Goal: Task Accomplishment & Management: Manage account settings

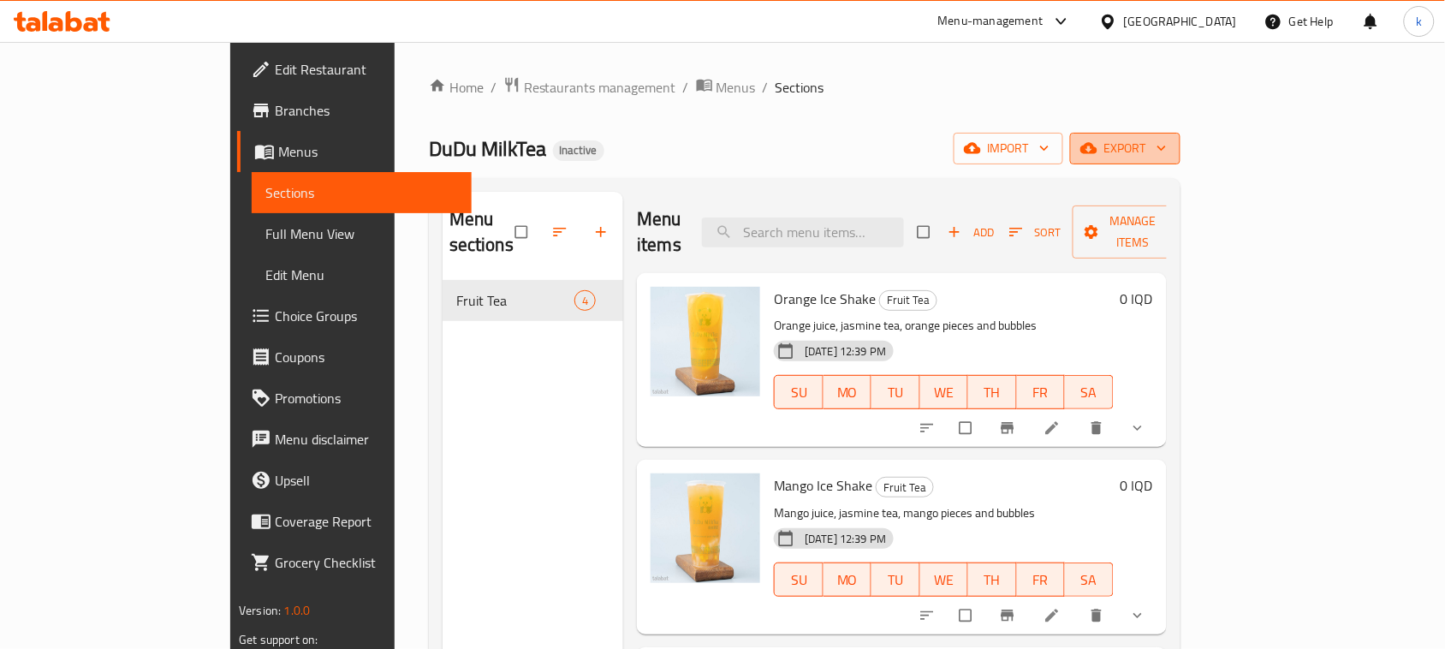
click at [1167, 147] on span "export" at bounding box center [1125, 148] width 83 height 21
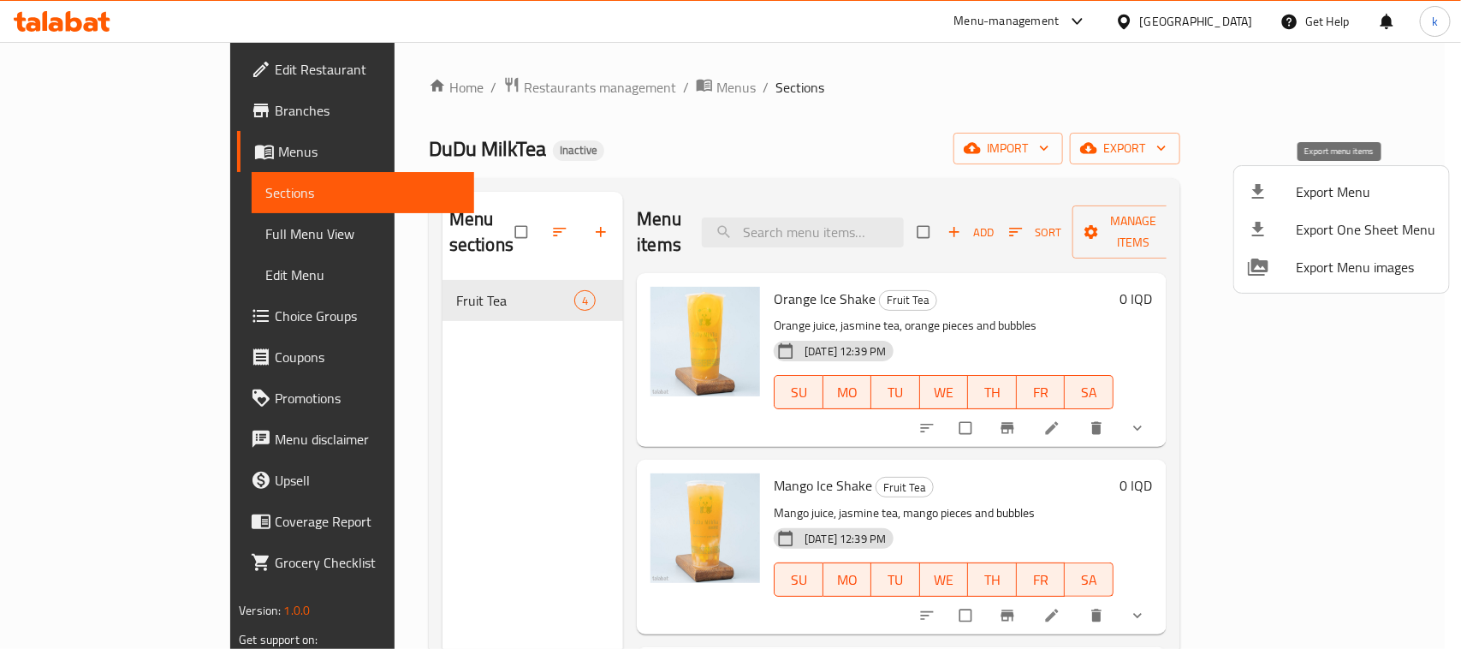
click at [1281, 198] on div at bounding box center [1272, 191] width 48 height 21
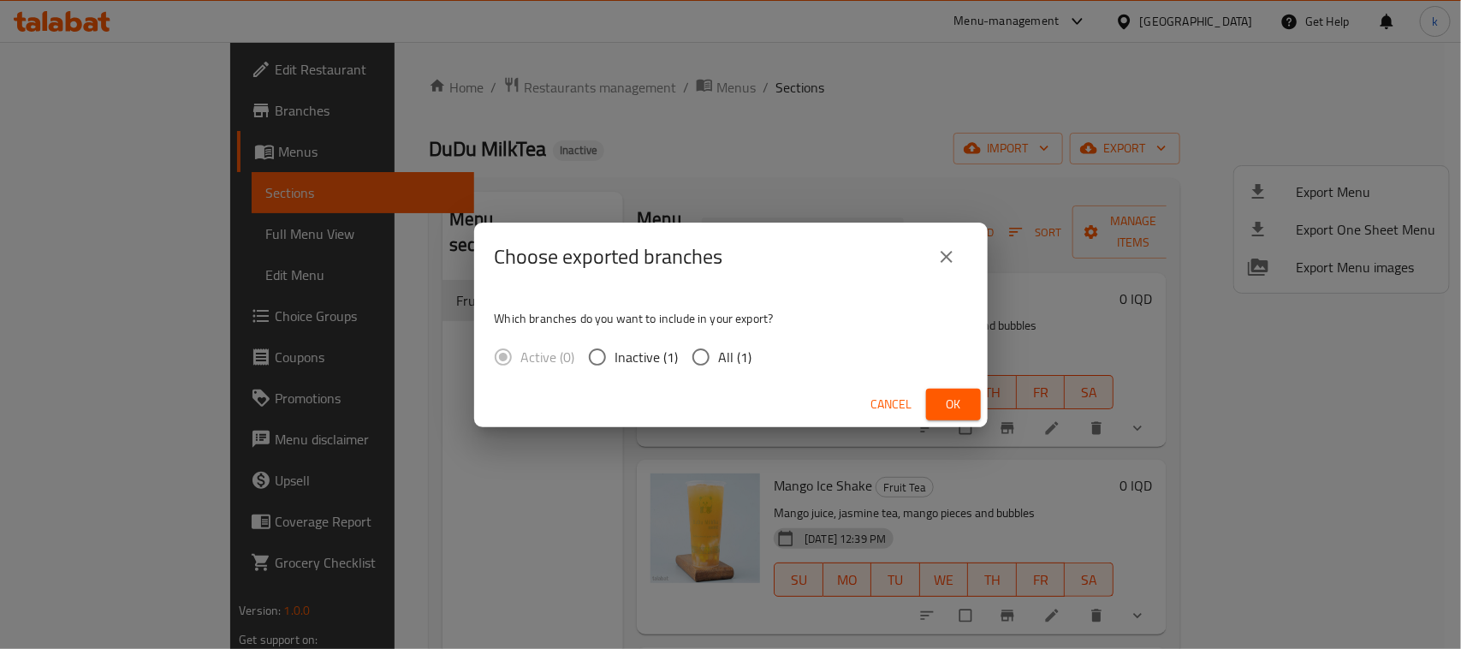
click at [1008, 116] on div "Choose exported branches Which branches do you want to include in your export? …" at bounding box center [730, 324] width 1461 height 649
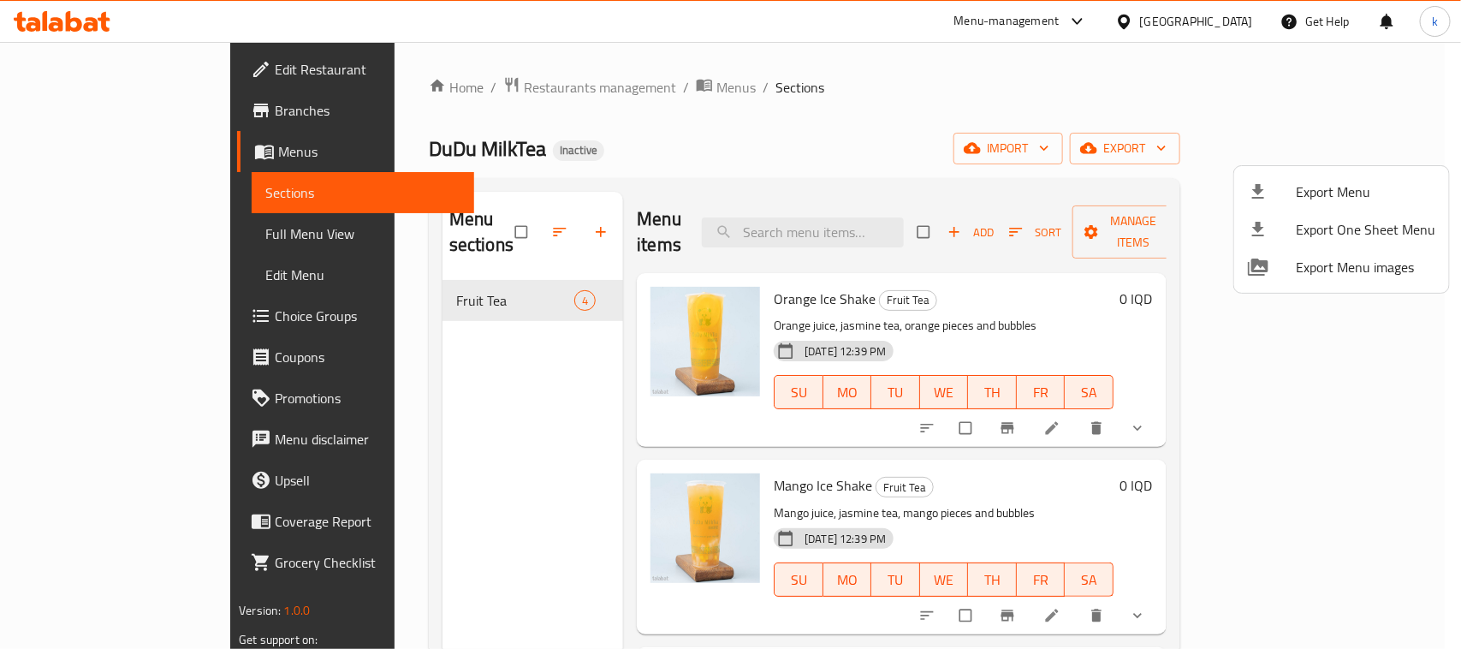
click at [1228, 142] on div at bounding box center [730, 324] width 1461 height 649
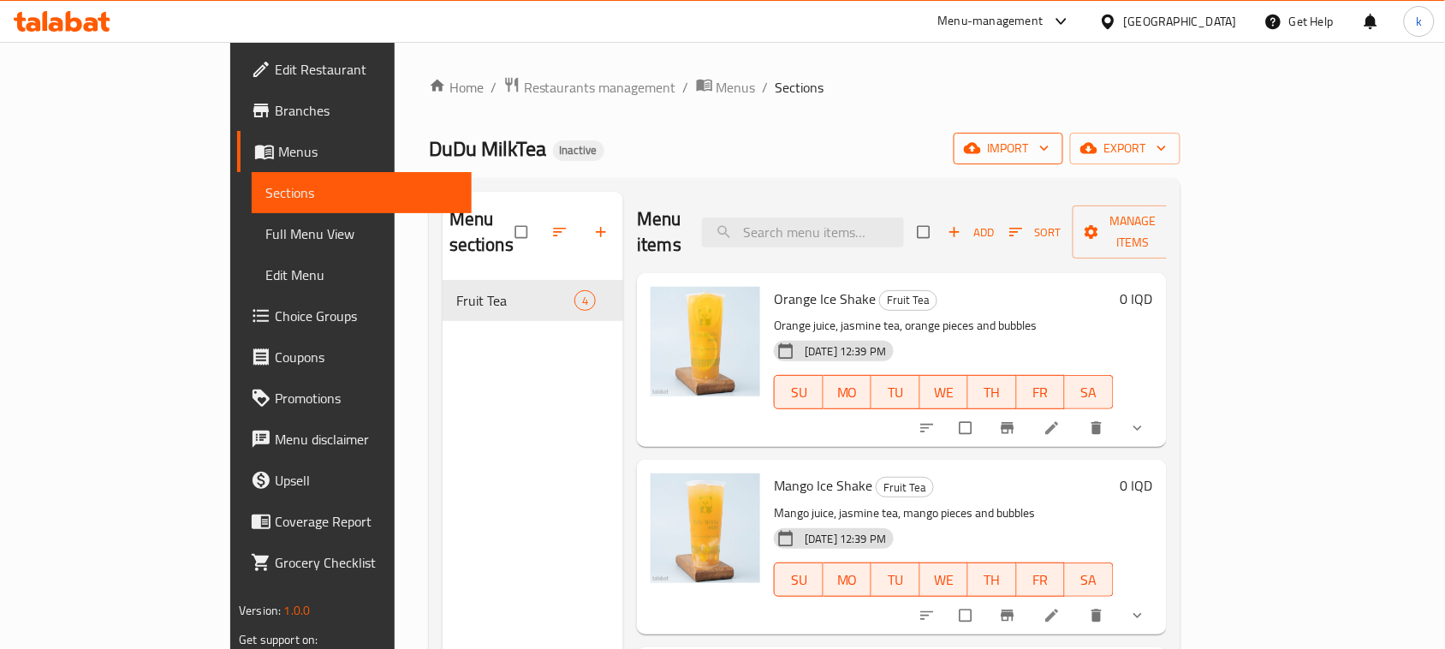
click at [1050, 158] on span "import" at bounding box center [1008, 148] width 82 height 21
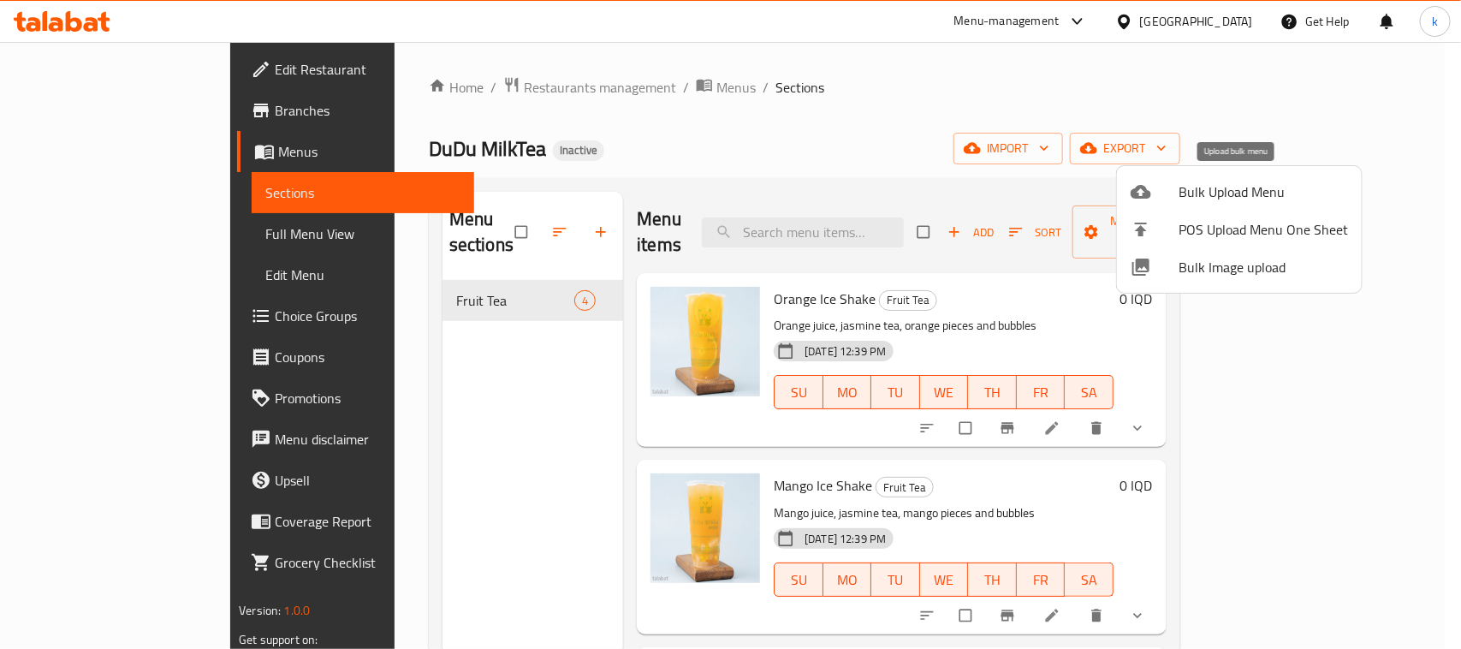
click at [1267, 199] on span "Bulk Upload Menu" at bounding box center [1264, 191] width 170 height 21
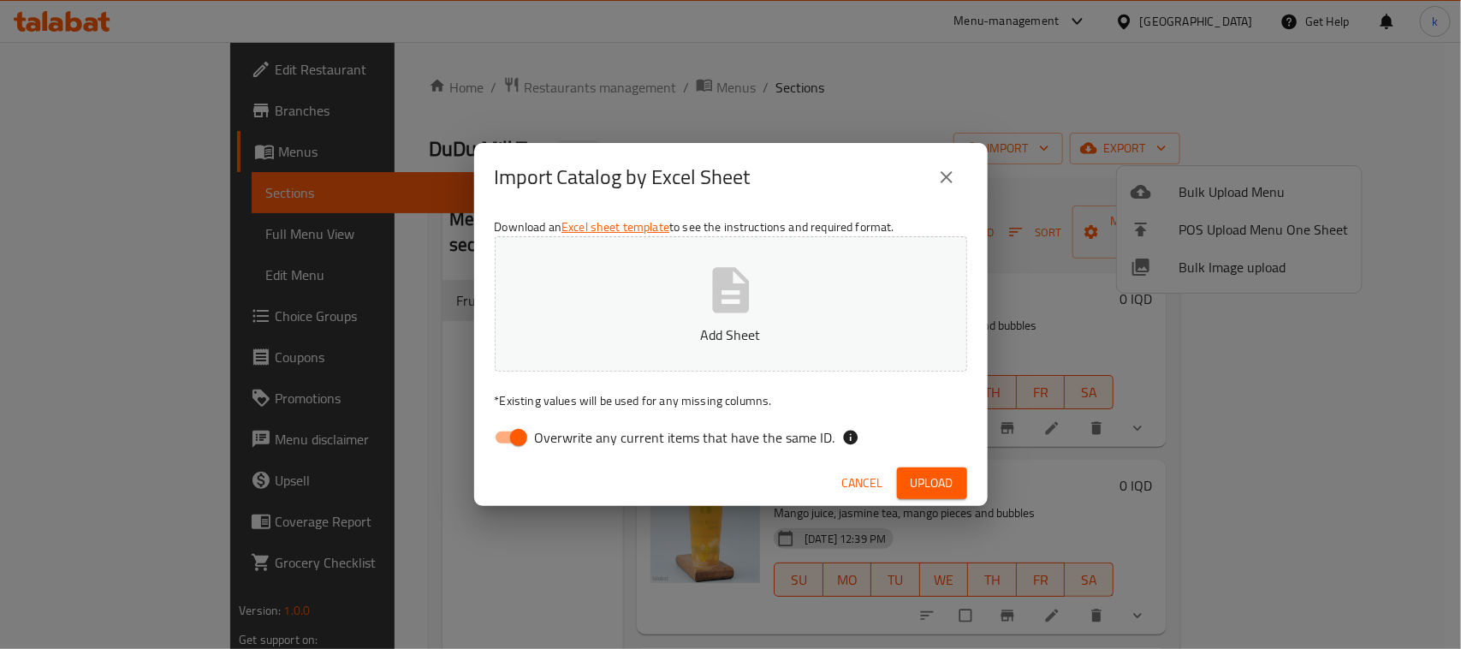
click at [512, 439] on input "Overwrite any current items that have the same ID." at bounding box center [519, 437] width 98 height 33
checkbox input "false"
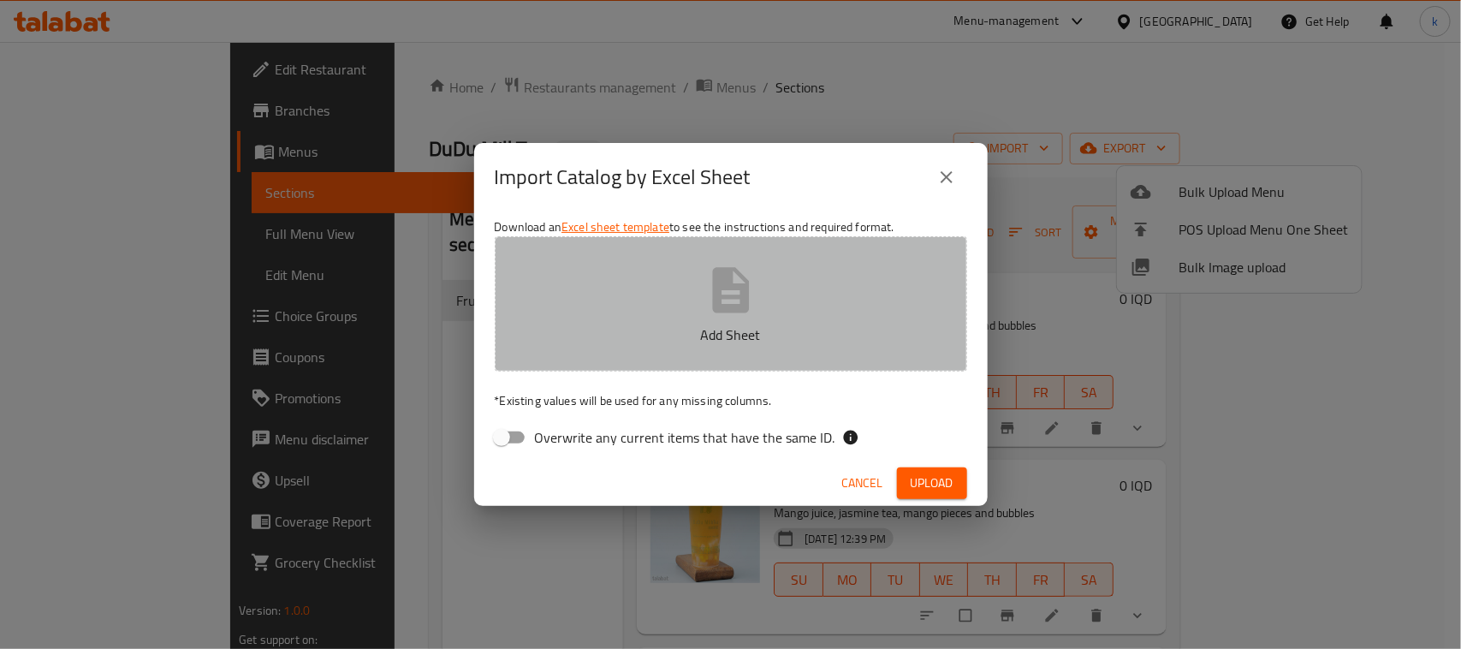
click at [648, 335] on p "Add Sheet" at bounding box center [730, 334] width 419 height 21
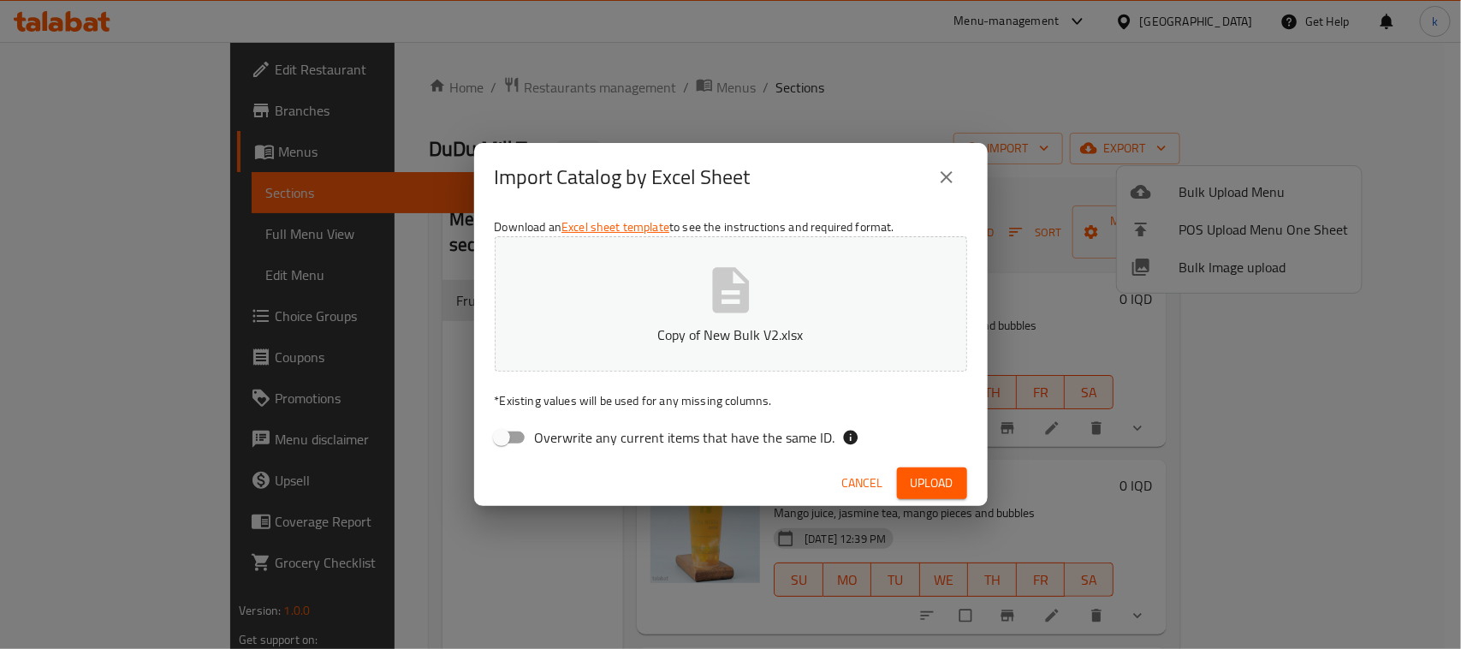
click at [937, 485] on span "Upload" at bounding box center [932, 483] width 43 height 21
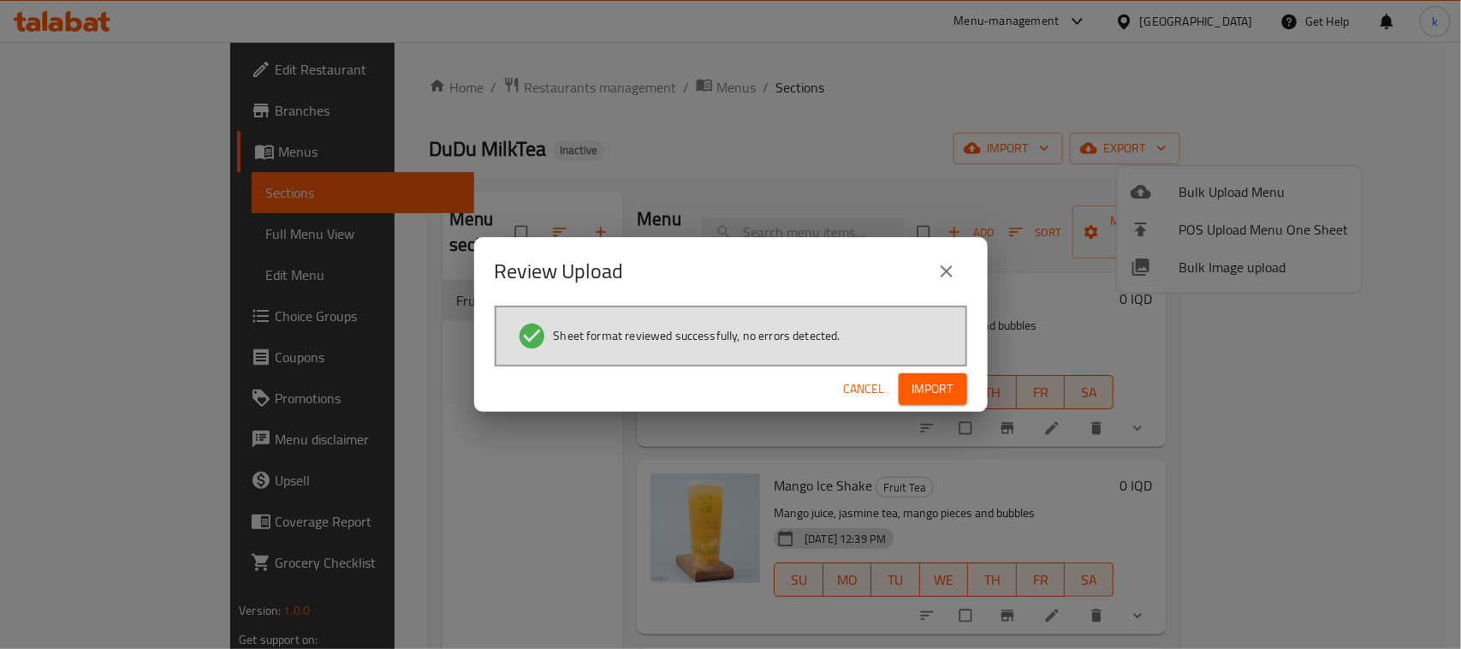
click at [937, 384] on span "Import" at bounding box center [933, 388] width 41 height 21
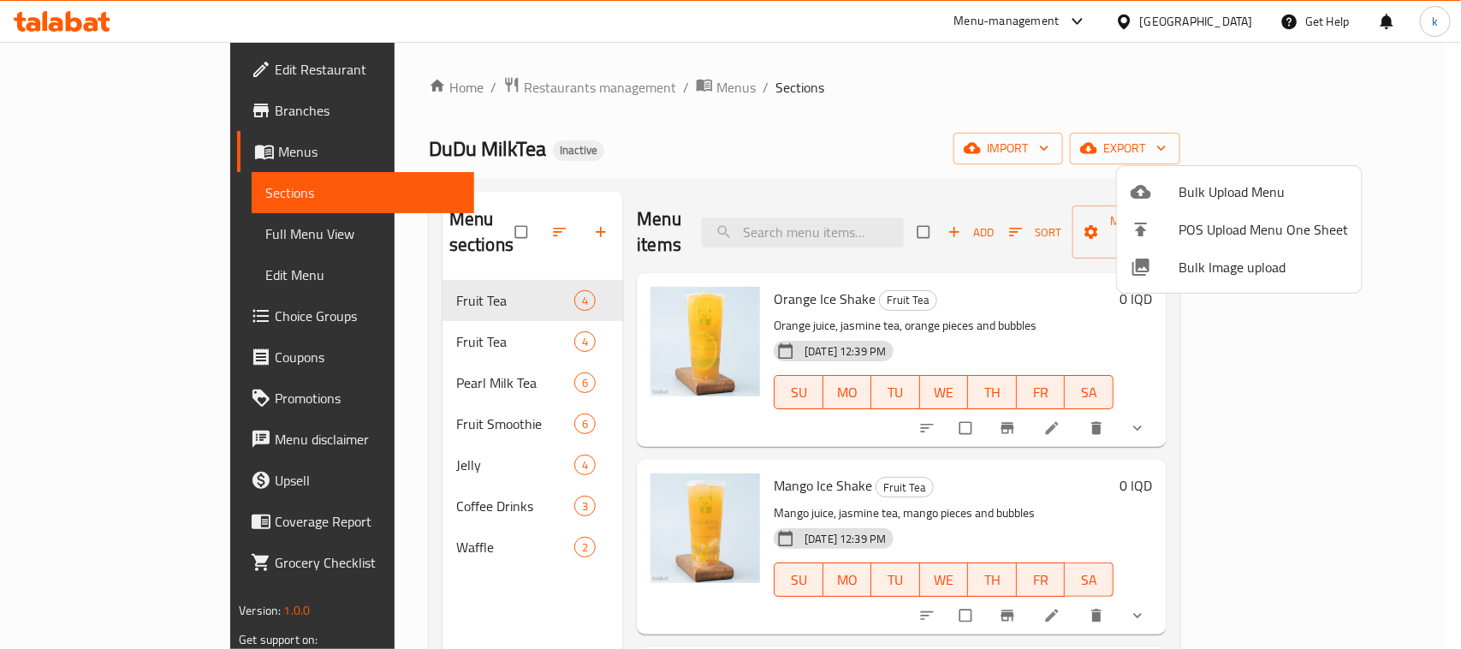
click at [554, 146] on div at bounding box center [730, 324] width 1461 height 649
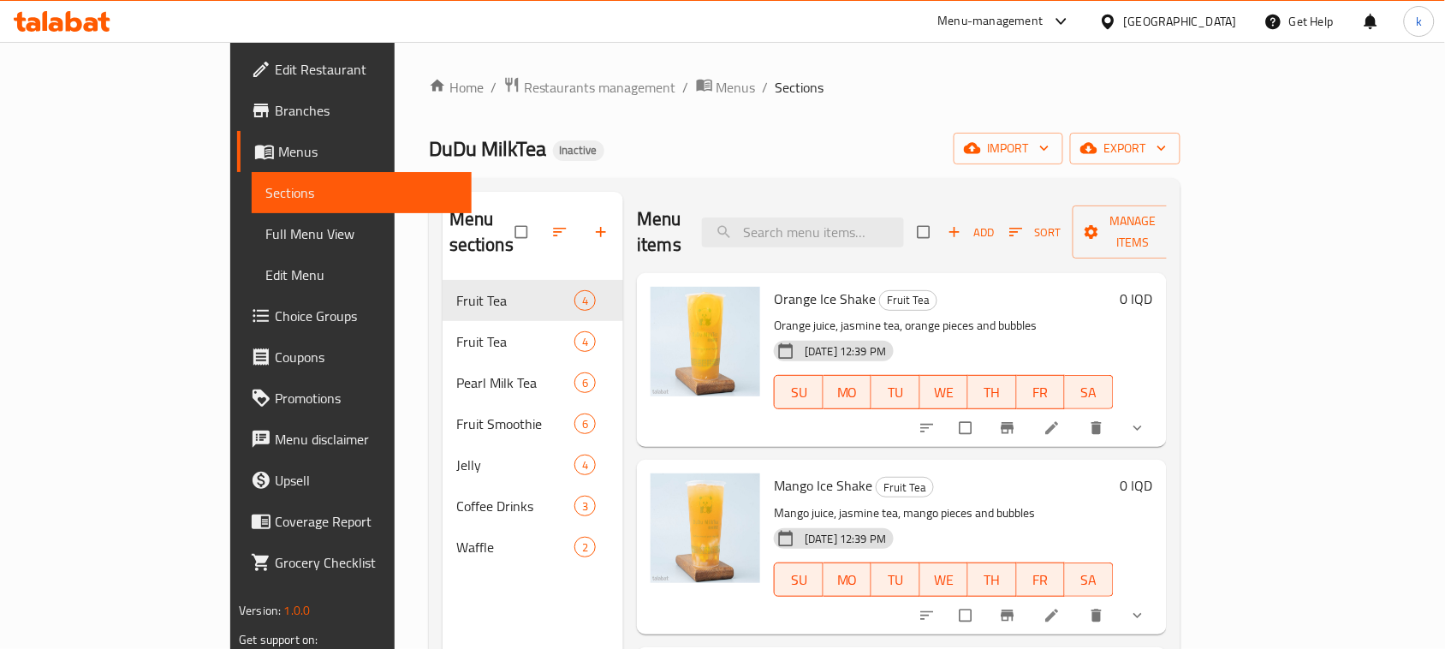
click at [751, 121] on div "Home / Restaurants management / Menus / Sections DuDu MilkTea Inactive import e…" at bounding box center [805, 465] width 752 height 778
click at [275, 313] on span "Choice Groups" at bounding box center [366, 316] width 183 height 21
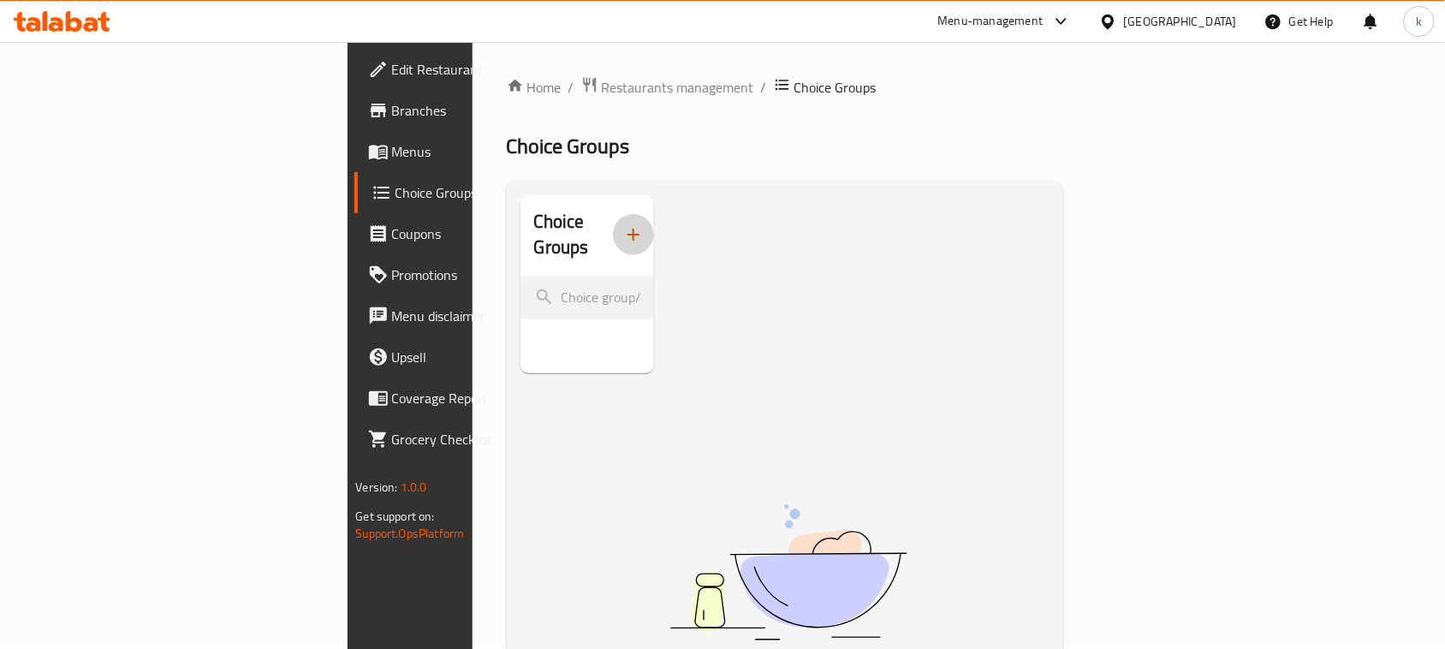
click at [627, 229] on icon "button" at bounding box center [633, 235] width 12 height 12
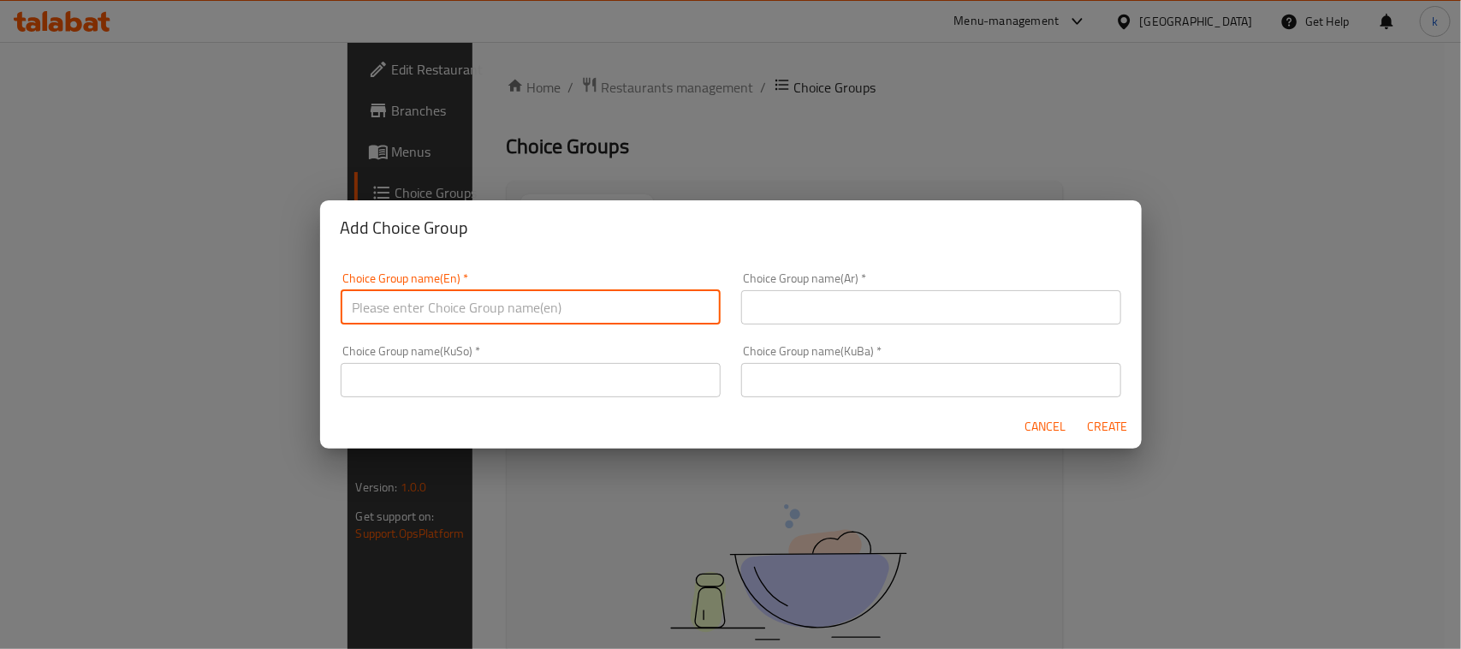
click at [509, 305] on input "text" at bounding box center [531, 307] width 380 height 34
type input "Your Choice Of:"
drag, startPoint x: 797, startPoint y: 310, endPoint x: 828, endPoint y: 324, distance: 33.7
click at [797, 310] on input "text" at bounding box center [931, 307] width 380 height 34
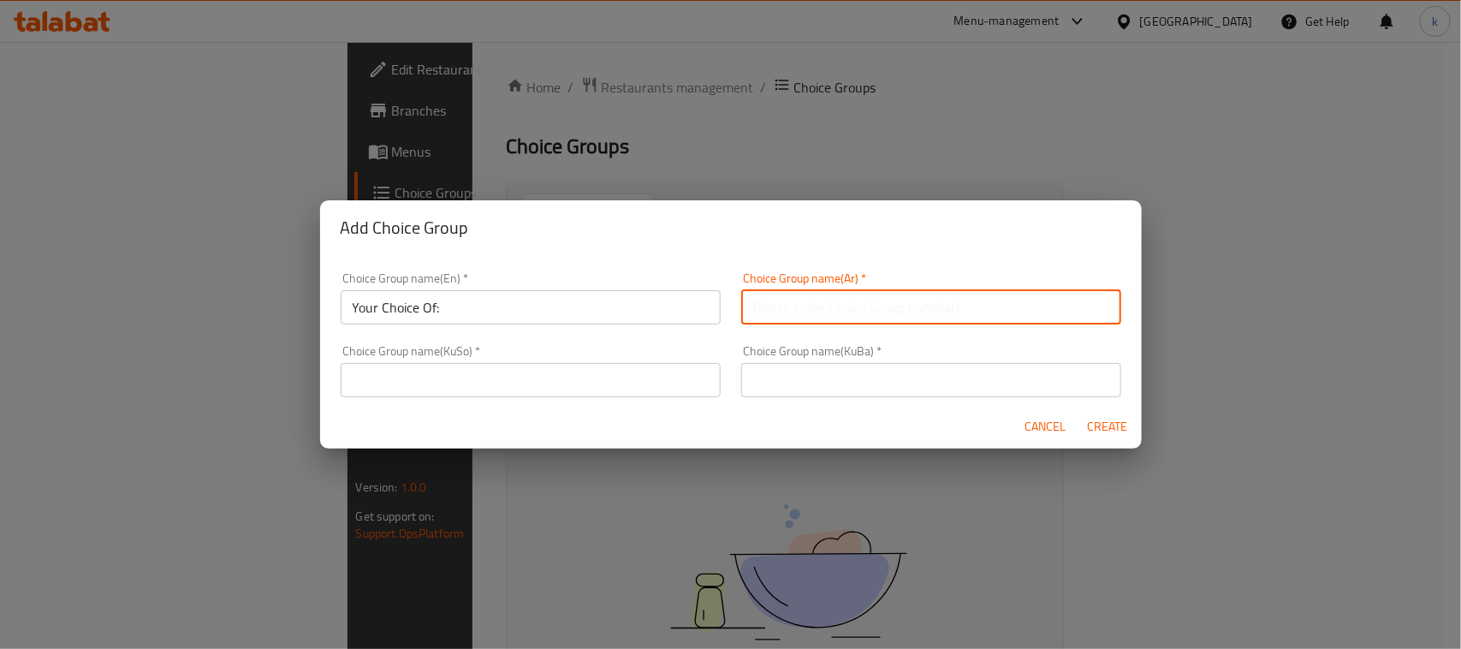
type input "إختيارك من:"
click at [776, 381] on input "text" at bounding box center [931, 380] width 380 height 34
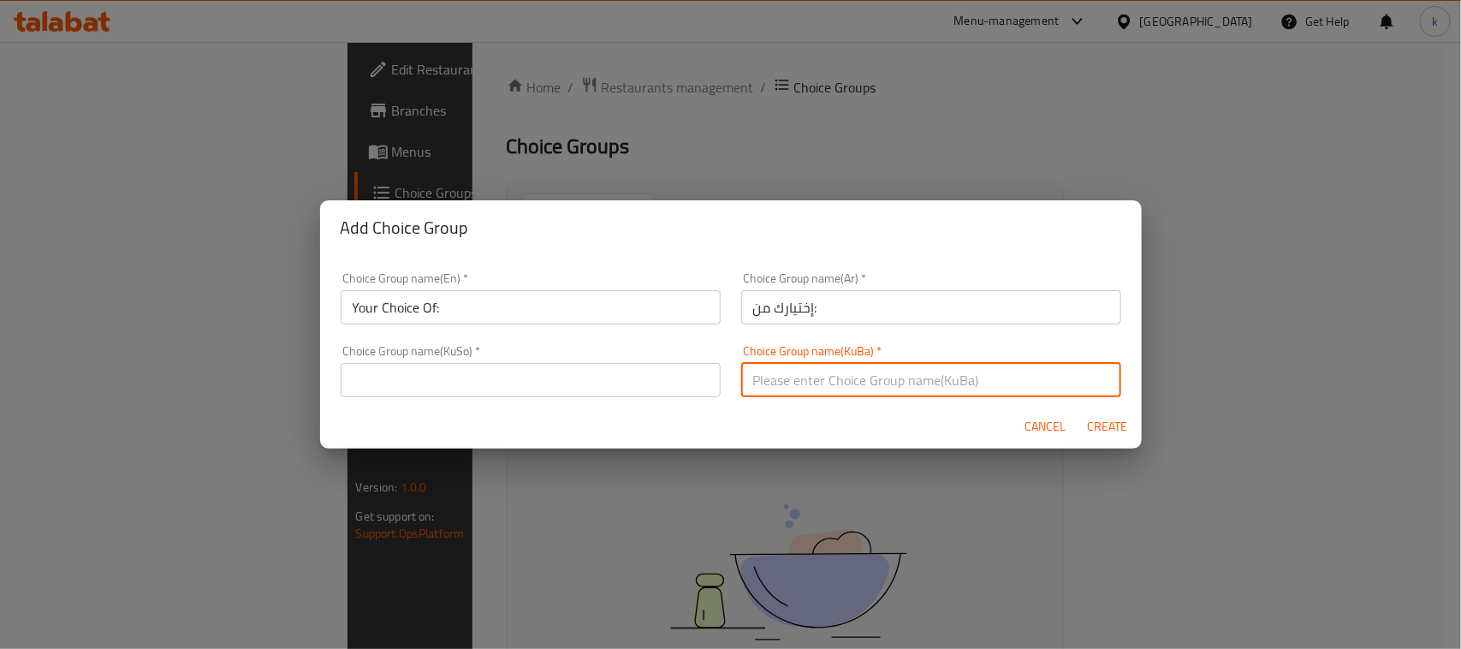
type input "هەڵبژاردنت لە:"
click at [632, 383] on input "text" at bounding box center [531, 380] width 380 height 34
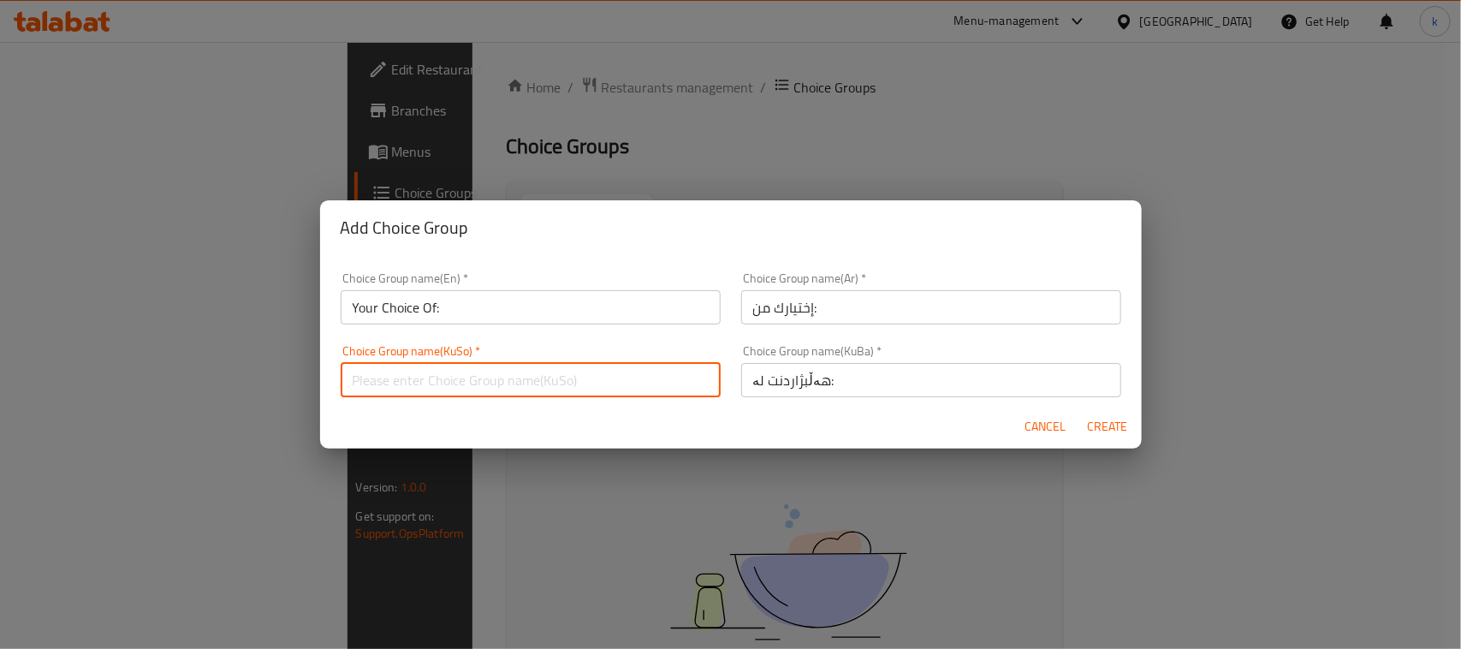
type input "هەڵبژاردنت لە:"
click at [1088, 437] on button "Create" at bounding box center [1107, 427] width 55 height 32
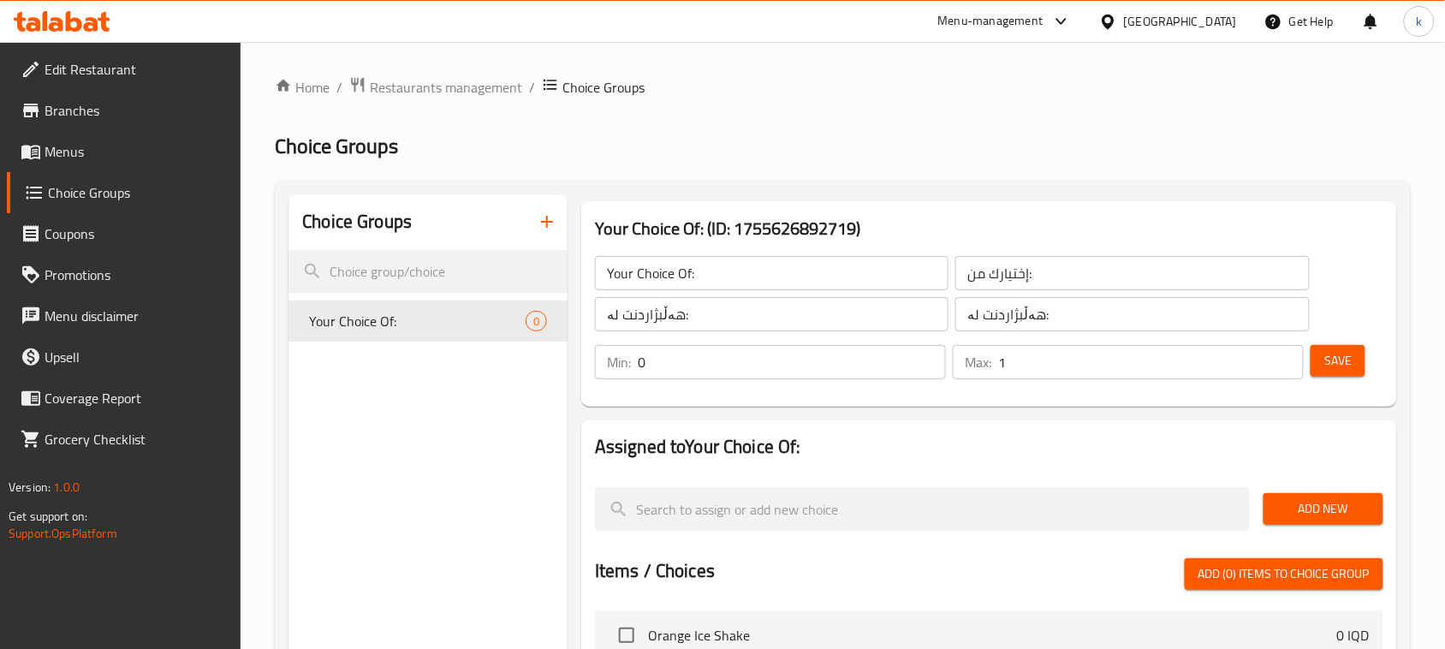
type input "1"
click at [1287, 356] on input "1" at bounding box center [1151, 362] width 306 height 34
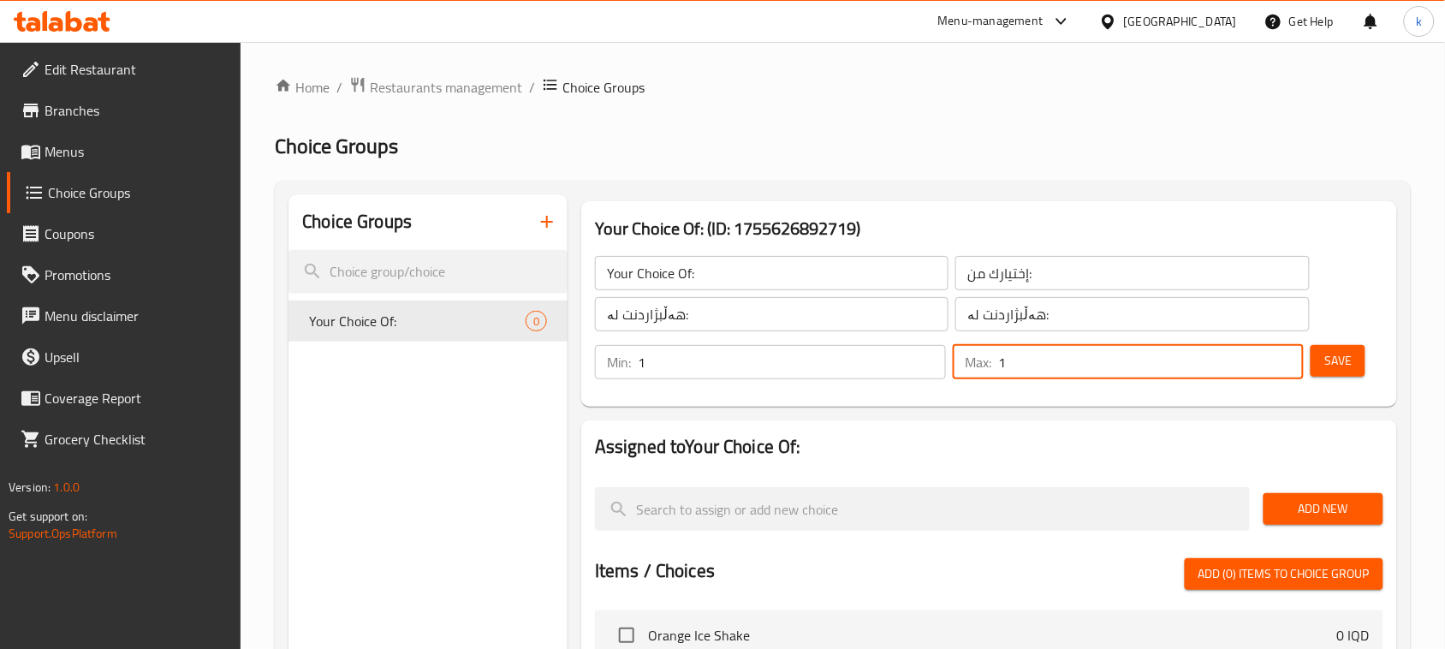
type input "1"
click at [930, 361] on input "1" at bounding box center [792, 362] width 308 height 34
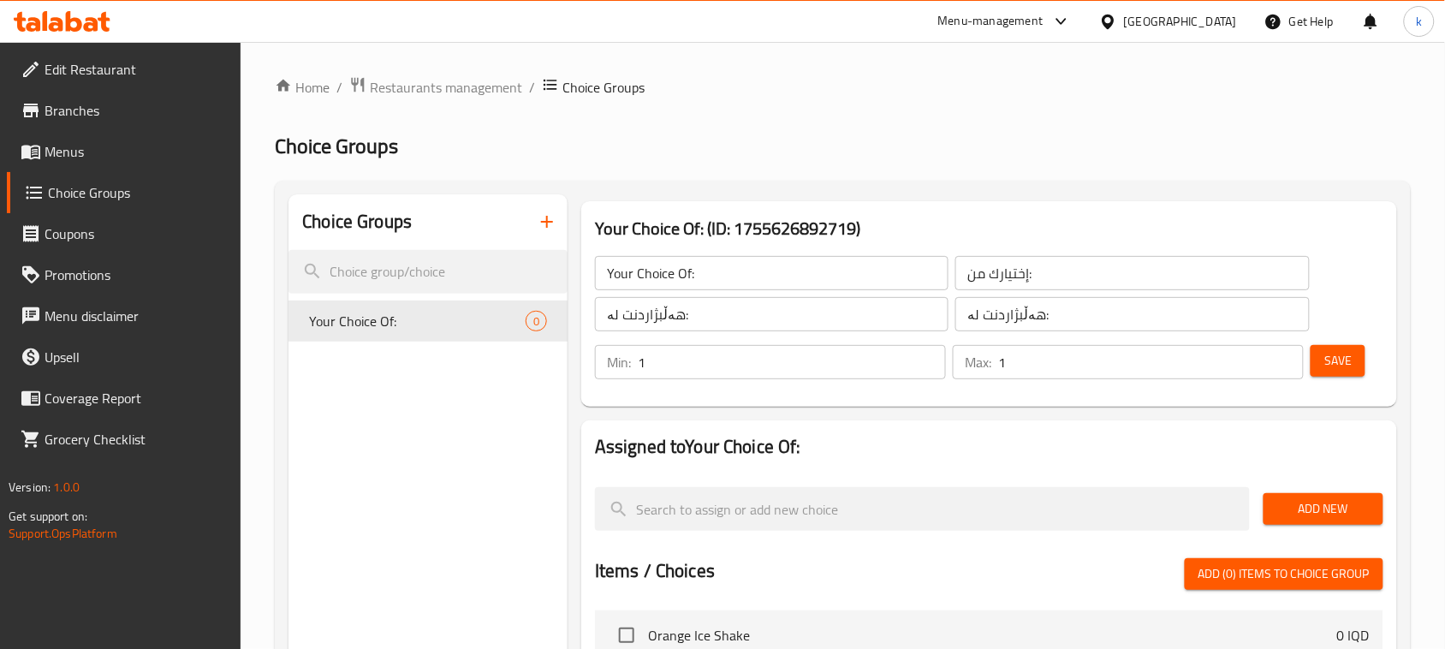
click at [1366, 364] on div "Save" at bounding box center [1340, 362] width 66 height 41
click at [1331, 365] on span "Save" at bounding box center [1337, 360] width 27 height 21
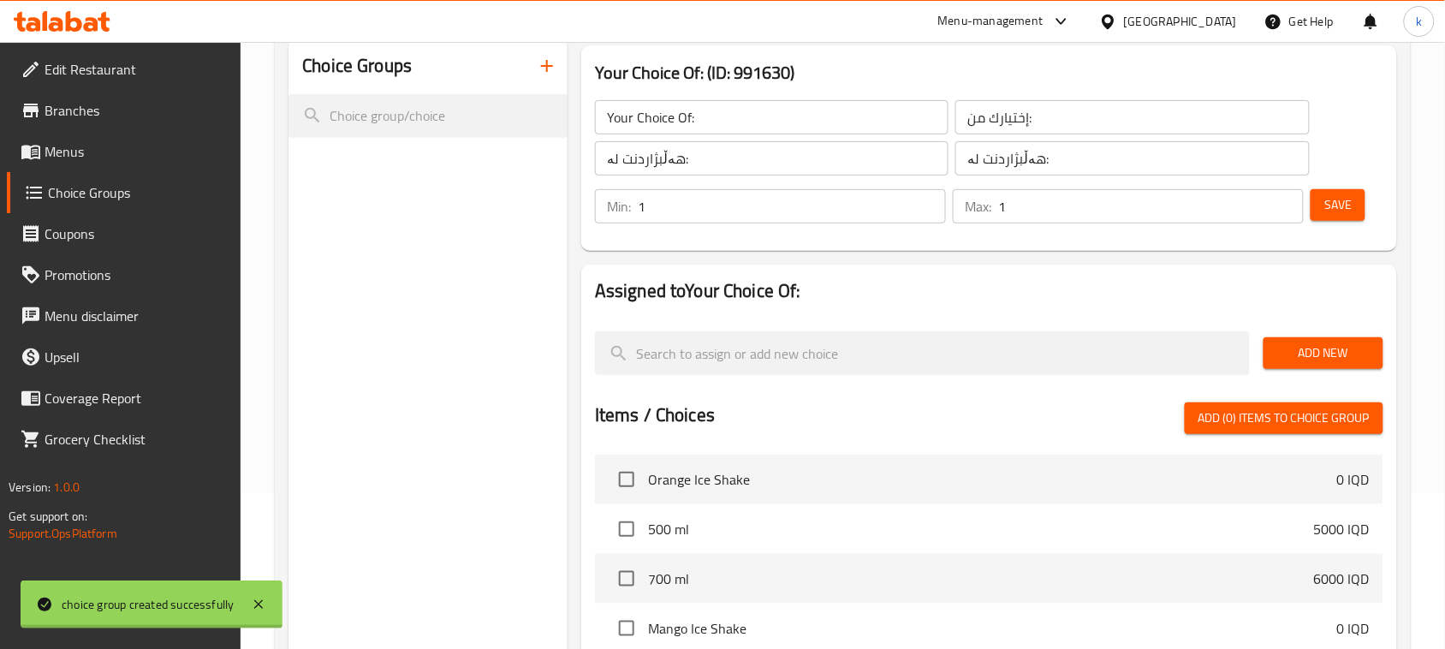
scroll to position [214, 0]
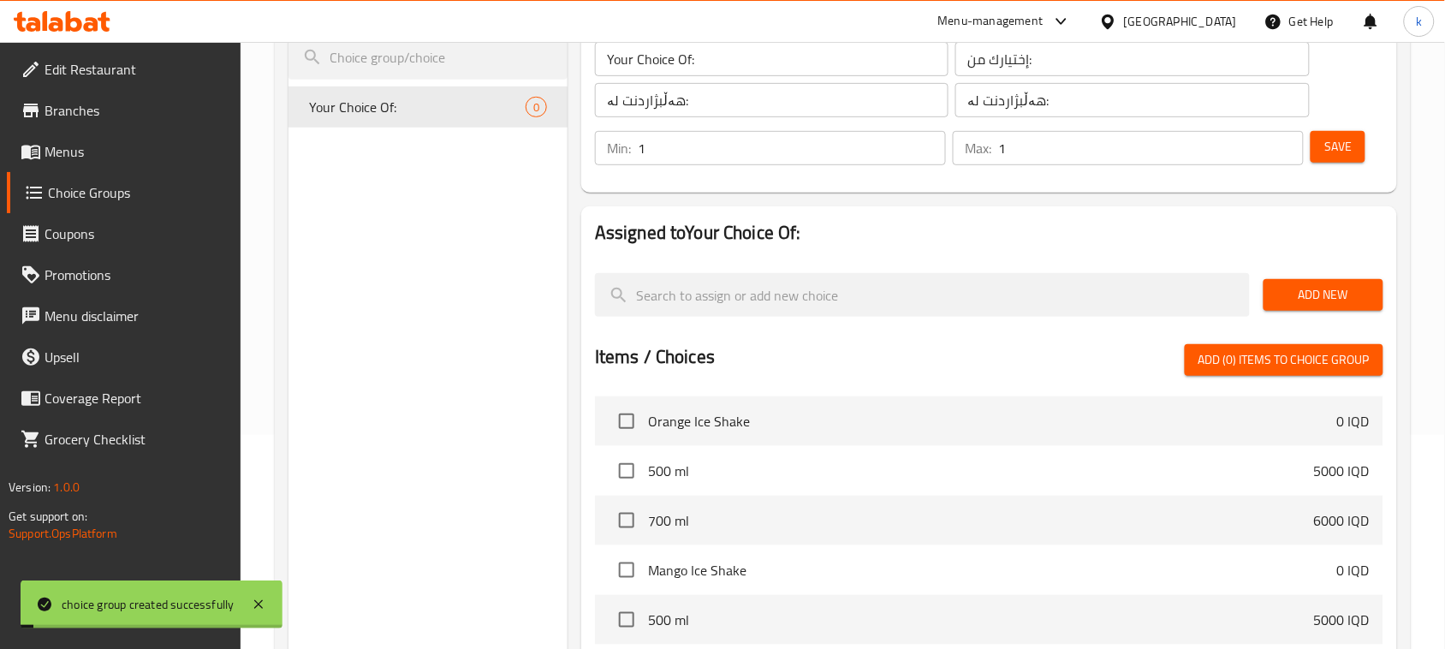
click at [1333, 298] on span "Add New" at bounding box center [1323, 294] width 92 height 21
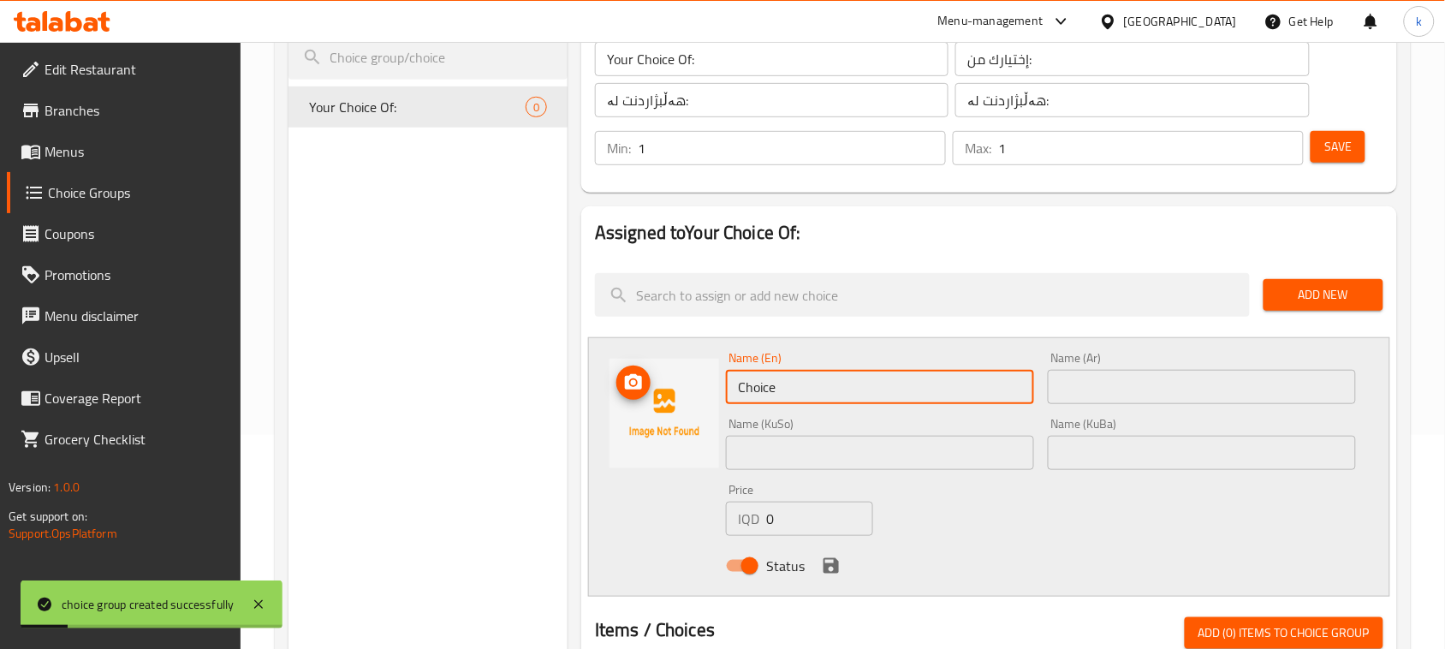
drag, startPoint x: 848, startPoint y: 391, endPoint x: 598, endPoint y: 413, distance: 250.9
click at [600, 412] on div "Name (En) Choice Name (En) Name (Ar) Name (Ar) Name (KuSo) Name (KuSo) Name (Ku…" at bounding box center [989, 466] width 802 height 259
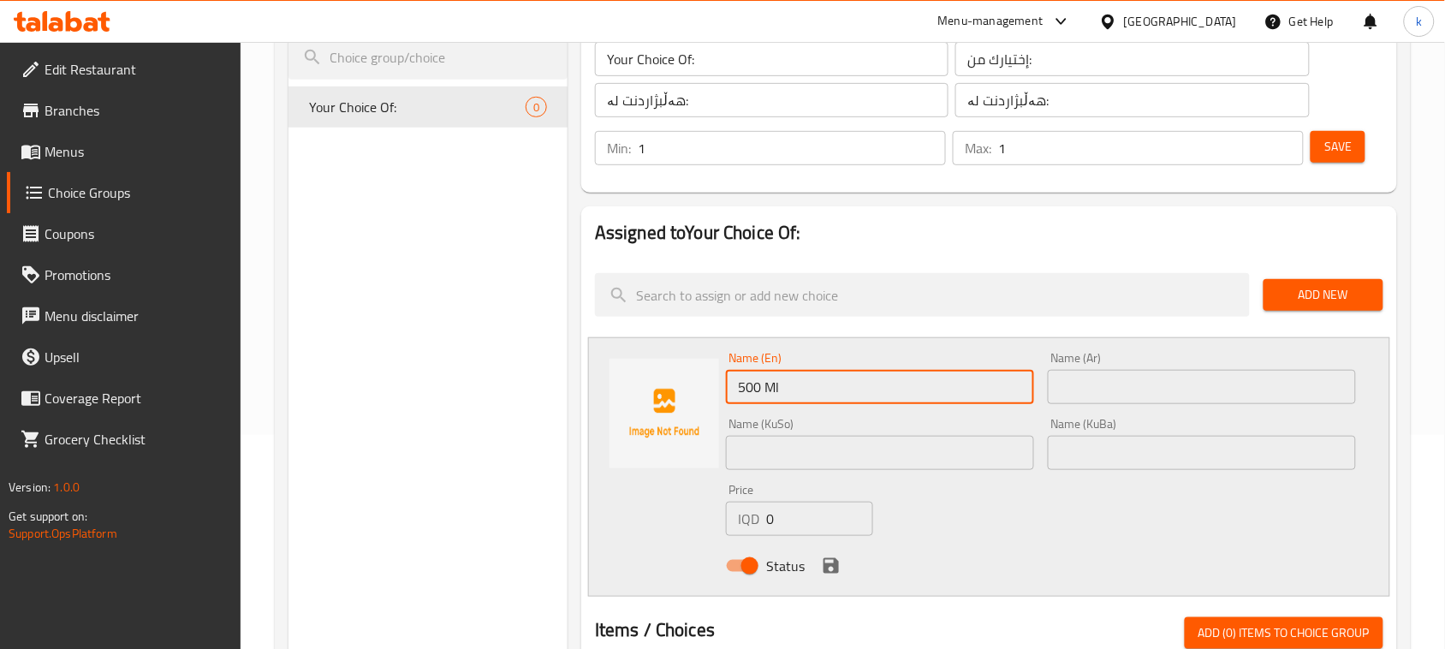
type input "500 Ml"
click at [1191, 386] on input "text" at bounding box center [1202, 387] width 308 height 34
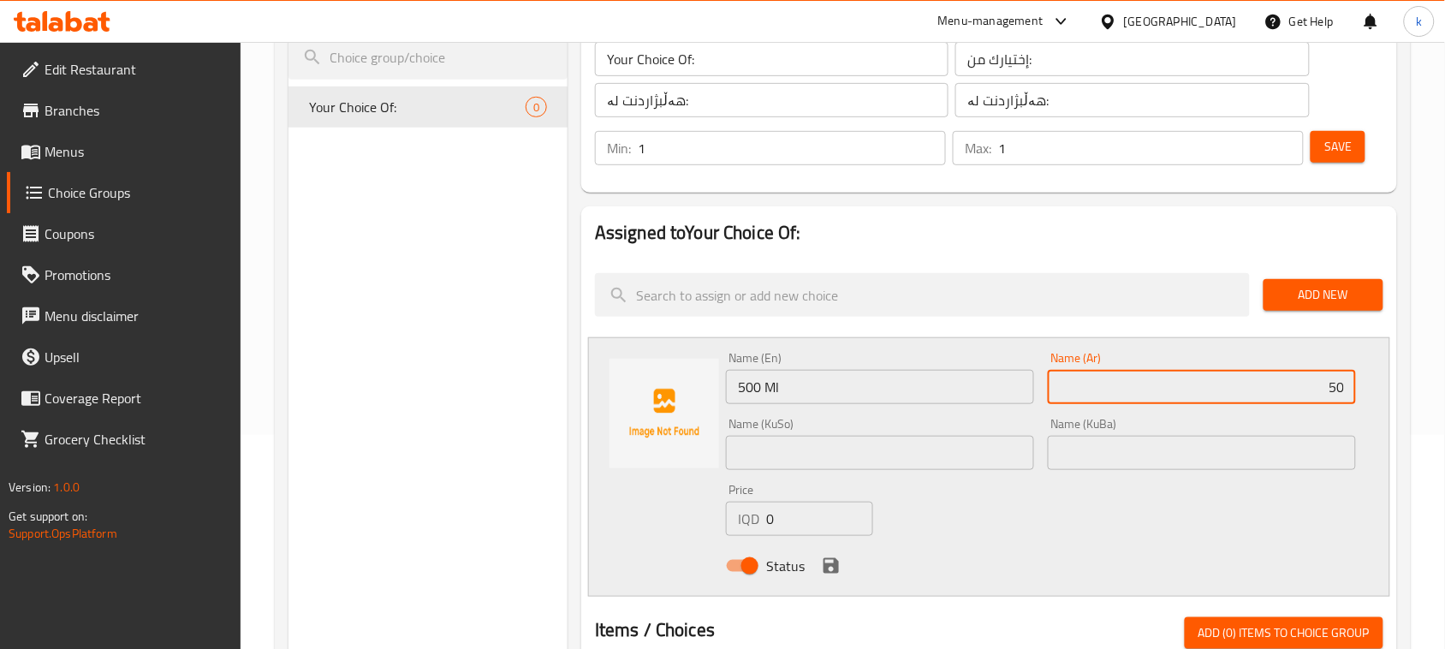
type input "5"
type input "500 مل"
click at [1305, 446] on input "text" at bounding box center [1202, 453] width 308 height 34
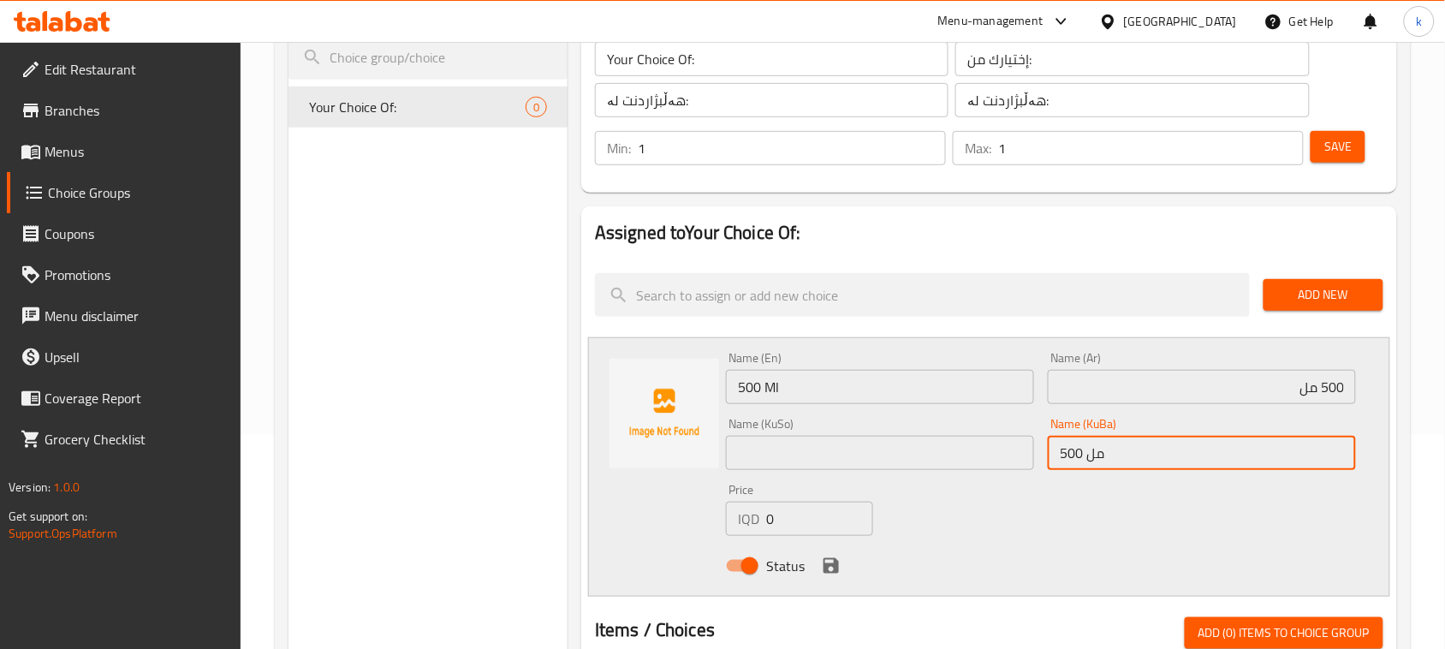
drag, startPoint x: 1119, startPoint y: 458, endPoint x: 1054, endPoint y: 464, distance: 65.3
click at [1054, 464] on input "500 مل" at bounding box center [1202, 453] width 308 height 34
type input "500 مل"
click at [925, 449] on input "text" at bounding box center [880, 453] width 308 height 34
paste input "500 مل"
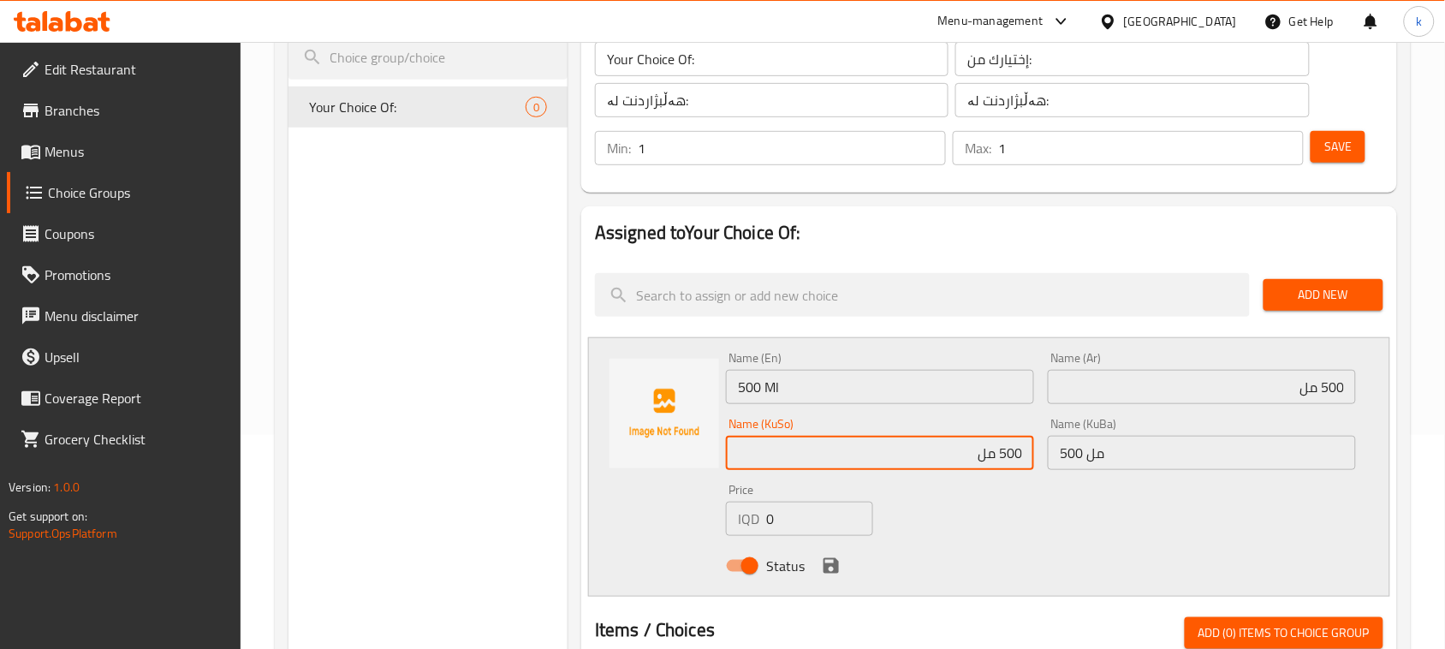
type input "500 مل"
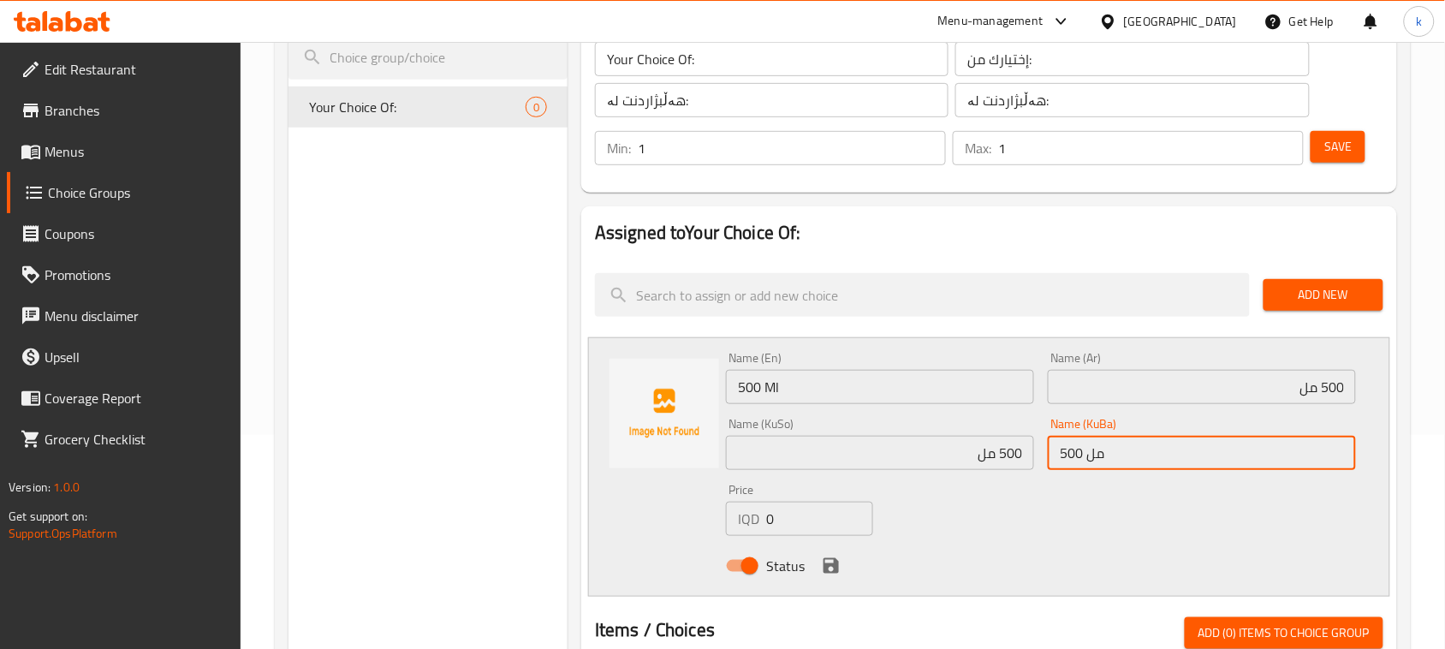
click at [1164, 461] on input "500 مل" at bounding box center [1202, 453] width 308 height 34
click at [1271, 388] on input "500 مل" at bounding box center [1202, 387] width 308 height 34
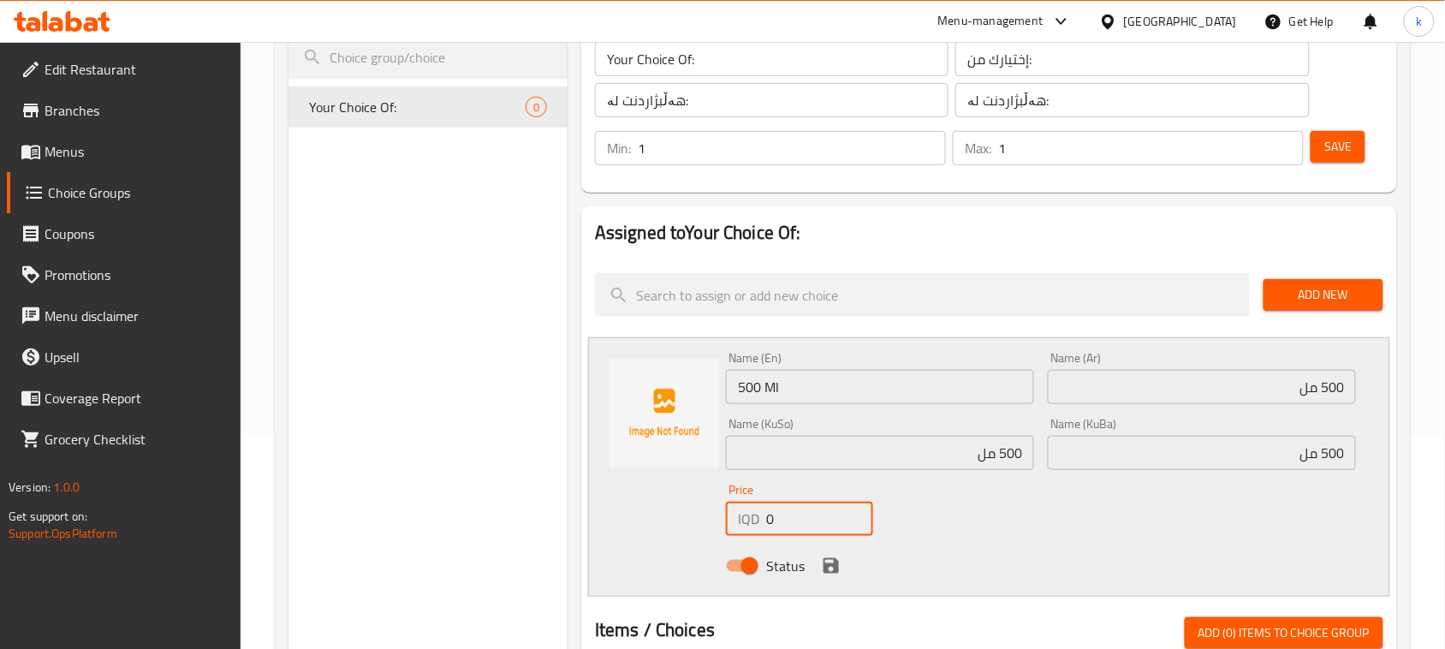
click at [746, 532] on div "IQD 0 Price" at bounding box center [799, 519] width 147 height 34
type input "5000"
click at [829, 565] on icon "save" at bounding box center [831, 565] width 15 height 15
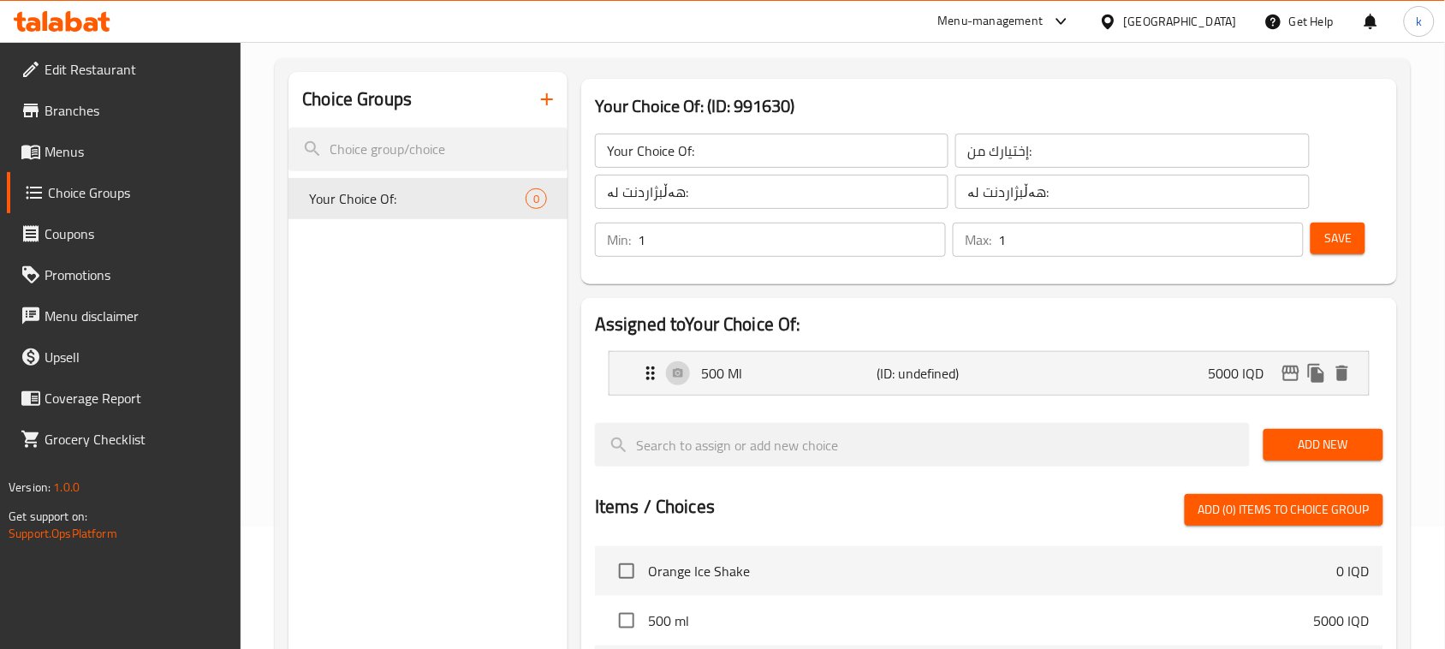
scroll to position [0, 0]
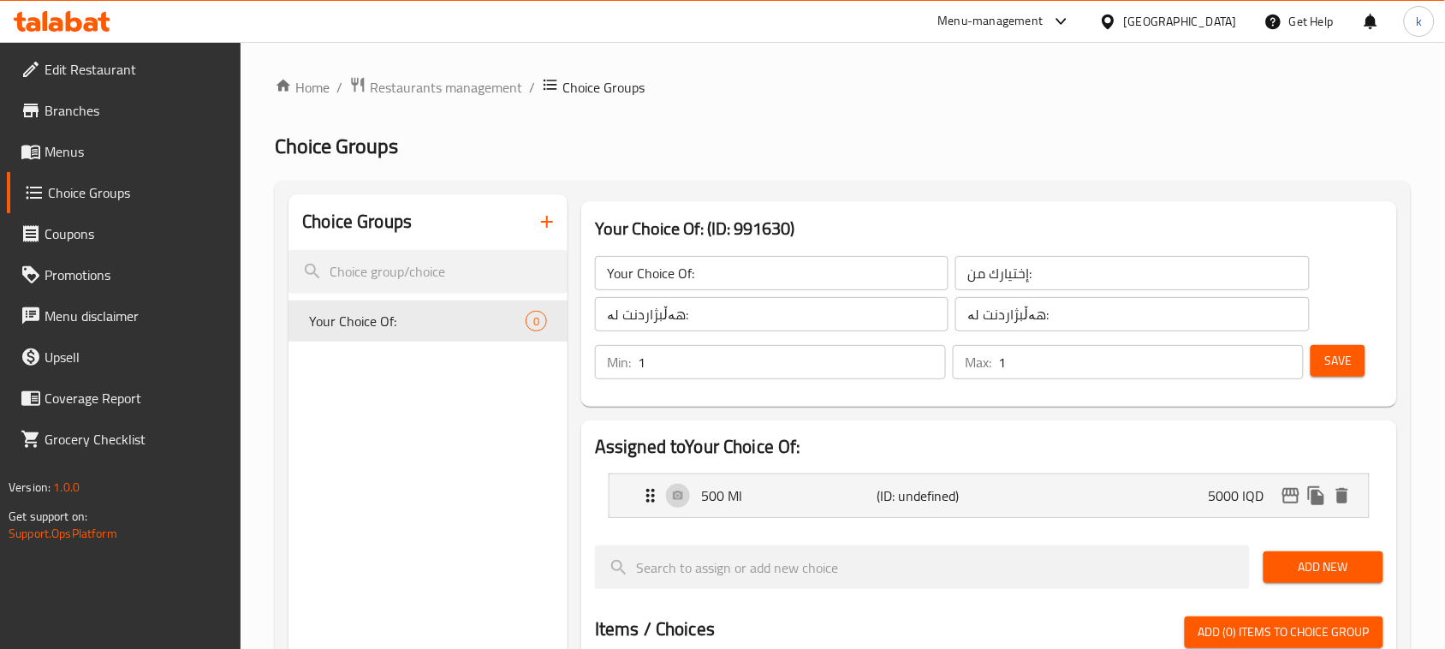
click at [1332, 370] on span "Save" at bounding box center [1337, 360] width 27 height 21
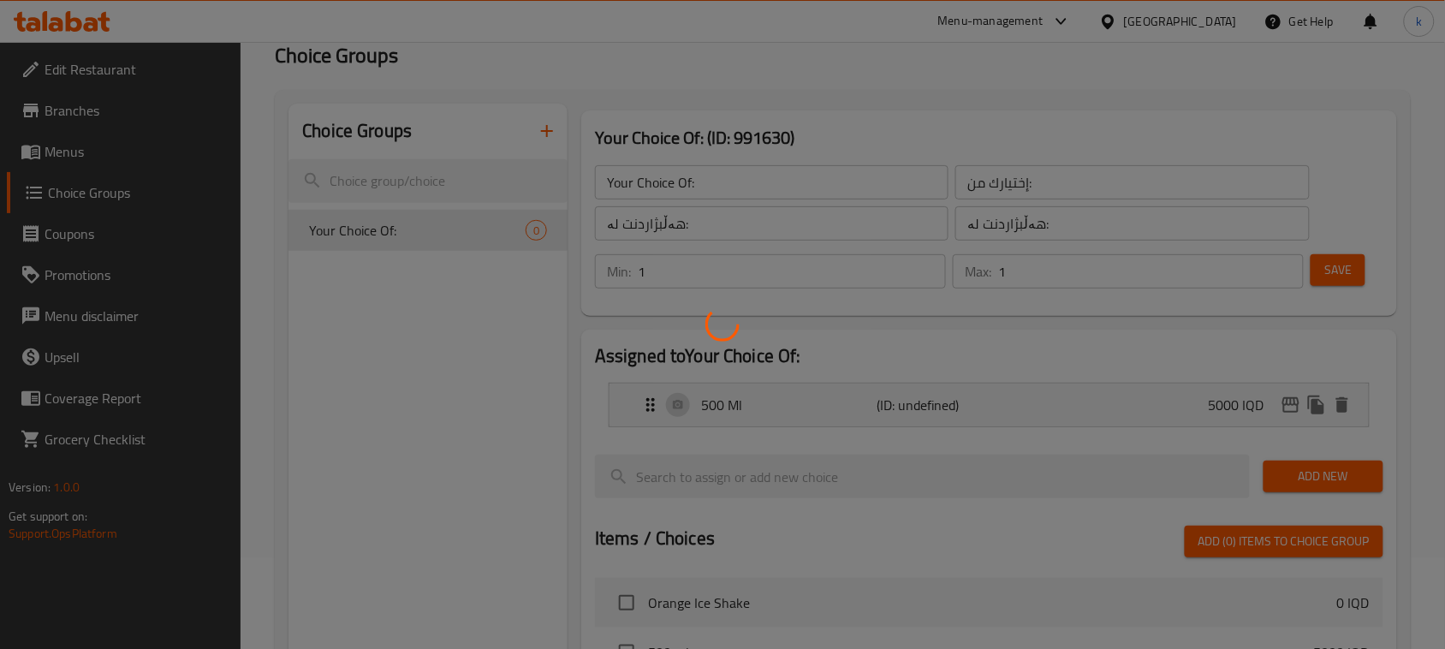
scroll to position [214, 0]
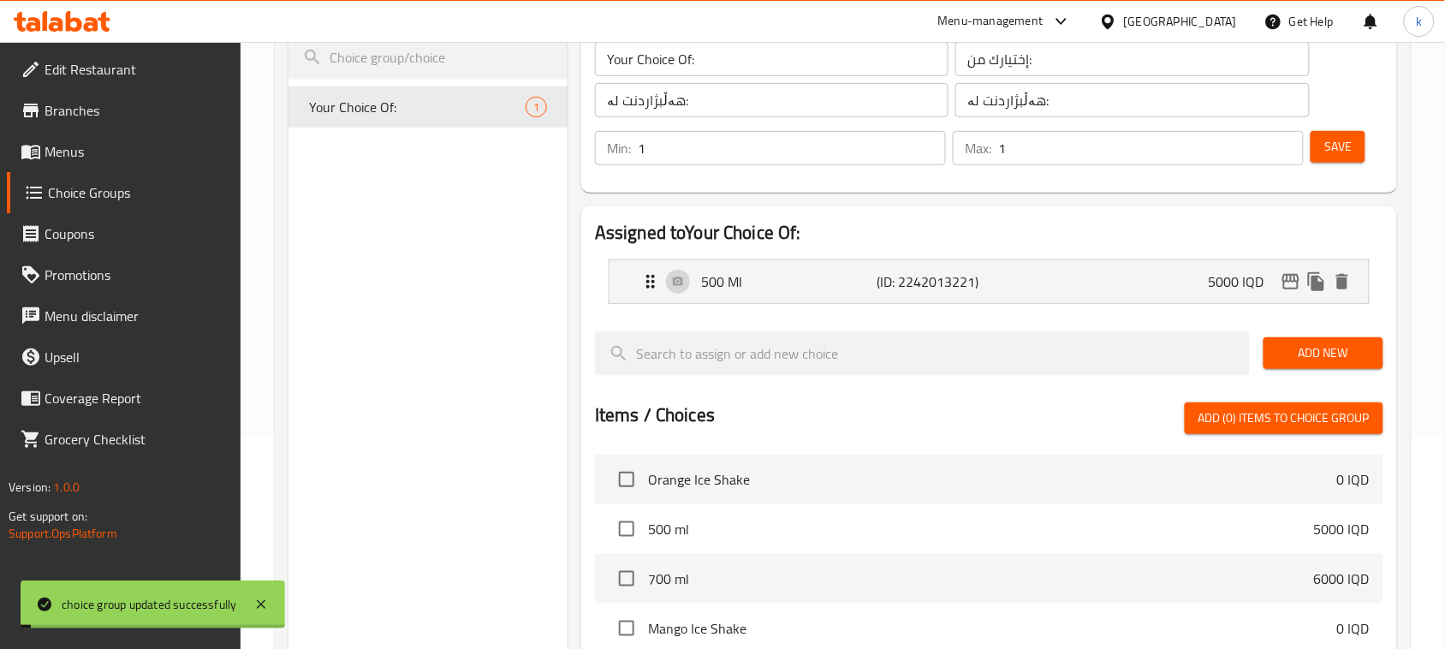
click at [1337, 354] on span "Add New" at bounding box center [1323, 352] width 92 height 21
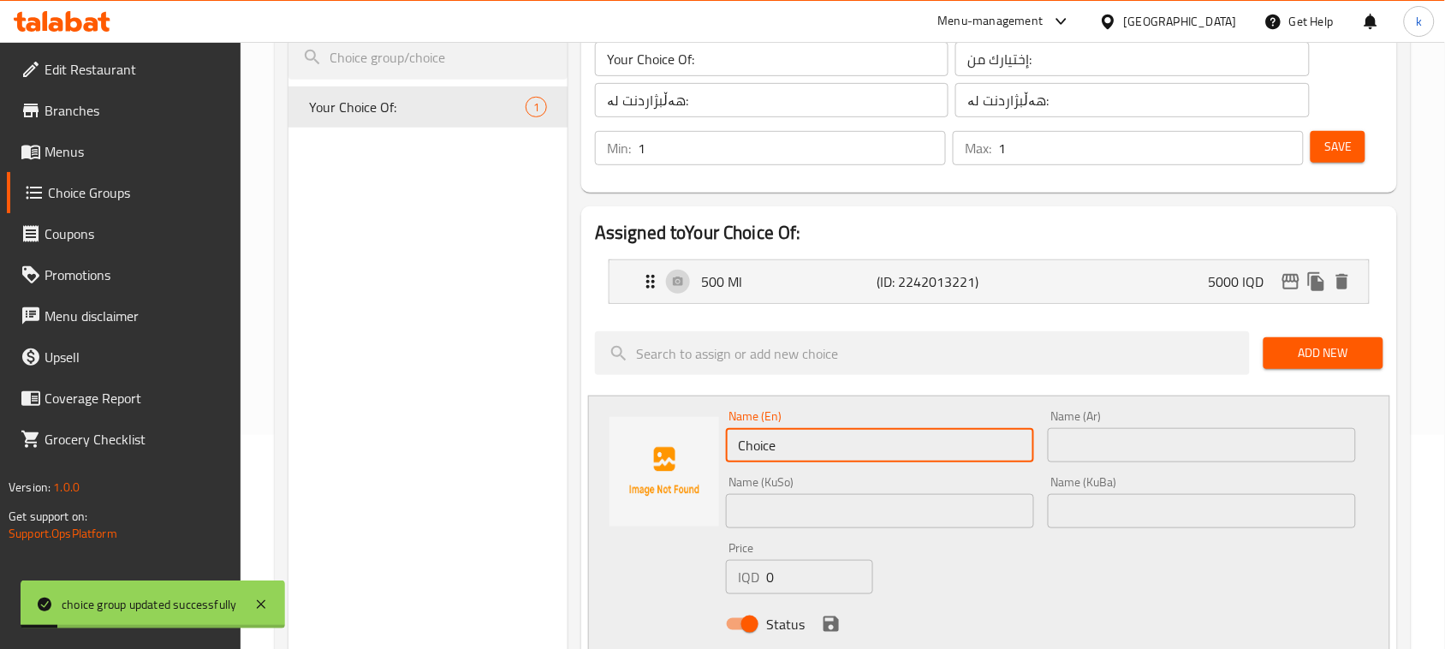
drag, startPoint x: 814, startPoint y: 455, endPoint x: 542, endPoint y: 490, distance: 274.4
click at [542, 490] on div "Choice Groups Your Choice Of: 1 Your Choice Of: (ID: 991630) Your Choice Of: ​ …" at bounding box center [845, 615] width 1115 height 1270
type input "700 Ml"
click at [1096, 447] on input "text" at bounding box center [1202, 445] width 308 height 34
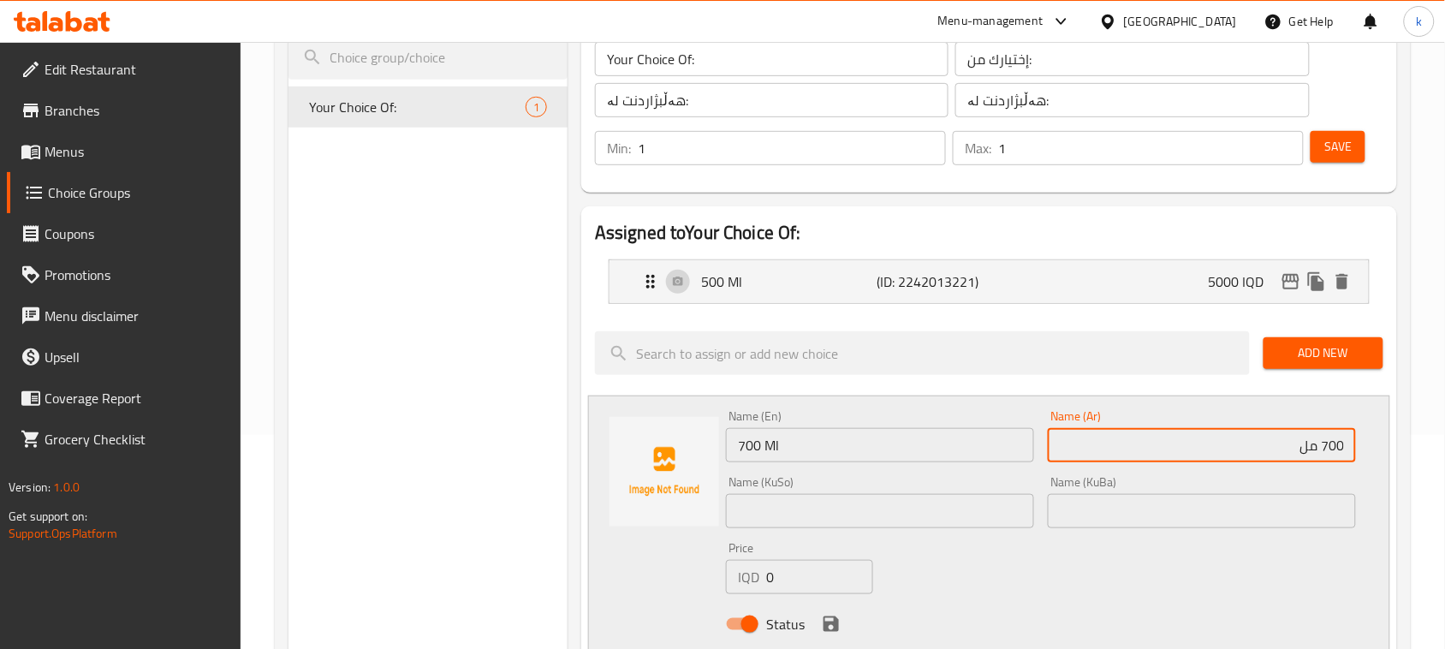
drag, startPoint x: 1293, startPoint y: 447, endPoint x: 1408, endPoint y: 478, distance: 119.6
type input "700 مل"
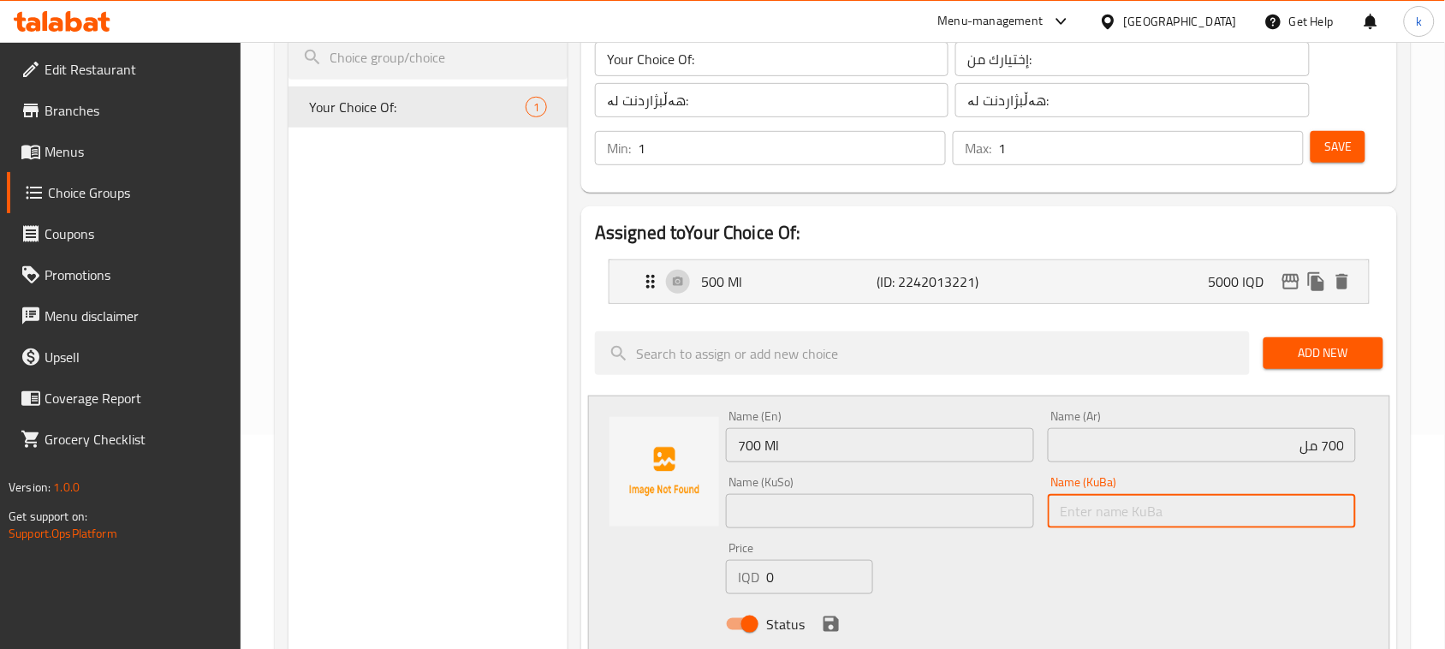
drag, startPoint x: 1299, startPoint y: 524, endPoint x: 1237, endPoint y: 515, distance: 62.2
click at [1299, 524] on input "text" at bounding box center [1202, 511] width 308 height 34
paste input "700 مل"
type input "700 مل"
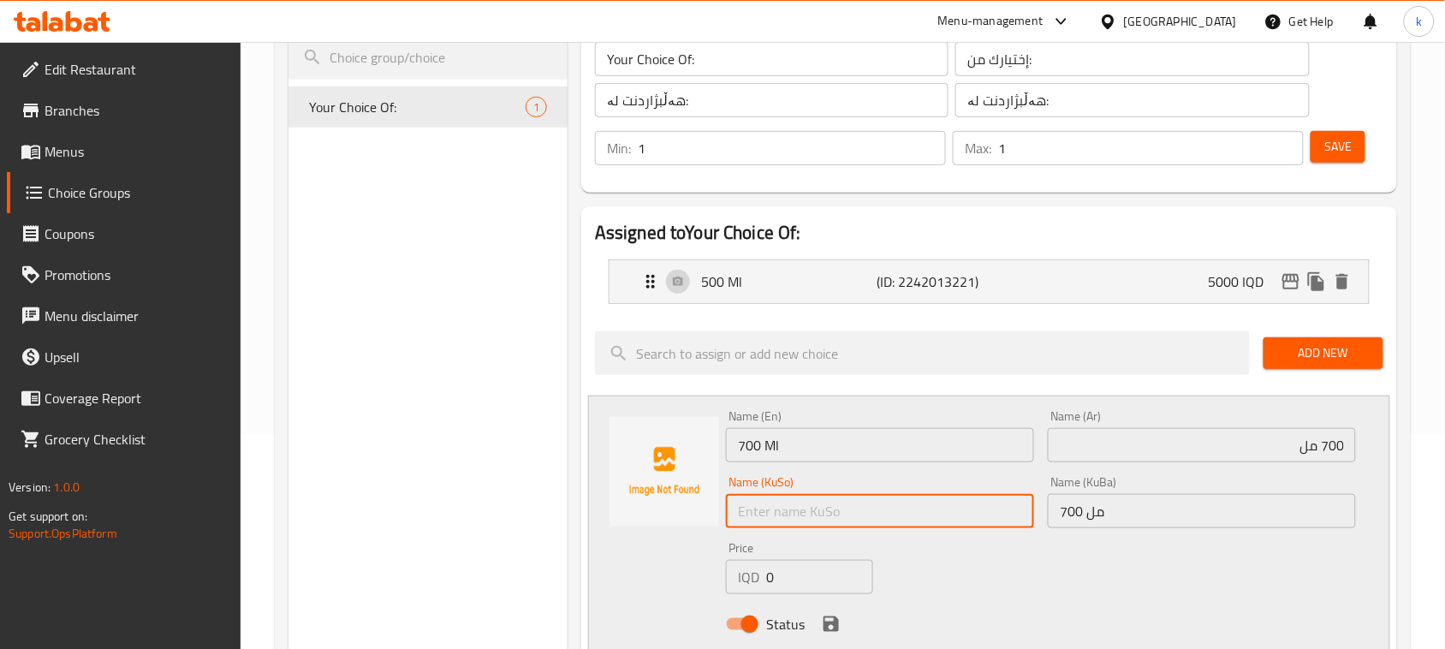
click at [907, 514] on input "text" at bounding box center [880, 511] width 308 height 34
paste input "700 مل"
type input "700 مل"
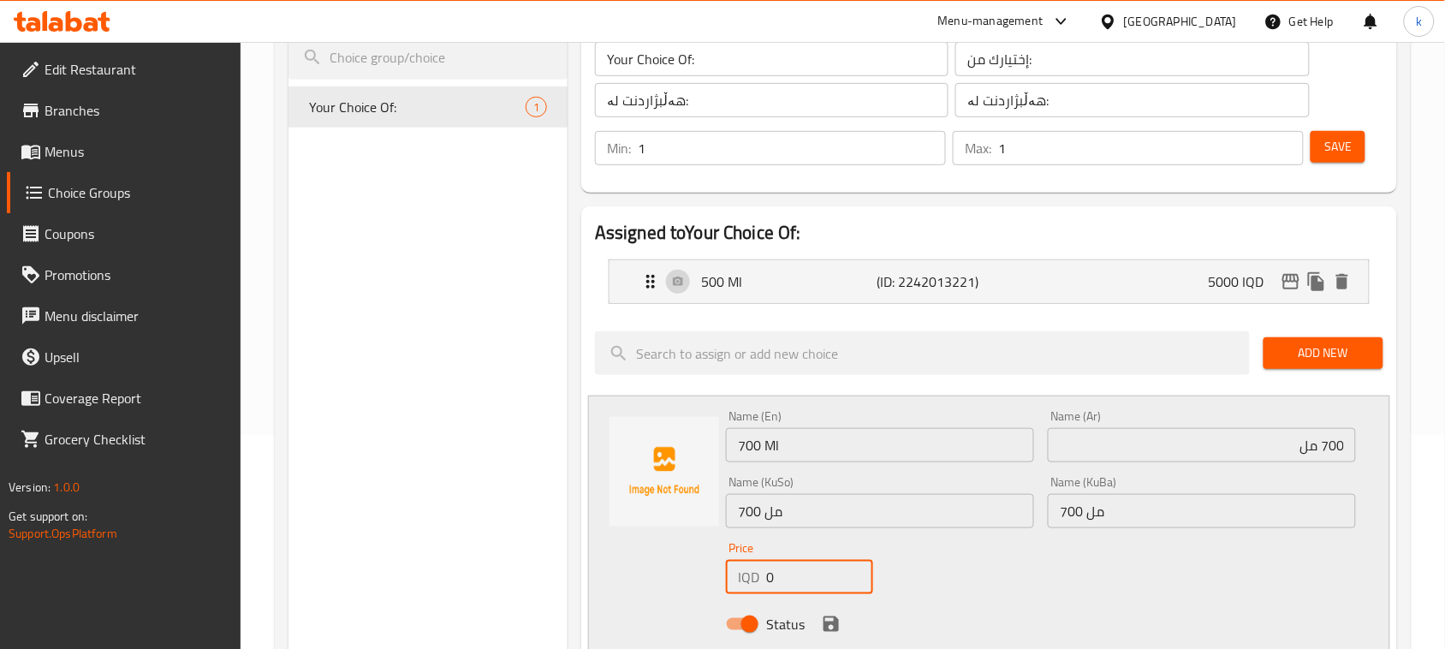
drag, startPoint x: 809, startPoint y: 572, endPoint x: 730, endPoint y: 579, distance: 79.1
click at [730, 579] on div "IQD 0 Price" at bounding box center [799, 577] width 147 height 34
drag, startPoint x: 818, startPoint y: 563, endPoint x: 712, endPoint y: 588, distance: 109.0
click at [712, 588] on div "Name (En) 700 Ml Name (En) Name (Ar) 700 مل Name (Ar) Name (KuSo) 700 مل Name (…" at bounding box center [989, 525] width 802 height 259
type input "6000"
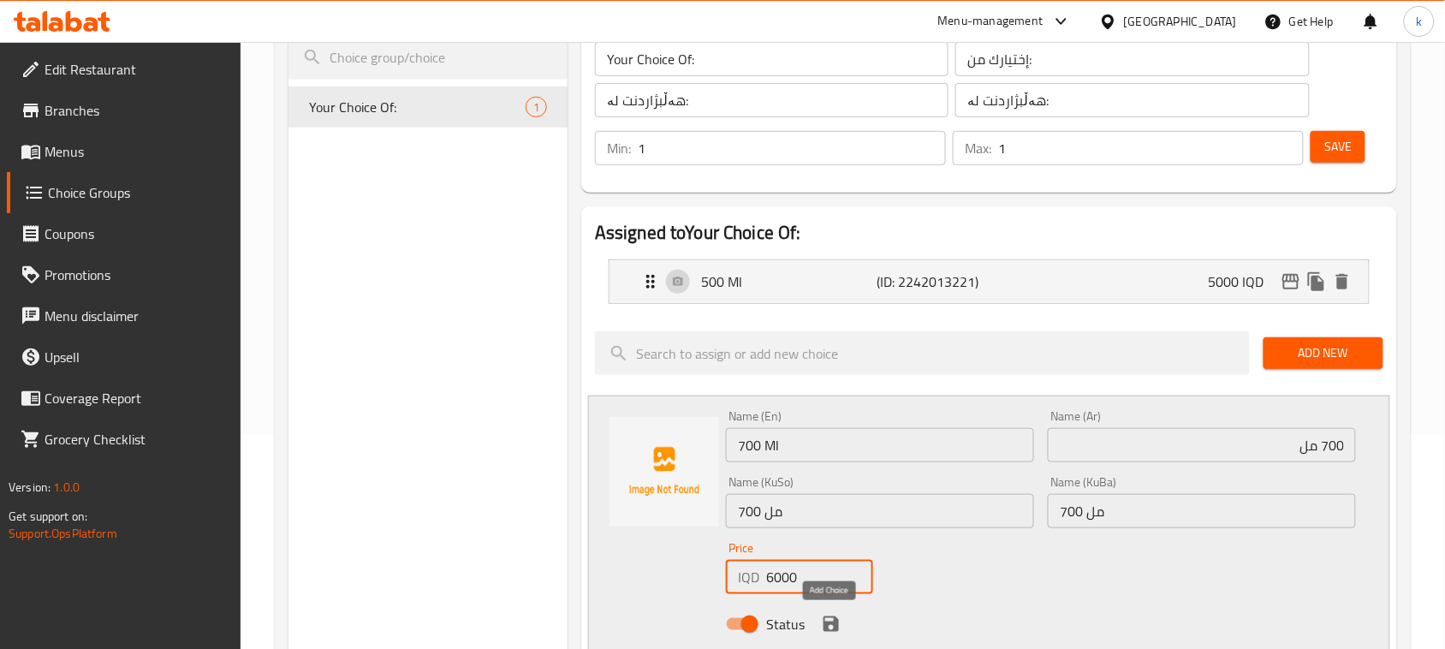
click at [830, 619] on icon "save" at bounding box center [831, 624] width 21 height 21
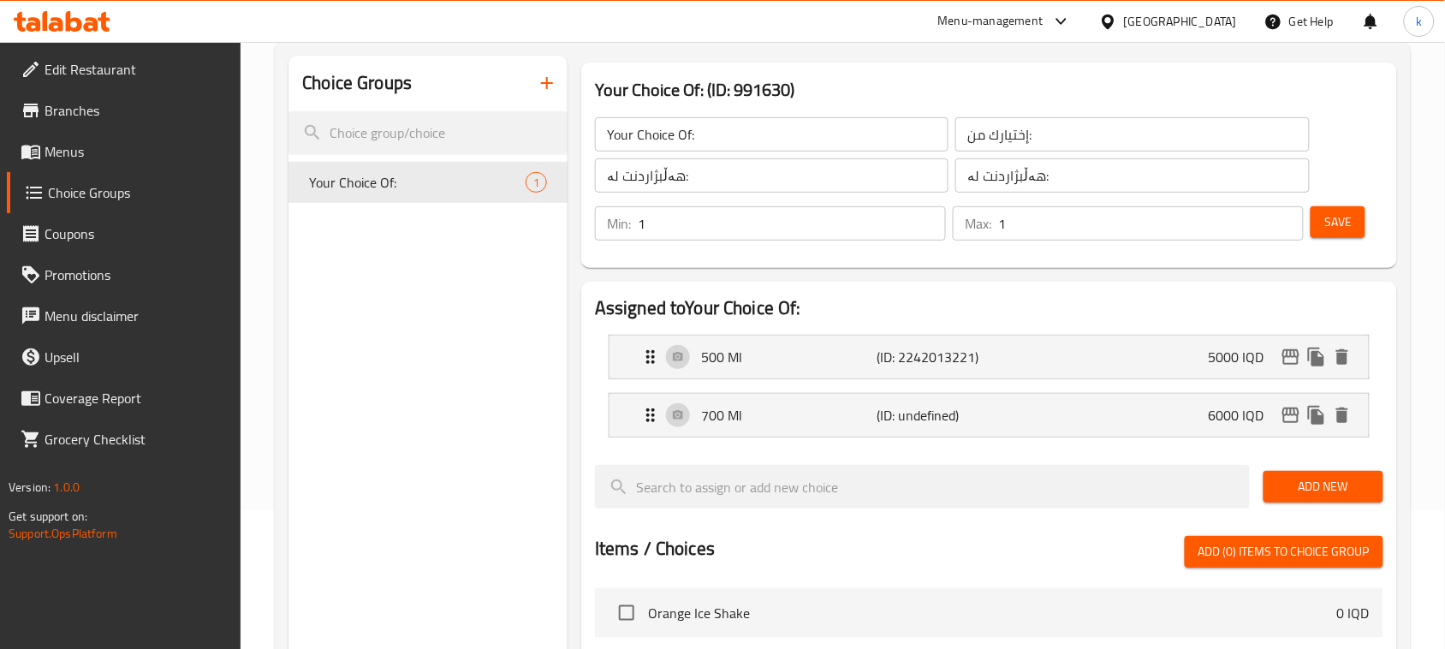
scroll to position [107, 0]
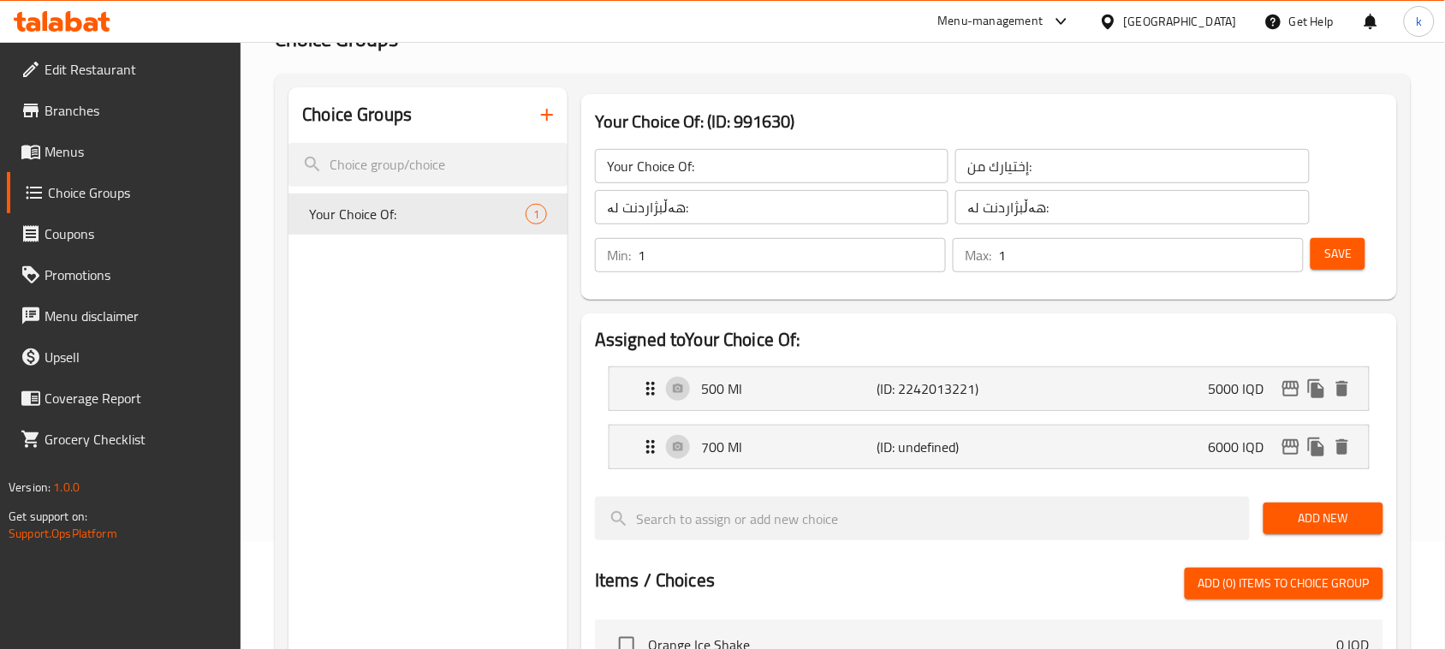
click at [1353, 255] on button "Save" at bounding box center [1338, 254] width 55 height 32
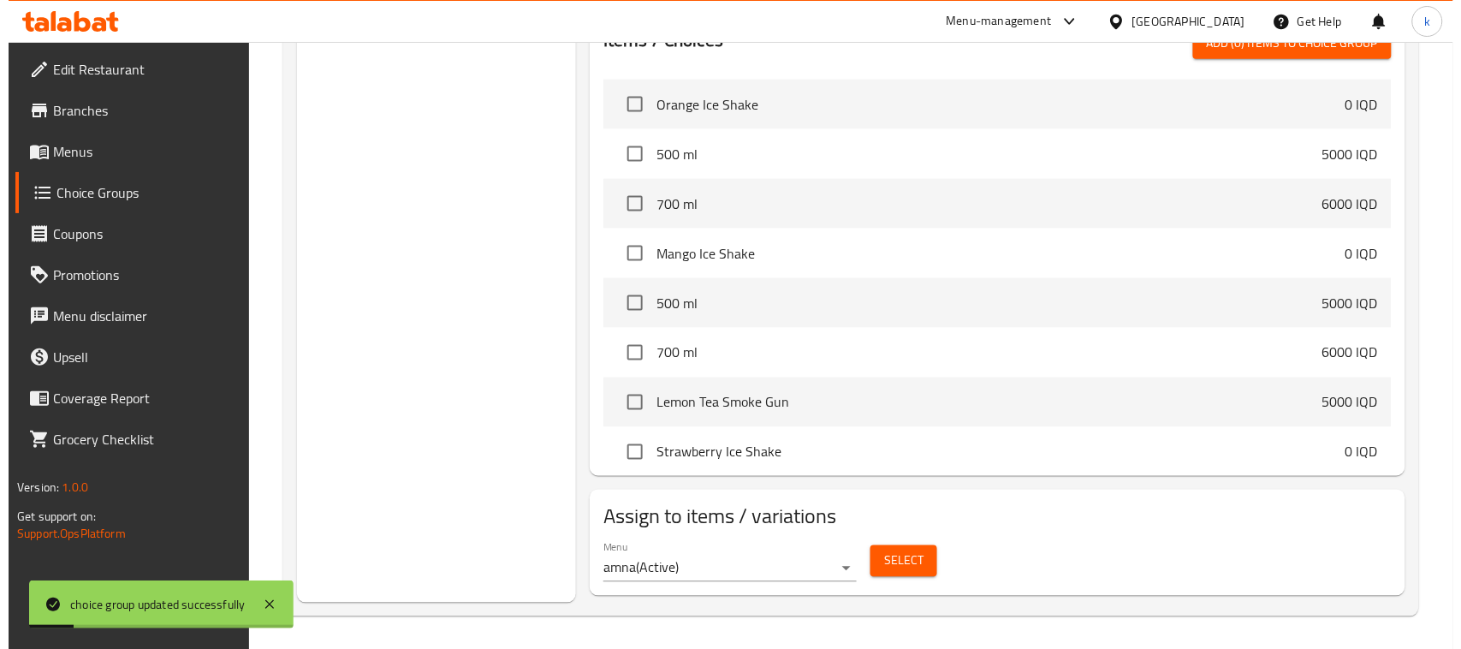
scroll to position [649, 0]
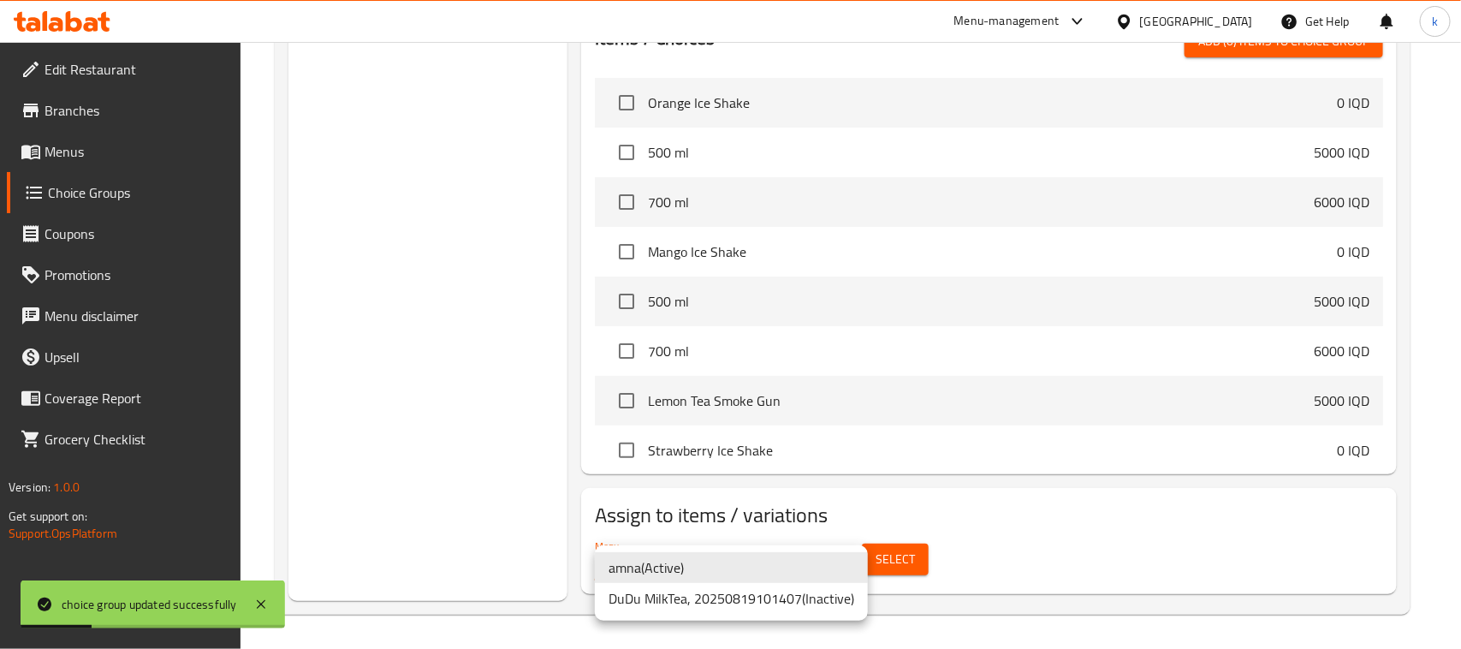
click at [648, 575] on li "amna ( Active )" at bounding box center [731, 567] width 273 height 31
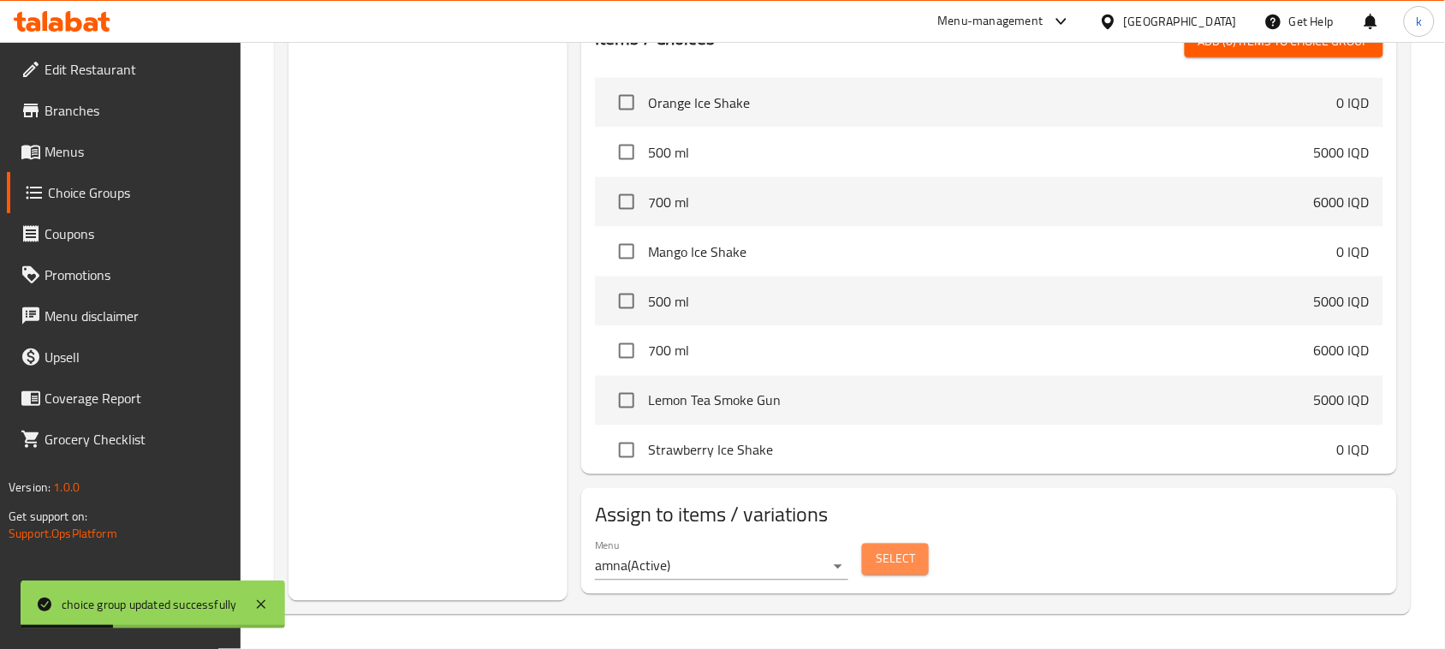
click at [865, 562] on button "Select" at bounding box center [895, 560] width 67 height 32
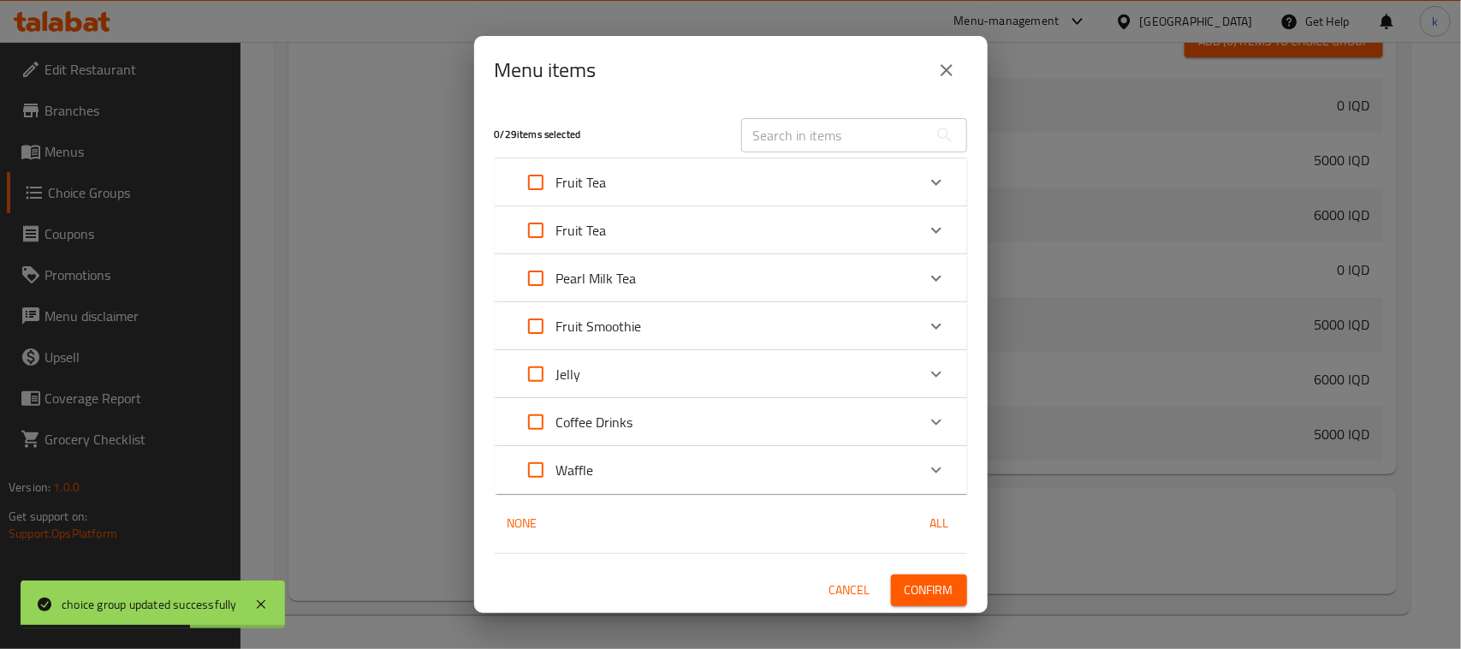
click at [665, 223] on div "Fruit Tea" at bounding box center [715, 230] width 401 height 41
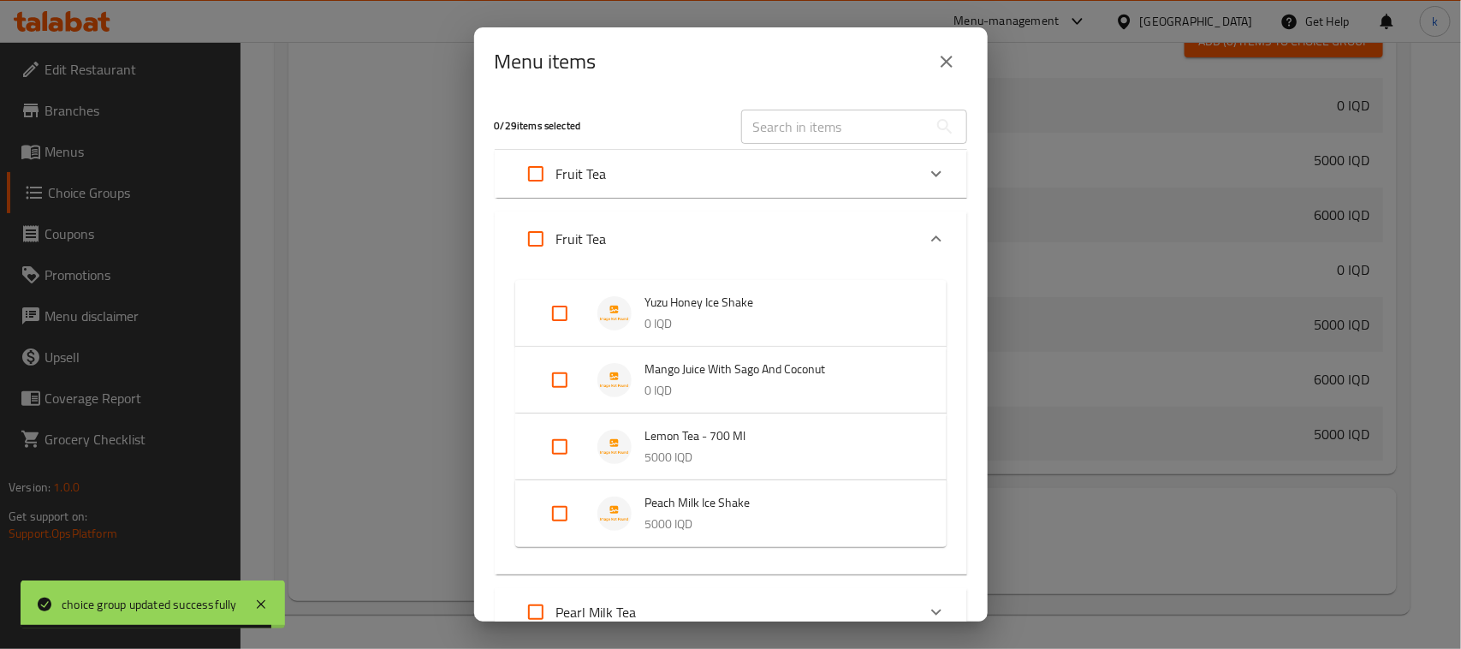
click at [556, 312] on input "Expand" at bounding box center [559, 313] width 41 height 41
checkbox input "true"
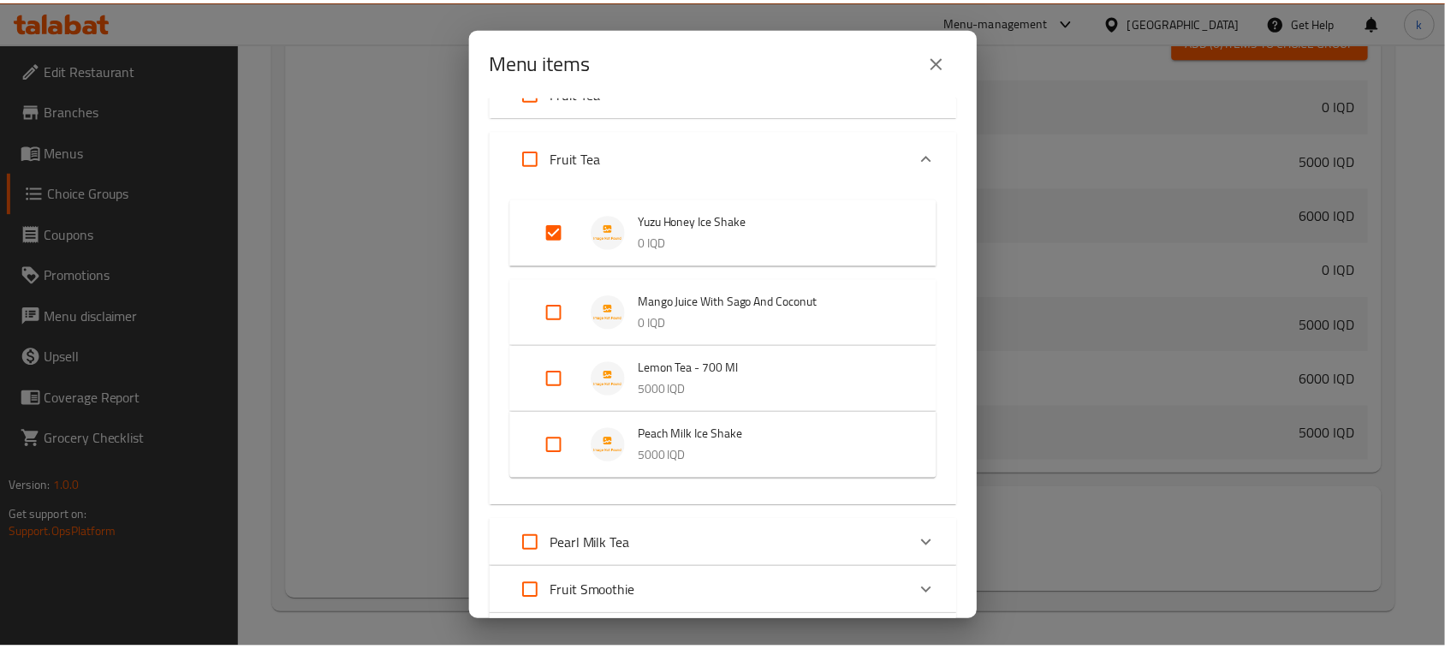
scroll to position [338, 0]
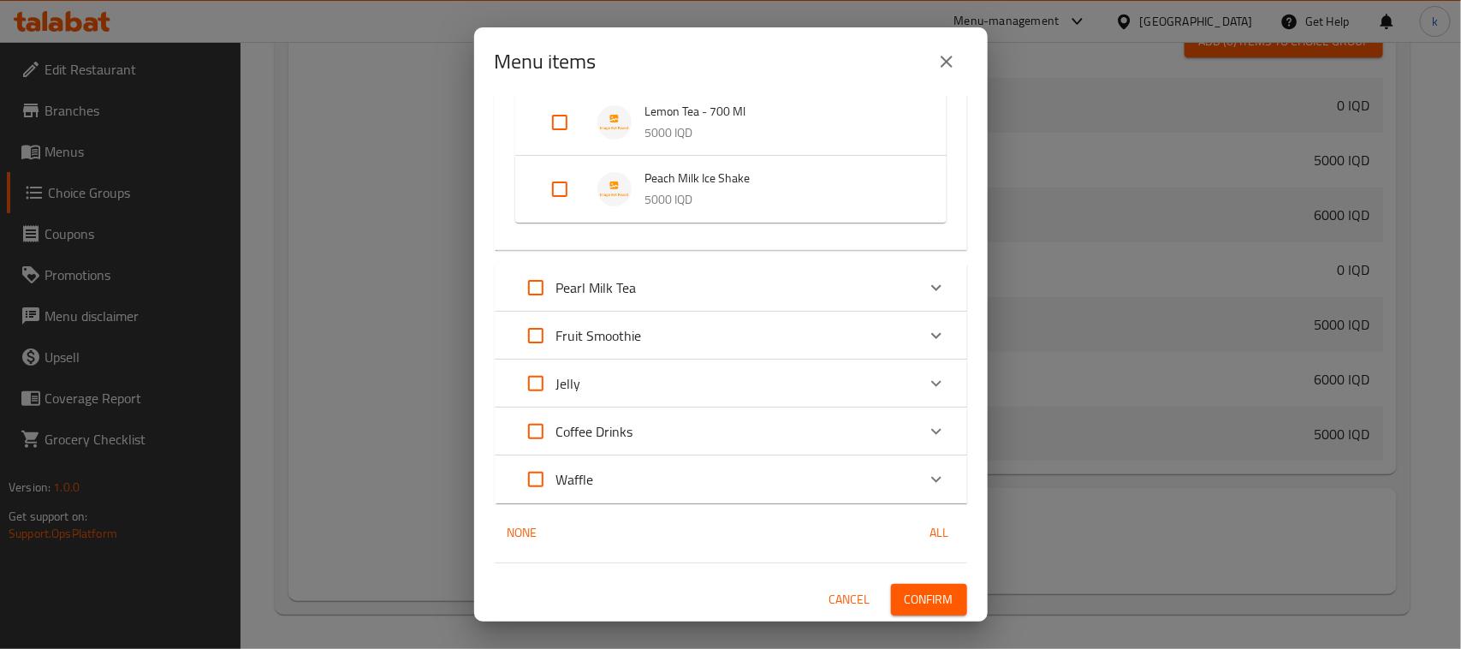
click at [922, 601] on span "Confirm" at bounding box center [929, 599] width 49 height 21
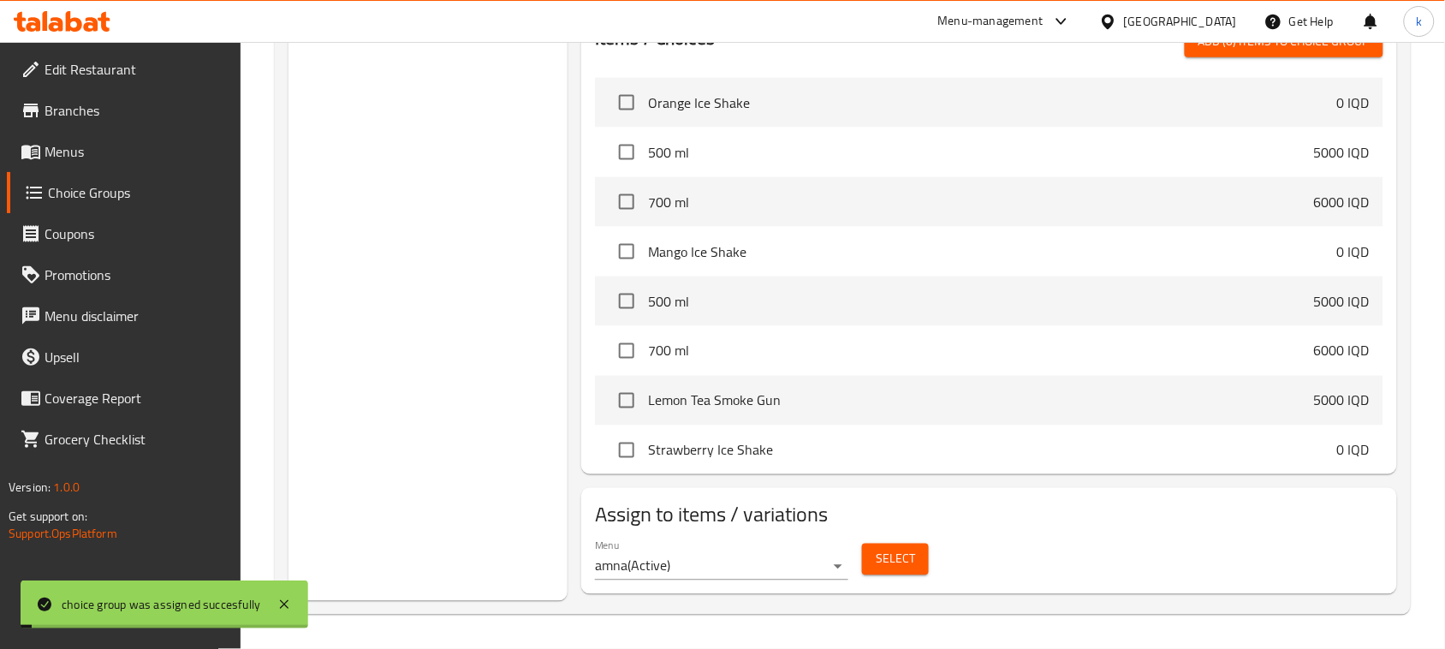
click at [396, 211] on div "Choice Groups Your Choice Of: 2" at bounding box center [427, 73] width 279 height 1056
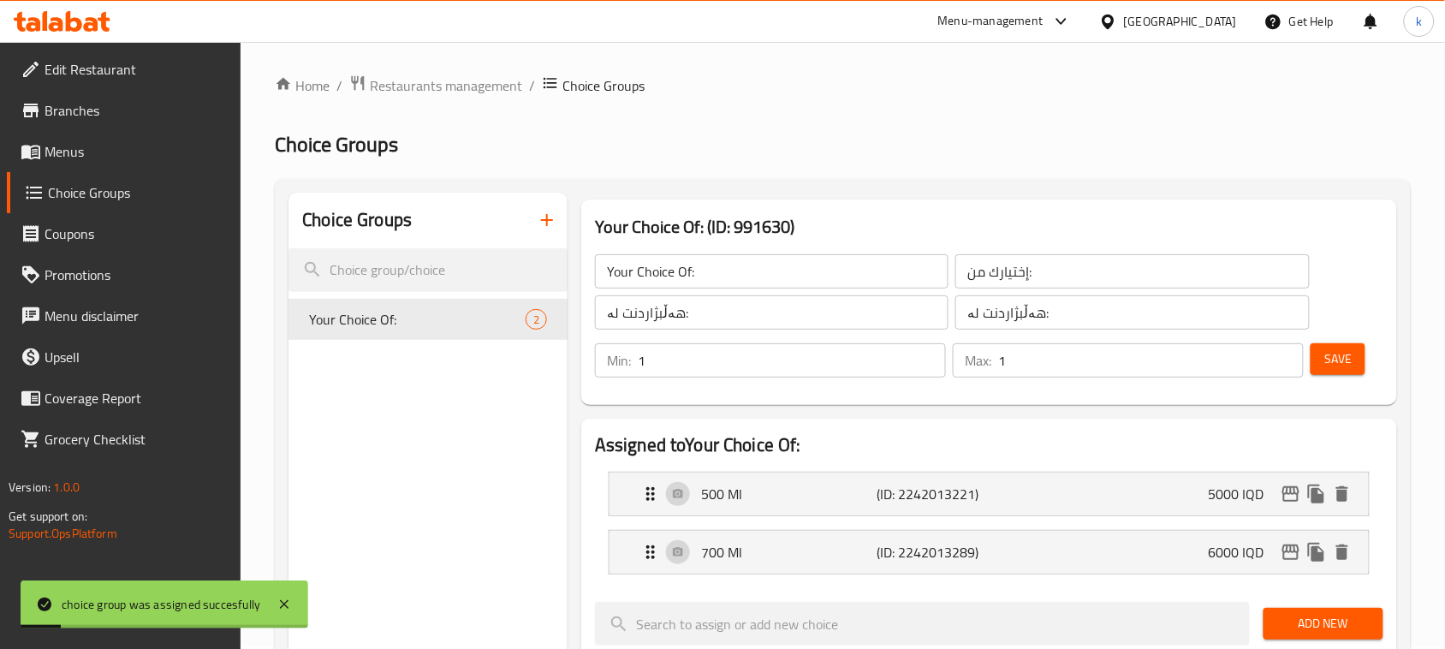
scroll to position [0, 0]
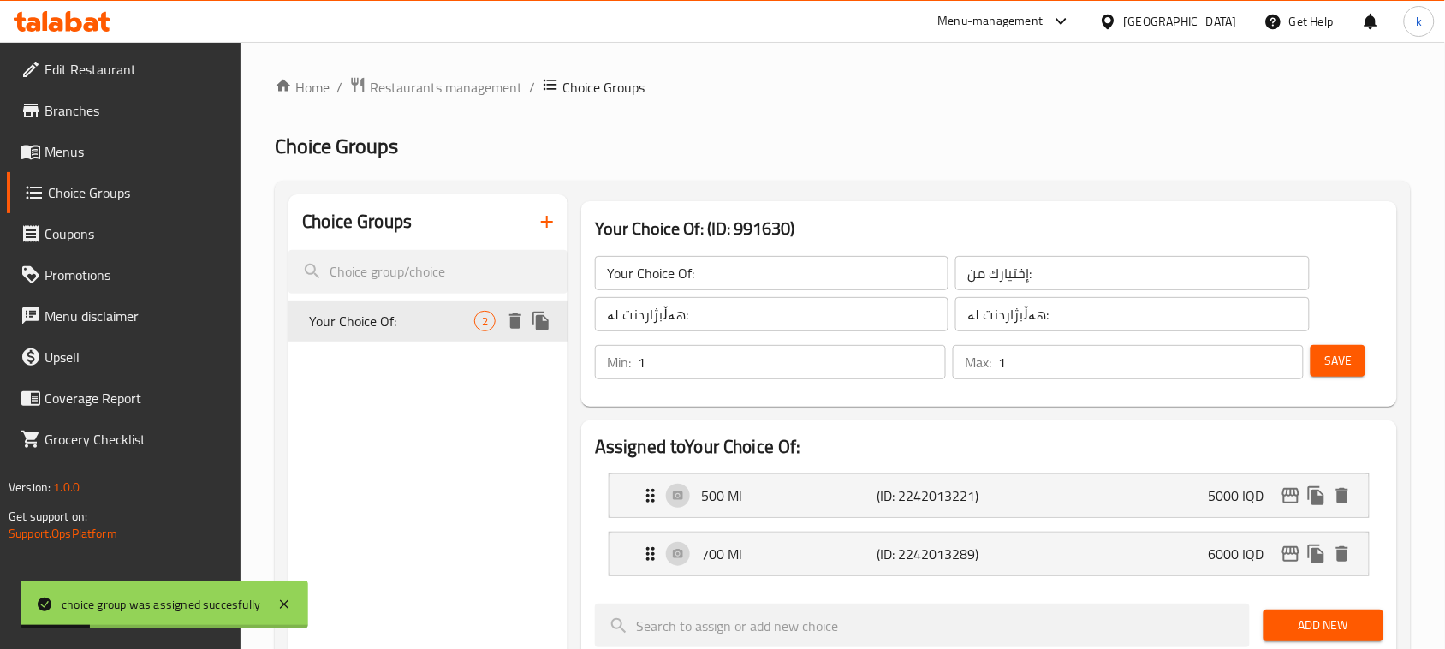
click at [539, 322] on icon "duplicate" at bounding box center [540, 321] width 16 height 19
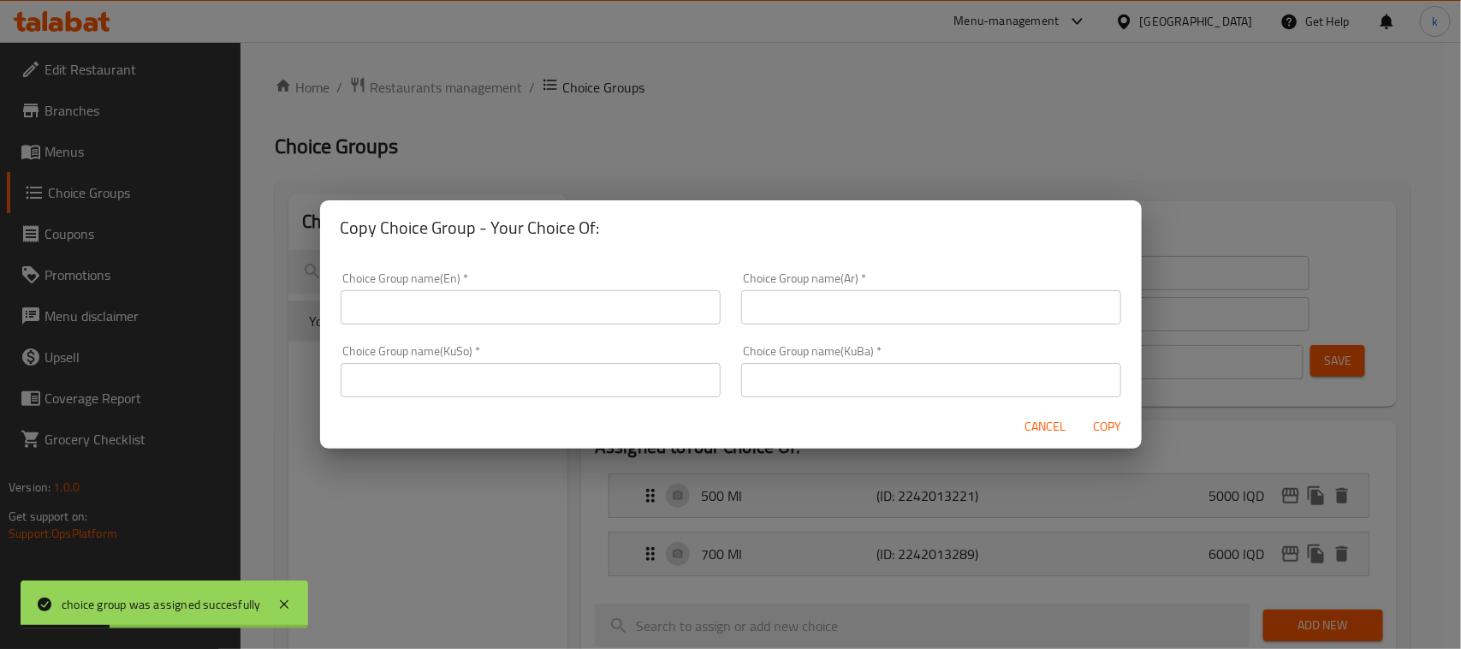
drag, startPoint x: 462, startPoint y: 310, endPoint x: 480, endPoint y: 323, distance: 22.1
click at [462, 310] on input "text" at bounding box center [531, 307] width 380 height 34
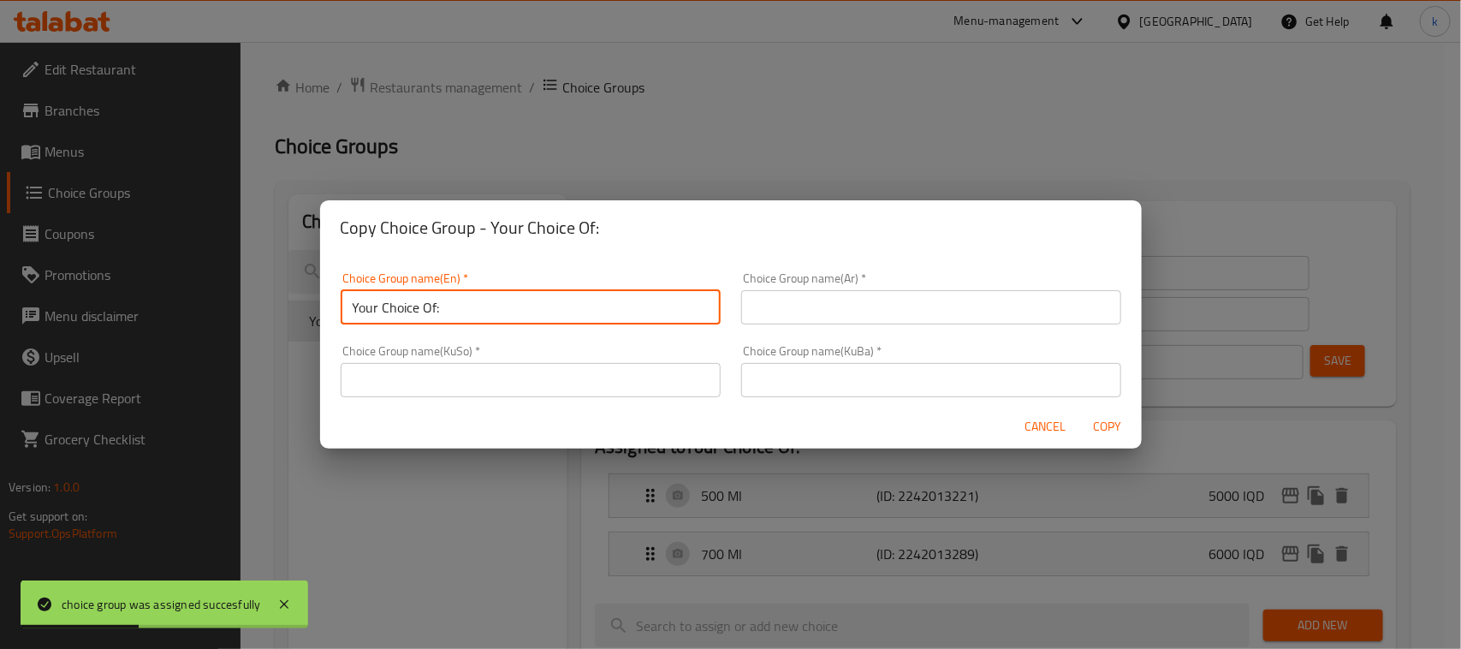
type input "Your Choice Of:"
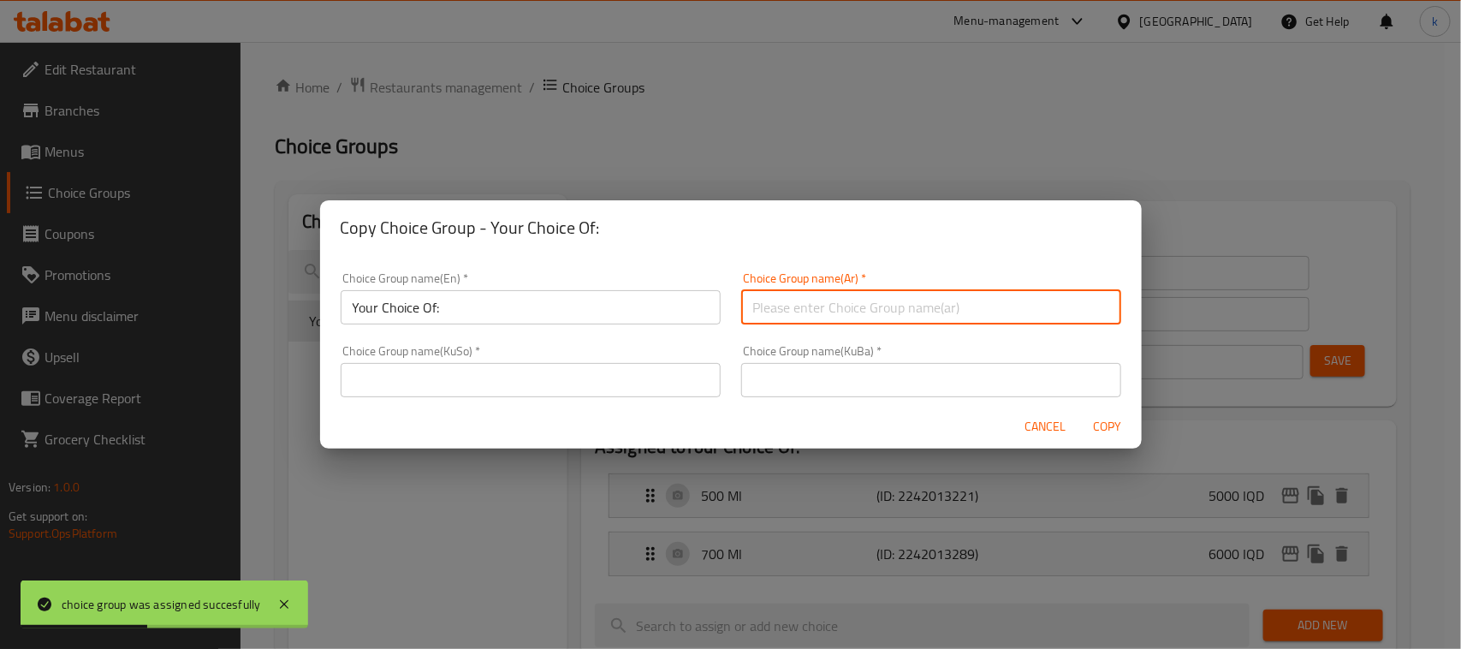
click at [875, 308] on input "text" at bounding box center [931, 307] width 380 height 34
type input "إختيارك من:"
click at [839, 375] on input "text" at bounding box center [931, 380] width 380 height 34
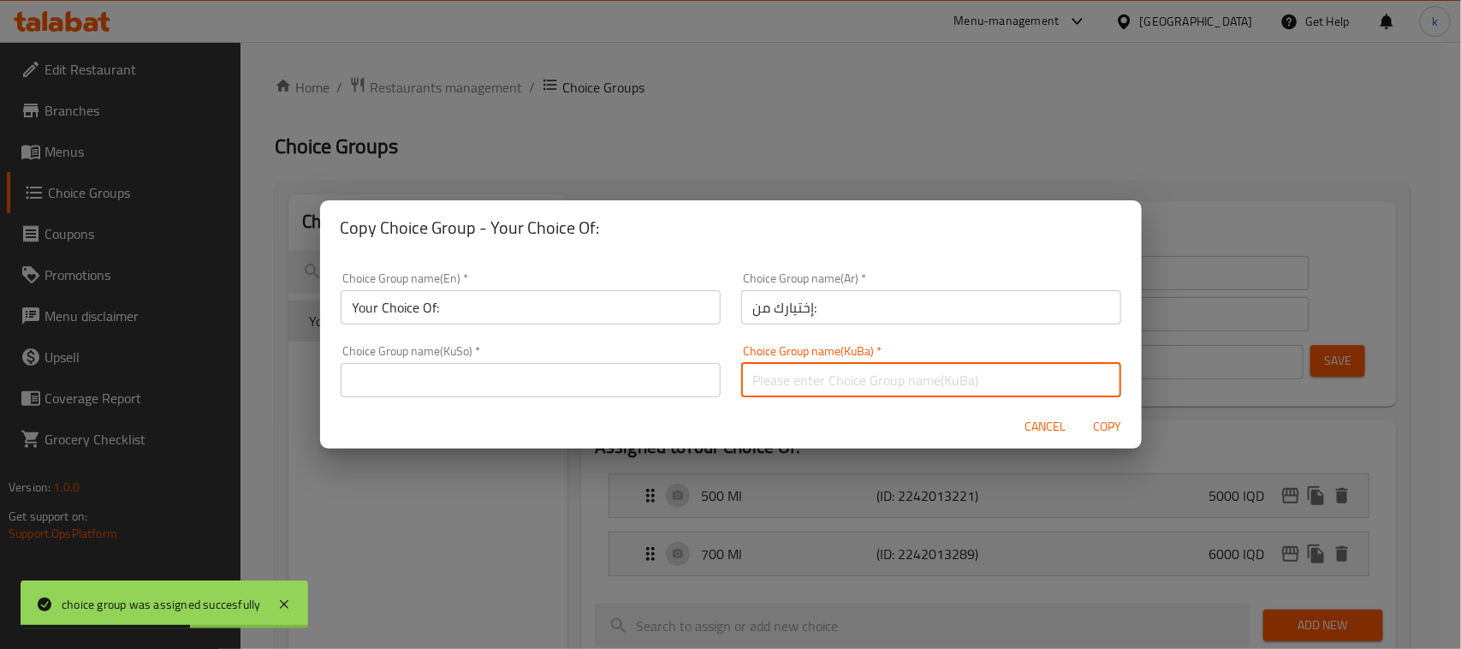
type input "هەڵبژاردنت لە:"
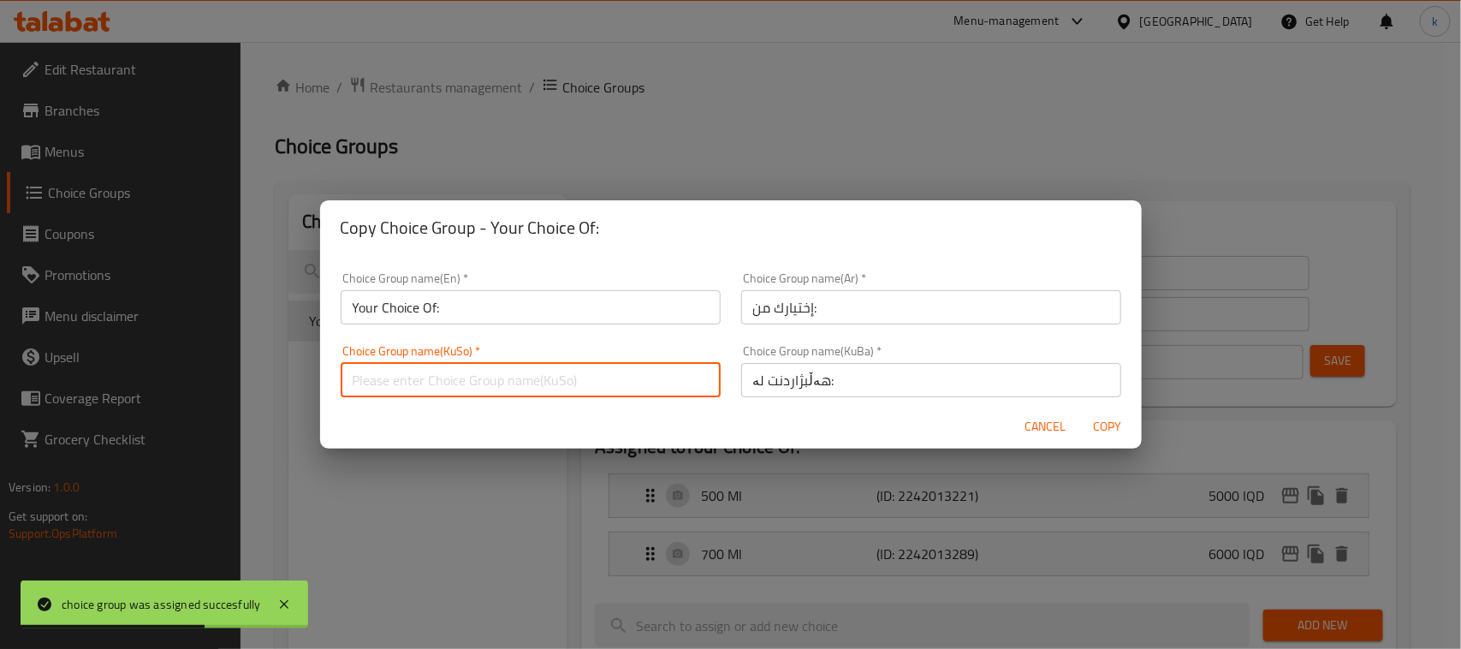
click at [531, 371] on input "text" at bounding box center [531, 380] width 380 height 34
type input "هەڵبژاردنت لە:"
click at [484, 306] on input "Your Choice Of:" at bounding box center [531, 307] width 380 height 34
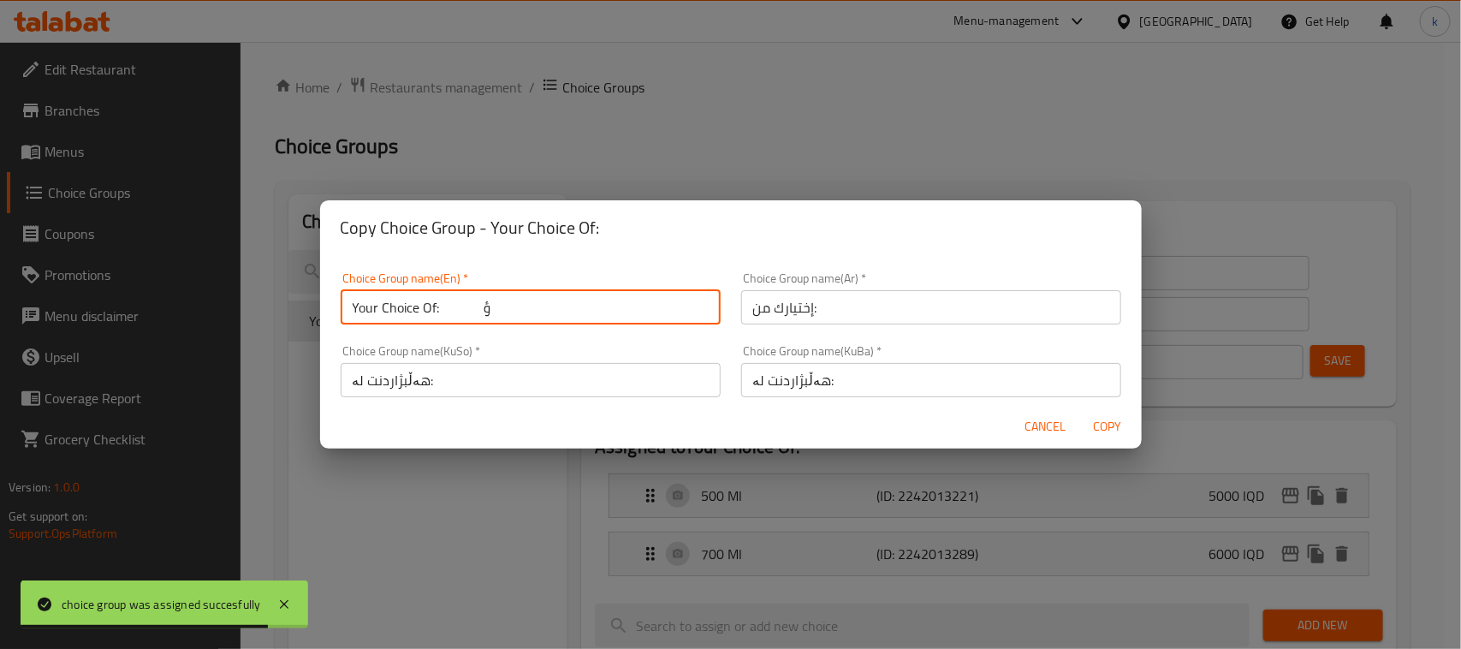
type input "Your Choice Of: ؤ"
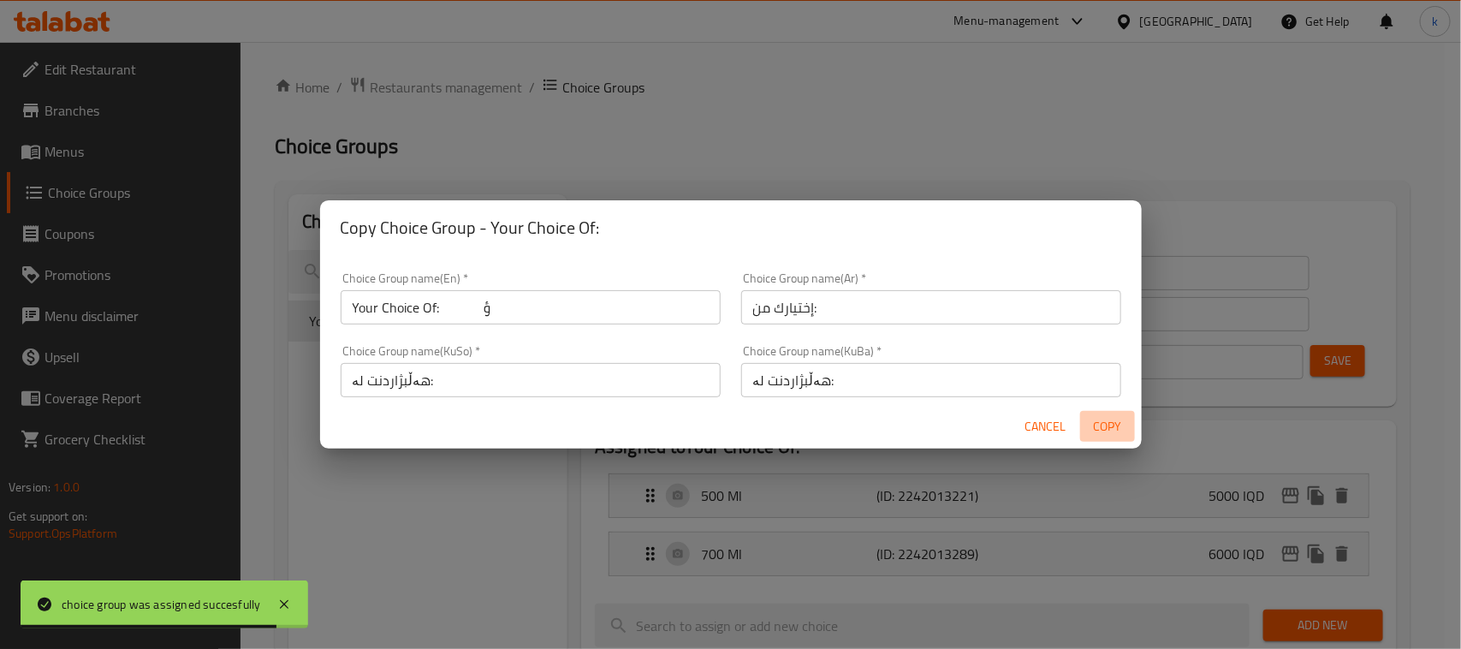
click at [1093, 425] on span "Copy" at bounding box center [1107, 426] width 41 height 21
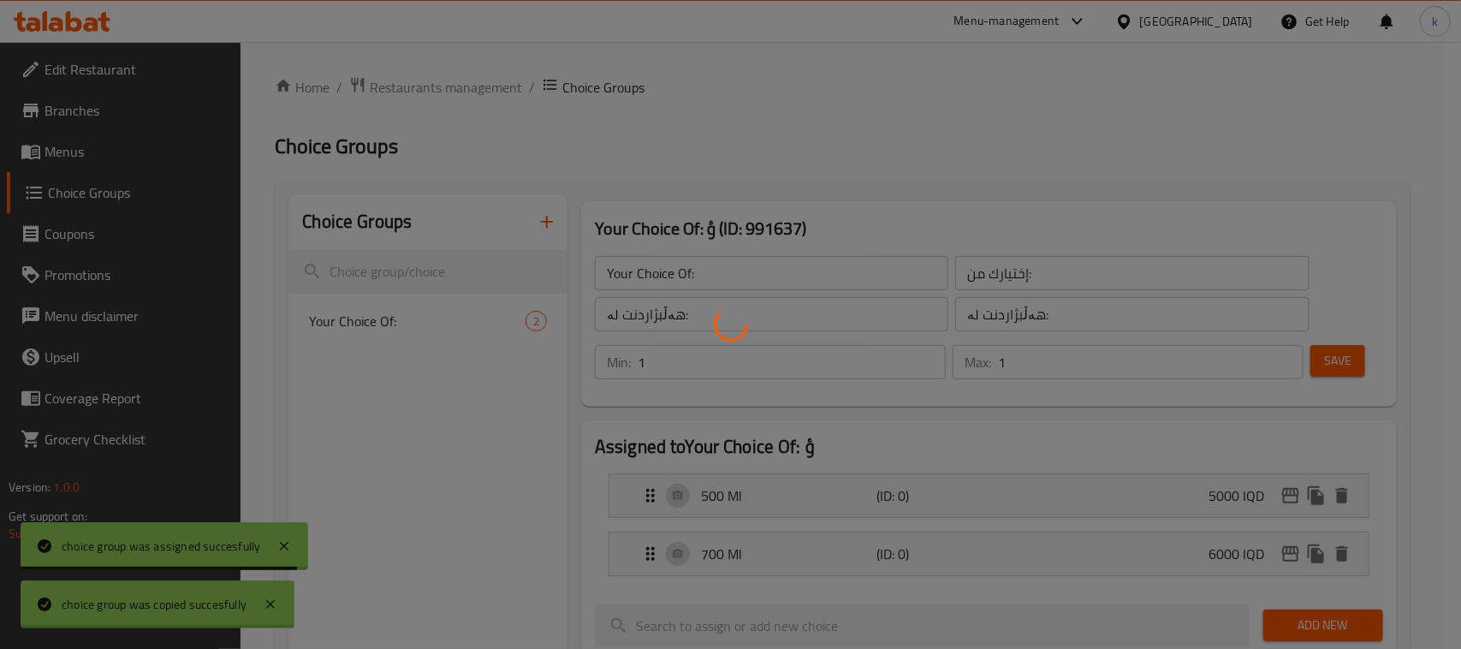
type input "Your Choice Of: ؤ"
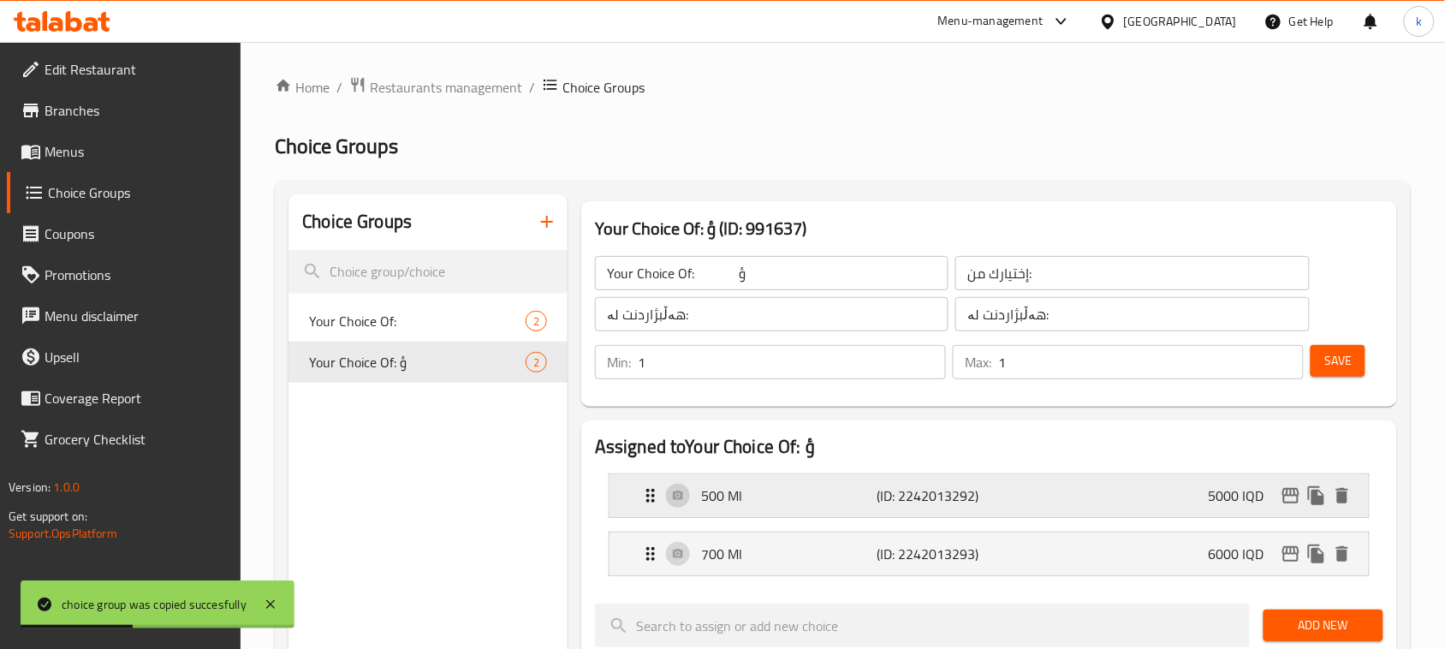
click at [1228, 490] on p "5000 IQD" at bounding box center [1243, 495] width 69 height 21
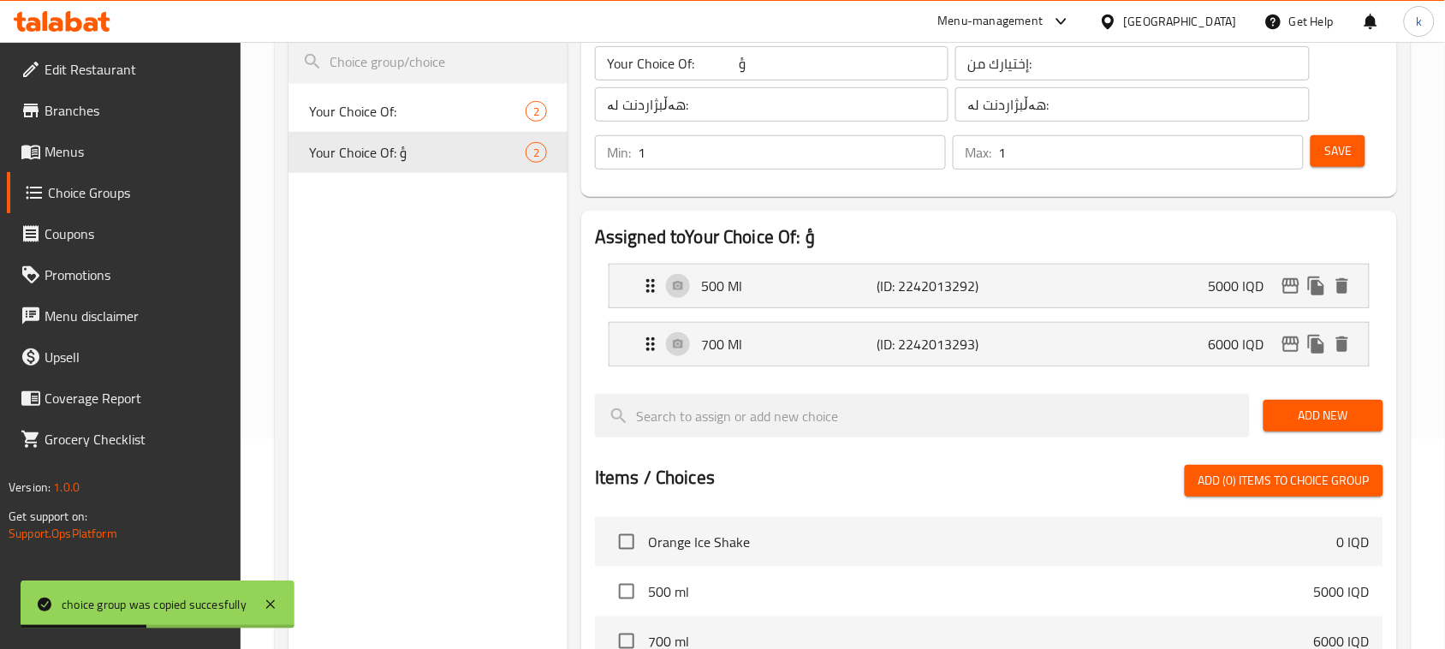
scroll to position [214, 0]
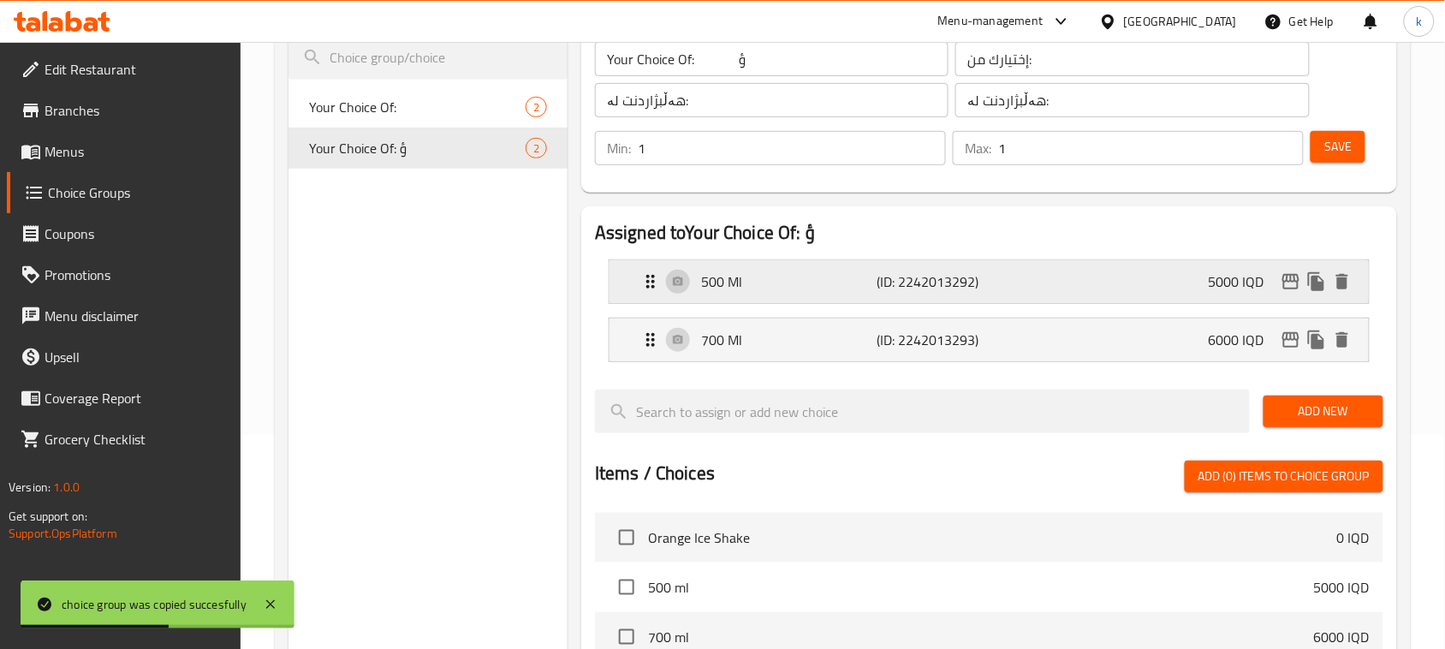
click at [1038, 288] on div "500 Ml (ID: 2242013292) 5000 IQD" at bounding box center [994, 281] width 708 height 43
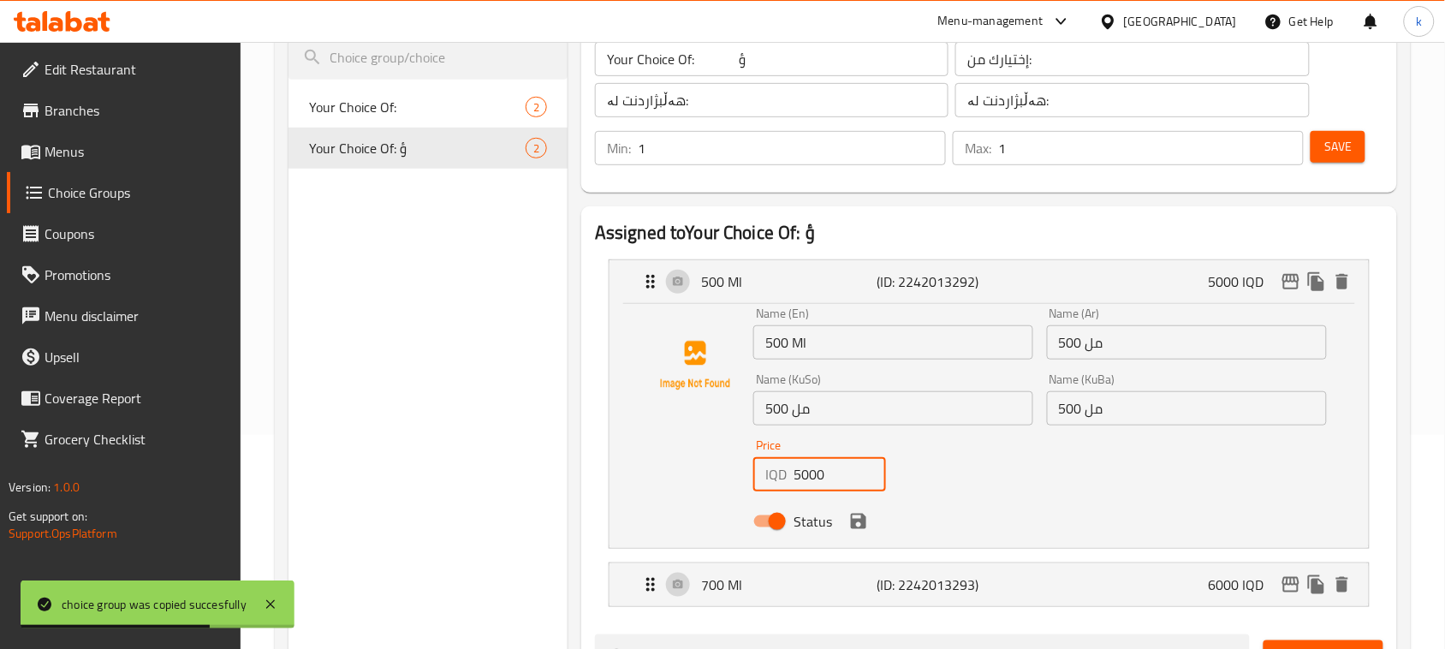
drag, startPoint x: 828, startPoint y: 476, endPoint x: 717, endPoint y: 480, distance: 110.5
click at [717, 480] on div "Name (En) 500 Ml Name (En) Name (Ar) 500 مل Name (Ar) Name (KuSo) 500 مل Name (…" at bounding box center [989, 422] width 705 height 230
click at [862, 524] on icon "save" at bounding box center [858, 521] width 15 height 15
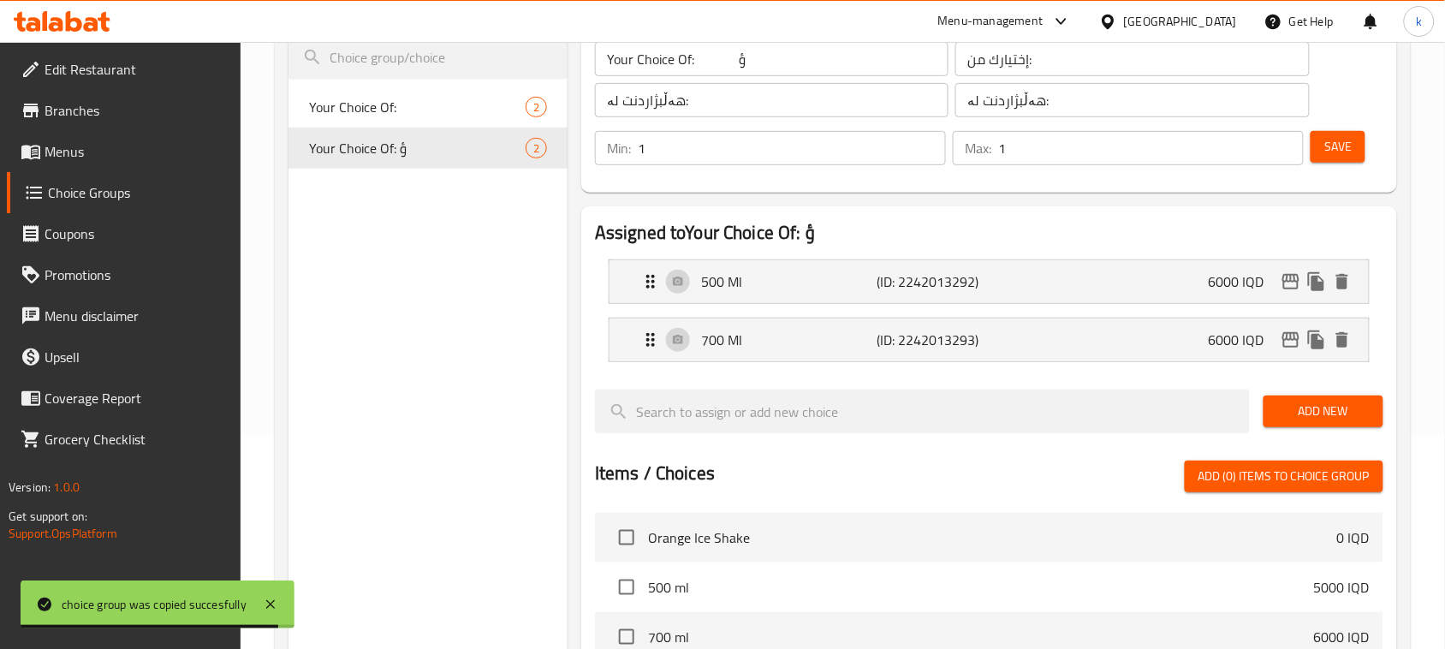
type input "6000"
click at [1348, 143] on span "Save" at bounding box center [1337, 146] width 27 height 21
click at [1289, 284] on icon "edit" at bounding box center [1291, 281] width 21 height 21
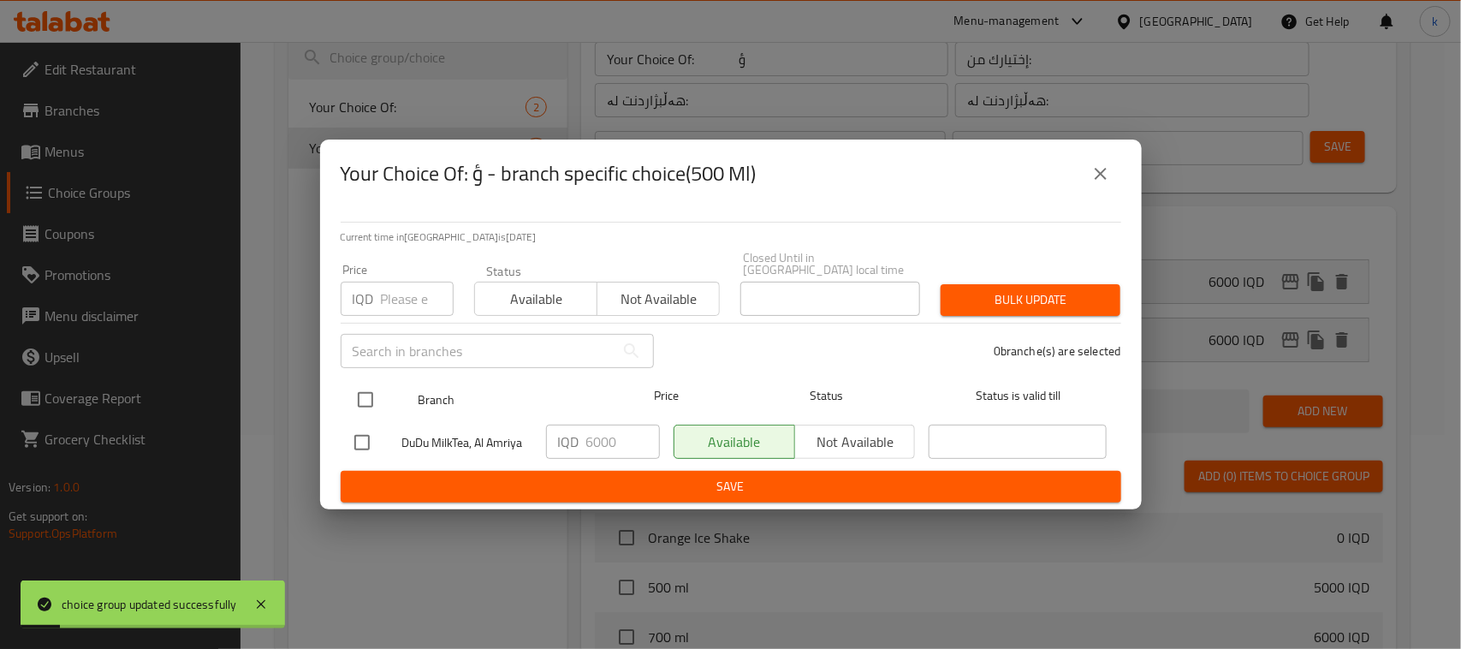
click at [354, 392] on input "checkbox" at bounding box center [366, 400] width 36 height 36
checkbox input "true"
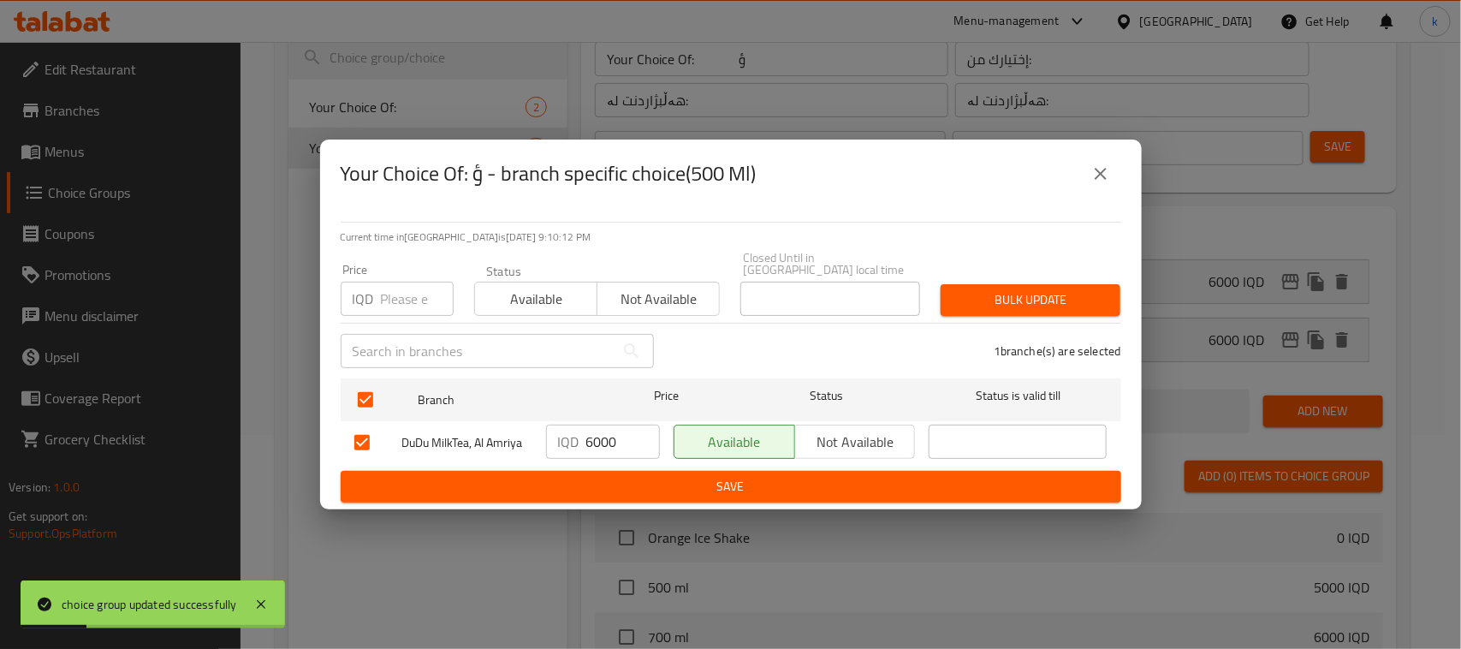
click at [696, 485] on span "Save" at bounding box center [730, 486] width 753 height 21
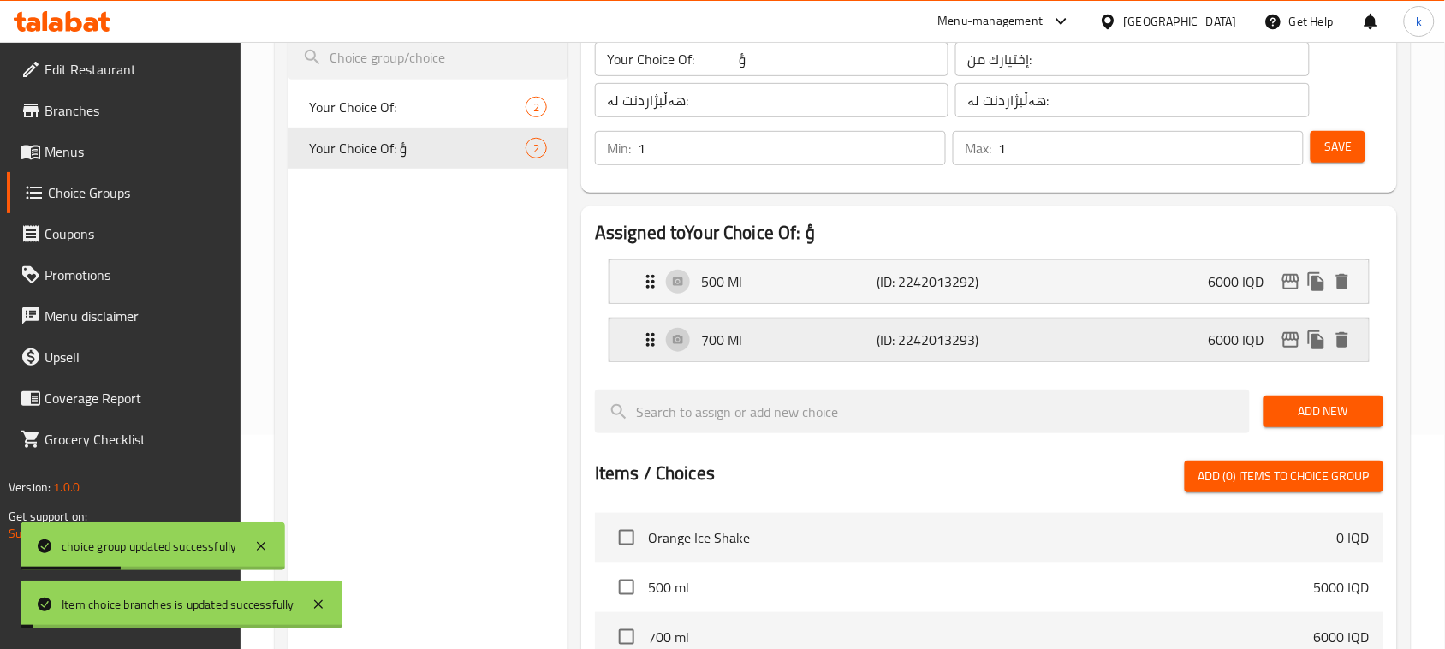
click at [1194, 353] on div "700 Ml (ID: 2242013293) 6000 IQD" at bounding box center [994, 339] width 708 height 43
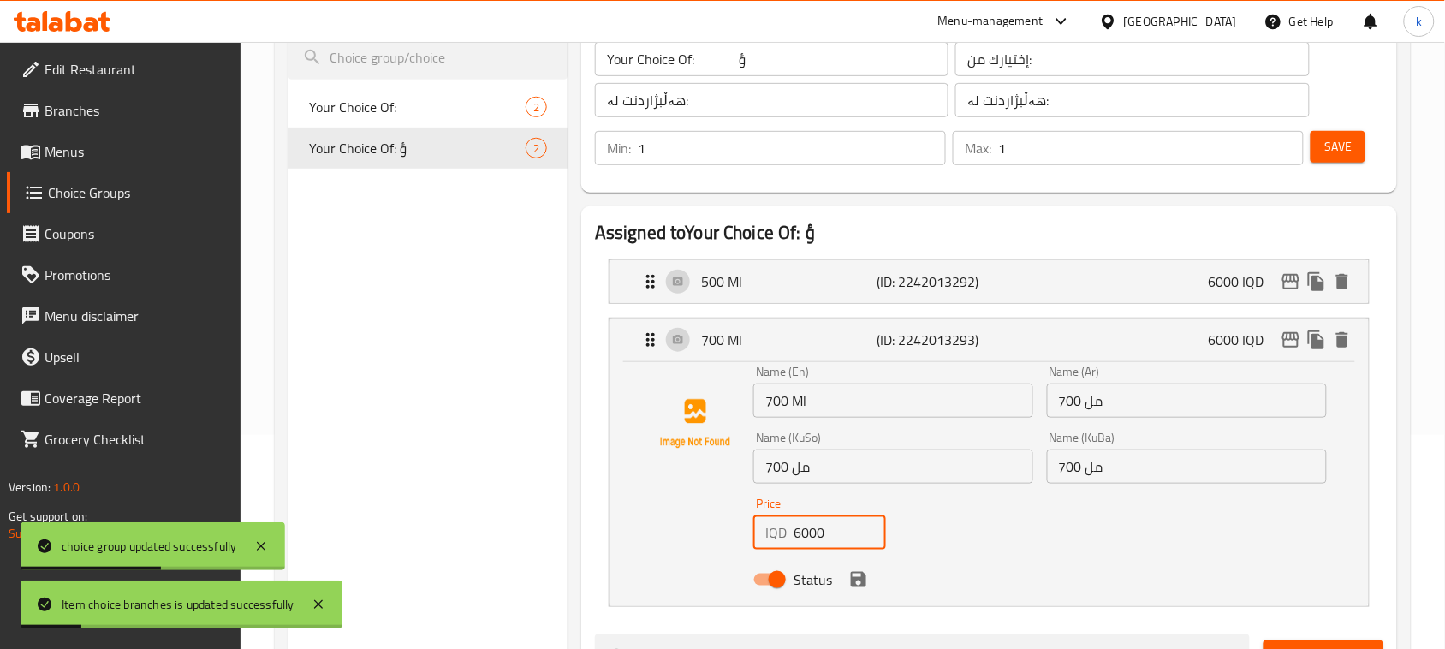
drag, startPoint x: 829, startPoint y: 528, endPoint x: 738, endPoint y: 532, distance: 90.8
click at [738, 532] on div "Name (En) 700 Ml Name (En) Name (Ar) 700 مل Name (Ar) Name (KuSo) 700 مل Name (…" at bounding box center [989, 481] width 705 height 230
click at [857, 580] on icon "save" at bounding box center [858, 579] width 15 height 15
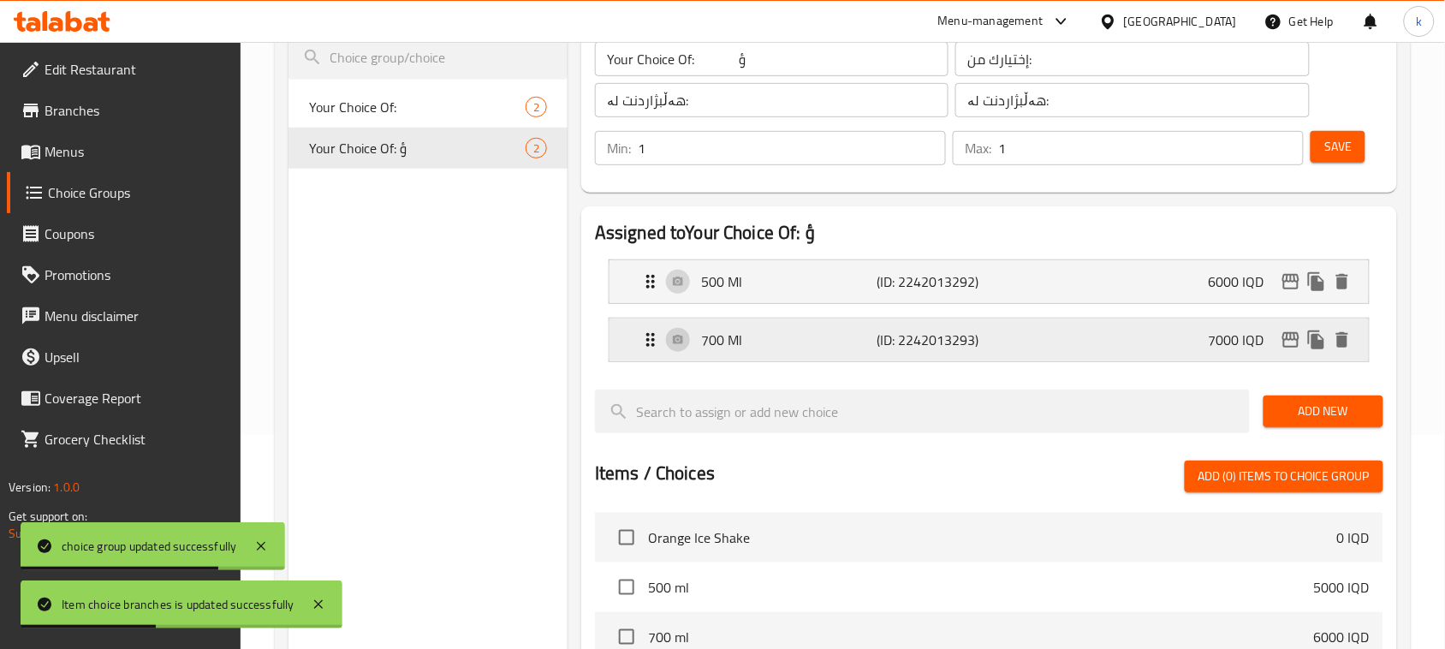
type input "7000"
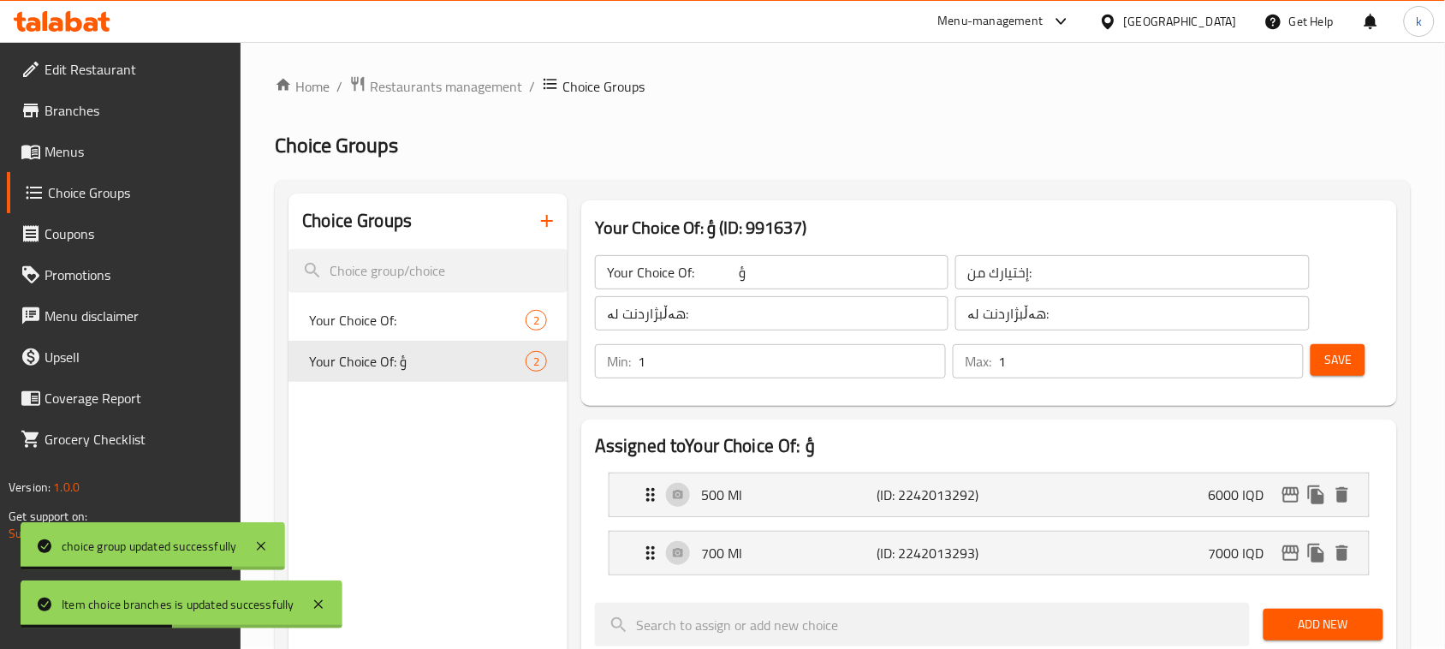
scroll to position [0, 0]
click at [1325, 369] on span "Save" at bounding box center [1337, 360] width 27 height 21
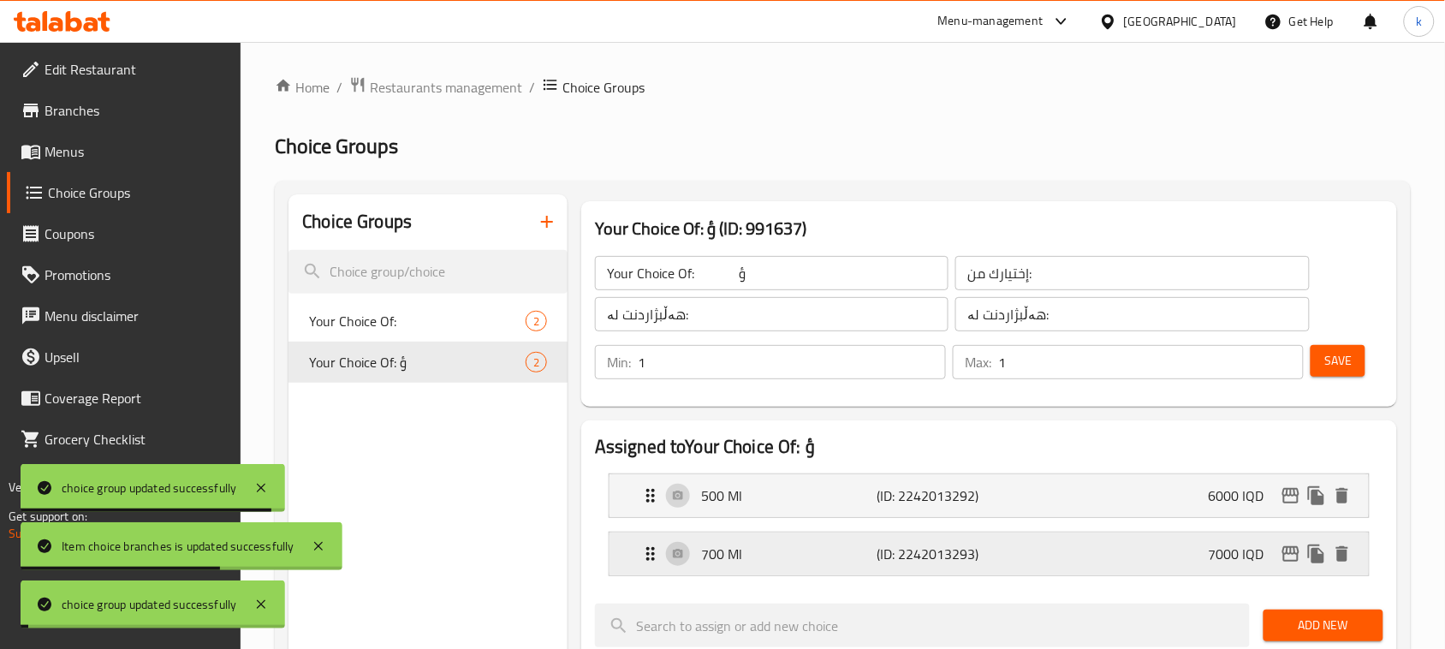
click at [1294, 550] on icon "edit" at bounding box center [1291, 554] width 21 height 21
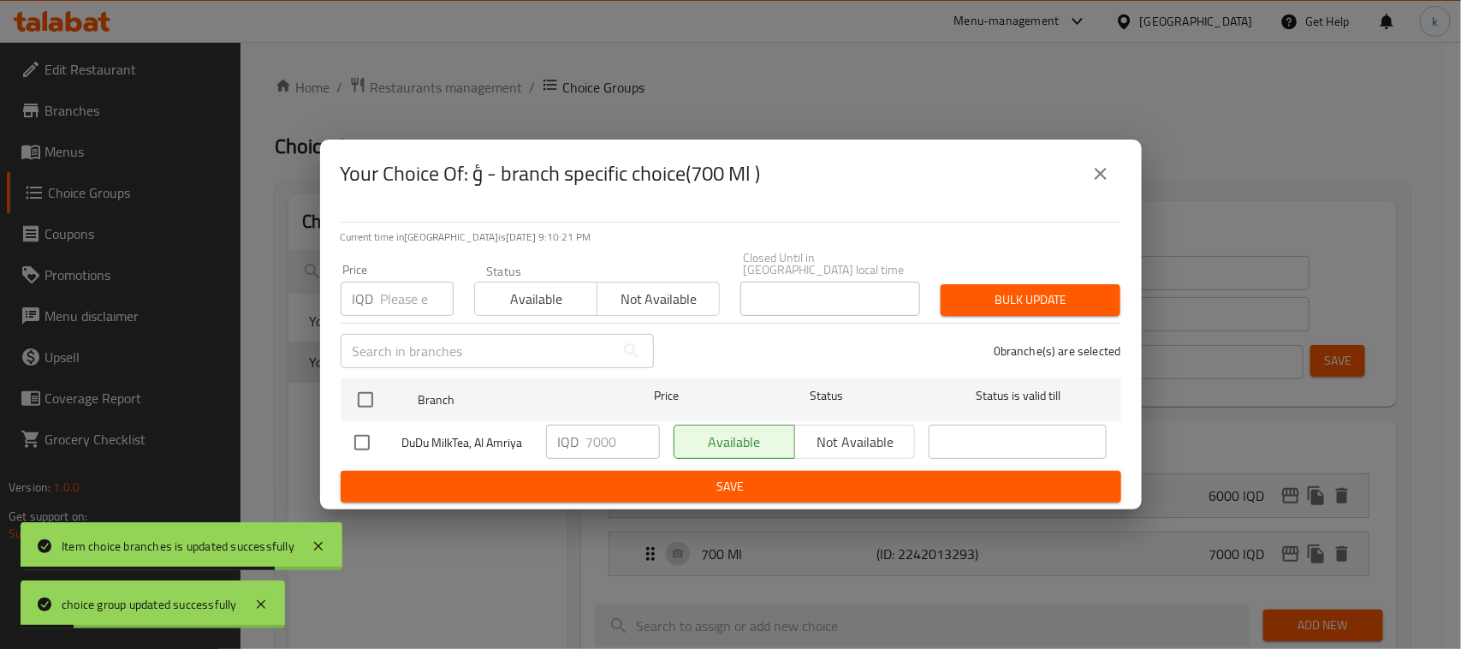
click at [1098, 178] on icon "close" at bounding box center [1101, 174] width 12 height 12
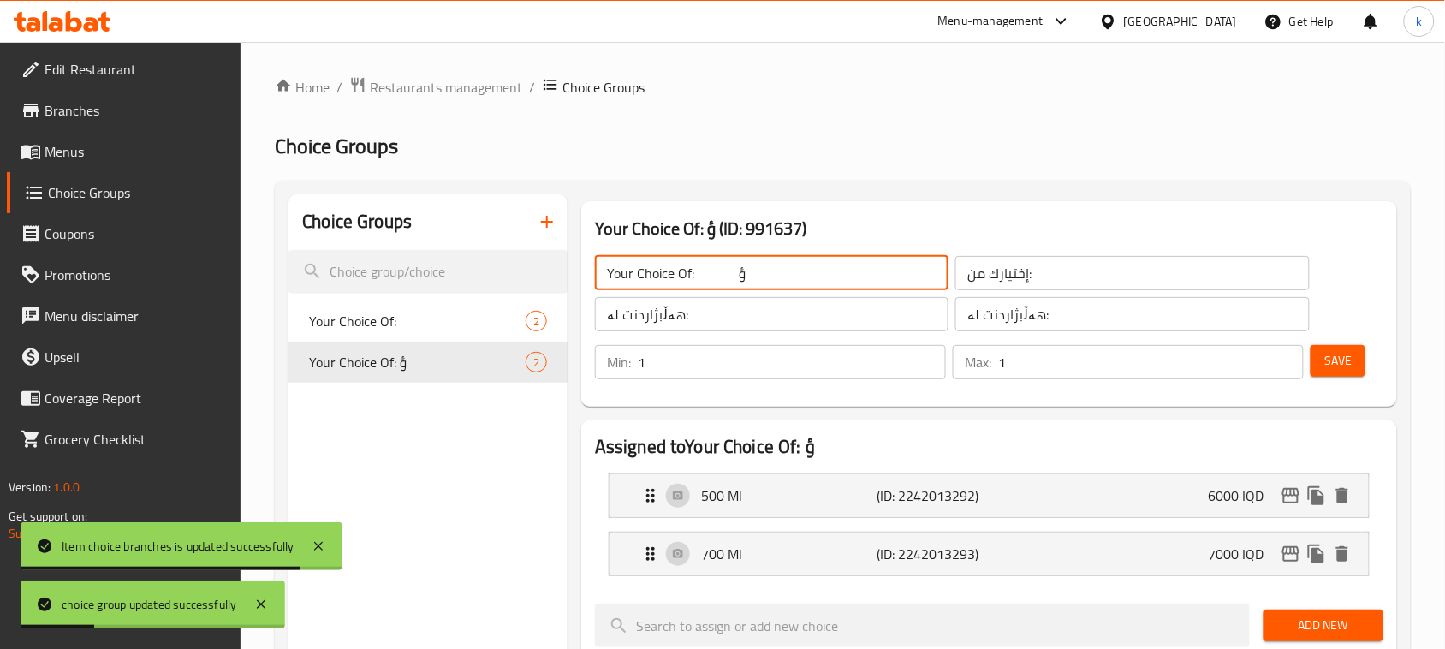
click at [809, 285] on input "Your Choice Of: ؤ" at bounding box center [772, 273] width 354 height 34
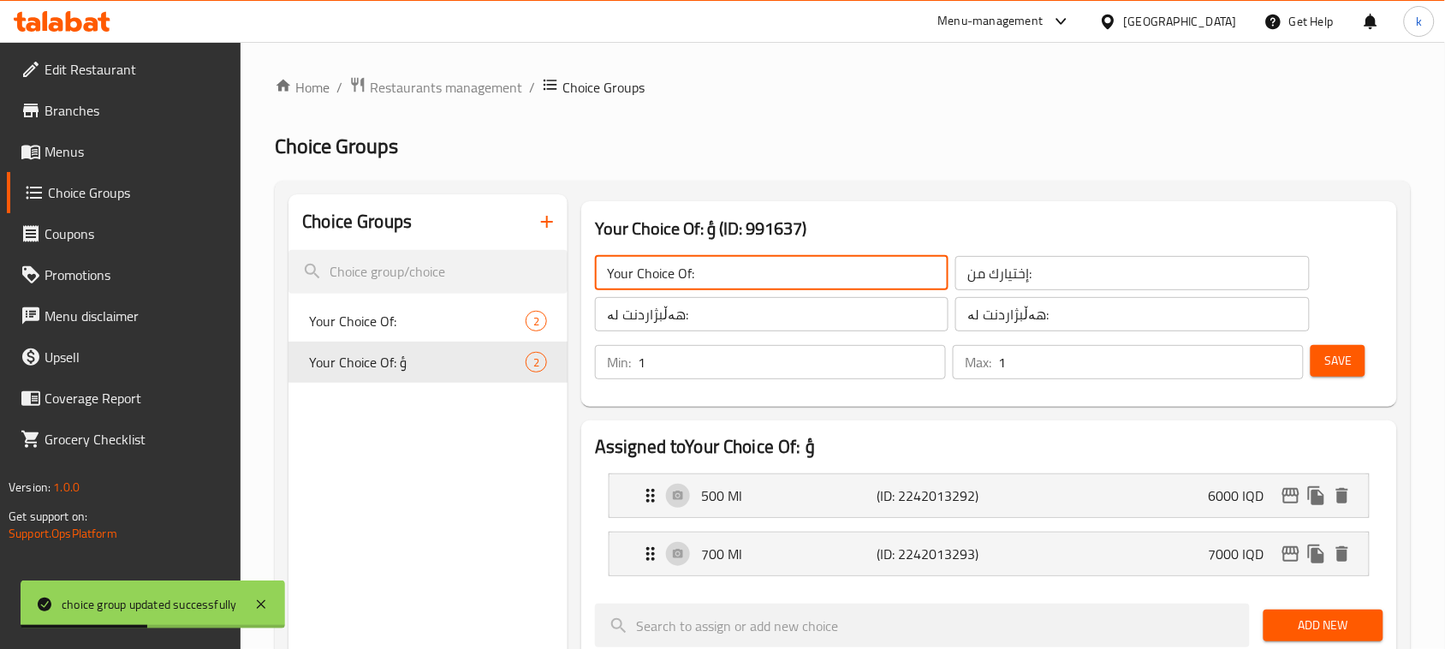
type input "Your Choice Of:"
click at [1334, 365] on span "Save" at bounding box center [1337, 360] width 27 height 21
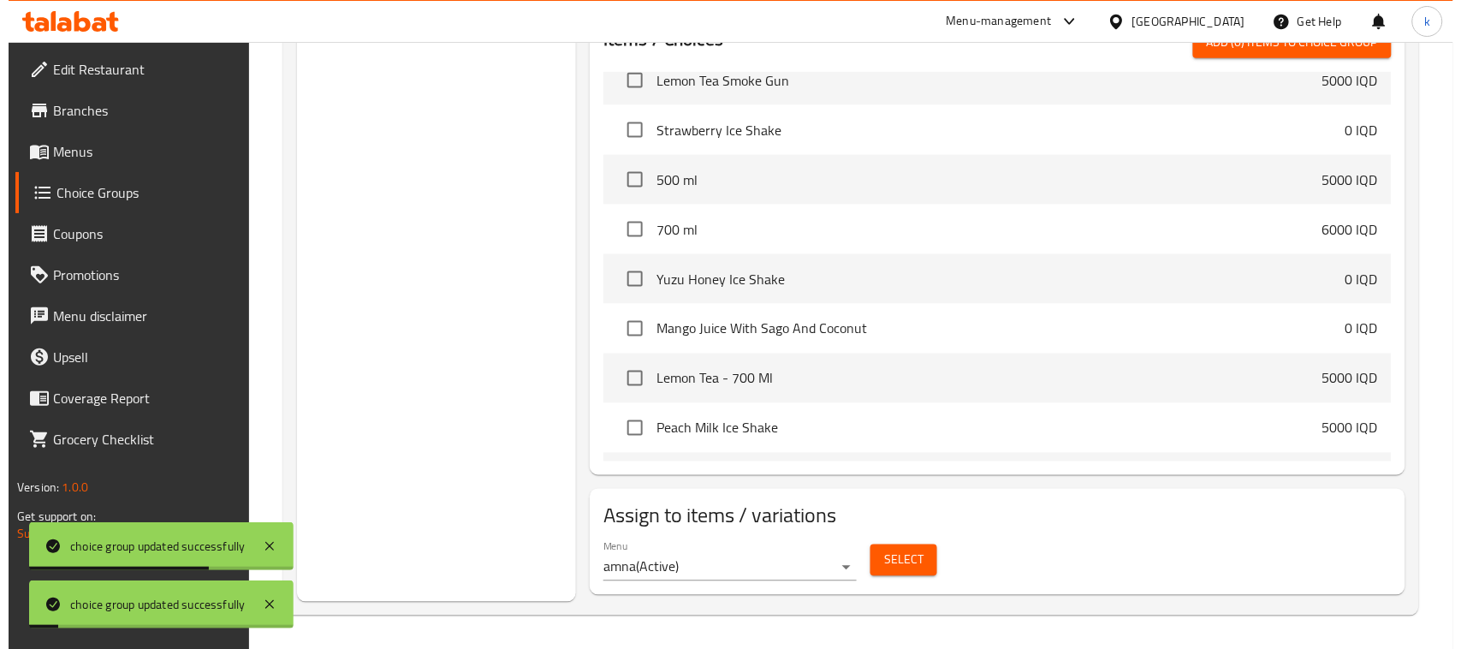
scroll to position [649, 0]
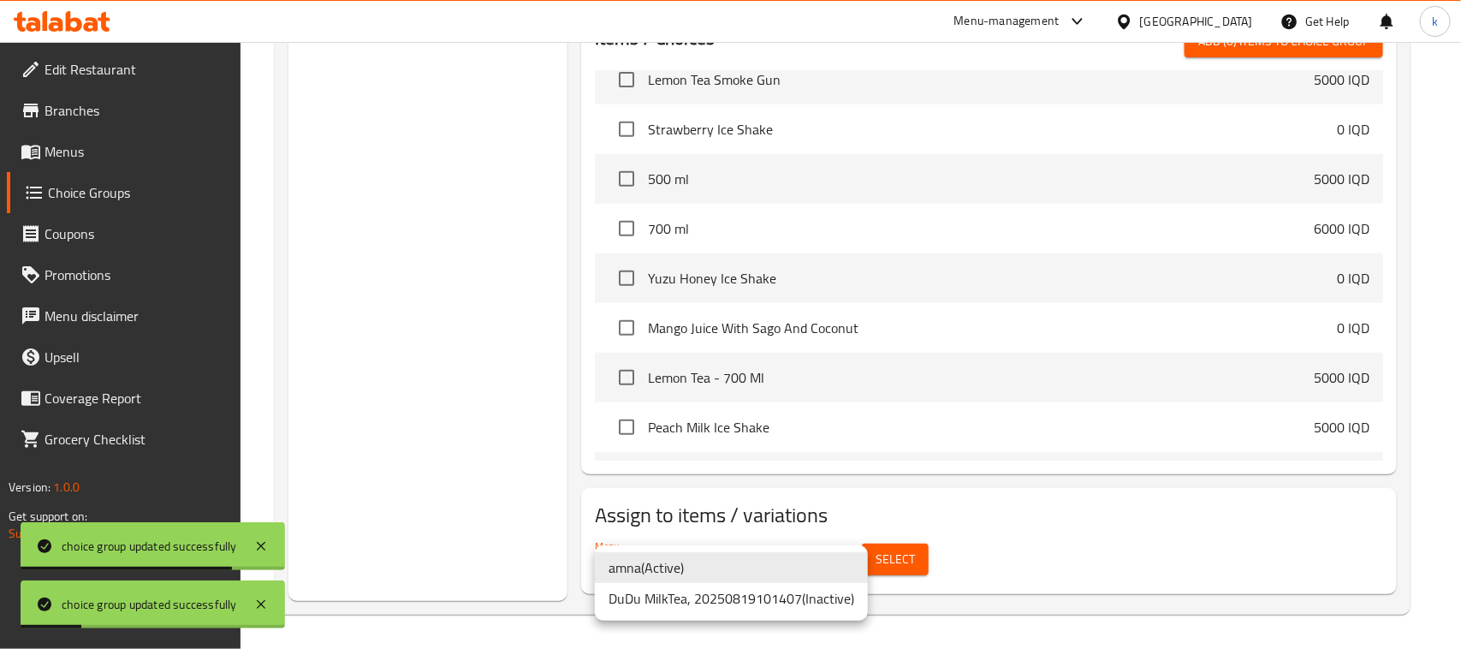
click at [690, 566] on li "amna ( Active )" at bounding box center [731, 567] width 273 height 31
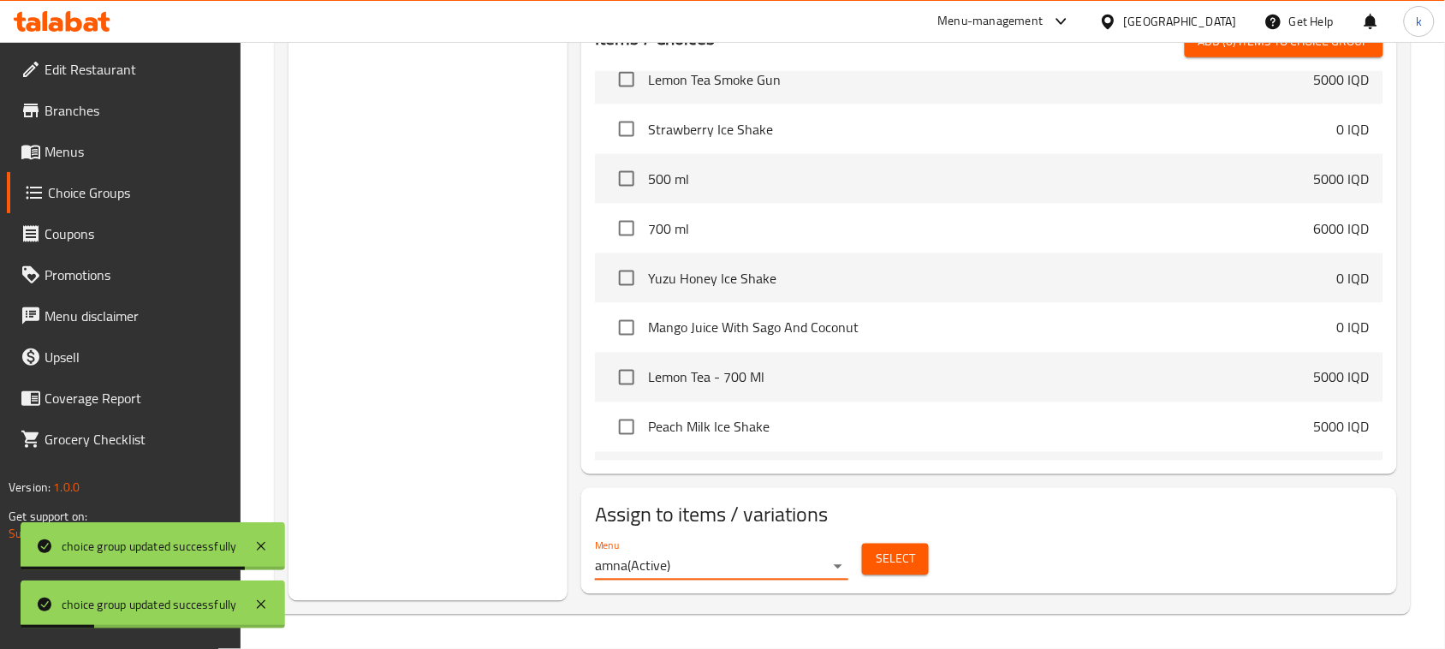
click at [907, 553] on span "Select" at bounding box center [895, 559] width 39 height 21
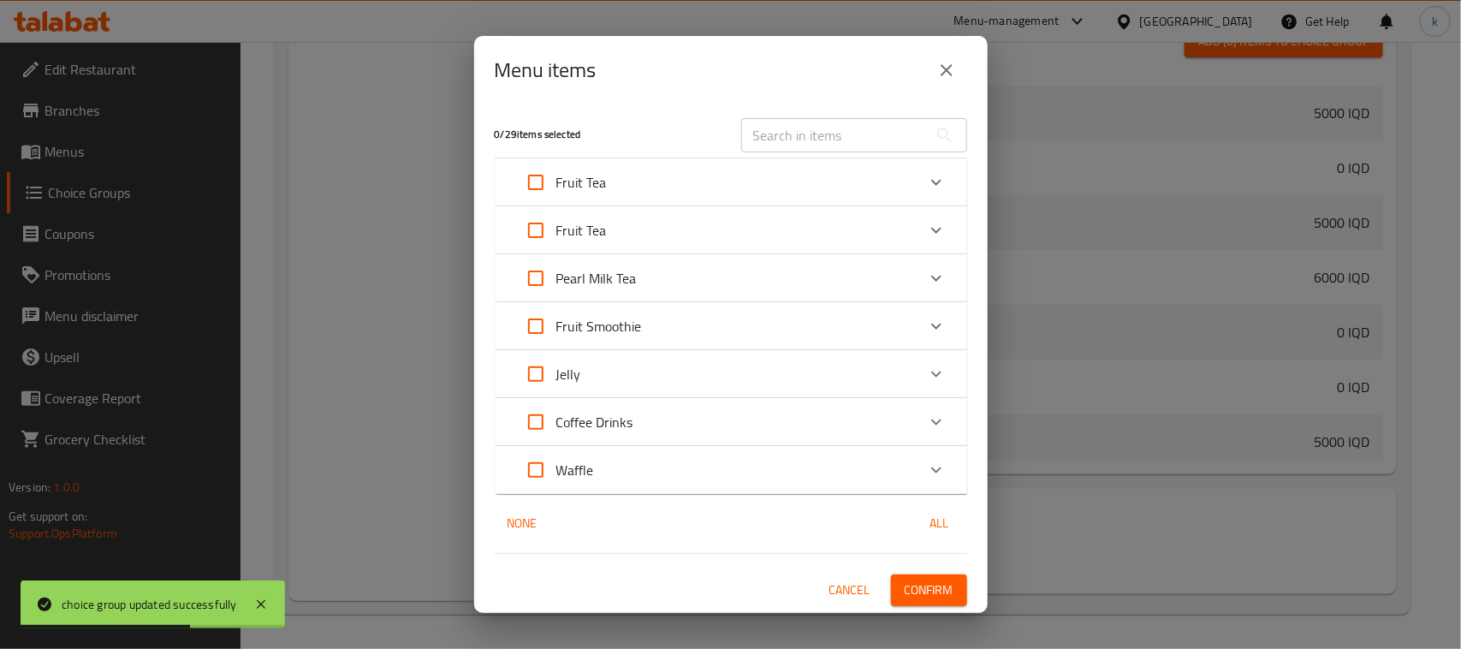
click at [602, 237] on p "Fruit Tea" at bounding box center [581, 230] width 51 height 21
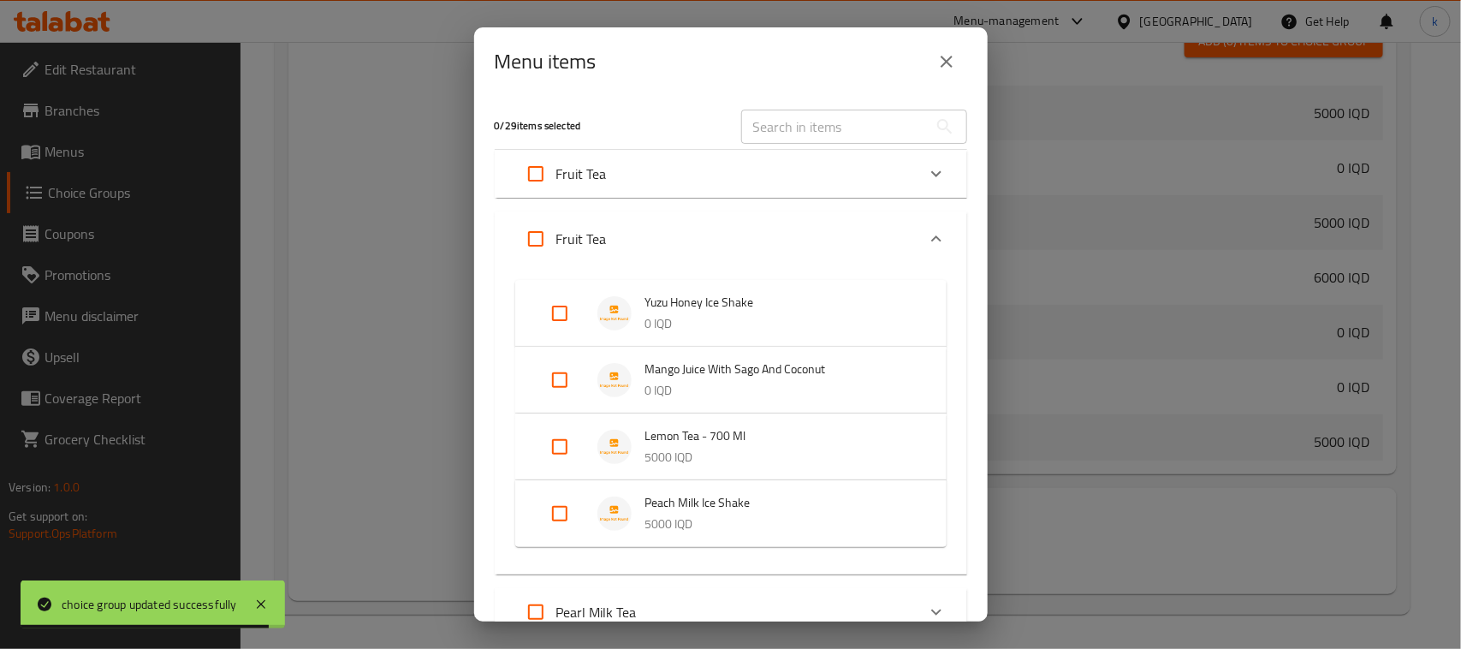
click at [557, 377] on input "Expand" at bounding box center [559, 380] width 41 height 41
checkbox input "true"
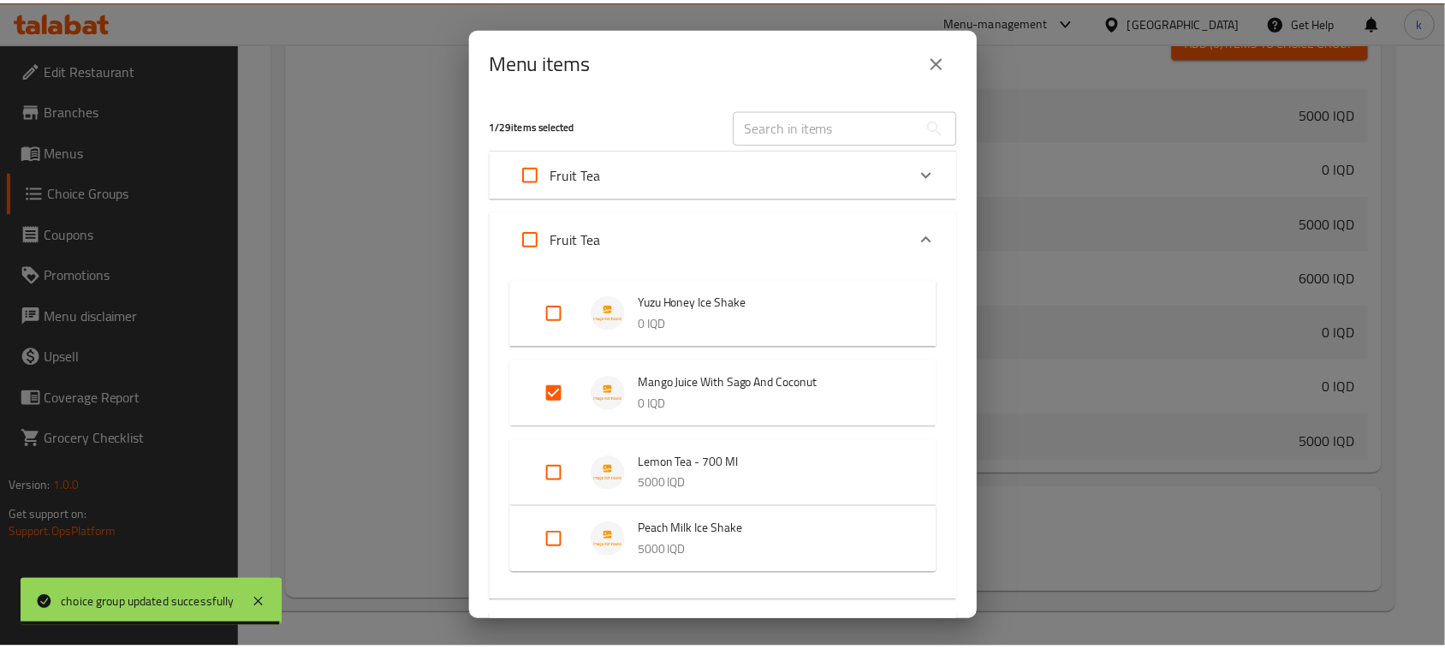
scroll to position [351, 0]
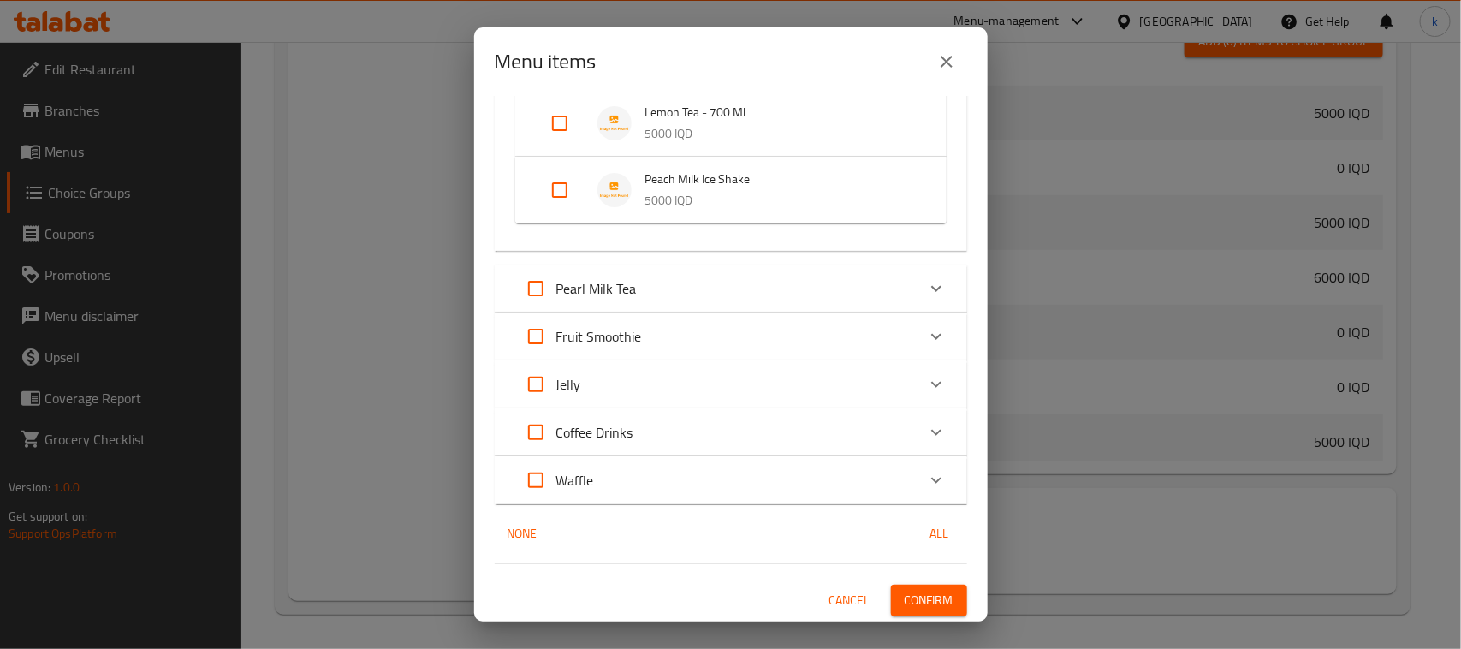
click at [921, 600] on span "Confirm" at bounding box center [929, 600] width 49 height 21
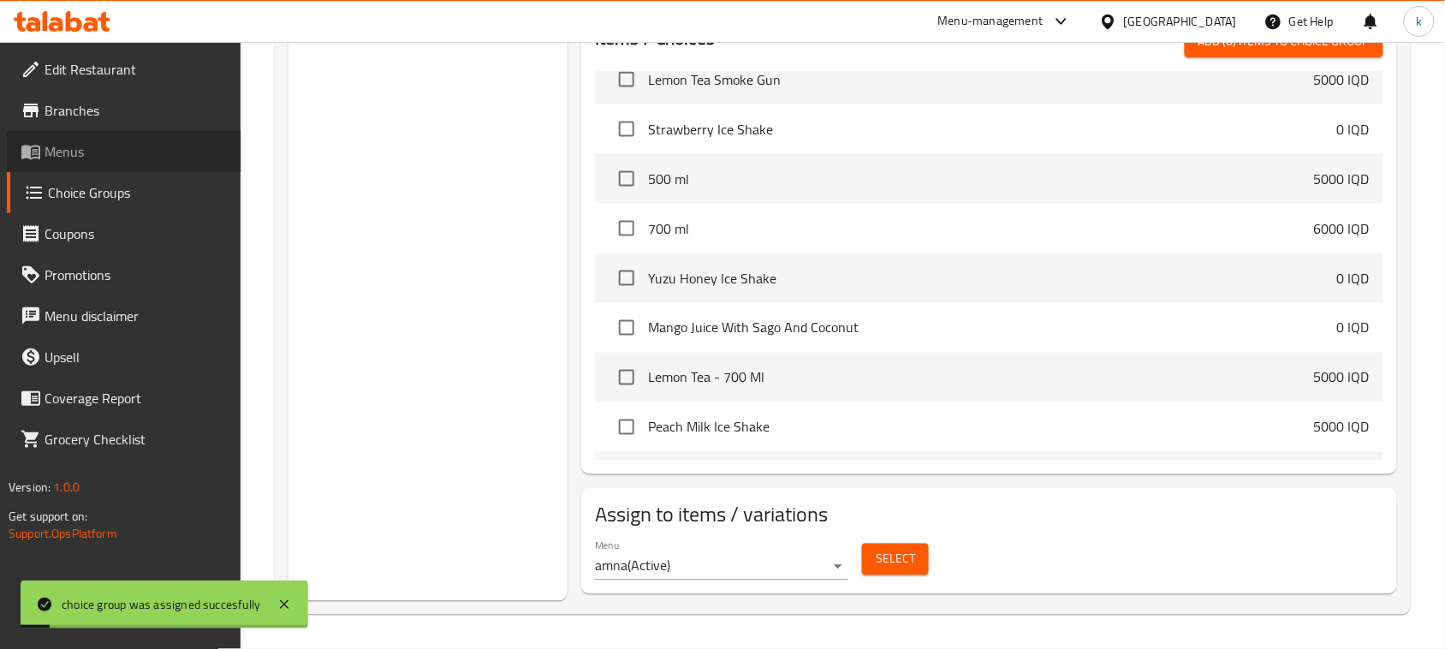
click at [62, 154] on span "Menus" at bounding box center [136, 151] width 183 height 21
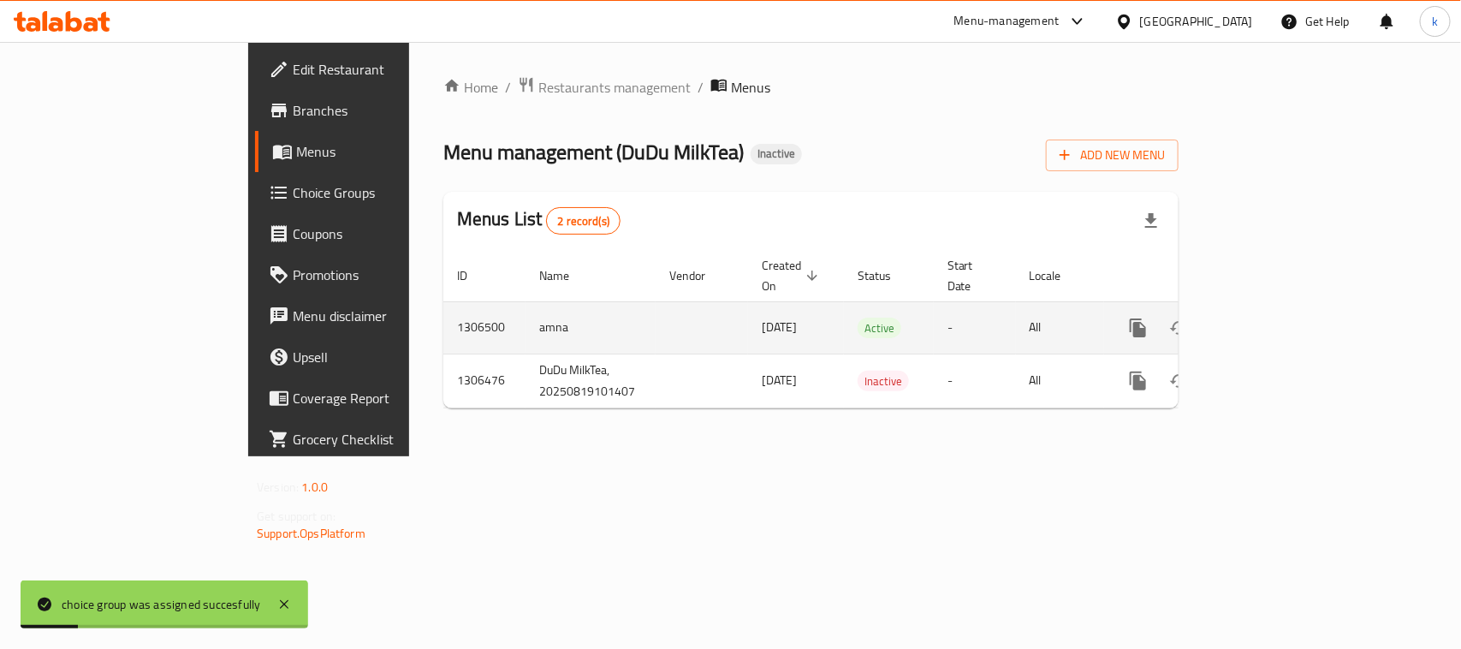
click at [1270, 320] on icon "enhanced table" at bounding box center [1261, 327] width 15 height 15
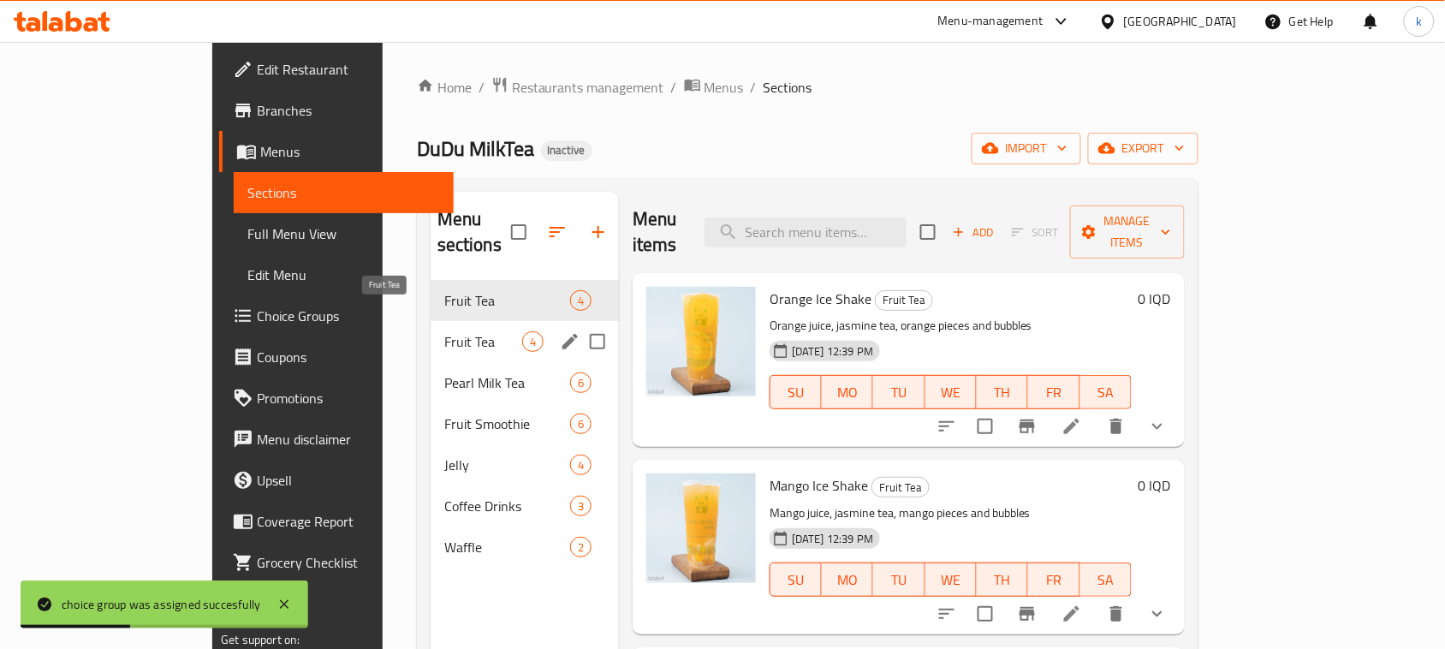
click at [444, 331] on span "Fruit Tea" at bounding box center [483, 341] width 78 height 21
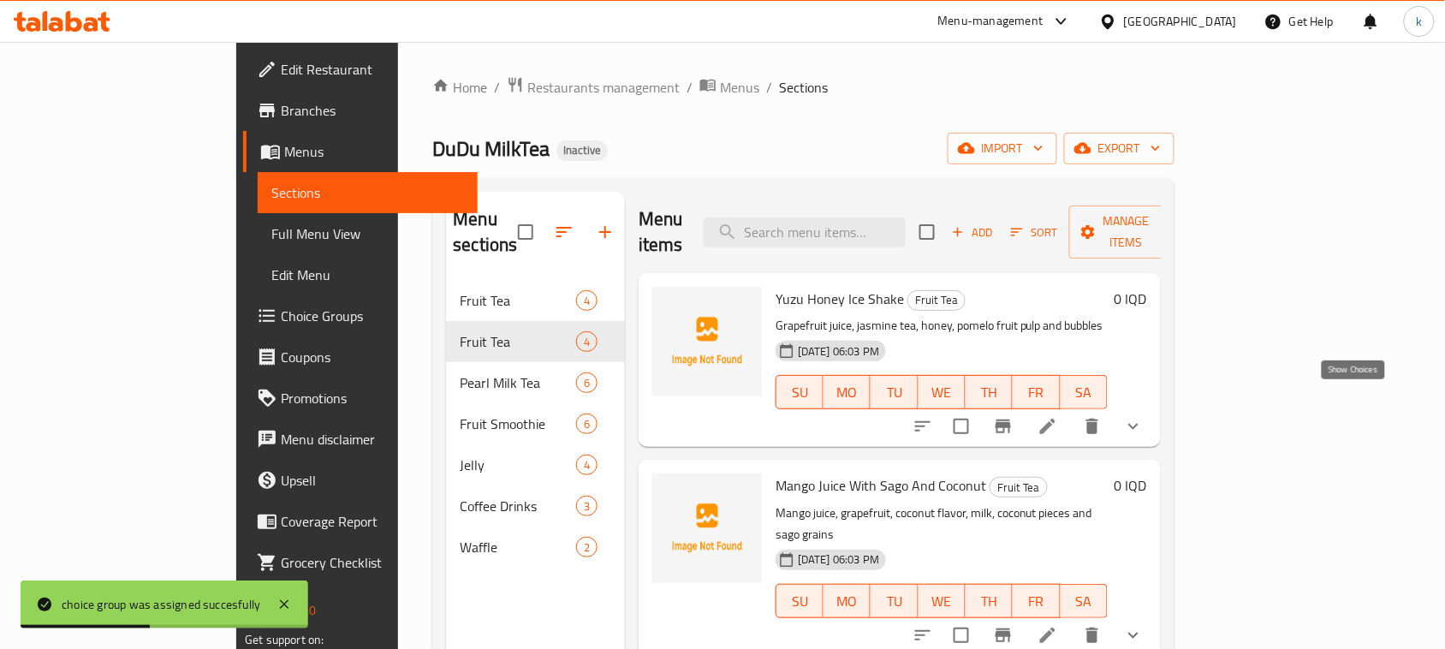
click at [1144, 416] on icon "show more" at bounding box center [1133, 426] width 21 height 21
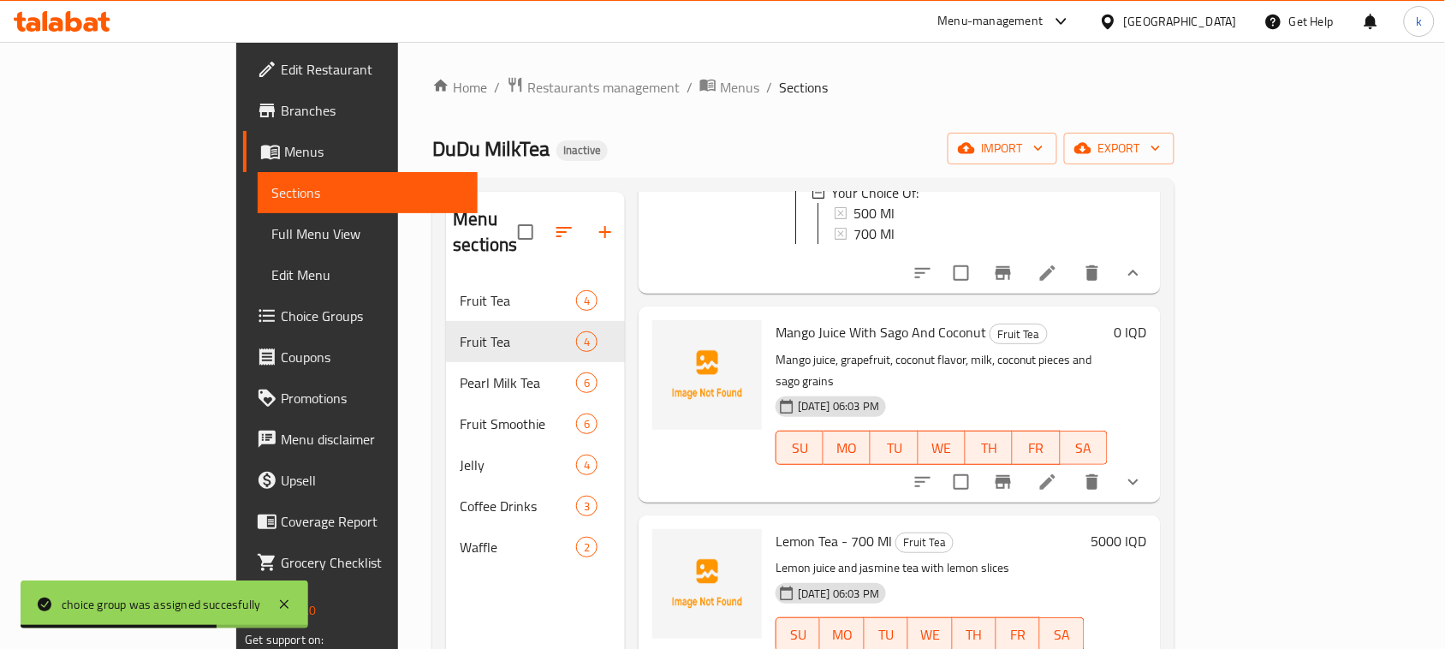
scroll to position [287, 0]
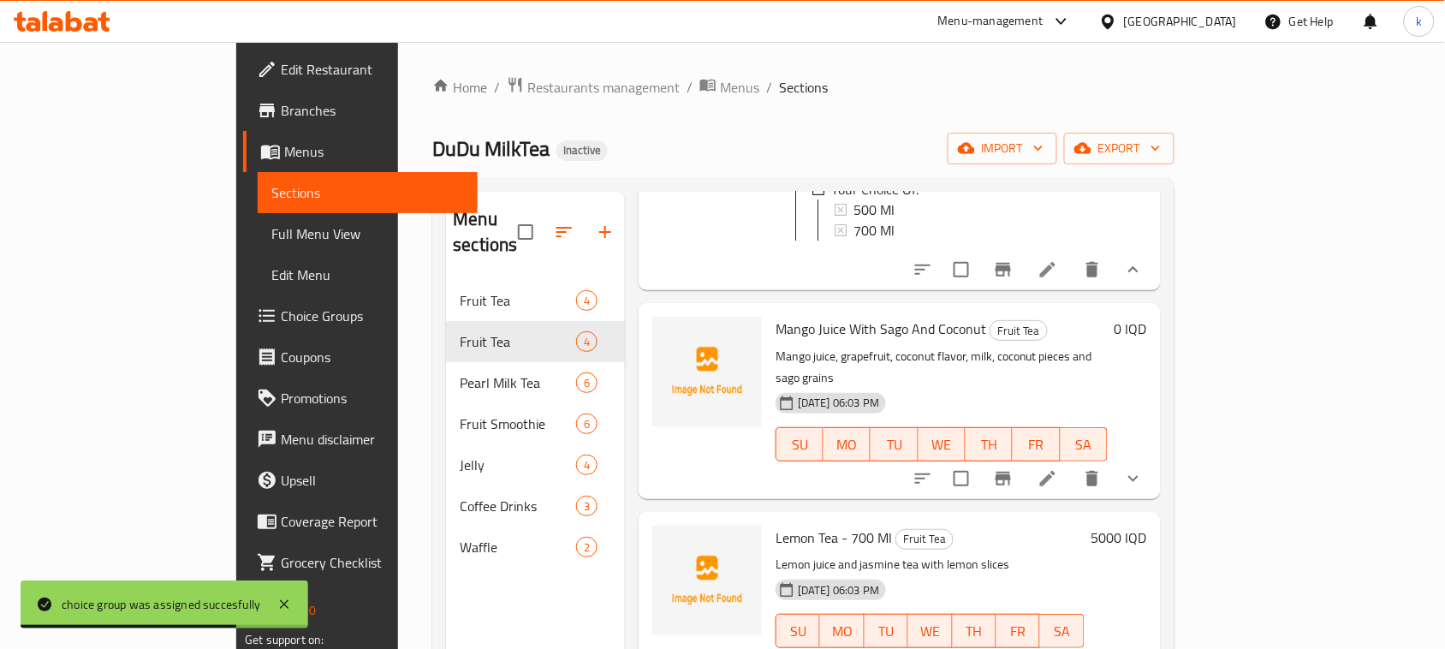
click at [1144, 468] on icon "show more" at bounding box center [1133, 478] width 21 height 21
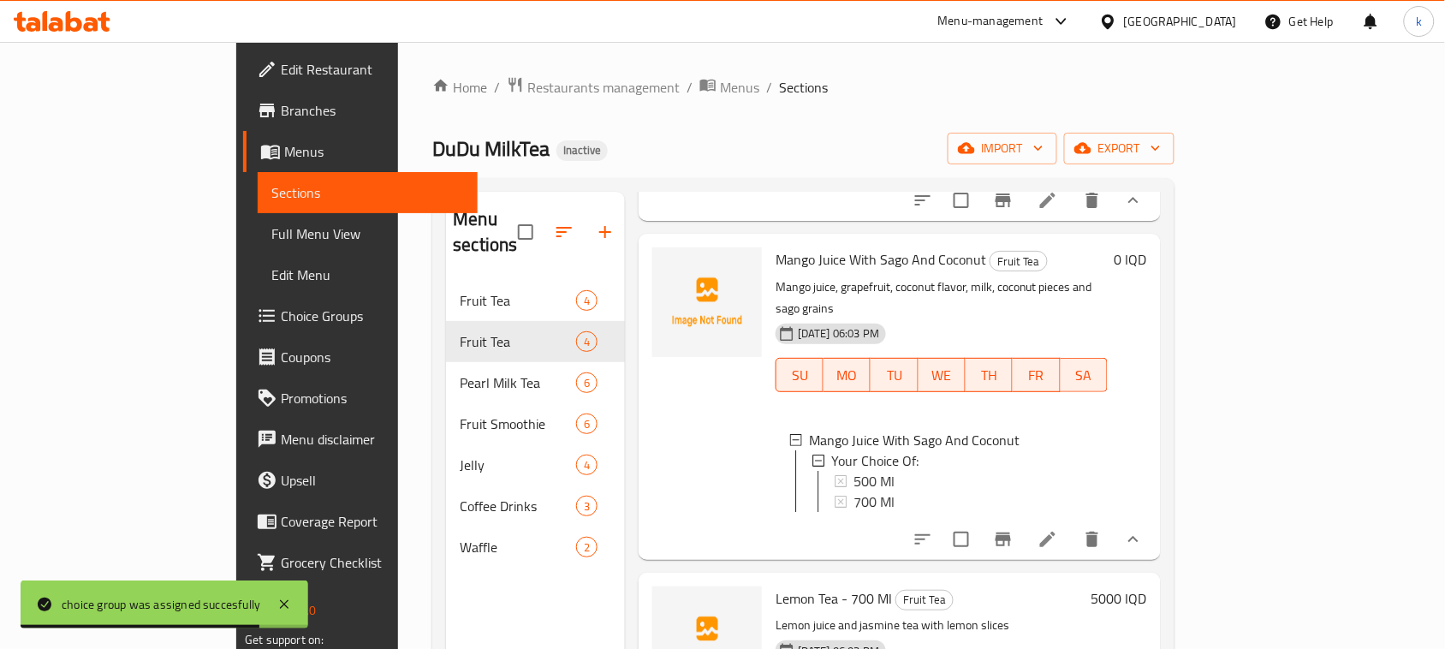
scroll to position [394, 0]
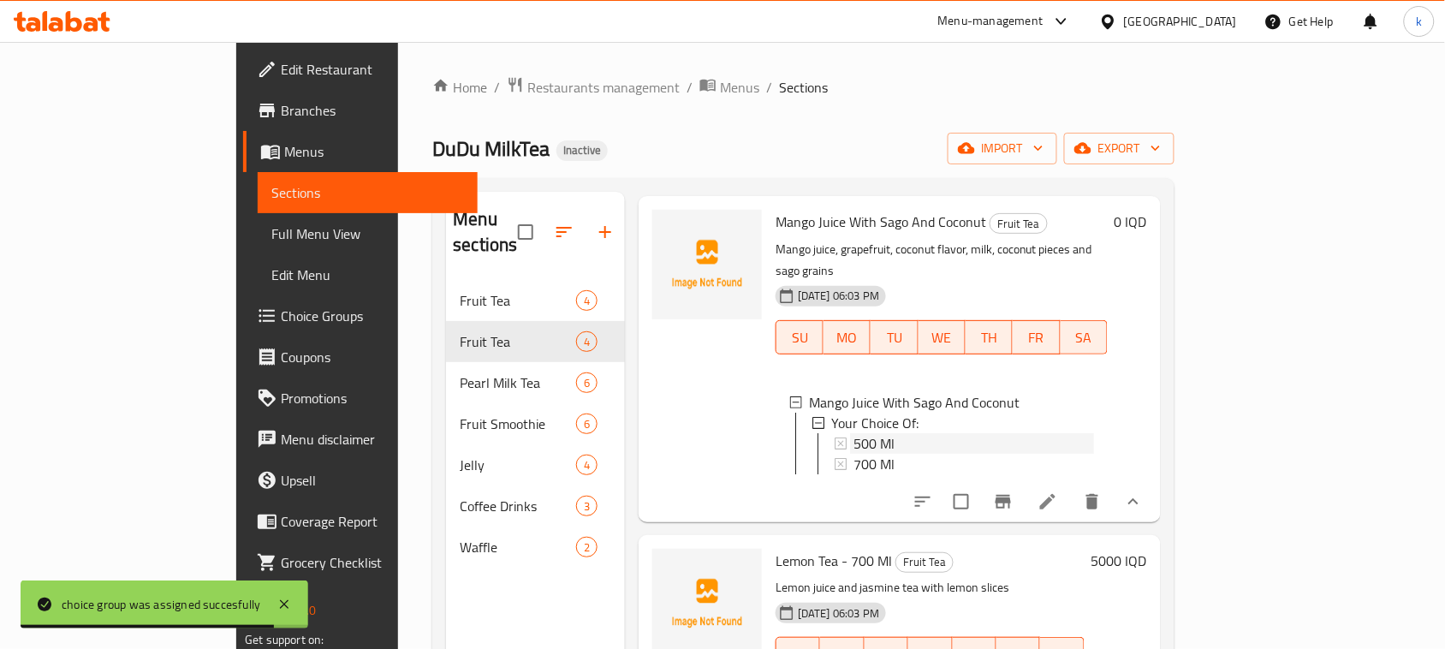
click at [853, 433] on span "500 Ml" at bounding box center [873, 443] width 41 height 21
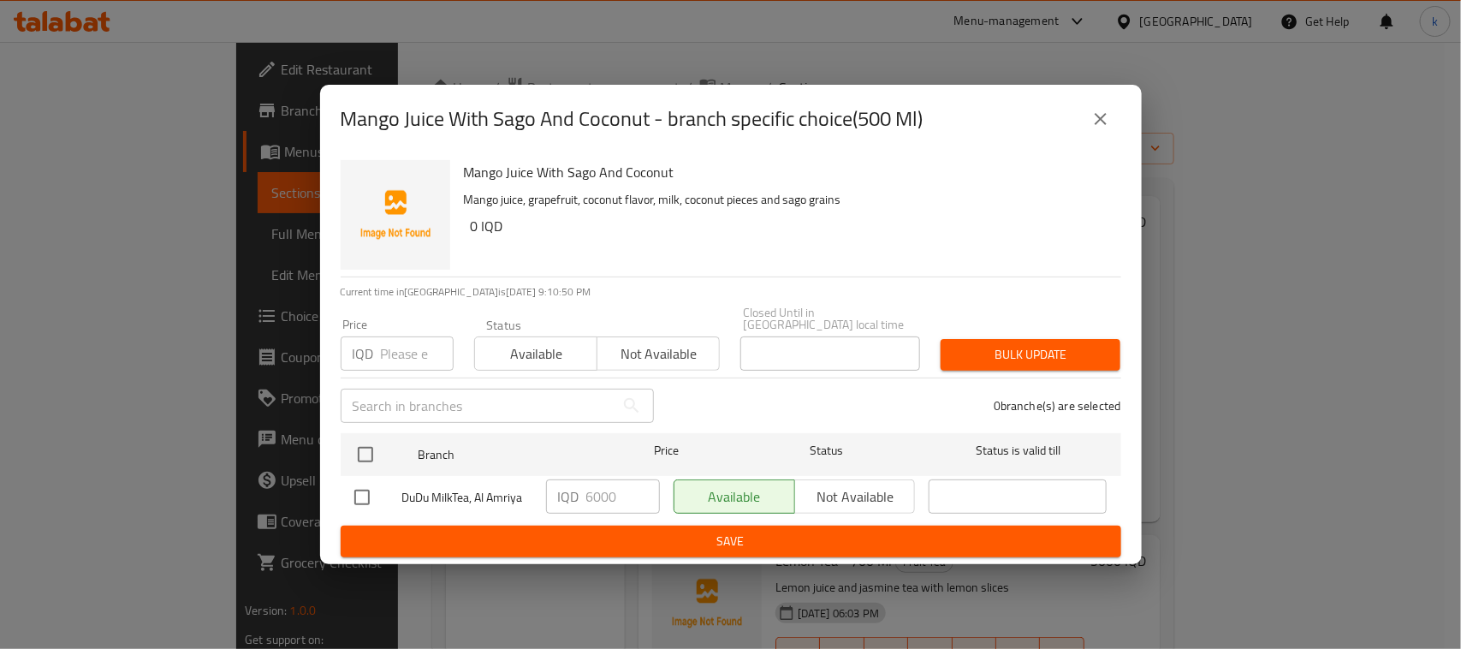
click at [1097, 125] on icon "close" at bounding box center [1101, 119] width 12 height 12
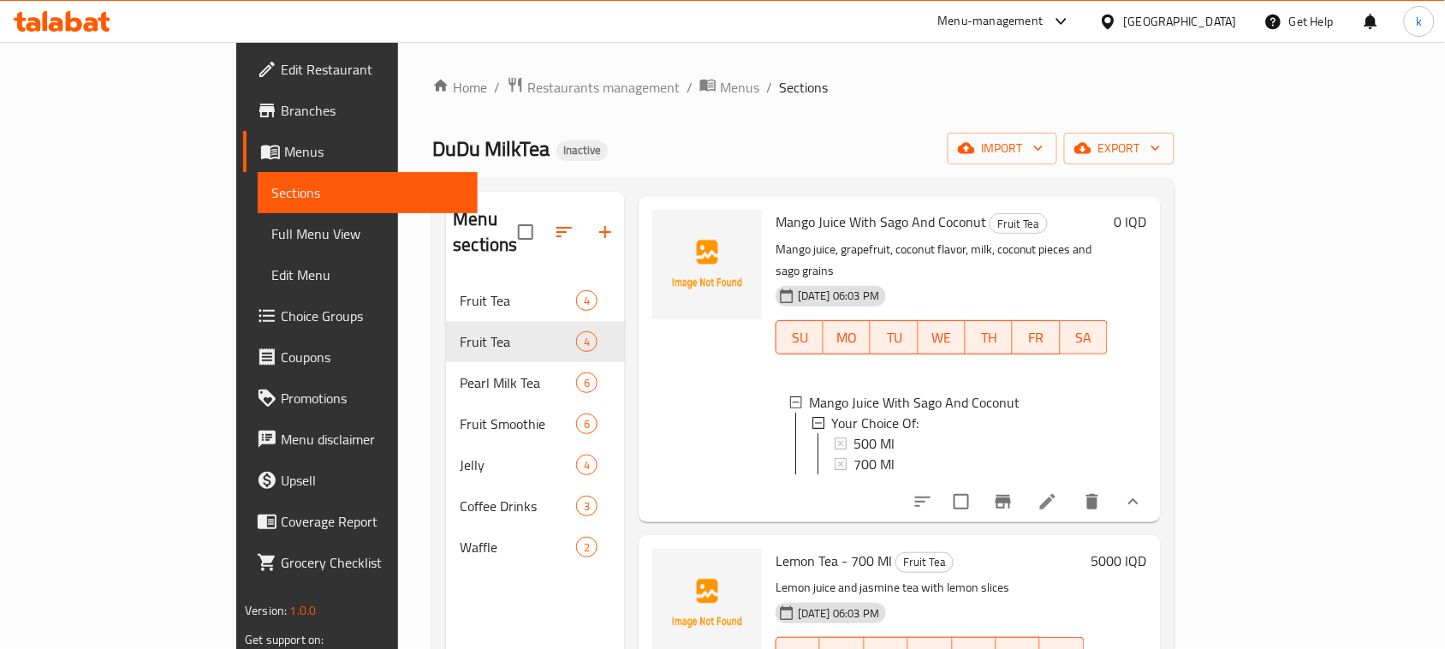
click at [281, 313] on span "Choice Groups" at bounding box center [372, 316] width 183 height 21
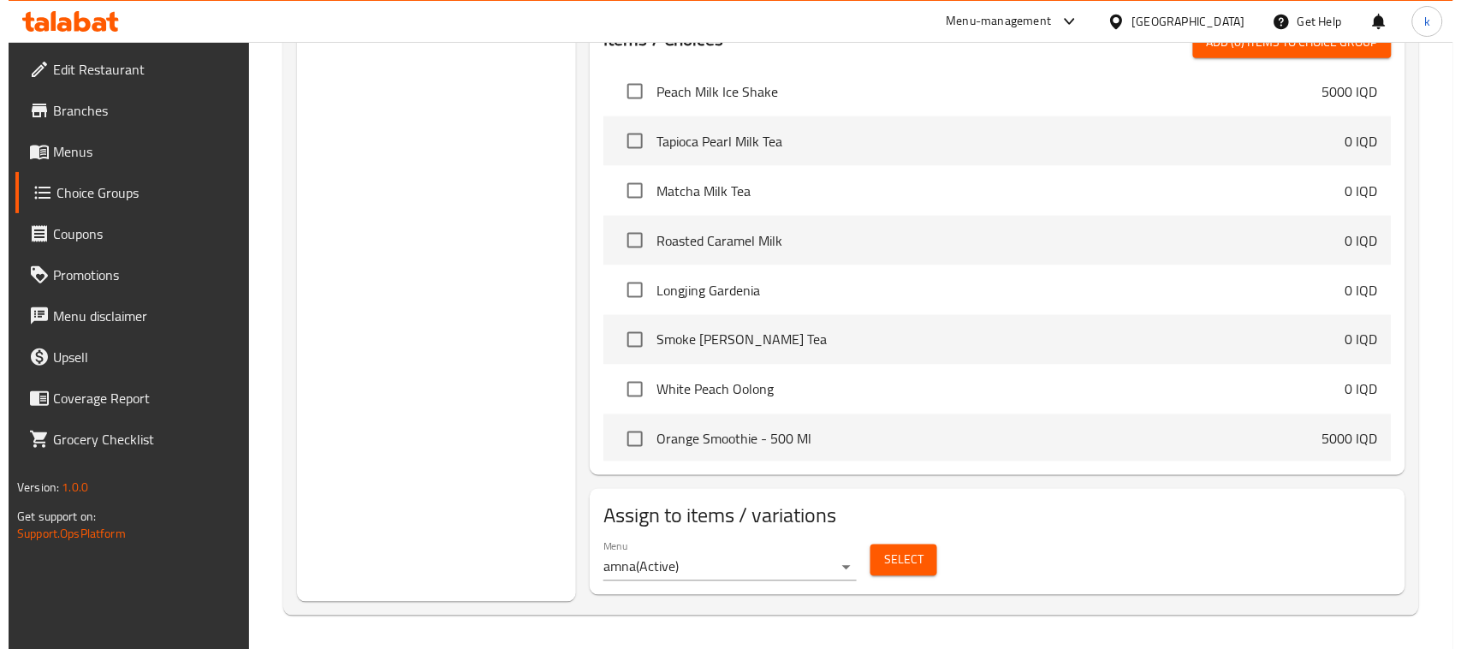
scroll to position [649, 0]
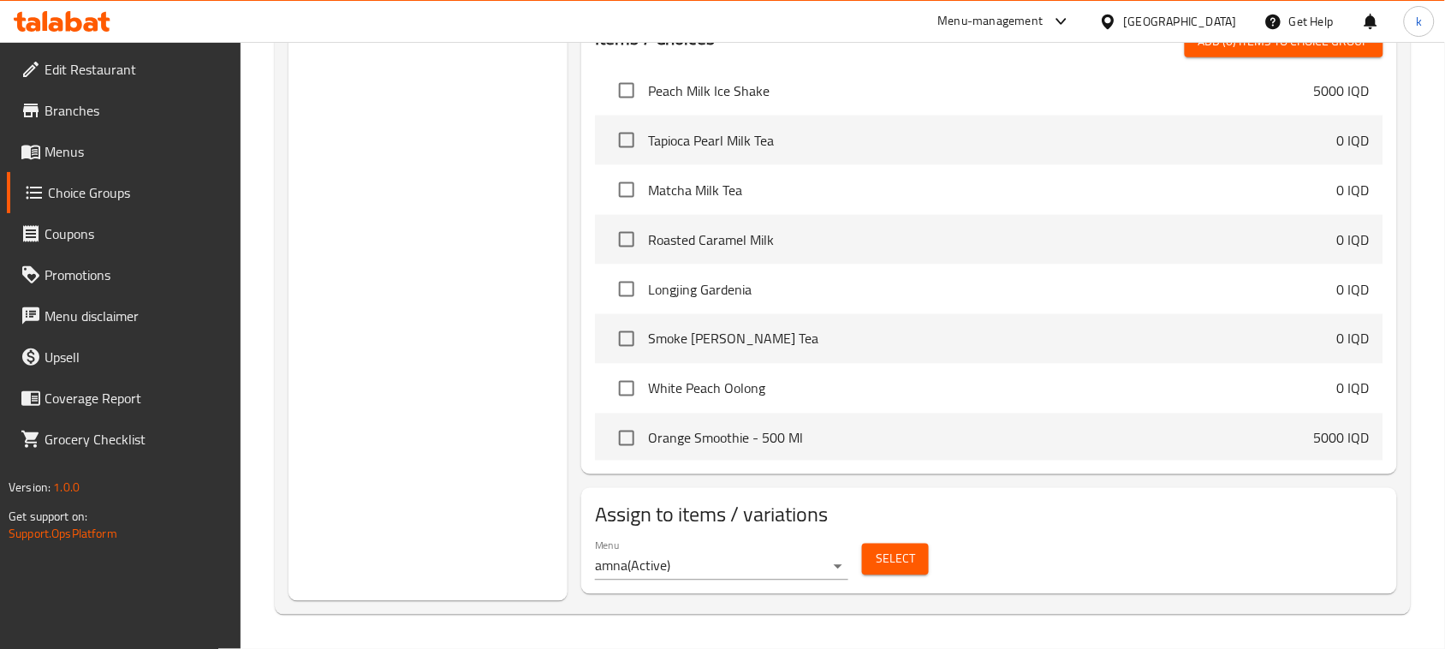
click at [739, 550] on div "Menu amna ( Active )" at bounding box center [721, 559] width 253 height 41
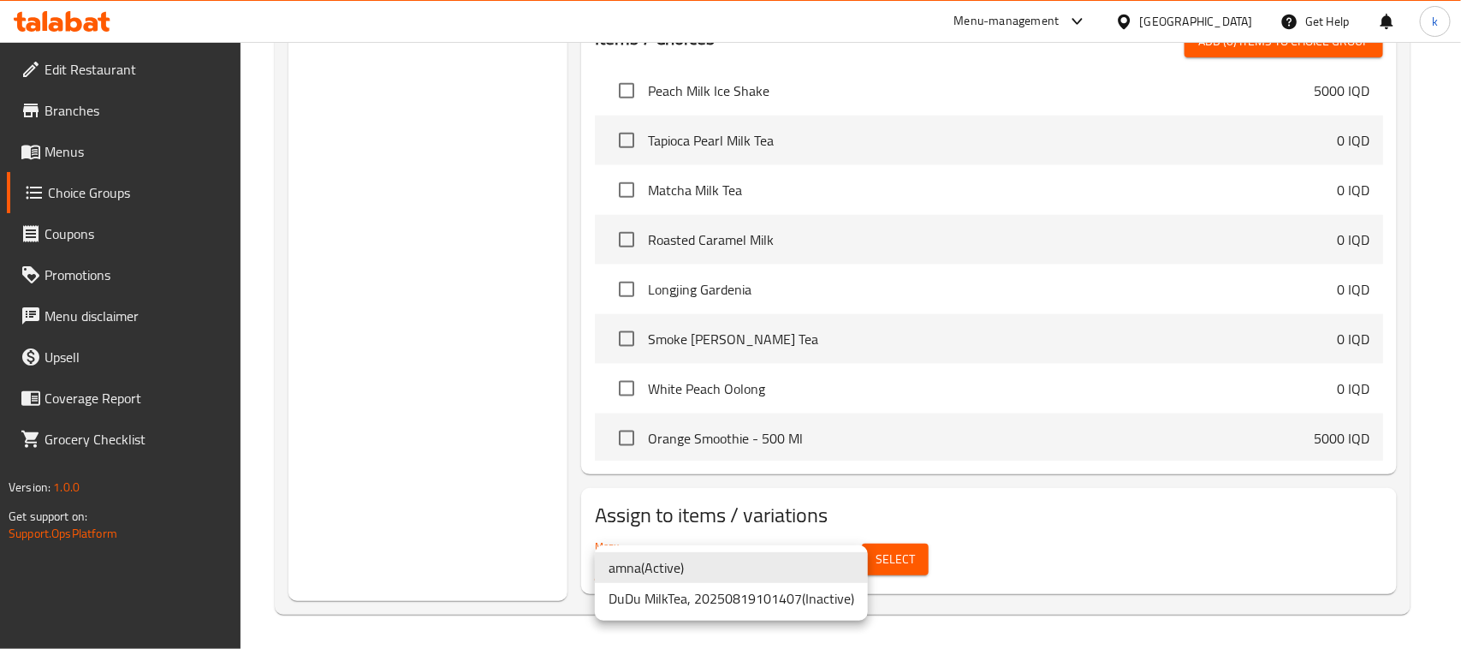
click at [669, 574] on li "amna ( Active )" at bounding box center [731, 567] width 273 height 31
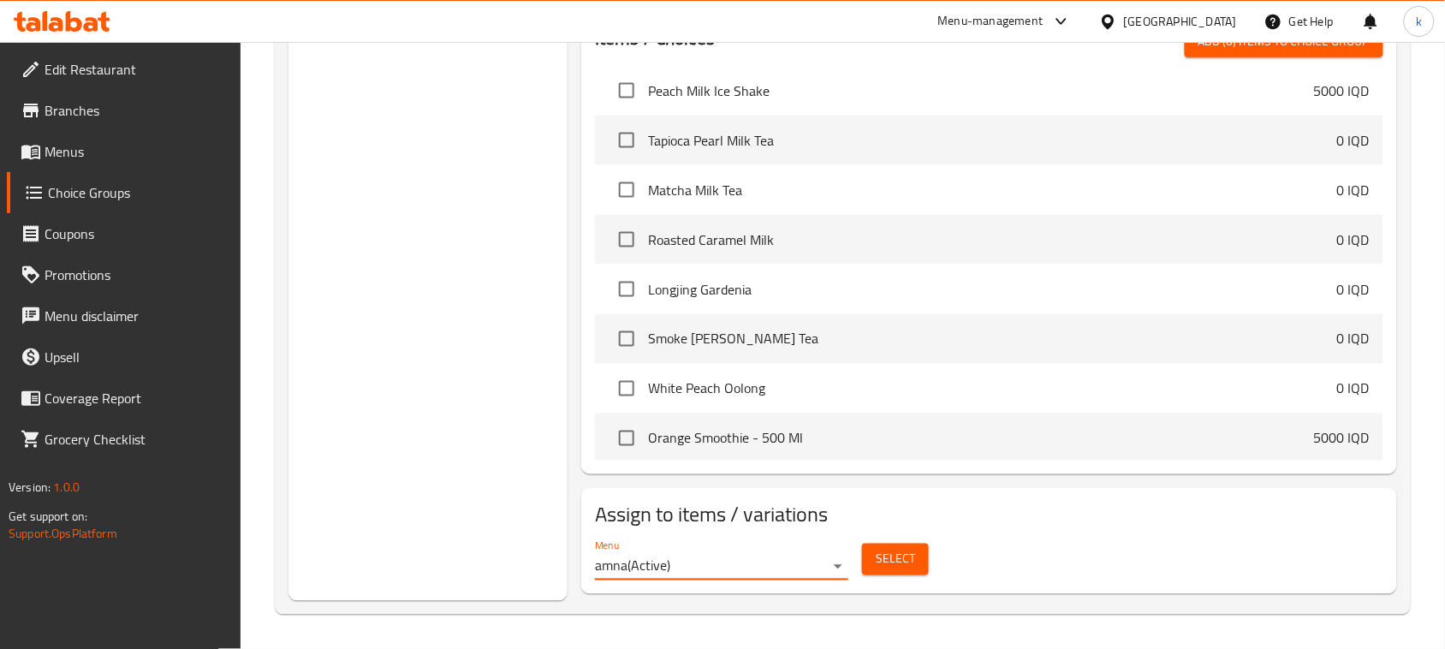
click at [883, 557] on span "Select" at bounding box center [895, 559] width 39 height 21
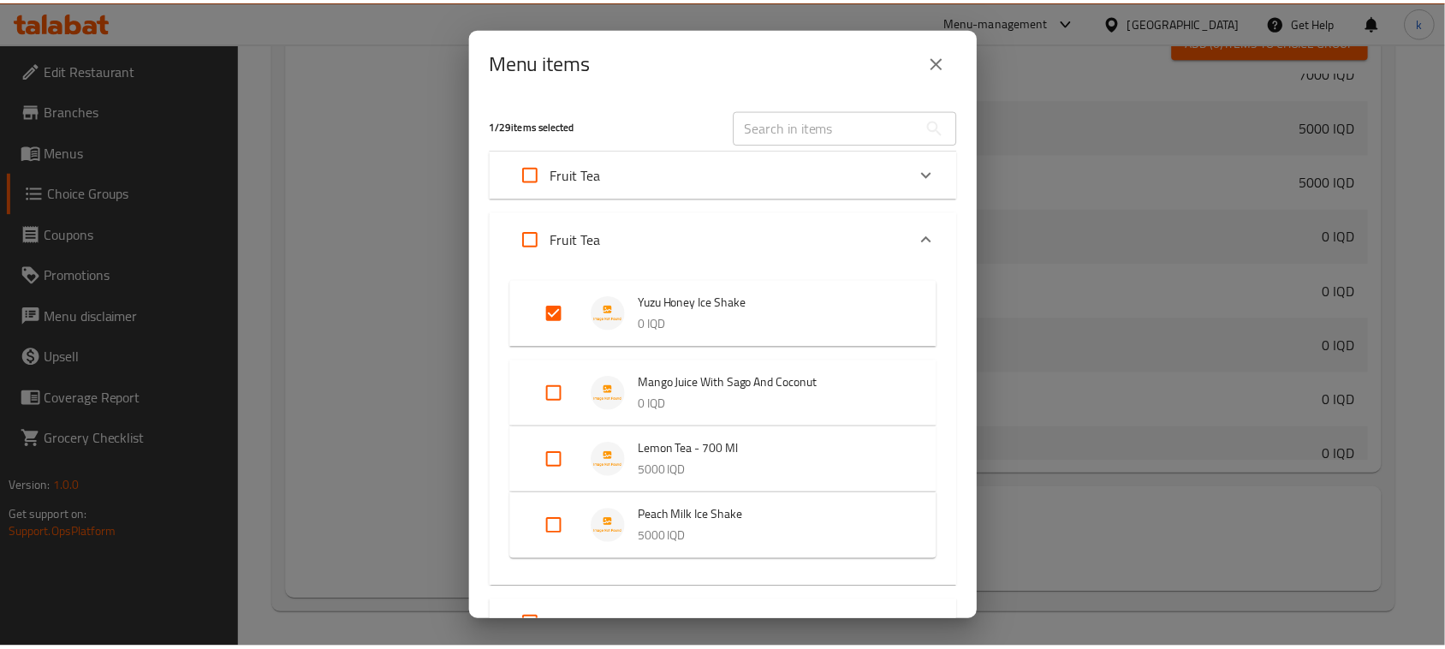
scroll to position [107, 0]
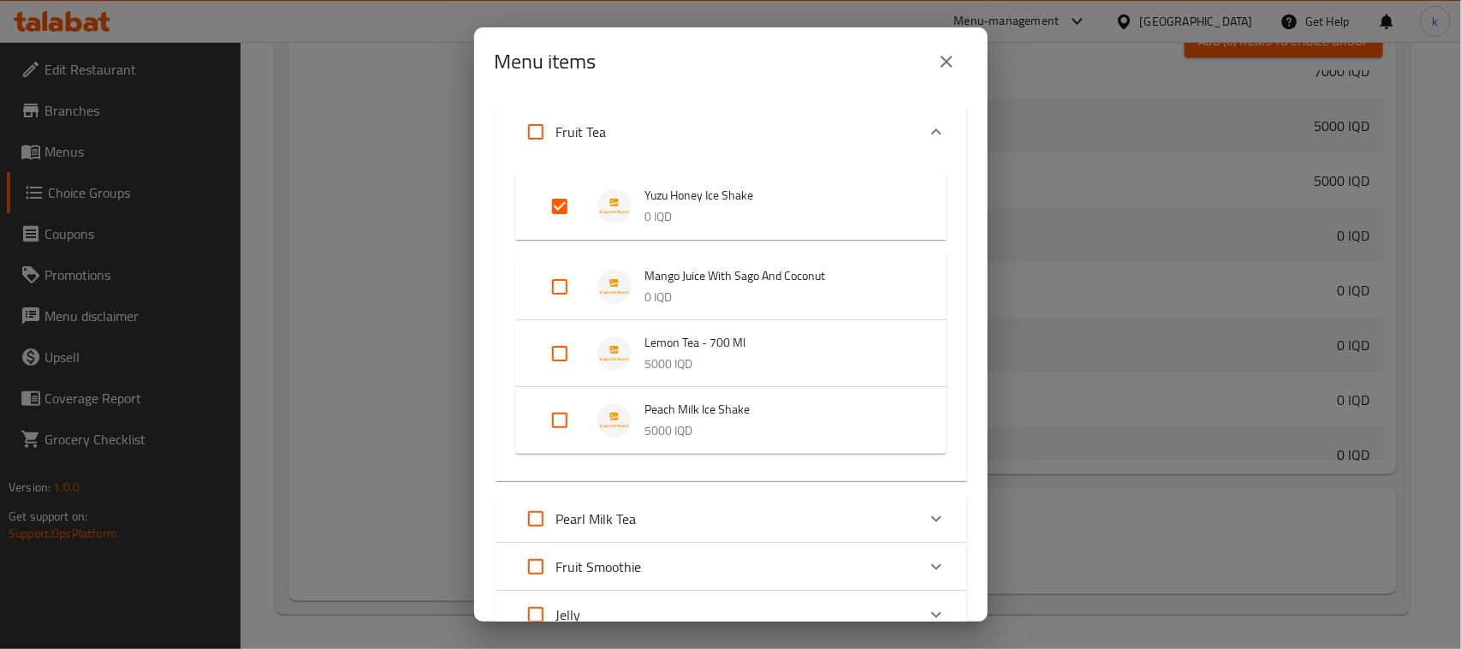
click at [938, 67] on icon "close" at bounding box center [947, 61] width 21 height 21
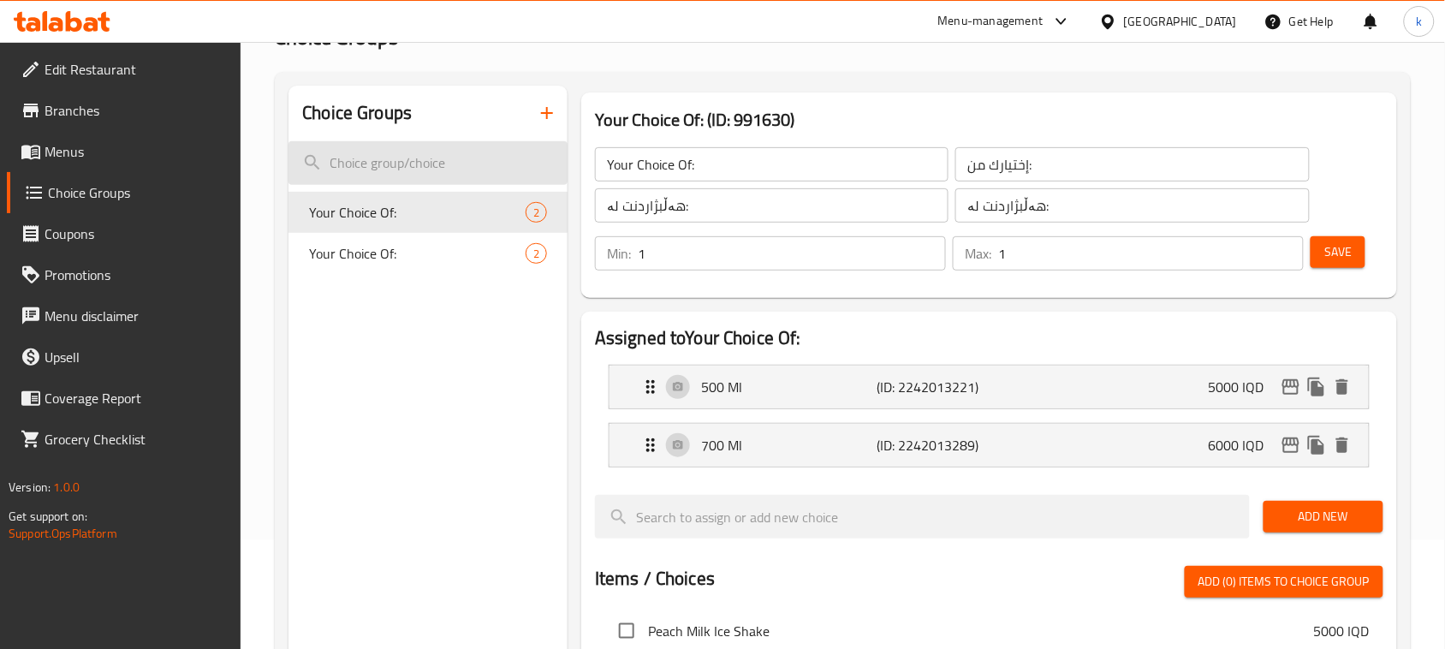
scroll to position [0, 0]
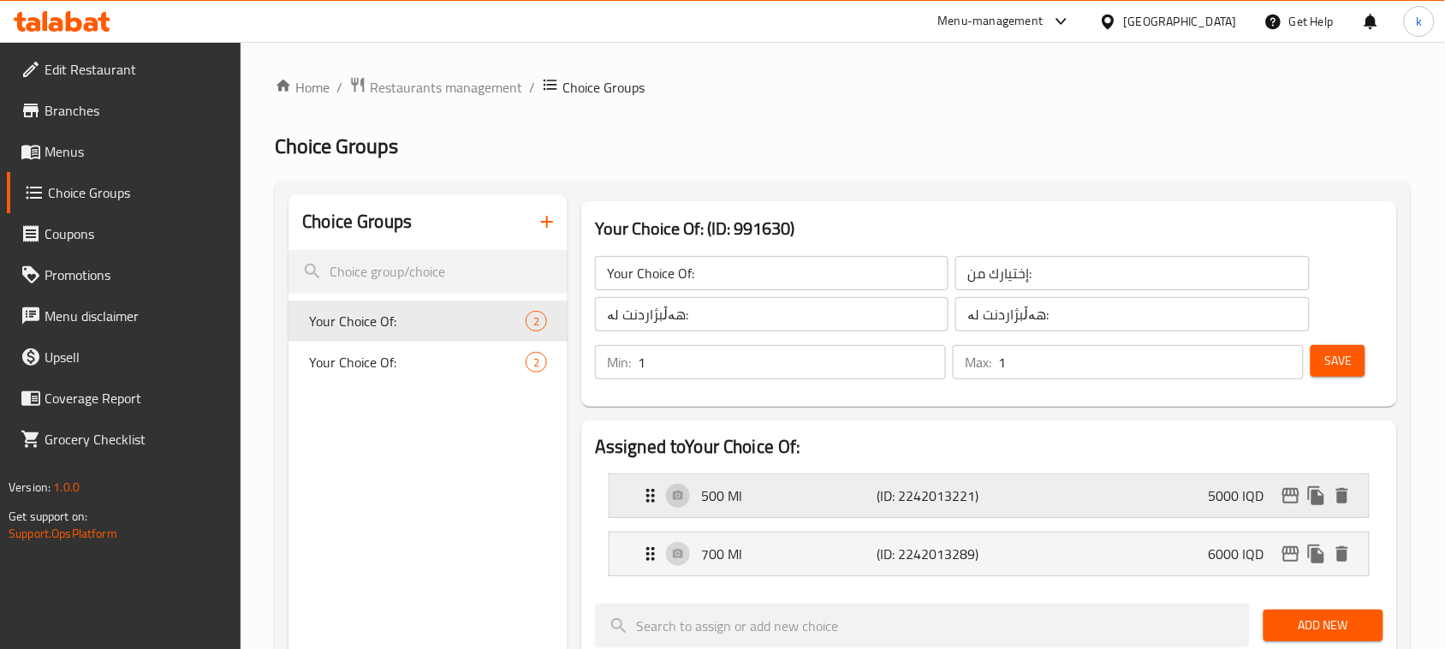
click at [1070, 494] on div "500 Ml (ID: 2242013221) 5000 IQD" at bounding box center [994, 495] width 708 height 43
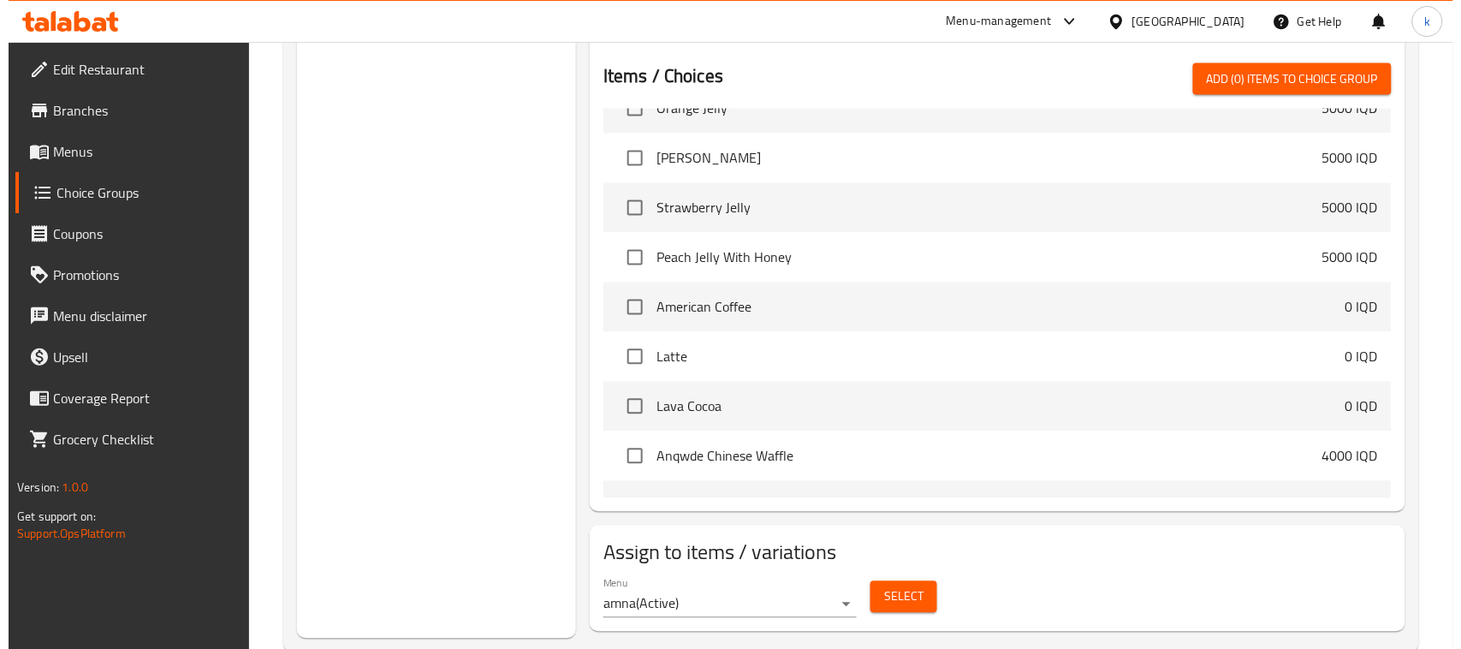
scroll to position [1558, 0]
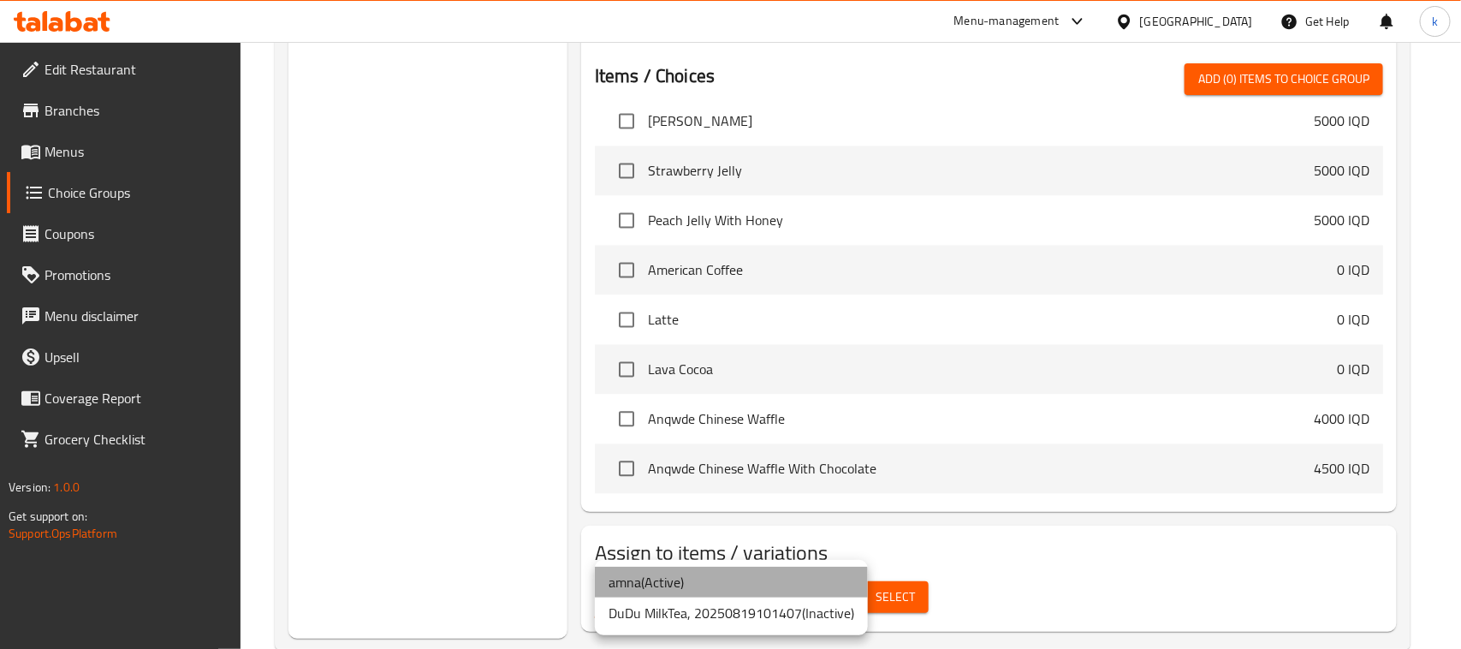
click at [661, 586] on li "amna ( Active )" at bounding box center [731, 582] width 273 height 31
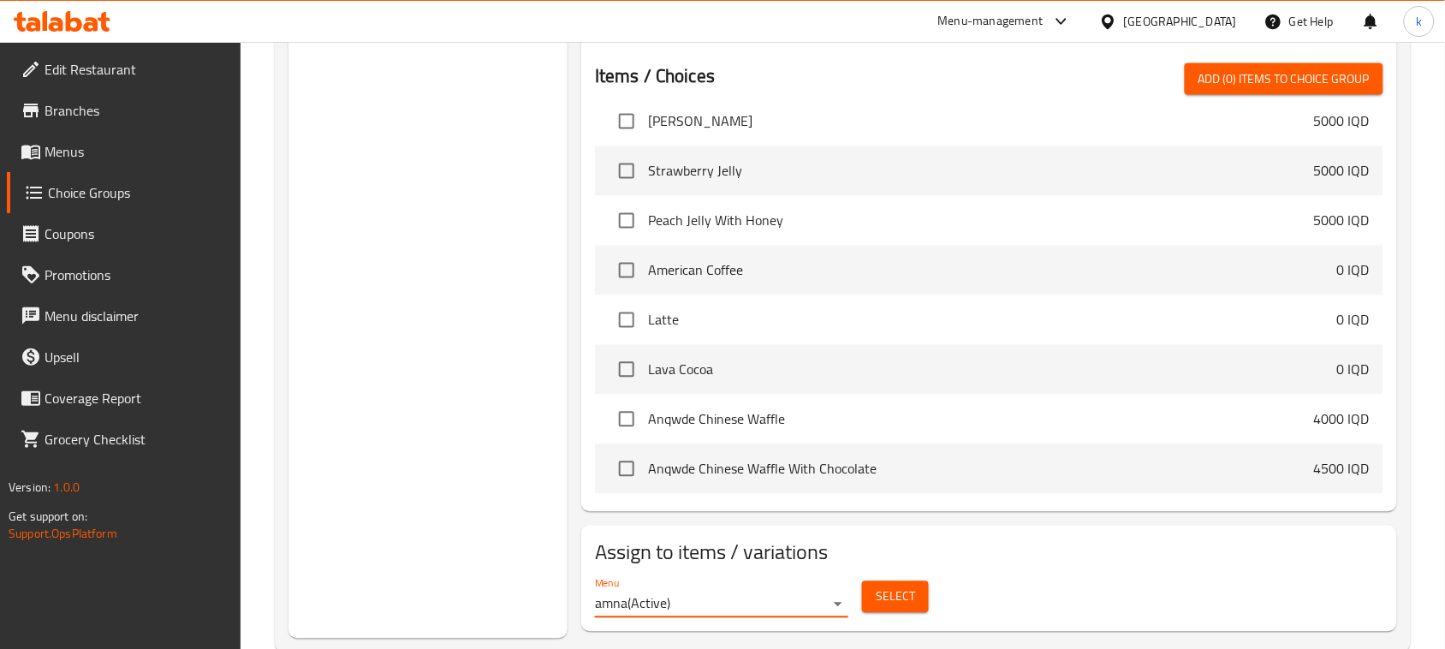
click at [878, 601] on span "Select" at bounding box center [895, 596] width 39 height 21
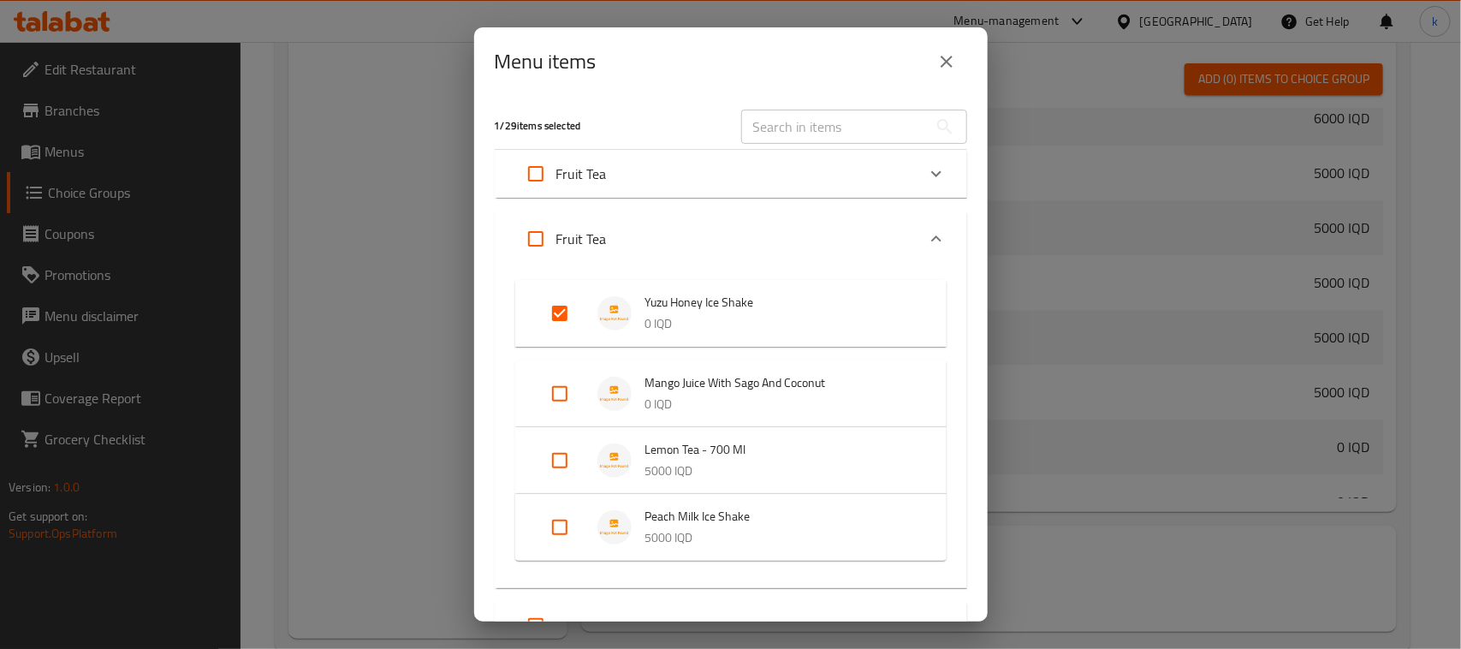
scroll to position [338, 0]
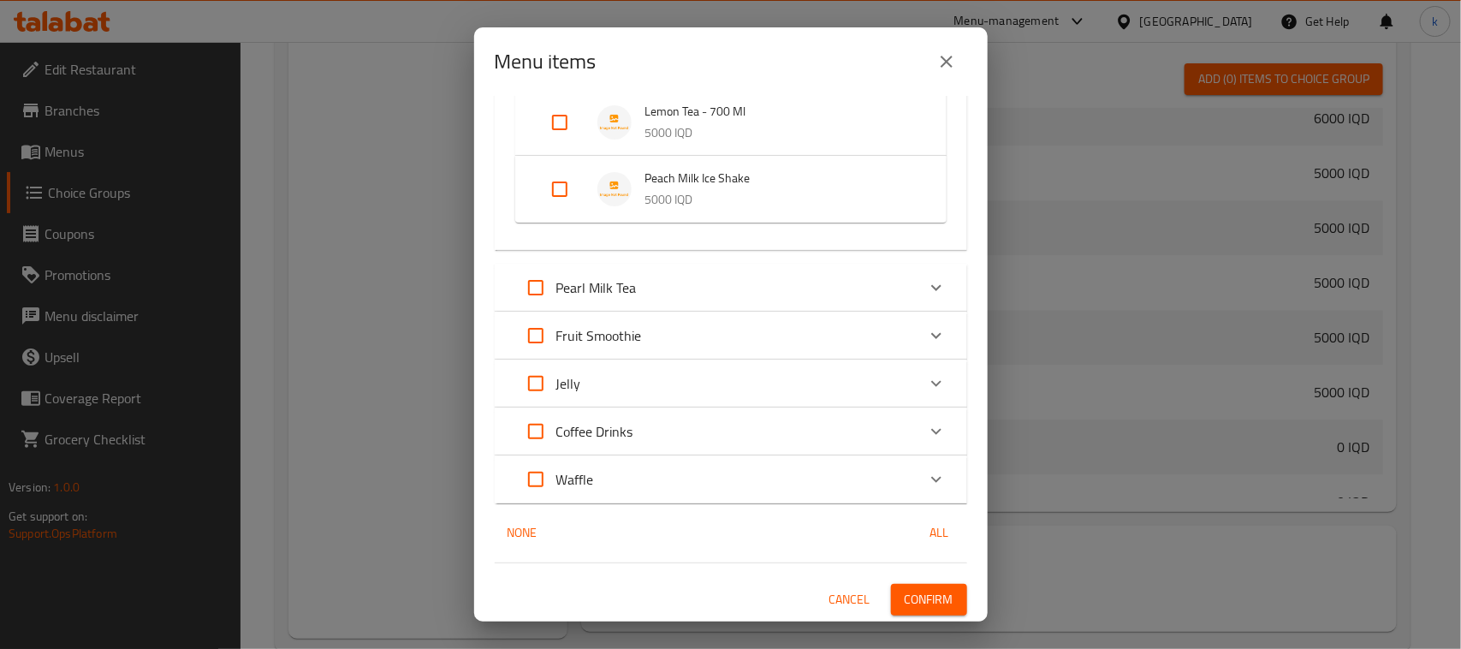
click at [591, 287] on p "Pearl Milk Tea" at bounding box center [596, 287] width 80 height 21
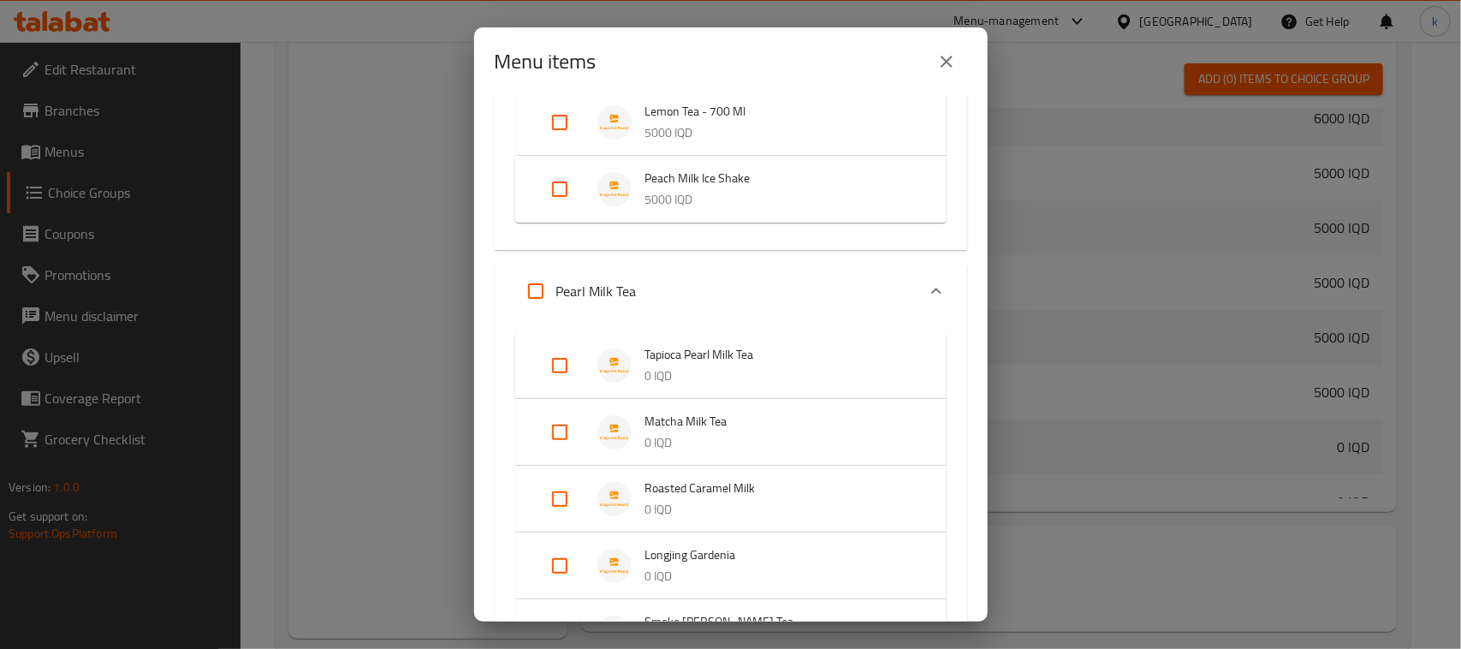
click at [533, 294] on input "Expand" at bounding box center [535, 291] width 41 height 41
checkbox input "true"
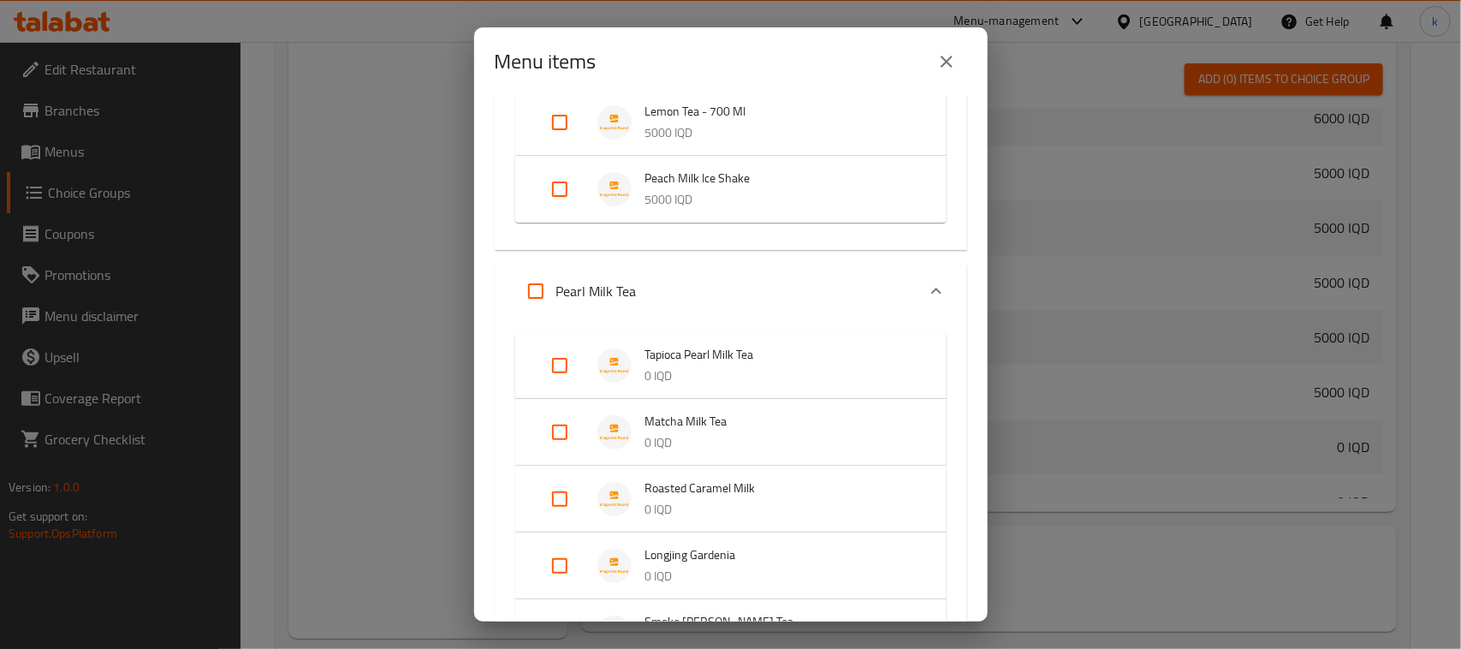
checkbox input "true"
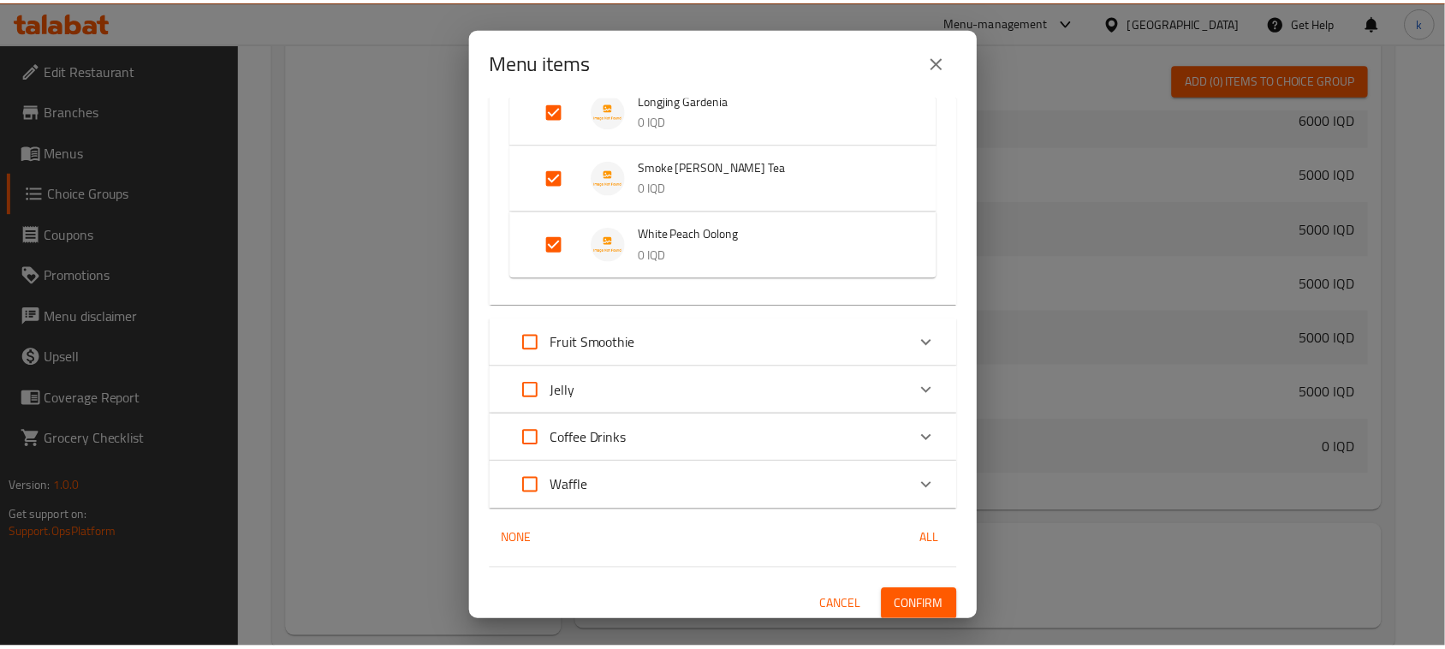
scroll to position [799, 0]
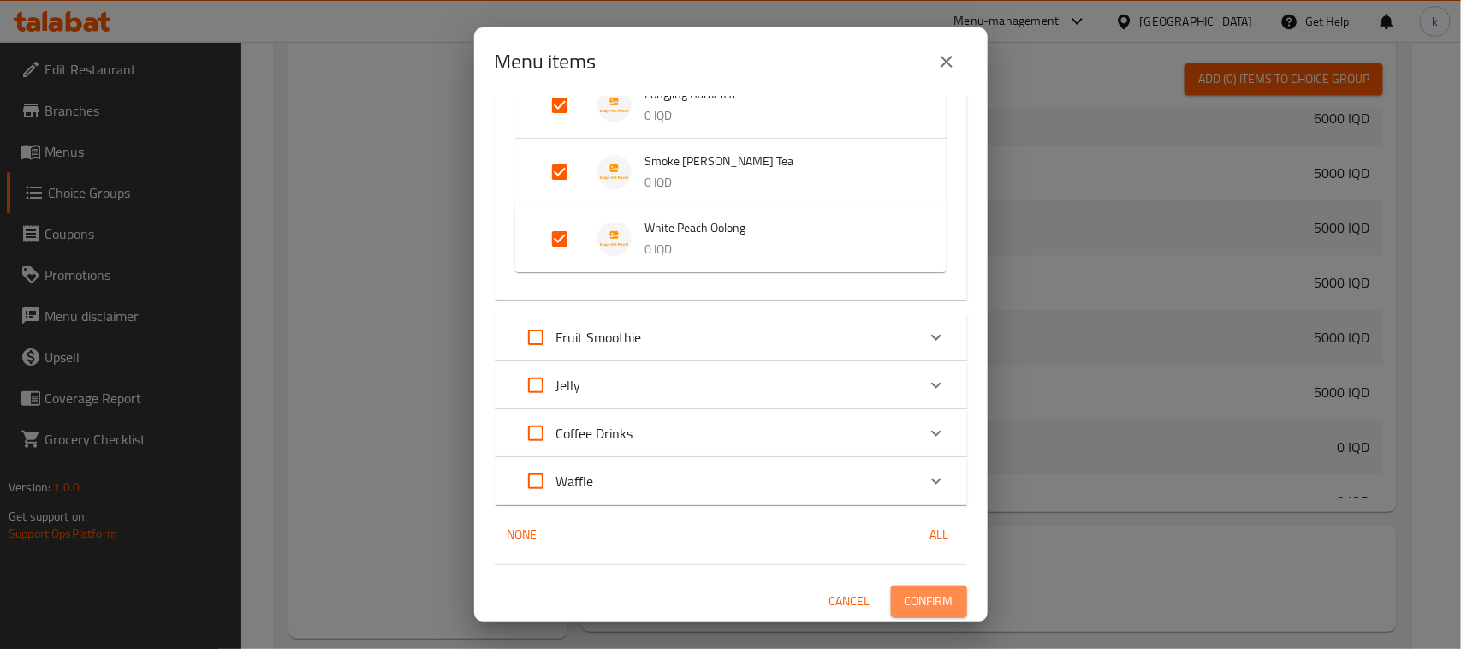
click at [912, 598] on span "Confirm" at bounding box center [929, 601] width 49 height 21
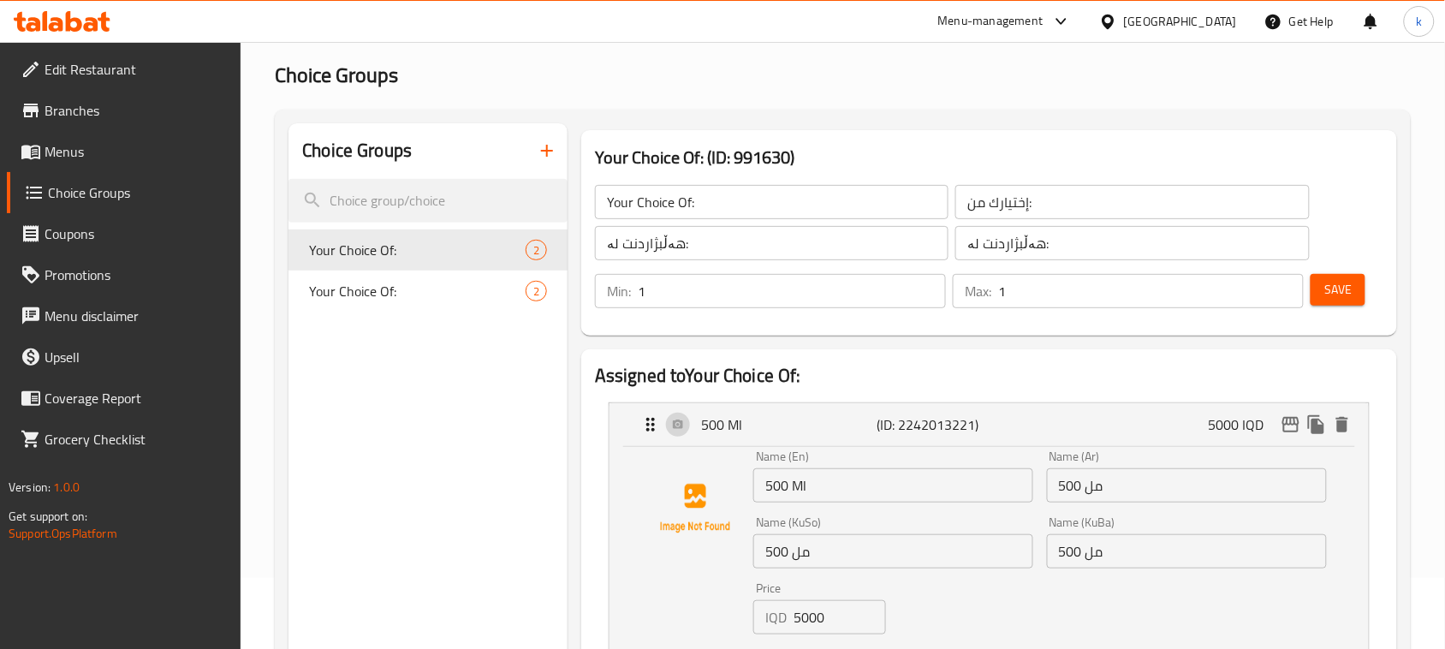
scroll to position [0, 0]
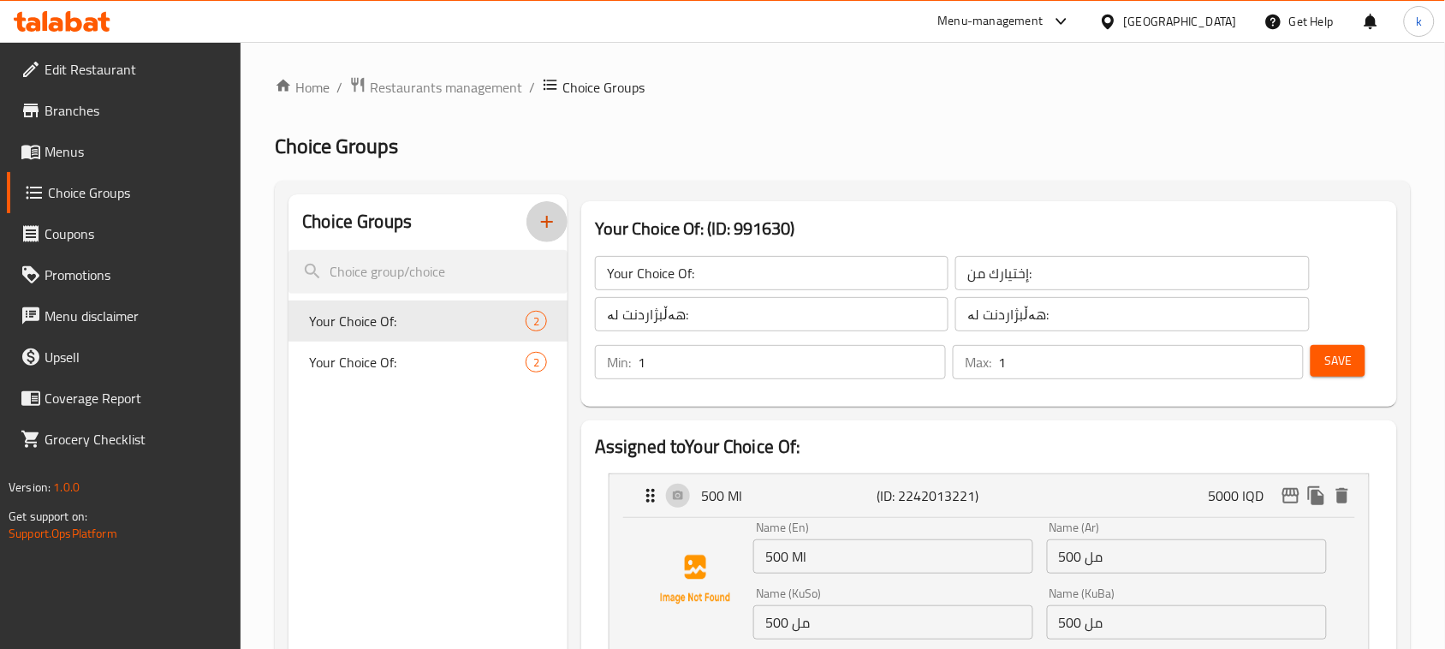
click at [544, 221] on icon "button" at bounding box center [547, 221] width 21 height 21
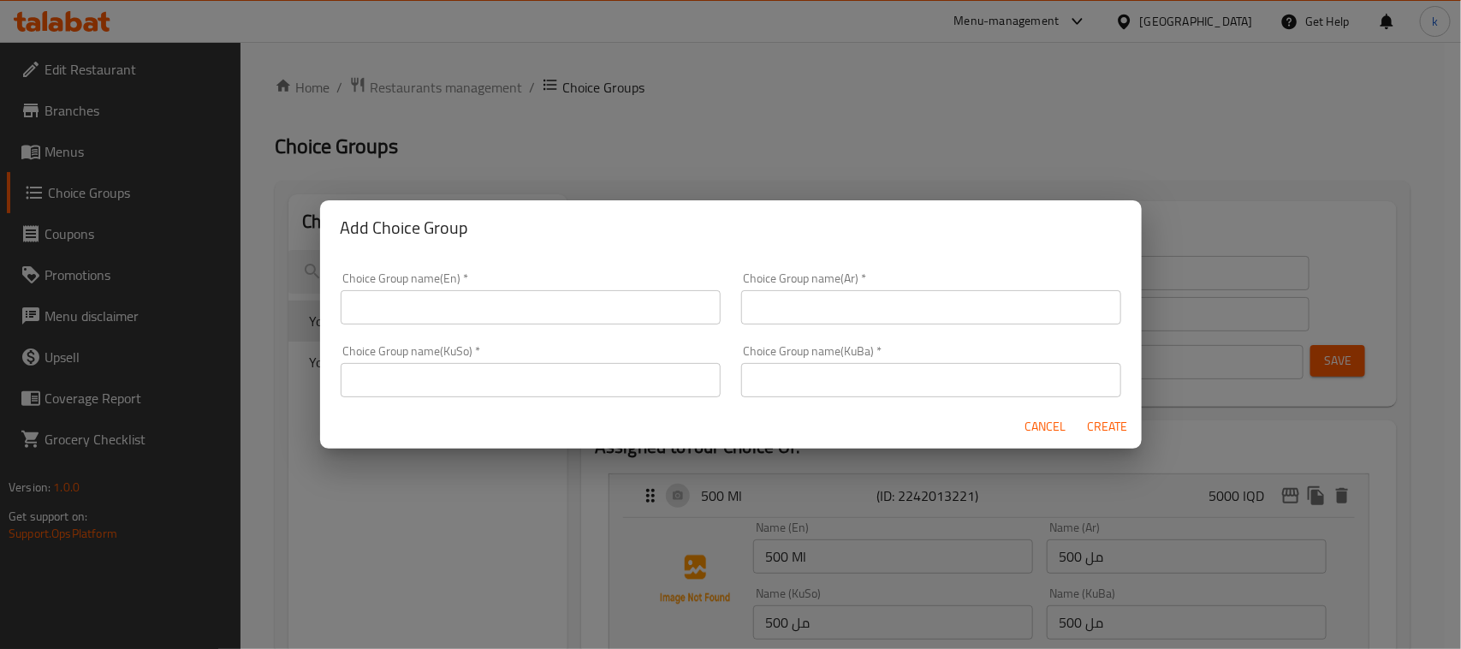
click at [486, 310] on input "text" at bounding box center [531, 307] width 380 height 34
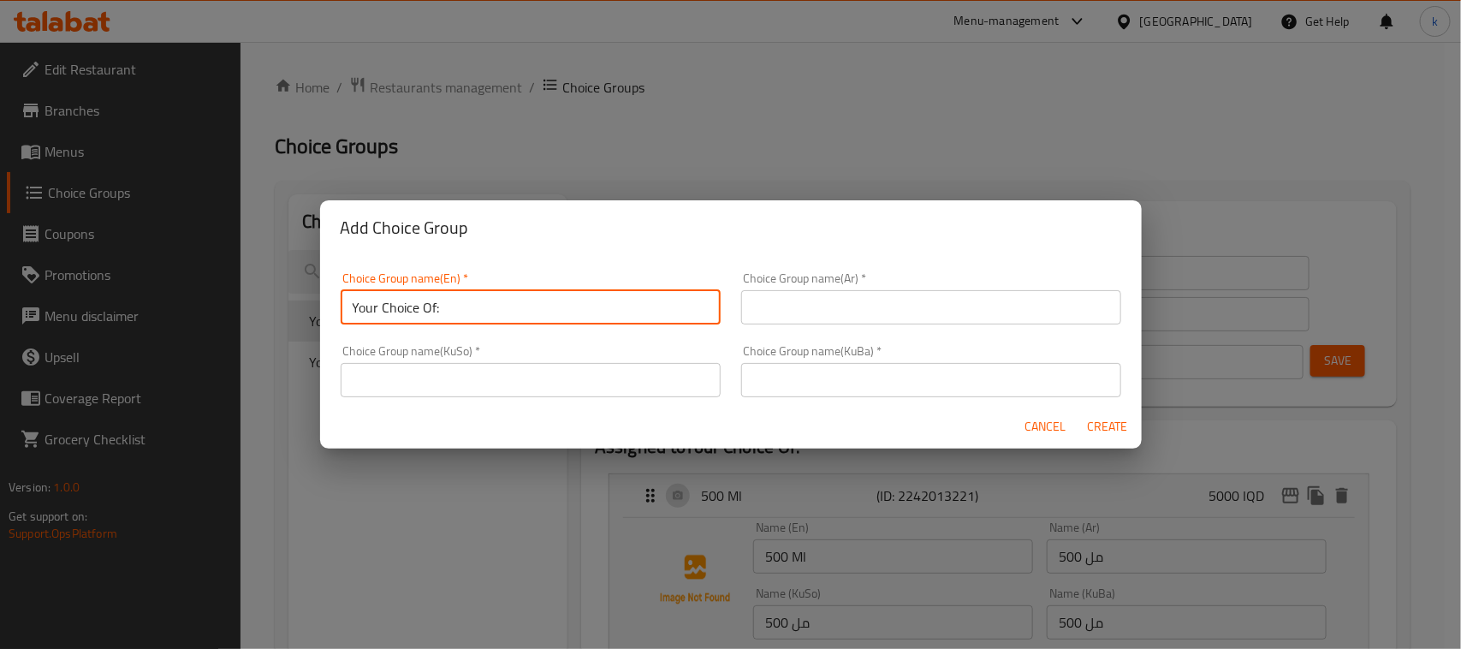
type input "Your Choice Of:"
click at [854, 314] on input "text" at bounding box center [931, 307] width 380 height 34
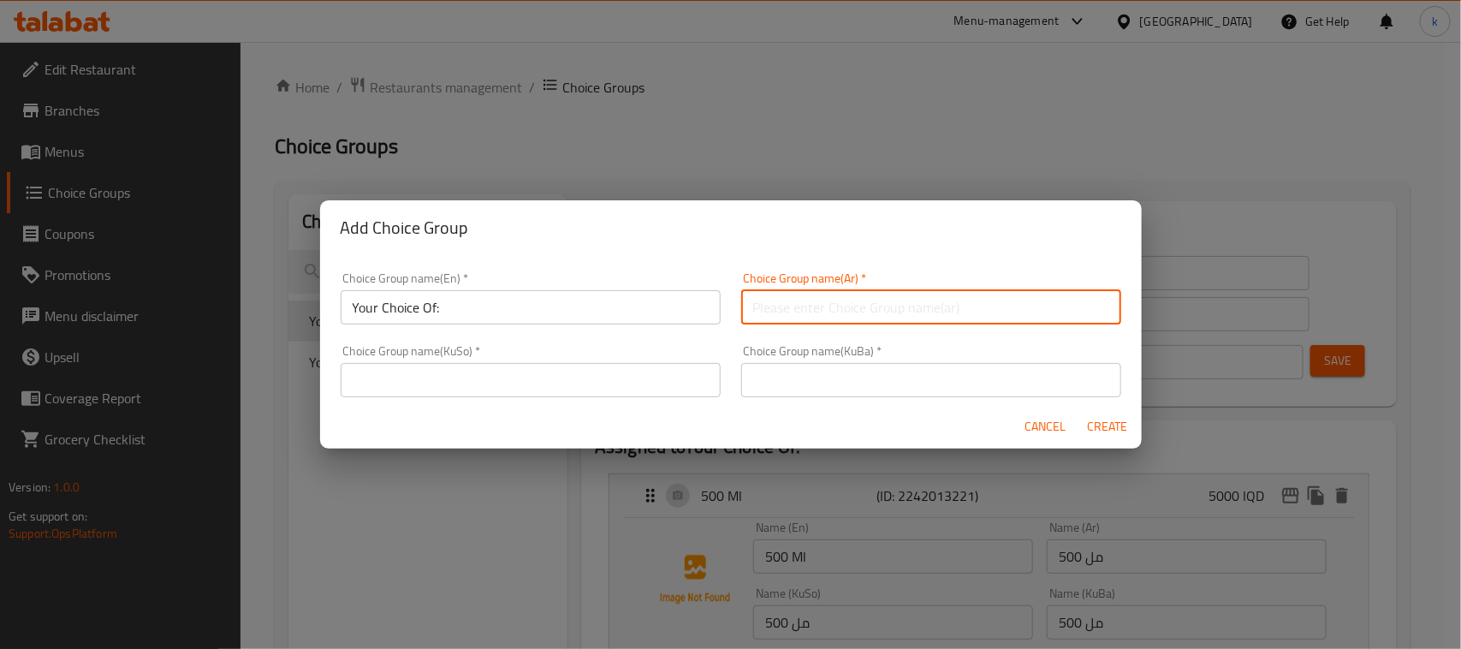
type input "إختيارك من:"
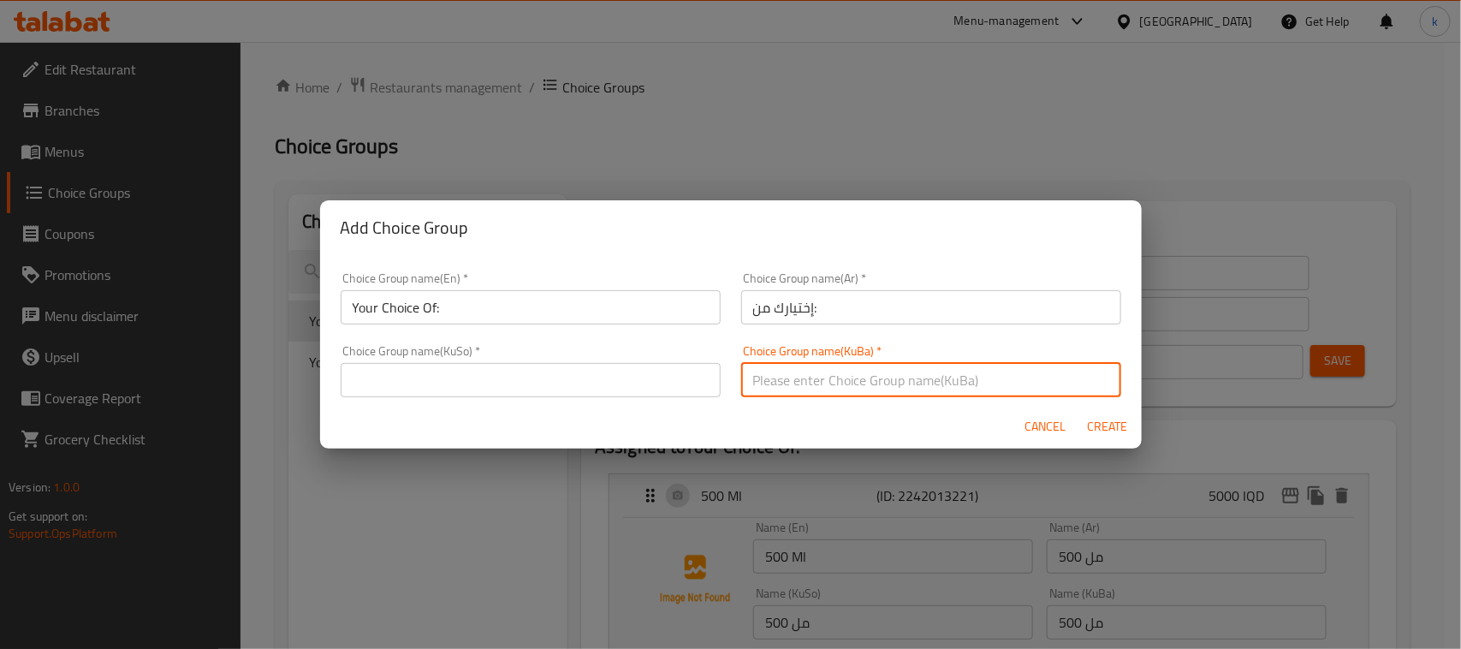
click at [811, 368] on input "text" at bounding box center [931, 380] width 380 height 34
type input "هەڵبژاردنت لە:"
click at [576, 390] on input "text" at bounding box center [531, 380] width 380 height 34
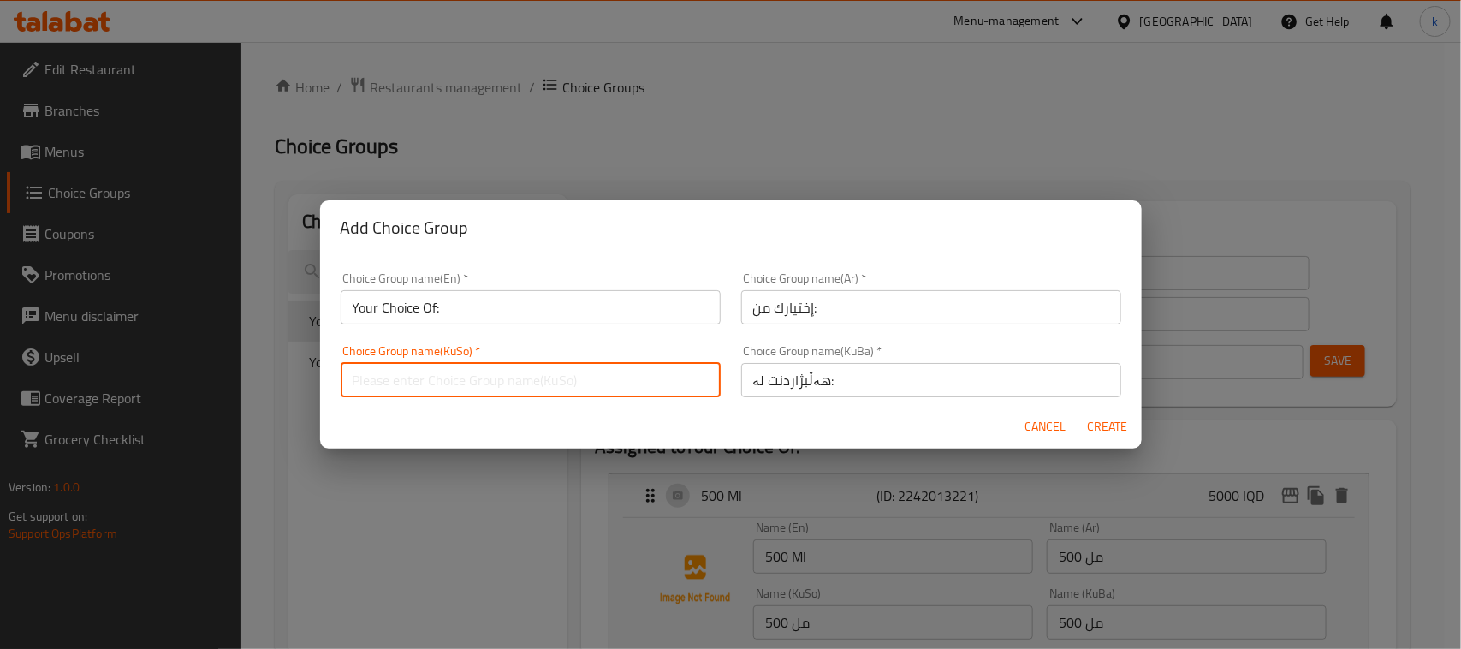
type input "هەڵبژاردنت لە:"
click at [1094, 421] on span "Create" at bounding box center [1107, 426] width 41 height 21
type input "Your Choice Of:"
type input "0"
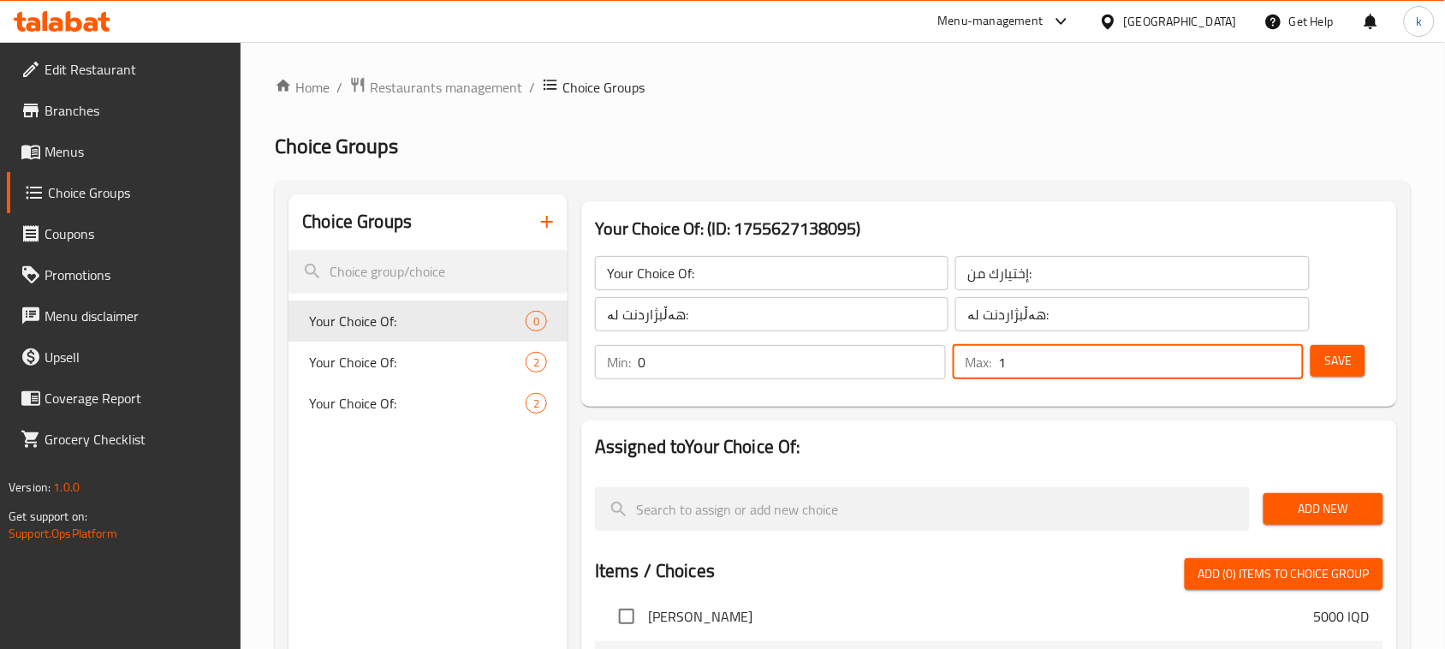
type input "1"
click at [1285, 357] on input "1" at bounding box center [1151, 362] width 306 height 34
type input "1"
click at [929, 356] on input "1" at bounding box center [792, 362] width 308 height 34
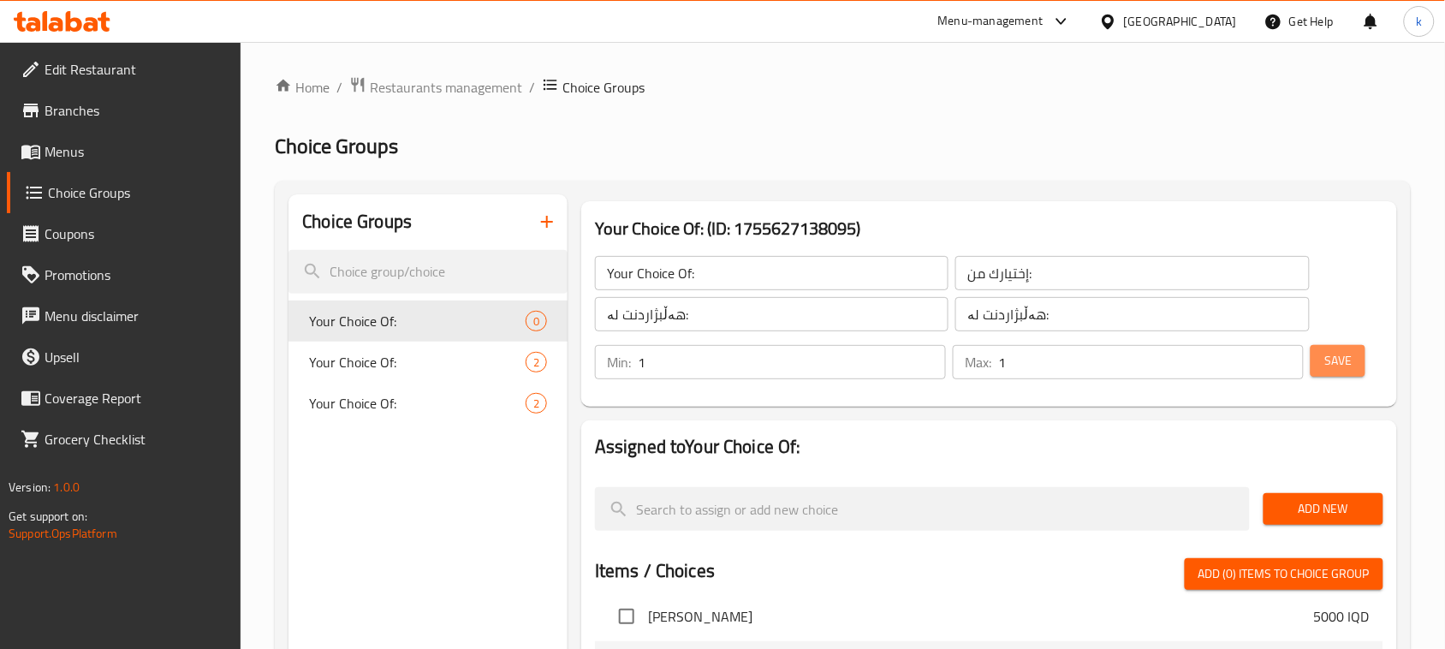
click at [1334, 358] on span "Save" at bounding box center [1337, 360] width 27 height 21
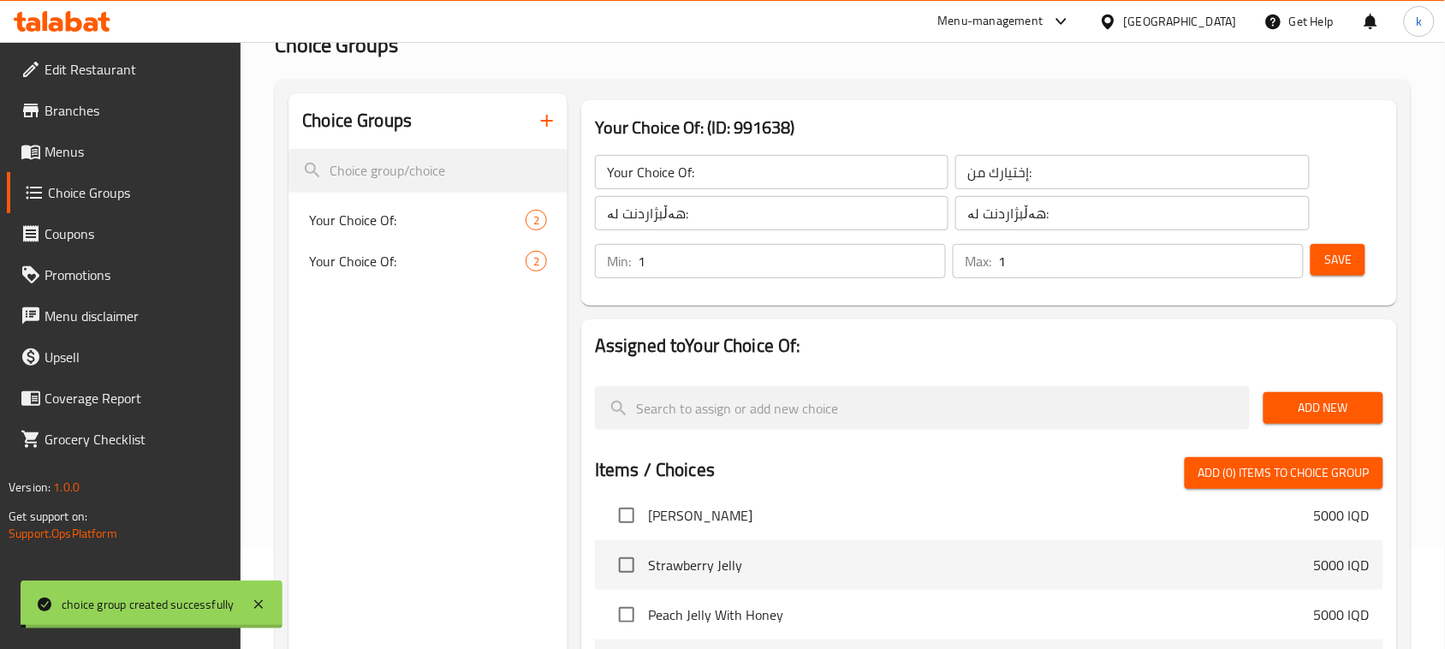
scroll to position [107, 0]
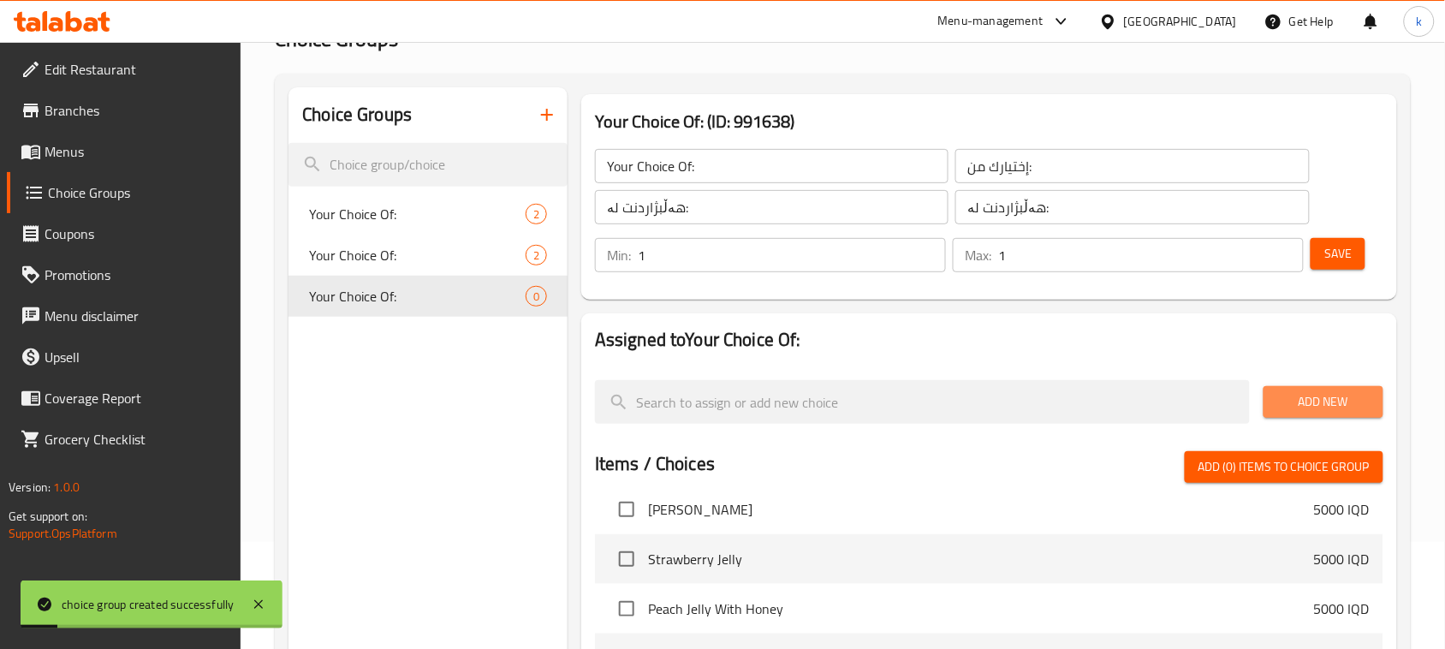
click at [1320, 401] on span "Add New" at bounding box center [1323, 401] width 92 height 21
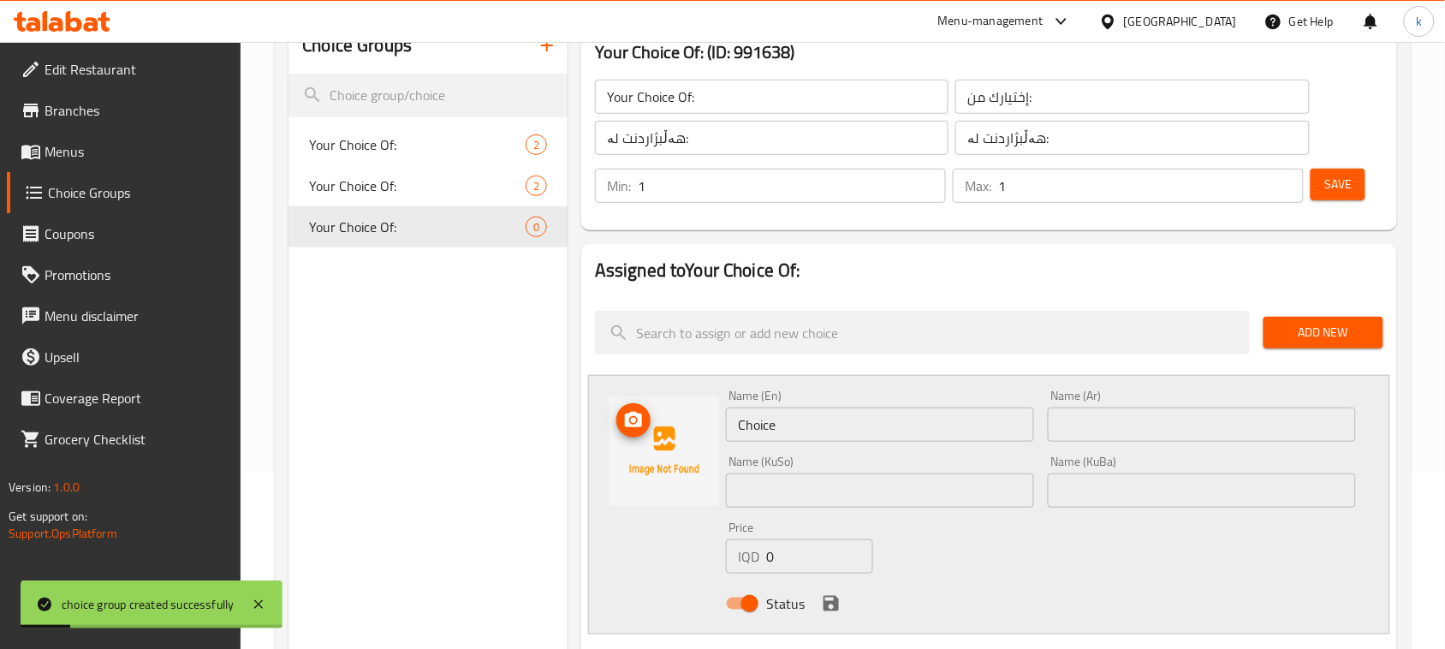
scroll to position [214, 0]
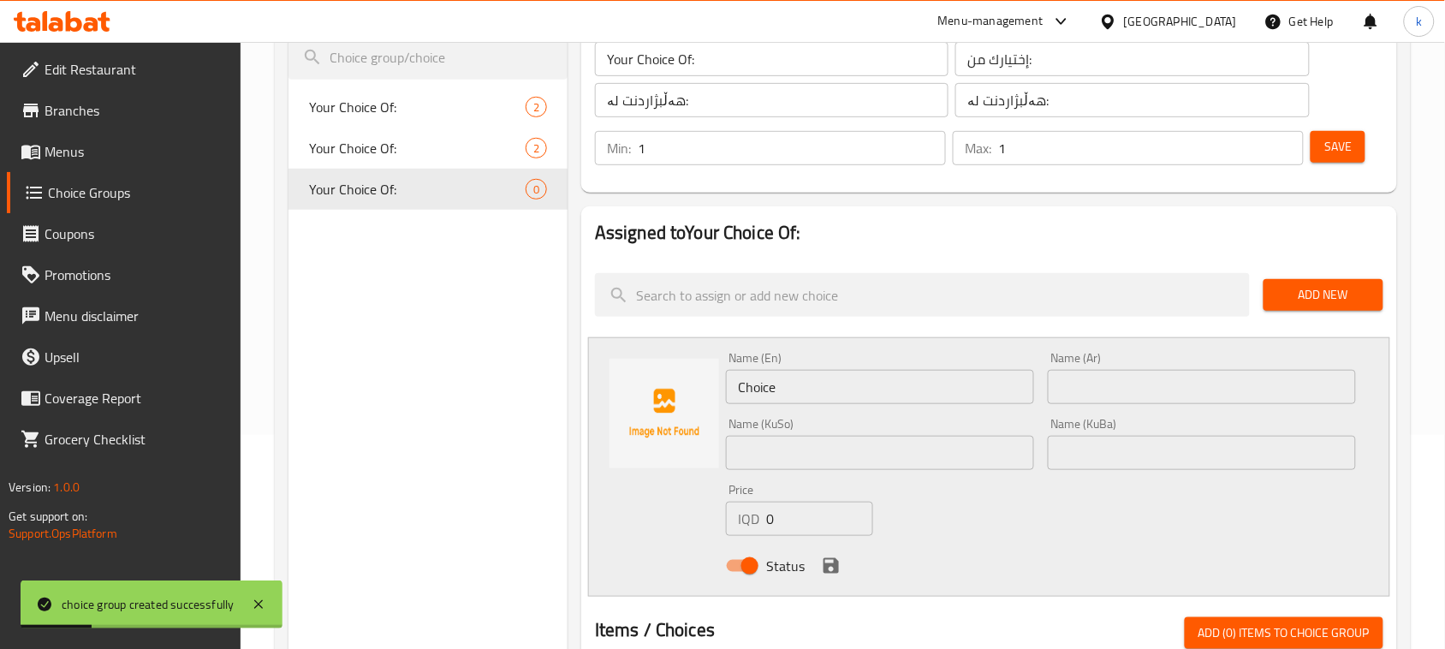
click at [1117, 378] on input "text" at bounding box center [1202, 387] width 308 height 34
type input "ساخن"
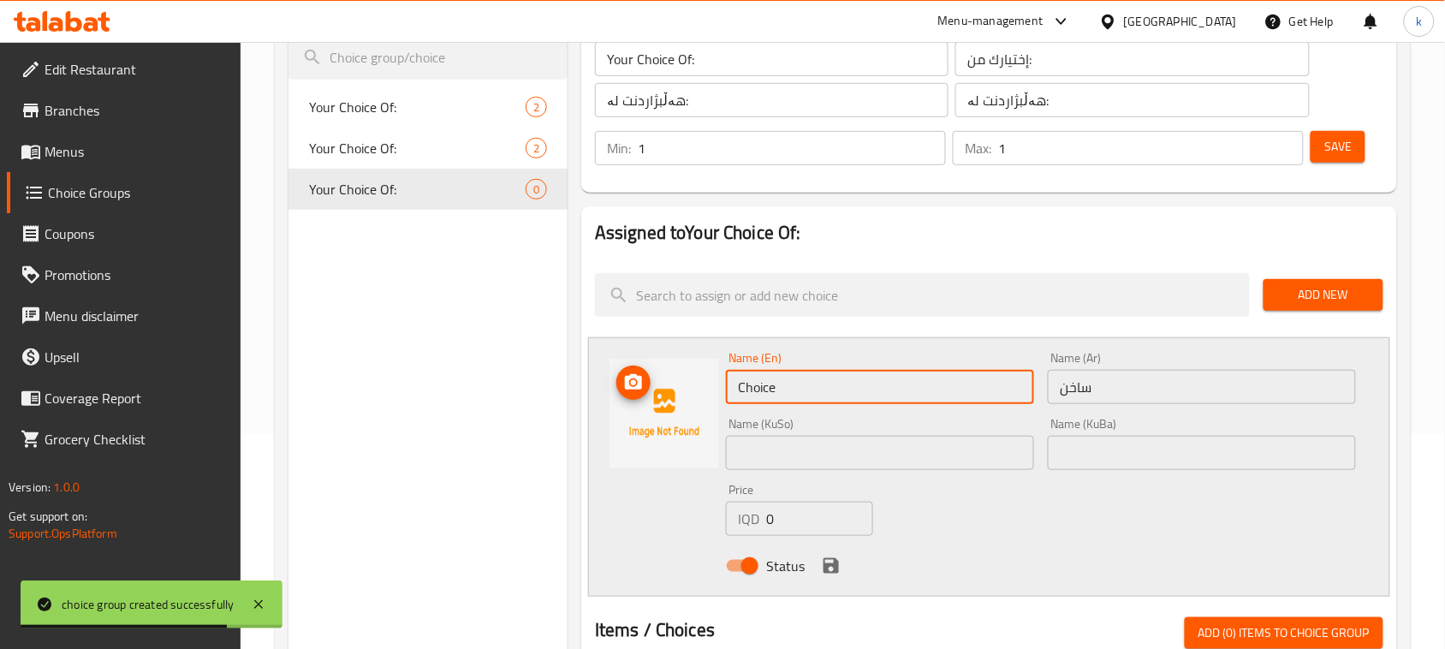
drag, startPoint x: 801, startPoint y: 384, endPoint x: 708, endPoint y: 415, distance: 98.5
click at [708, 413] on div "Name (En) Choice Name (En) Name (Ar) ساخن Name (Ar) Name (KuSo) Name (KuSo) Nam…" at bounding box center [989, 466] width 802 height 259
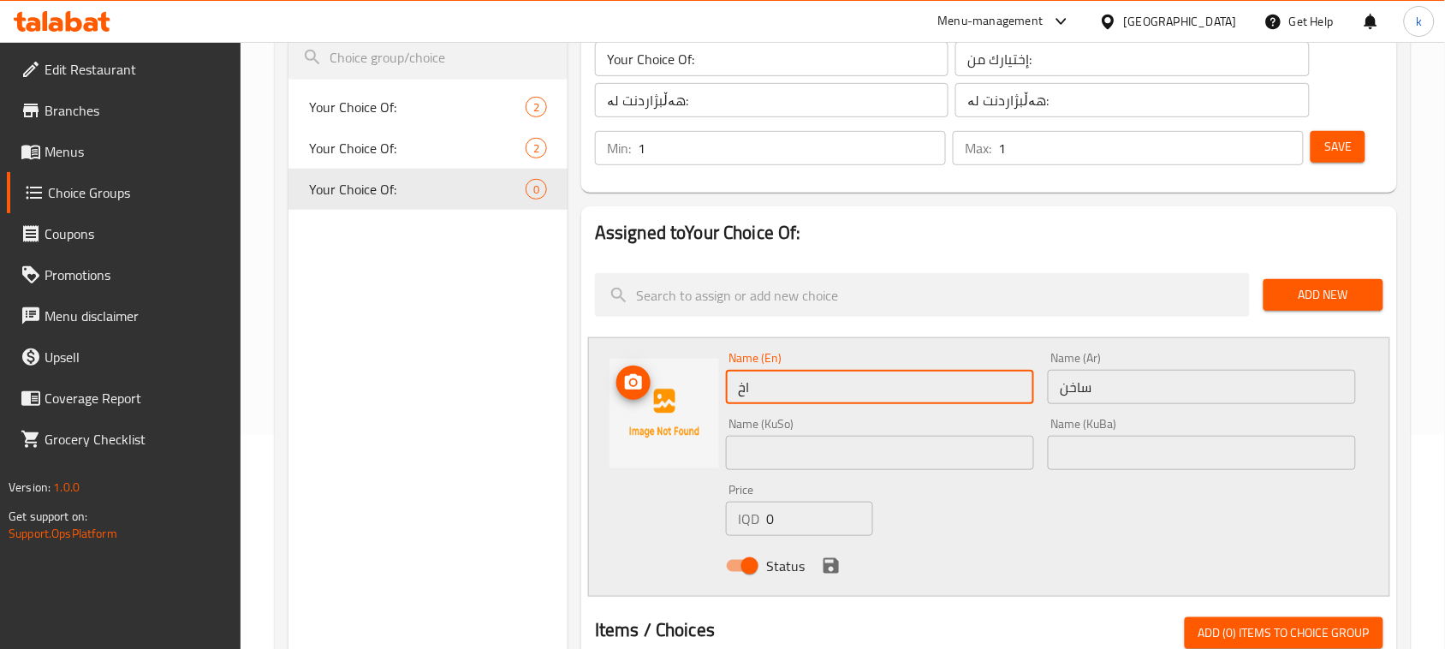
type input "ا"
drag, startPoint x: 786, startPoint y: 387, endPoint x: 691, endPoint y: 391, distance: 95.1
click at [691, 391] on div "Name (En) Hot Name (En) Name (Ar) ساخن Name (Ar) Name (KuSo) Name (KuSo) Name (…" at bounding box center [989, 466] width 802 height 259
type input "Hot"
click at [1103, 438] on input "text" at bounding box center [1202, 453] width 308 height 34
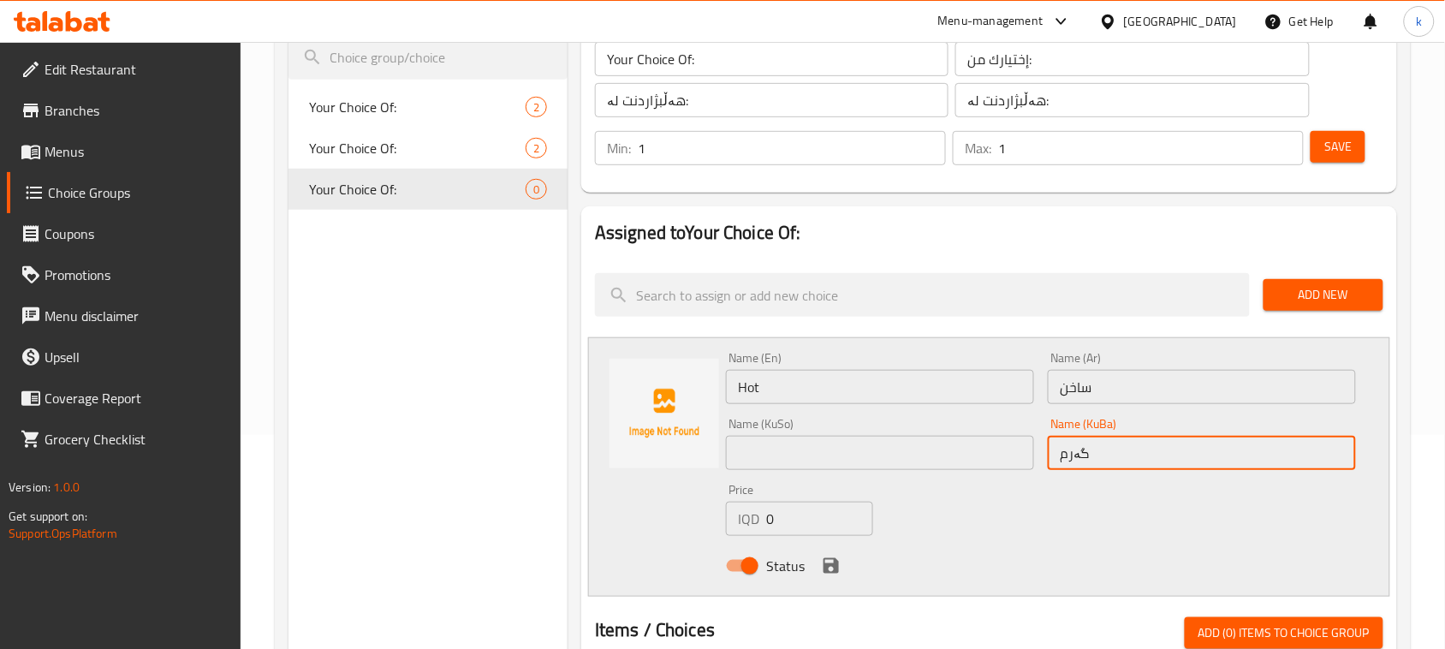
type input "گەرم"
click at [779, 443] on input "text" at bounding box center [880, 453] width 308 height 34
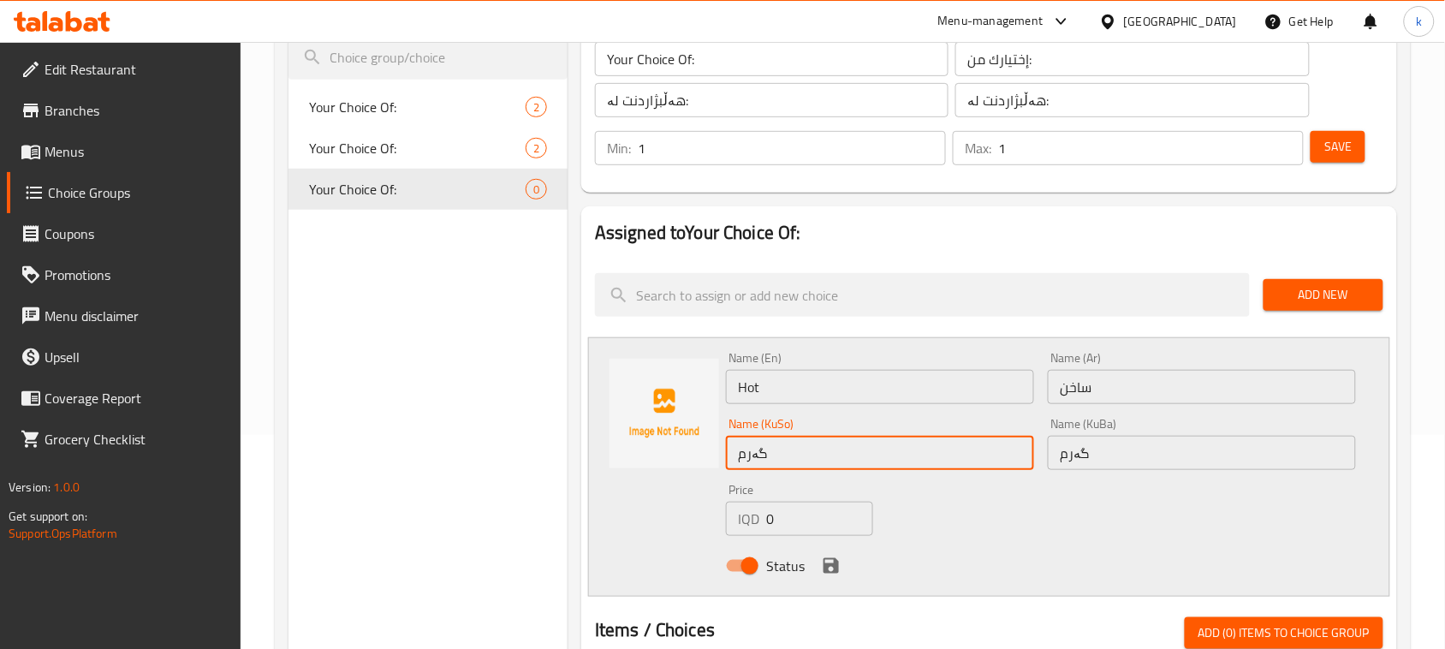
type input "گەرم"
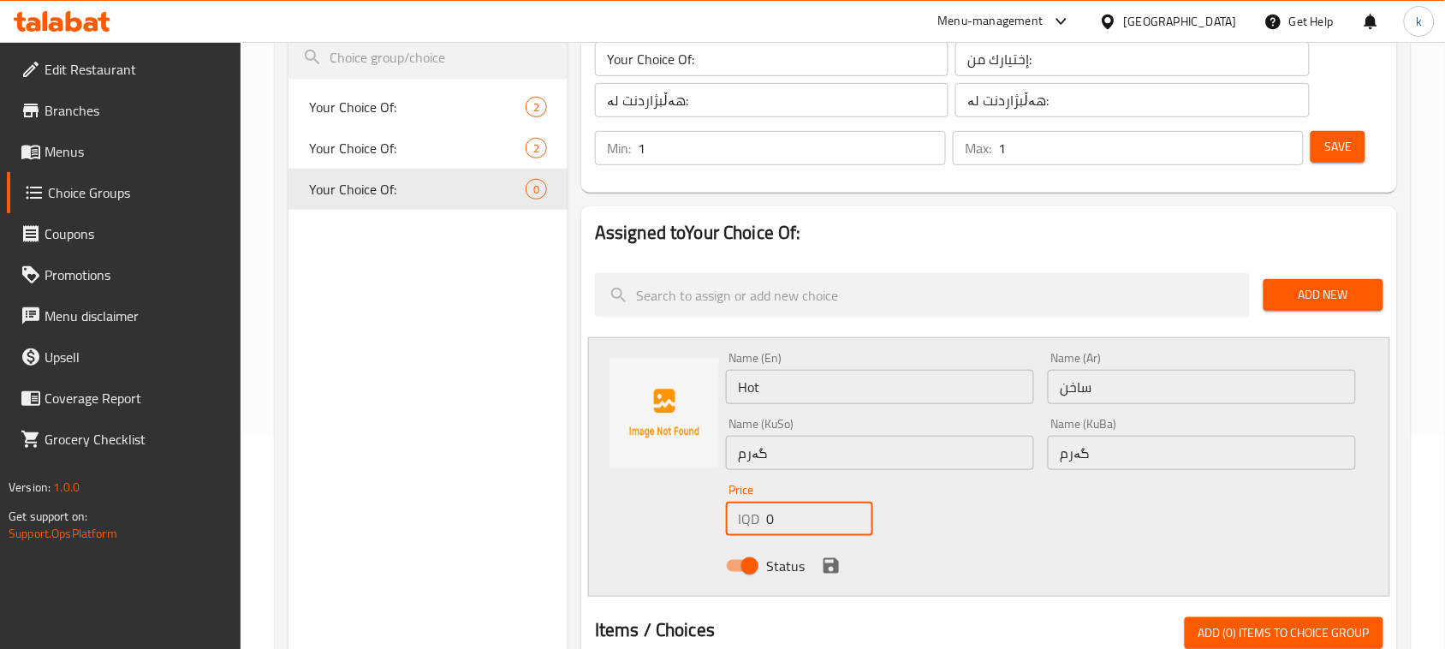
drag, startPoint x: 788, startPoint y: 520, endPoint x: 690, endPoint y: 527, distance: 97.8
click at [689, 527] on div "Name (En) Hot Name (En) Name (Ar) ساخن Name (Ar) Name (KuSo) گەرم Name (KuSo) N…" at bounding box center [989, 466] width 802 height 259
type input "4500"
click at [831, 554] on button "save" at bounding box center [831, 566] width 26 height 26
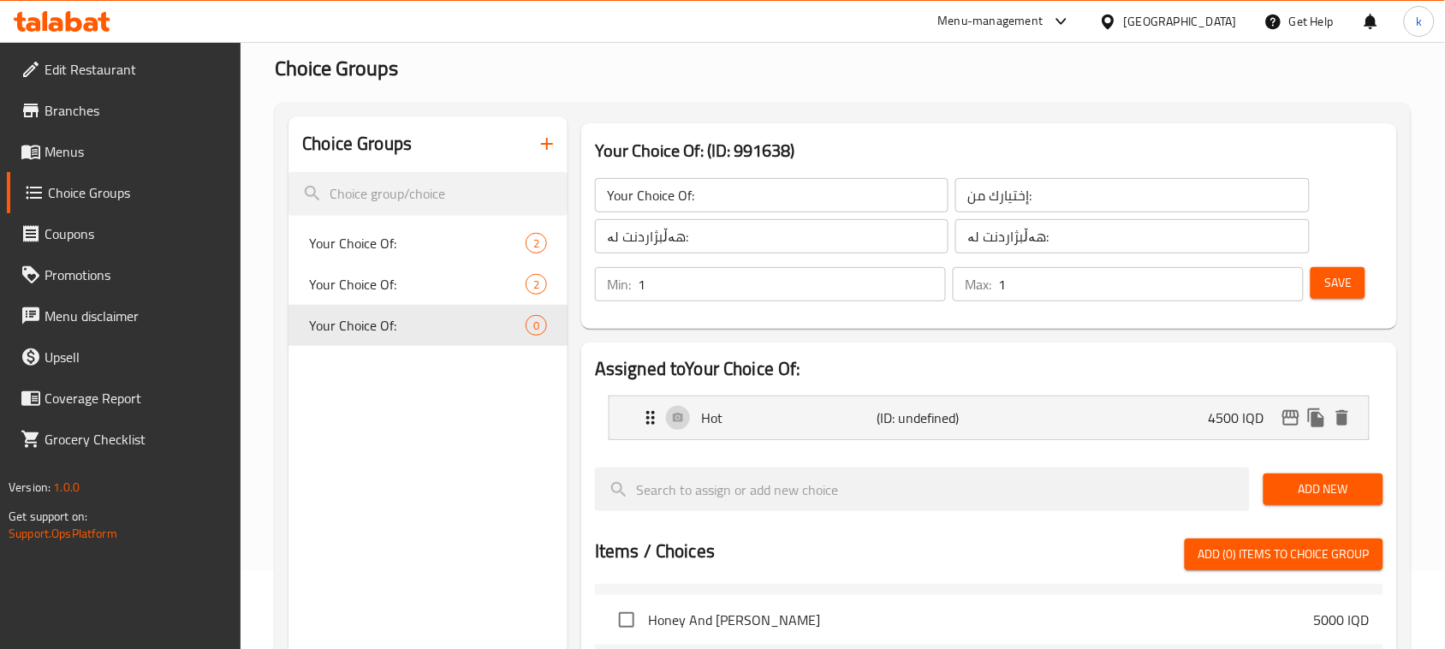
scroll to position [0, 0]
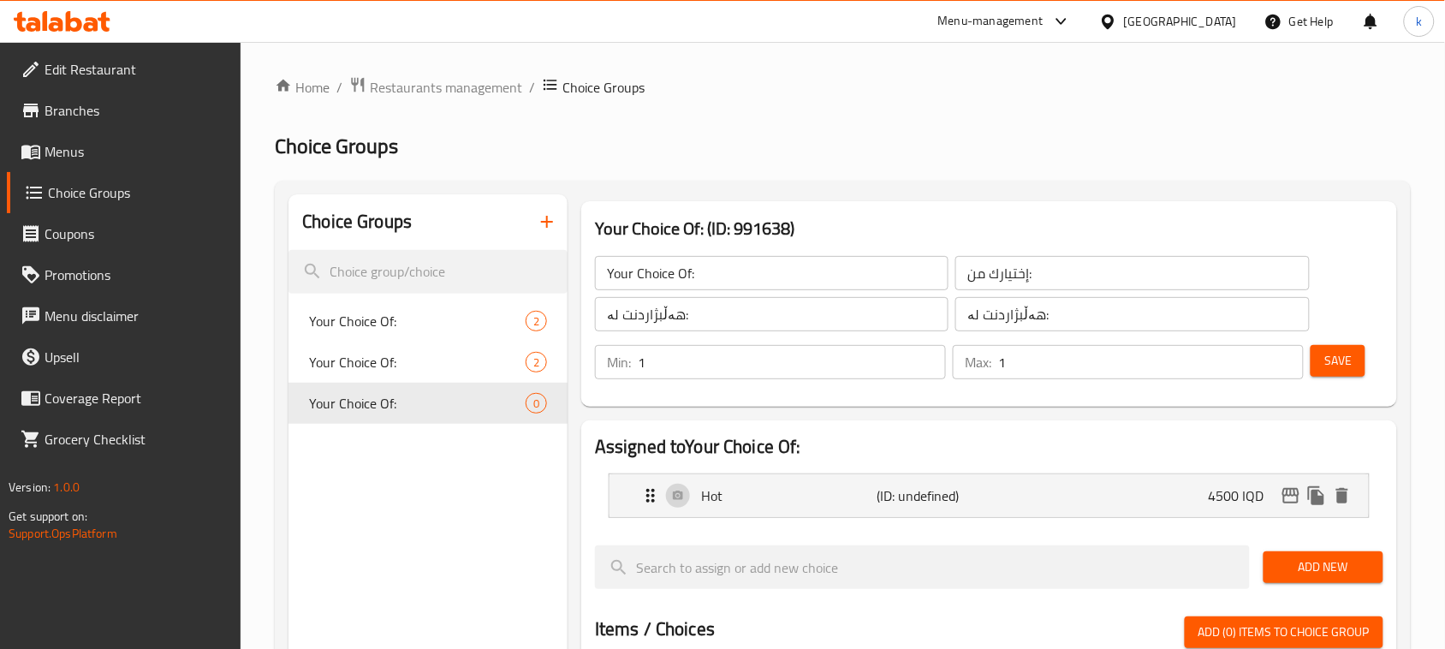
click at [1331, 375] on button "Save" at bounding box center [1338, 361] width 55 height 32
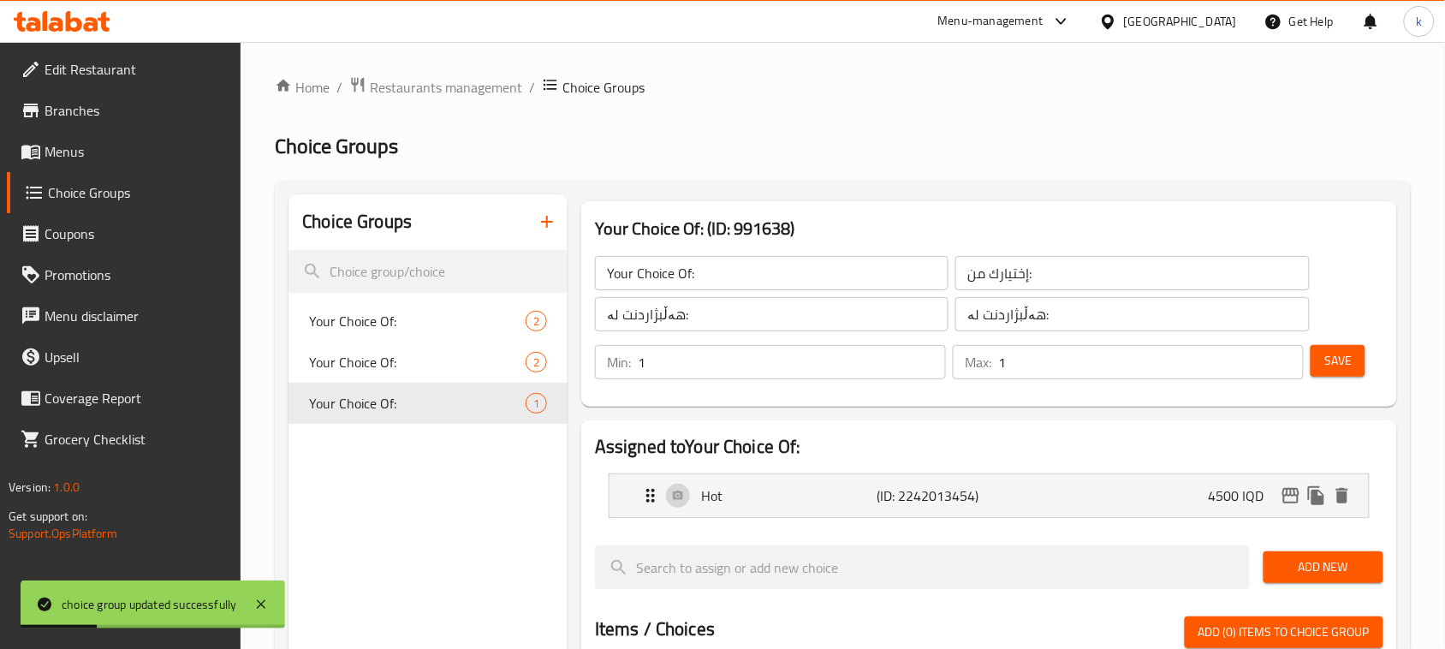
click at [1288, 574] on span "Add New" at bounding box center [1323, 566] width 92 height 21
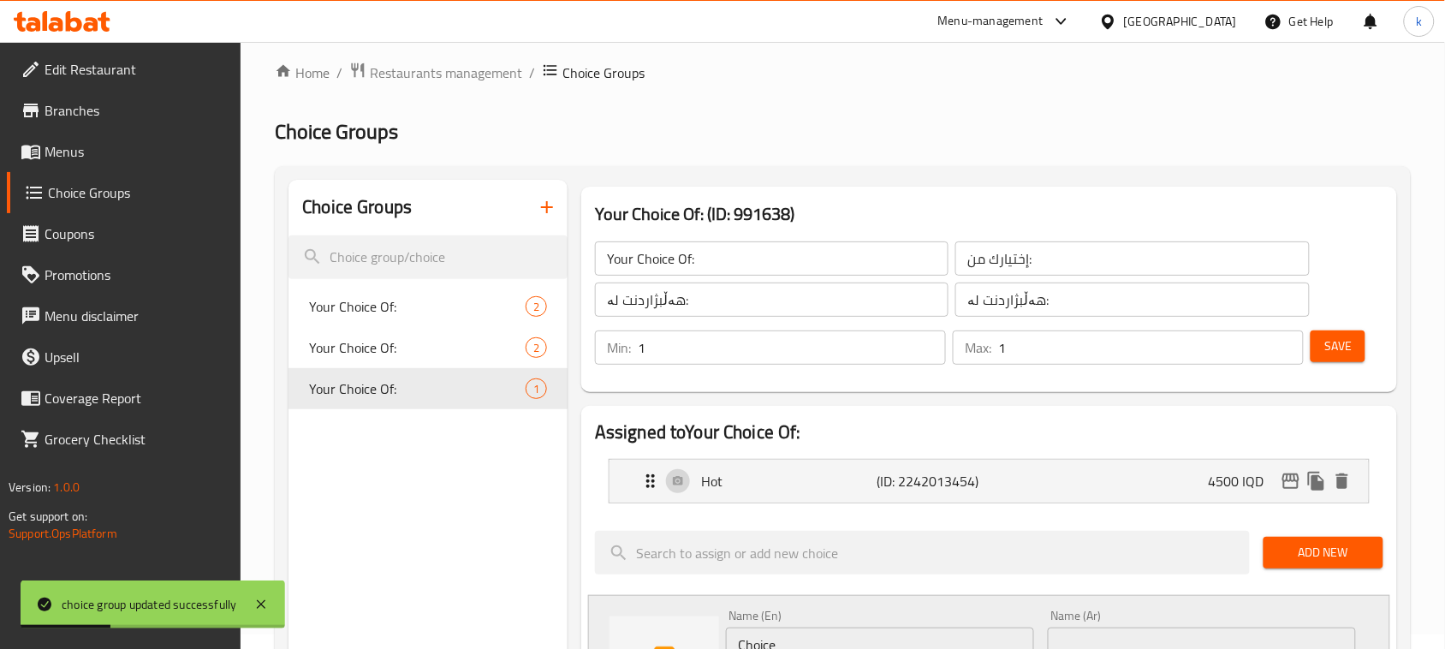
scroll to position [214, 0]
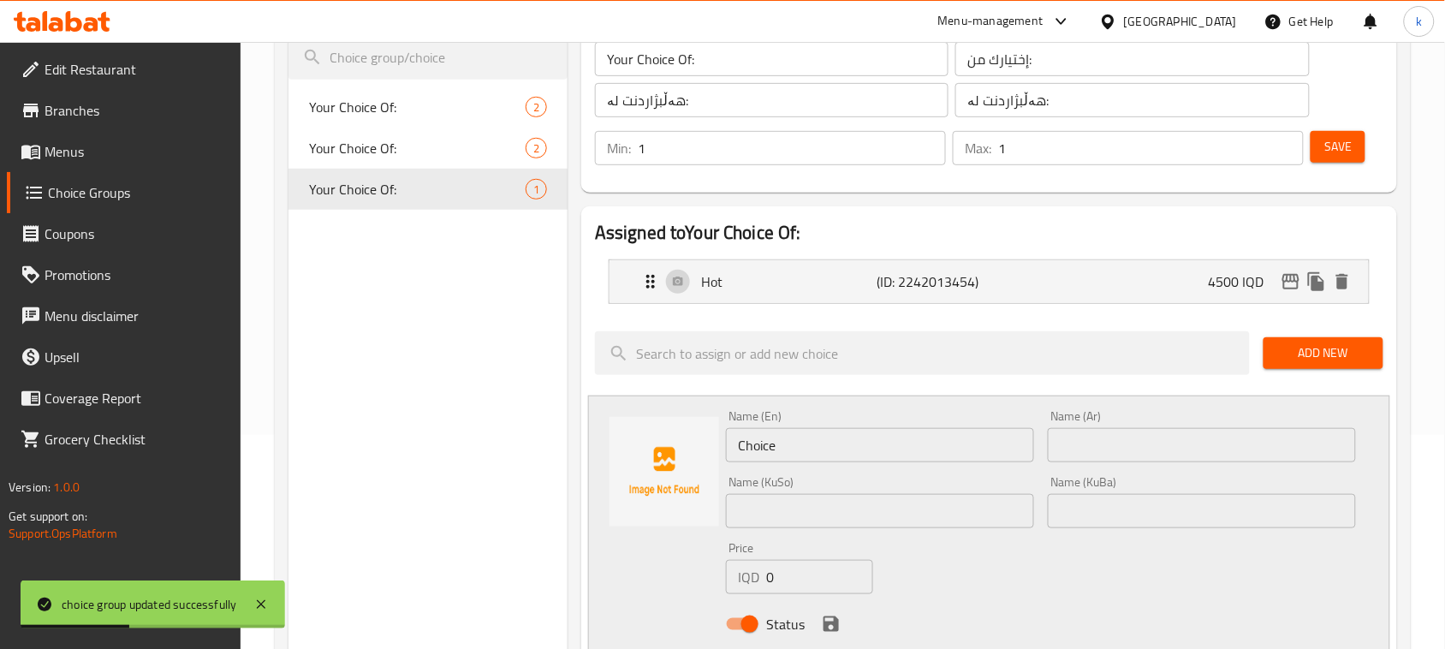
drag, startPoint x: 1120, startPoint y: 445, endPoint x: 1130, endPoint y: 438, distance: 12.3
click at [1121, 445] on input "text" at bounding box center [1202, 445] width 308 height 34
type input "بارد"
click at [1152, 519] on input "text" at bounding box center [1202, 511] width 308 height 34
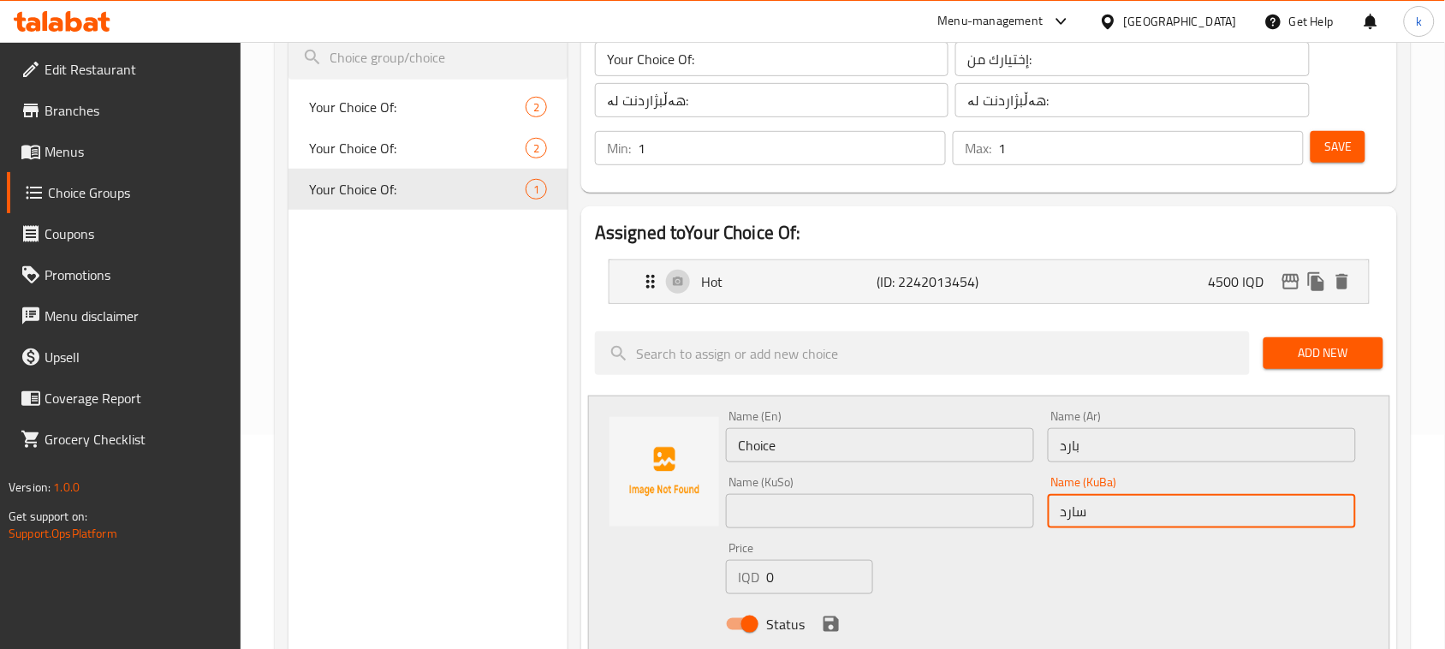
drag, startPoint x: 1136, startPoint y: 519, endPoint x: 1029, endPoint y: 506, distance: 107.8
click at [1029, 506] on div "Name (En) Choice Name (En) Name (Ar) بارد Name (Ar) Name (KuSo) Name (KuSo) Nam…" at bounding box center [1041, 525] width 644 height 244
type input "سارد"
click at [903, 507] on input "text" at bounding box center [880, 511] width 308 height 34
paste input "سارد"
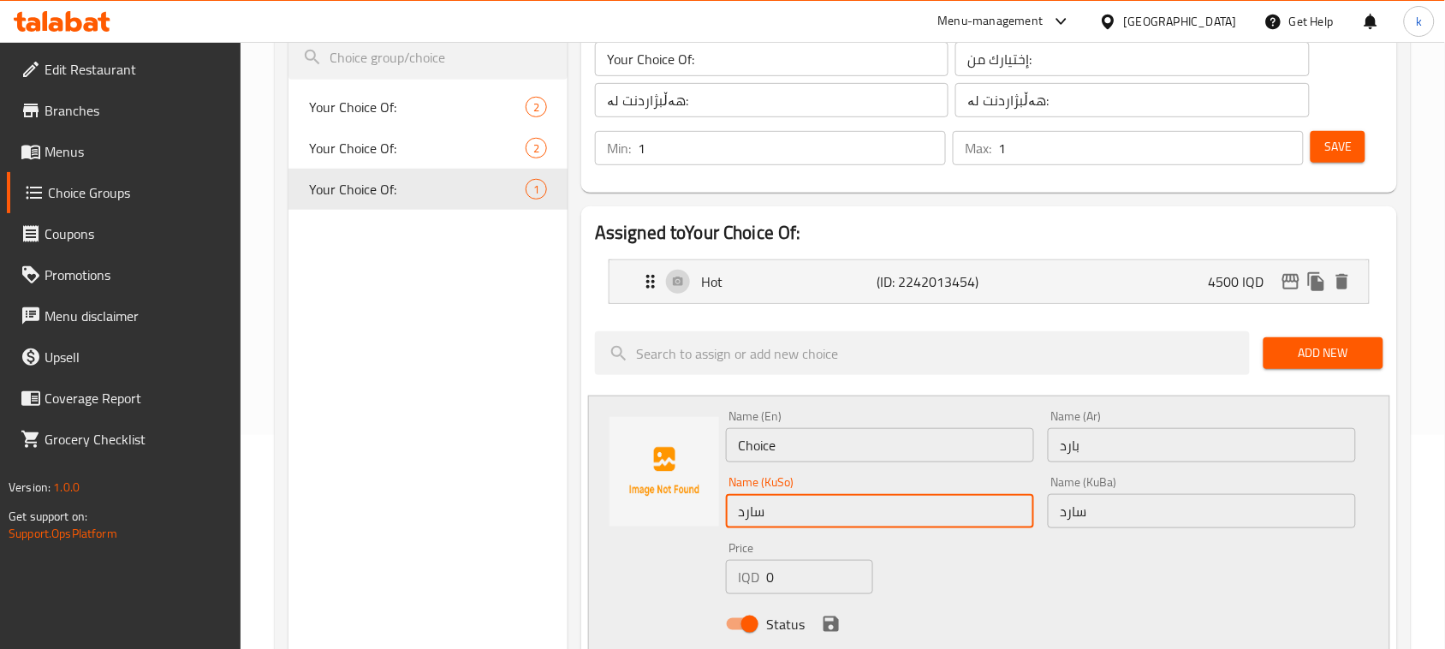
type input "سارد"
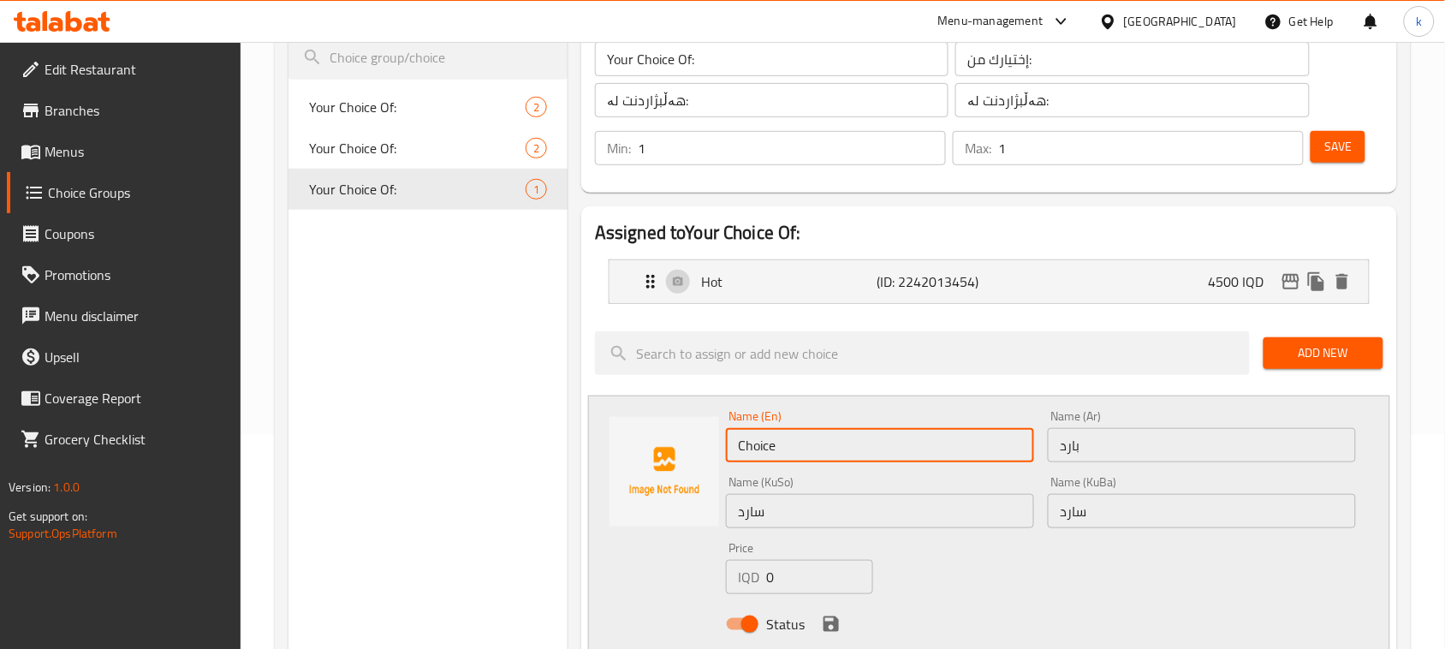
drag, startPoint x: 812, startPoint y: 447, endPoint x: 690, endPoint y: 481, distance: 126.3
click at [690, 481] on div "Name (En) Choice Name (En) Name (Ar) بارد Name (Ar) Name (KuSo) سارد Name (KuSo…" at bounding box center [989, 525] width 802 height 259
type input "Cold"
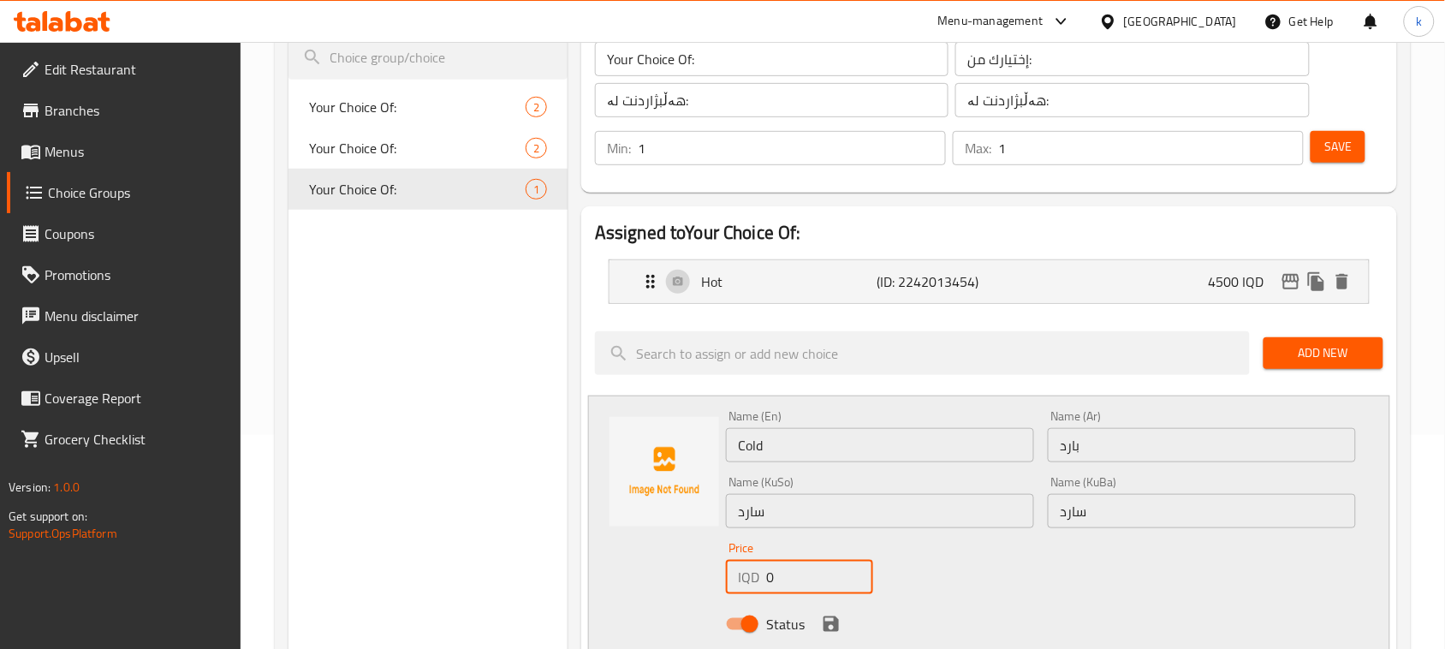
drag, startPoint x: 806, startPoint y: 580, endPoint x: 730, endPoint y: 587, distance: 75.7
click at [728, 588] on div "IQD 0 Price" at bounding box center [799, 577] width 147 height 34
type input "4500"
click at [836, 625] on icon "save" at bounding box center [831, 623] width 15 height 15
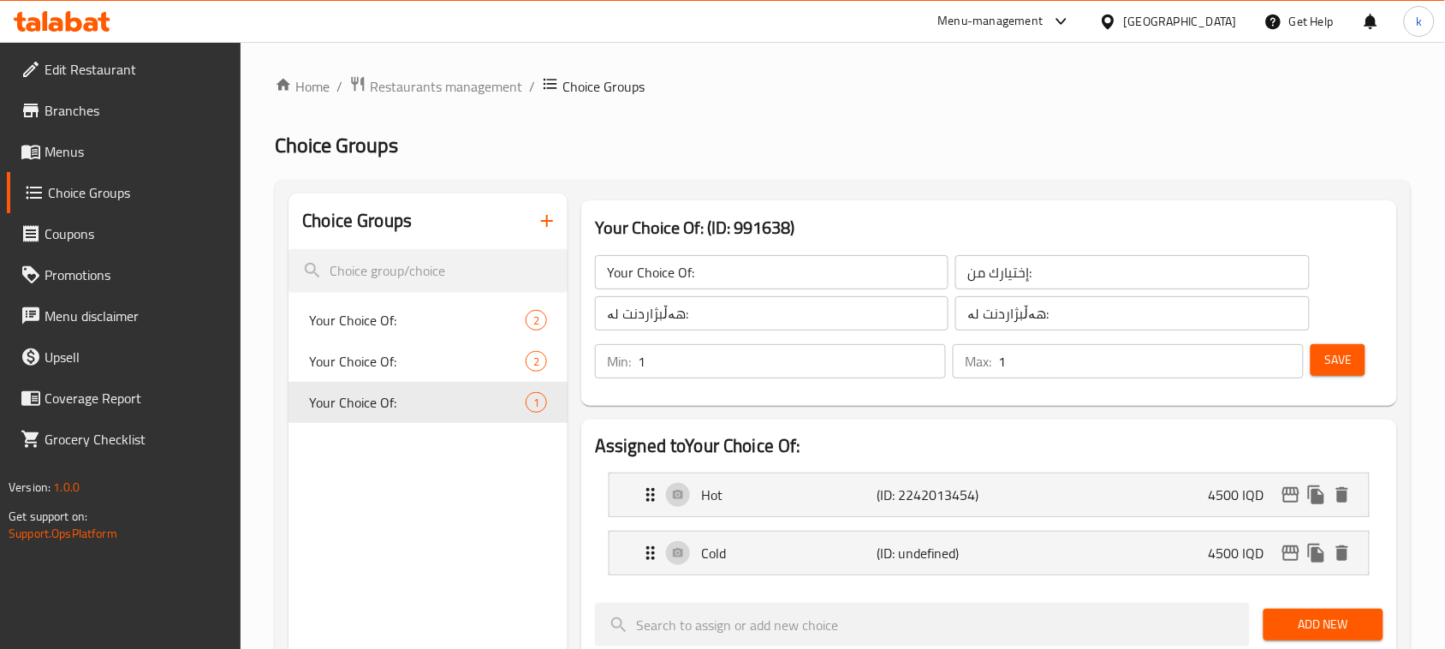
scroll to position [0, 0]
click at [1354, 373] on button "Save" at bounding box center [1338, 361] width 55 height 32
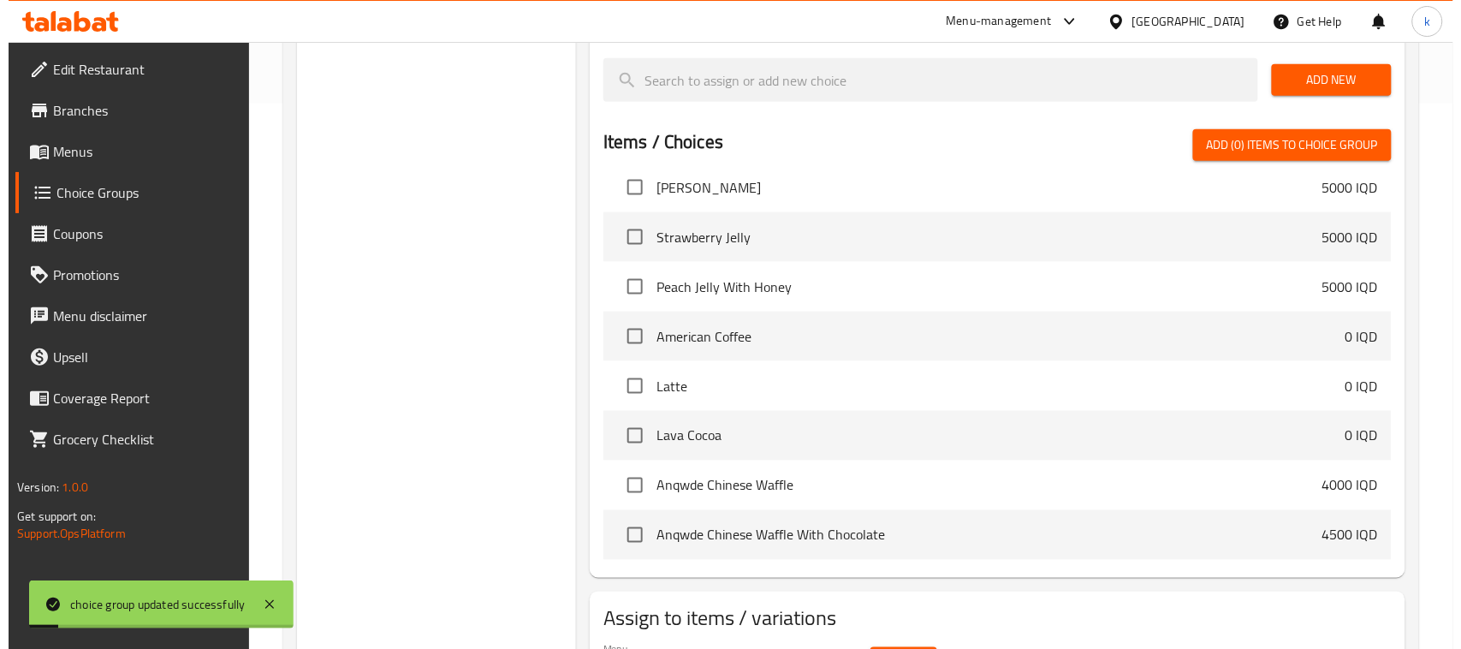
scroll to position [649, 0]
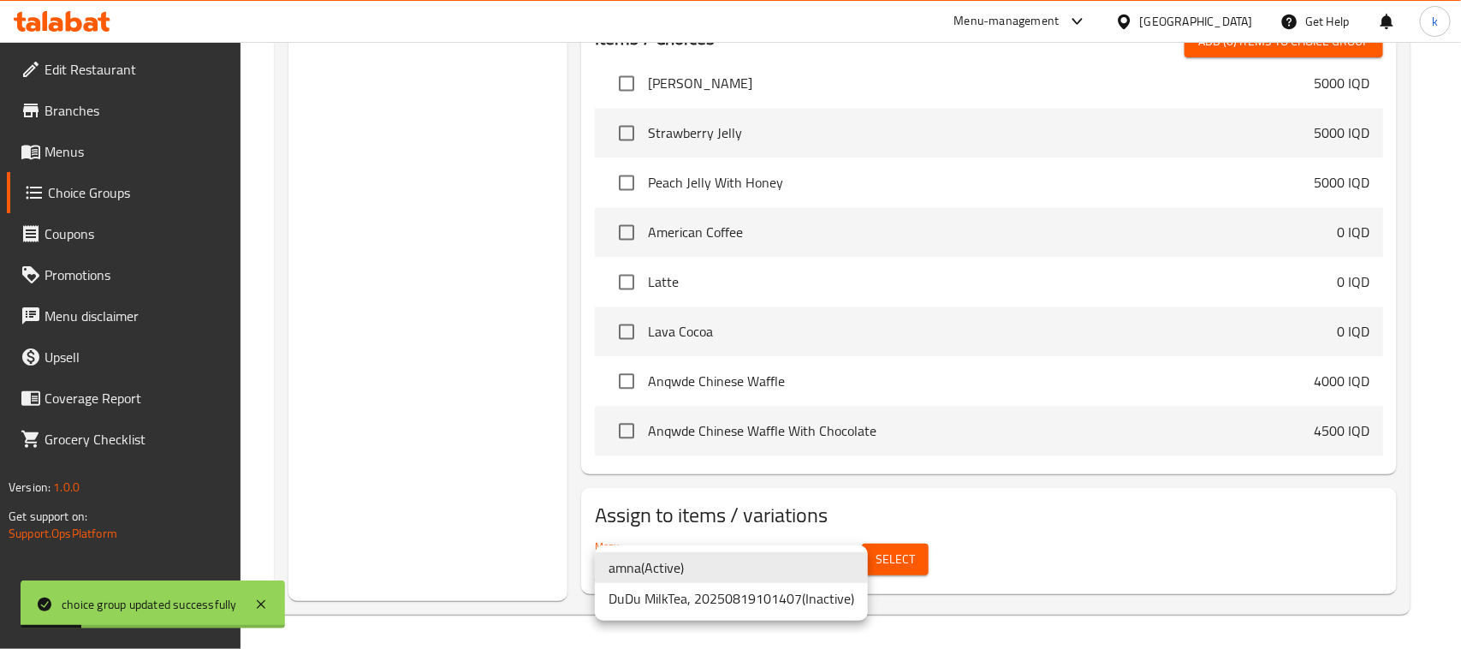
click at [716, 580] on li "amna ( Active )" at bounding box center [731, 567] width 273 height 31
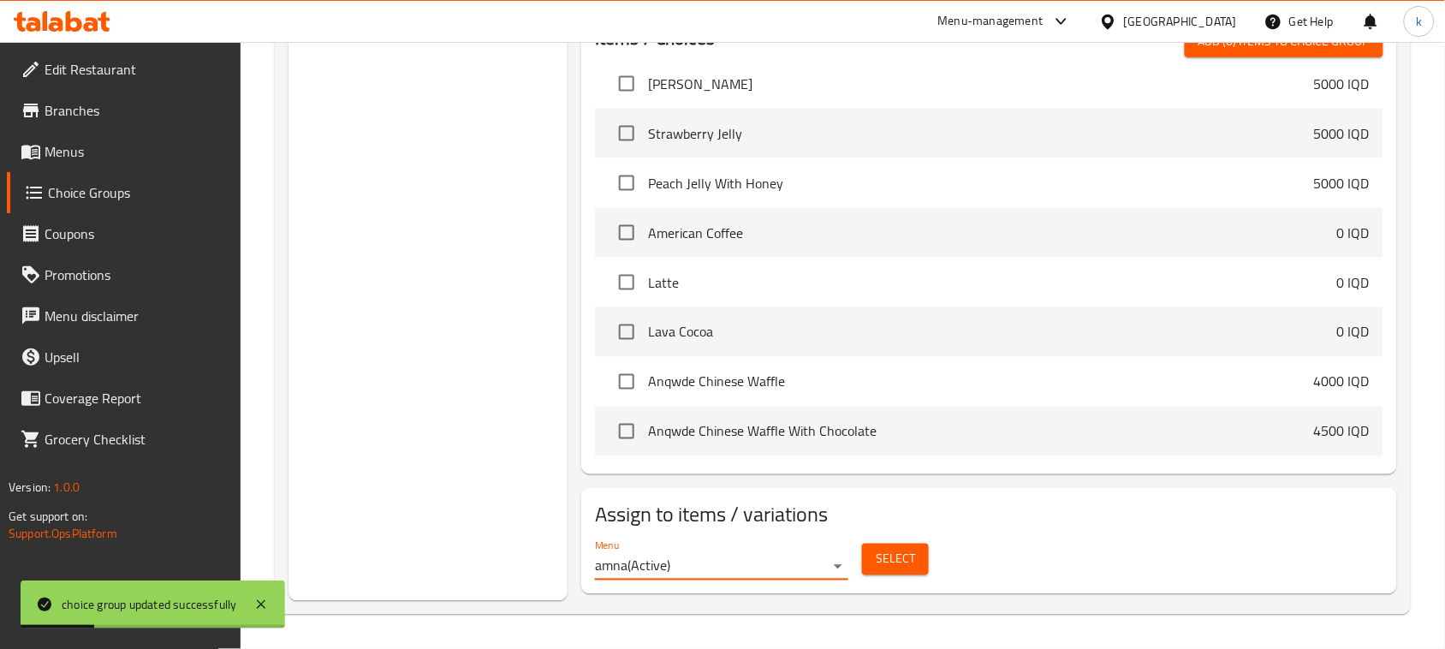
click at [888, 558] on span "Select" at bounding box center [895, 559] width 39 height 21
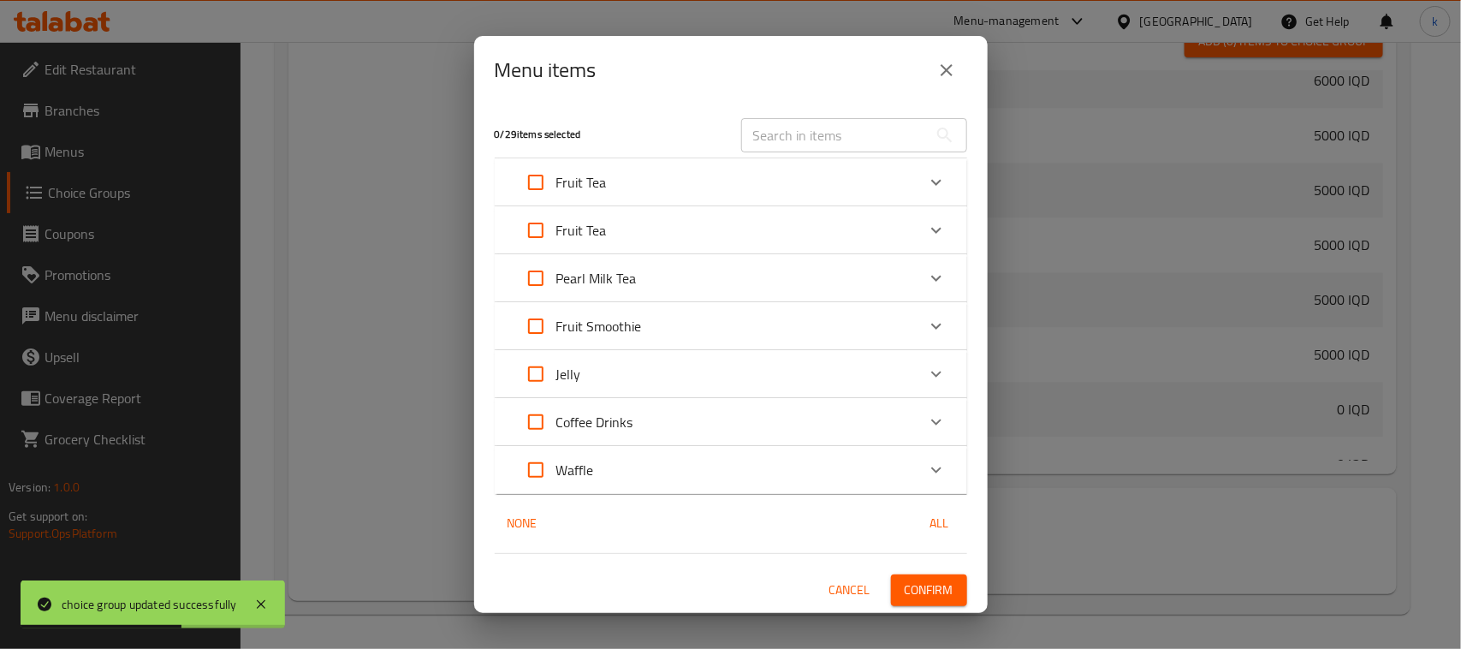
click at [635, 425] on div "Coffee Drinks" at bounding box center [715, 421] width 401 height 41
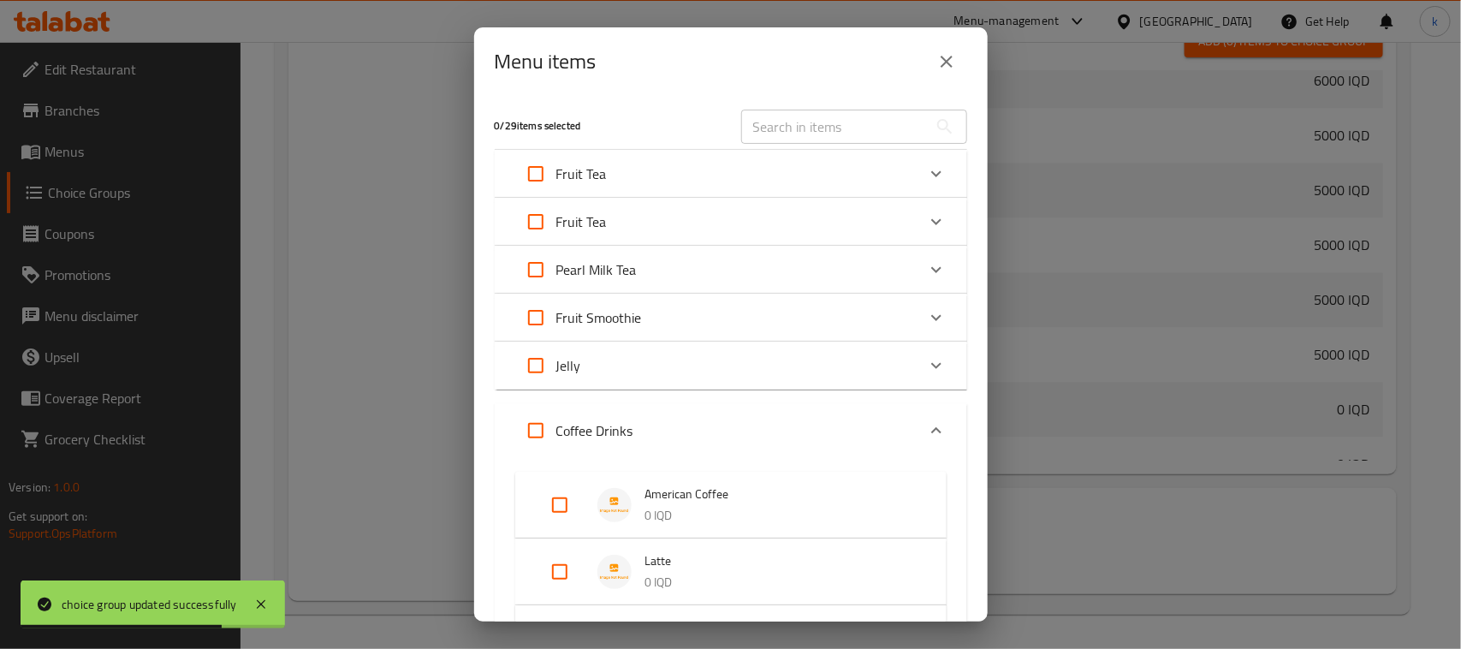
click at [537, 435] on input "Expand" at bounding box center [535, 430] width 41 height 41
checkbox input "true"
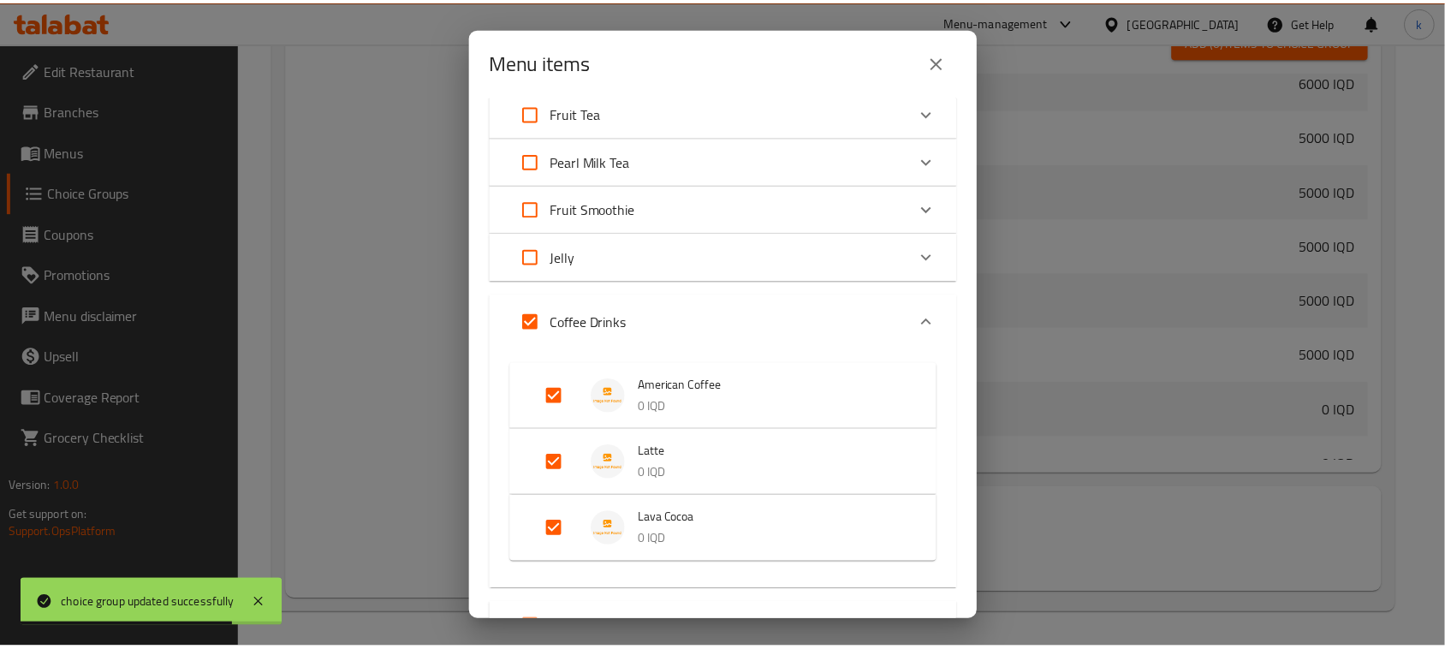
scroll to position [257, 0]
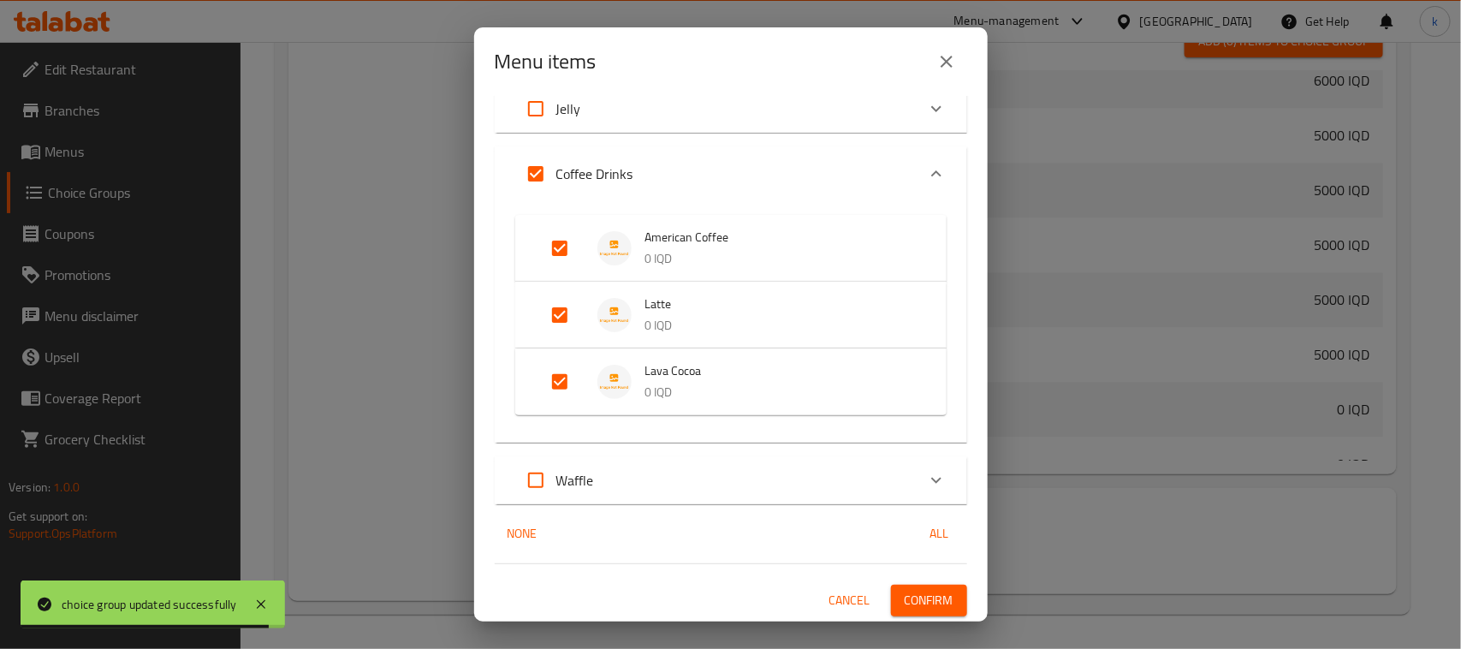
drag, startPoint x: 910, startPoint y: 605, endPoint x: 955, endPoint y: 592, distance: 47.2
click at [912, 605] on span "Confirm" at bounding box center [929, 600] width 49 height 21
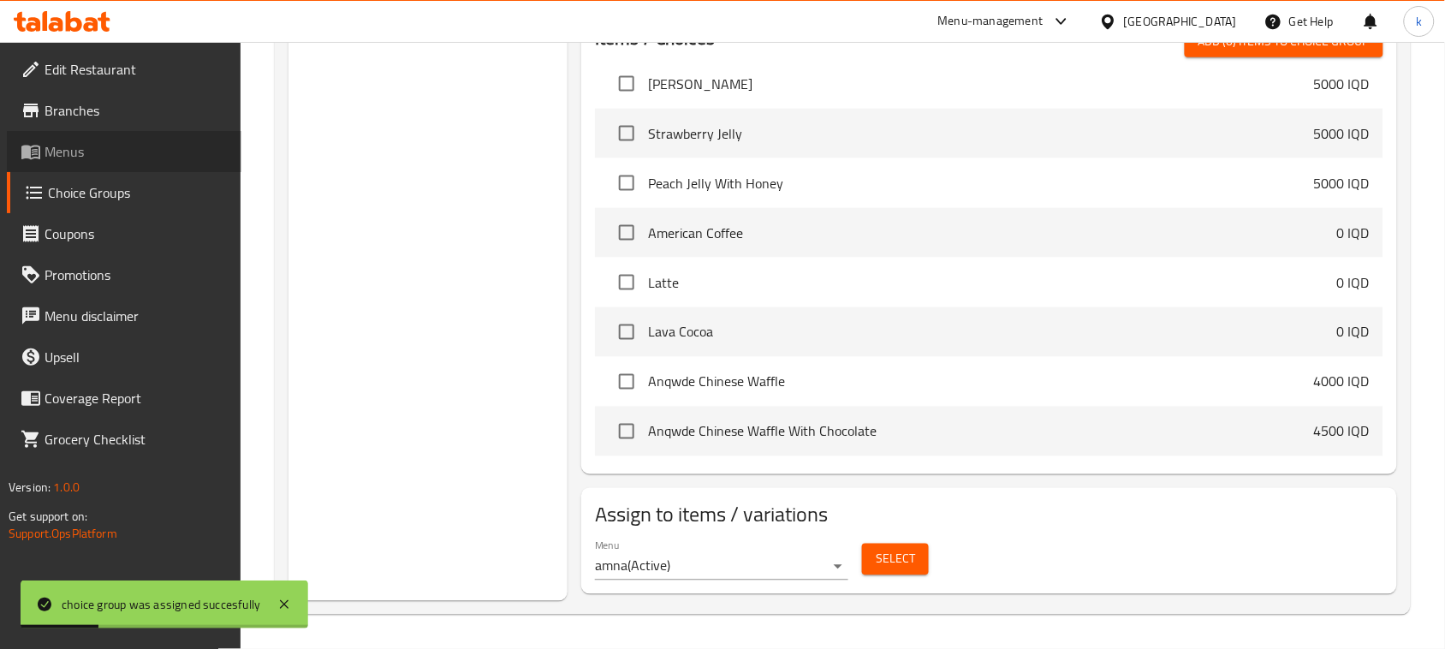
click at [88, 143] on span "Menus" at bounding box center [136, 151] width 183 height 21
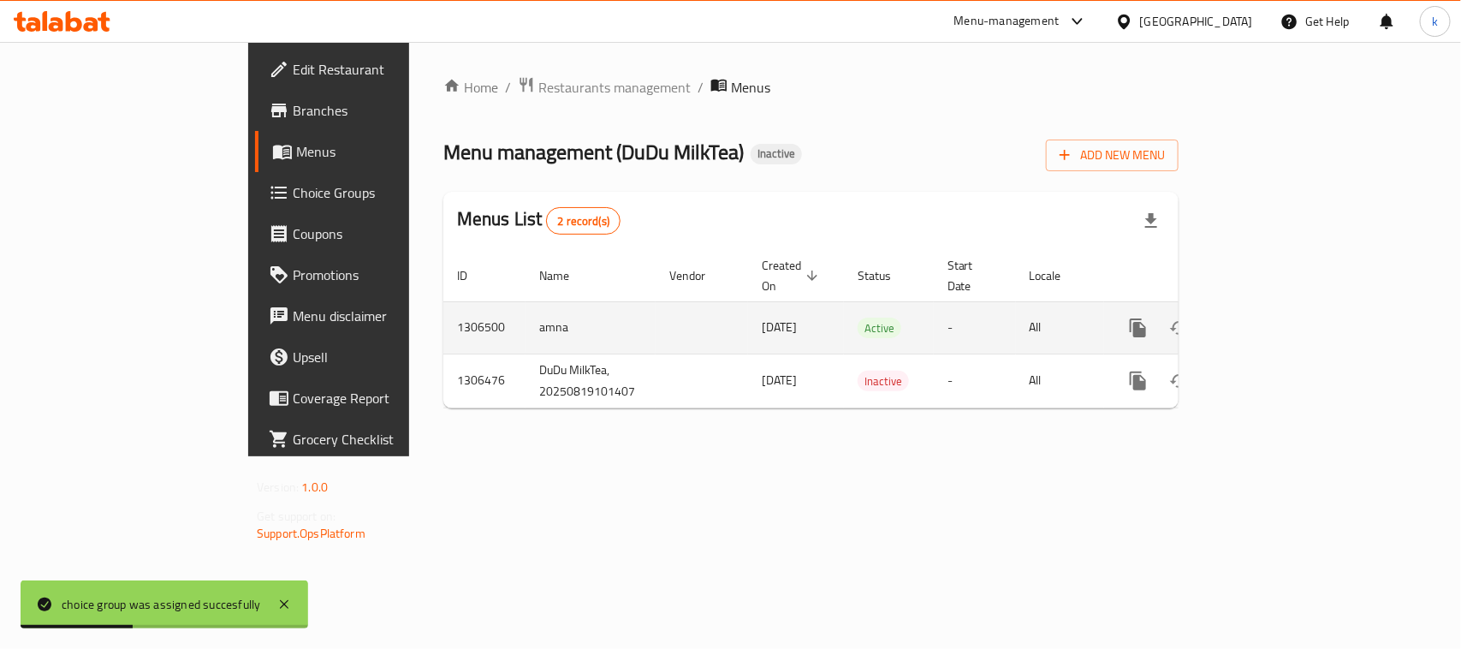
click at [1272, 318] on icon "enhanced table" at bounding box center [1262, 328] width 21 height 21
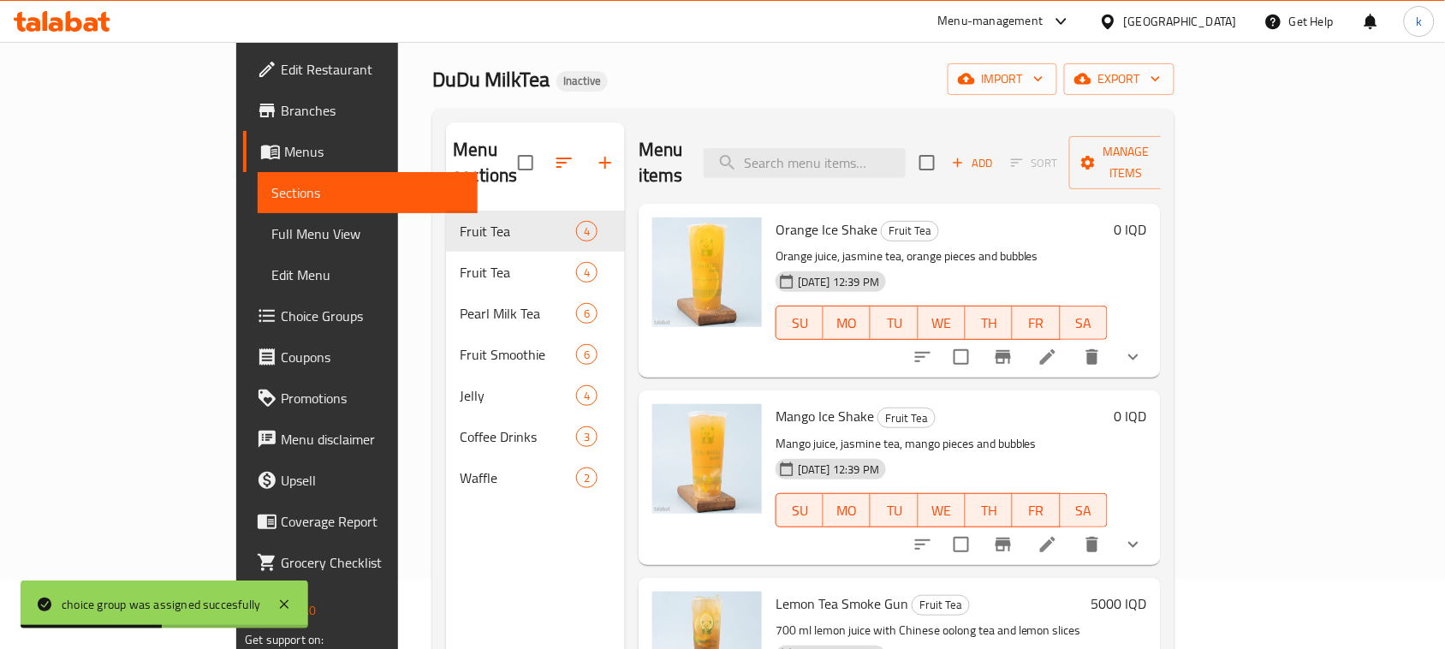
scroll to position [107, 0]
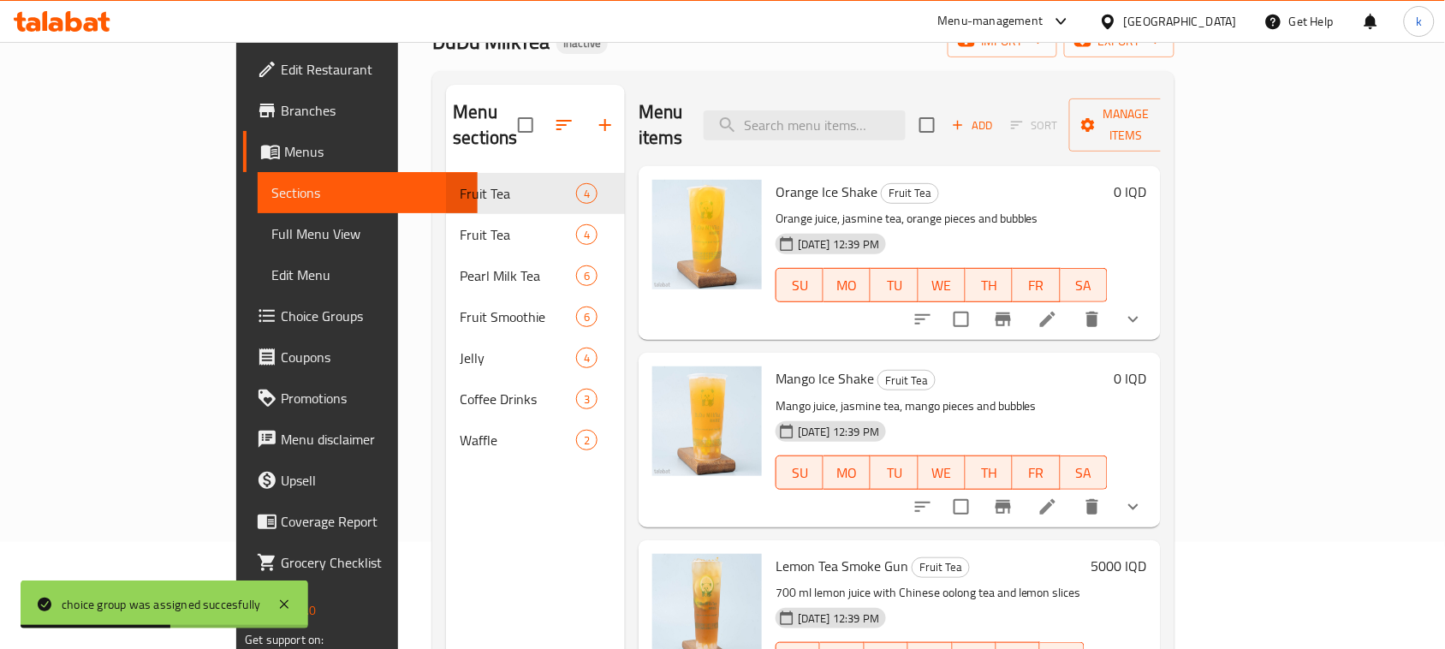
click at [460, 430] on span "Waffle" at bounding box center [518, 440] width 116 height 21
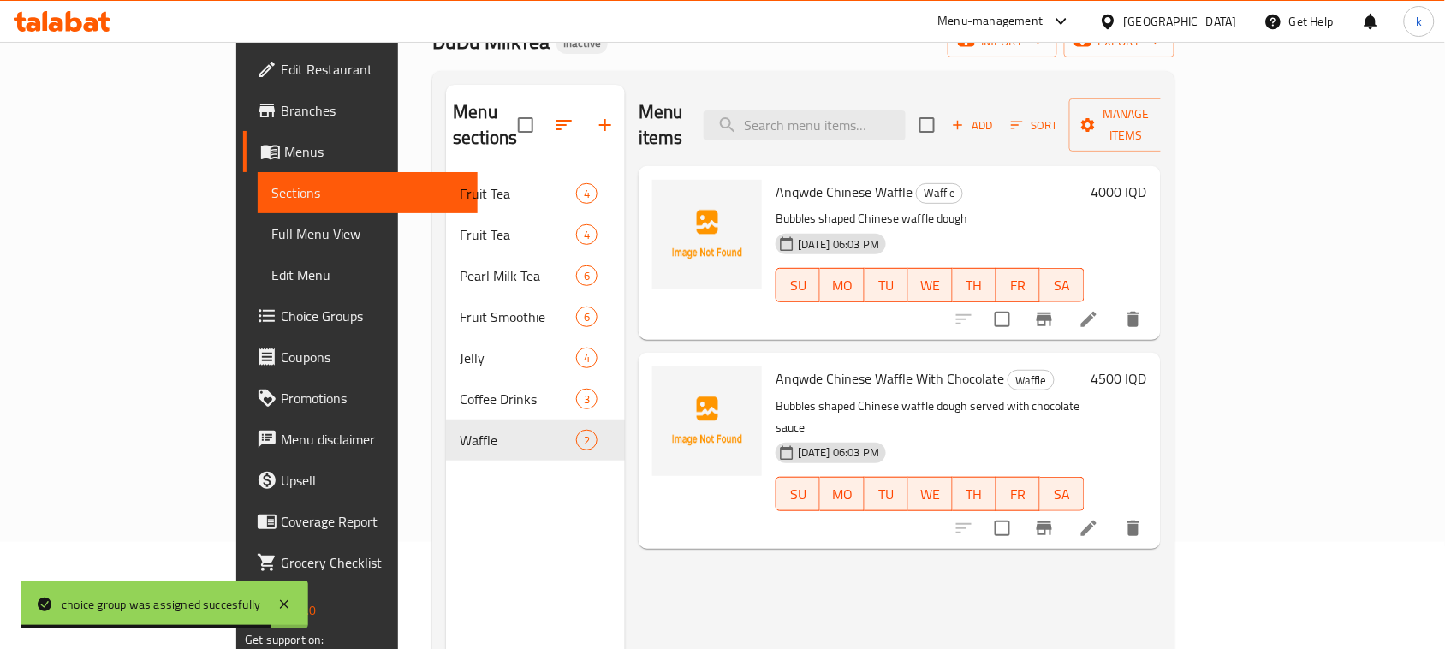
click at [281, 313] on span "Choice Groups" at bounding box center [372, 316] width 183 height 21
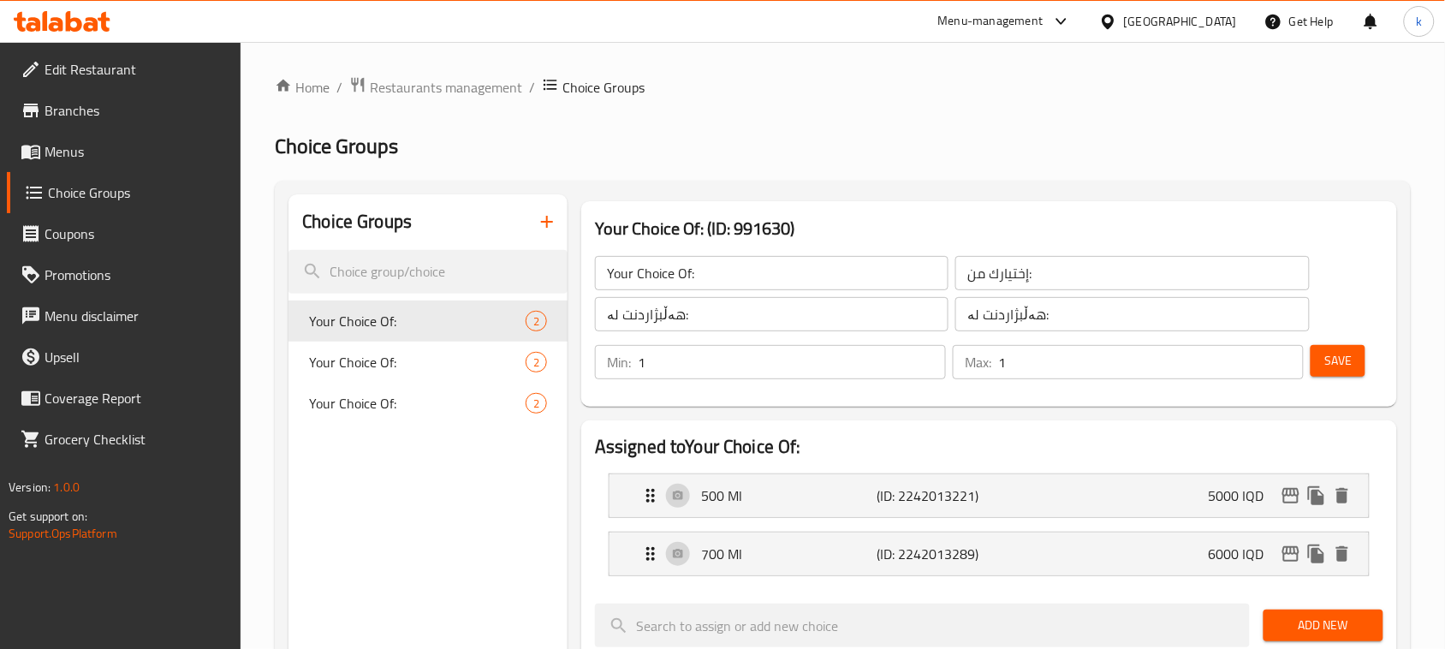
click at [557, 223] on button "button" at bounding box center [546, 221] width 41 height 41
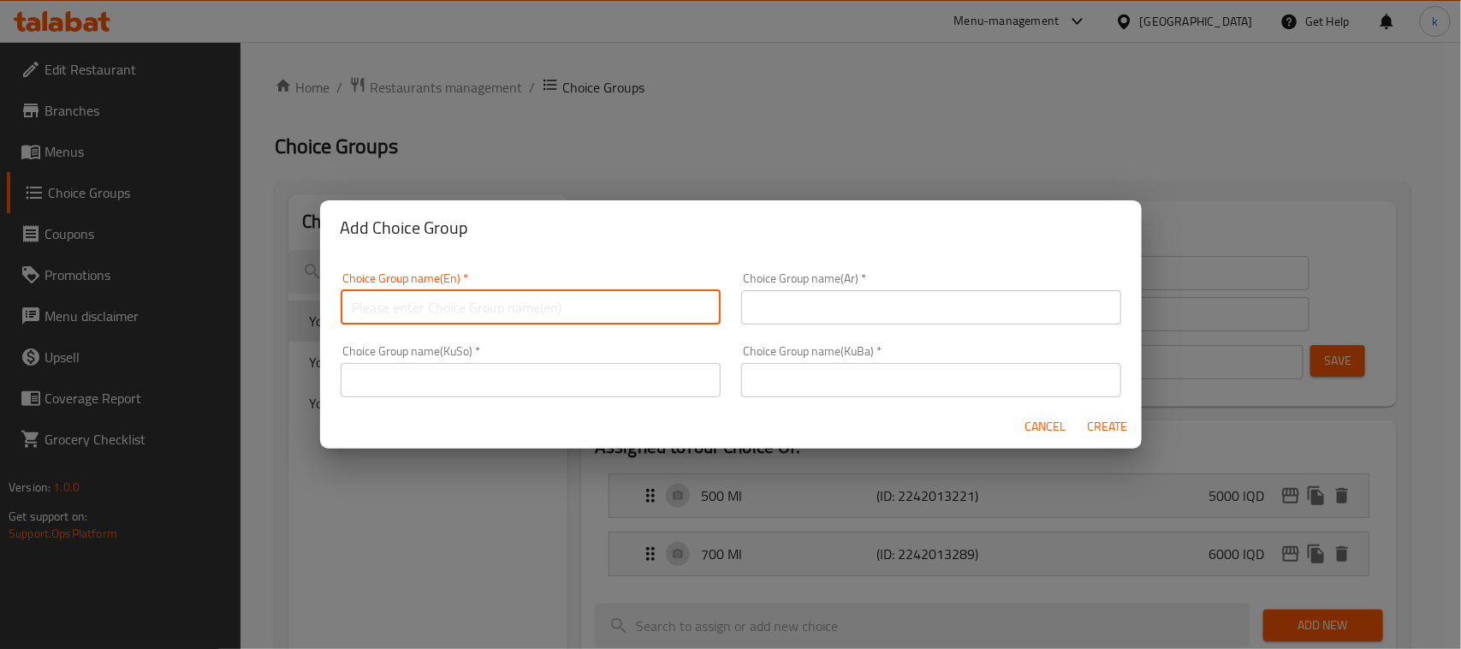
drag, startPoint x: 464, startPoint y: 295, endPoint x: 499, endPoint y: 325, distance: 46.1
click at [464, 295] on input "text" at bounding box center [531, 307] width 380 height 34
type input "Add On's"
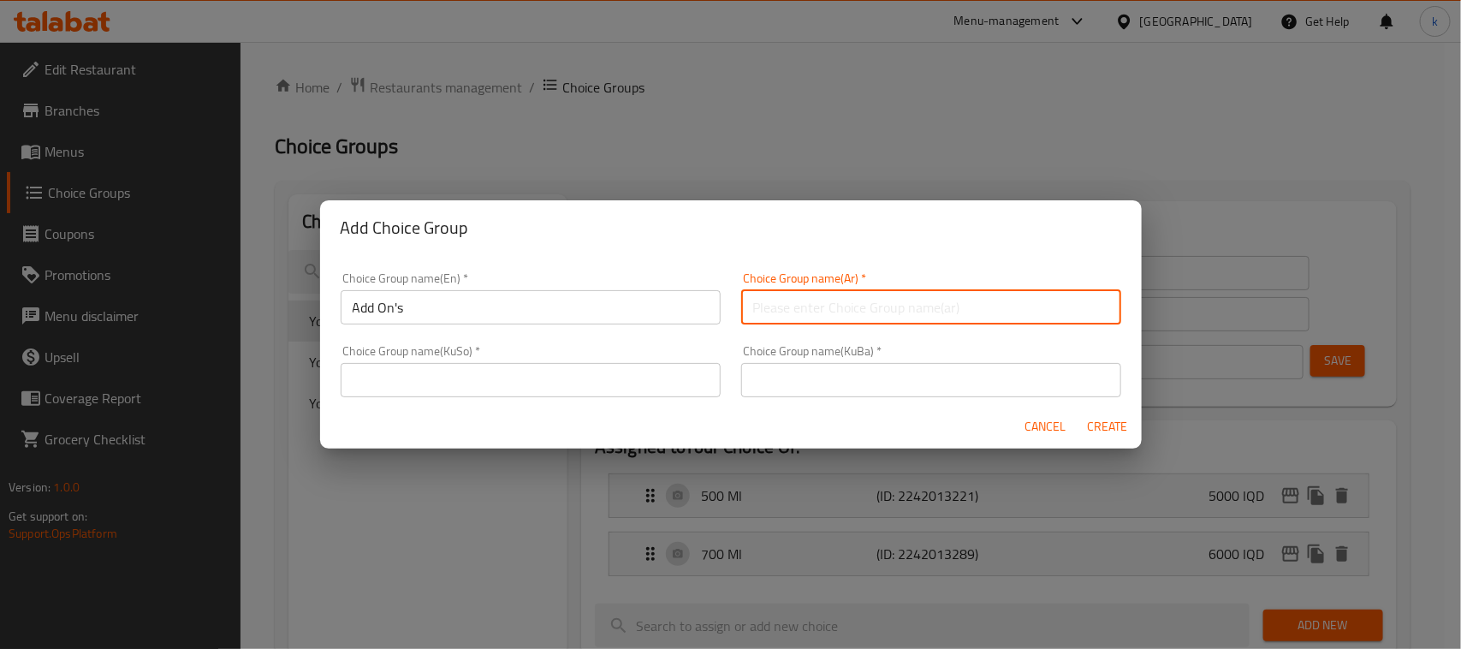
click at [826, 300] on input "text" at bounding box center [931, 307] width 380 height 34
type input "الإضافات:"
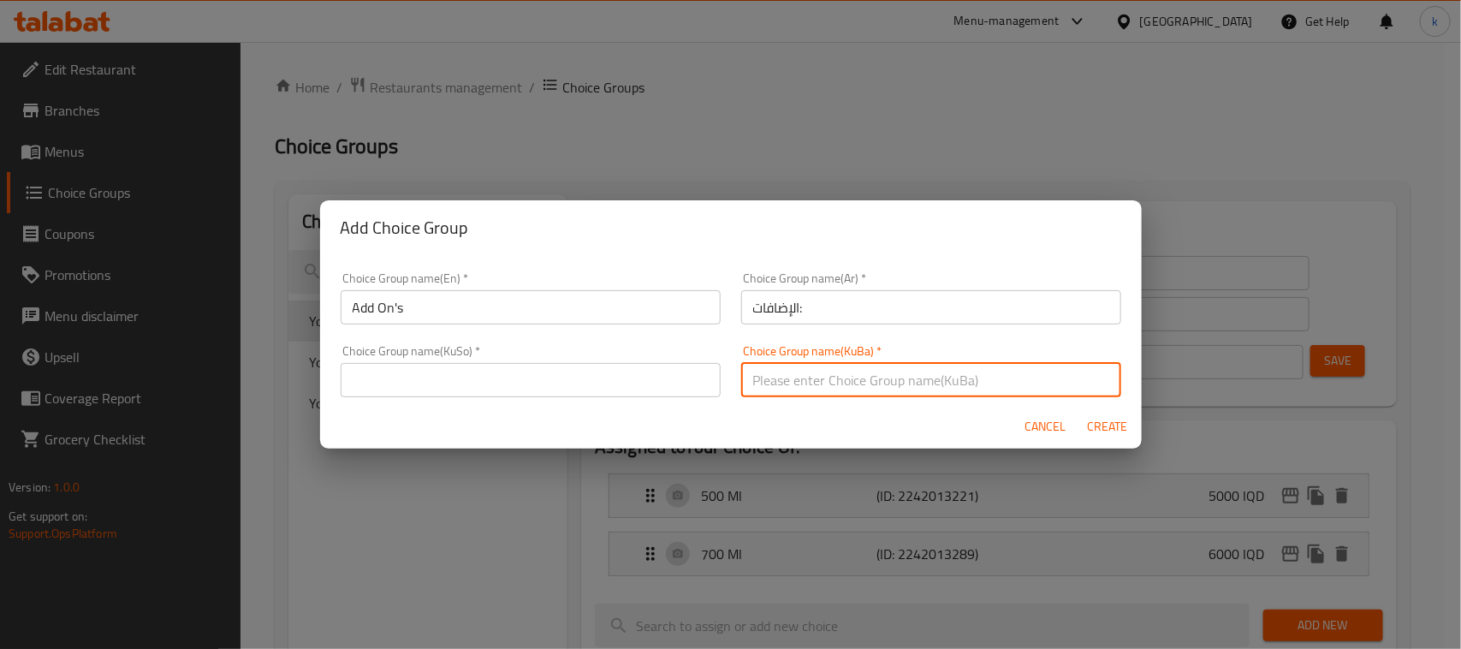
click at [813, 390] on input "text" at bounding box center [931, 380] width 380 height 34
type input "زیادە:"
click at [647, 374] on input "text" at bounding box center [531, 380] width 380 height 34
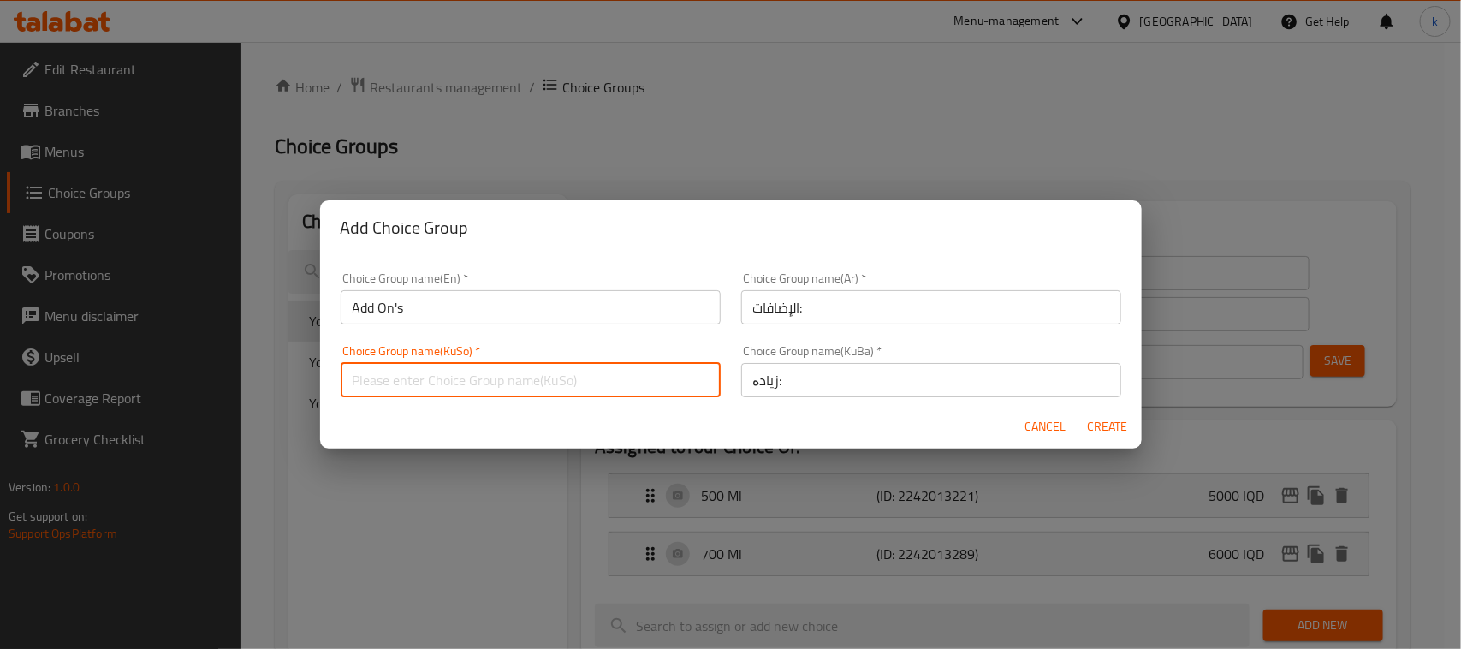
type input "زیادە:"
click at [1102, 425] on span "Create" at bounding box center [1107, 426] width 41 height 21
type input "Add On's"
type input "الإضافات:"
type input "زیادە:"
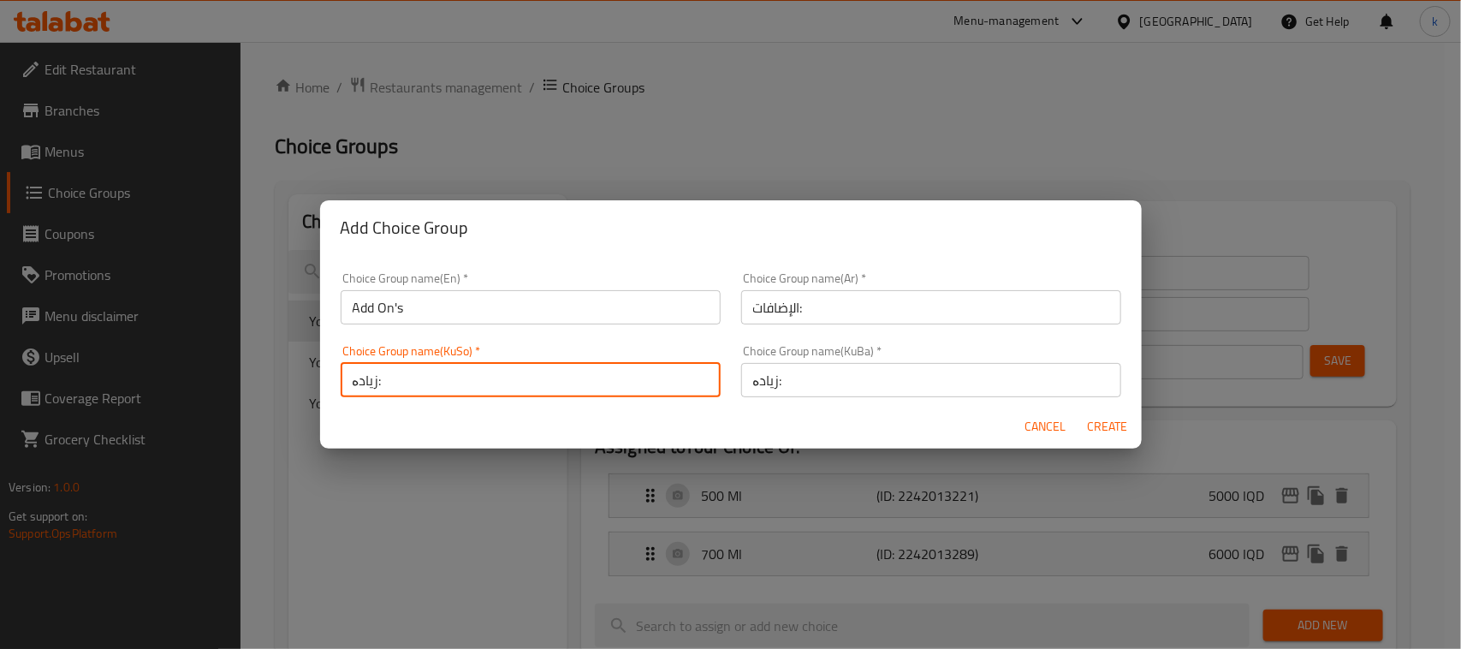
type input "زیادە:"
type input "0"
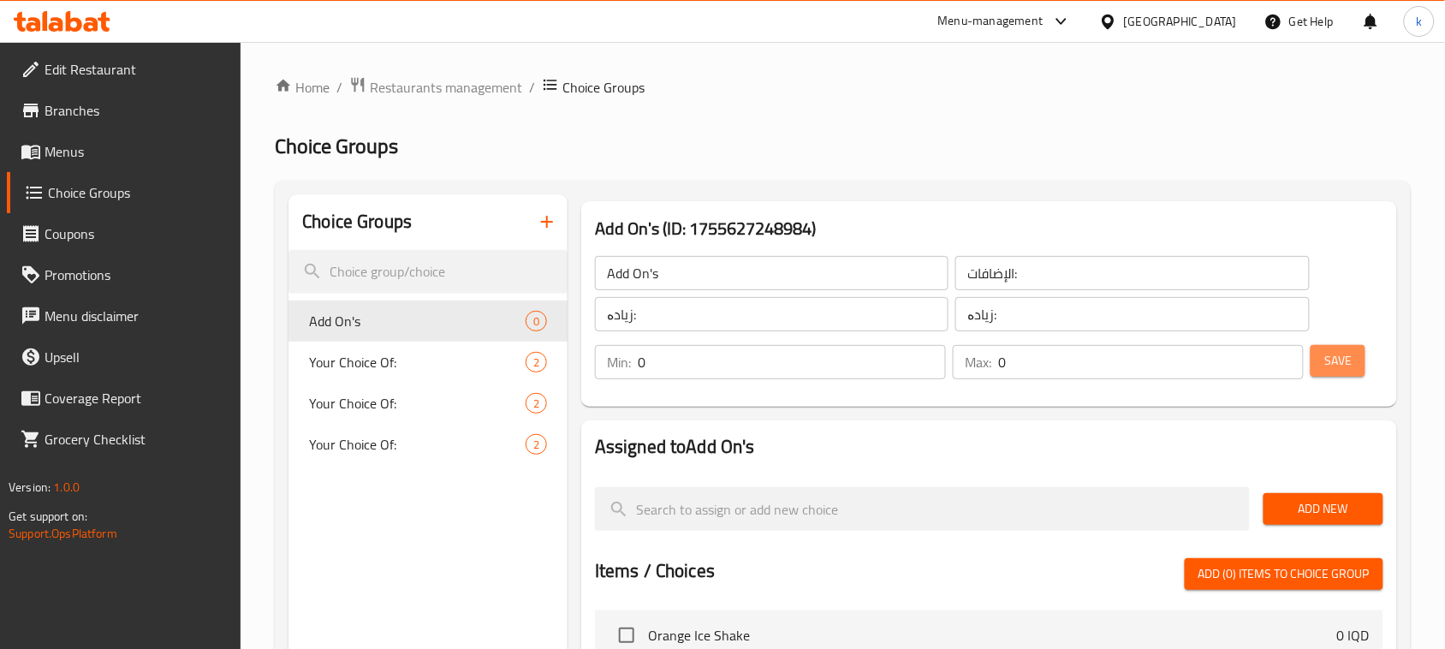
click at [1336, 366] on span "Save" at bounding box center [1337, 360] width 27 height 21
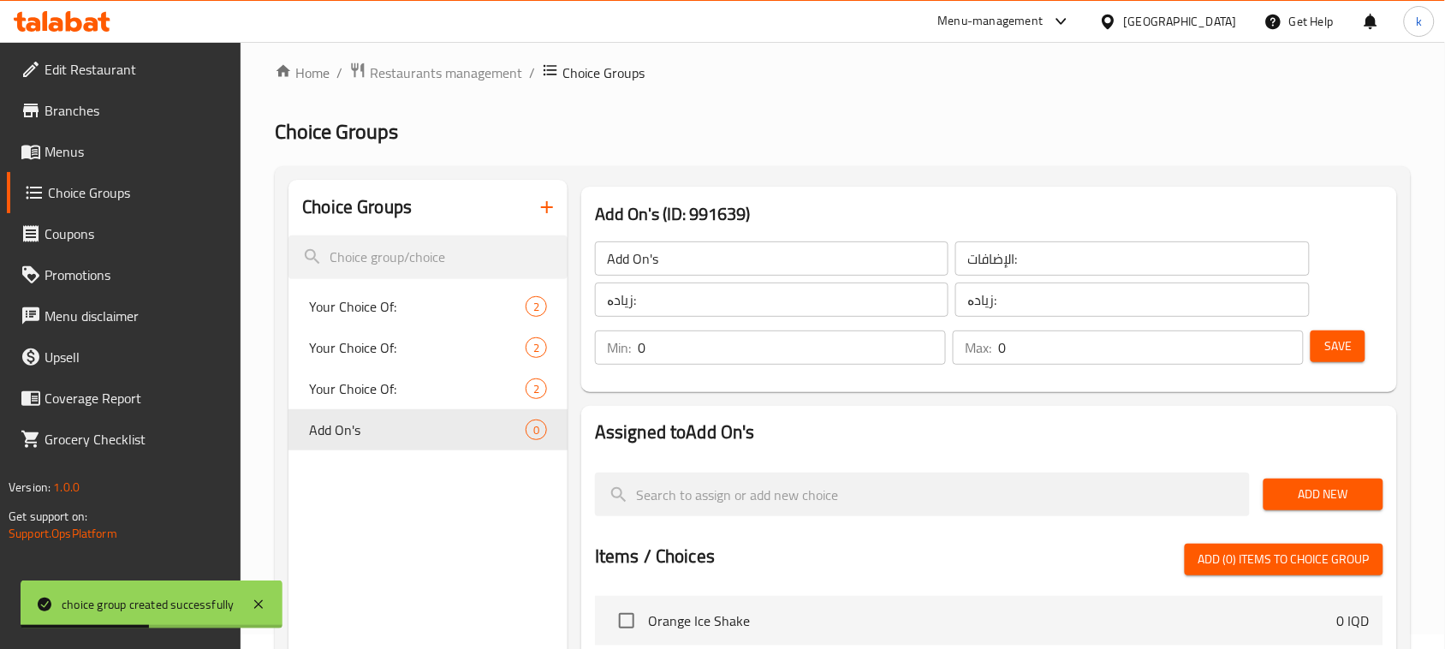
scroll to position [214, 0]
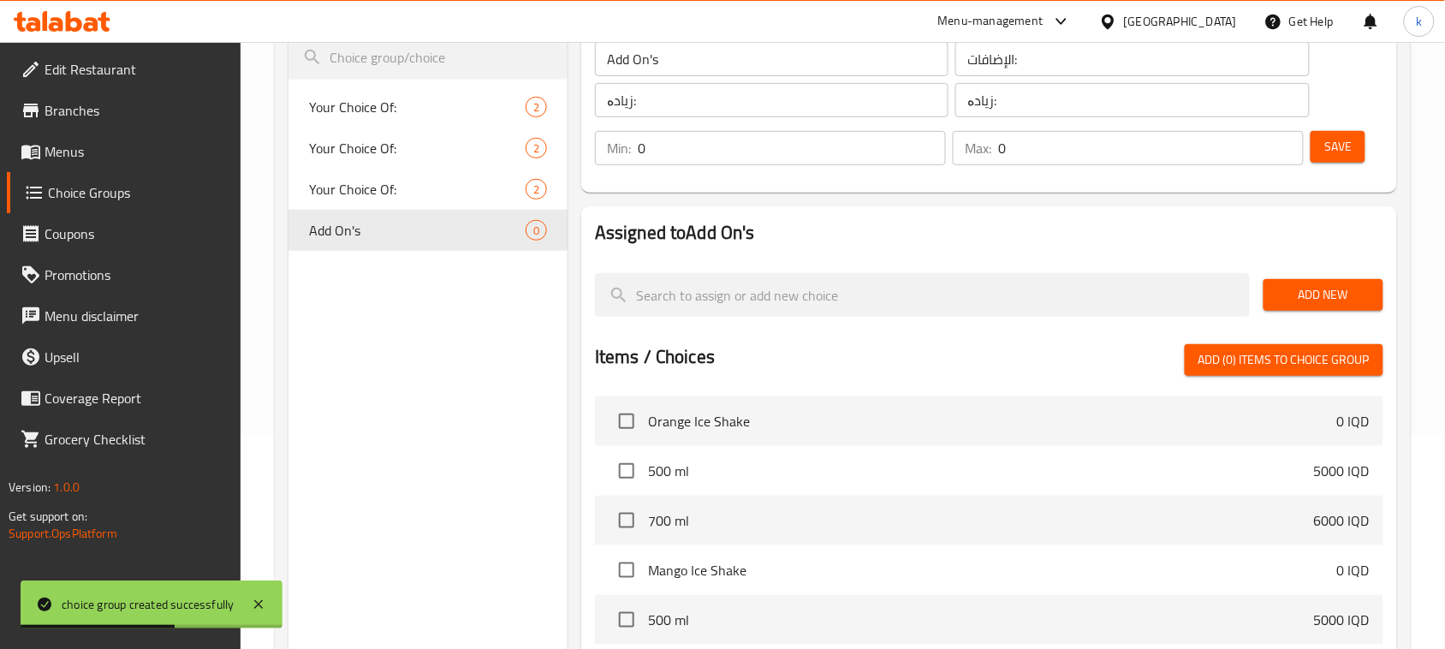
click at [1337, 293] on span "Add New" at bounding box center [1323, 294] width 92 height 21
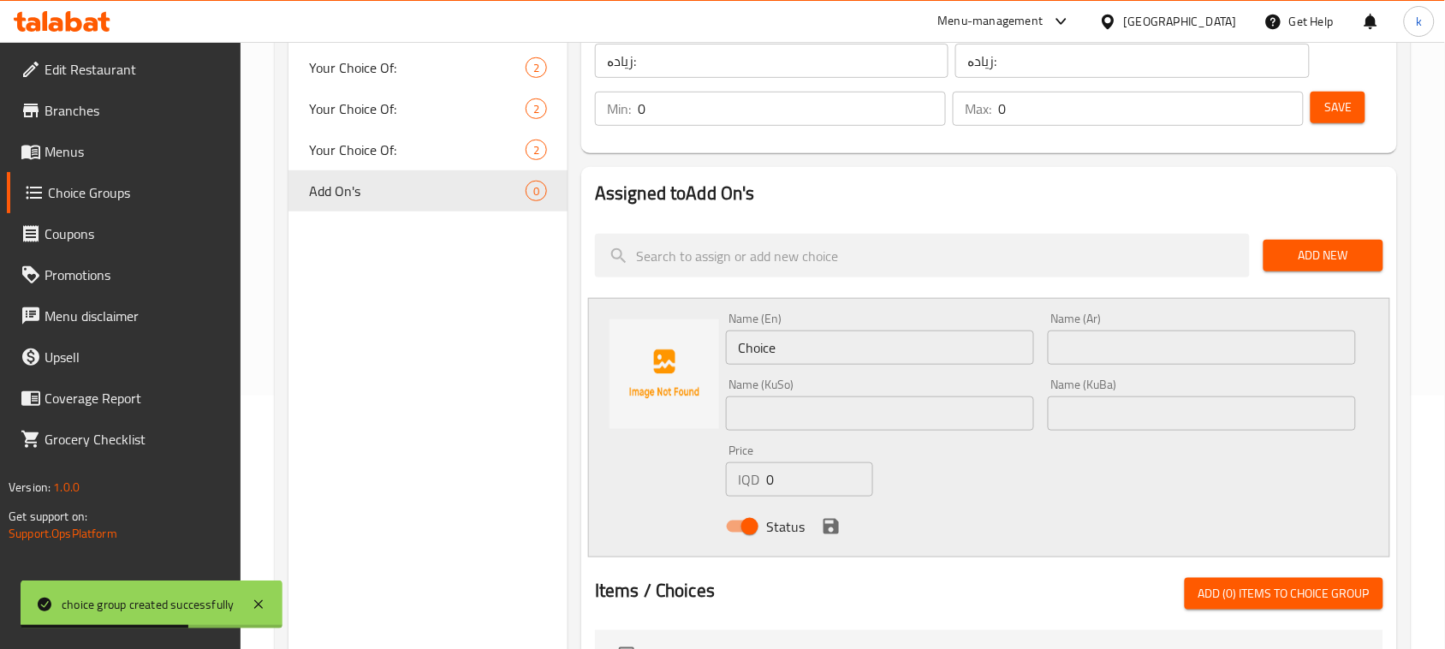
scroll to position [321, 0]
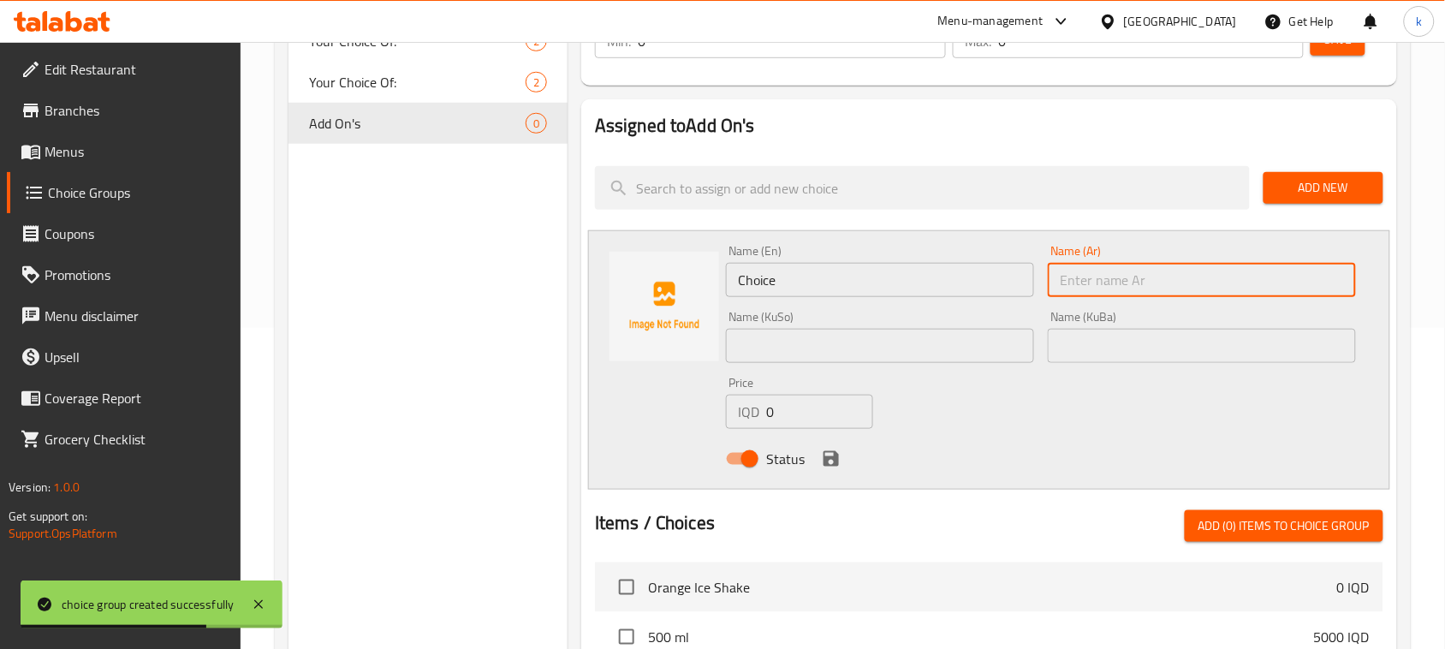
click at [1134, 268] on input "text" at bounding box center [1202, 280] width 308 height 34
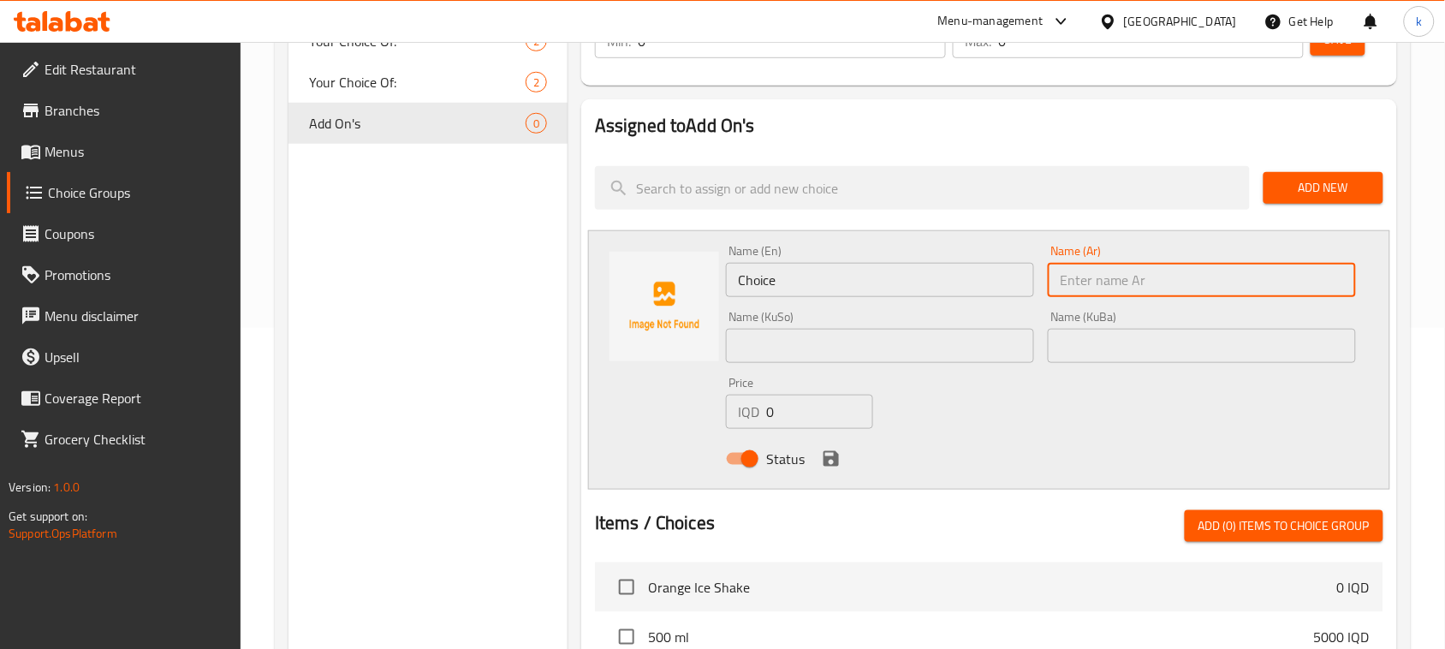
type input "ي"
type input "سيمي"
drag, startPoint x: 1327, startPoint y: 283, endPoint x: 1384, endPoint y: 288, distance: 57.7
click at [1384, 288] on div "Name (En) Choice Name (En) Name (Ar) سيمي Name (Ar) Name (KuSo) Name (KuSo) Nam…" at bounding box center [989, 359] width 802 height 259
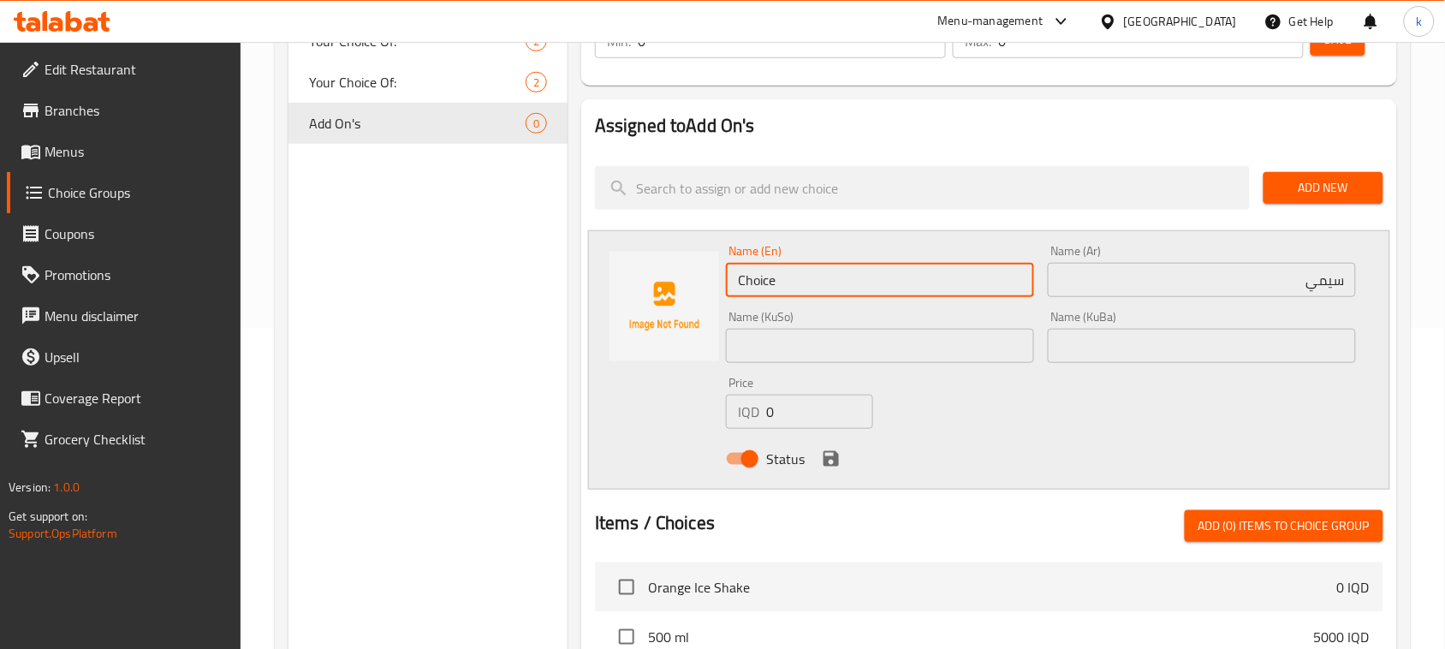
drag, startPoint x: 814, startPoint y: 270, endPoint x: 448, endPoint y: 297, distance: 367.4
click at [449, 296] on div "Choice Groups Your Choice Of: 2 Your Choice Of: 2 Your Choice Of: 2 Add On's 0 …" at bounding box center [845, 479] width 1115 height 1212
paste input "Semi"
type input "Semi"
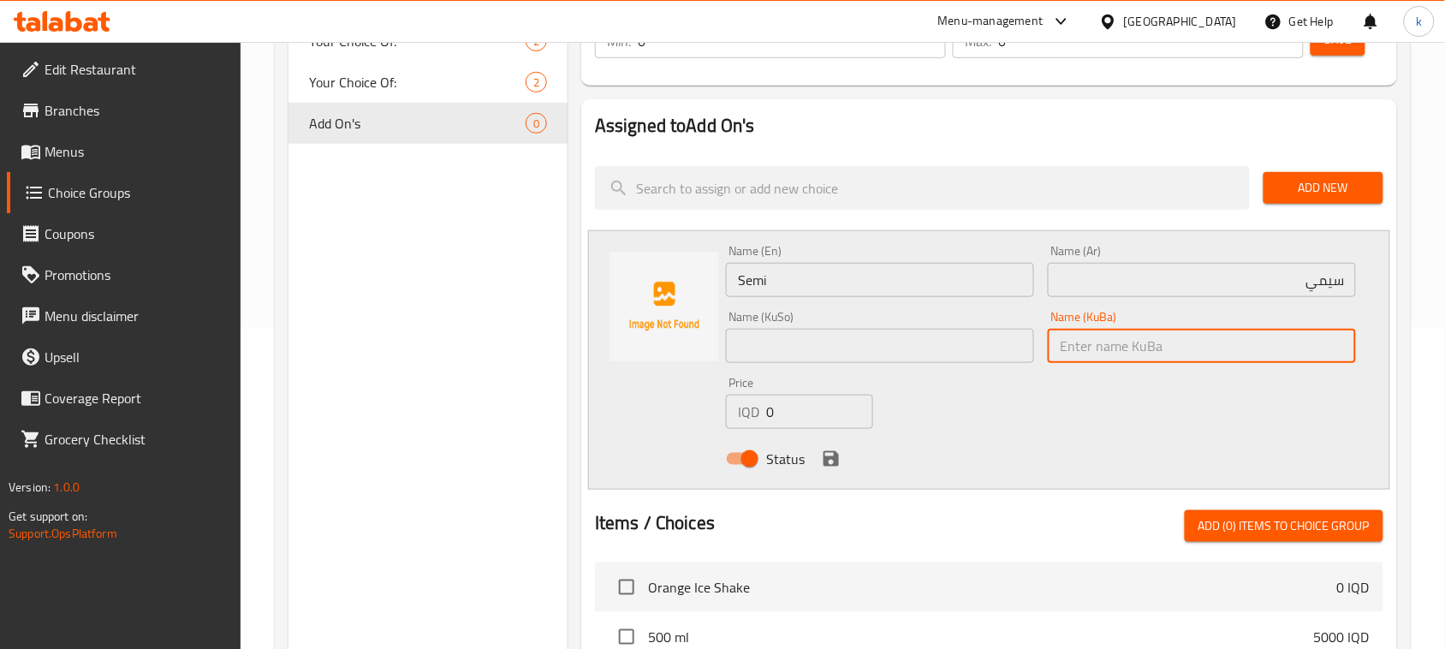
click at [1305, 336] on input "text" at bounding box center [1202, 346] width 308 height 34
drag, startPoint x: 1123, startPoint y: 340, endPoint x: 1057, endPoint y: 352, distance: 67.0
click at [1057, 352] on input "سیمی" at bounding box center [1202, 346] width 308 height 34
type input "سیمی"
click at [882, 341] on input "text" at bounding box center [880, 346] width 308 height 34
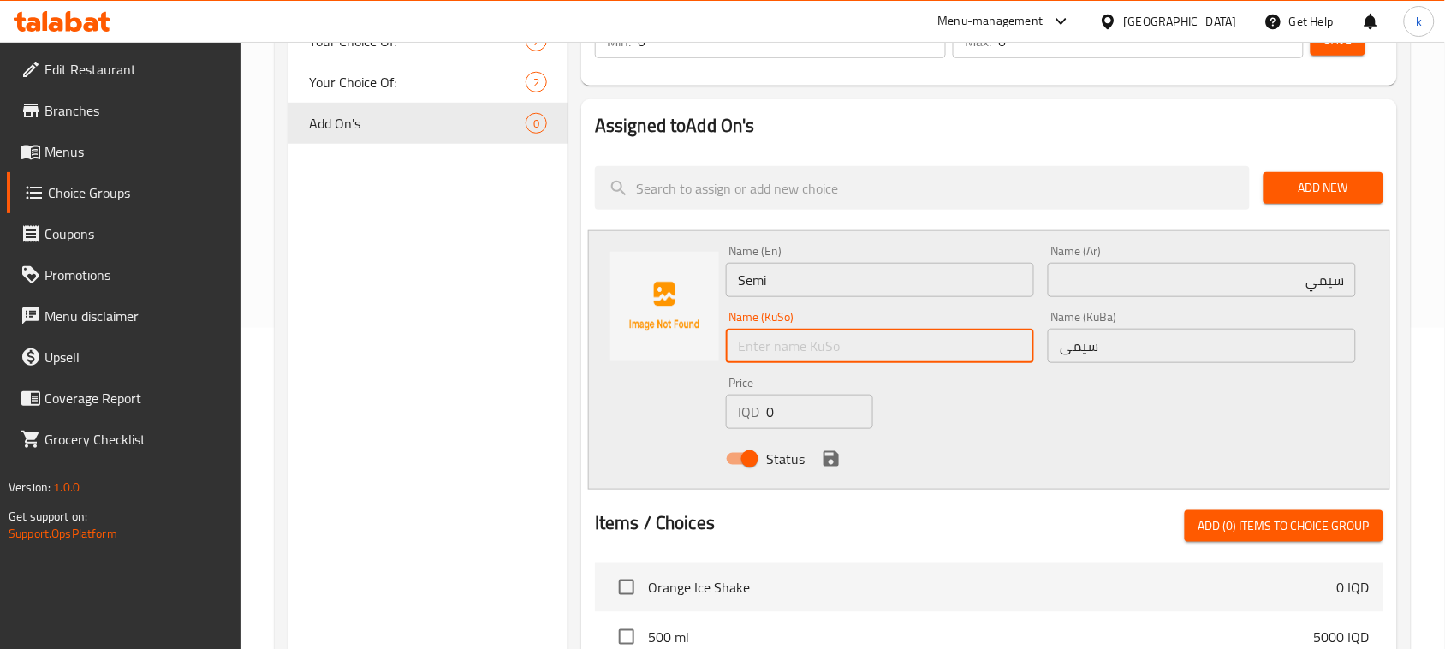
paste input "سیمی"
type input "سیمی"
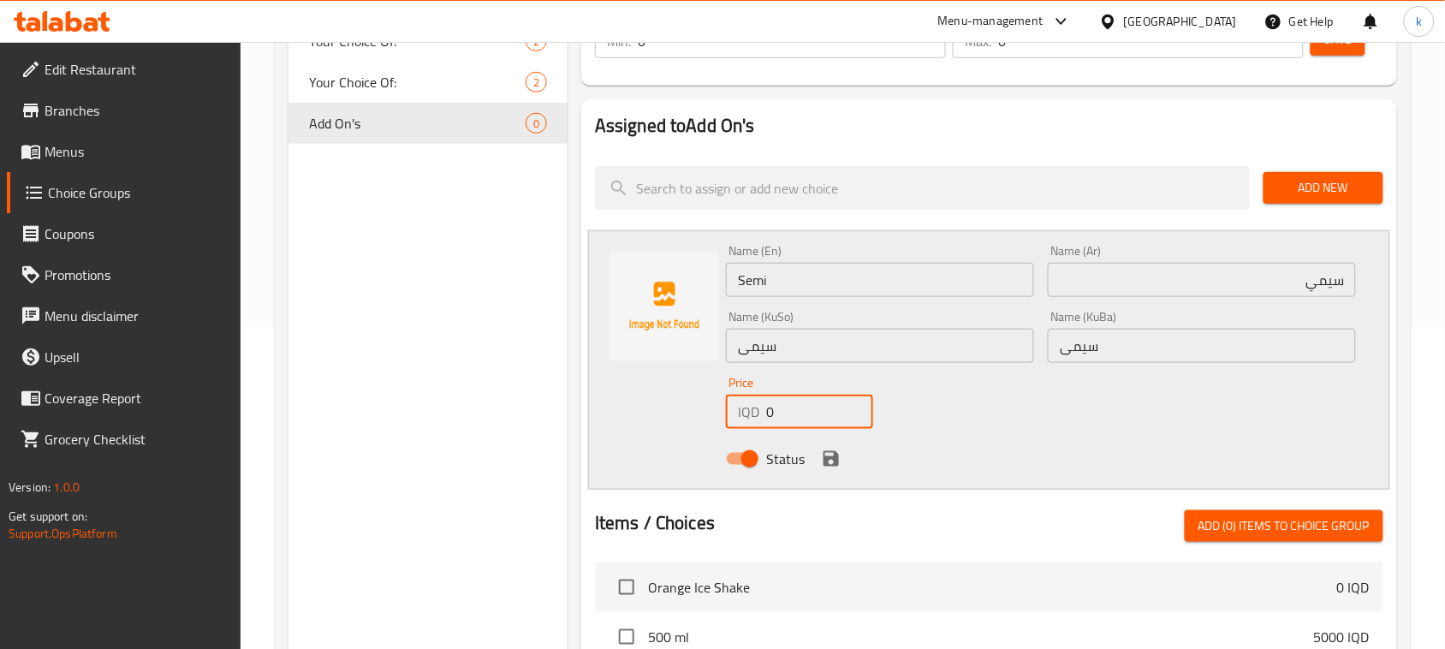
drag, startPoint x: 819, startPoint y: 418, endPoint x: 756, endPoint y: 424, distance: 63.6
click at [756, 424] on div "IQD 0 Price" at bounding box center [799, 412] width 147 height 34
type input "500"
click at [840, 459] on button "save" at bounding box center [831, 459] width 26 height 26
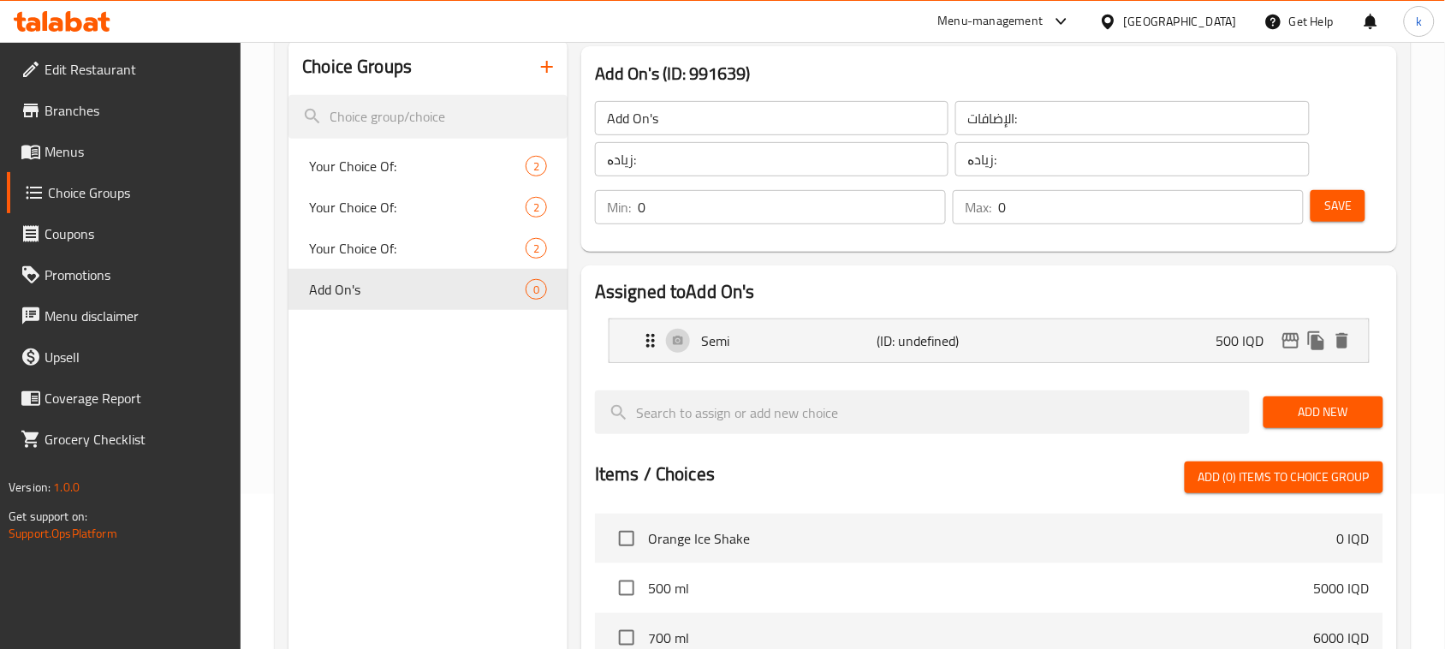
scroll to position [0, 0]
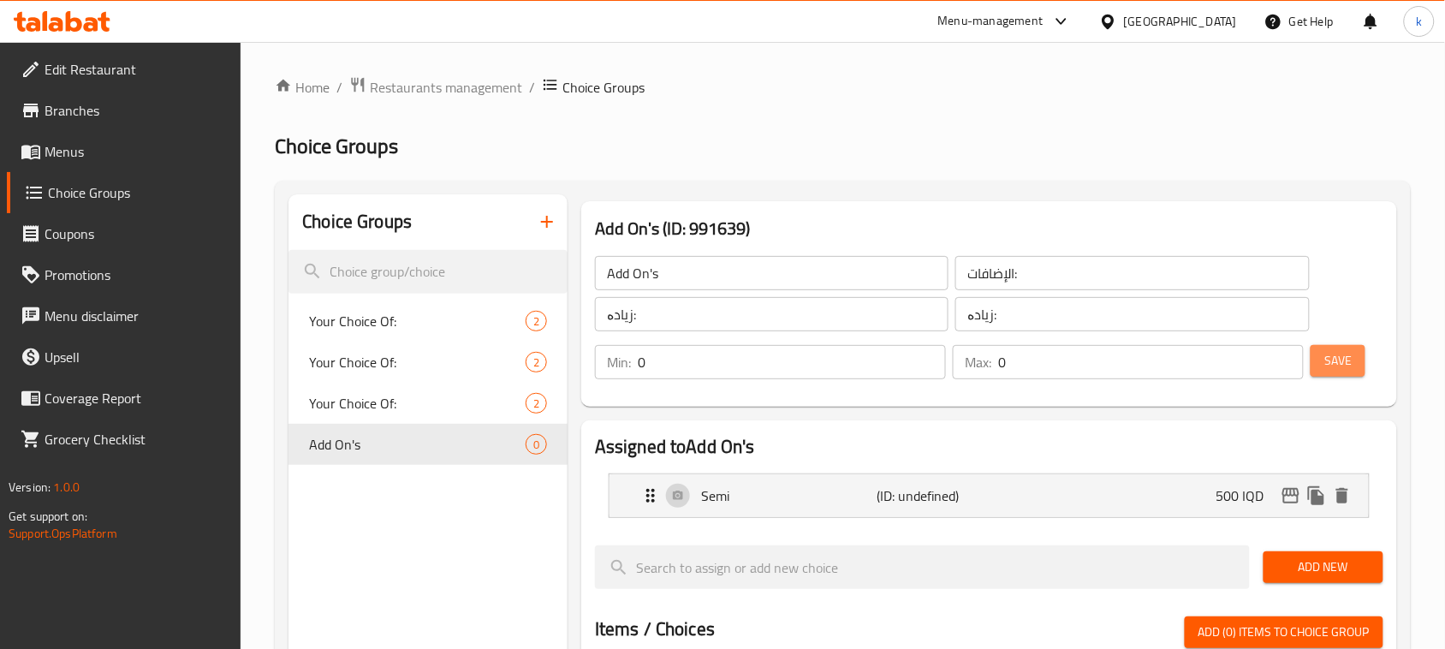
drag, startPoint x: 1341, startPoint y: 349, endPoint x: 1038, endPoint y: 467, distance: 325.3
click at [1341, 351] on span "Save" at bounding box center [1337, 360] width 27 height 21
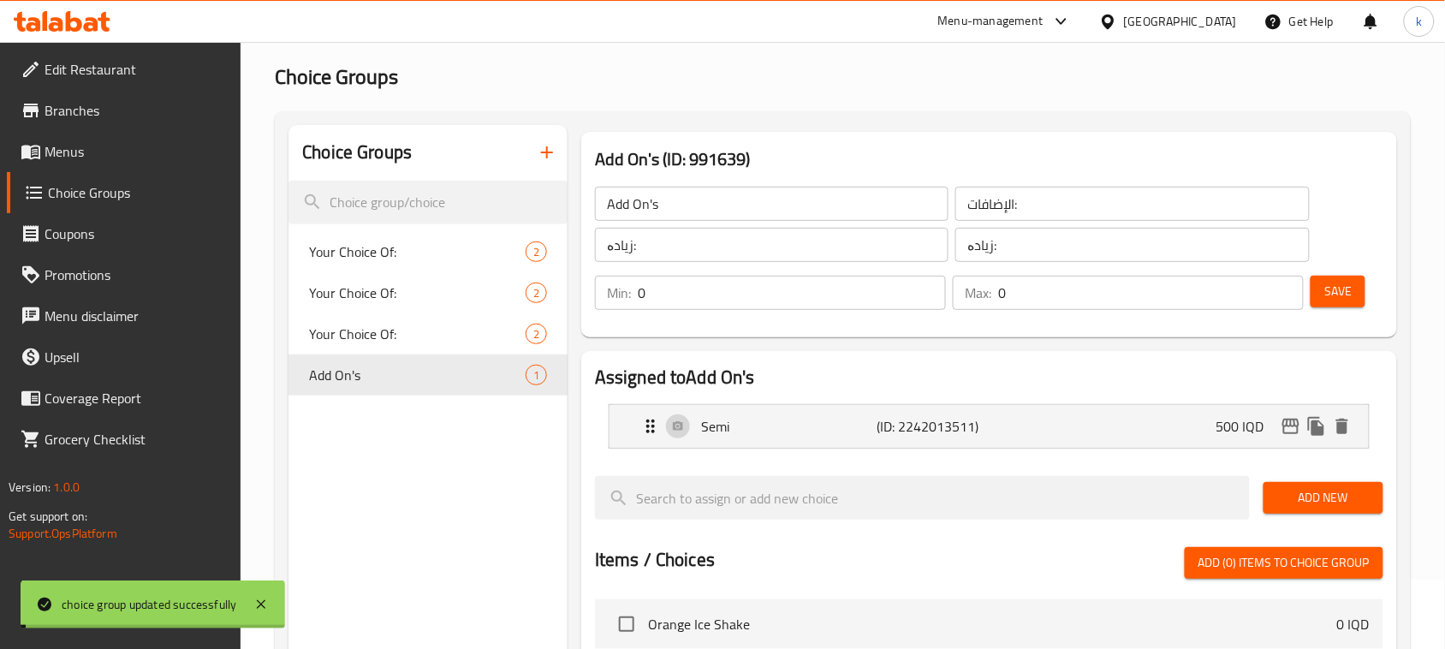
scroll to position [107, 0]
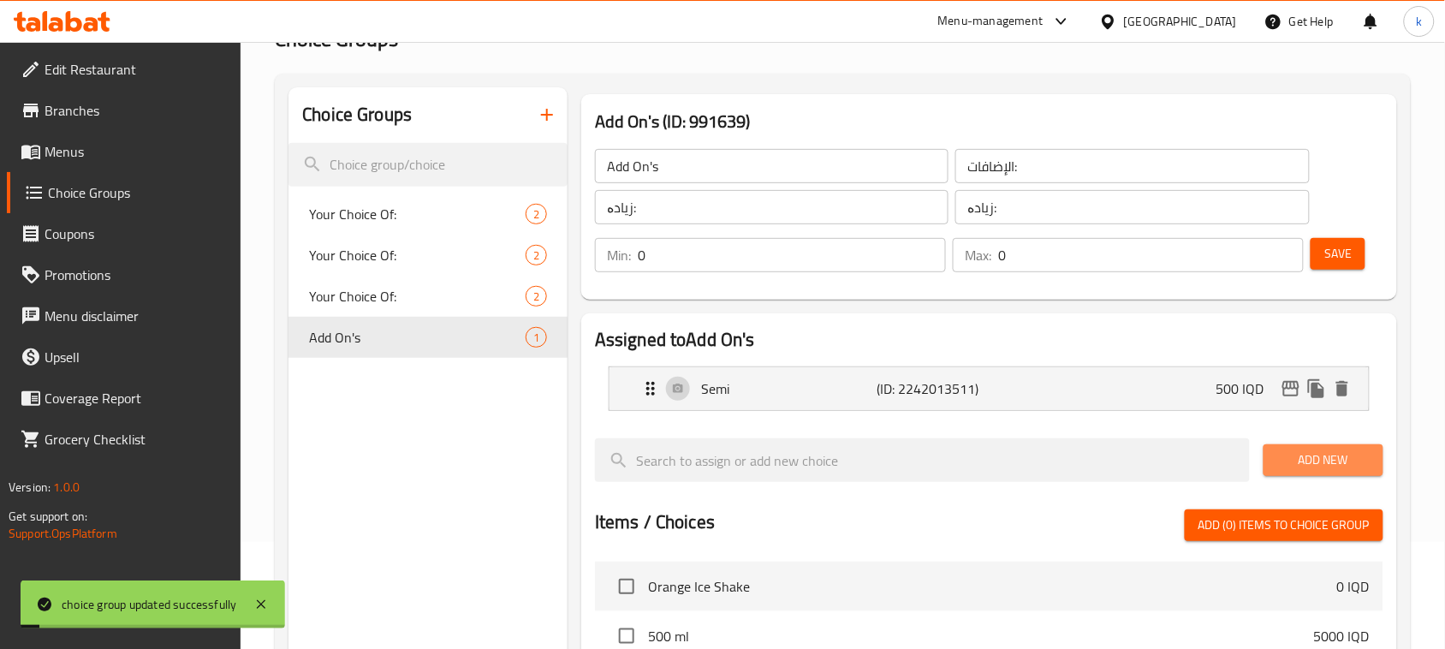
click at [1376, 445] on button "Add New" at bounding box center [1324, 460] width 120 height 32
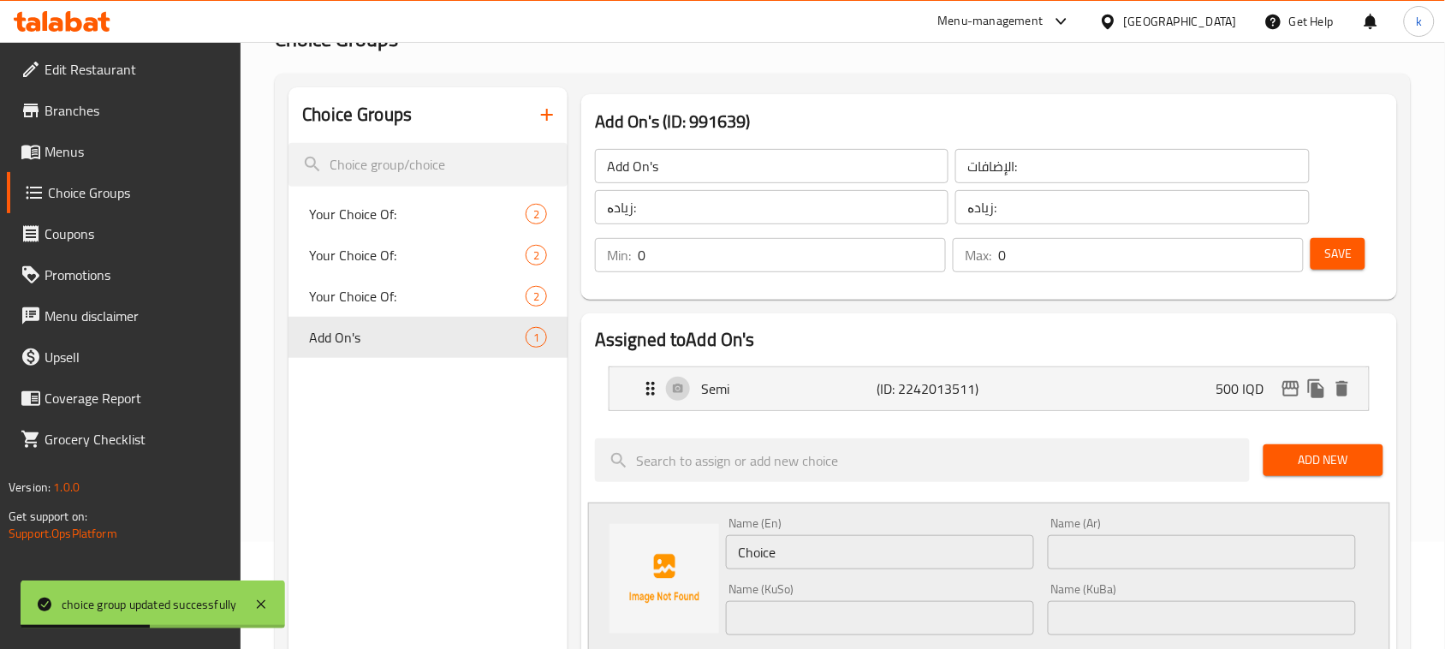
click at [1154, 552] on input "text" at bounding box center [1202, 552] width 308 height 34
paste input "فاكهه جوز الهند"
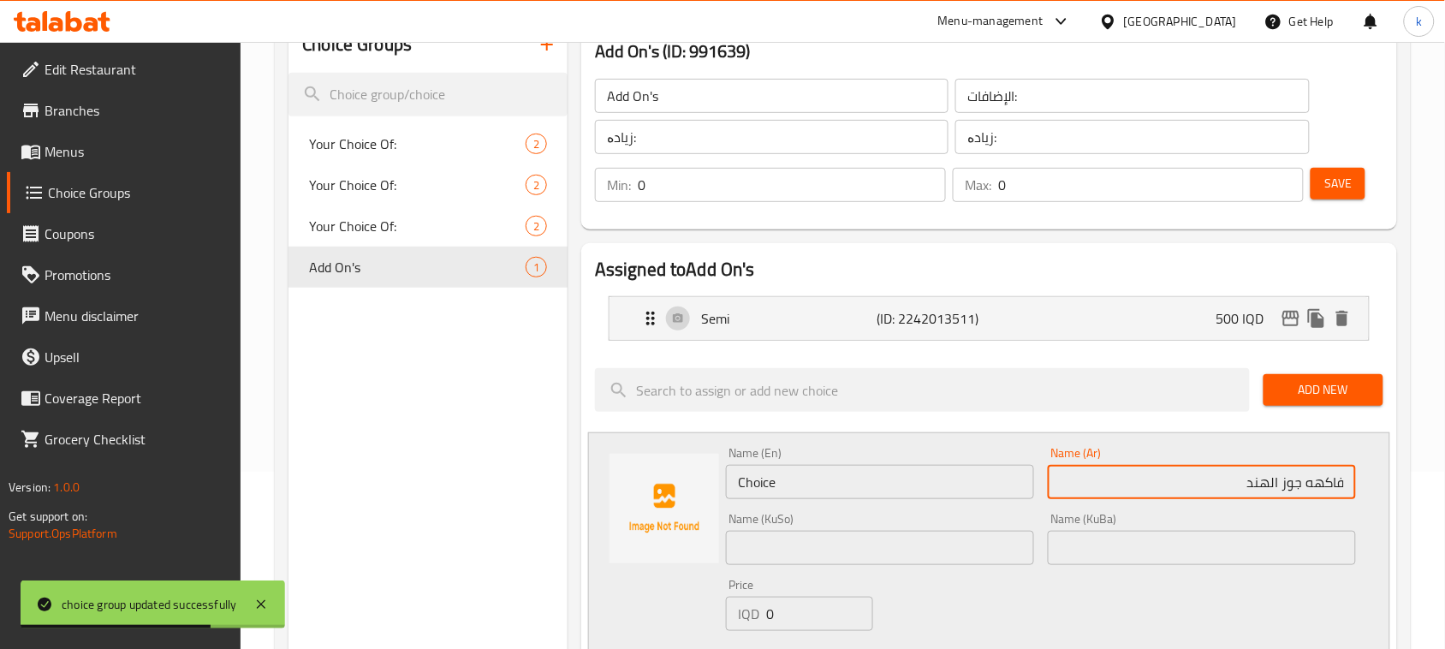
scroll to position [214, 0]
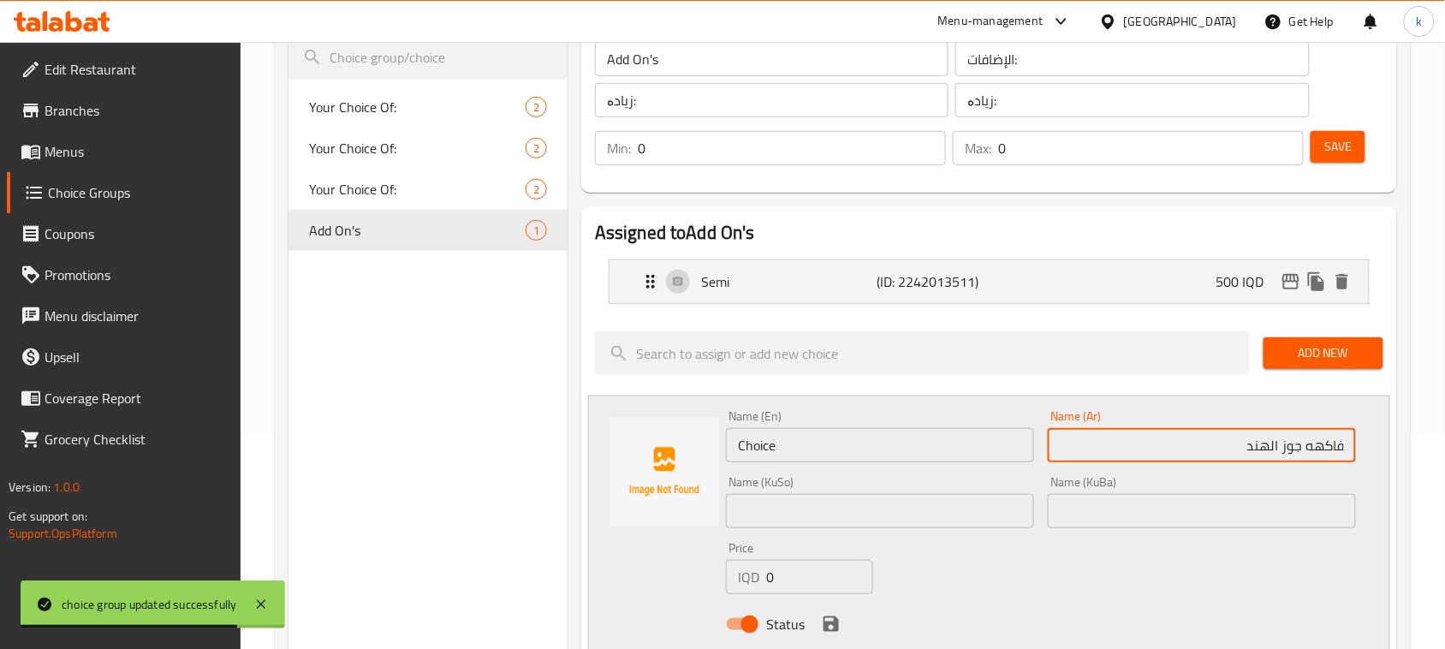
type input "فاكهه جوز الهند"
drag, startPoint x: 1321, startPoint y: 516, endPoint x: 1327, endPoint y: 528, distance: 13.4
click at [1321, 516] on input "text" at bounding box center [1202, 511] width 308 height 34
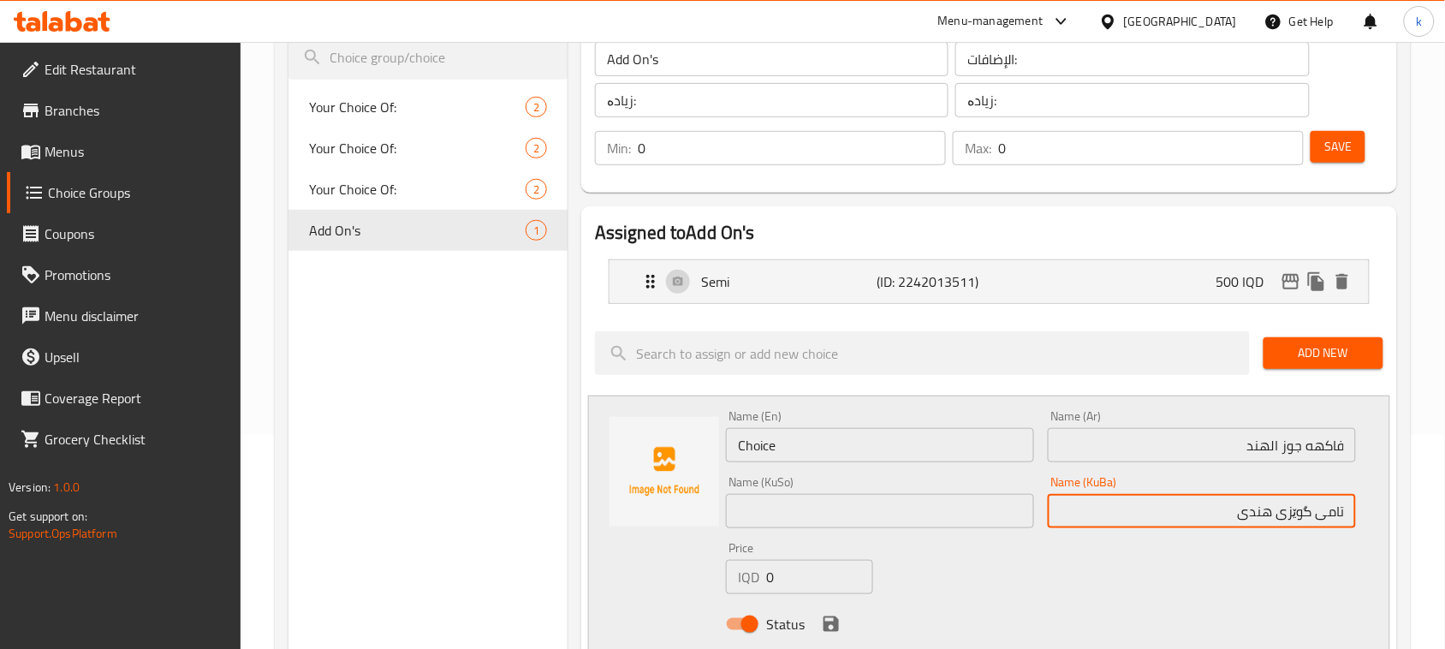
drag, startPoint x: 1214, startPoint y: 519, endPoint x: 1423, endPoint y: 525, distance: 209.0
click at [1423, 525] on div "Home / Restaurants management / Choice Groups Choice Groups Choice Groups Your …" at bounding box center [843, 563] width 1204 height 1471
type input "تامی گوێزی هندی"
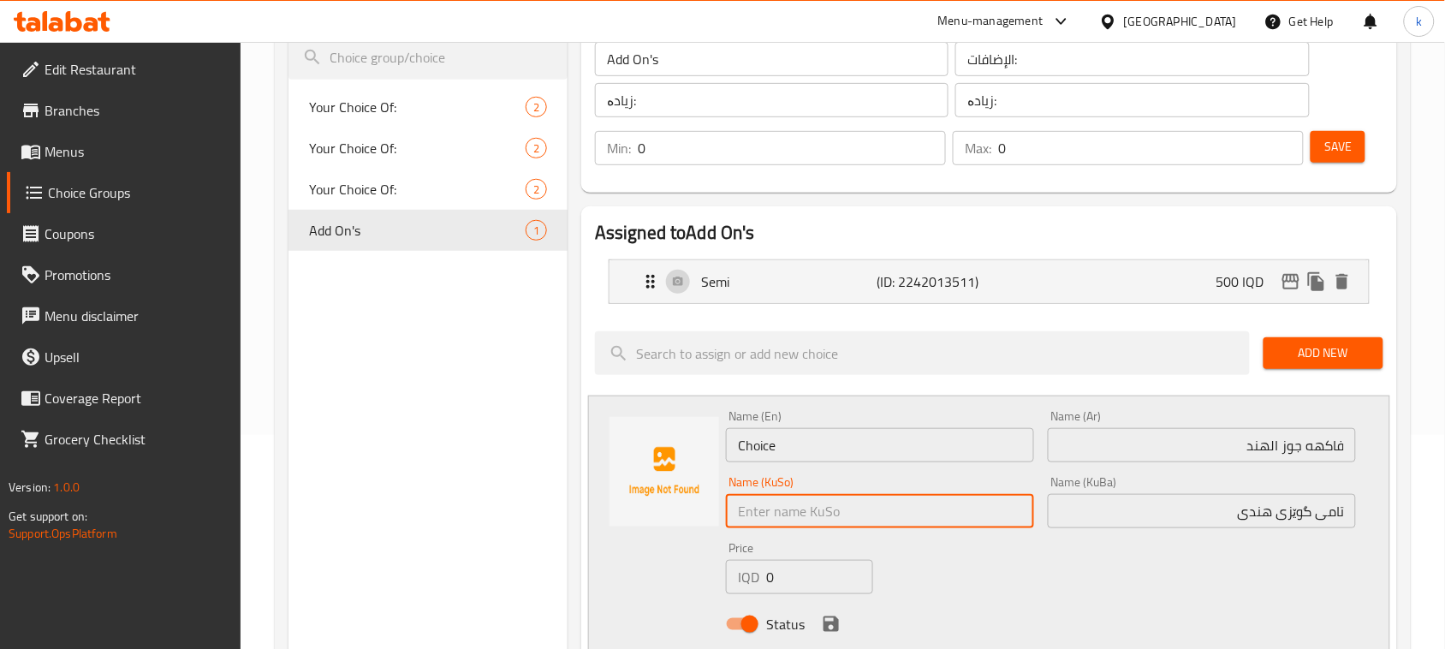
click at [918, 519] on input "text" at bounding box center [880, 511] width 308 height 34
paste input "تامی گوێزی هندی"
type input "تامی گوێزی هندی"
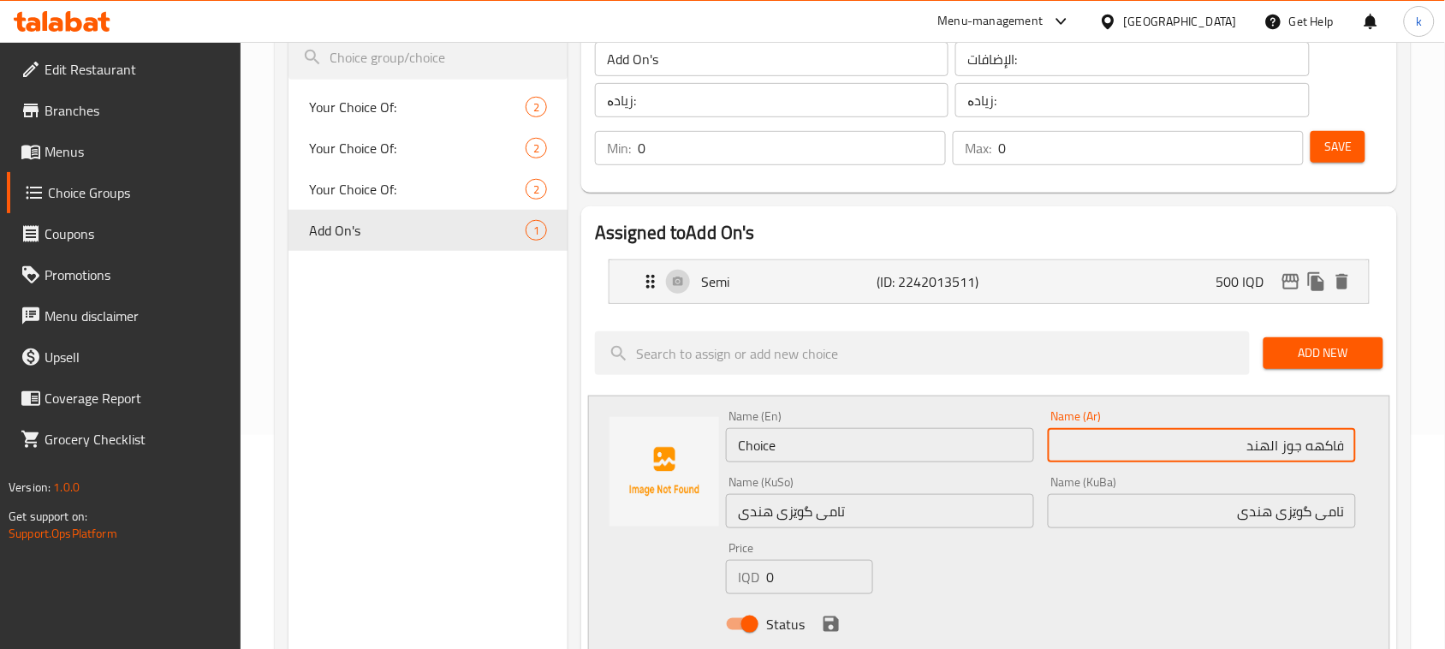
drag, startPoint x: 1228, startPoint y: 445, endPoint x: 1426, endPoint y: 422, distance: 199.1
click at [1426, 422] on div "Home / Restaurants management / Choice Groups Choice Groups Choice Groups Your …" at bounding box center [843, 563] width 1204 height 1471
click at [1331, 514] on input "تامی گوێزی هندی" at bounding box center [1202, 511] width 308 height 34
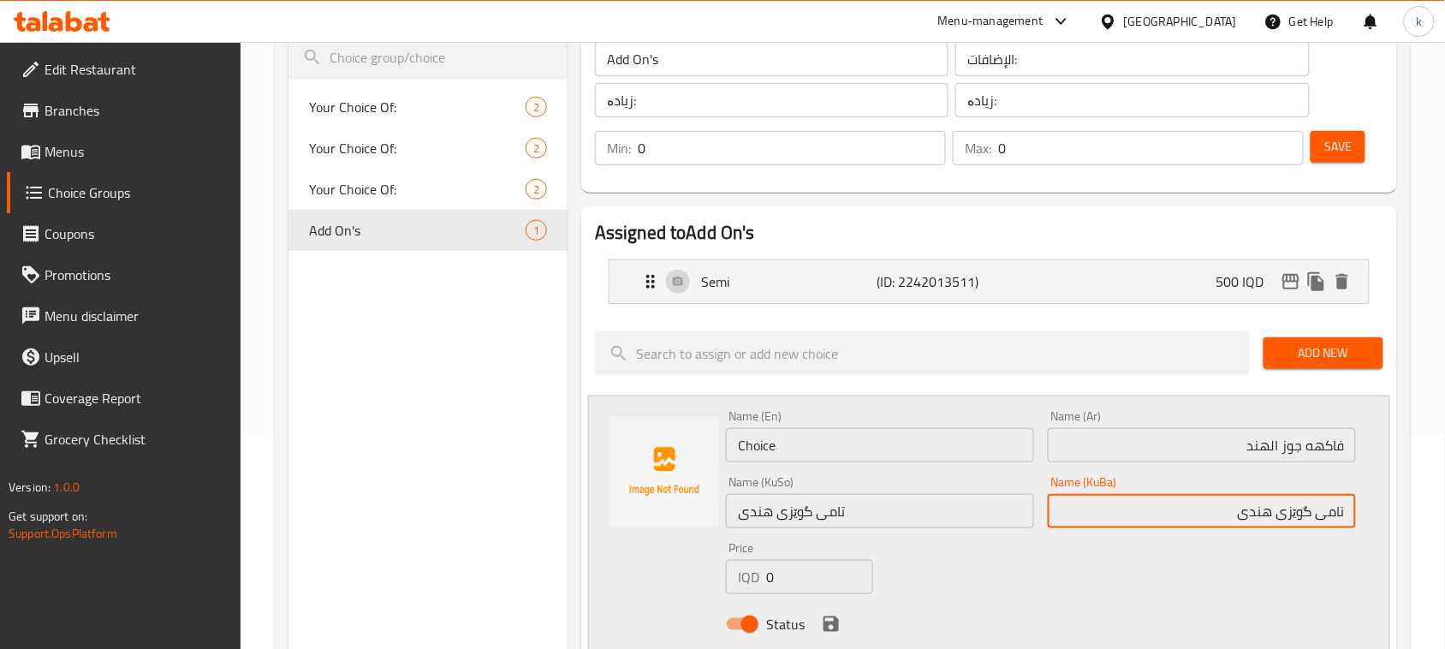
click at [1331, 514] on input "تامی گوێزی هندی" at bounding box center [1202, 511] width 308 height 34
drag, startPoint x: 1218, startPoint y: 526, endPoint x: 1409, endPoint y: 545, distance: 191.8
click at [1409, 545] on div "Choice Groups Your Choice Of: 2 Your Choice Of: 2 Your Choice Of: 2 Add On's 1 …" at bounding box center [843, 616] width 1136 height 1298
type input "میوەی گوێزی هندی"
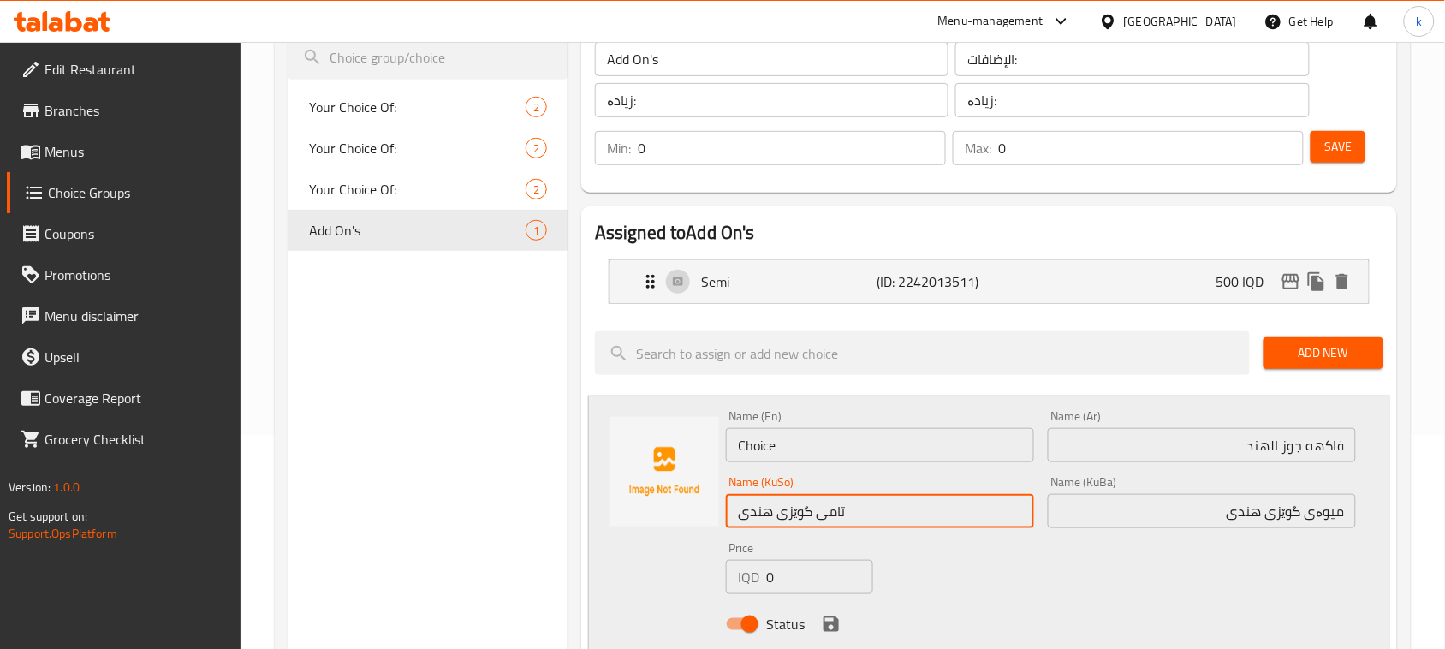
drag, startPoint x: 882, startPoint y: 518, endPoint x: 725, endPoint y: 527, distance: 156.9
click at [726, 527] on input "تامی گوێزی هندی" at bounding box center [880, 511] width 308 height 34
paste input "میوە"
type input "میوەی گوێزی هندی"
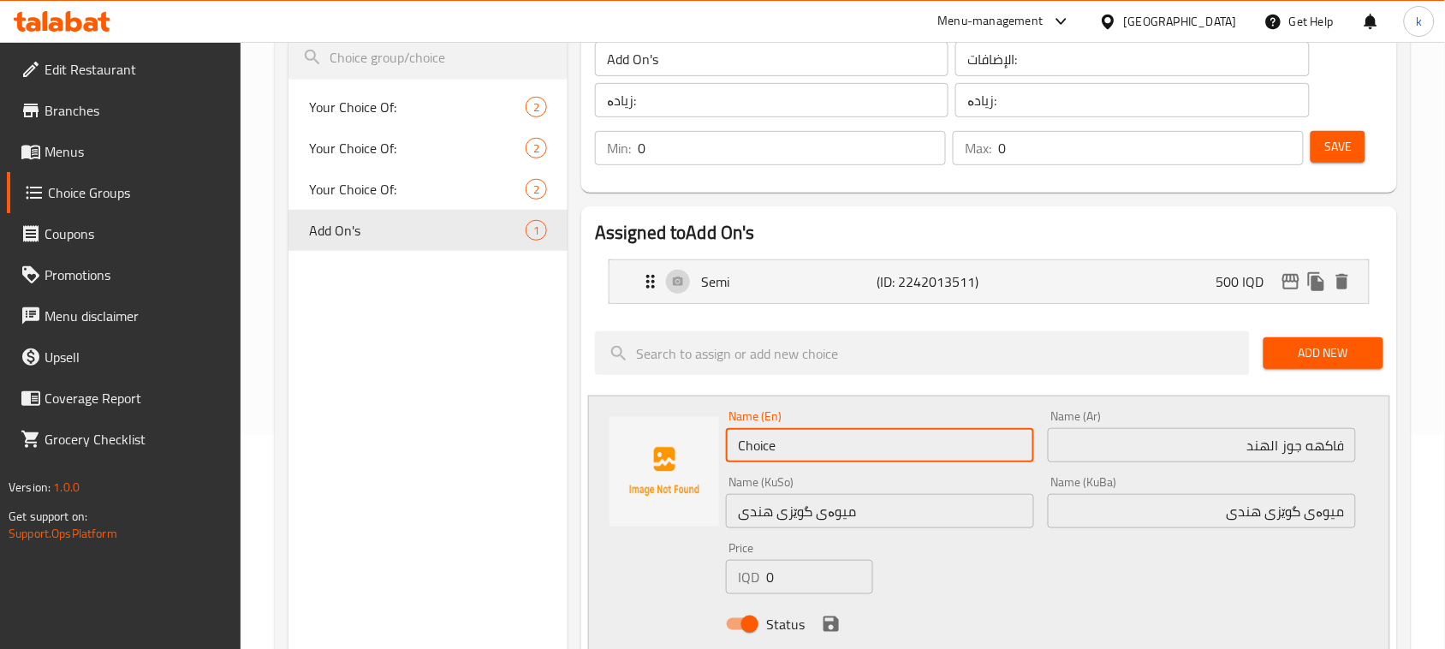
drag, startPoint x: 789, startPoint y: 447, endPoint x: 720, endPoint y: 451, distance: 69.5
click at [720, 451] on div "Name (En) Choice Name (En)" at bounding box center [880, 436] width 322 height 66
paste input "coconut fruit"
click at [742, 443] on input "coconut fruit" at bounding box center [880, 445] width 308 height 34
type input "Coconut Fruit"
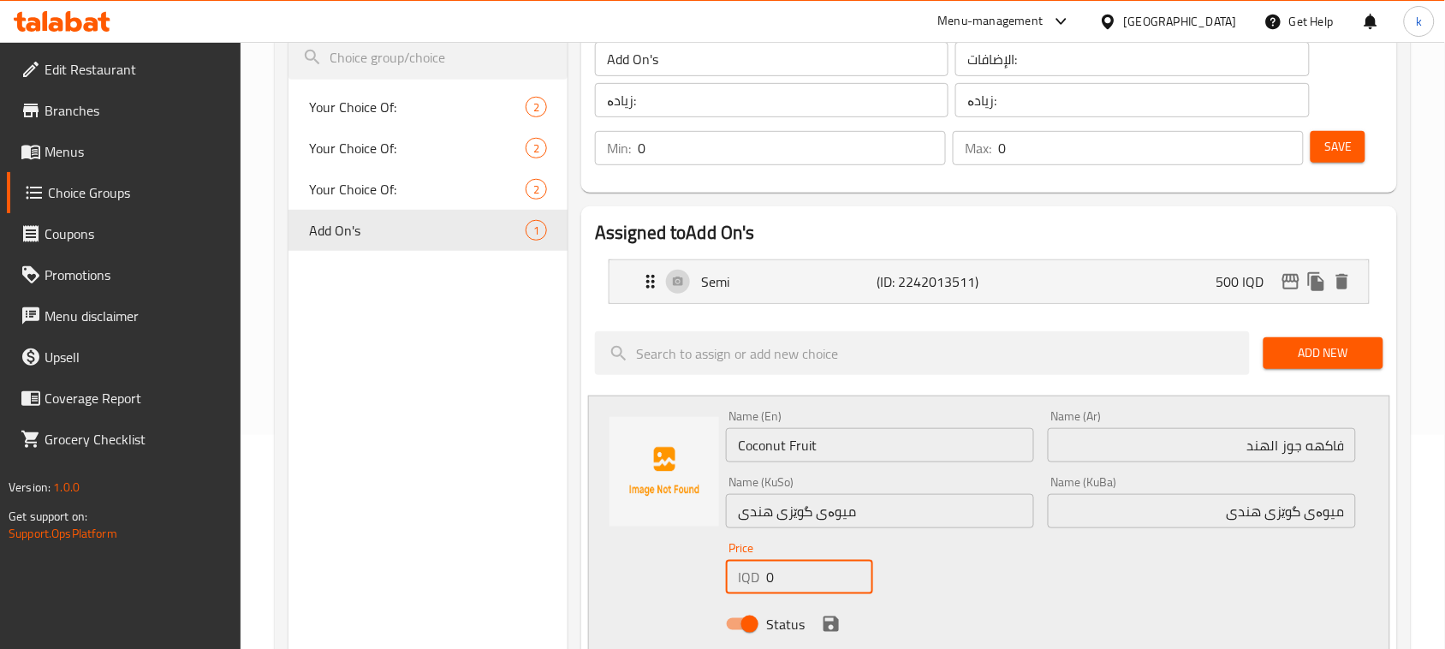
drag, startPoint x: 785, startPoint y: 579, endPoint x: 758, endPoint y: 584, distance: 27.0
click at [758, 584] on div "IQD 0 Price" at bounding box center [799, 577] width 147 height 34
type input "500"
click at [832, 627] on icon "save" at bounding box center [831, 624] width 21 height 21
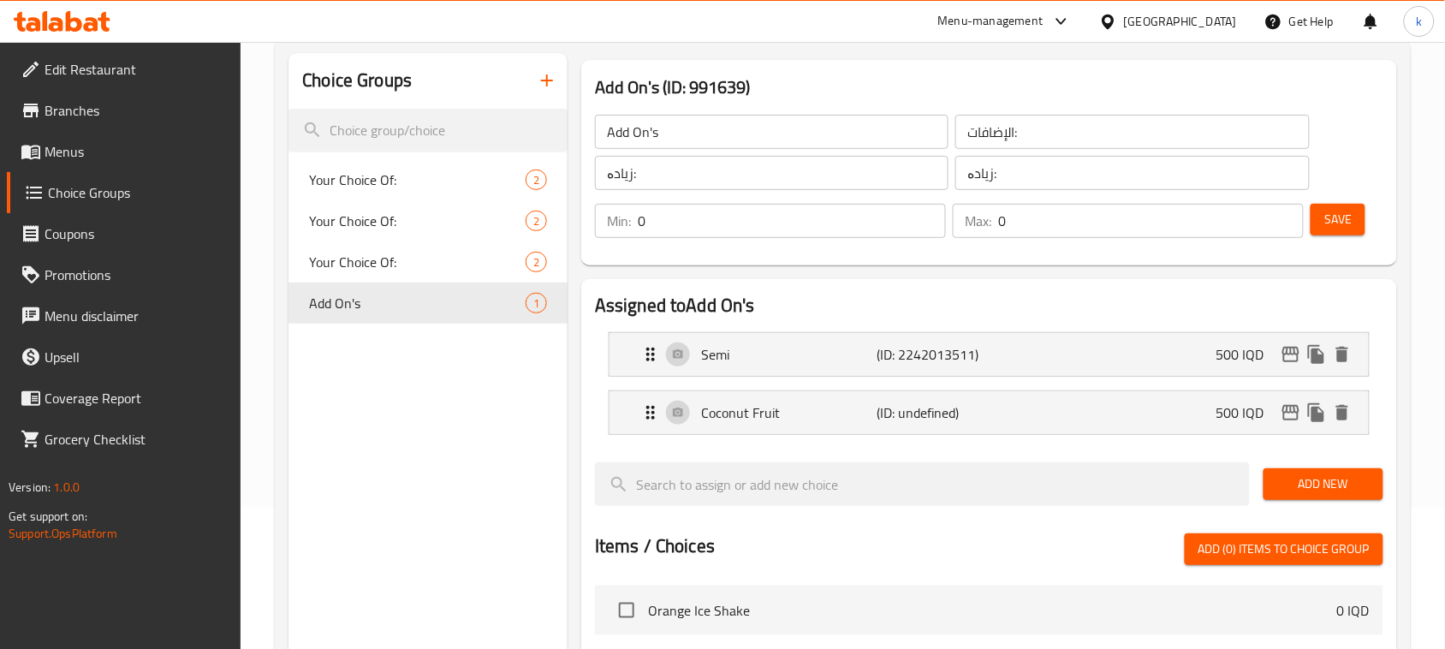
scroll to position [0, 0]
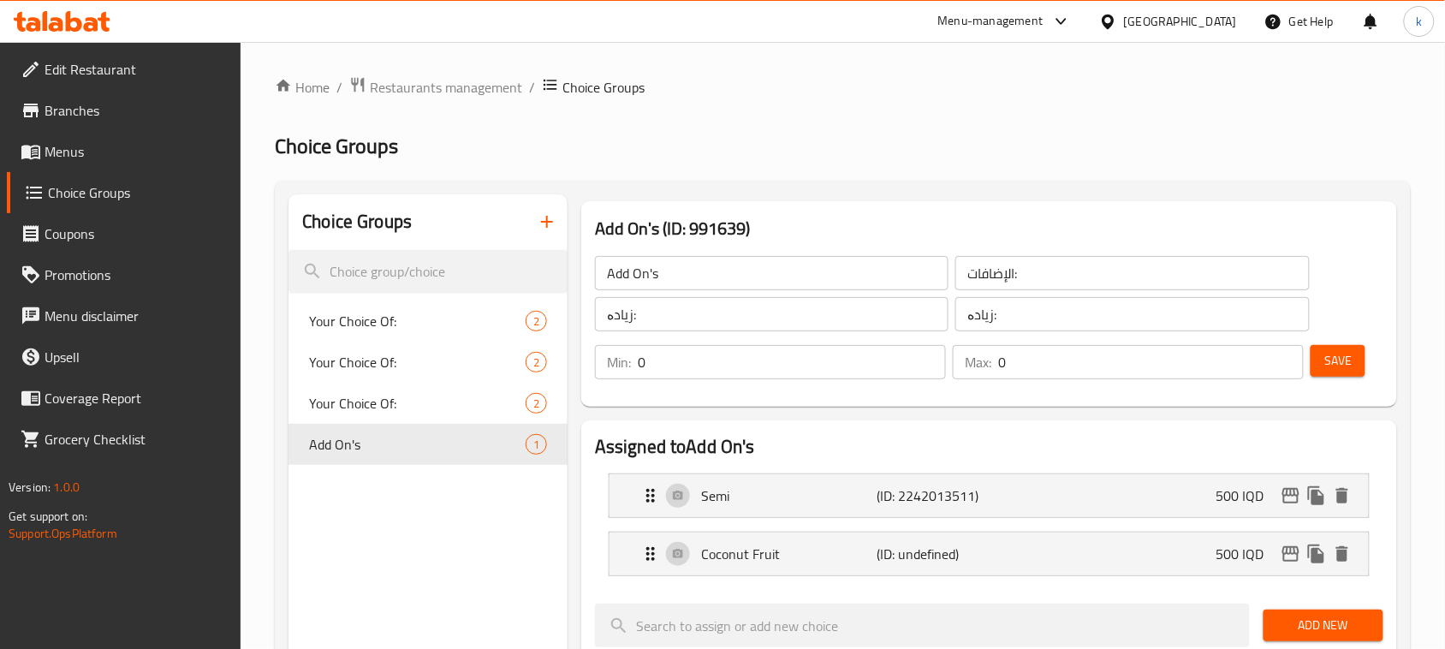
click at [1349, 361] on span "Save" at bounding box center [1337, 360] width 27 height 21
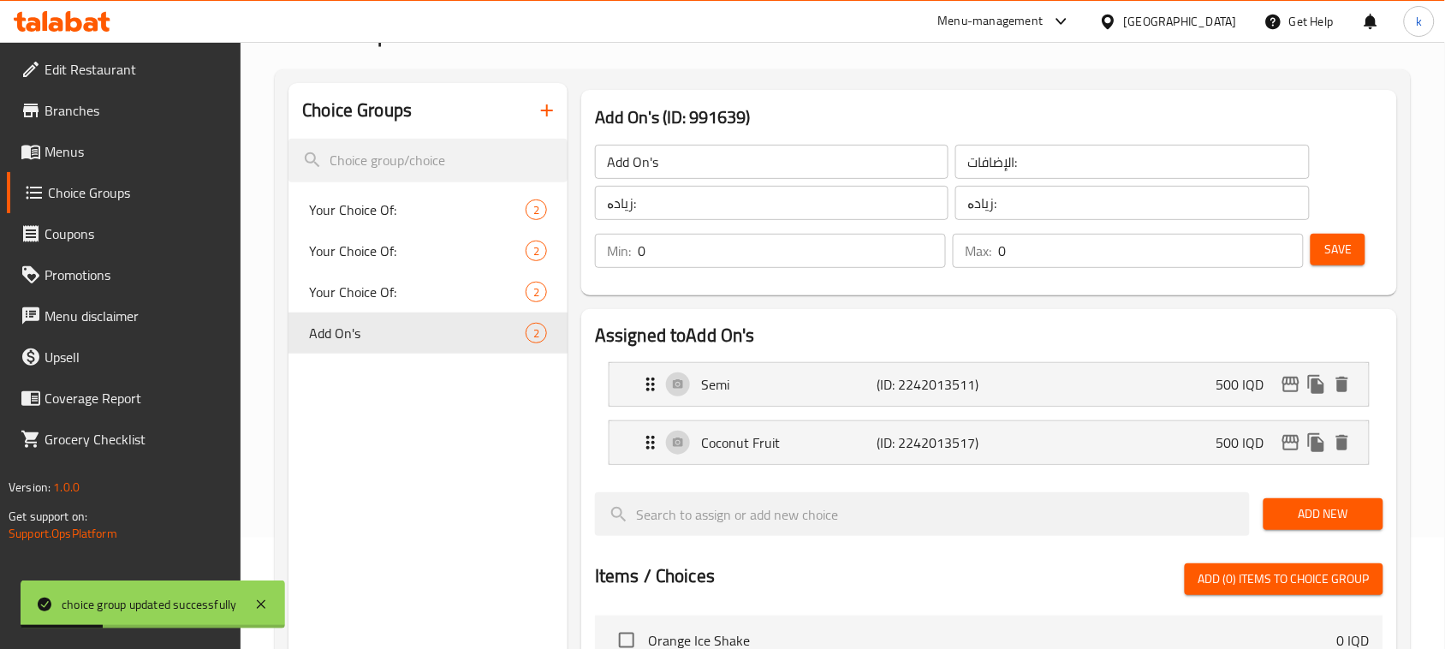
scroll to position [214, 0]
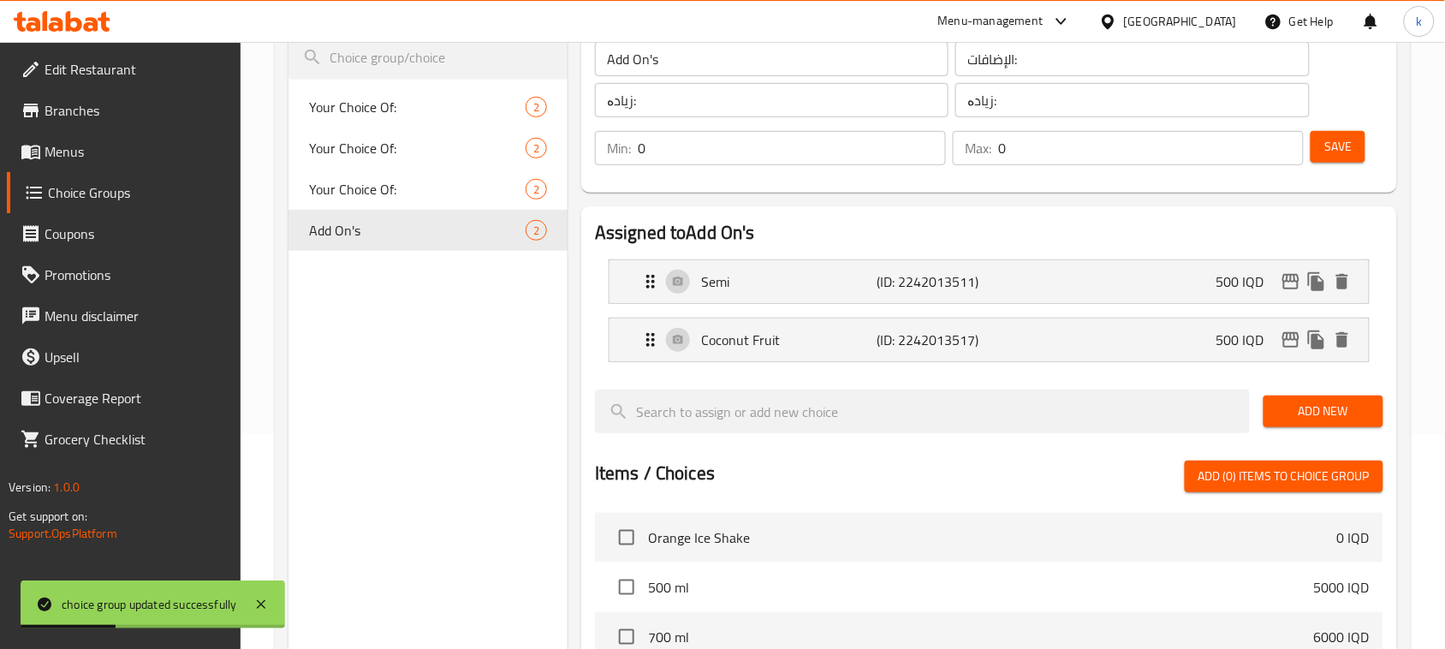
click at [1308, 399] on button "Add New" at bounding box center [1324, 412] width 120 height 32
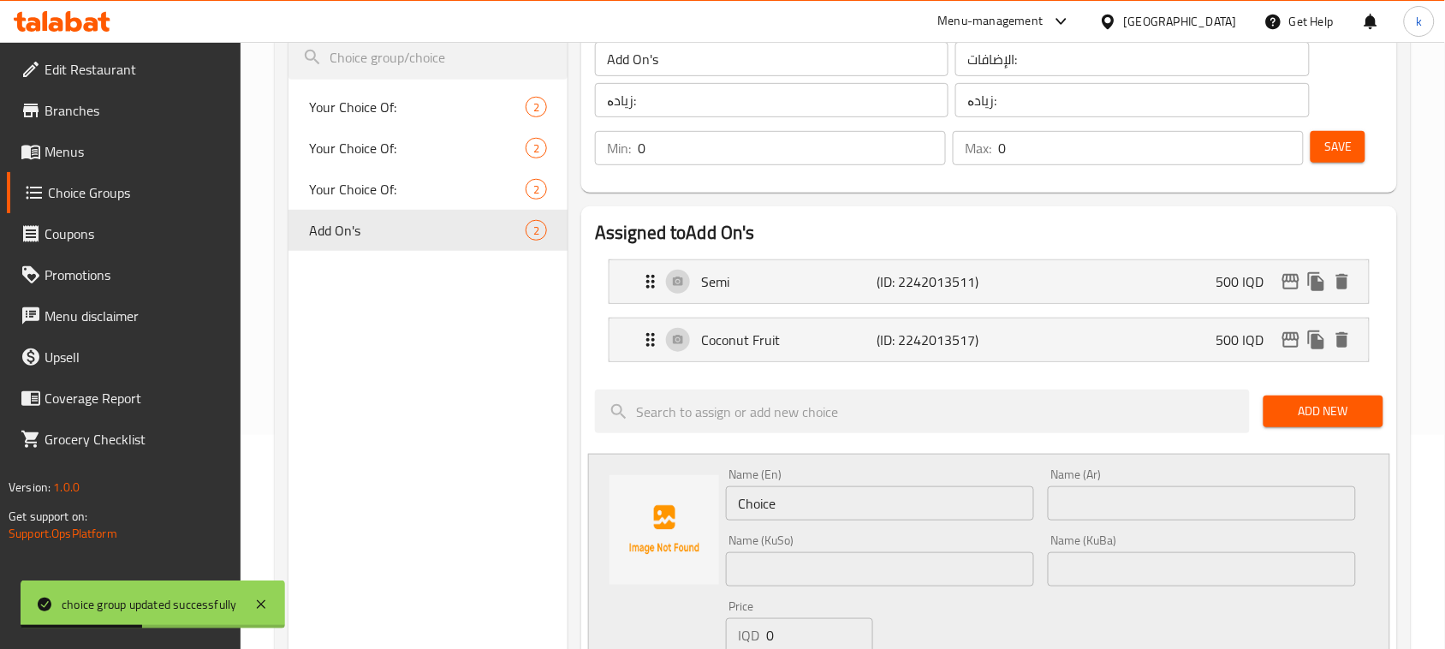
click at [1230, 502] on input "text" at bounding box center [1202, 503] width 308 height 34
paste input "حبيبات السكر الاسو"
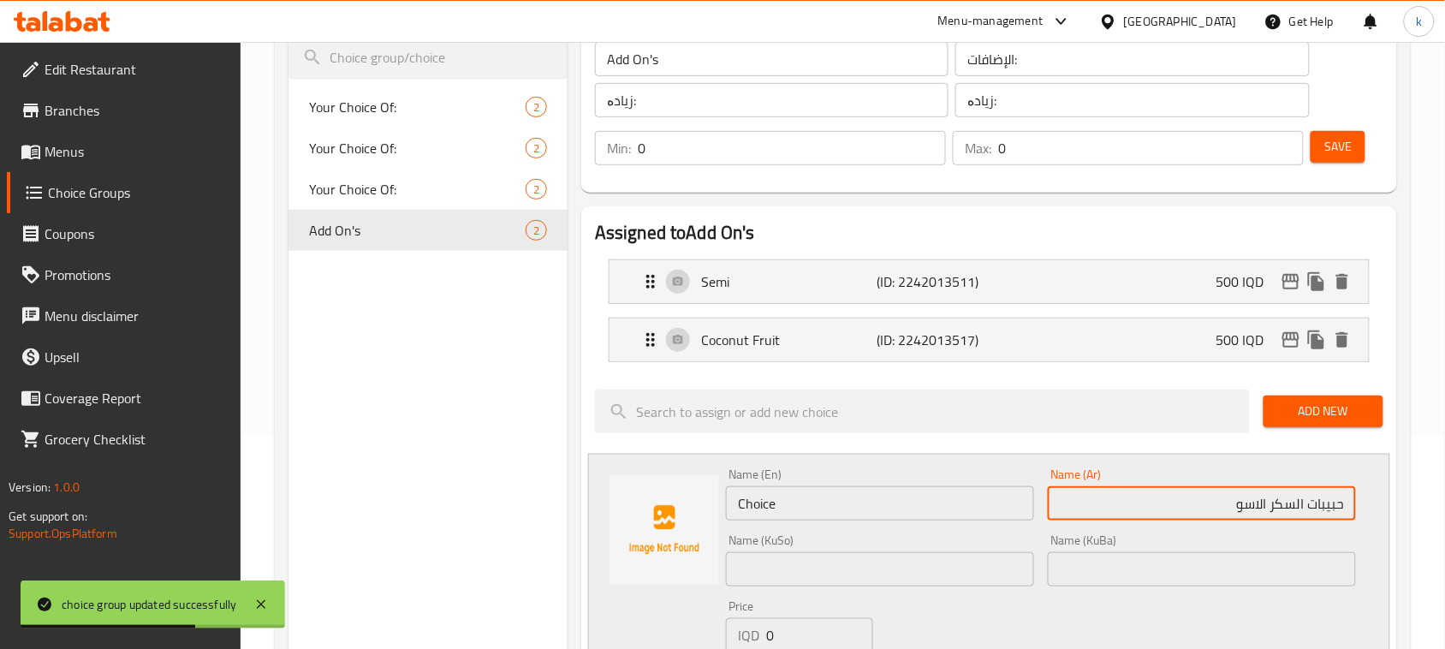
click at [1297, 501] on input "حبيبات السكر الاسو" at bounding box center [1202, 503] width 308 height 34
click at [1265, 510] on input "حبيبات سكر الاسو" at bounding box center [1202, 503] width 308 height 34
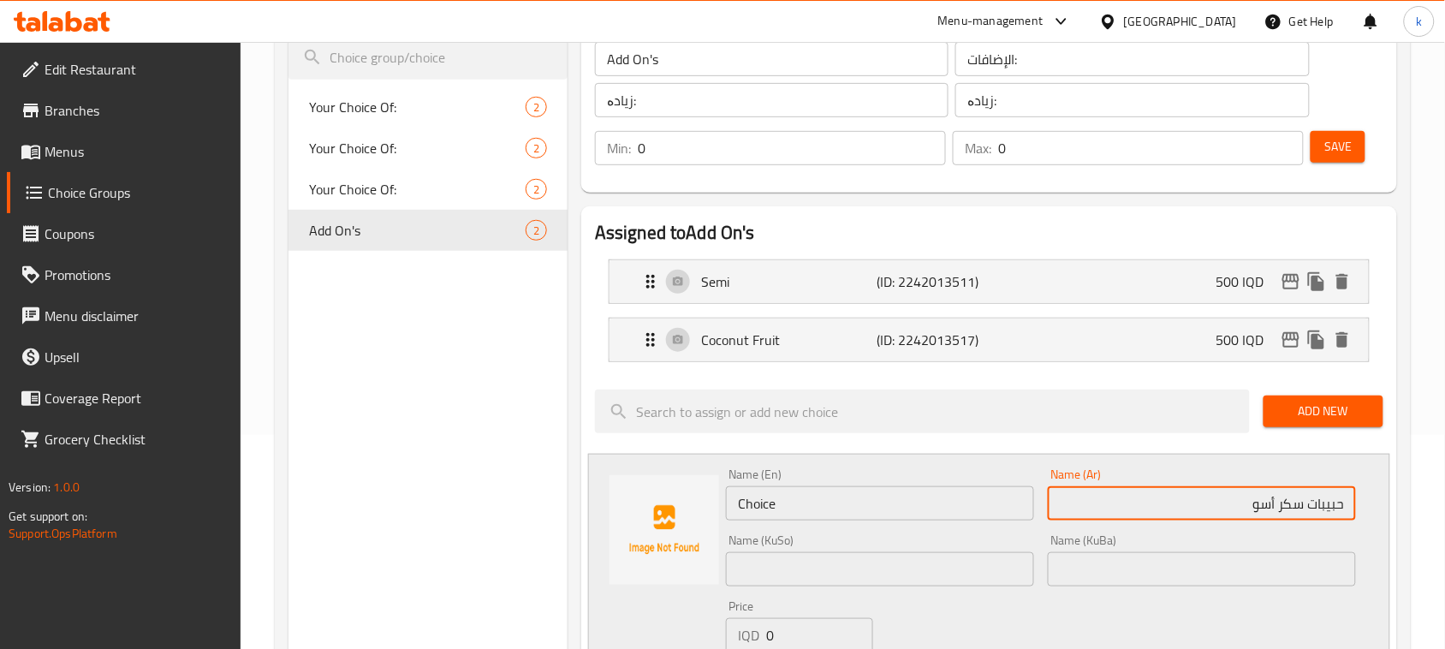
drag, startPoint x: 1242, startPoint y: 505, endPoint x: 1383, endPoint y: 510, distance: 140.5
click at [1383, 510] on div "Name (En) Choice Name (En) Name (Ar) حبيبات سكر أسو Name (Ar) Name (KuSo) Name …" at bounding box center [989, 583] width 802 height 259
type input "حبيبات سكر أسو"
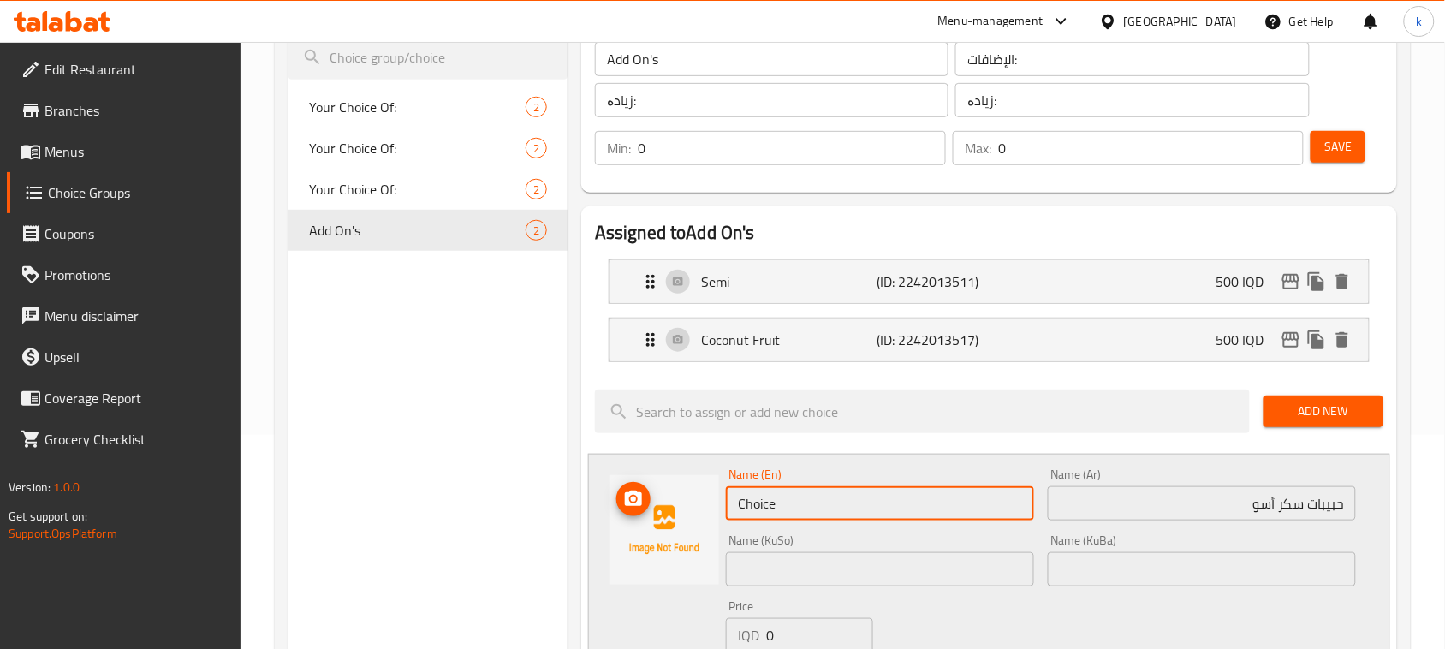
drag, startPoint x: 823, startPoint y: 508, endPoint x: 675, endPoint y: 509, distance: 148.1
click at [675, 509] on div "Name (En) Choice Name (En) Name (Ar) حبيبات سكر أسو Name (Ar) Name (KuSo) Name …" at bounding box center [989, 583] width 802 height 259
type input "b"
type input "Black Sugar"
click at [1225, 519] on input "حبيبات سكر أسو" at bounding box center [1202, 503] width 308 height 34
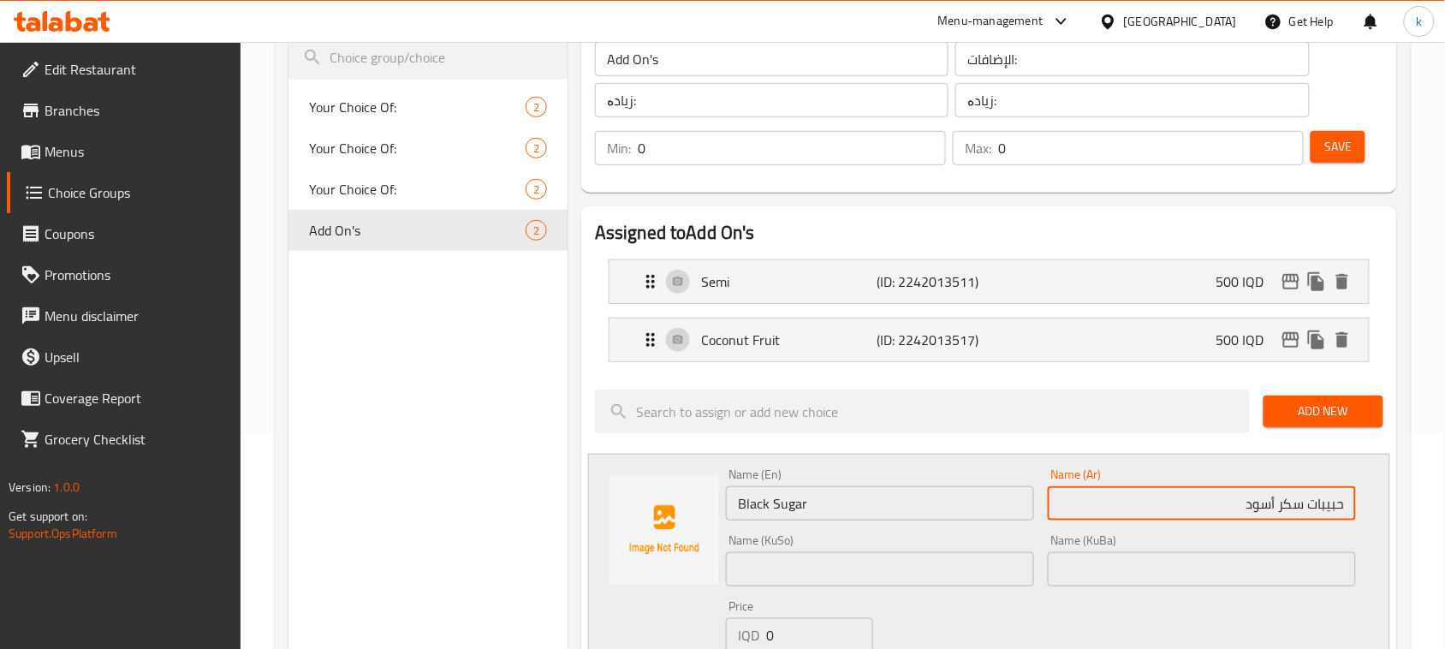
type input "حبيبات سكر أسود"
click at [901, 509] on input "Black Sugar" at bounding box center [880, 503] width 308 height 34
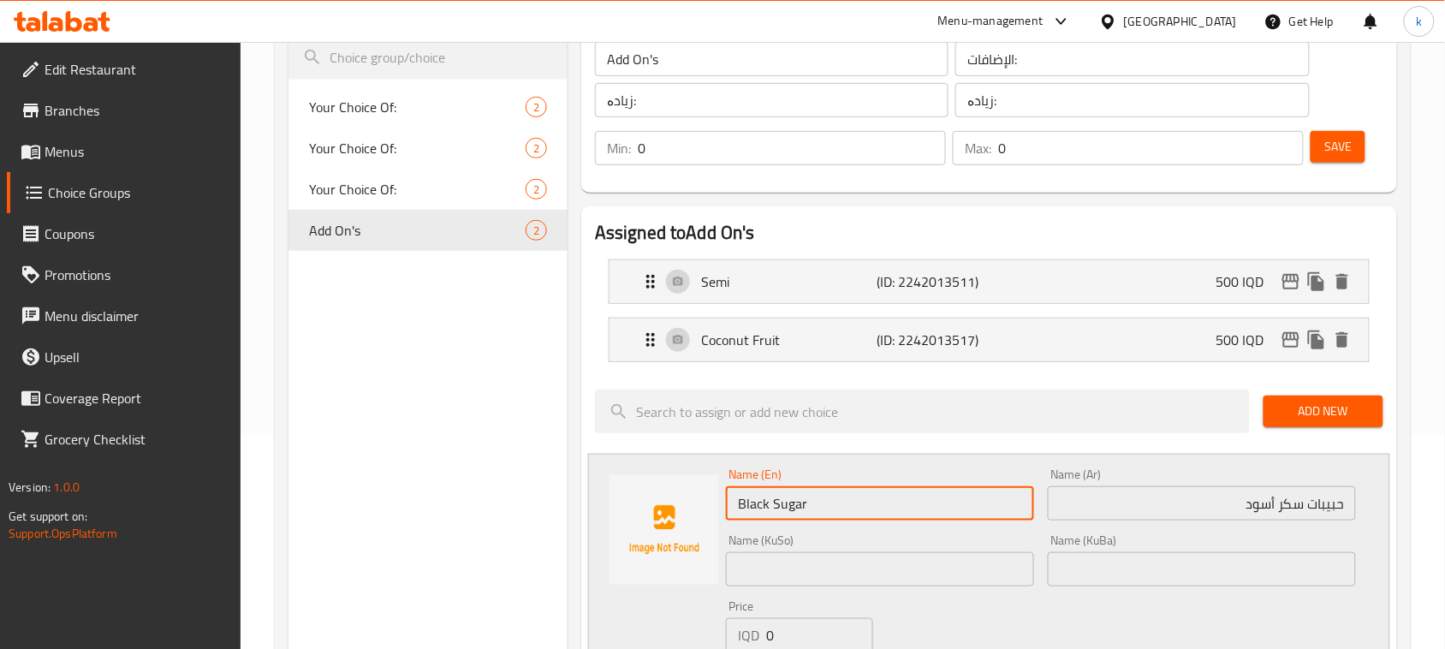
click at [1320, 506] on input "حبيبات سكر أسود" at bounding box center [1202, 503] width 308 height 34
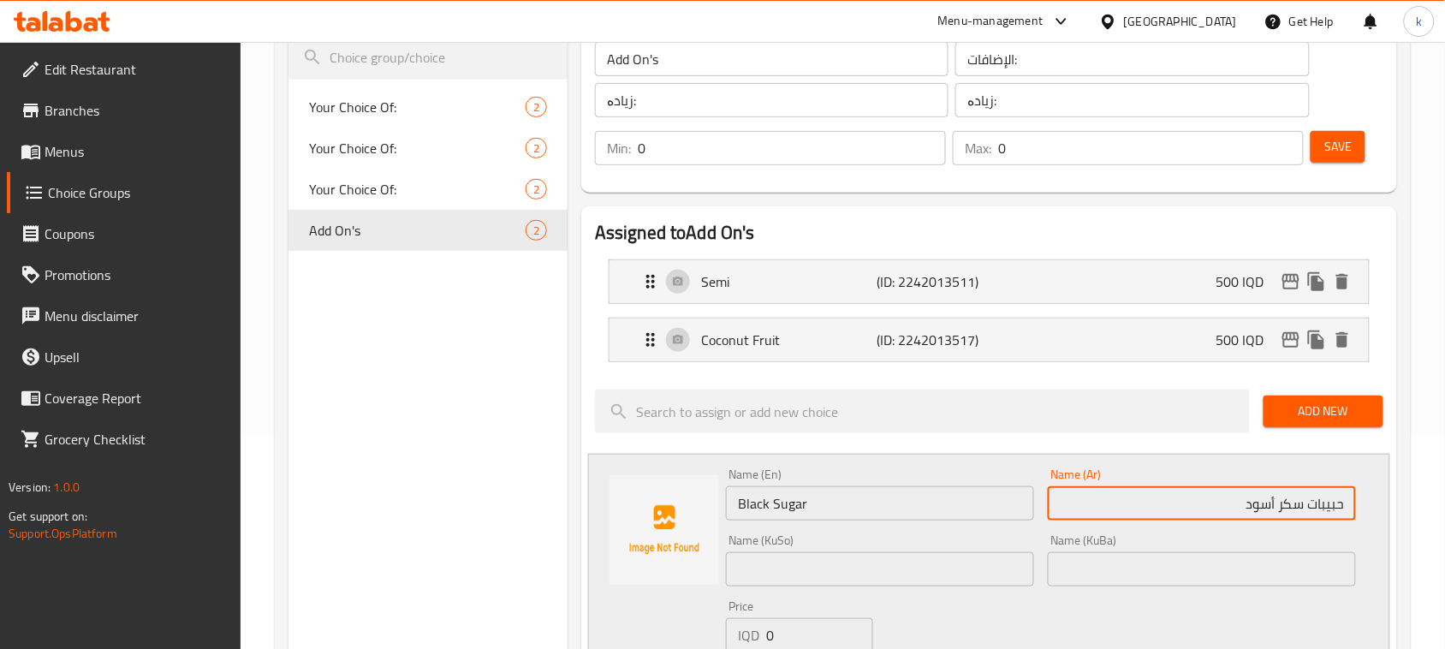
click at [1320, 506] on input "حبيبات سكر أسود" at bounding box center [1202, 503] width 308 height 34
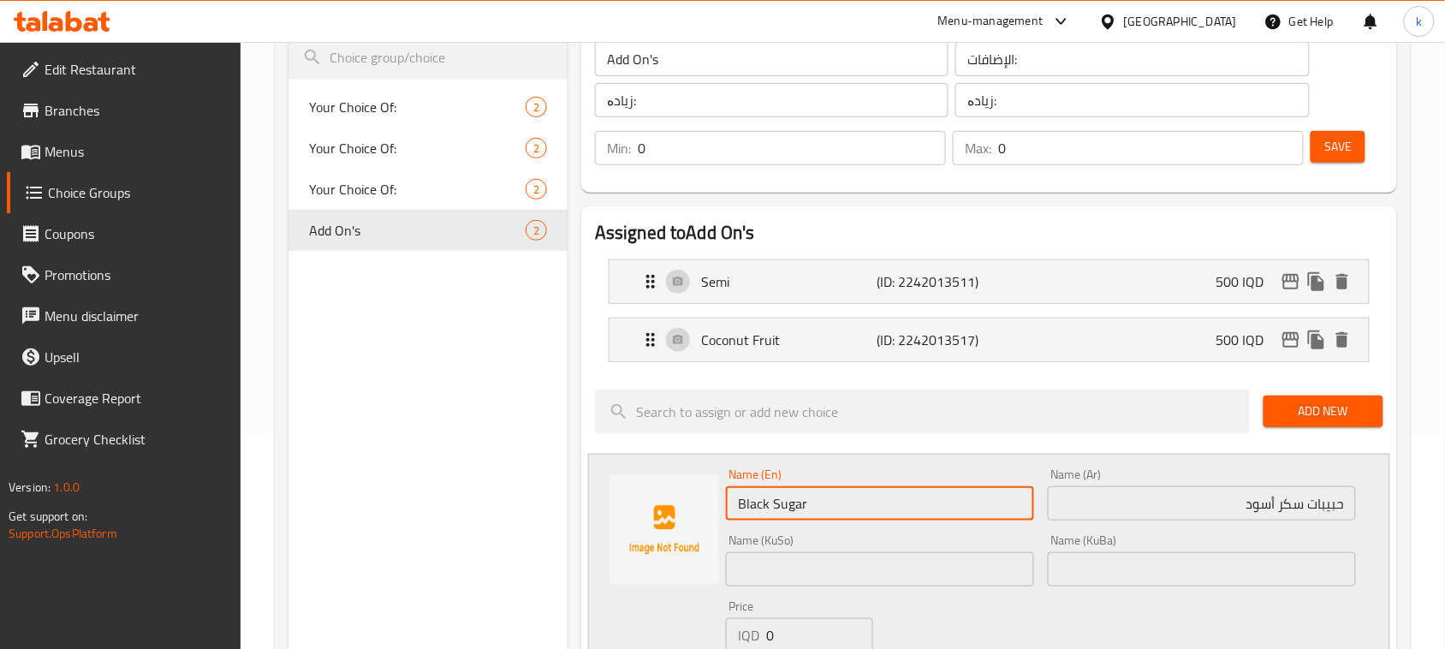
click at [893, 493] on input "Black Sugar" at bounding box center [880, 503] width 308 height 34
type input "Black Sugar Grains"
click at [1336, 572] on input "text" at bounding box center [1202, 569] width 308 height 34
drag, startPoint x: 870, startPoint y: 507, endPoint x: 699, endPoint y: 508, distance: 170.4
click at [699, 508] on div "Name (En) Black Sugar Grains Name (En) Name (Ar) حبيبات سكر أسود Name (Ar) Name…" at bounding box center [989, 583] width 802 height 259
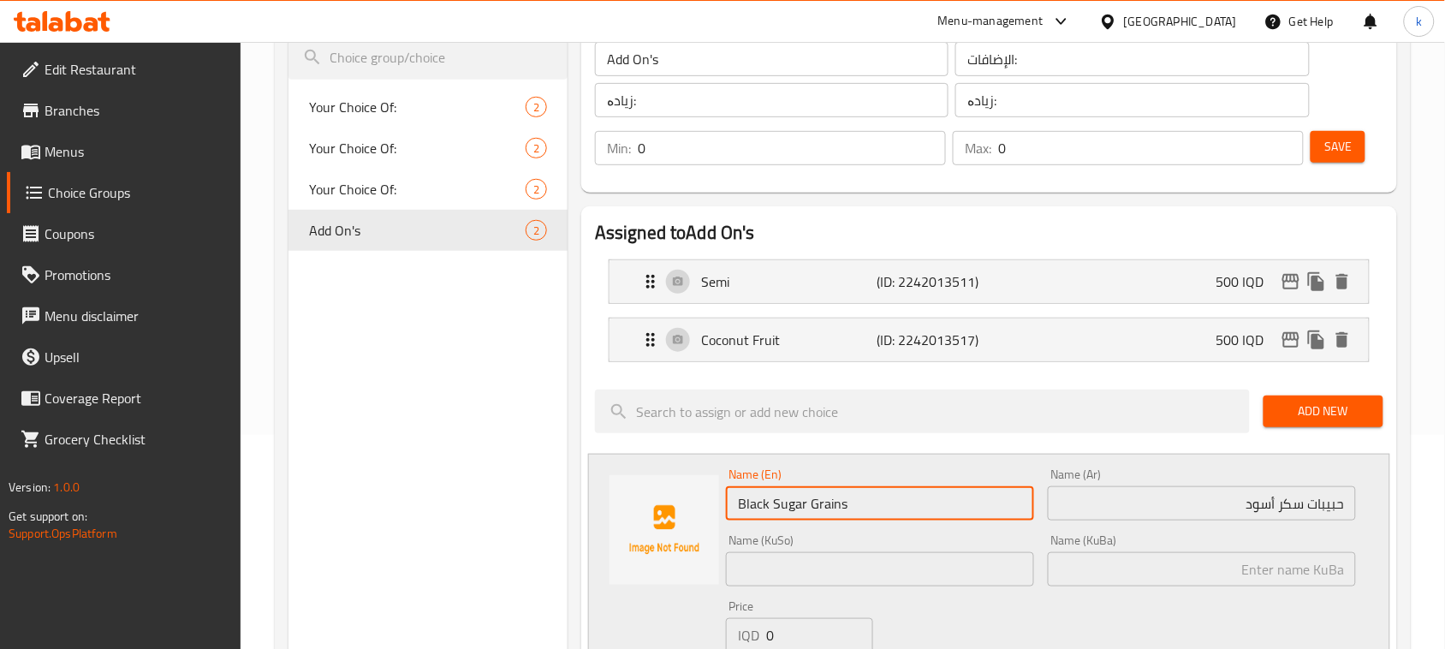
click at [1311, 575] on input "text" at bounding box center [1202, 569] width 308 height 34
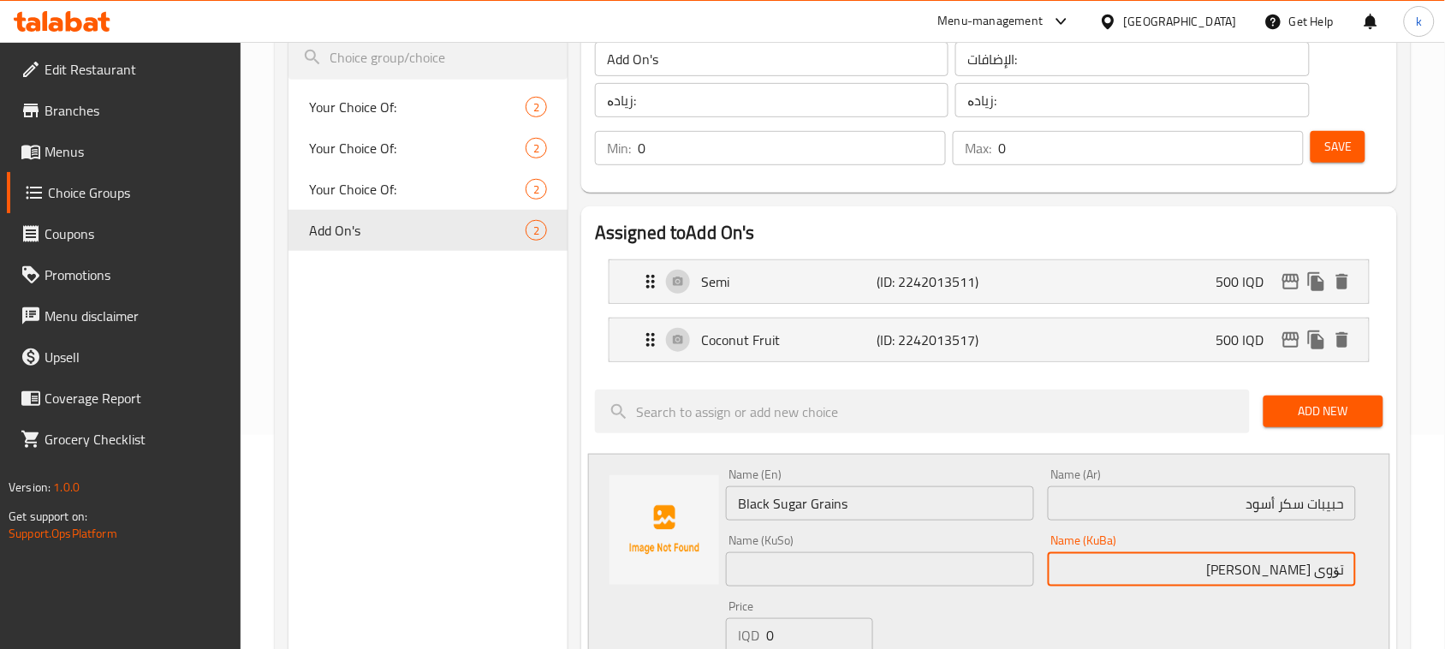
click at [1268, 580] on input "تۆوی شەکری رەش" at bounding box center [1202, 569] width 308 height 34
drag, startPoint x: 1233, startPoint y: 571, endPoint x: 1460, endPoint y: 623, distance: 233.6
click at [1445, 435] on html "​ Menu-management Iraq Get Help k Edit Restaurant Branches Menus Choice Groups …" at bounding box center [722, 110] width 1445 height 649
type input "تۆوی شەکری ڕەش"
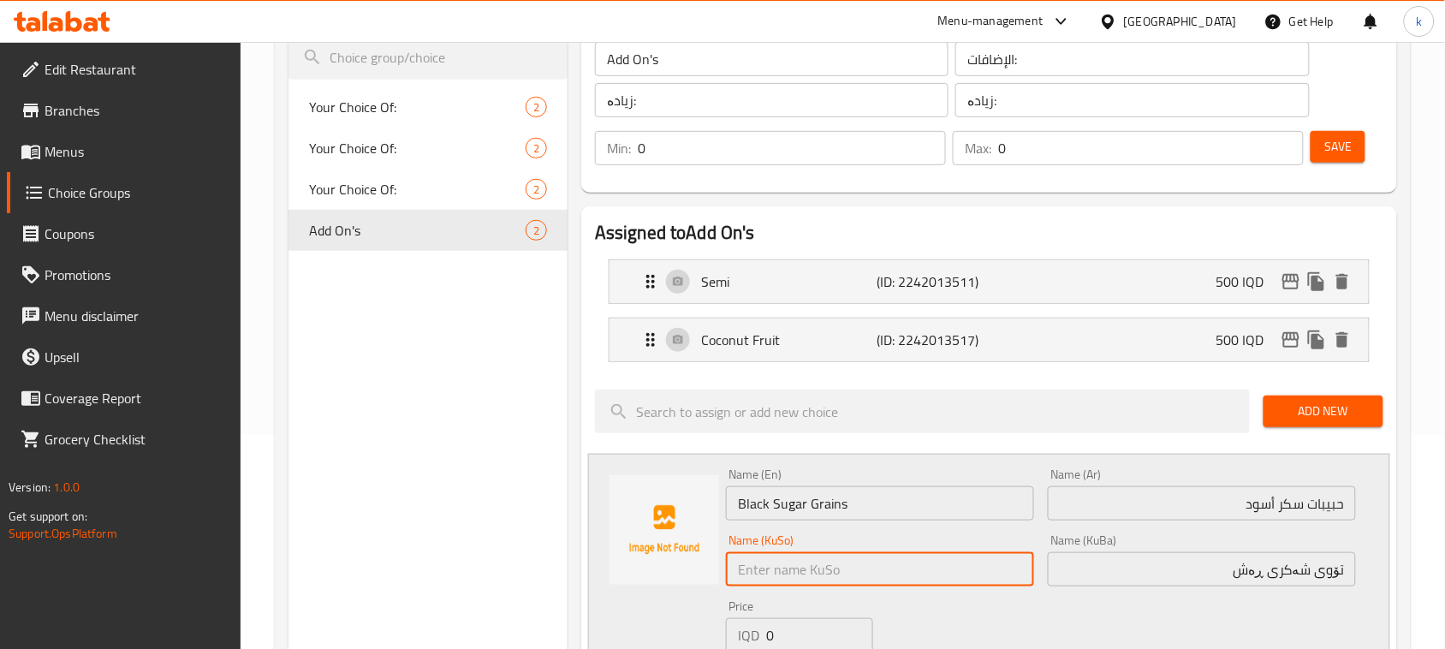
click at [866, 567] on input "text" at bounding box center [880, 569] width 308 height 34
paste input "تۆوی شەکری ڕەش"
type input "تۆوی شەکری ڕەش"
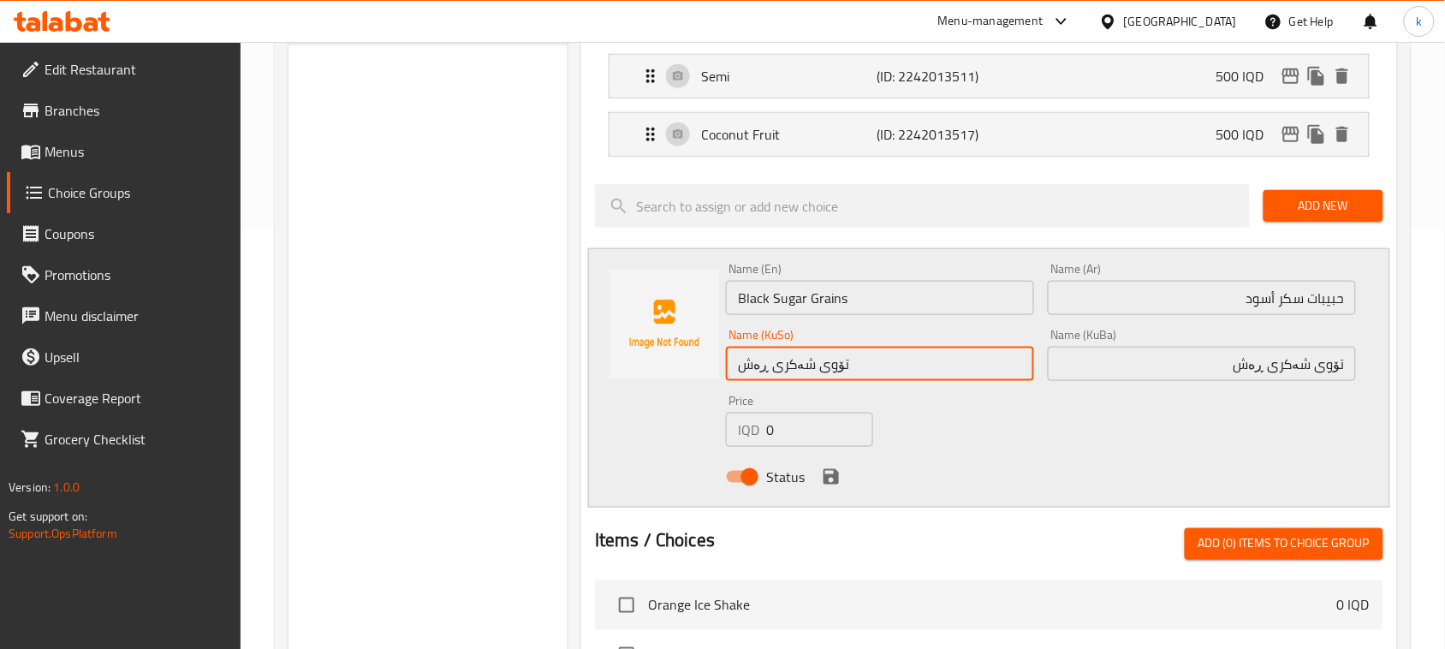
scroll to position [428, 0]
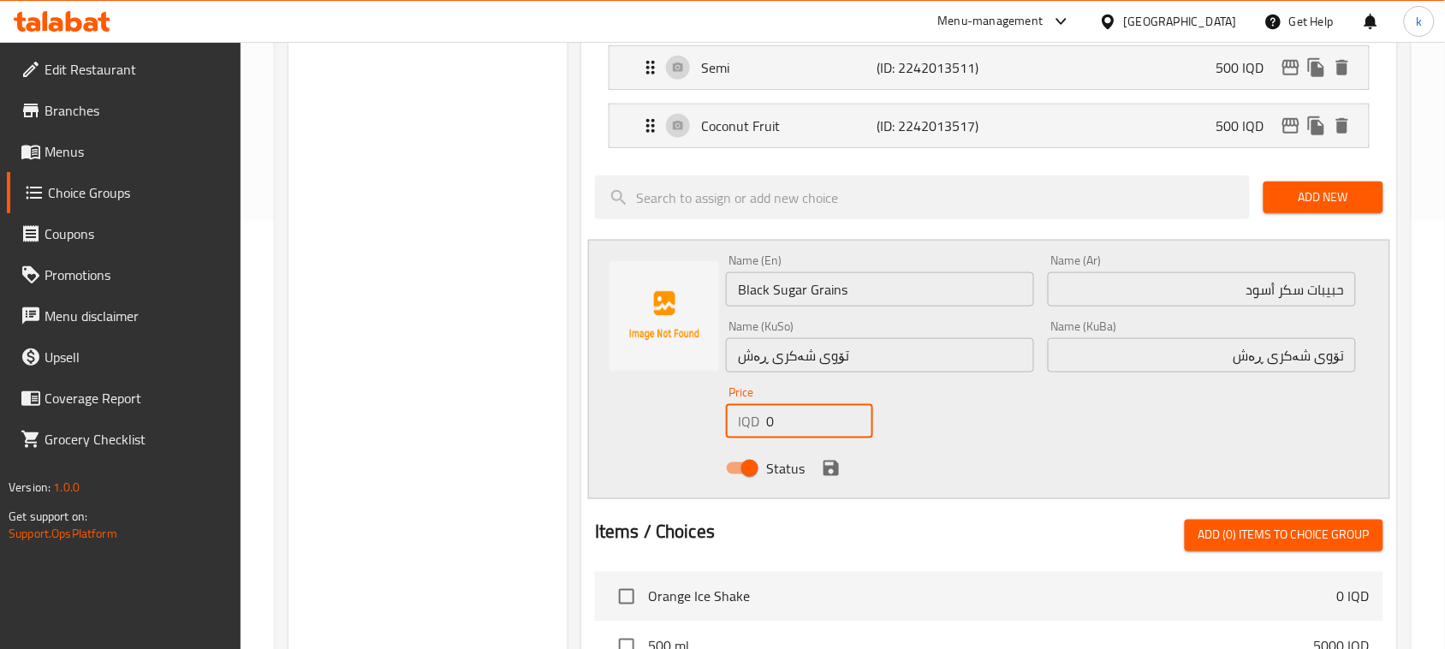
drag, startPoint x: 776, startPoint y: 420, endPoint x: 762, endPoint y: 426, distance: 15.0
click at [762, 426] on div "IQD 0 Price" at bounding box center [799, 421] width 147 height 34
type input "500"
click at [836, 472] on icon "save" at bounding box center [831, 468] width 15 height 15
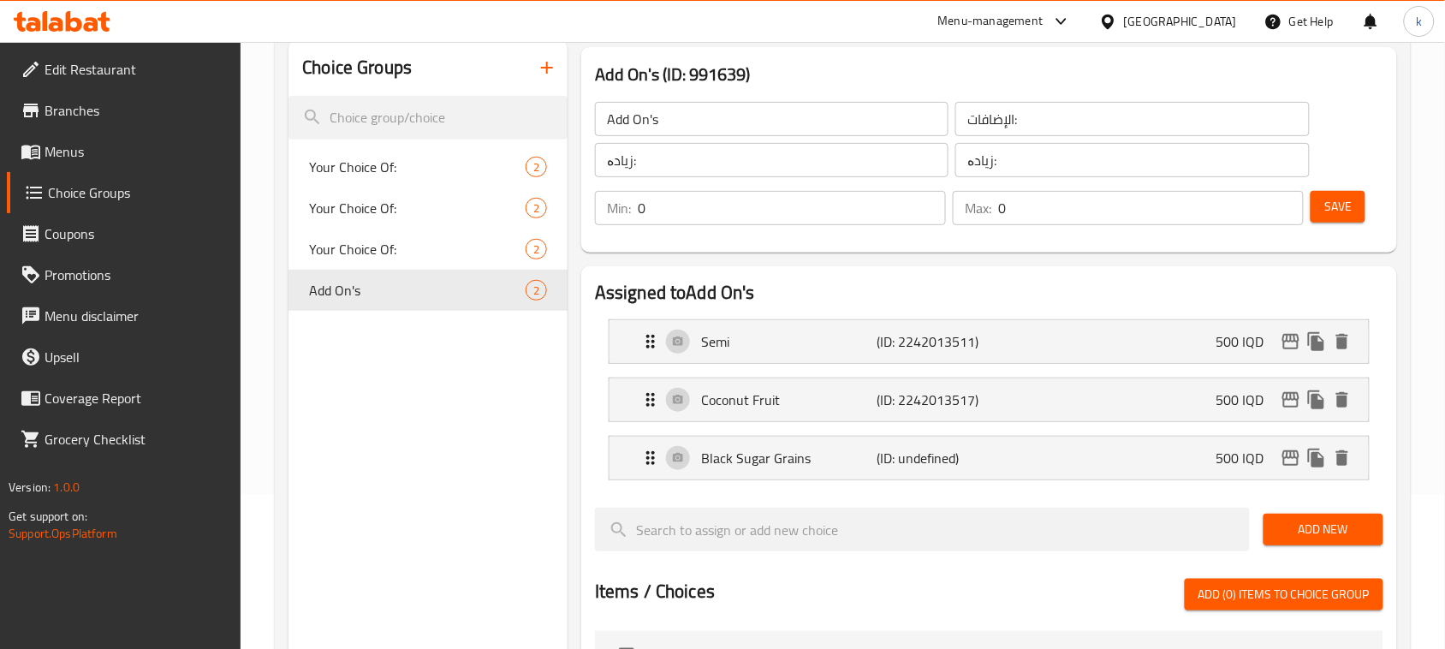
scroll to position [0, 0]
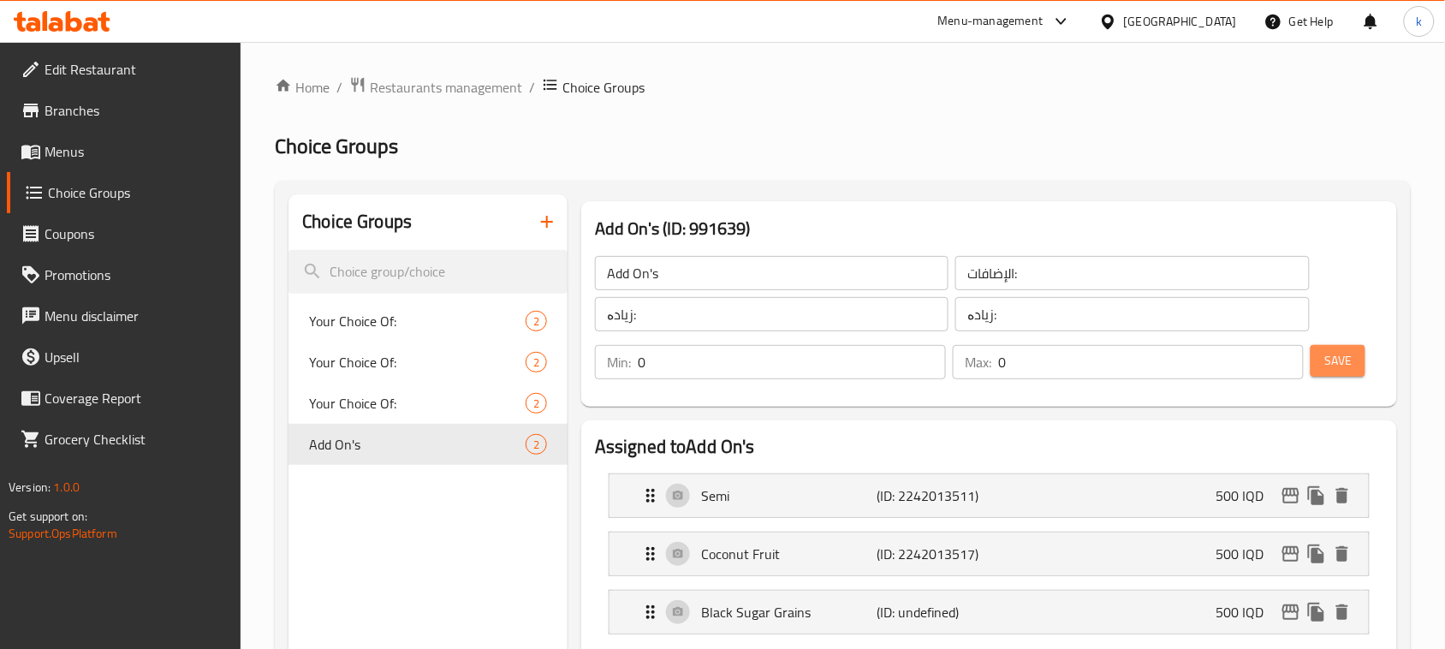
click at [1340, 350] on span "Save" at bounding box center [1337, 360] width 27 height 21
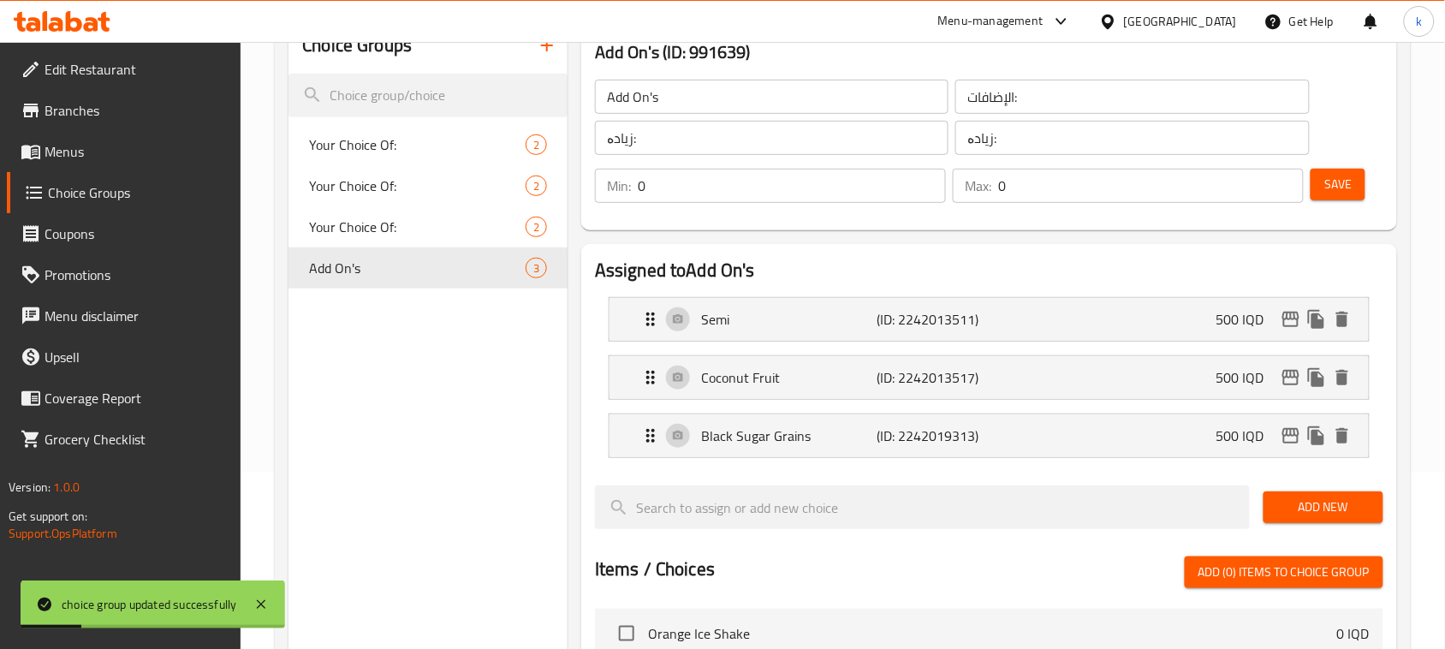
scroll to position [214, 0]
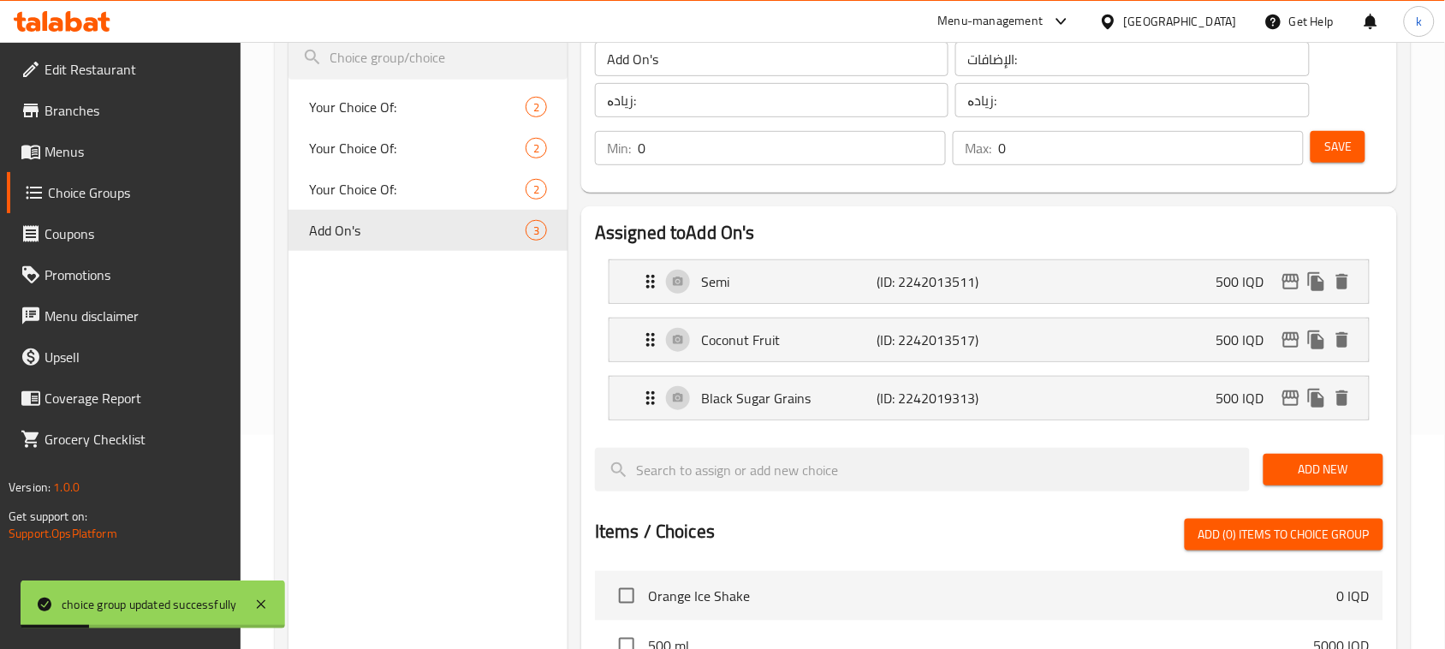
click at [1308, 463] on span "Add New" at bounding box center [1323, 469] width 92 height 21
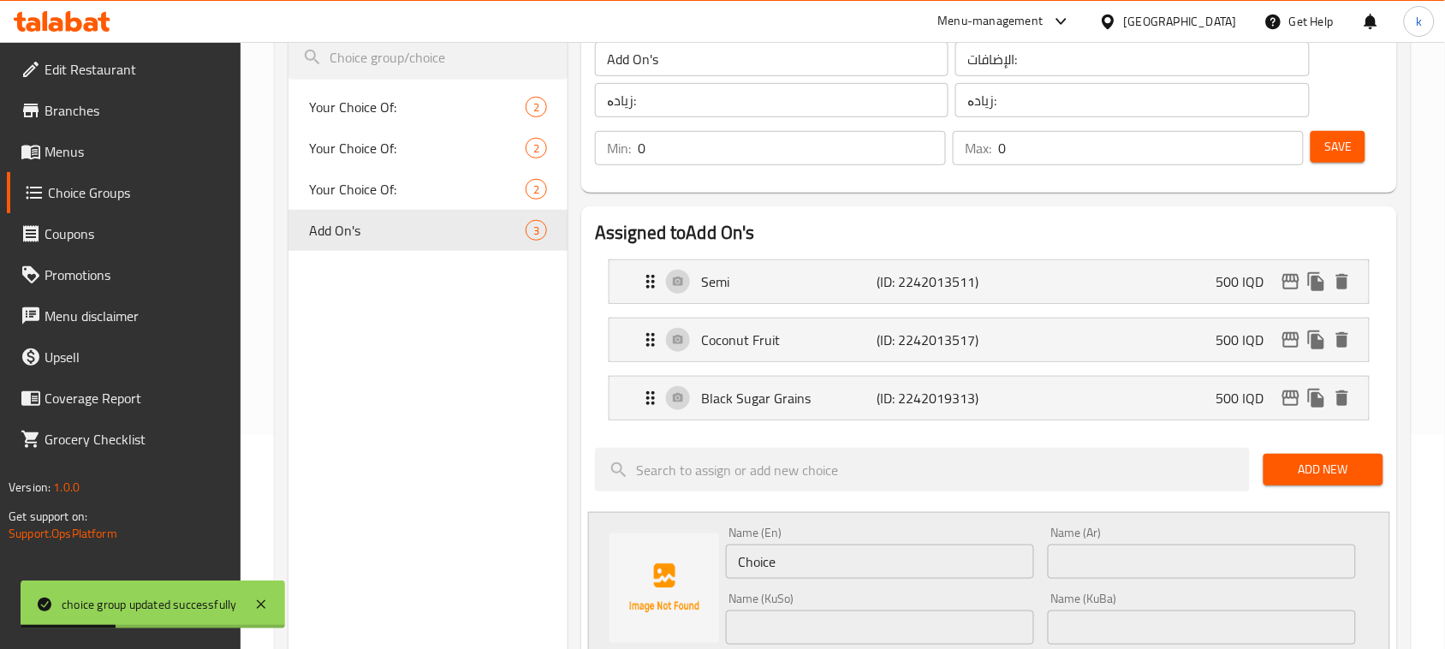
click at [1139, 562] on input "text" at bounding box center [1202, 561] width 308 height 34
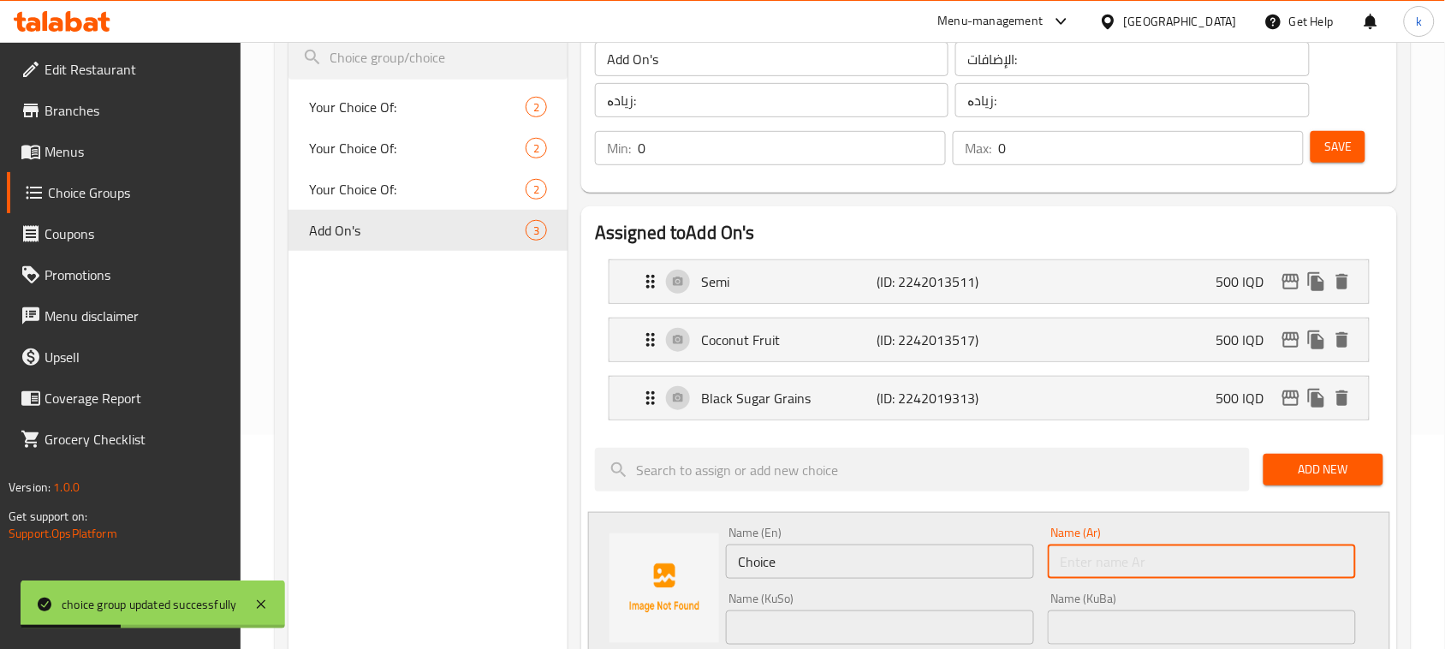
paste input "كرات الكرستال"
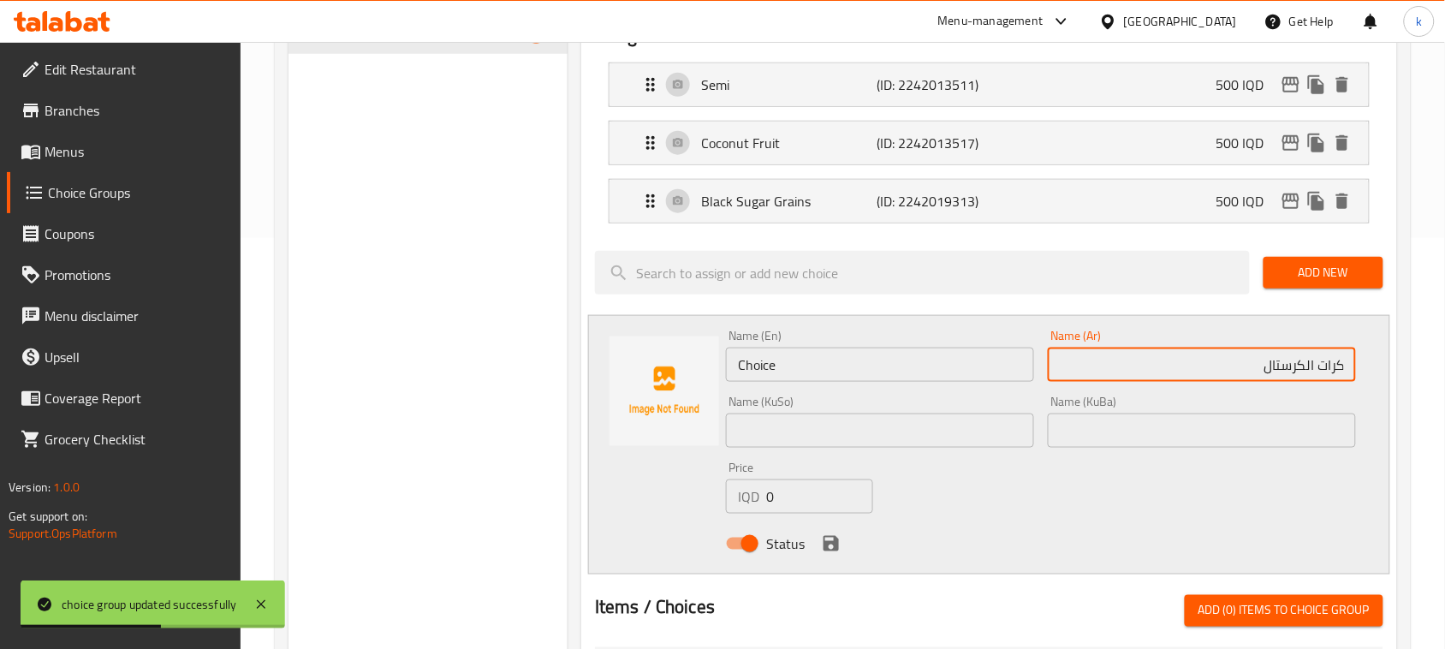
scroll to position [428, 0]
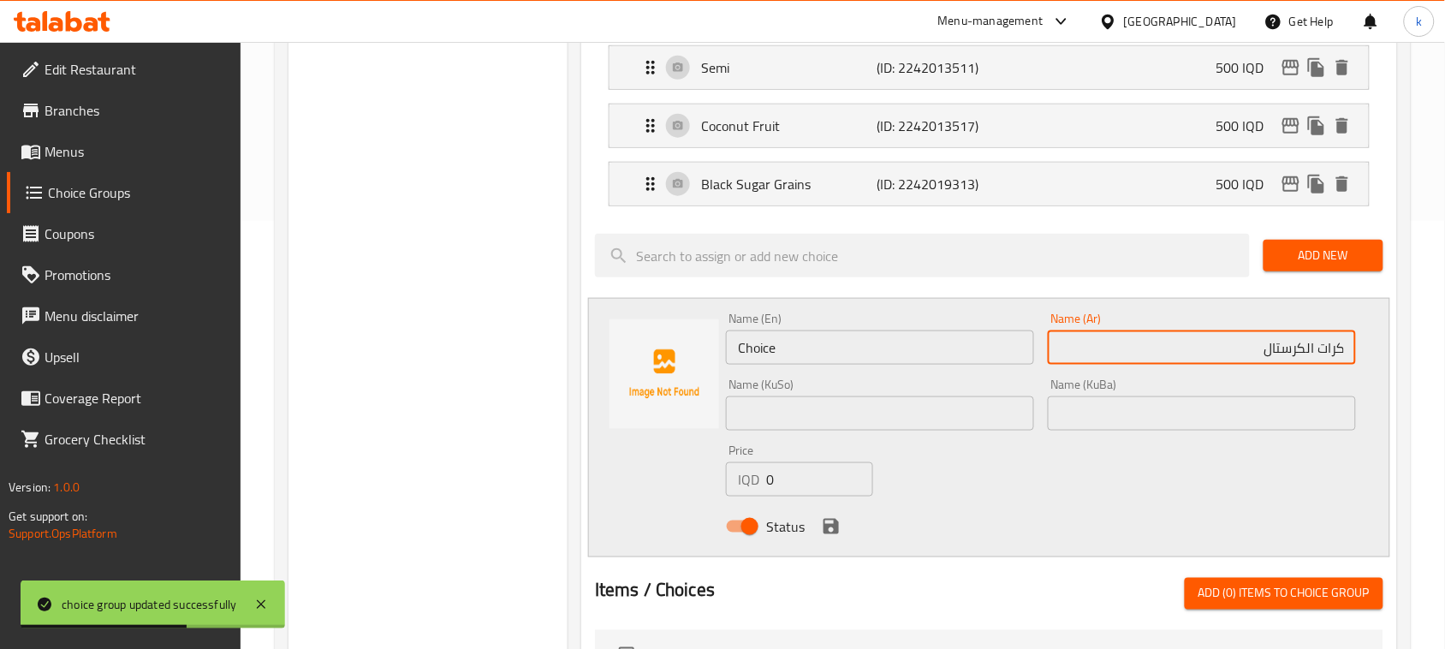
click at [1303, 352] on input "كرات الكرستال" at bounding box center [1202, 347] width 308 height 34
drag, startPoint x: 1246, startPoint y: 347, endPoint x: 1398, endPoint y: 358, distance: 151.9
click at [1398, 358] on div "Assigned to Add On's Semi (ID: 2242013511) 500 IQD Name (En) Semi Name (En) Nam…" at bounding box center [989, 509] width 830 height 1048
type input "كرات كرستال"
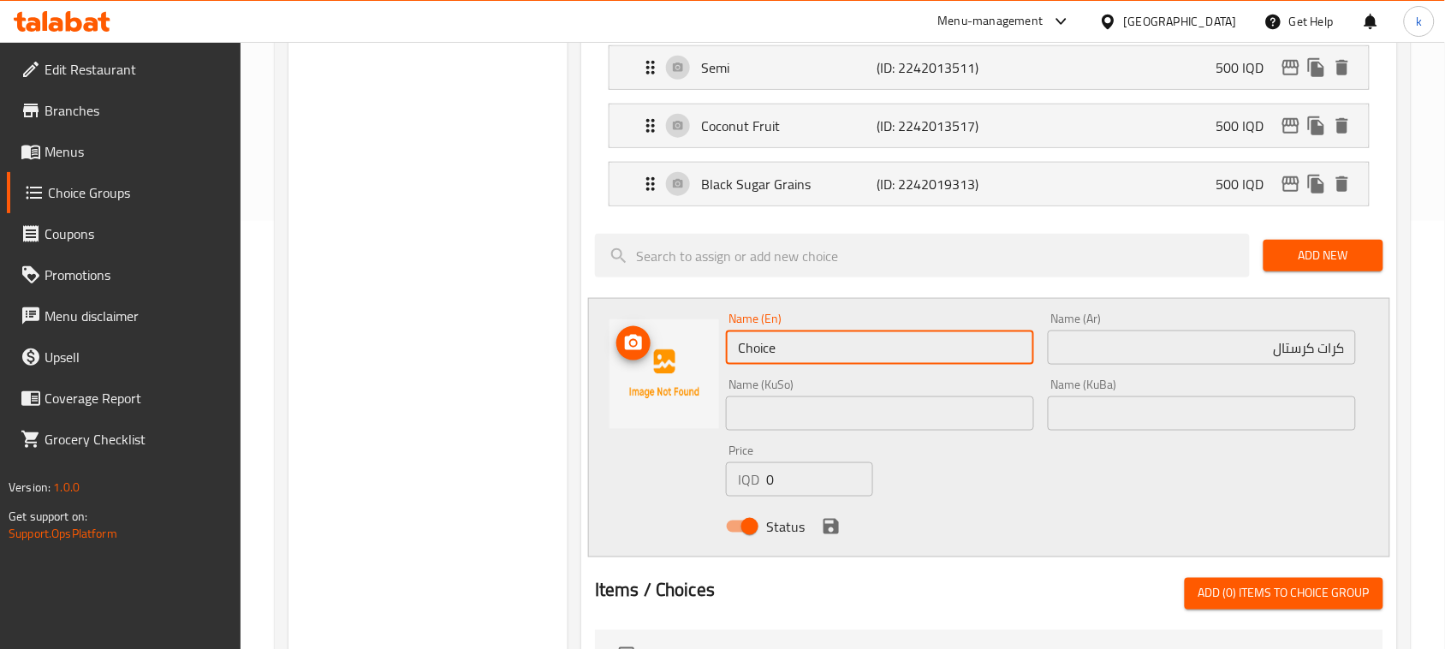
drag, startPoint x: 793, startPoint y: 348, endPoint x: 669, endPoint y: 343, distance: 123.3
click at [670, 343] on div "Name (En) Choice Name (En) Name (Ar) كرات كرستال Name (Ar) Name (KuSo) Name (Ku…" at bounding box center [989, 427] width 802 height 259
paste input "crystal balls"
click at [762, 347] on input "crystal balls" at bounding box center [880, 347] width 308 height 34
click at [763, 347] on input "crystal balls" at bounding box center [880, 347] width 308 height 34
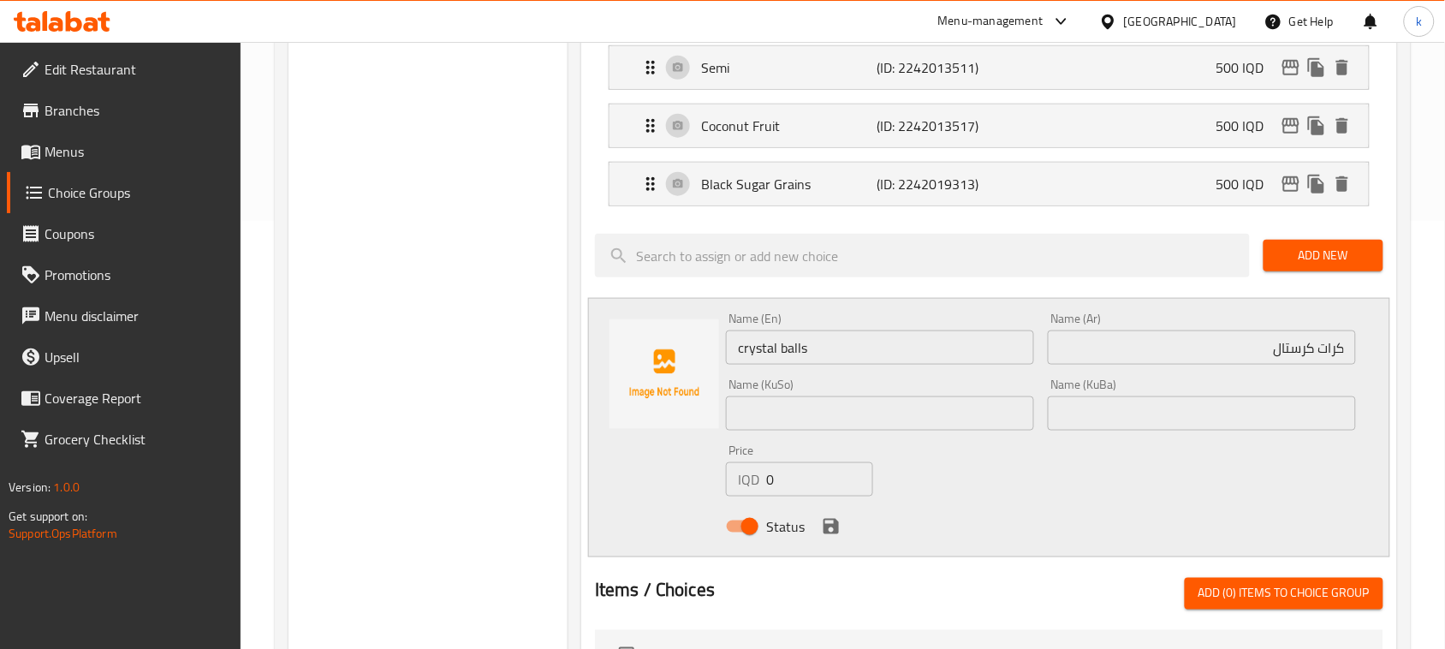
click at [742, 365] on input "crystal balls" at bounding box center [880, 347] width 308 height 34
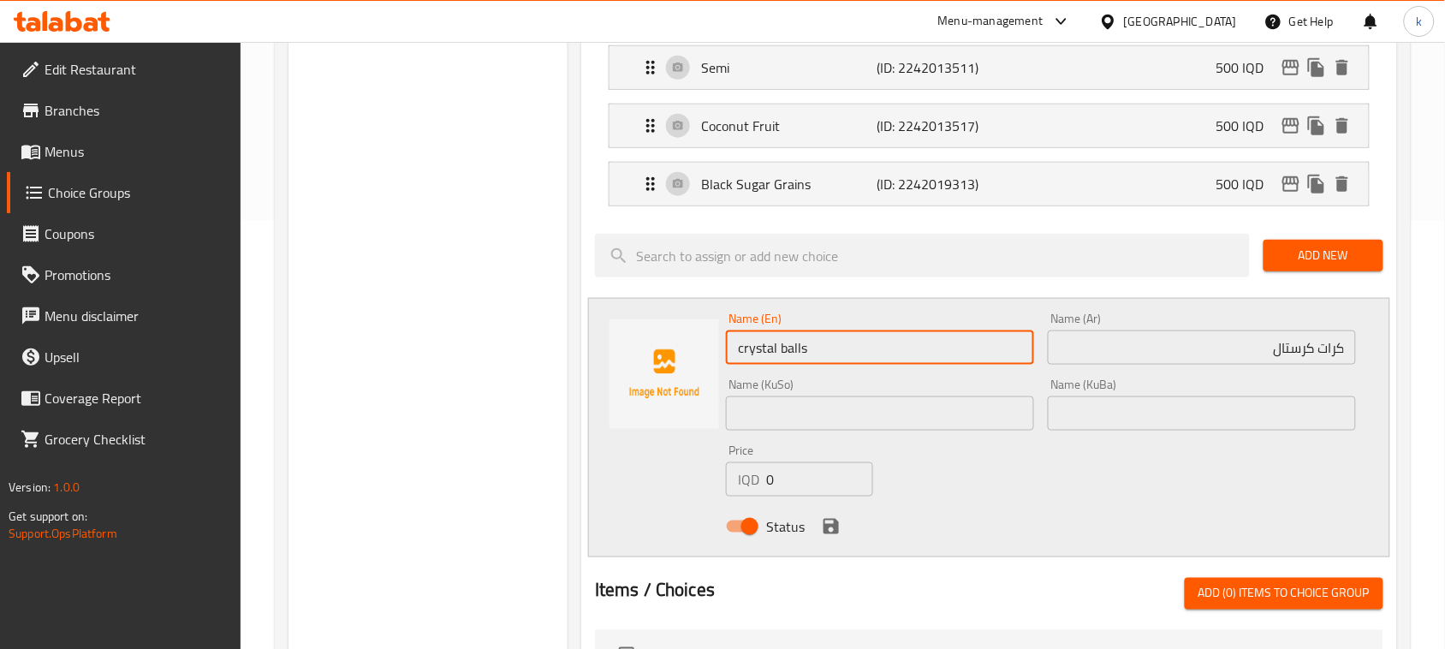
click at [740, 352] on input "crystal balls" at bounding box center [880, 347] width 308 height 34
click at [799, 355] on input "Crystal balls" at bounding box center [880, 347] width 308 height 34
paste input "B"
type input "Crystal Balls"
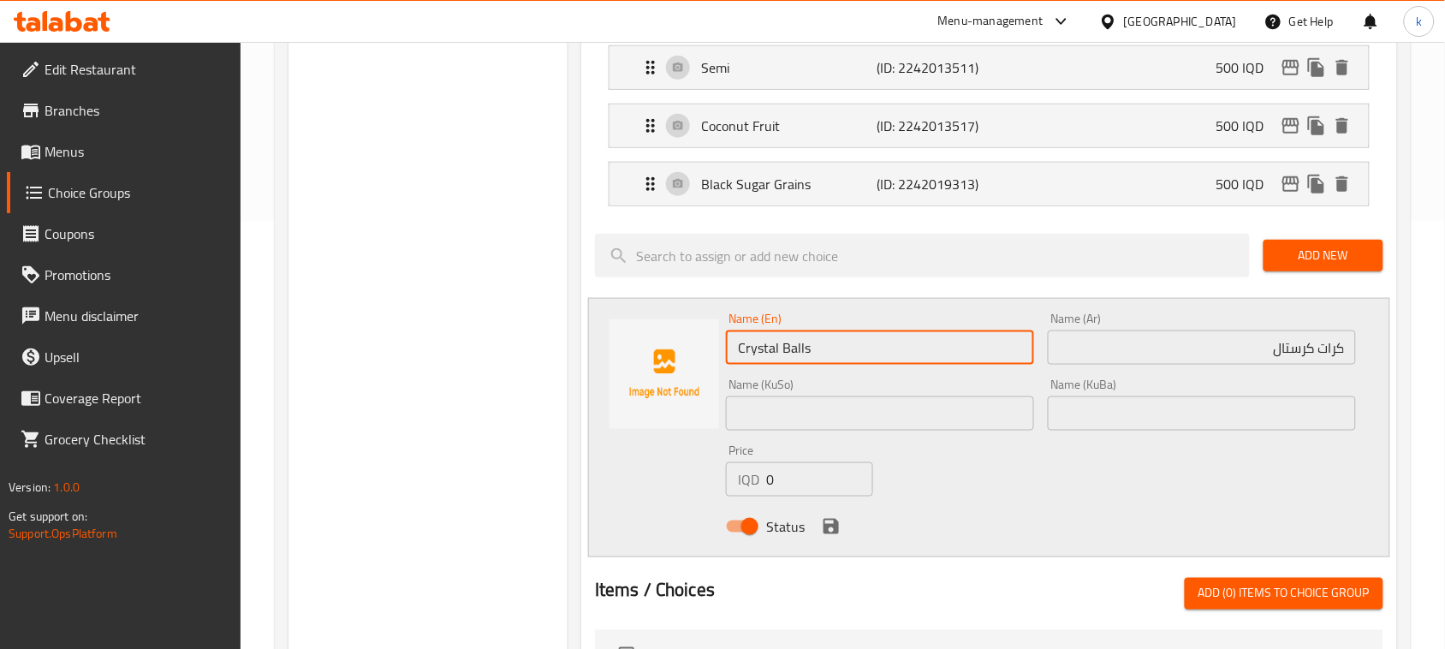
click at [1318, 424] on input "text" at bounding box center [1202, 413] width 308 height 34
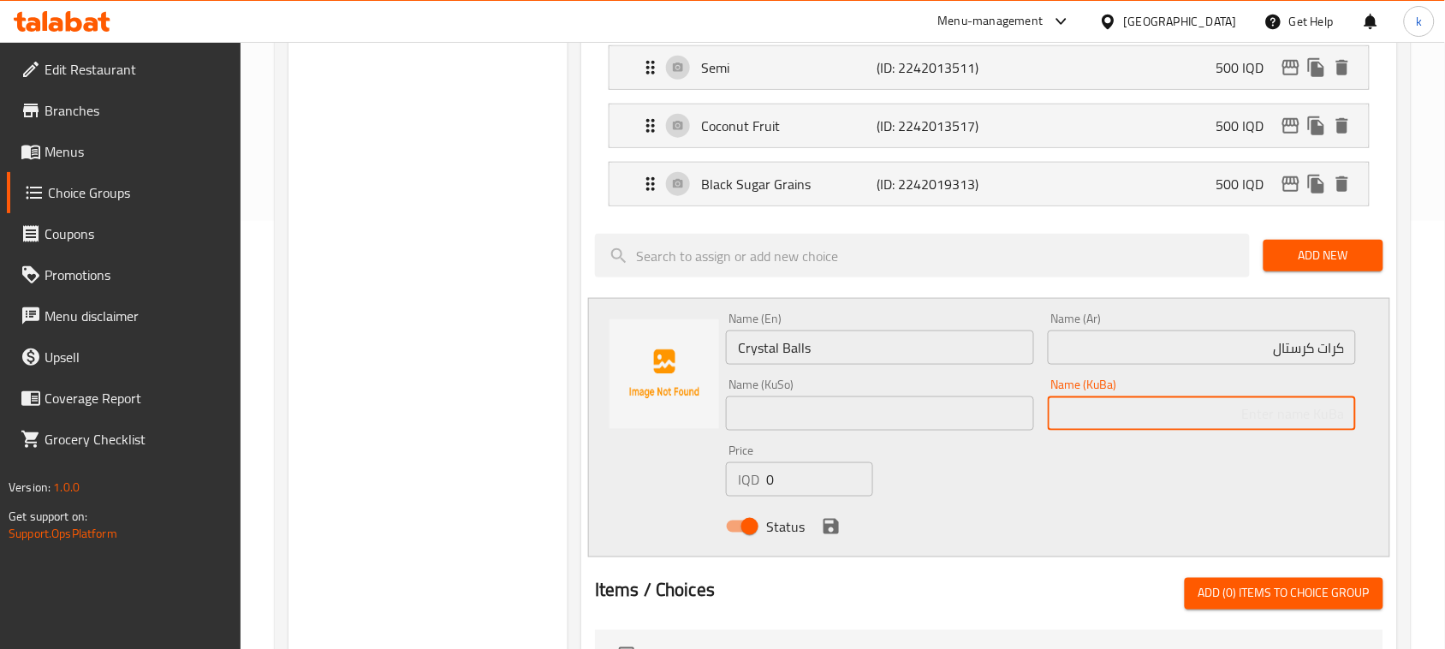
paste input "تۆپەڵەی"
drag, startPoint x: 1252, startPoint y: 419, endPoint x: 1421, endPoint y: 449, distance: 171.3
click at [1421, 449] on div "Home / Restaurants management / Choice Groups Choice Groups Choice Groups Your …" at bounding box center [843, 407] width 1204 height 1587
type input "تۆپەڵەی کریستاڵ"
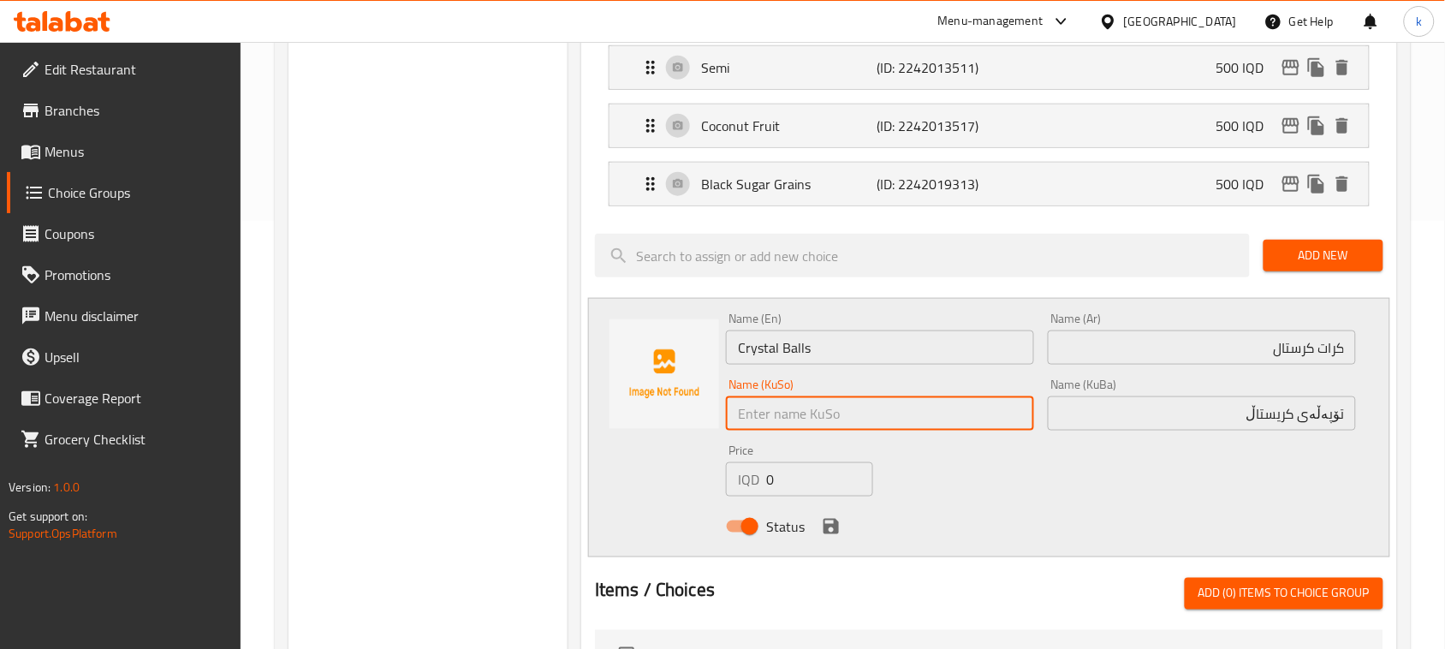
click at [923, 416] on input "text" at bounding box center [880, 413] width 308 height 34
paste input "تۆپەڵەی کریستاڵ"
type input "تۆپەڵەی کریستاڵ"
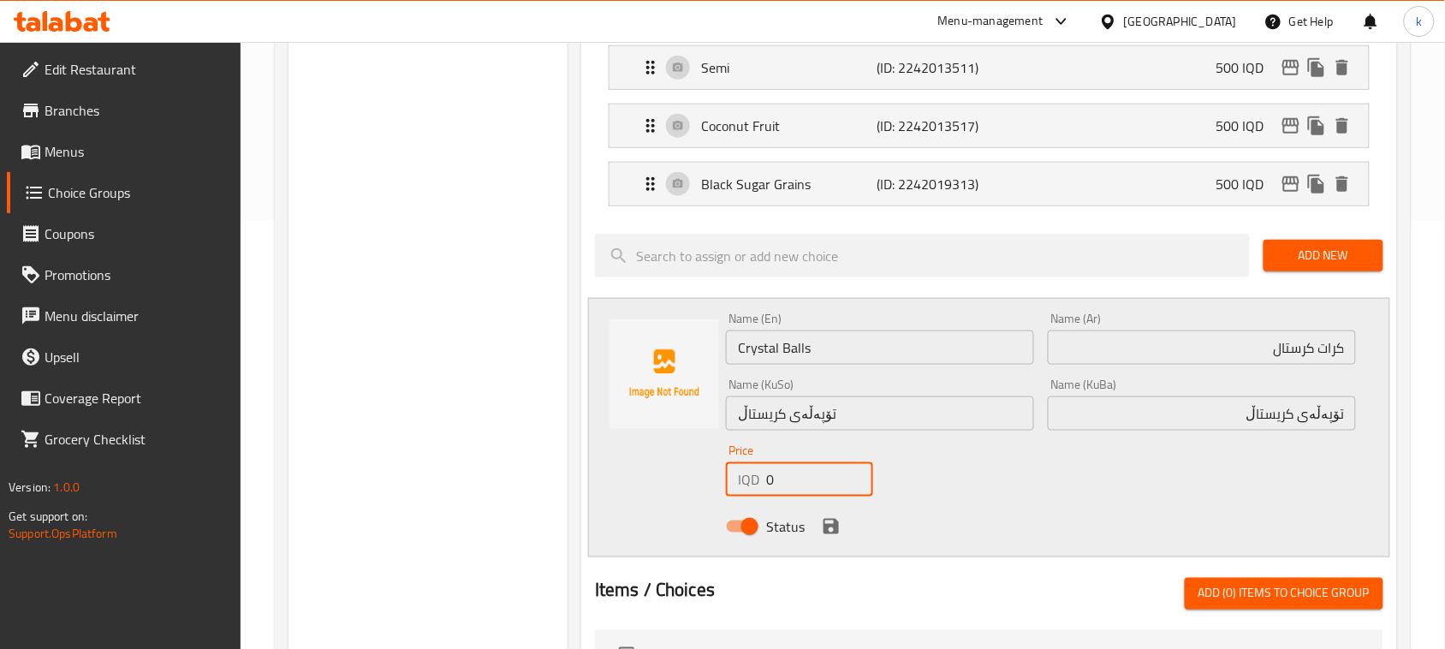
drag, startPoint x: 818, startPoint y: 482, endPoint x: 746, endPoint y: 495, distance: 73.9
click at [749, 493] on div "IQD 0 Price" at bounding box center [799, 479] width 147 height 34
type input "1000"
drag, startPoint x: 830, startPoint y: 522, endPoint x: 1002, endPoint y: 526, distance: 171.3
click at [831, 523] on icon "save" at bounding box center [831, 526] width 21 height 21
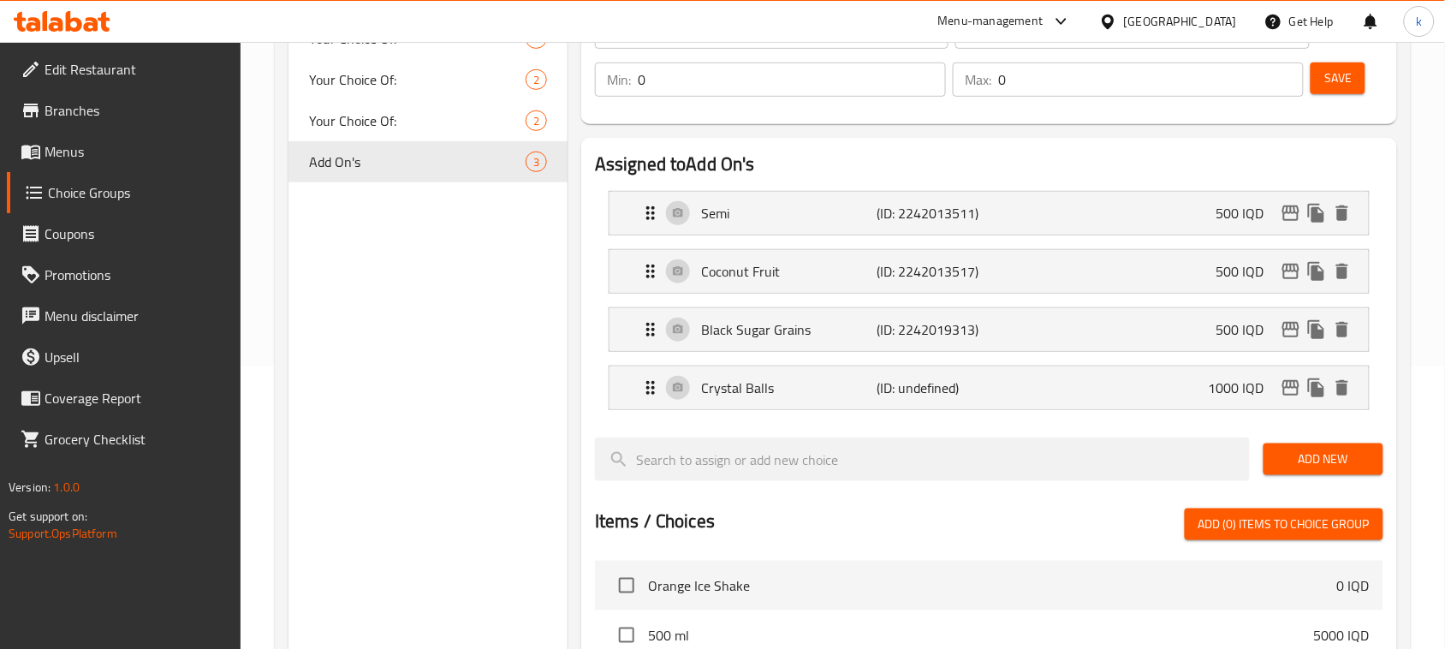
scroll to position [107, 0]
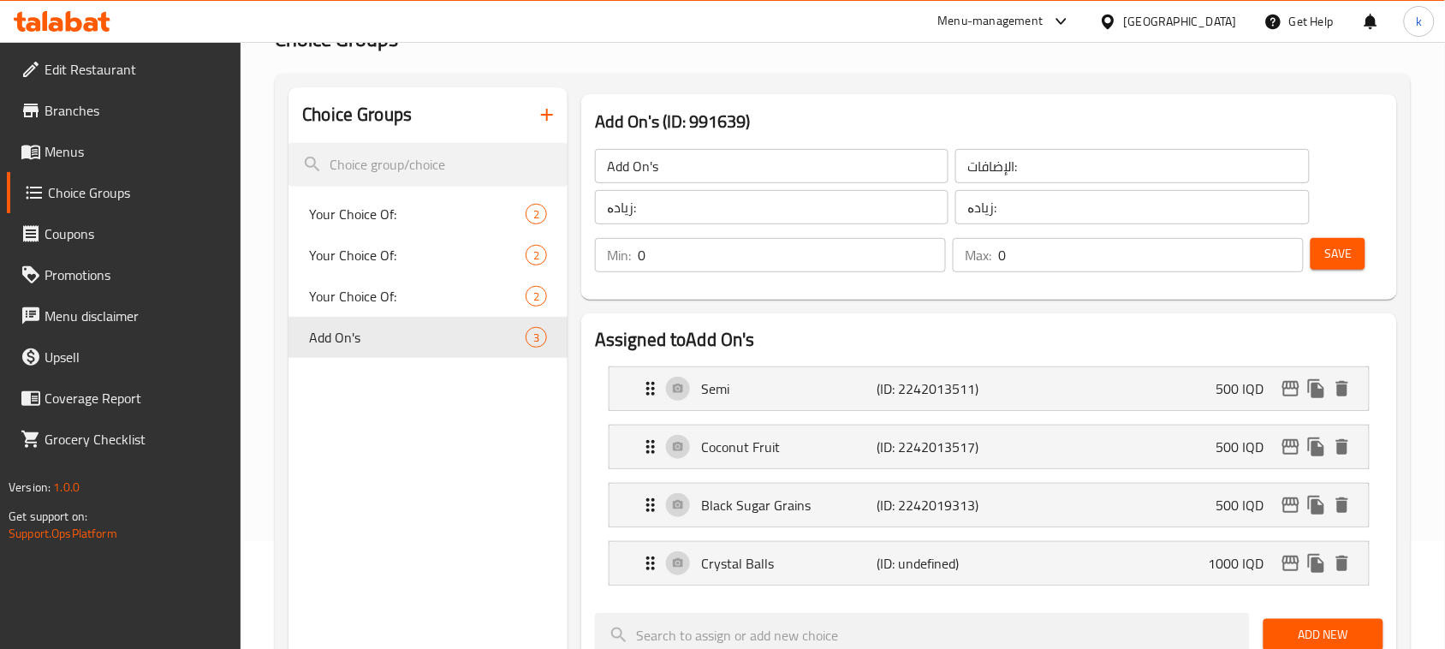
click at [1334, 253] on span "Save" at bounding box center [1337, 253] width 27 height 21
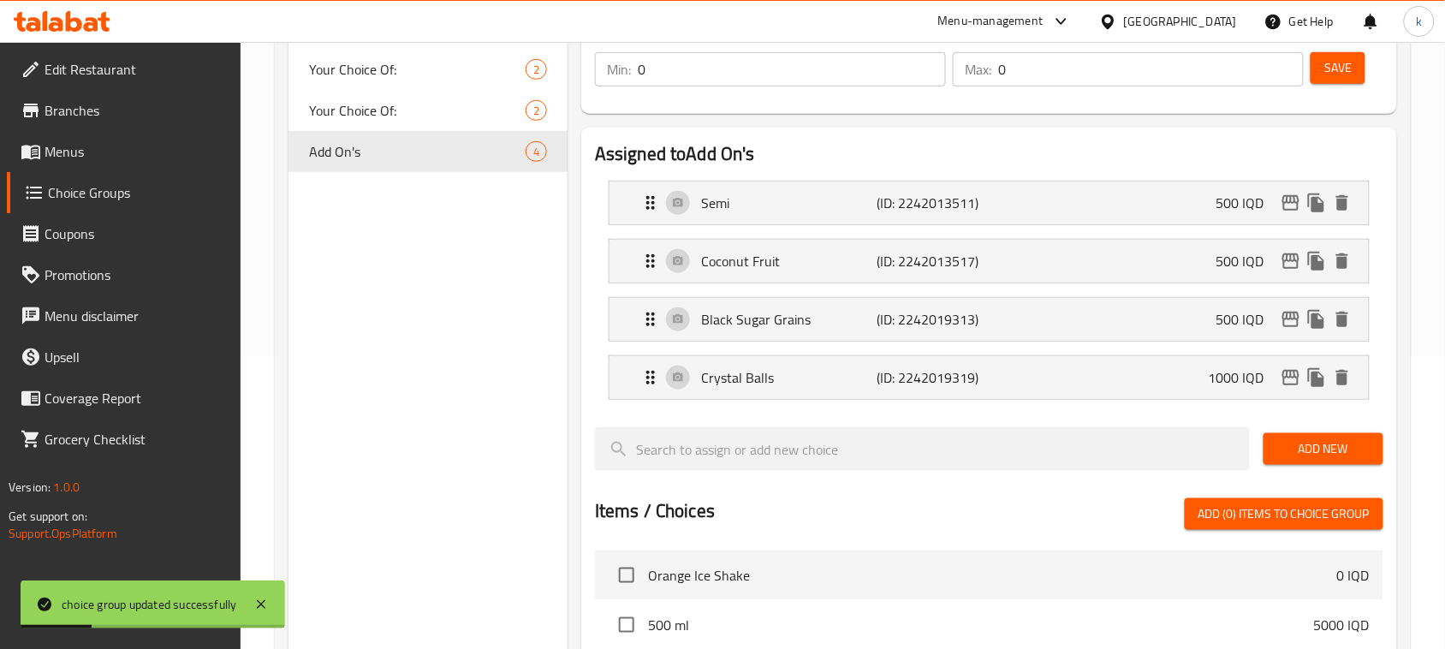
scroll to position [321, 0]
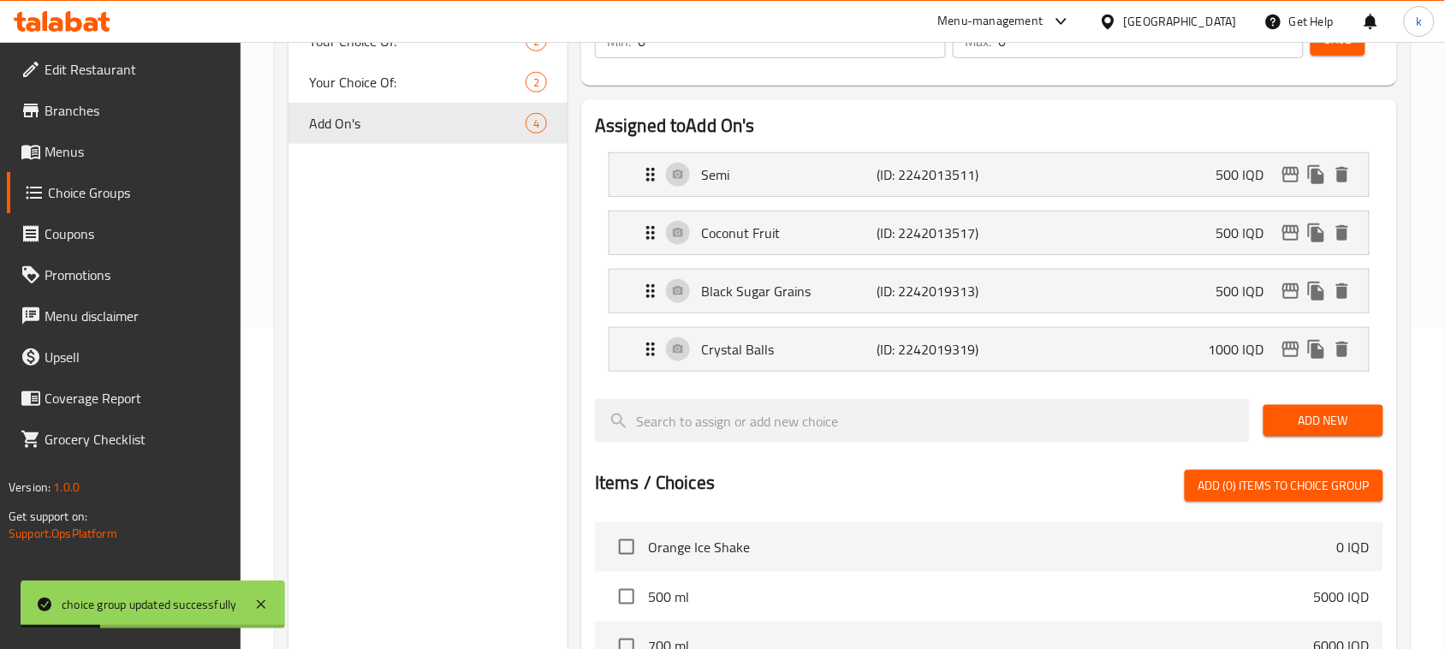
click at [1306, 422] on span "Add New" at bounding box center [1323, 420] width 92 height 21
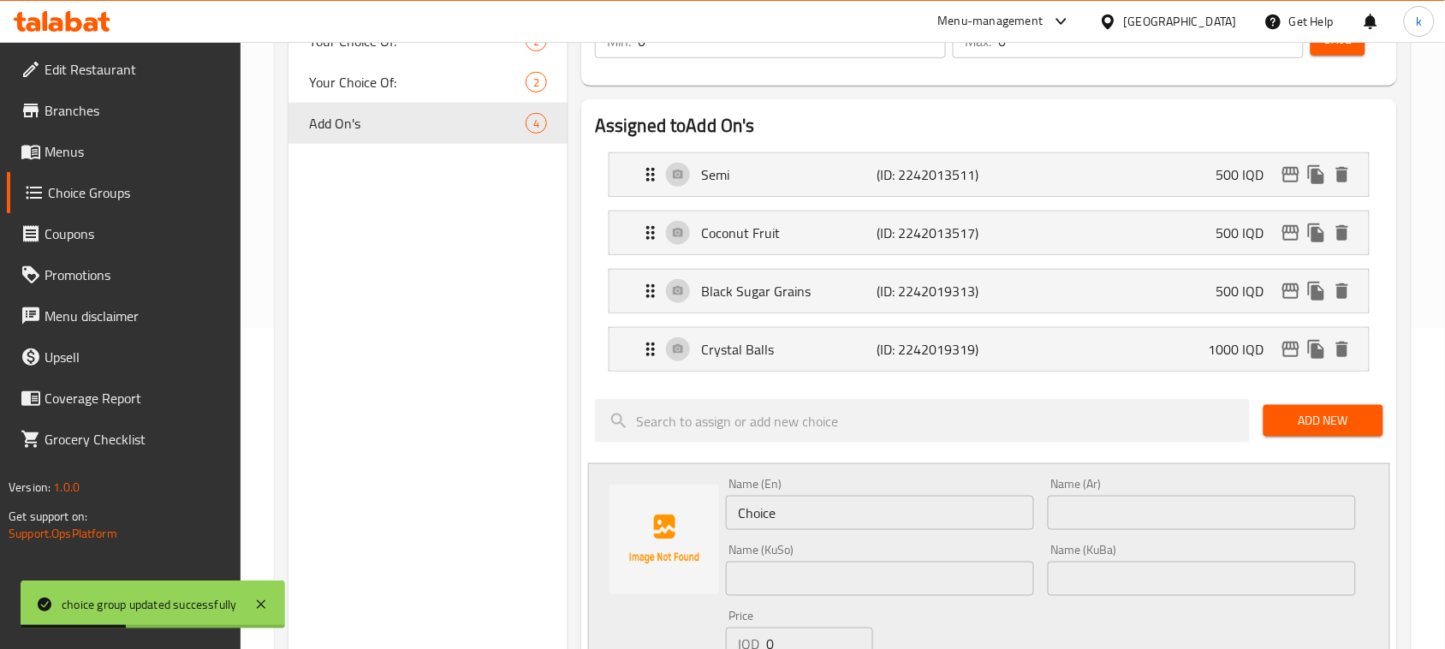
click at [1218, 520] on input "text" at bounding box center [1202, 513] width 308 height 34
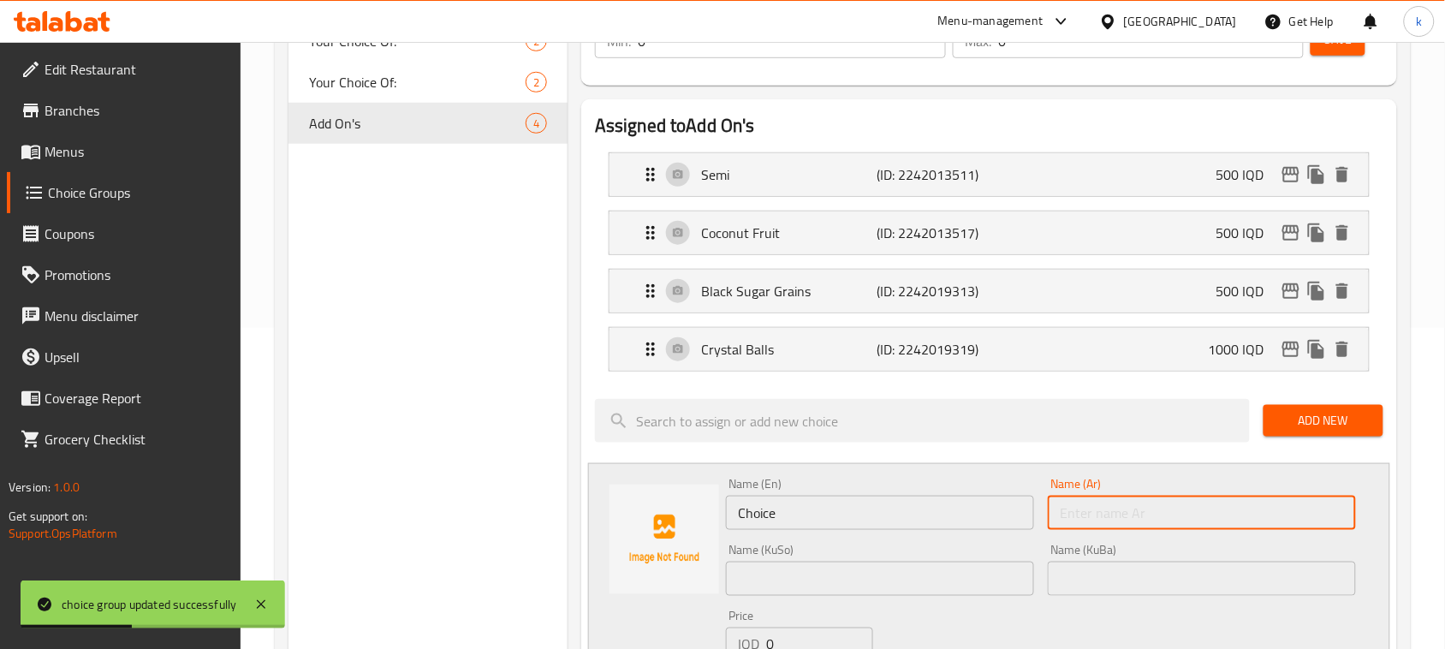
paste input "البيض المتفجر"
click at [1335, 511] on input "البيض المتفجر" at bounding box center [1202, 513] width 308 height 34
click at [1306, 518] on input "بيض المتفجر" at bounding box center [1202, 513] width 308 height 34
type input "بيض متفجر"
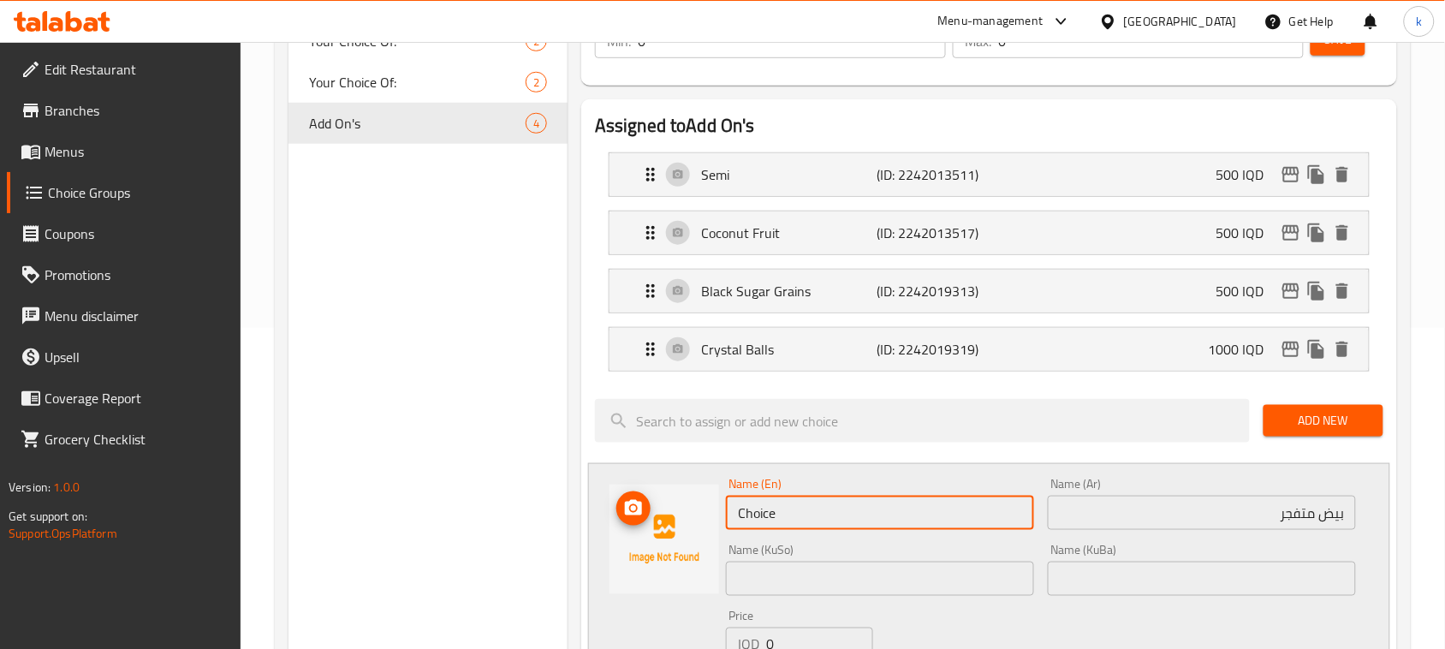
drag, startPoint x: 837, startPoint y: 507, endPoint x: 678, endPoint y: 499, distance: 159.4
click at [678, 499] on div "Name (En) Choice Name (En) Name (Ar) بيض متفجر Name (Ar) Name (KuSo) Name (KuSo…" at bounding box center [989, 592] width 802 height 259
click at [1277, 575] on input "text" at bounding box center [1202, 579] width 308 height 34
drag, startPoint x: 849, startPoint y: 514, endPoint x: 672, endPoint y: 532, distance: 178.1
click at [672, 531] on div "Name (En) Choice Name (En) Name (Ar) بيض متفجر Name (Ar) Name (KuSo) Name (KuSo…" at bounding box center [989, 592] width 802 height 259
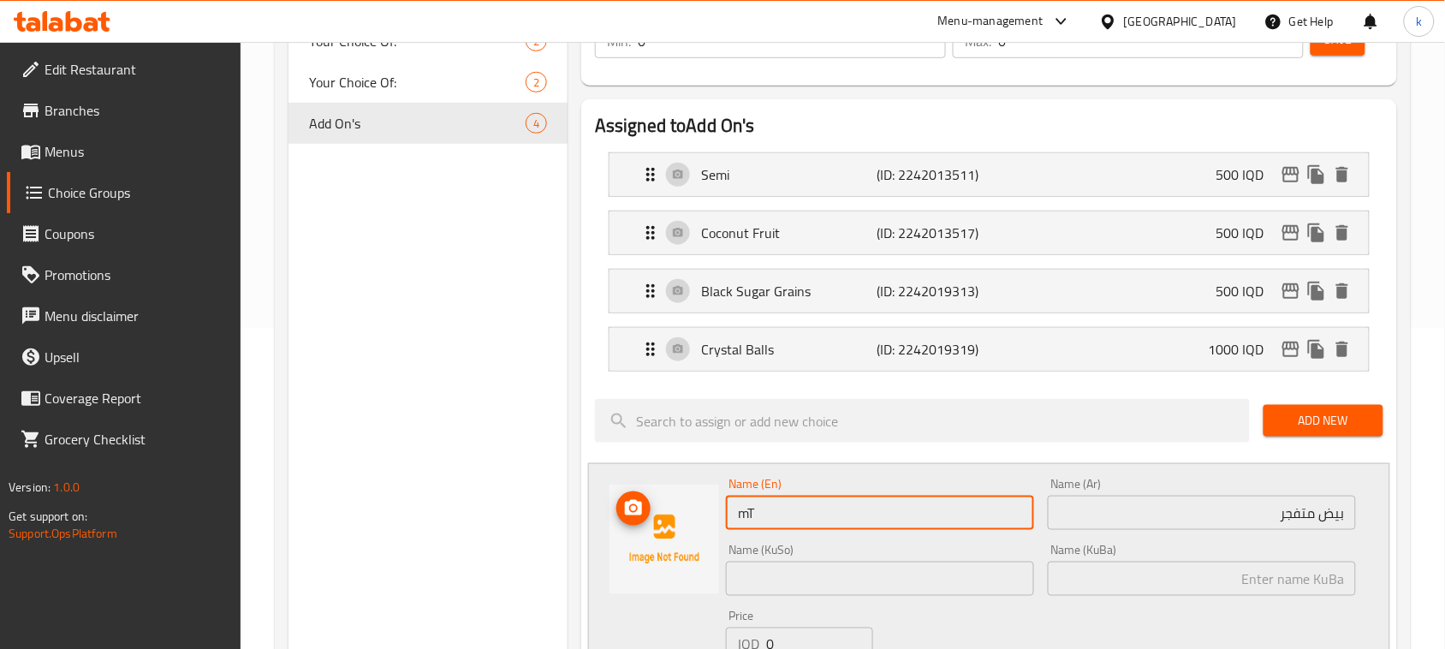
type input "m"
click at [754, 515] on input "Mtafajer Egg" at bounding box center [880, 513] width 308 height 34
click at [758, 516] on input "Mtafajer Egg" at bounding box center [880, 513] width 308 height 34
click at [754, 519] on input "Mtafajer Egg" at bounding box center [880, 513] width 308 height 34
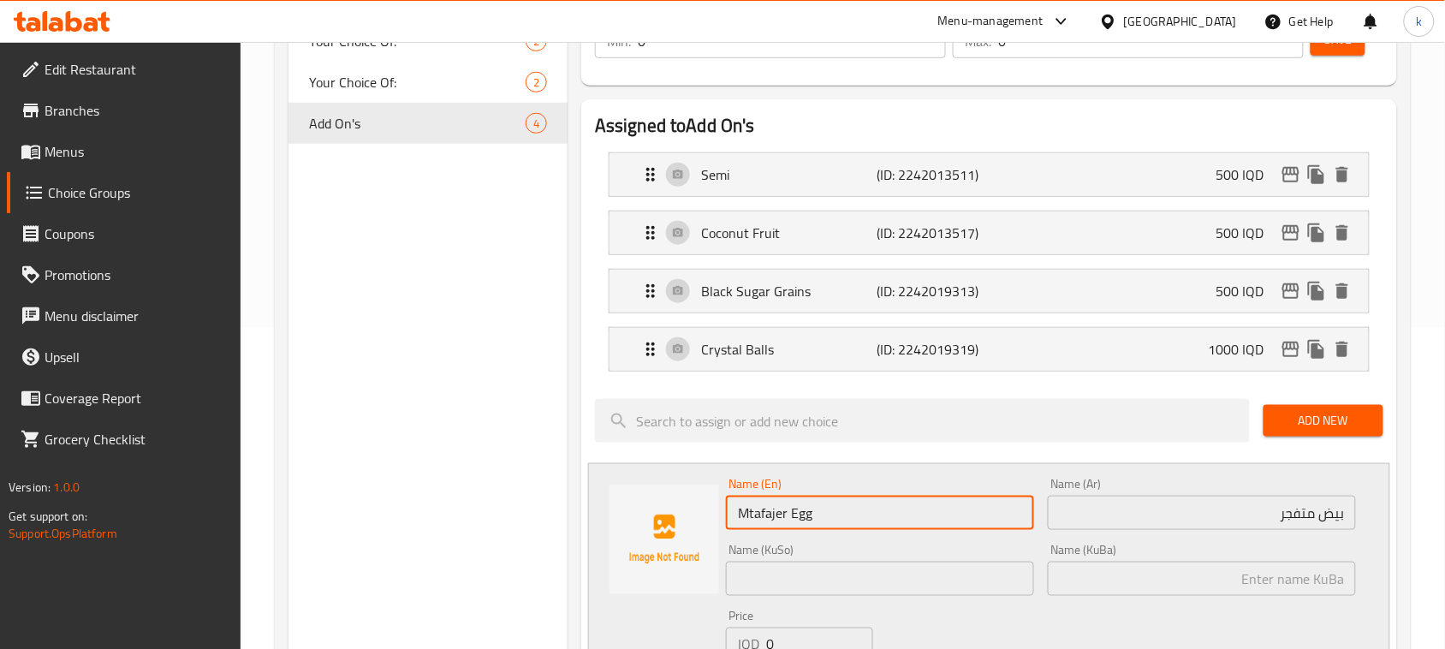
click at [769, 523] on input "Mtafajer Egg" at bounding box center [880, 513] width 308 height 34
click at [794, 516] on input "Mtafajer Egg" at bounding box center [880, 513] width 308 height 34
click at [779, 520] on input "Mtafajer Egg" at bounding box center [880, 513] width 308 height 34
click at [764, 514] on input "Mtafajr Egg" at bounding box center [880, 513] width 308 height 34
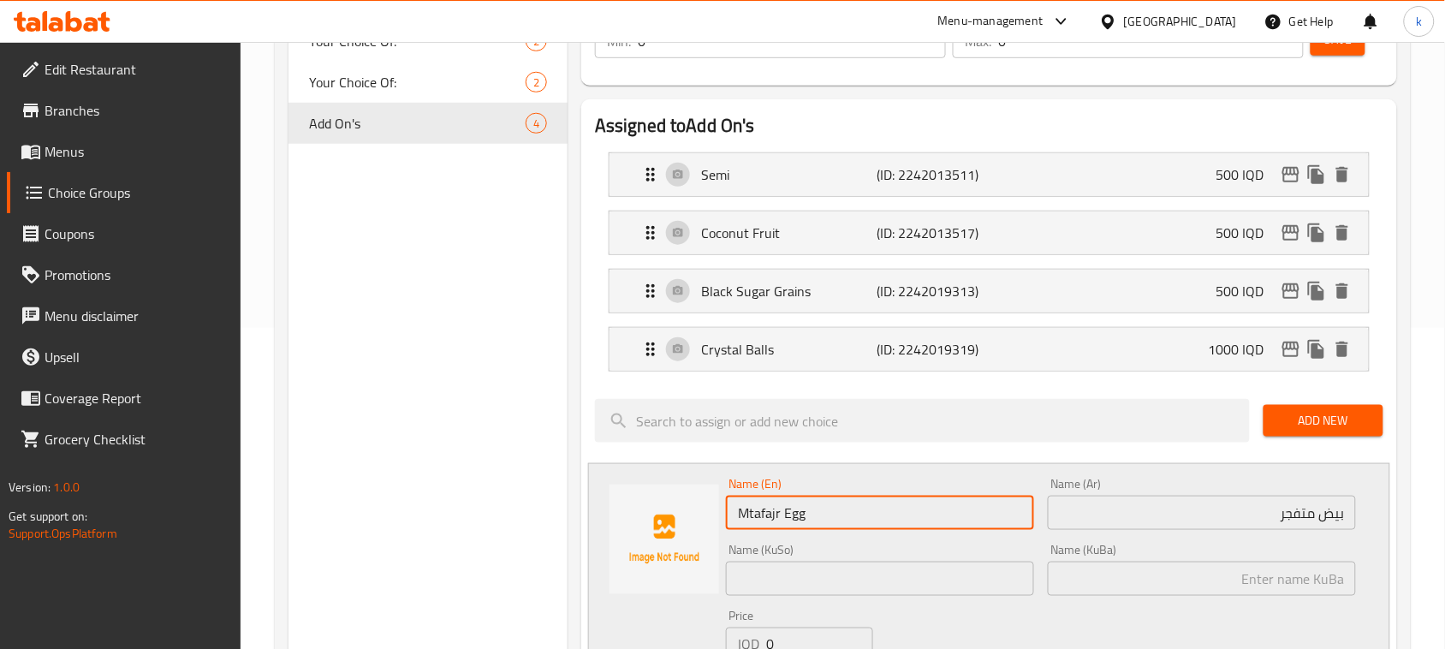
click at [764, 514] on input "Mtafajr Egg" at bounding box center [880, 513] width 308 height 34
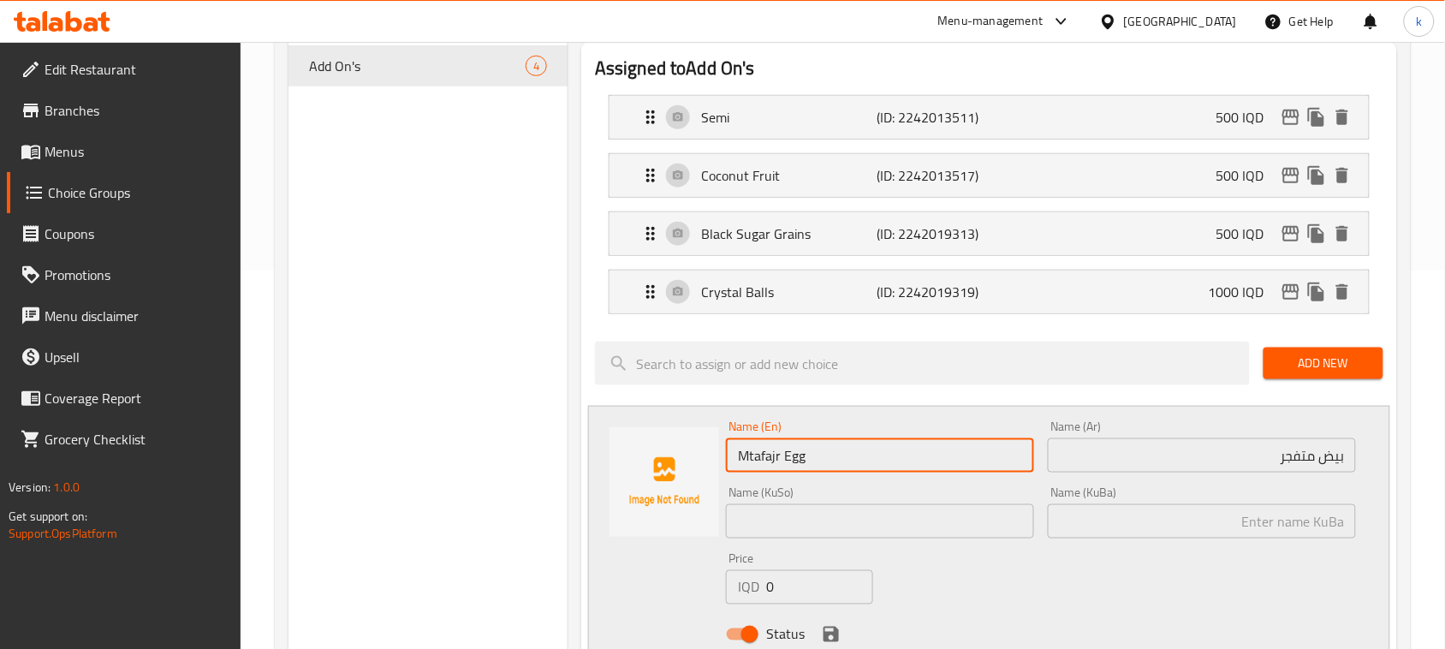
scroll to position [428, 0]
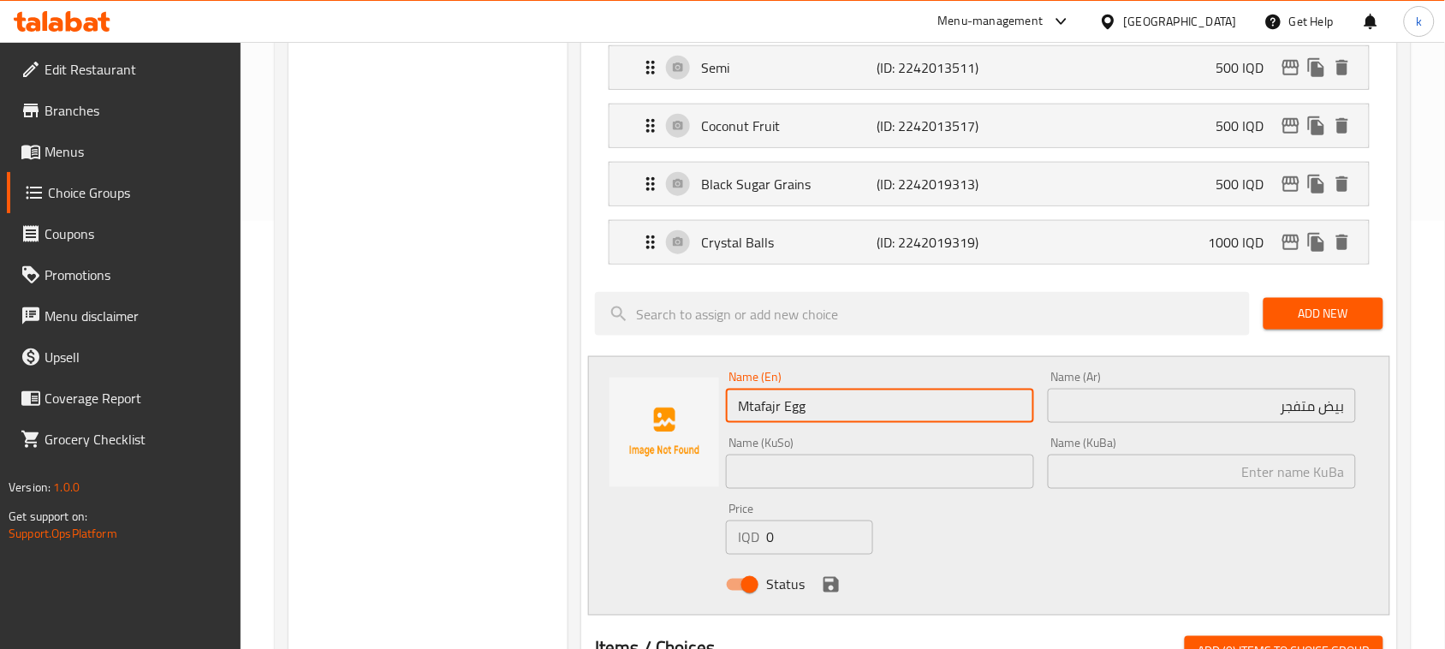
click at [796, 407] on input "Mtafajr Egg" at bounding box center [880, 406] width 308 height 34
click at [762, 408] on input "Mtafajr Egg" at bounding box center [880, 406] width 308 height 34
click at [763, 402] on input "Mtfajr Egg" at bounding box center [880, 406] width 308 height 34
type input "Mtfjr Egg"
click at [1278, 489] on input "text" at bounding box center [1202, 472] width 308 height 34
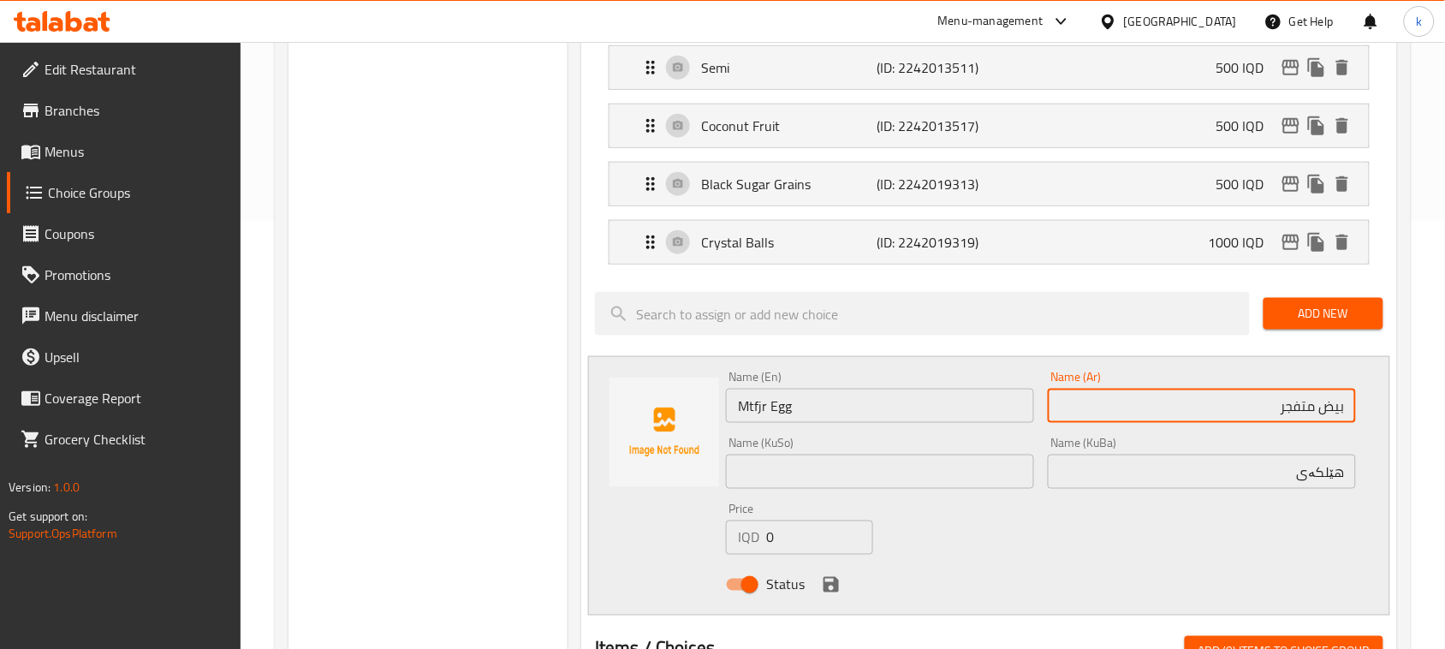
click at [1295, 411] on input "بيض متفجر" at bounding box center [1202, 406] width 308 height 34
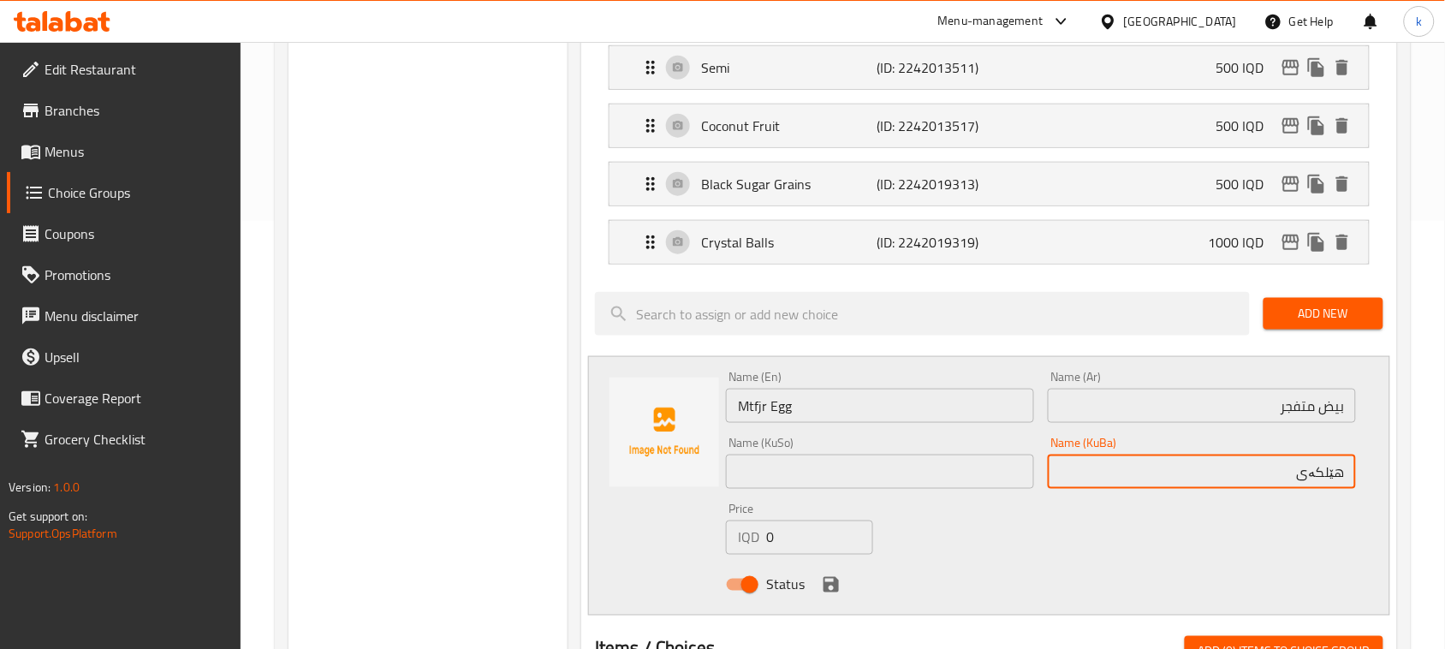
click at [1272, 468] on input "هێلکەی" at bounding box center [1202, 472] width 308 height 34
click at [1287, 413] on input "بيض متفجر" at bounding box center [1202, 406] width 308 height 34
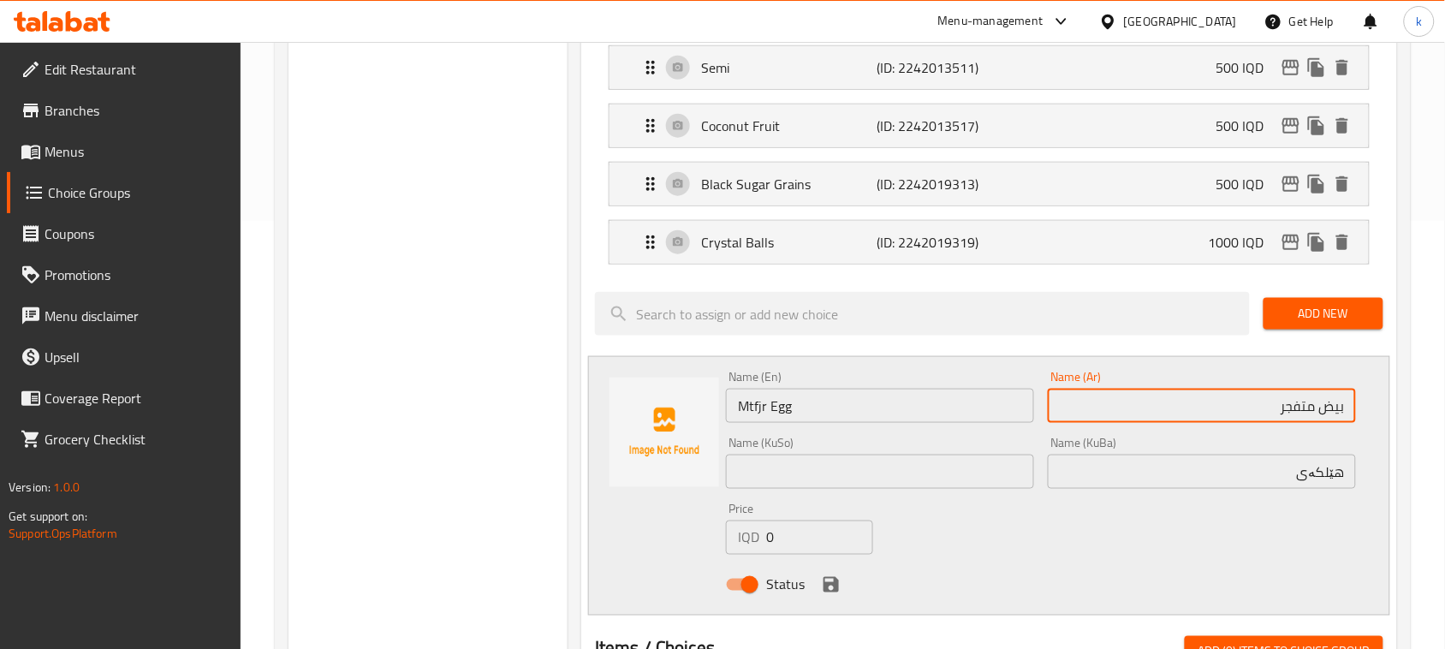
click at [1287, 413] on input "بيض متفجر" at bounding box center [1202, 406] width 308 height 34
click at [1276, 472] on input "هێلکەی" at bounding box center [1202, 472] width 308 height 34
paste input "متفجر"
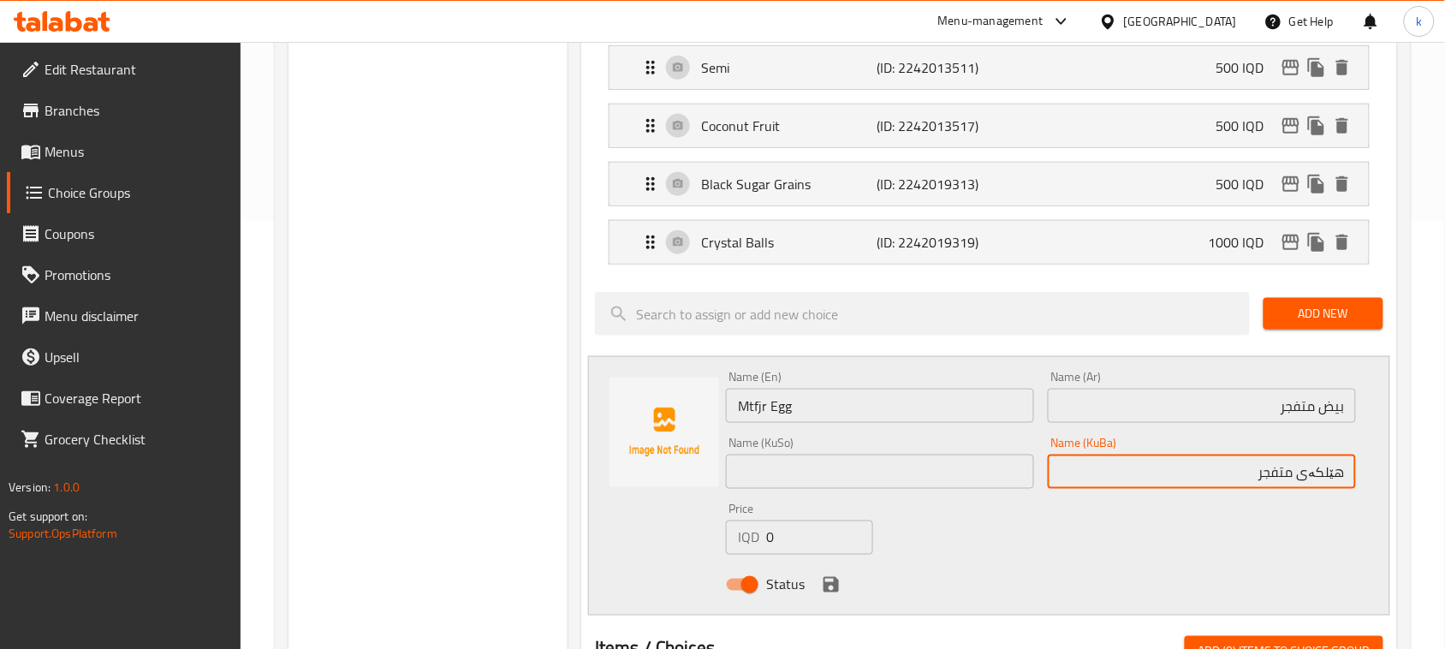
drag, startPoint x: 1252, startPoint y: 477, endPoint x: 1394, endPoint y: 488, distance: 142.5
click at [1394, 488] on div "Assigned to Add On's Semi (ID: 2242013511) 500 IQD Name (En) Semi Name (En) Nam…" at bounding box center [989, 538] width 816 height 1092
type input "هێلکەی متفجر"
click at [867, 480] on input "text" at bounding box center [880, 472] width 308 height 34
paste input "هێلکەی متفجر"
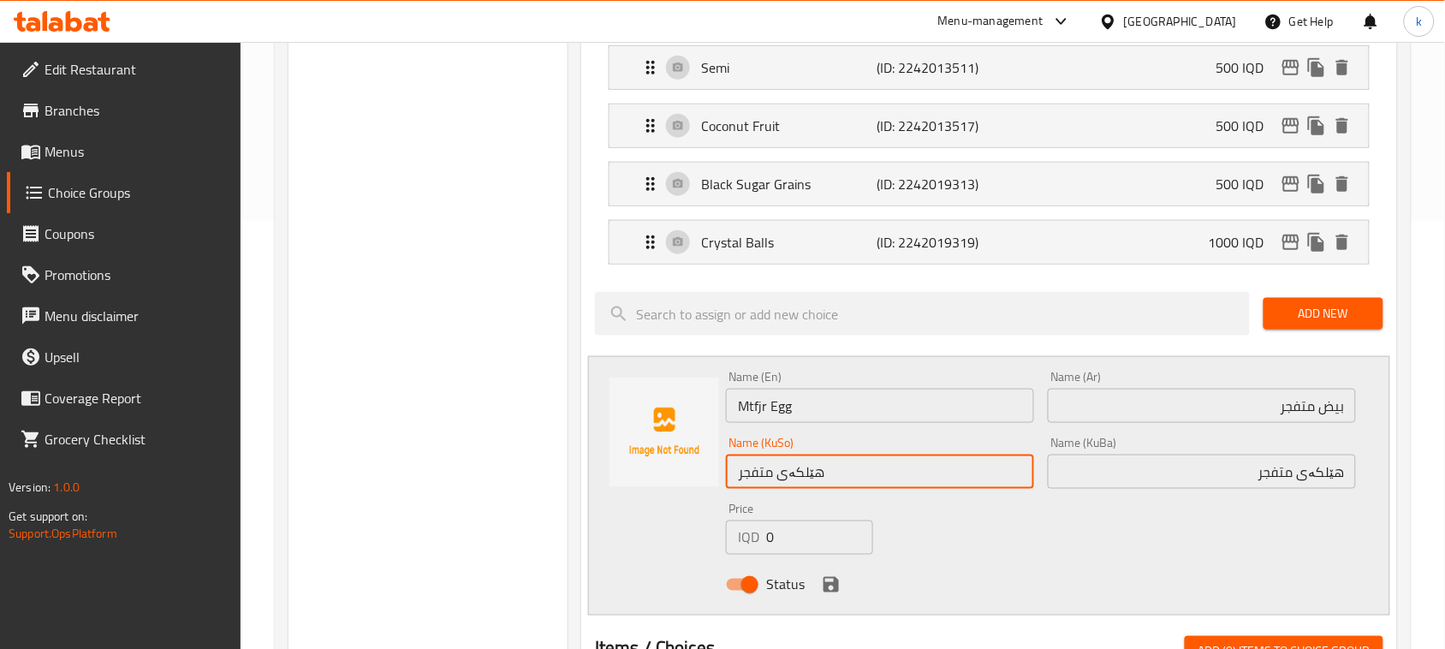
type input "هێلکەی متفجر"
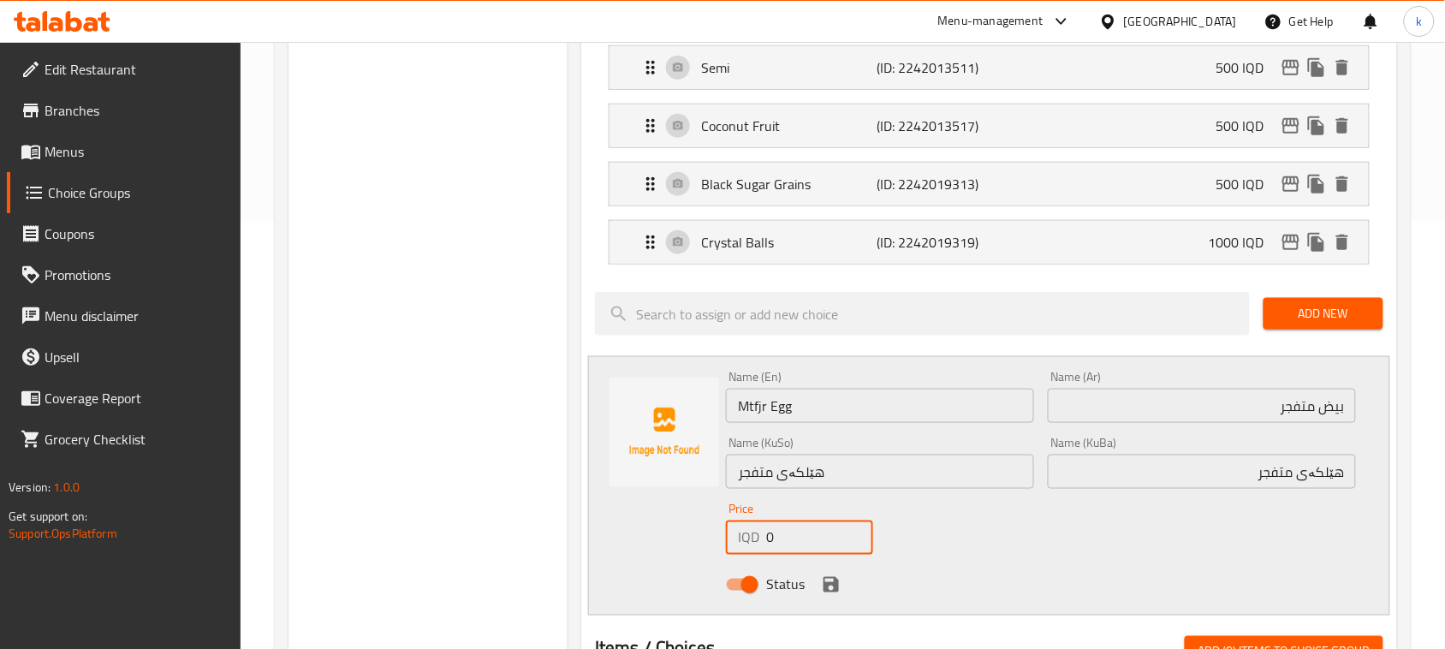
drag, startPoint x: 783, startPoint y: 539, endPoint x: 763, endPoint y: 549, distance: 22.6
click at [763, 549] on div "IQD 0 Price" at bounding box center [799, 537] width 147 height 34
type input "1000"
click at [835, 592] on icon "save" at bounding box center [831, 584] width 15 height 15
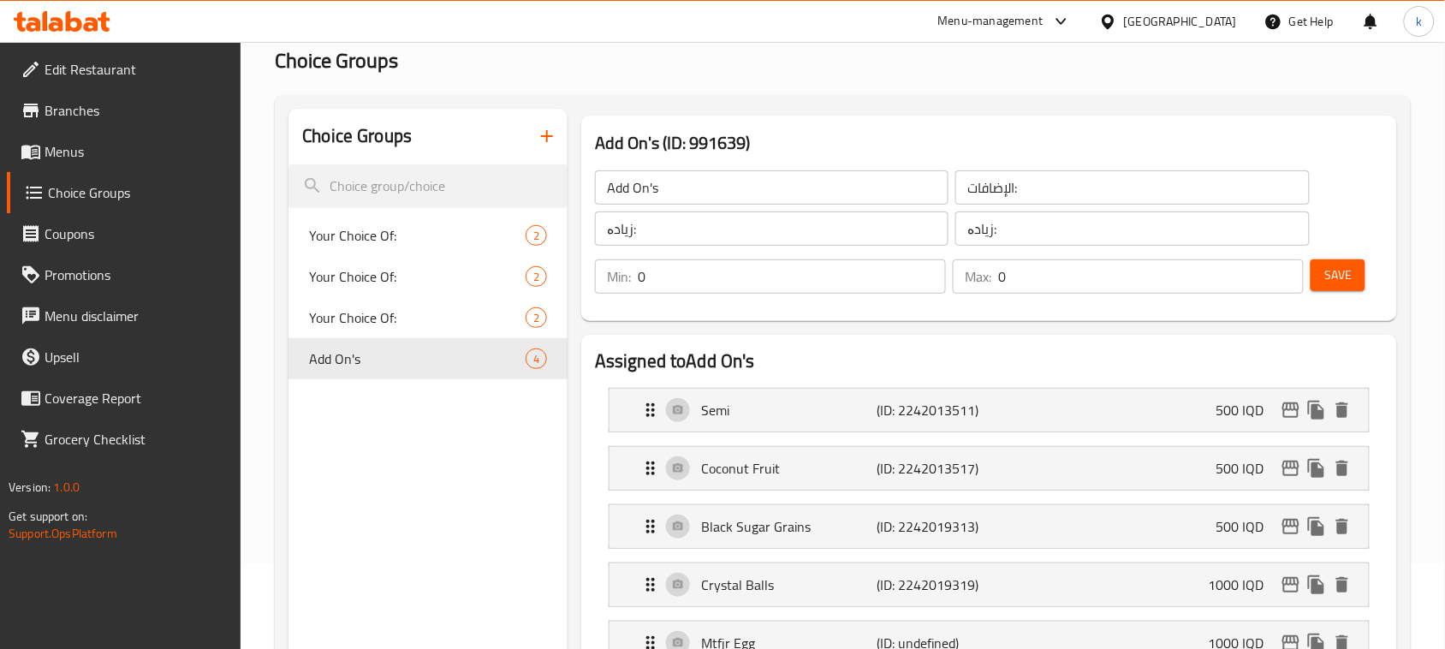
scroll to position [0, 0]
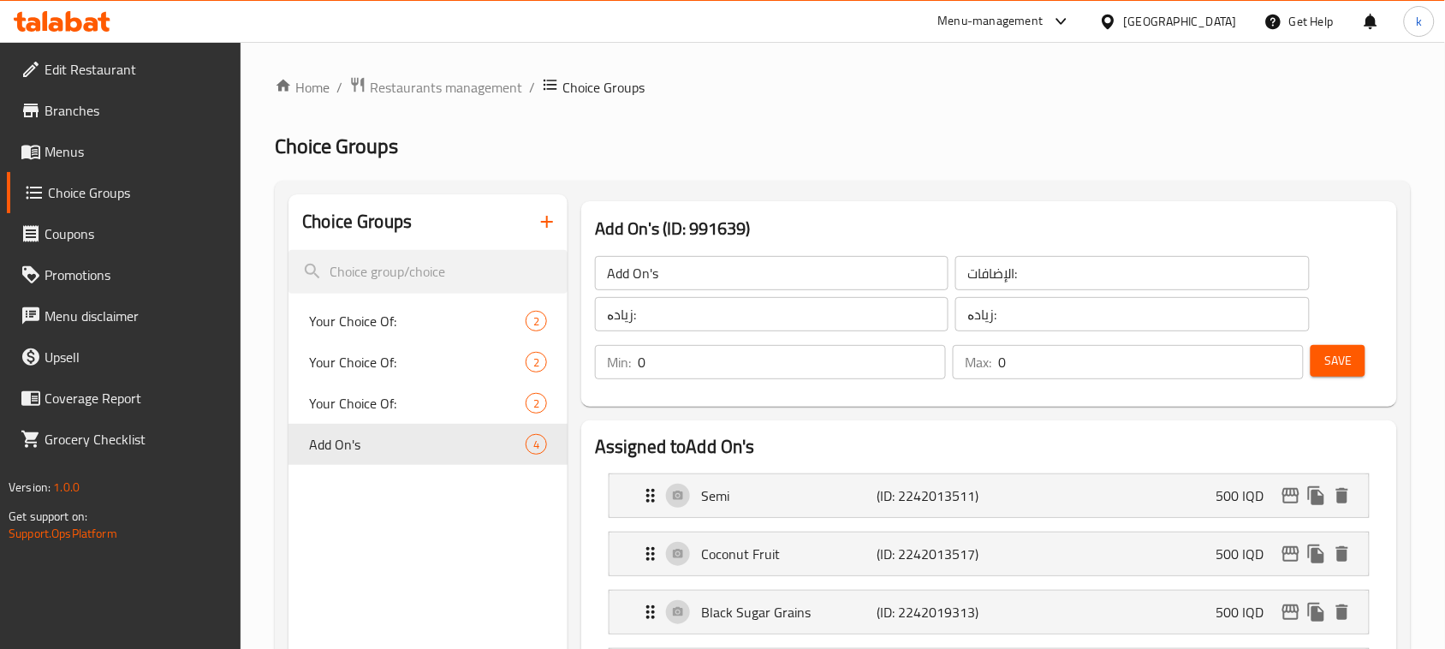
click at [1336, 366] on span "Save" at bounding box center [1337, 360] width 27 height 21
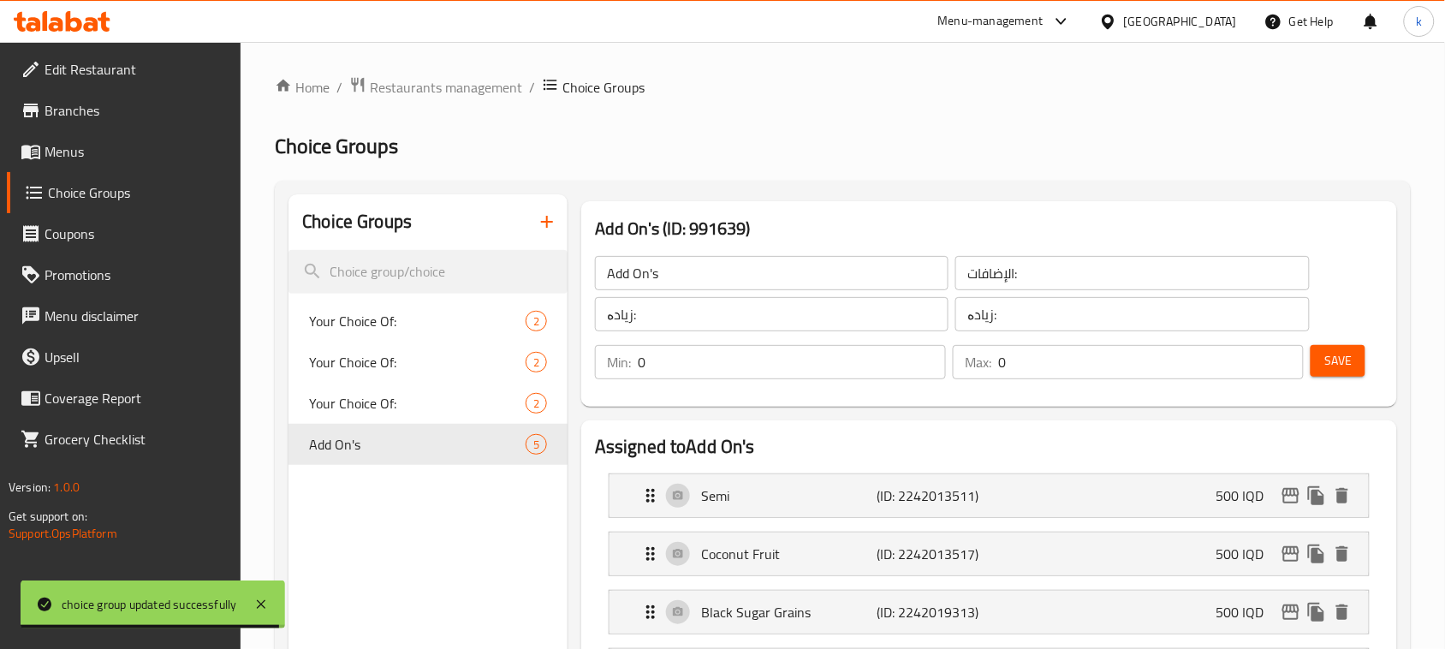
click at [80, 148] on span "Menus" at bounding box center [136, 151] width 183 height 21
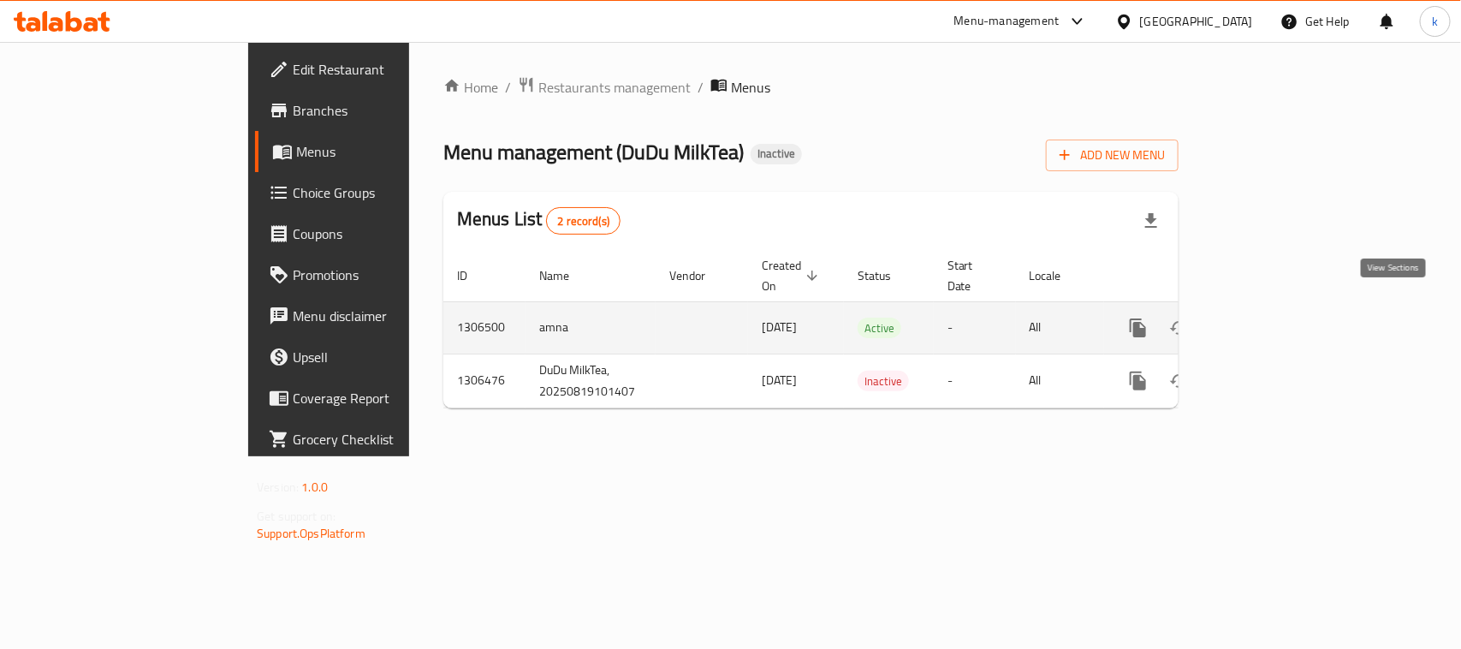
click at [1272, 318] on icon "enhanced table" at bounding box center [1262, 328] width 21 height 21
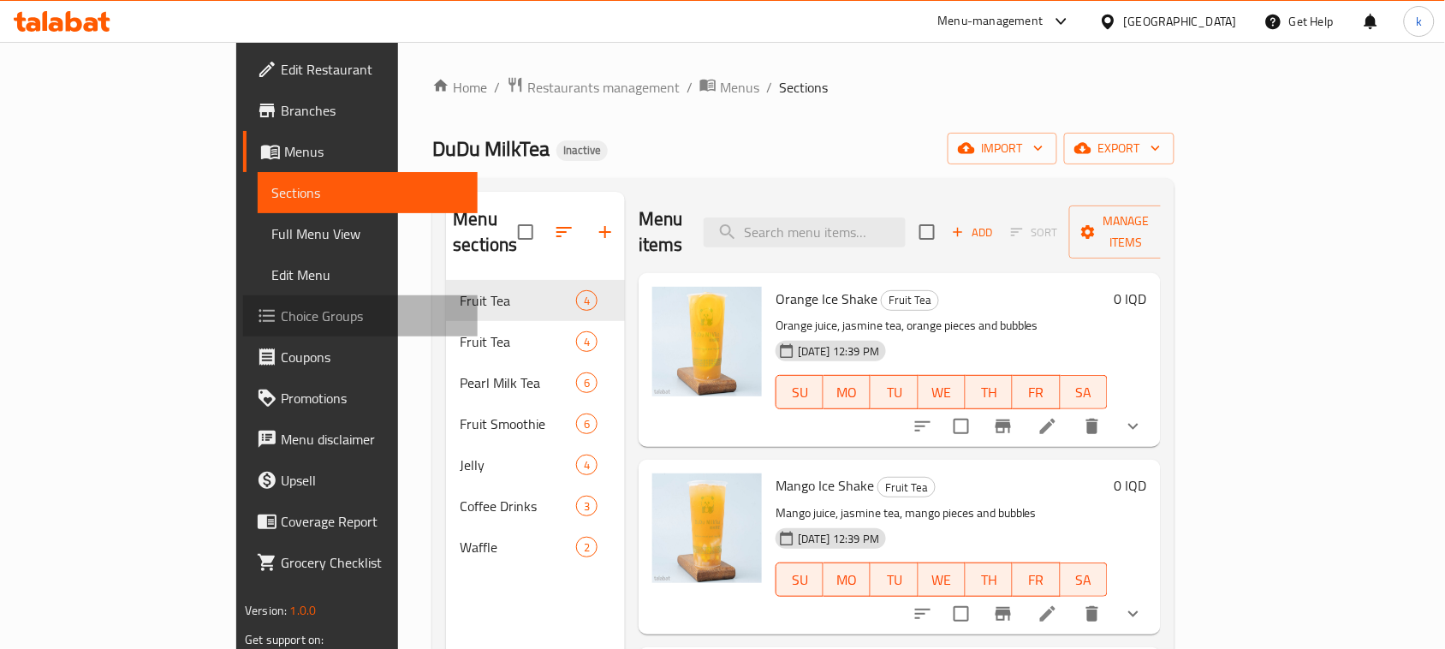
click at [281, 318] on span "Choice Groups" at bounding box center [372, 316] width 183 height 21
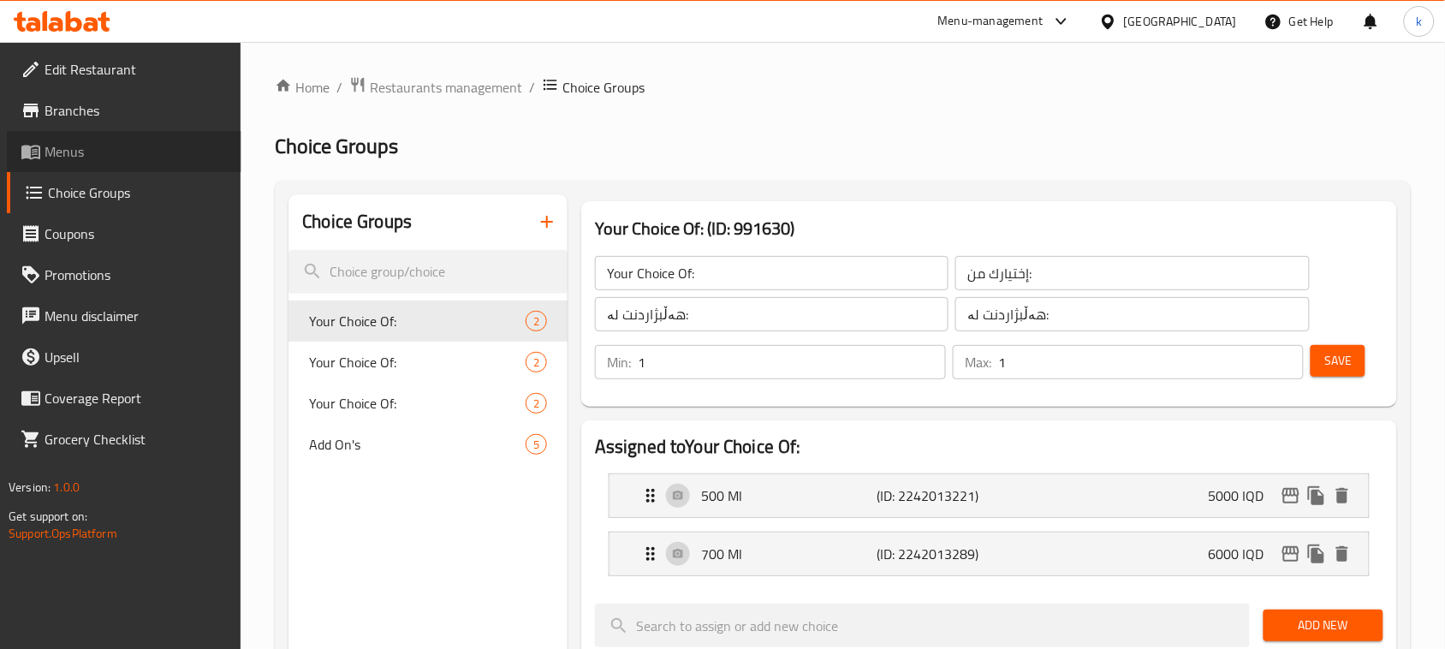
click at [32, 146] on icon at bounding box center [30, 153] width 19 height 15
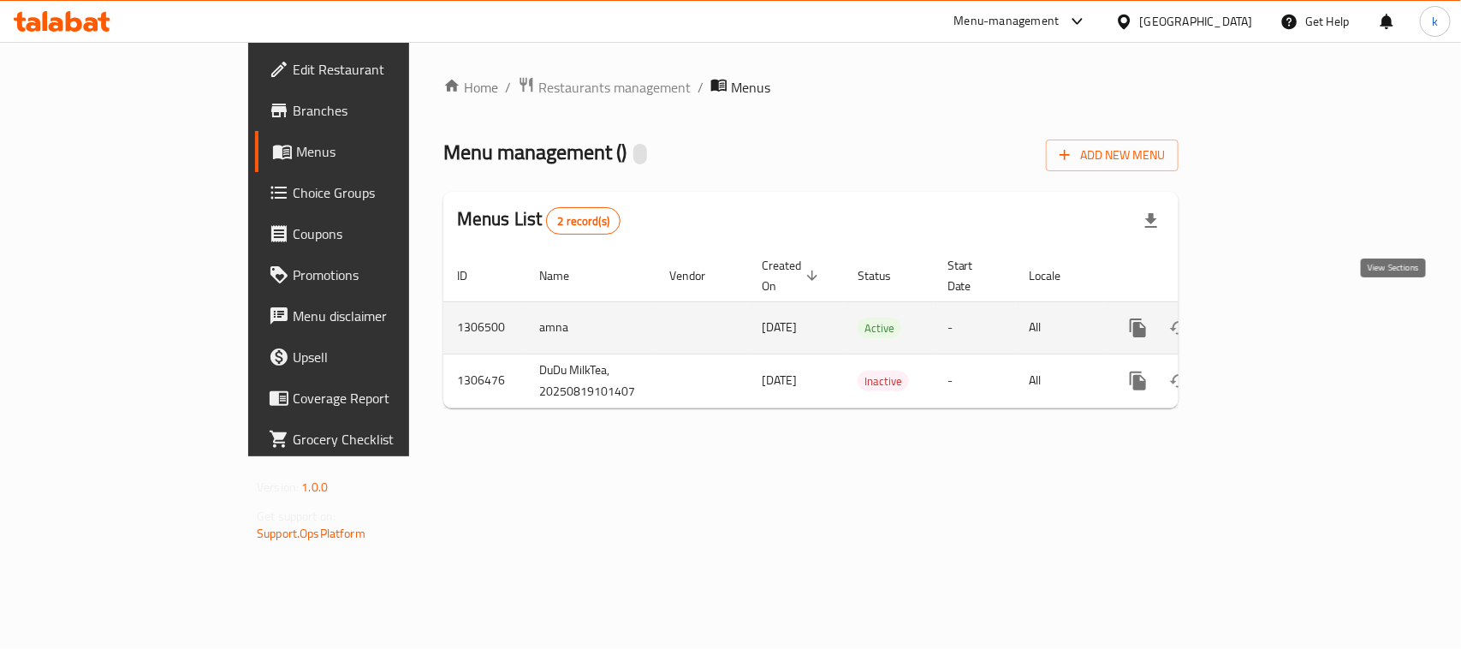
click at [1272, 318] on icon "enhanced table" at bounding box center [1262, 328] width 21 height 21
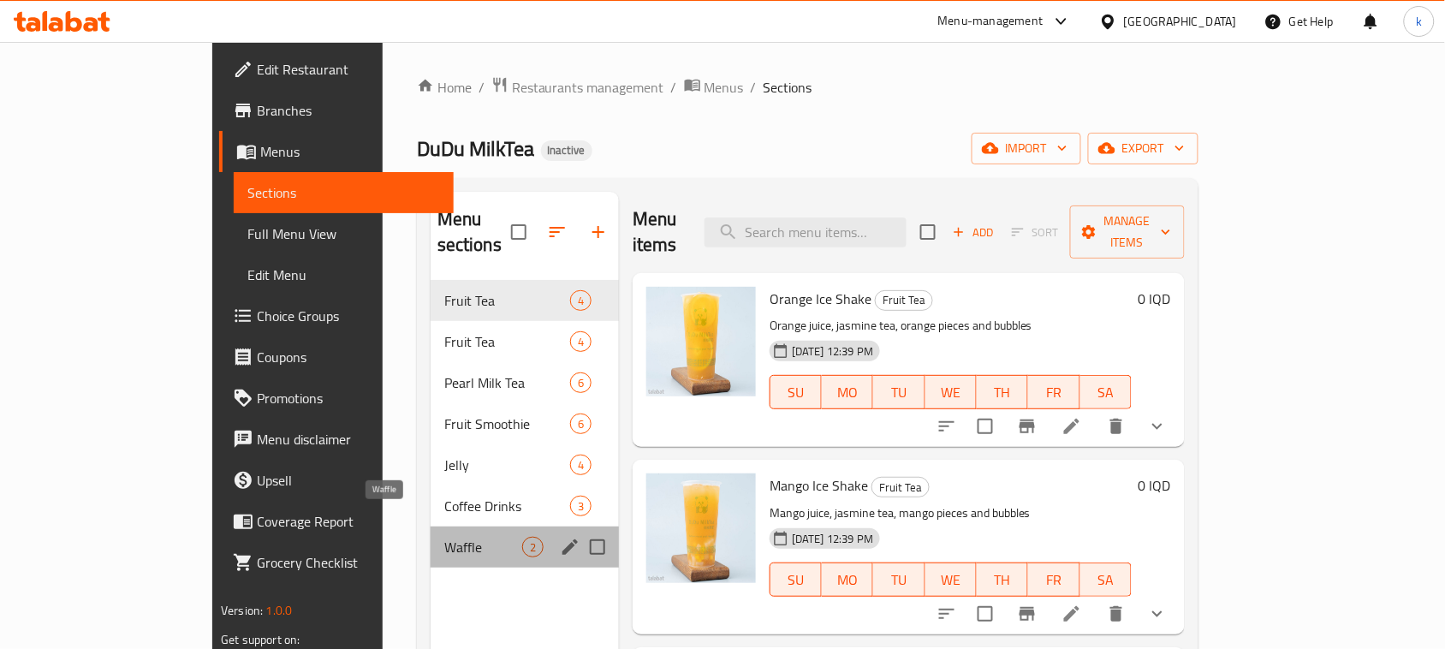
click at [444, 537] on span "Waffle" at bounding box center [483, 547] width 78 height 21
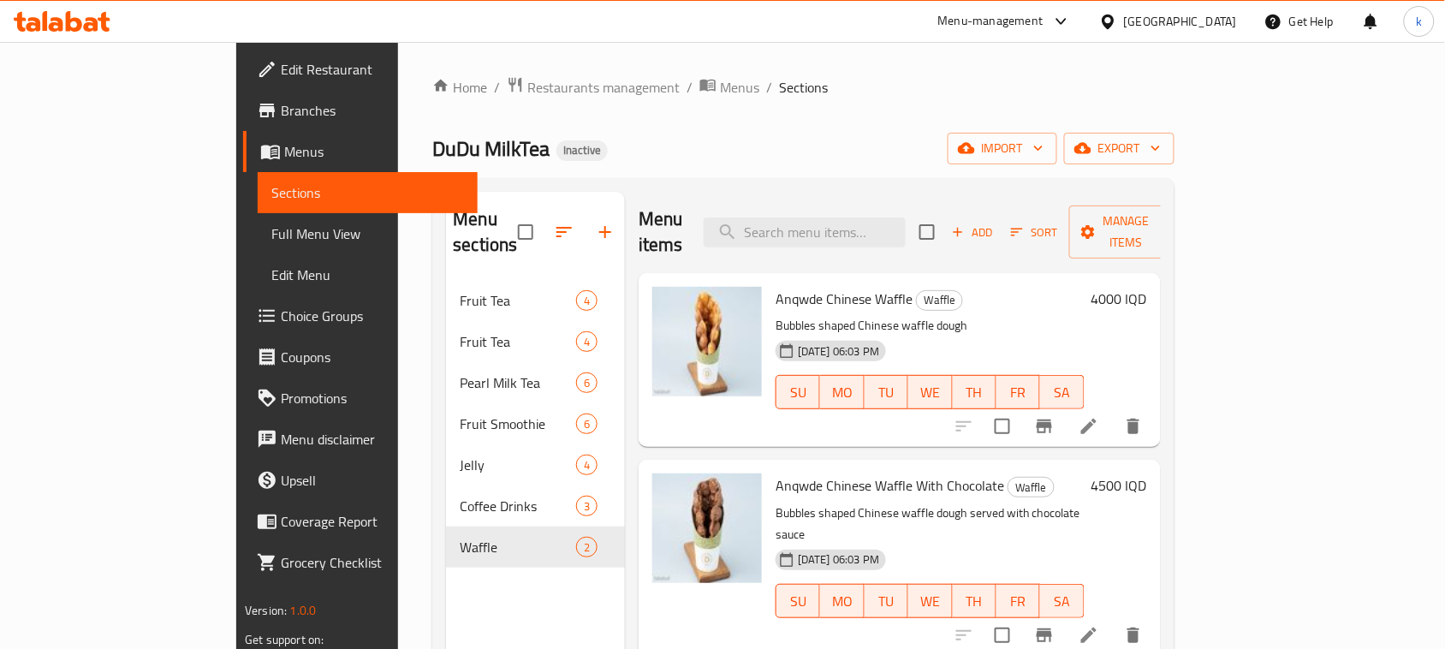
click at [758, 215] on div "Menu items Add Sort Manage items" at bounding box center [900, 232] width 522 height 81
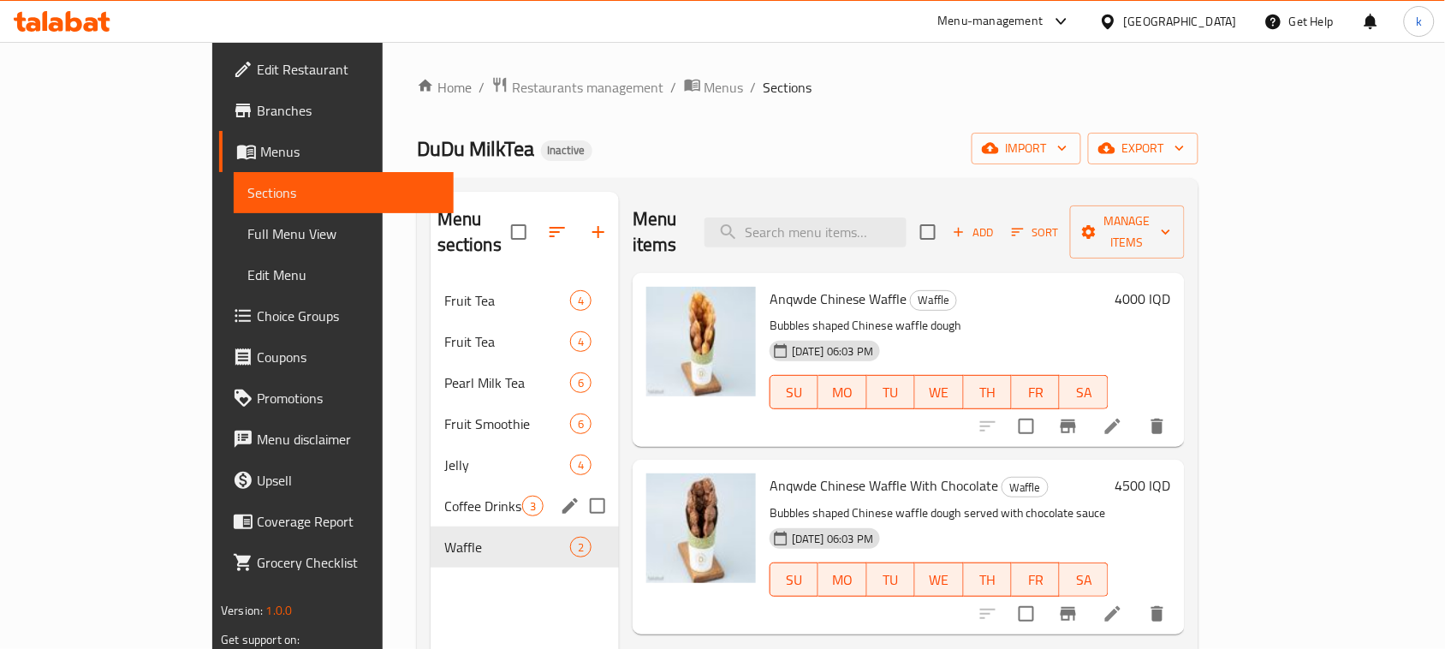
click at [431, 485] on div "Coffee Drinks 3" at bounding box center [525, 505] width 188 height 41
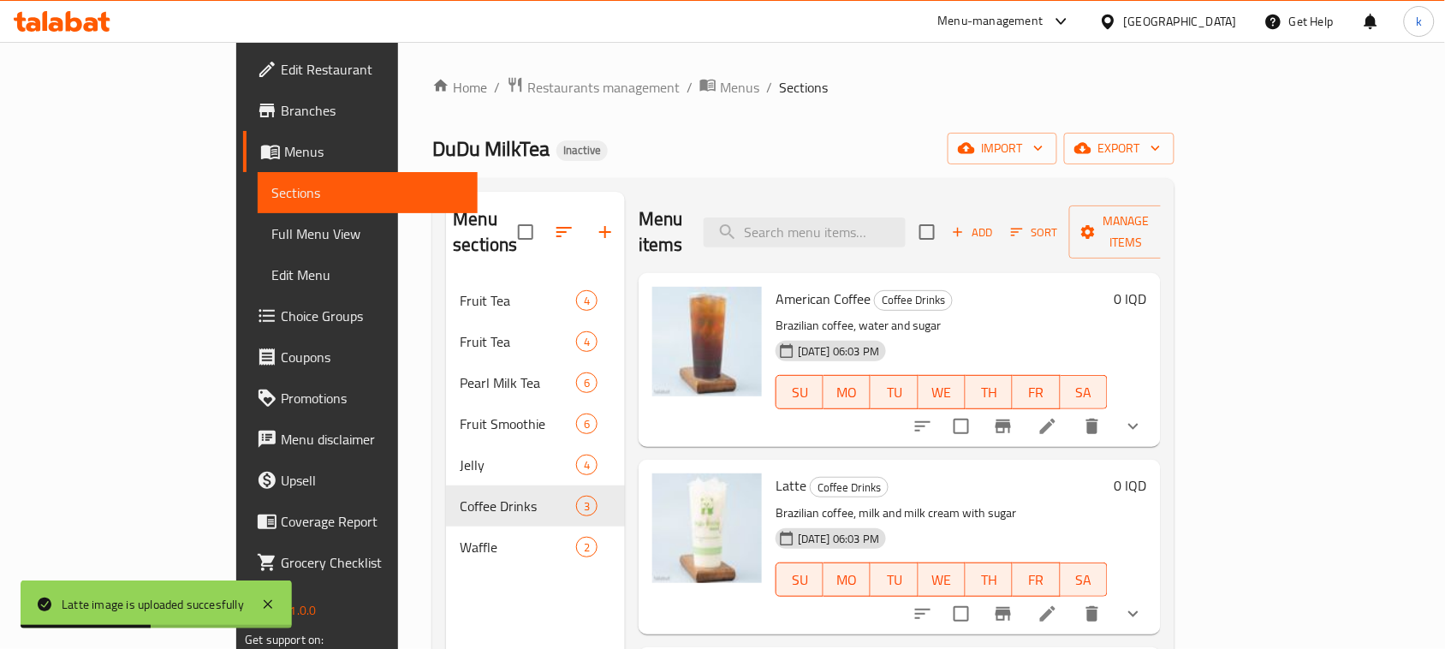
click at [670, 190] on div "Menu sections Fruit Tea 4 Fruit Tea 4 Pearl Milk Tea 6 Fruit Smoothie 6 Jelly 4…" at bounding box center [802, 516] width 741 height 676
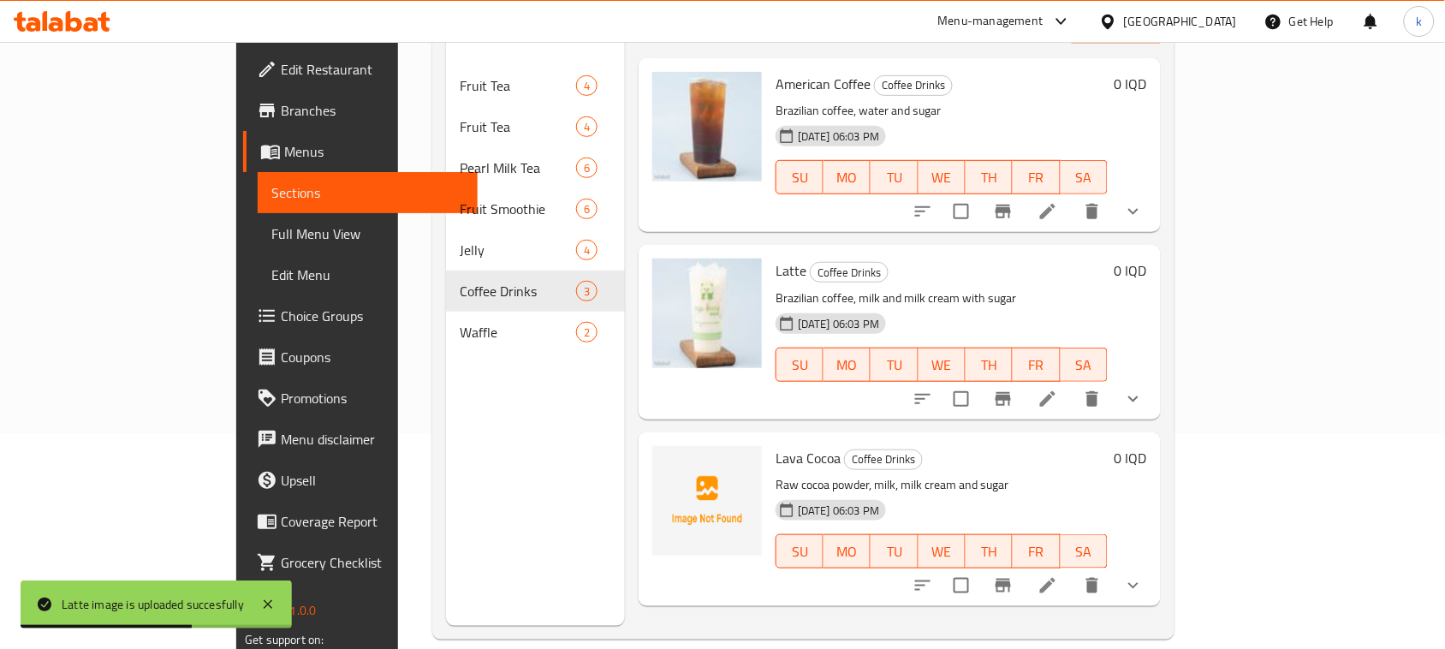
scroll to position [241, 0]
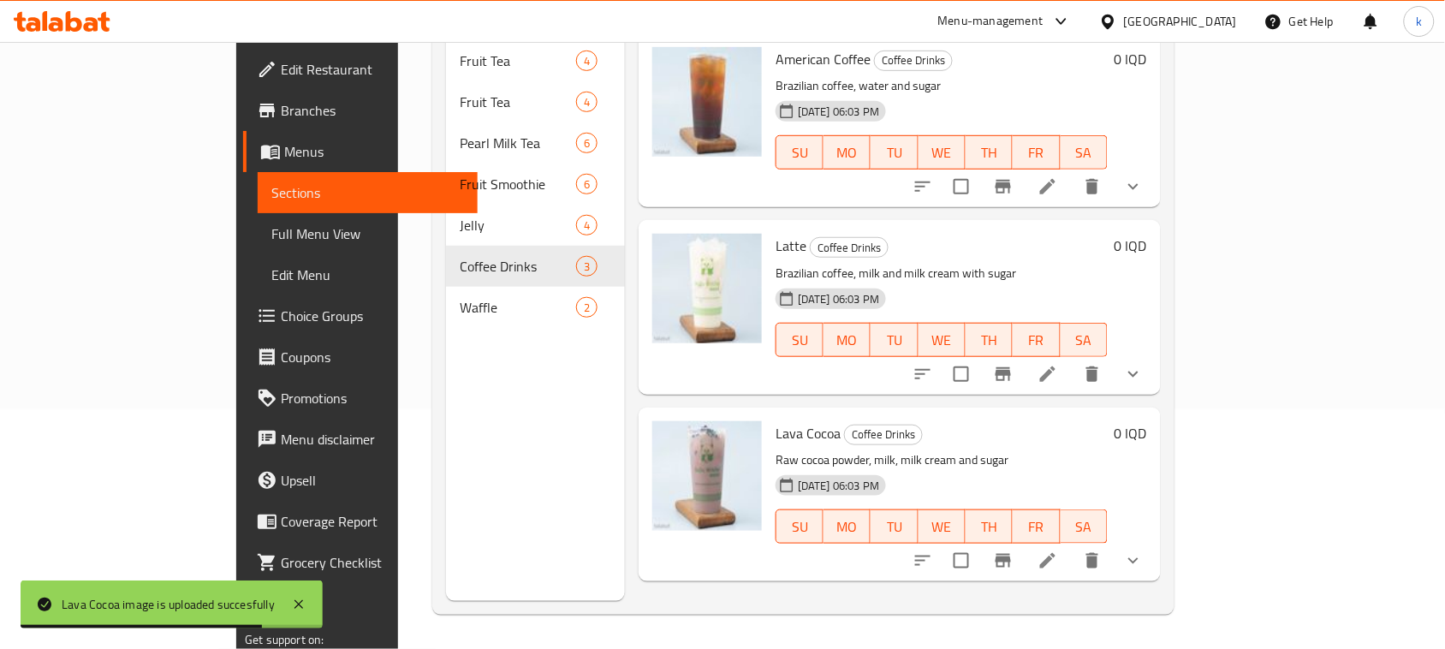
click at [866, 582] on div "Menu items Add Sort Manage items American Coffee Coffee Drinks Brazilian coffee…" at bounding box center [893, 276] width 536 height 649
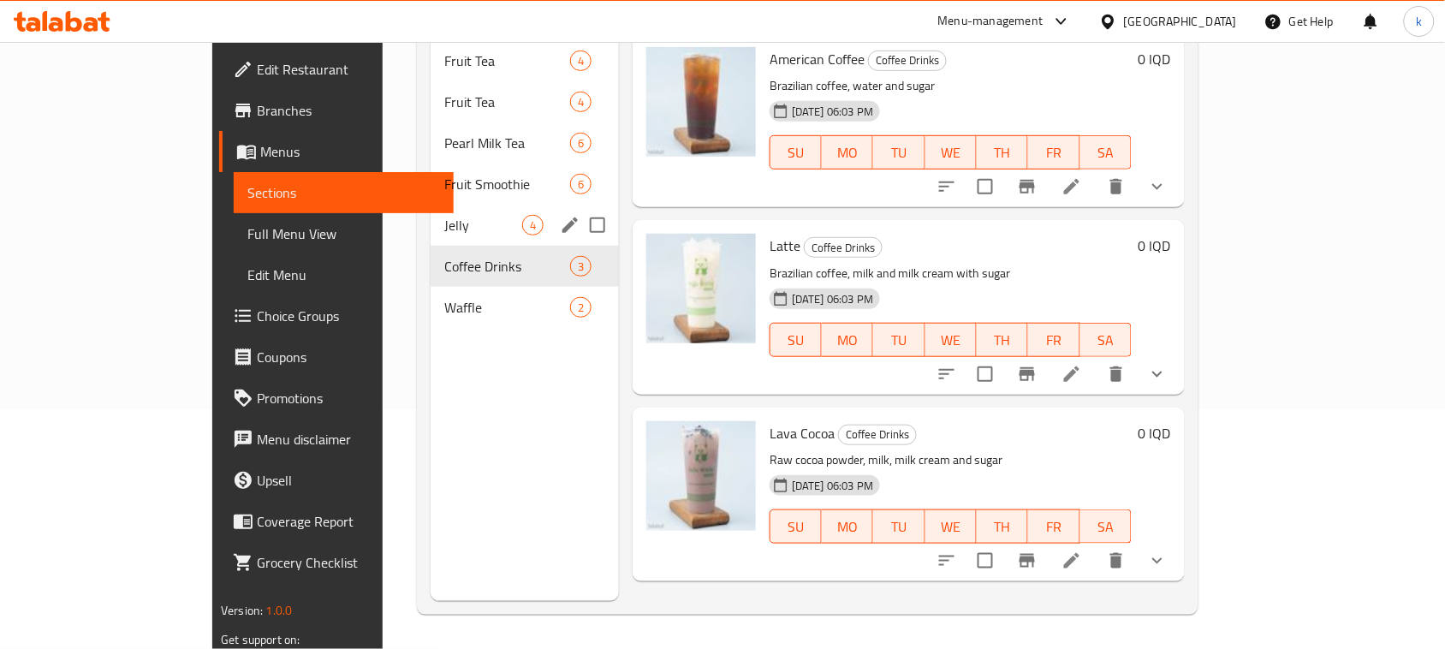
click at [444, 215] on span "Jelly" at bounding box center [483, 225] width 78 height 21
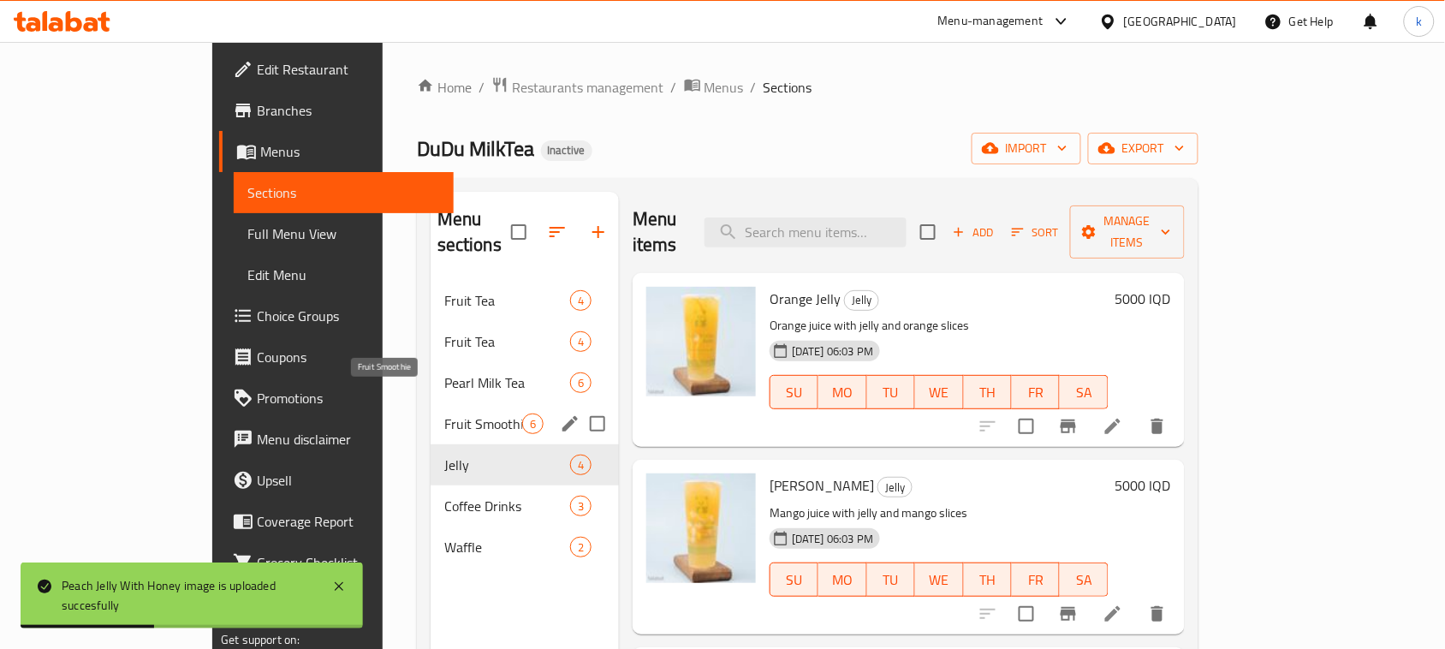
click at [444, 413] on span "Fruit Smoothie" at bounding box center [483, 423] width 78 height 21
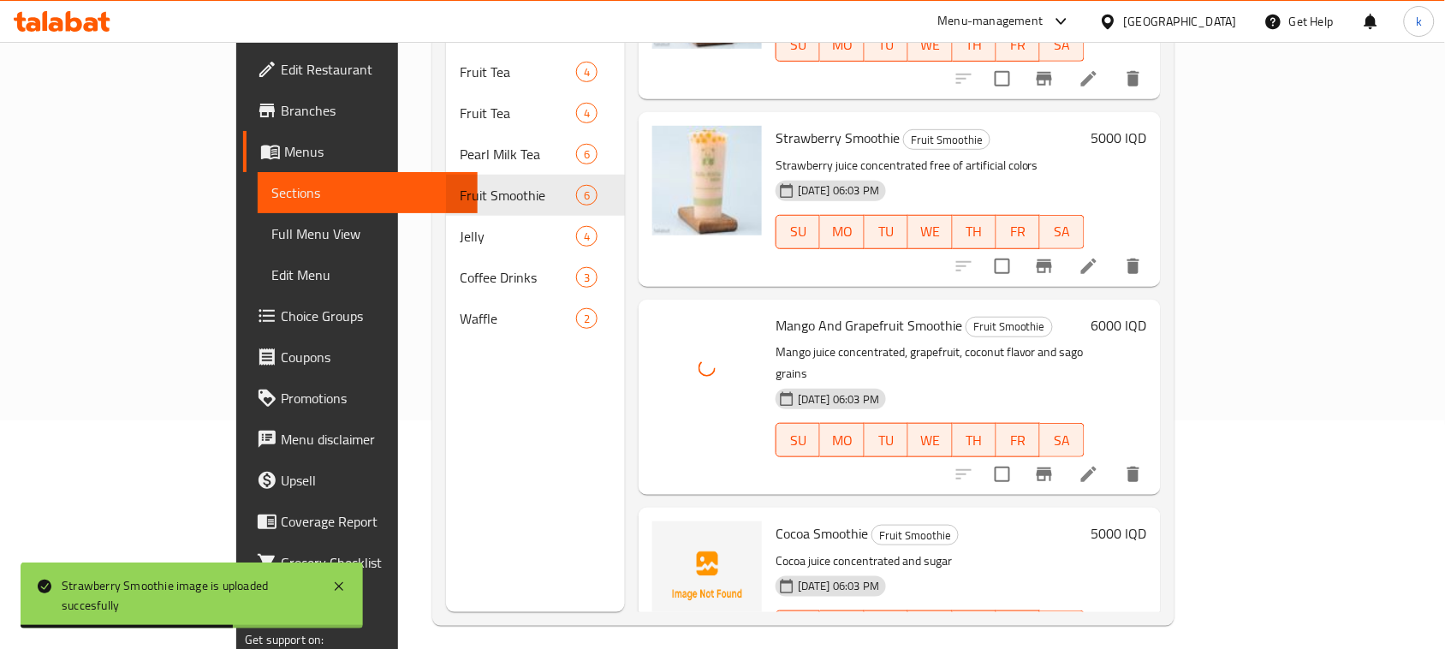
scroll to position [241, 0]
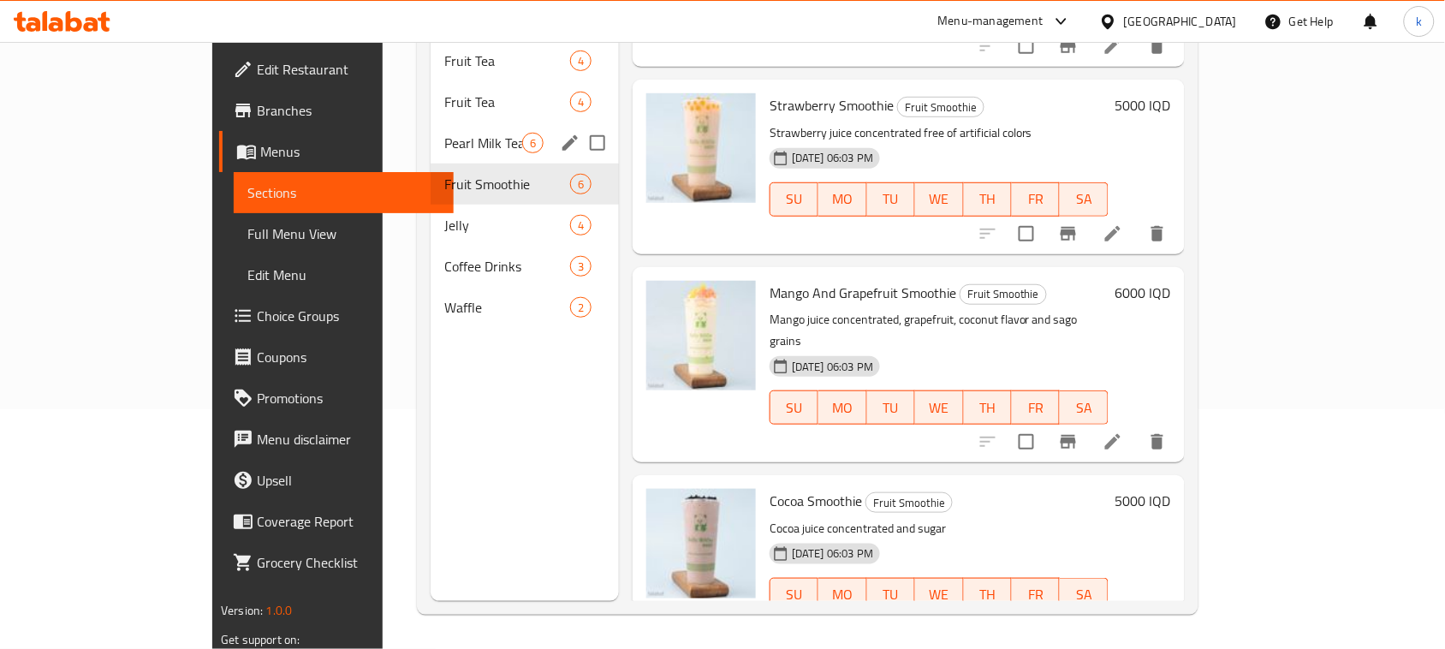
click at [497, 122] on div "Pearl Milk Tea 6" at bounding box center [525, 142] width 188 height 41
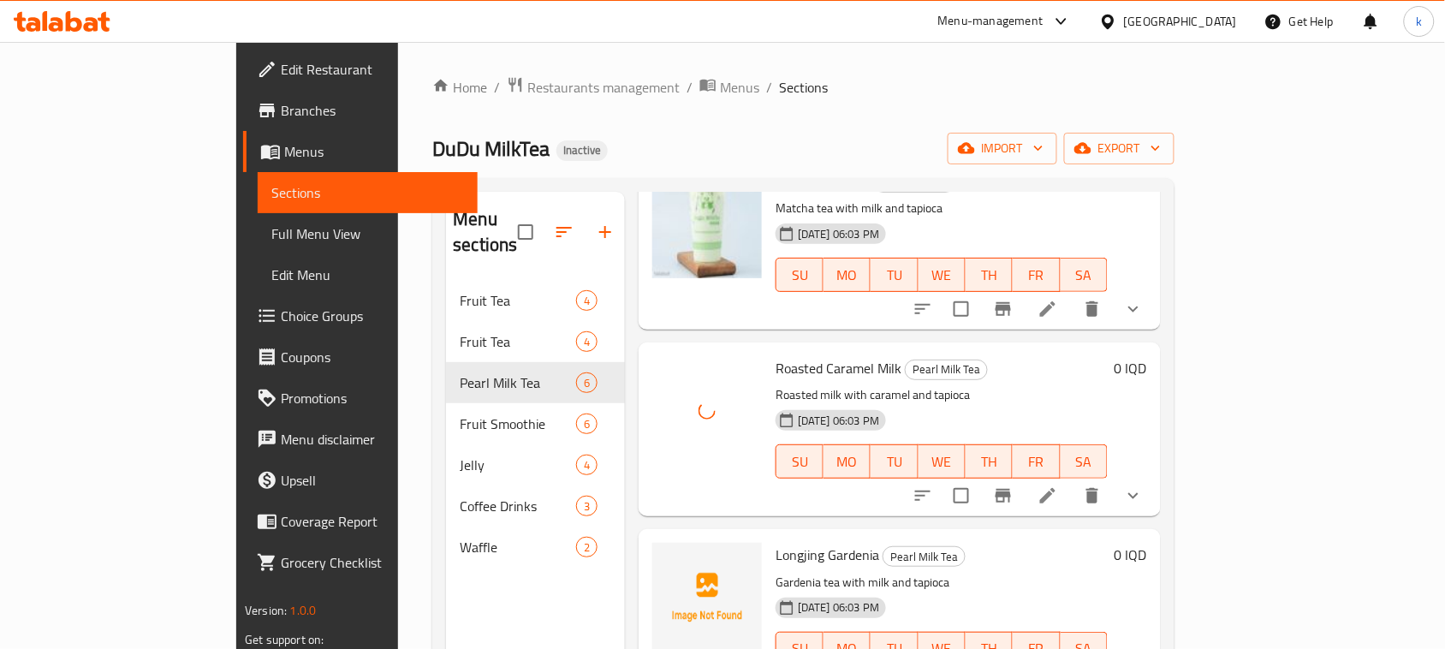
scroll to position [514, 0]
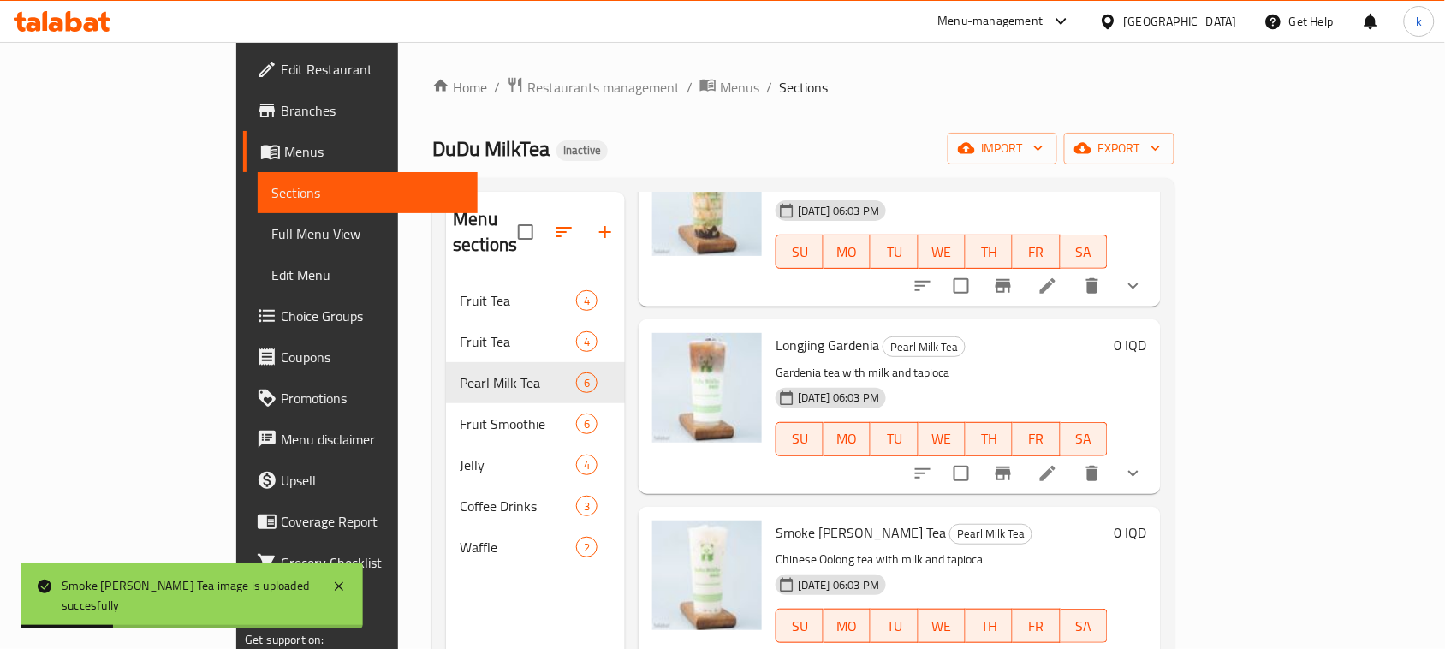
drag, startPoint x: 1084, startPoint y: 489, endPoint x: 1036, endPoint y: 490, distance: 47.9
click at [1084, 514] on div "Smoke Ghan Kanz Tea Pearl Milk Tea Chinese Oolong tea with milk and tapioca 19-…" at bounding box center [942, 594] width 346 height 160
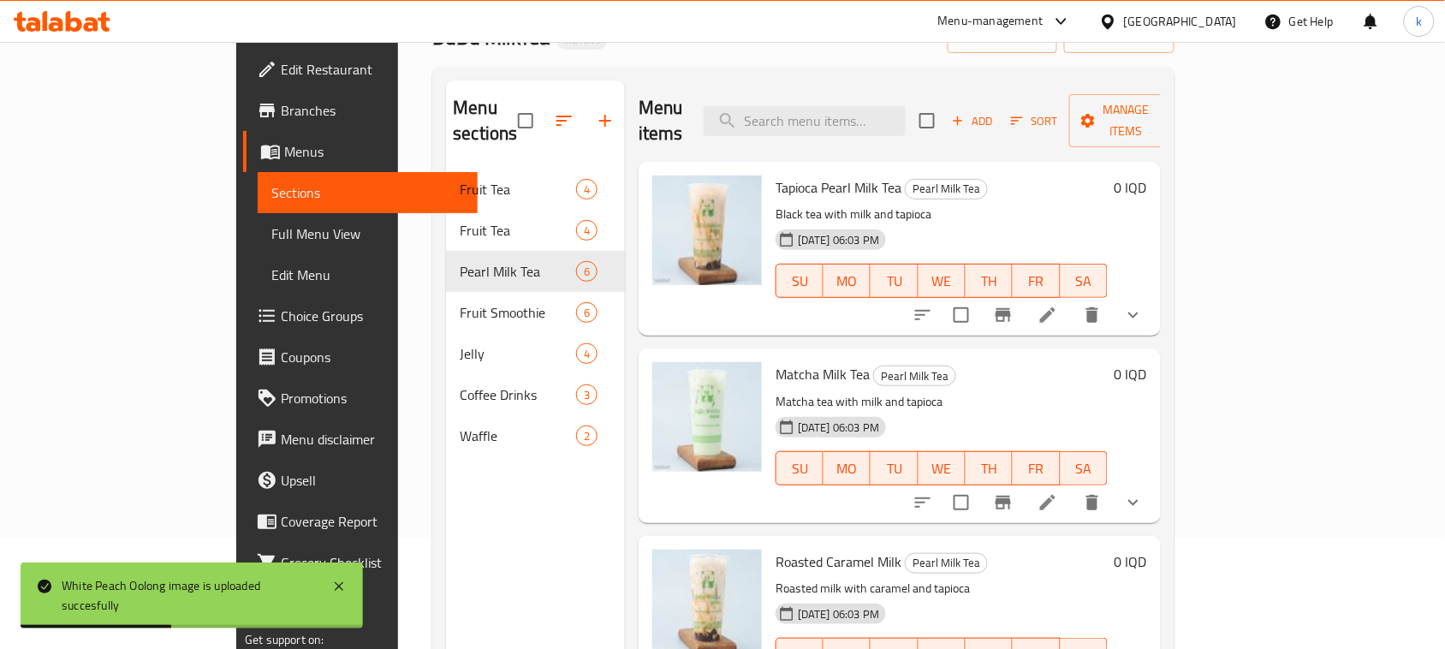
scroll to position [0, 0]
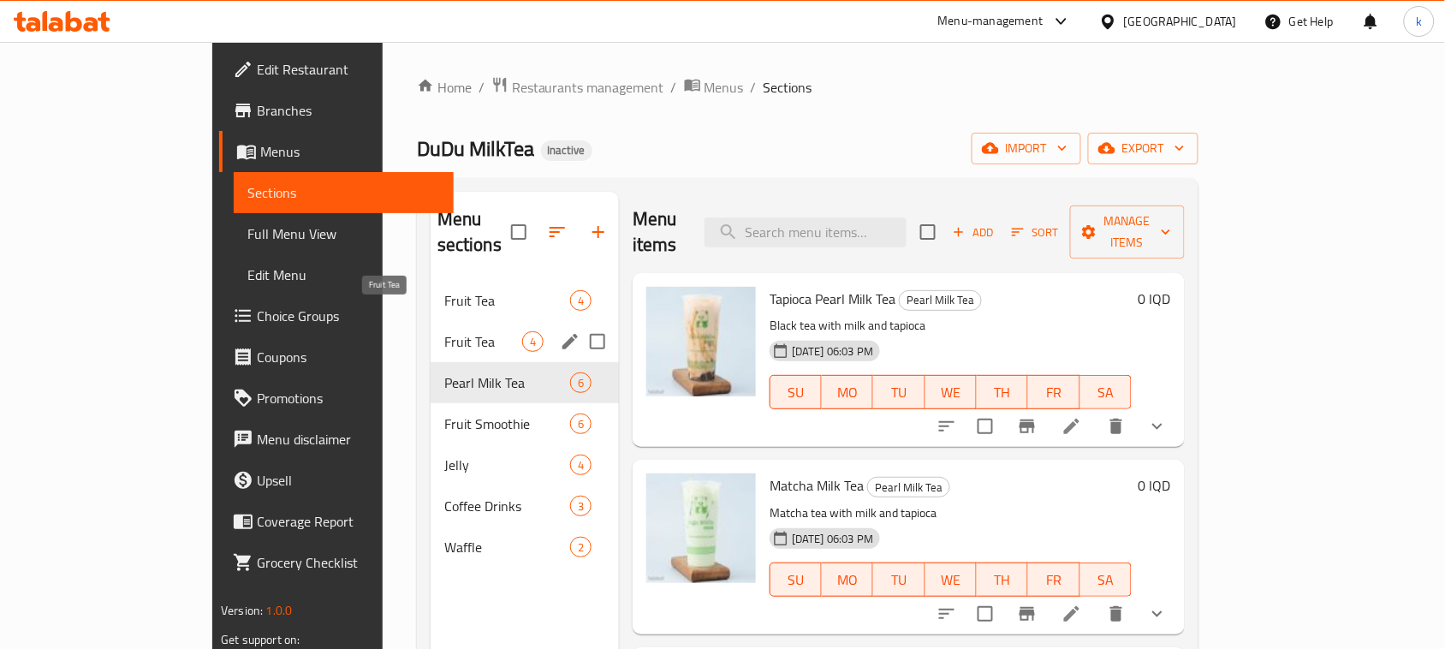
click at [444, 331] on span "Fruit Tea" at bounding box center [483, 341] width 78 height 21
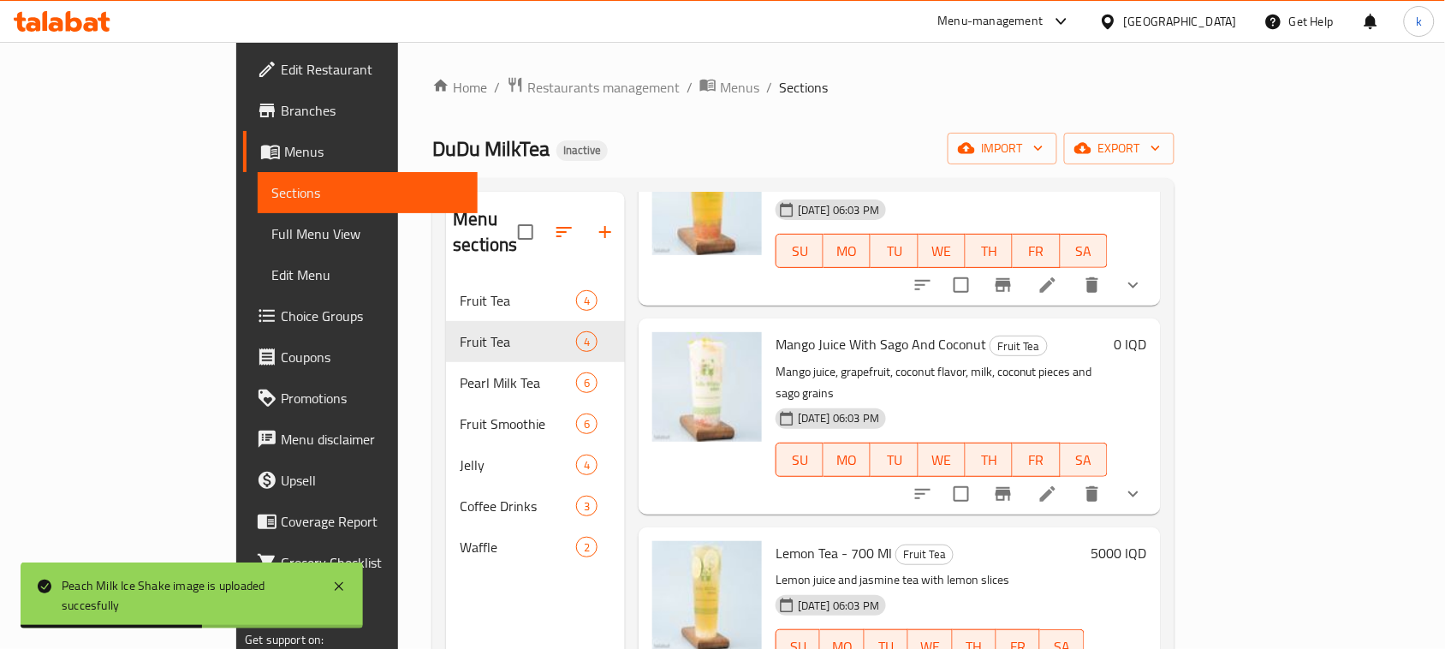
click at [848, 95] on ol "Home / Restaurants management / Menus / Sections" at bounding box center [802, 87] width 741 height 22
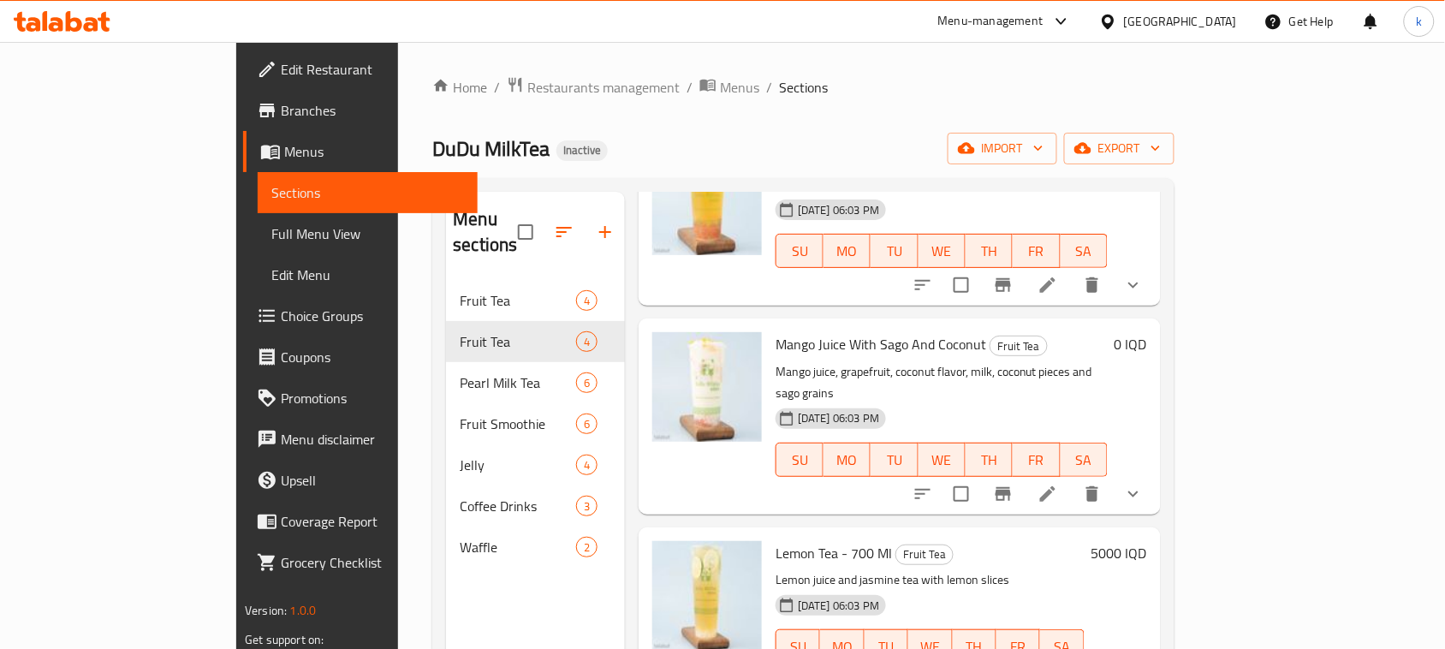
click at [281, 306] on span "Choice Groups" at bounding box center [372, 316] width 183 height 21
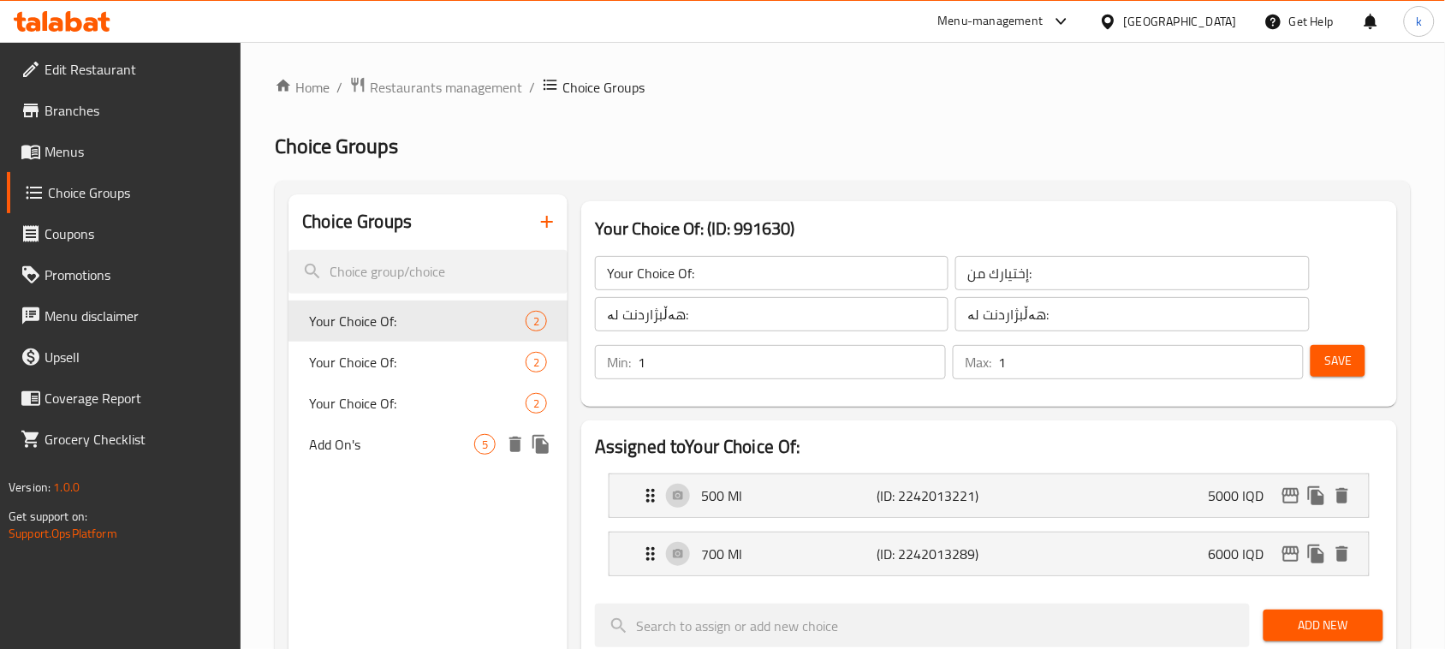
click at [368, 432] on div "Add On's 5" at bounding box center [427, 444] width 279 height 41
type input "Add On's"
type input "الإضافات:"
type input "زیادە:"
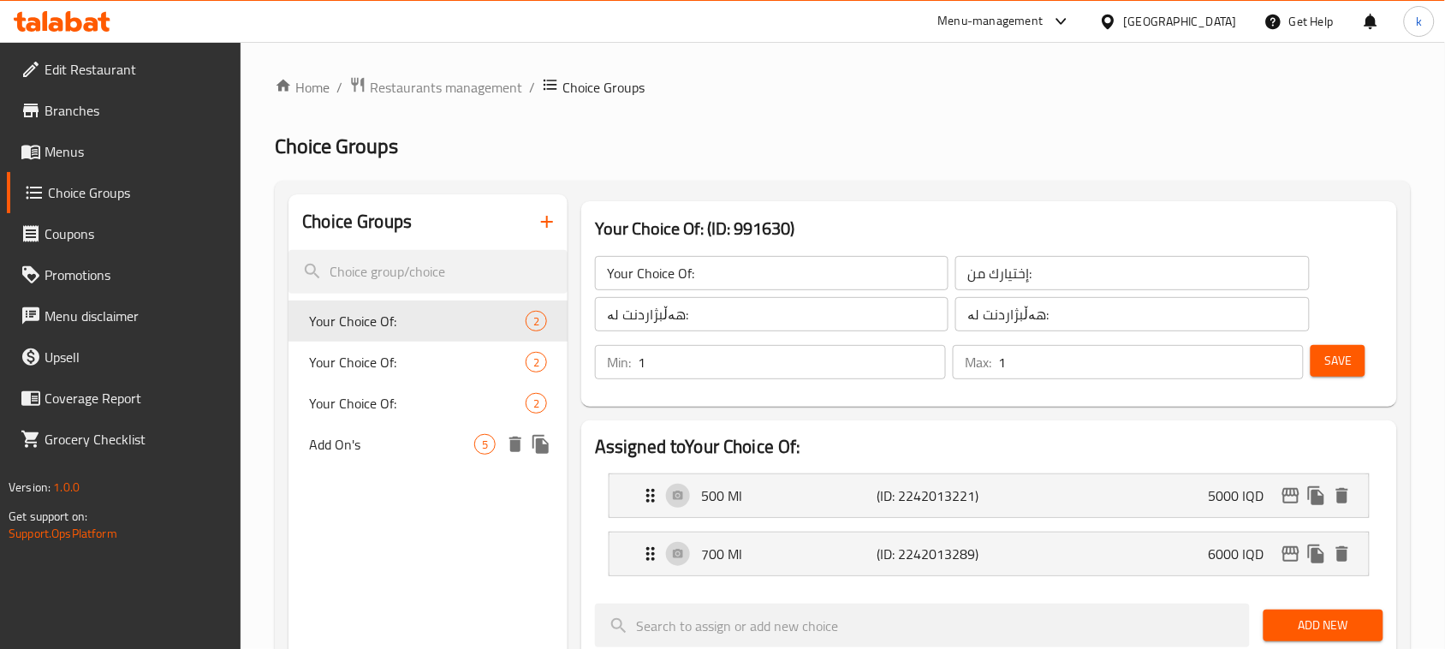
type input "0"
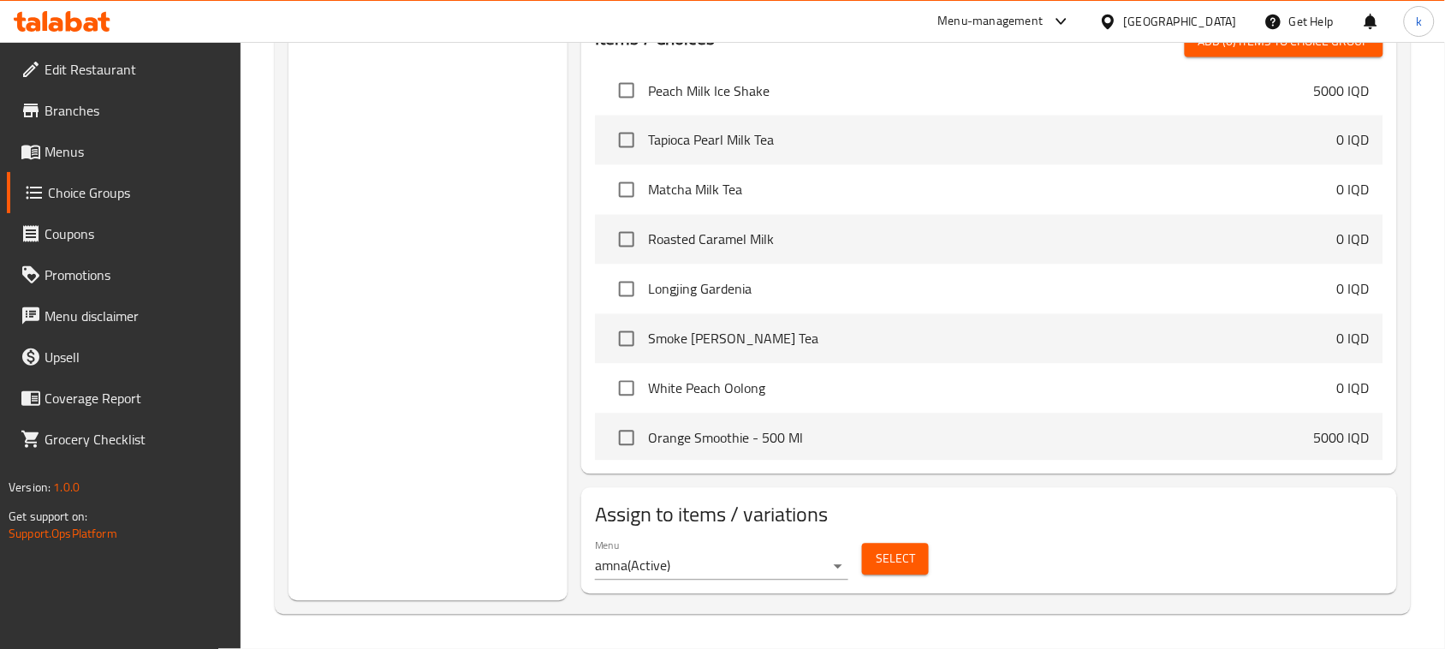
scroll to position [824, 0]
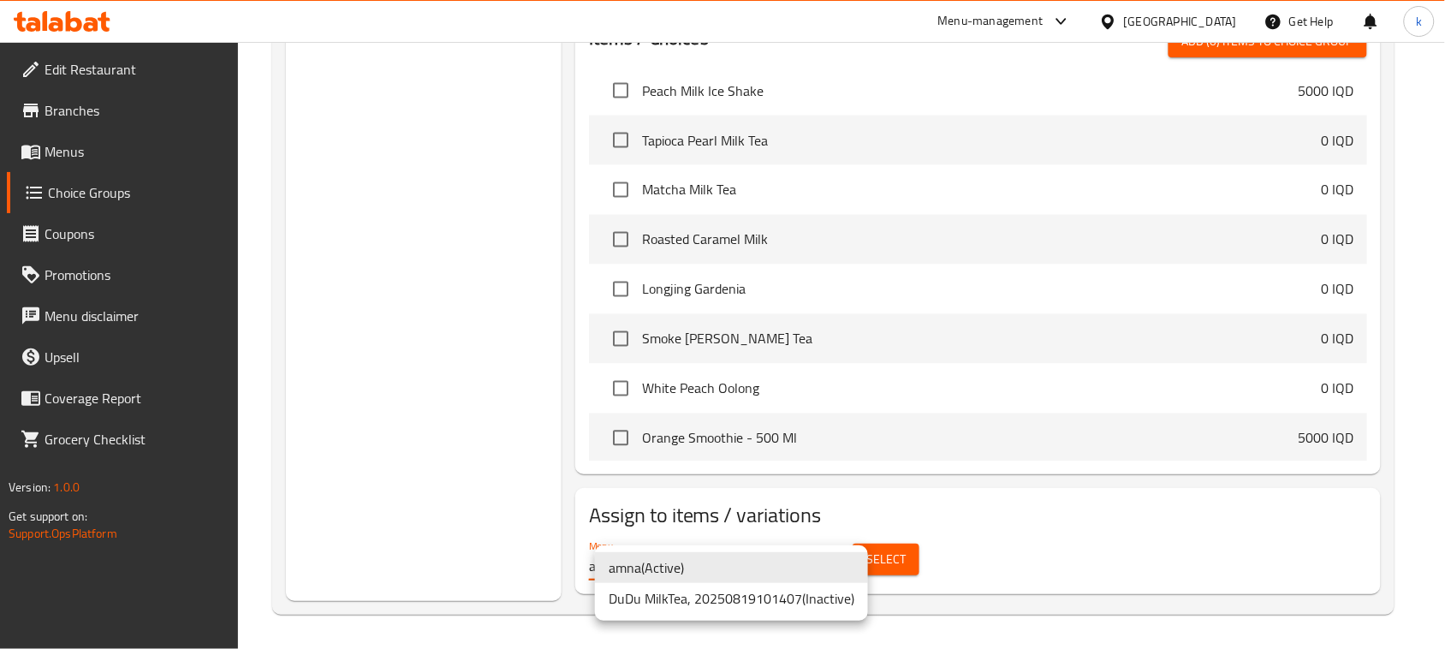
click at [686, 570] on li "amna ( Active )" at bounding box center [731, 567] width 273 height 31
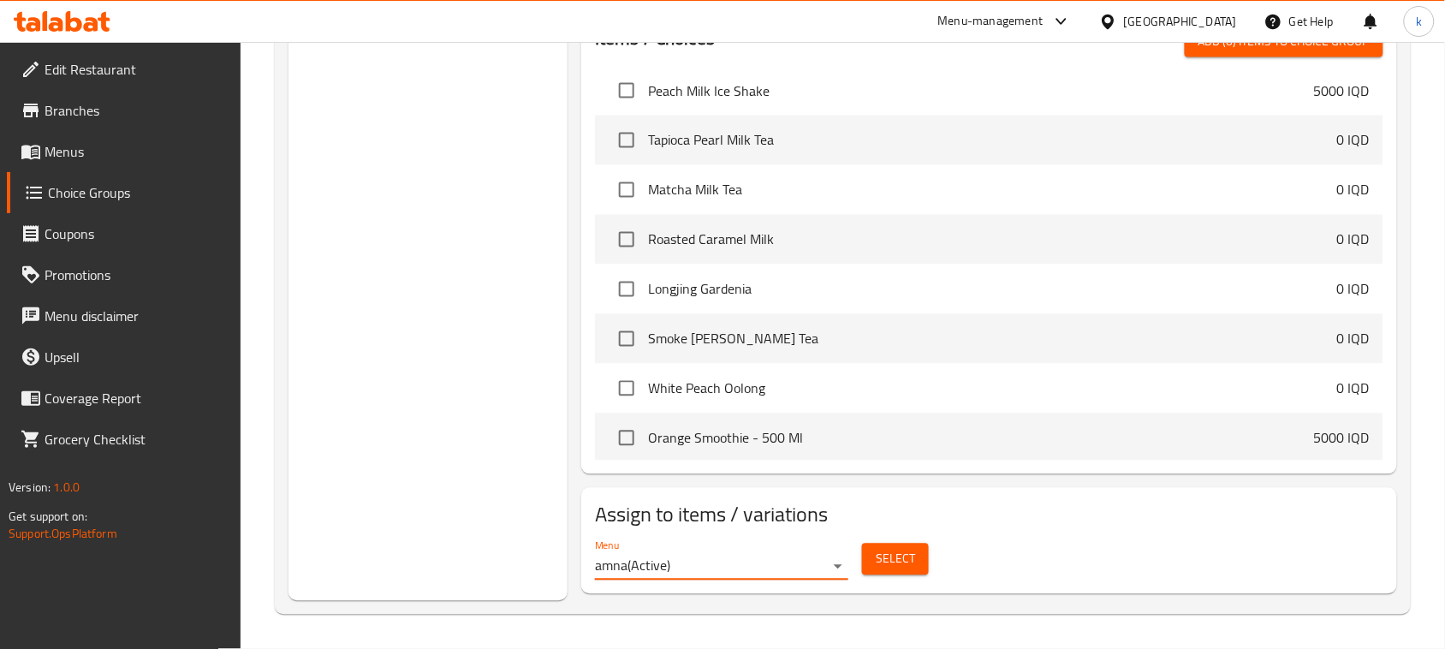
click at [888, 558] on span "Select" at bounding box center [895, 559] width 39 height 21
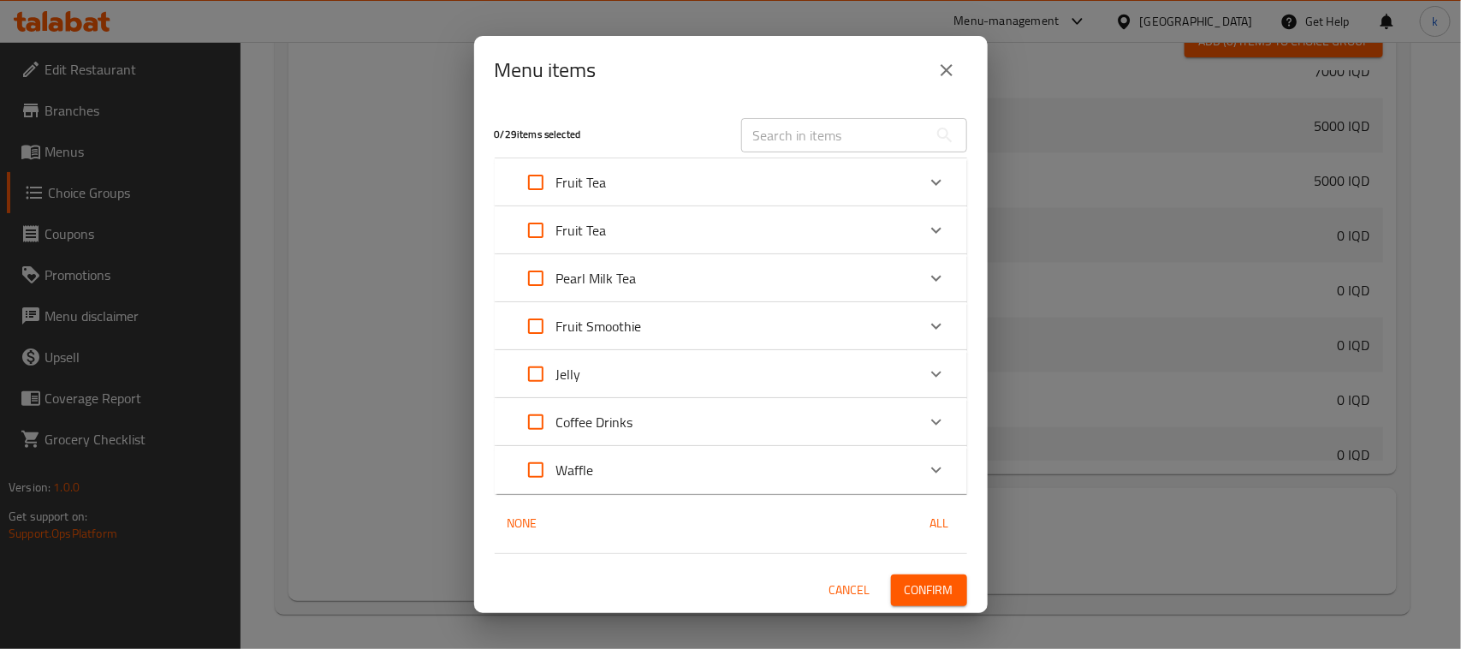
click at [536, 228] on input "Expand" at bounding box center [535, 230] width 41 height 41
checkbox input "true"
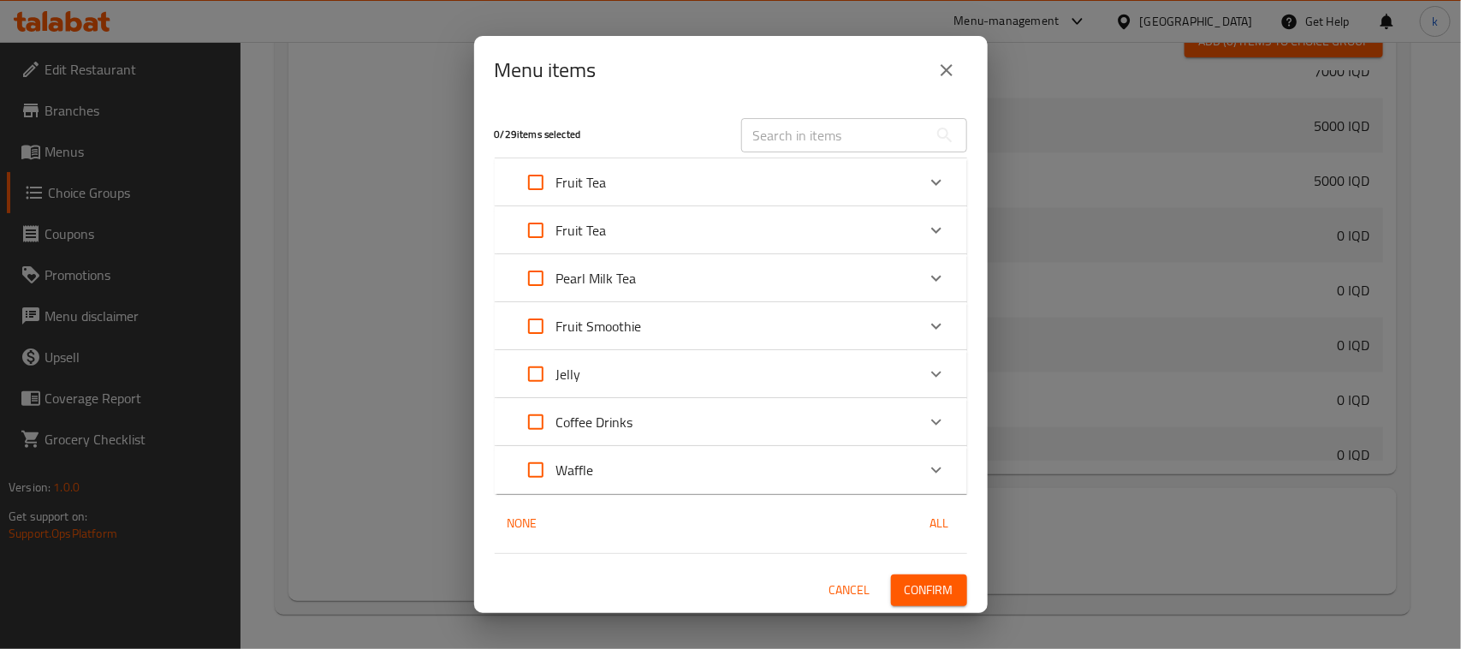
checkbox input "true"
click at [539, 278] on input "Expand" at bounding box center [535, 278] width 41 height 41
checkbox input "true"
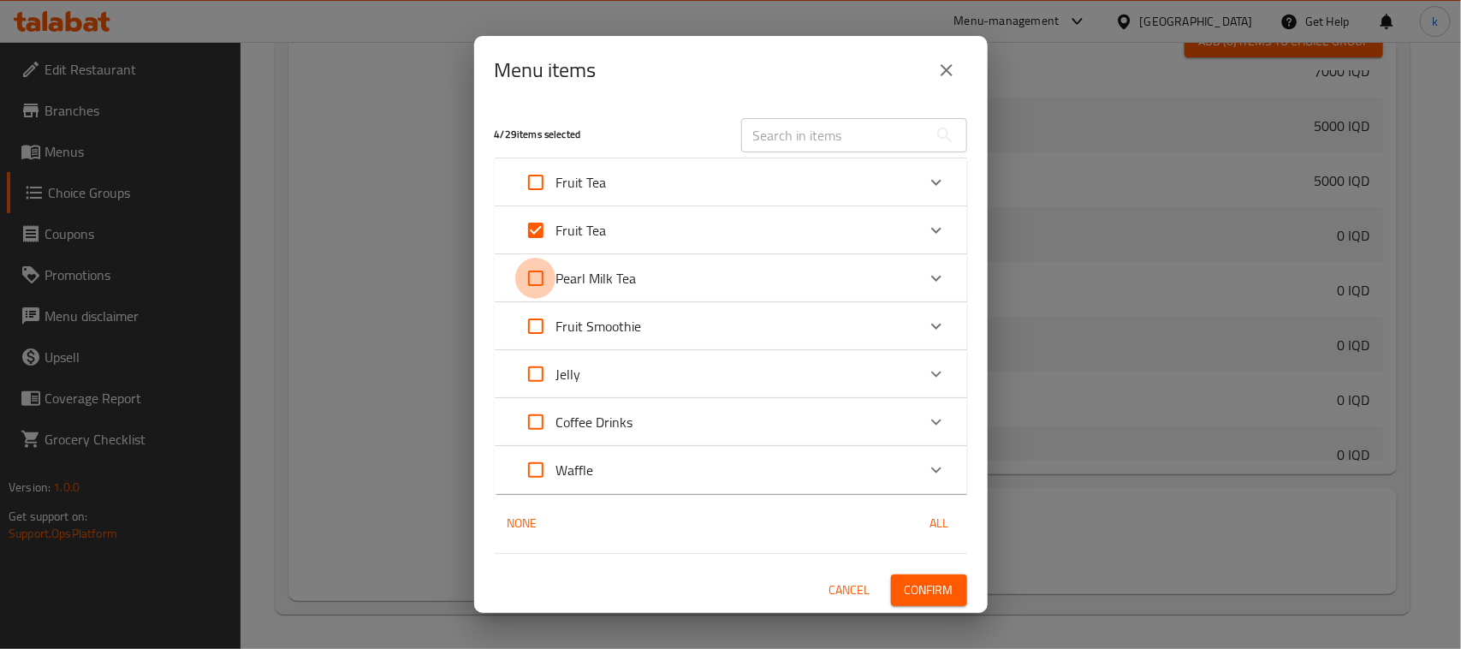
checkbox input "true"
click at [532, 331] on input "Expand" at bounding box center [535, 326] width 41 height 41
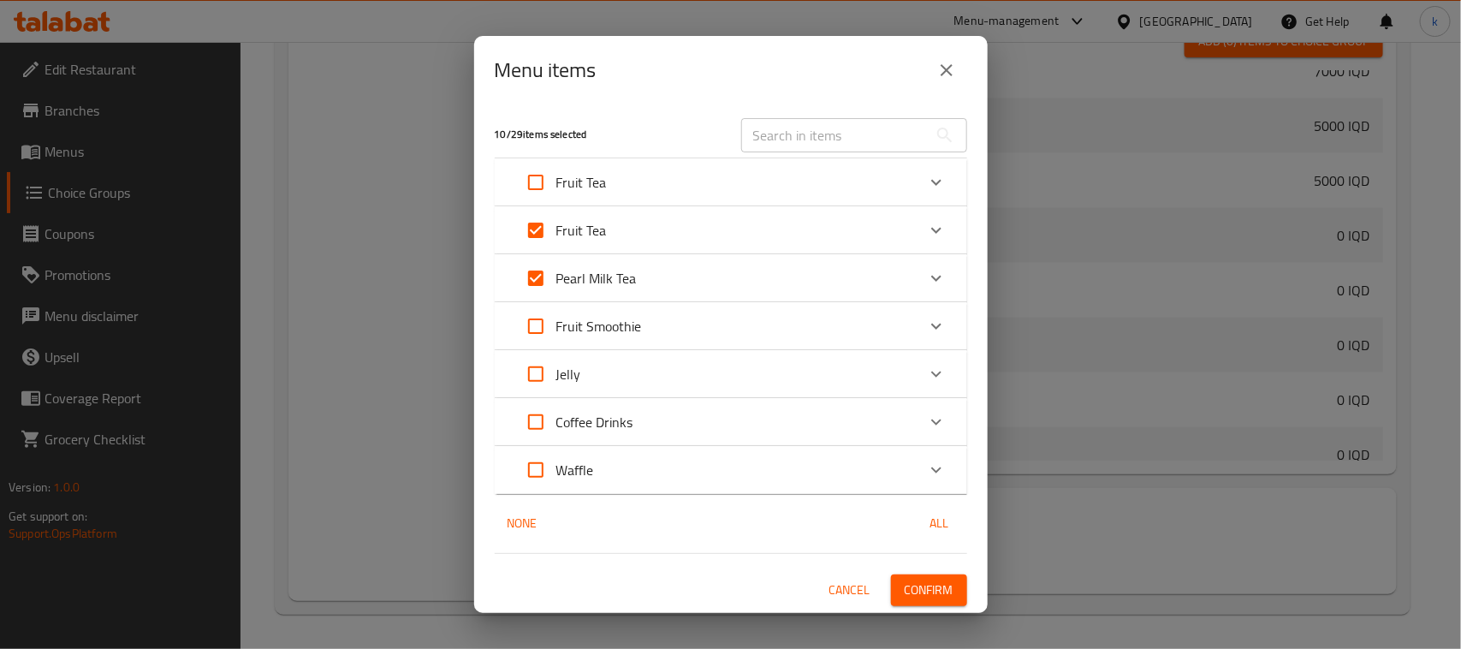
checkbox input "true"
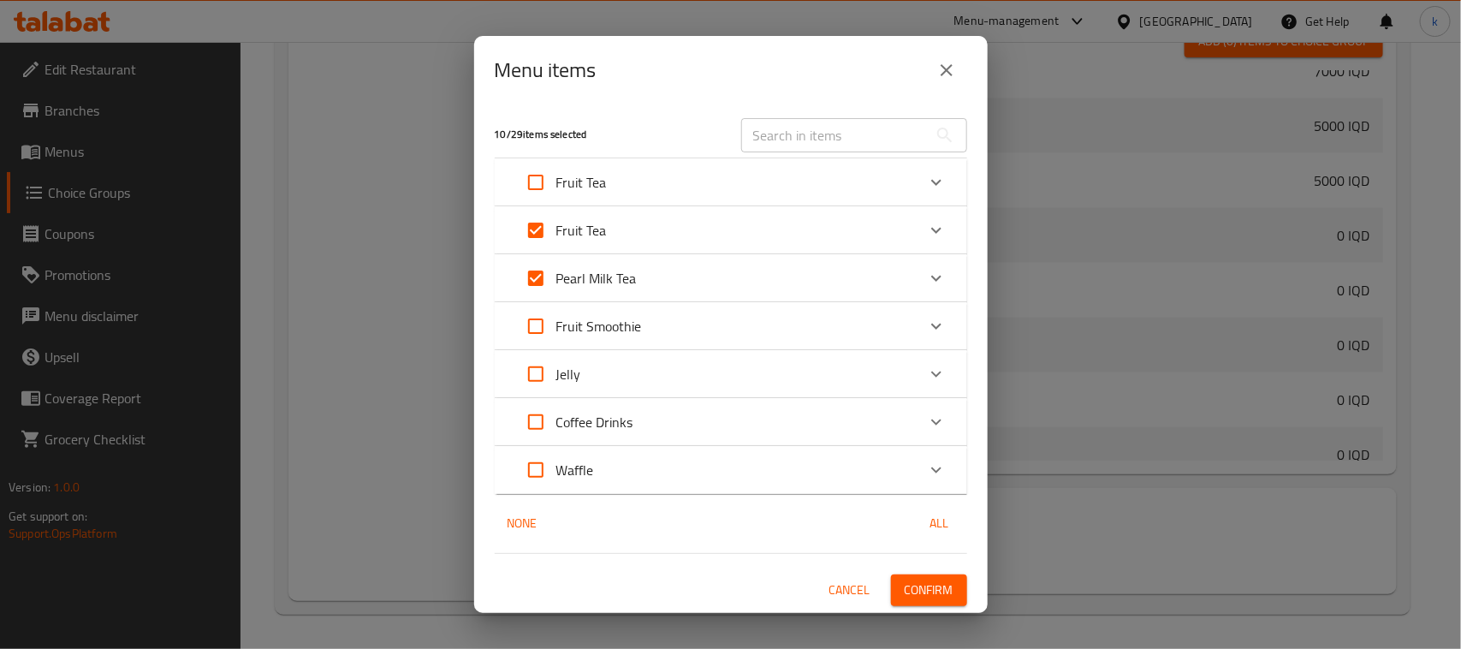
checkbox input "true"
click at [531, 383] on input "Expand" at bounding box center [535, 374] width 41 height 41
checkbox input "true"
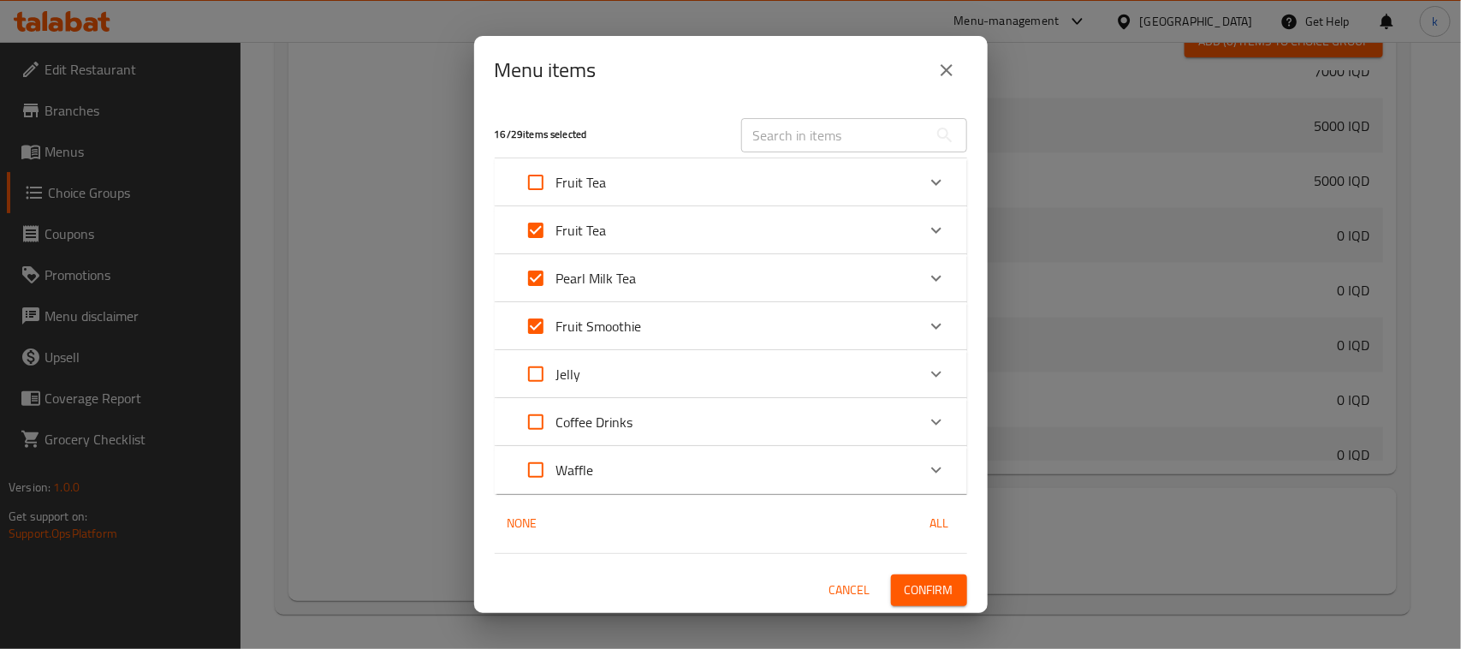
checkbox input "true"
click at [523, 425] on input "Expand" at bounding box center [535, 421] width 41 height 41
checkbox input "true"
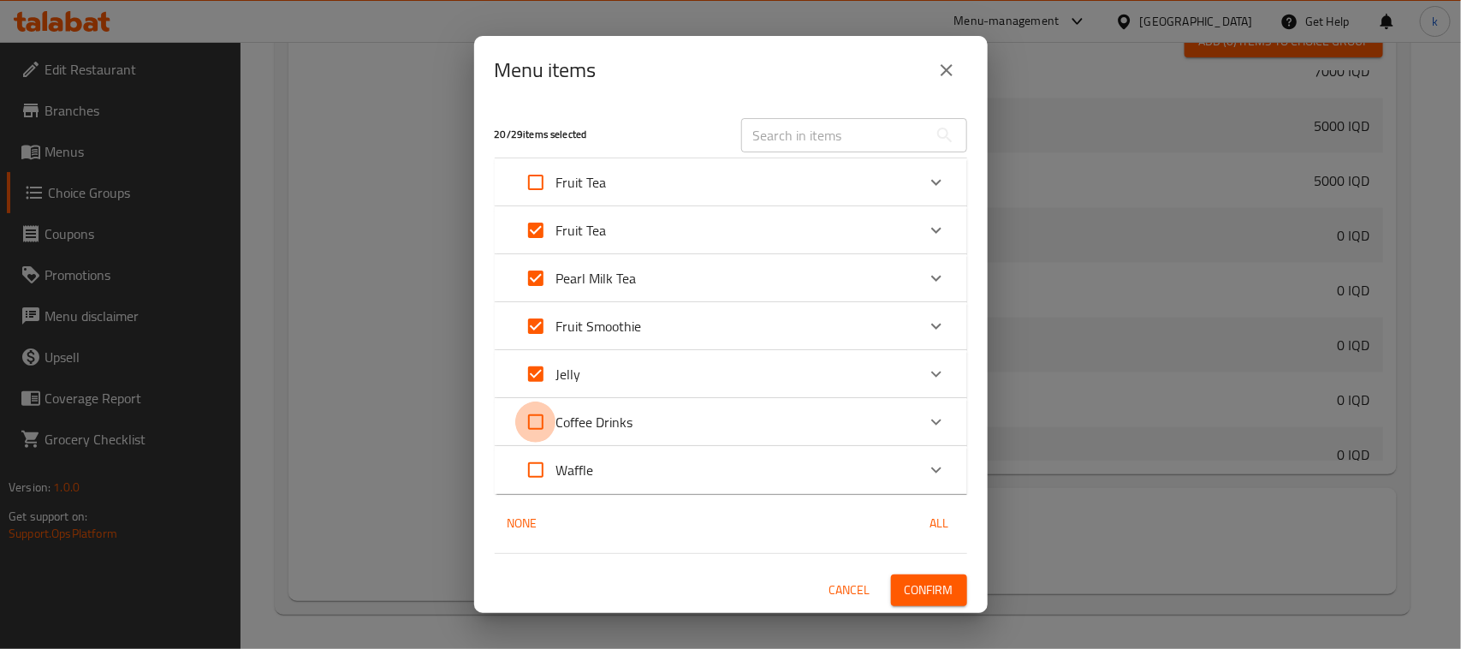
checkbox input "true"
click at [536, 472] on input "Expand" at bounding box center [535, 469] width 41 height 41
checkbox input "true"
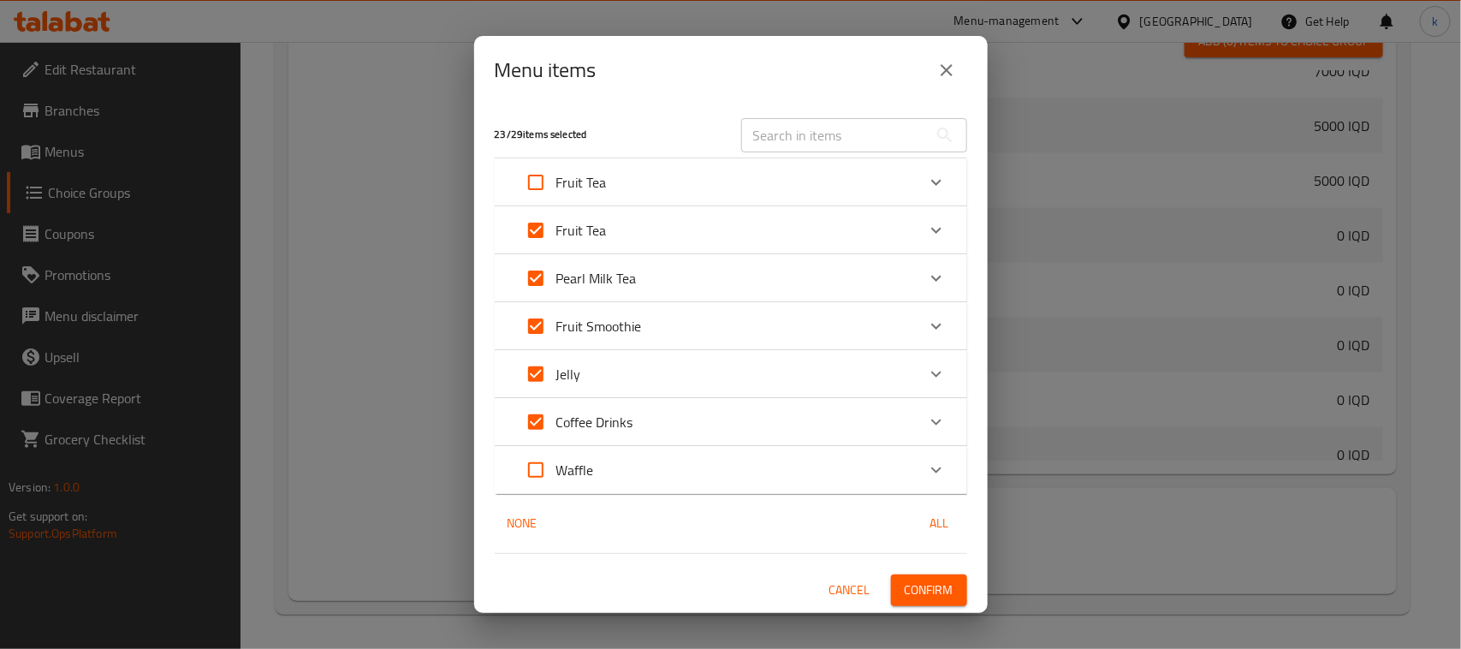
checkbox input "true"
click at [927, 588] on span "Confirm" at bounding box center [929, 590] width 49 height 21
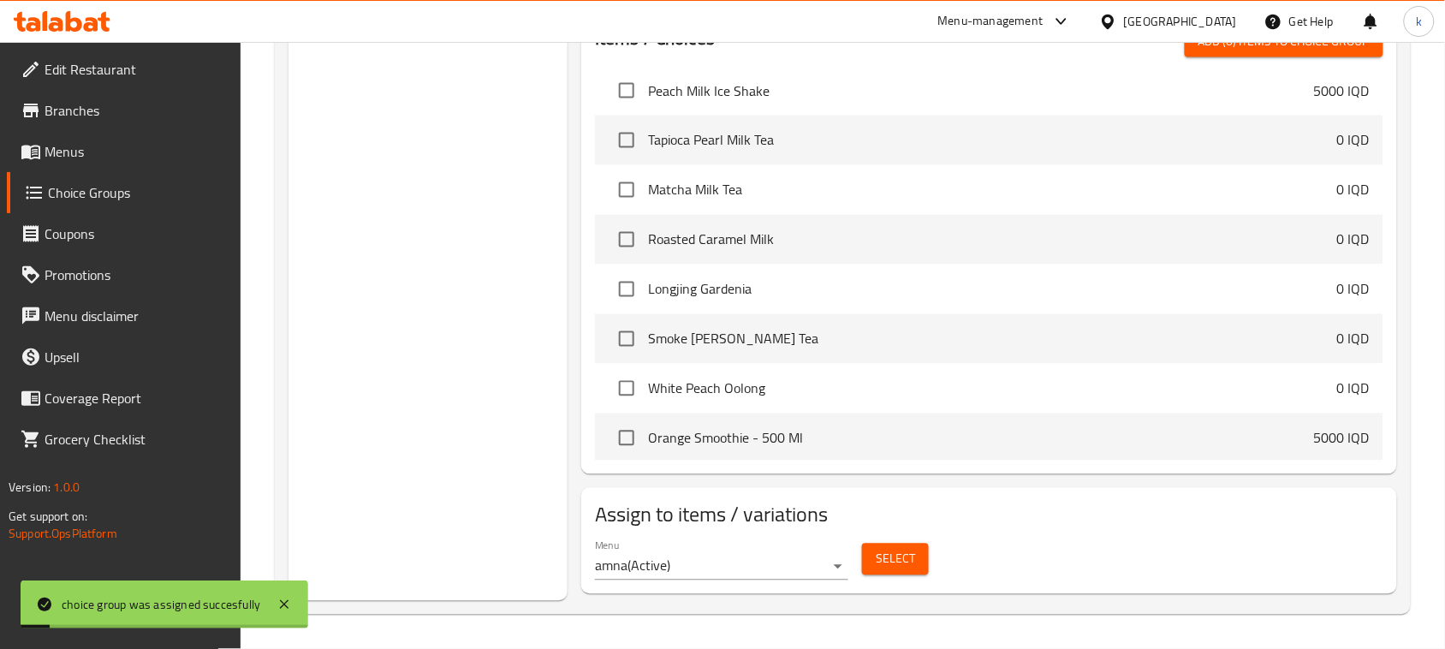
click at [64, 154] on span "Menus" at bounding box center [136, 151] width 183 height 21
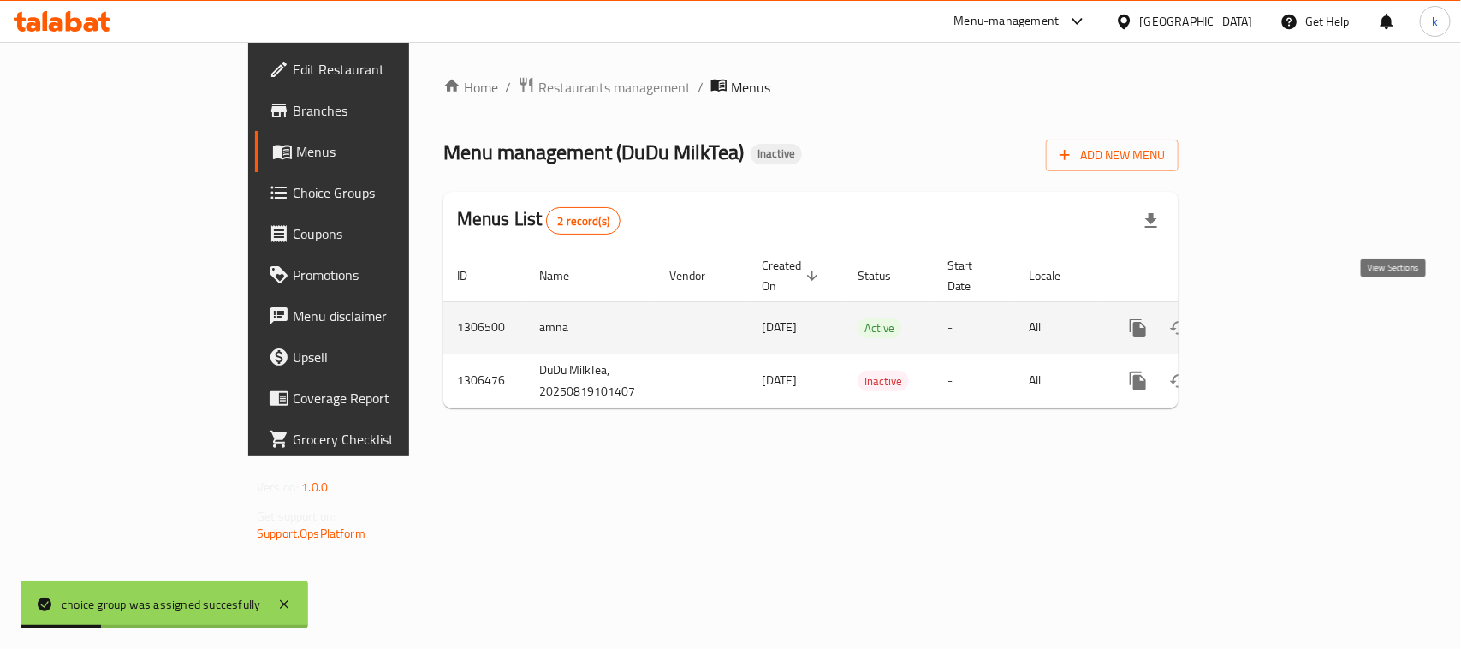
click at [1270, 320] on icon "enhanced table" at bounding box center [1261, 327] width 15 height 15
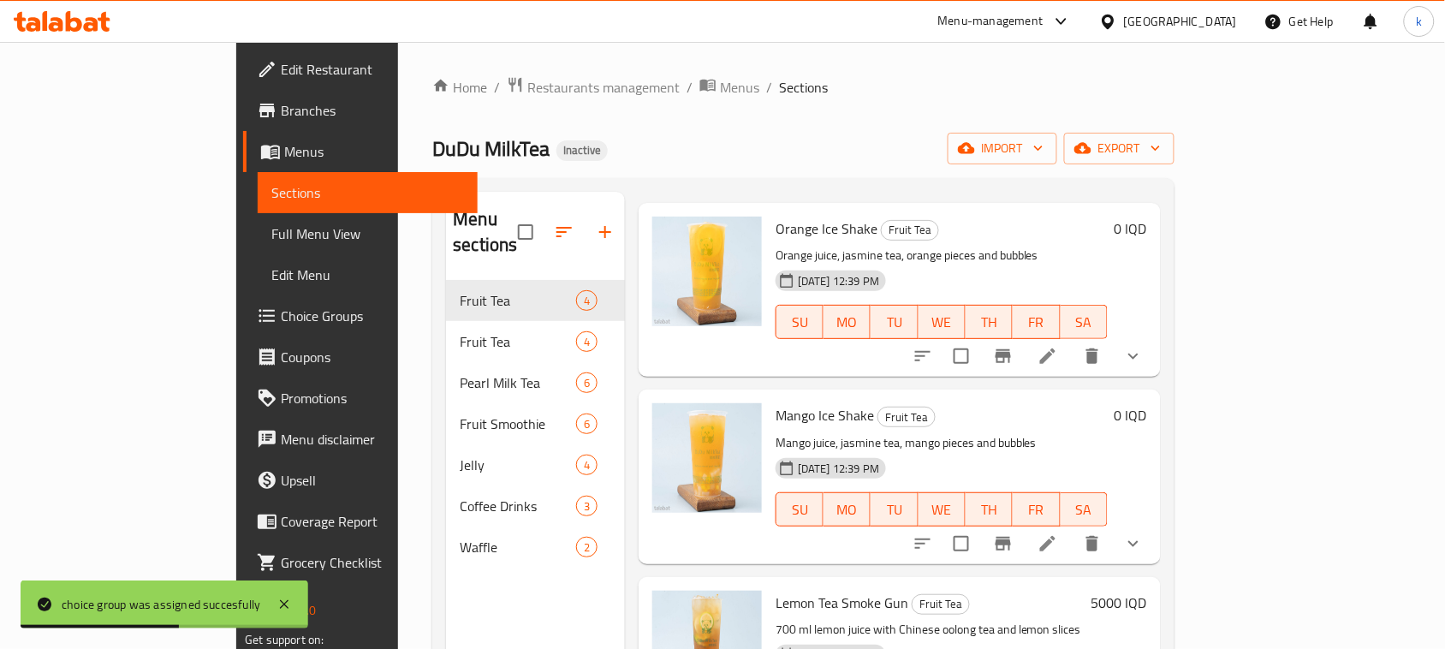
scroll to position [141, 0]
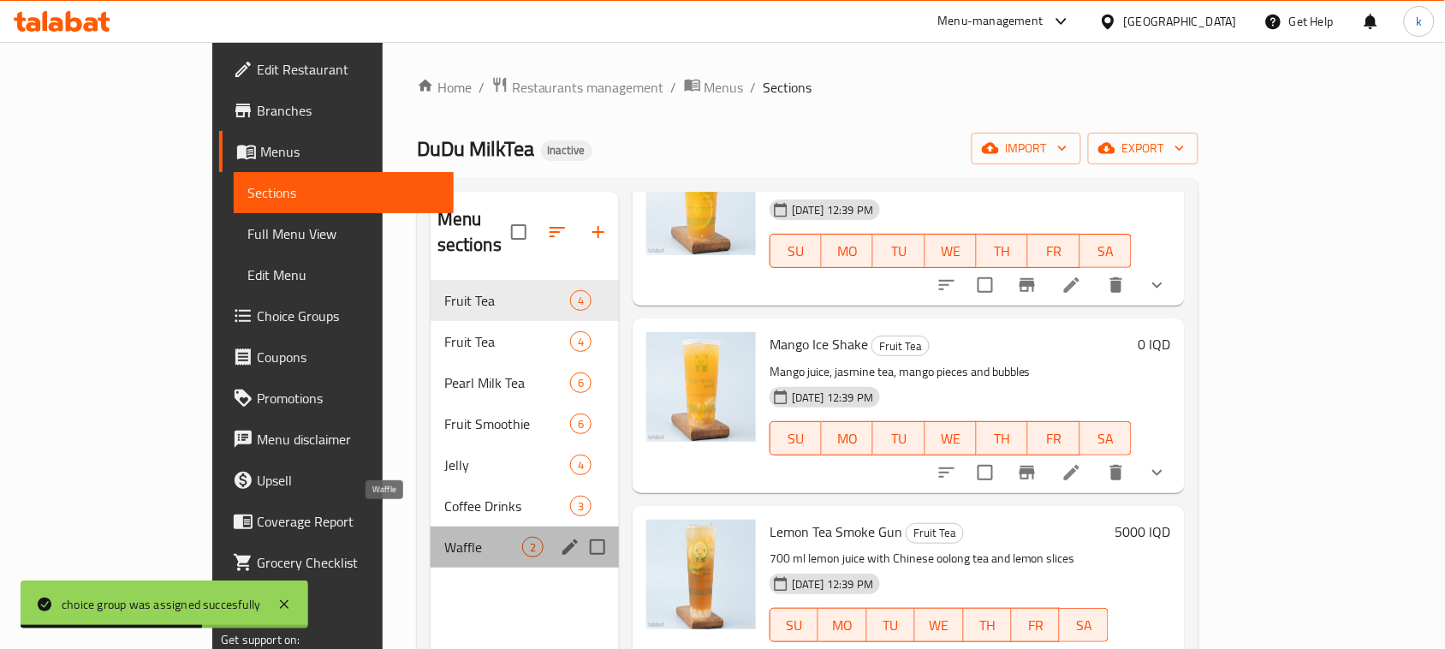
click at [444, 537] on span "Waffle" at bounding box center [483, 547] width 78 height 21
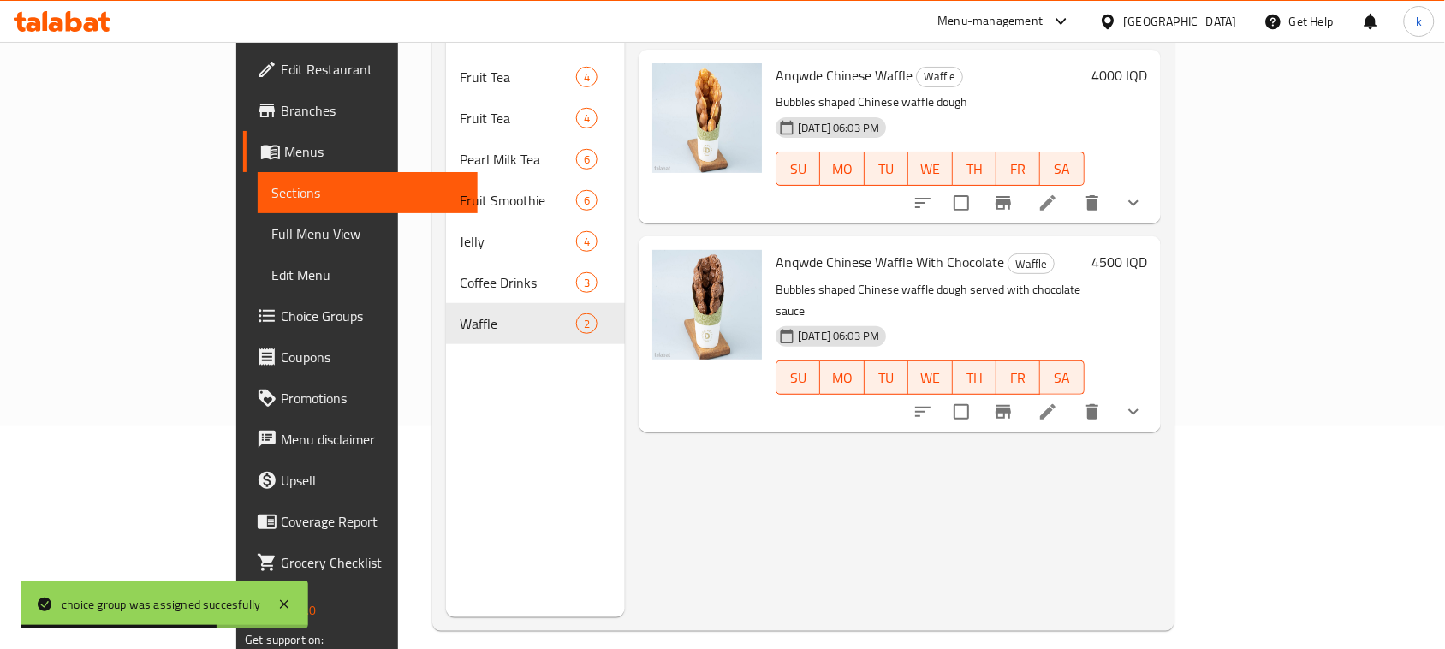
scroll to position [241, 0]
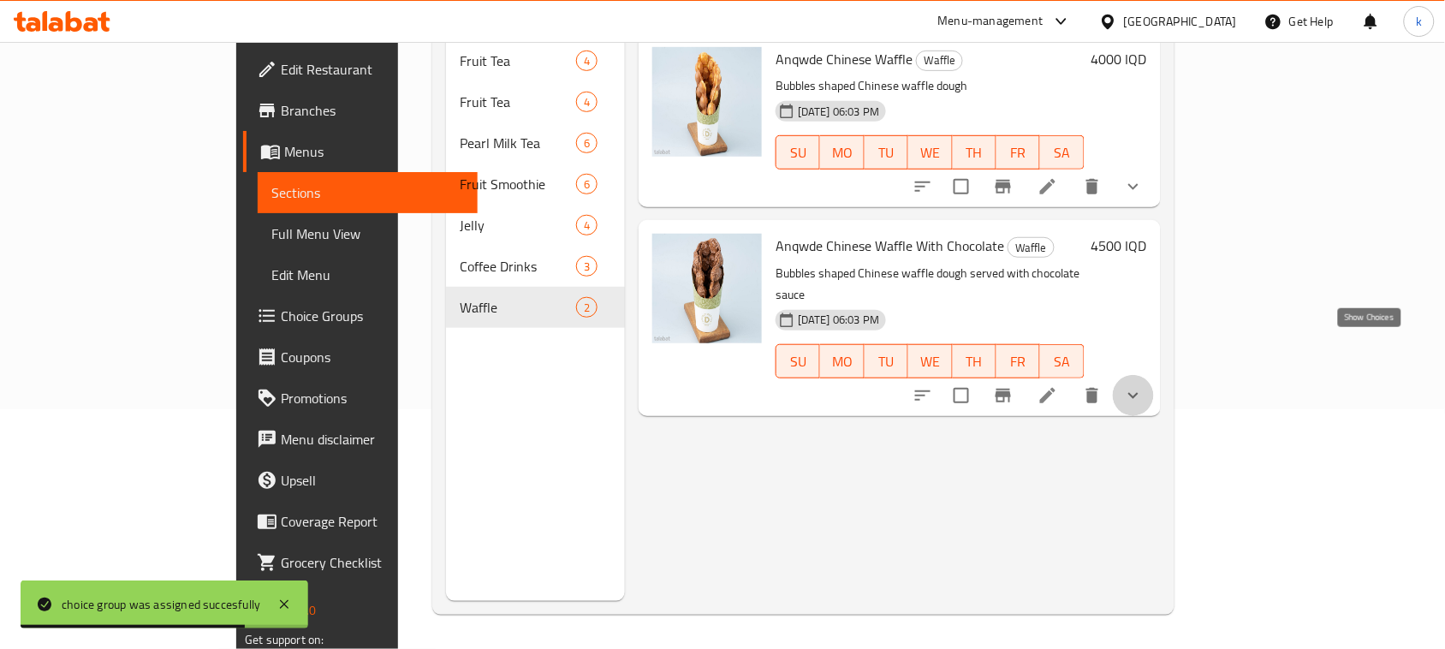
click at [1144, 385] on icon "show more" at bounding box center [1133, 395] width 21 height 21
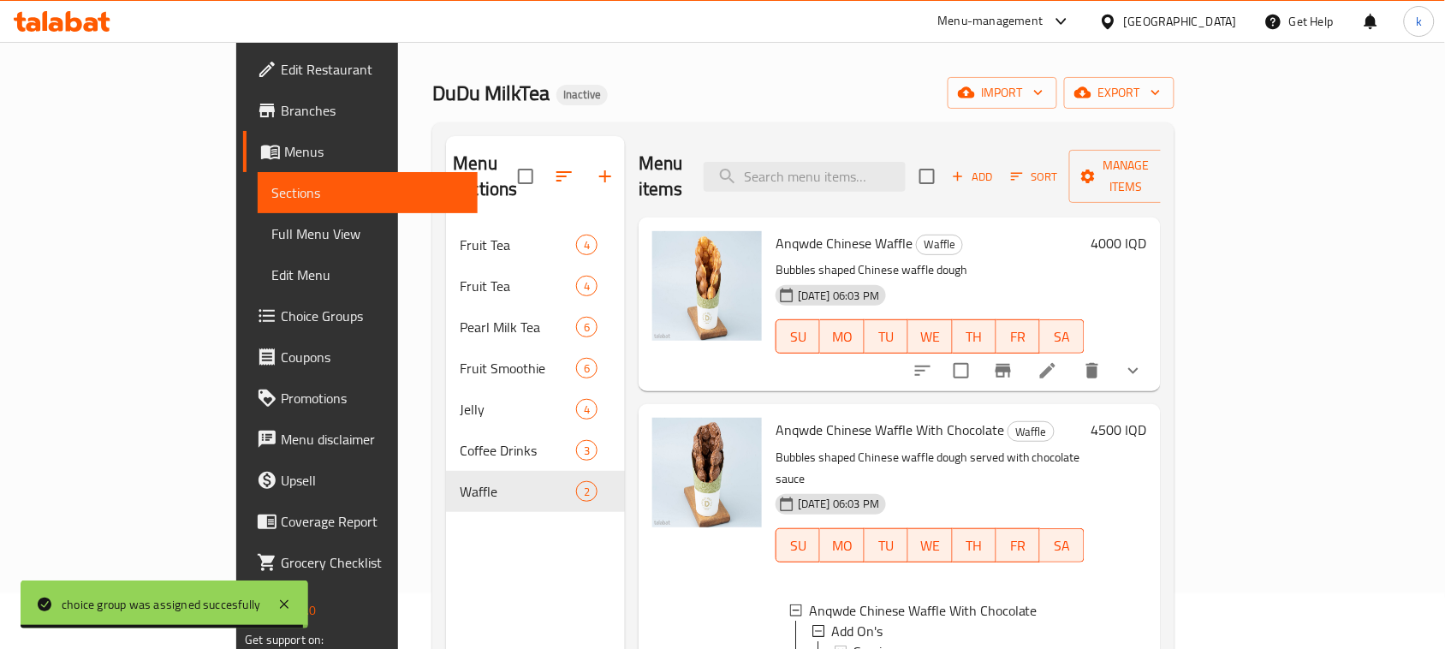
scroll to position [27, 0]
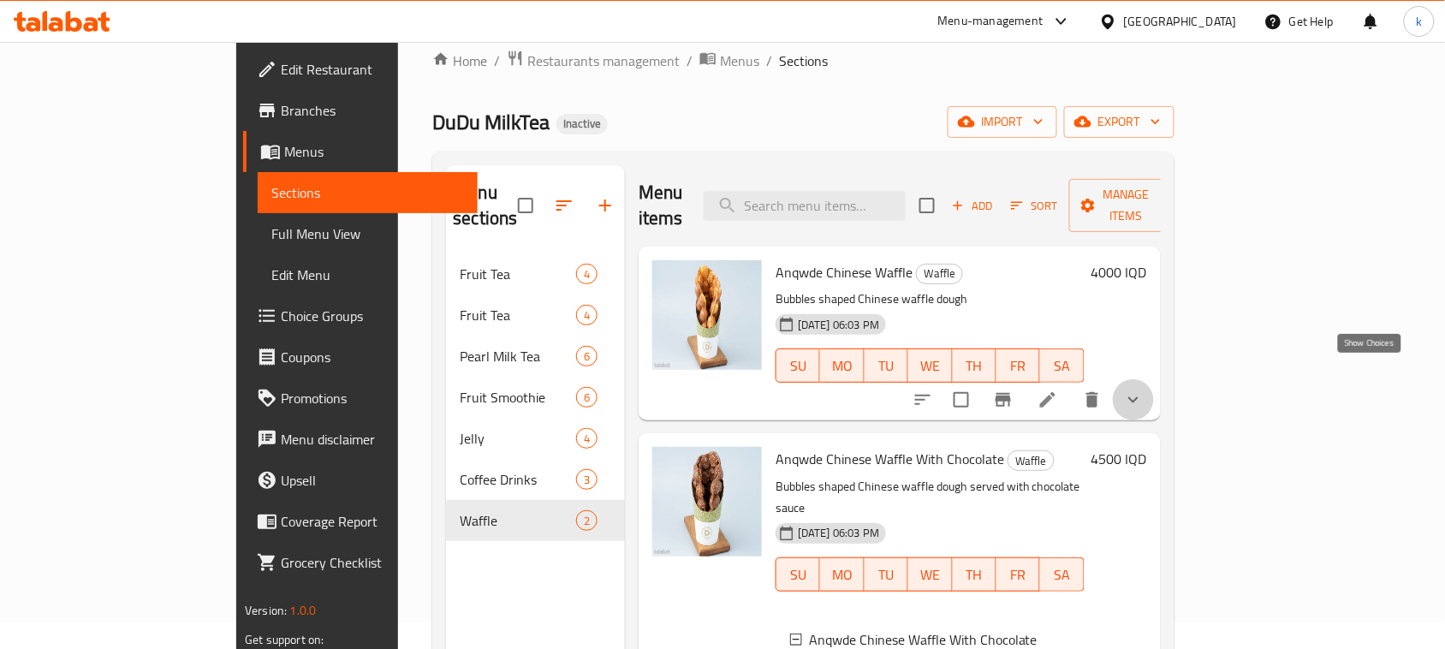
click at [1144, 390] on icon "show more" at bounding box center [1133, 400] width 21 height 21
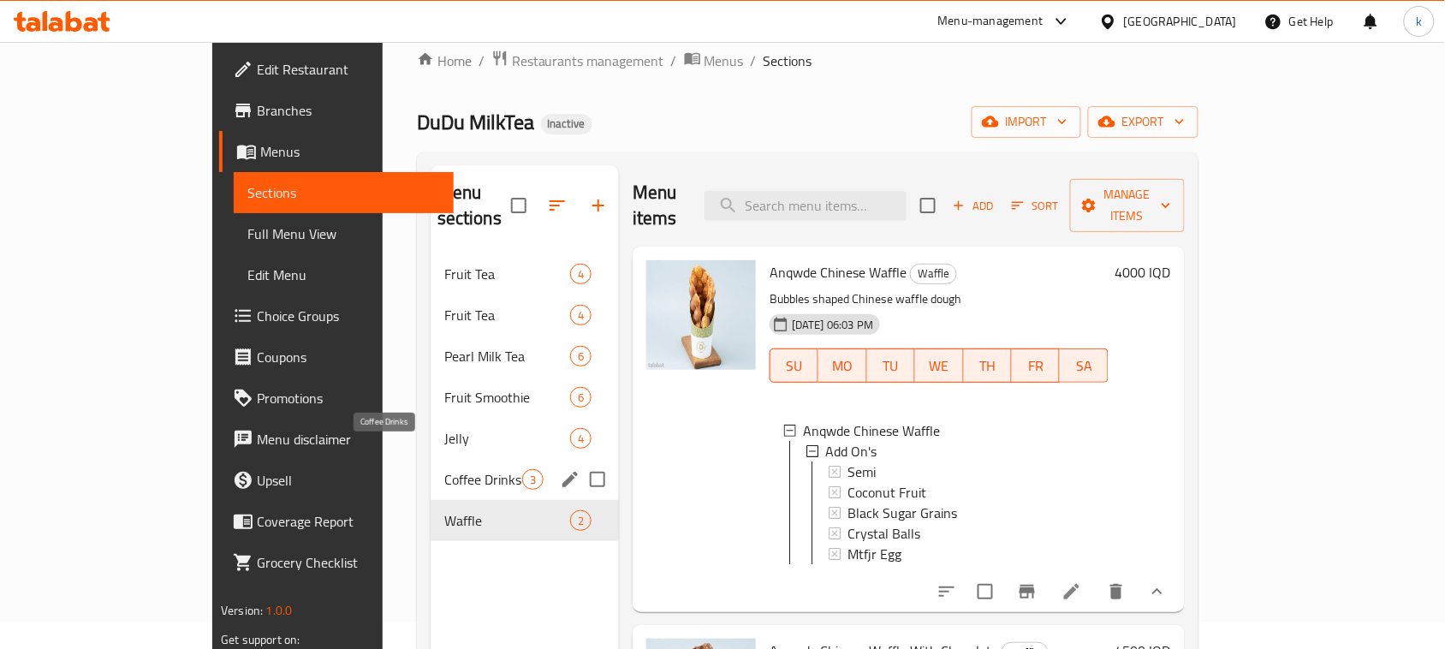
click at [444, 469] on span "Coffee Drinks" at bounding box center [483, 479] width 78 height 21
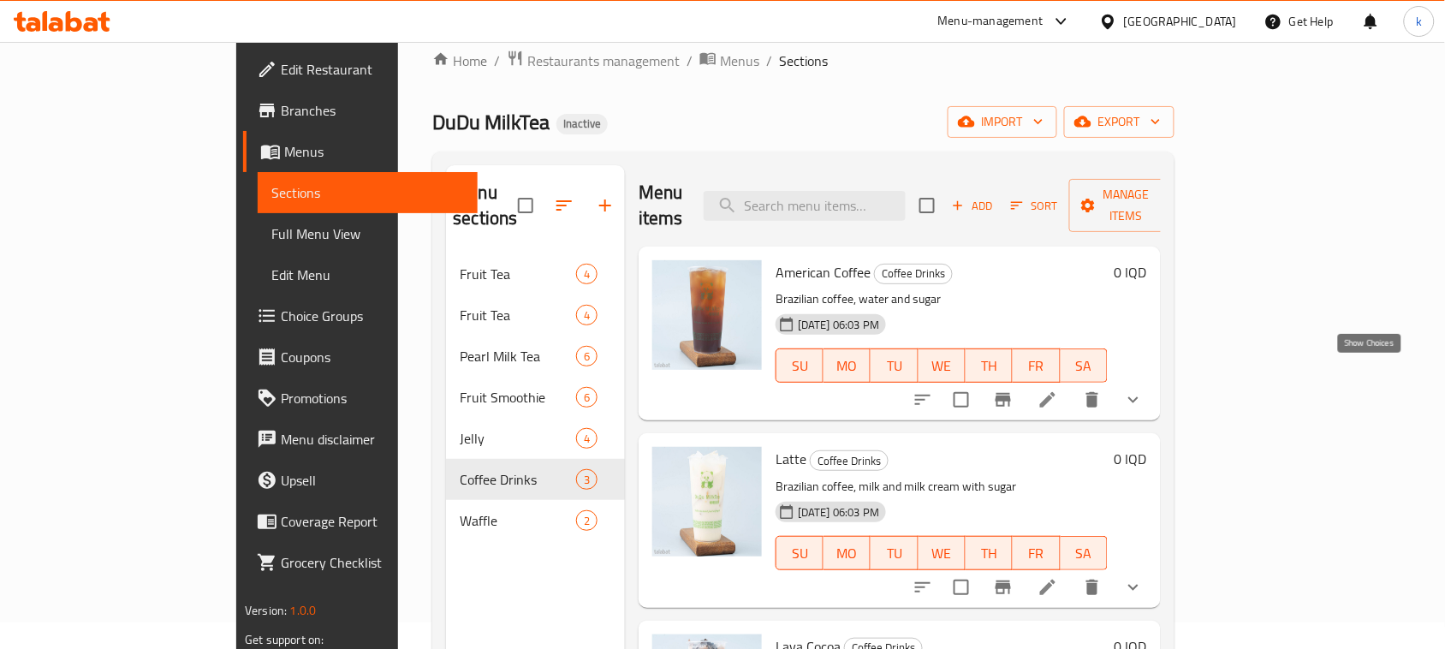
click at [1144, 390] on icon "show more" at bounding box center [1133, 400] width 21 height 21
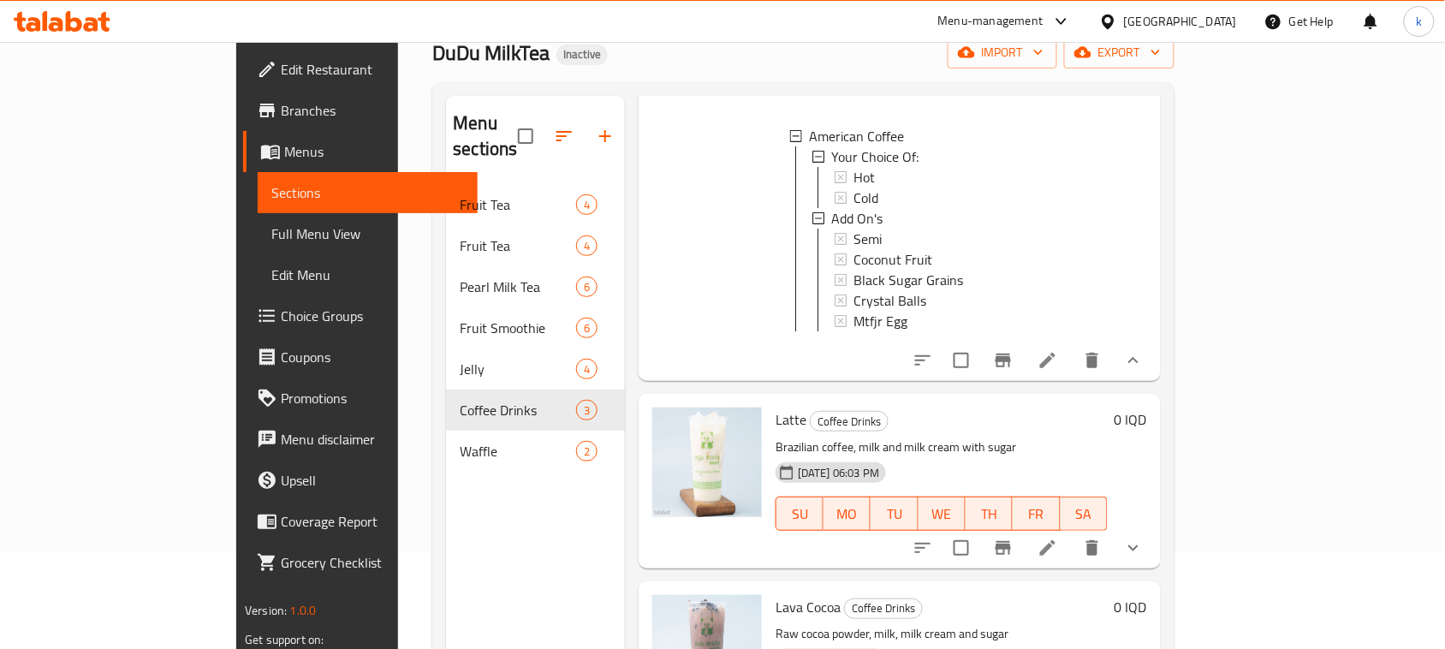
scroll to position [241, 0]
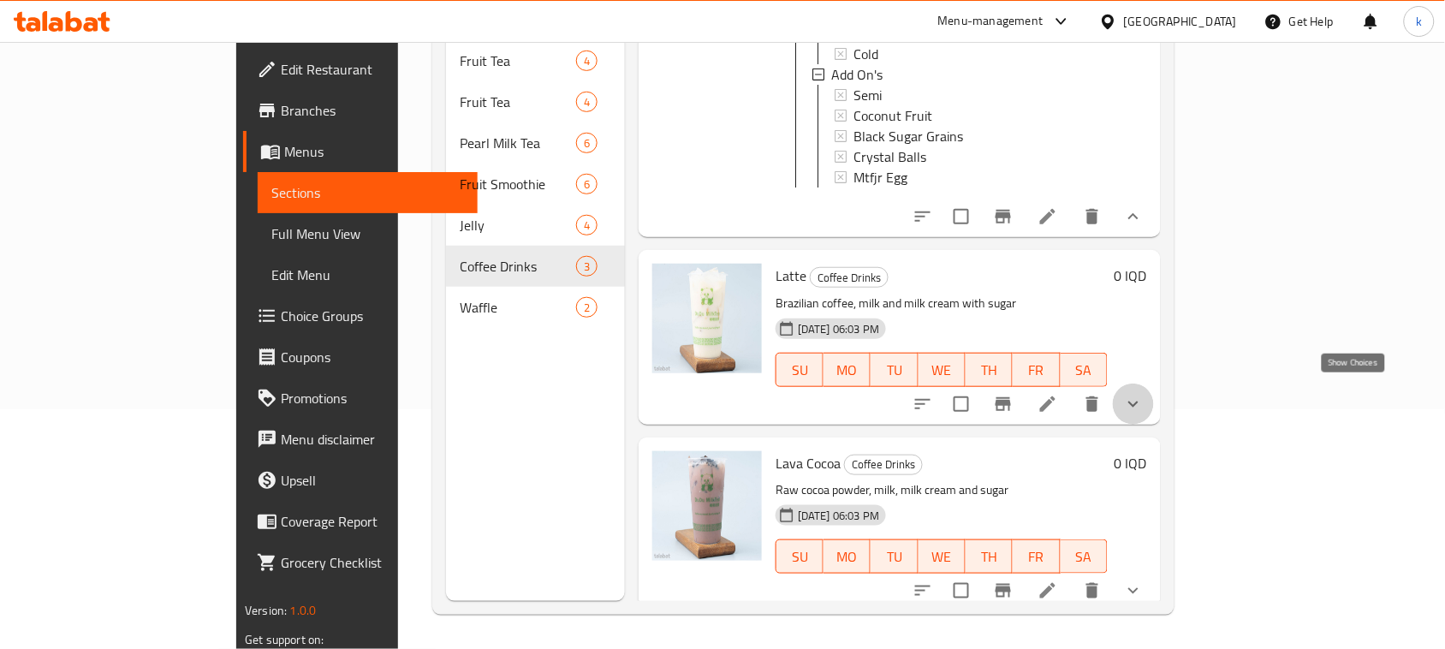
click at [1144, 398] on icon "show more" at bounding box center [1133, 404] width 21 height 21
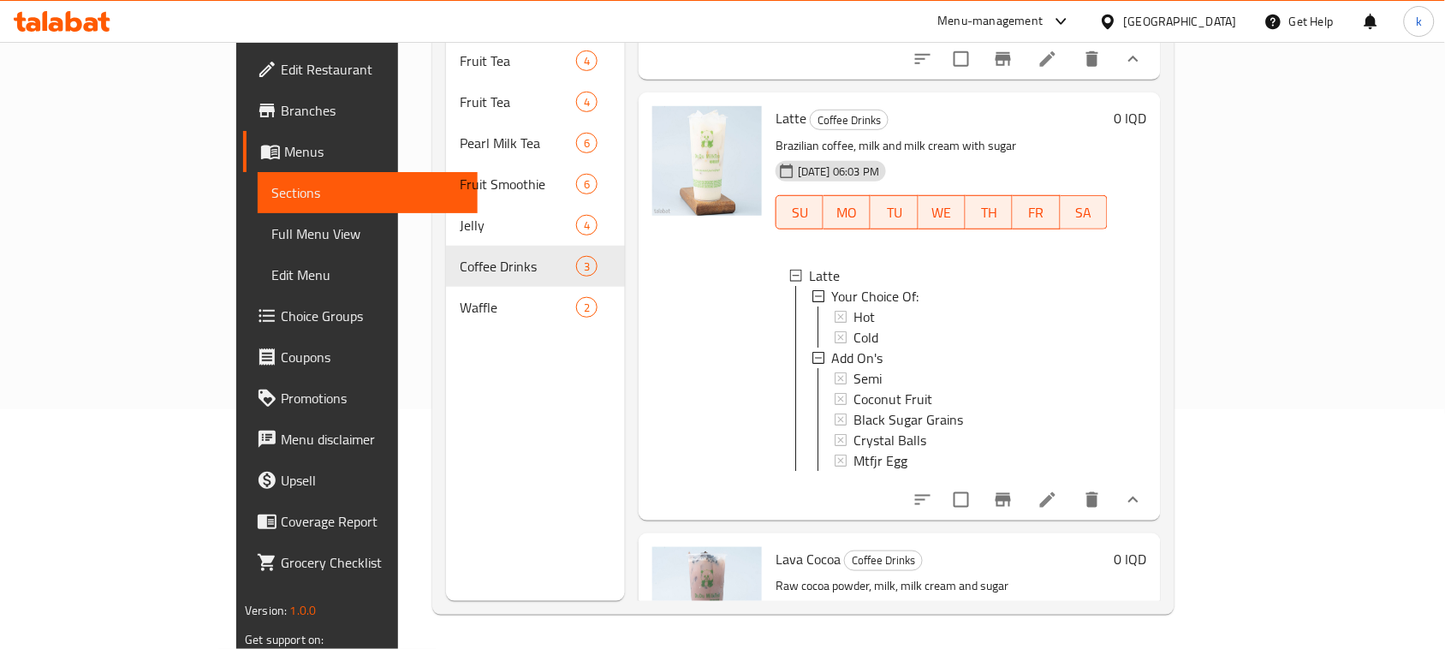
scroll to position [492, 0]
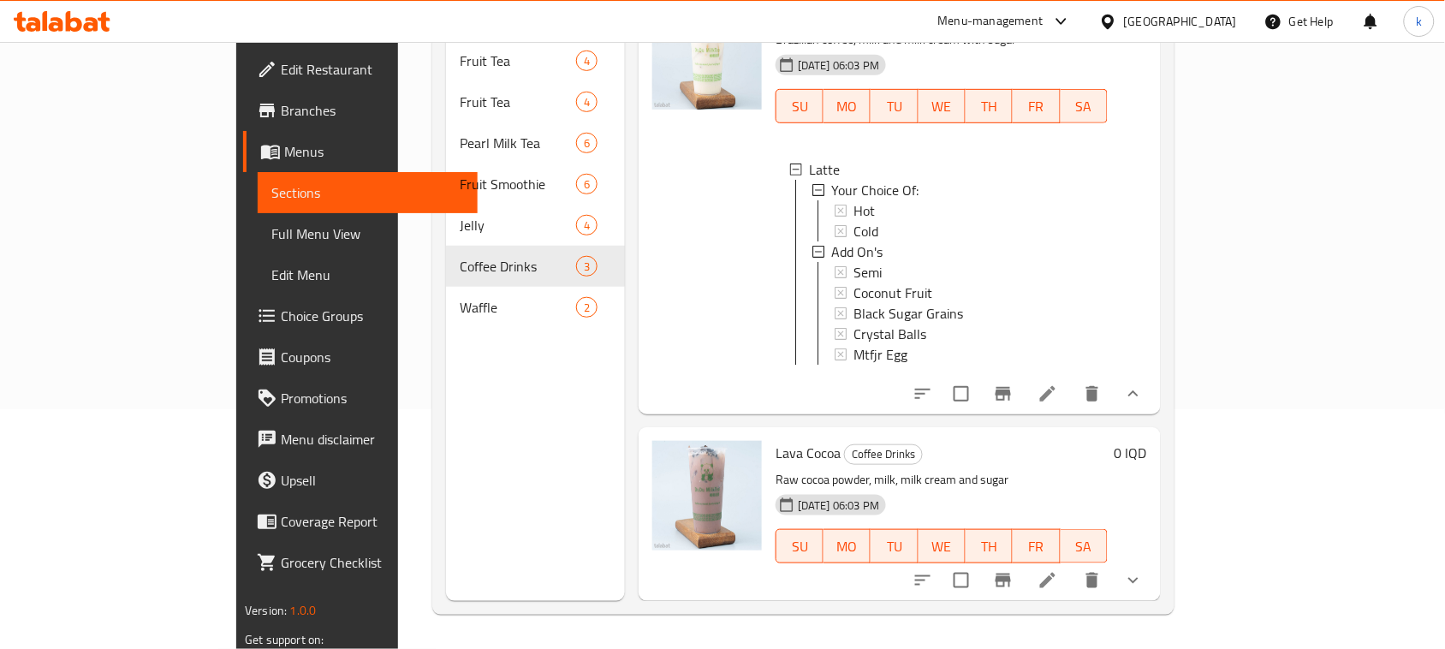
click at [1144, 575] on icon "show more" at bounding box center [1133, 580] width 21 height 21
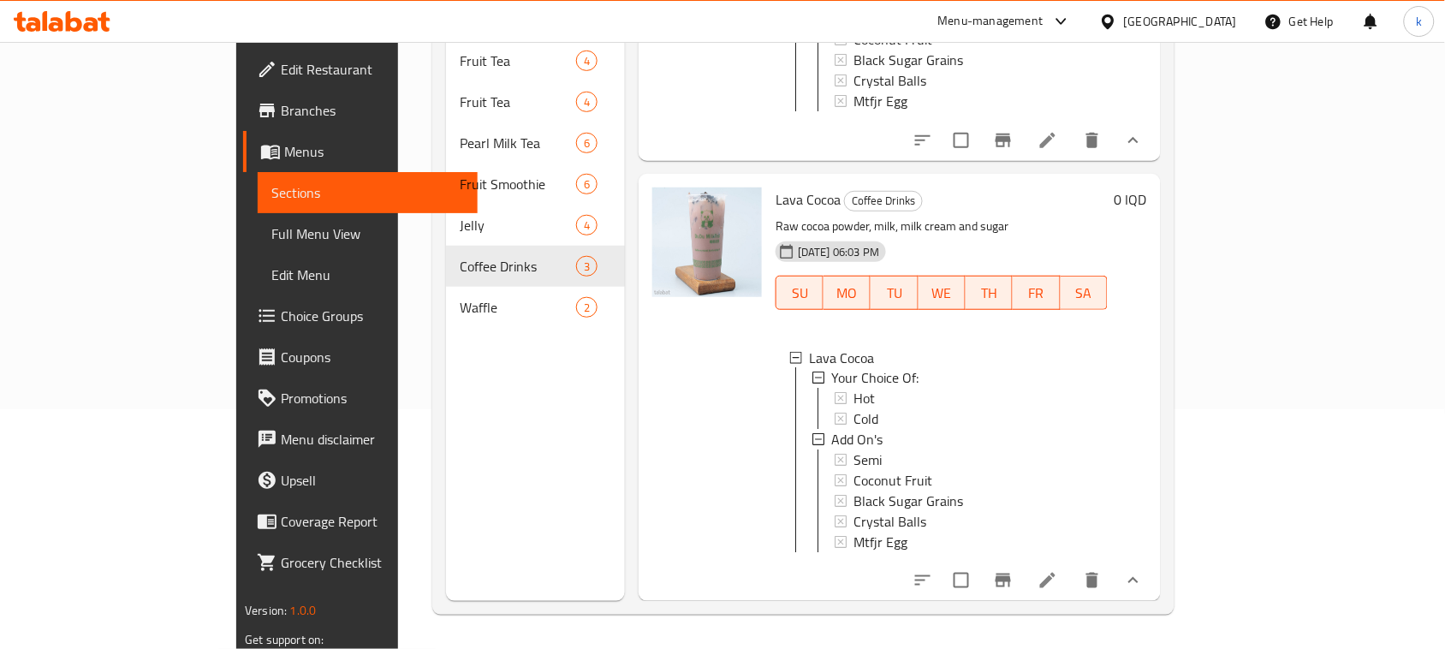
scroll to position [2, 0]
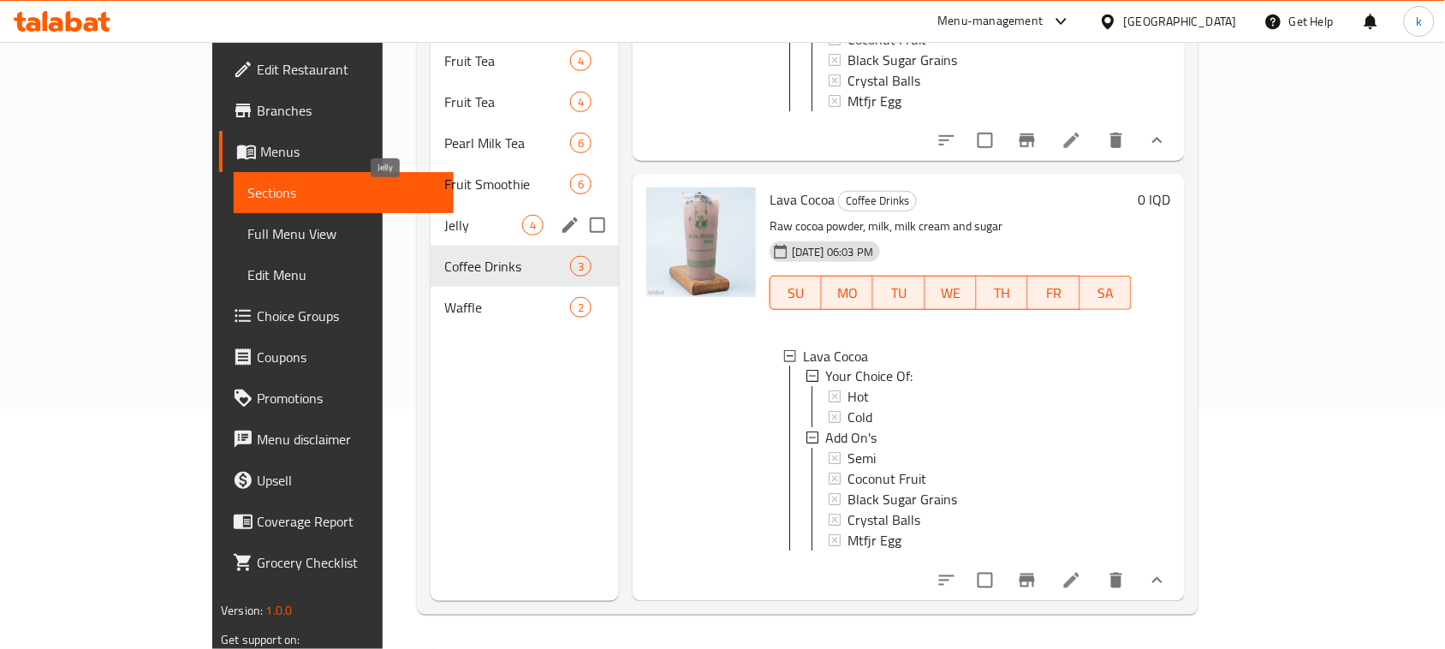
click at [444, 215] on span "Jelly" at bounding box center [483, 225] width 78 height 21
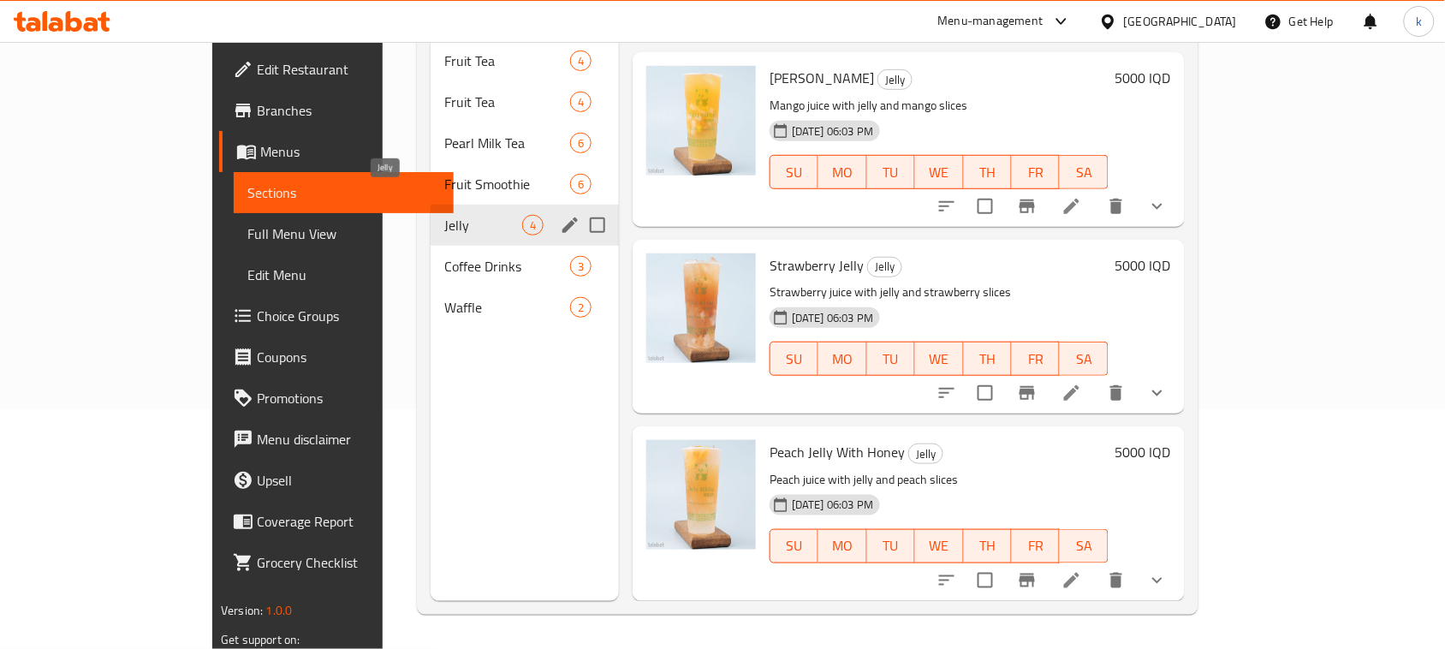
scroll to position [141, 0]
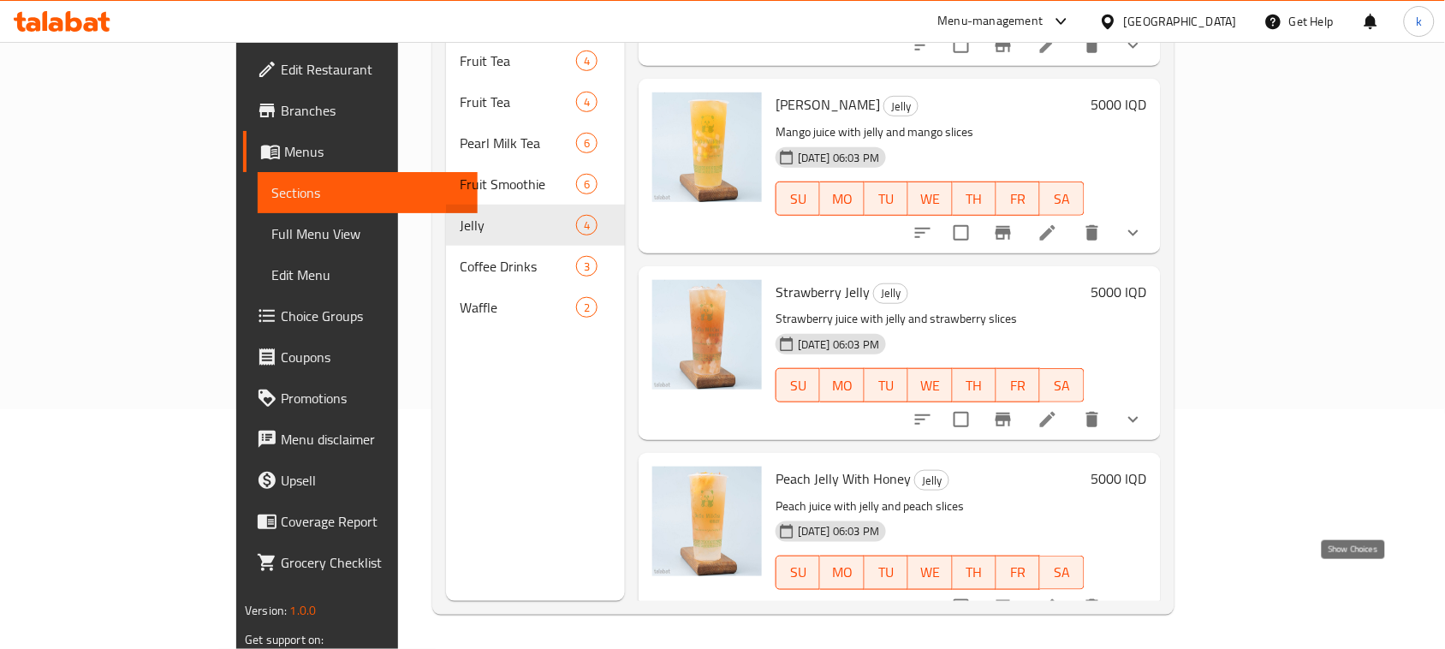
click at [1144, 597] on icon "show more" at bounding box center [1133, 607] width 21 height 21
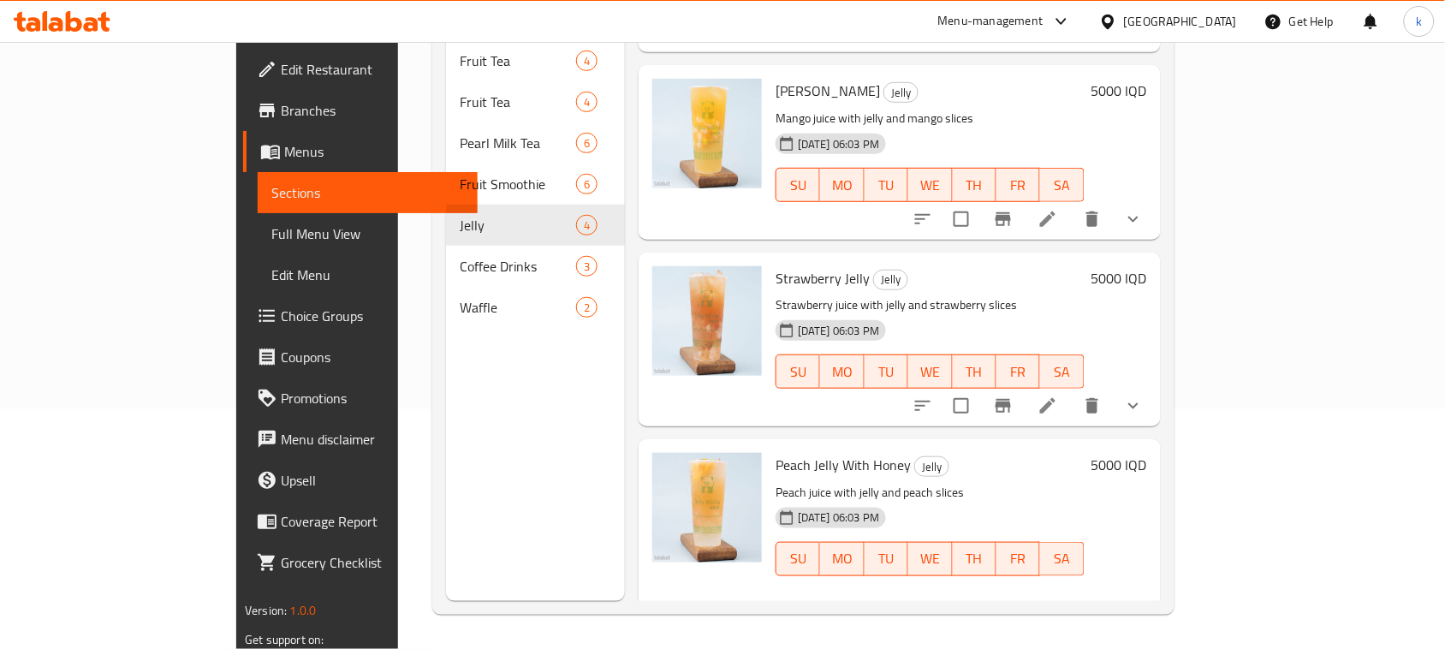
scroll to position [134, 0]
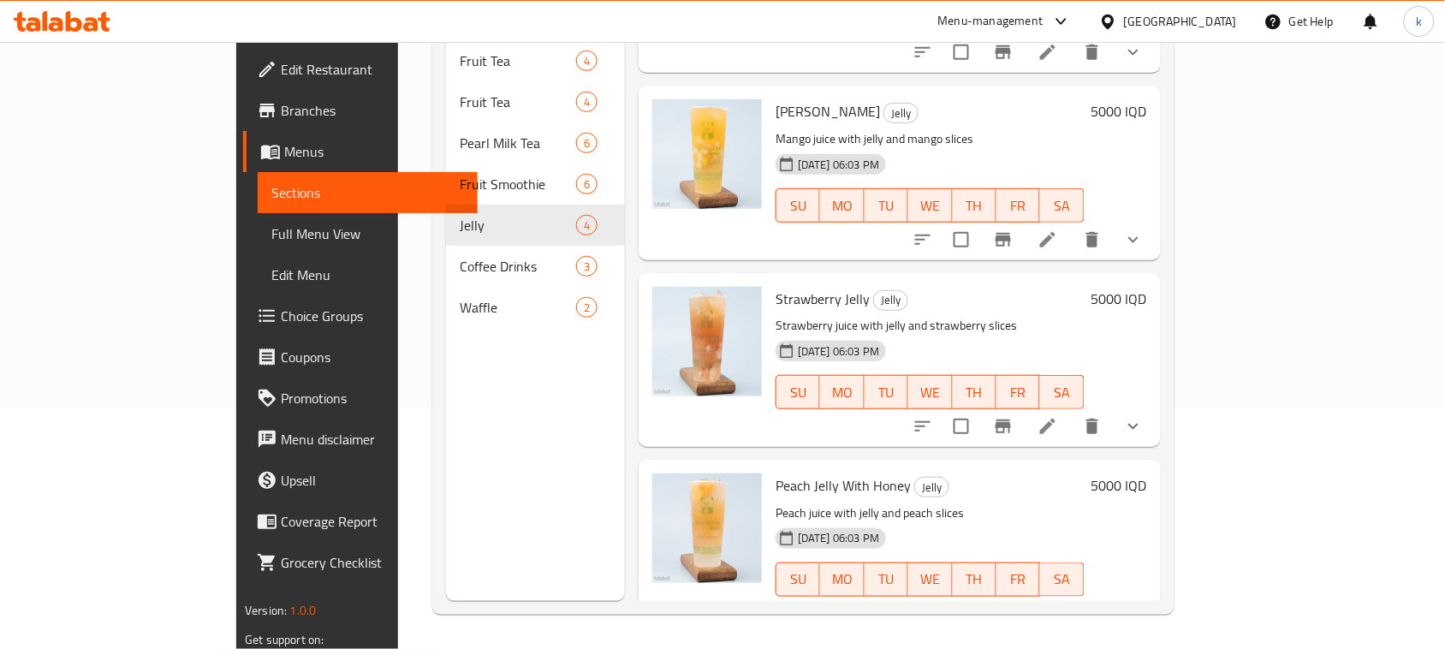
click at [1139, 424] on icon "show more" at bounding box center [1133, 427] width 10 height 6
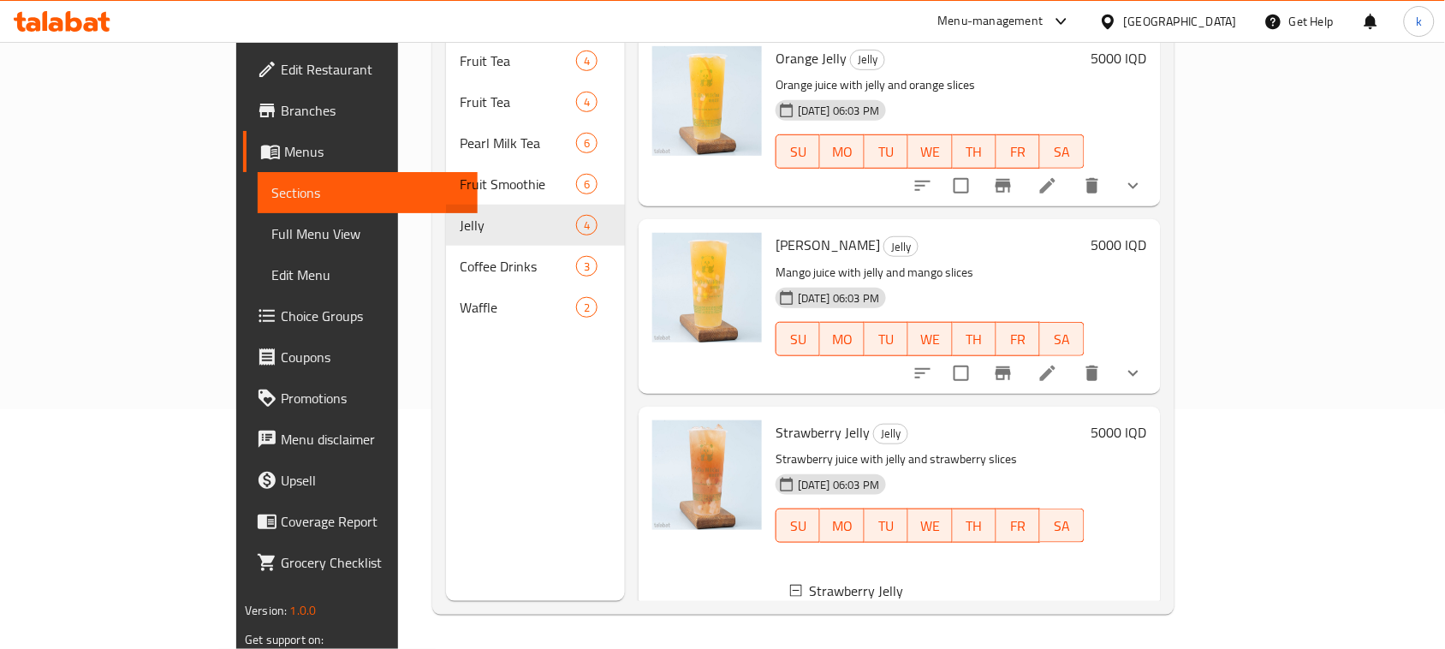
scroll to position [0, 0]
click at [1144, 364] on icon "show more" at bounding box center [1133, 374] width 21 height 21
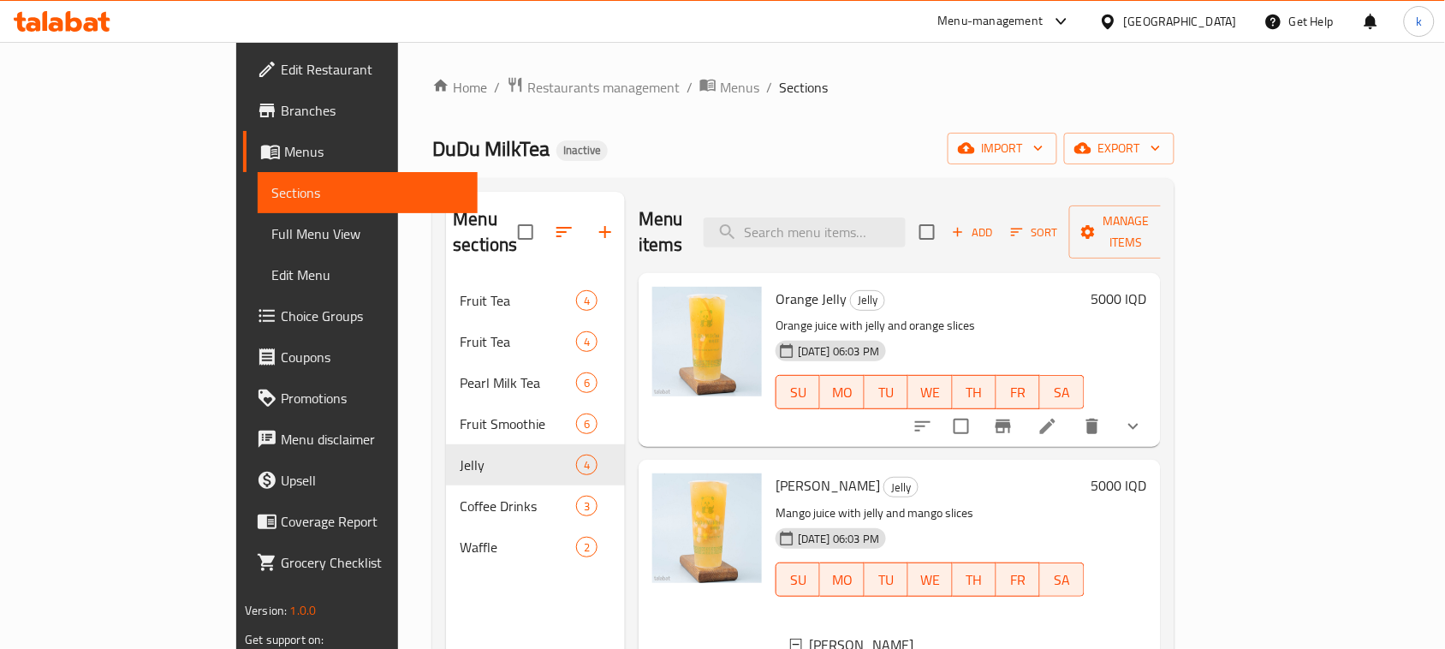
click at [1154, 406] on button "show more" at bounding box center [1133, 426] width 41 height 41
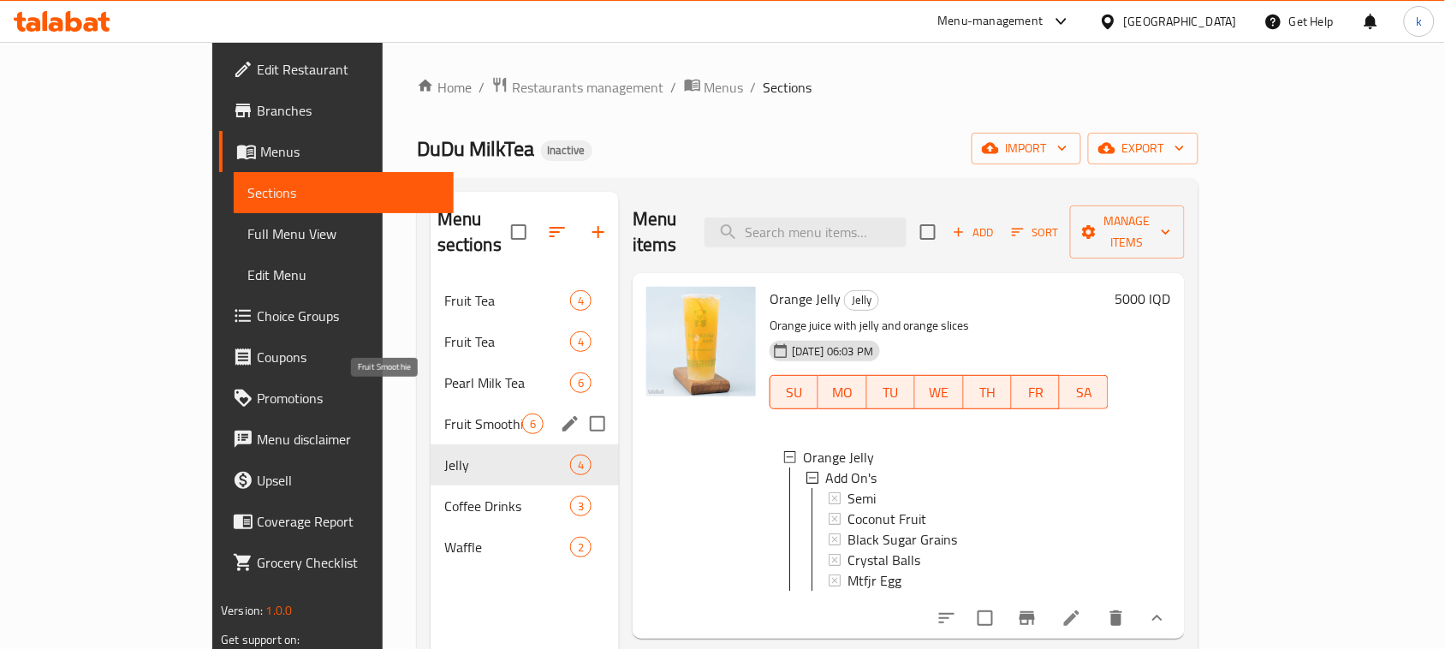
click at [444, 413] on span "Fruit Smoothie" at bounding box center [483, 423] width 78 height 21
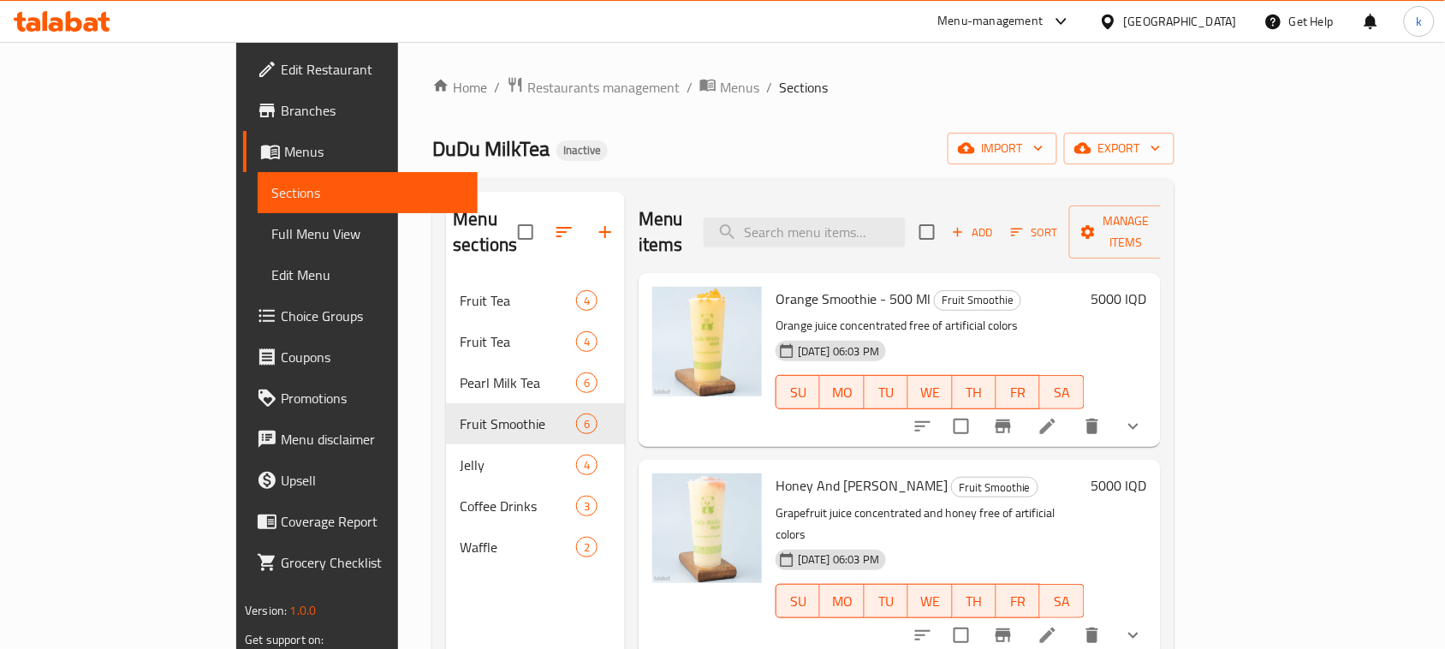
click at [1144, 416] on icon "show more" at bounding box center [1133, 426] width 21 height 21
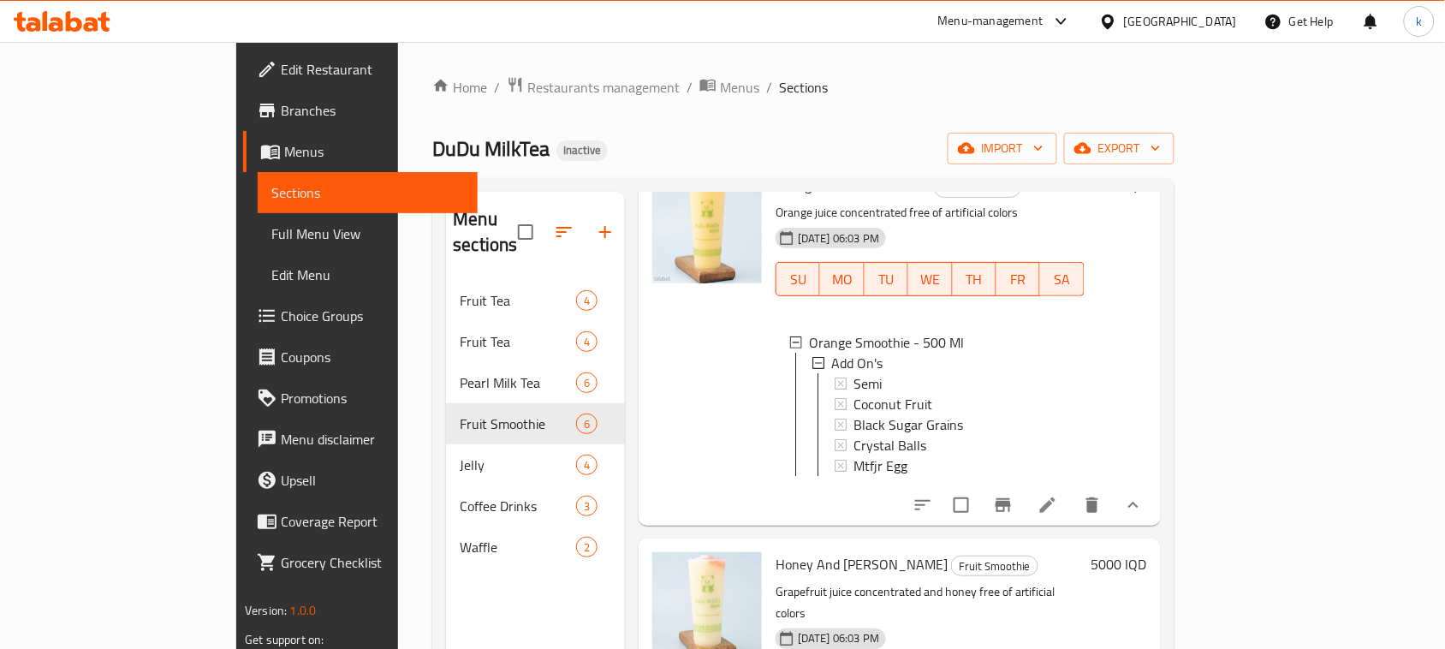
scroll to position [214, 0]
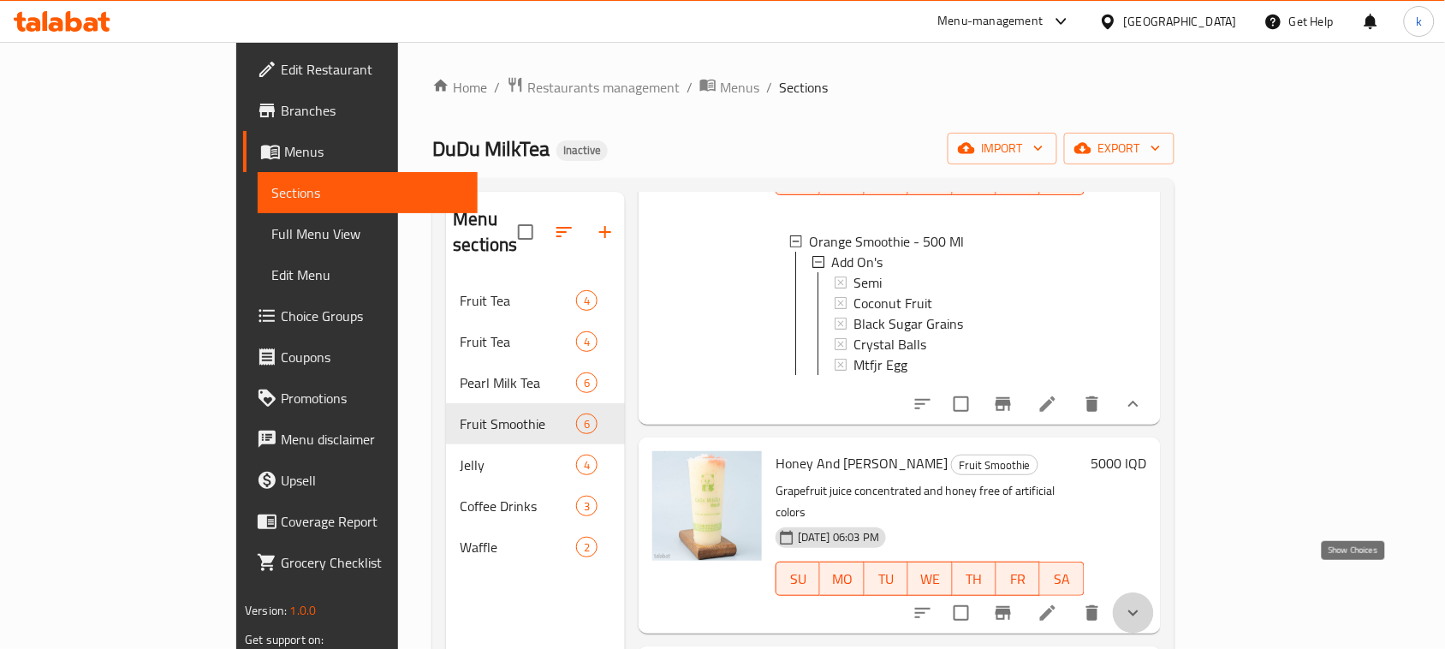
drag, startPoint x: 1350, startPoint y: 583, endPoint x: 1229, endPoint y: 549, distance: 125.5
click at [1144, 603] on icon "show more" at bounding box center [1133, 613] width 21 height 21
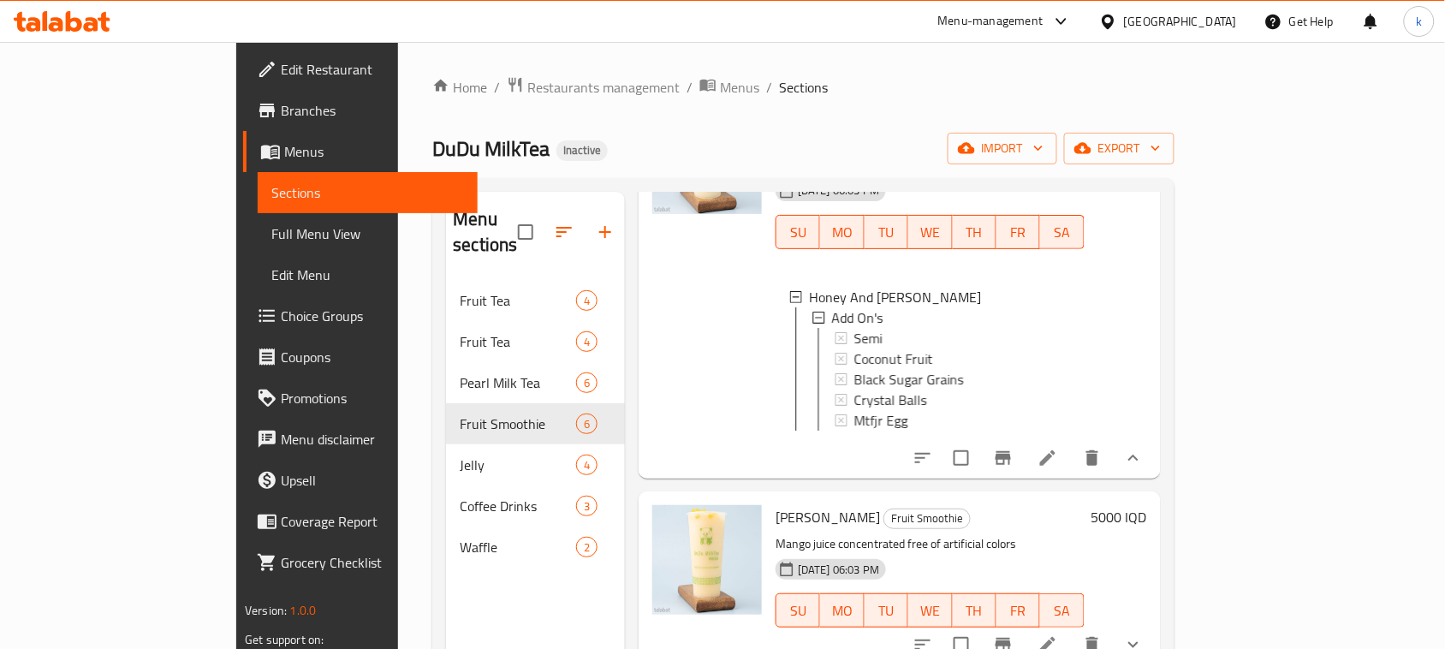
scroll to position [749, 0]
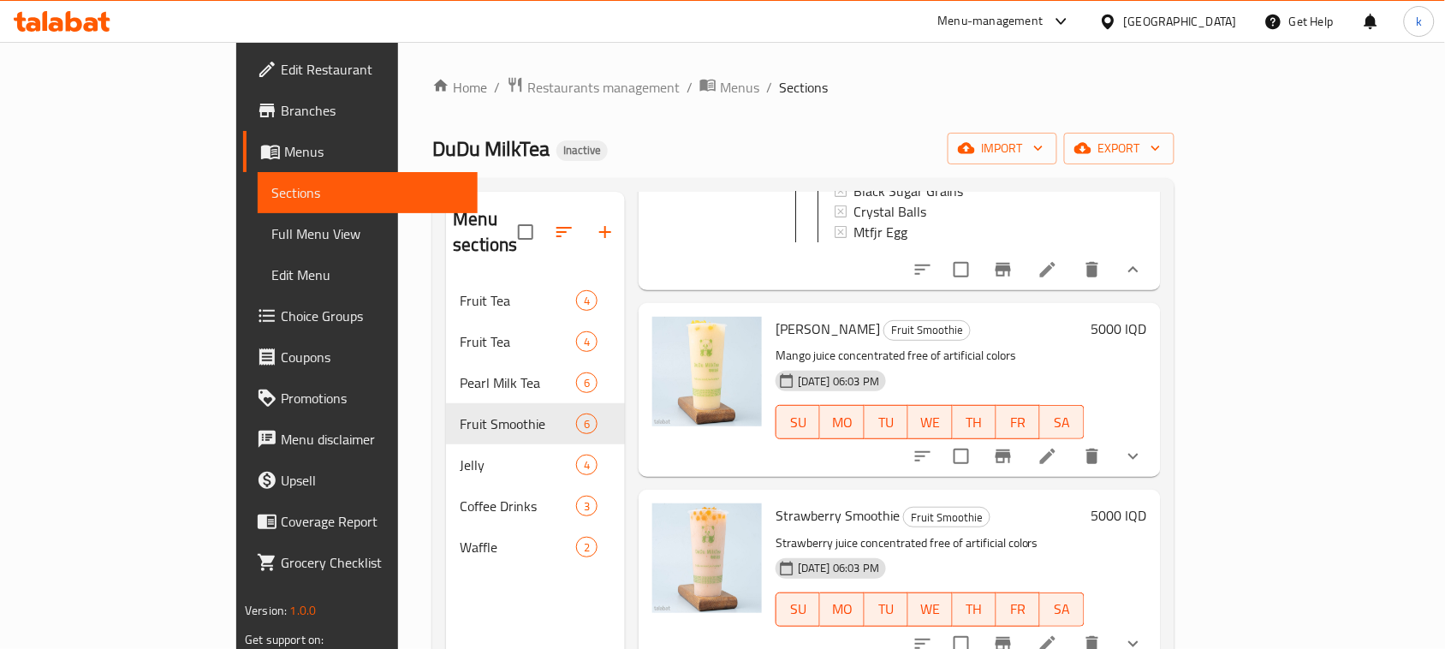
click at [1144, 447] on icon "show more" at bounding box center [1133, 456] width 21 height 21
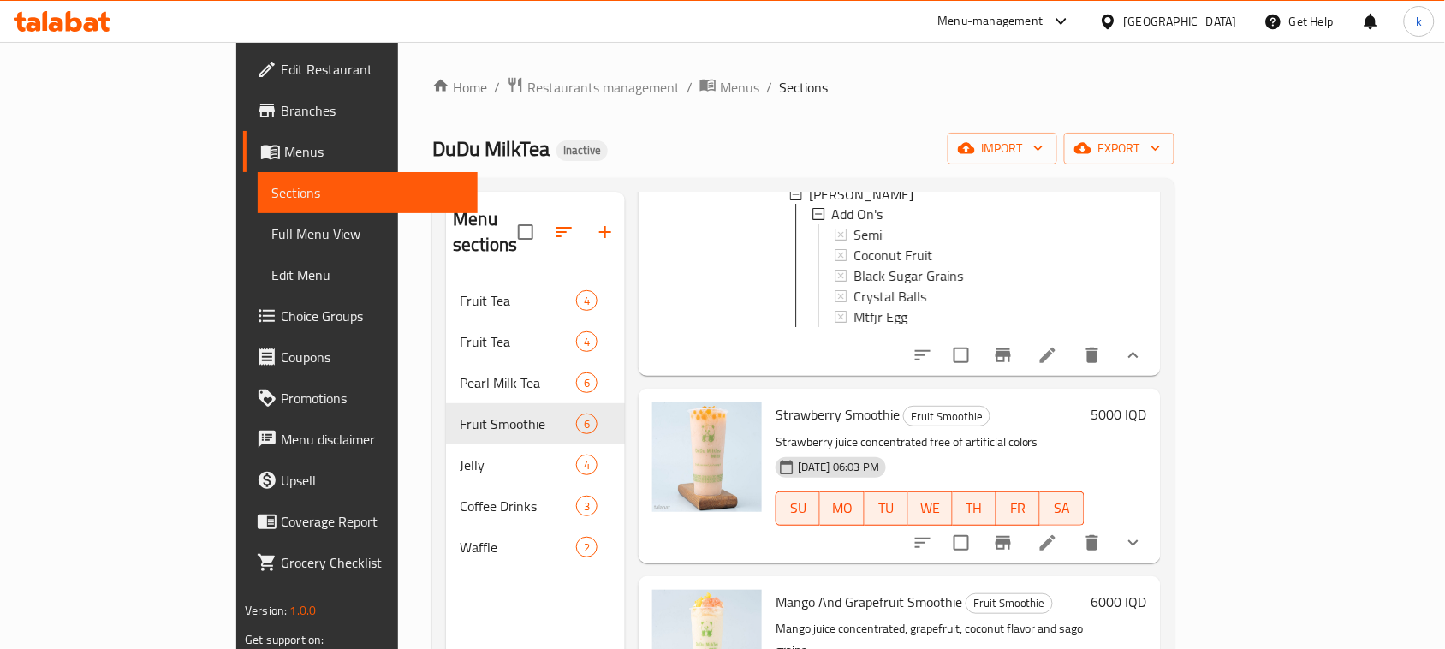
scroll to position [1137, 0]
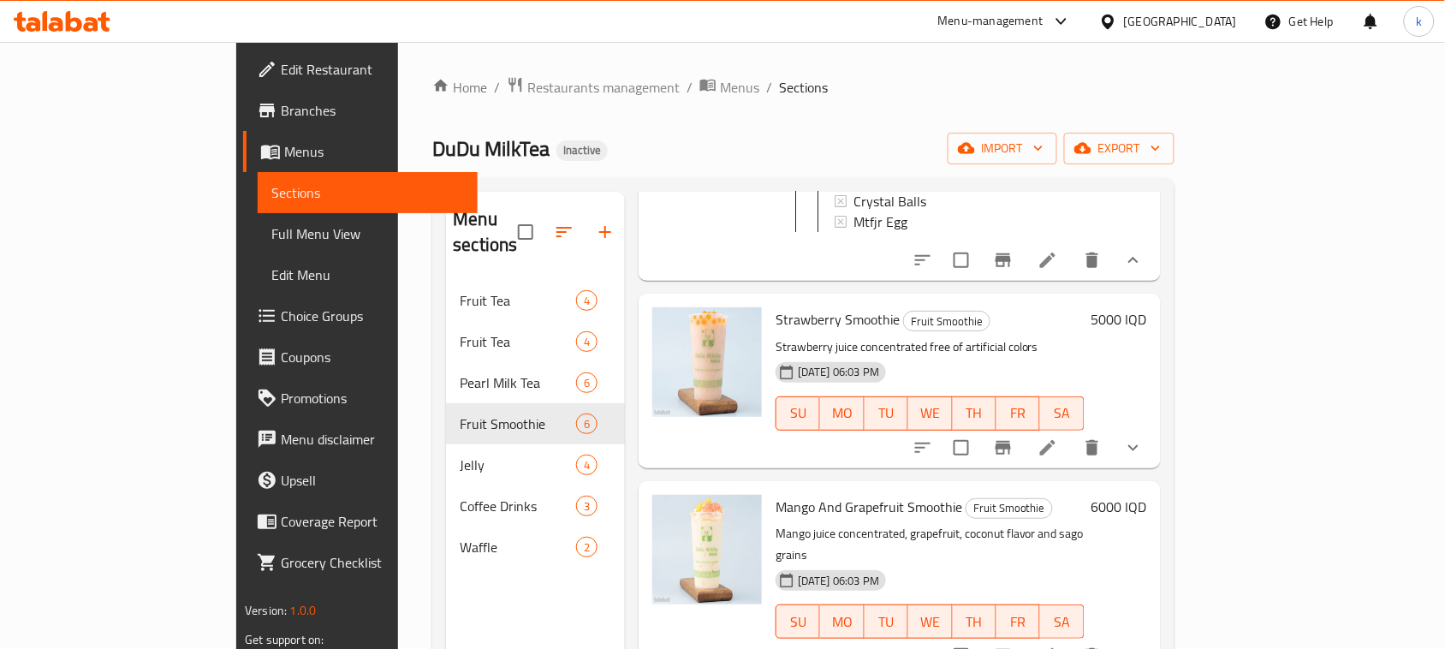
click at [1144, 450] on icon "show more" at bounding box center [1133, 447] width 21 height 21
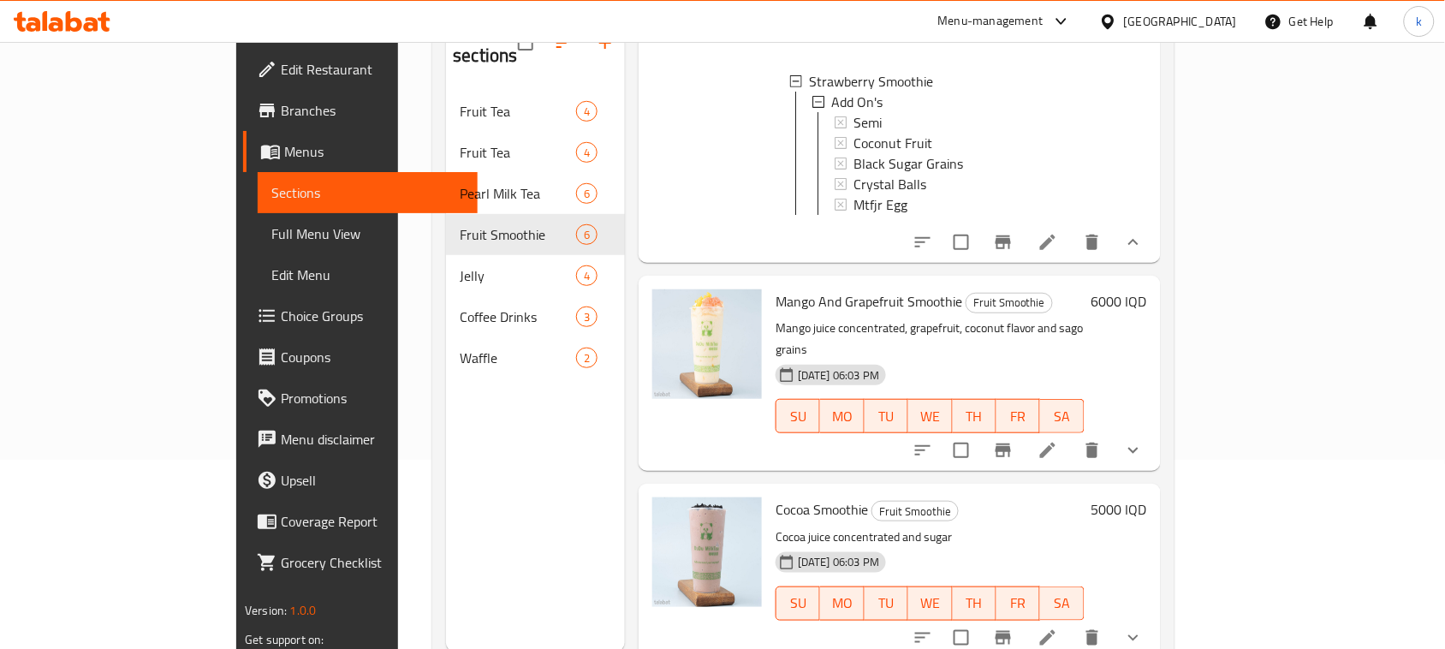
scroll to position [241, 0]
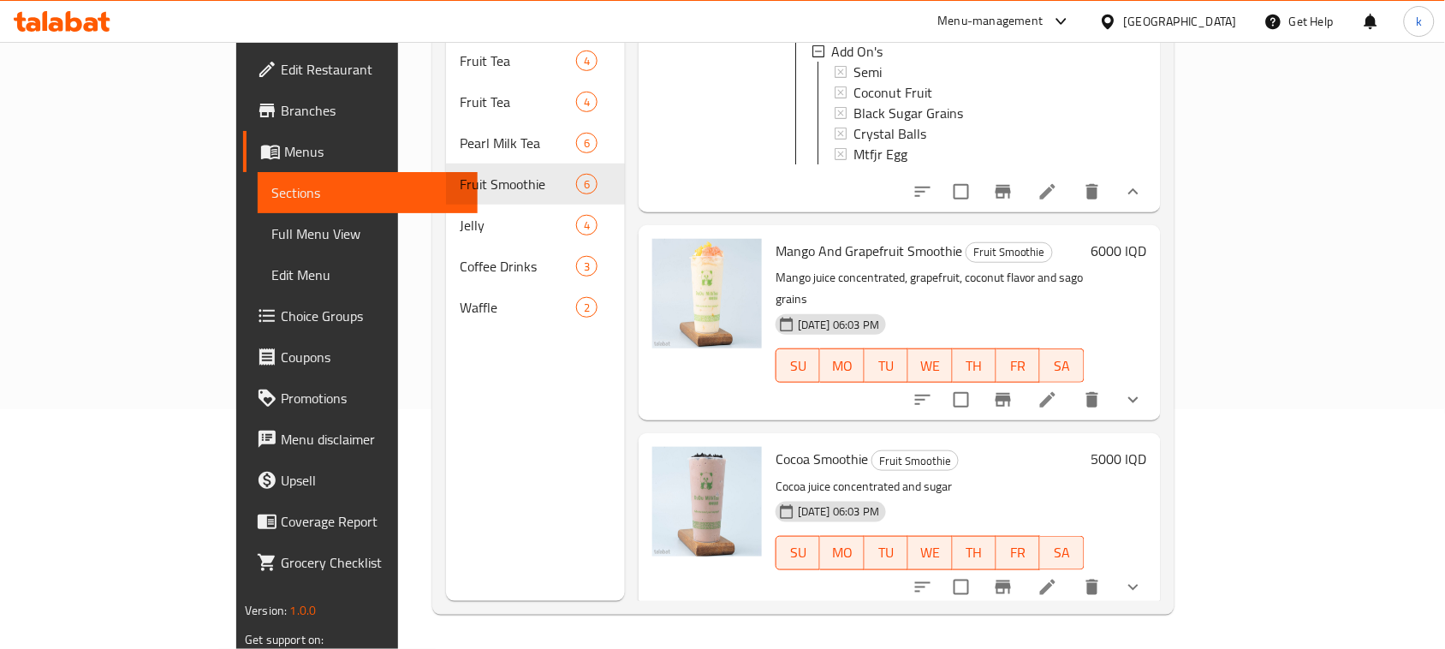
click at [1139, 397] on icon "show more" at bounding box center [1133, 400] width 10 height 6
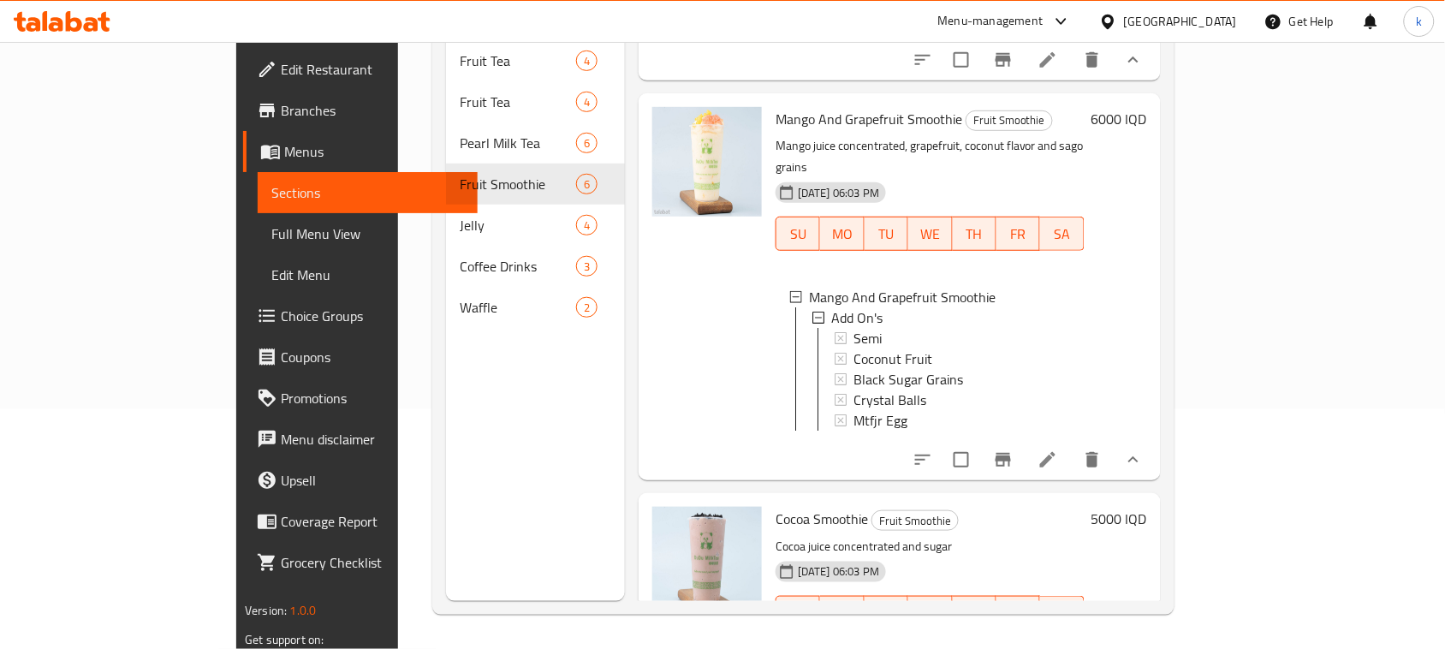
scroll to position [1552, 0]
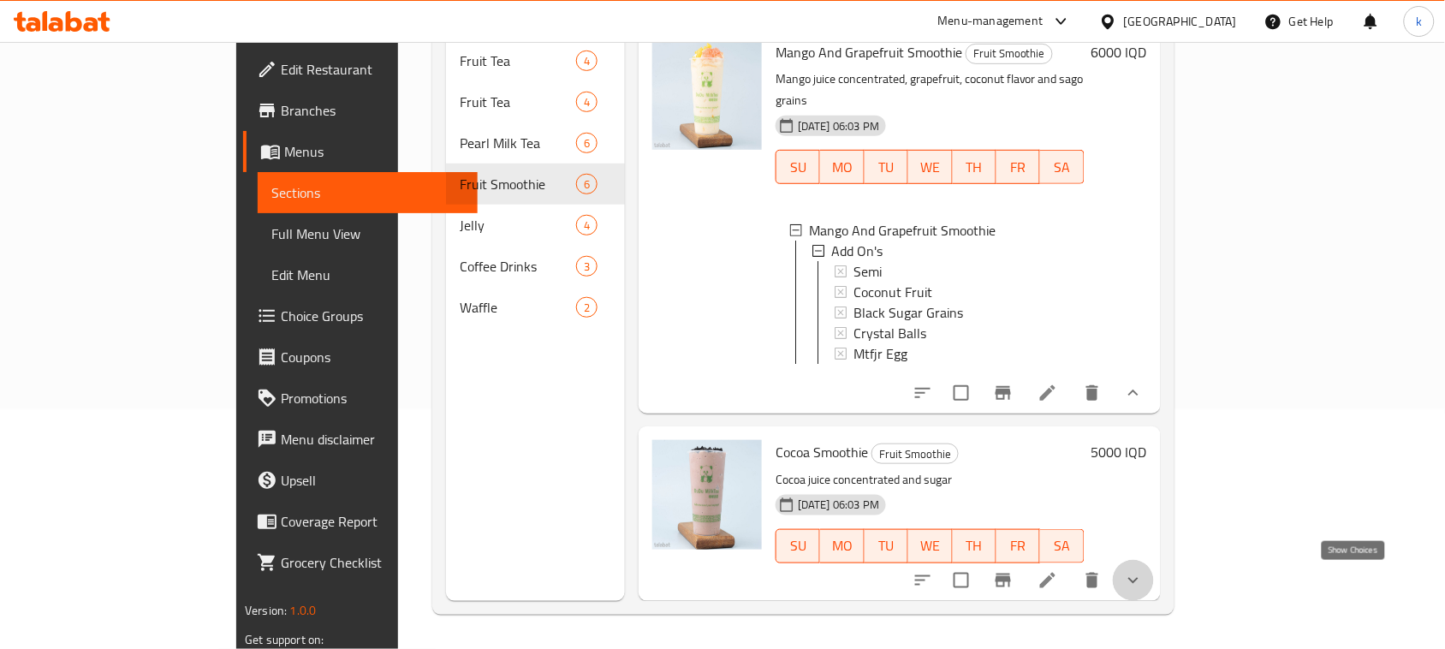
click at [1144, 576] on icon "show more" at bounding box center [1133, 580] width 21 height 21
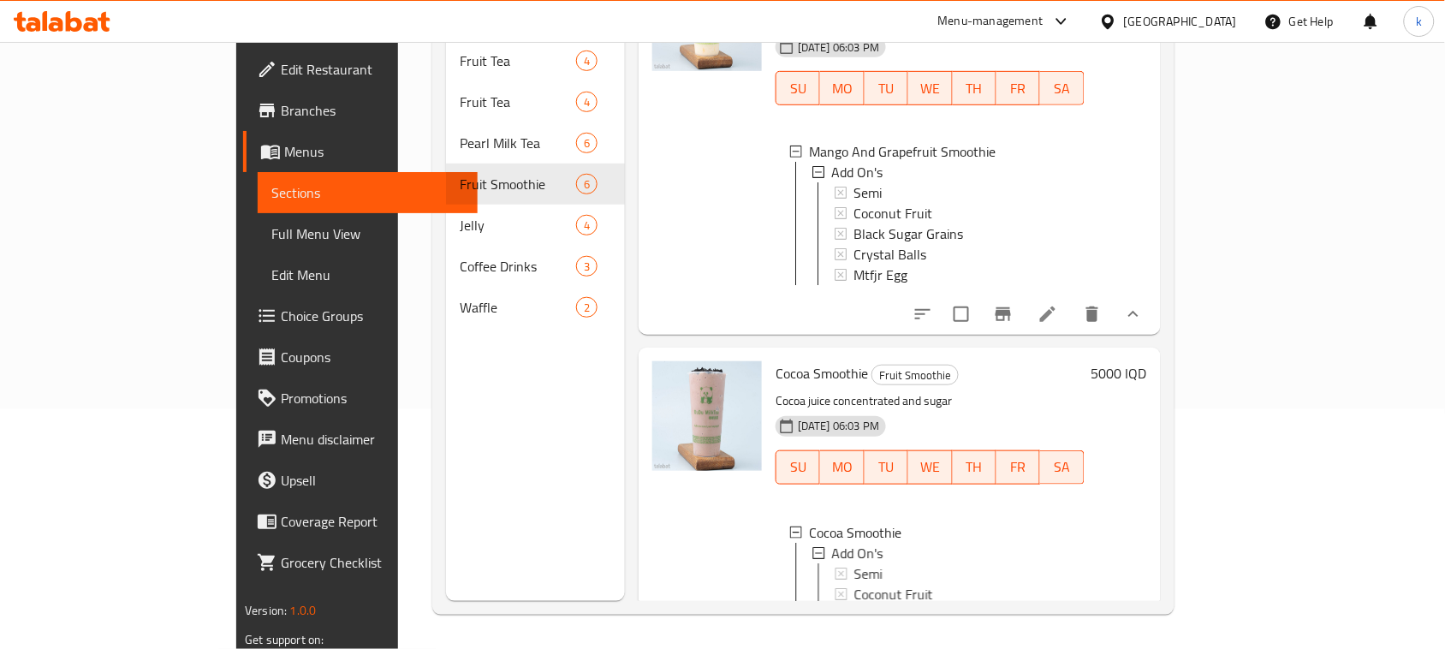
scroll to position [1761, 0]
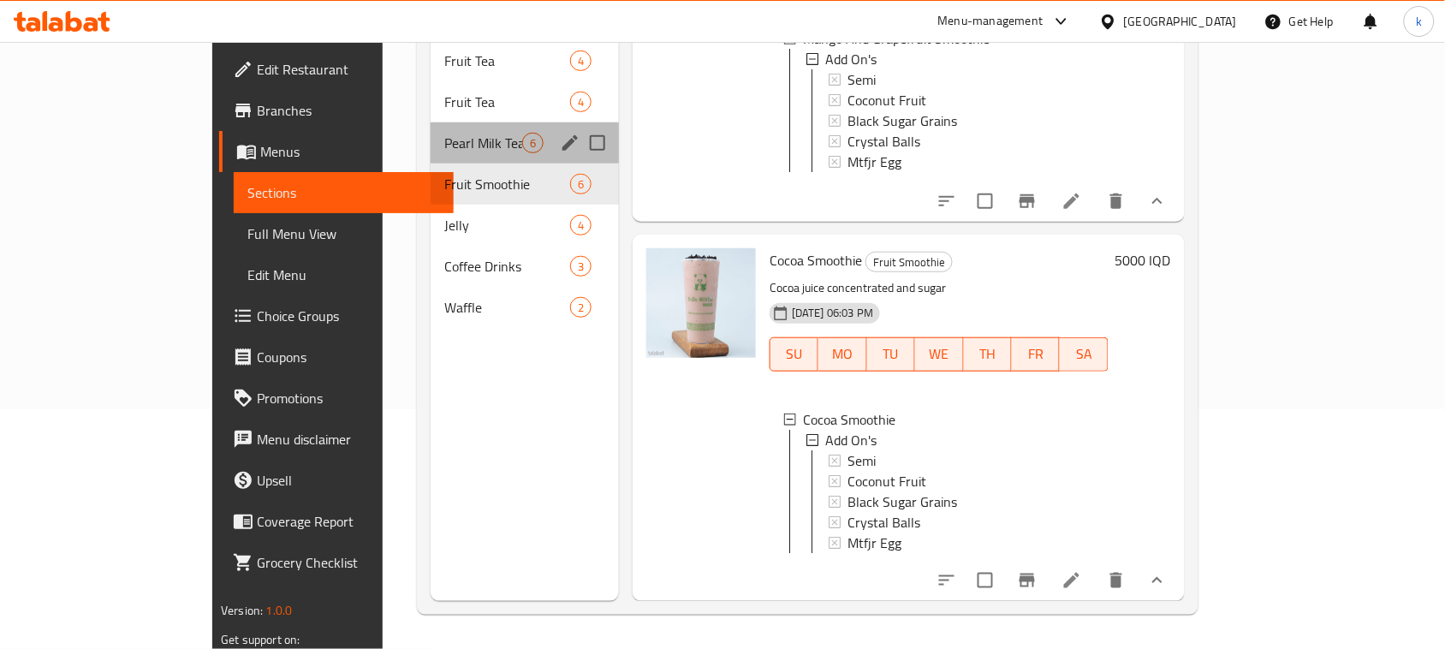
click at [431, 128] on div "Pearl Milk Tea 6" at bounding box center [525, 142] width 188 height 41
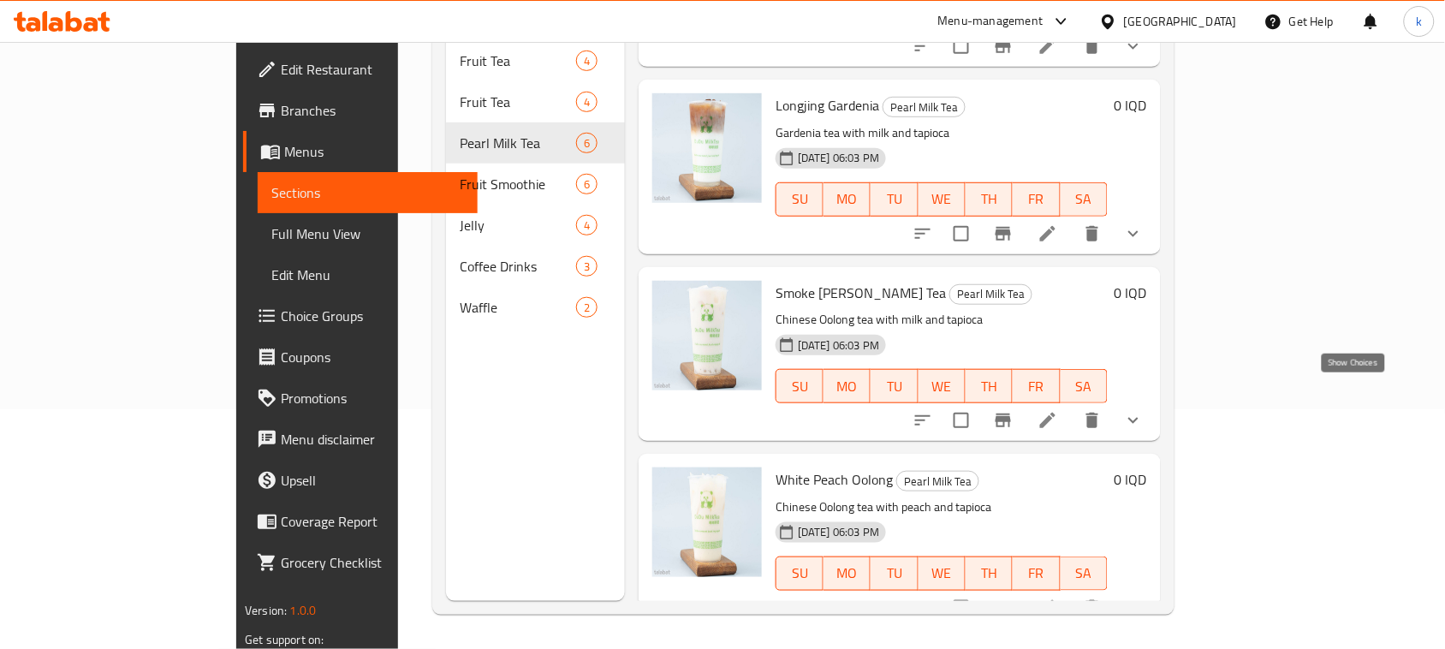
click at [1144, 410] on icon "show more" at bounding box center [1133, 420] width 21 height 21
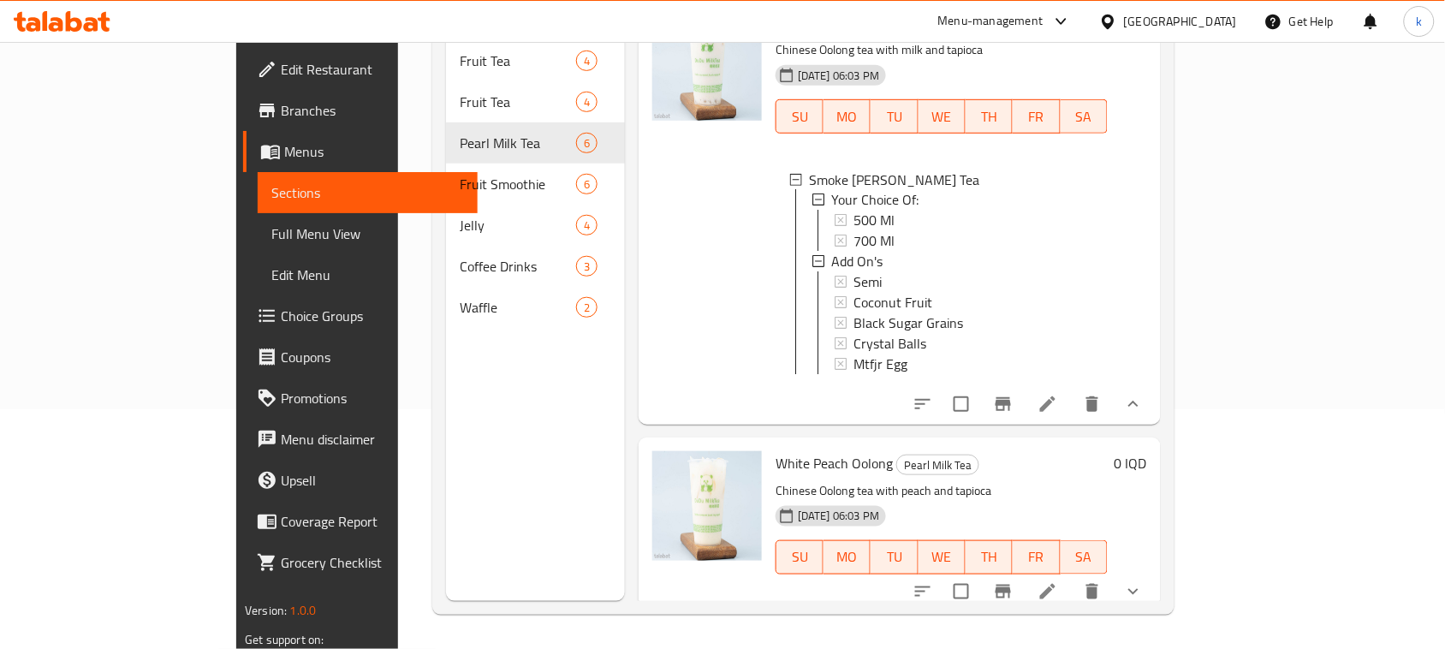
drag, startPoint x: 1350, startPoint y: 572, endPoint x: 1161, endPoint y: 525, distance: 195.0
click at [1144, 581] on icon "show more" at bounding box center [1133, 591] width 21 height 21
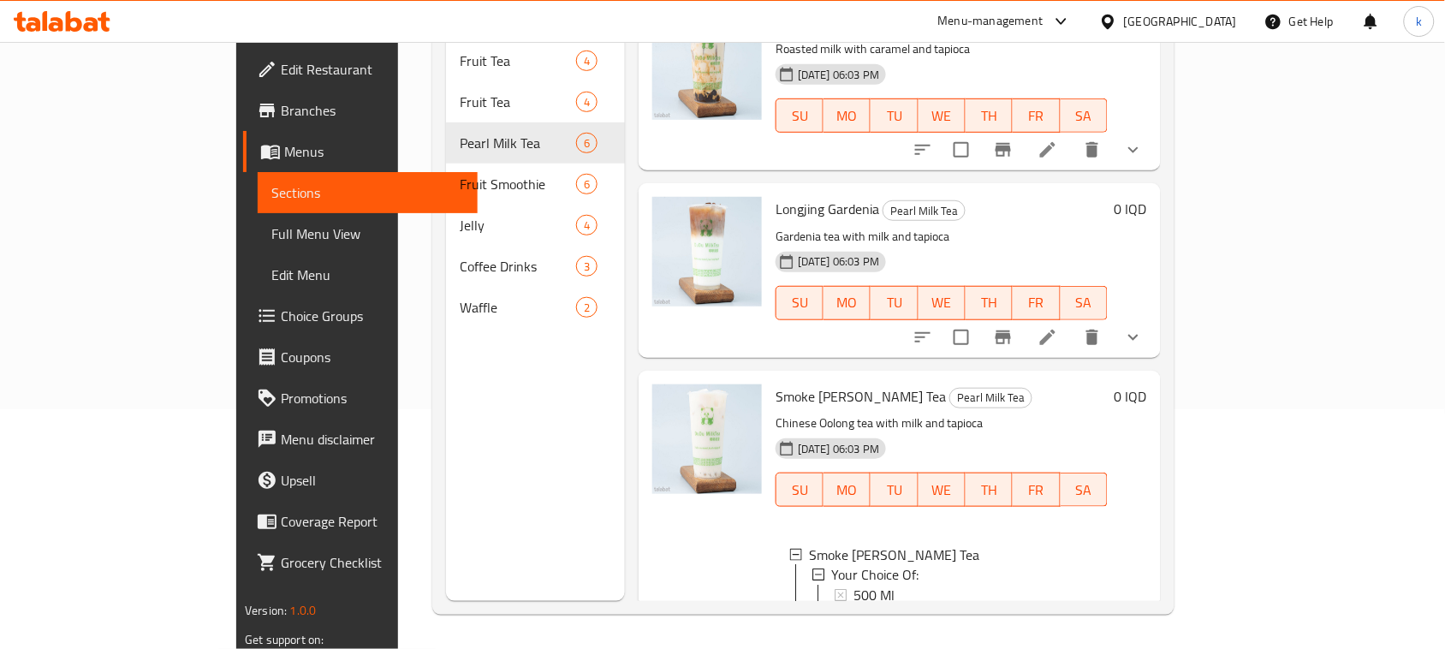
click at [1144, 327] on icon "show more" at bounding box center [1133, 337] width 21 height 21
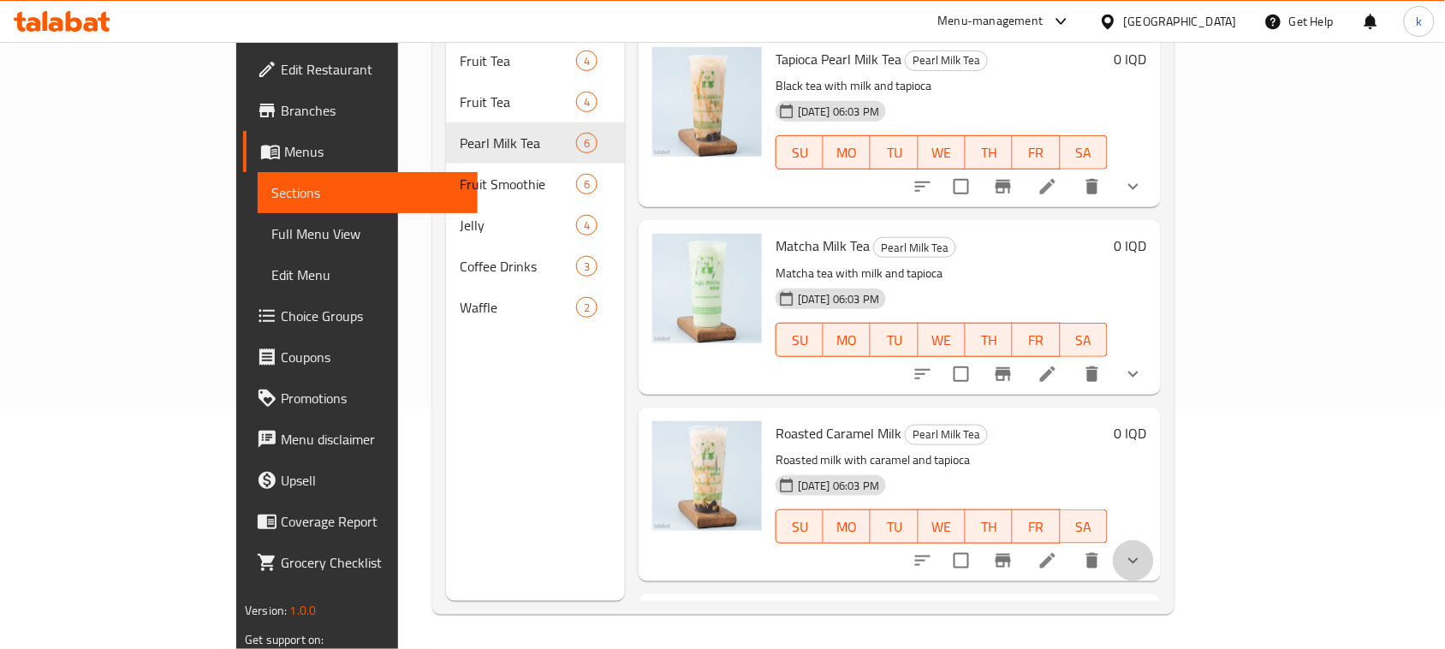
click at [1154, 540] on button "show more" at bounding box center [1133, 560] width 41 height 41
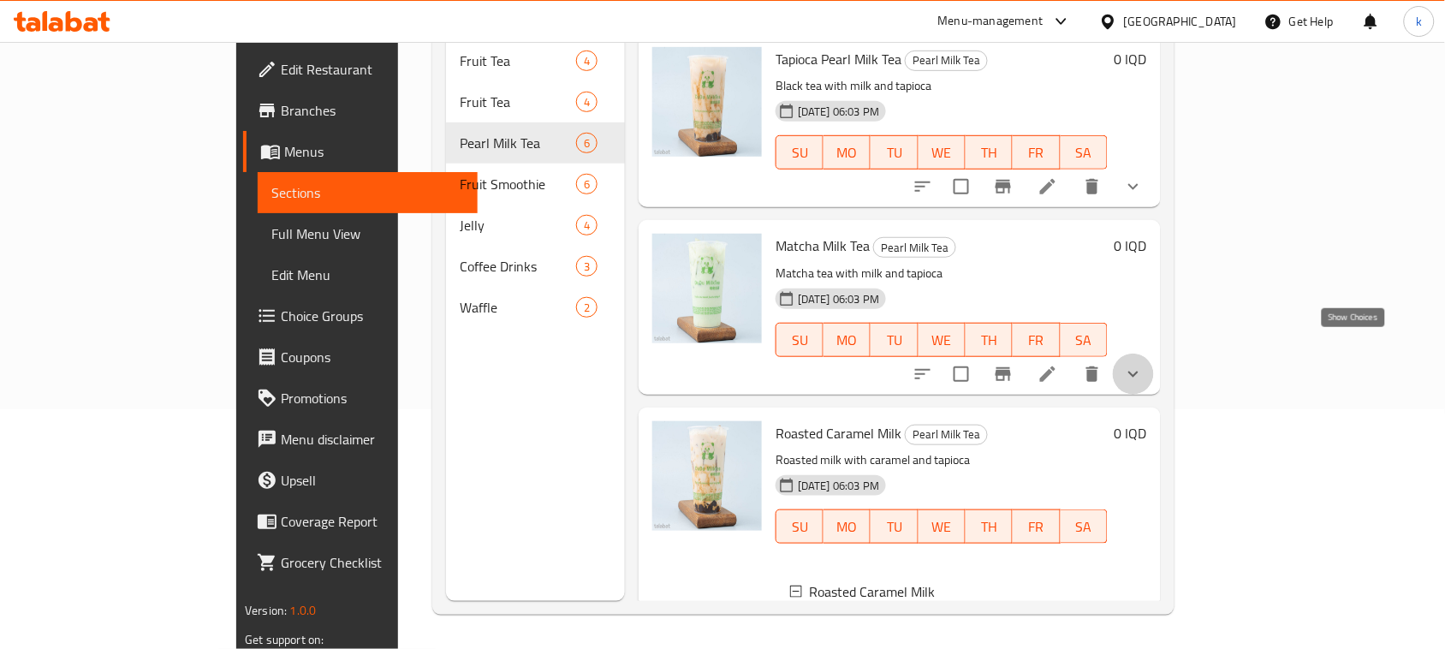
click at [1139, 371] on icon "show more" at bounding box center [1133, 374] width 10 height 6
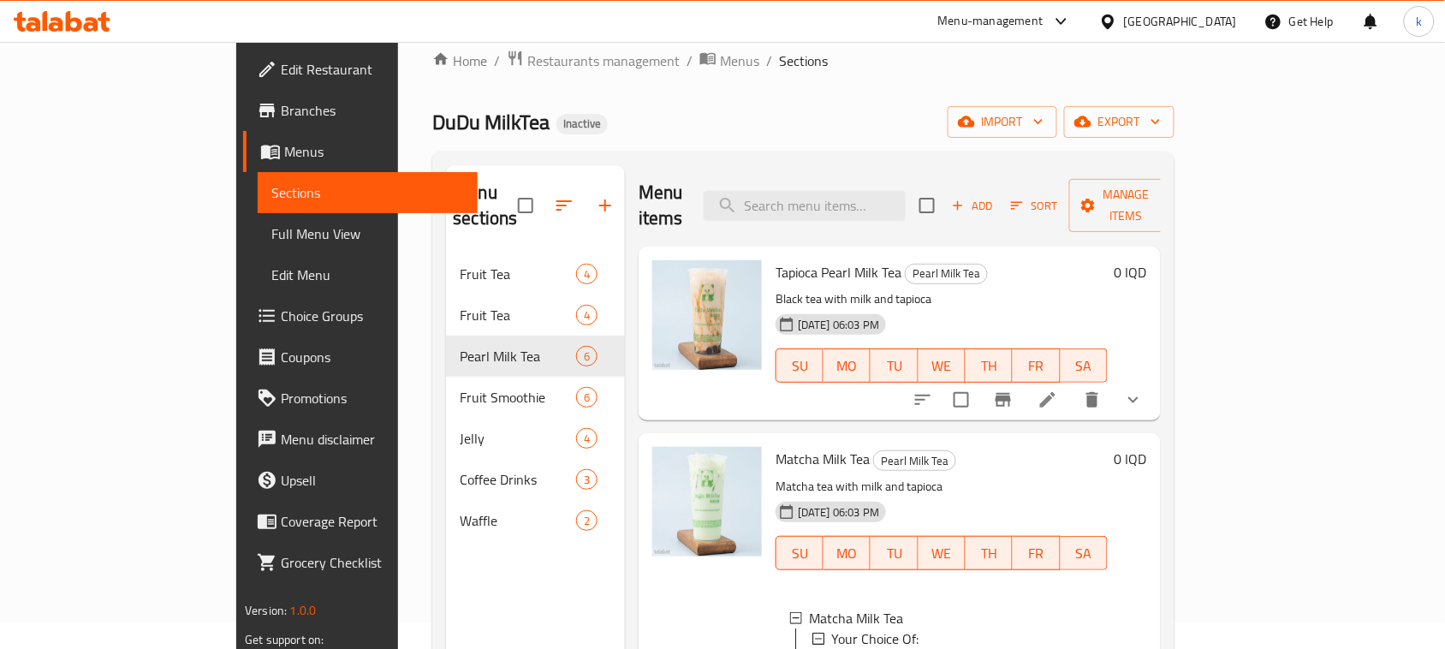
click at [1144, 390] on icon "show more" at bounding box center [1133, 400] width 21 height 21
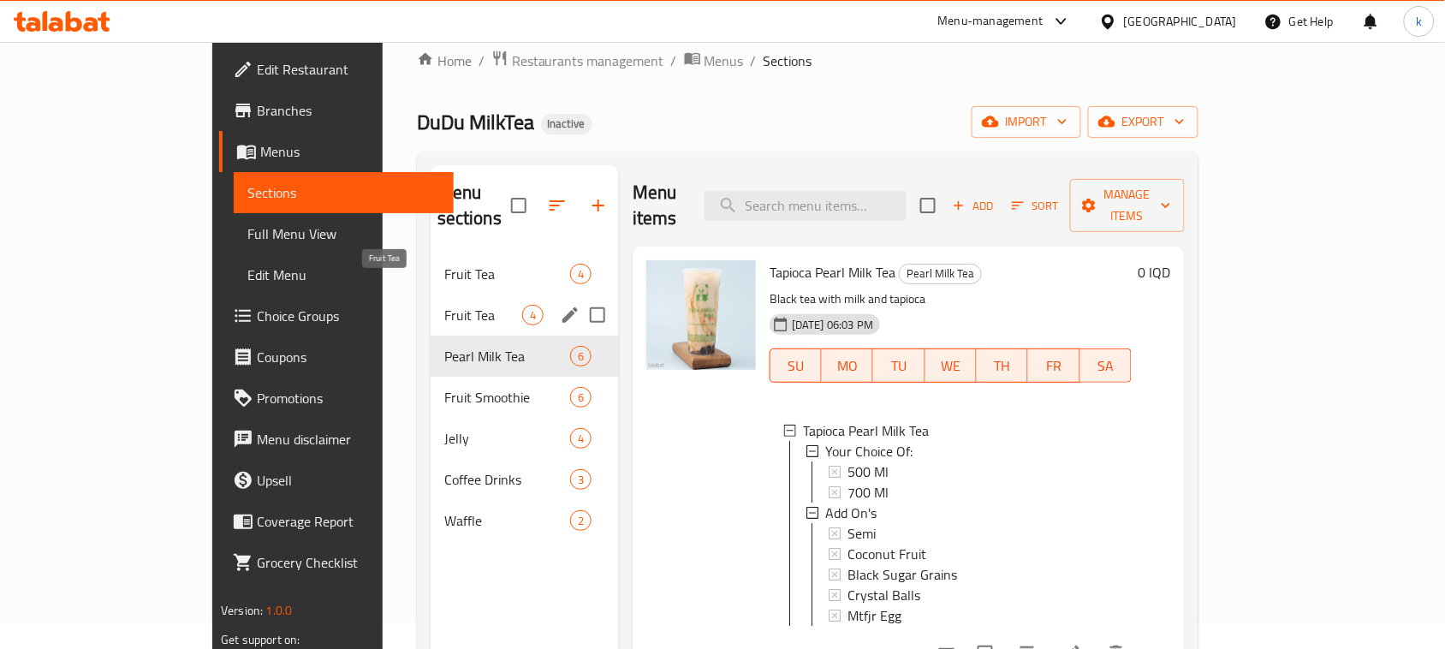
click at [444, 305] on span "Fruit Tea" at bounding box center [483, 315] width 78 height 21
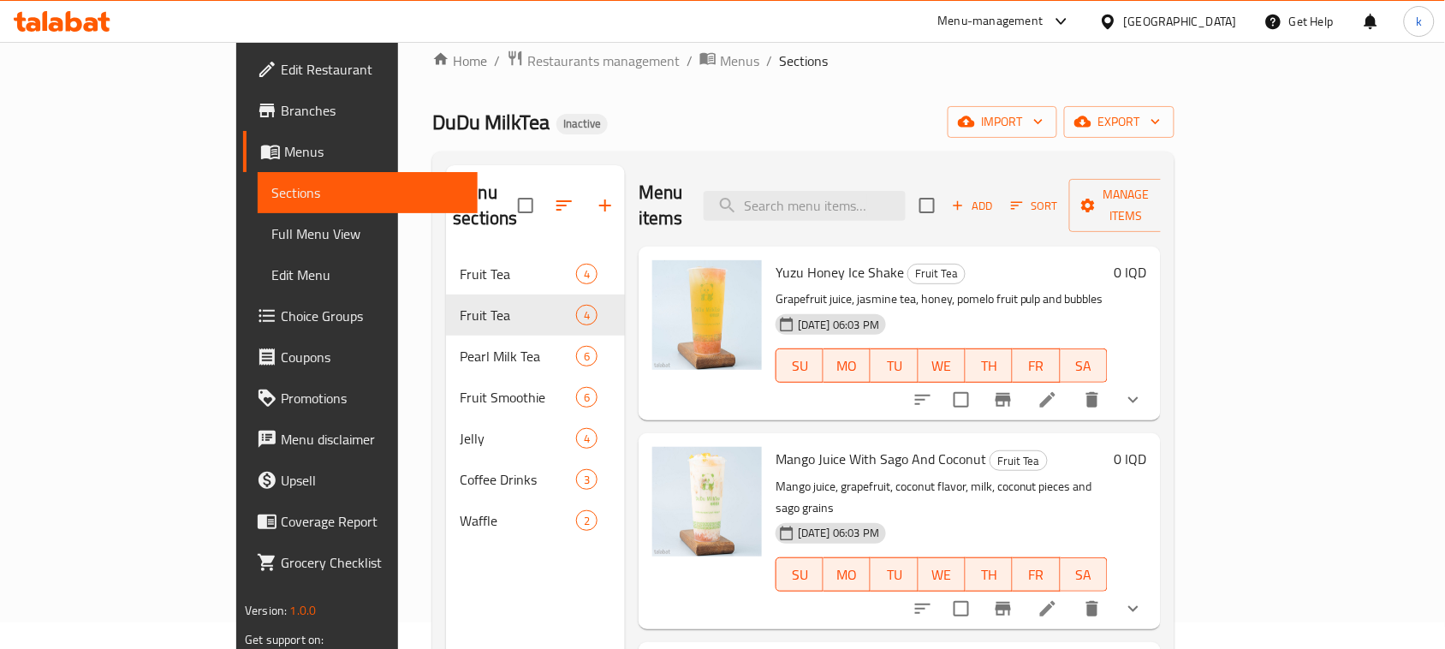
click at [1144, 390] on icon "show more" at bounding box center [1133, 400] width 21 height 21
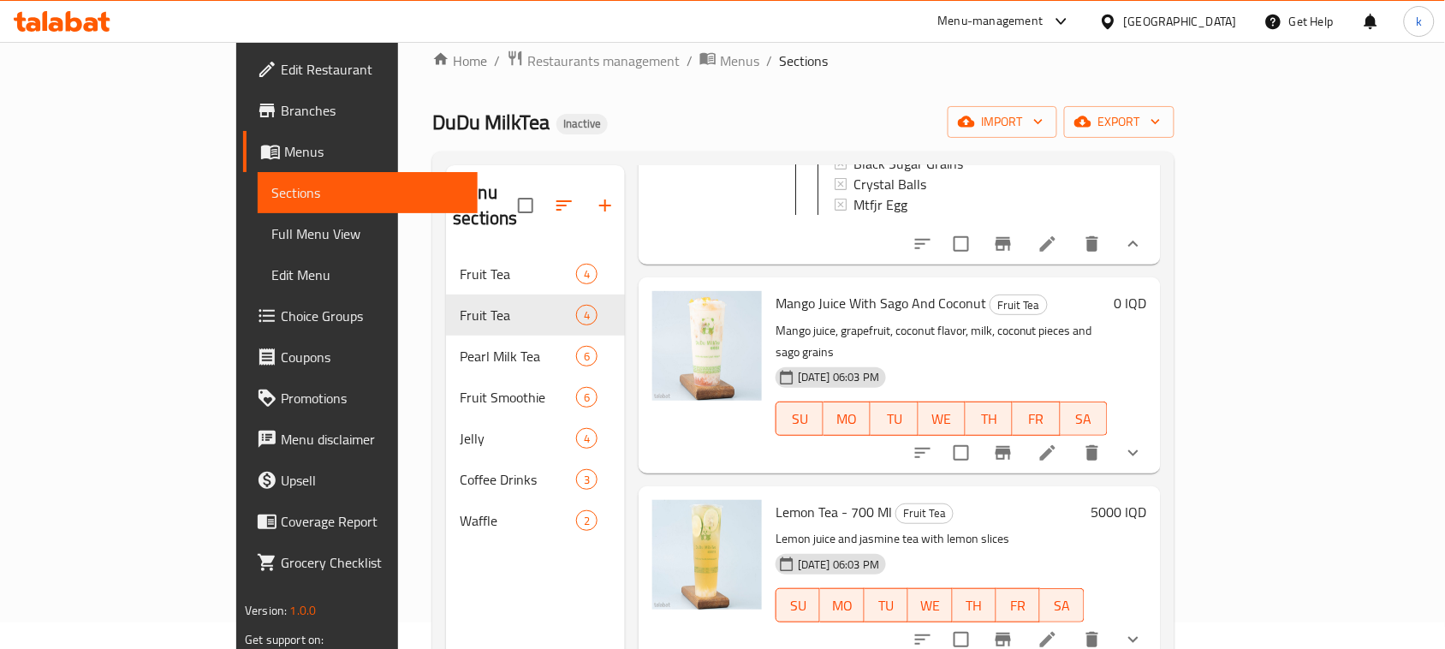
click at [1144, 443] on icon "show more" at bounding box center [1133, 453] width 21 height 21
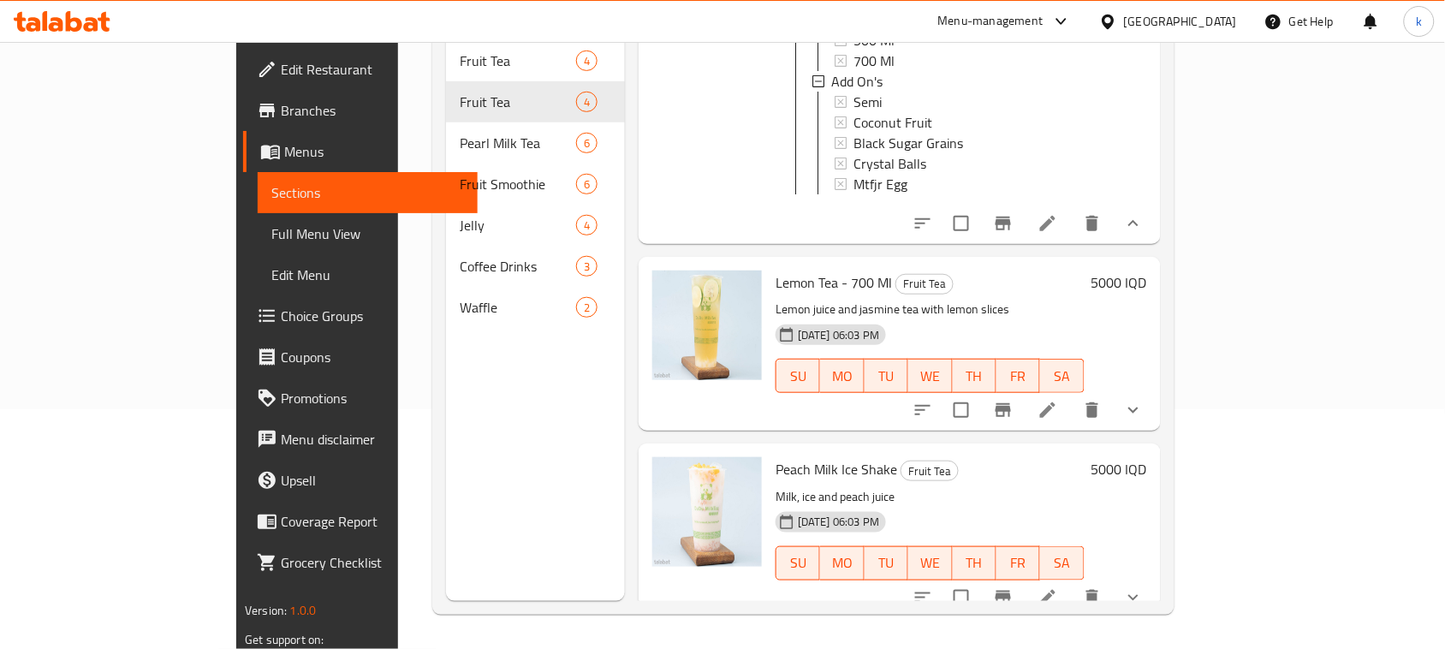
click at [1144, 400] on icon "show more" at bounding box center [1133, 410] width 21 height 21
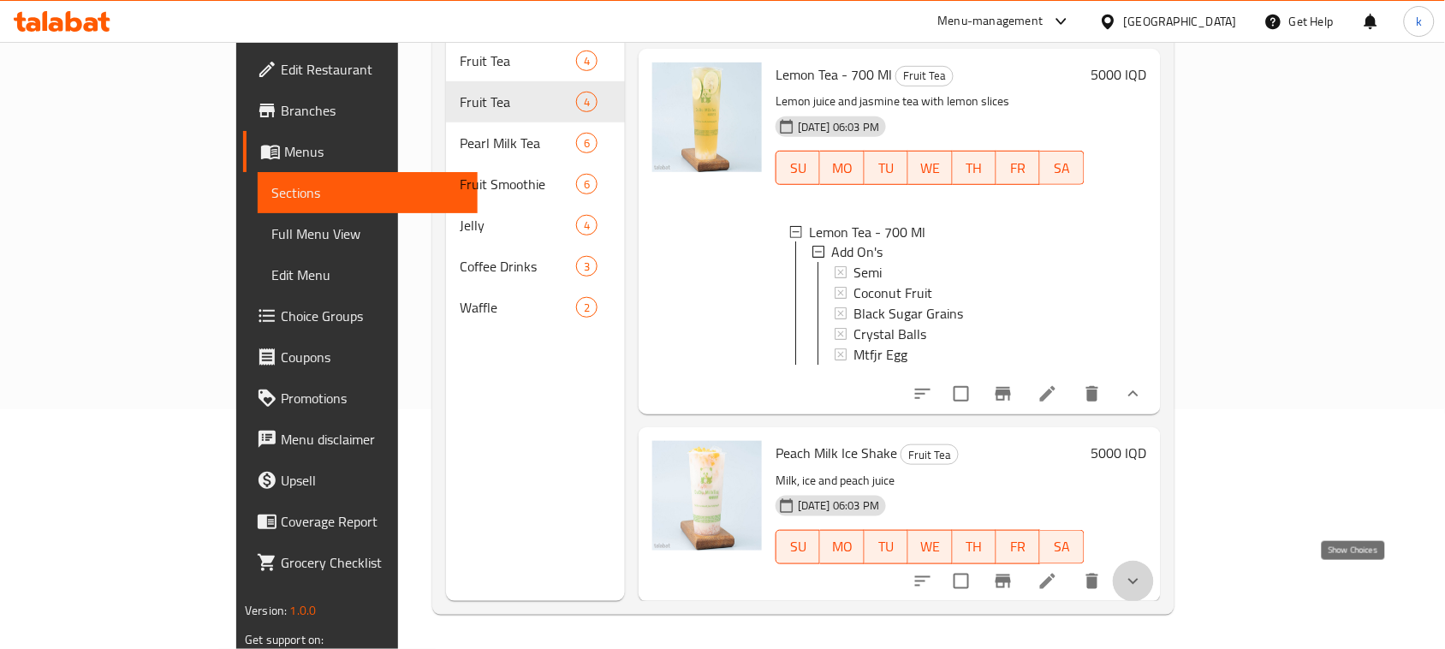
click at [1144, 579] on icon "show more" at bounding box center [1133, 581] width 21 height 21
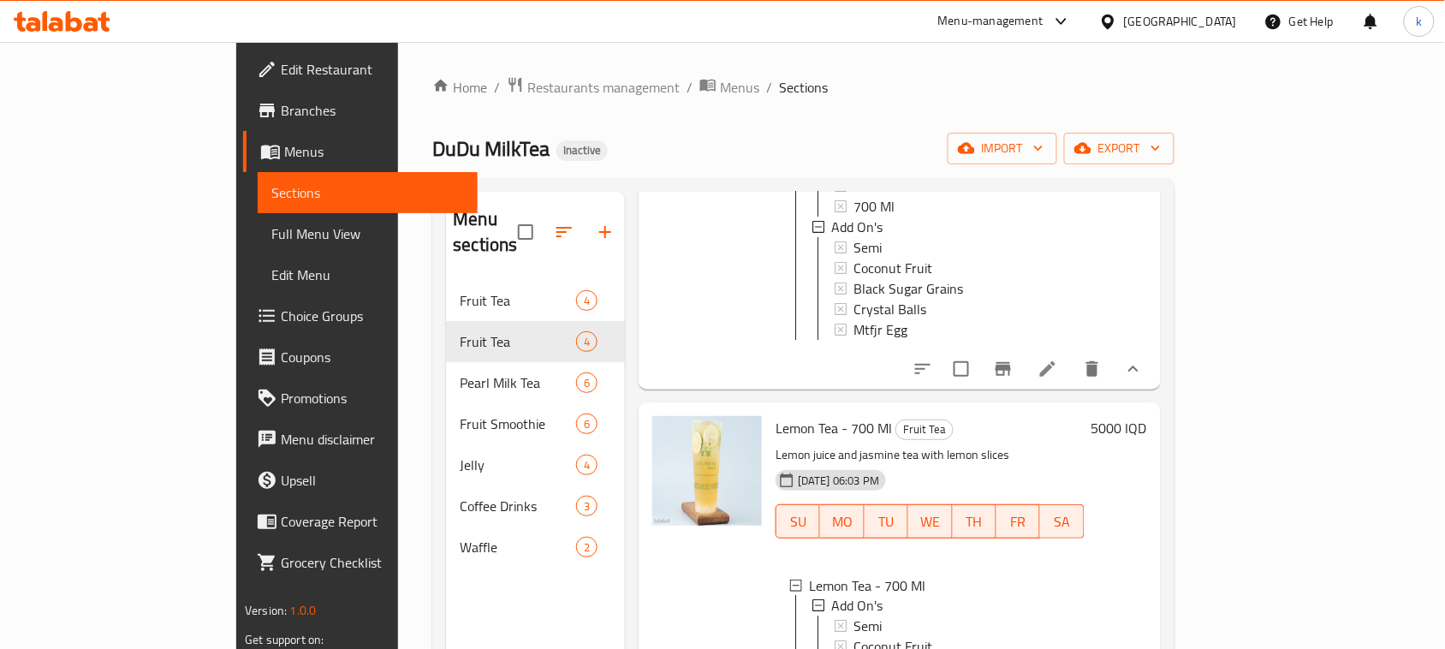
click at [271, 233] on span "Full Menu View" at bounding box center [367, 233] width 193 height 21
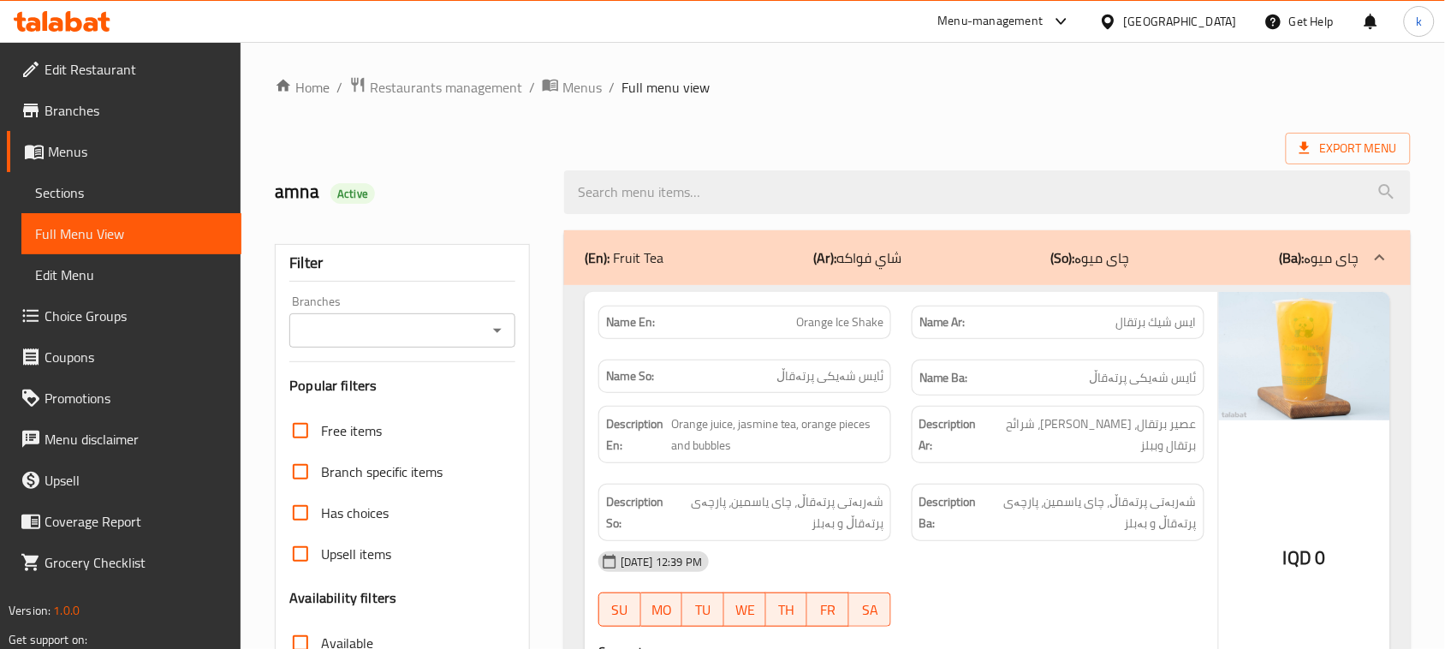
click at [495, 336] on icon "Open" at bounding box center [497, 330] width 21 height 21
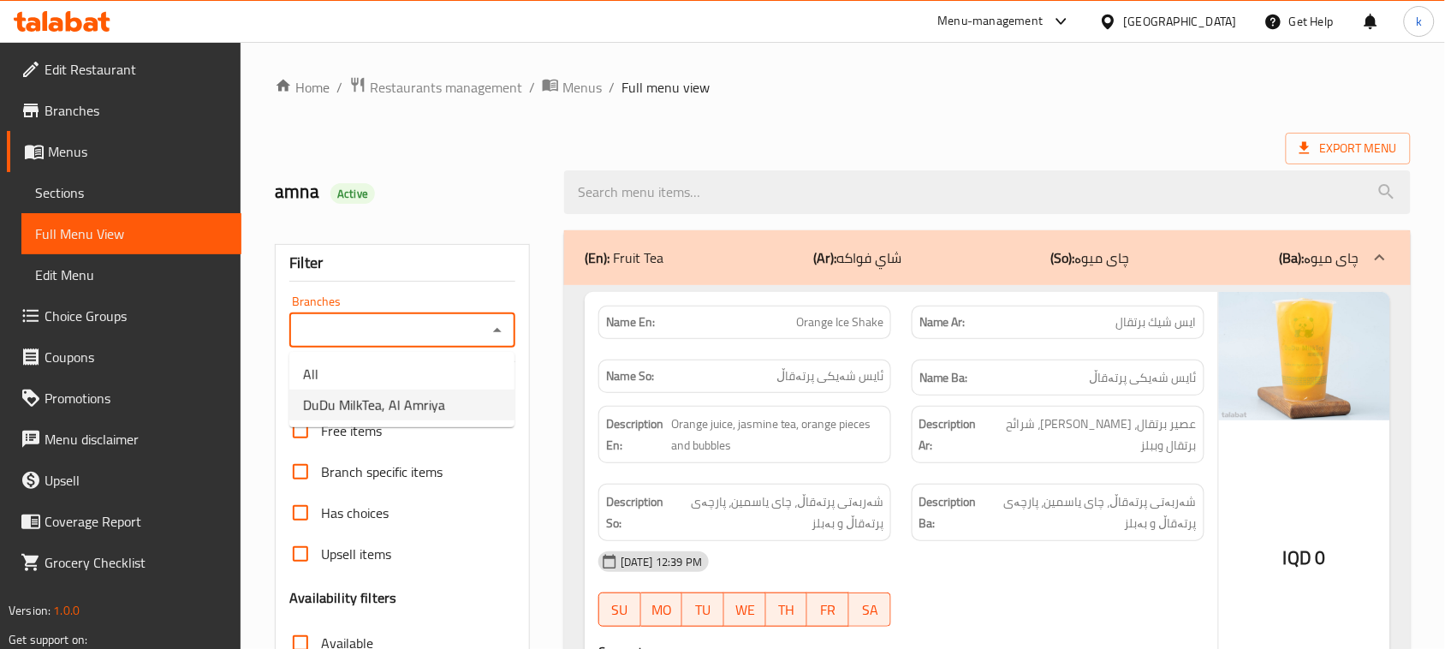
click at [407, 407] on span "DuDu MilkTea, Al Amriya" at bounding box center [374, 405] width 142 height 21
type input "DuDu MilkTea, Al Amriya"
click at [486, 180] on h2 "amna Active" at bounding box center [409, 192] width 269 height 26
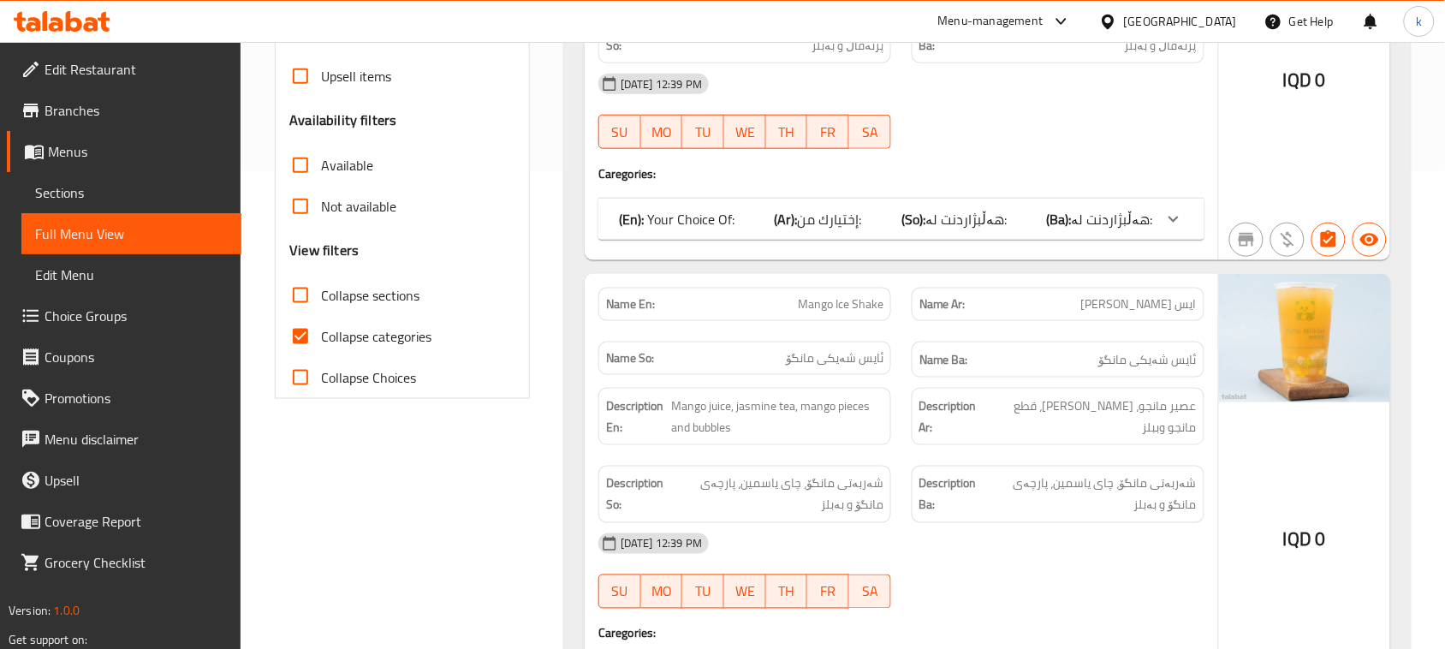
scroll to position [535, 0]
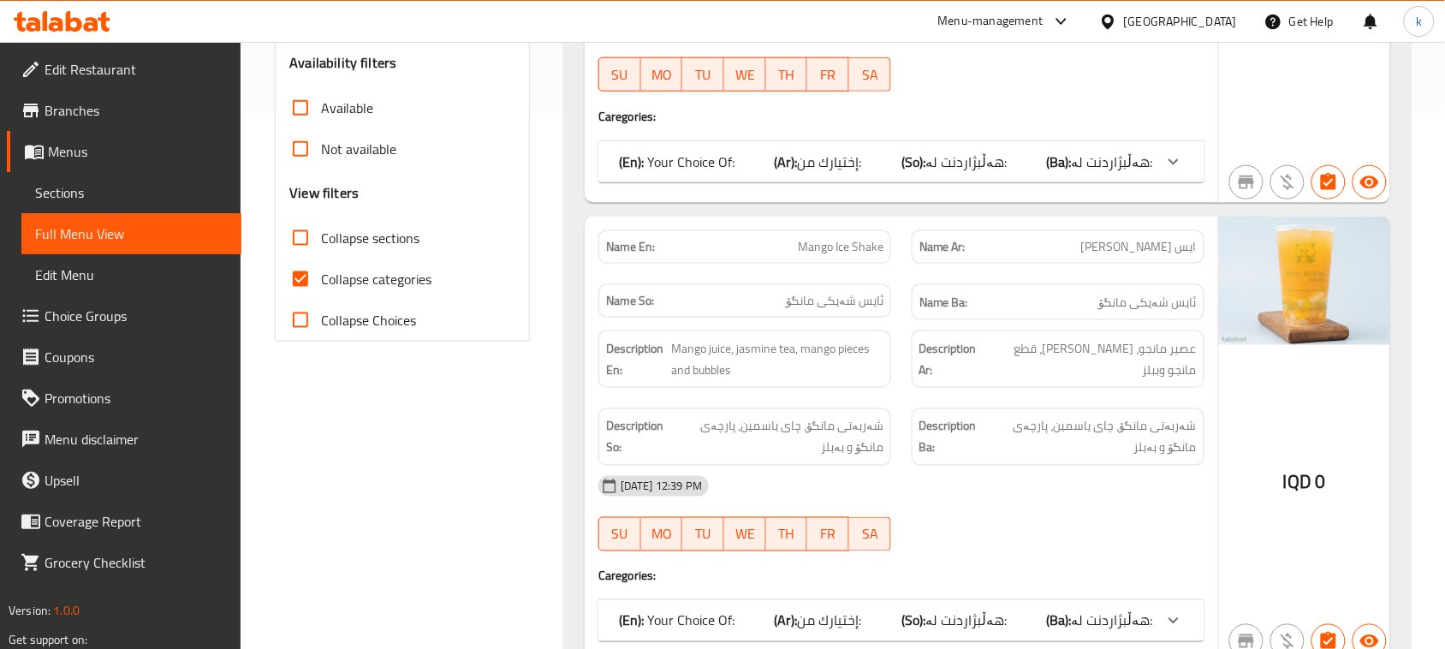
click at [301, 276] on input "Collapse categories" at bounding box center [300, 279] width 41 height 41
checkbox input "false"
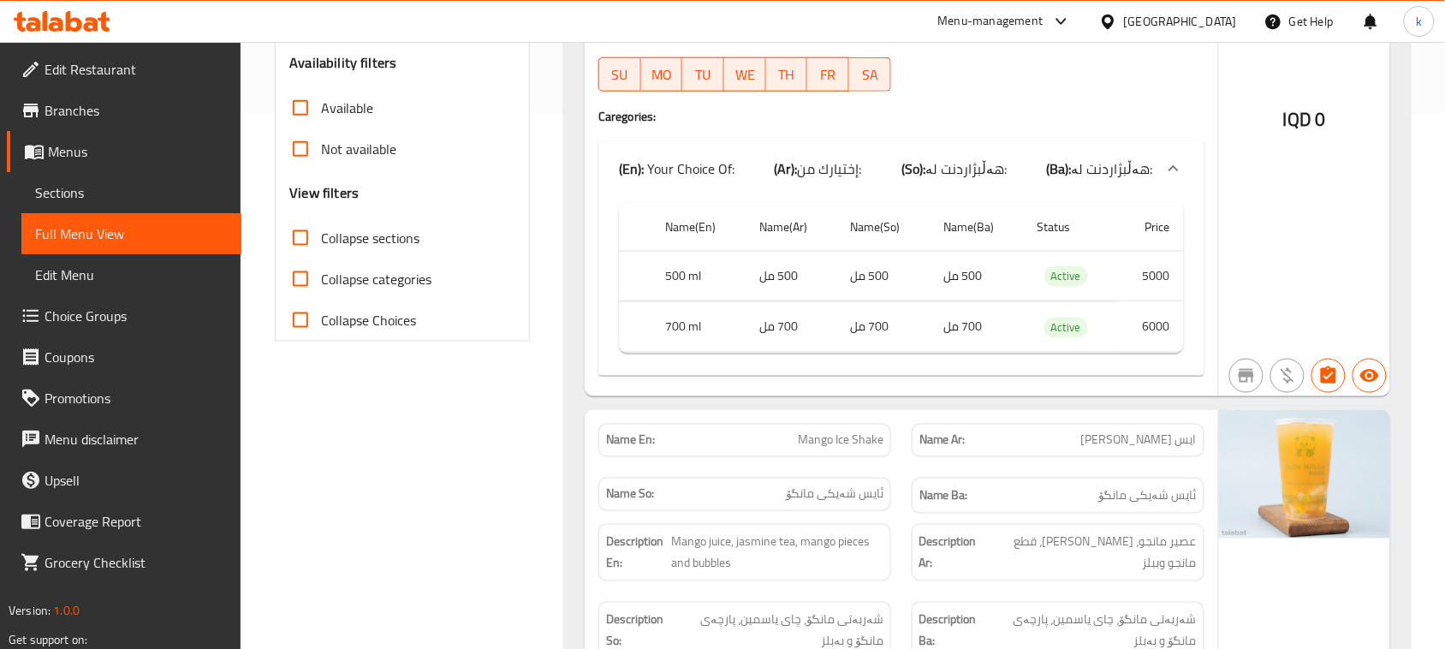
click at [300, 240] on input "Collapse sections" at bounding box center [300, 237] width 41 height 41
checkbox input "true"
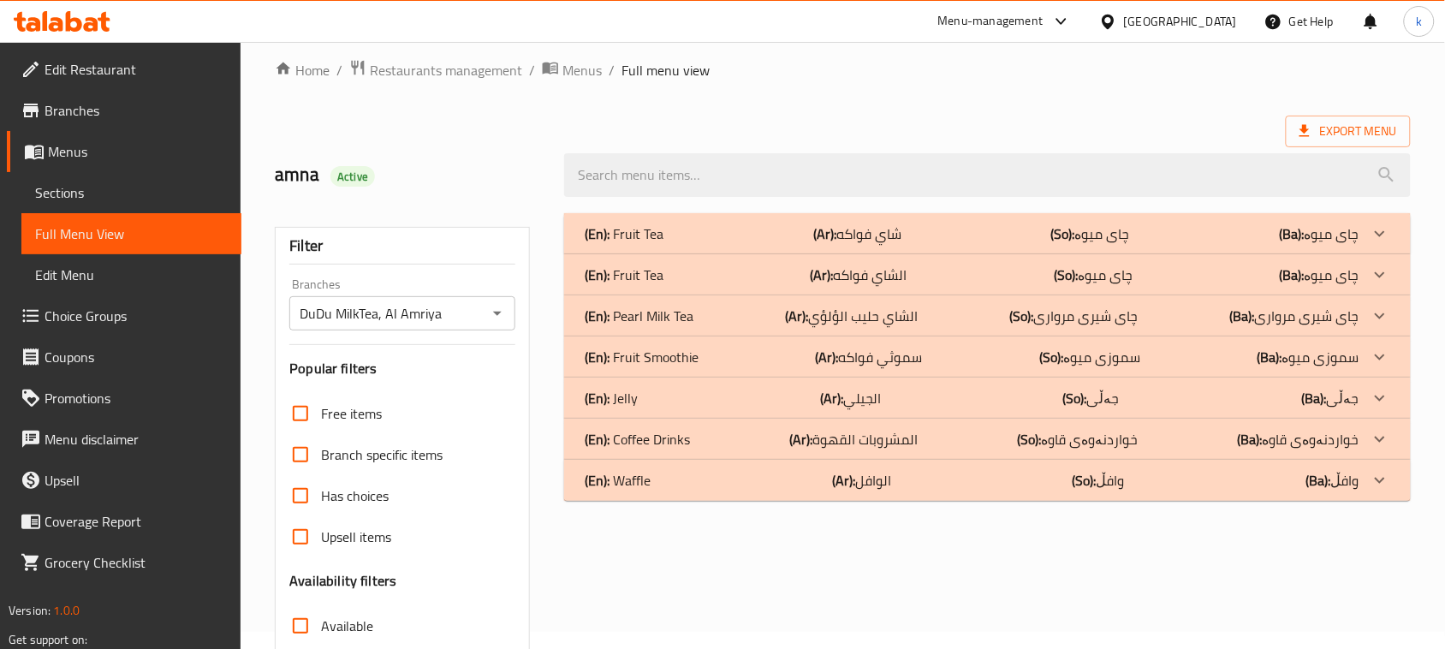
scroll to position [0, 0]
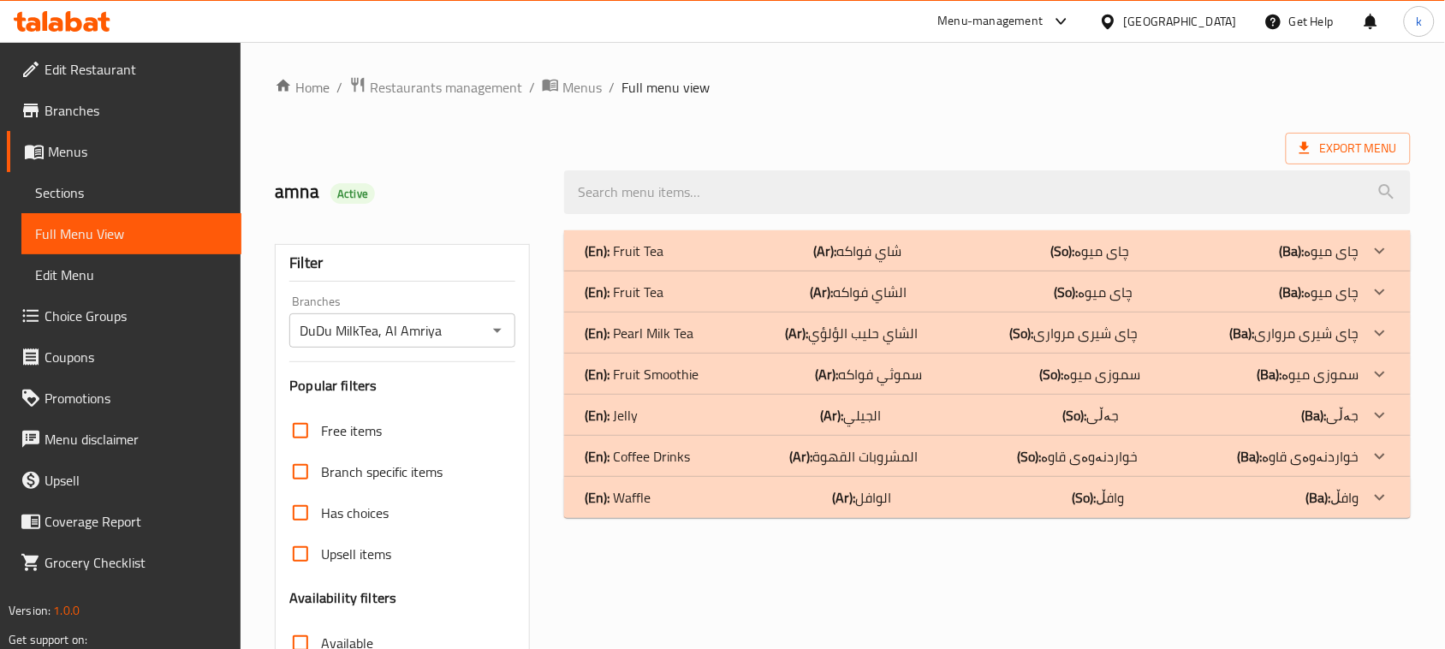
click at [660, 261] on div "(En): Waffle (Ar): الوافل (So): وافڵ (Ba): وافڵ" at bounding box center [972, 251] width 775 height 21
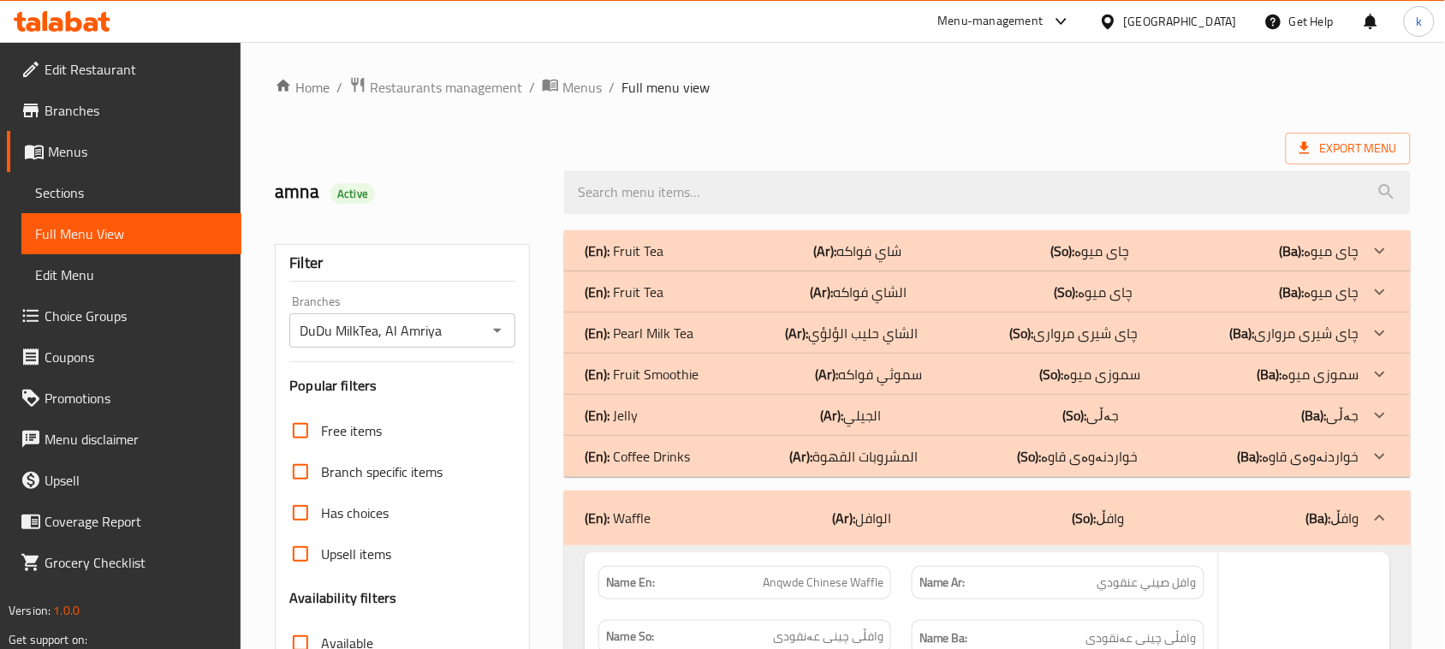
click at [646, 271] on div "(En): Coffee Drinks (Ar): المشروبات القهوة (So): خواردنەوەی قاوە (Ba): خواردنەو…" at bounding box center [987, 250] width 847 height 41
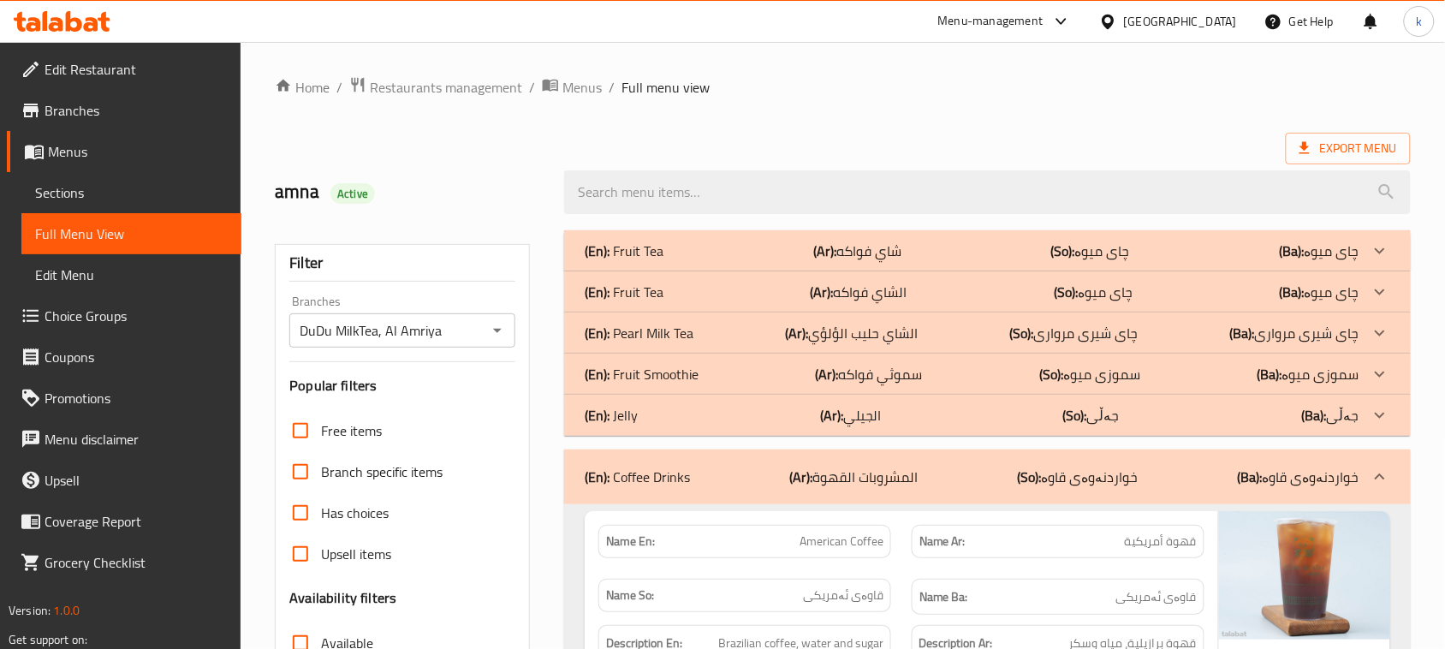
click at [647, 261] on div "(En): Jelly (Ar): الجيلي (So): جەڵی (Ba): جەڵی" at bounding box center [972, 251] width 775 height 21
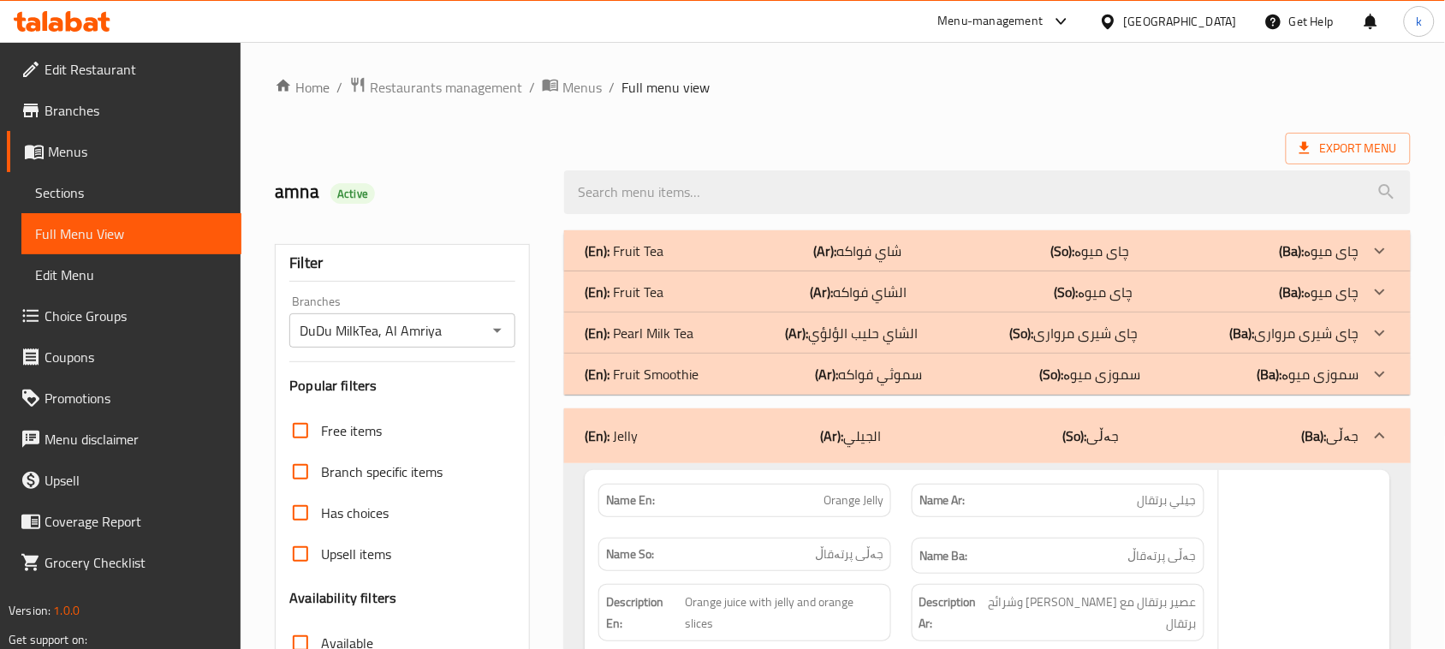
click at [646, 261] on p "(En): Fruit Smoothie" at bounding box center [624, 251] width 79 height 21
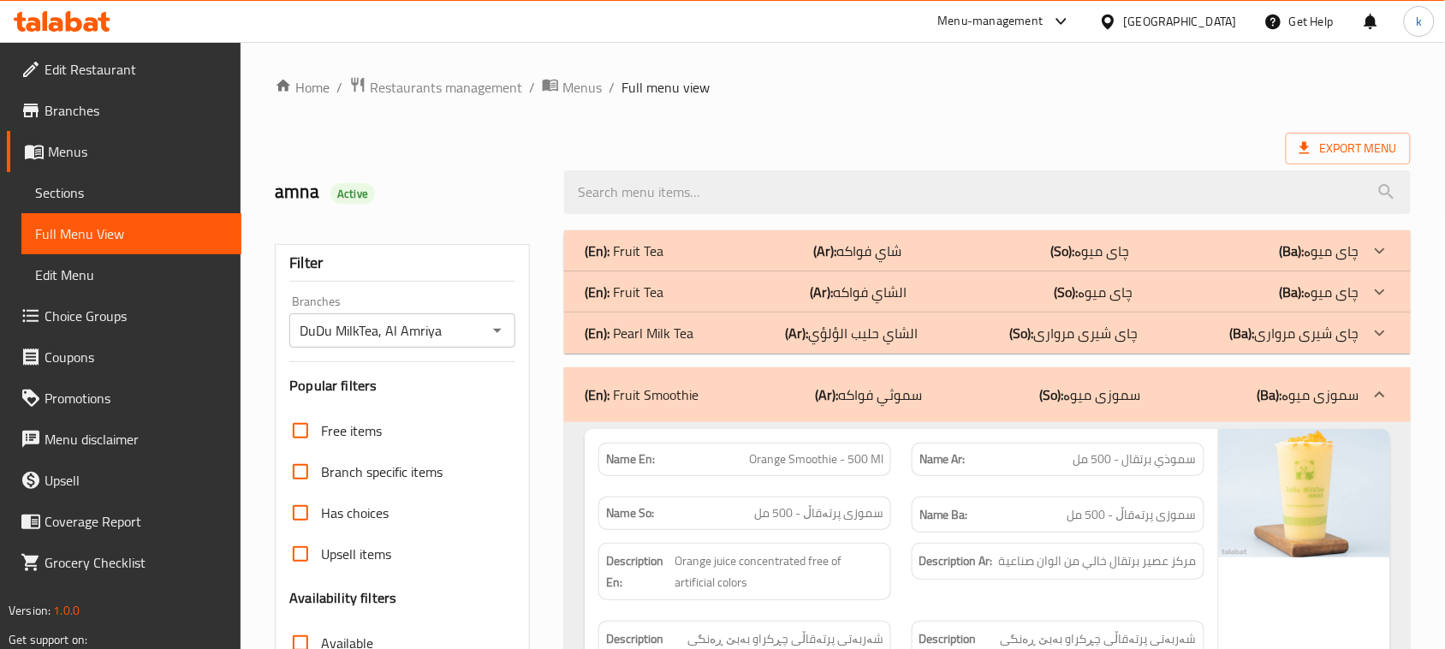
click at [646, 261] on p "(En): Pearl Milk Tea" at bounding box center [624, 251] width 79 height 21
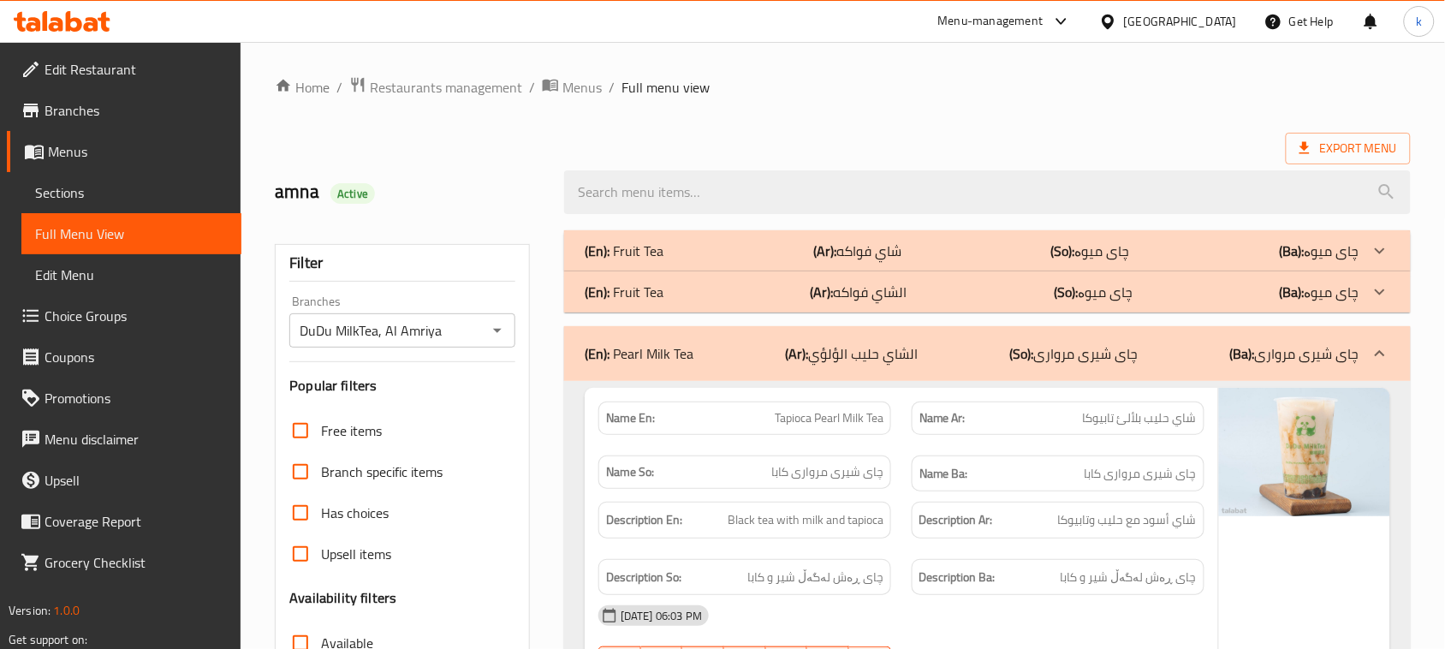
click at [656, 261] on p "(En): Fruit Tea" at bounding box center [624, 251] width 79 height 21
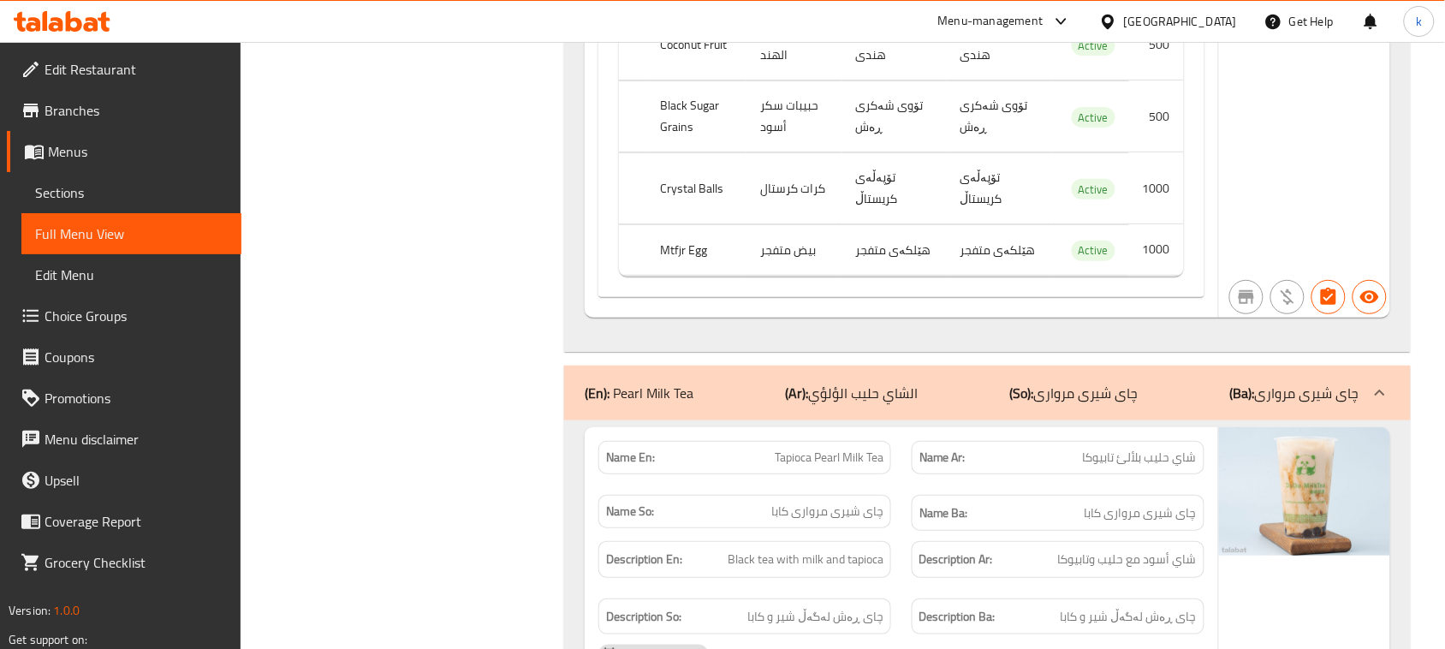
scroll to position [3959, 0]
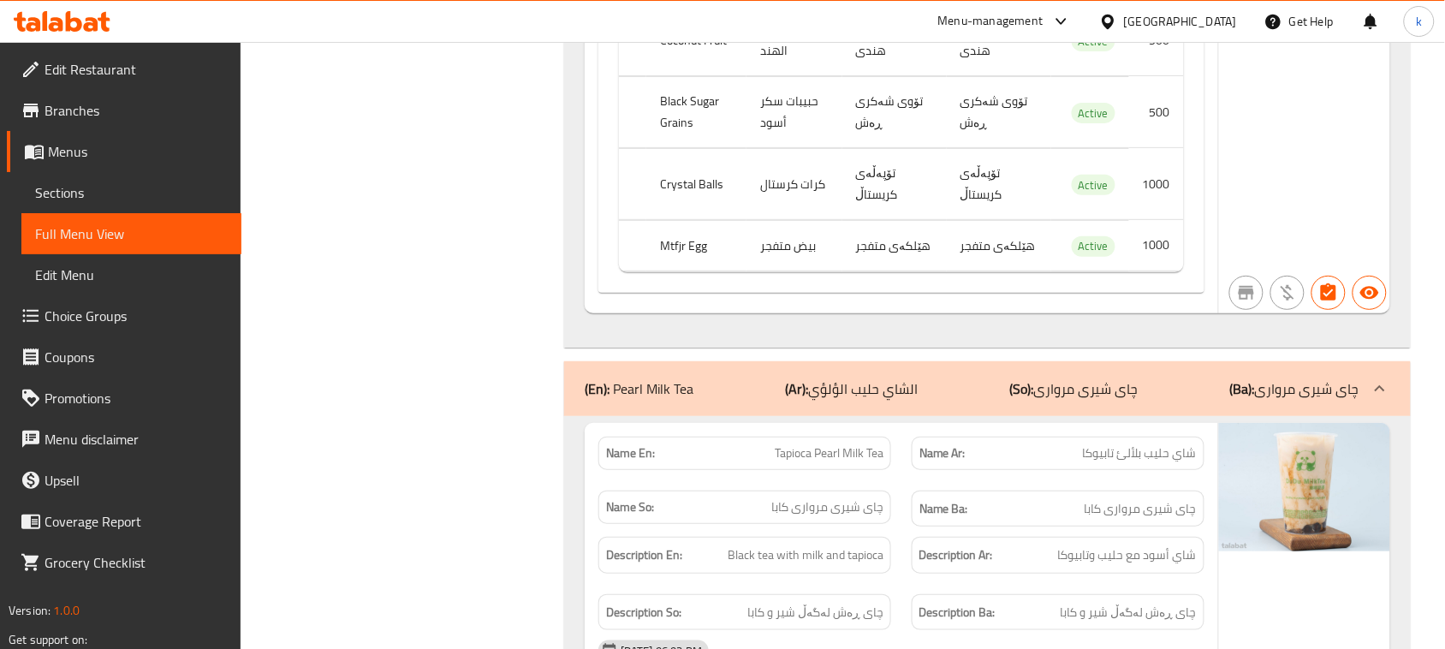
copy span "Tapioca"
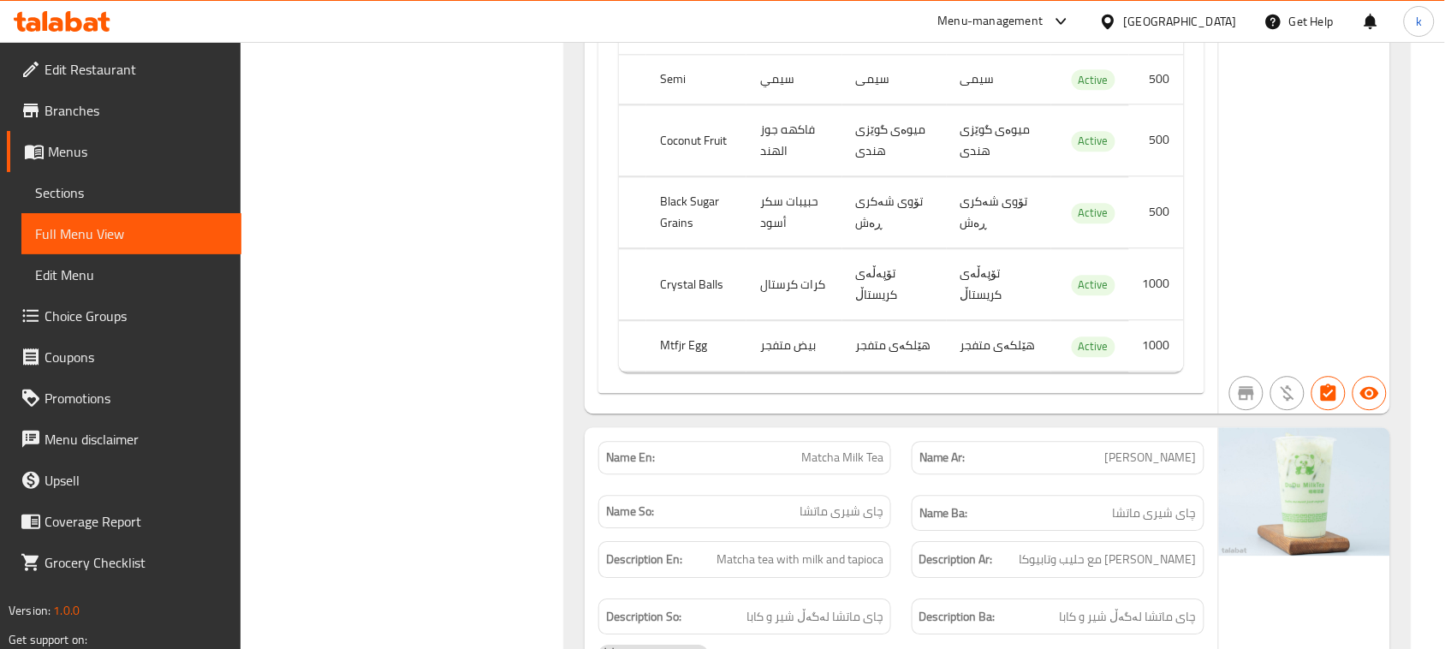
scroll to position [5029, 0]
copy span "Matcha Milk Tea"
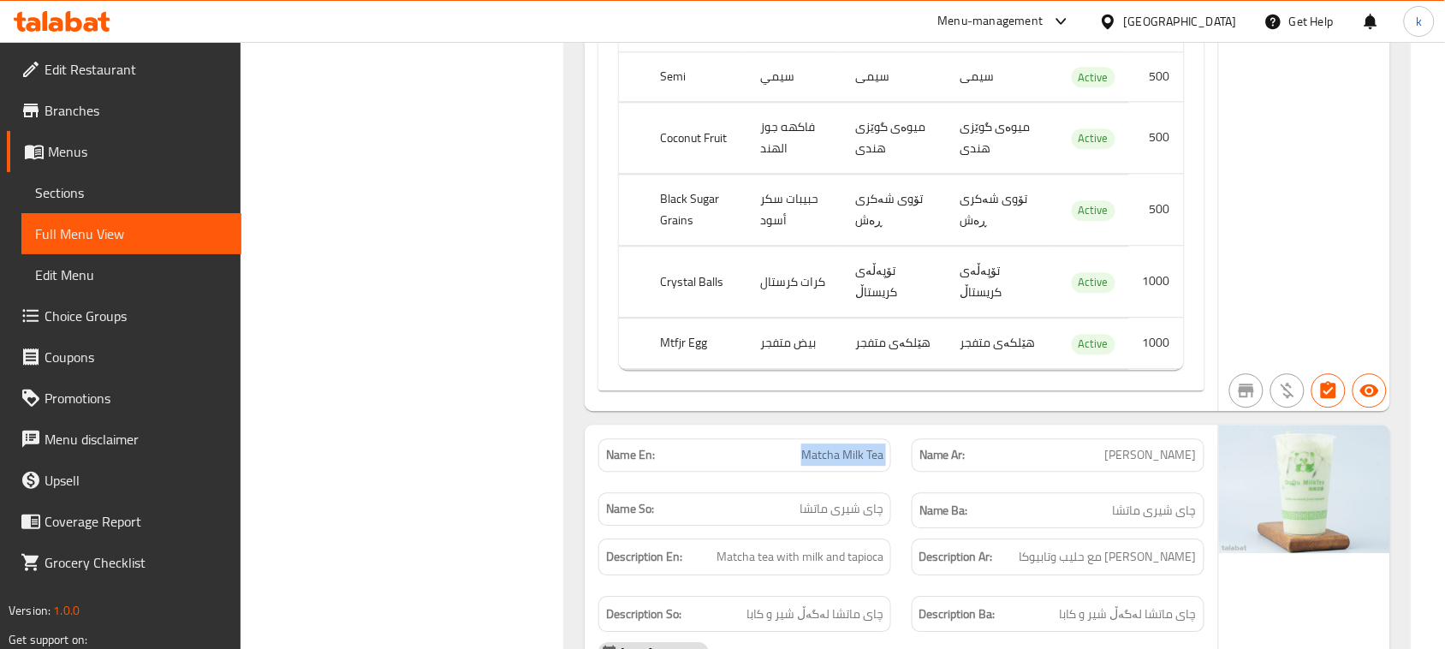
click at [52, 148] on span "Menus" at bounding box center [138, 151] width 180 height 21
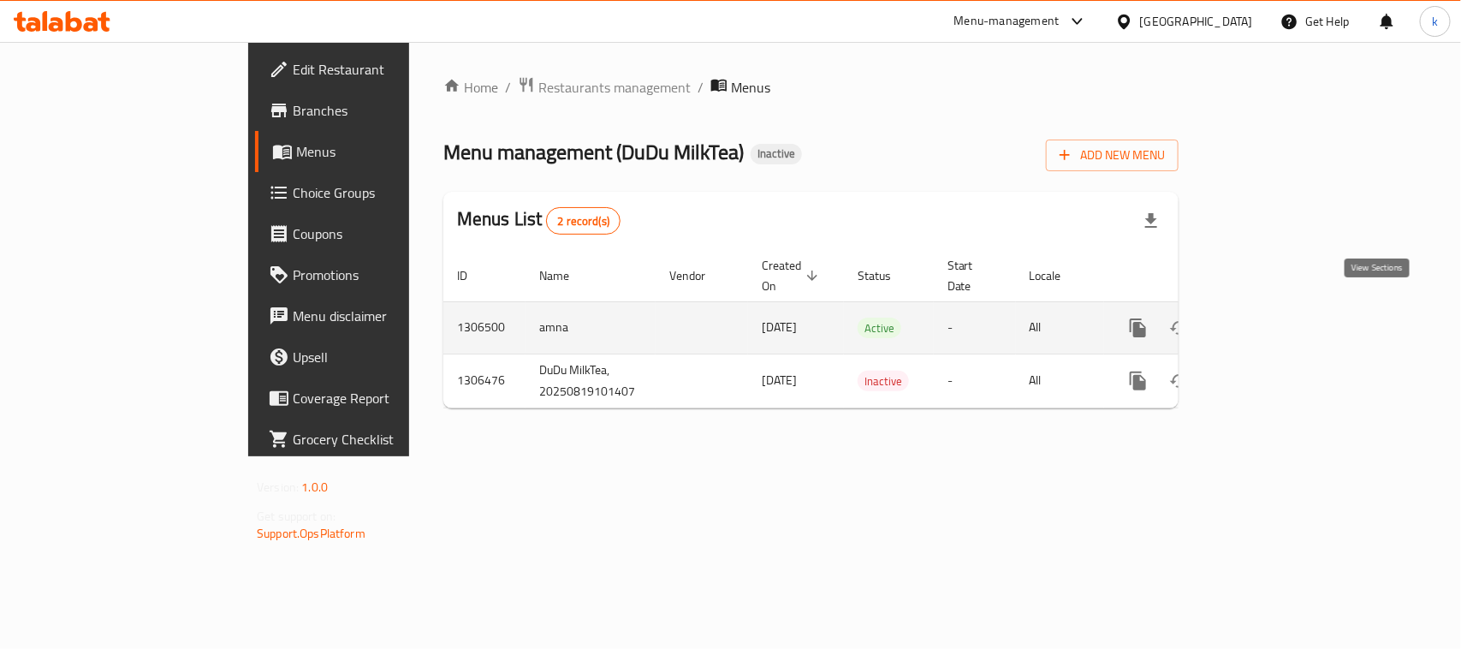
click at [1272, 318] on icon "enhanced table" at bounding box center [1262, 328] width 21 height 21
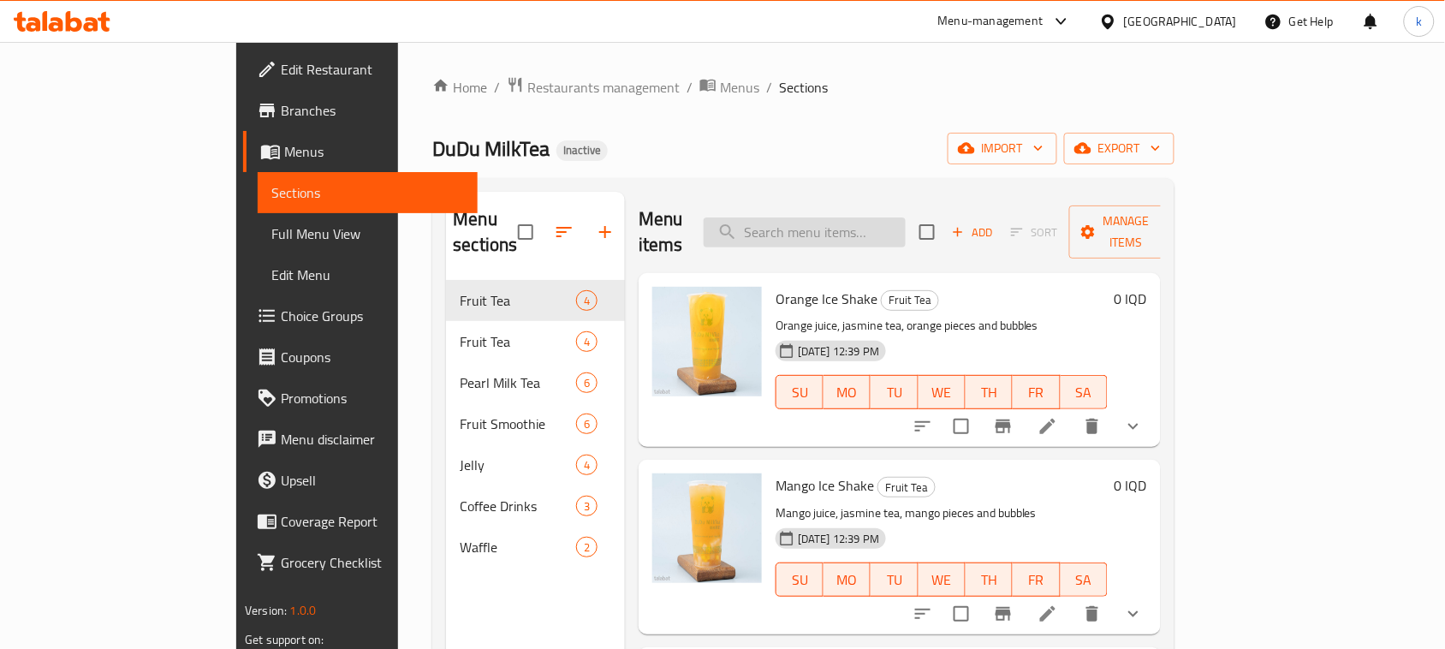
click at [877, 223] on input "search" at bounding box center [805, 232] width 202 height 30
paste input "Matcha Milk Tea"
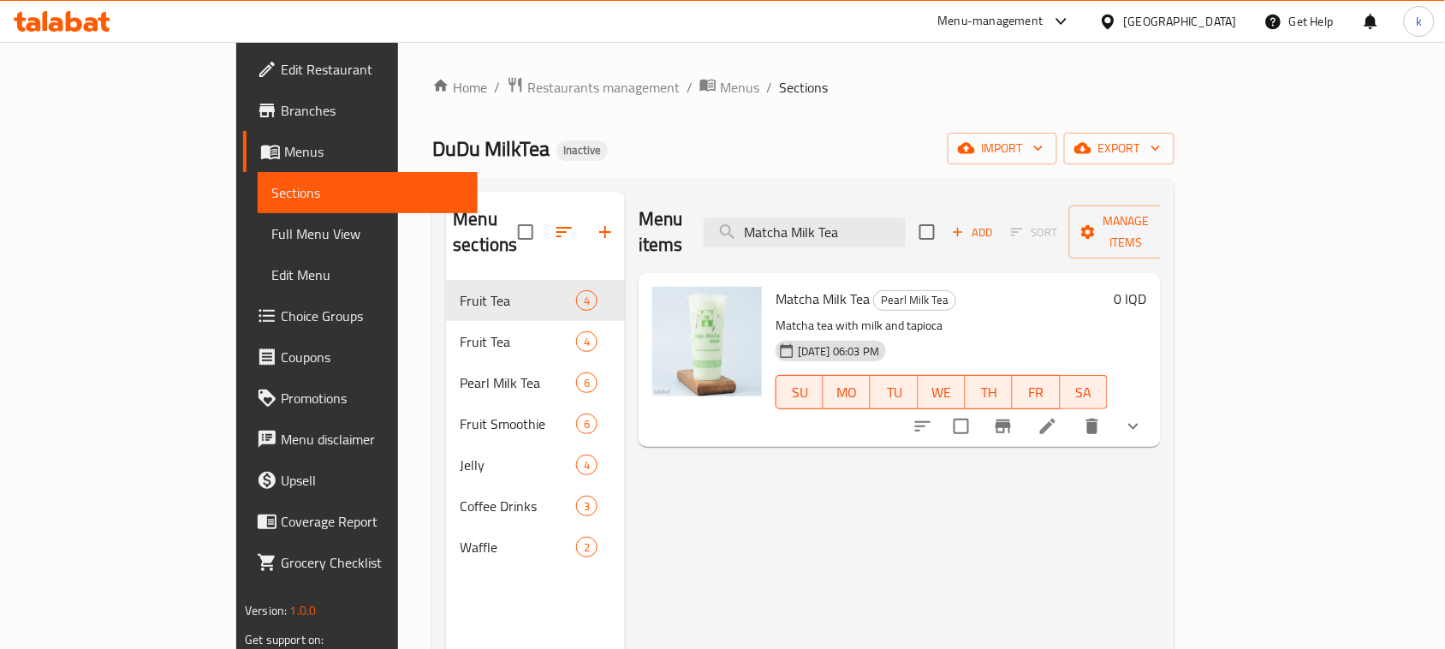
type input "Matcha Milk Tea"
click at [1058, 416] on icon at bounding box center [1048, 426] width 21 height 21
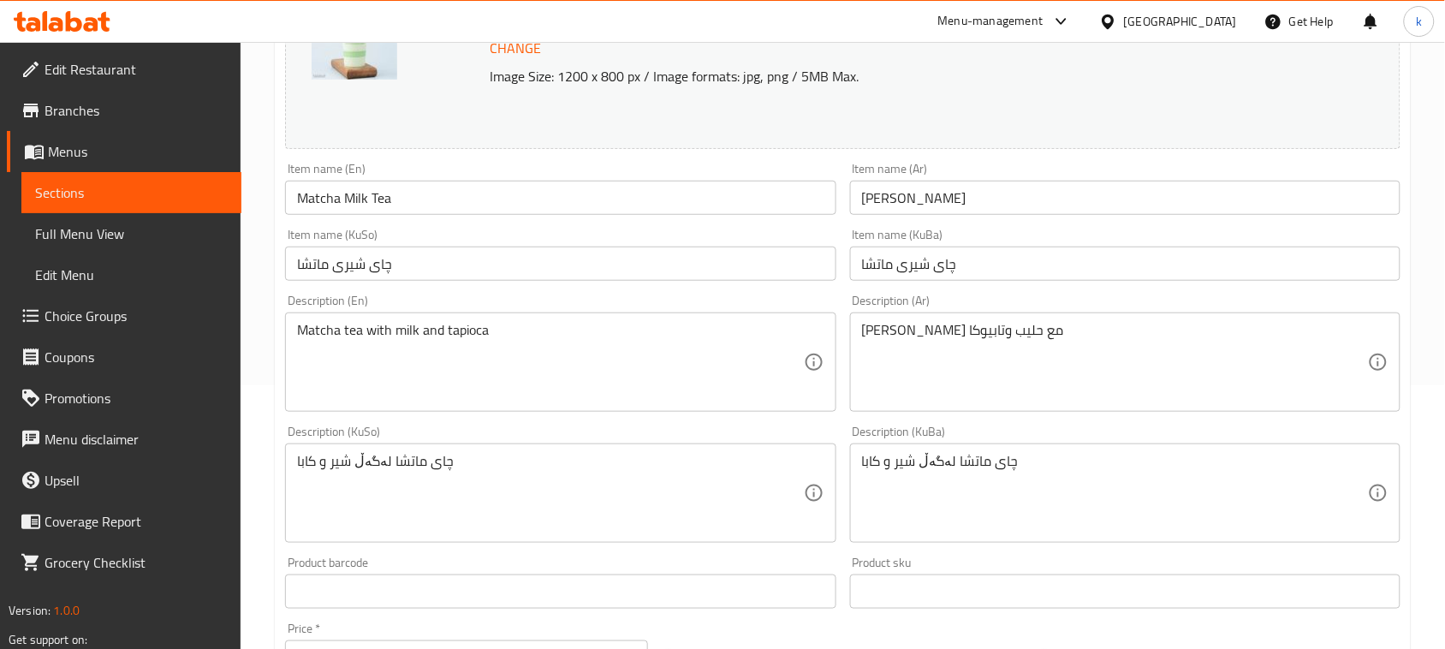
scroll to position [321, 0]
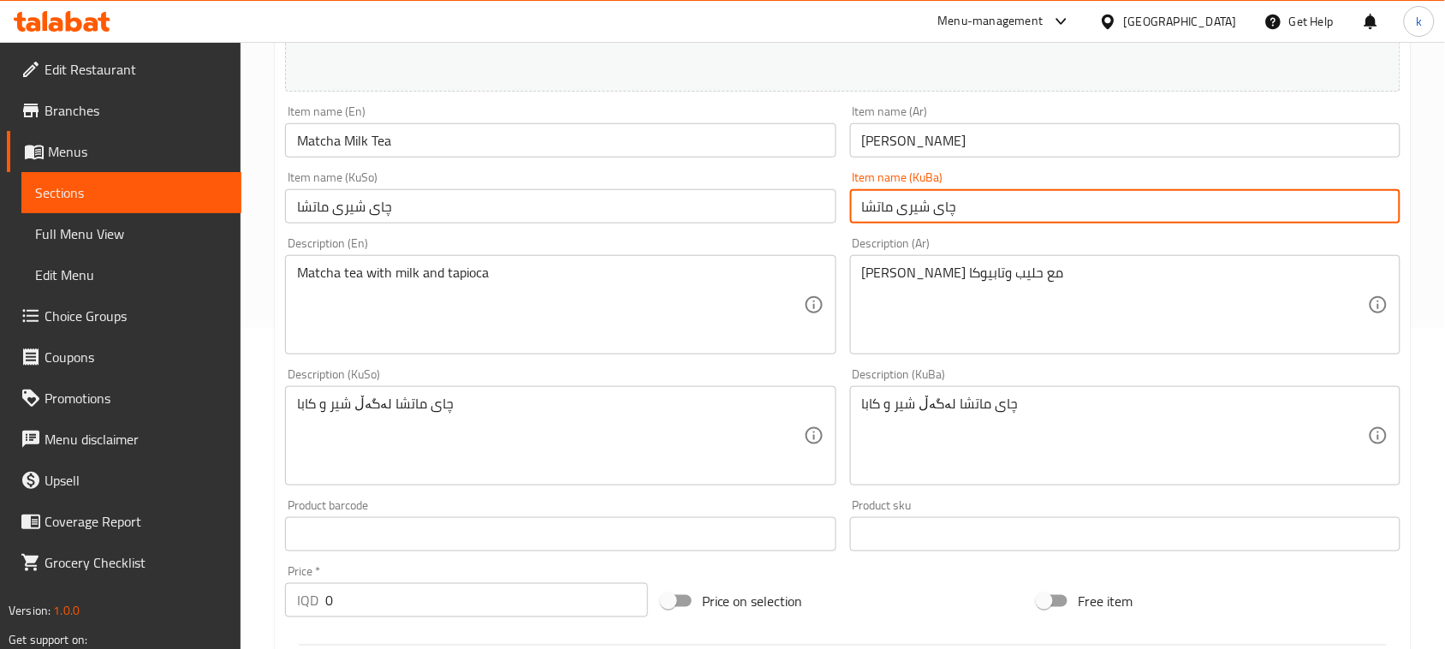
click at [993, 205] on input "چای شیری ماتشا" at bounding box center [1125, 206] width 550 height 34
click at [1347, 202] on input "چای شیری ماتشا" at bounding box center [1125, 206] width 550 height 34
click at [1261, 216] on input "چای ماتشا" at bounding box center [1125, 206] width 550 height 34
paste input "شیری"
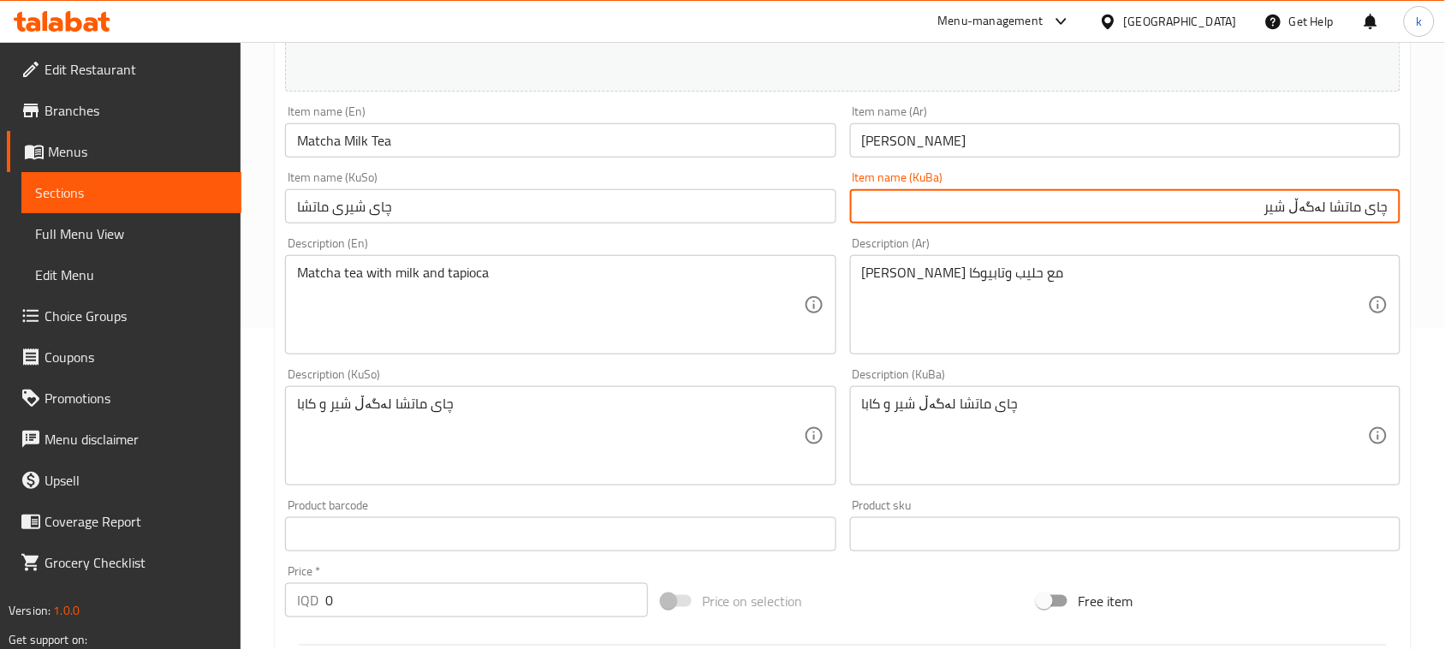
drag, startPoint x: 1264, startPoint y: 203, endPoint x: 1428, endPoint y: 224, distance: 164.9
click at [1428, 224] on div "Home / Restaurants management / Menus / Sections / item / update Pearl Milk Tea…" at bounding box center [843, 506] width 1204 height 1570
type input "چای ماتشا لەگەڵ شیر"
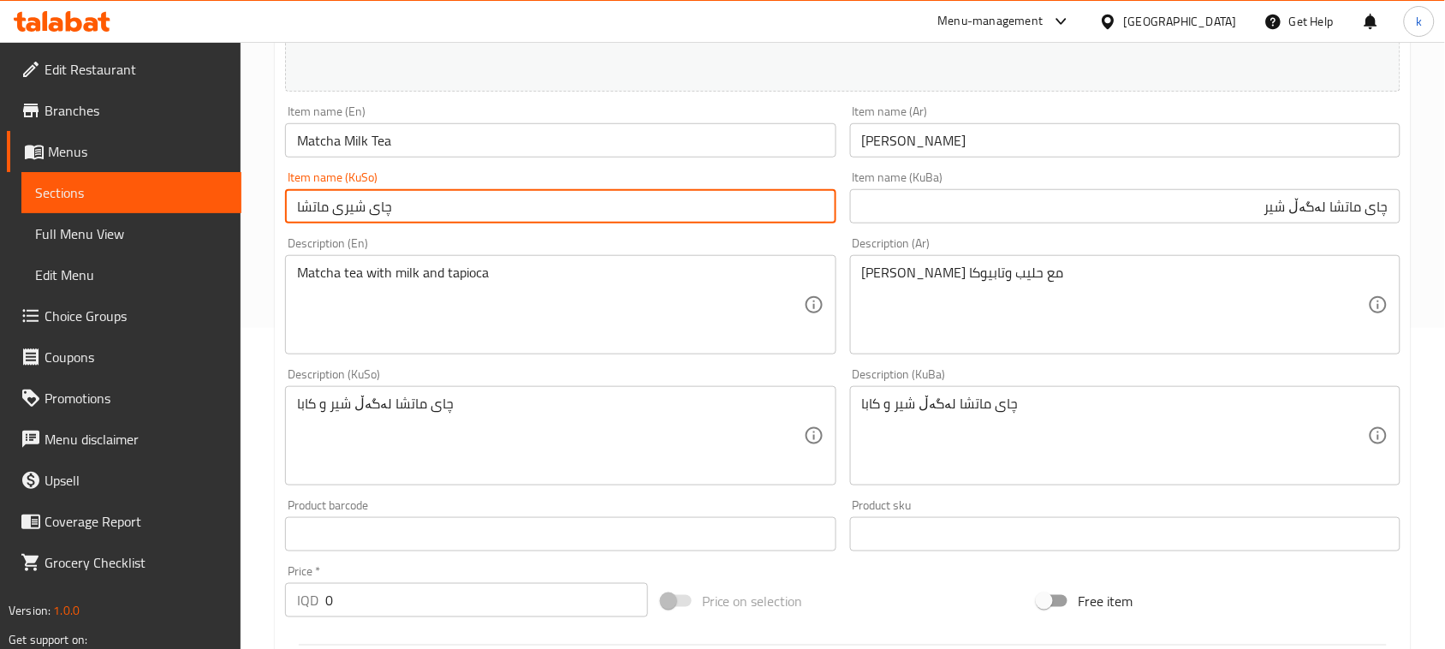
drag, startPoint x: 374, startPoint y: 214, endPoint x: 258, endPoint y: 221, distance: 116.6
click at [258, 221] on div "Home / Restaurants management / Menus / Sections / item / update Pearl Milk Tea…" at bounding box center [843, 506] width 1204 height 1570
paste input "ماتشا لەگەڵ شیر"
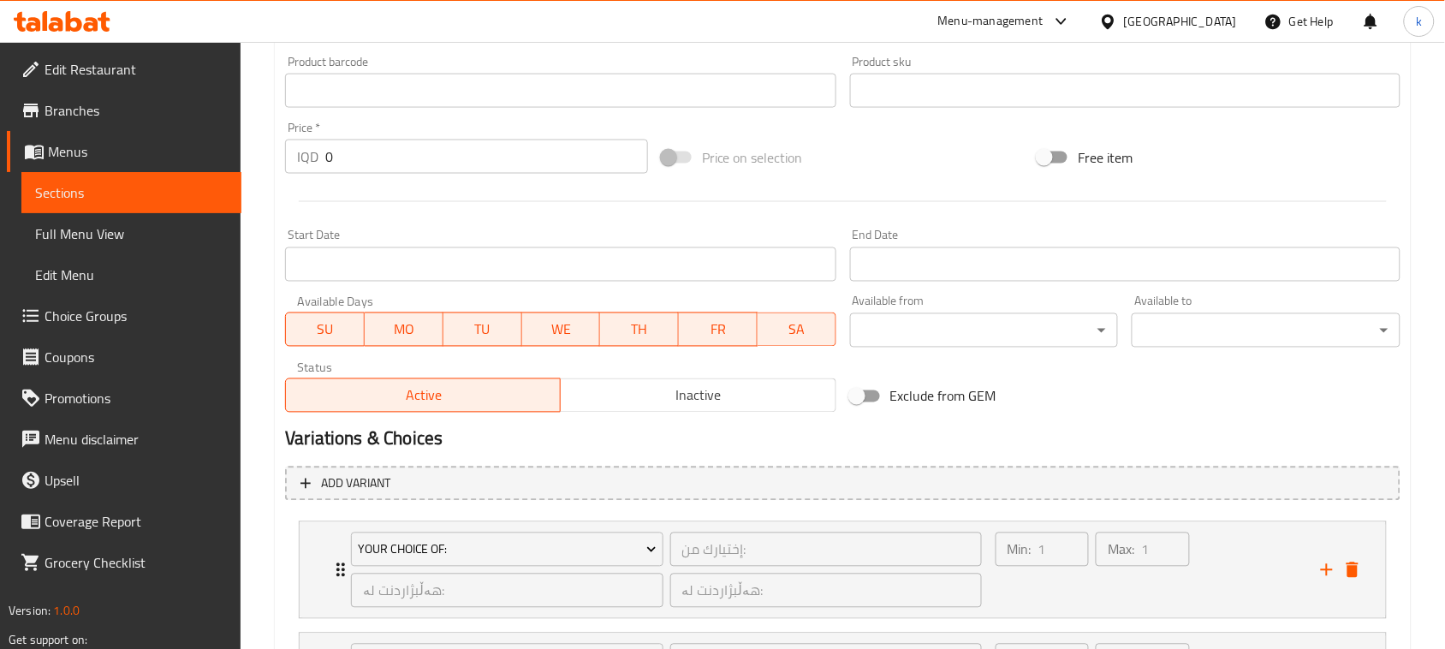
scroll to position [963, 0]
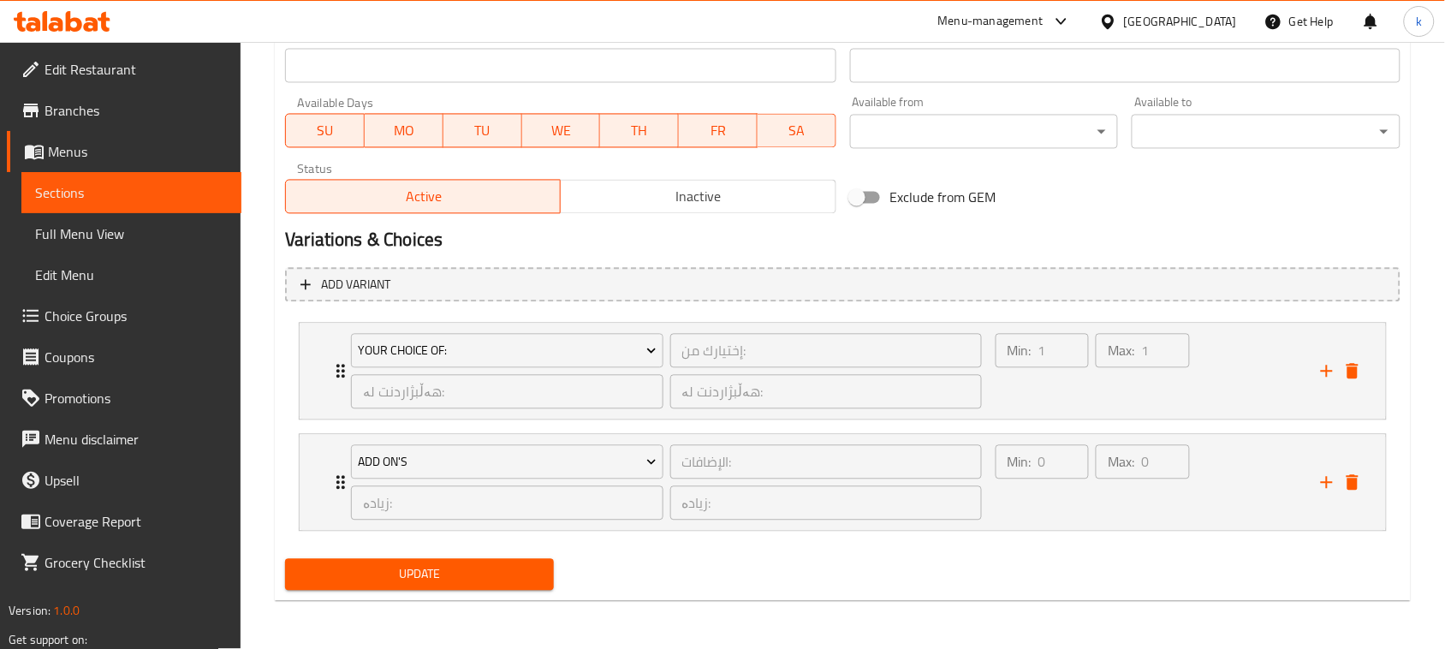
type input "چای ماتشا لەگەڵ شیر"
click at [494, 576] on span "Update" at bounding box center [419, 574] width 241 height 21
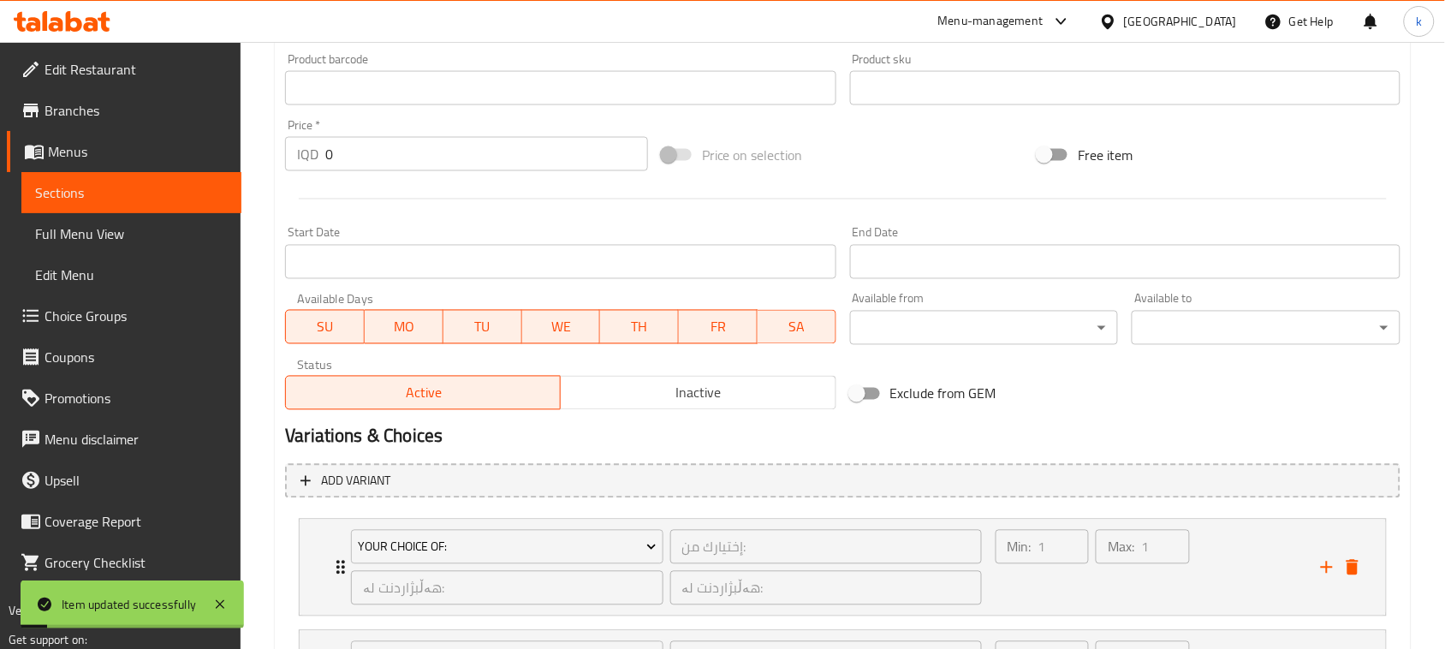
scroll to position [749, 0]
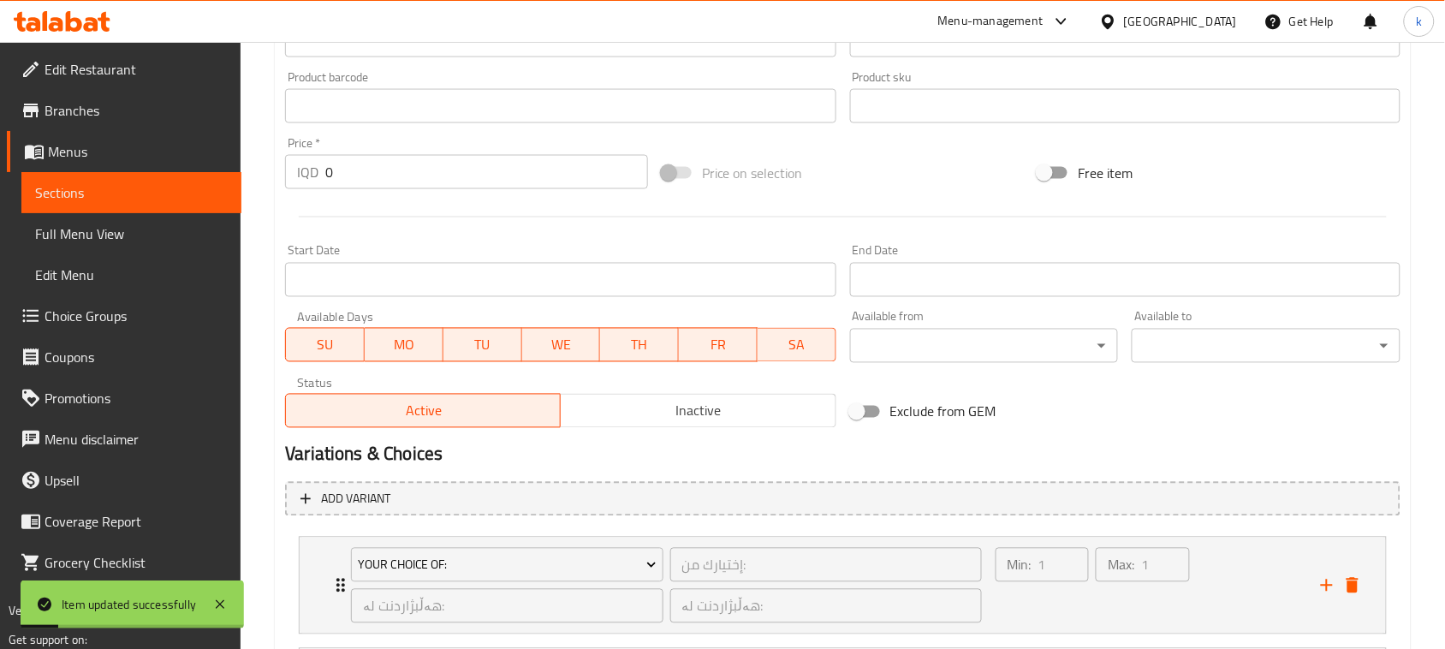
click at [67, 238] on span "Full Menu View" at bounding box center [131, 233] width 193 height 21
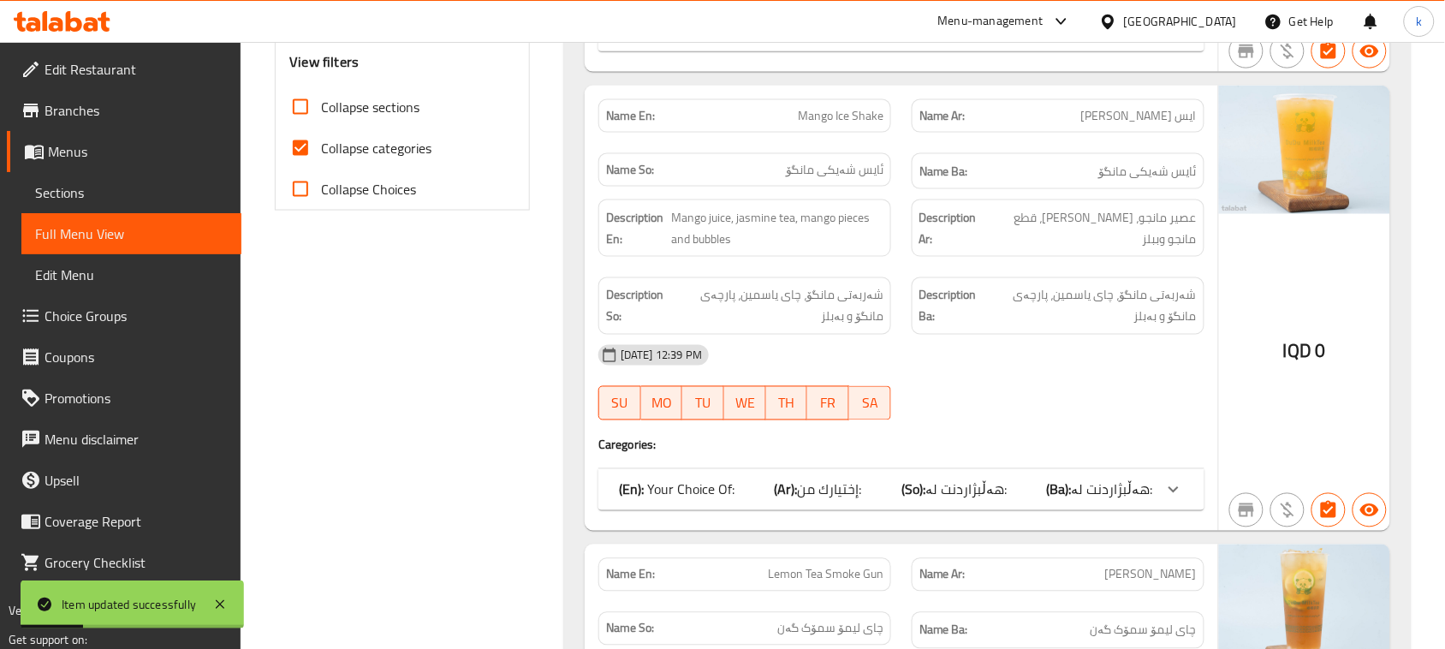
scroll to position [642, 0]
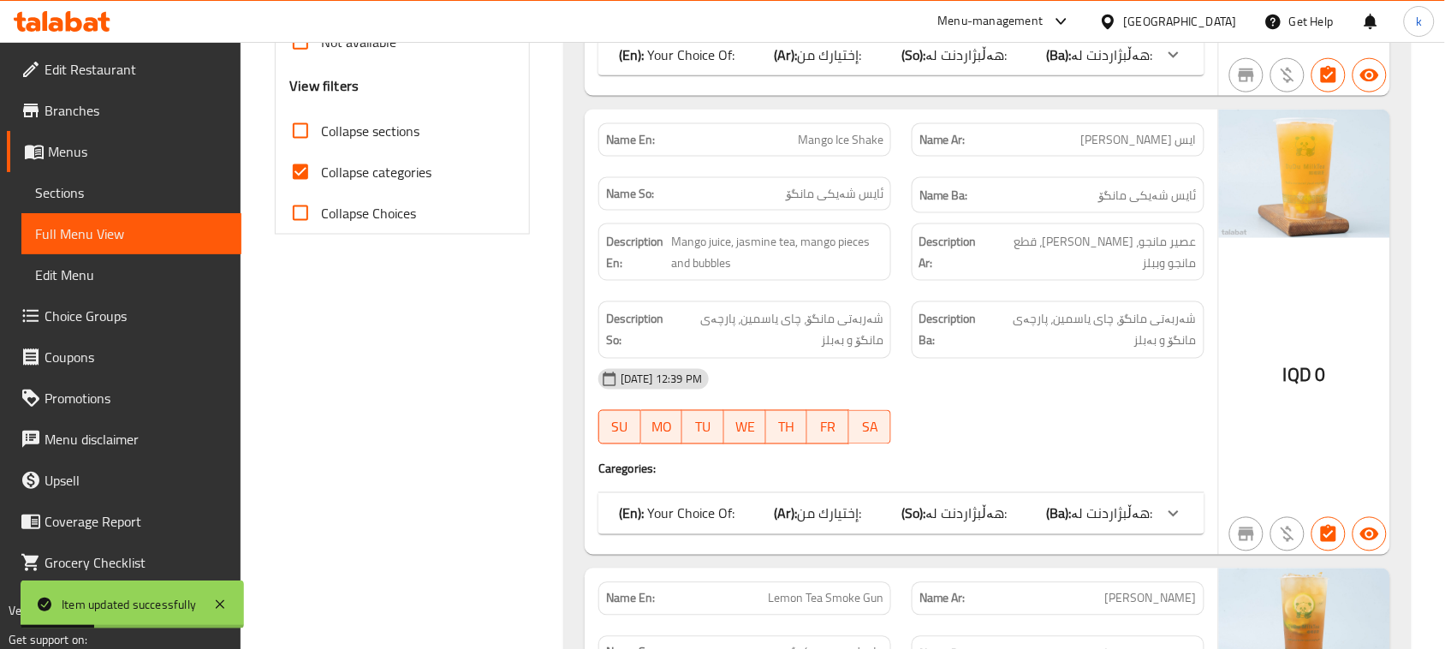
click at [305, 171] on input "Collapse categories" at bounding box center [300, 172] width 41 height 41
checkbox input "false"
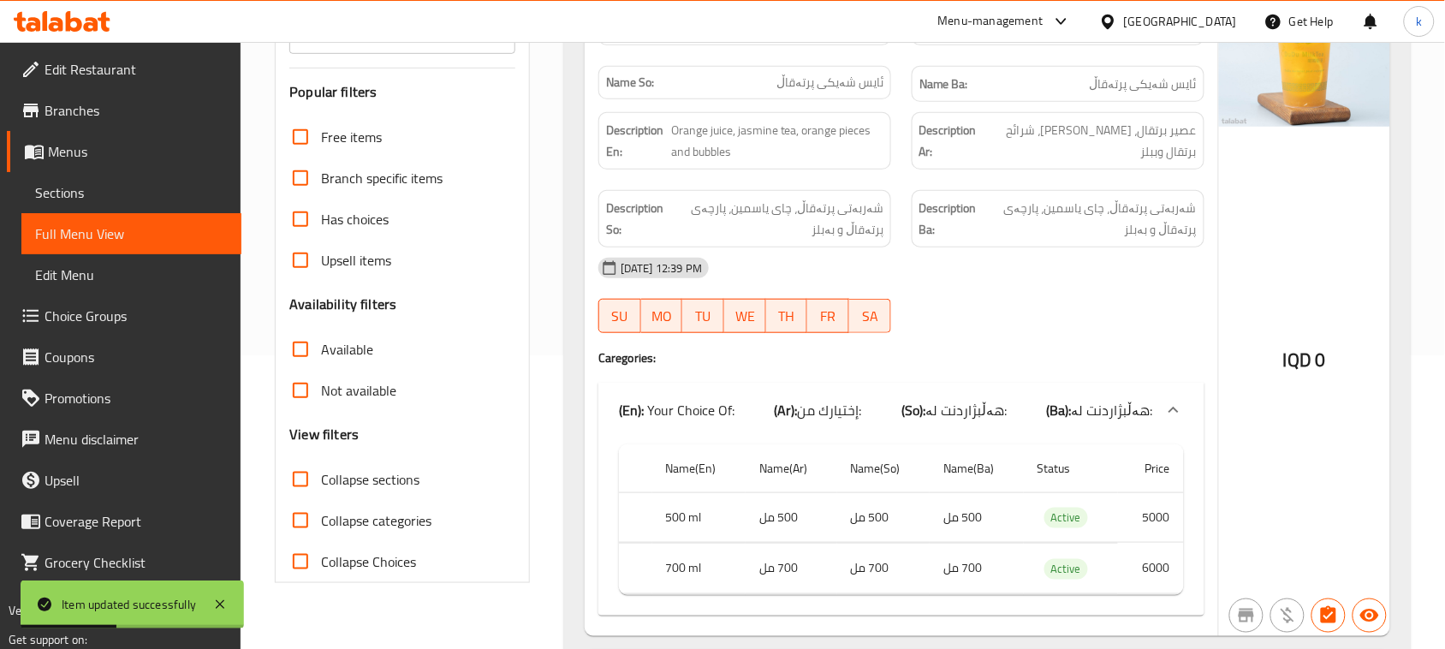
scroll to position [0, 0]
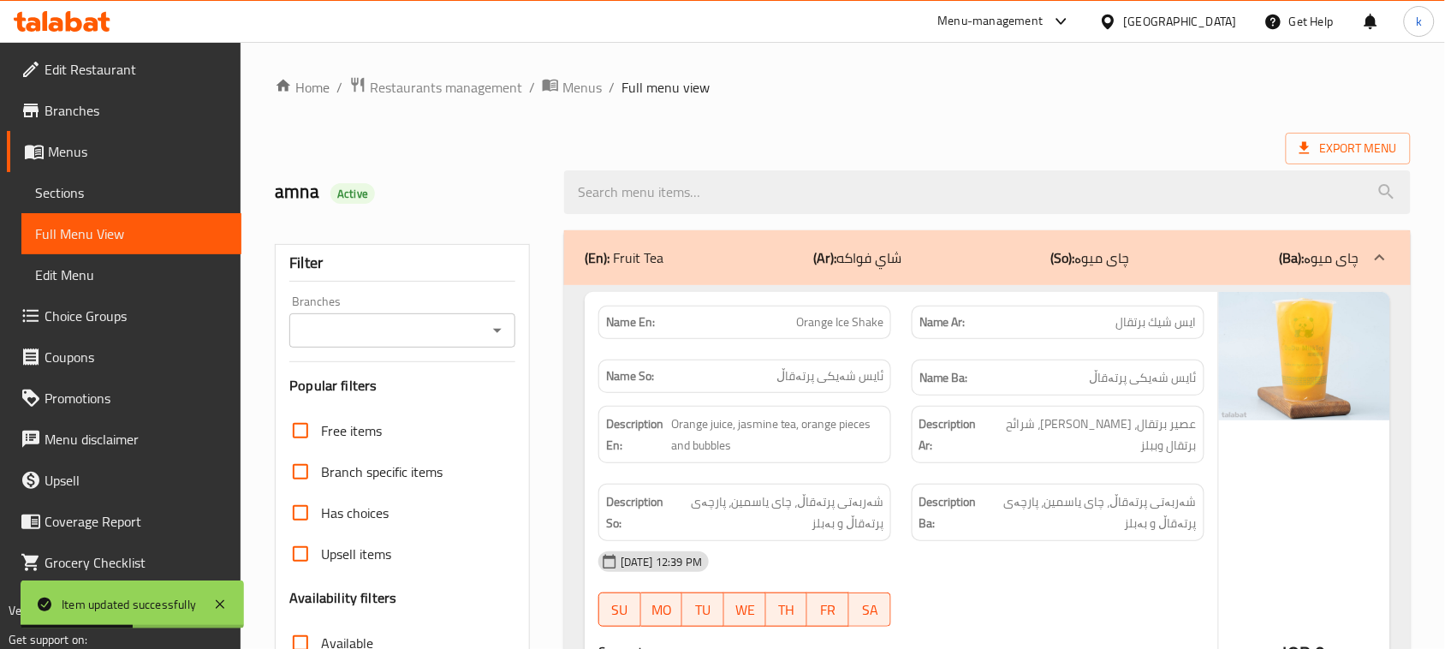
click at [494, 334] on icon "Open" at bounding box center [497, 330] width 21 height 21
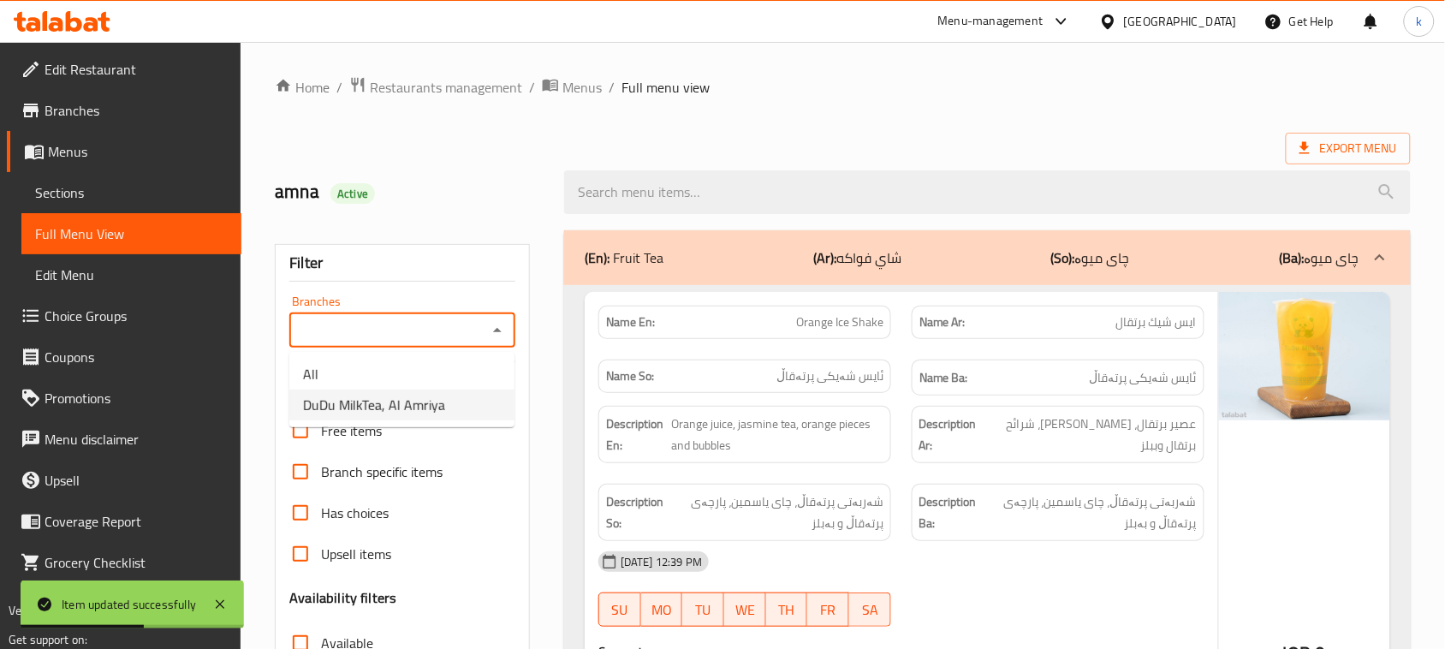
click at [394, 404] on span "DuDu MilkTea, Al Amriya" at bounding box center [374, 405] width 142 height 21
type input "DuDu MilkTea, Al Amriya"
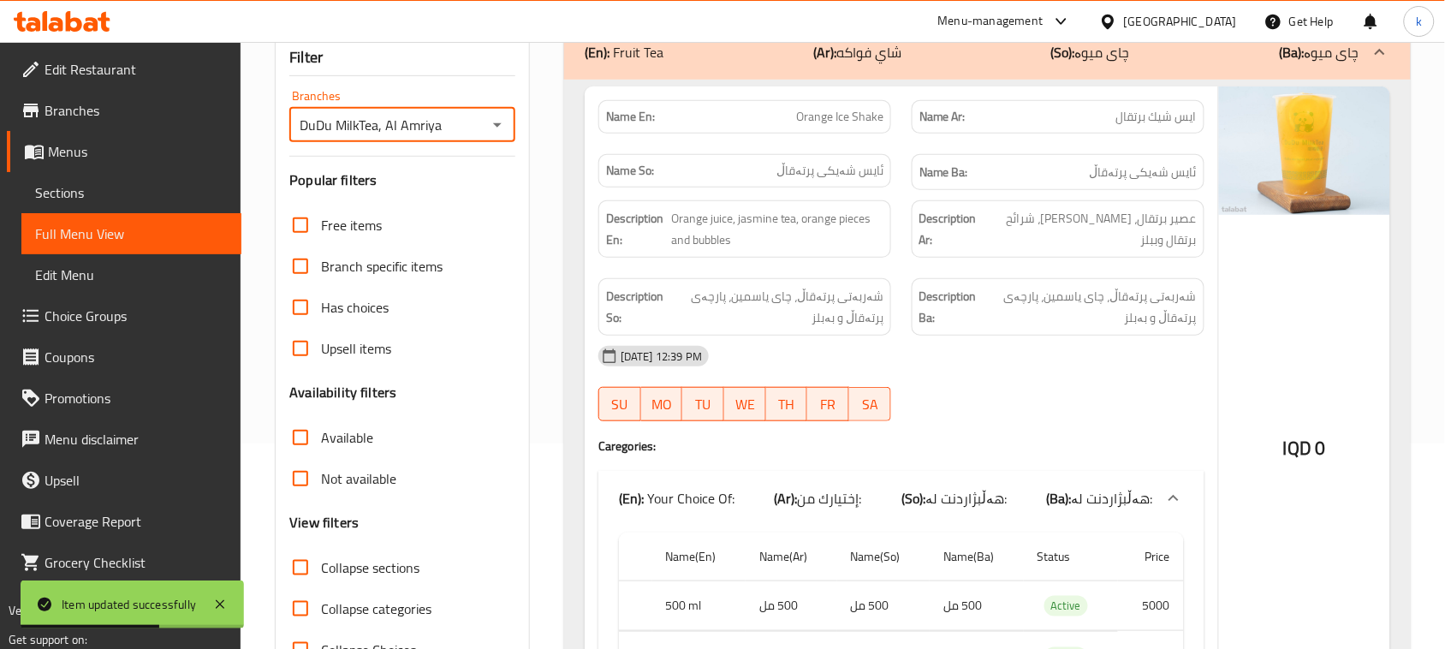
scroll to position [214, 0]
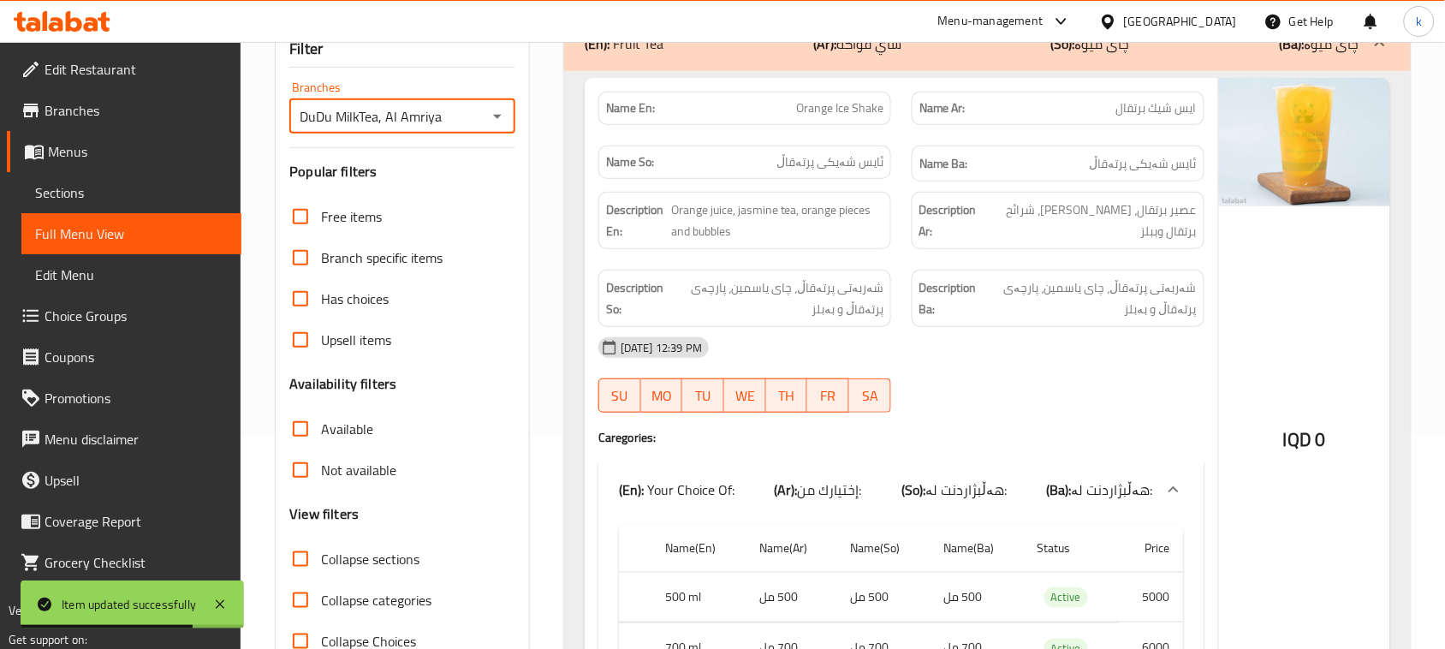
click at [300, 566] on input "Collapse sections" at bounding box center [300, 558] width 41 height 41
checkbox input "true"
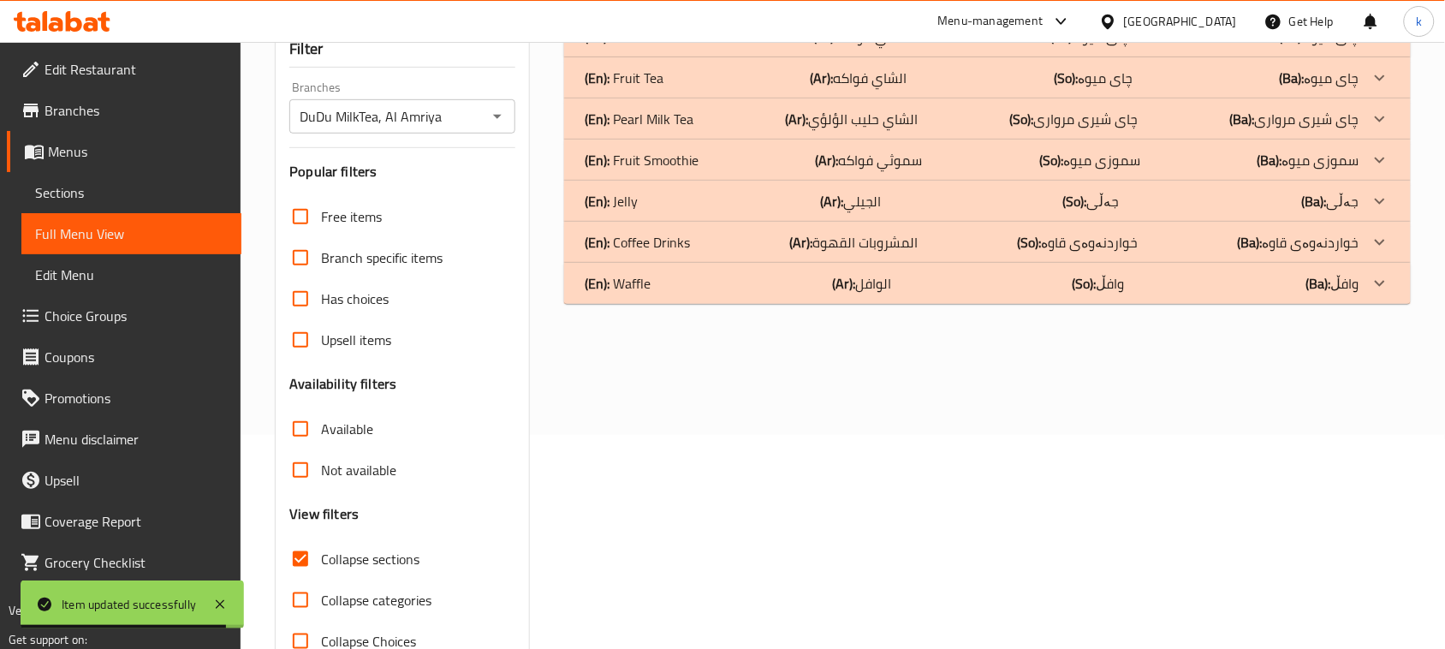
click at [647, 47] on p "(En): Waffle" at bounding box center [624, 37] width 79 height 21
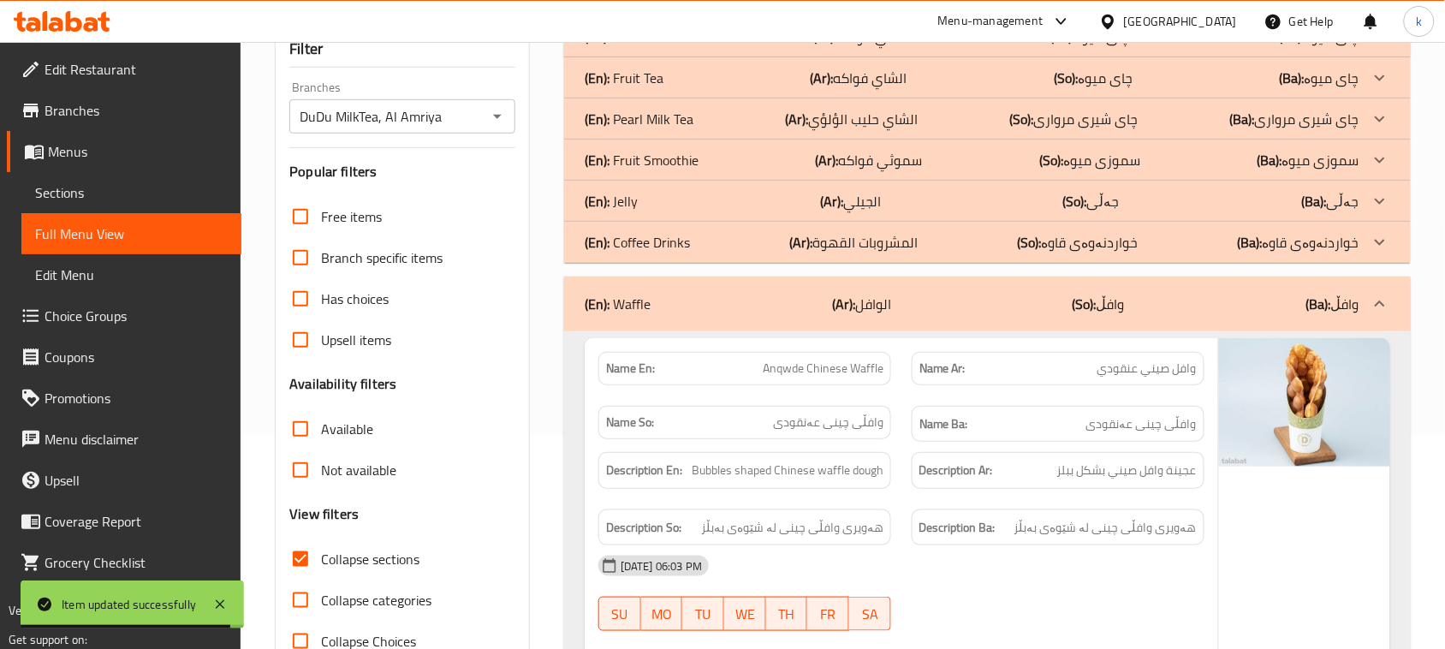
click at [632, 47] on p "(En): Coffee Drinks" at bounding box center [624, 37] width 79 height 21
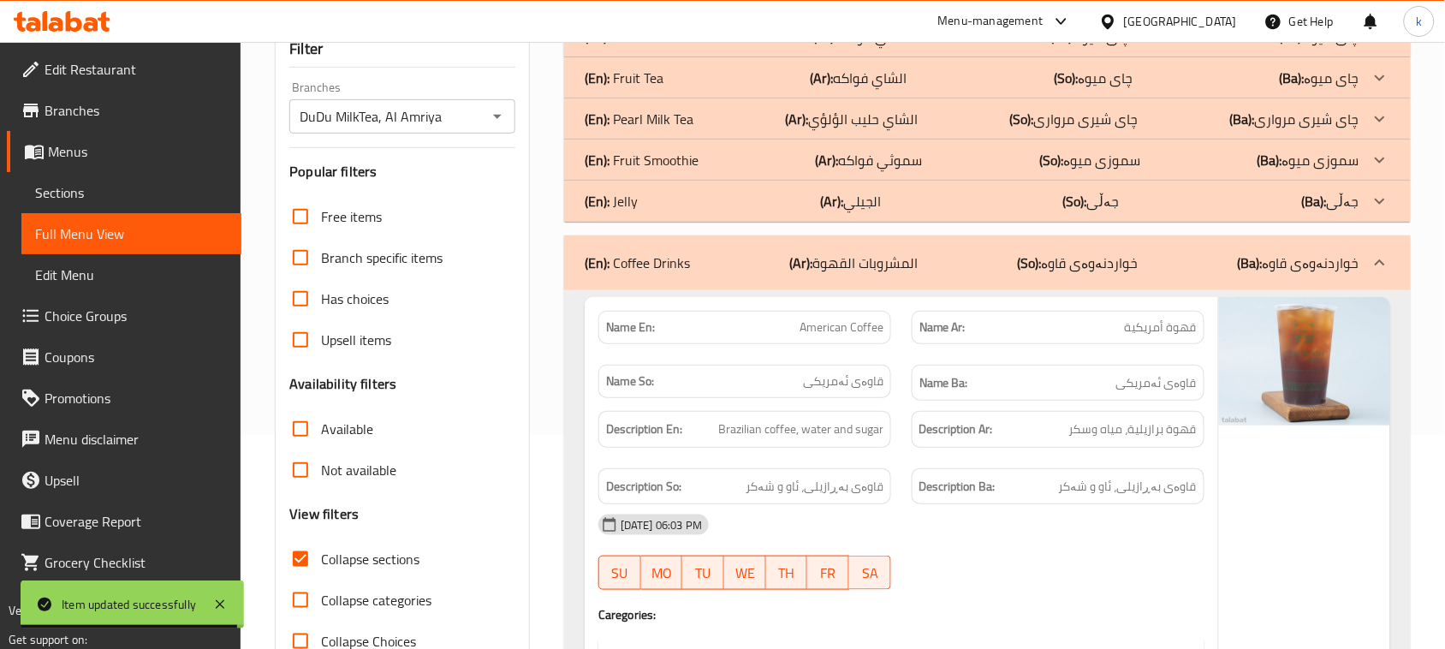
click at [634, 47] on p "(En): Jelly" at bounding box center [624, 37] width 79 height 21
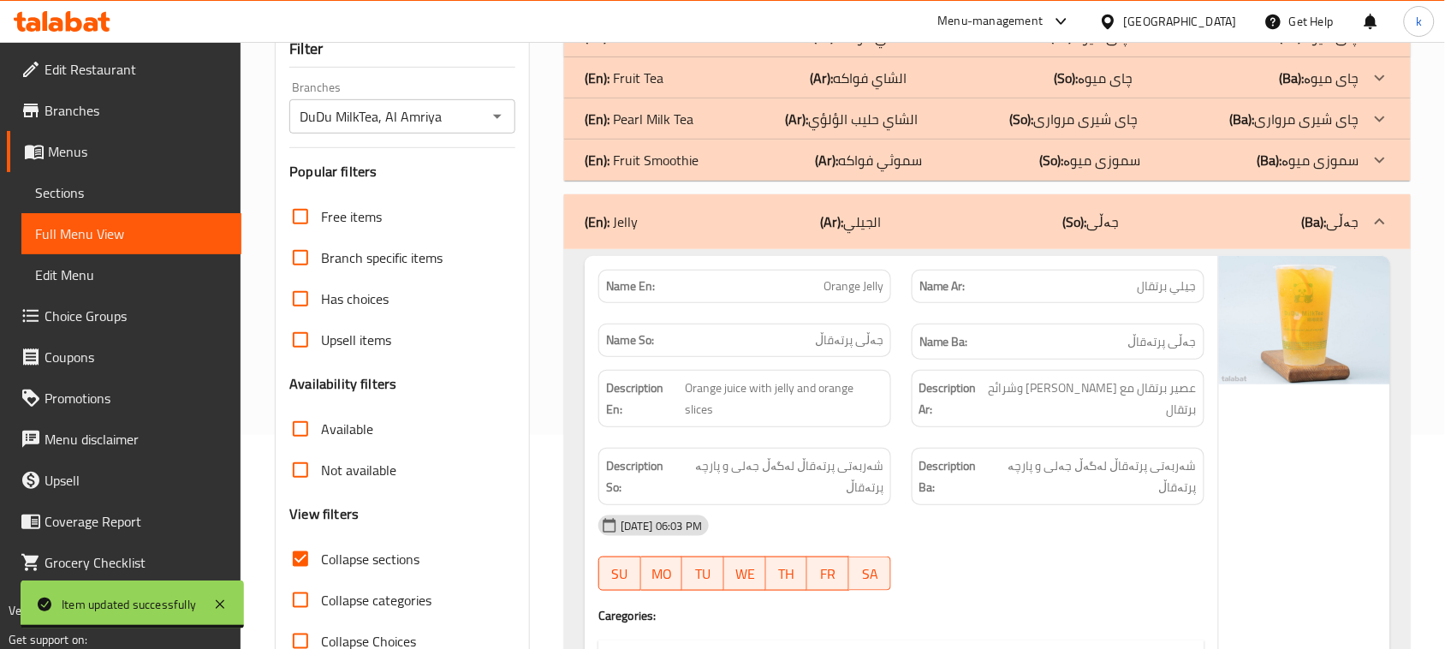
click at [644, 47] on p "(En): Fruit Smoothie" at bounding box center [624, 37] width 79 height 21
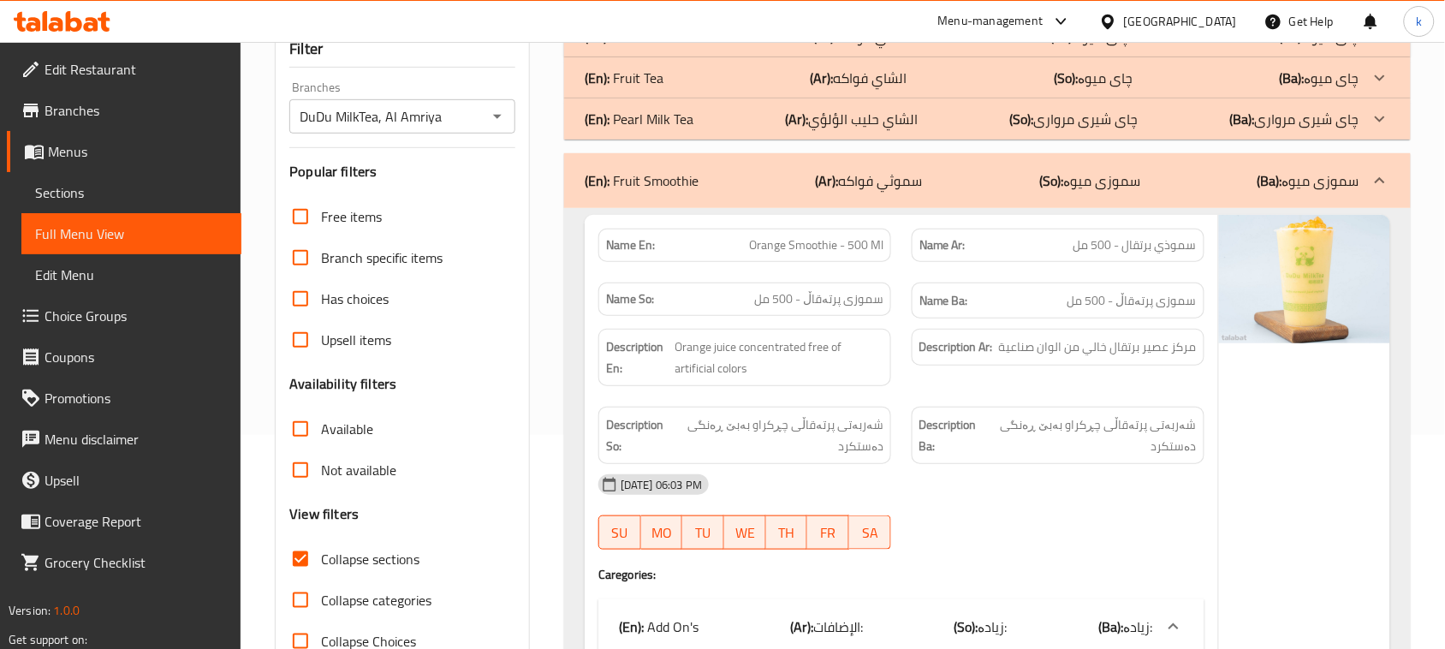
click at [656, 47] on p "(En): Pearl Milk Tea" at bounding box center [624, 37] width 79 height 21
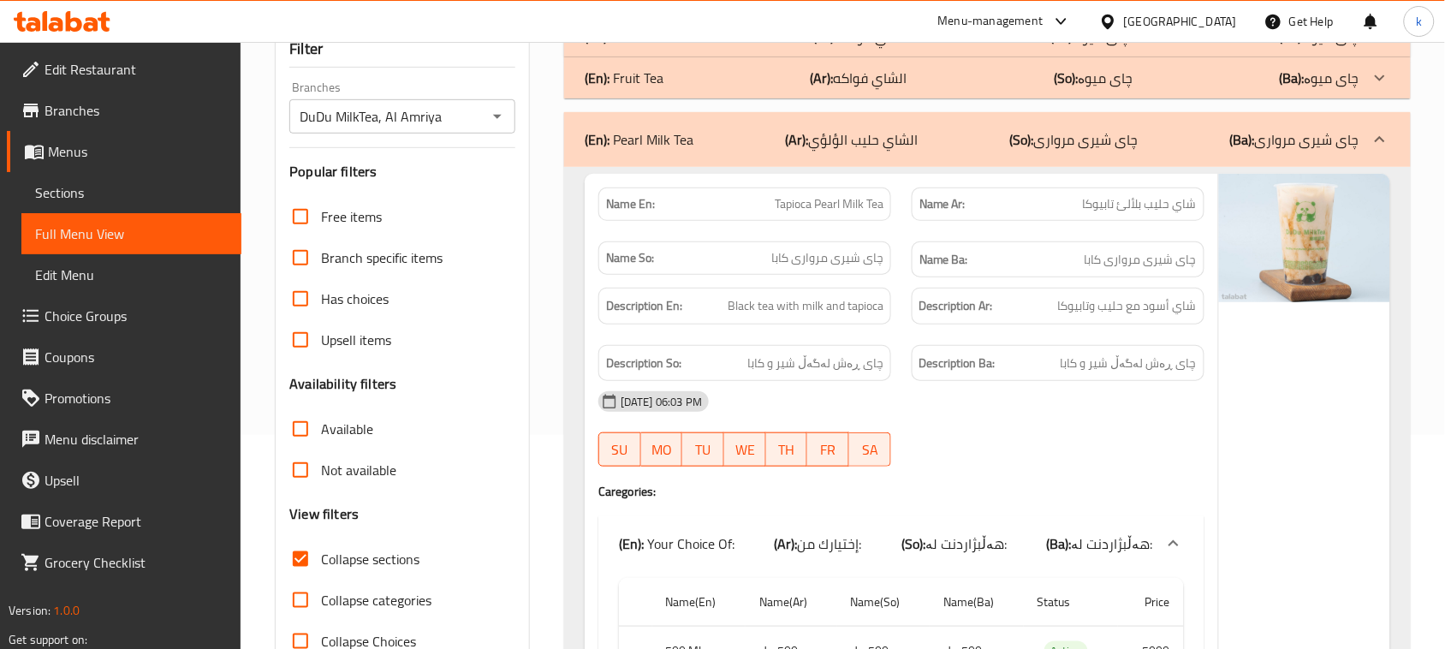
click at [666, 47] on div "(En): Fruit Tea (Ar): الشاي فواكه (So): چای میوە (Ba): چای میوە" at bounding box center [972, 37] width 775 height 21
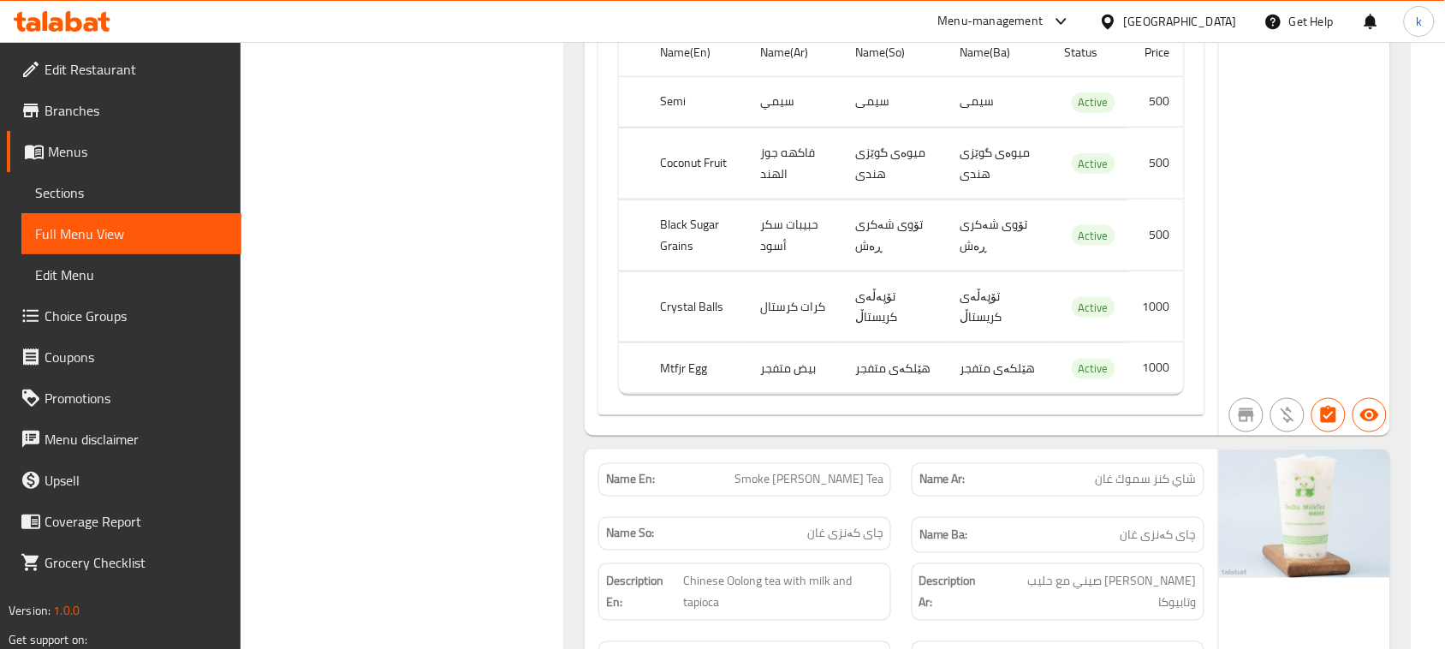
scroll to position [8454, 0]
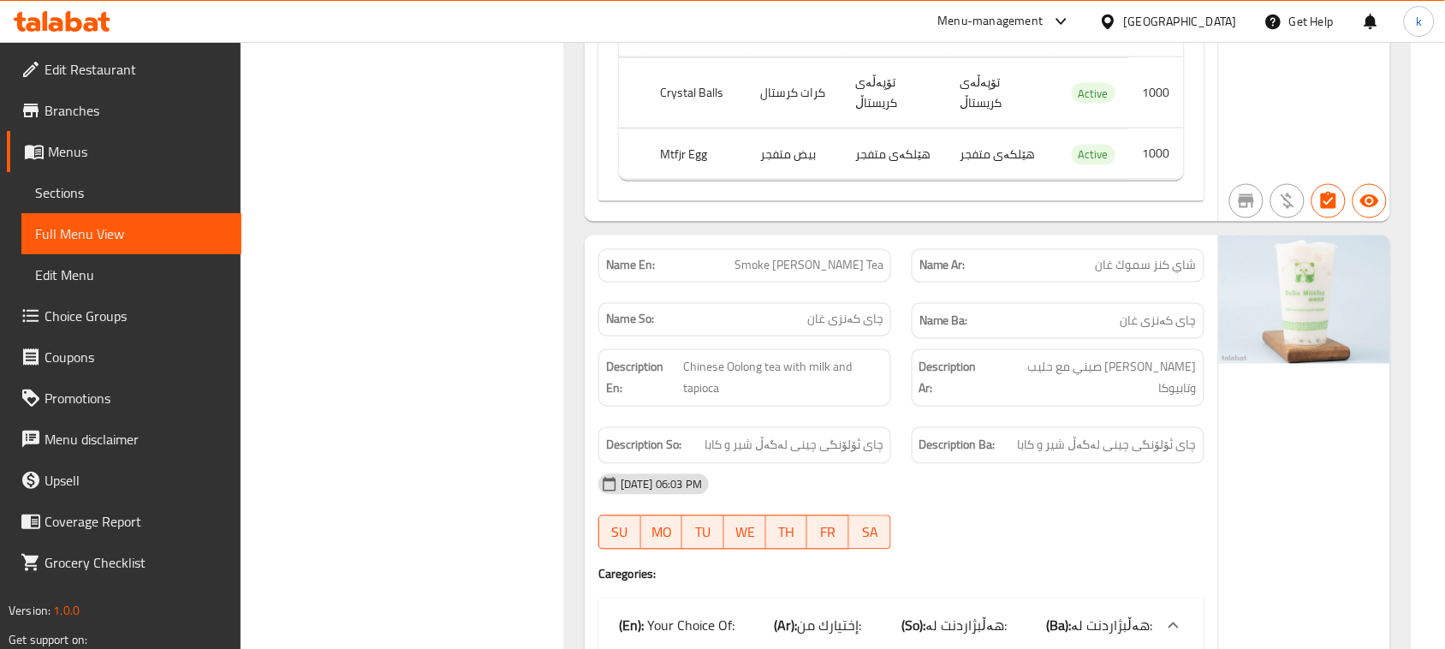
click at [816, 257] on span "Smoke Ghan Kanz Tea" at bounding box center [809, 266] width 149 height 18
copy span "Smoke Ghan Kanz Tea"
click at [67, 143] on span "Menus" at bounding box center [138, 151] width 180 height 21
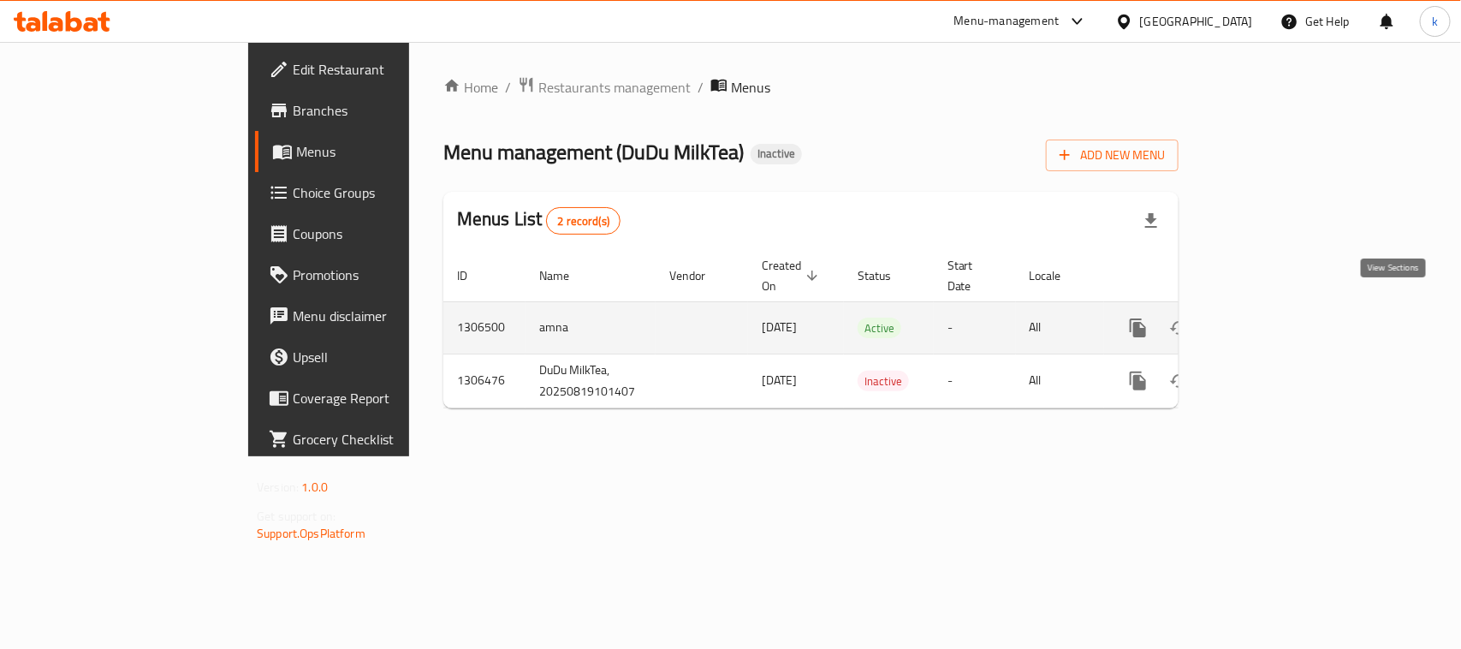
click at [1272, 318] on icon "enhanced table" at bounding box center [1262, 328] width 21 height 21
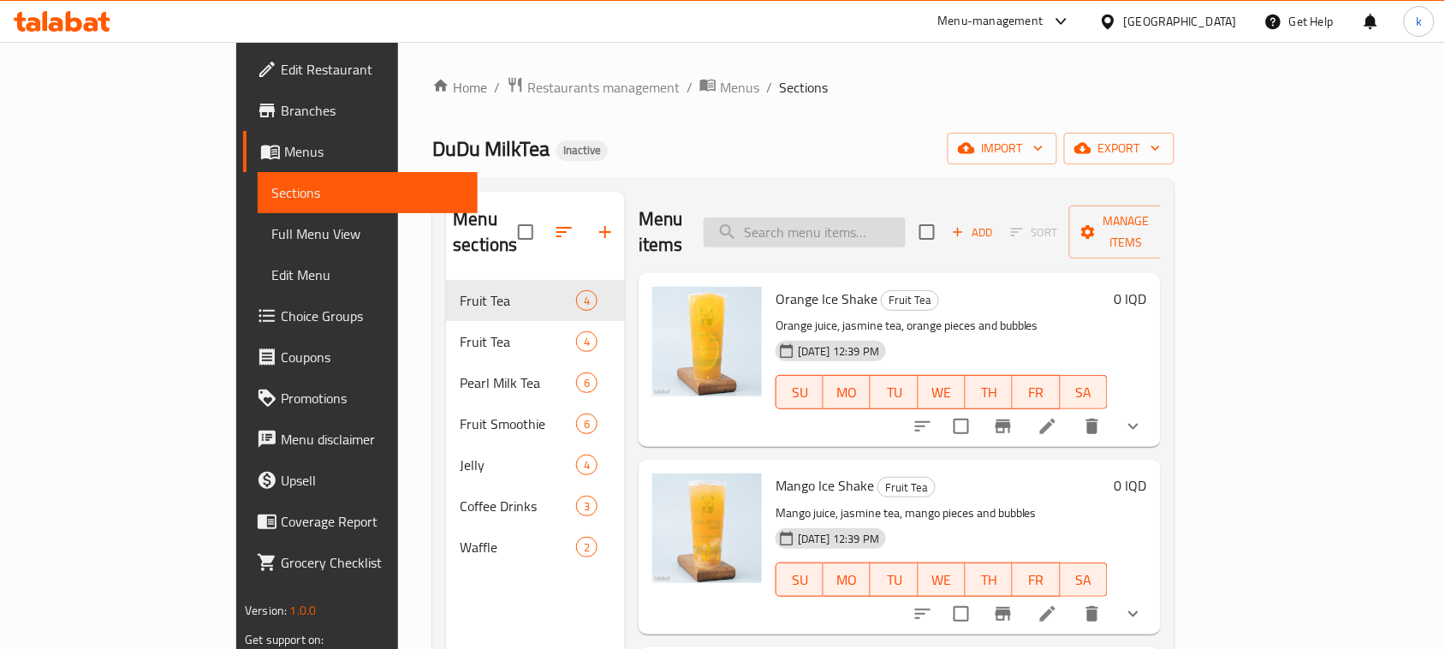
click at [873, 217] on input "search" at bounding box center [805, 232] width 202 height 30
paste input "Smoke Ghan Kanz Tea"
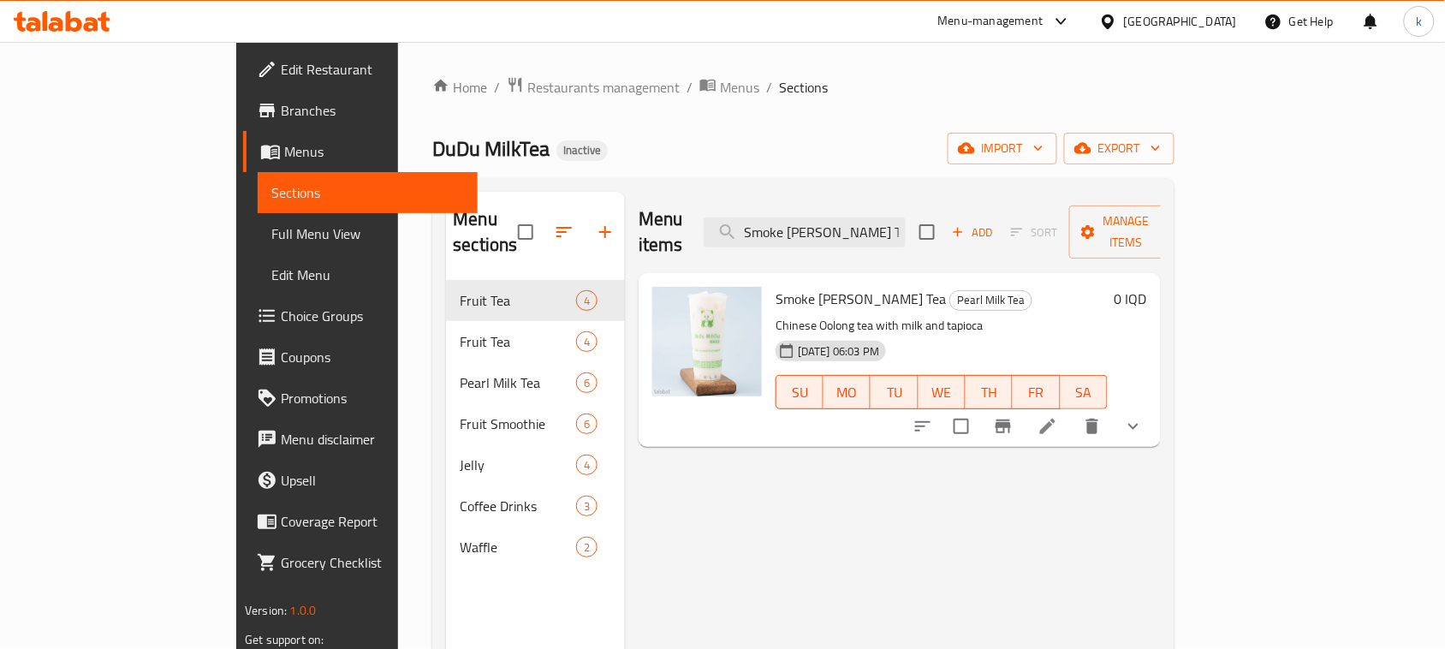
type input "Smoke Ghan Kanz Tea"
click at [1056, 419] on icon at bounding box center [1047, 426] width 15 height 15
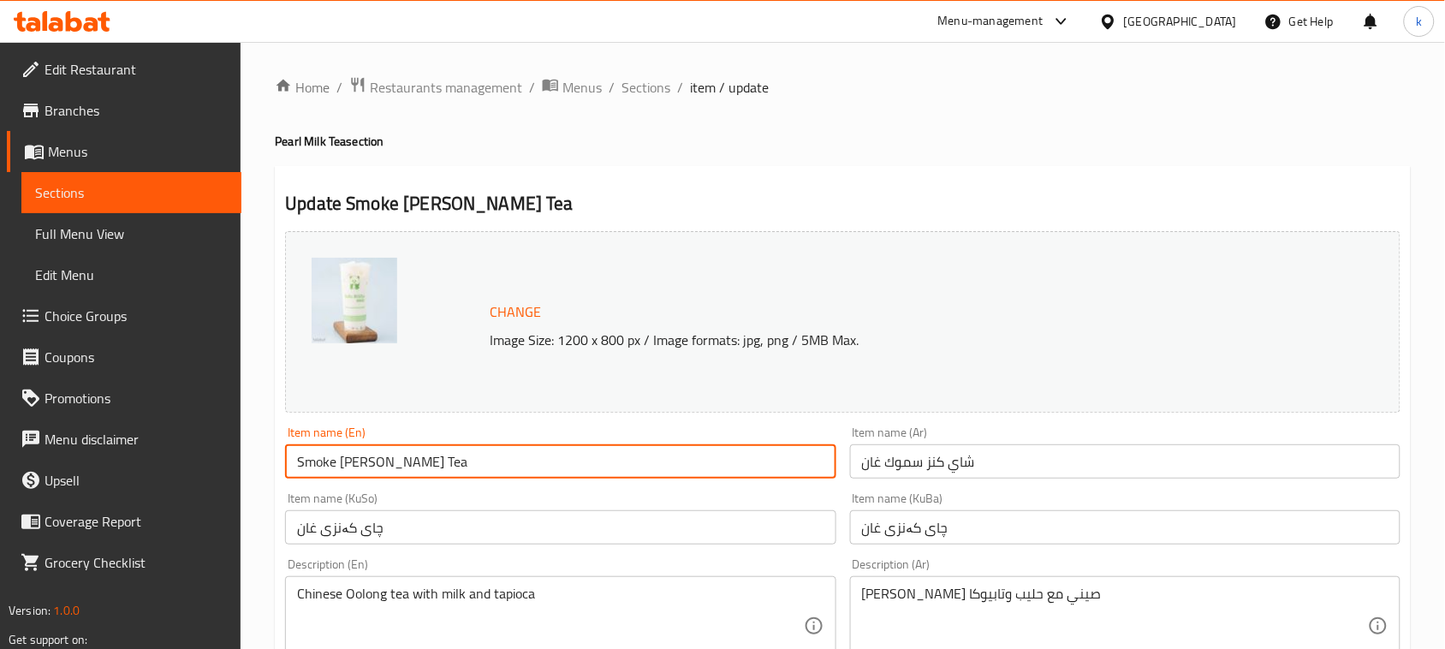
click at [334, 464] on input "Smoke Ghan Kanz Tea" at bounding box center [560, 461] width 550 height 34
type input "Smok Ghan Kanz Tea"
click at [909, 463] on input "شاي كنز سموك غان" at bounding box center [1125, 461] width 550 height 34
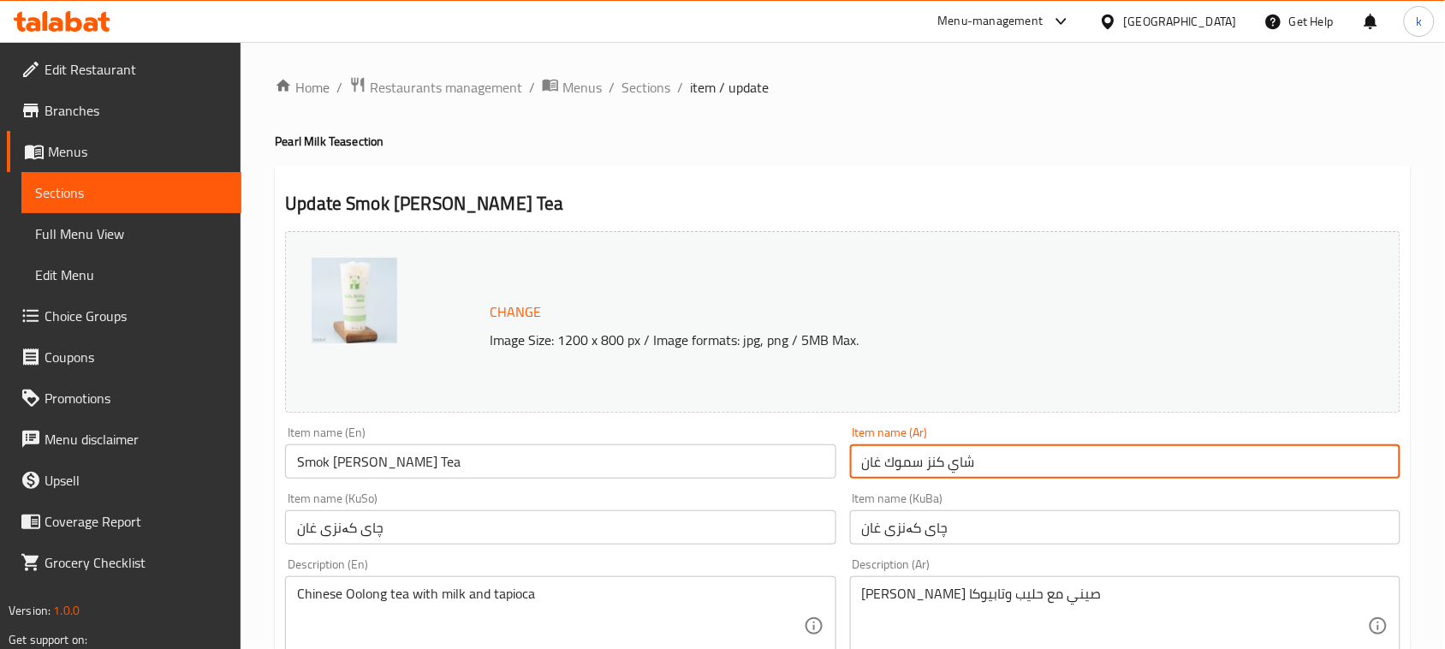
click at [909, 463] on input "شاي كنز سموك غان" at bounding box center [1125, 461] width 550 height 34
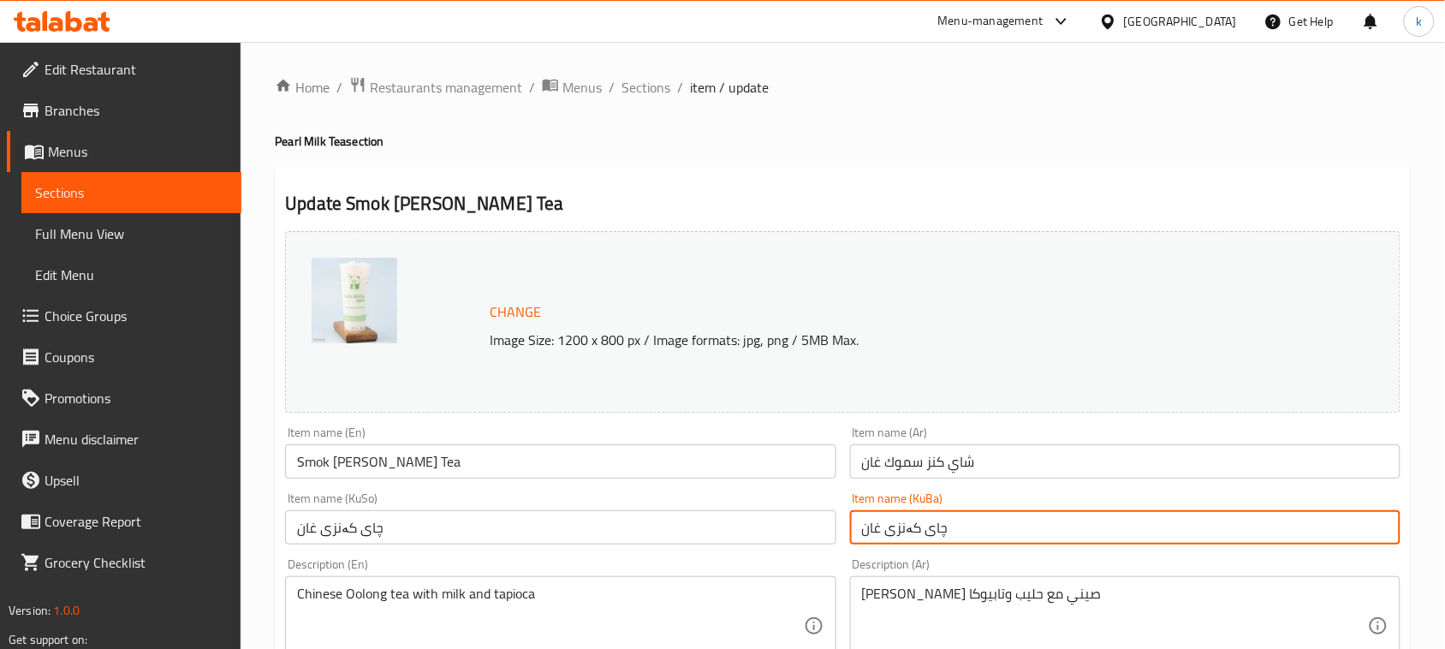
click at [991, 524] on input "چای کەنزی غان" at bounding box center [1125, 527] width 550 height 34
click at [1325, 533] on input "چای کەنزی غان" at bounding box center [1125, 527] width 550 height 34
click at [1318, 526] on input "چای کەنزی مسۆک غان" at bounding box center [1125, 527] width 550 height 34
click at [1312, 533] on input "چای کەنزی سۆک غان" at bounding box center [1125, 527] width 550 height 34
drag, startPoint x: 1248, startPoint y: 533, endPoint x: 1442, endPoint y: 555, distance: 195.5
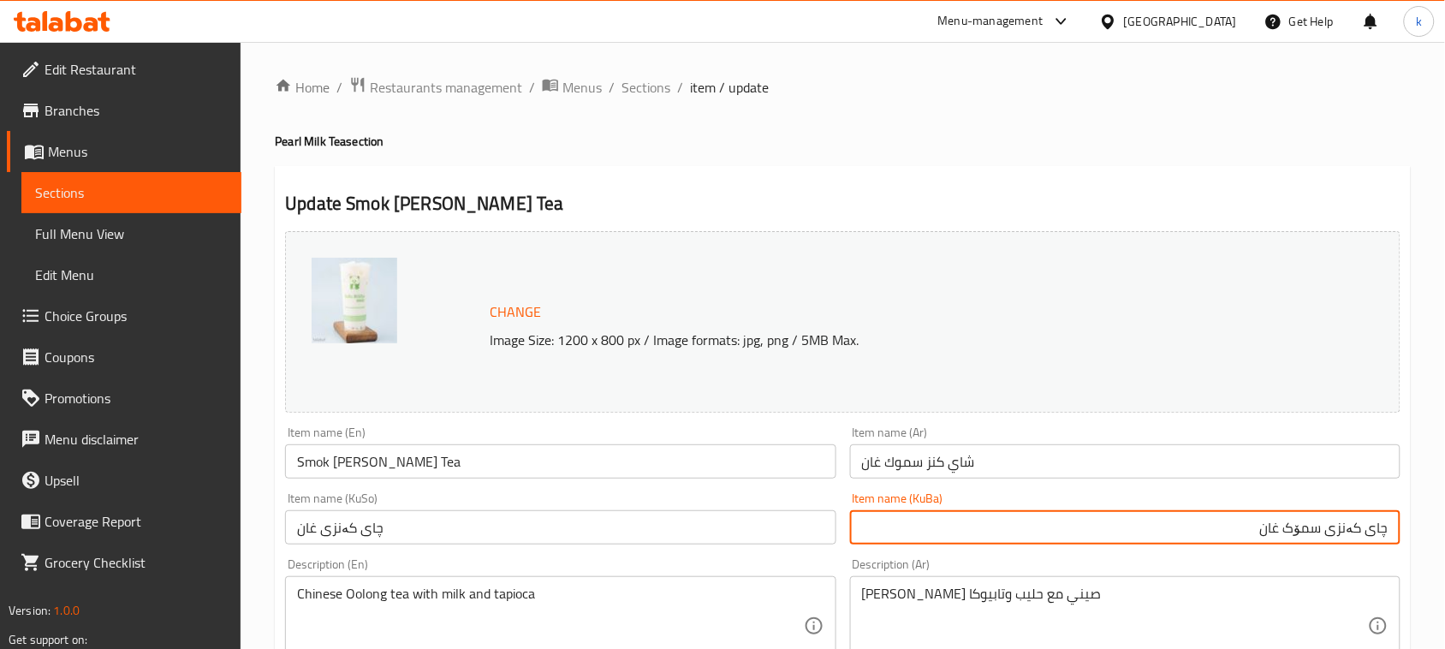
type input "چای کەنزی سمۆک غان"
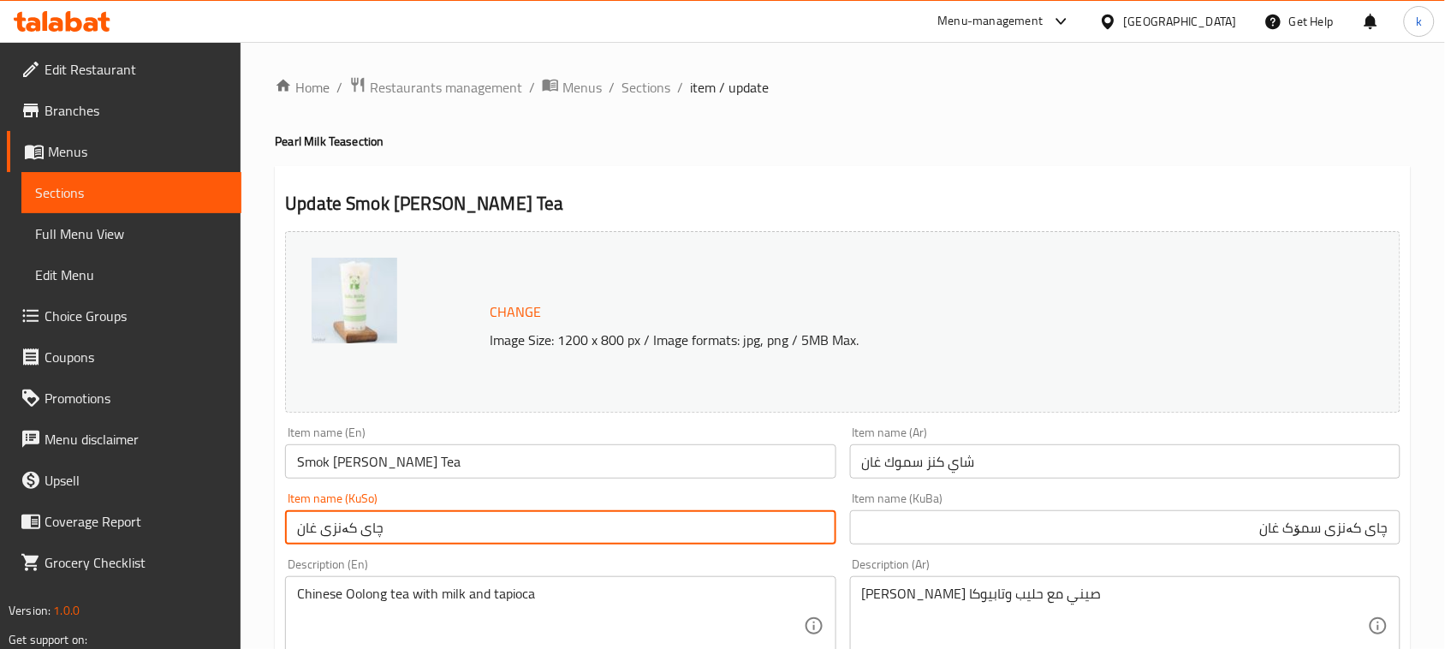
drag, startPoint x: 416, startPoint y: 529, endPoint x: 240, endPoint y: 549, distance: 177.4
paste input "مۆک"
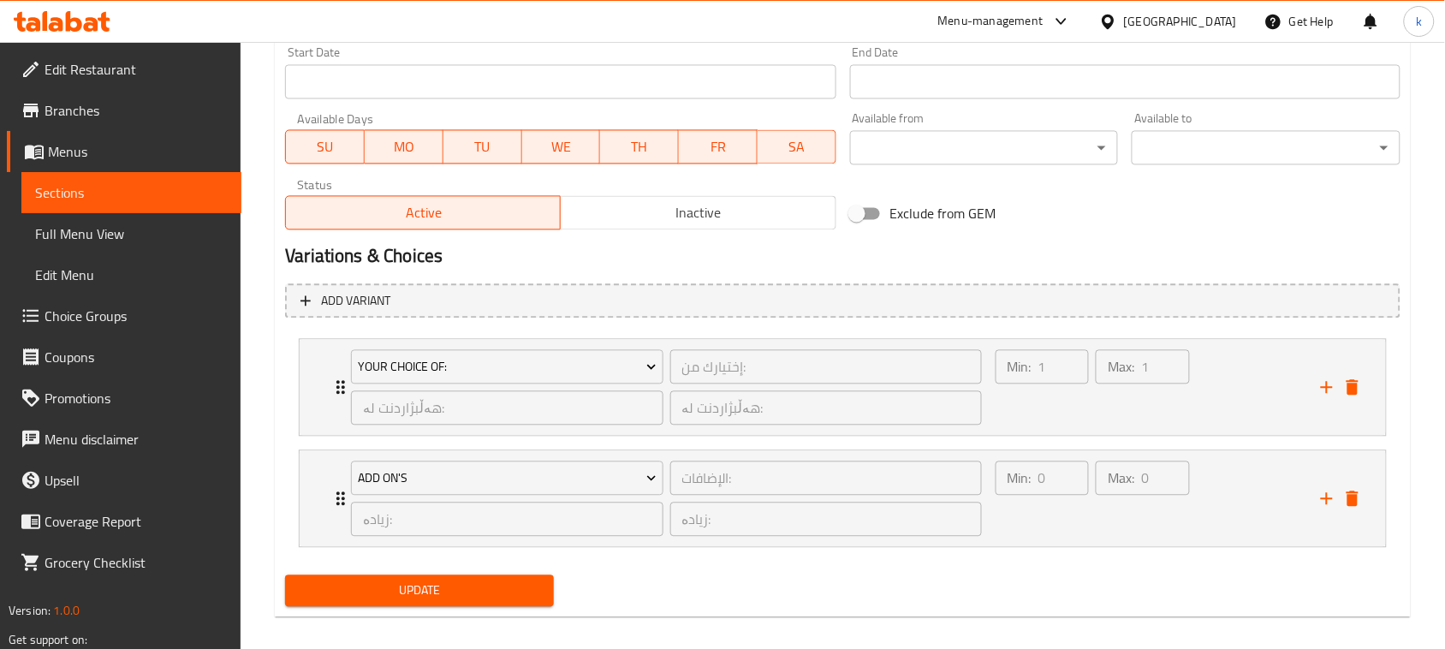
scroll to position [963, 0]
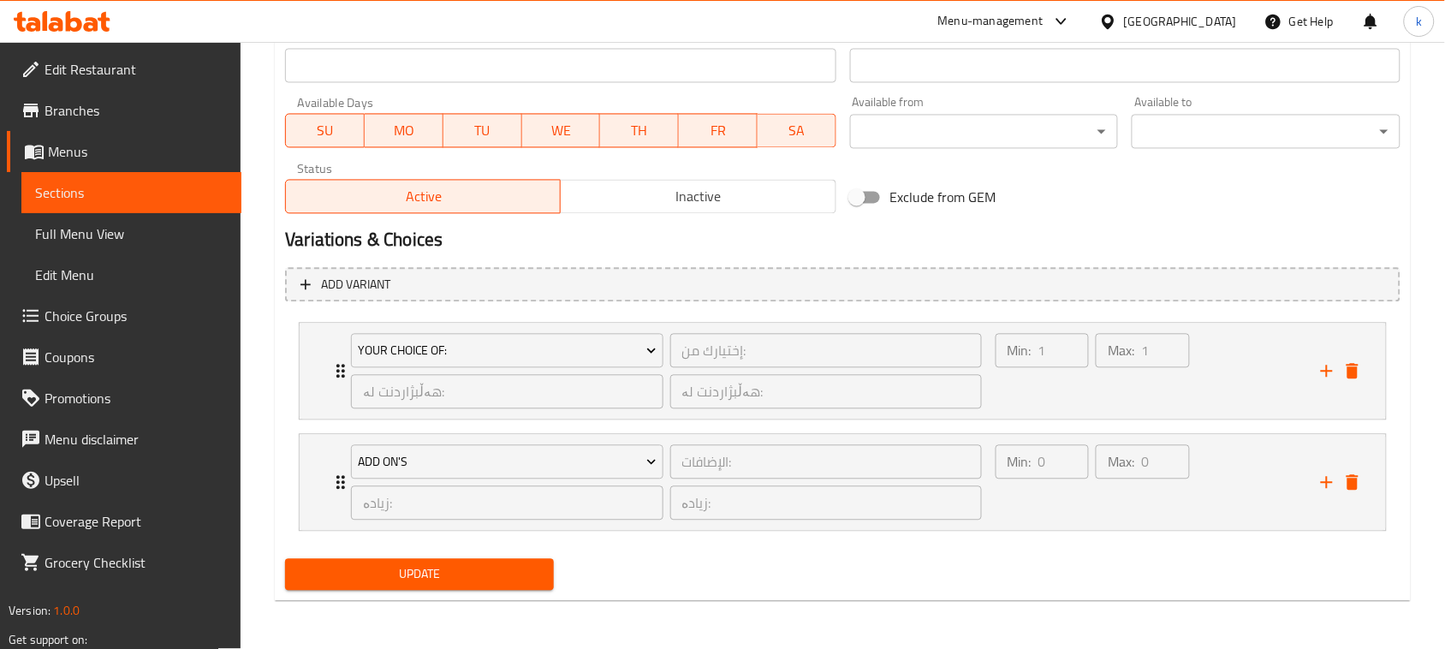
type input "چای کەنزی سمۆک غان"
click at [411, 571] on span "Update" at bounding box center [419, 574] width 241 height 21
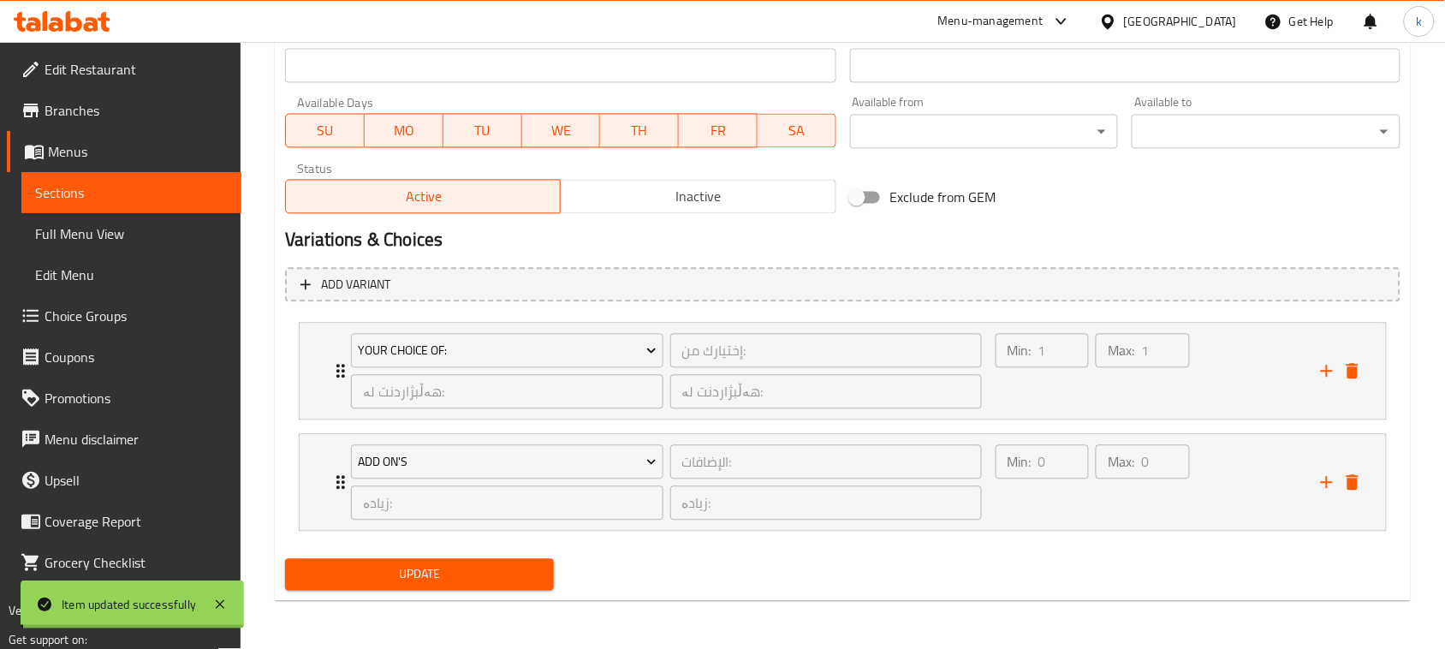
click at [86, 229] on span "Full Menu View" at bounding box center [131, 233] width 193 height 21
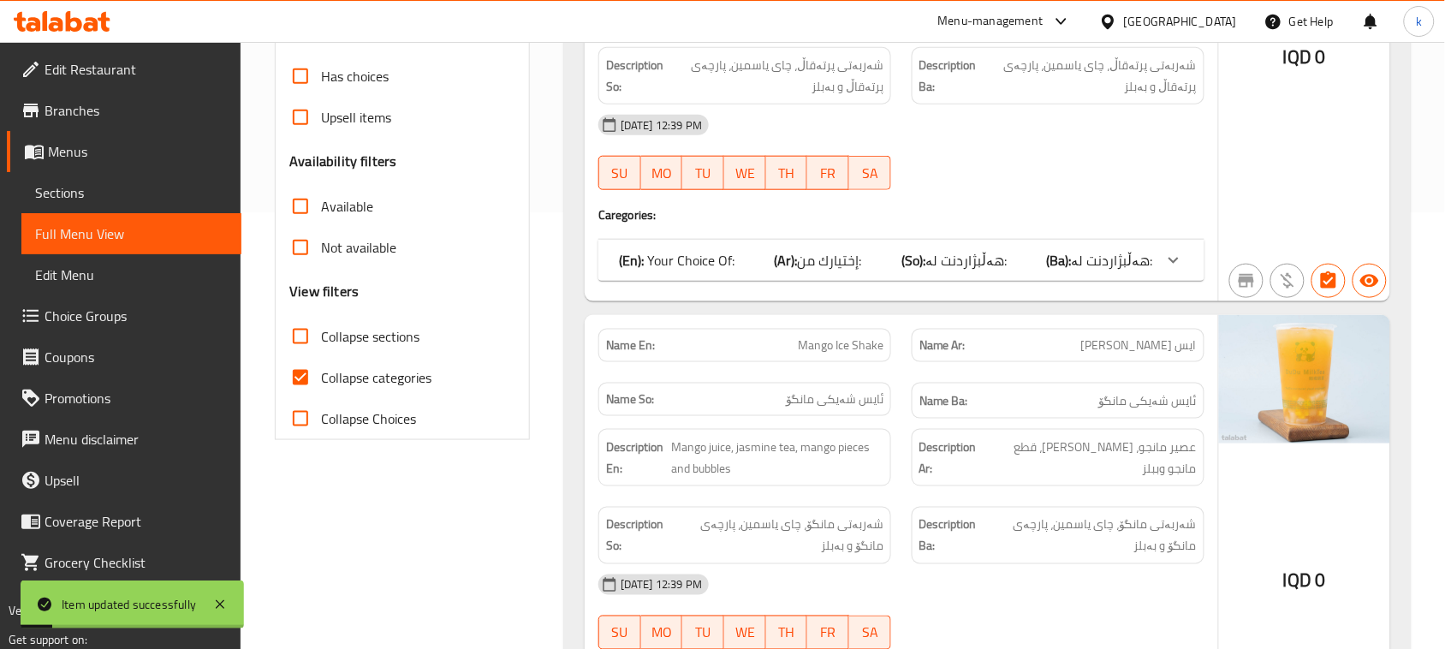
scroll to position [428, 0]
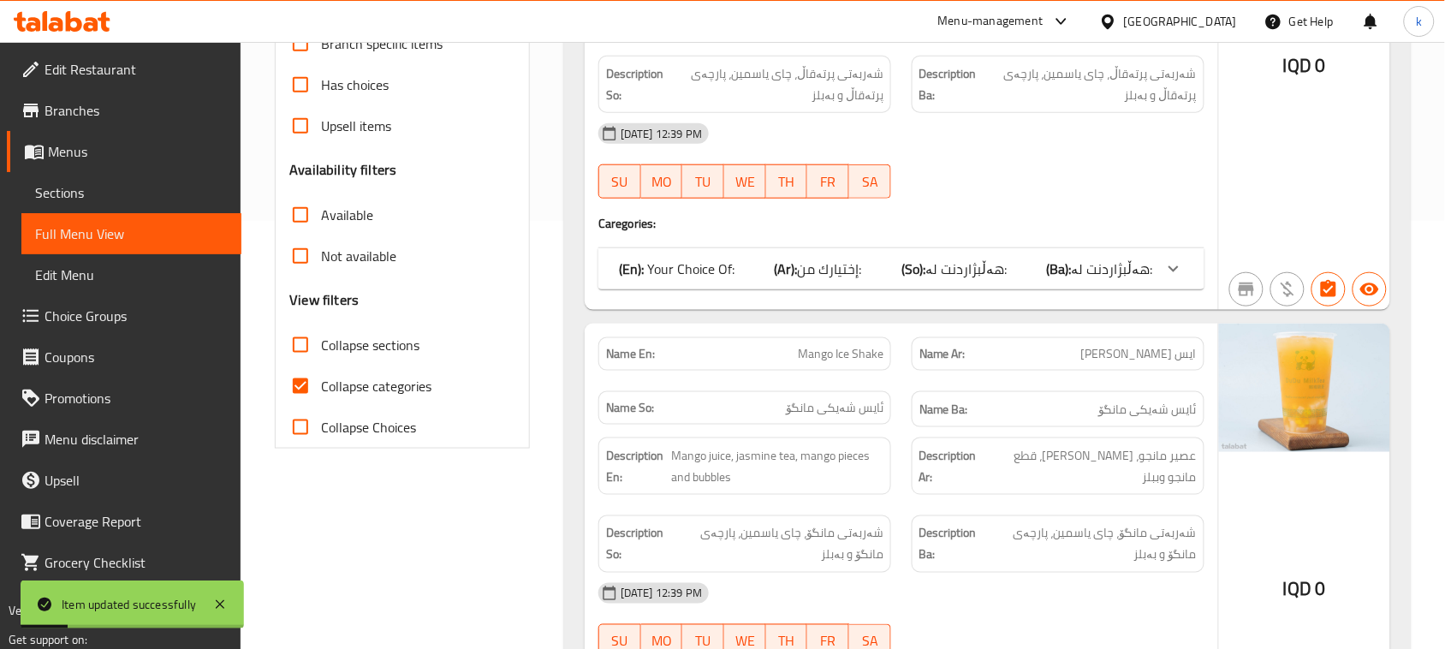
click at [312, 385] on input "Collapse categories" at bounding box center [300, 386] width 41 height 41
checkbox input "false"
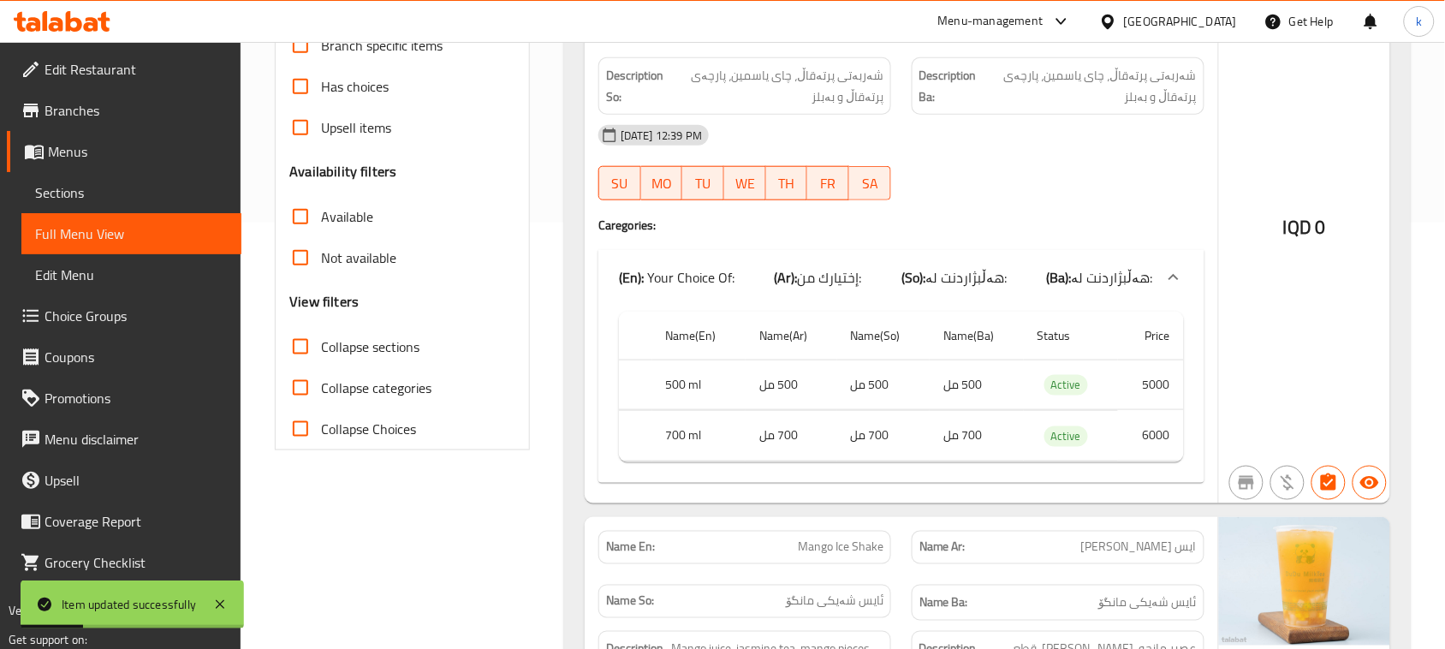
scroll to position [107, 0]
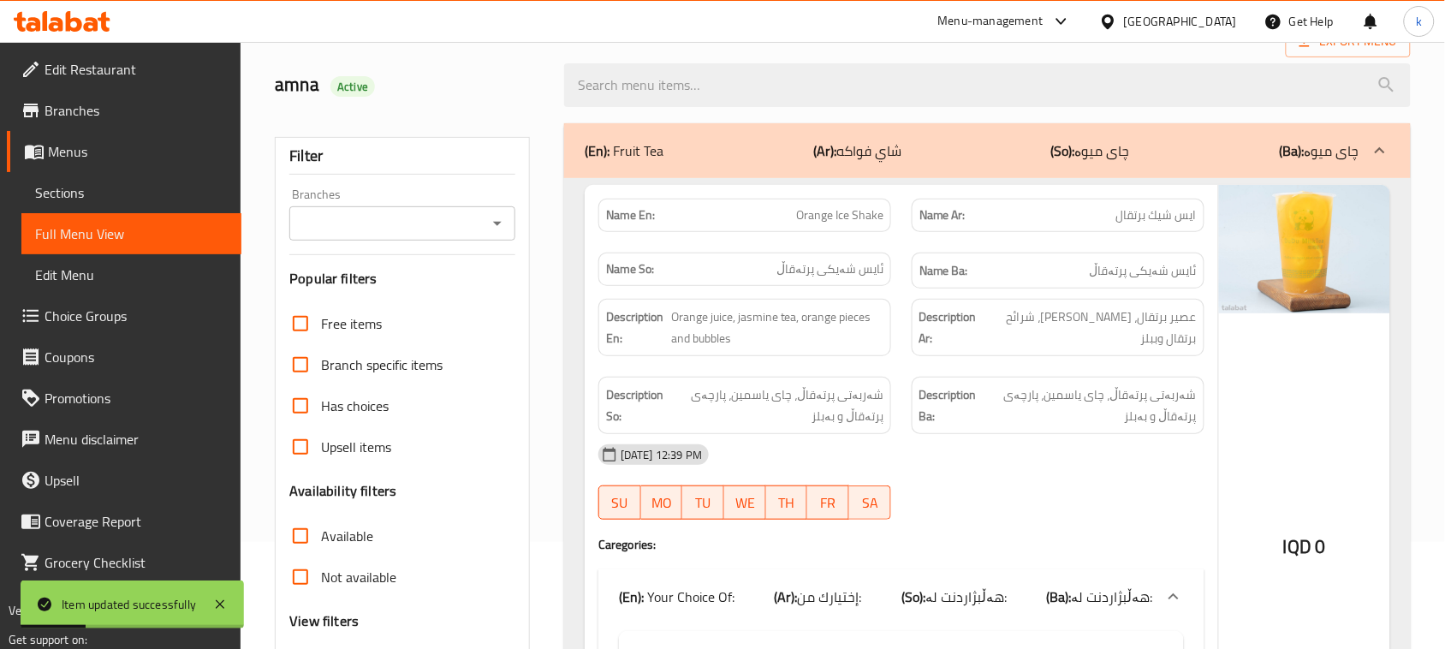
click at [502, 218] on icon "Open" at bounding box center [497, 223] width 21 height 21
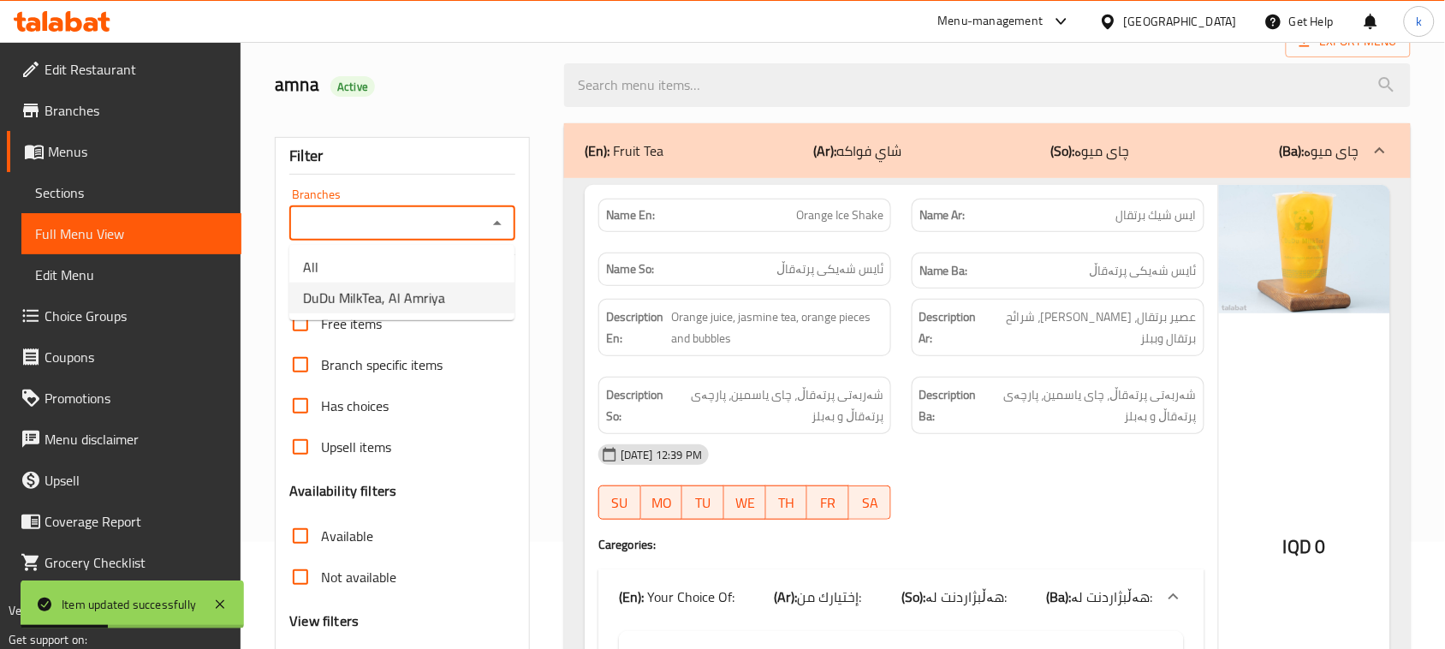
click at [418, 295] on span "DuDu MilkTea, Al Amriya" at bounding box center [374, 298] width 142 height 21
type input "DuDu MilkTea, Al Amriya"
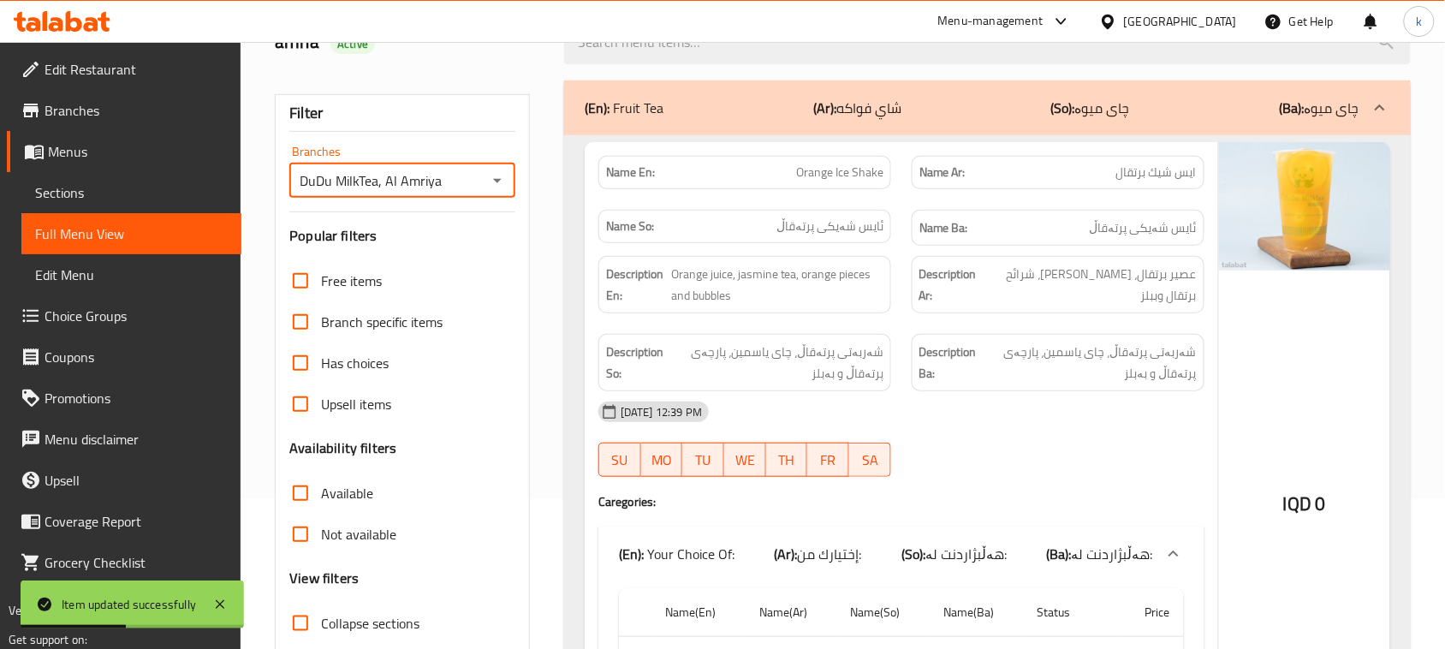
scroll to position [321, 0]
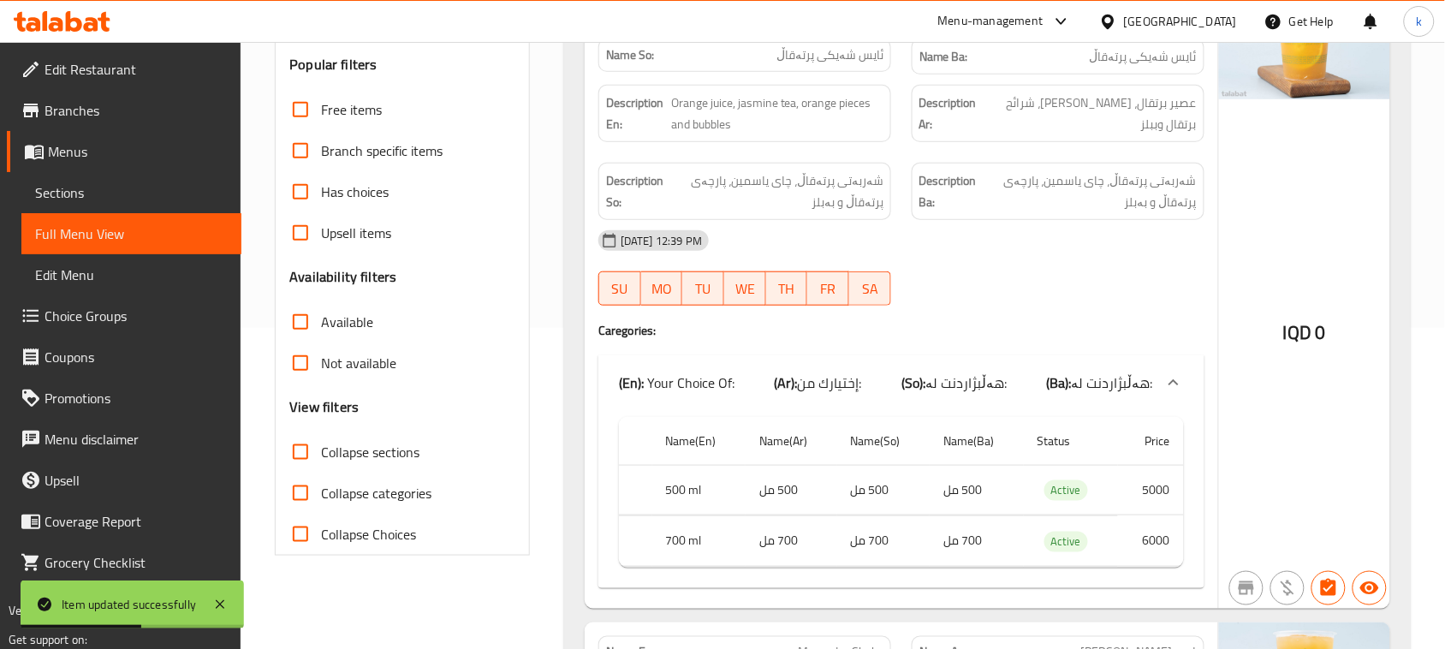
click at [301, 462] on input "Collapse sections" at bounding box center [300, 451] width 41 height 41
checkbox input "true"
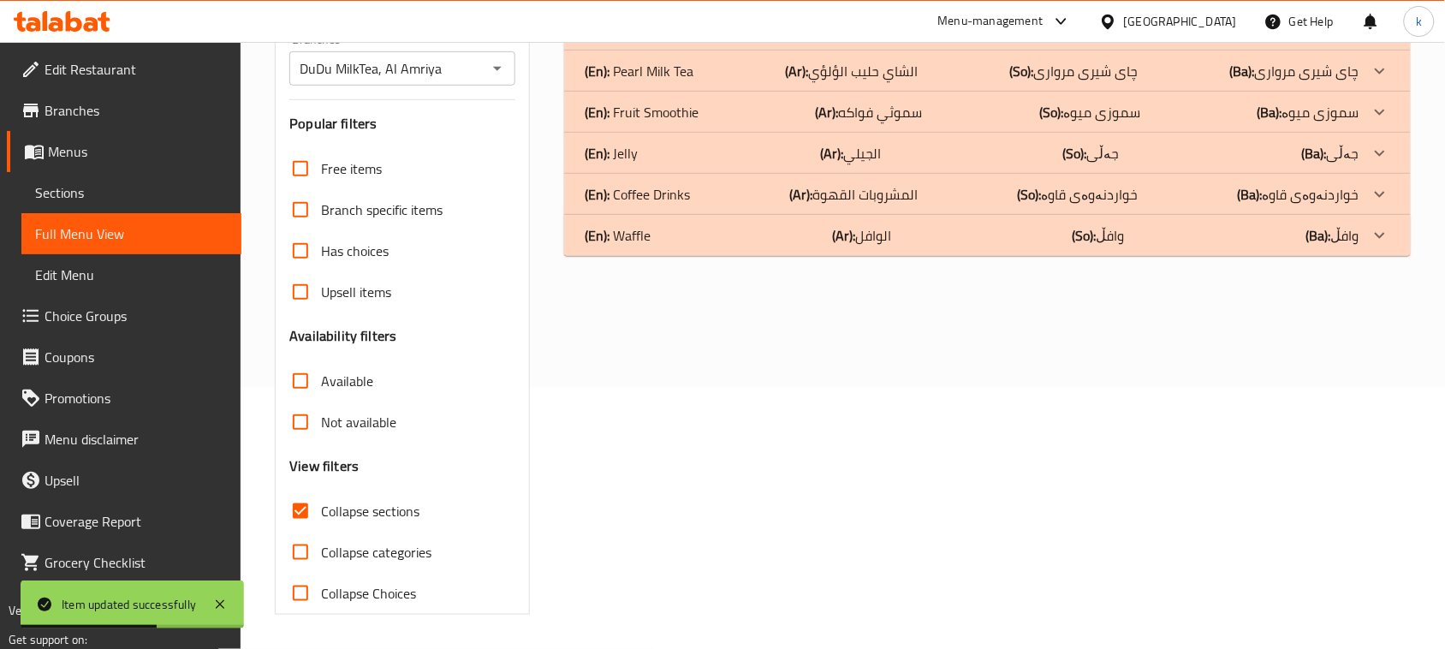
scroll to position [262, 0]
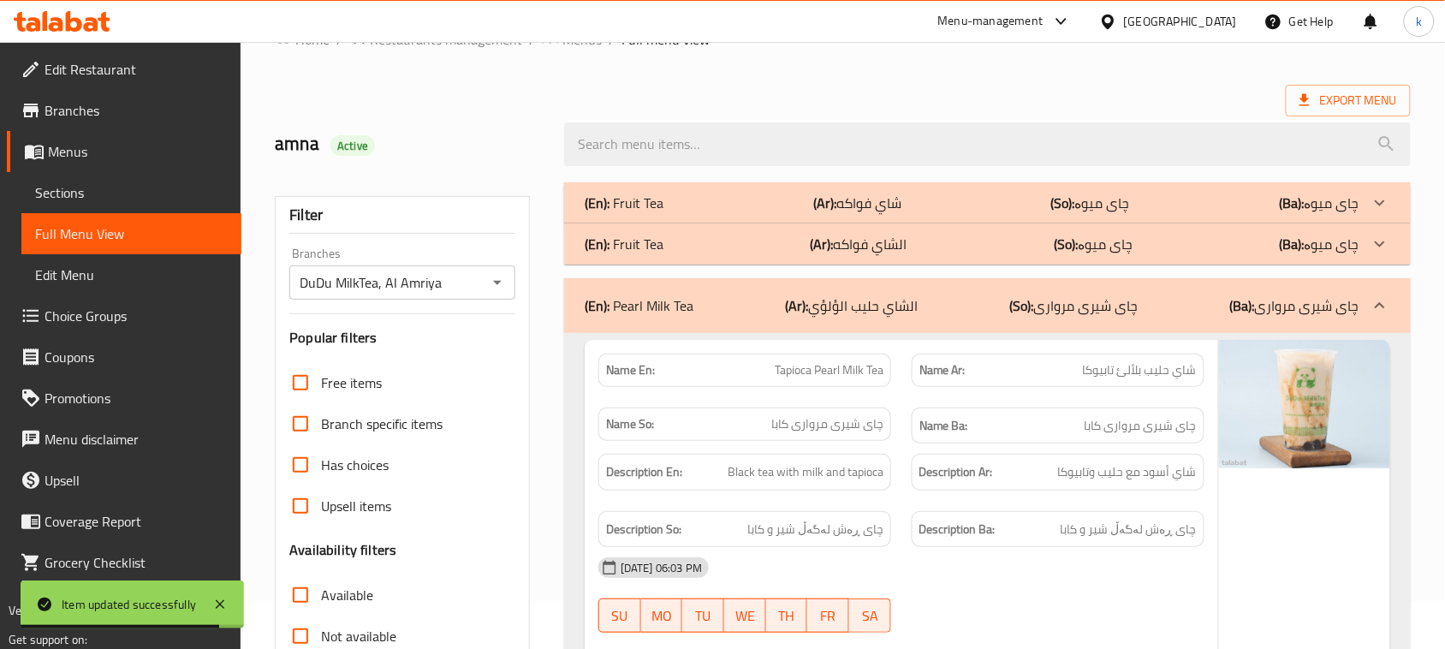
click at [681, 223] on div "(En): Fruit Tea (Ar): الشاي فواكه (So): چای میوە (Ba): چای میوە" at bounding box center [987, 202] width 847 height 41
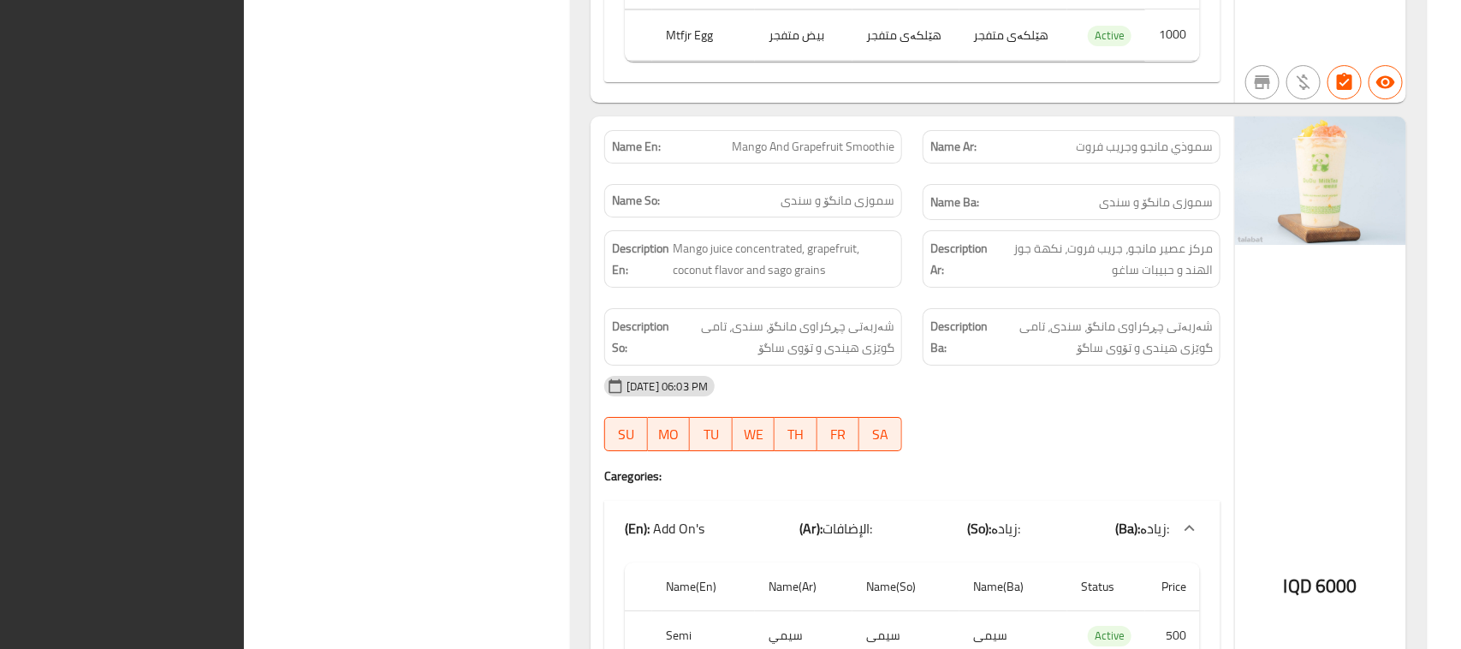
scroll to position [14755, 0]
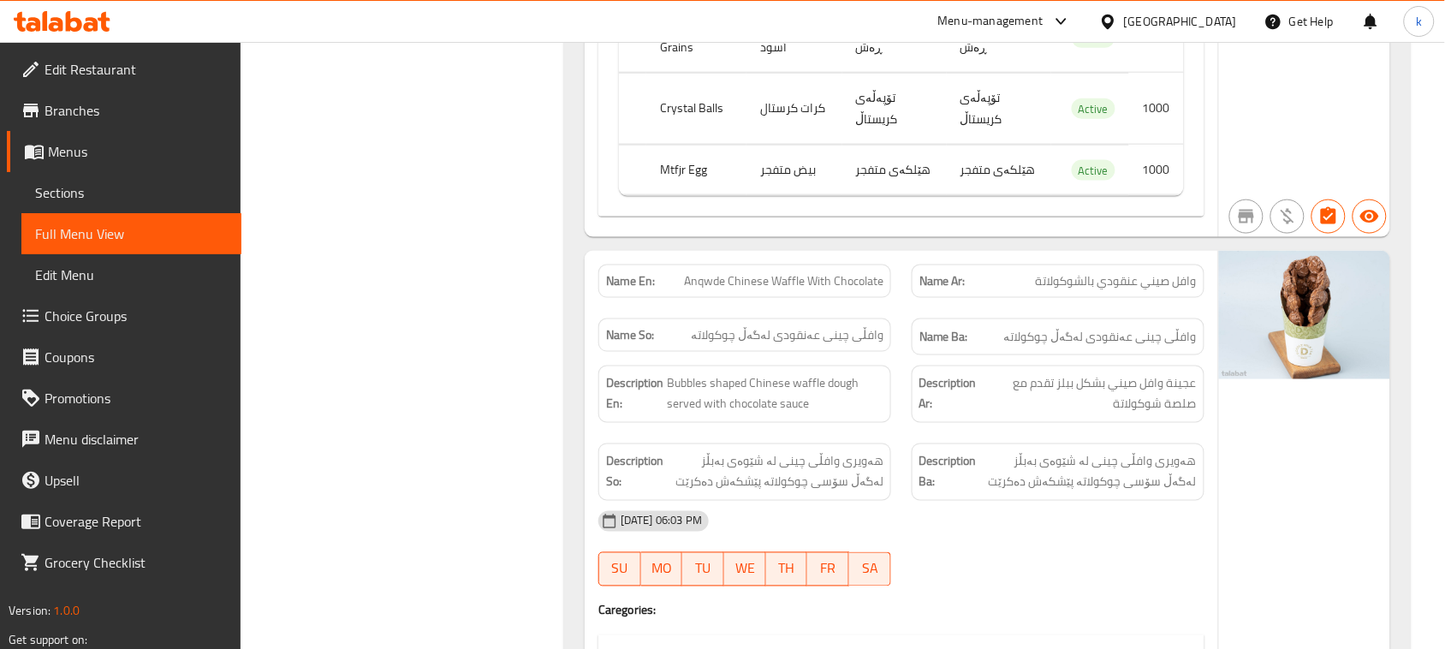
click at [52, 157] on span "Menus" at bounding box center [138, 151] width 180 height 21
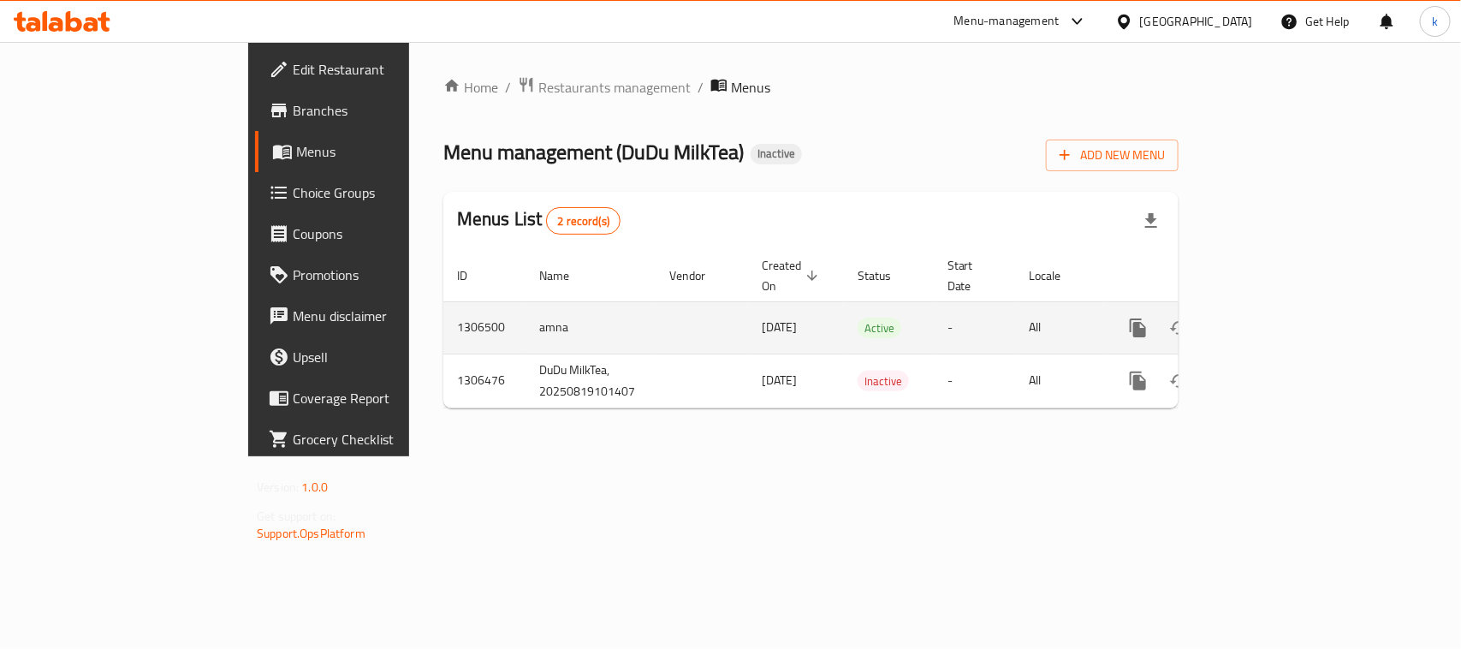
click at [1282, 307] on link "enhanced table" at bounding box center [1261, 327] width 41 height 41
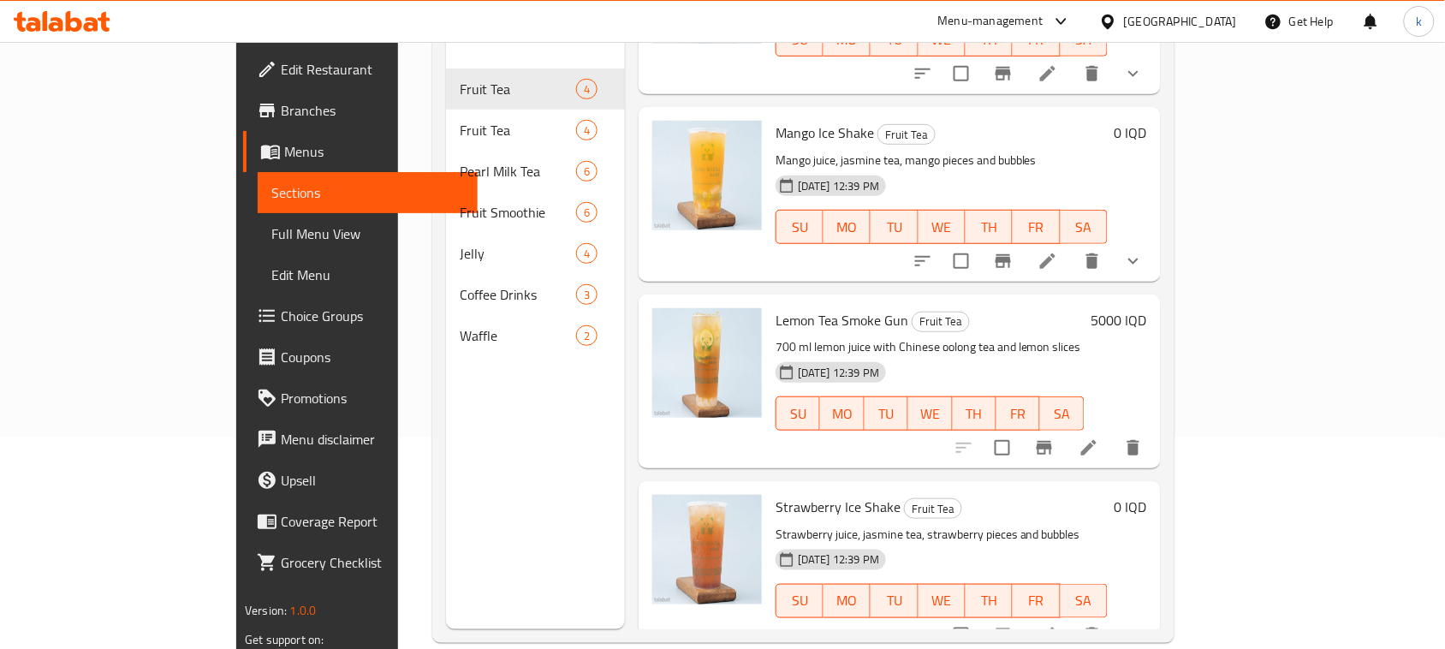
scroll to position [214, 0]
click at [1097, 437] on icon at bounding box center [1088, 444] width 15 height 15
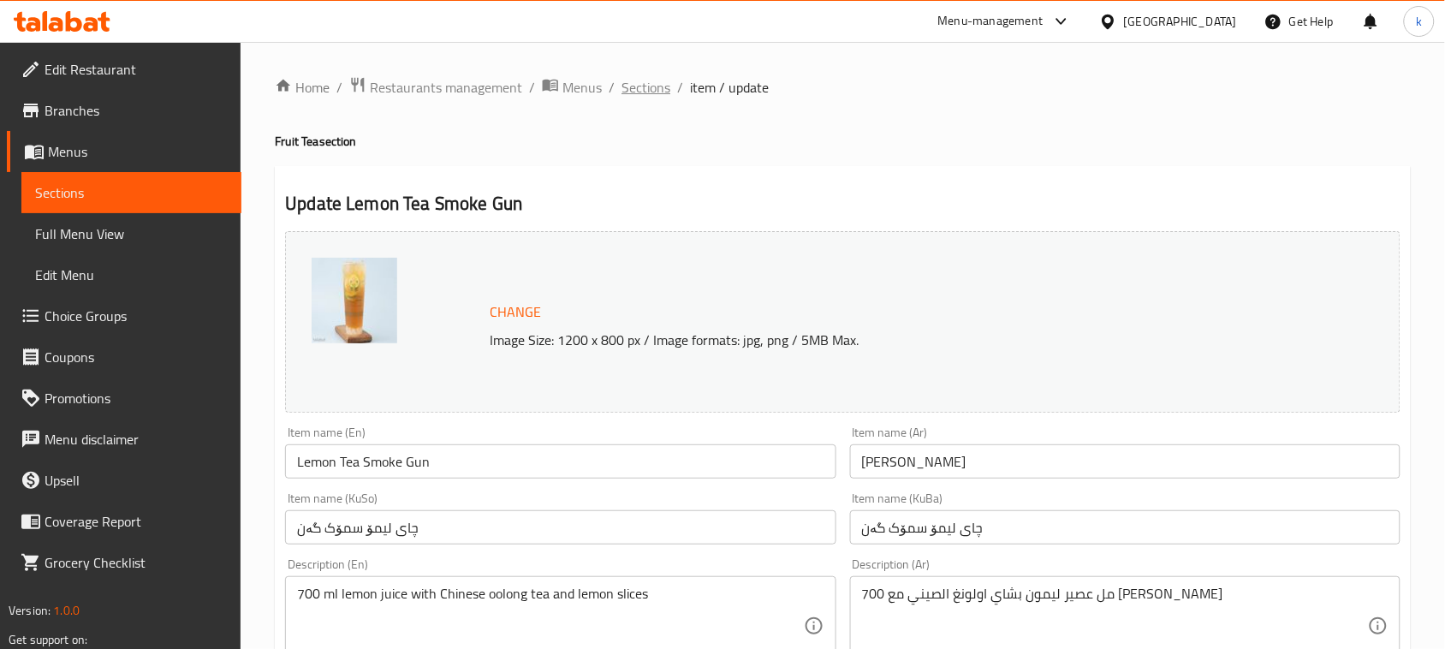
click at [638, 77] on span "Sections" at bounding box center [646, 87] width 49 height 21
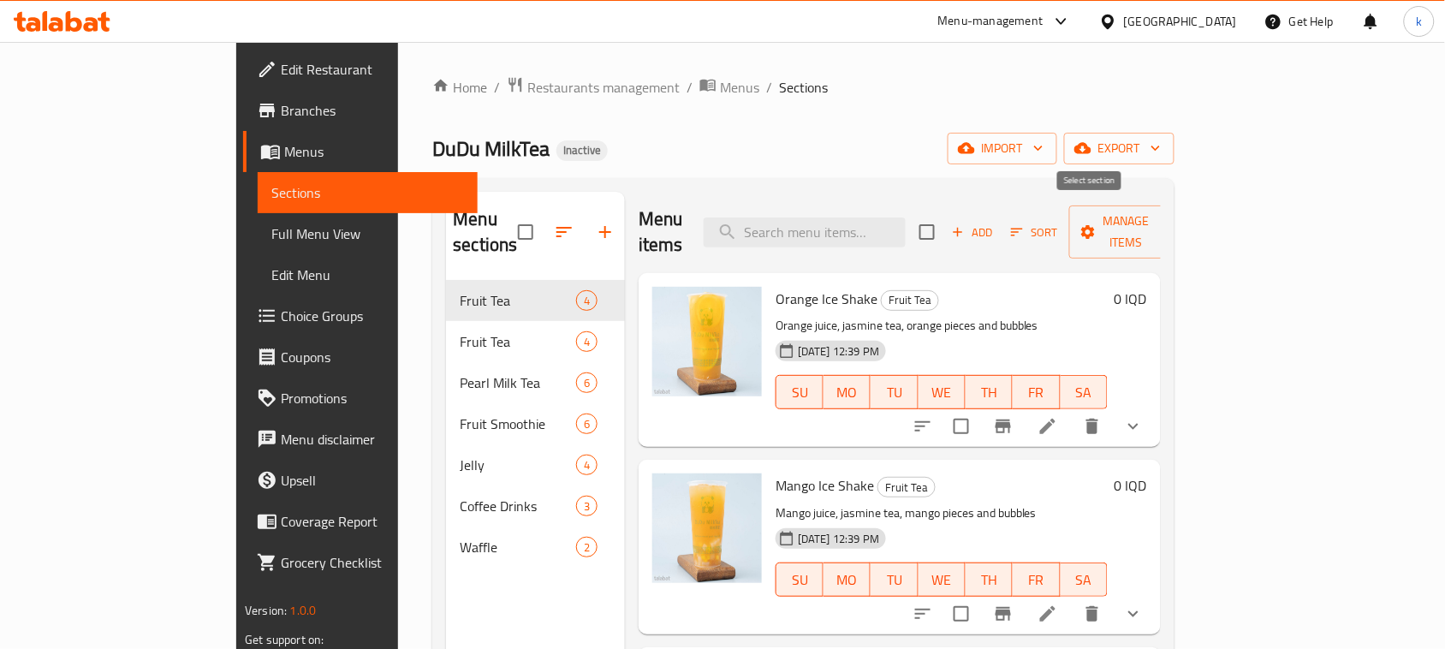
click at [945, 221] on input "checkbox" at bounding box center [927, 232] width 36 height 36
checkbox input "true"
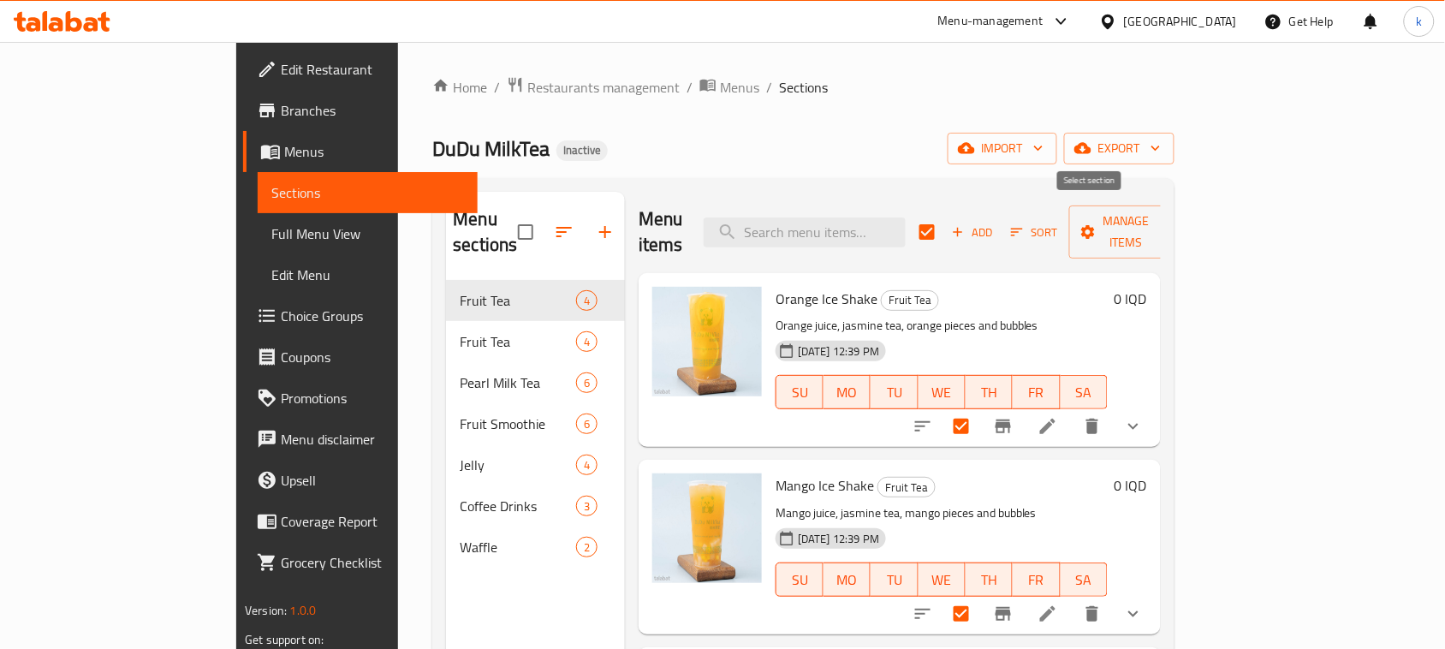
checkbox input "true"
click at [1170, 223] on span "Manage items" at bounding box center [1126, 232] width 87 height 43
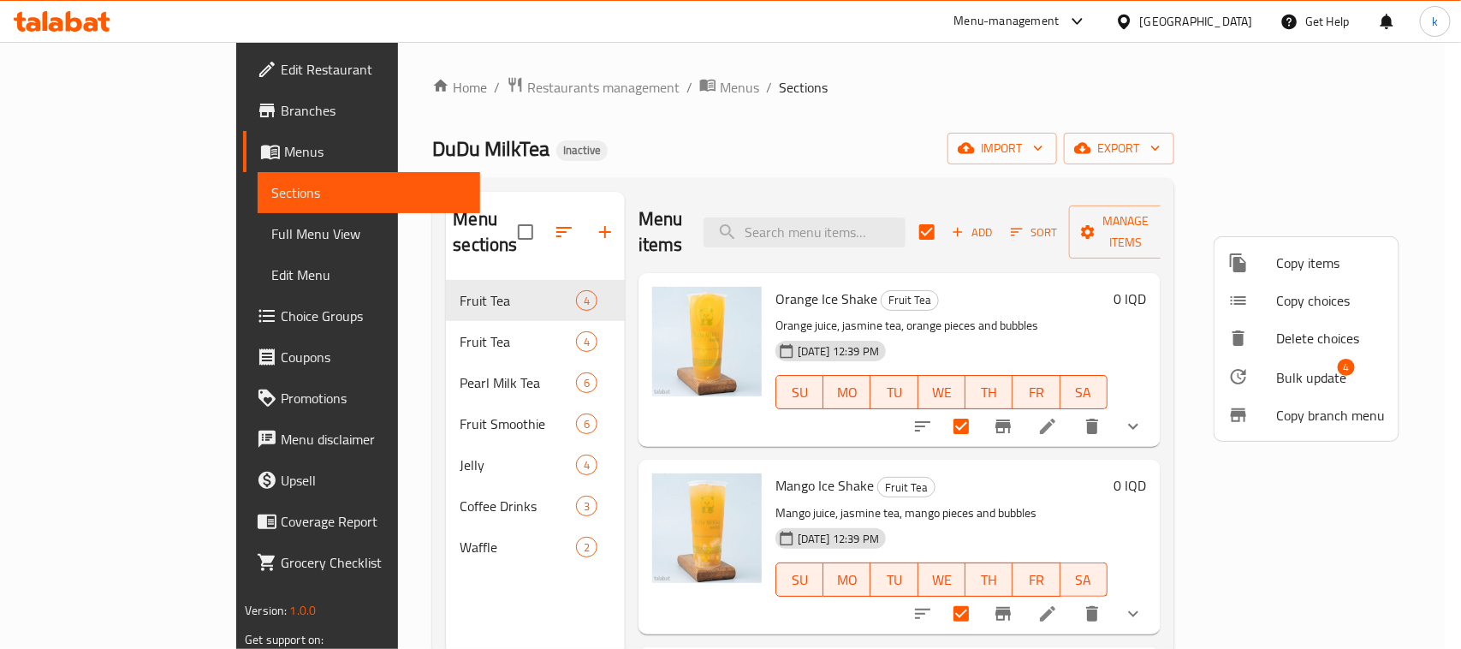
click at [1300, 367] on span "Bulk update" at bounding box center [1311, 377] width 70 height 21
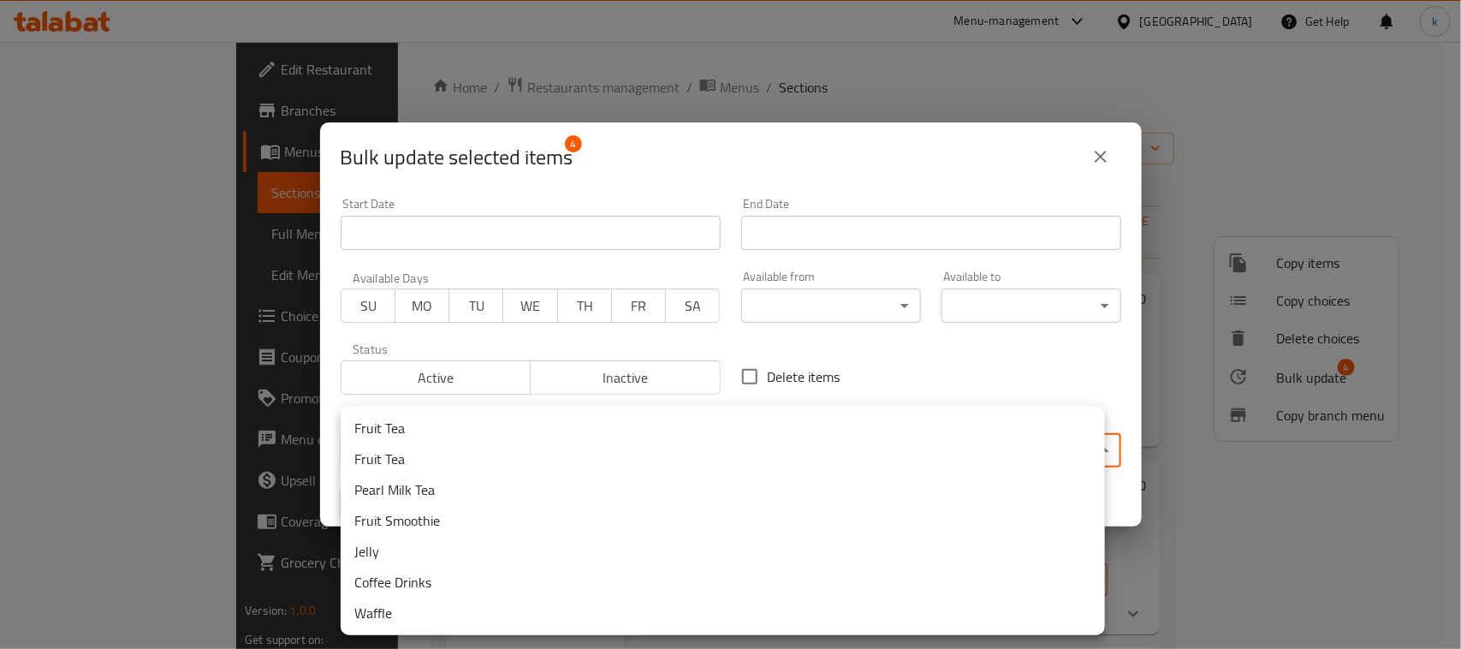
click at [533, 450] on body "​ Menu-management Iraq Get Help k Edit Restaurant Branches Menus Sections Full …" at bounding box center [730, 345] width 1461 height 607
click at [381, 458] on li "Fruit Tea" at bounding box center [723, 458] width 764 height 31
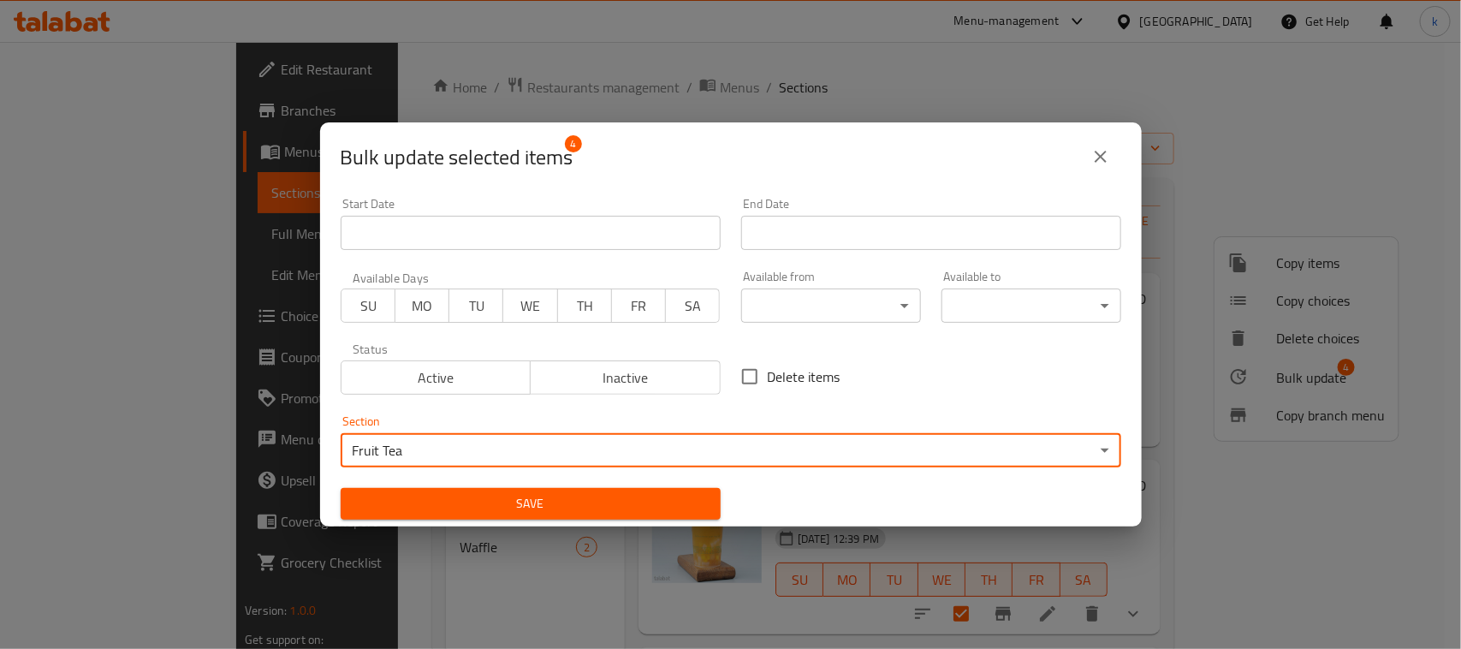
click at [584, 503] on span "Save" at bounding box center [530, 503] width 353 height 21
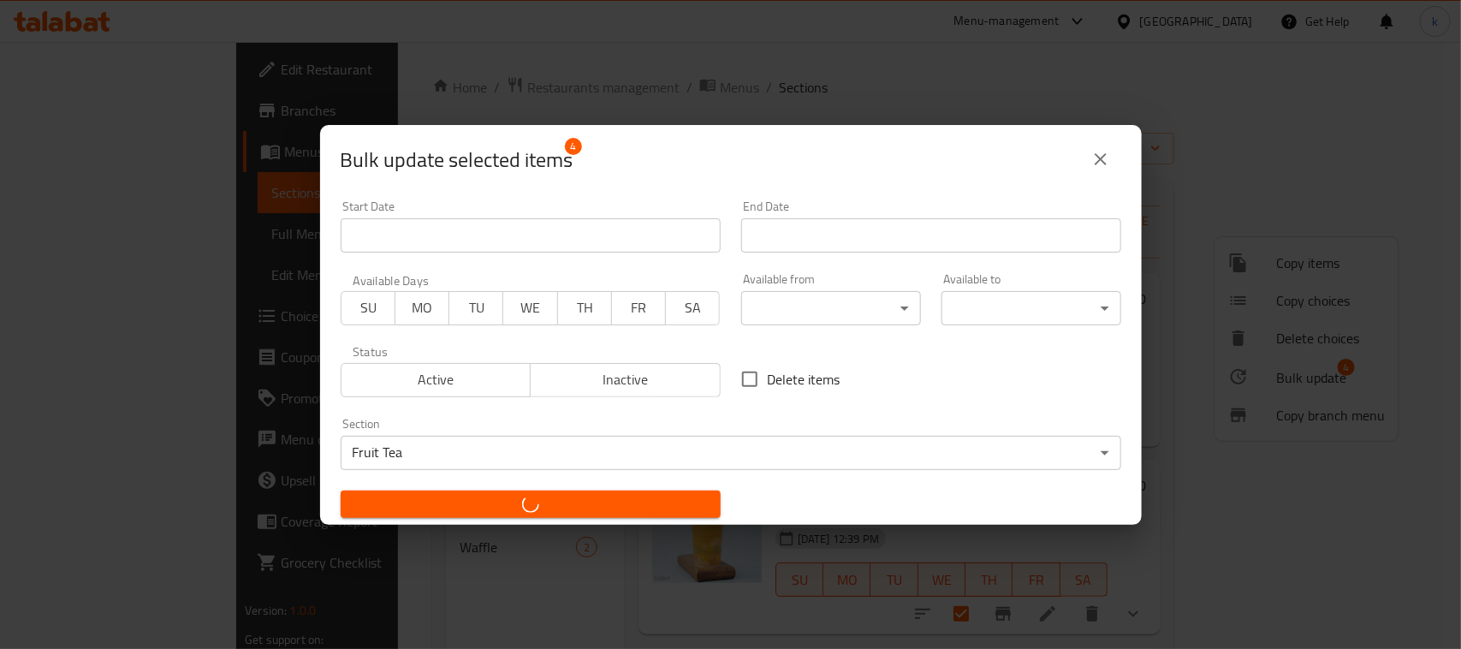
checkbox input "false"
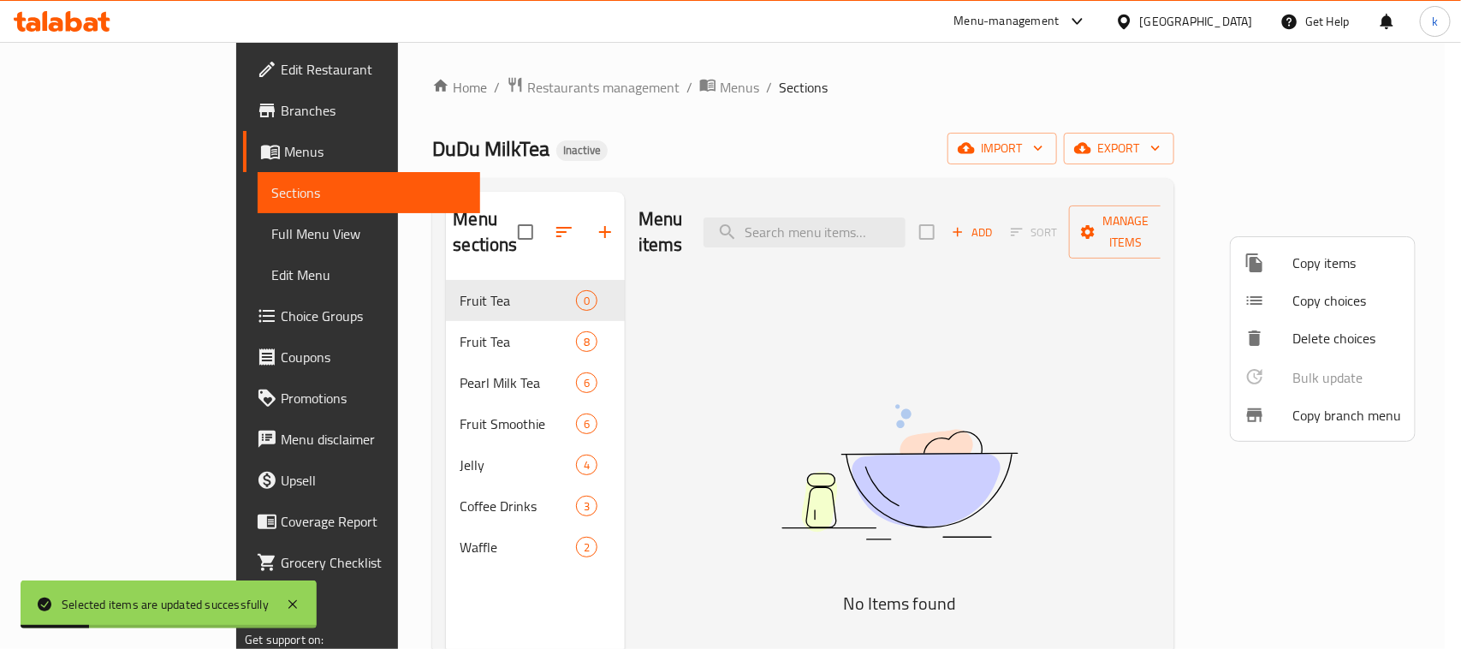
click at [472, 268] on div at bounding box center [730, 324] width 1461 height 649
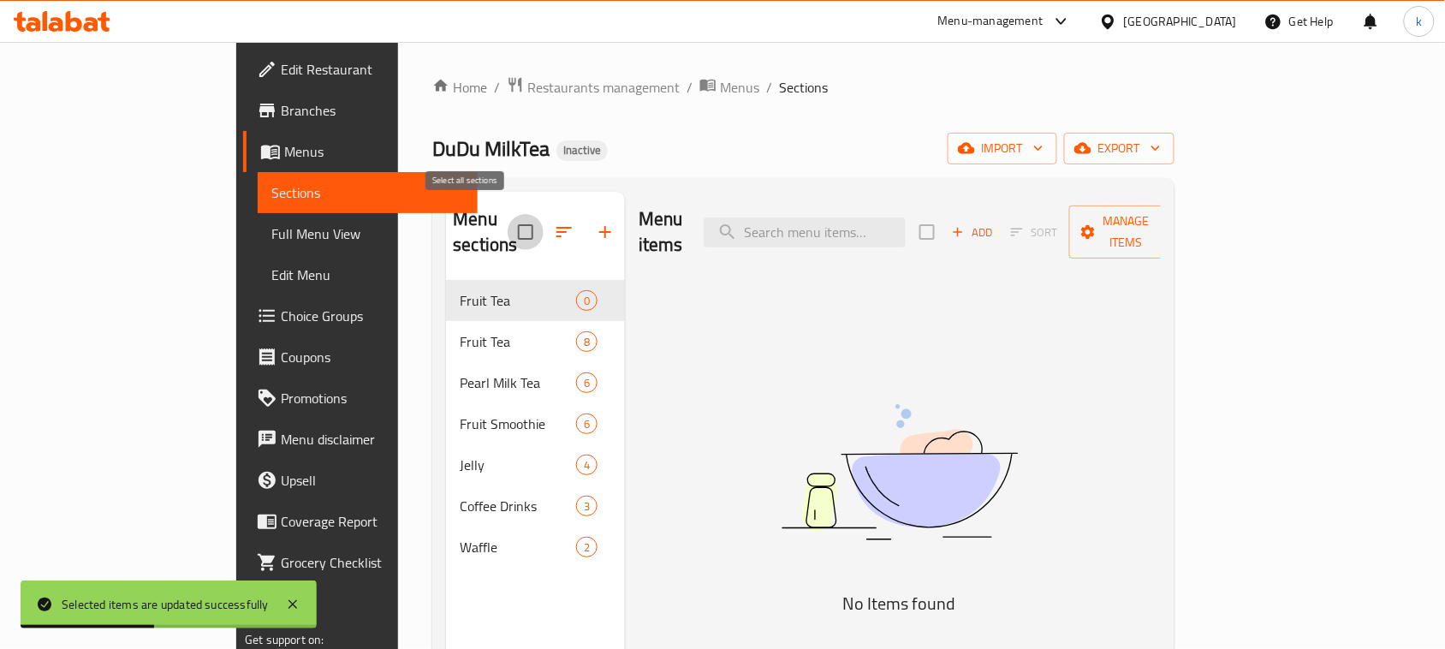
click at [508, 228] on input "checkbox" at bounding box center [526, 232] width 36 height 36
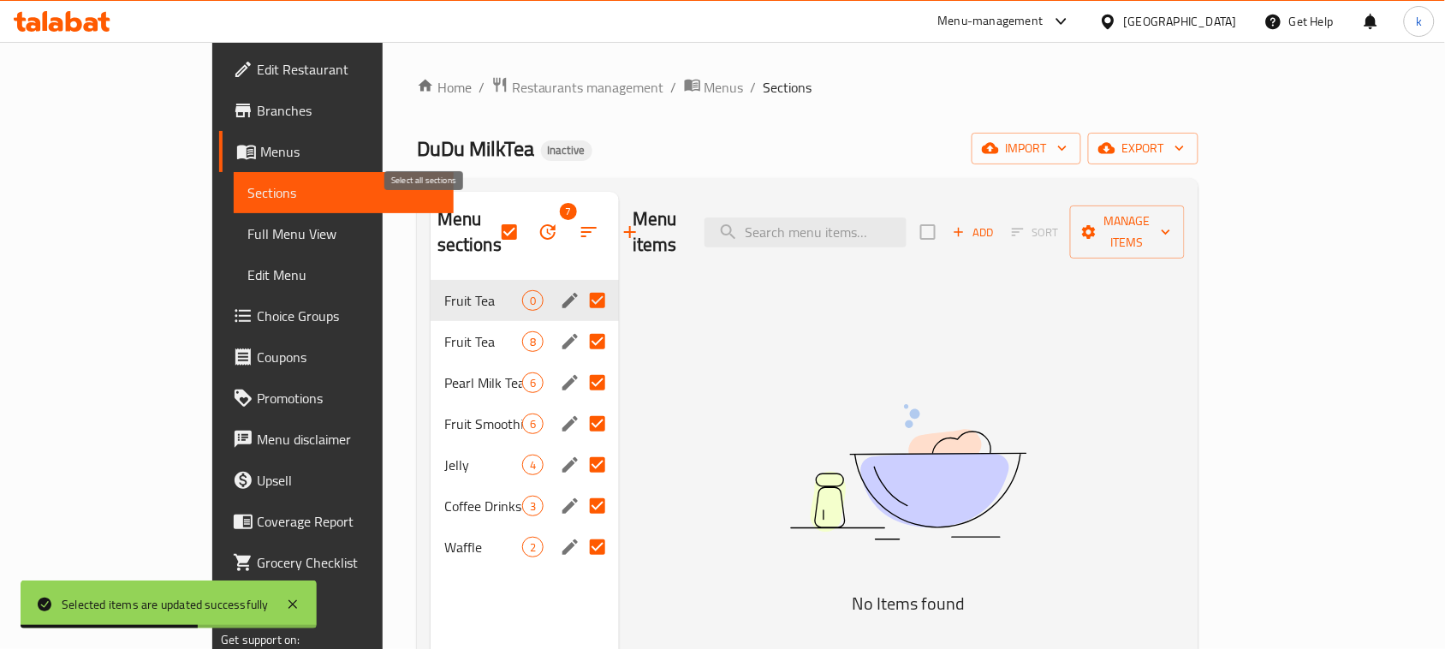
click at [491, 218] on input "checkbox" at bounding box center [509, 232] width 36 height 36
checkbox input "false"
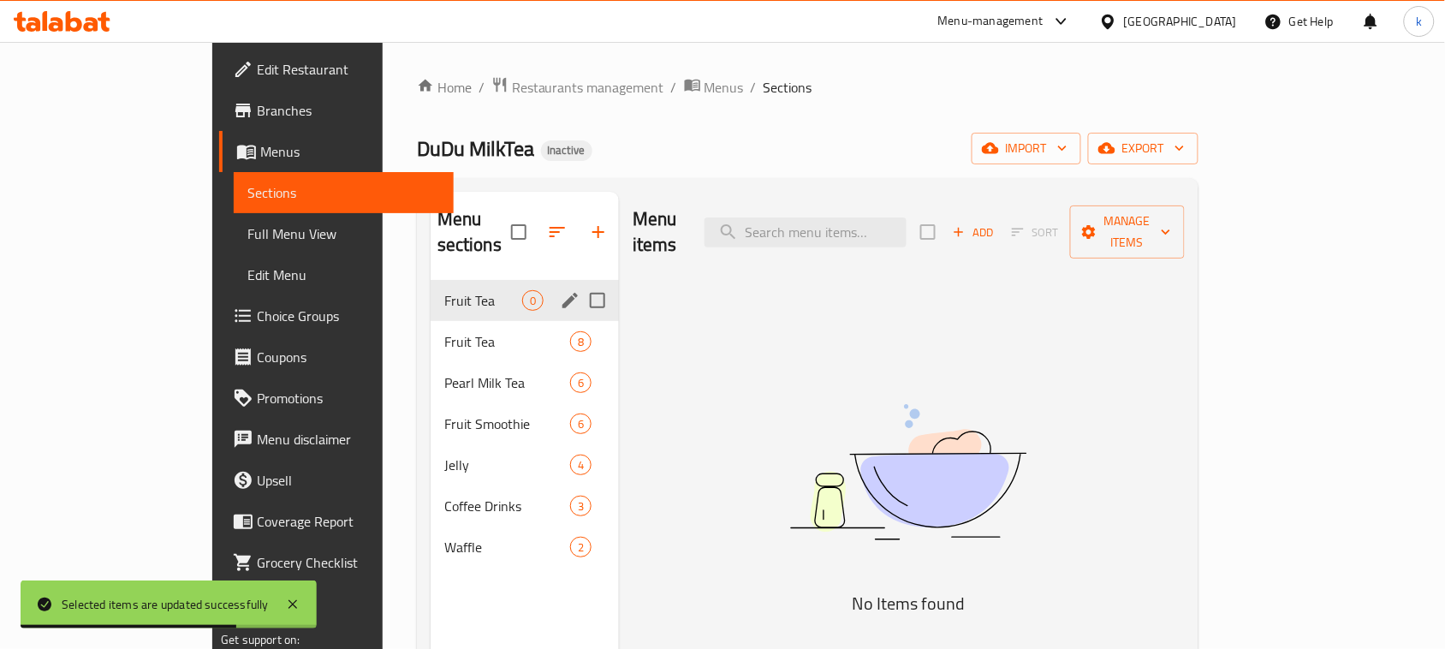
click at [580, 283] on input "Menu sections" at bounding box center [598, 301] width 36 height 36
checkbox input "true"
click at [540, 224] on icon "button" at bounding box center [547, 231] width 15 height 15
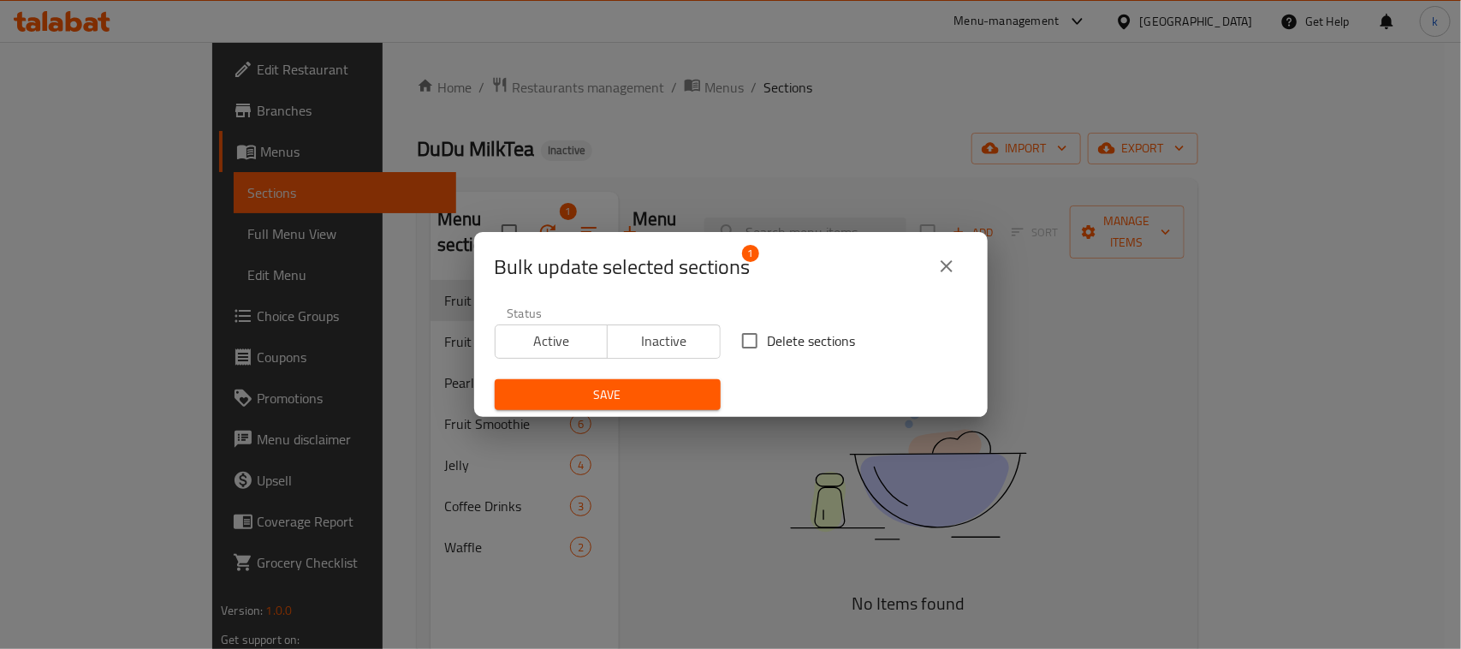
click at [745, 338] on input "Delete sections" at bounding box center [750, 341] width 36 height 36
checkbox input "true"
click at [647, 390] on span "Save" at bounding box center [608, 394] width 199 height 21
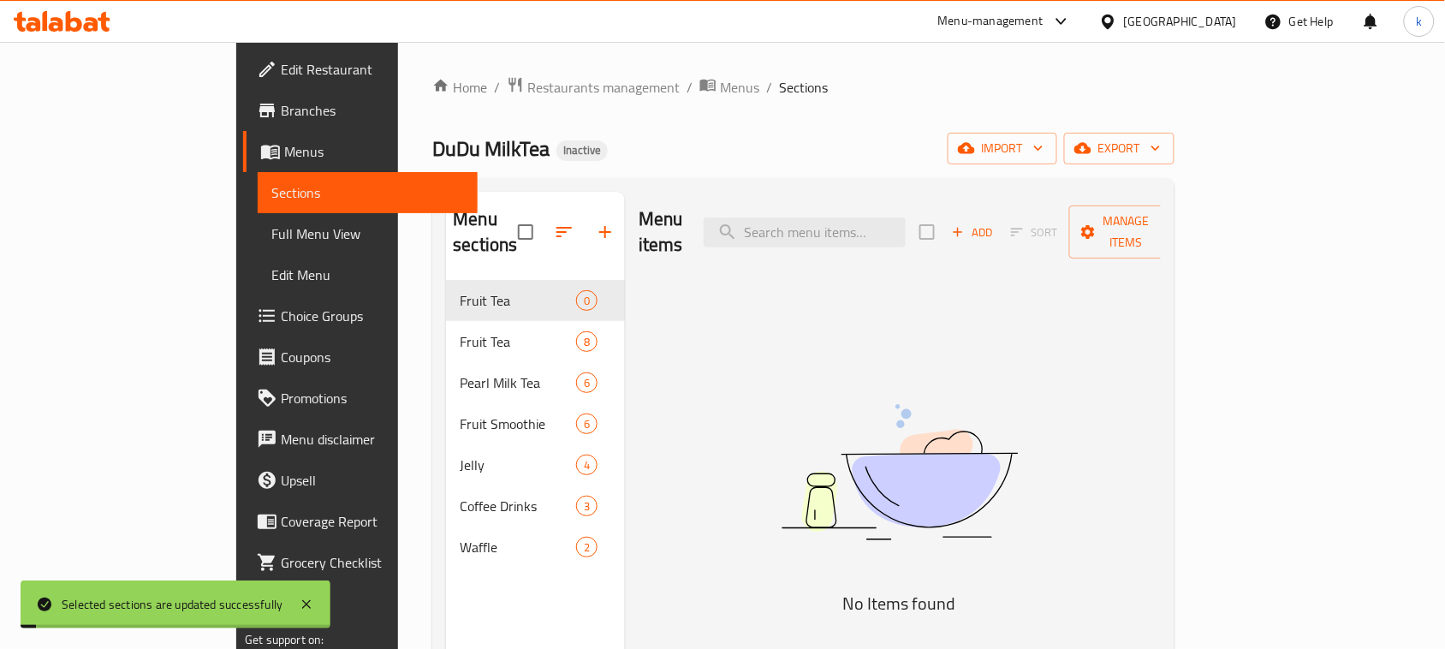
click at [606, 122] on div "Home / Restaurants management / Menus / Sections DuDu MilkTea Inactive import e…" at bounding box center [802, 465] width 741 height 778
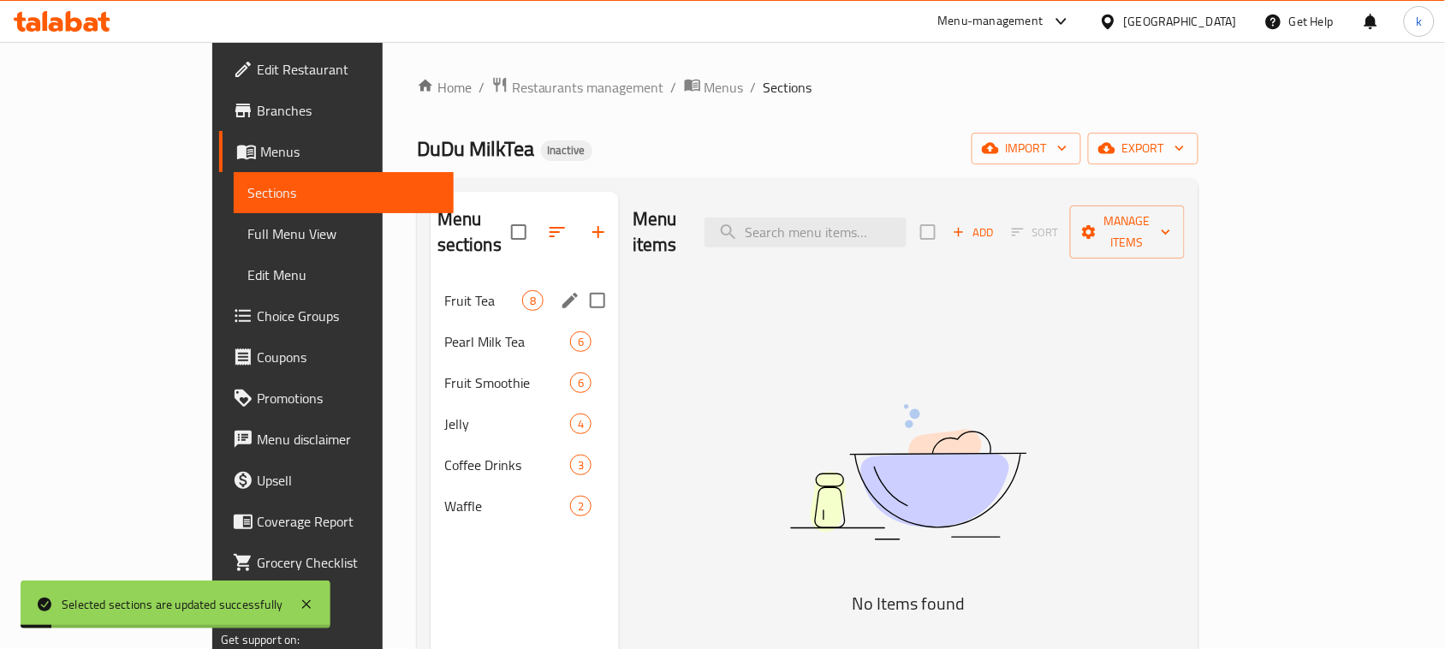
click at [444, 290] on span "Fruit Tea" at bounding box center [483, 300] width 78 height 21
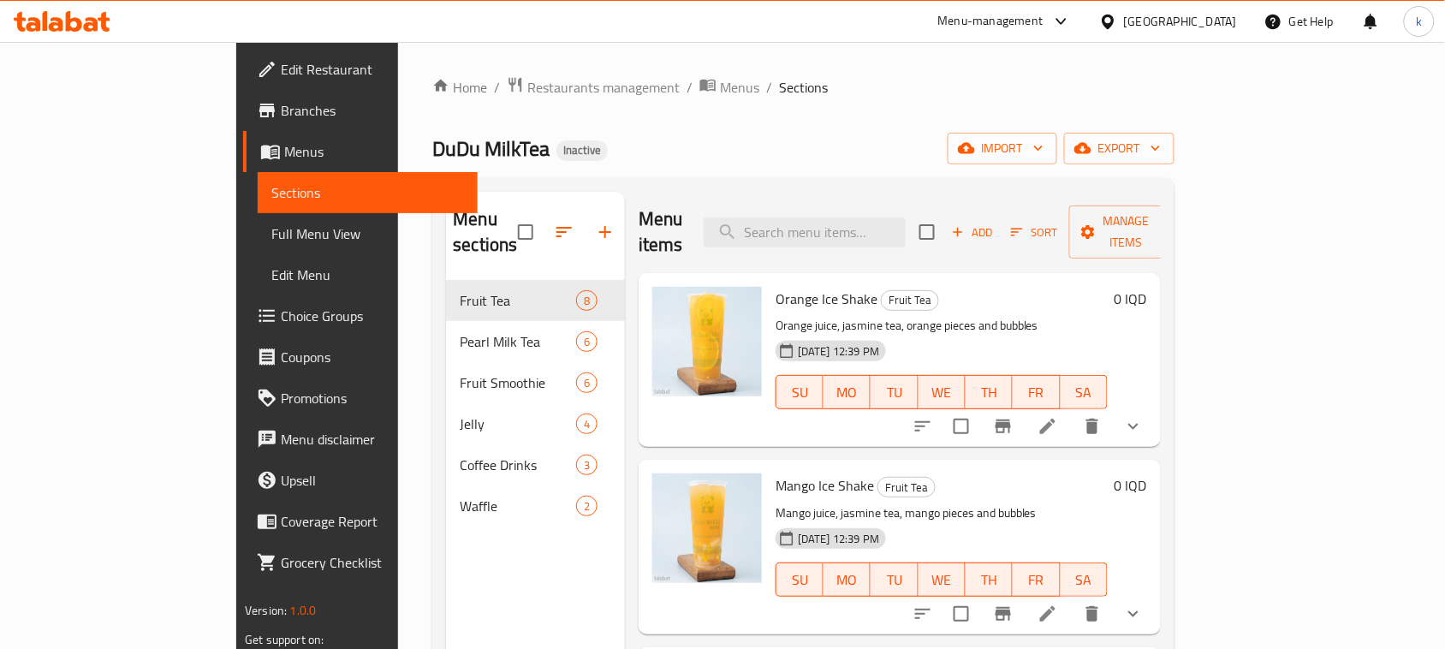
click at [75, 20] on icon at bounding box center [74, 21] width 16 height 21
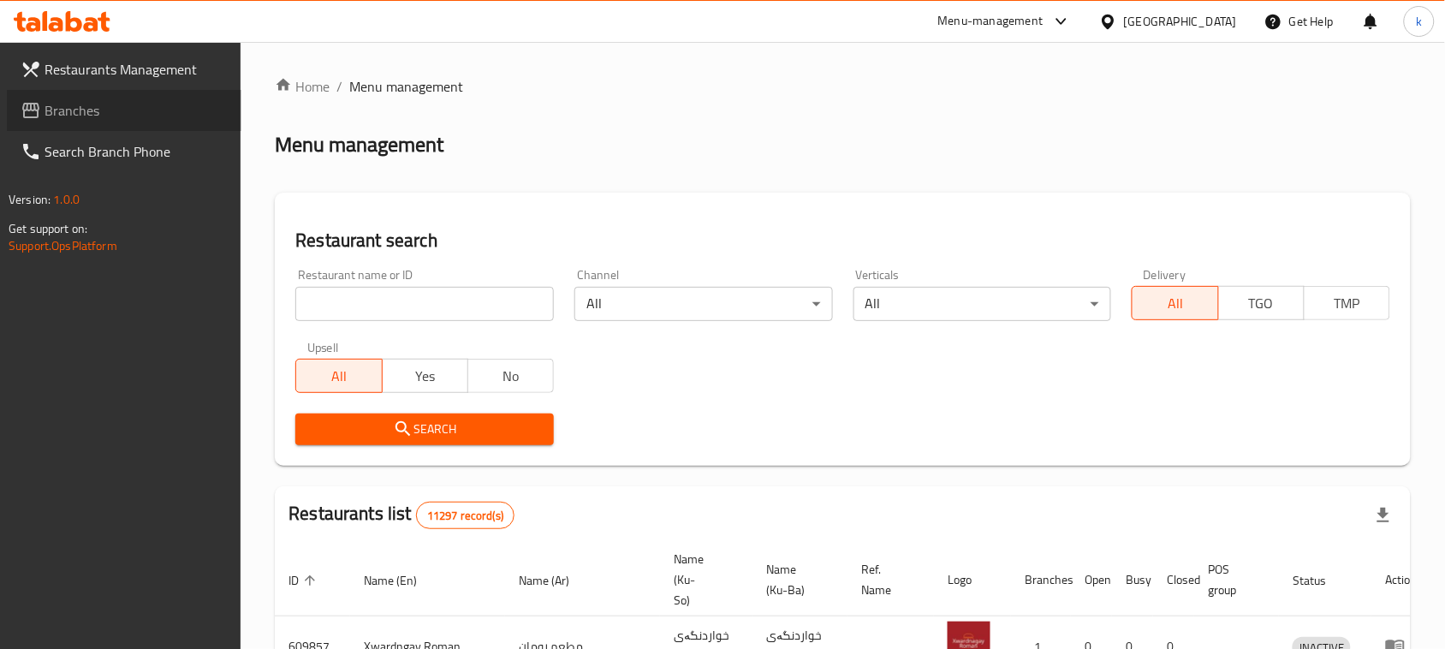
click at [45, 122] on link "Branches" at bounding box center [124, 110] width 235 height 41
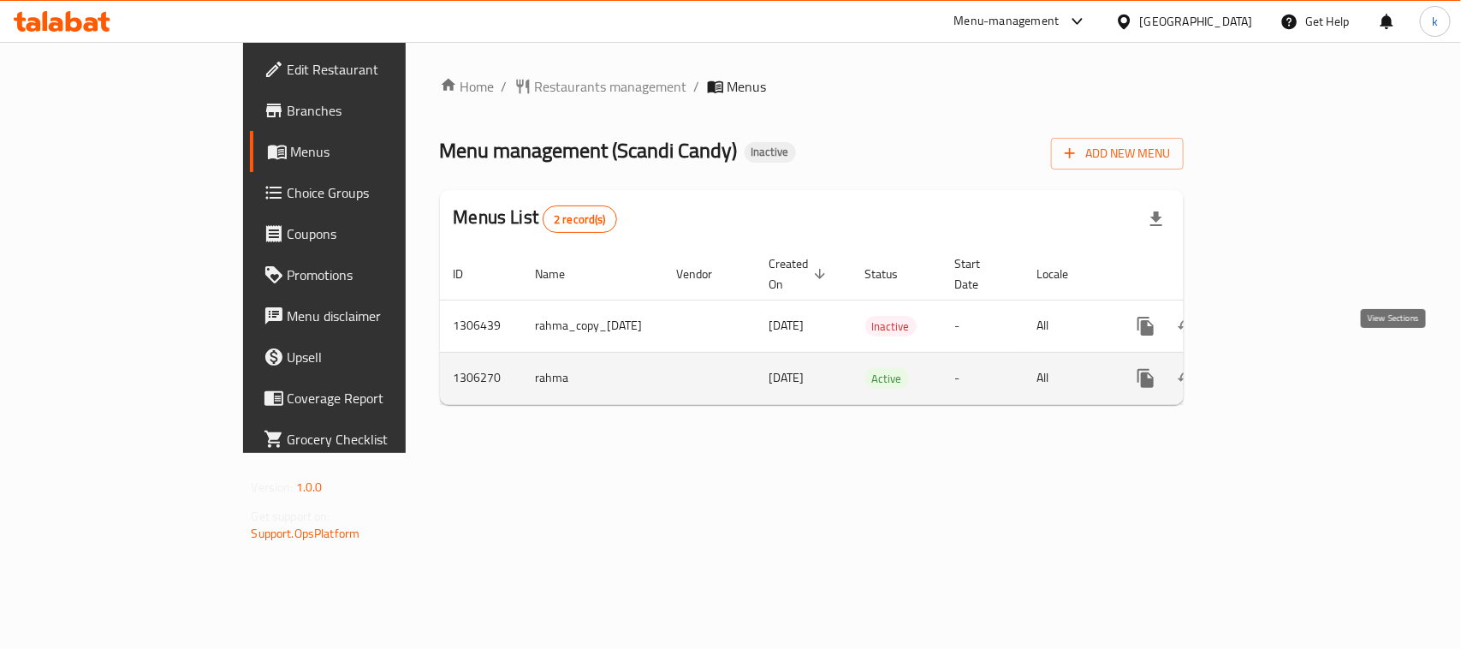
click at [1280, 368] on icon "enhanced table" at bounding box center [1269, 378] width 21 height 21
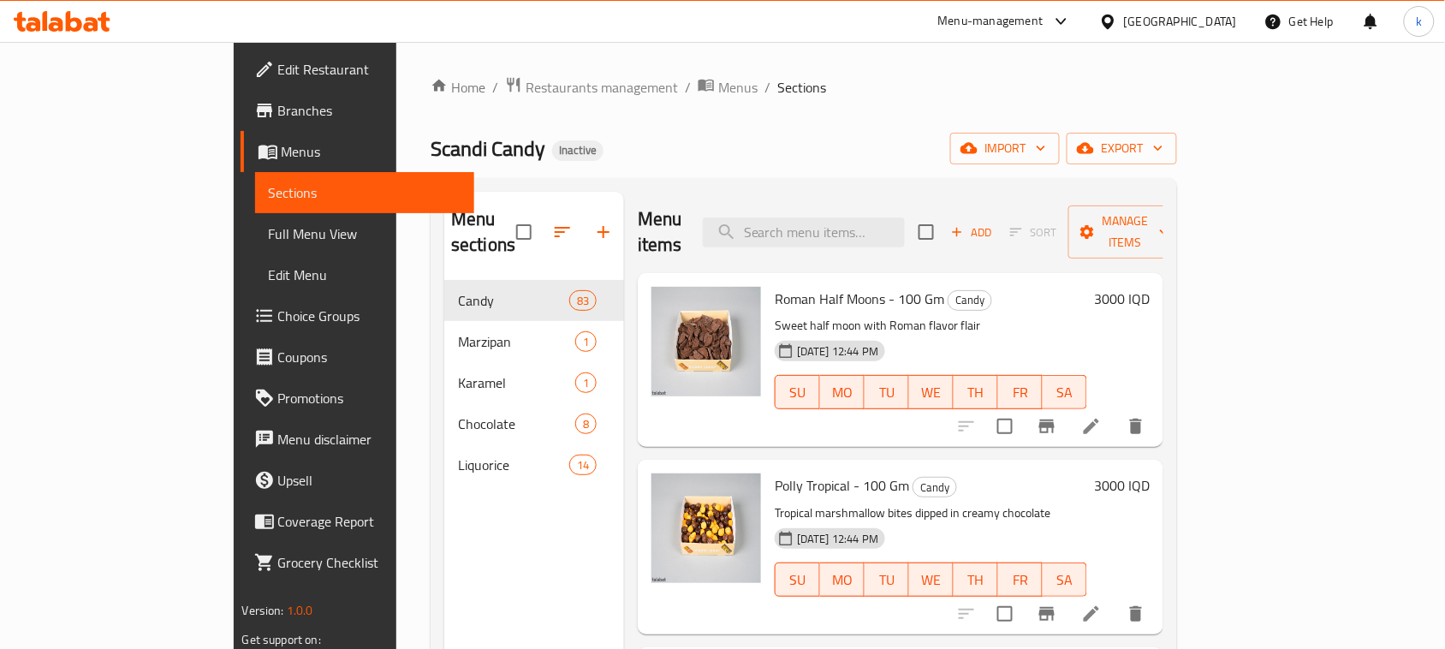
click at [87, 36] on div at bounding box center [62, 21] width 124 height 34
click at [83, 30] on icon at bounding box center [62, 21] width 97 height 21
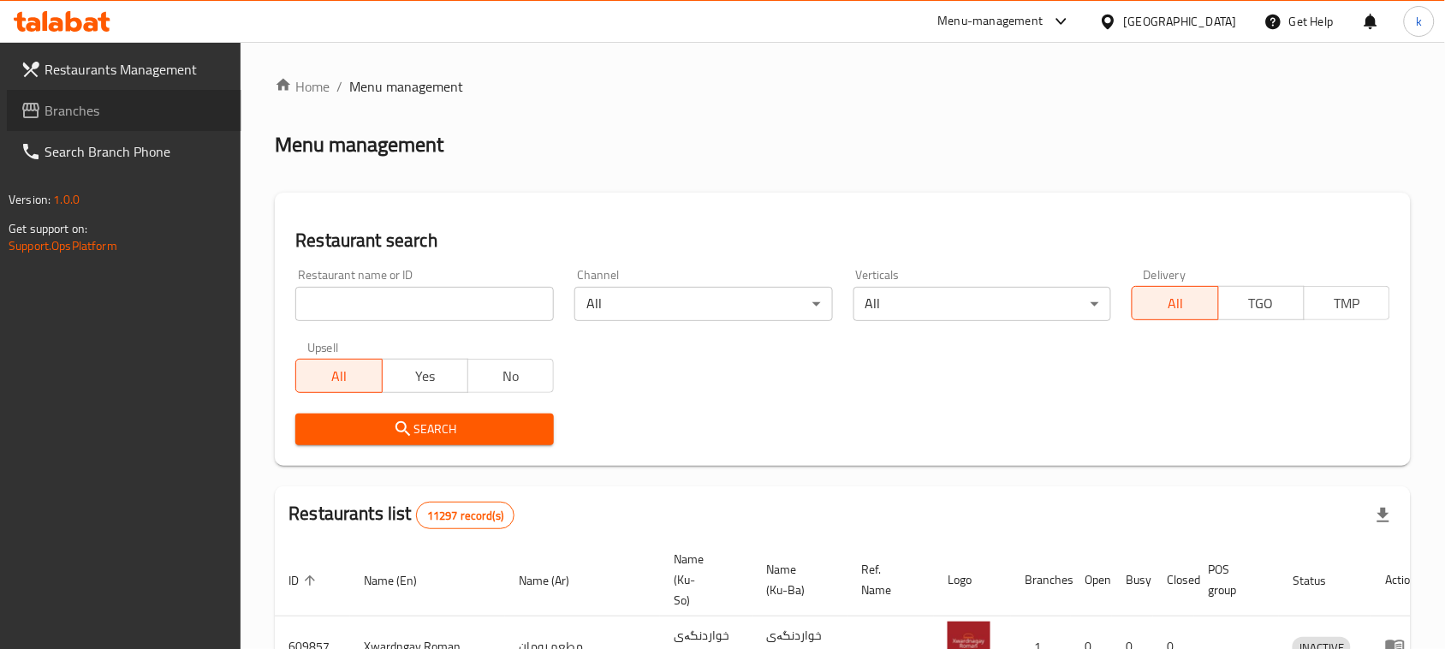
click at [56, 100] on span "Branches" at bounding box center [136, 110] width 183 height 21
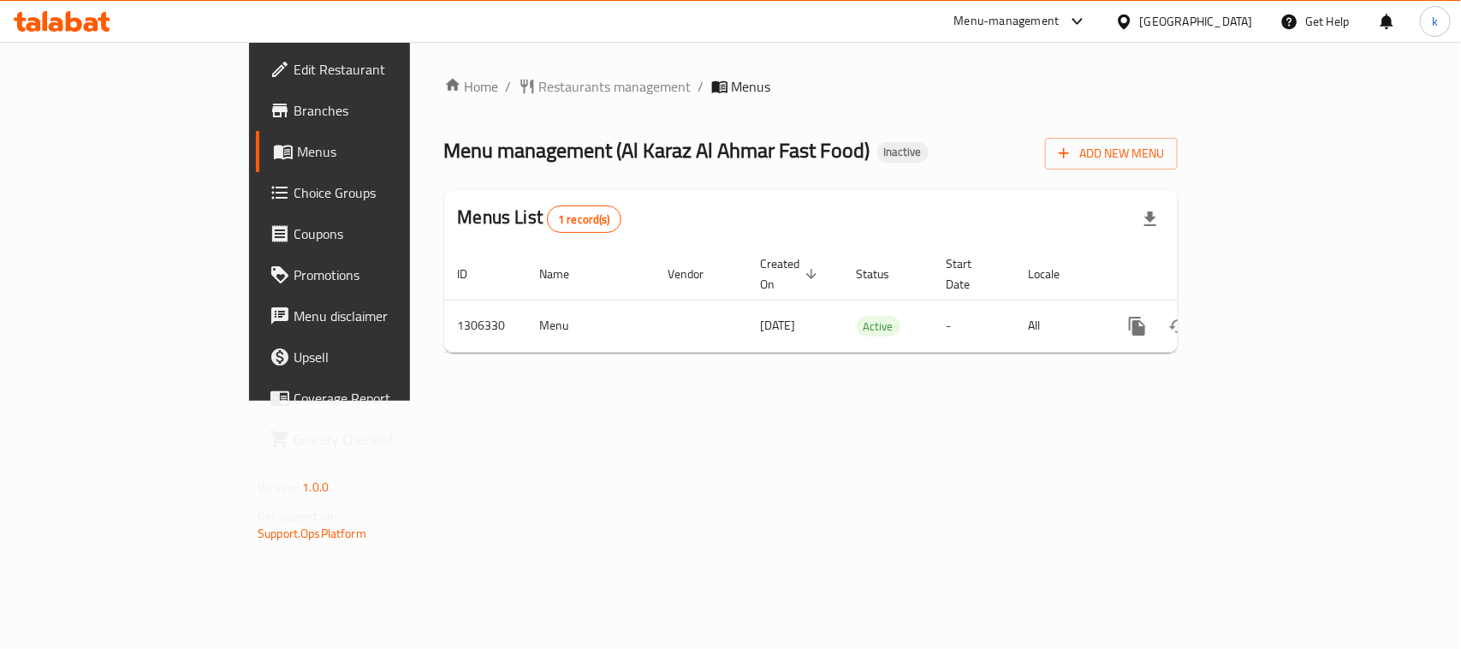
click at [294, 104] on span "Branches" at bounding box center [387, 110] width 186 height 21
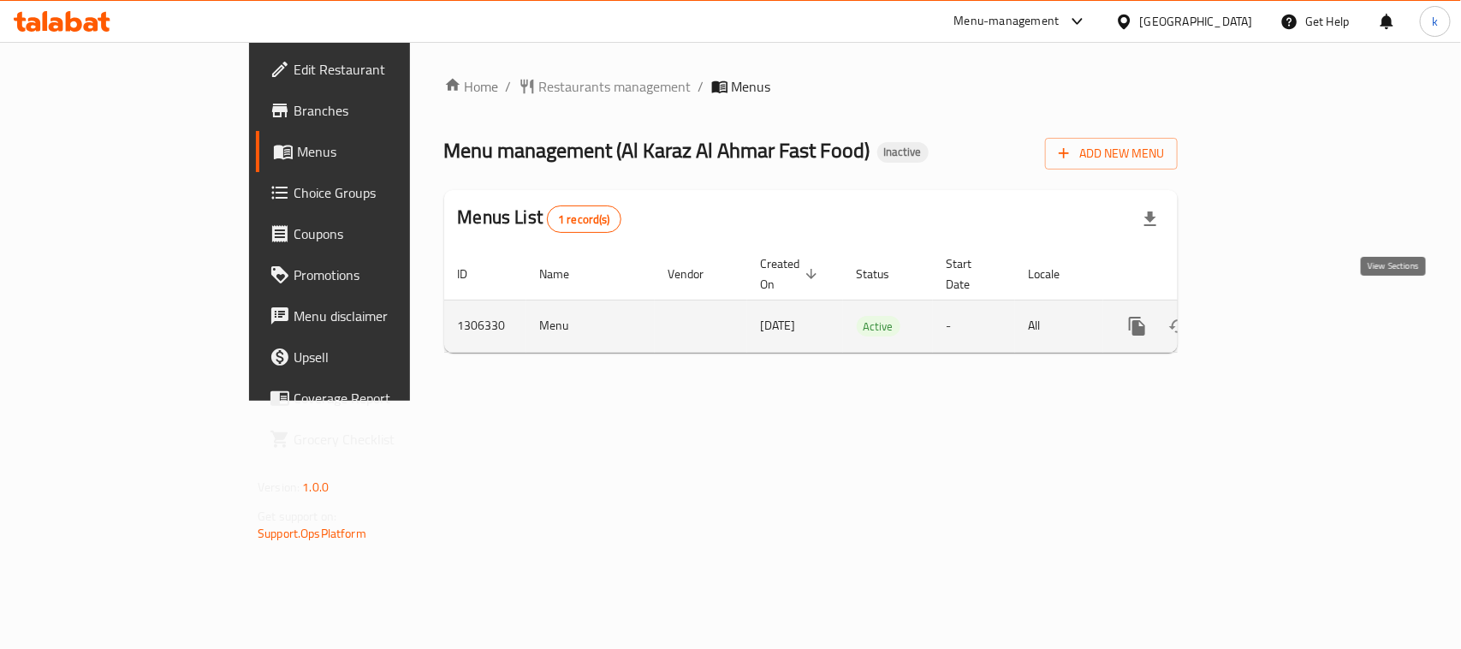
click at [1271, 316] on icon "enhanced table" at bounding box center [1261, 326] width 21 height 21
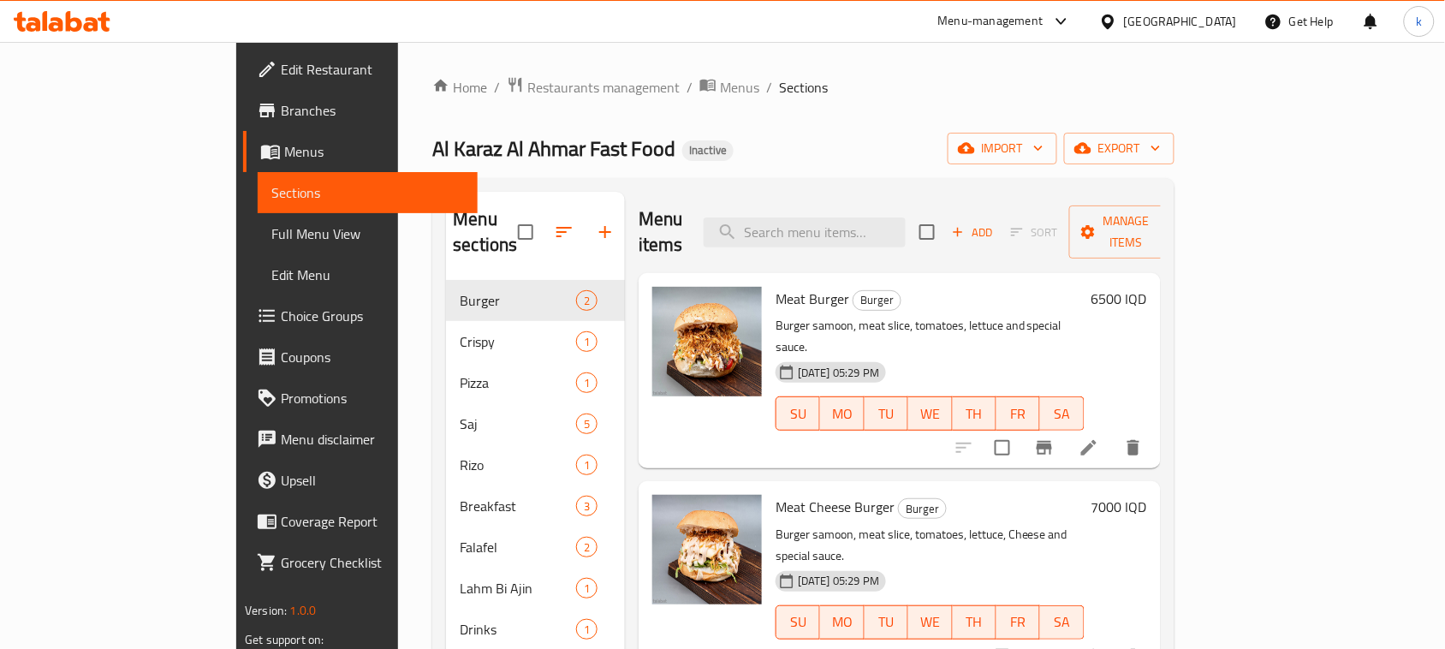
click at [599, 226] on icon "button" at bounding box center [605, 232] width 12 height 12
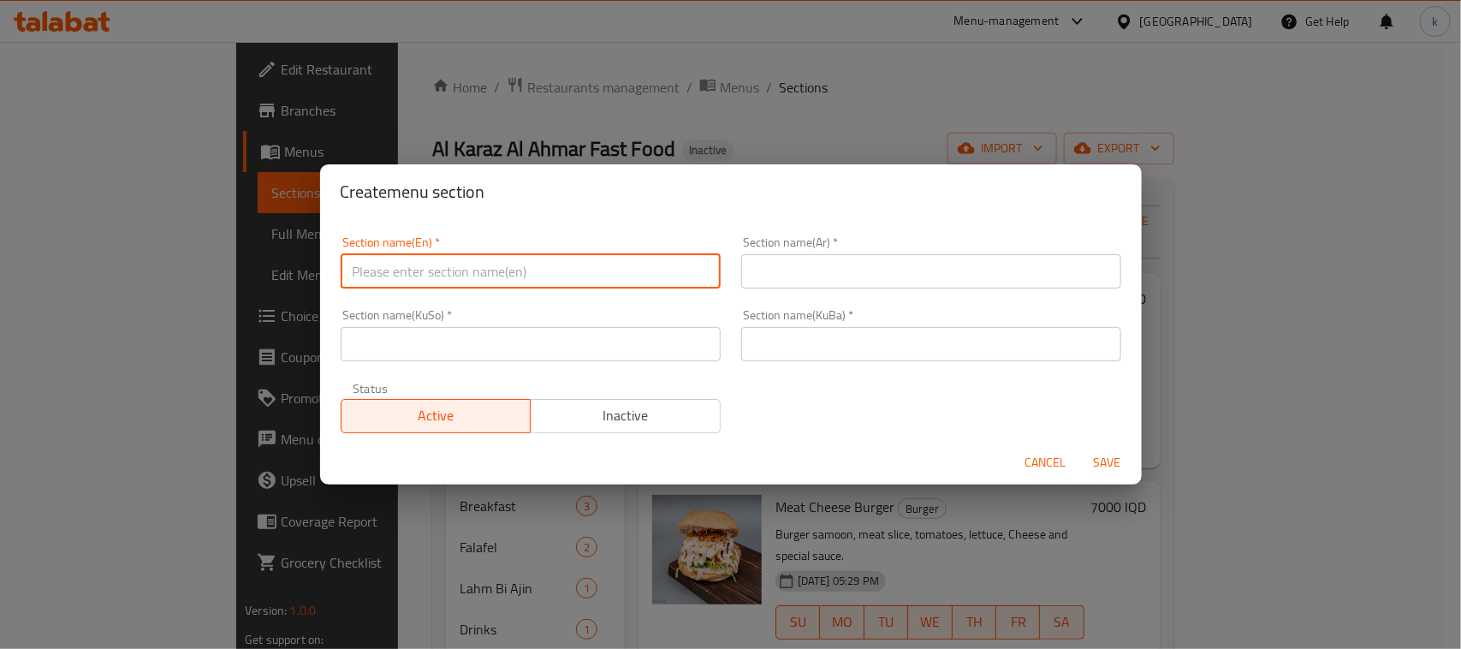
click at [441, 283] on input "text" at bounding box center [531, 271] width 380 height 34
type input "French Fries"
click at [798, 274] on input "text" at bounding box center [931, 271] width 380 height 34
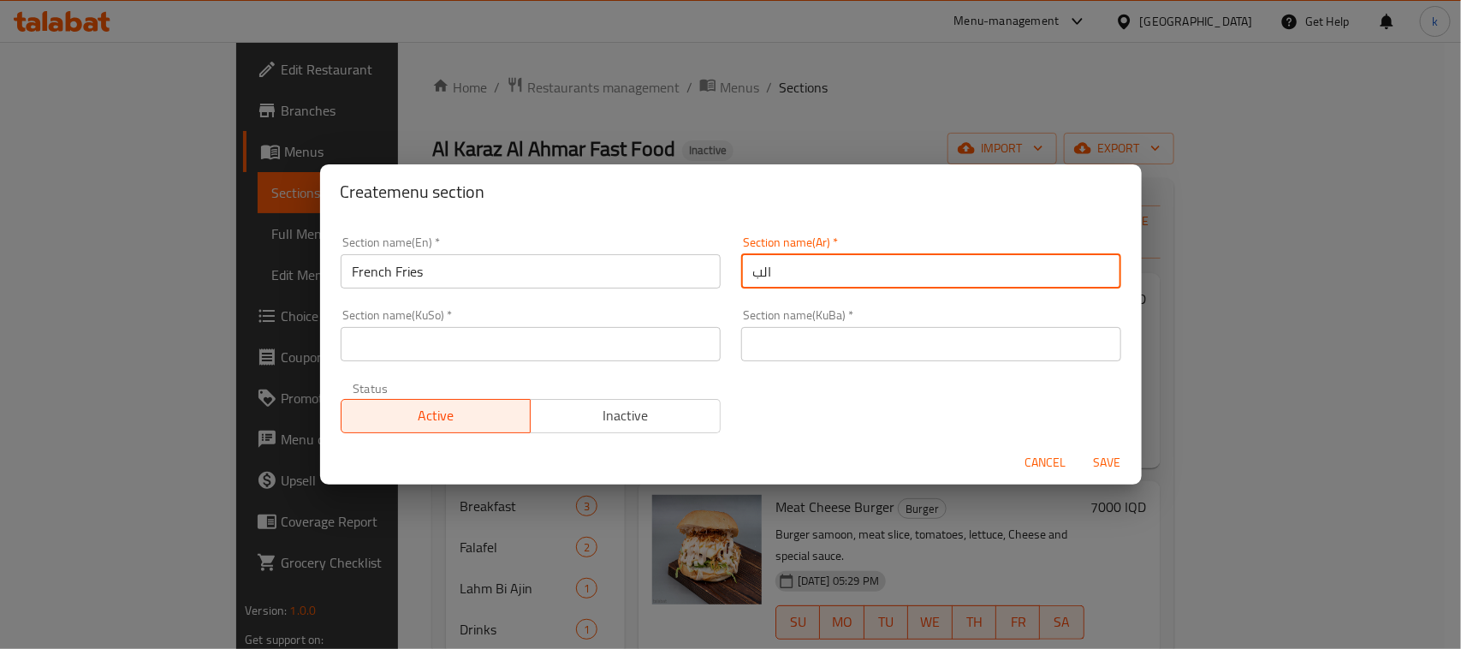
type input "البطاطا مقلية"
click at [789, 347] on input "text" at bounding box center [931, 344] width 380 height 34
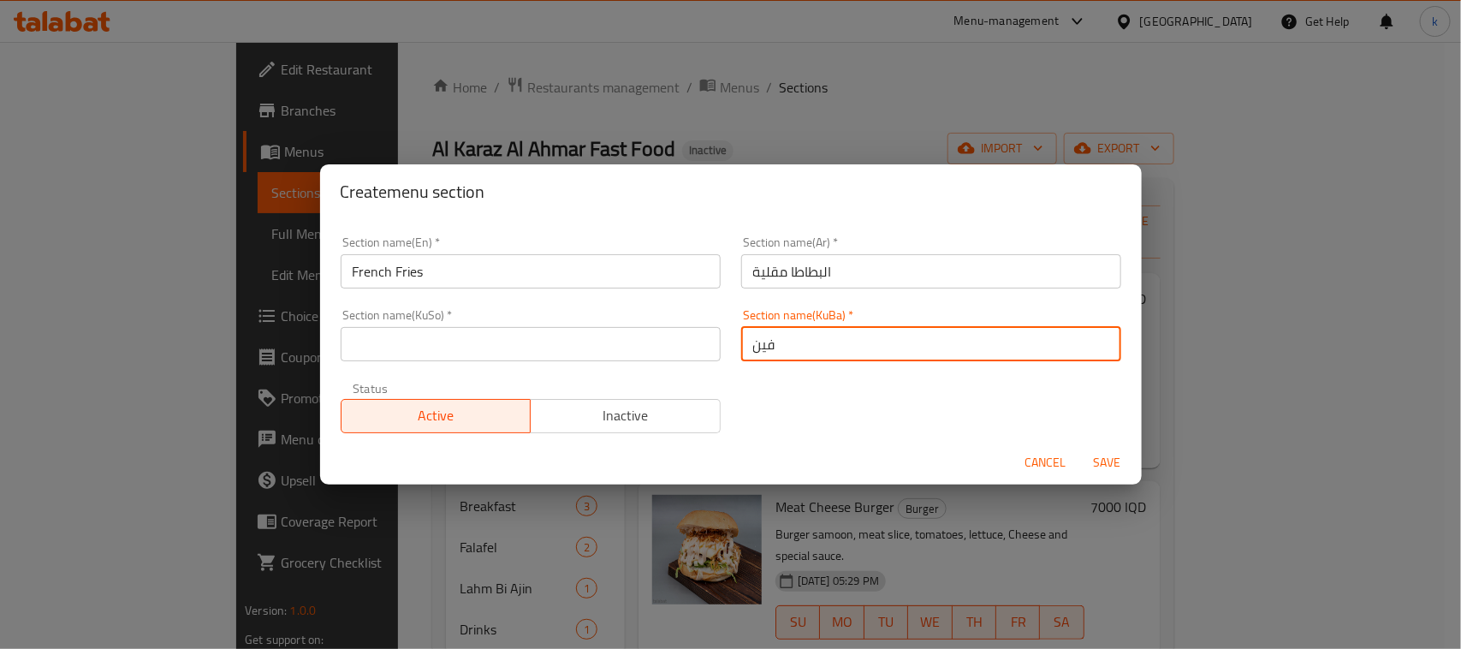
type input "فینگەر"
drag, startPoint x: 797, startPoint y: 348, endPoint x: 730, endPoint y: 347, distance: 66.8
click at [731, 347] on div "Section name(KuBa)   * فینگەر Section name(KuBa) *" at bounding box center [931, 335] width 401 height 73
click at [610, 347] on input "text" at bounding box center [531, 344] width 380 height 34
paste input "فینگەر"
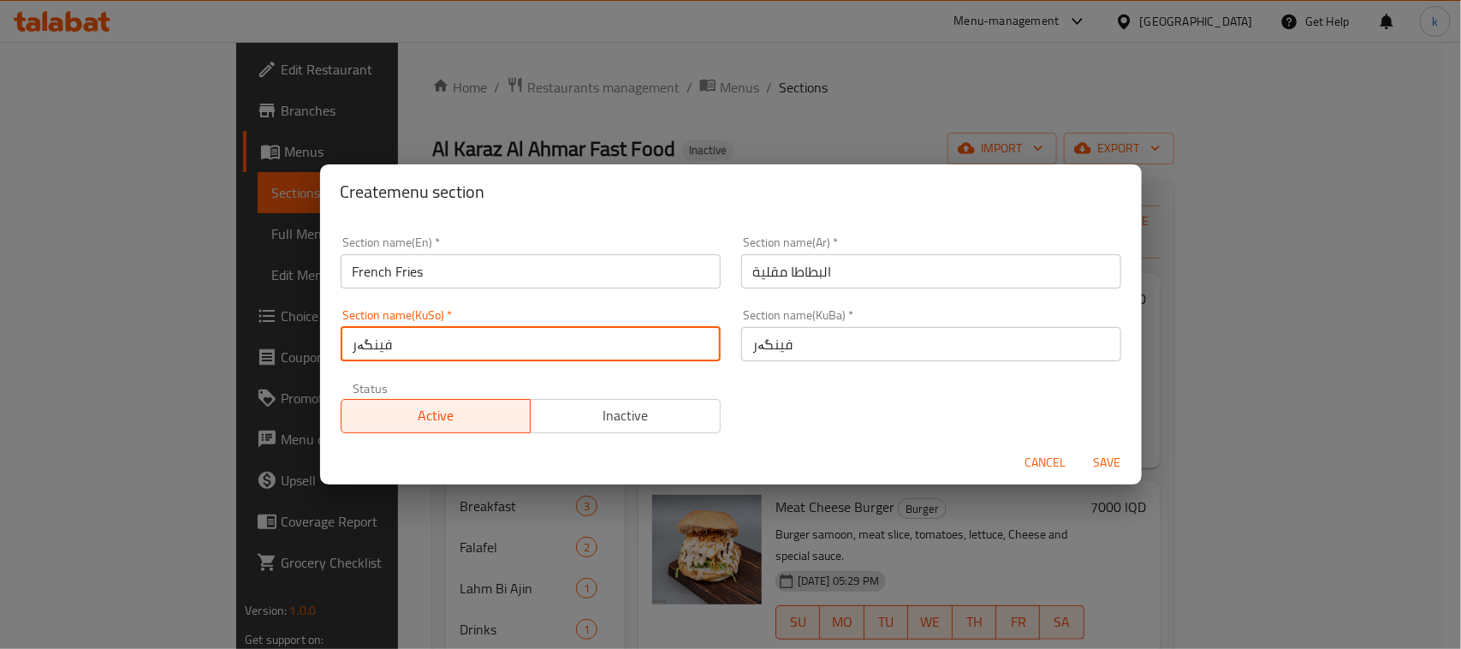
type input "فینگەر"
click at [1107, 462] on span "Save" at bounding box center [1107, 462] width 41 height 21
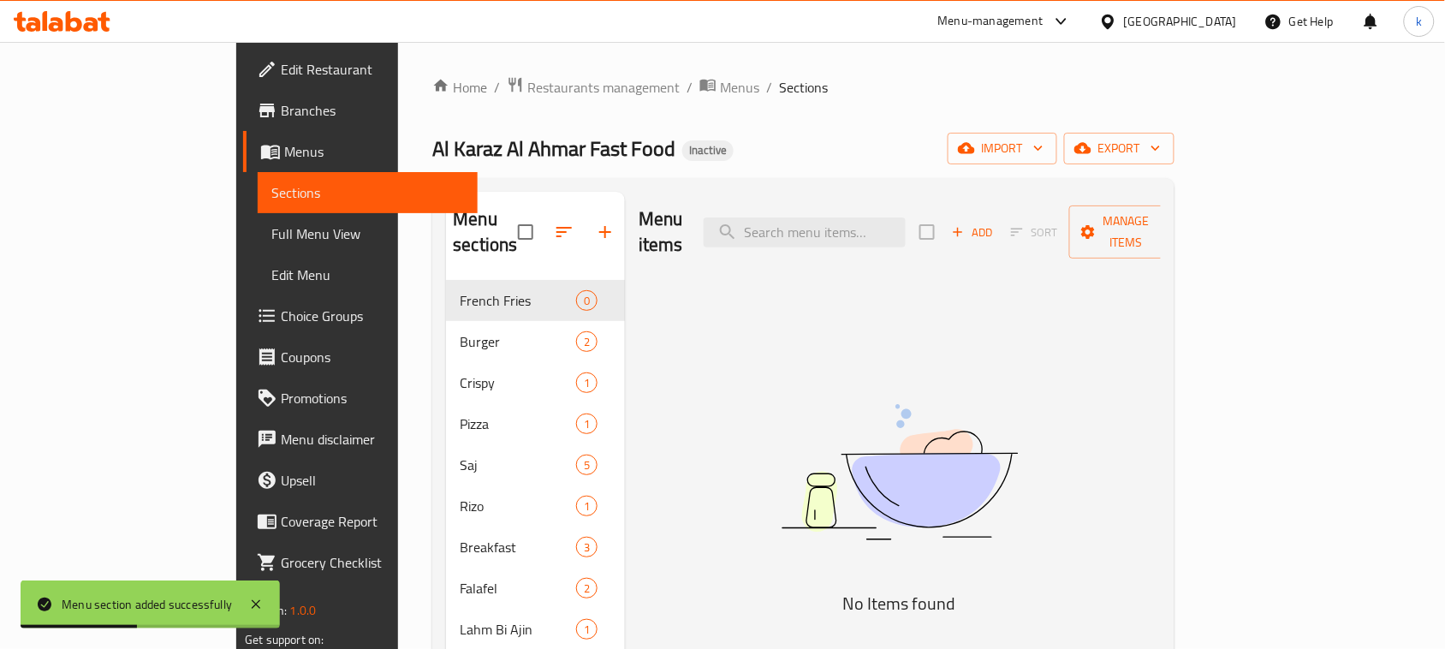
click at [554, 222] on icon "button" at bounding box center [564, 232] width 21 height 21
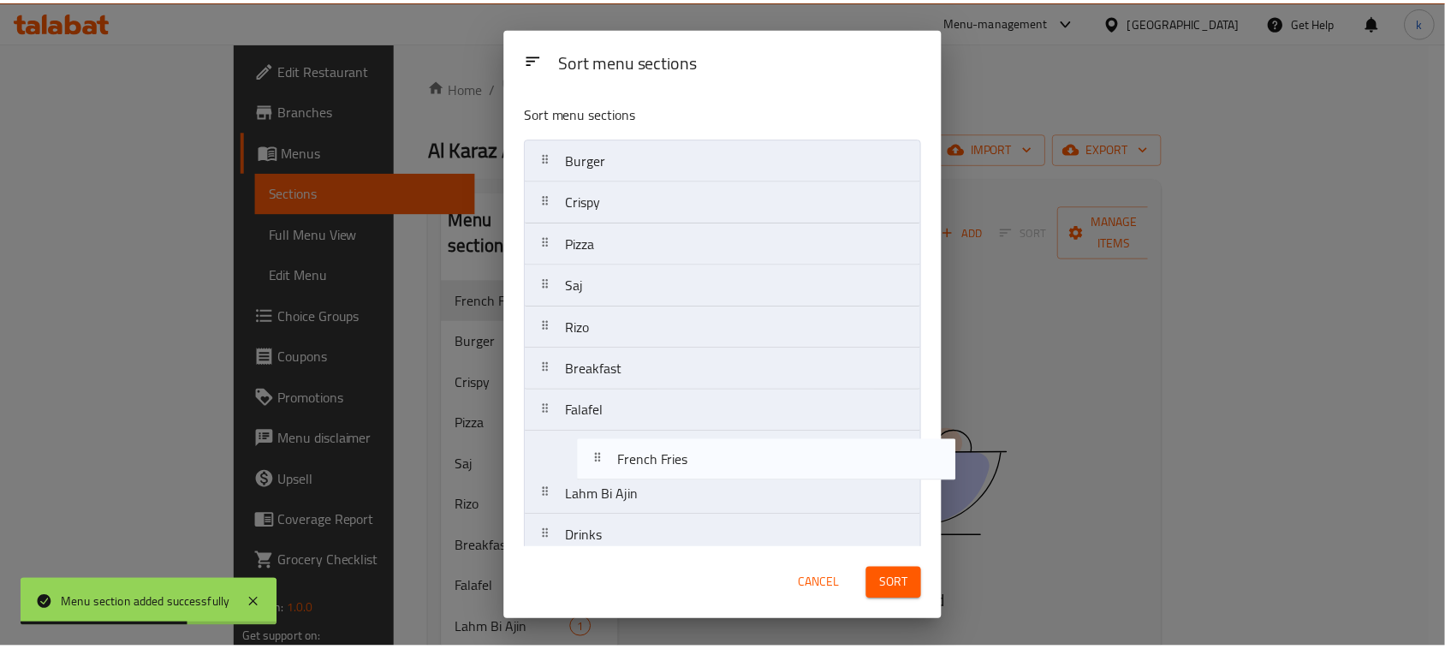
scroll to position [18, 0]
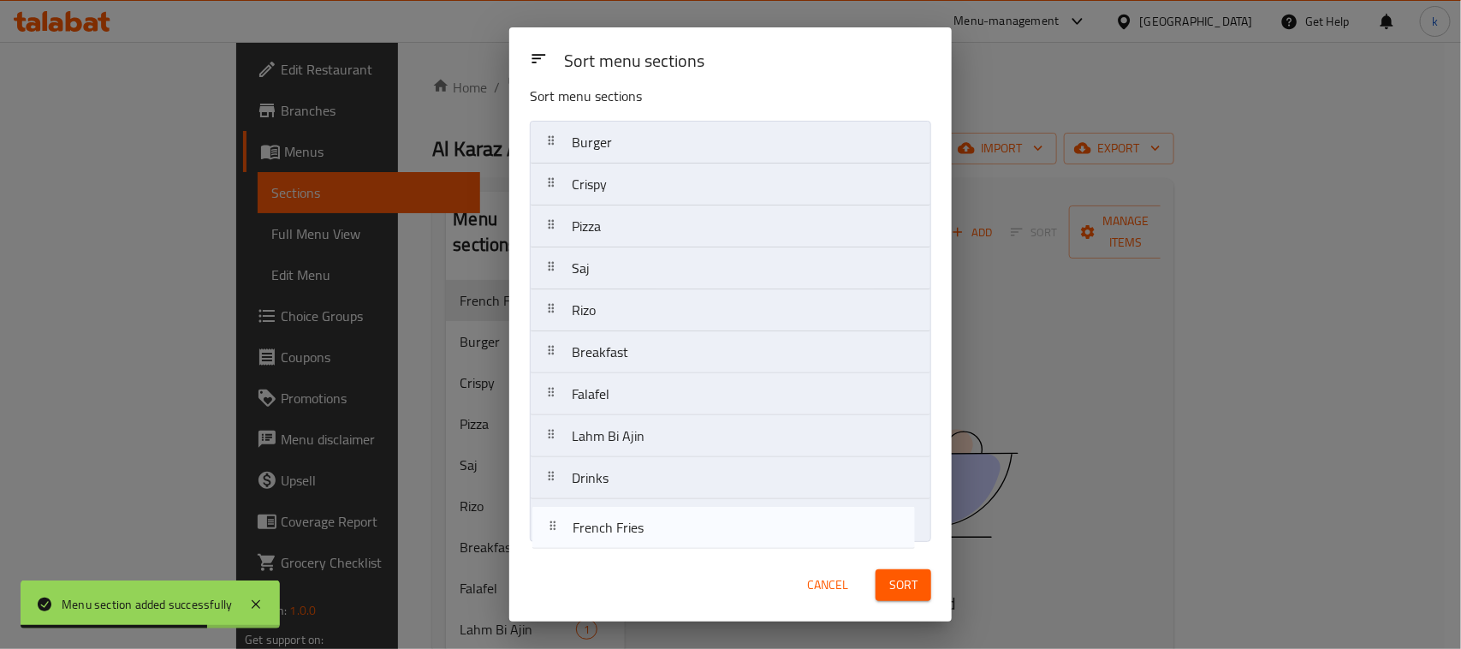
drag, startPoint x: 553, startPoint y: 164, endPoint x: 553, endPoint y: 539, distance: 375.0
click at [553, 539] on nav "French Fries Burger Crispy Pizza Saj Rizo Breakfast Falafel Lahm Bi Ajin Drinks" at bounding box center [730, 331] width 401 height 421
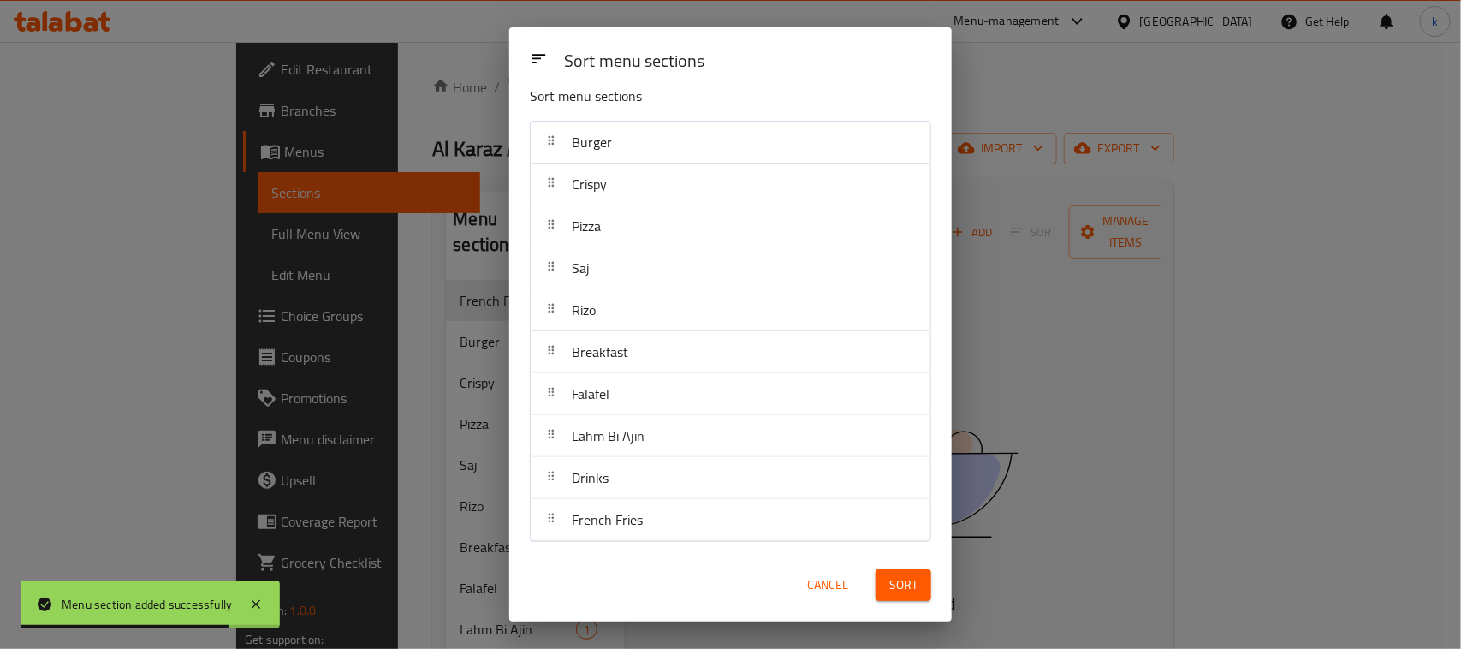
click at [896, 583] on span "Sort" at bounding box center [903, 584] width 28 height 21
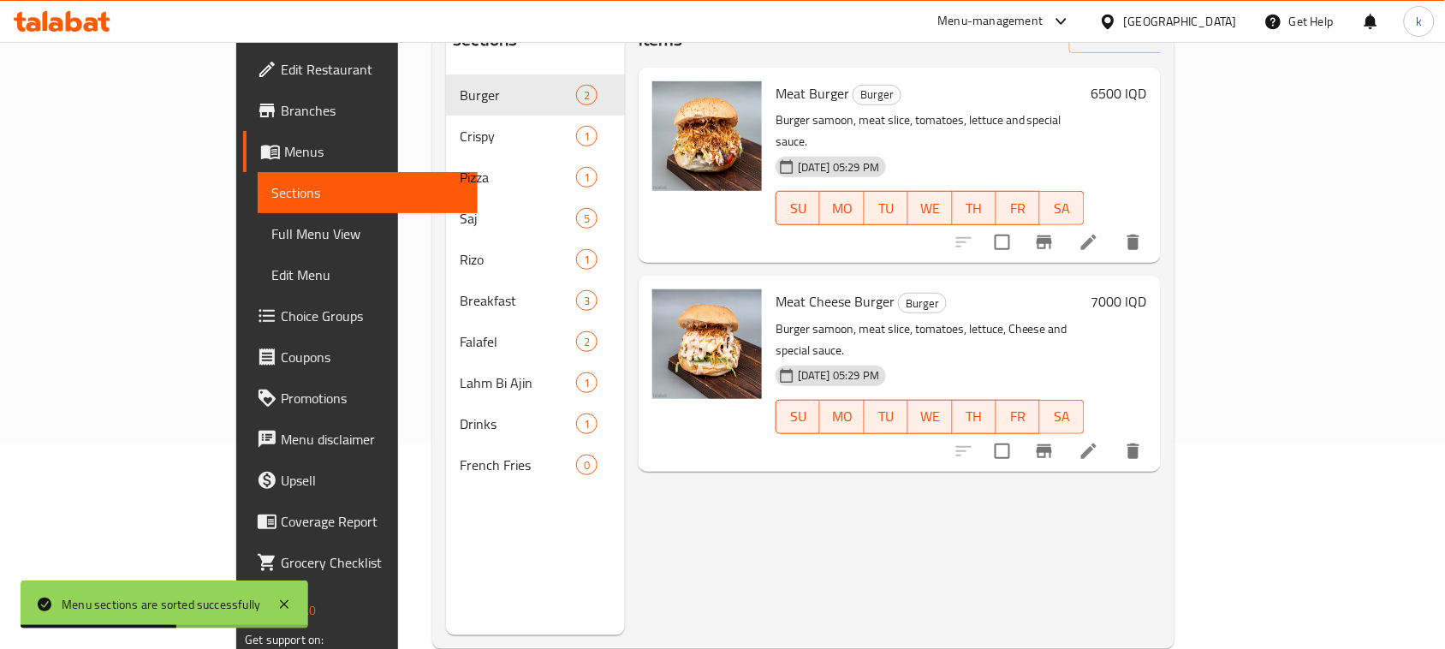
scroll to position [214, 0]
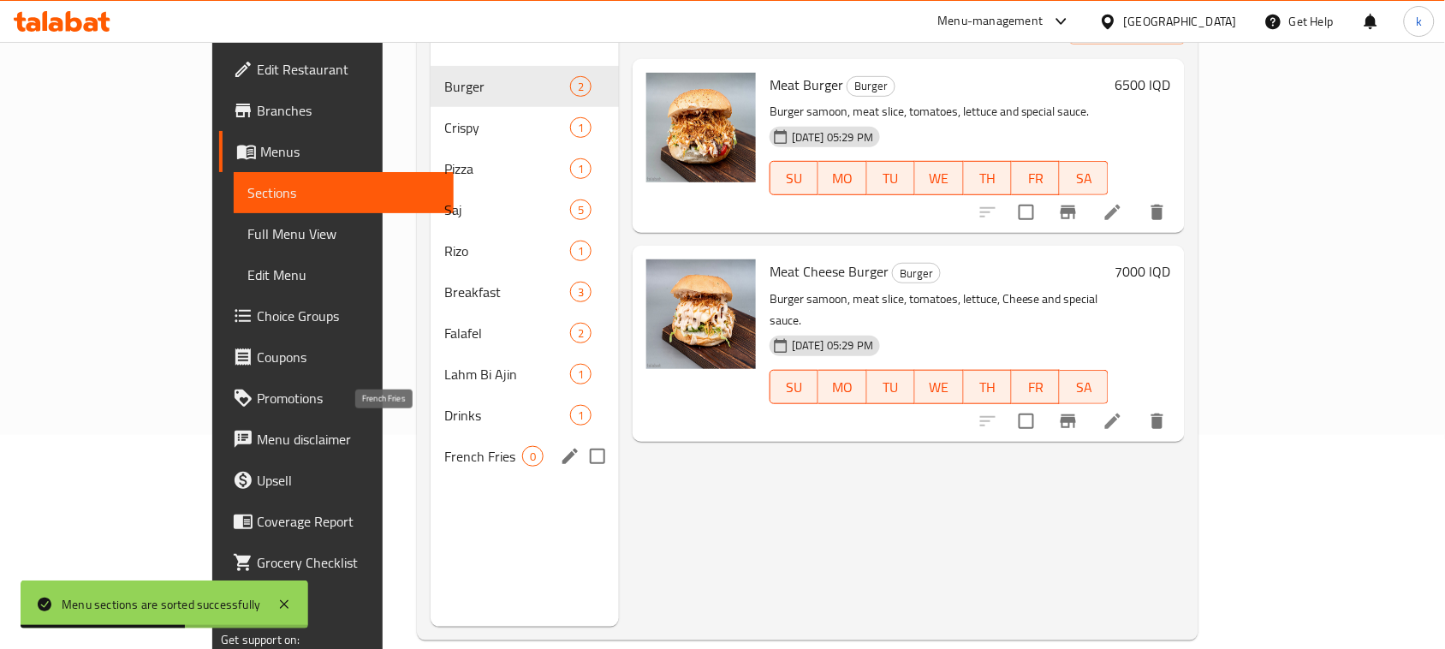
click at [444, 446] on span "French Fries" at bounding box center [483, 456] width 78 height 21
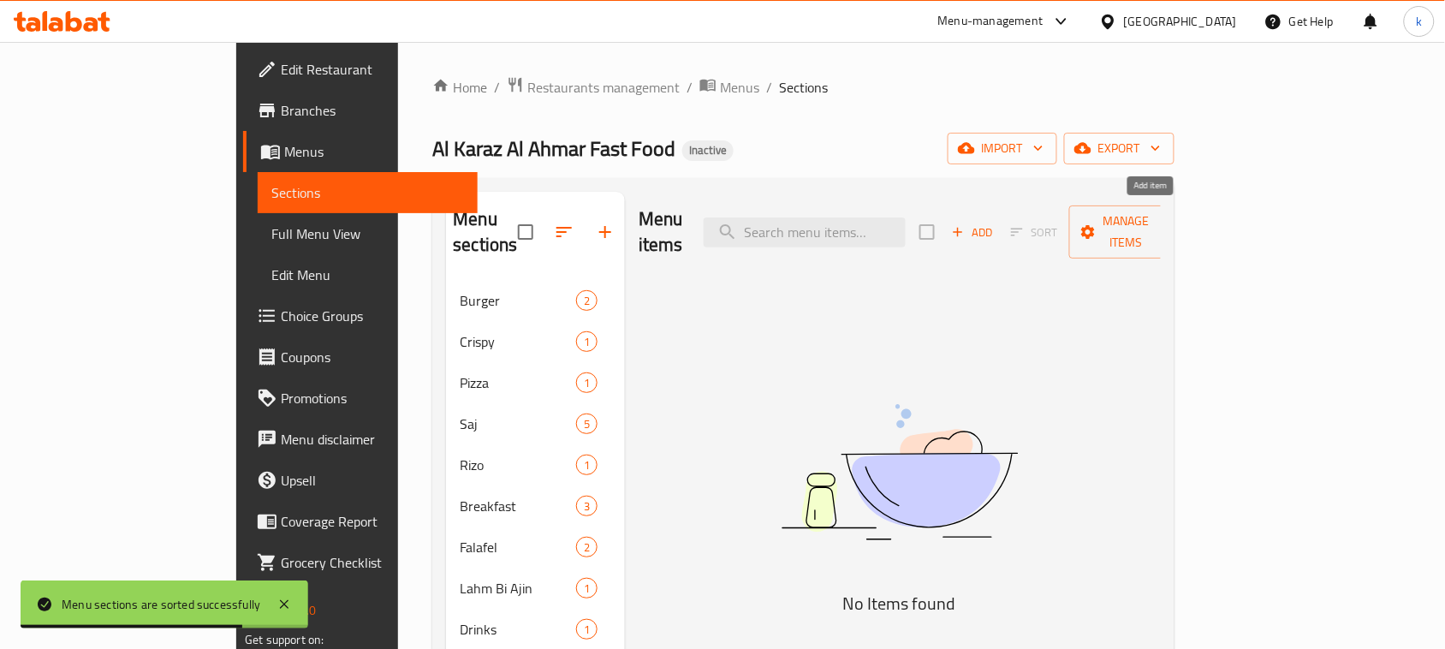
click at [966, 224] on icon "button" at bounding box center [957, 231] width 15 height 15
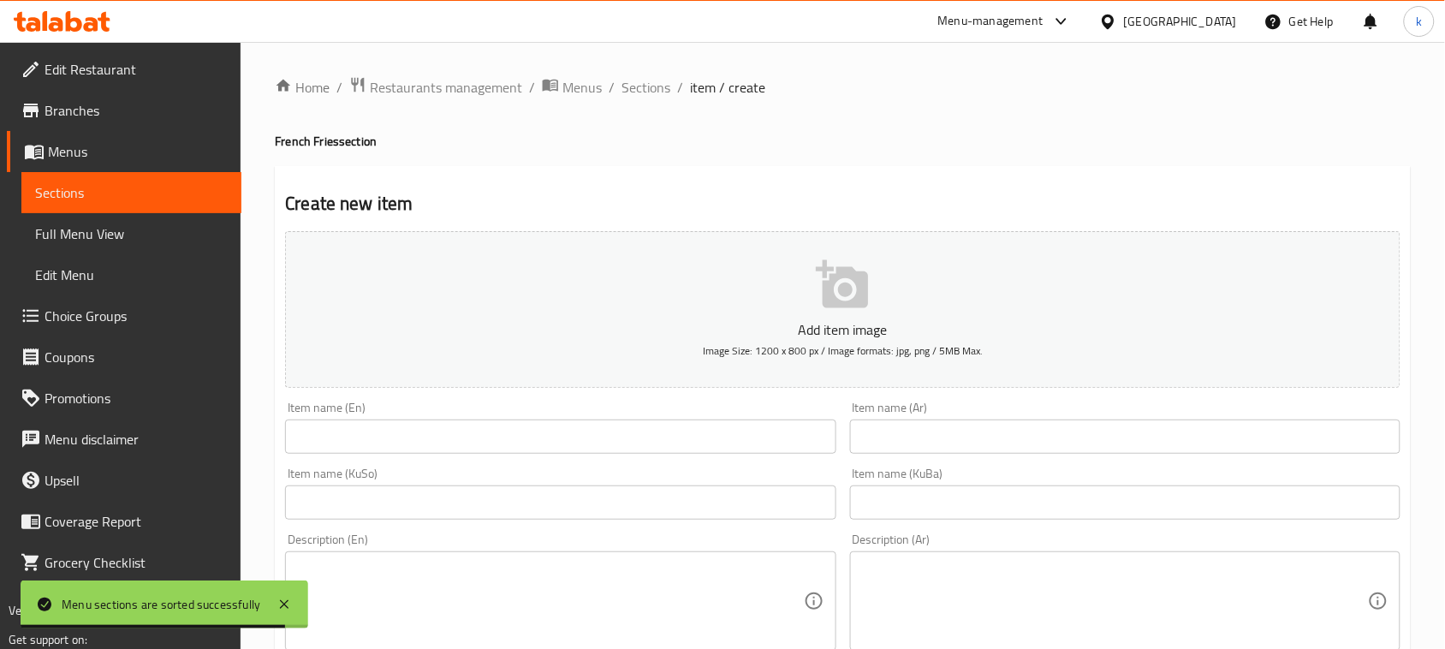
click at [948, 497] on input "text" at bounding box center [1125, 502] width 550 height 34
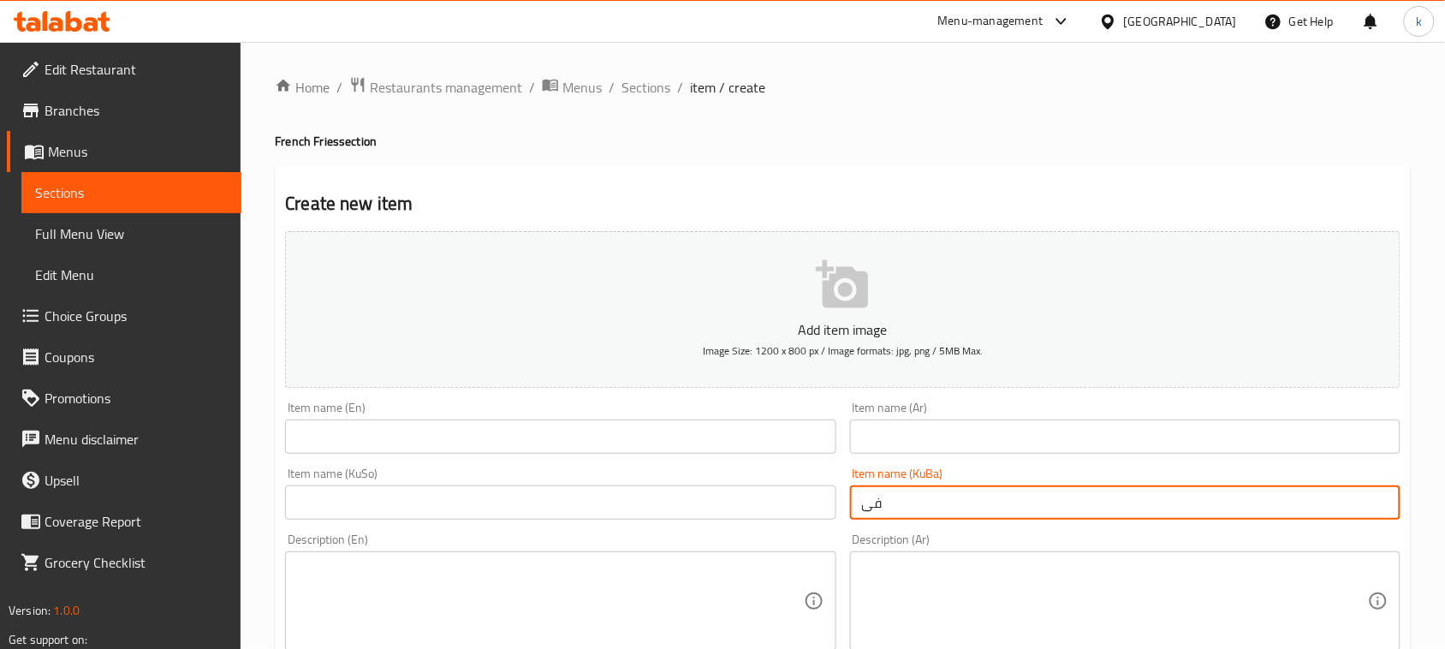
type input "فینگەر"
drag, startPoint x: 923, startPoint y: 503, endPoint x: 848, endPoint y: 509, distance: 74.8
click at [848, 509] on div "Item name (KuBa) فینگەر Item name (KuBa)" at bounding box center [1125, 494] width 564 height 66
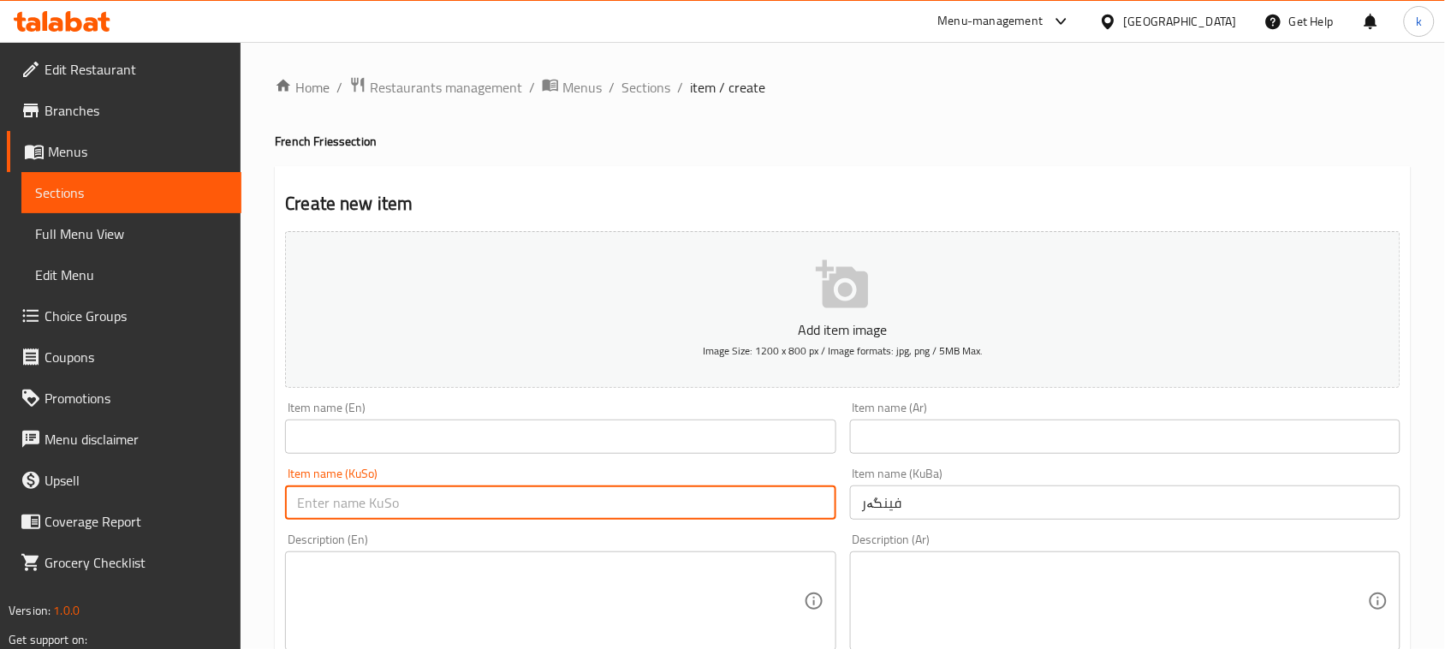
click at [709, 509] on input "text" at bounding box center [560, 502] width 550 height 34
paste input "فینگەر"
type input "فینگەر"
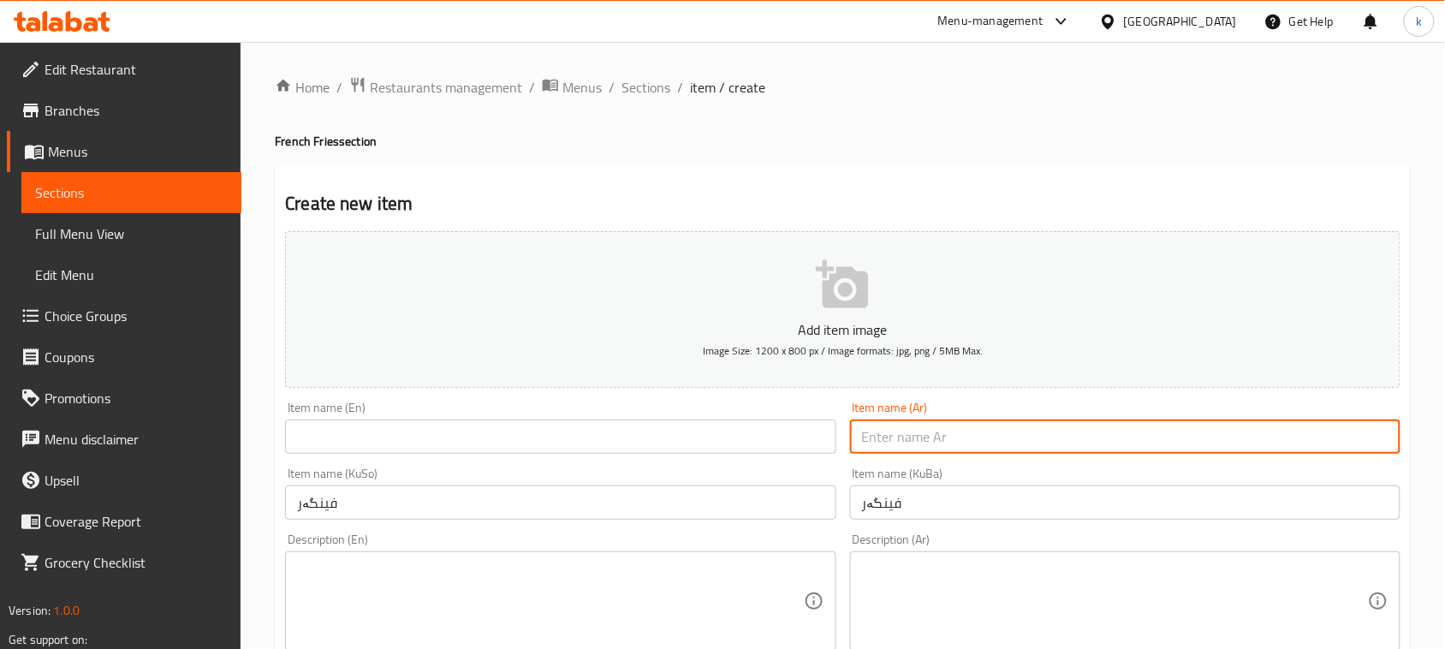
click at [939, 443] on input "text" at bounding box center [1125, 436] width 550 height 34
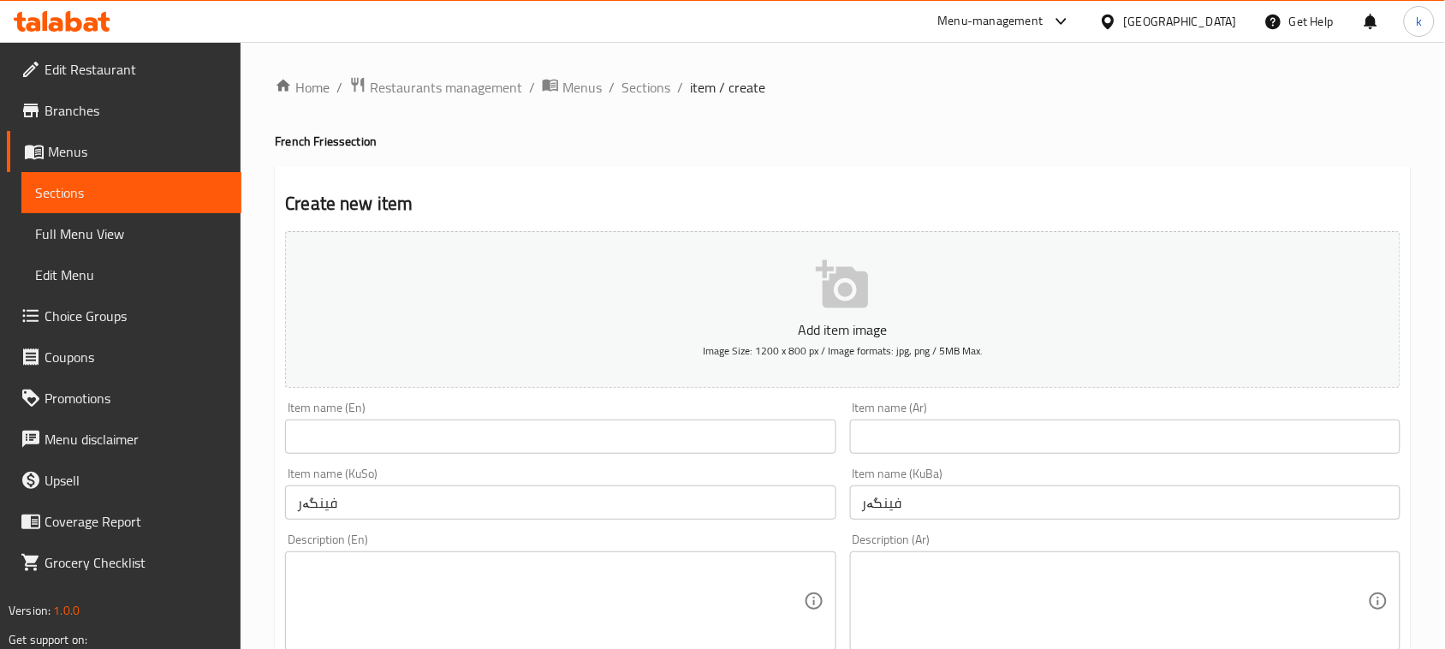
click at [936, 445] on input "text" at bounding box center [1125, 436] width 550 height 34
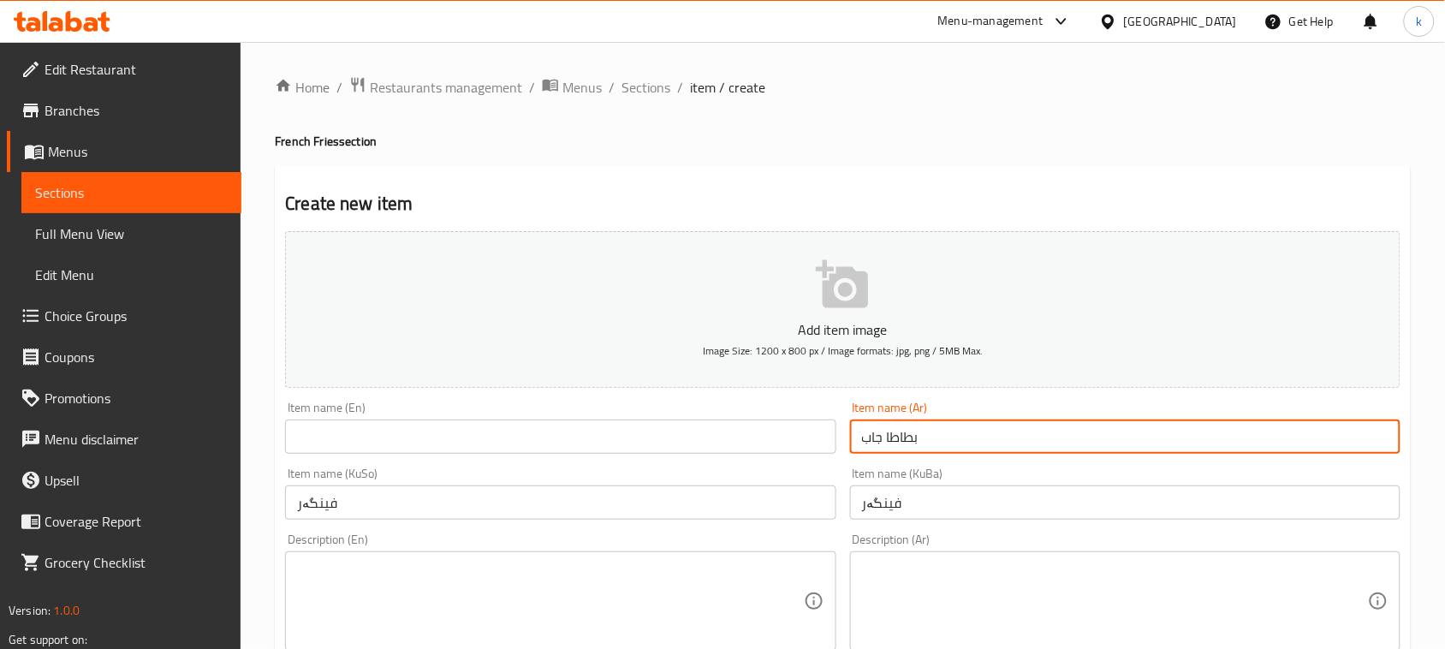
click at [873, 446] on input "بطاطا جاب" at bounding box center [1125, 436] width 550 height 34
type input "بطاطا مقلية"
click at [554, 425] on input "text" at bounding box center [560, 436] width 550 height 34
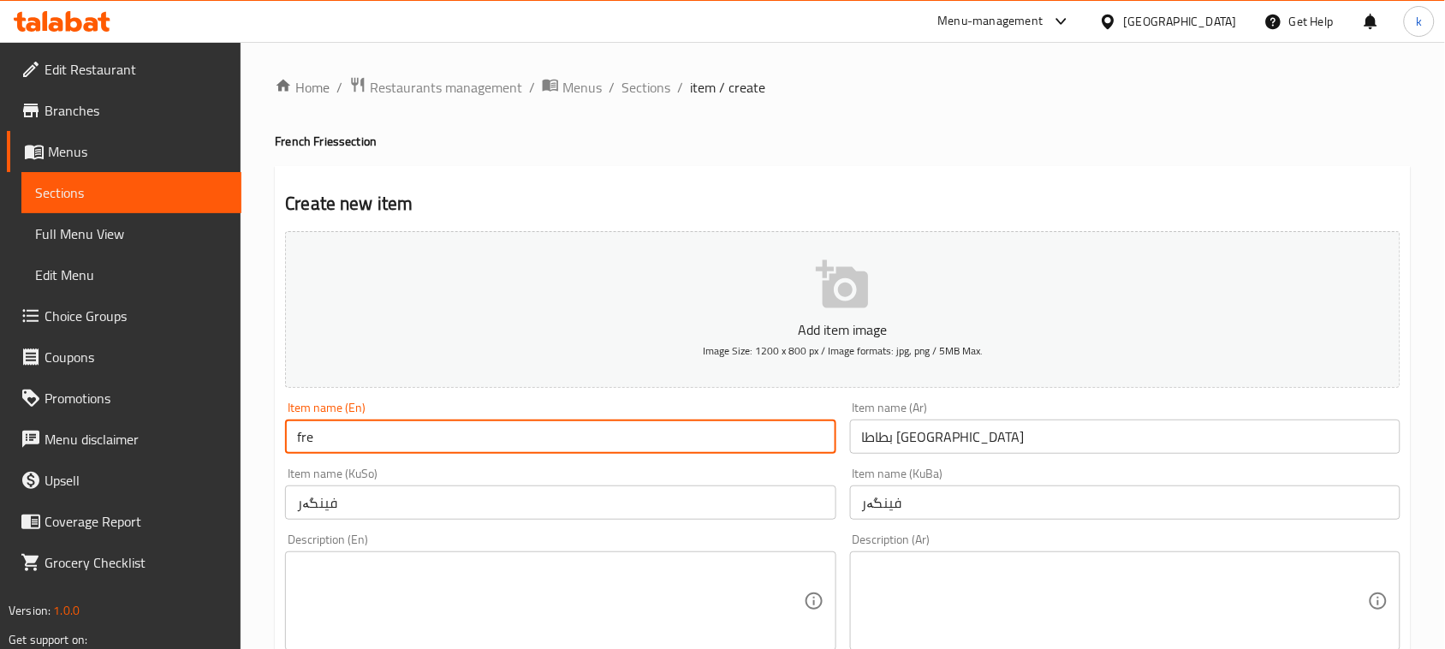
type input "French Fries"
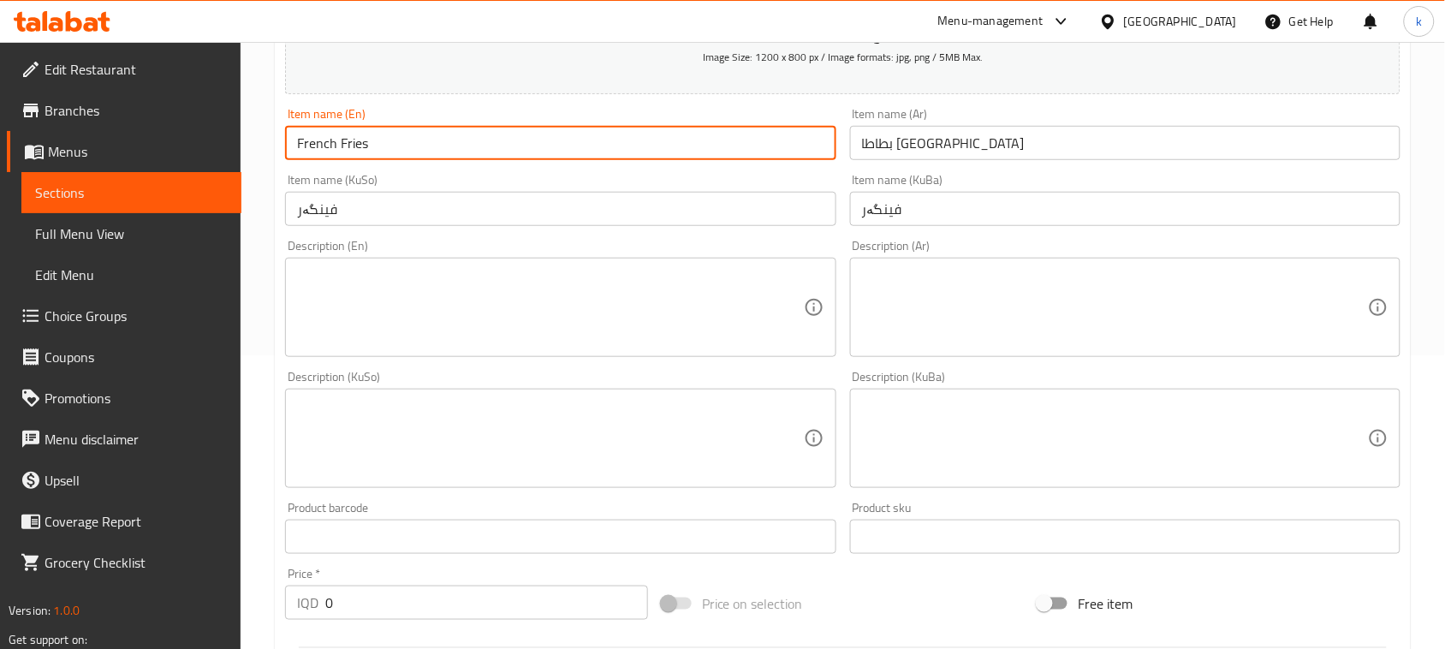
scroll to position [321, 0]
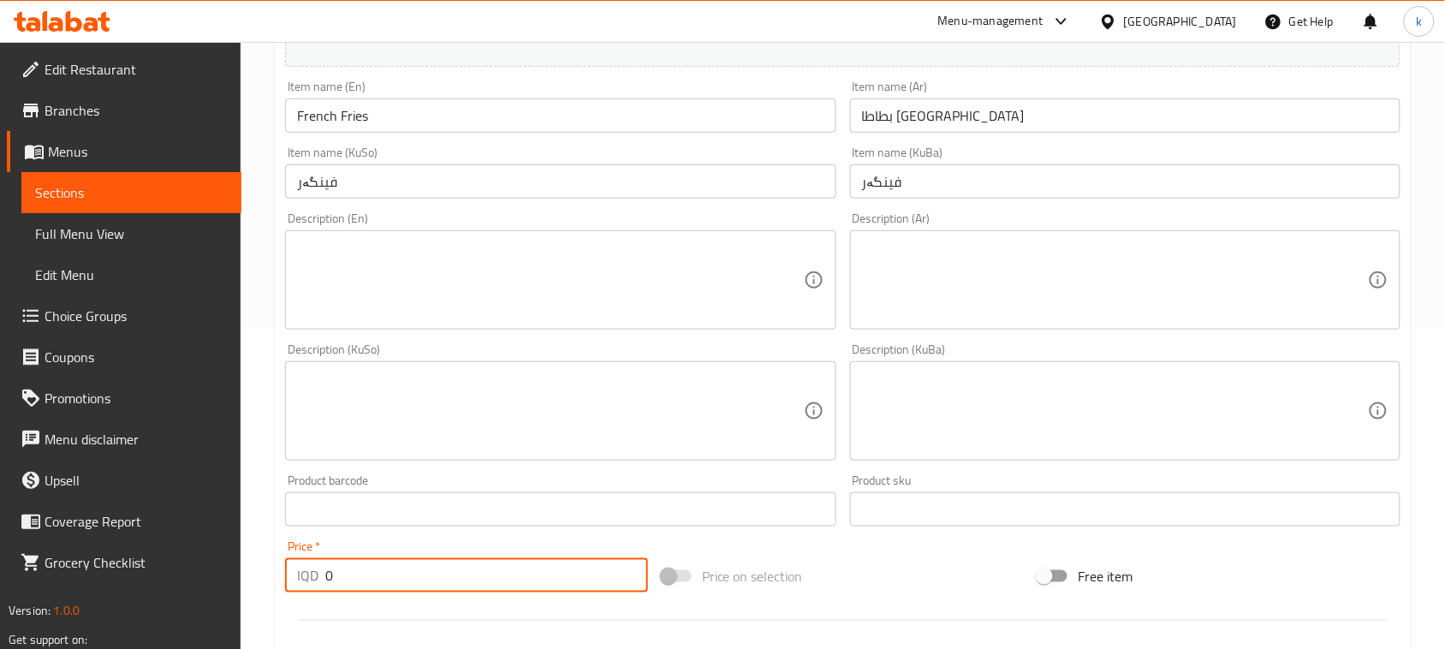
drag, startPoint x: 407, startPoint y: 580, endPoint x: 279, endPoint y: 580, distance: 127.6
click at [279, 580] on div "Price   * IQD 0 Price *" at bounding box center [466, 566] width 377 height 66
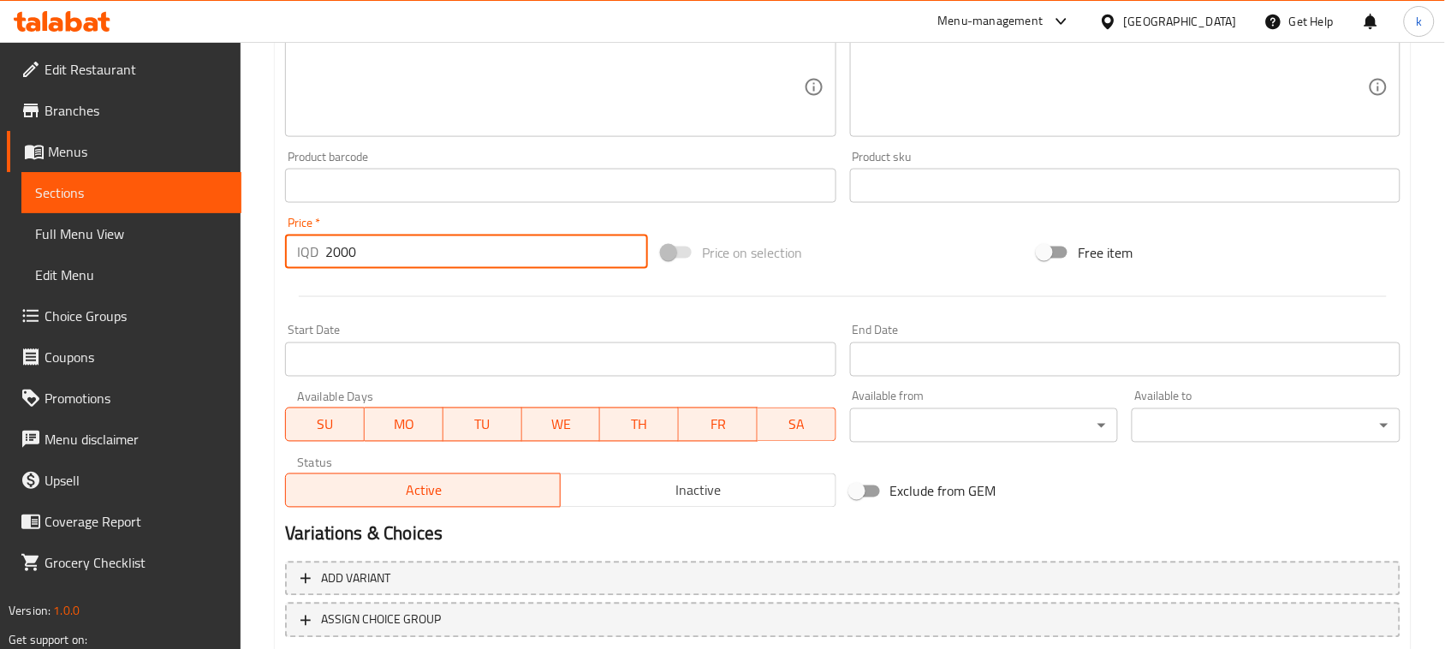
scroll to position [754, 0]
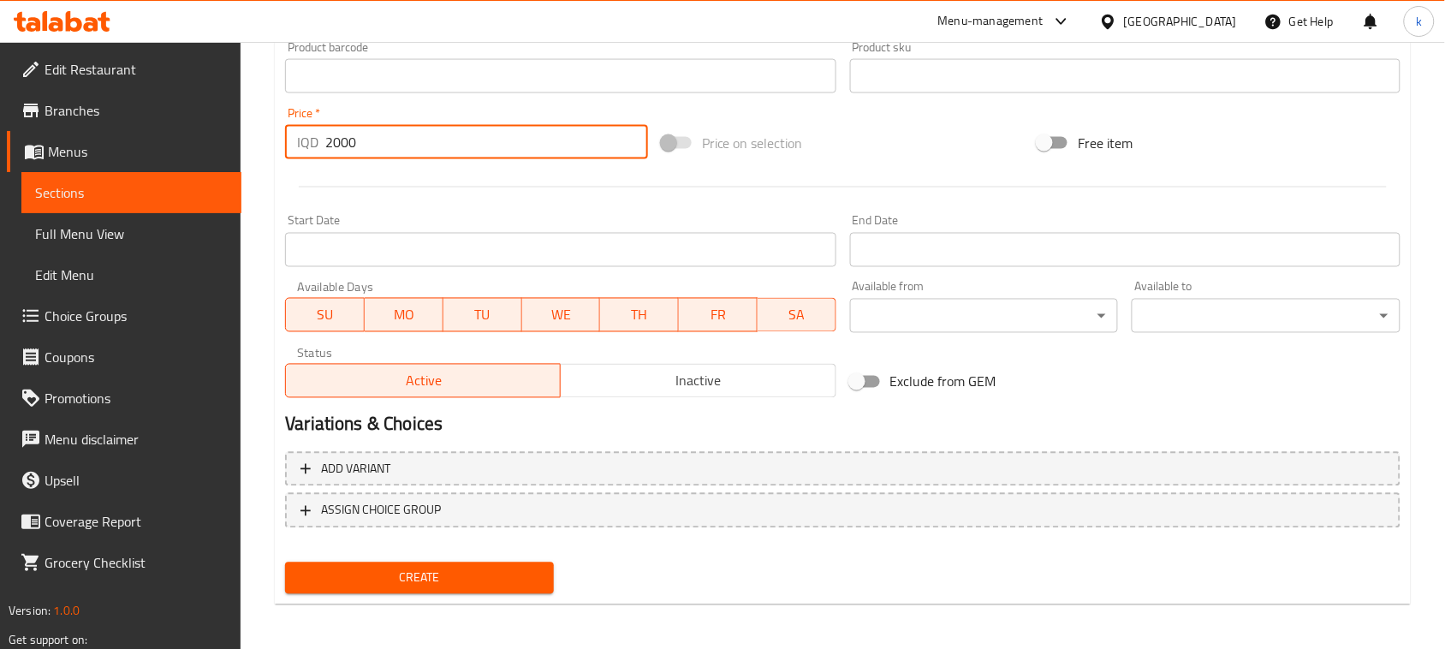
type input "2000"
click at [400, 574] on span "Create" at bounding box center [419, 578] width 241 height 21
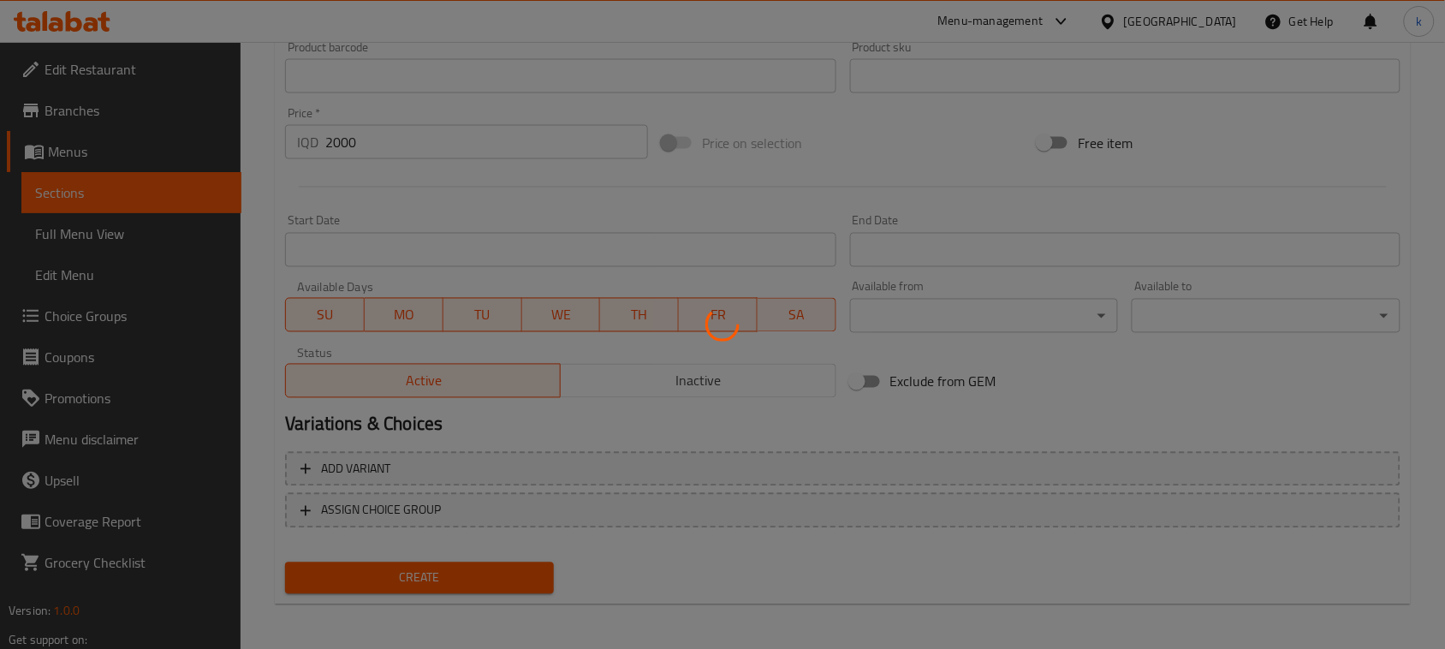
type input "0"
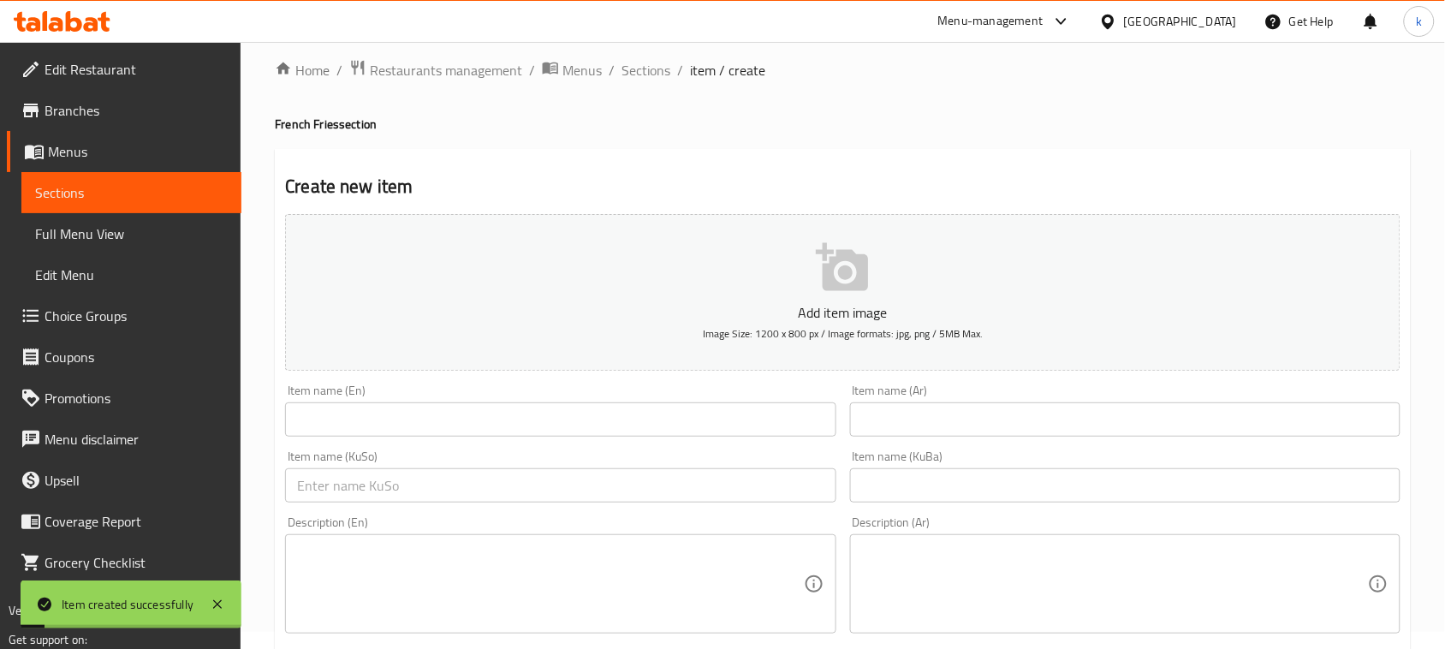
scroll to position [0, 0]
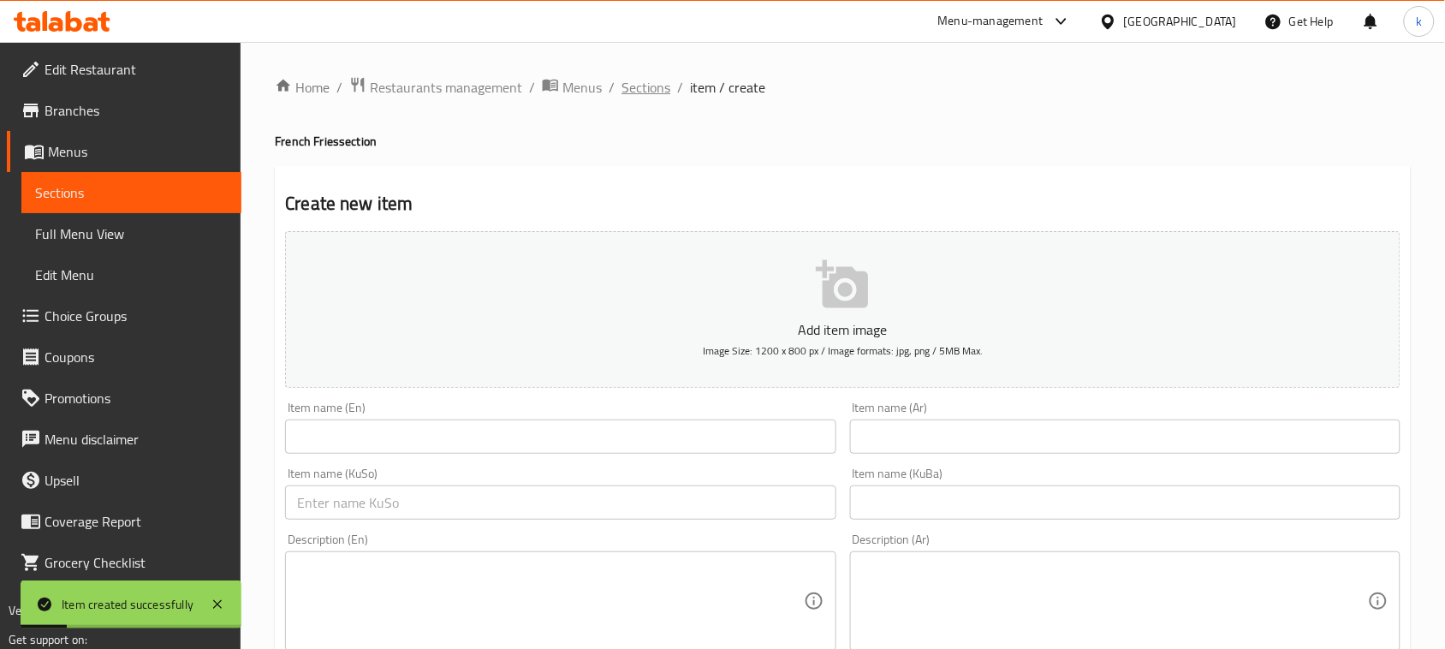
click at [632, 84] on span "Sections" at bounding box center [646, 87] width 49 height 21
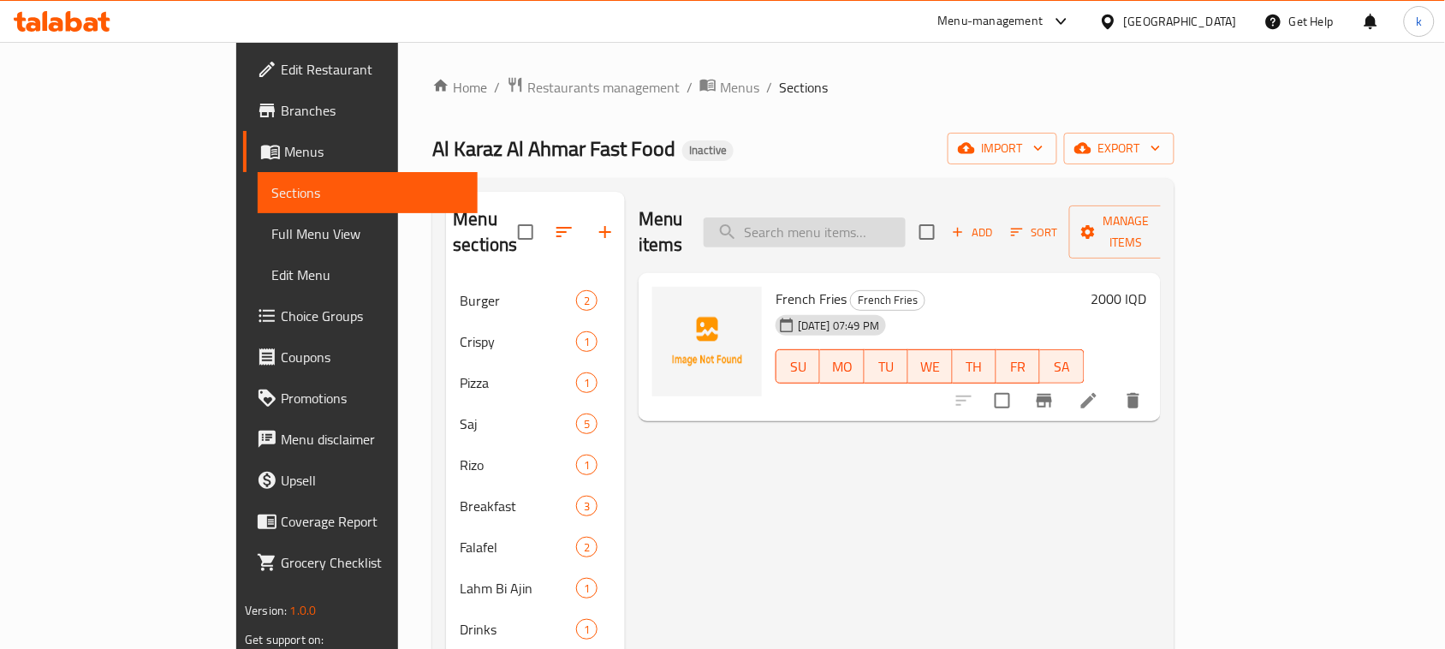
click at [828, 217] on input "search" at bounding box center [805, 232] width 202 height 30
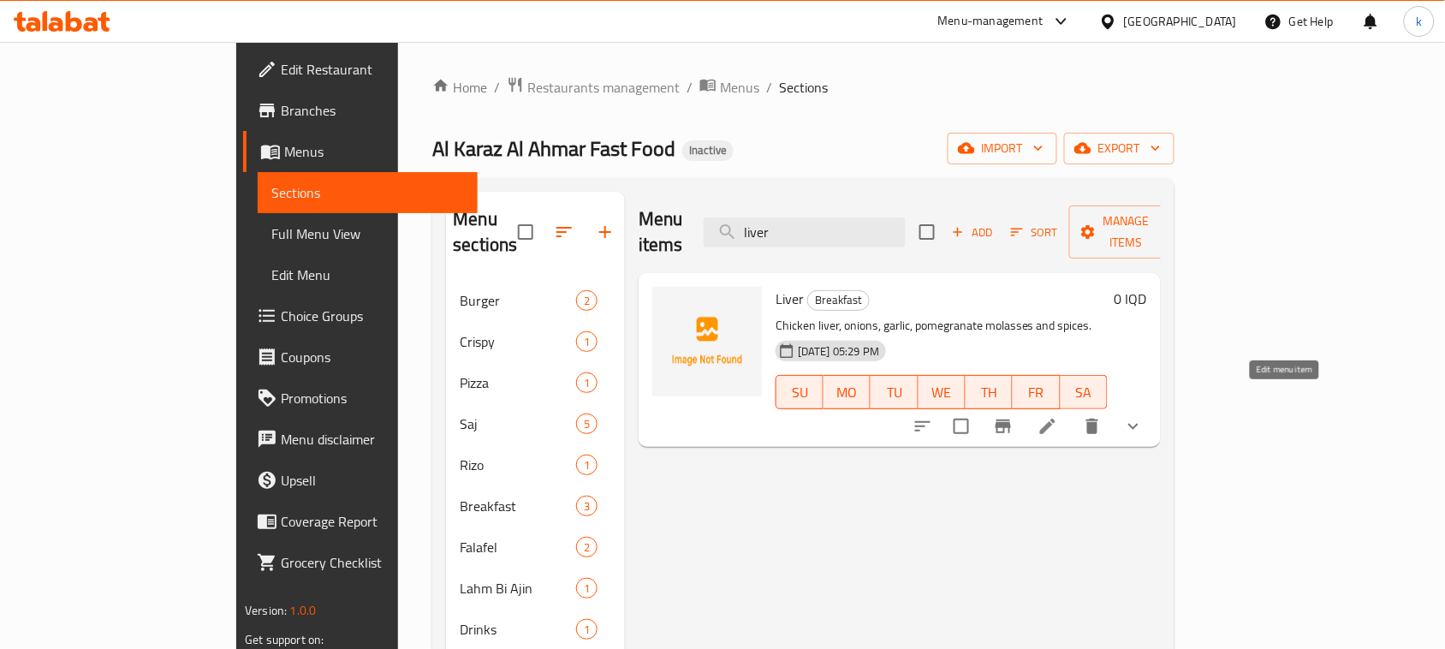
type input "liver"
click at [1058, 416] on icon at bounding box center [1048, 426] width 21 height 21
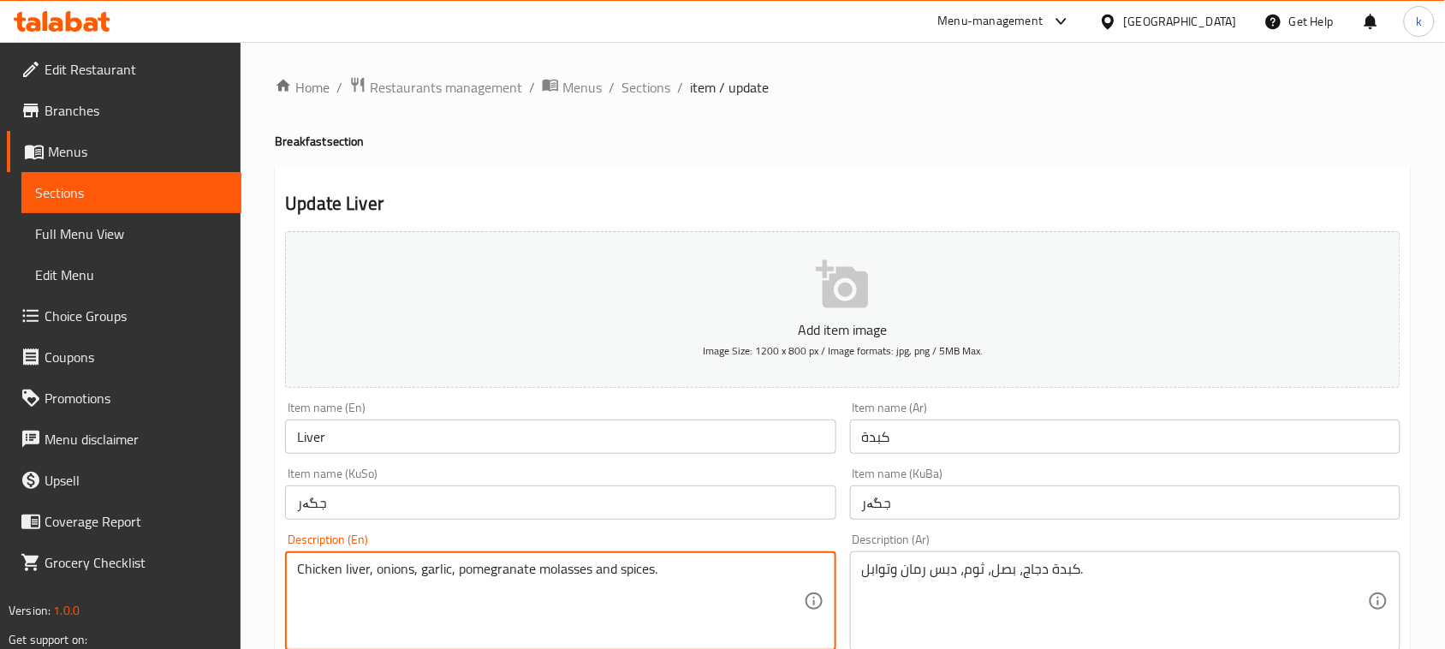
click at [601, 575] on textarea "Chicken liver, onions, garlic, pomegranate molasses and spices." at bounding box center [550, 601] width 506 height 81
click at [642, 574] on textarea "Chicken liver, onions, garlic, pomegranate molasses, spices." at bounding box center [550, 601] width 506 height 81
type textarea "Chicken liver, onions, garlic, pomegranate molasses, spices and French fries"
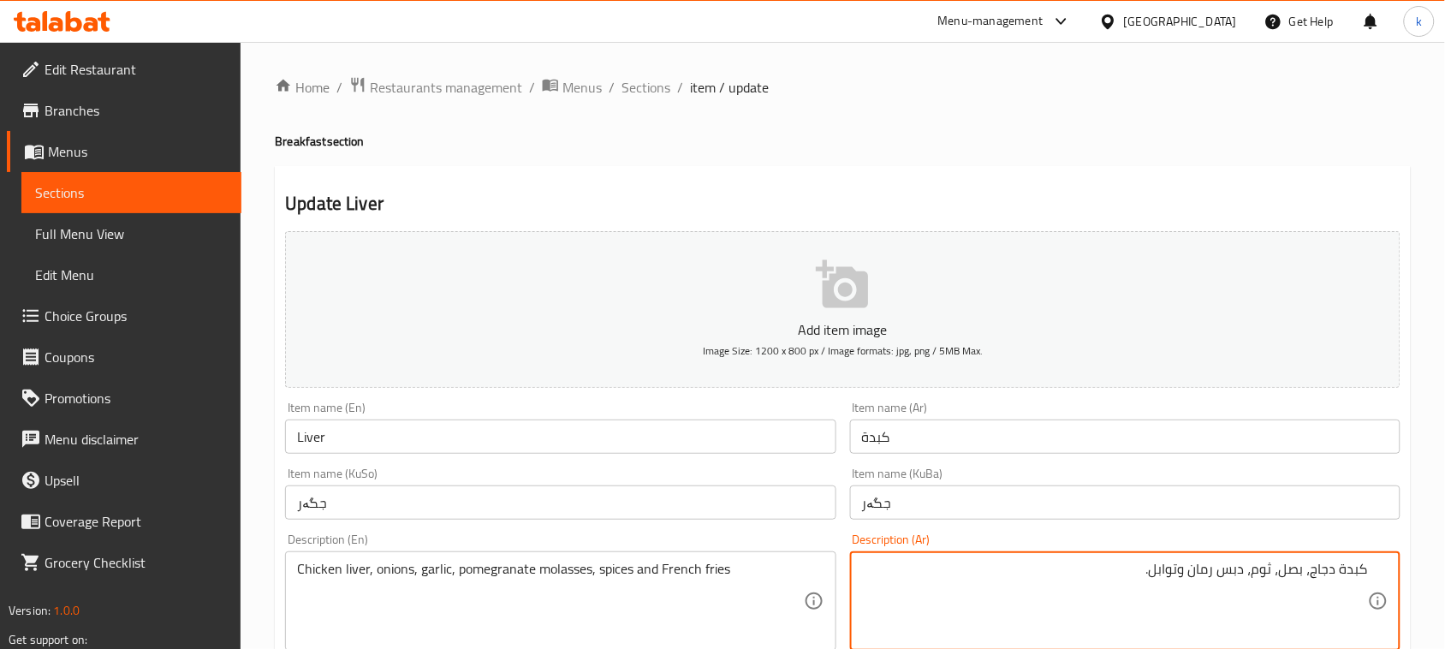
click at [1184, 566] on textarea "كبدة دجاج، بصل، ثوم، دبس رمان وتوابل." at bounding box center [1115, 601] width 506 height 81
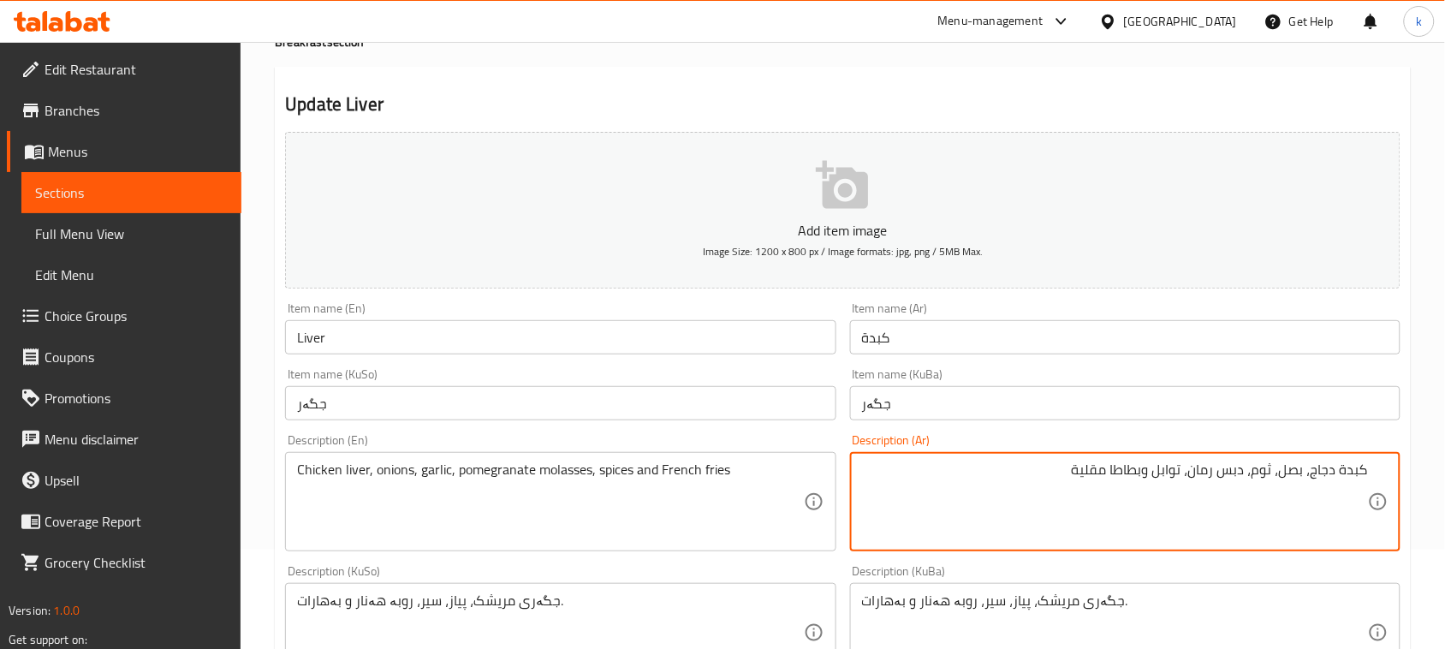
scroll to position [214, 0]
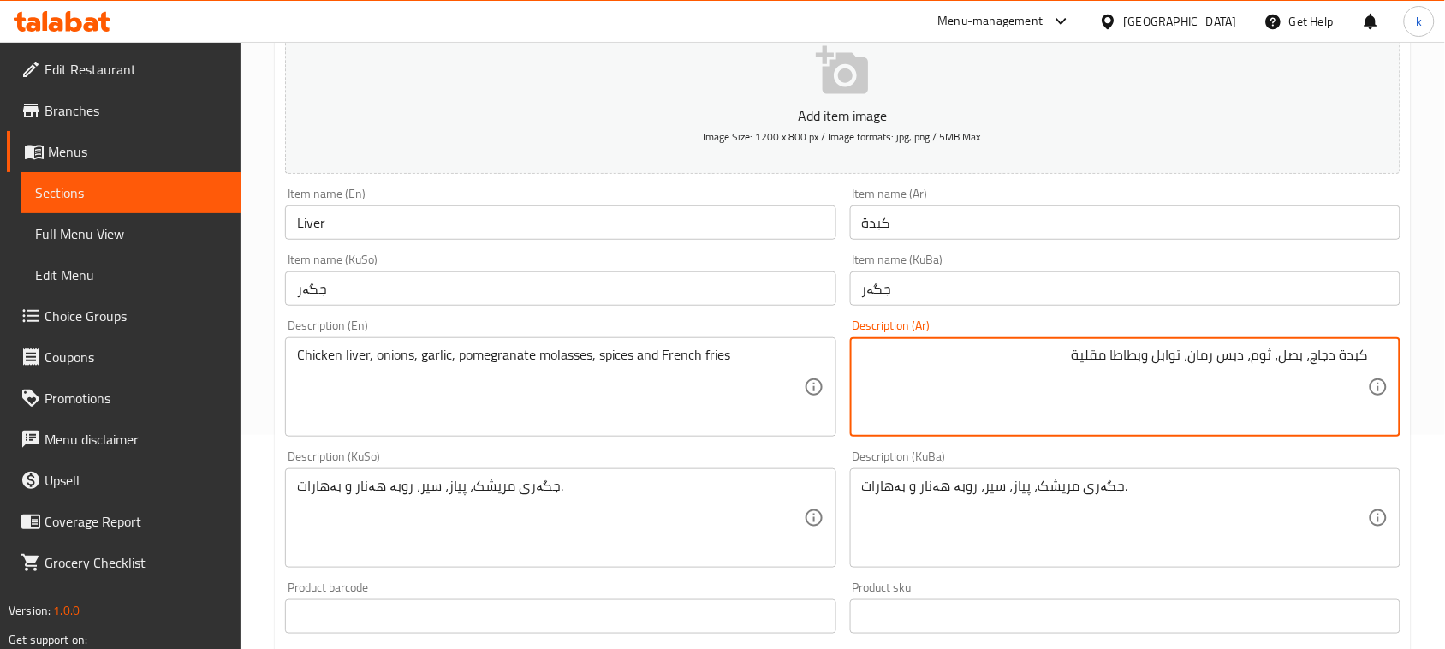
type textarea "كبدة دجاج، بصل، ثوم، دبس رمان، توابل وبطاطا مقلية"
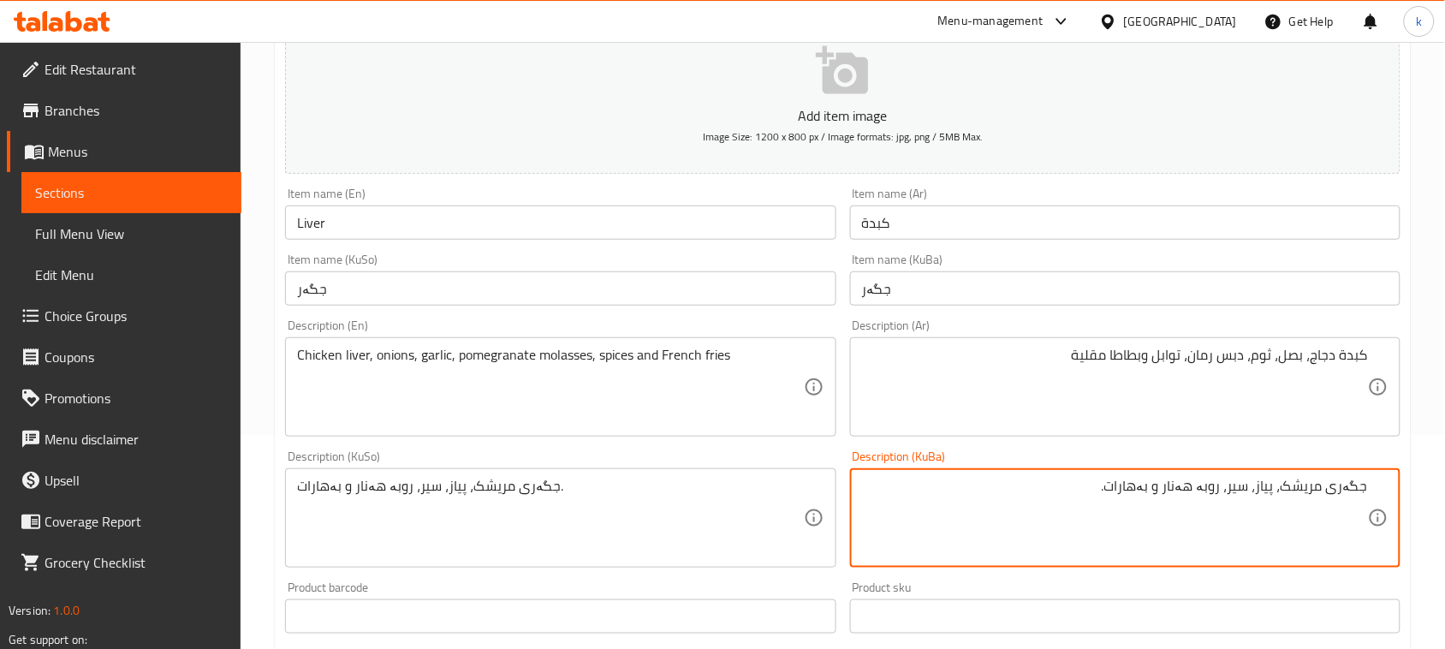
click at [1166, 485] on textarea "جگەری مریشک، پیاز، سیر، روبە هەنار و بەهارات." at bounding box center [1115, 518] width 506 height 81
click at [1098, 486] on textarea "جگەری مریشک، پیاز، سیر، روبە هەنار، بەهارات." at bounding box center [1115, 518] width 506 height 81
drag, startPoint x: 1057, startPoint y: 493, endPoint x: 1460, endPoint y: 468, distance: 404.0
click at [1445, 435] on html "​ Menu-management Iraq Get Help k Edit Restaurant Branches Menus Sections Full …" at bounding box center [722, 110] width 1445 height 649
type textarea "جگەری مریشک، پیاز، سیر، روبە هەنار، بەهارات و فینگەر"
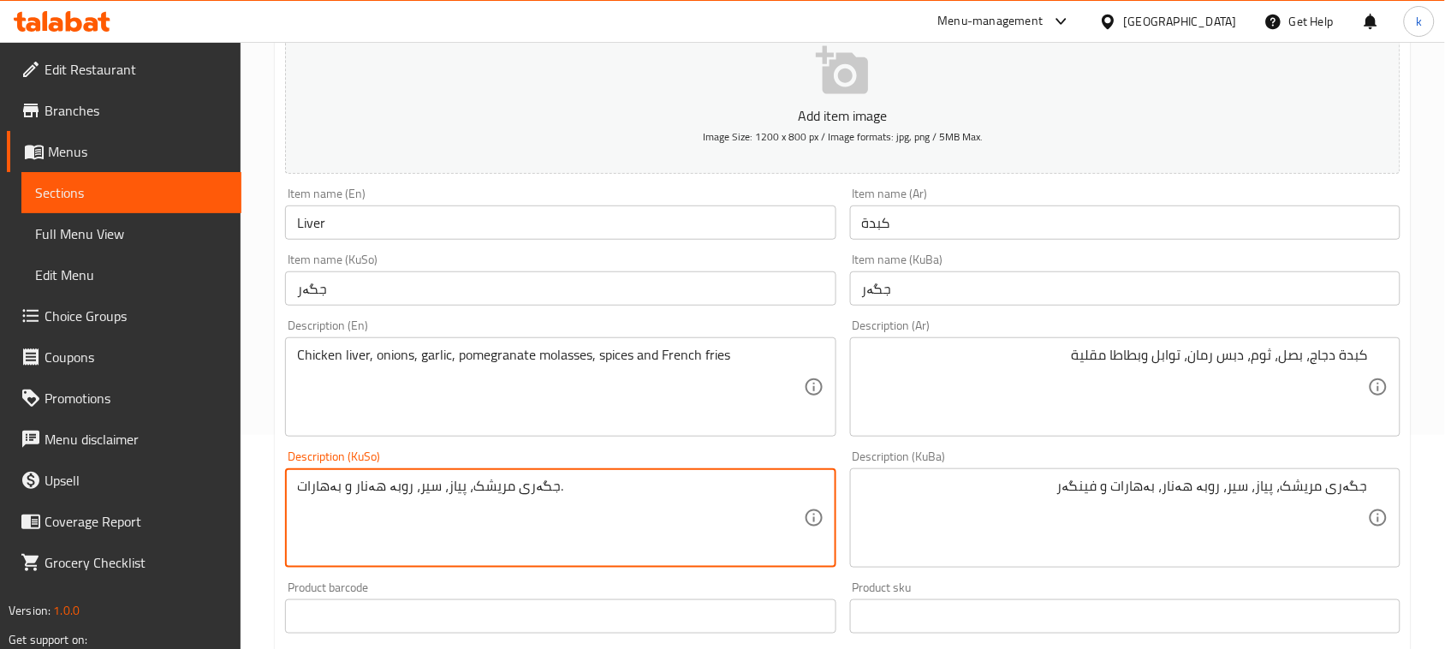
click at [386, 492] on textarea "جگەری مریشک، پیاز، سیر، روبە هەنار و بەهارات." at bounding box center [550, 518] width 506 height 81
paste textarea "، بەهارات و فینگەر"
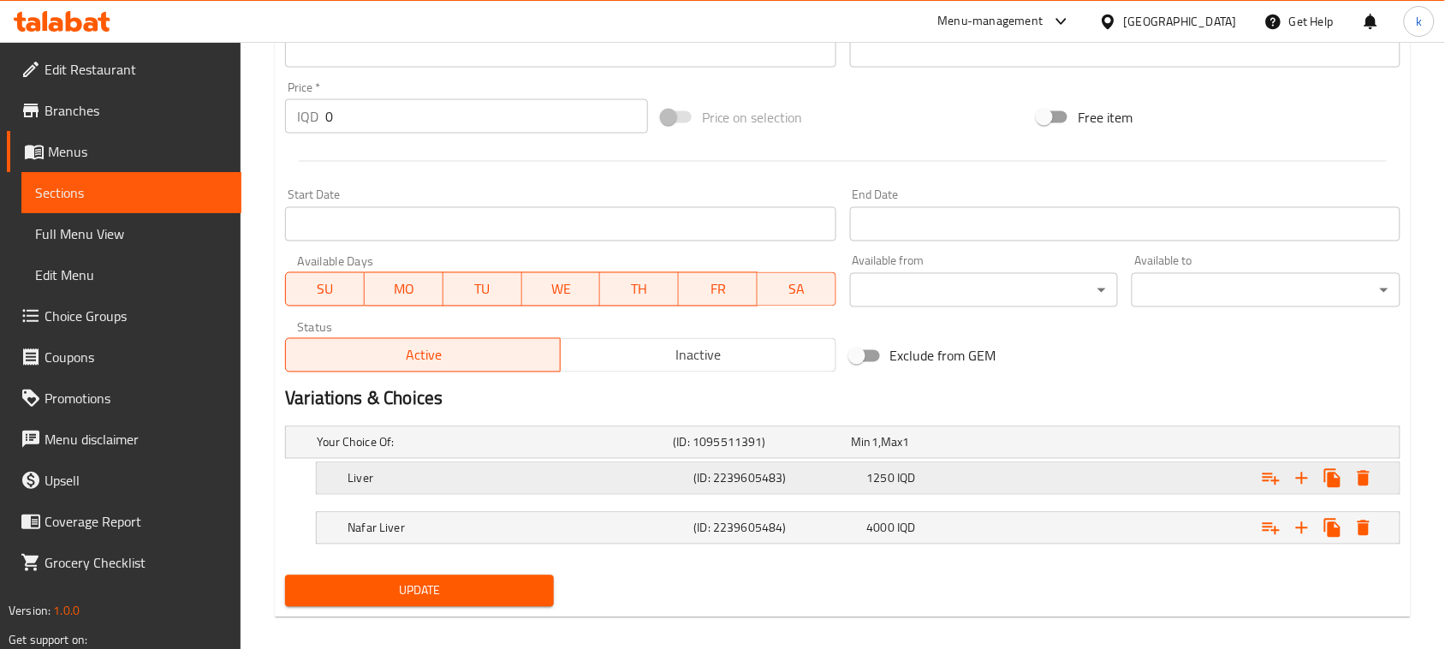
scroll to position [796, 0]
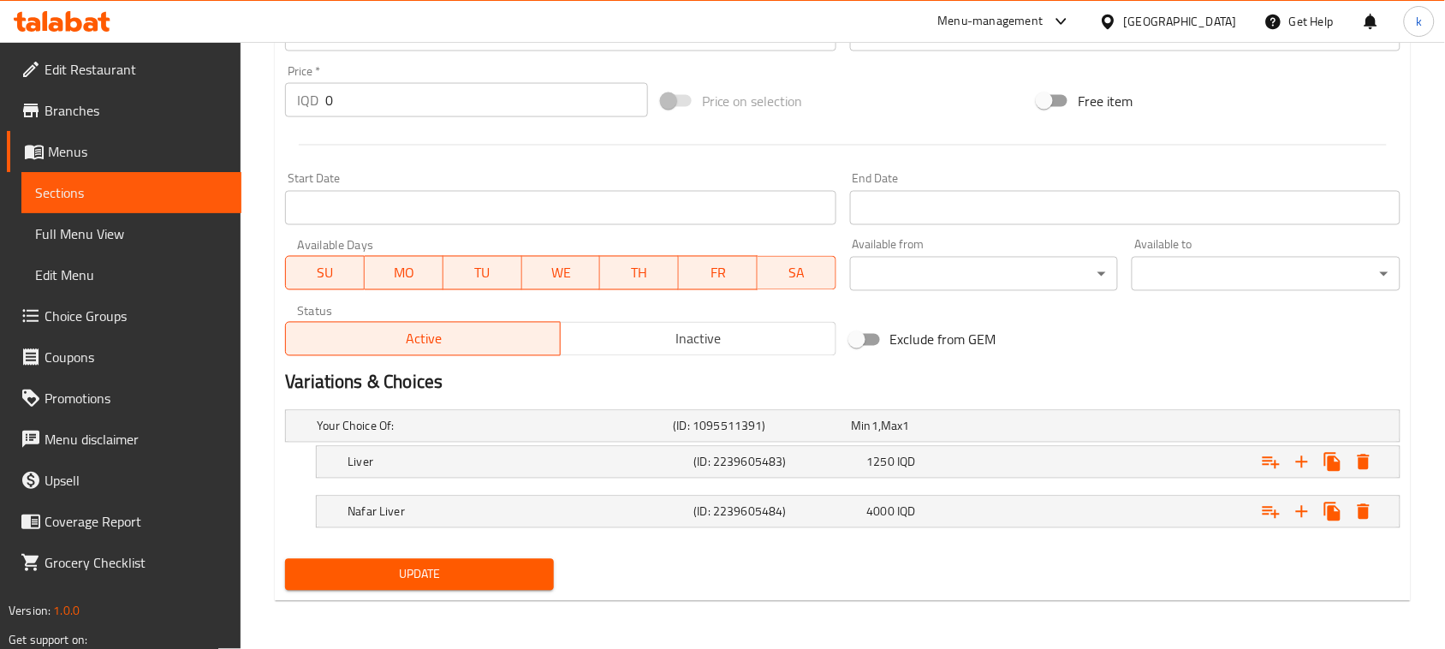
type textarea "جگەری مریشک، پیاز، سیر، روبە هەنار، بەهارات و فینگەر"
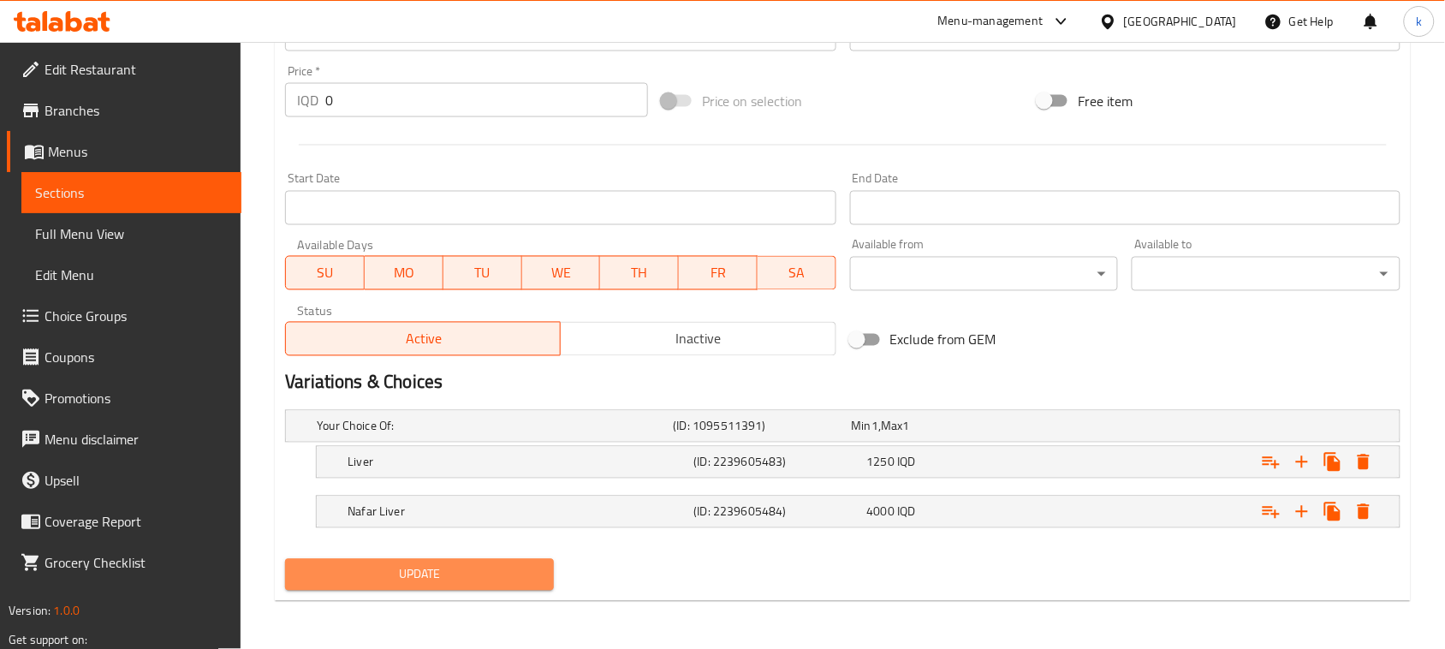
click at [519, 571] on span "Update" at bounding box center [419, 574] width 241 height 21
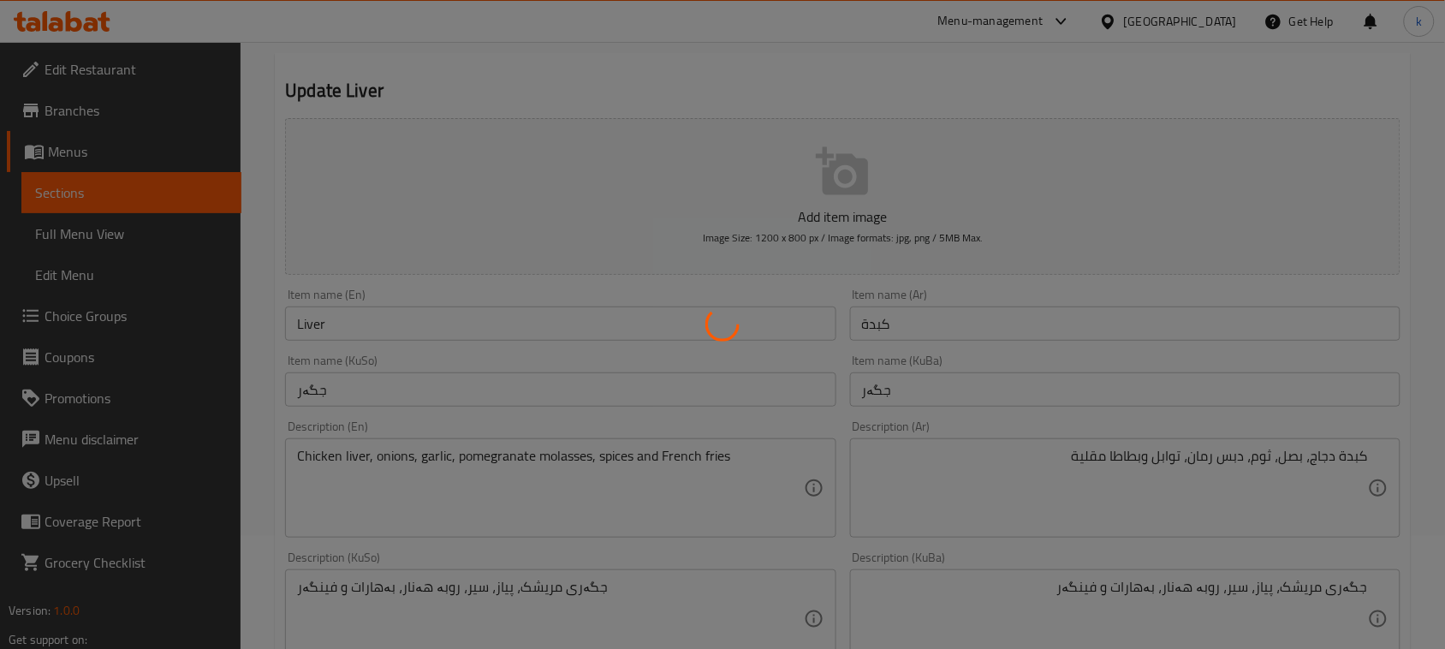
scroll to position [0, 0]
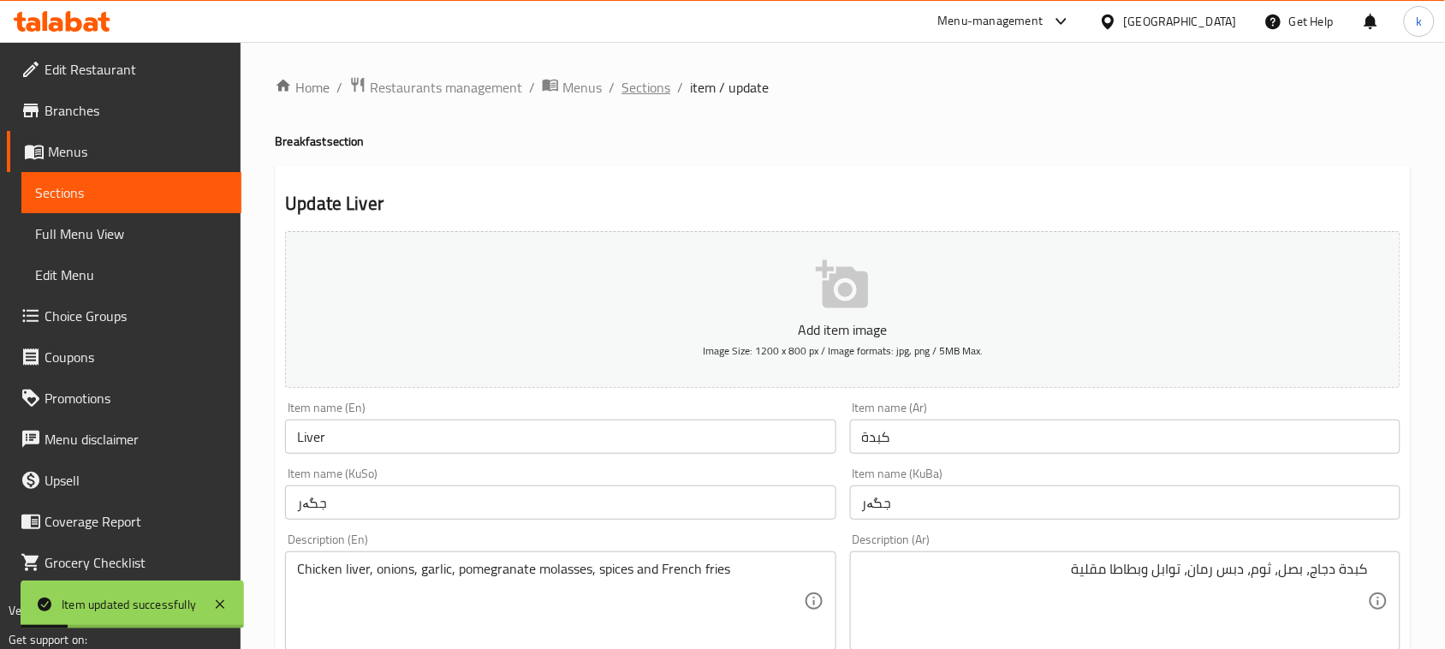
click at [646, 86] on span "Sections" at bounding box center [646, 87] width 49 height 21
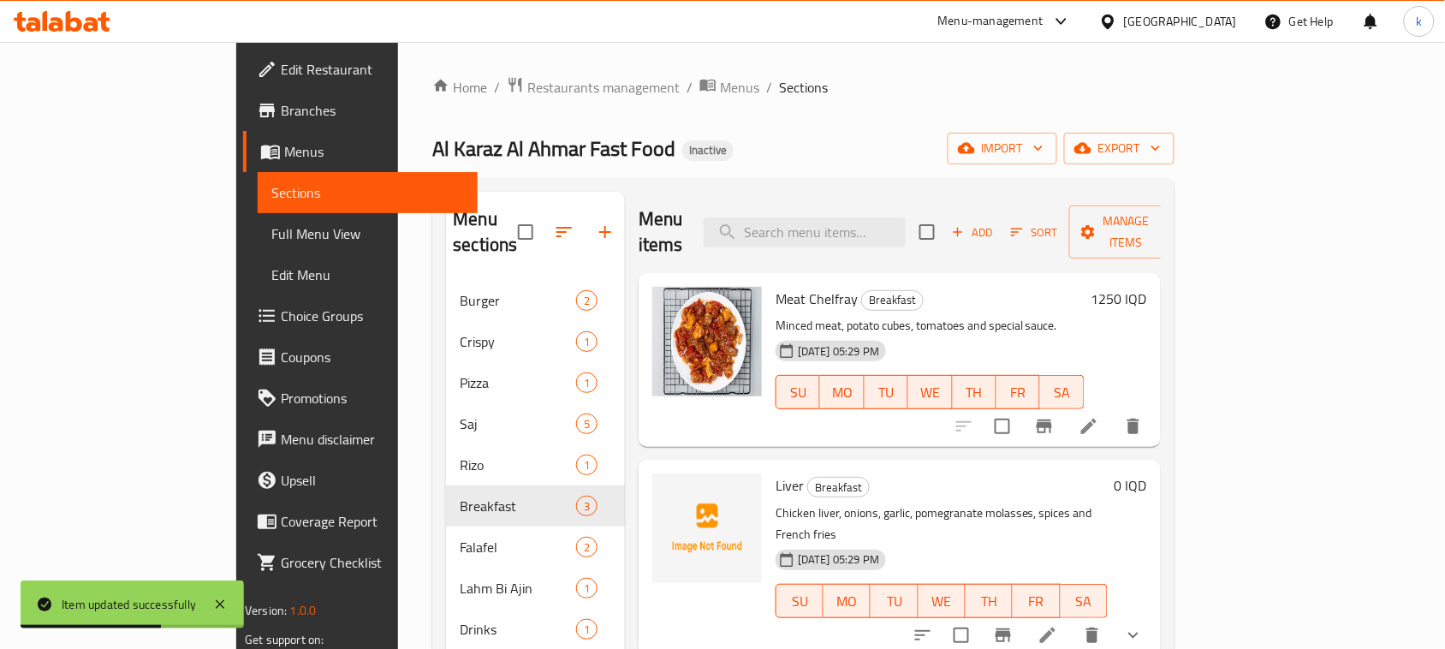
click at [711, 146] on div "Al Karaz Al Ahmar Fast Food Inactive import export" at bounding box center [802, 149] width 741 height 32
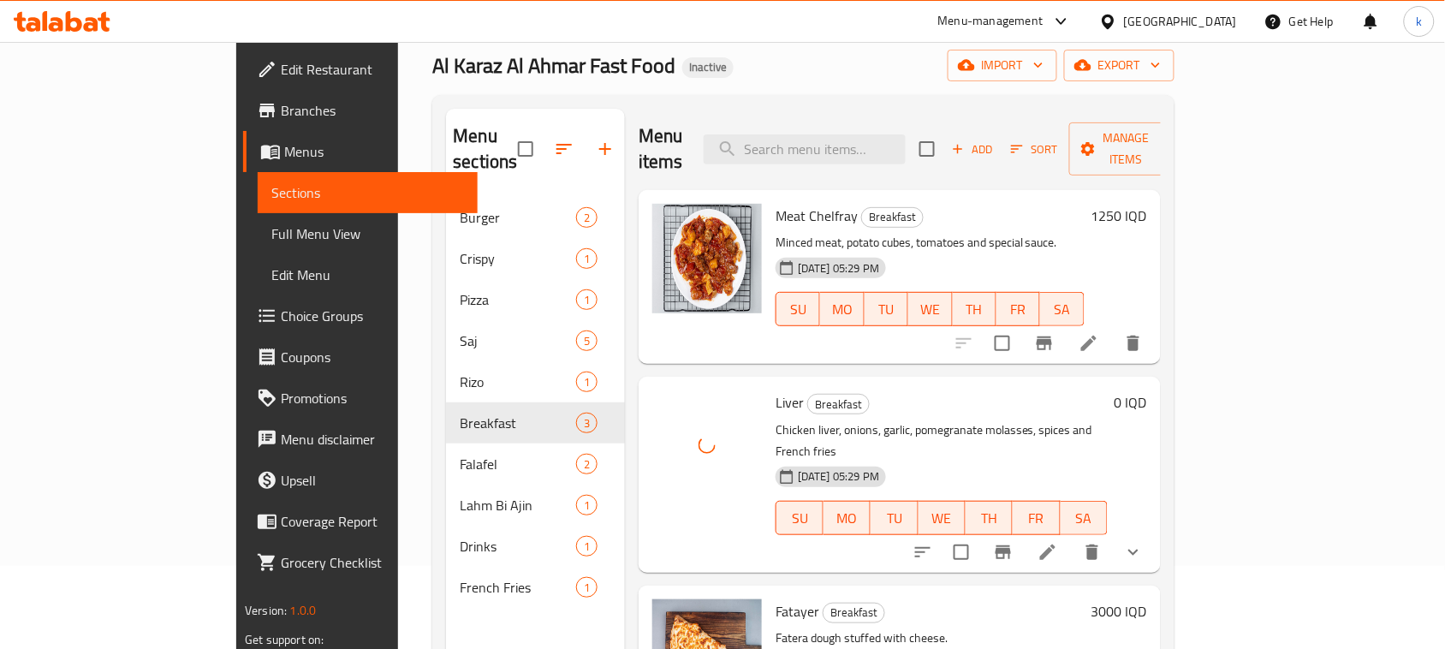
scroll to position [241, 0]
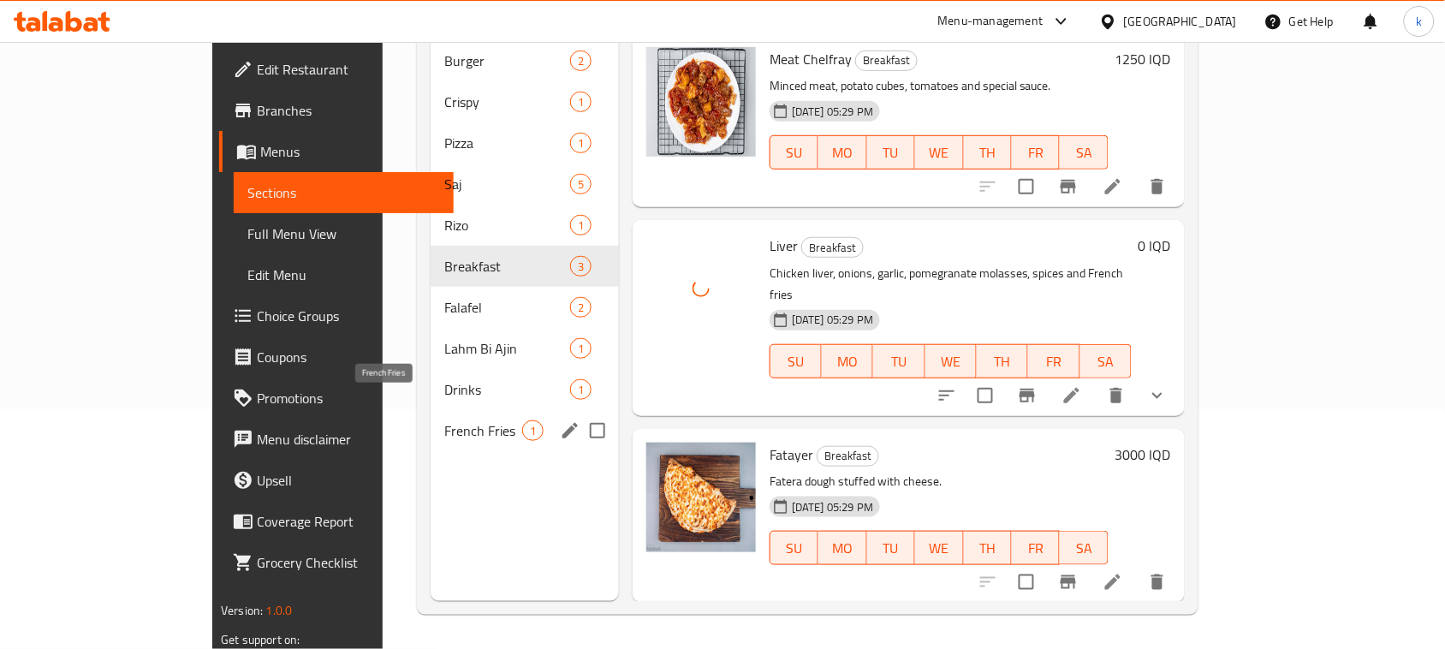
click at [444, 420] on span "French Fries" at bounding box center [483, 430] width 78 height 21
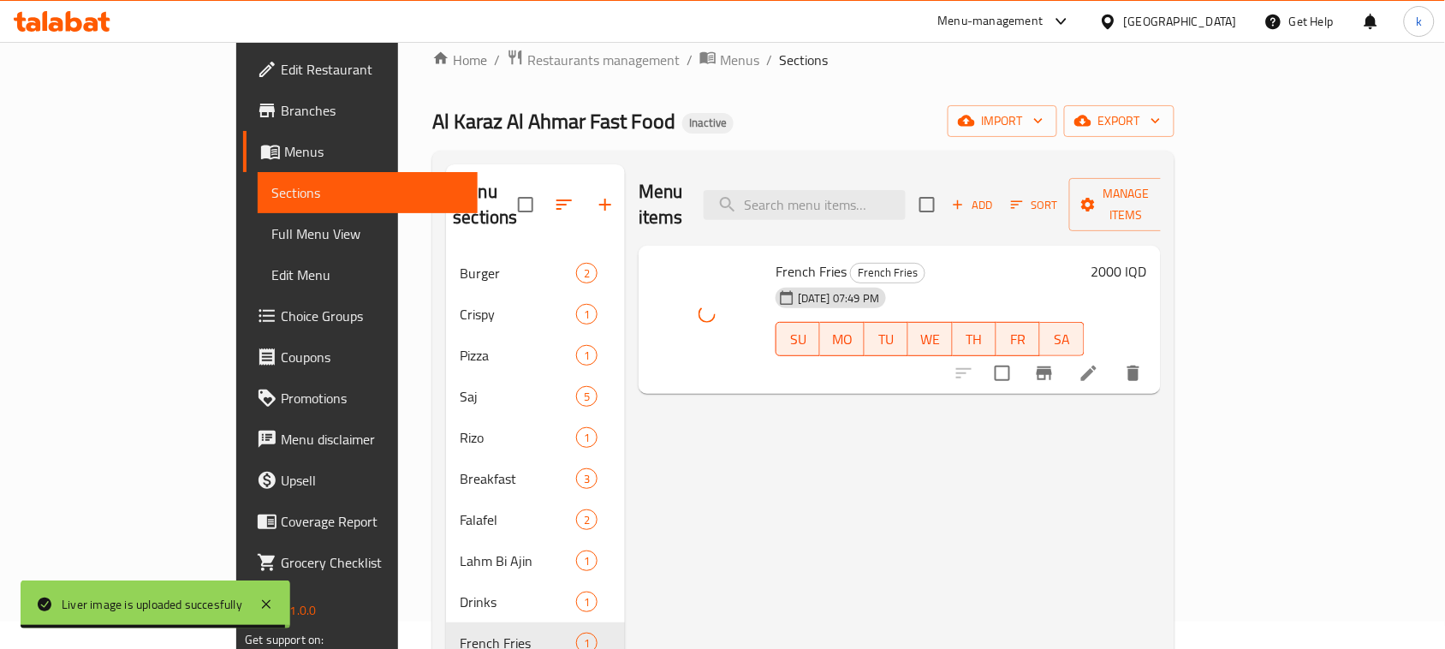
scroll to position [27, 0]
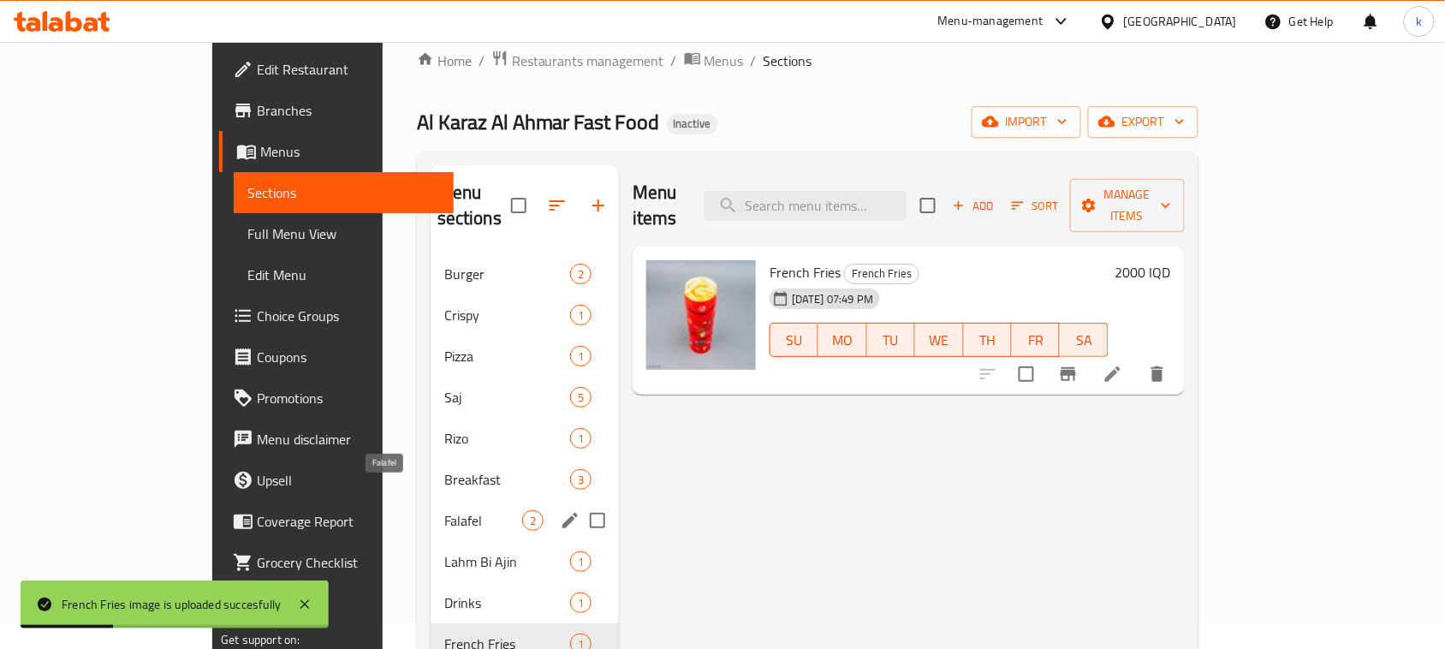
click at [444, 510] on span "Falafel" at bounding box center [483, 520] width 78 height 21
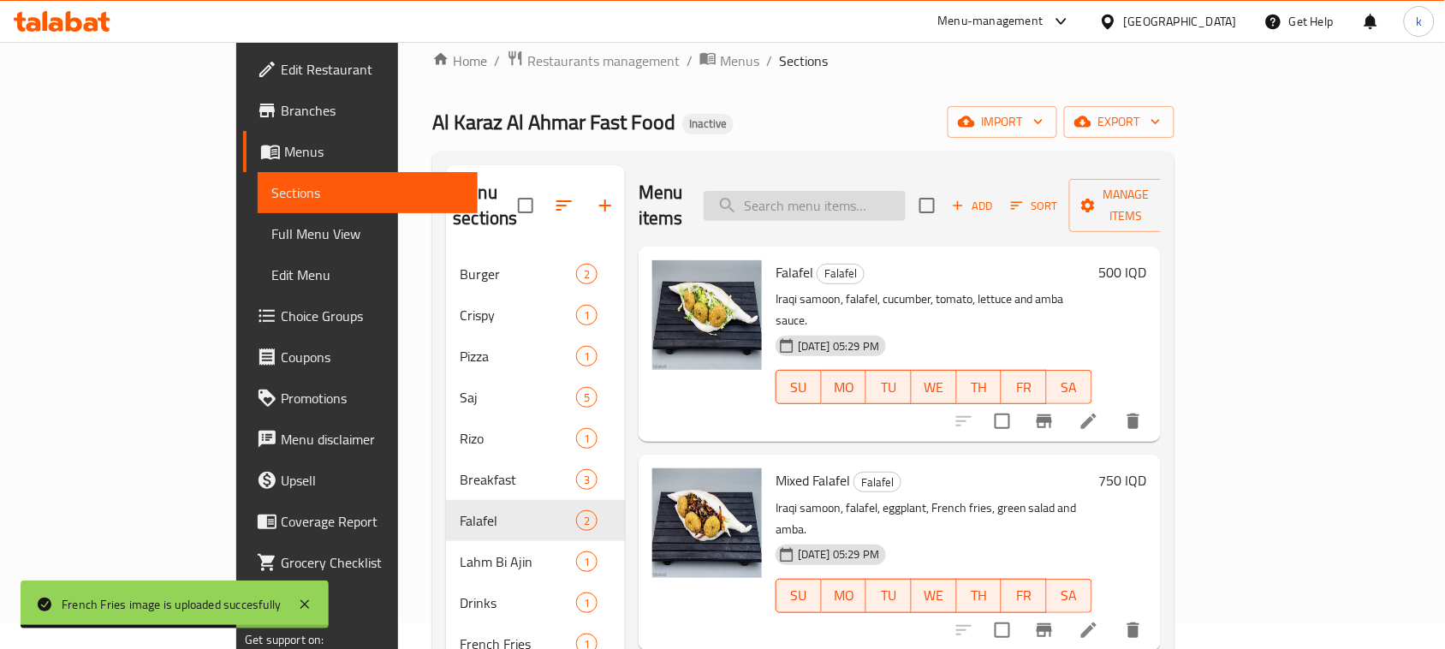
click at [905, 191] on input "search" at bounding box center [805, 206] width 202 height 30
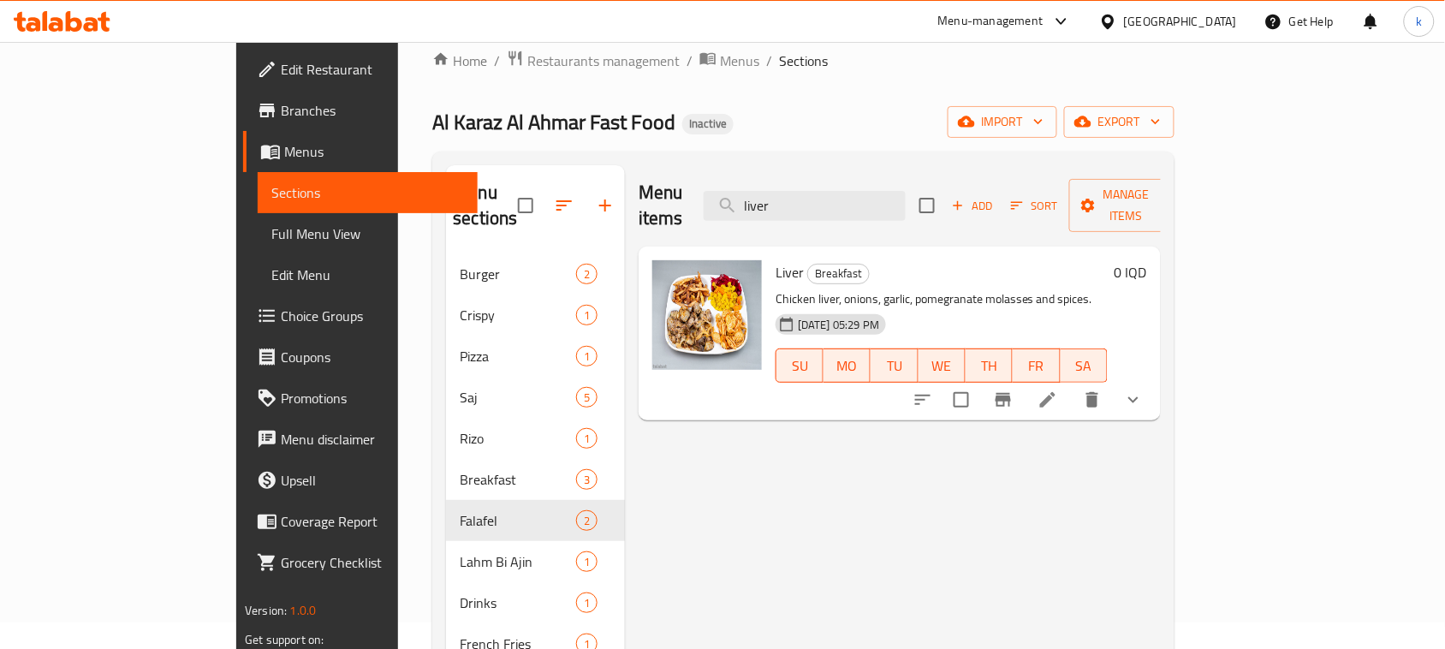
type input "liver"
drag, startPoint x: 877, startPoint y: 197, endPoint x: 775, endPoint y: 211, distance: 103.6
click at [775, 211] on div "Menu items liver Add Sort Manage items" at bounding box center [900, 205] width 522 height 81
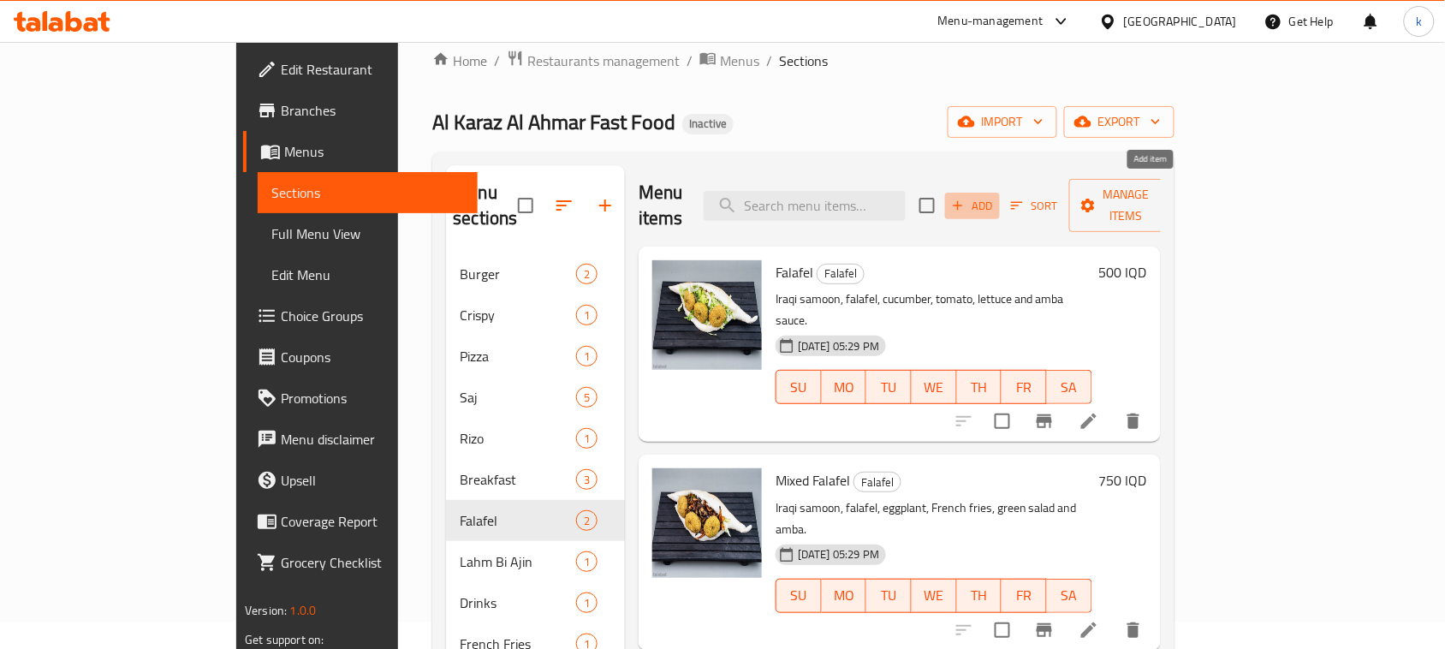
click at [966, 198] on icon "button" at bounding box center [957, 205] width 15 height 15
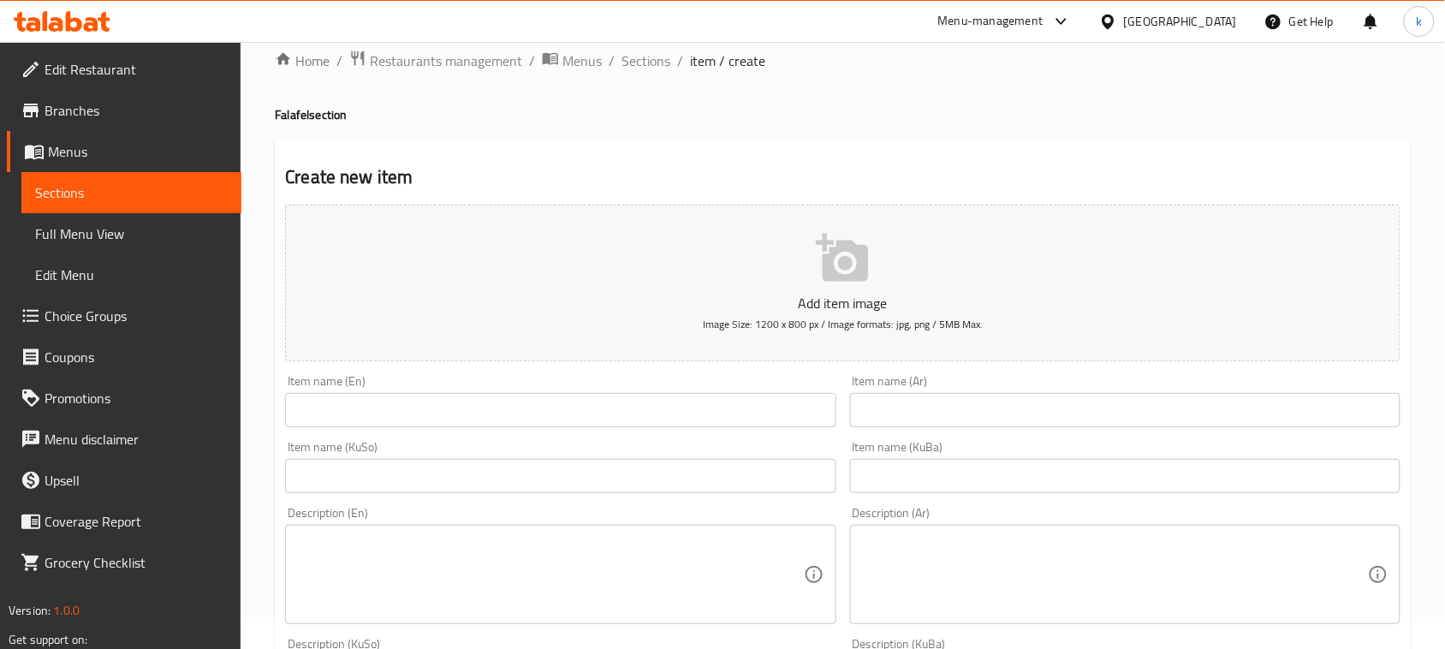
click at [919, 419] on input "text" at bounding box center [1125, 410] width 550 height 34
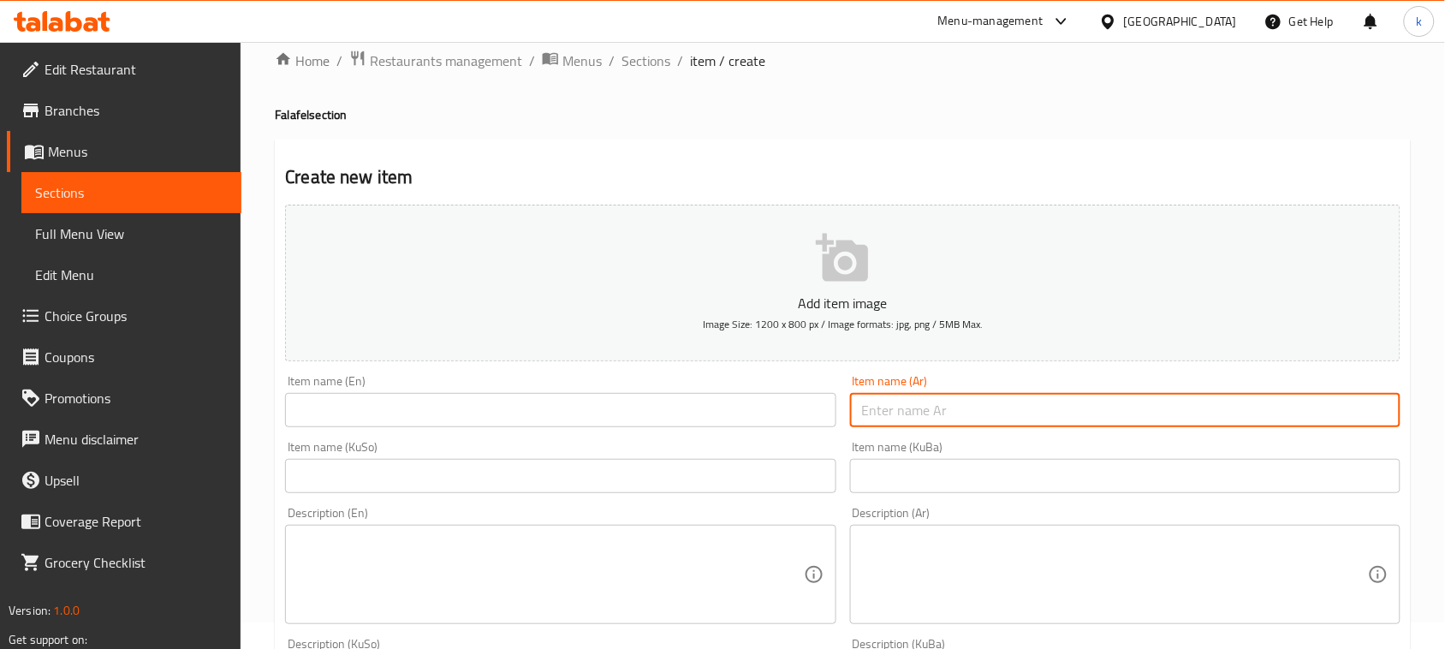
paste input "وجبة فلافل"
type input "وجبة فلافل"
click at [1361, 478] on input "text" at bounding box center [1125, 476] width 550 height 34
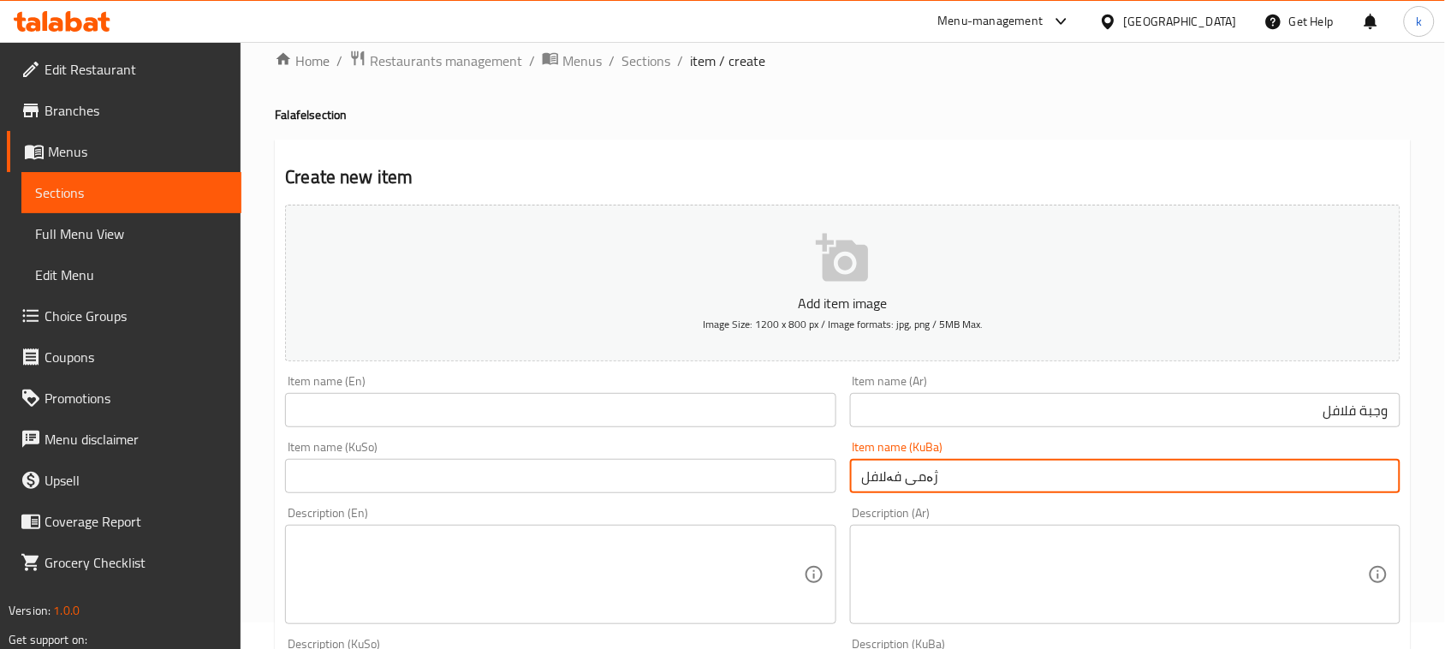
drag, startPoint x: 955, startPoint y: 477, endPoint x: 796, endPoint y: 499, distance: 159.9
type input "ژەمی فەلافل"
click at [570, 485] on input "text" at bounding box center [560, 476] width 550 height 34
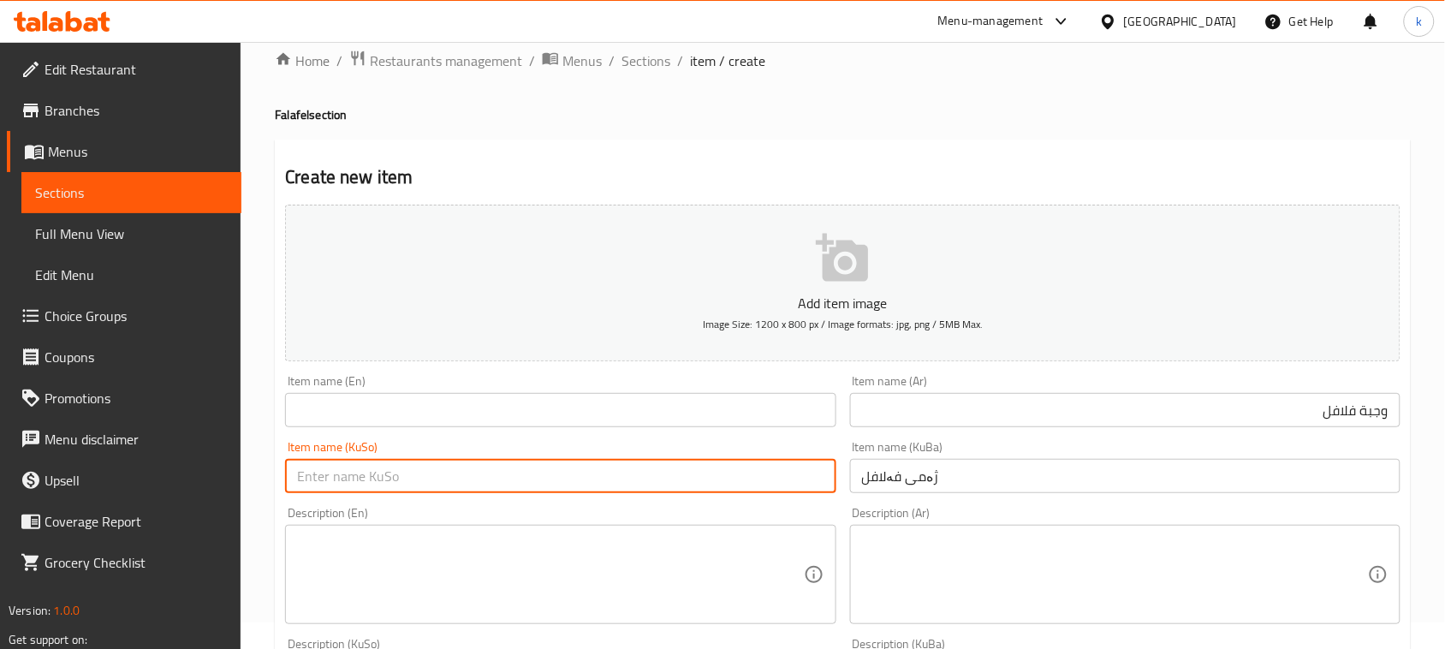
paste input "ژەمی فەلافل"
type input "ژەمی فەلافل"
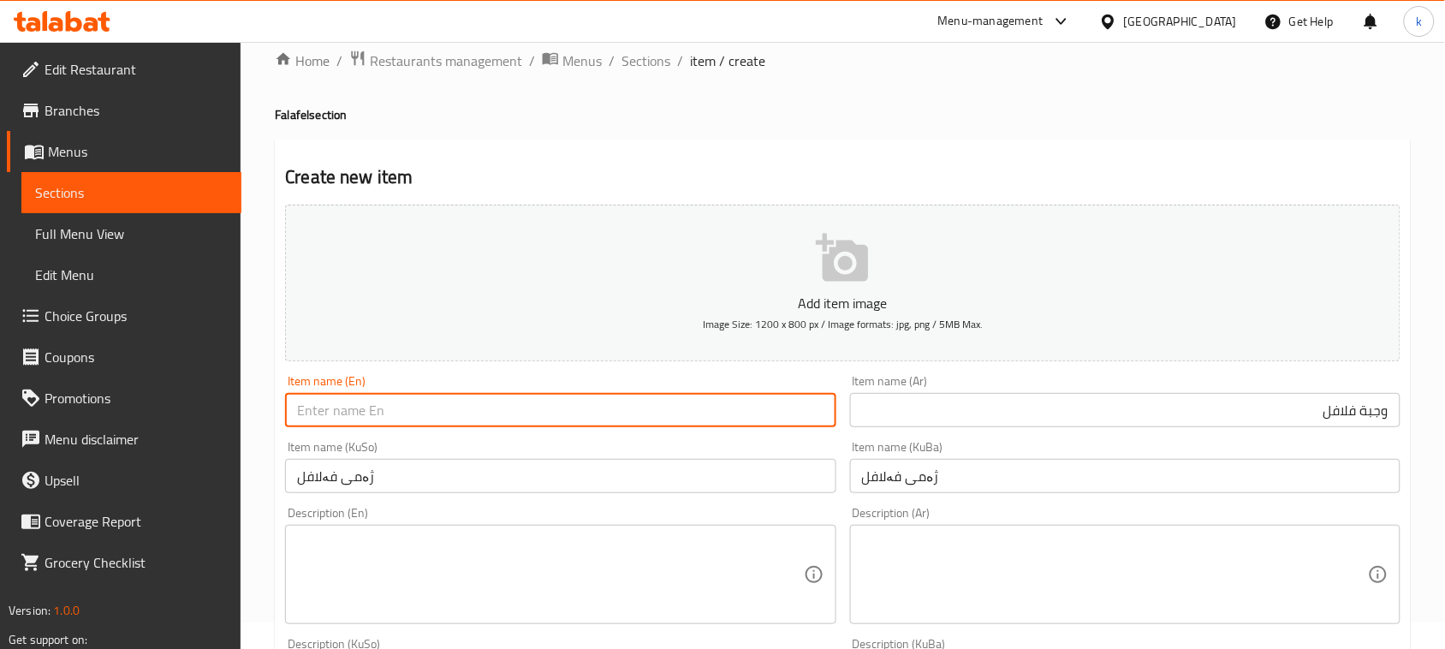
click at [313, 425] on input "text" at bounding box center [560, 410] width 550 height 34
click at [336, 405] on input "Felafel Meal" at bounding box center [560, 410] width 550 height 34
click at [1342, 409] on input "وجبة فلافل" at bounding box center [1125, 410] width 550 height 34
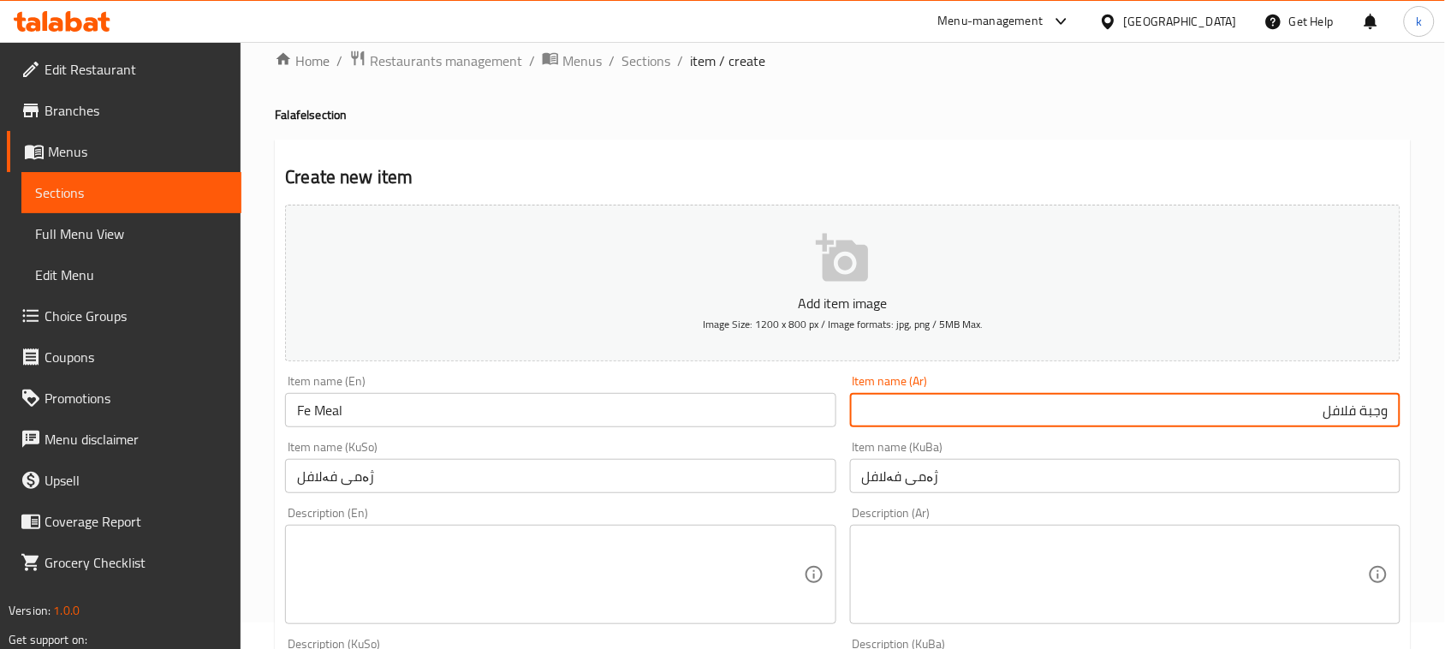
click at [1342, 409] on input "وجبة فلافل" at bounding box center [1125, 410] width 550 height 34
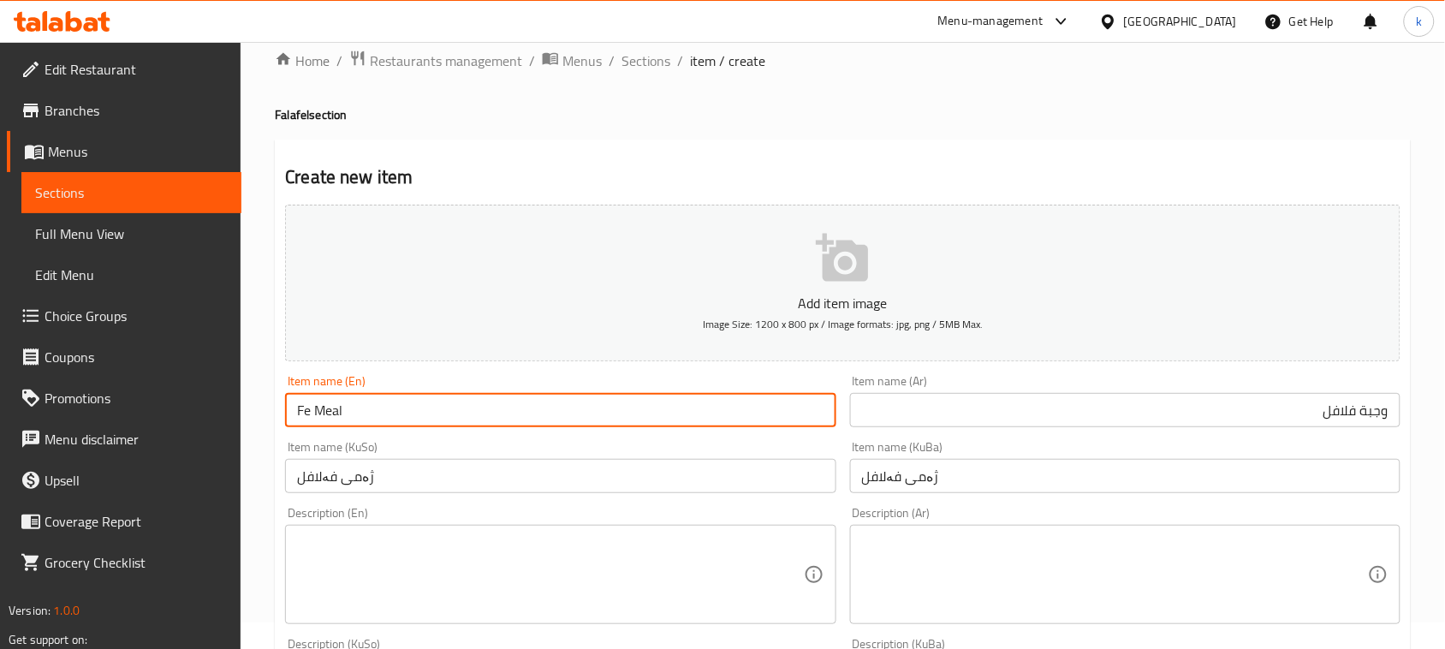
drag, startPoint x: 311, startPoint y: 411, endPoint x: 283, endPoint y: 411, distance: 28.3
click at [283, 411] on div "Item name (En) Fe Meal Item name (En)" at bounding box center [560, 401] width 564 height 66
paste input "alafel"
click at [398, 418] on input "Falafel Meal" at bounding box center [560, 410] width 550 height 34
click at [340, 403] on input "Falafel Meal" at bounding box center [560, 410] width 550 height 34
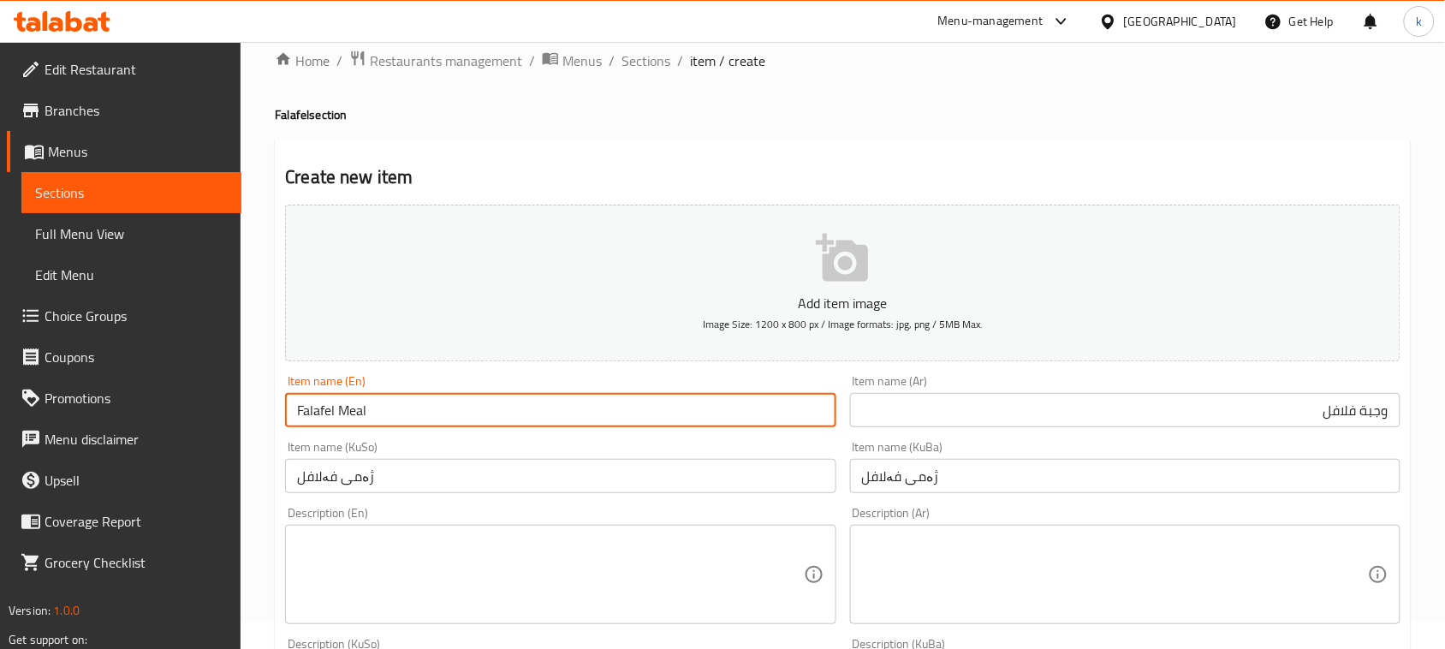
click at [378, 413] on input "Falafel Meal" at bounding box center [560, 410] width 550 height 34
type input "Falafel Meal"
click at [974, 478] on input "ژەمی فەلافل" at bounding box center [1125, 476] width 550 height 34
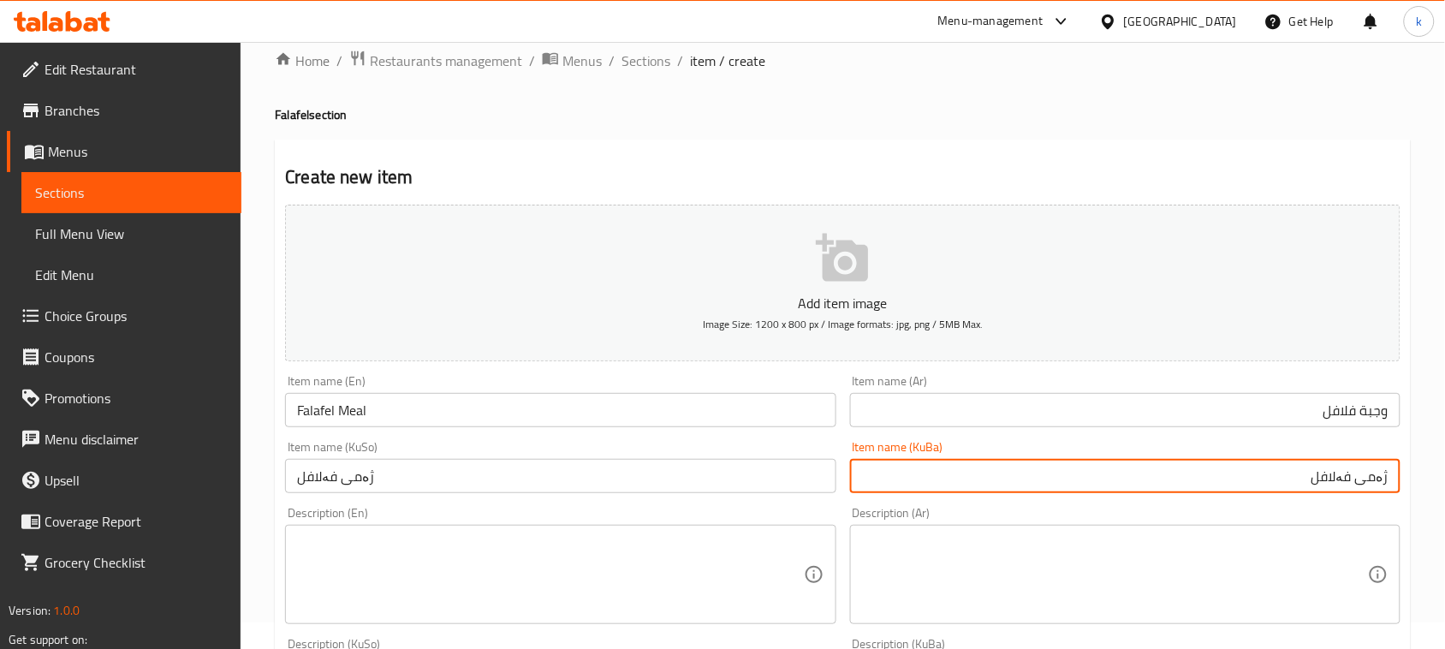
click at [1076, 571] on textarea at bounding box center [1115, 574] width 506 height 81
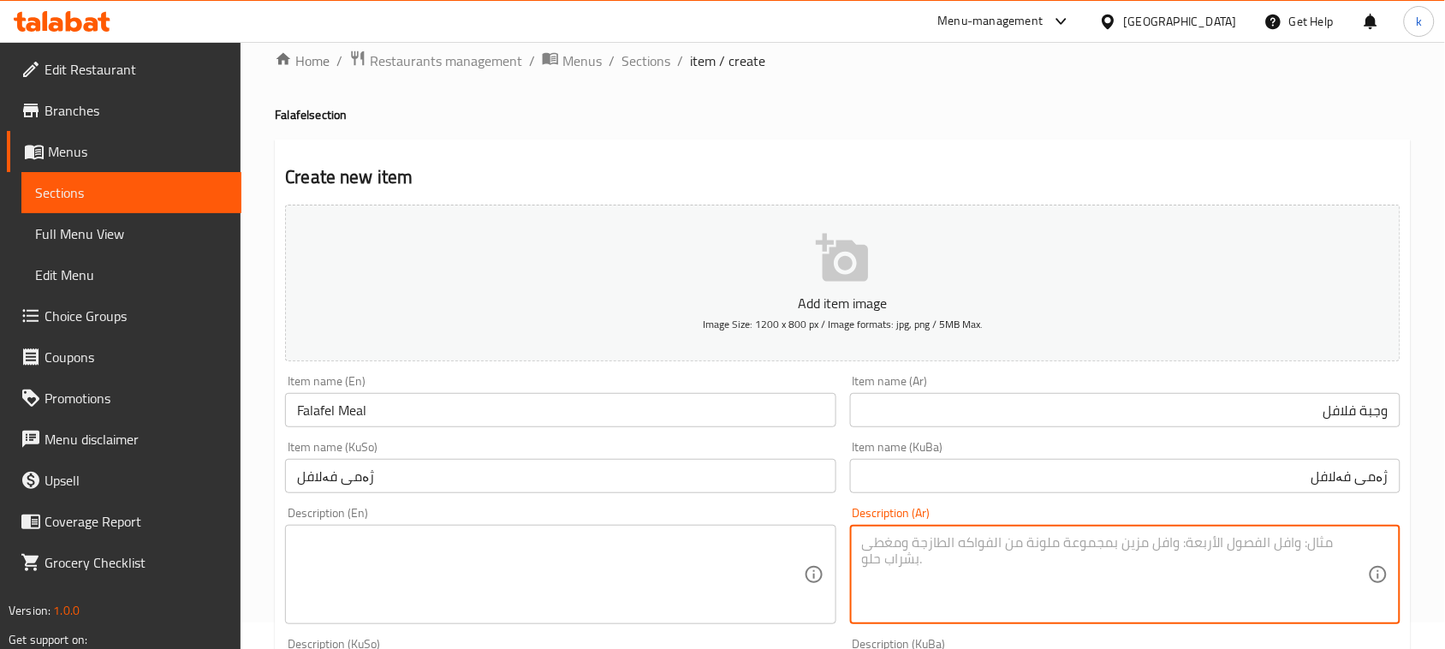
paste textarea "حبات فلافل, بطاطا مقلية, سلطة وعمبة."
click at [1216, 549] on textarea "حبات فلافل, بطاطا مقلية, سلطة وعمبة" at bounding box center [1115, 574] width 506 height 81
type textarea "حبات فلافل, بطاطا مقلية, سلطة وعمبة"
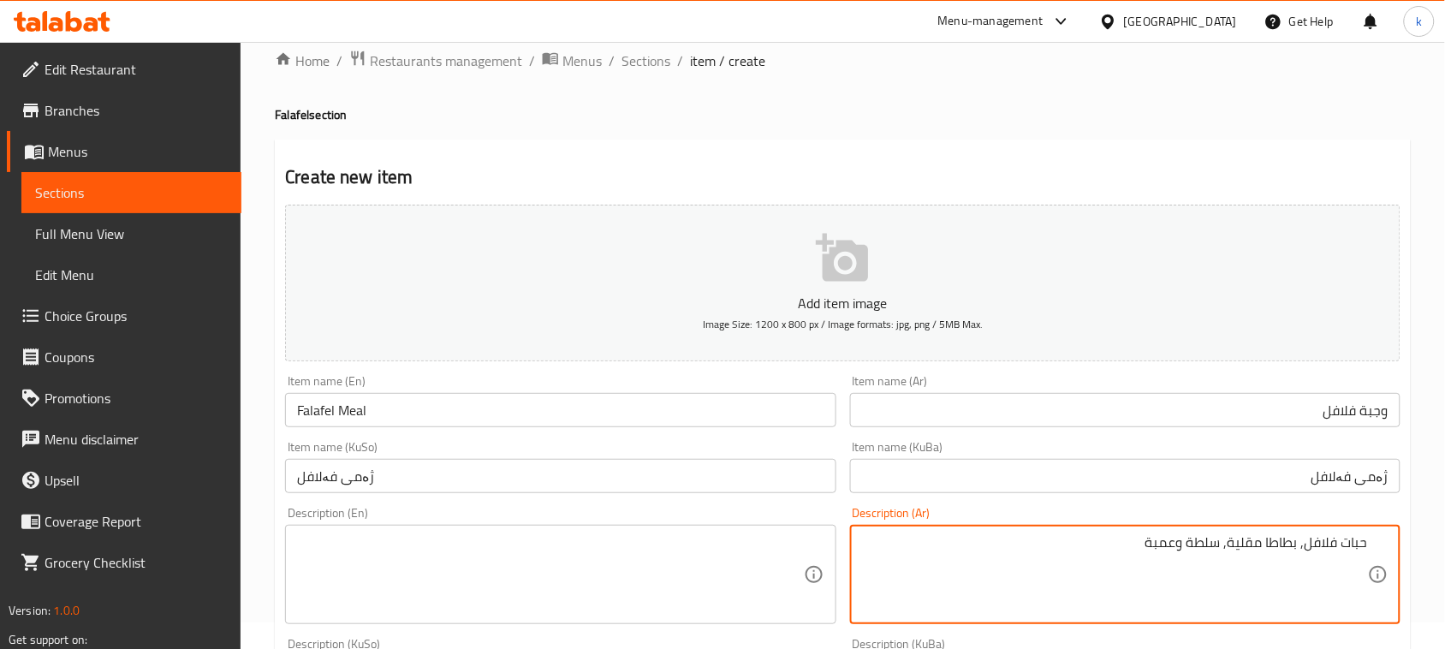
click at [563, 574] on textarea at bounding box center [550, 574] width 506 height 81
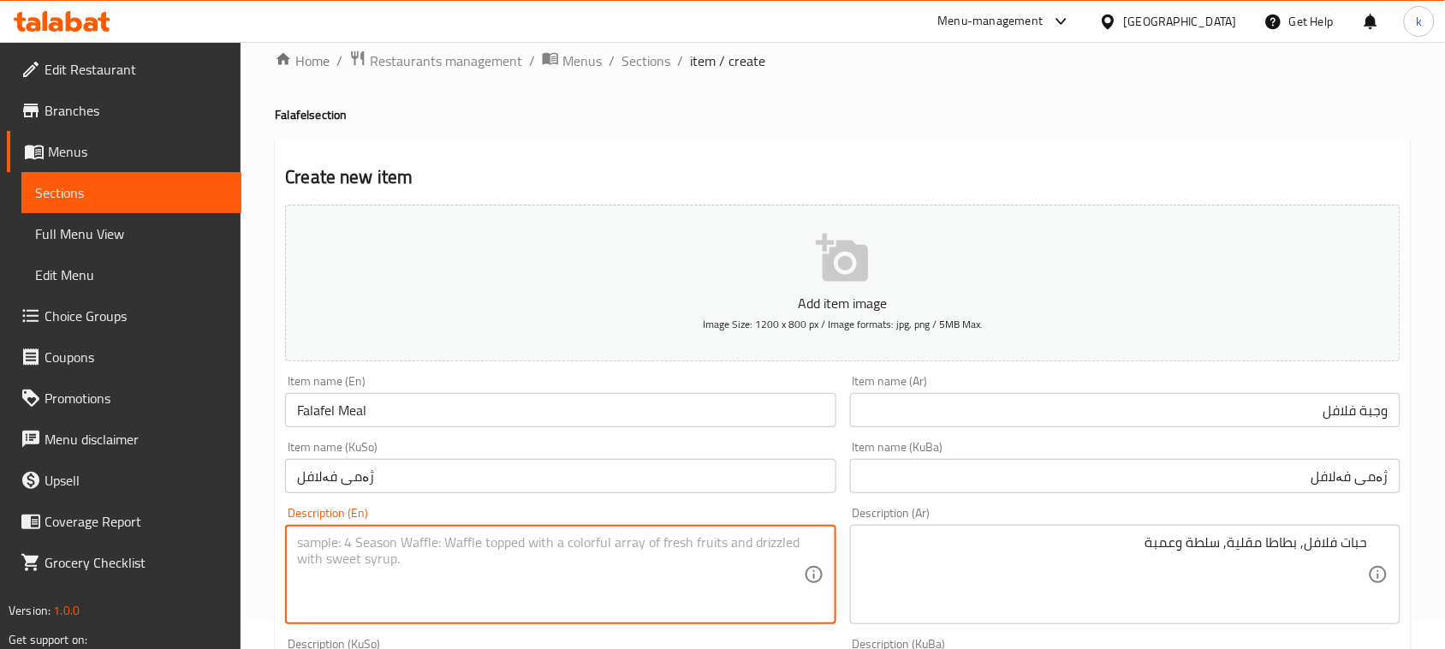
paste textarea "Falafel balls, French fries, salad and tahini"
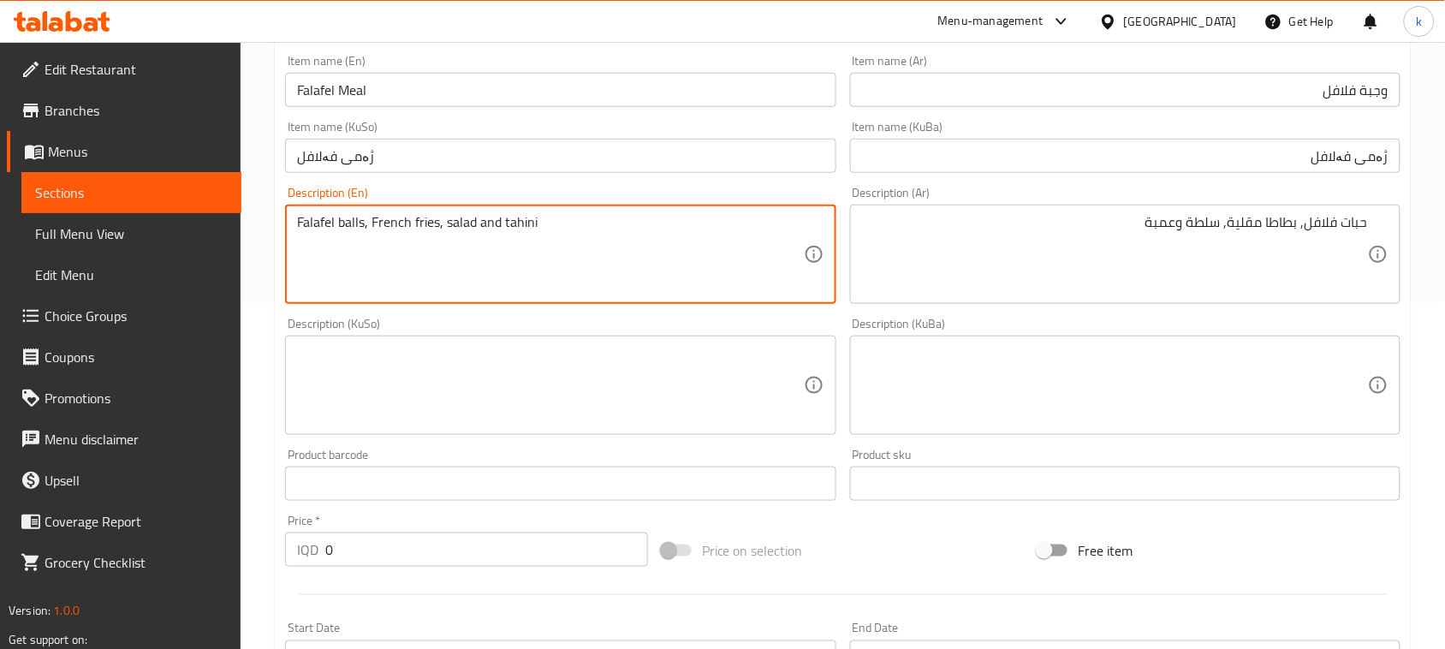
scroll to position [348, 0]
type textarea "Falafel balls, French fries, salad and tahini"
click at [1027, 383] on textarea at bounding box center [1115, 384] width 506 height 81
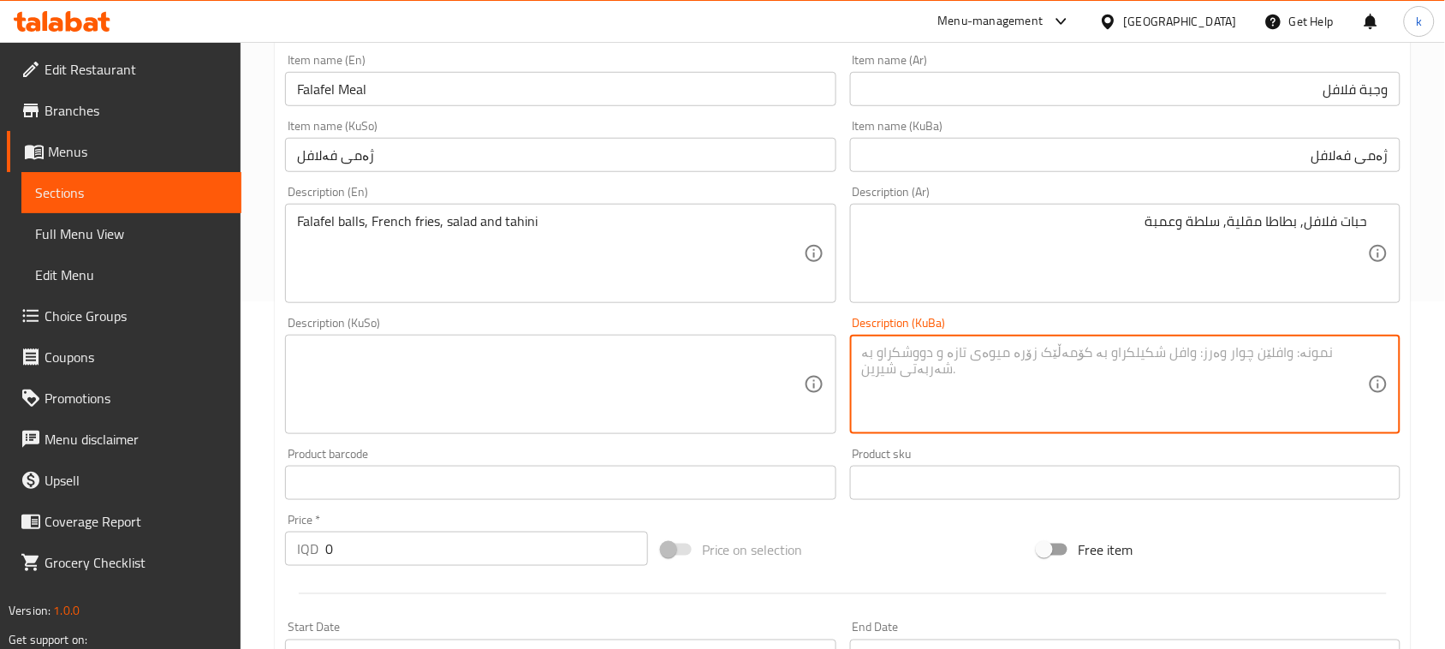
paste textarea "تۆپی فەلافێل و سوورکراوەی فەرەنسی و زەڵاتە و تاهینی"
type textarea "تۆپی فەلافێل و سوورکراوەی فەرەنسی و زەڵاتە و تاهینی"
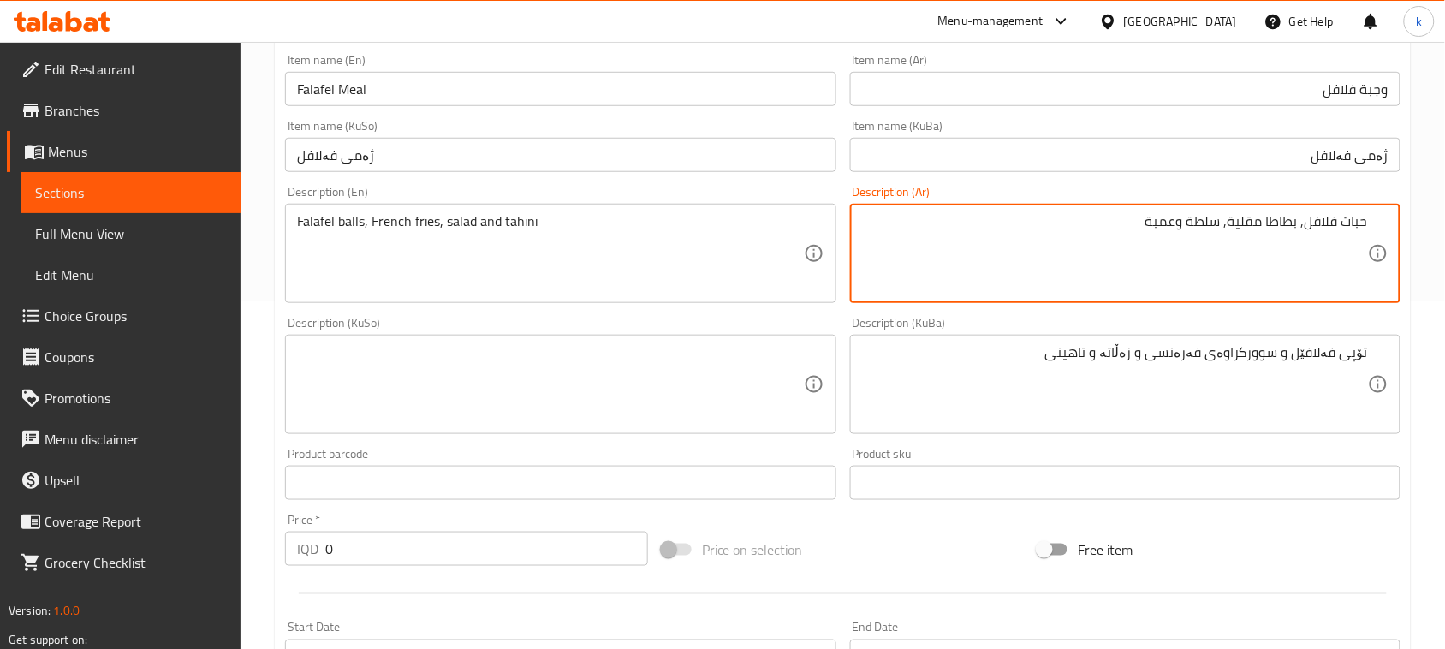
click at [1355, 215] on textarea "حبات فلافل, بطاطا مقلية, سلطة وعمبة" at bounding box center [1115, 253] width 506 height 81
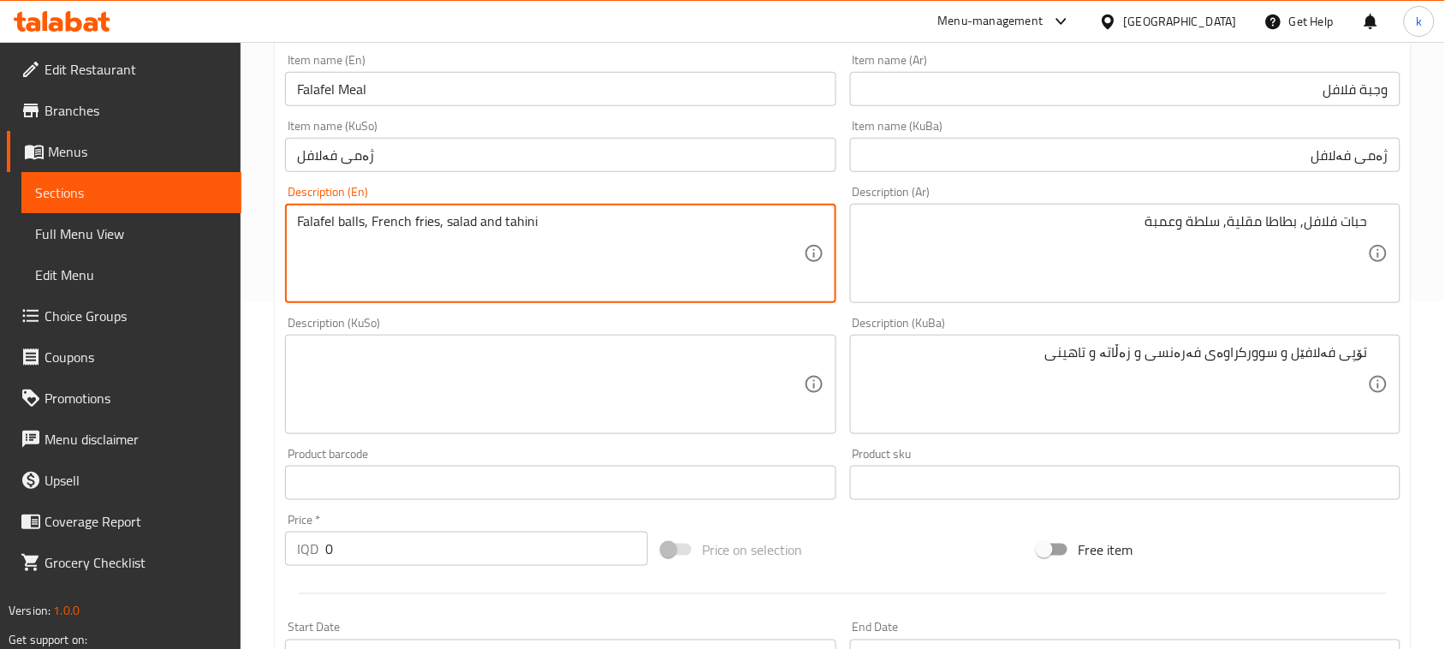
click at [355, 225] on textarea "Falafel balls, French fries, salad and tahini" at bounding box center [550, 253] width 506 height 81
click at [525, 221] on textarea "Falafel pieces, French fries, salad and tahini" at bounding box center [550, 253] width 506 height 81
type textarea "Falafel pieces, French fries, salad and amba"
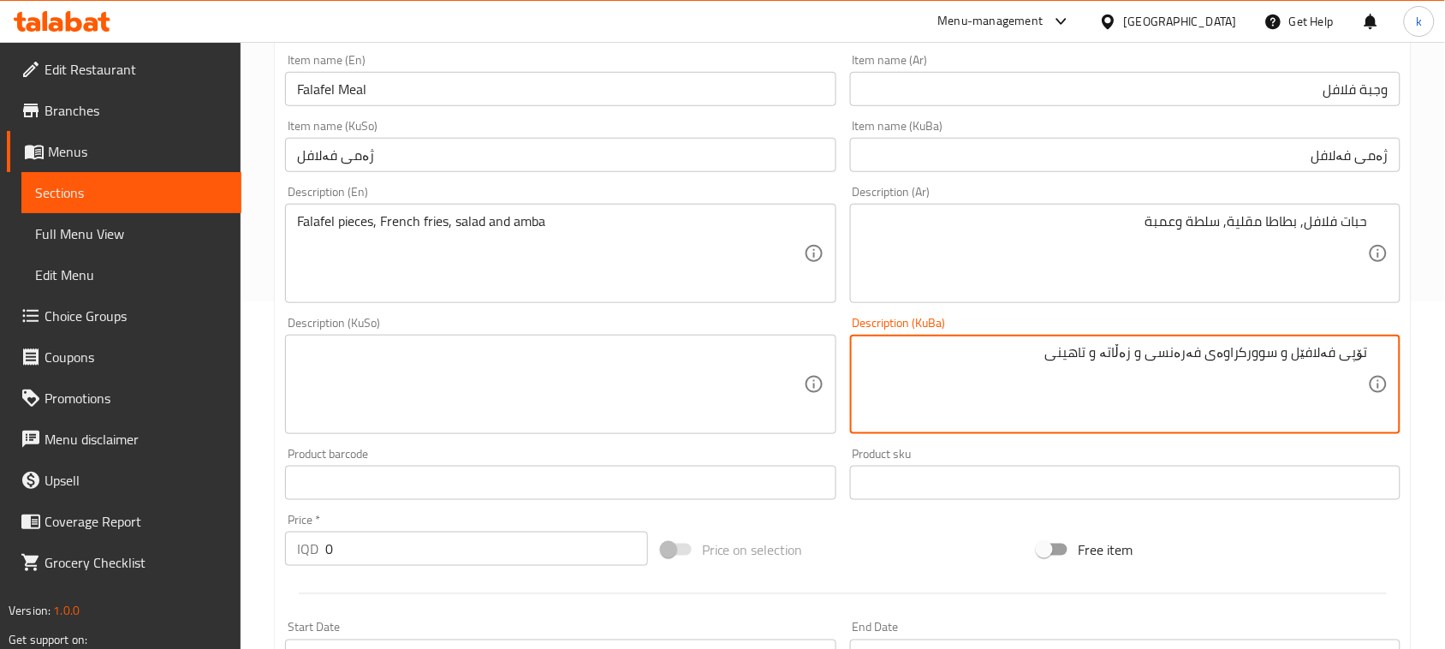
click at [1355, 353] on textarea "تۆپی فەلافێل و سوورکراوەی فەرەنسی و زەڵاتە و تاهینی" at bounding box center [1115, 384] width 506 height 81
click at [1301, 356] on textarea "پارچە فەلافێل و سوورکراوەی فەرەنسی و زەڵاتە و تاهینی" at bounding box center [1115, 384] width 506 height 81
click at [1267, 348] on textarea "پارچە فەلافل، سوورکراوەی فەرەنسی و زەڵاتە و تاهینی" at bounding box center [1115, 384] width 506 height 81
click at [1260, 356] on textarea "پارچە فەلافل، فەرەنسی و زەڵاتە و تاهینی" at bounding box center [1115, 384] width 506 height 81
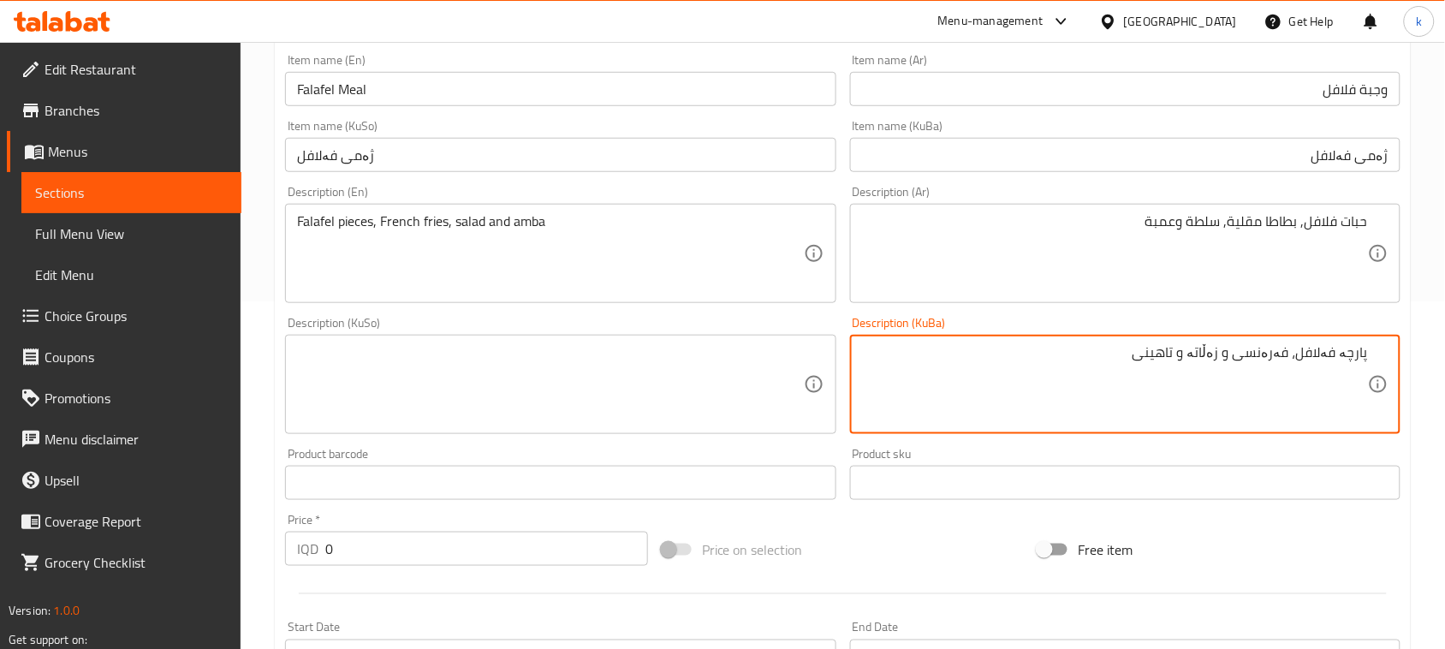
click at [1260, 356] on textarea "پارچە فەلافل، فەرەنسی و زەڵاتە و تاهینی" at bounding box center [1115, 384] width 506 height 81
click at [1191, 351] on textarea "پارچە فەلافل، فینگەر، زەڵاتە و تاهینی" at bounding box center [1115, 384] width 506 height 81
drag, startPoint x: 1160, startPoint y: 360, endPoint x: 1453, endPoint y: 374, distance: 293.1
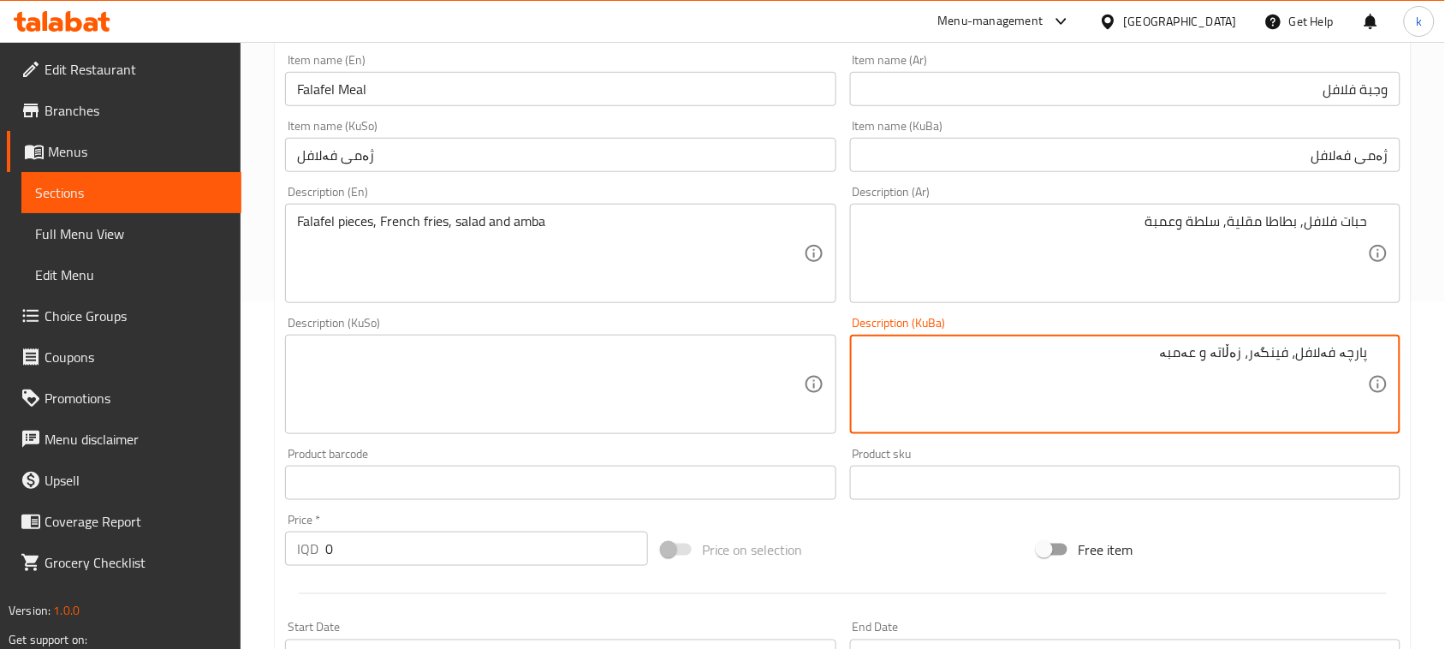
type textarea "پارچە فەلافل، فینگەر، زەڵاتە و عەمبە"
click at [770, 362] on textarea at bounding box center [550, 384] width 506 height 81
paste textarea "پارچە فەلافل، فینگەر، زەڵاتە و عەمبە"
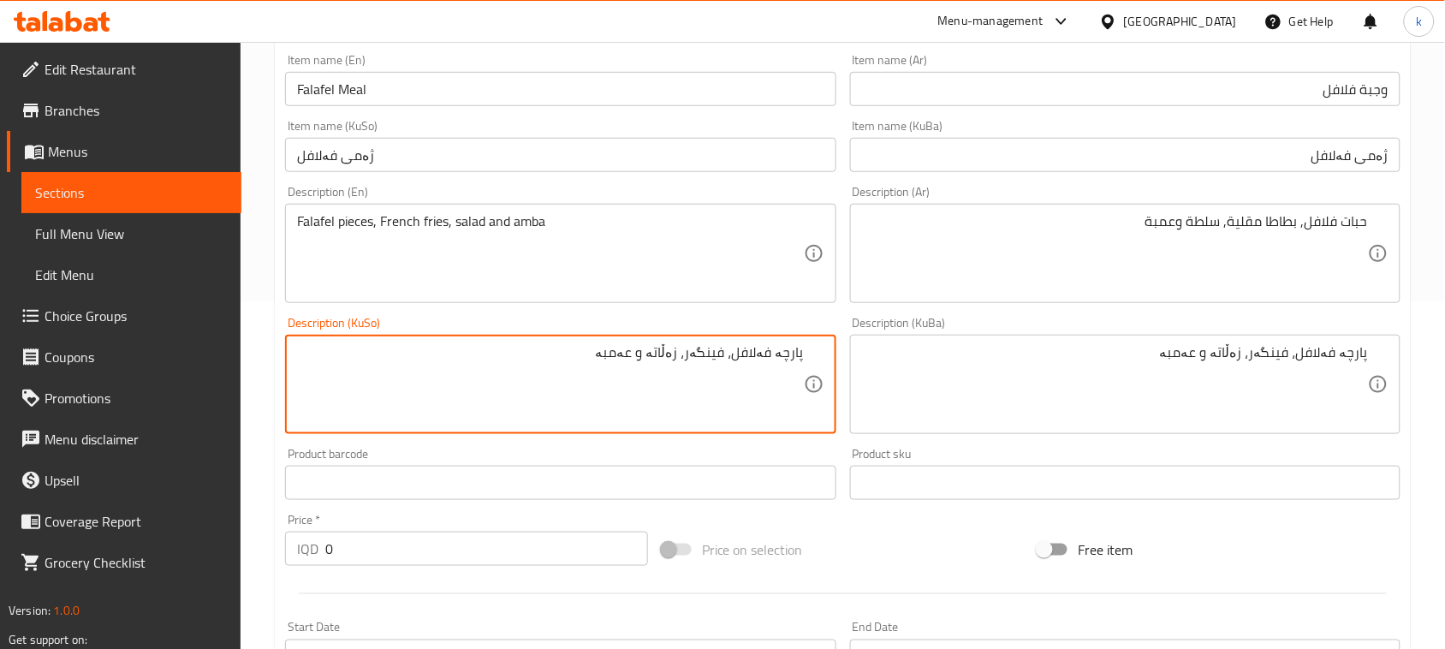
type textarea "پارچە فەلافل، فینگەر، زەڵاتە و عەمبە"
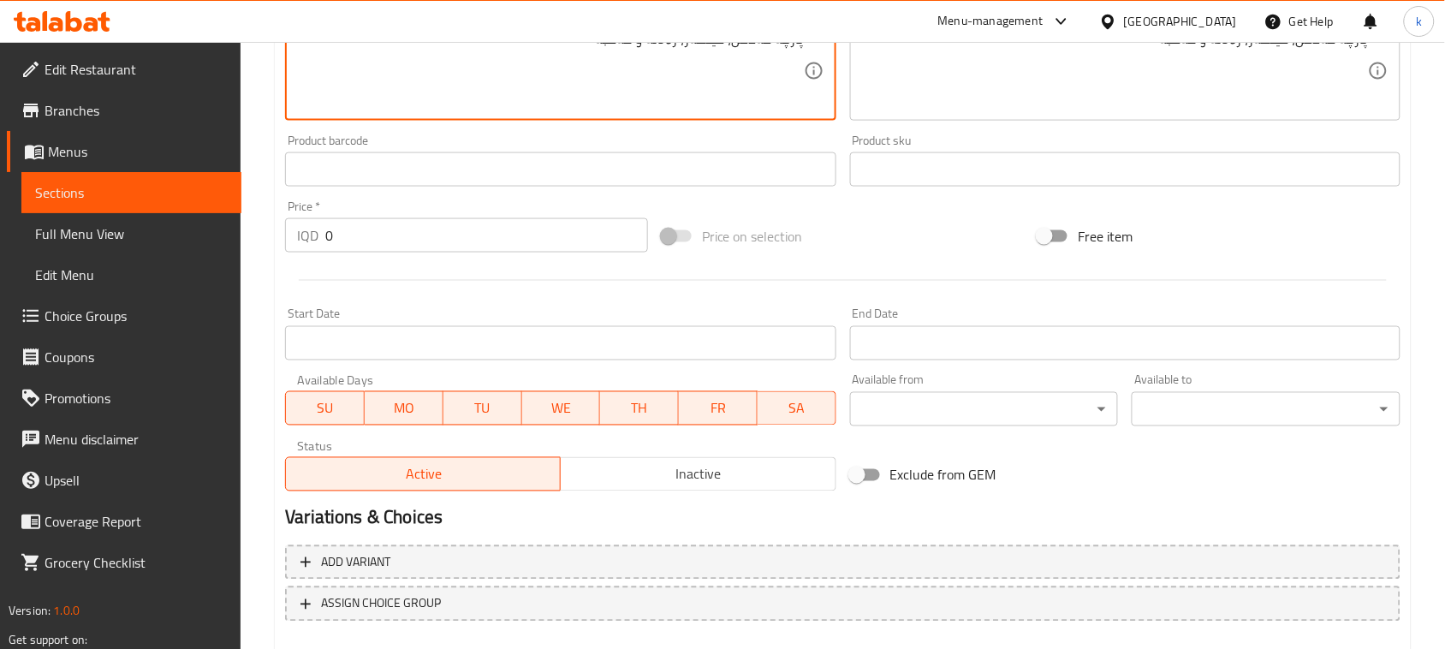
scroll to position [754, 0]
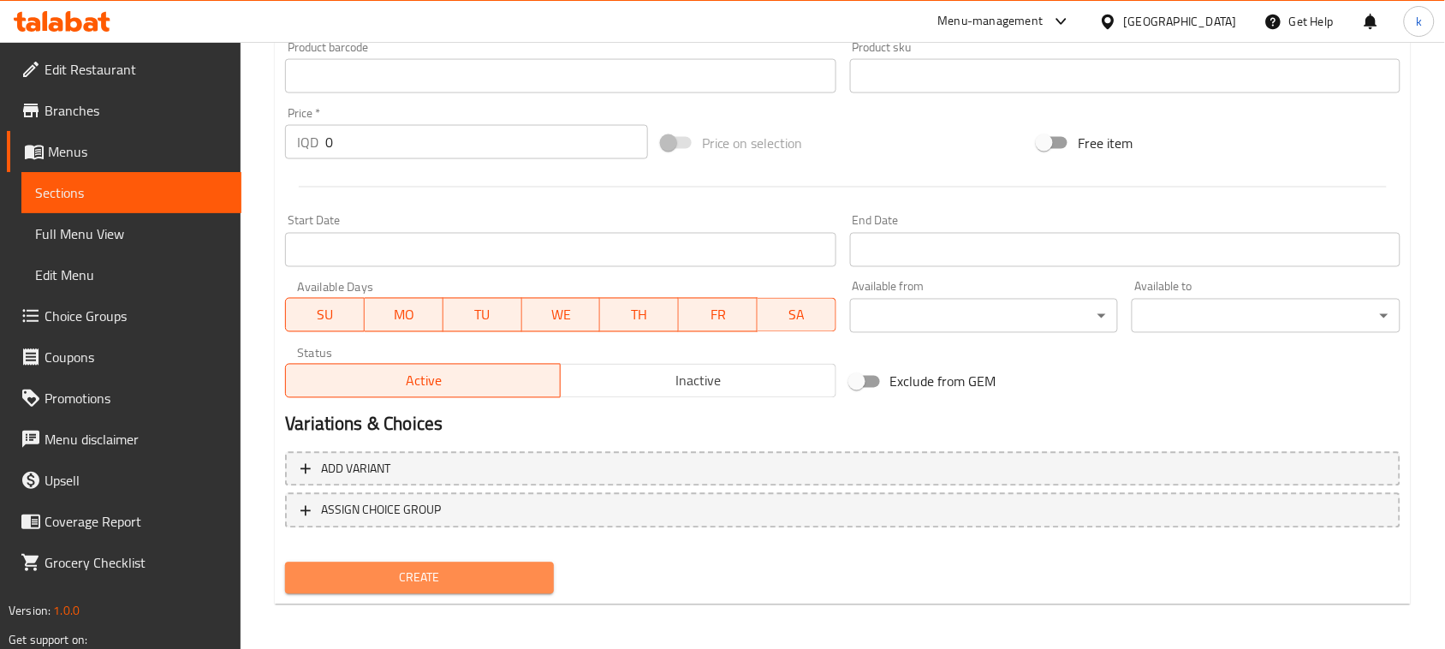
click at [490, 571] on span "Create" at bounding box center [419, 578] width 241 height 21
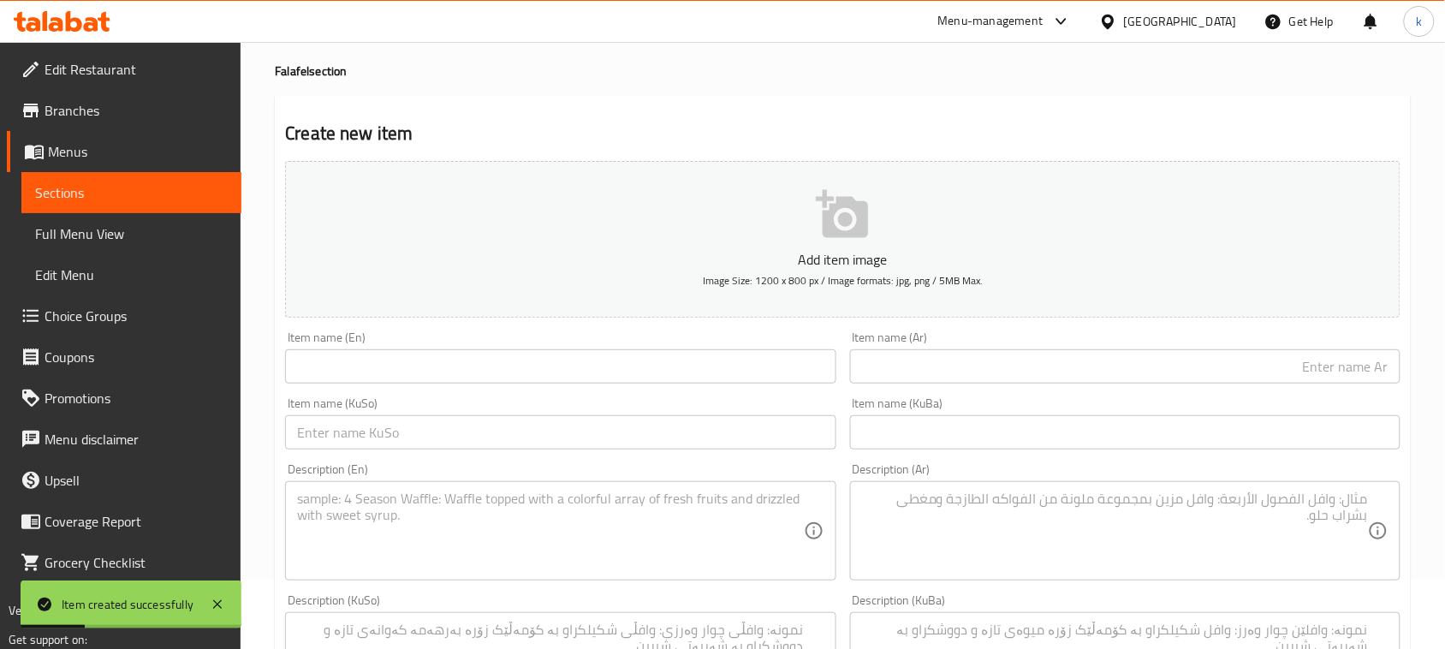
scroll to position [0, 0]
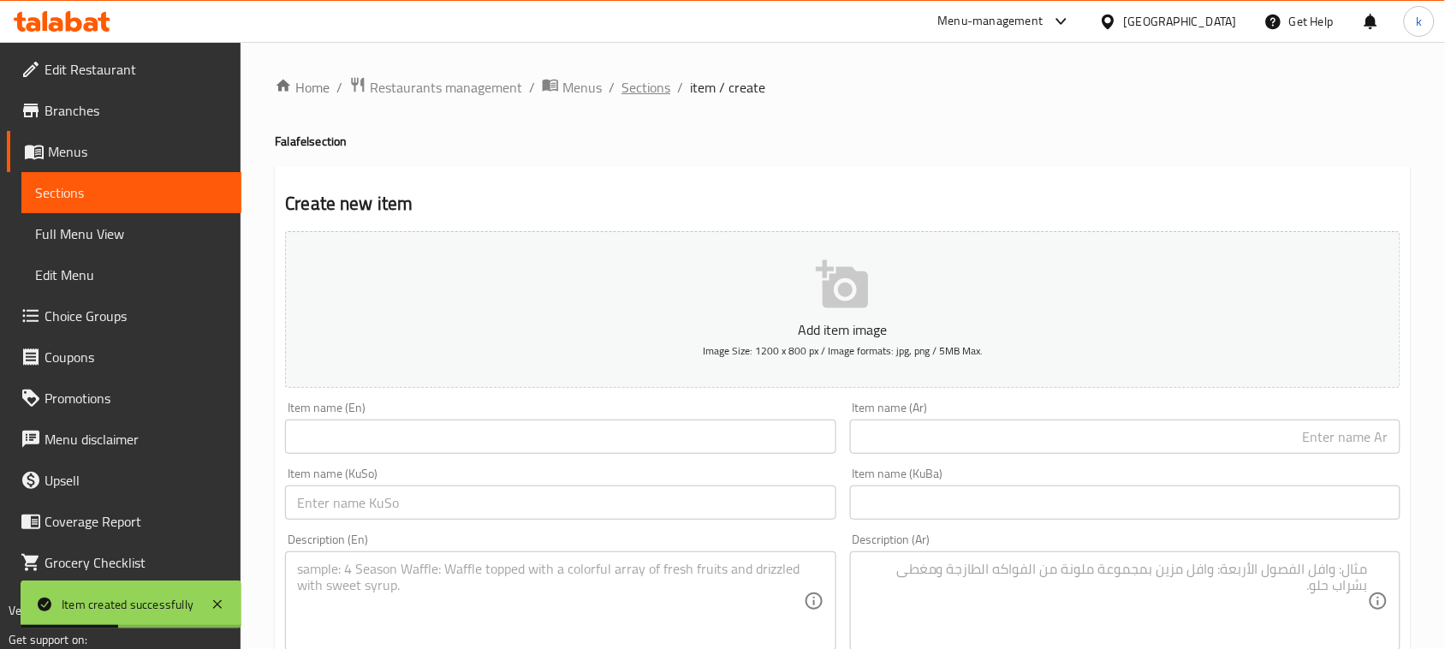
click at [645, 88] on span "Sections" at bounding box center [646, 87] width 49 height 21
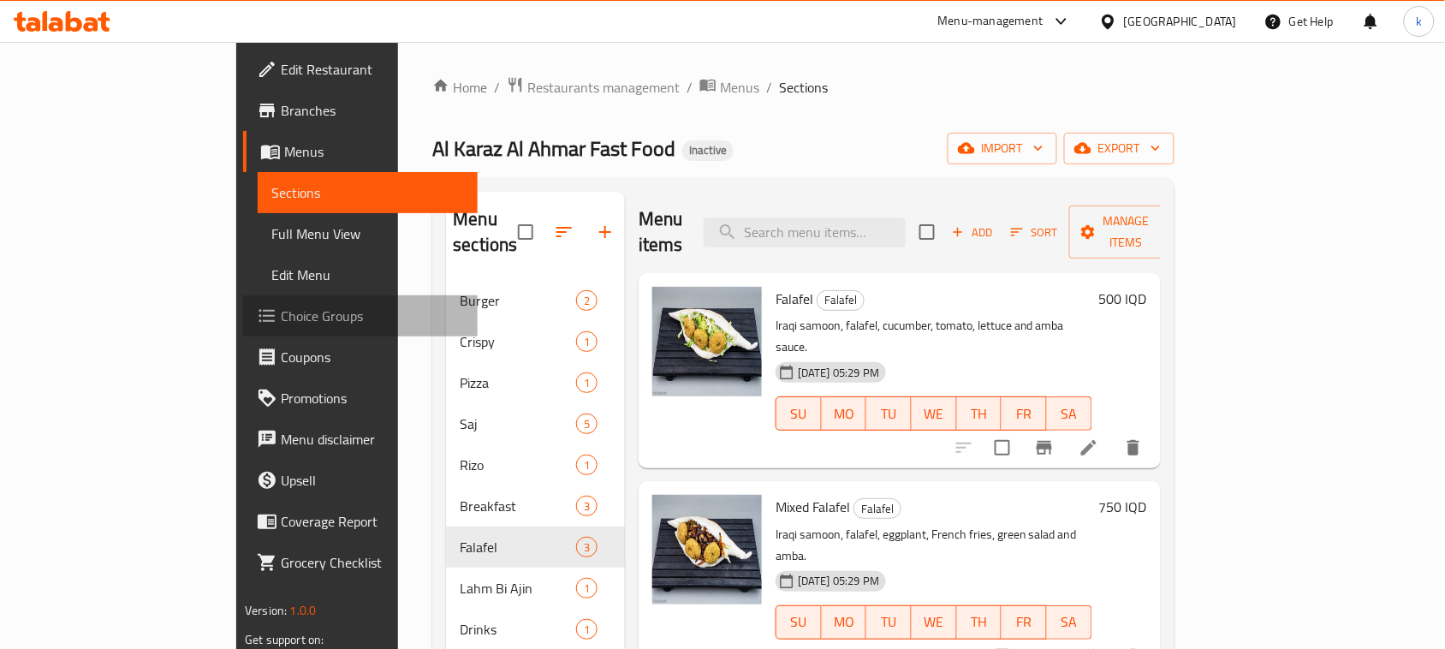
click at [281, 313] on span "Choice Groups" at bounding box center [372, 316] width 183 height 21
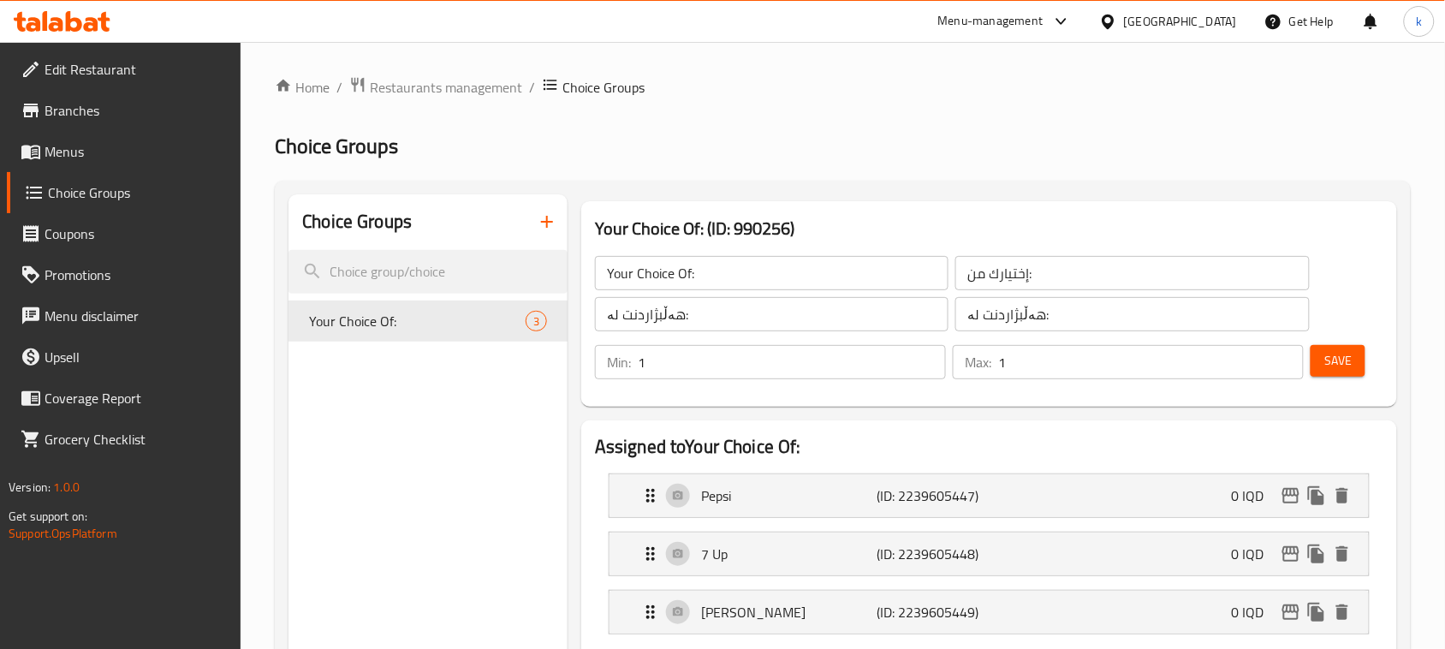
click at [552, 225] on icon "button" at bounding box center [547, 221] width 21 height 21
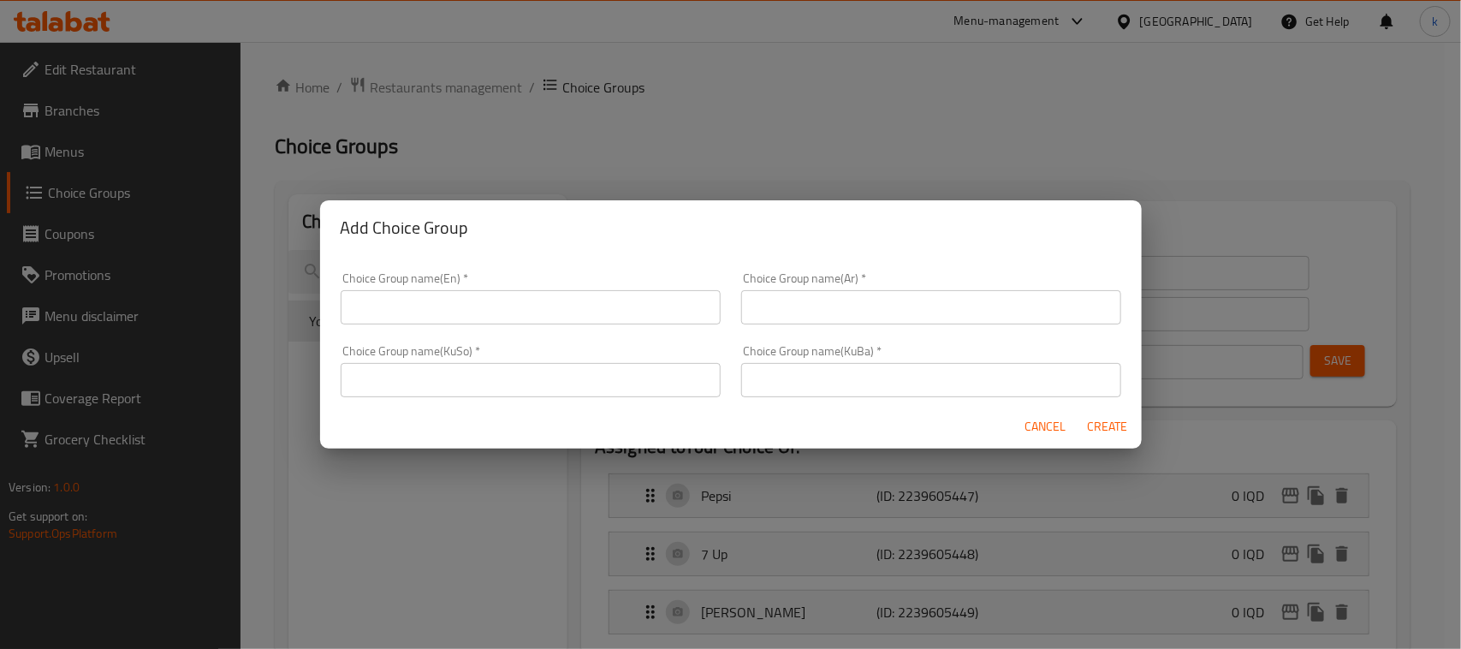
drag, startPoint x: 505, startPoint y: 310, endPoint x: 512, endPoint y: 319, distance: 11.6
click at [505, 310] on input "text" at bounding box center [531, 307] width 380 height 34
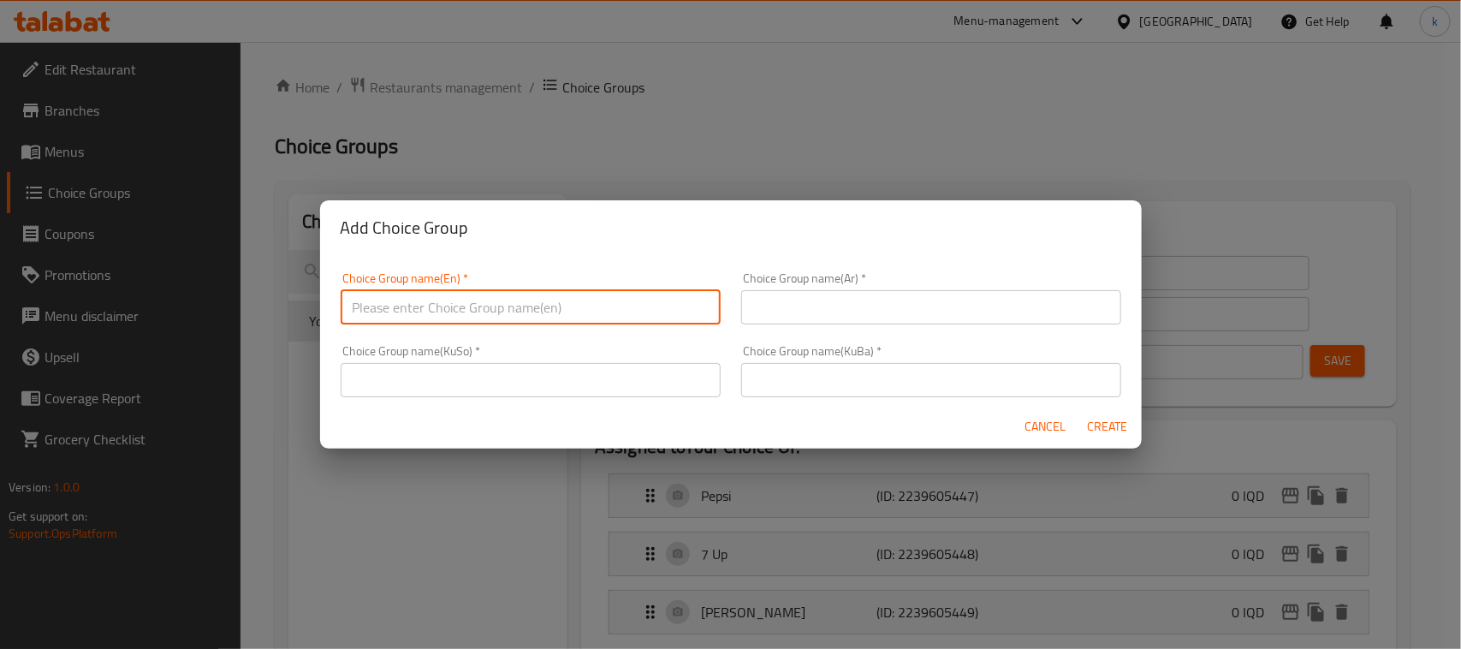
click at [812, 302] on input "text" at bounding box center [931, 307] width 380 height 34
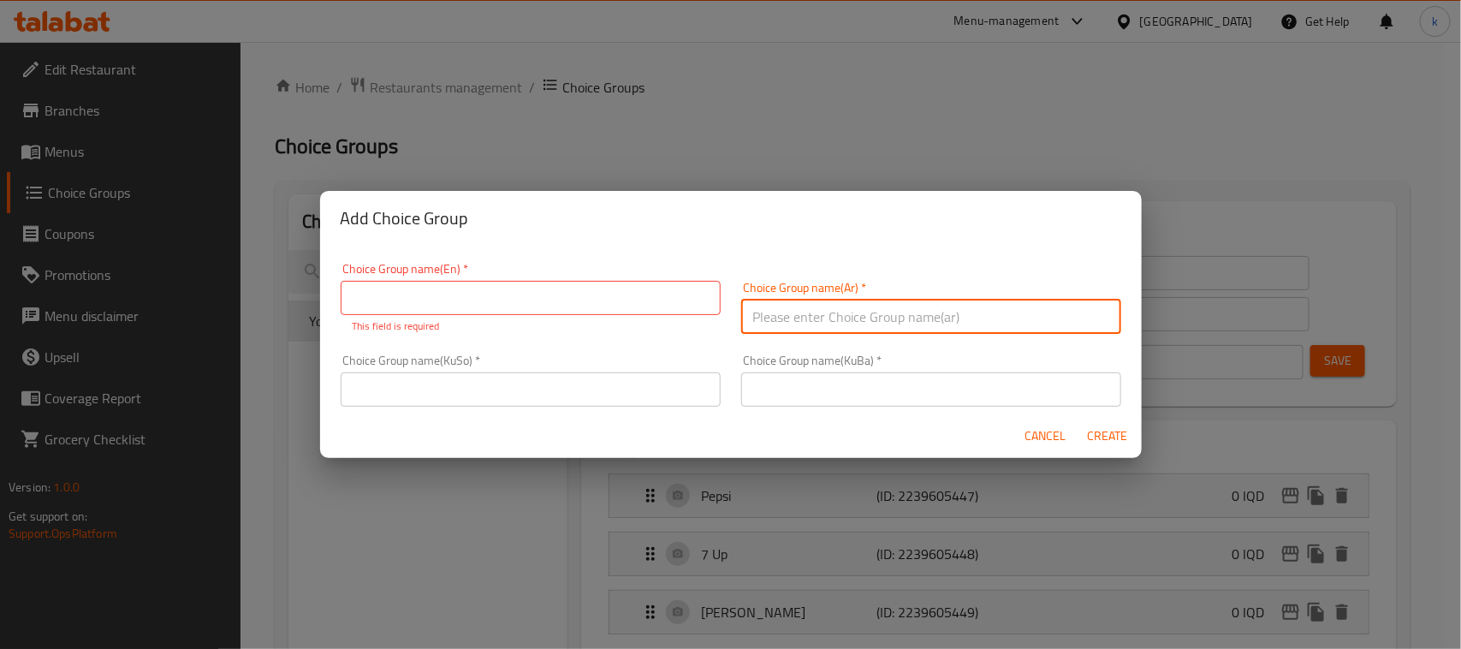
type input "إختيارك من:"
click at [798, 383] on input "text" at bounding box center [931, 389] width 380 height 34
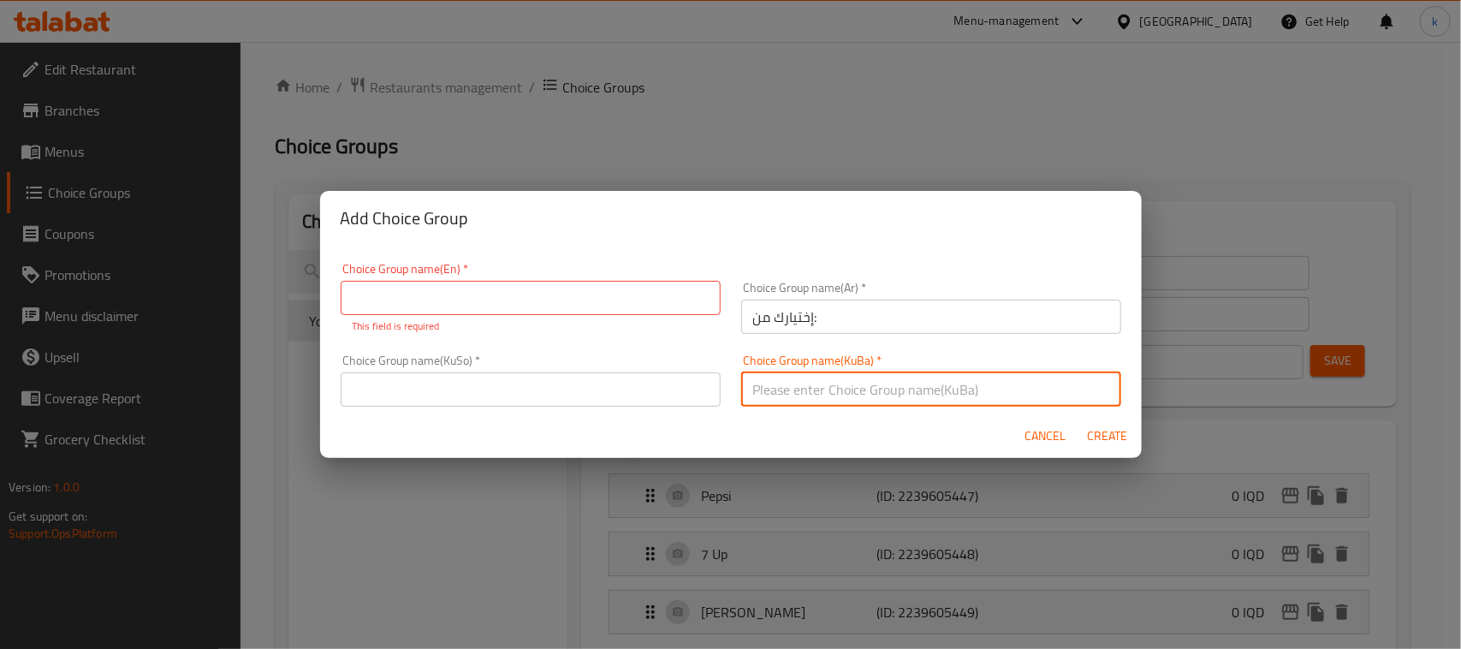
type input "هەڵبژاردنت لە:"
drag, startPoint x: 644, startPoint y: 388, endPoint x: 646, endPoint y: 402, distance: 14.8
click at [644, 388] on input "text" at bounding box center [531, 389] width 380 height 34
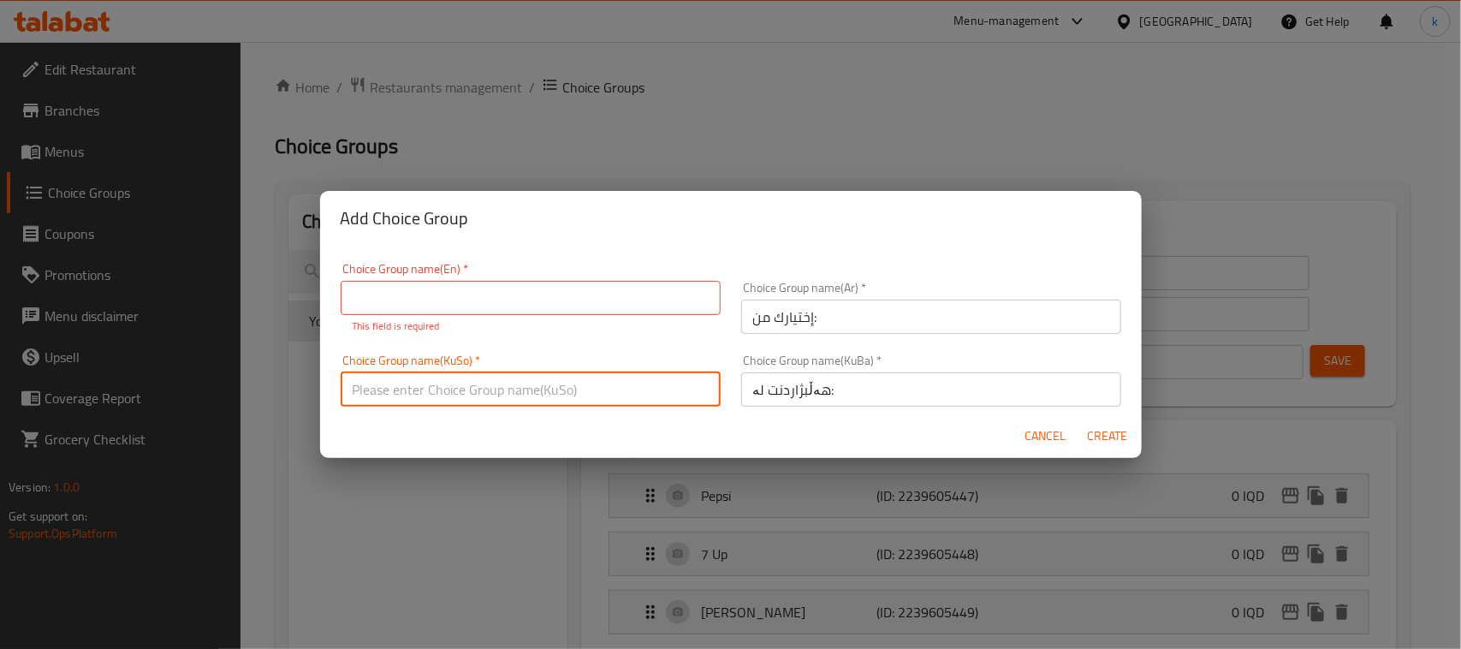
type input "هەڵبژاردنت لە:"
click at [456, 289] on input "text" at bounding box center [531, 298] width 380 height 34
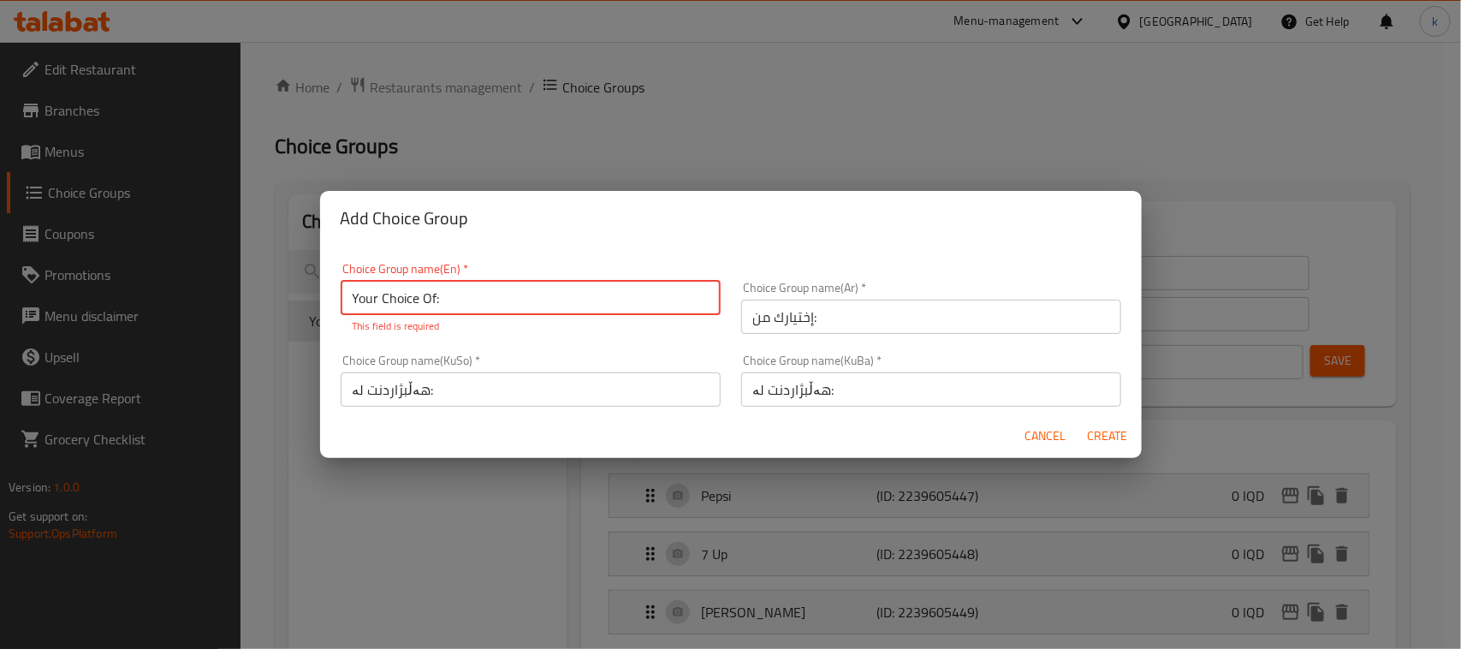
type input "Your Choice Of:"
click at [1122, 425] on span "Create" at bounding box center [1107, 435] width 41 height 21
type input "Your Choice Of:"
type input "إختيارك من:"
type input "0"
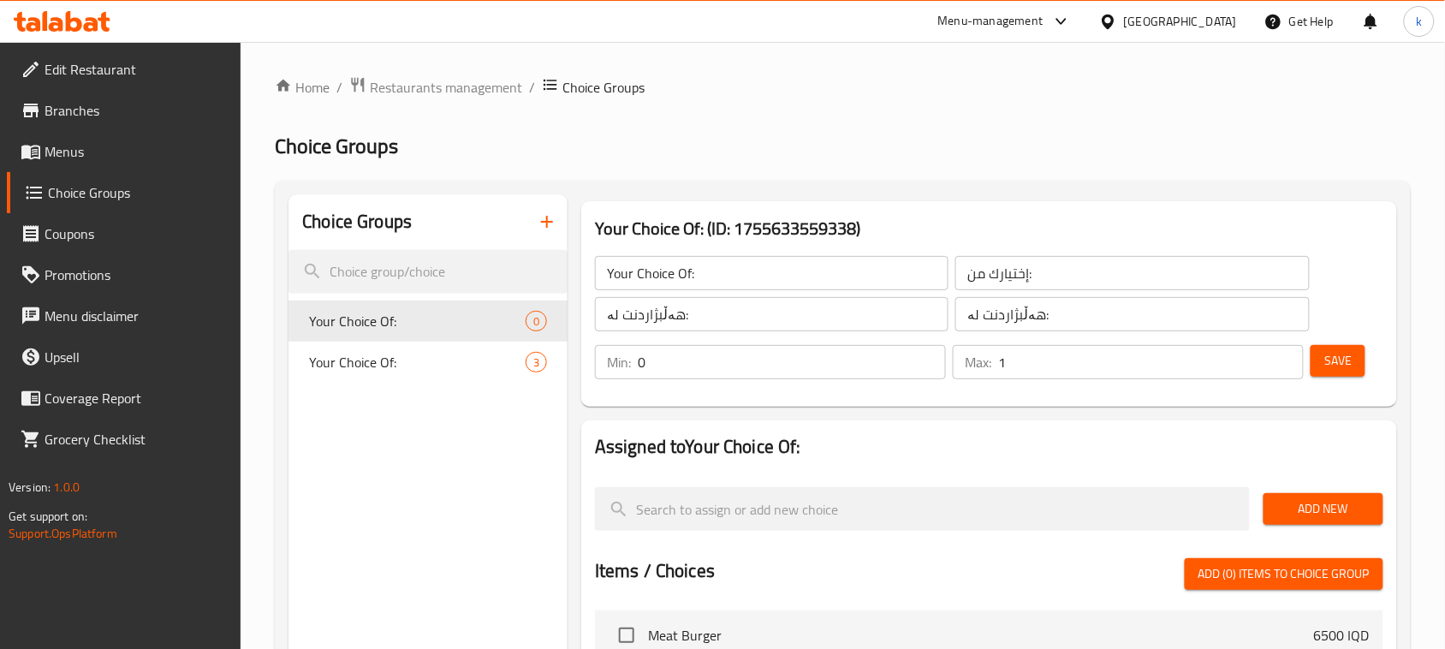
type input "1"
click at [1286, 360] on input "1" at bounding box center [1151, 362] width 306 height 34
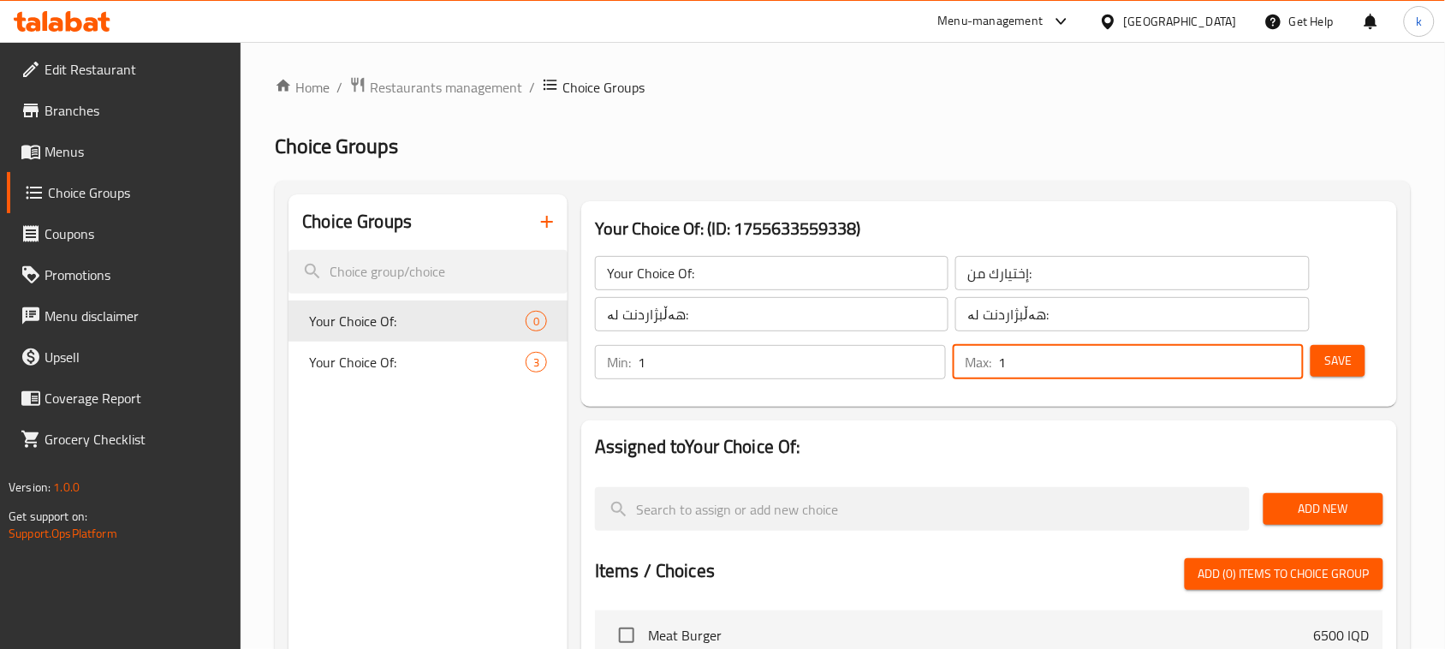
type input "1"
click at [925, 355] on input "1" at bounding box center [792, 362] width 308 height 34
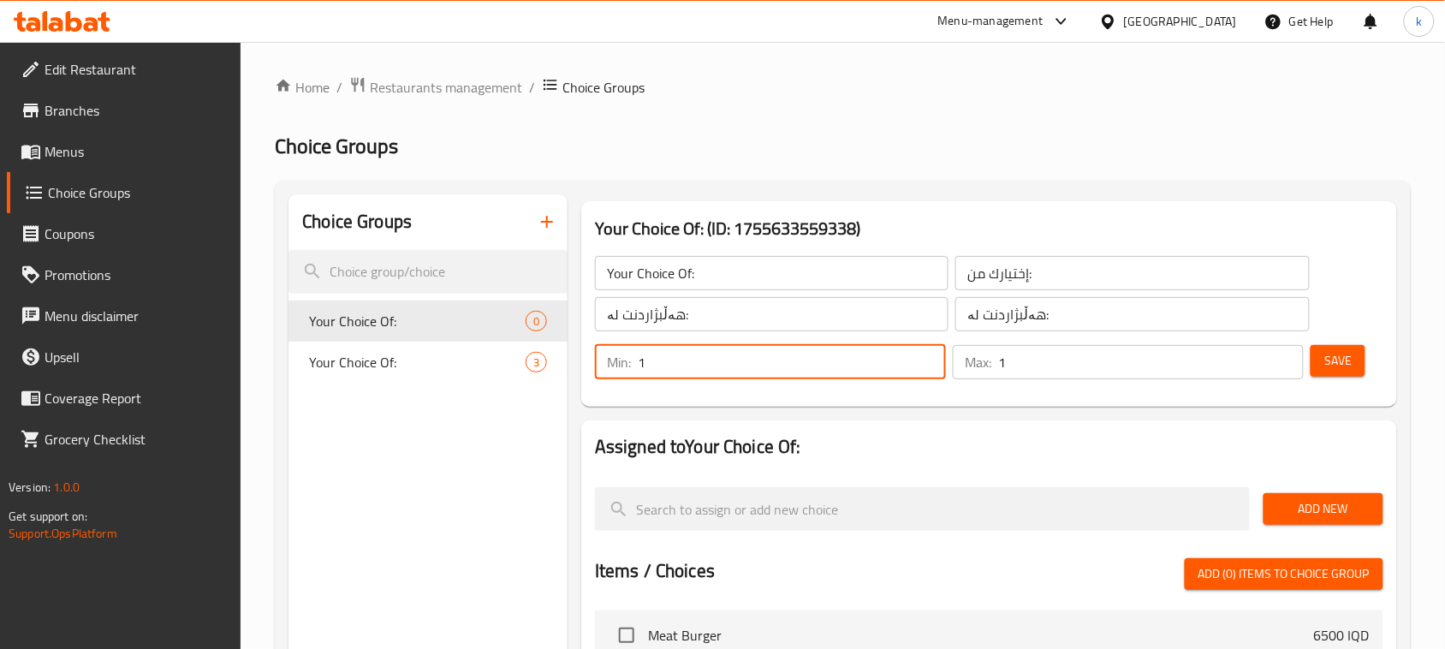
click at [1355, 368] on button "Save" at bounding box center [1338, 361] width 55 height 32
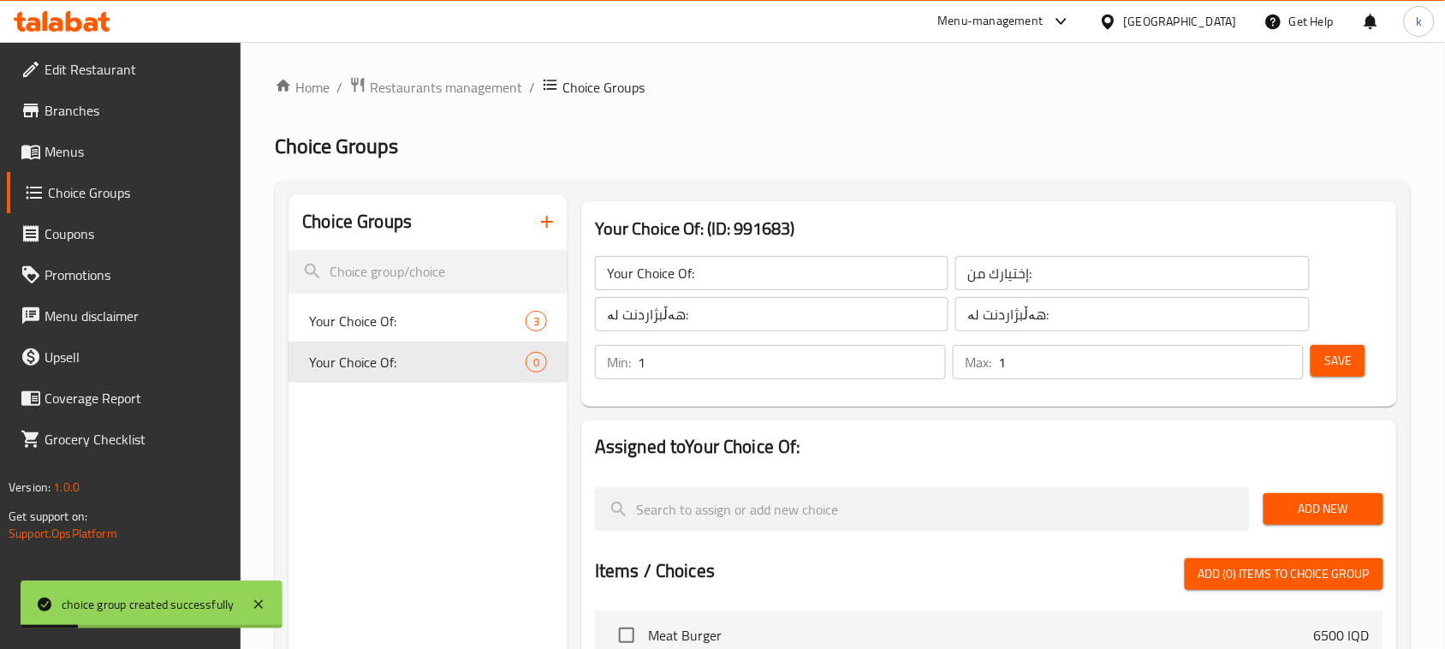
click at [1342, 494] on button "Add New" at bounding box center [1324, 509] width 120 height 32
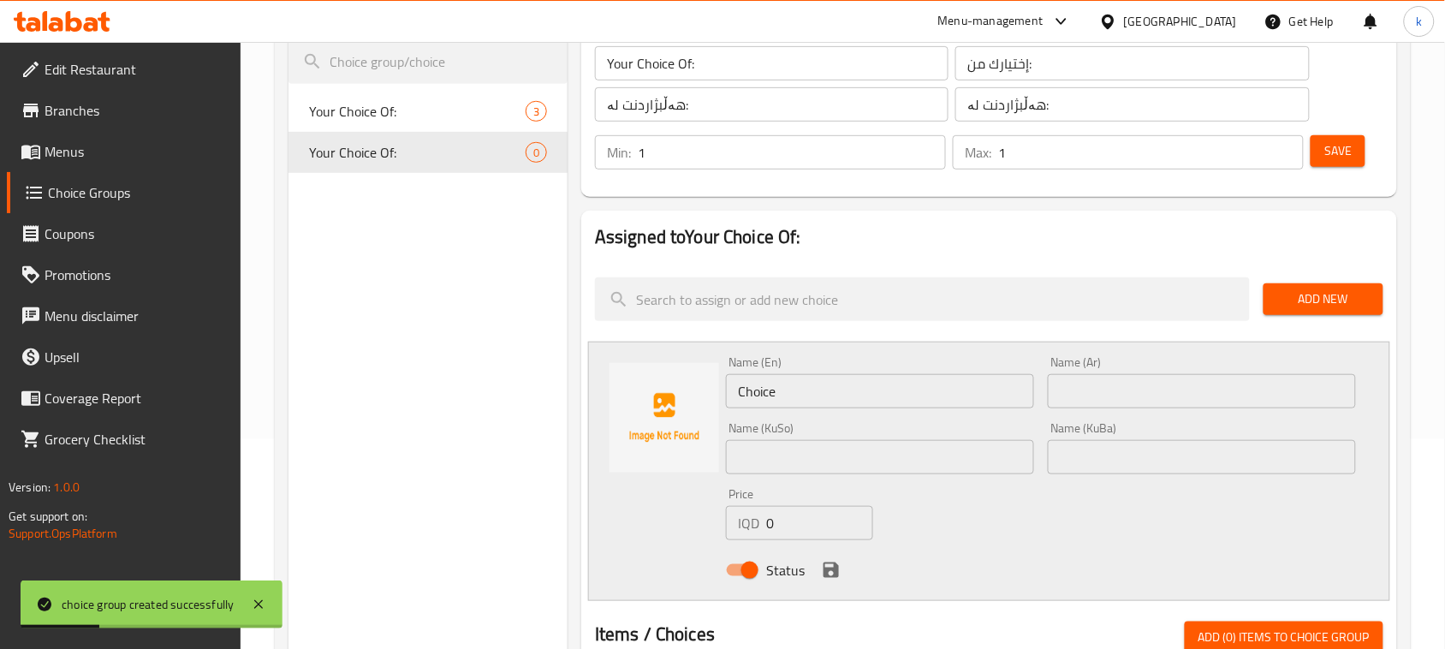
scroll to position [214, 0]
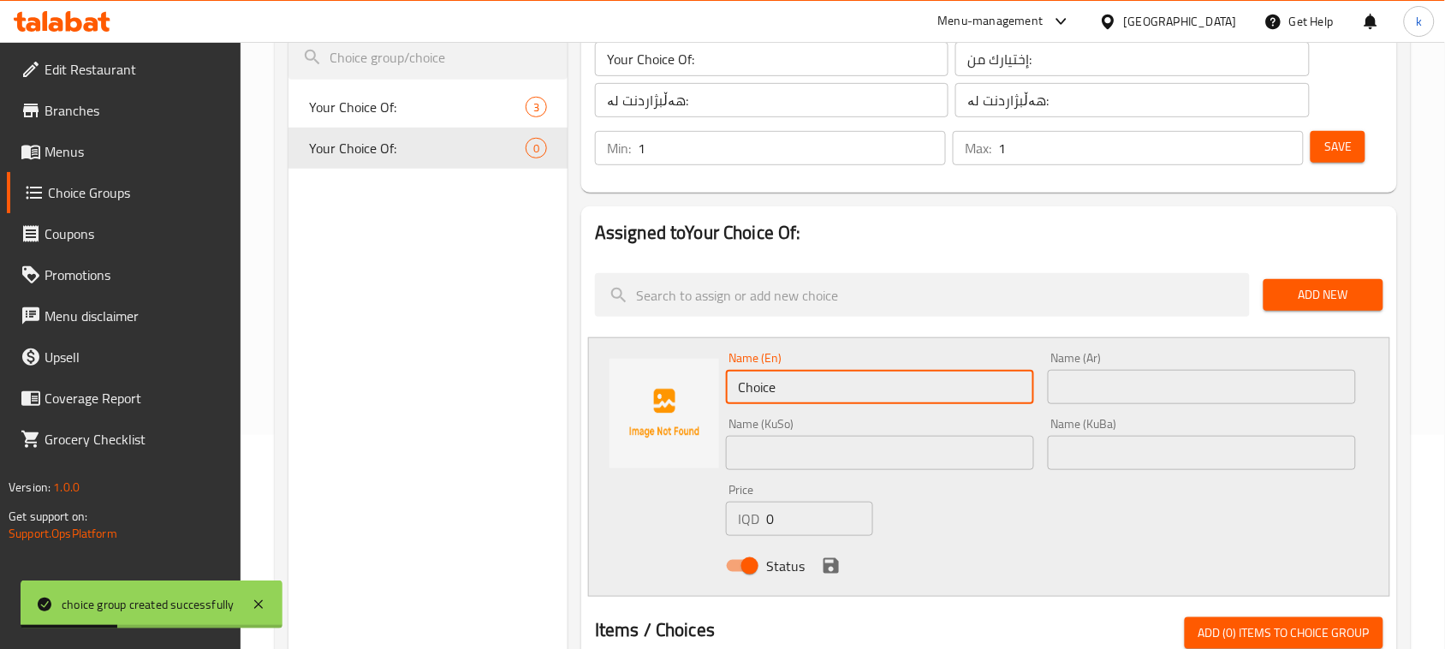
drag, startPoint x: 802, startPoint y: 394, endPoint x: 610, endPoint y: 415, distance: 193.8
click at [610, 415] on div "Name (En) Choice Name (En) Name (Ar) Name (Ar) Name (KuSo) Name (KuSo) Name (Ku…" at bounding box center [989, 466] width 802 height 259
paste input "Falafel"
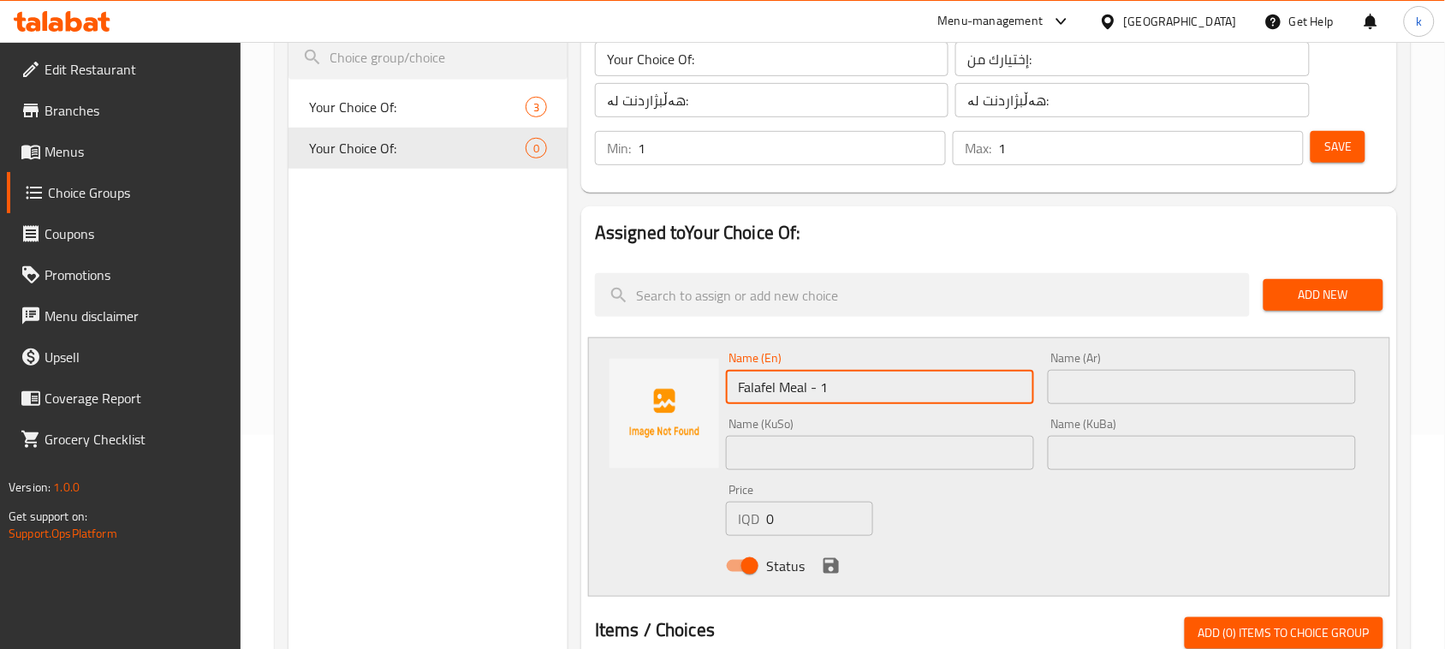
click at [816, 394] on input "Falafel Meal - 1" at bounding box center [880, 387] width 308 height 34
type input "Falafel Meal 1"
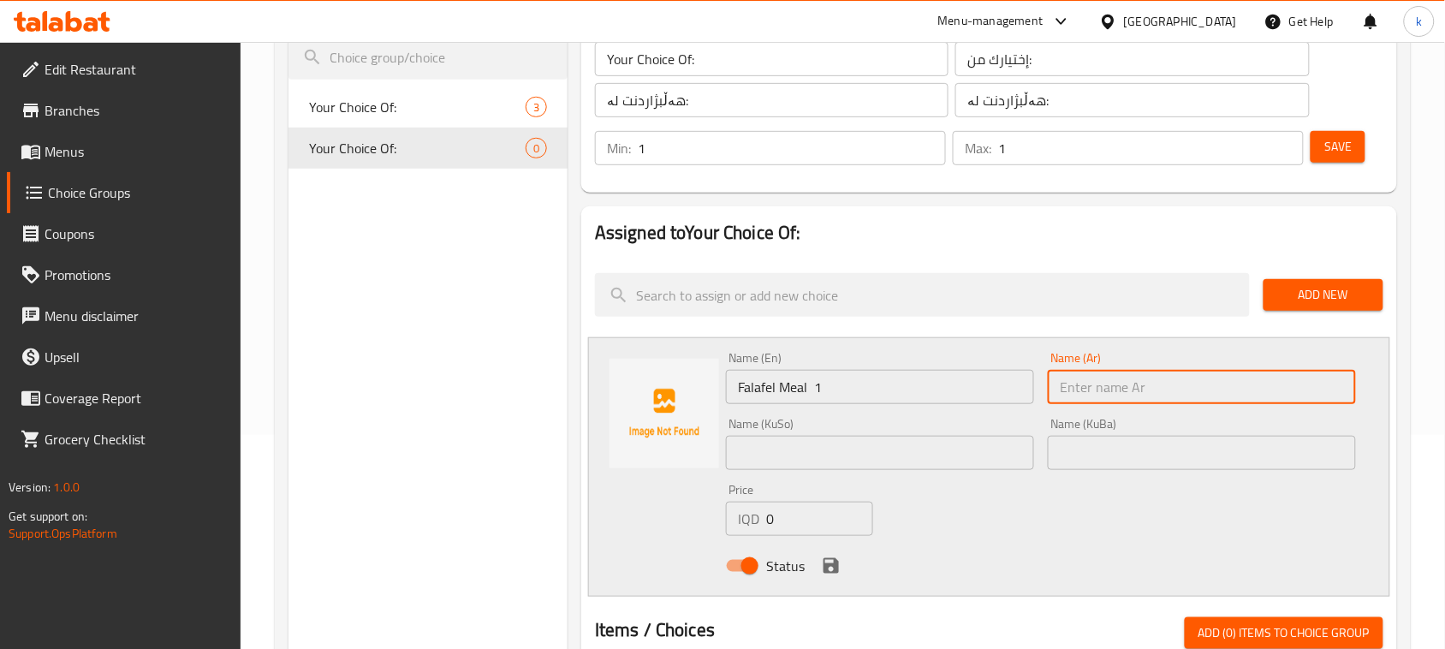
click at [1079, 370] on input "text" at bounding box center [1202, 387] width 308 height 34
paste input "وجبة فلافل"
type input "وجبة فلافل 1"
click at [1303, 459] on input "text" at bounding box center [1202, 453] width 308 height 34
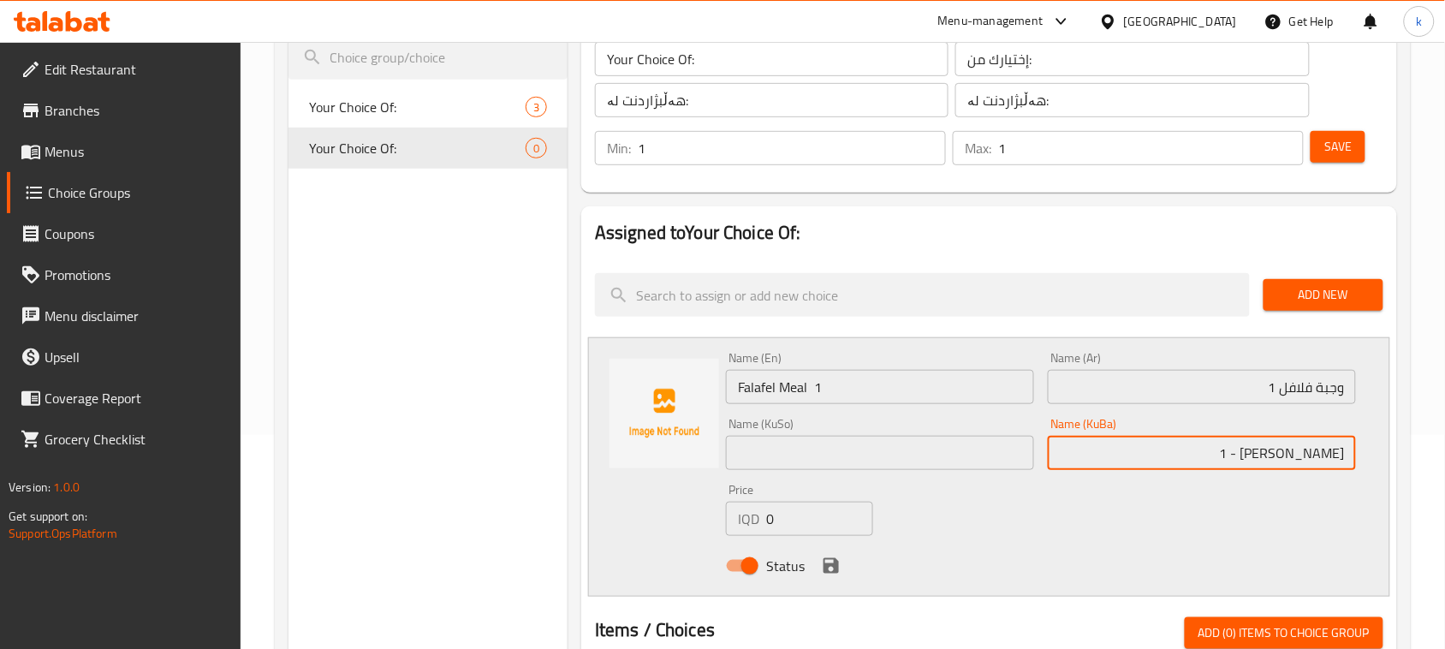
drag, startPoint x: 1231, startPoint y: 459, endPoint x: 1441, endPoint y: 486, distance: 211.5
click at [1441, 486] on div "Home / Restaurants management / Choice Groups Choice Groups Choice Groups Your …" at bounding box center [843, 534] width 1204 height 1413
type input "ژەمی فەلافل - 1"
drag, startPoint x: 896, startPoint y: 461, endPoint x: 939, endPoint y: 462, distance: 42.8
click at [896, 461] on input "text" at bounding box center [880, 453] width 308 height 34
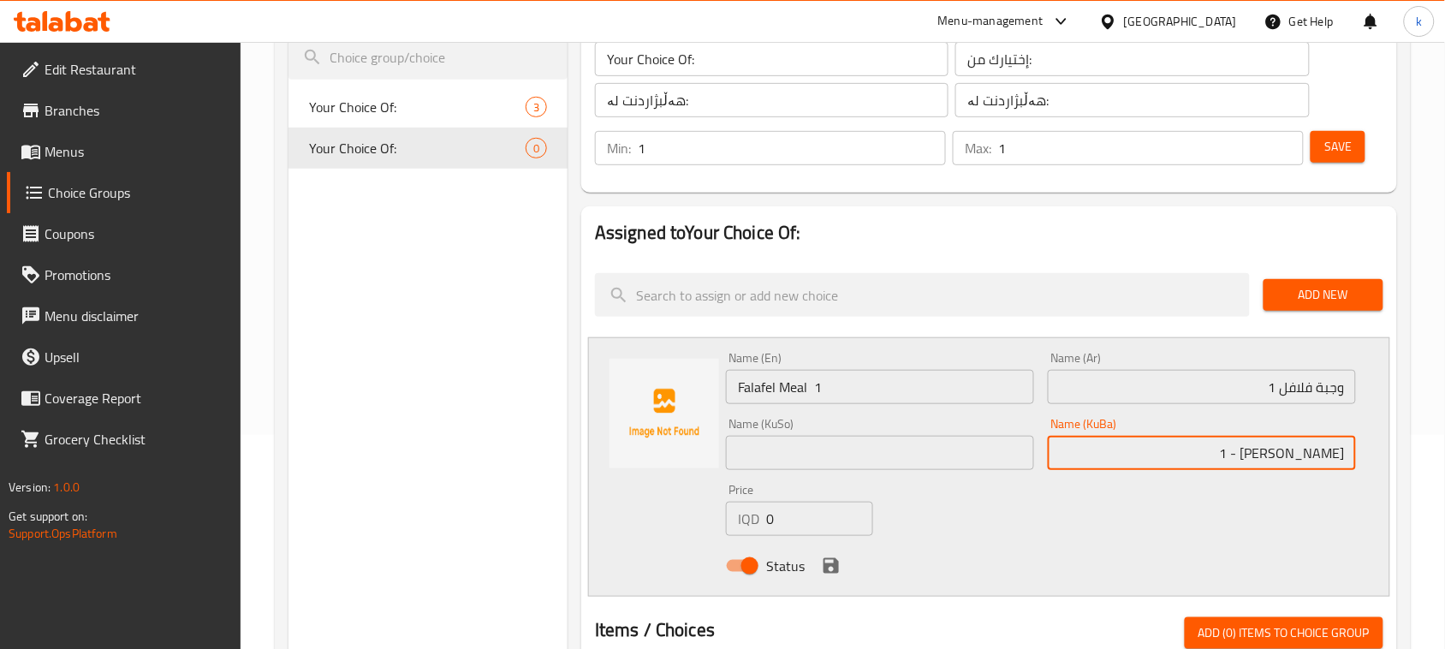
paste input "ژەمی فەلافل - 1"
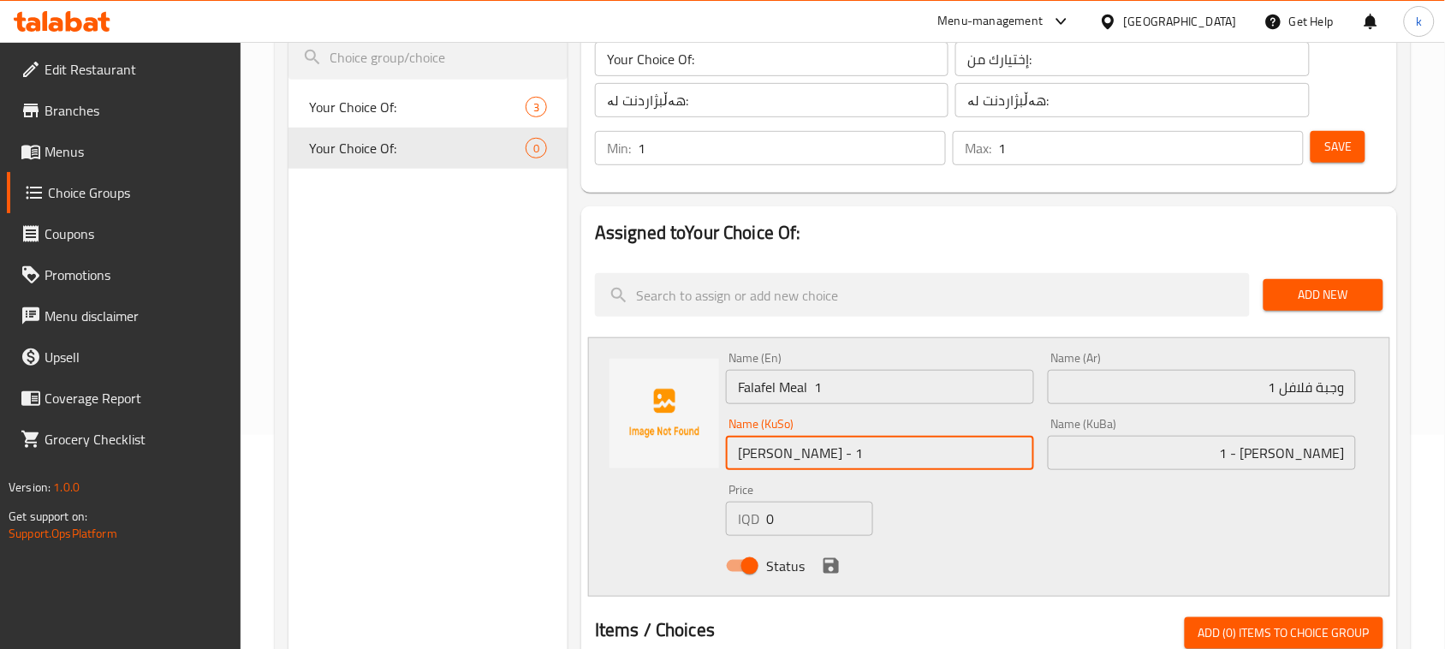
type input "ژەمی فەلافل - 1"
click at [1281, 395] on input "وجبة فلافل 1" at bounding box center [1202, 387] width 308 height 34
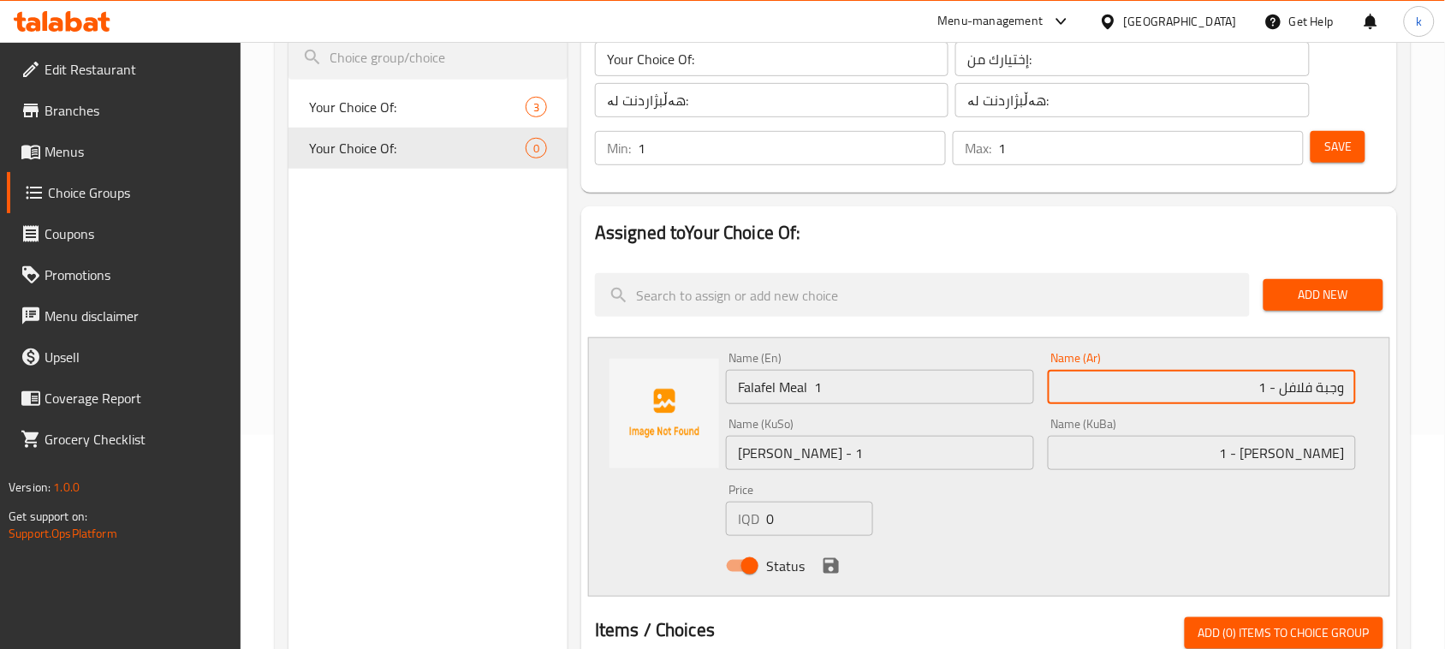
type input "وجبة فلافل - 1"
click at [809, 386] on input "Falafel Meal 1" at bounding box center [880, 387] width 308 height 34
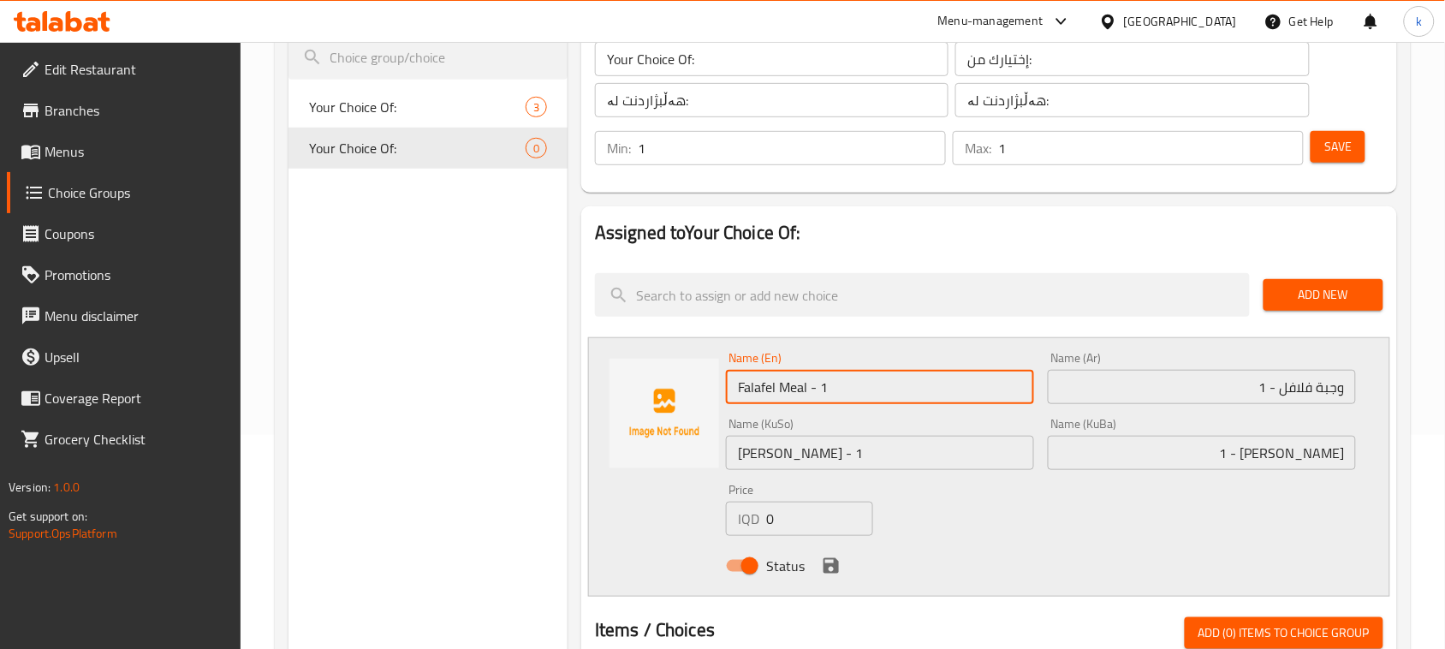
type input "Falafel Meal - 1"
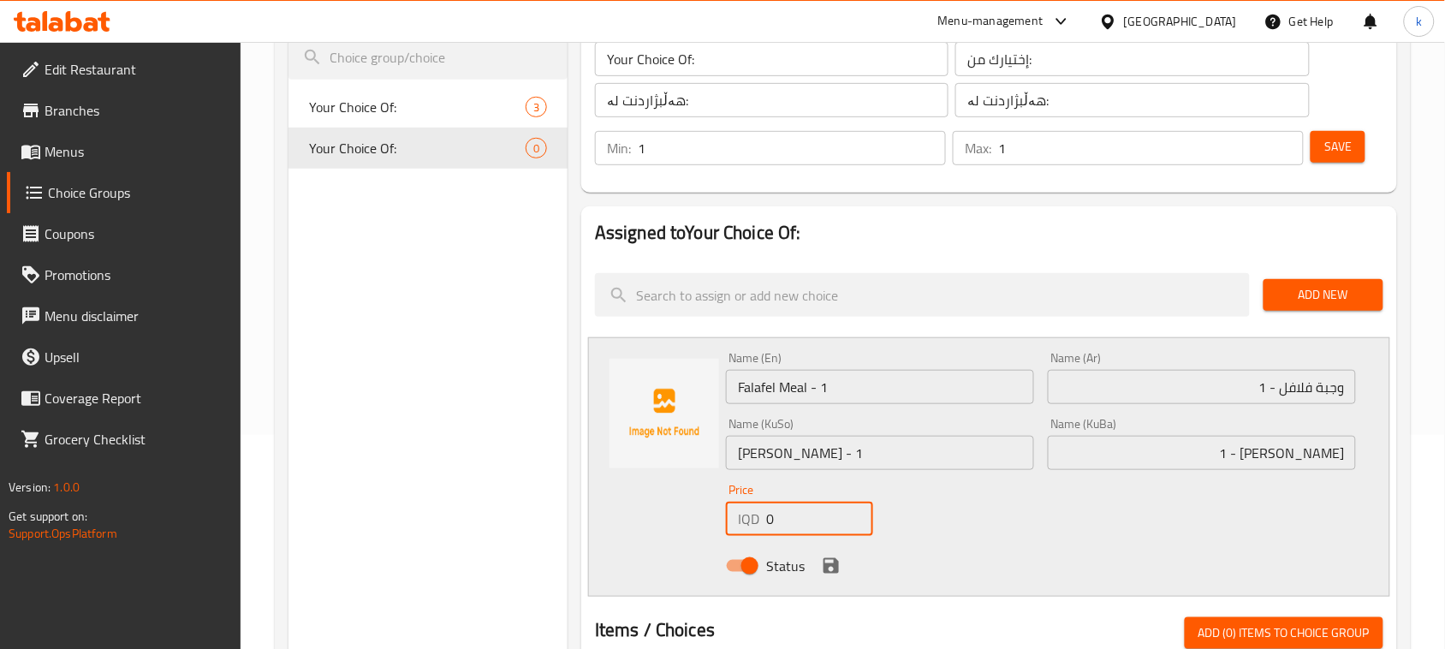
drag, startPoint x: 782, startPoint y: 529, endPoint x: 754, endPoint y: 532, distance: 27.6
click at [754, 532] on div "IQD 0 Price" at bounding box center [799, 519] width 147 height 34
type input "1000"
click at [829, 571] on icon "save" at bounding box center [831, 566] width 21 height 21
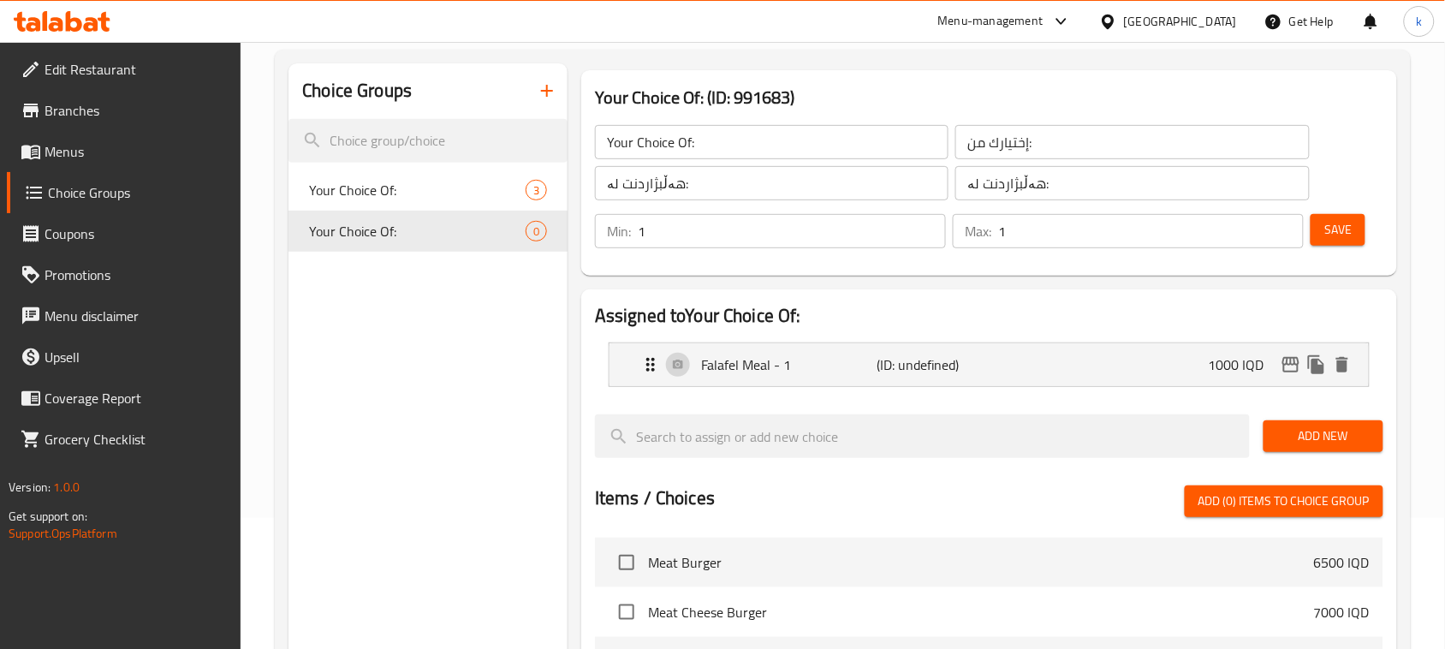
scroll to position [0, 0]
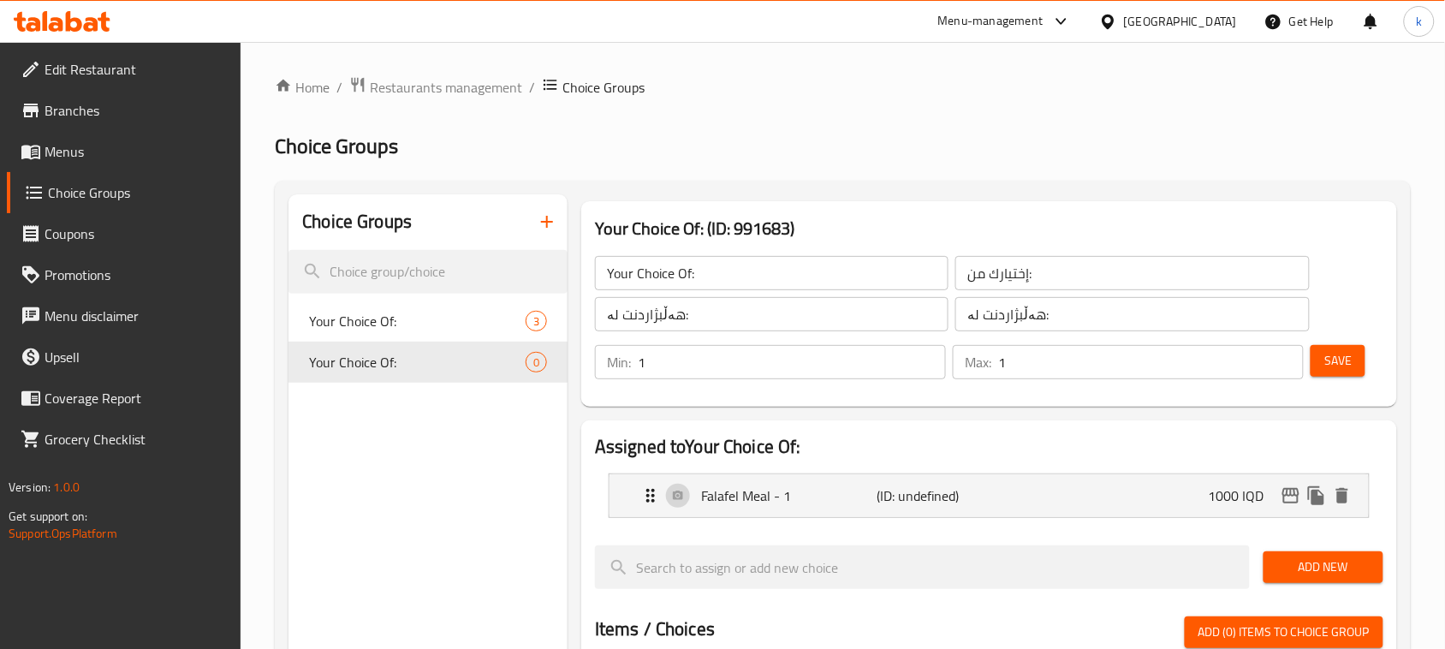
click at [1328, 356] on span "Save" at bounding box center [1337, 360] width 27 height 21
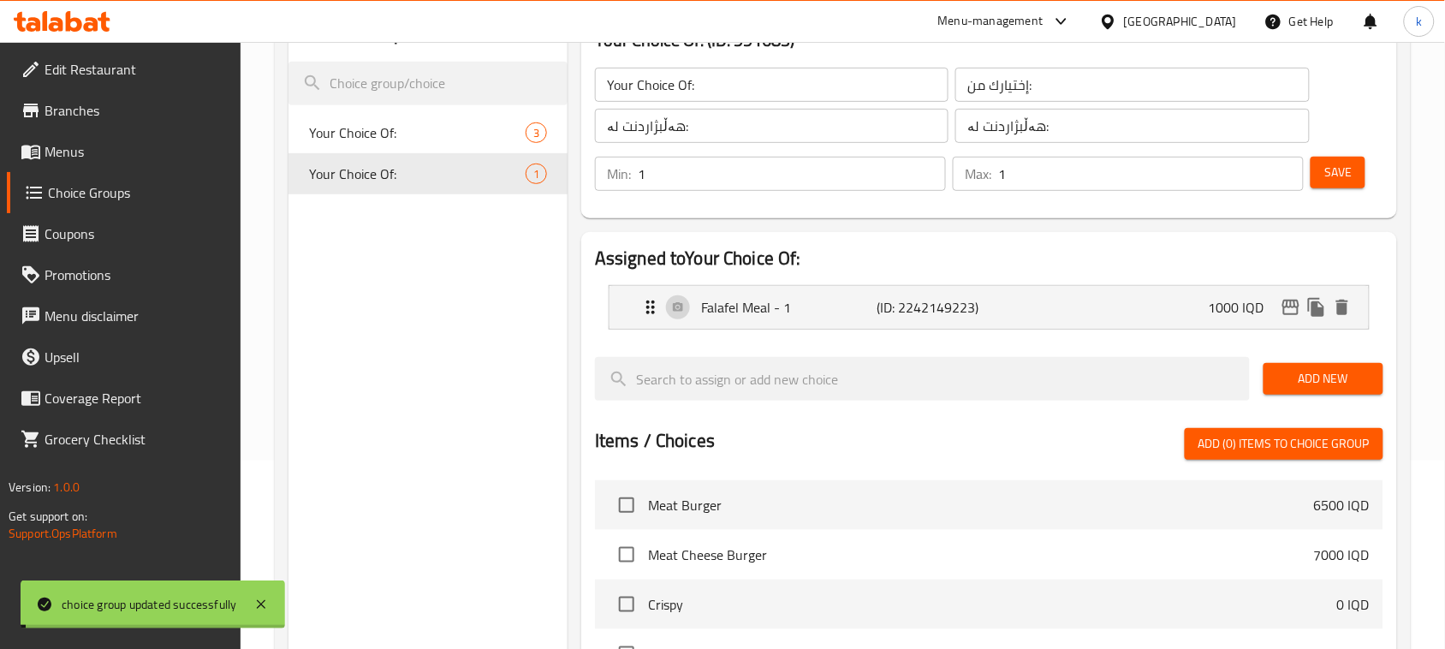
scroll to position [214, 0]
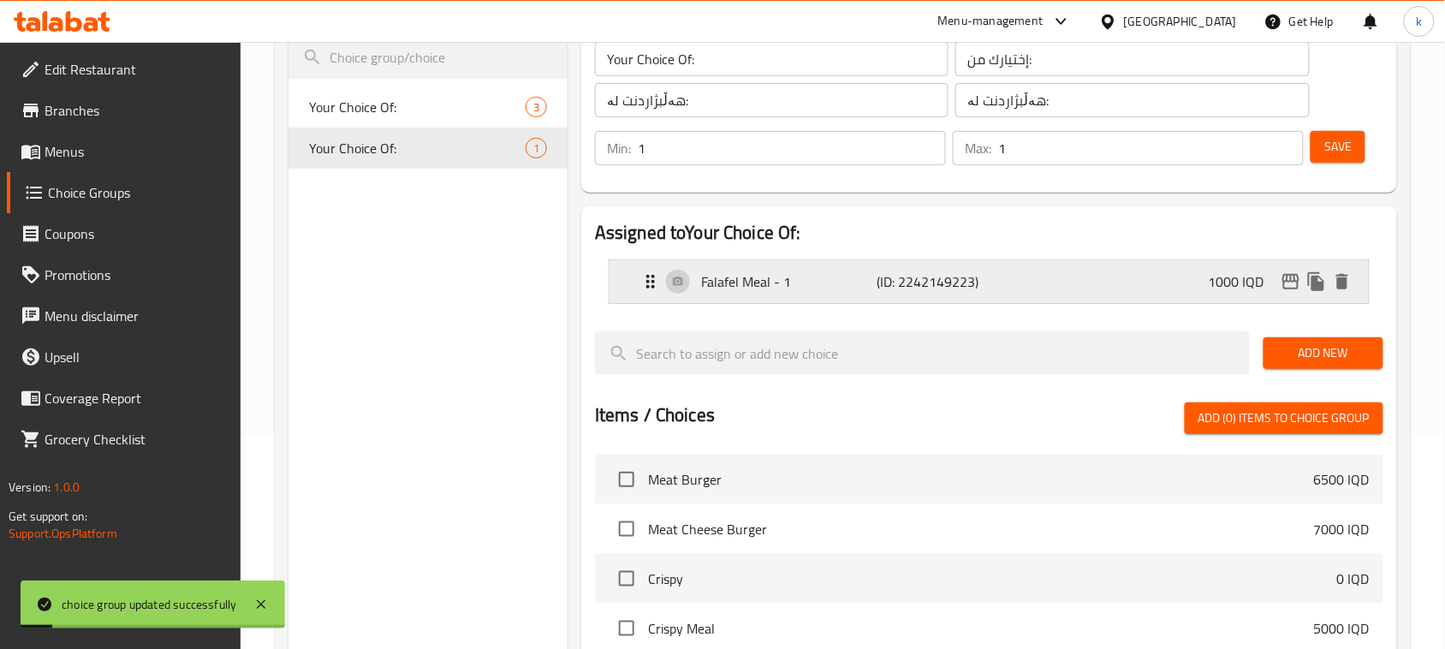
click at [1157, 295] on div "Falafel Meal - 1 (ID: 2242149223) 1000 IQD" at bounding box center [994, 281] width 708 height 43
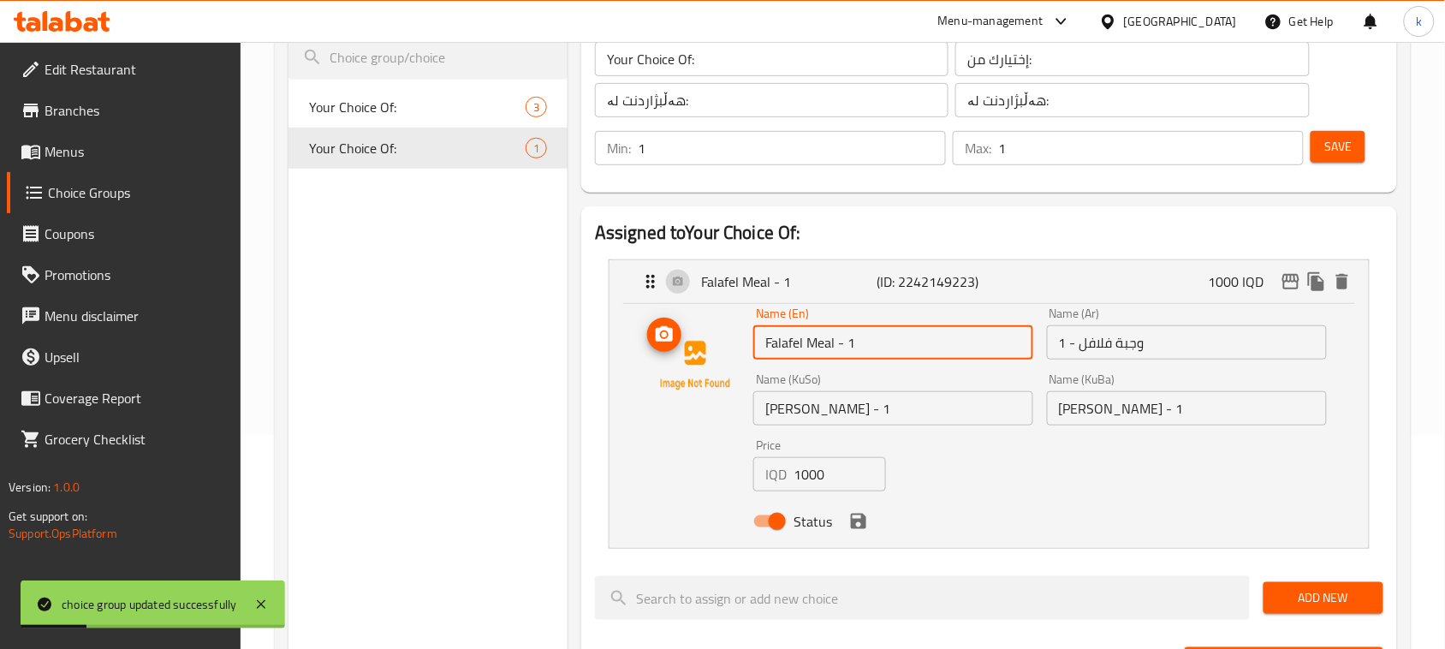
drag, startPoint x: 906, startPoint y: 341, endPoint x: 678, endPoint y: 368, distance: 229.4
click at [678, 368] on div "Name (En) Falafel Meal - 1 Name (En) Name (Ar) وجبة فلافل - 1 Name (Ar) Name (K…" at bounding box center [989, 422] width 705 height 230
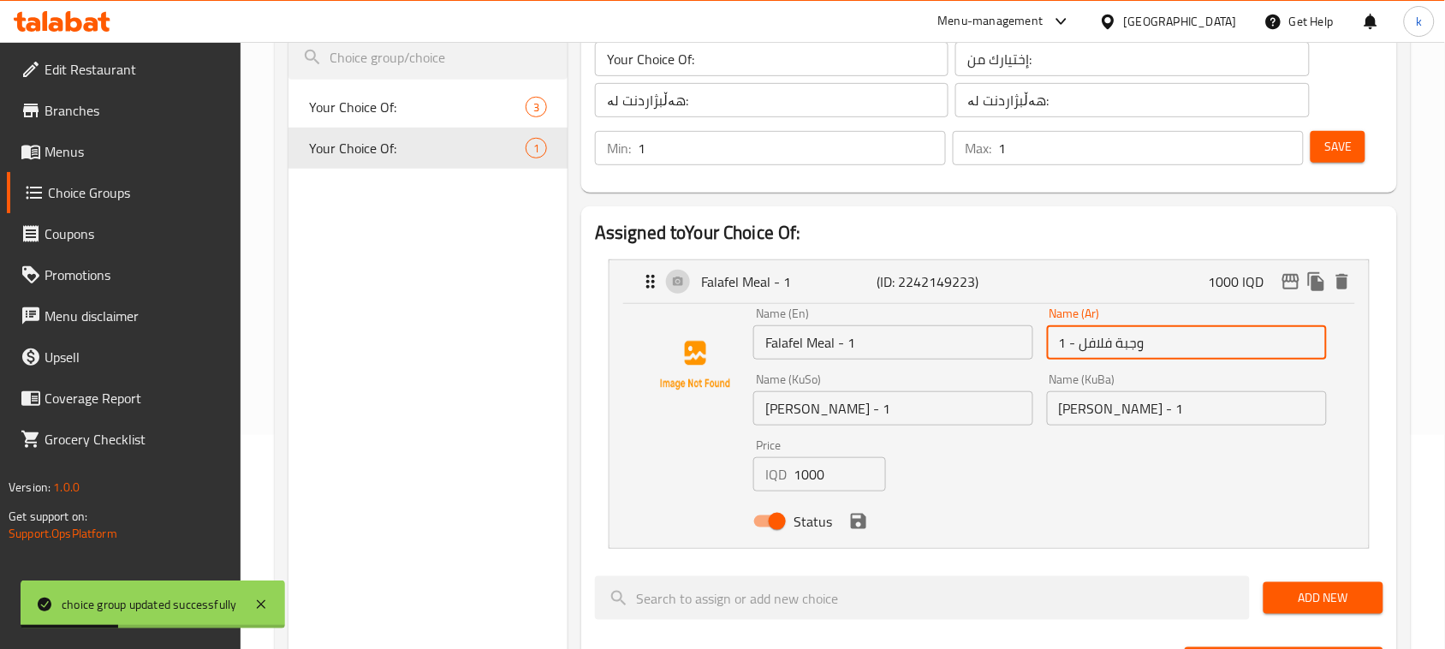
drag, startPoint x: 1157, startPoint y: 347, endPoint x: 1017, endPoint y: 357, distance: 140.8
click at [1017, 357] on div "Name (En) Falafel Meal - 1 Name (En) Name (Ar) وجبة فلافل - 1 Name (Ar) Name (K…" at bounding box center [1039, 422] width 587 height 244
click at [1110, 357] on input "وجبة فلافل - 1" at bounding box center [1187, 342] width 280 height 34
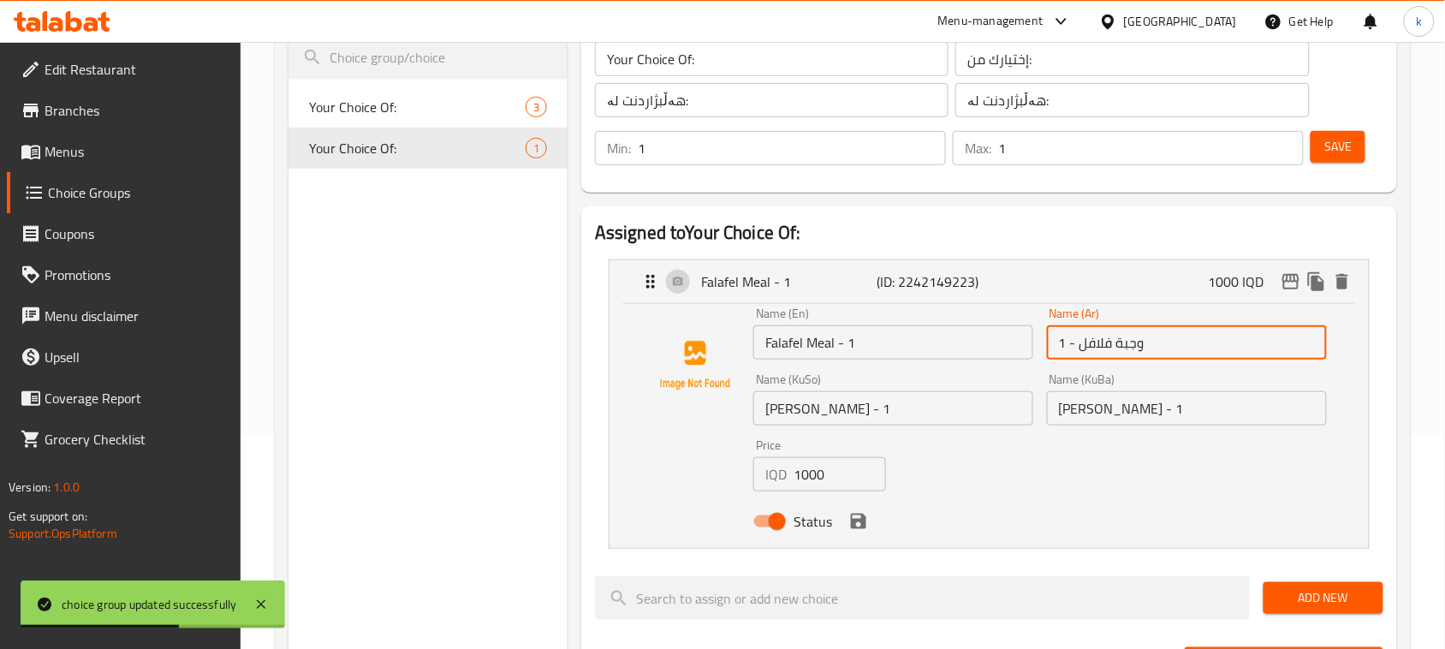
click at [1120, 413] on input "ژەمی فەلافل - 1" at bounding box center [1187, 408] width 280 height 34
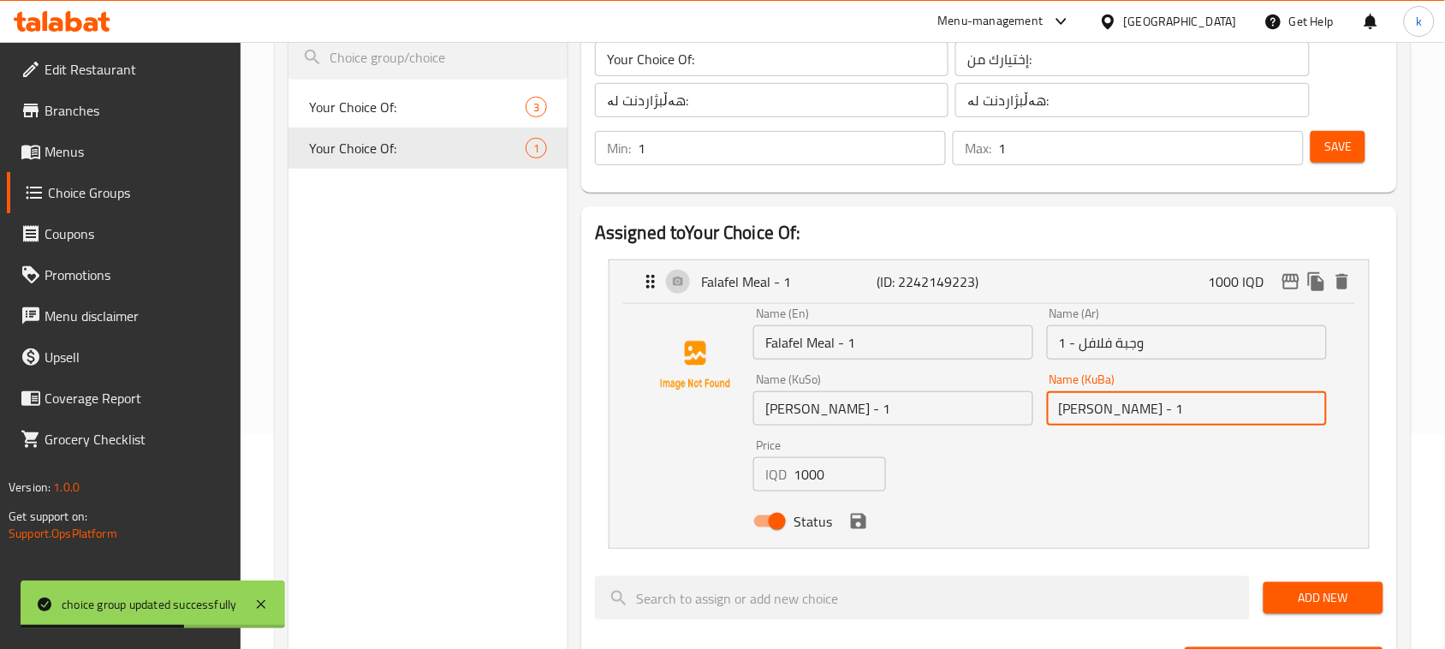
click at [1120, 413] on input "ژەمی فەلافل - 1" at bounding box center [1187, 408] width 280 height 34
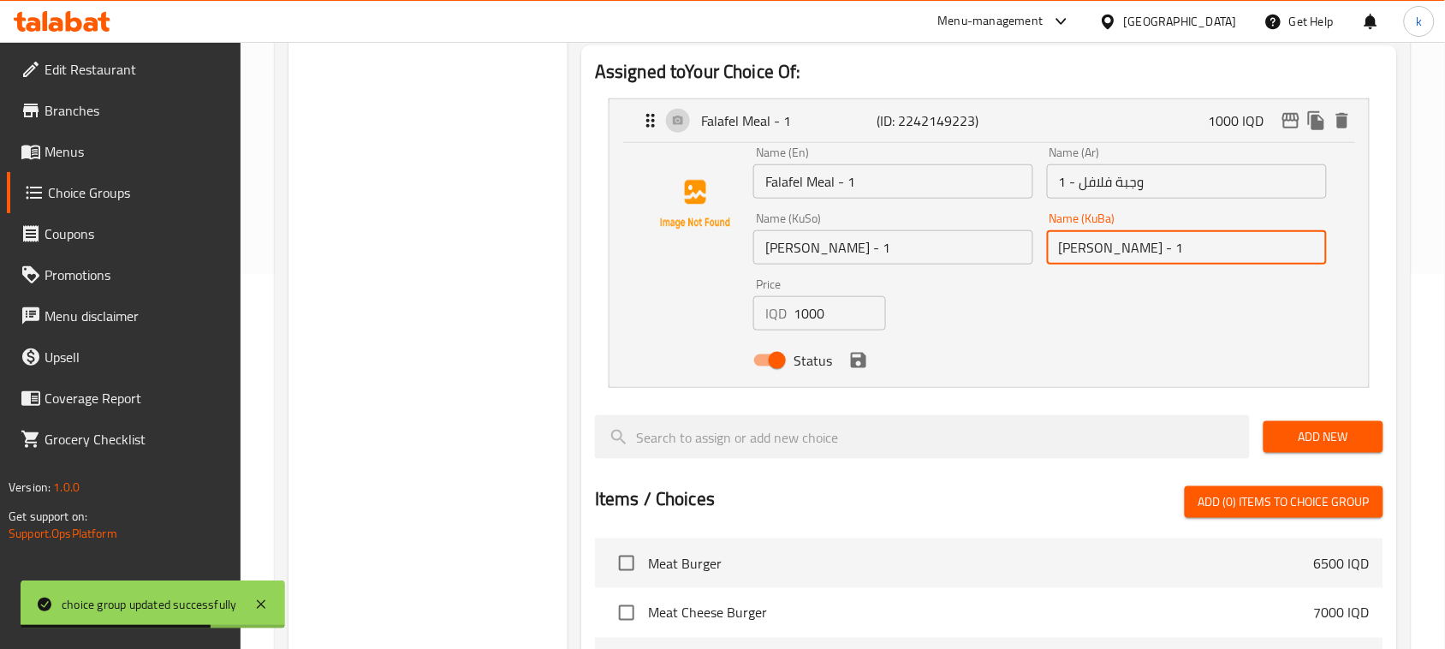
scroll to position [428, 0]
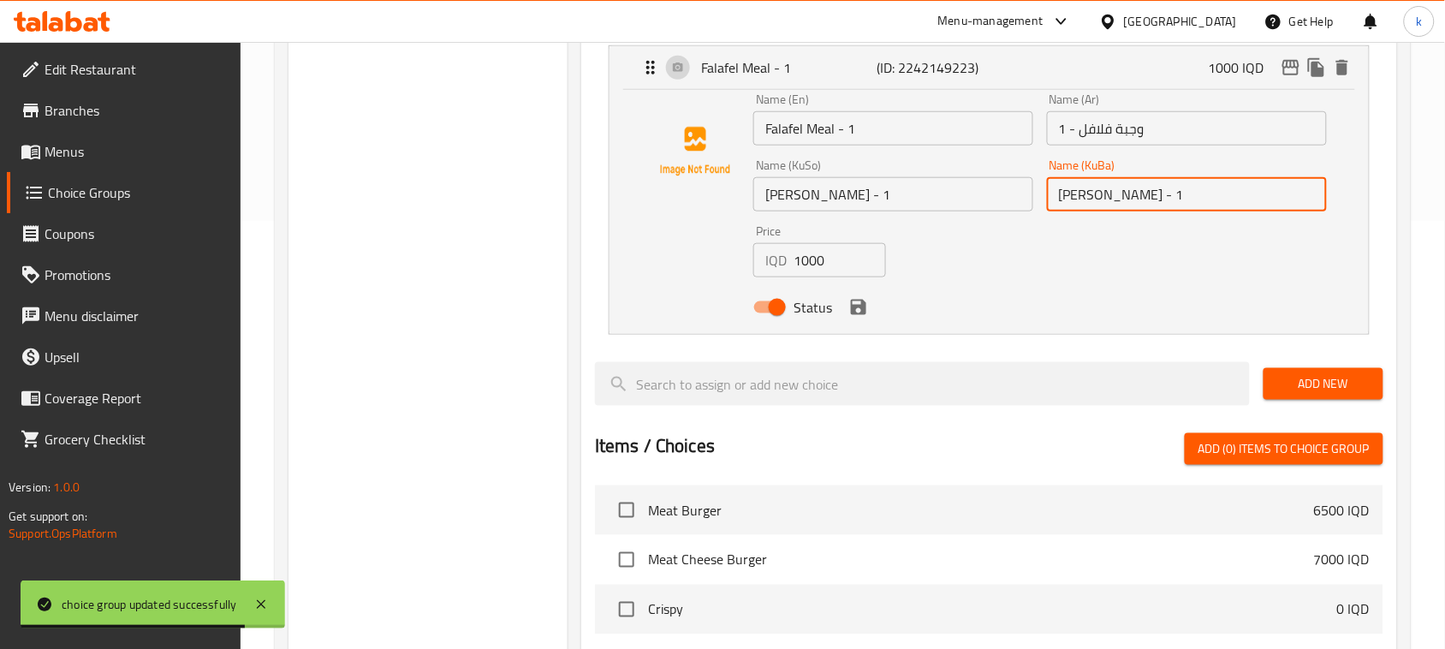
drag, startPoint x: 1311, startPoint y: 386, endPoint x: 1260, endPoint y: 391, distance: 51.6
click at [1311, 386] on span "Add New" at bounding box center [1323, 383] width 92 height 21
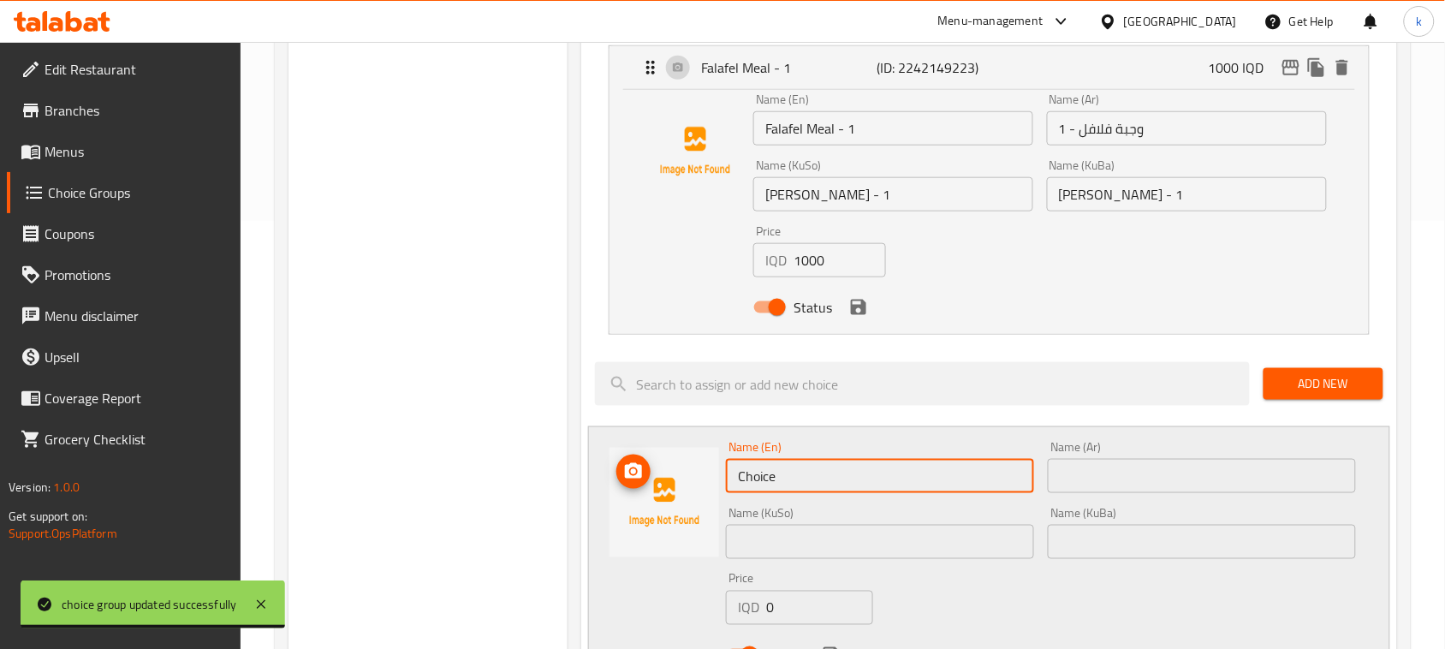
drag, startPoint x: 857, startPoint y: 481, endPoint x: 640, endPoint y: 485, distance: 216.6
click at [643, 485] on div "Name (En) Choice Name (En) Name (Ar) Name (Ar) Name (KuSo) Name (KuSo) Name (Ku…" at bounding box center [989, 555] width 802 height 259
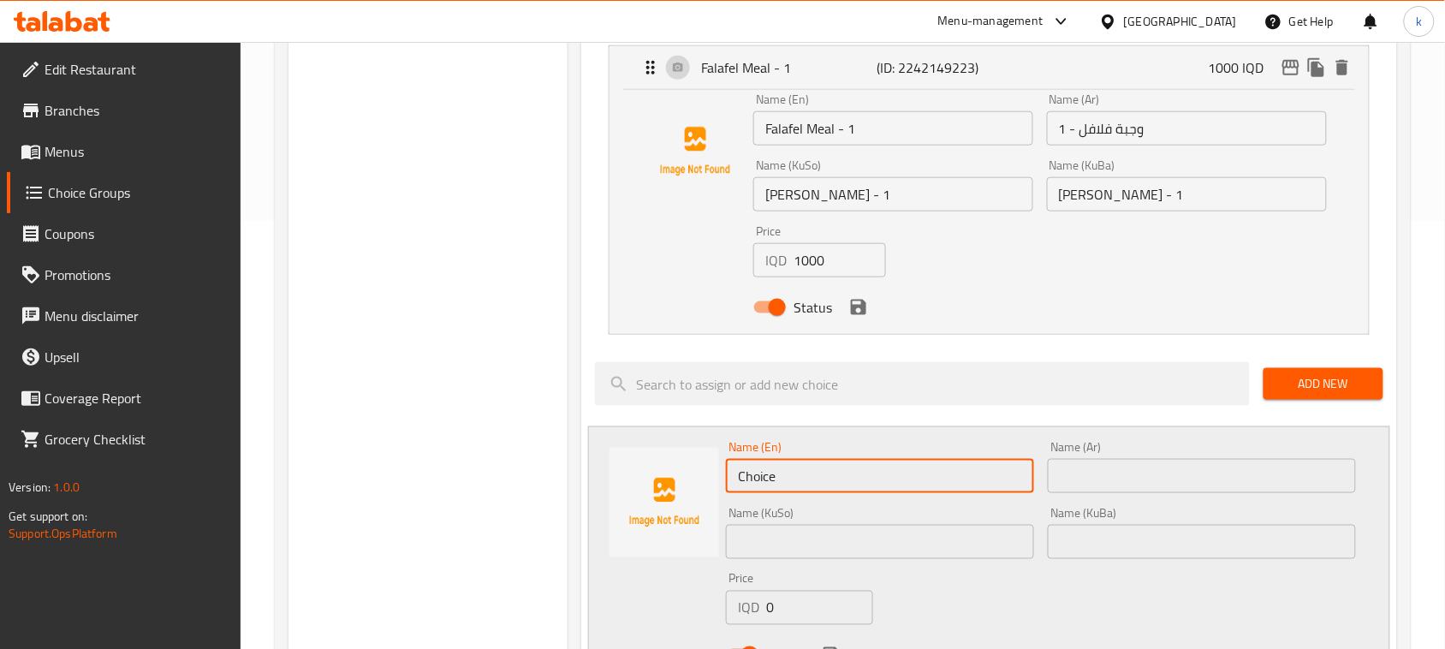
paste input "Falafel Meal - 1"
type input "Falafel Meal - 2"
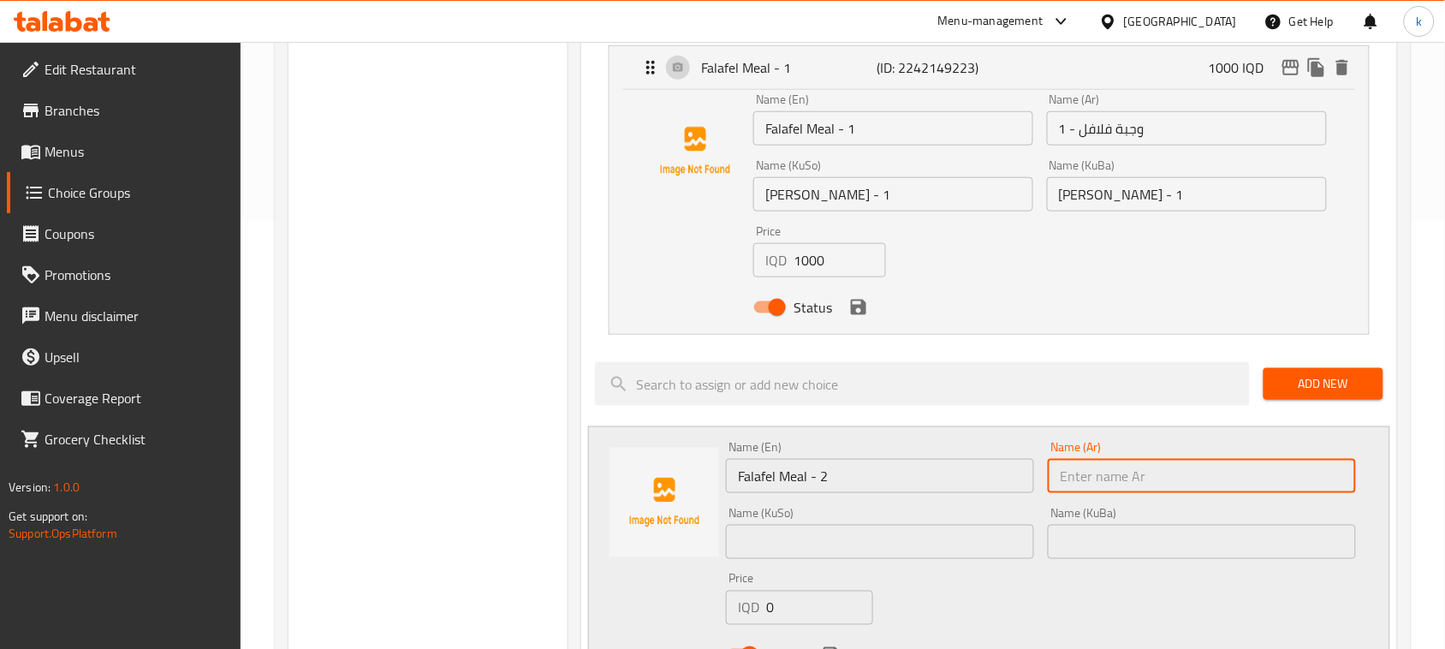
click at [1114, 481] on input "text" at bounding box center [1202, 476] width 308 height 34
paste input "وجبة فلافل - 1"
type input "وجبة فلافل - 2"
click at [1276, 554] on input "text" at bounding box center [1202, 542] width 308 height 34
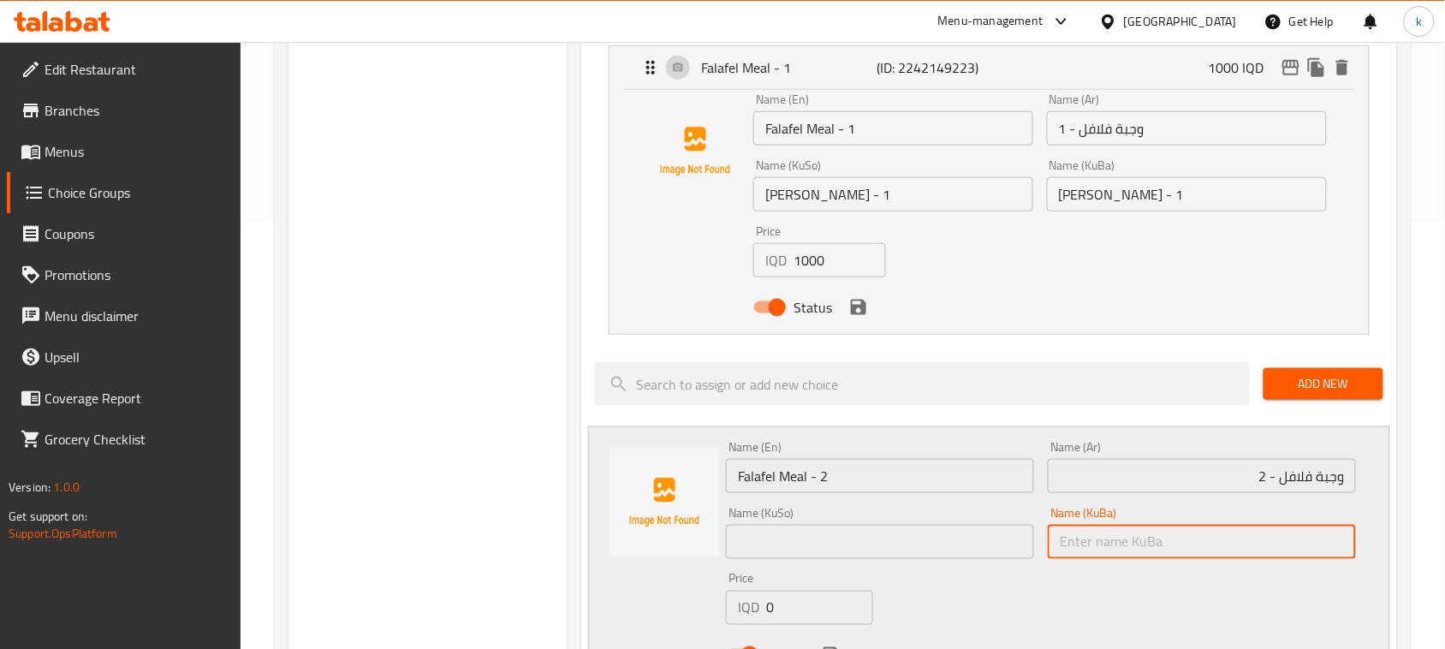
paste input "ژەمی فەلافل - 1"
drag, startPoint x: 1243, startPoint y: 541, endPoint x: 1413, endPoint y: 574, distance: 172.8
click at [1413, 574] on div "Home / Restaurants management / Choice Groups Choice Groups Choice Groups Your …" at bounding box center [843, 472] width 1204 height 1716
type input "ژەمی فەلافل - 2"
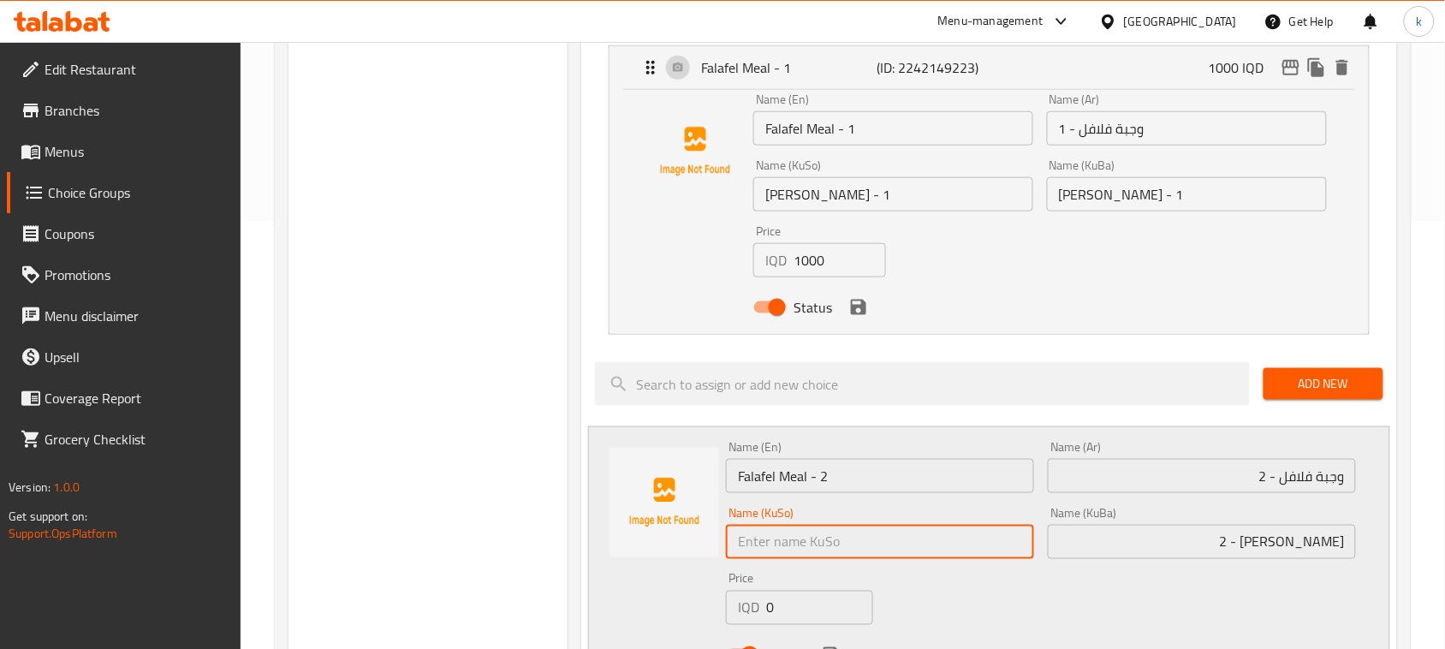
click at [883, 553] on input "text" at bounding box center [880, 542] width 308 height 34
paste input "ژەمی فەلافل - 2"
type input "ژەمی فەلافل - 2"
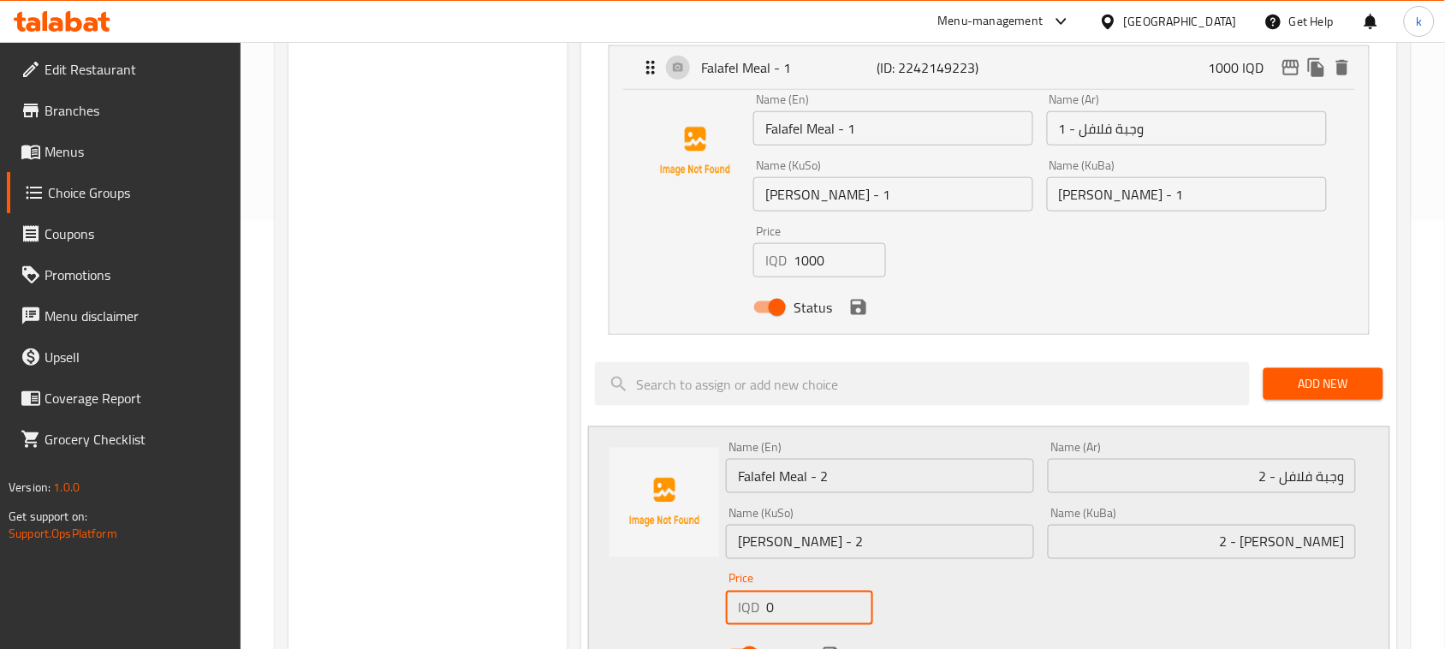
drag, startPoint x: 789, startPoint y: 612, endPoint x: 753, endPoint y: 615, distance: 36.0
click at [753, 615] on div "IQD 0 Price" at bounding box center [799, 608] width 147 height 34
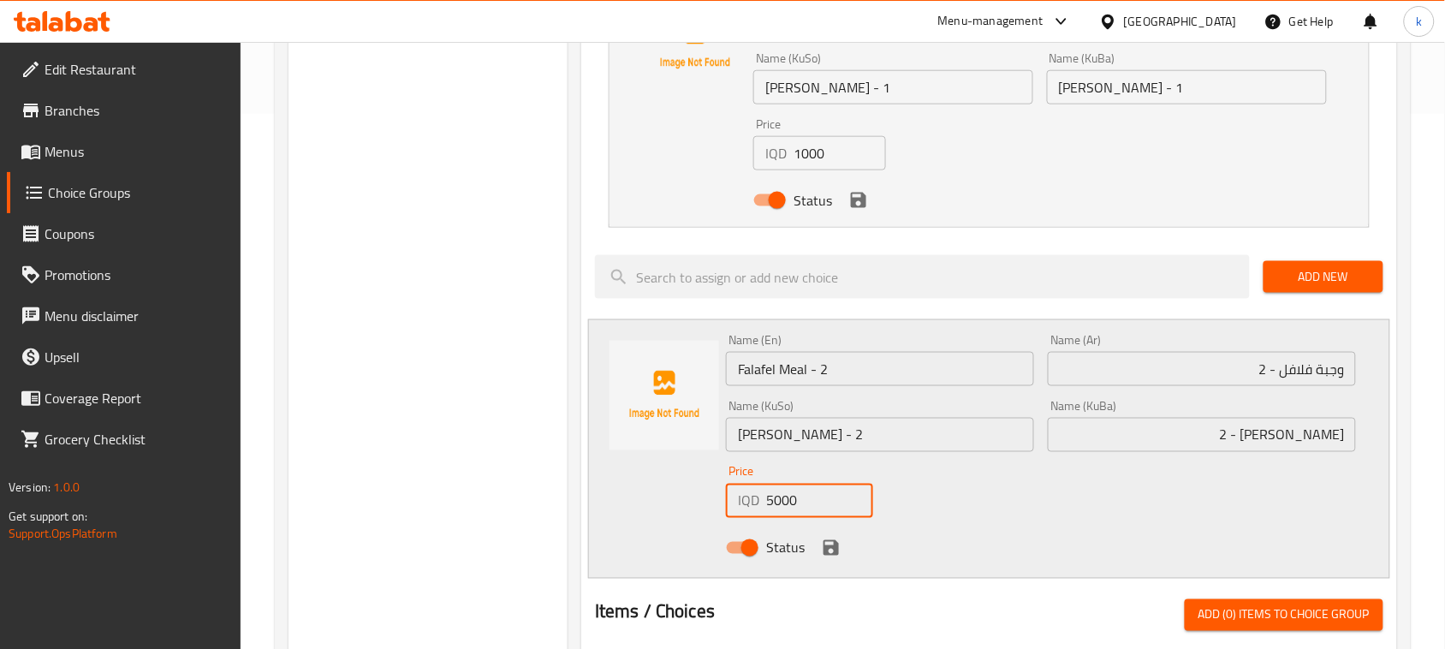
type input "5000"
click at [826, 553] on icon "save" at bounding box center [831, 547] width 15 height 15
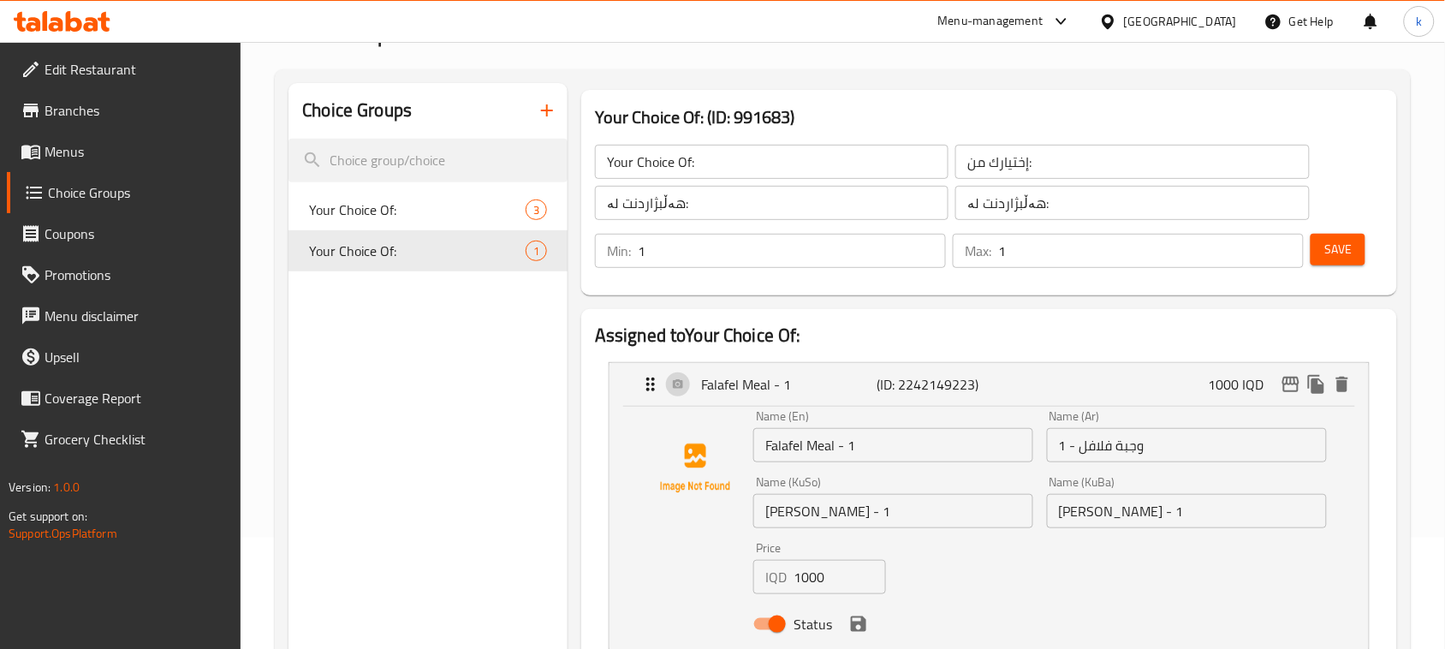
scroll to position [107, 0]
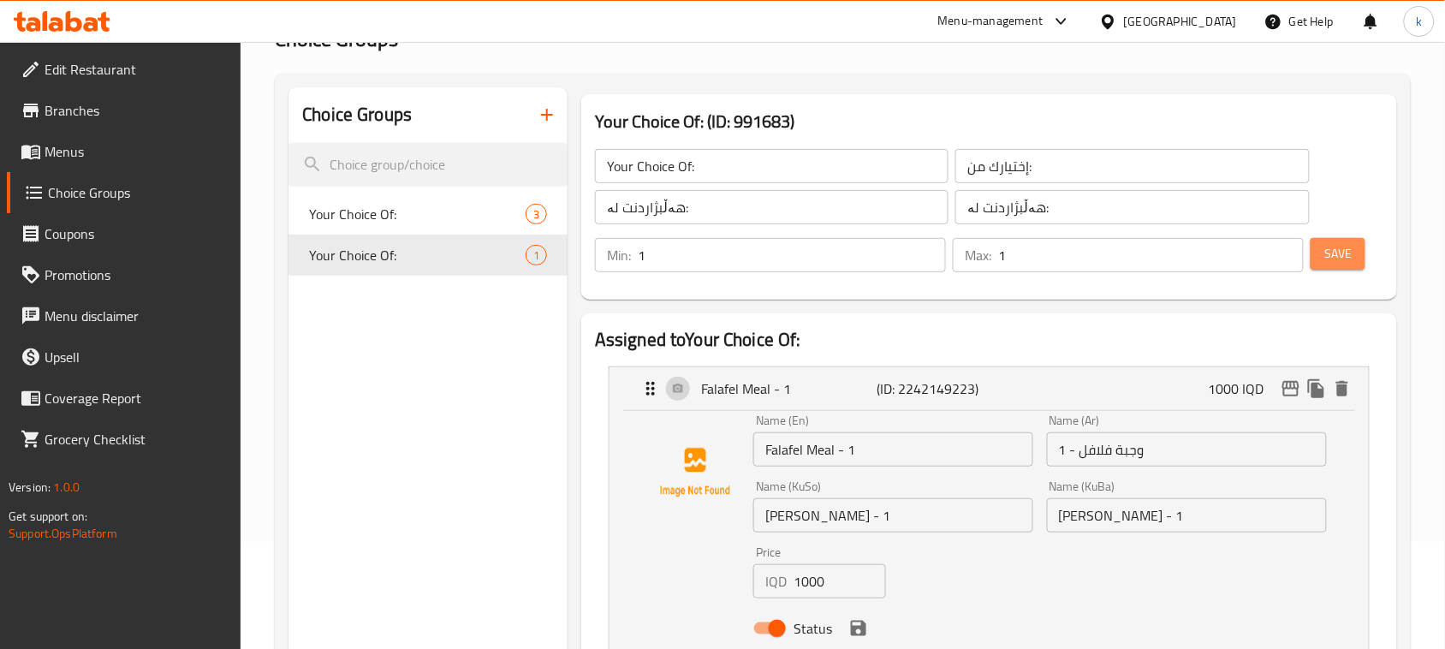
click at [1341, 243] on span "Save" at bounding box center [1337, 253] width 27 height 21
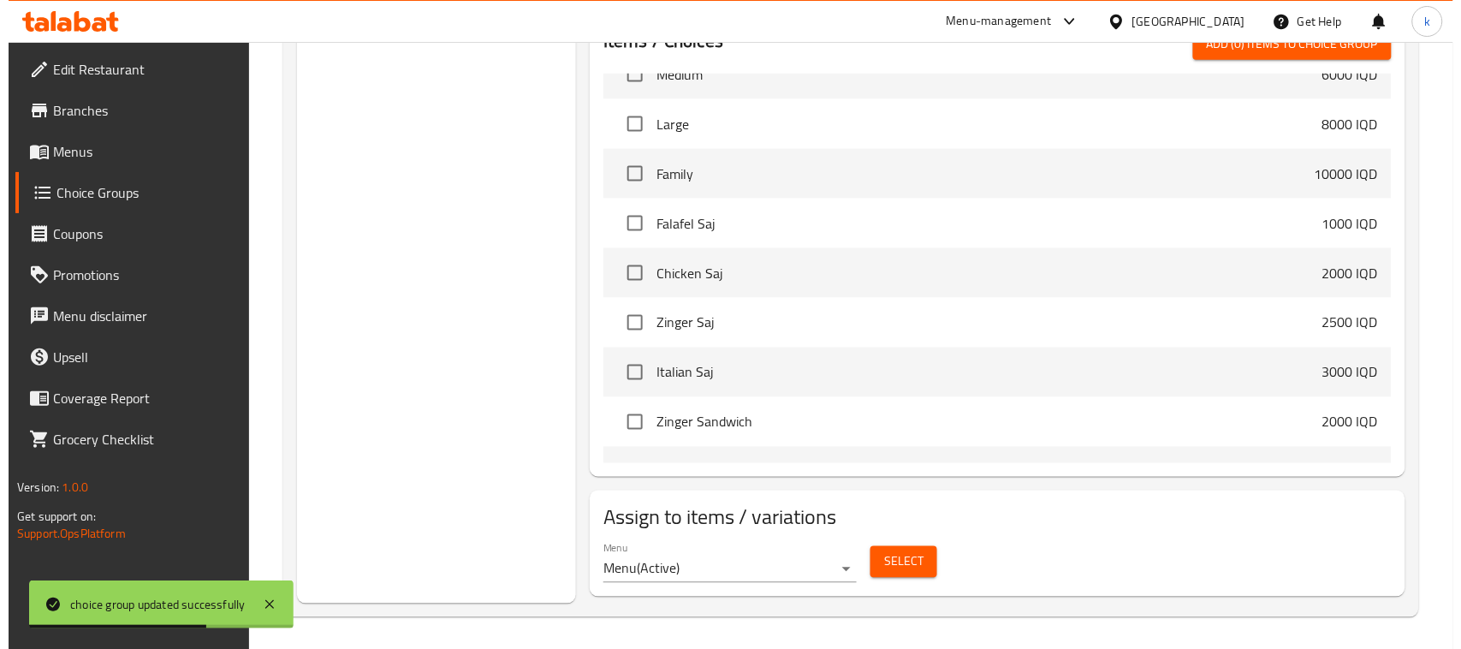
scroll to position [649, 0]
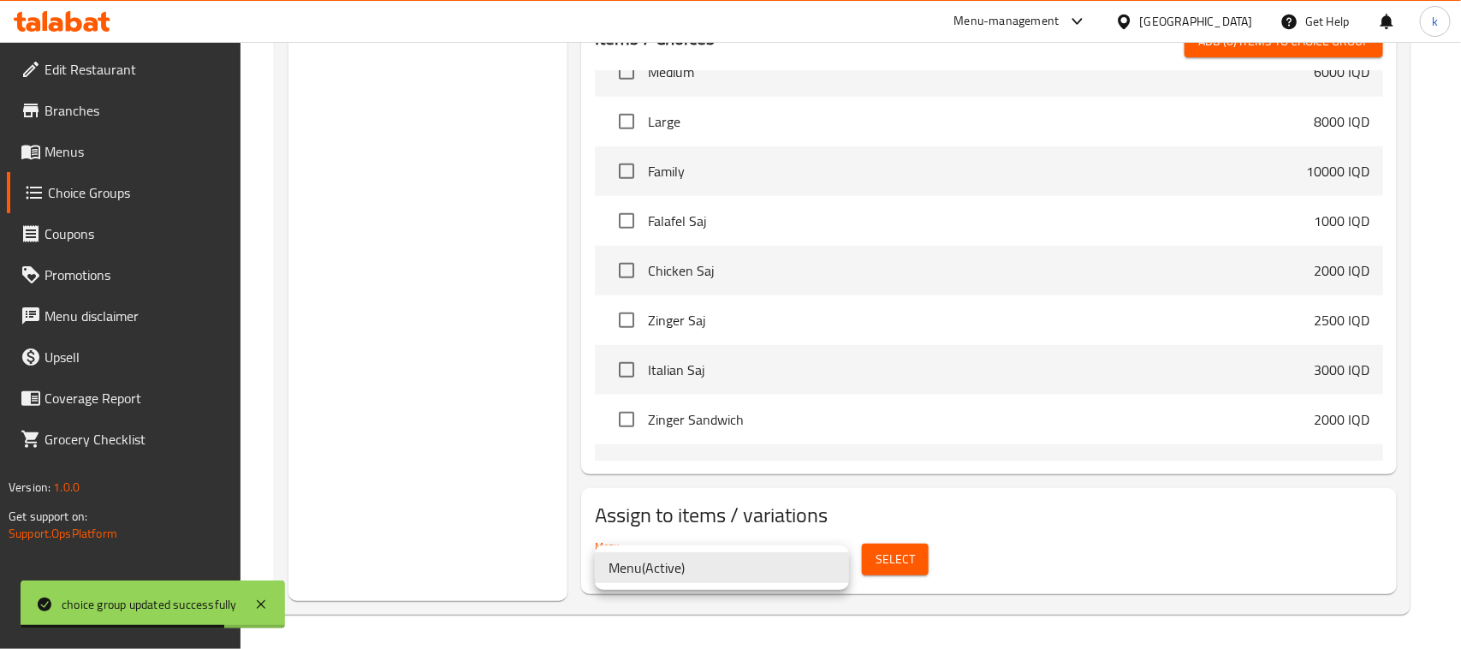
click at [632, 575] on li "Menu ( Active )" at bounding box center [722, 567] width 254 height 31
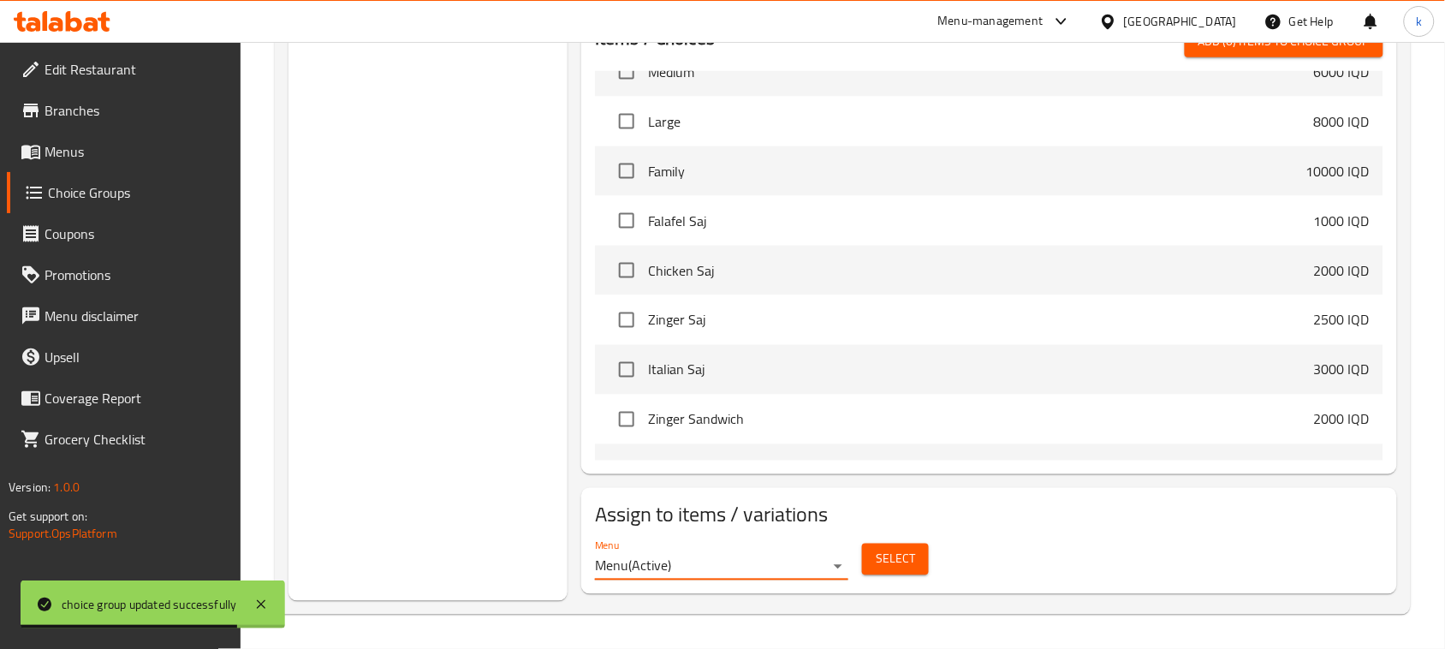
click at [921, 558] on button "Select" at bounding box center [895, 560] width 67 height 32
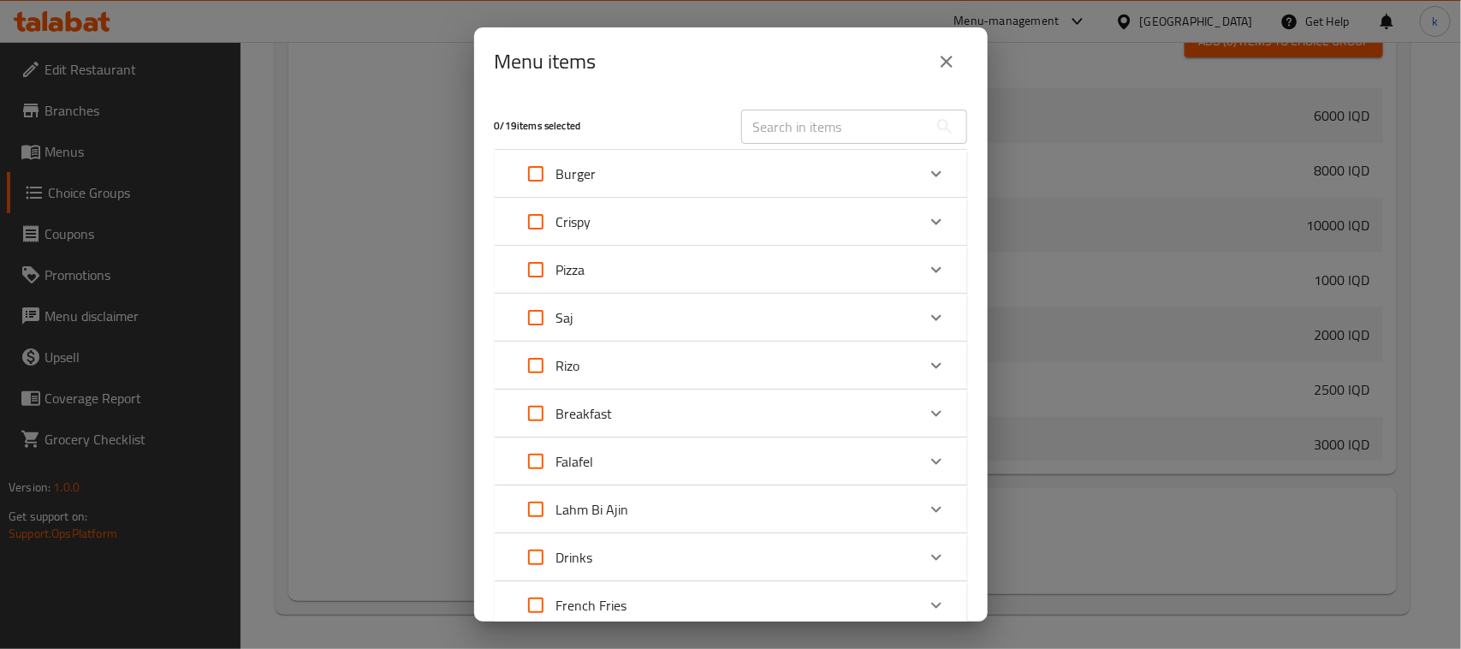
click at [604, 461] on div "Falafel" at bounding box center [715, 461] width 401 height 41
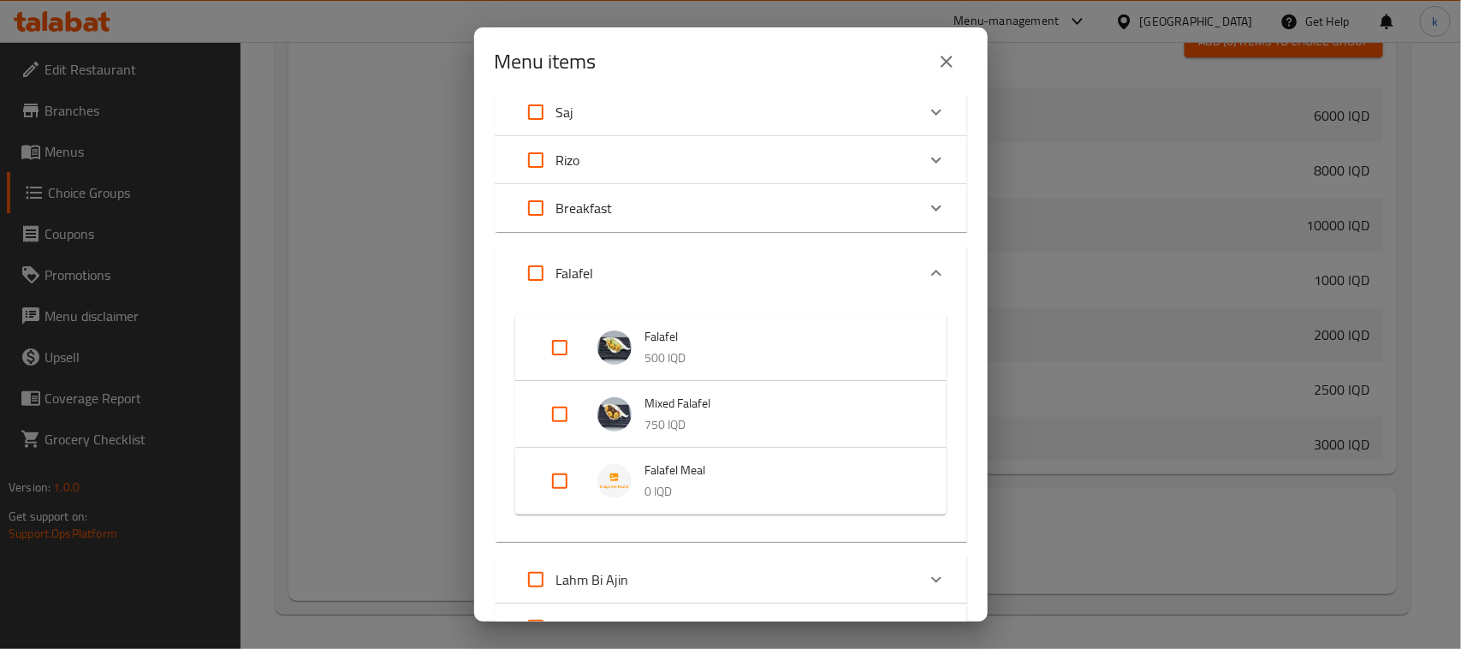
scroll to position [214, 0]
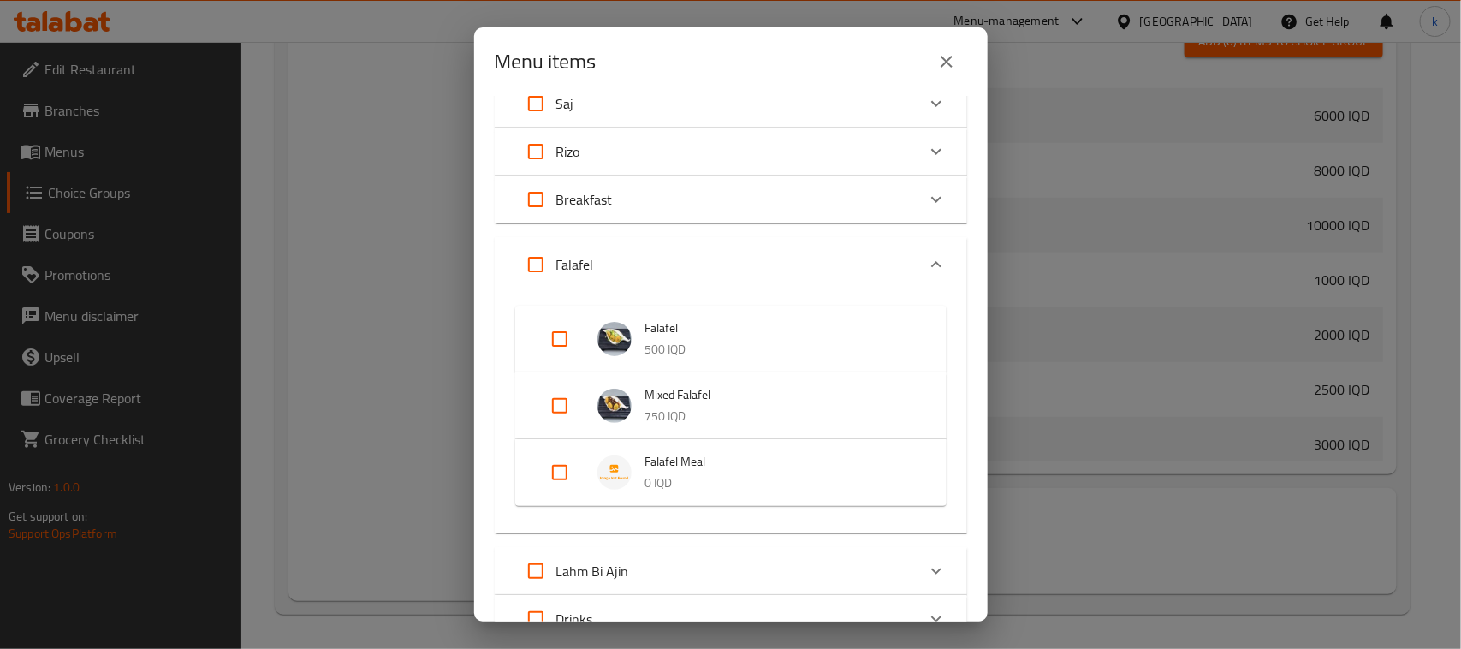
click at [559, 473] on input "Expand" at bounding box center [559, 472] width 41 height 41
checkbox input "true"
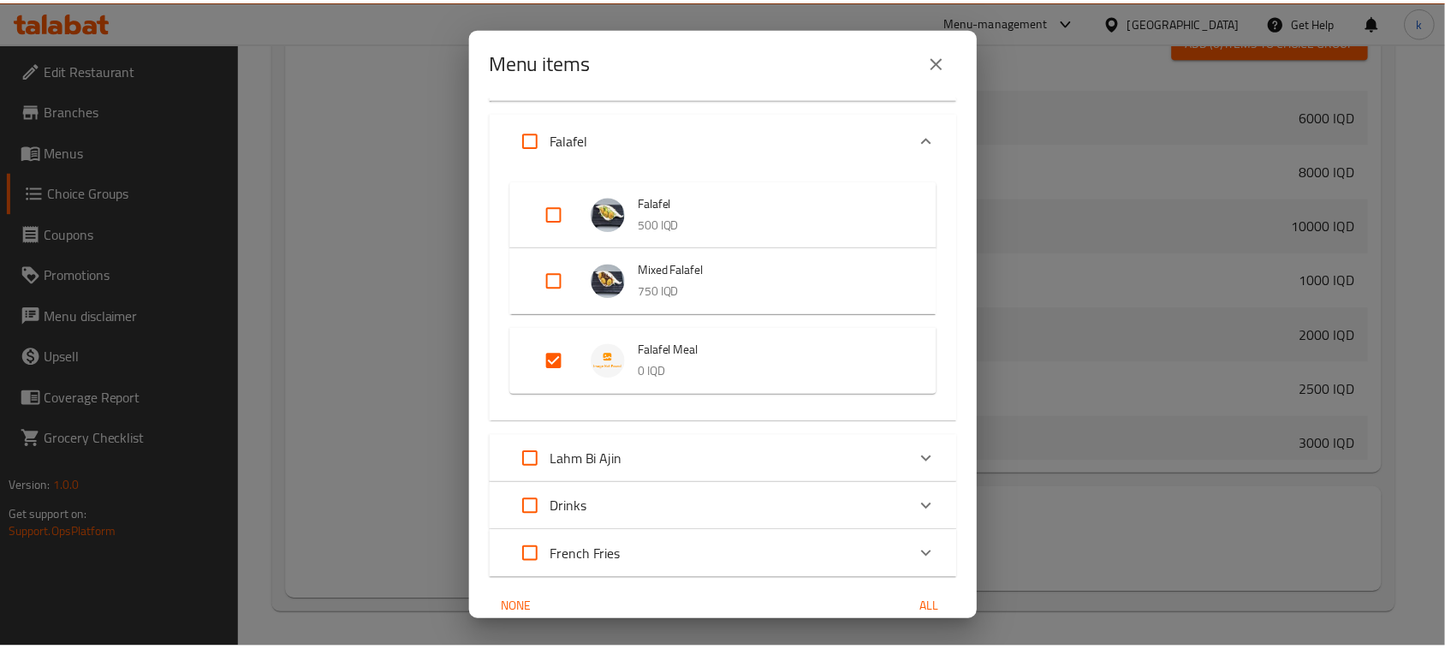
scroll to position [413, 0]
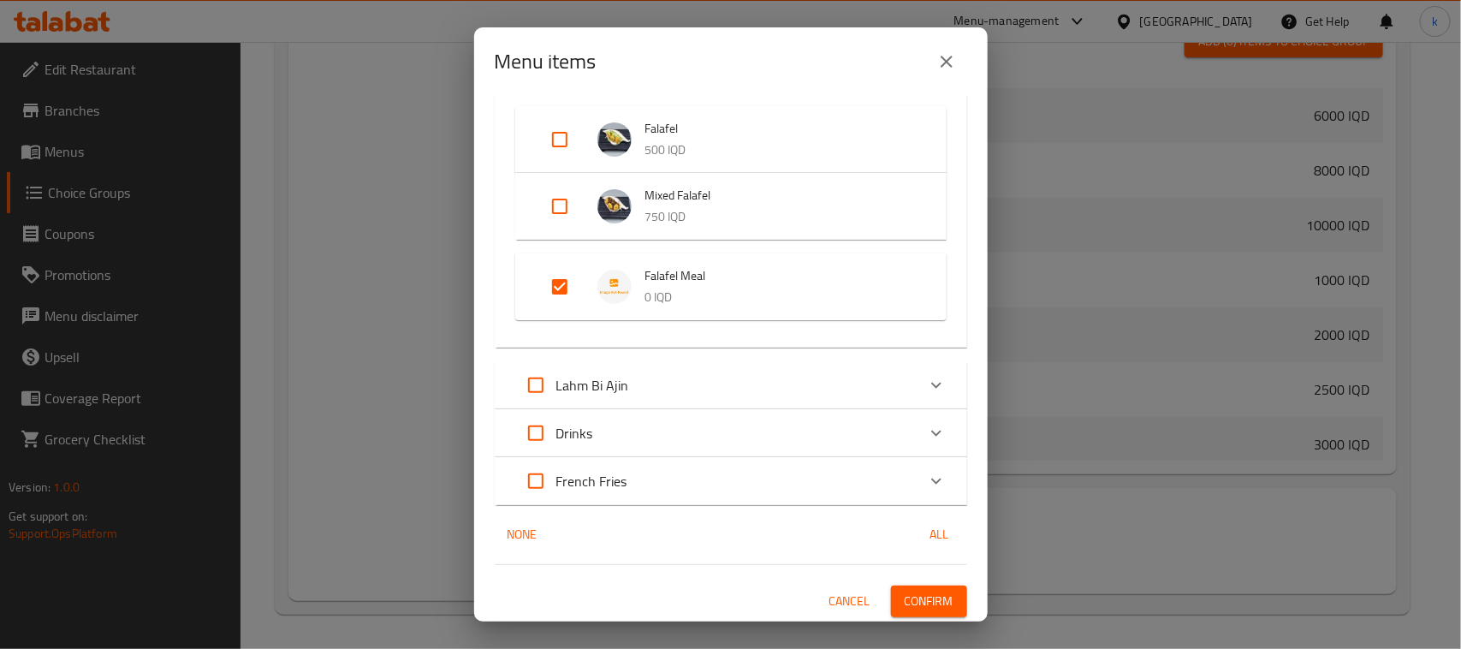
click at [929, 596] on span "Confirm" at bounding box center [929, 601] width 49 height 21
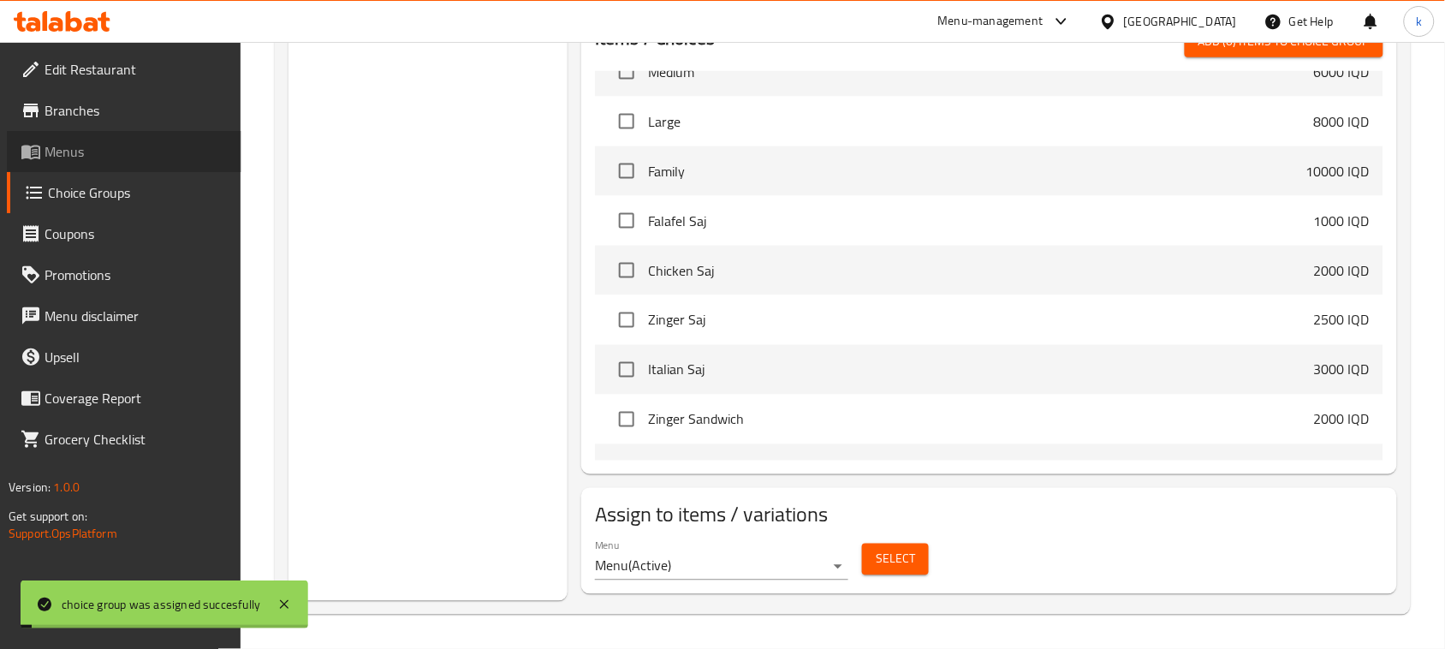
click at [86, 148] on span "Menus" at bounding box center [136, 151] width 183 height 21
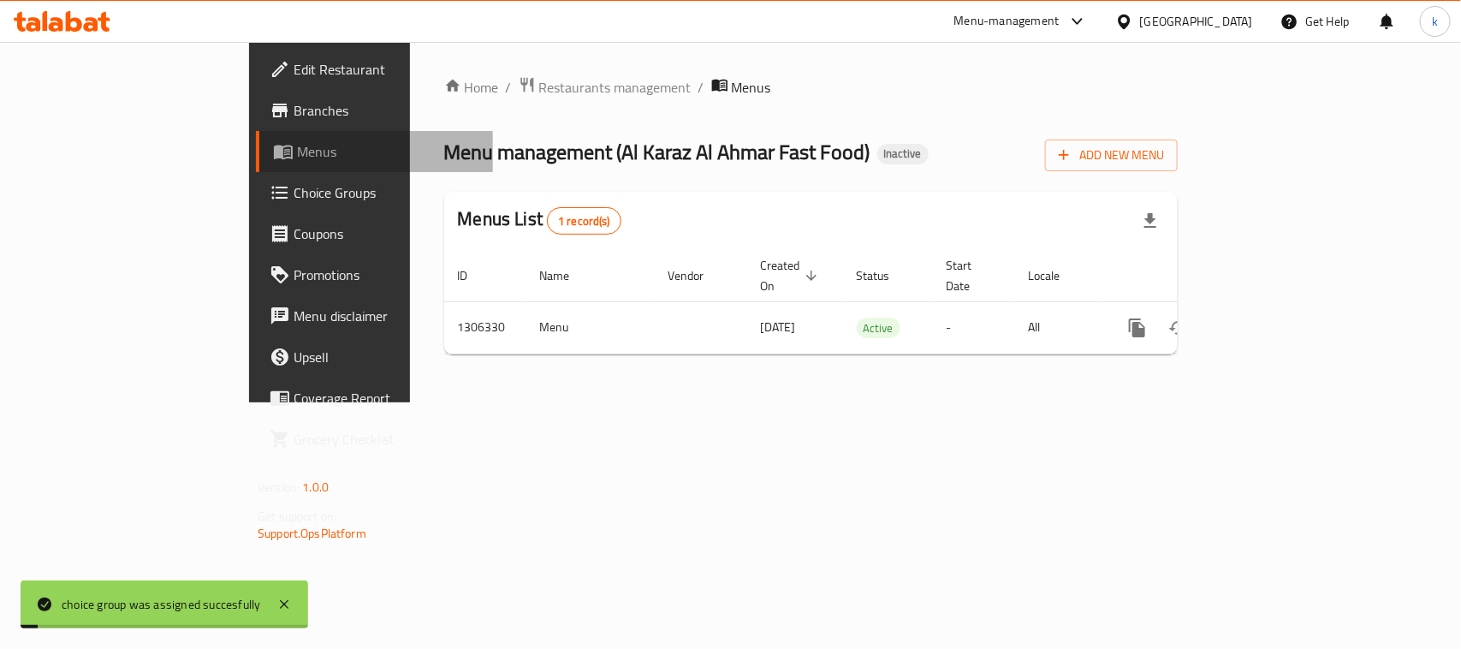
click at [297, 148] on span "Menus" at bounding box center [388, 151] width 182 height 21
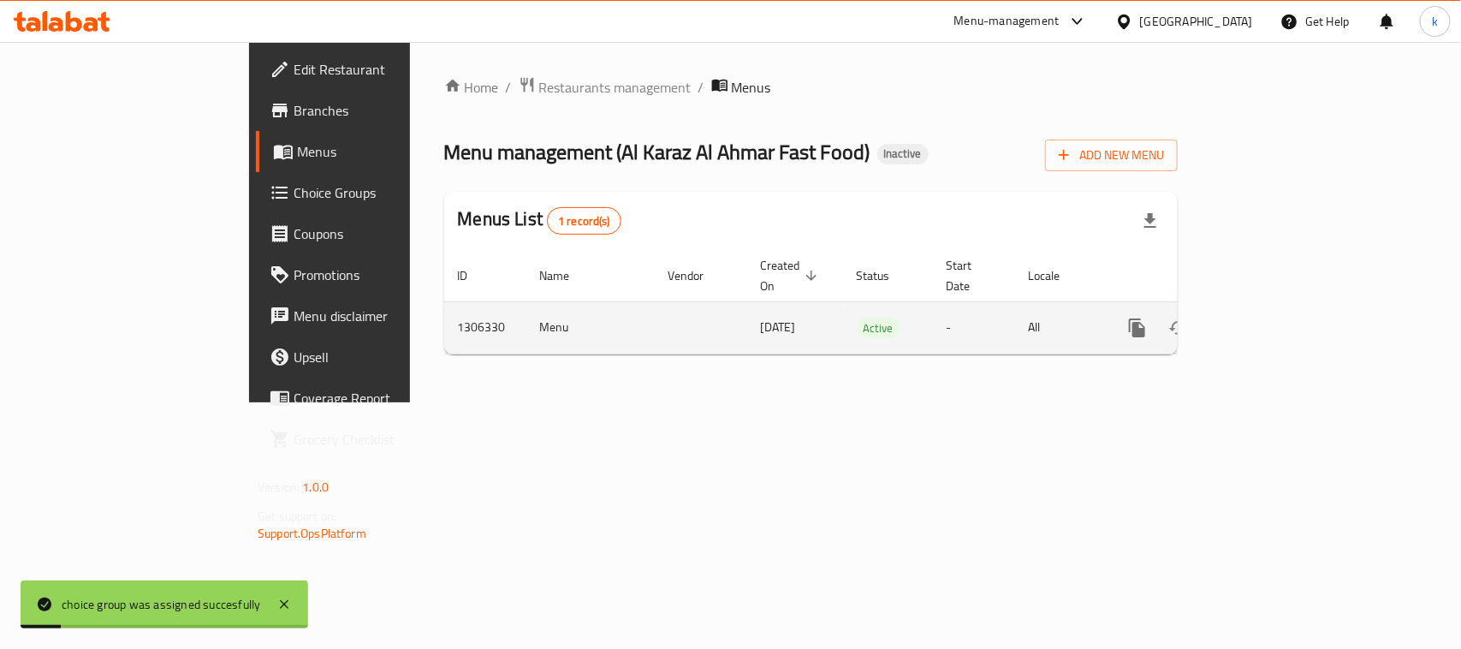
click at [1269, 320] on icon "enhanced table" at bounding box center [1260, 327] width 15 height 15
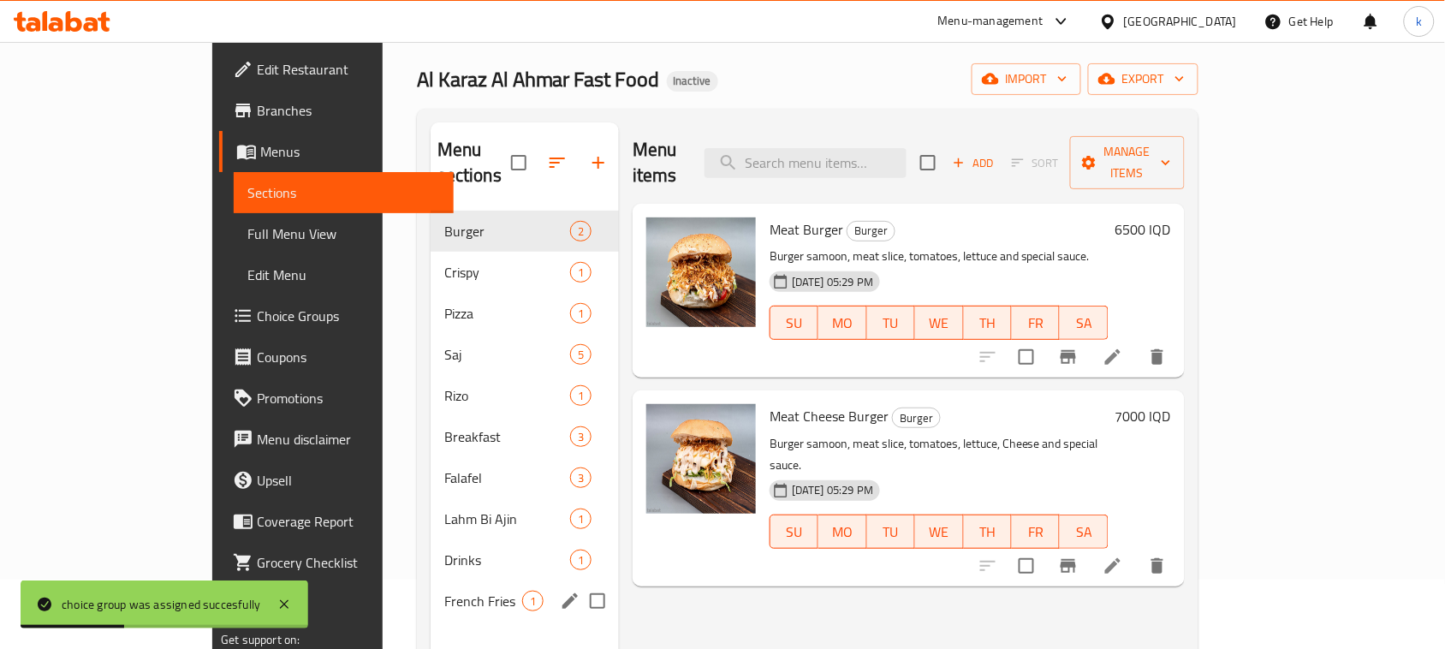
scroll to position [107, 0]
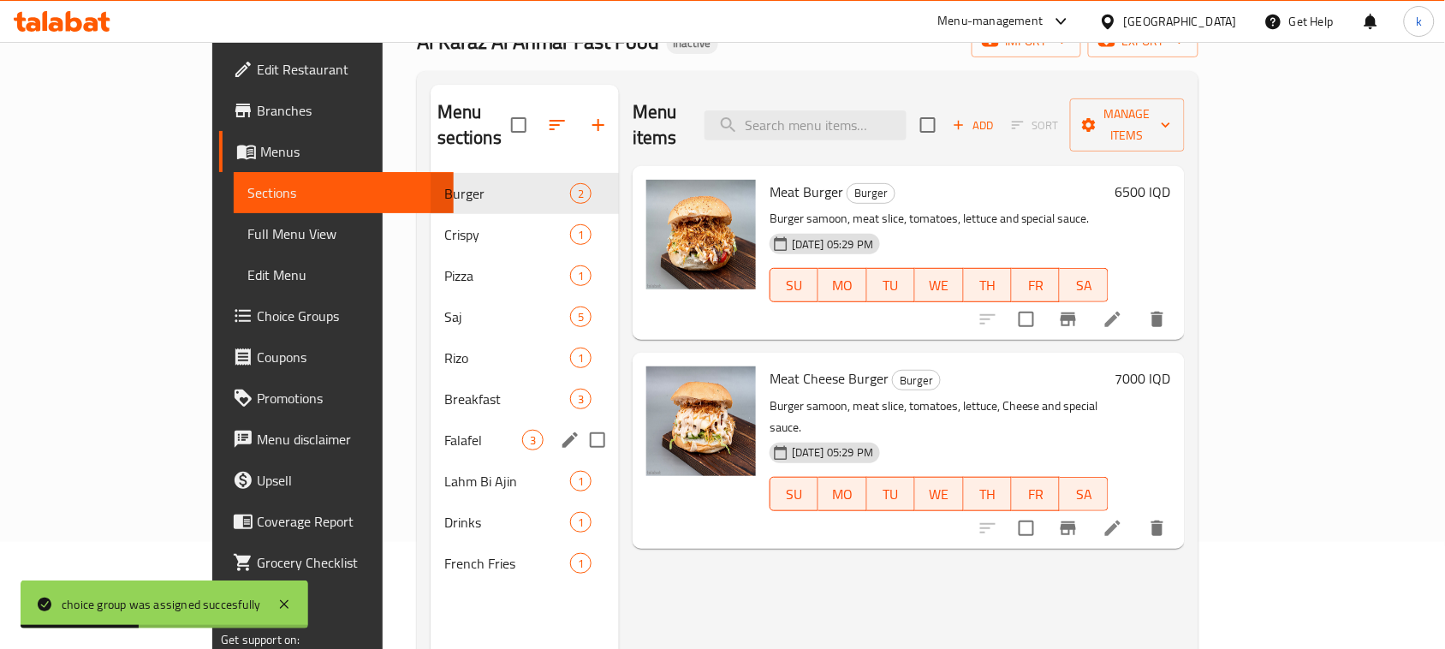
click at [431, 419] on div "Falafel 3" at bounding box center [525, 439] width 188 height 41
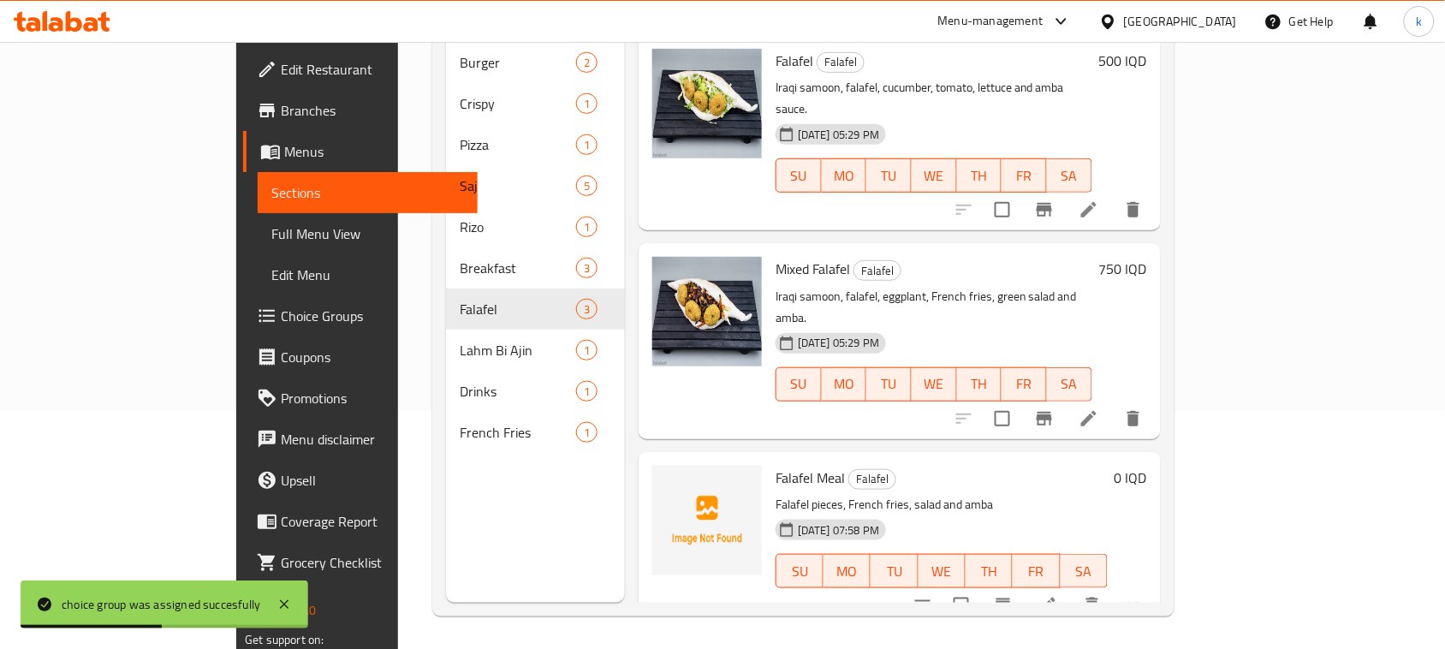
scroll to position [241, 0]
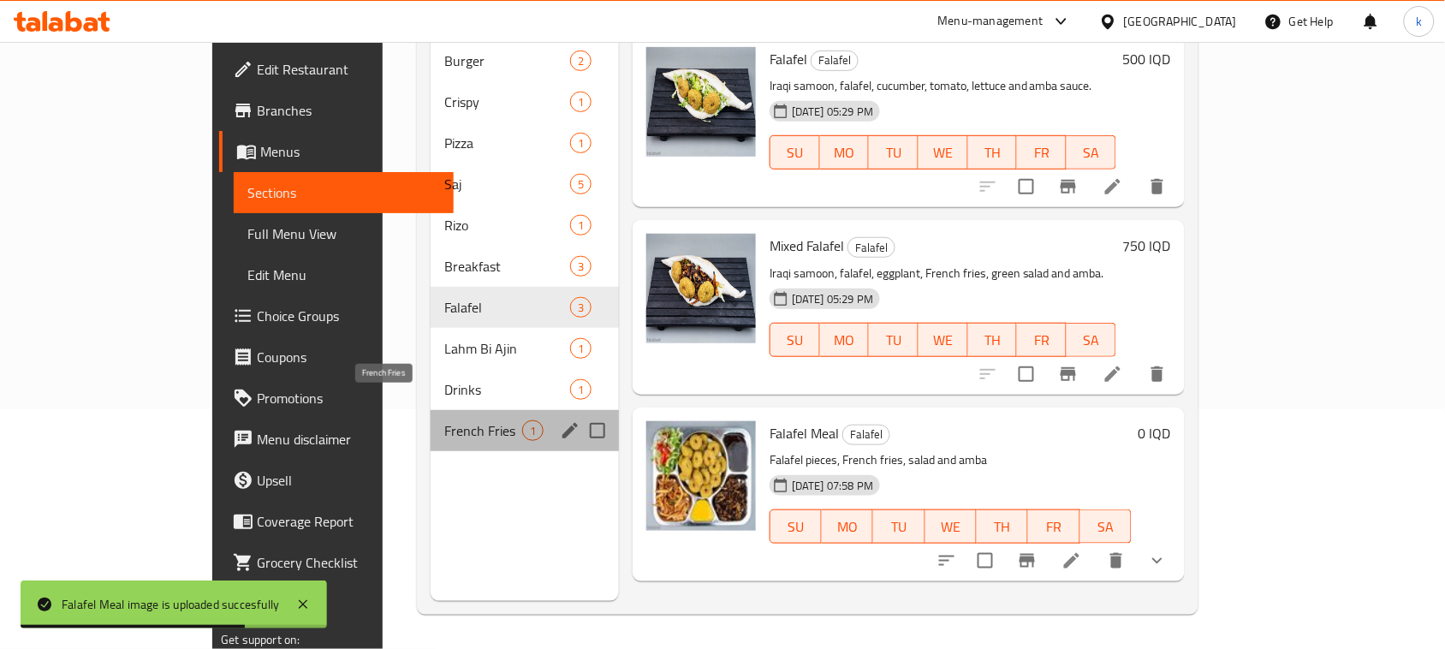
click at [444, 420] on span "French Fries" at bounding box center [483, 430] width 78 height 21
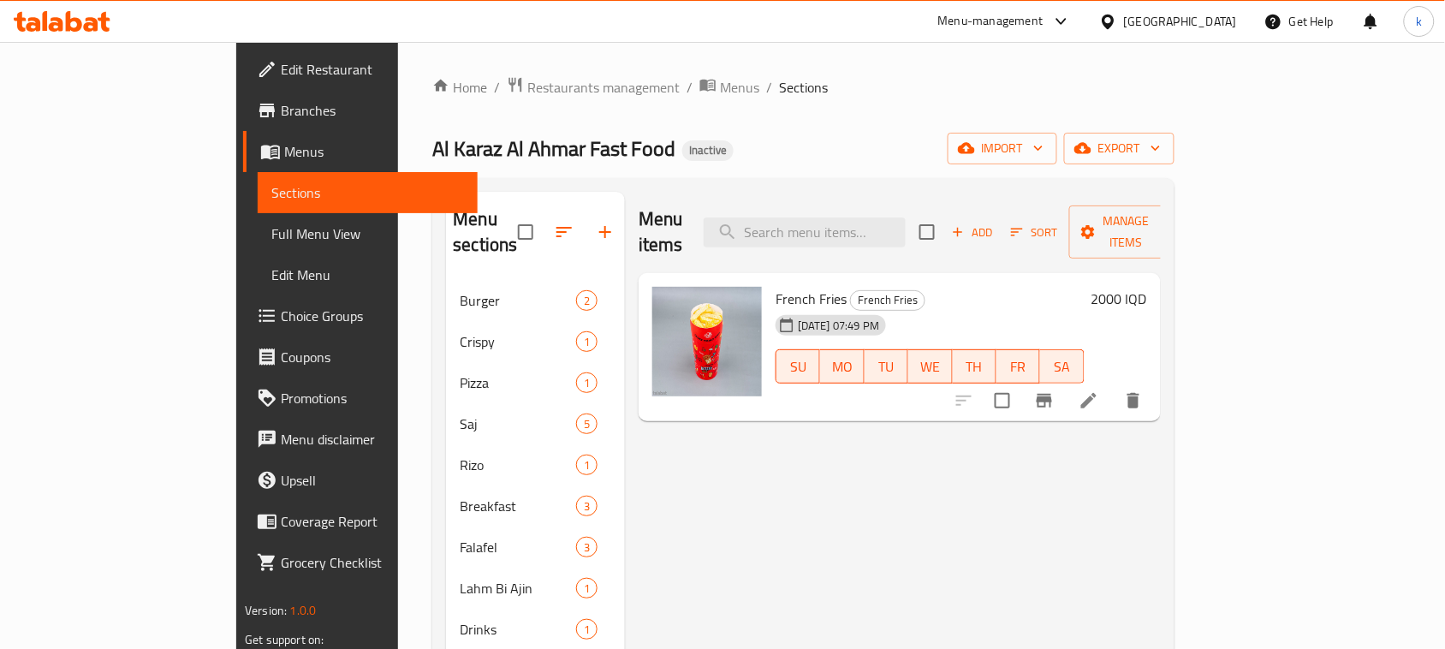
click at [271, 231] on span "Full Menu View" at bounding box center [367, 233] width 193 height 21
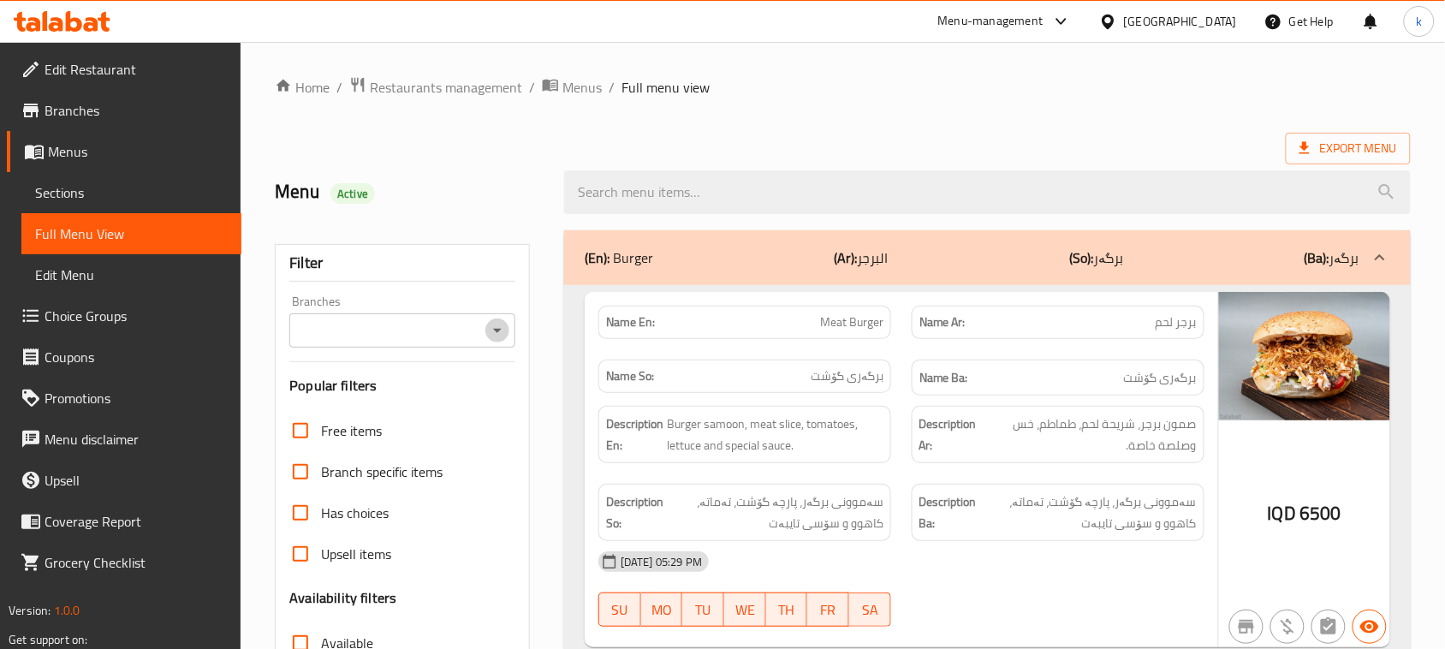
click at [488, 331] on icon "Open" at bounding box center [497, 330] width 21 height 21
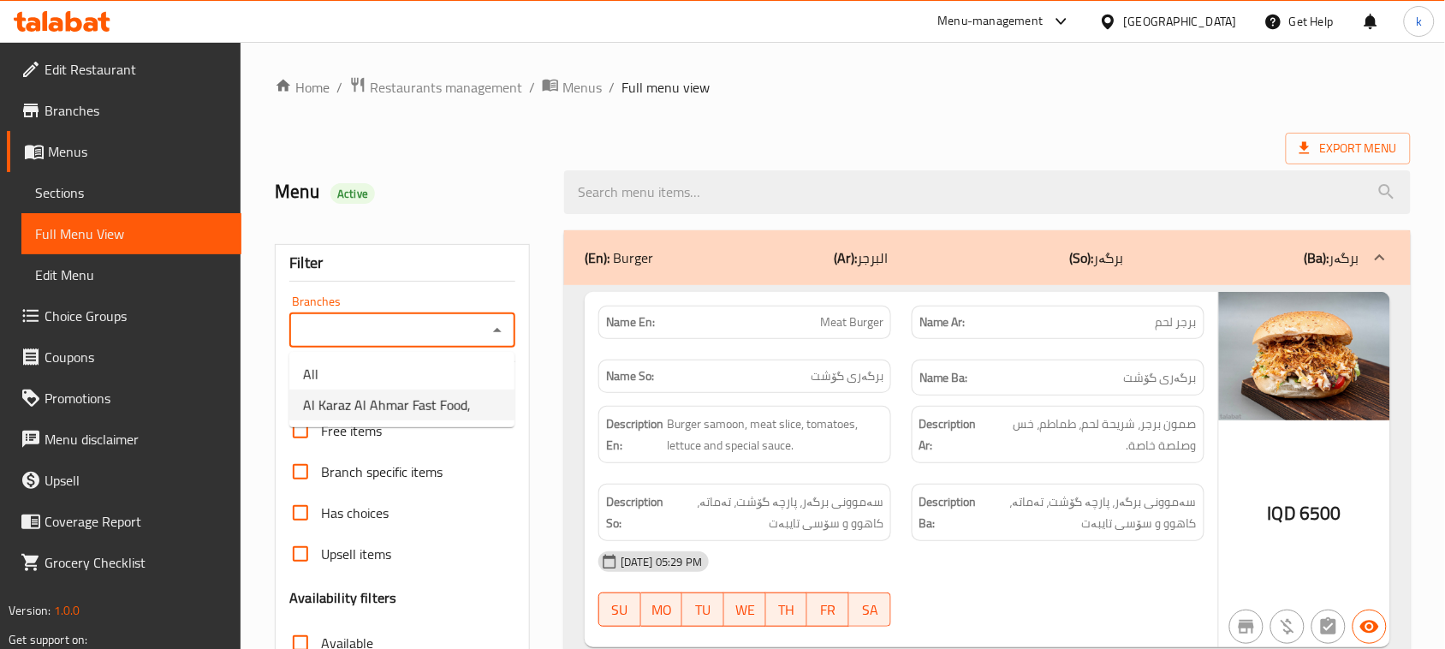
click at [395, 407] on span "Al Karaz Al Ahmar Fast Food," at bounding box center [387, 405] width 168 height 21
type input "Al Karaz Al Ahmar Fast Food,"
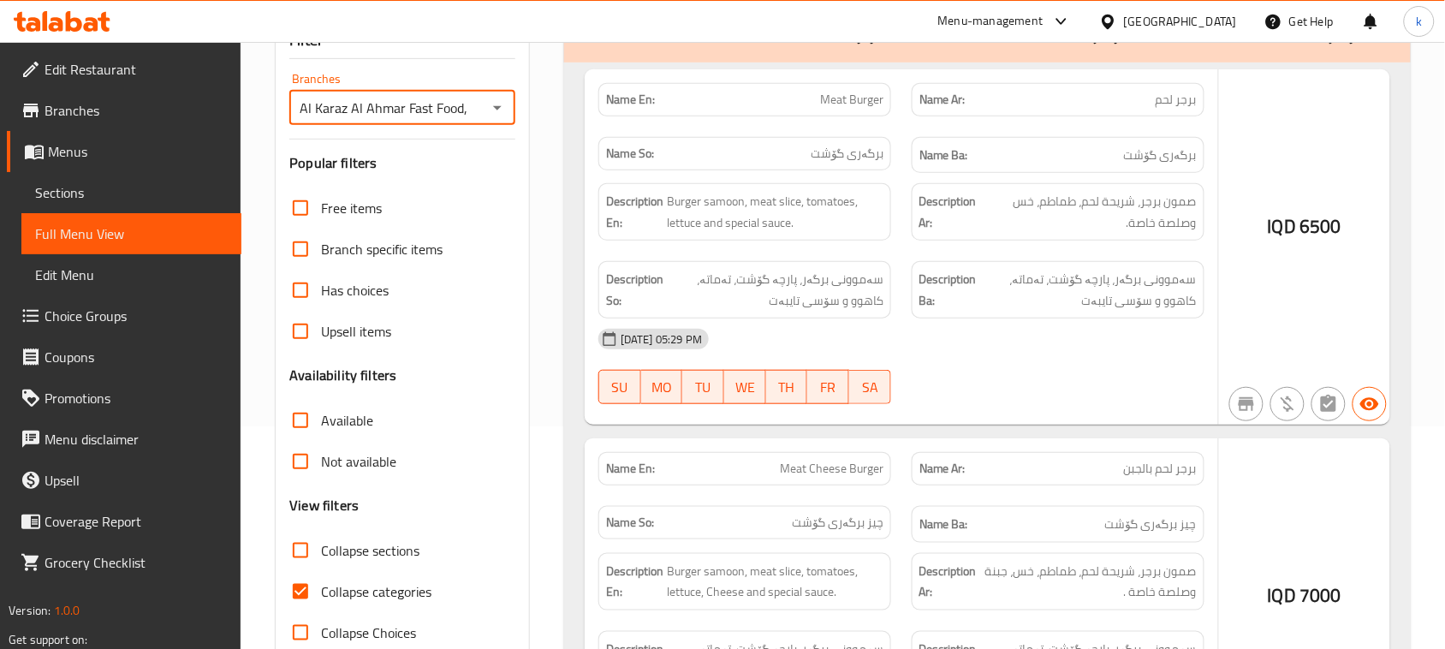
scroll to position [262, 0]
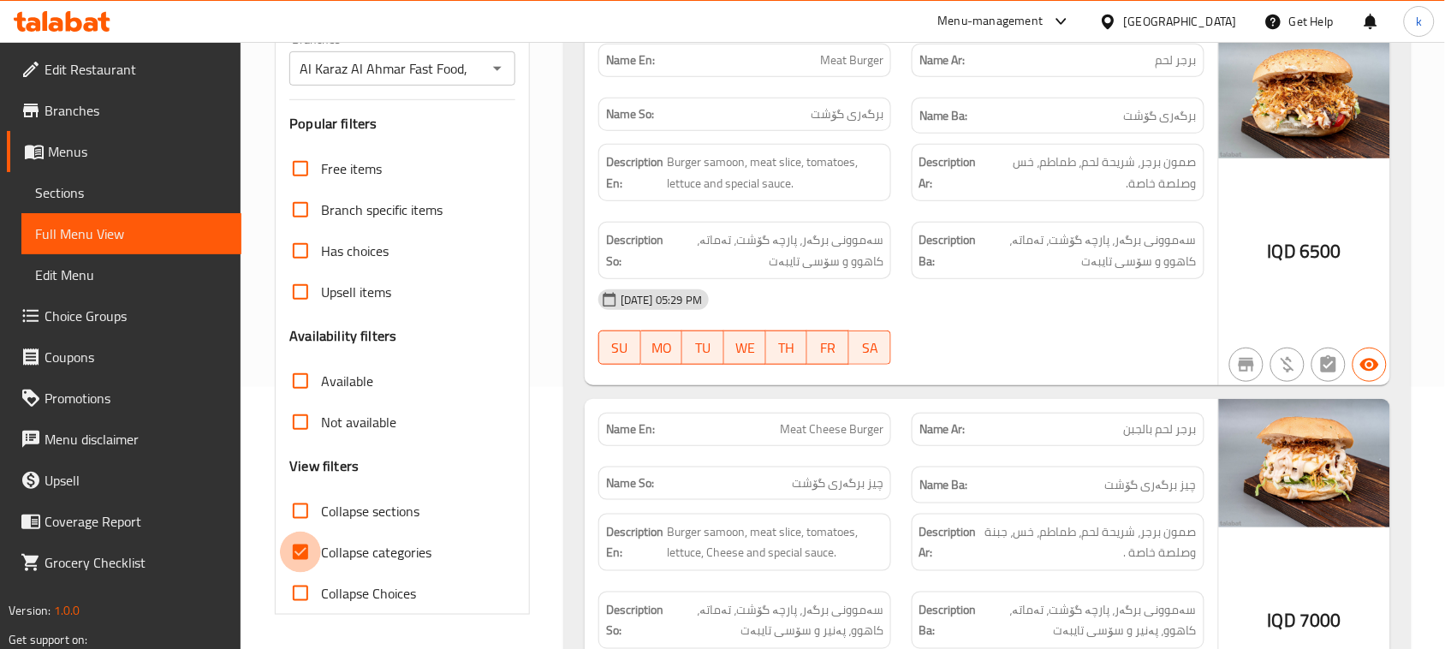
click at [306, 544] on input "Collapse categories" at bounding box center [300, 552] width 41 height 41
checkbox input "false"
click at [300, 518] on input "Collapse sections" at bounding box center [300, 511] width 41 height 41
checkbox input "true"
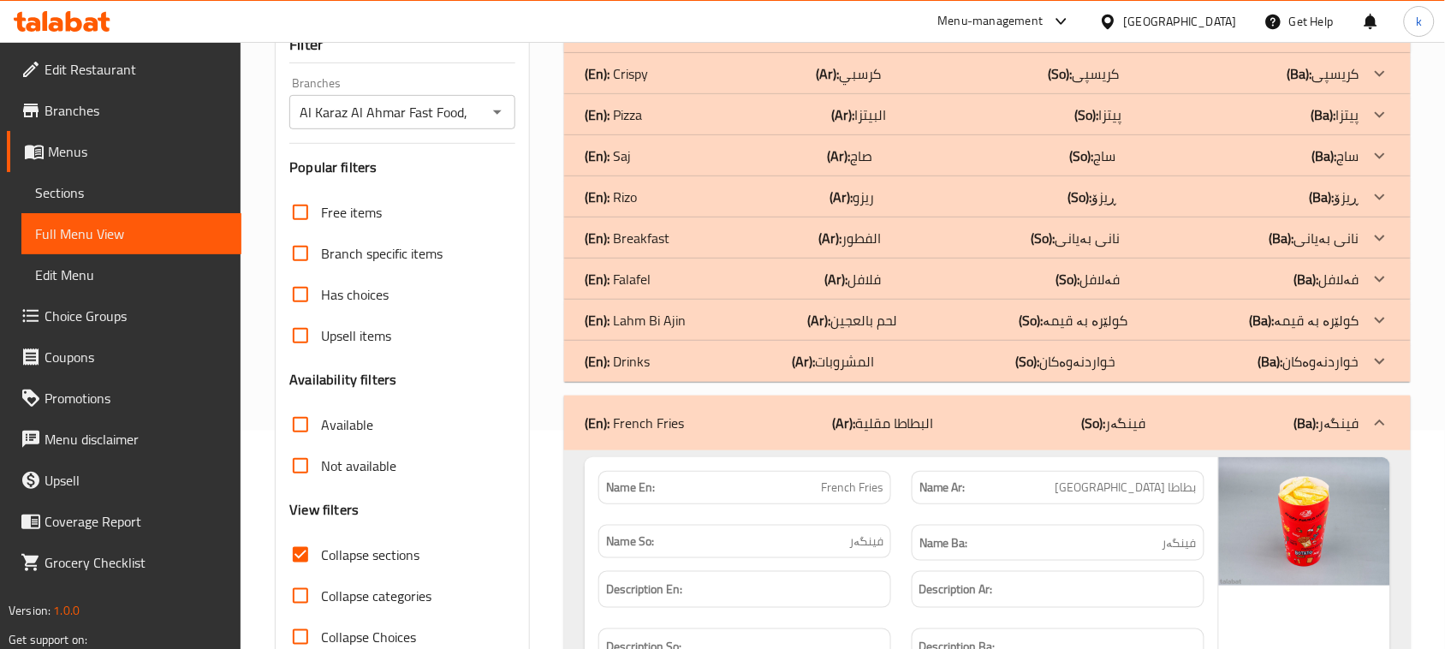
scroll to position [0, 0]
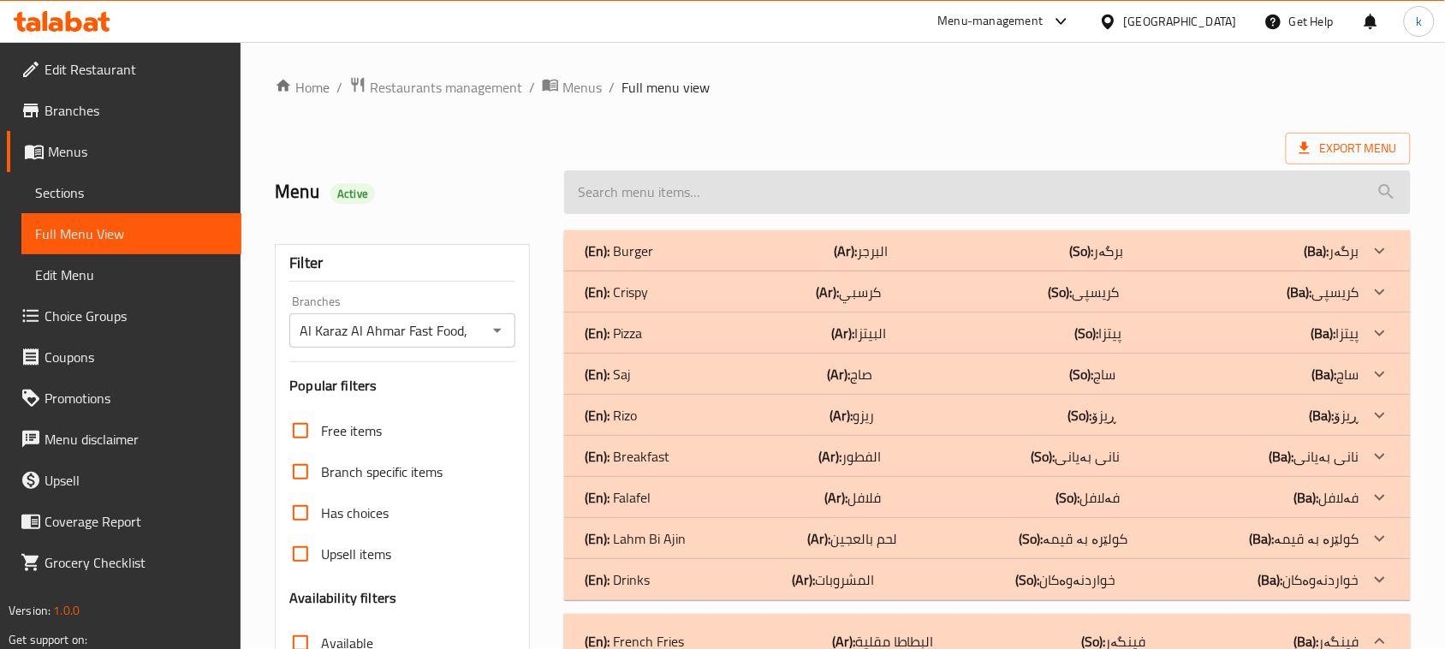
click at [623, 199] on input "search" at bounding box center [987, 192] width 847 height 44
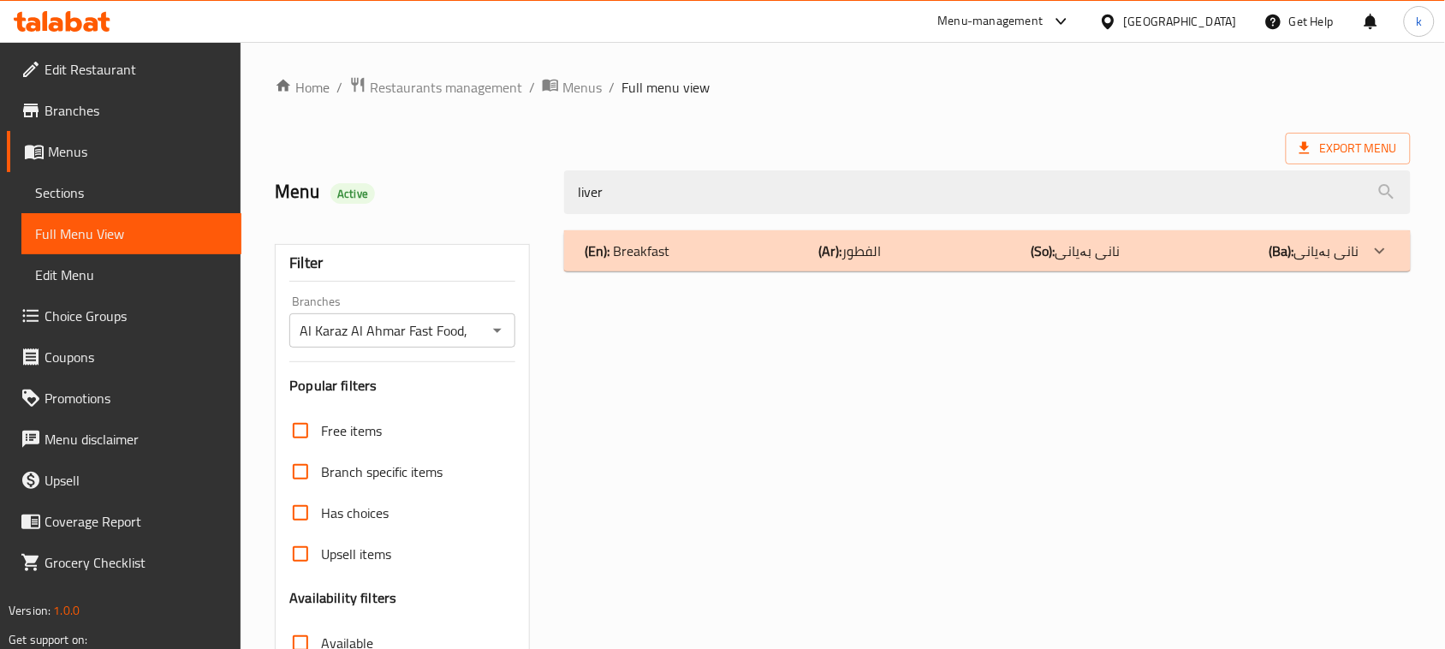
type input "liver"
click at [656, 241] on p "(En): Breakfast" at bounding box center [627, 251] width 85 height 21
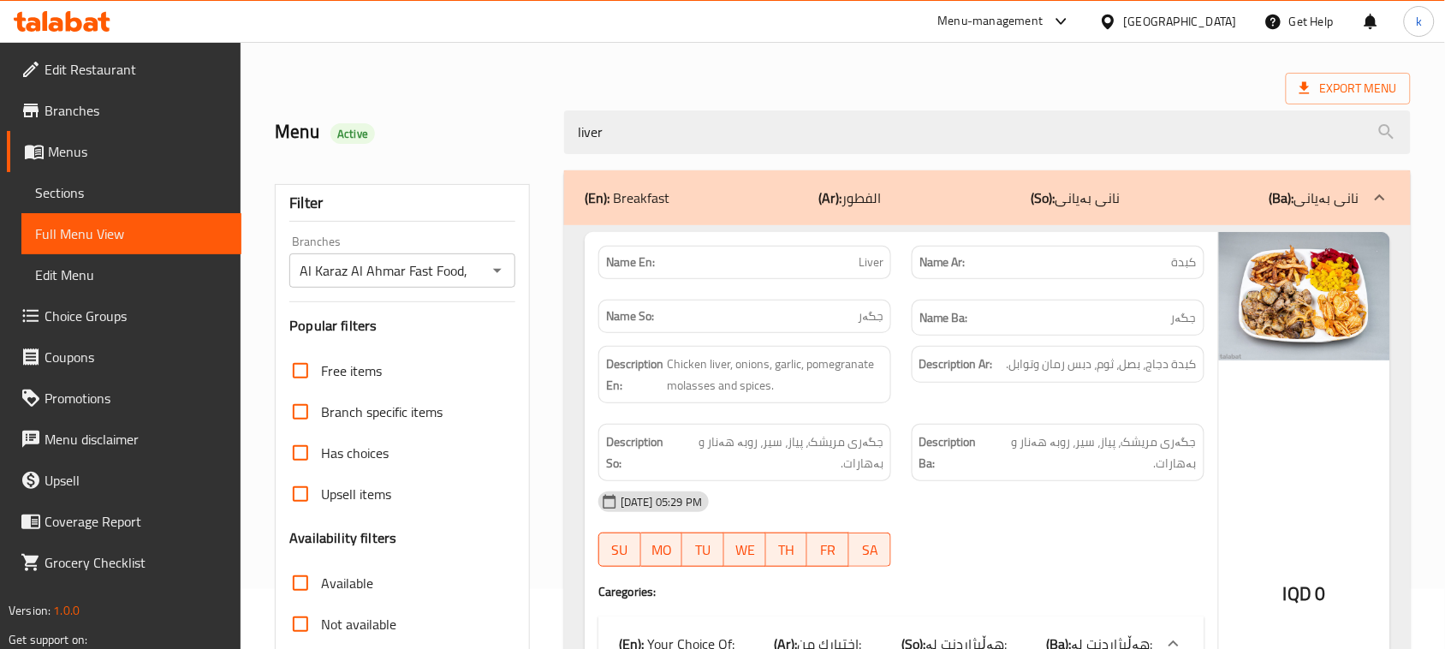
scroll to position [31, 0]
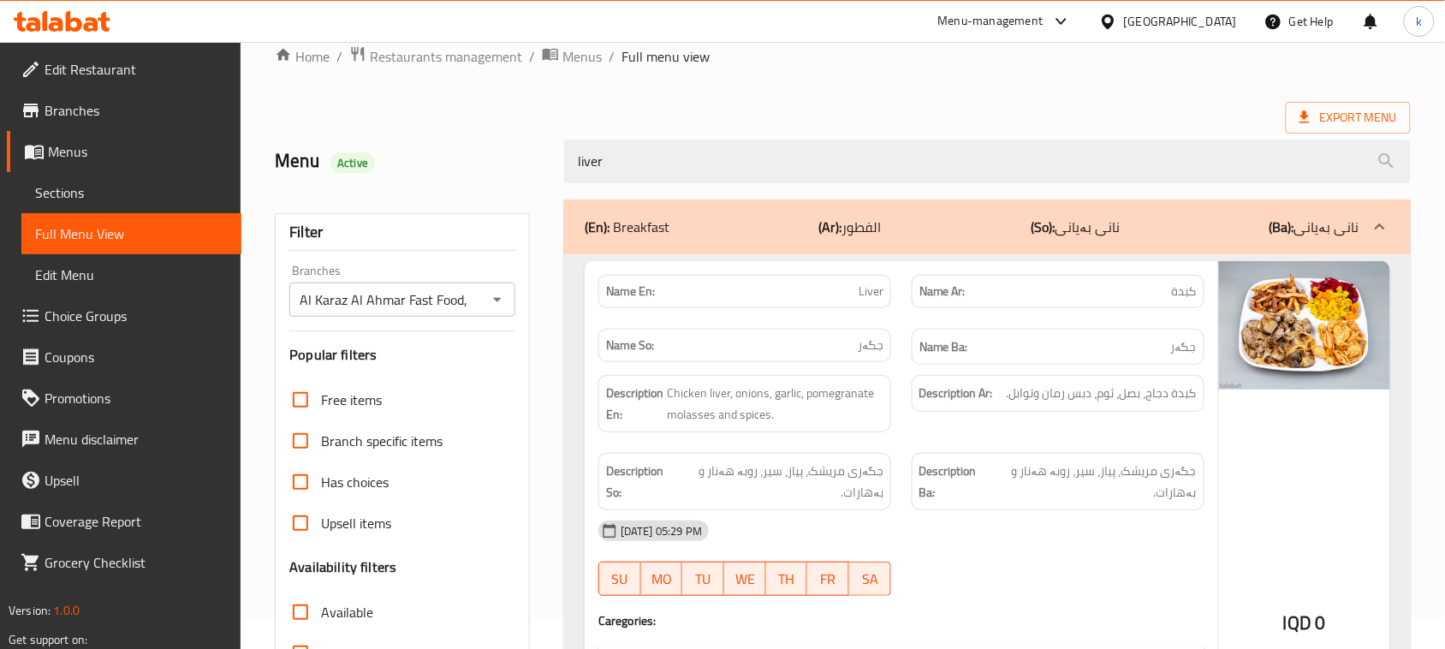
drag, startPoint x: 629, startPoint y: 168, endPoint x: 485, endPoint y: 160, distance: 144.0
click at [485, 160] on div "Menu Active liver" at bounding box center [843, 161] width 1157 height 76
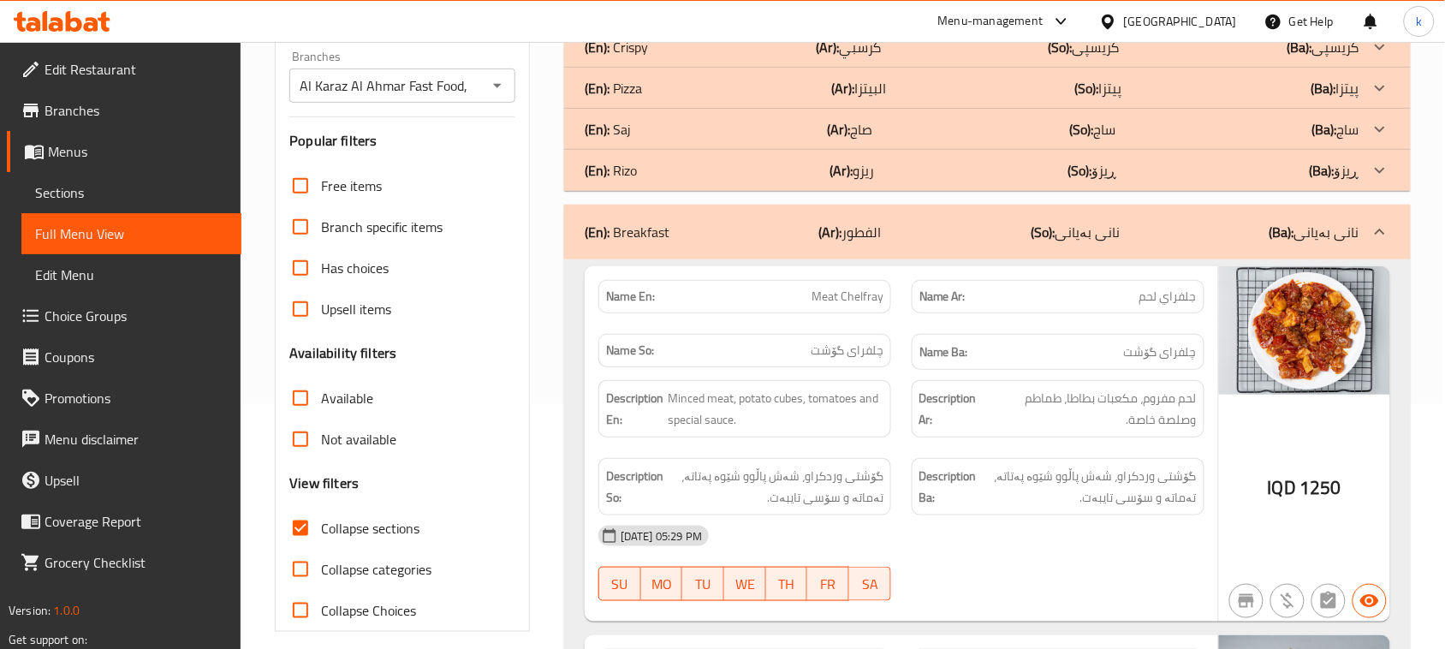
scroll to position [0, 0]
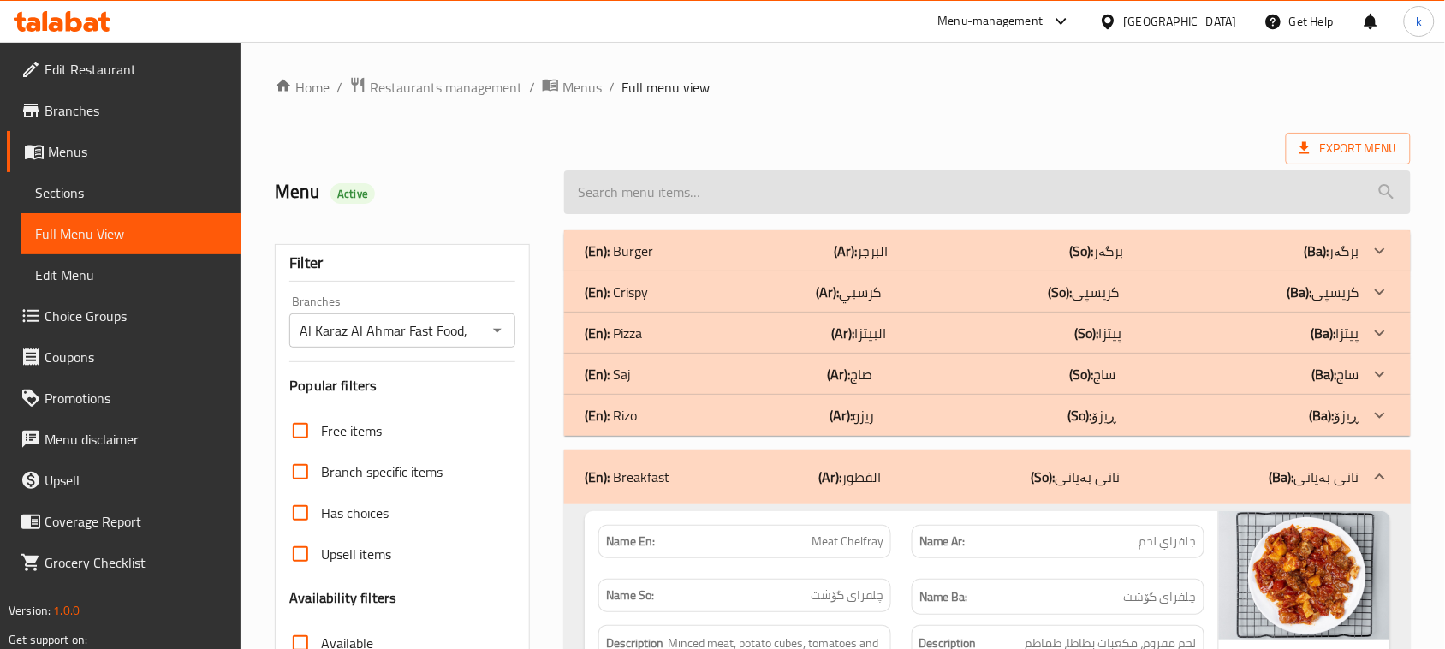
click at [648, 193] on input "search" at bounding box center [987, 192] width 847 height 44
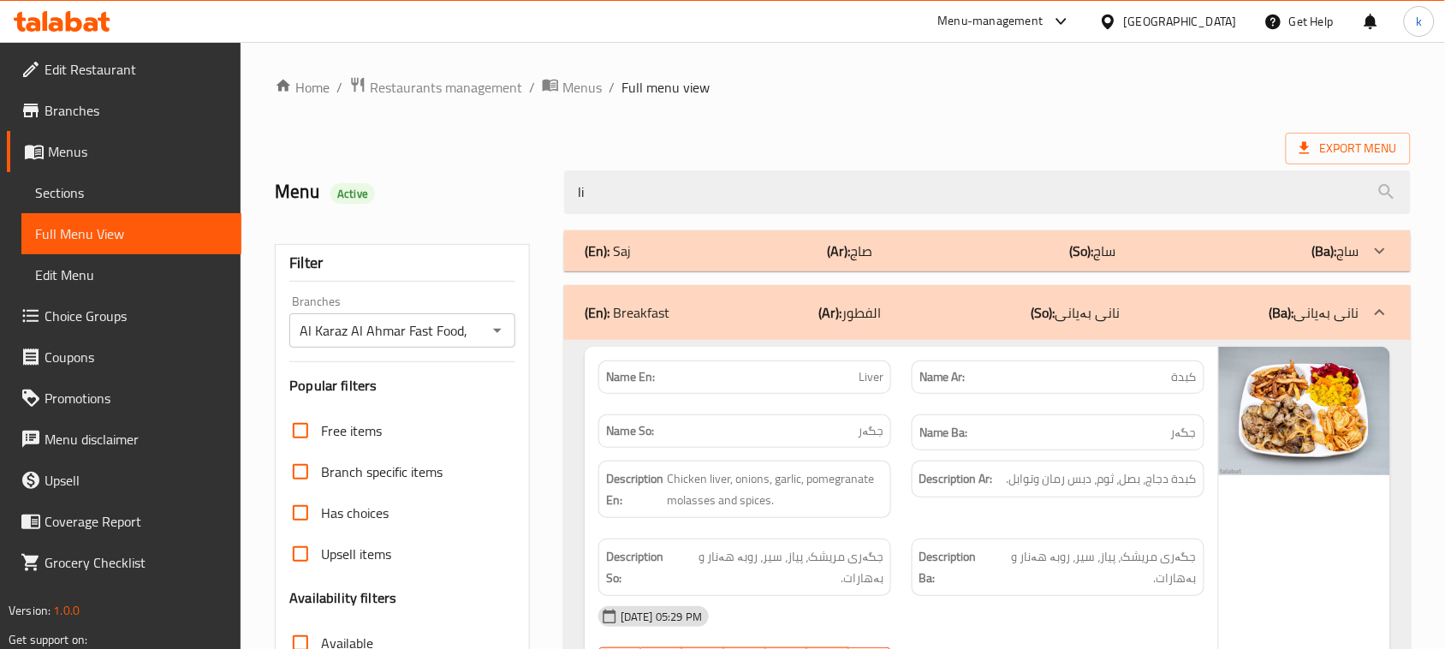
click at [687, 257] on div "(En): Saj (Ar): صاج (So): ساج (Ba): ساج" at bounding box center [972, 251] width 775 height 21
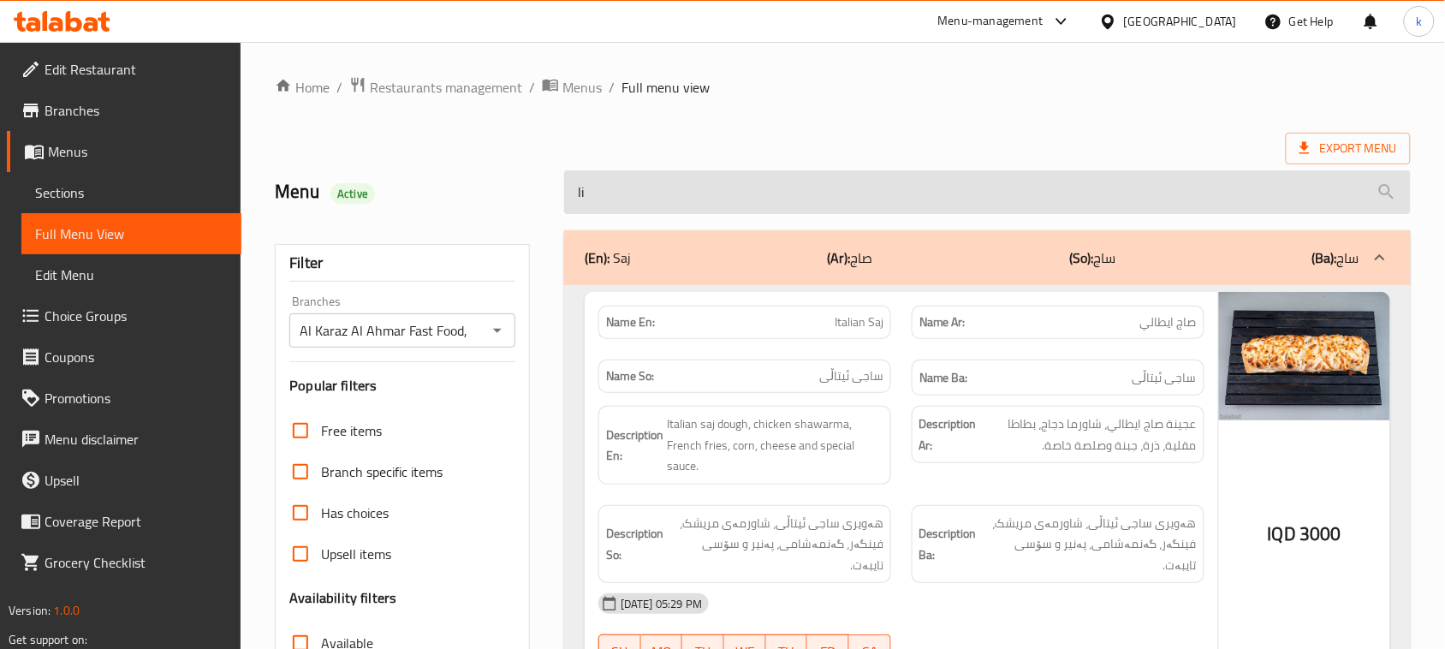
click at [627, 190] on input "li" at bounding box center [987, 192] width 847 height 44
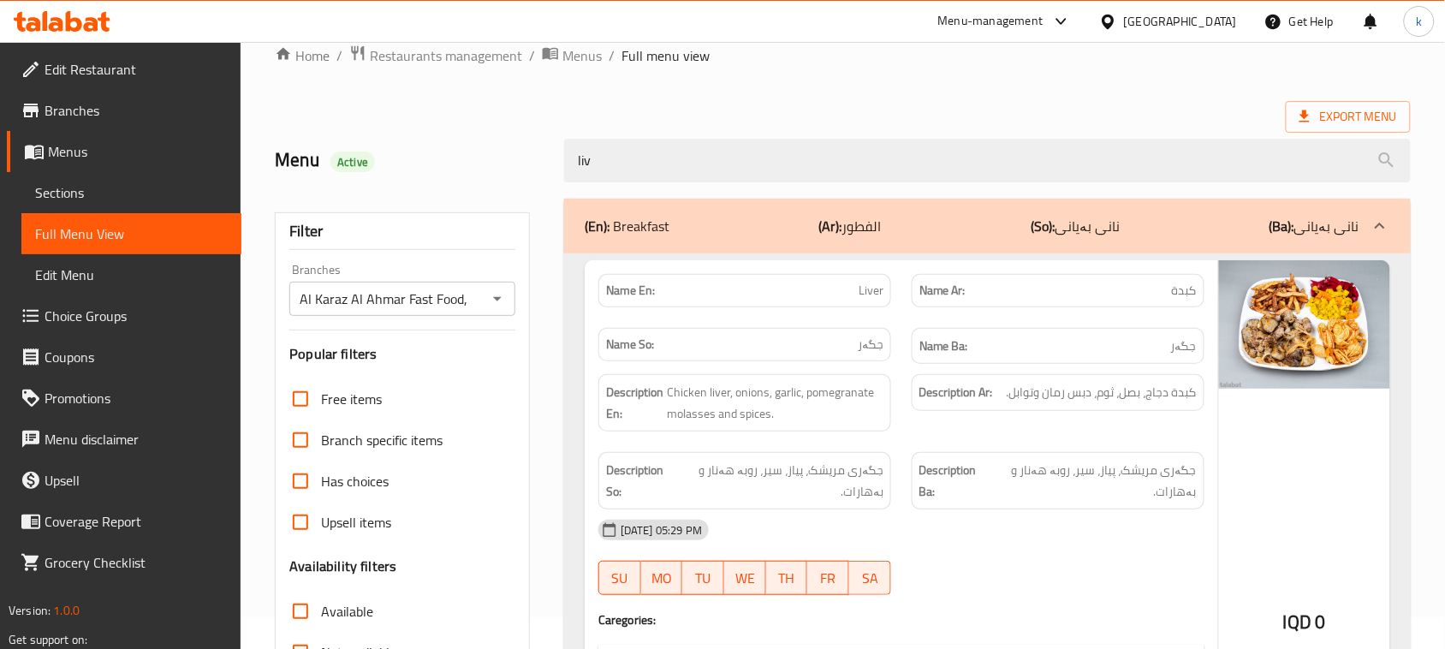
scroll to position [31, 0]
type input "liv"
click at [50, 147] on span "Menus" at bounding box center [138, 151] width 180 height 21
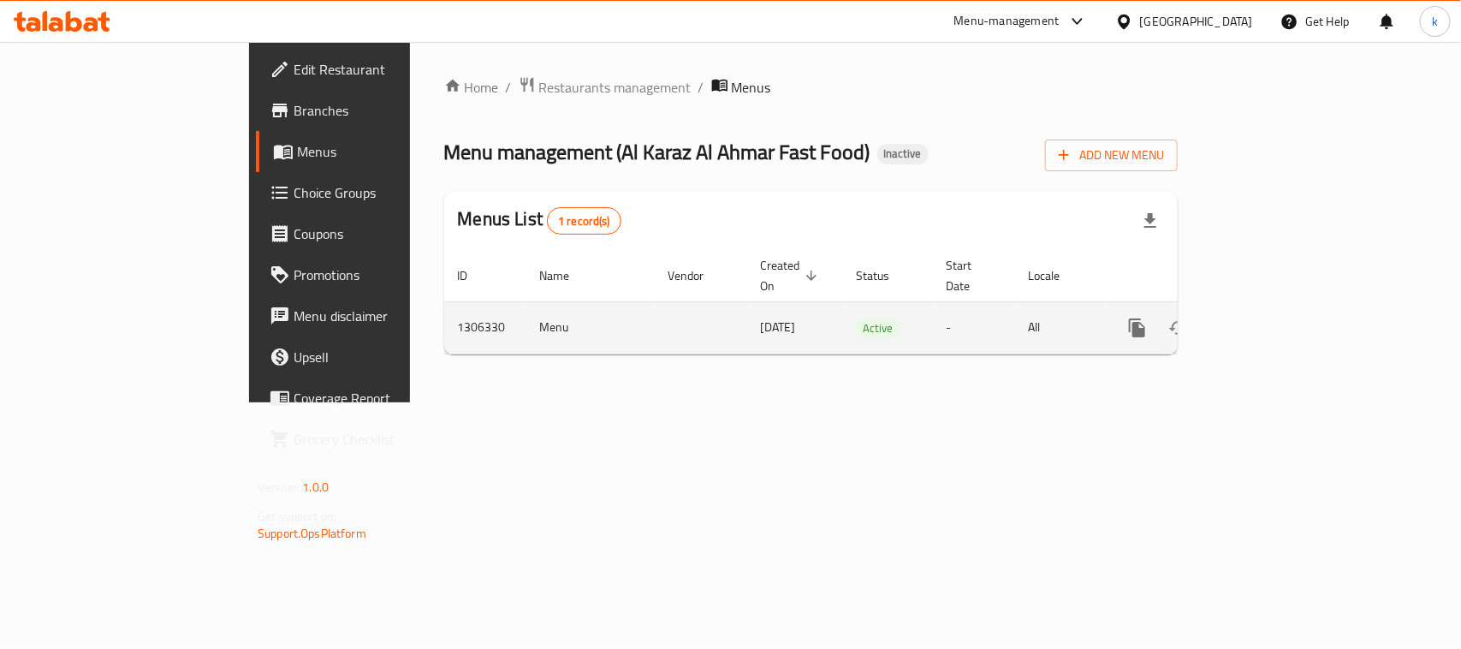
click at [1269, 320] on icon "enhanced table" at bounding box center [1260, 327] width 15 height 15
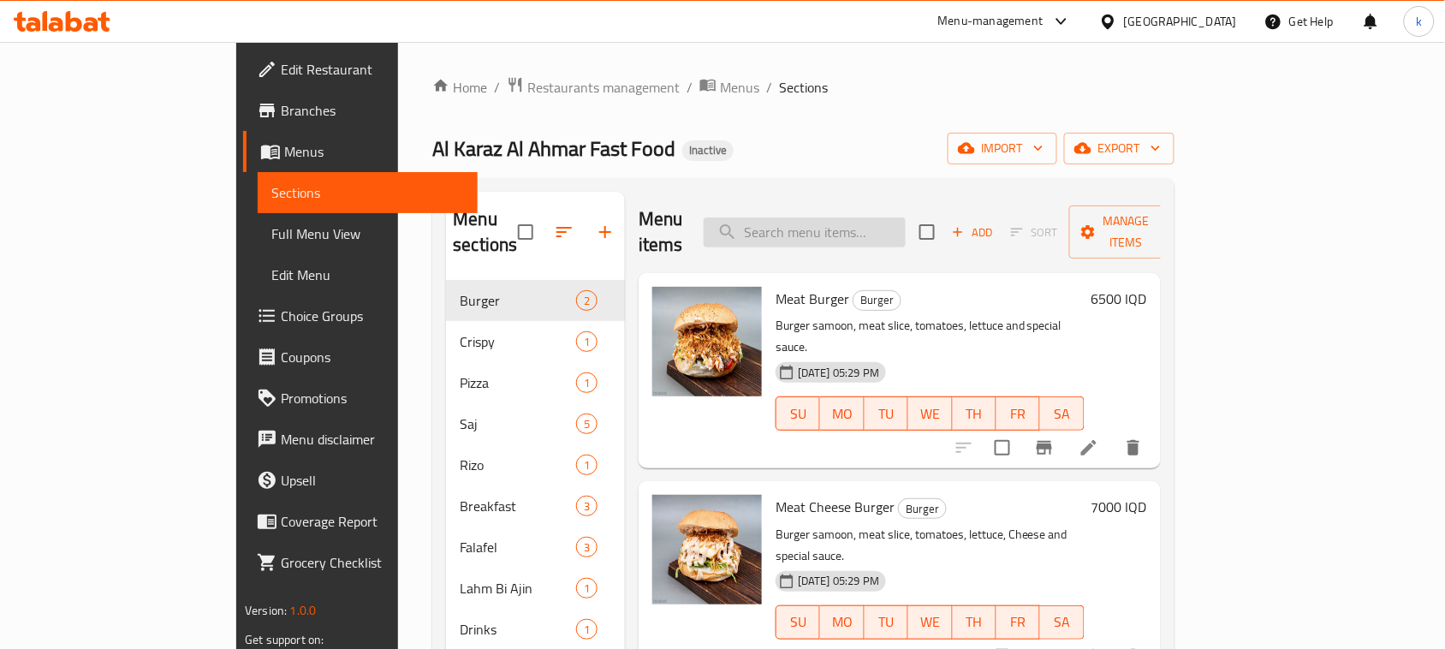
click at [844, 223] on input "search" at bounding box center [805, 232] width 202 height 30
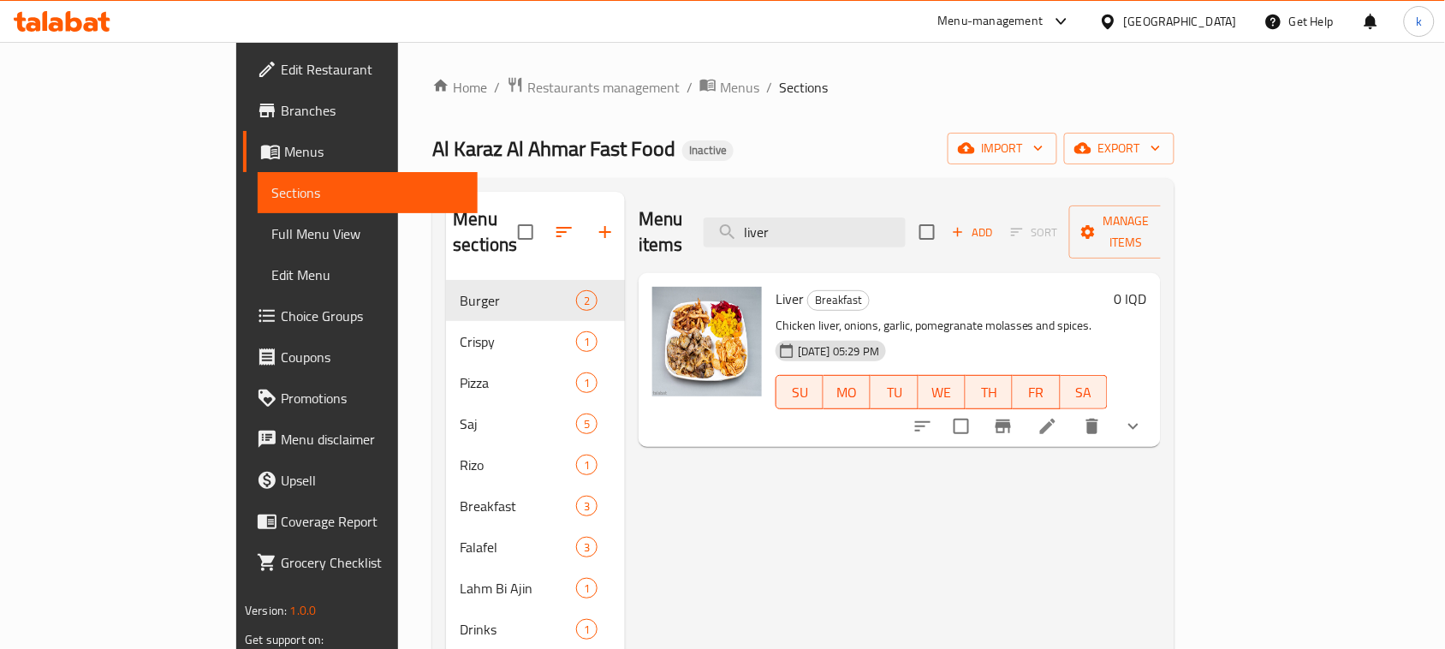
type input "liver"
click at [1072, 411] on li at bounding box center [1048, 426] width 48 height 31
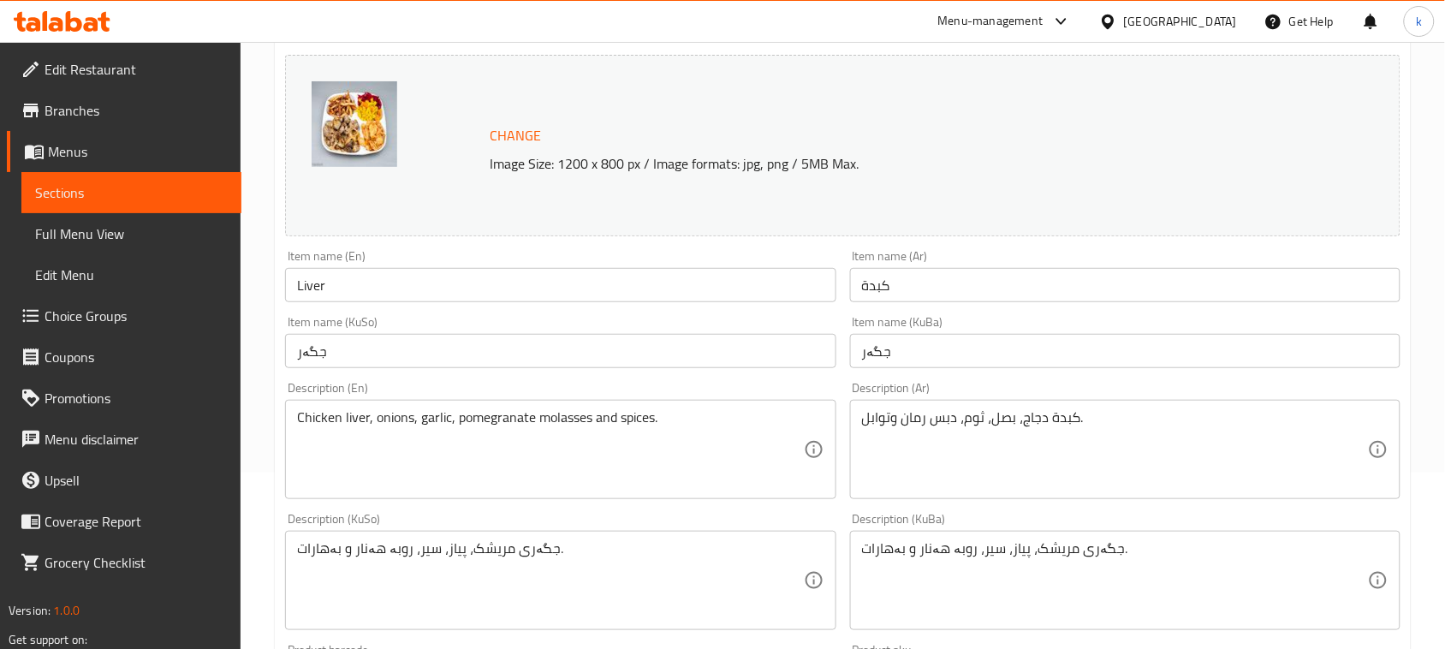
scroll to position [214, 0]
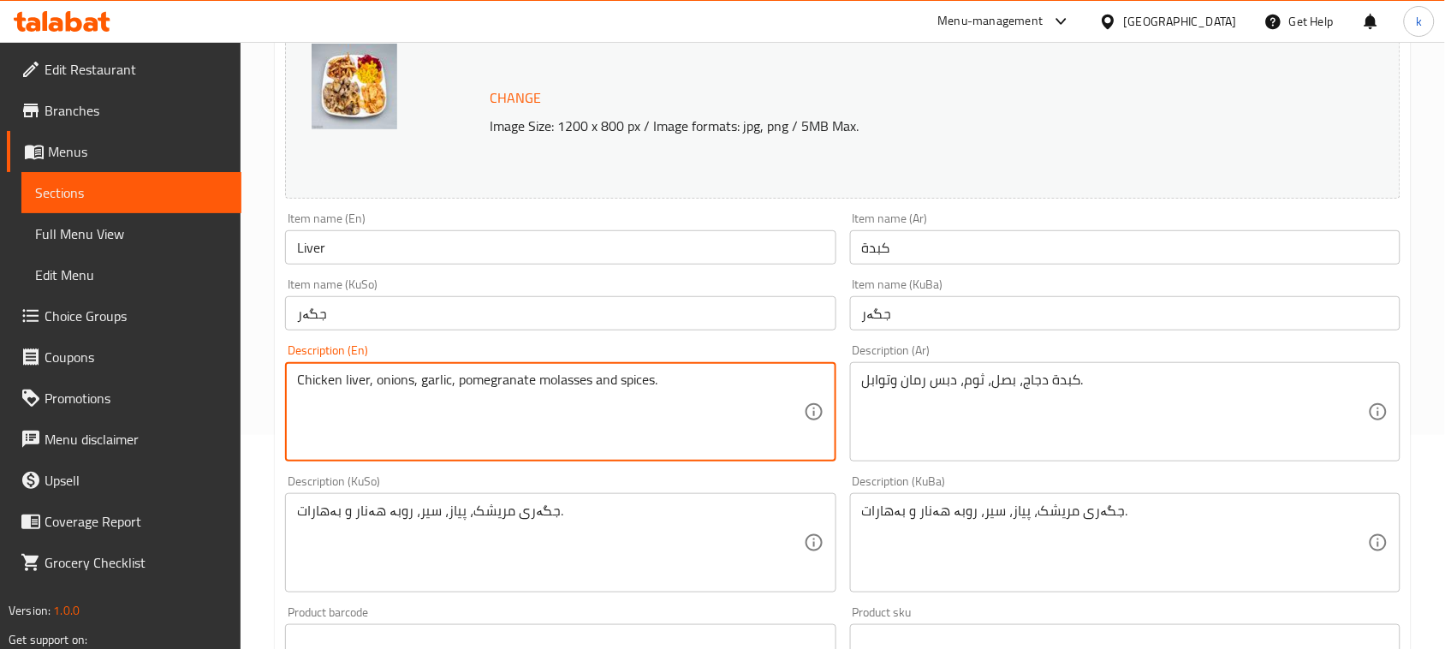
click at [602, 387] on textarea "Chicken liver, onions, garlic, pomegranate molasses and spices." at bounding box center [550, 412] width 506 height 81
click at [644, 386] on textarea "Chicken liver, onions, garlic, pomegranate molasses spices." at bounding box center [550, 412] width 506 height 81
click at [634, 387] on textarea "Chicken liver, onions, garlic, pomegranate molasses spices, French fries" at bounding box center [550, 412] width 506 height 81
click at [589, 378] on textarea "Chicken liver, onions, garlic, pomegranate molasses spices, French fries" at bounding box center [550, 412] width 506 height 81
click at [634, 387] on textarea "Chicken liver, onions, garlic, pomegranate molasses, spices, French fries" at bounding box center [550, 412] width 506 height 81
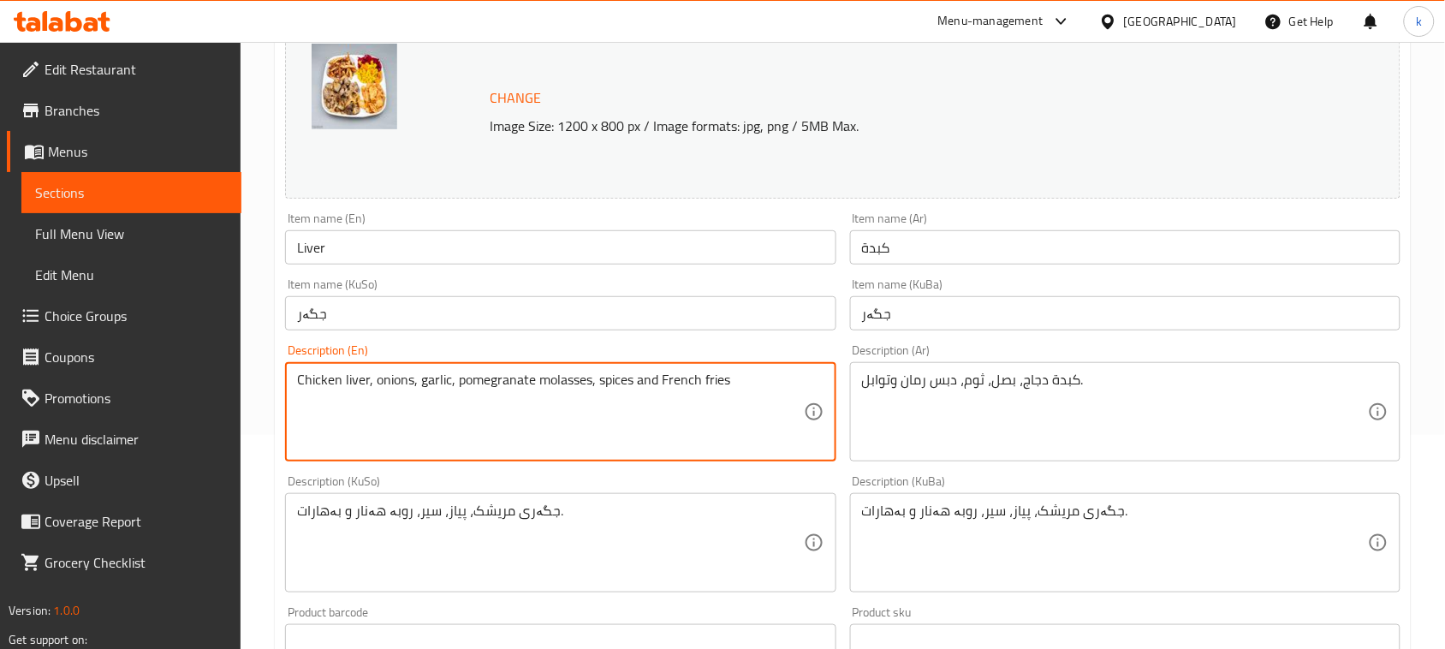
type textarea "Chicken liver, onions, garlic, pomegranate molasses, spices and French fries"
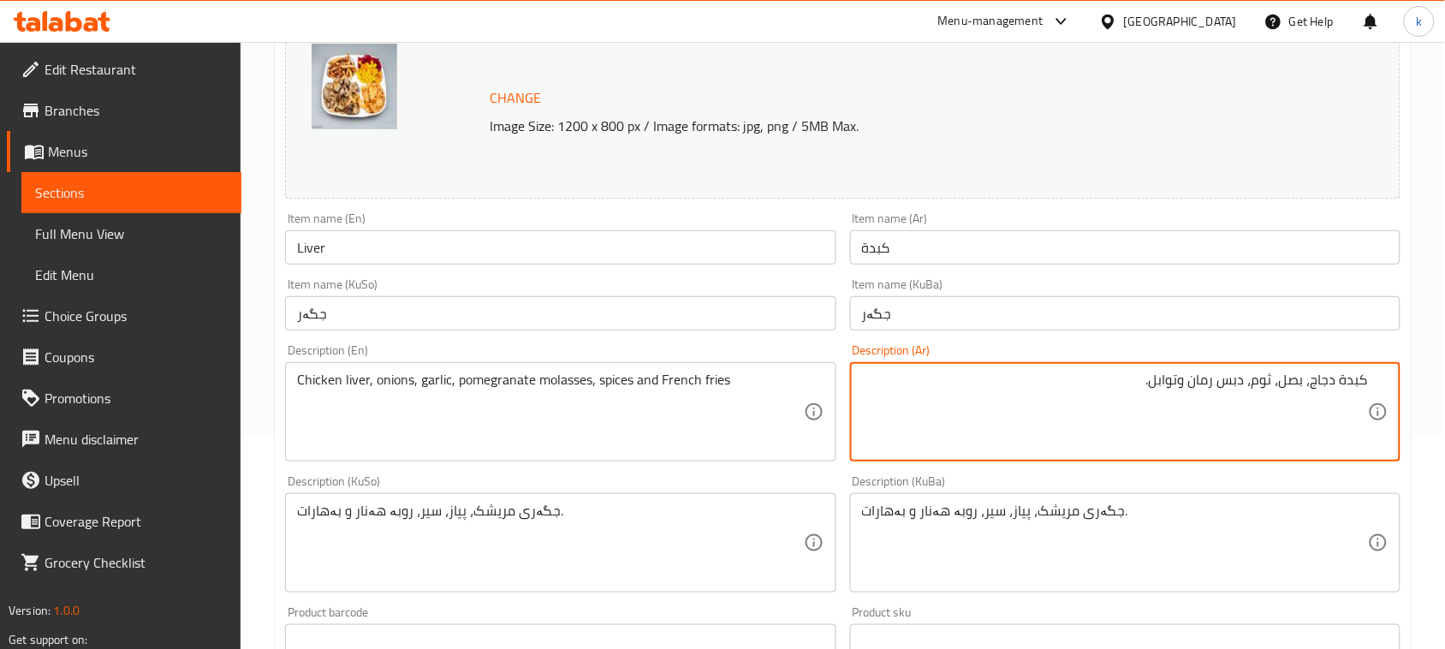
click at [1186, 384] on textarea "كبدة دجاج، بصل، ثوم، دبس رمان وتوابل." at bounding box center [1115, 412] width 506 height 81
click at [1139, 395] on textarea "كبدة دجاج، بصل، ثوم، دبس رمان، توابل." at bounding box center [1115, 412] width 506 height 81
type textarea "كبدة دجاج، بصل، ثوم، دبس رمان، توابل وبطاطا مقلية"
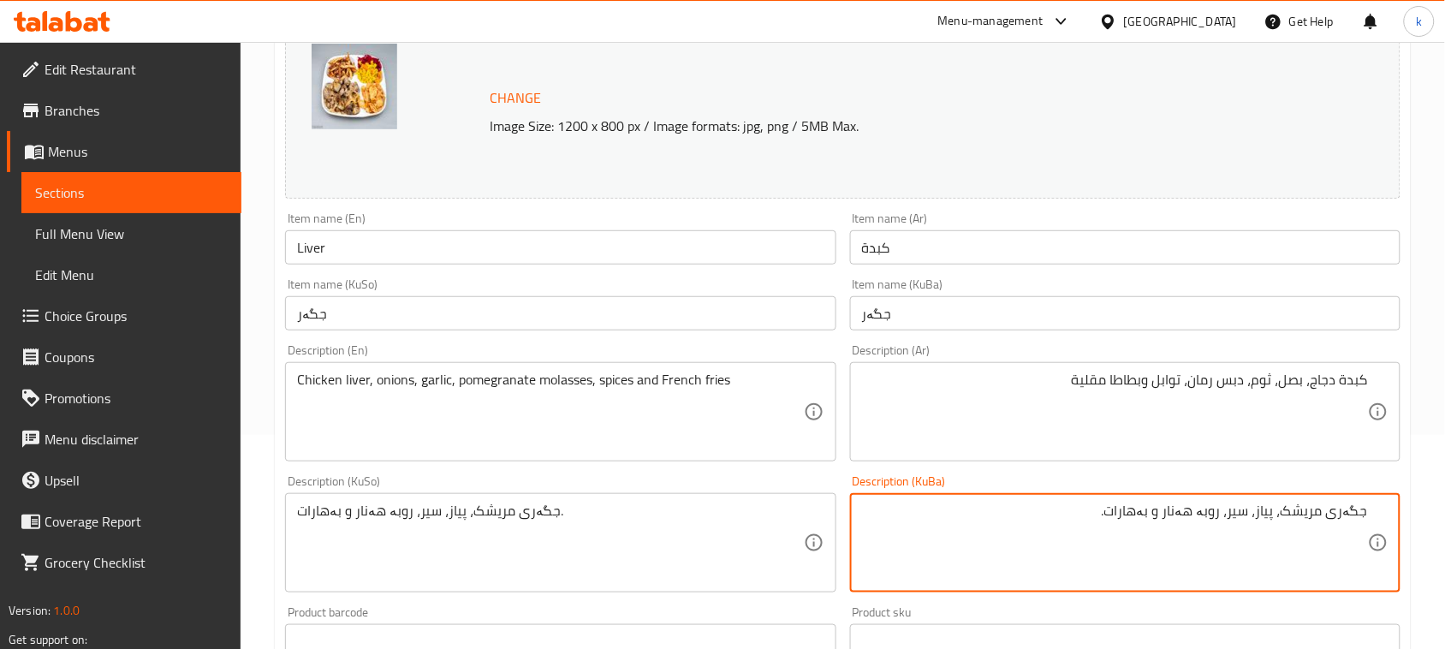
click at [1162, 514] on textarea "جگەری مریشک، پیاز، سیر، روبە هەنار و بەهارات." at bounding box center [1115, 543] width 506 height 81
click at [1109, 519] on textarea "جگەری مریشک، پیاز، سیر، روبە هەنار، بەهارات." at bounding box center [1115, 543] width 506 height 81
drag, startPoint x: 1060, startPoint y: 520, endPoint x: 1460, endPoint y: 531, distance: 400.8
click at [1445, 435] on html "​ Menu-management Iraq Get Help k Edit Restaurant Branches Menus Sections Full …" at bounding box center [722, 110] width 1445 height 649
type textarea "جگەری مریشک، پیاز، سیر، روبە هەنار، بەهارات و فینگەر"
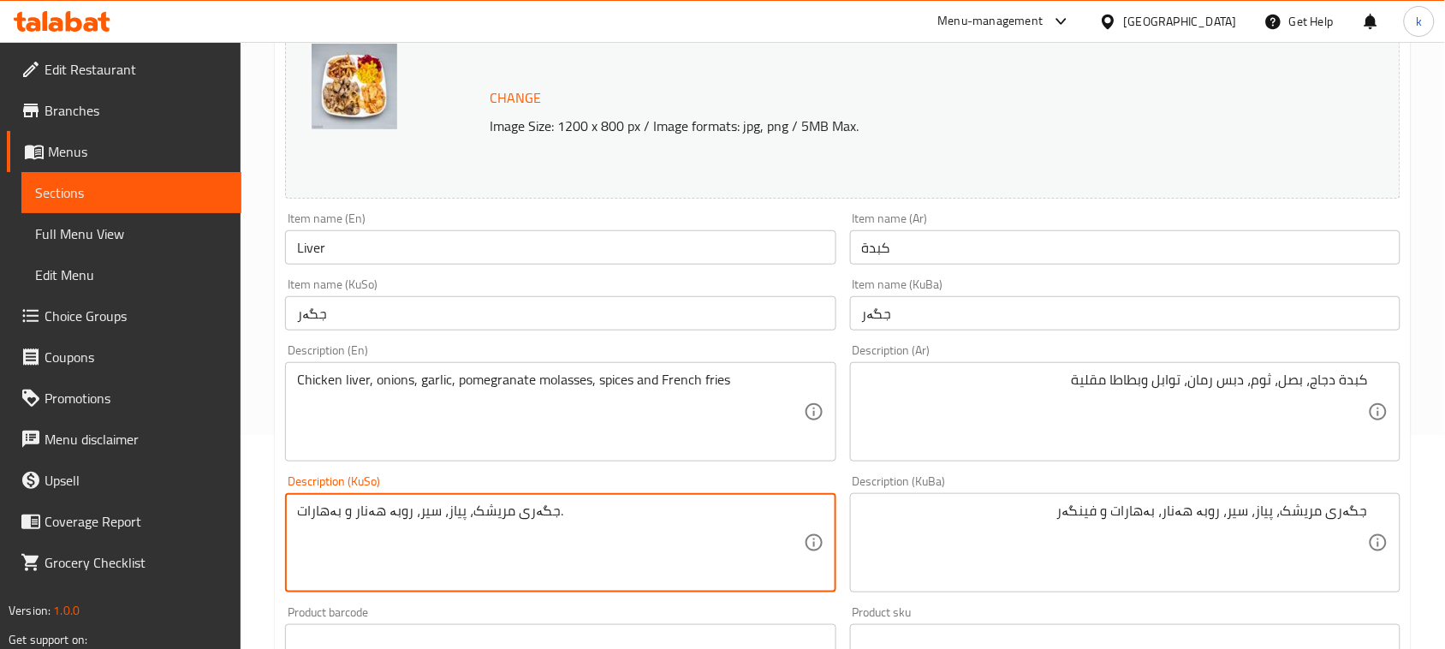
click at [514, 514] on textarea "جگەری مریشک، پیاز، سیر، روبە هەنار و بەهارات." at bounding box center [550, 543] width 506 height 81
paste textarea "، بەهارات و فینگەرمریشک، پیاز، سیر، روبە هەنار"
click at [519, 514] on textarea "جگەری مریشک، پیاز، سیر، روبە هەنار، بەهارات و فینگەرمریشک، پیاز، سیر، روبە هەنا…" at bounding box center [550, 543] width 506 height 81
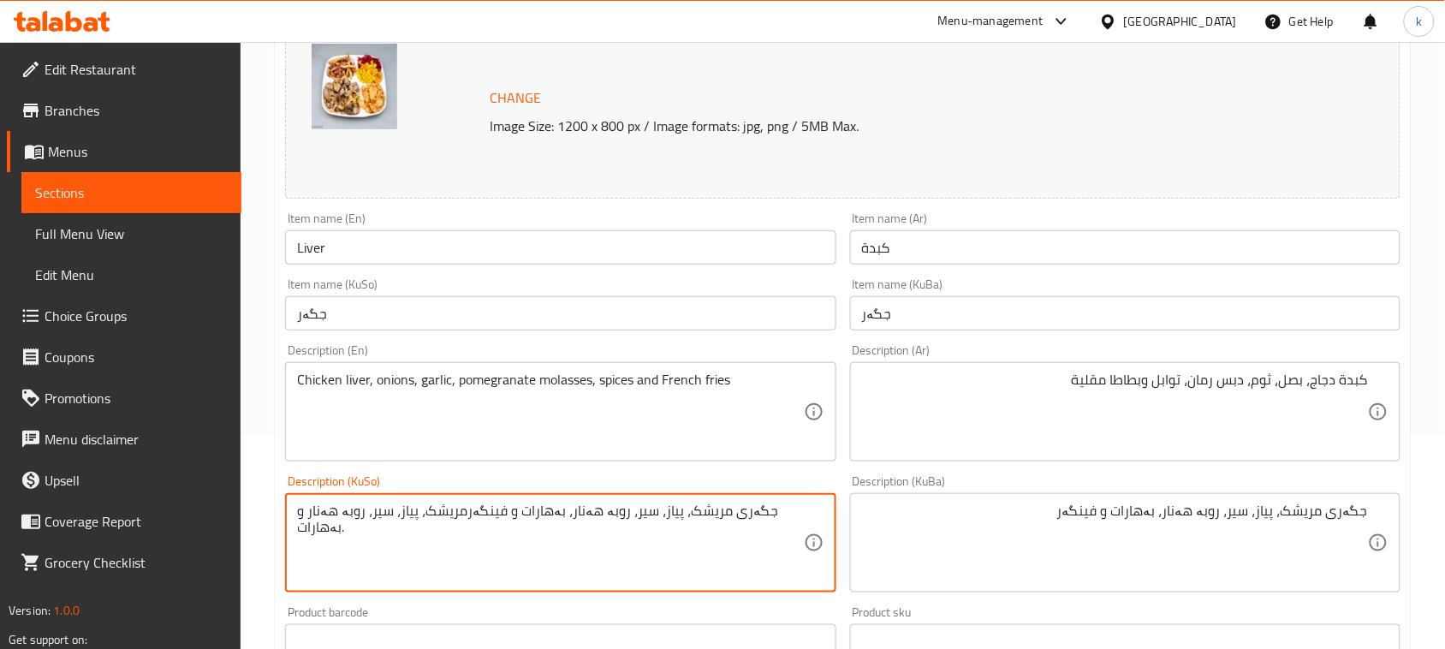
paste textarea
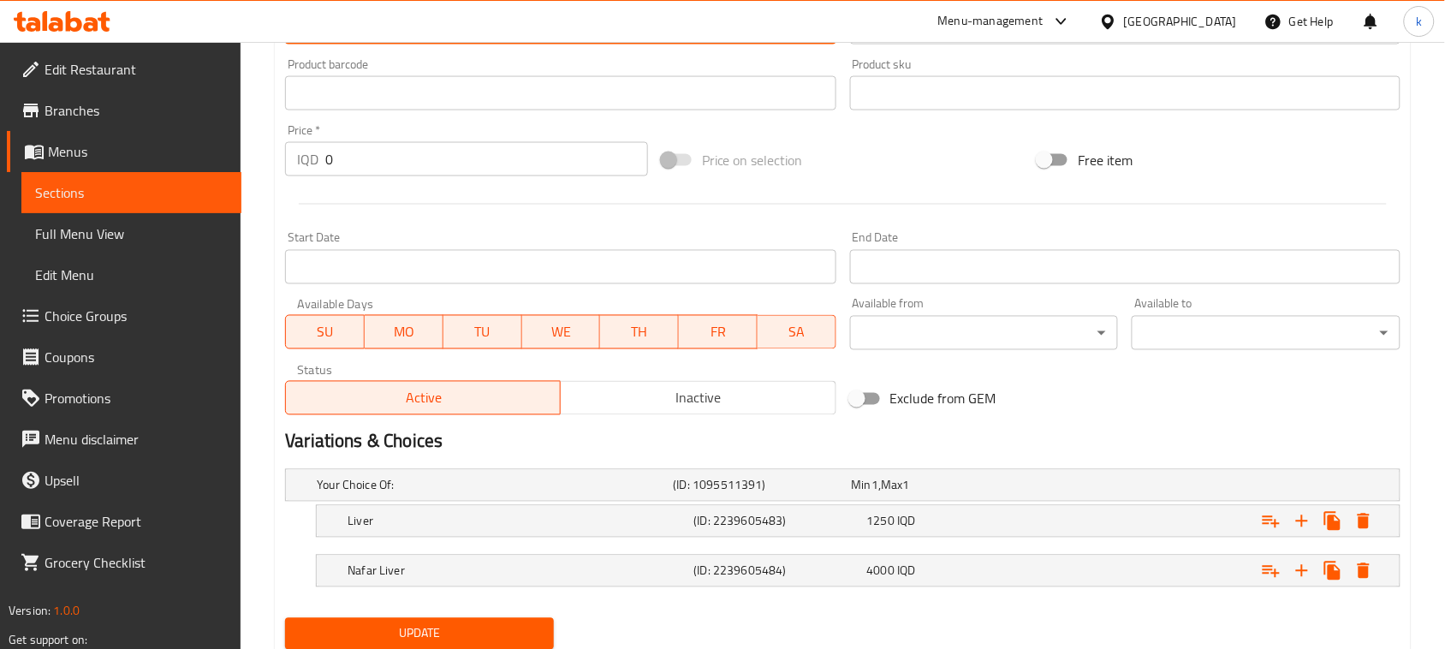
scroll to position [820, 0]
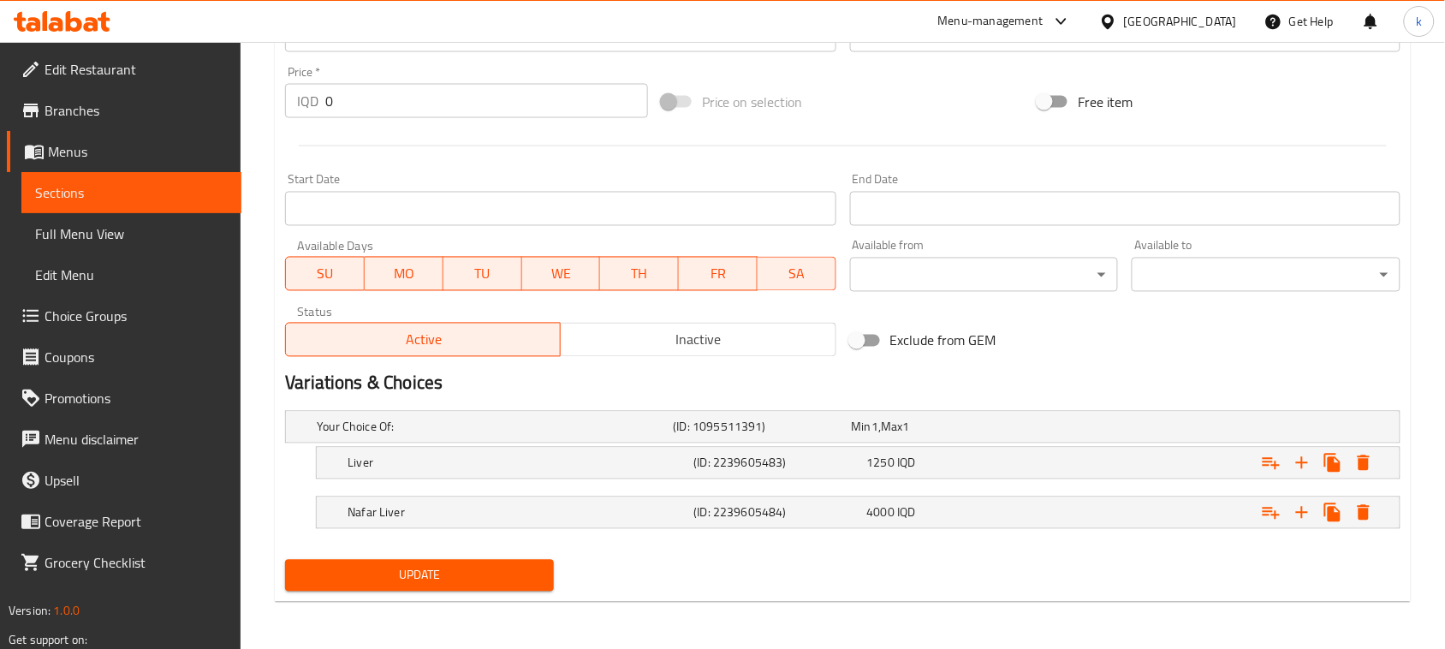
type textarea "جگەری مریشک، پیاز، سیر، روبە هەنار، بەهارات و فینگەر"
click at [497, 574] on span "Update" at bounding box center [419, 575] width 241 height 21
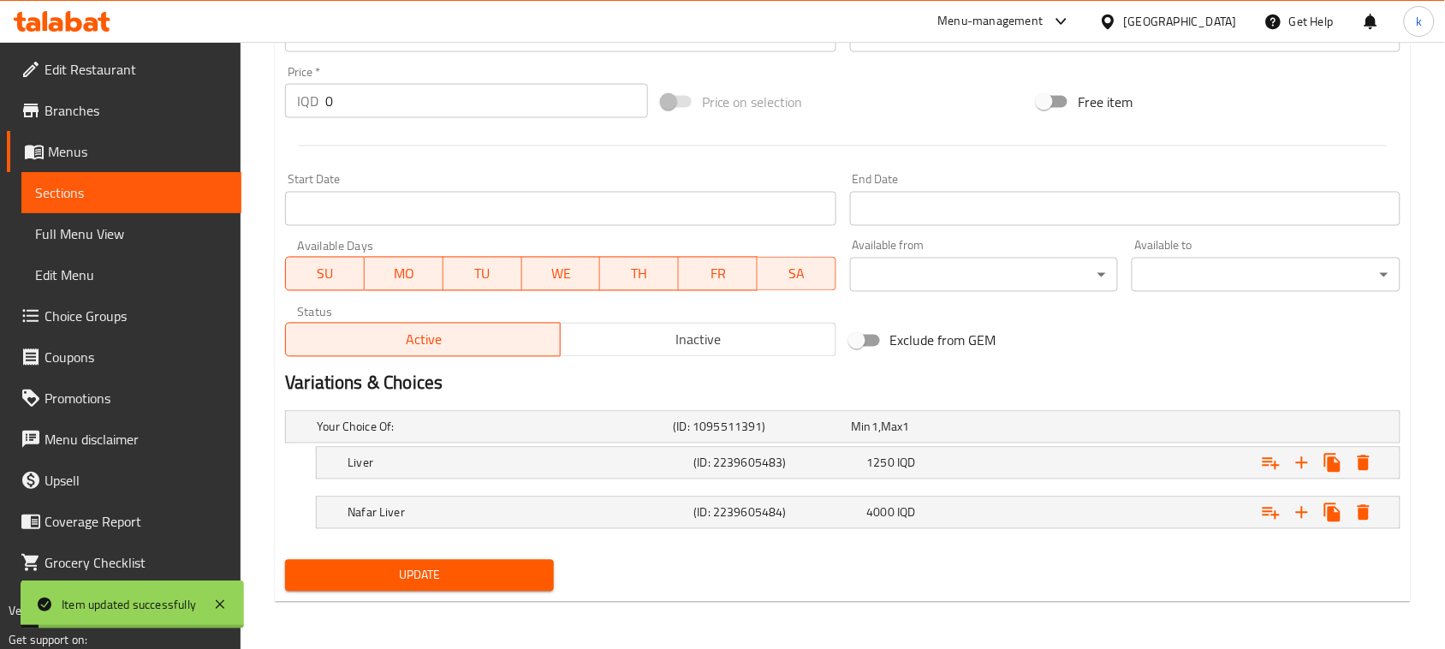
click at [92, 238] on span "Full Menu View" at bounding box center [131, 233] width 193 height 21
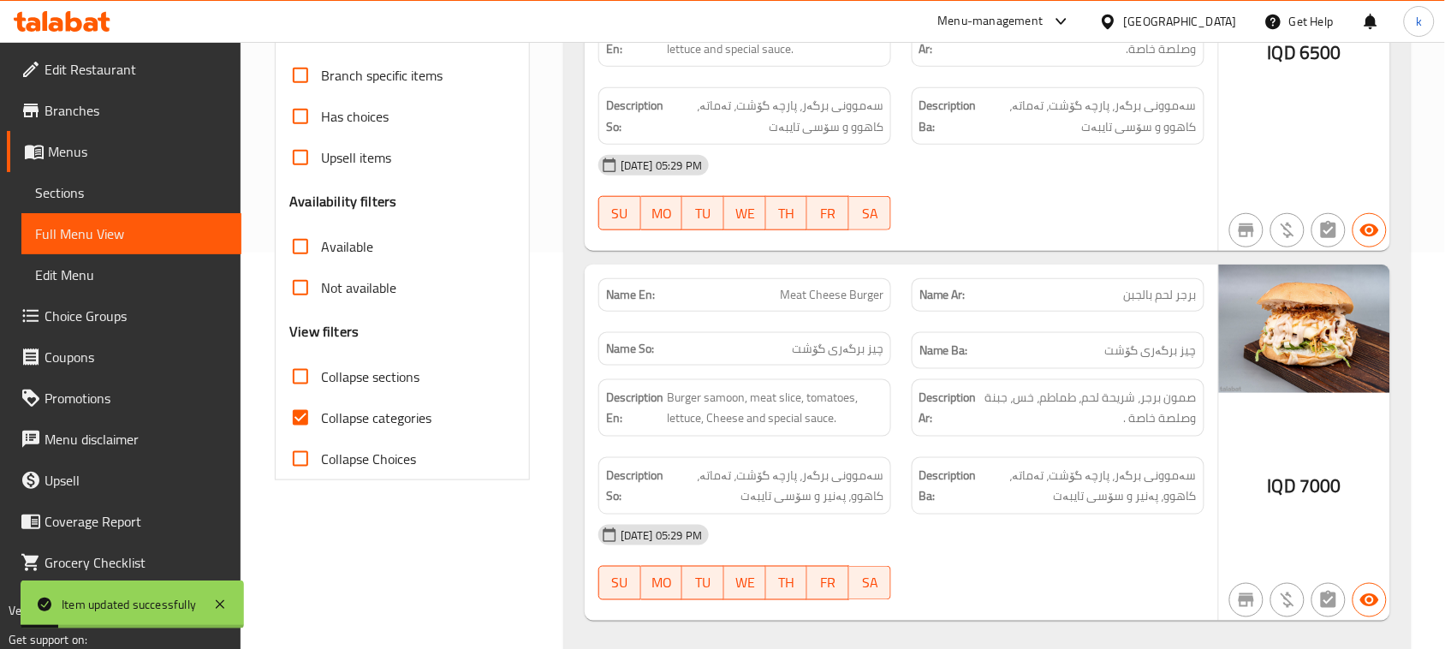
scroll to position [392, 0]
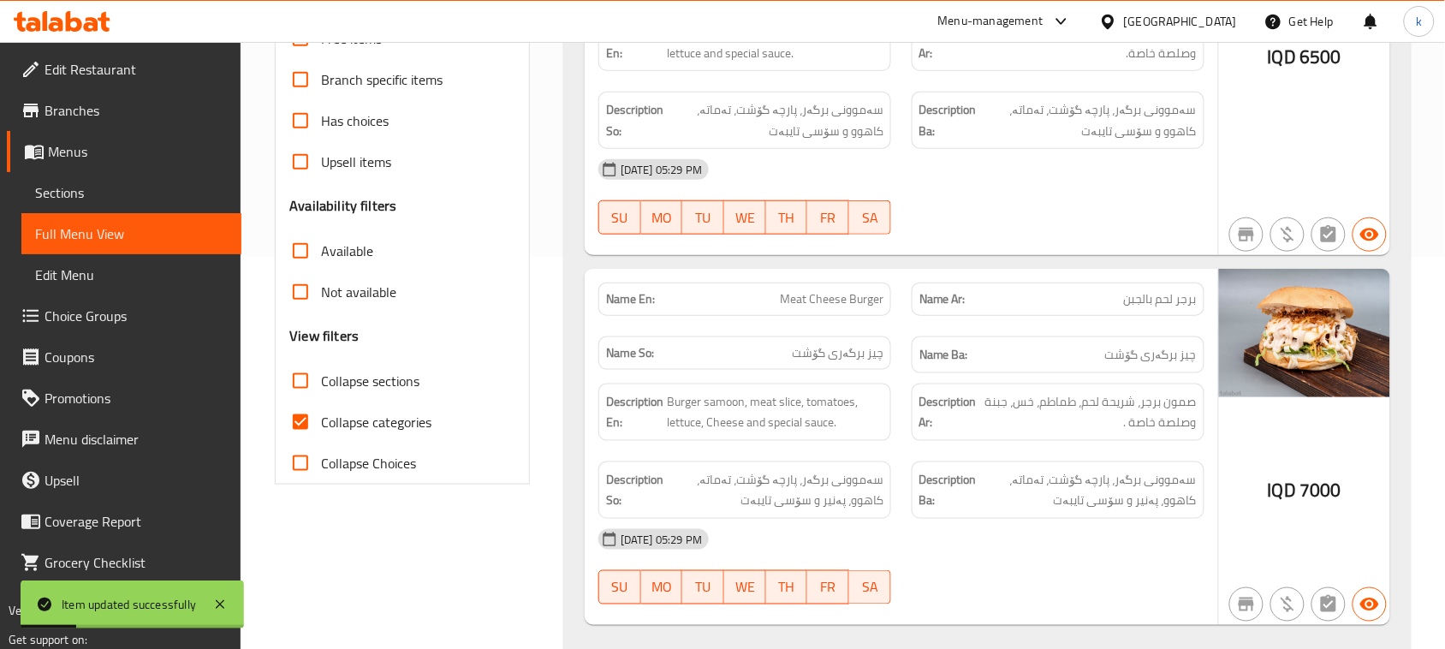
click at [301, 426] on input "Collapse categories" at bounding box center [300, 421] width 41 height 41
checkbox input "false"
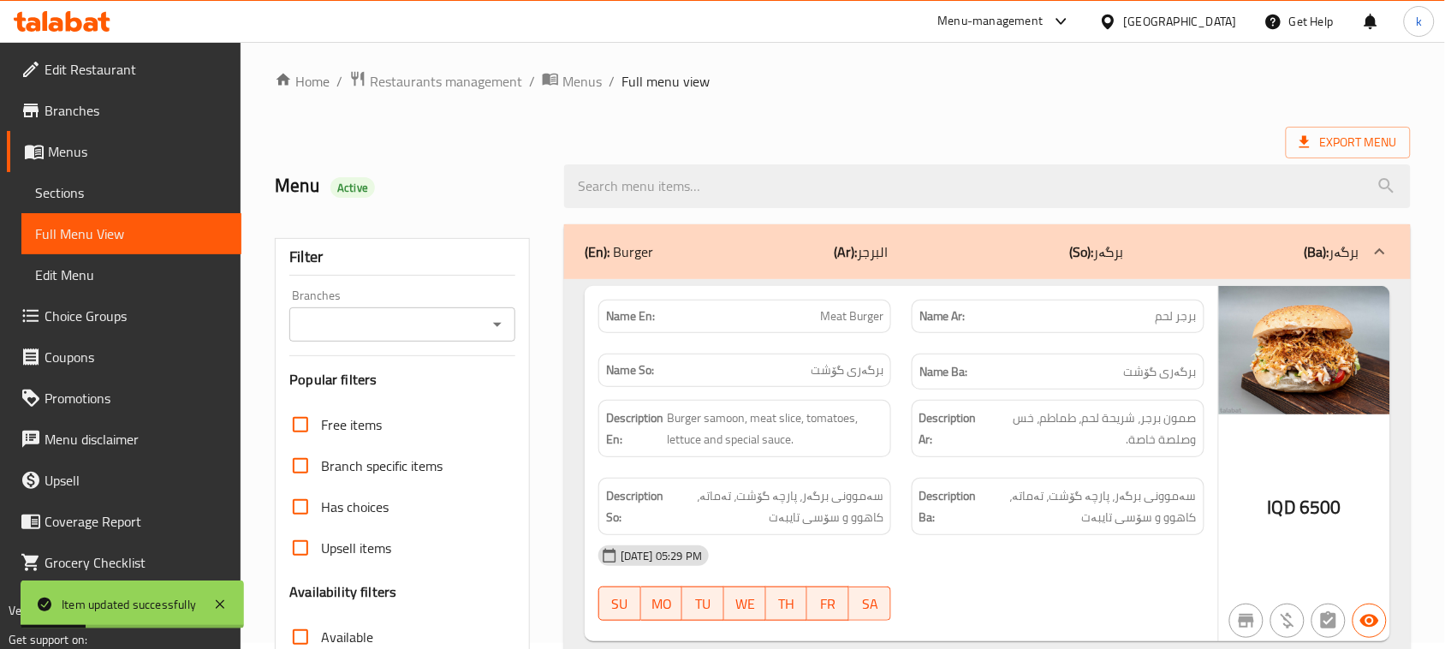
scroll to position [0, 0]
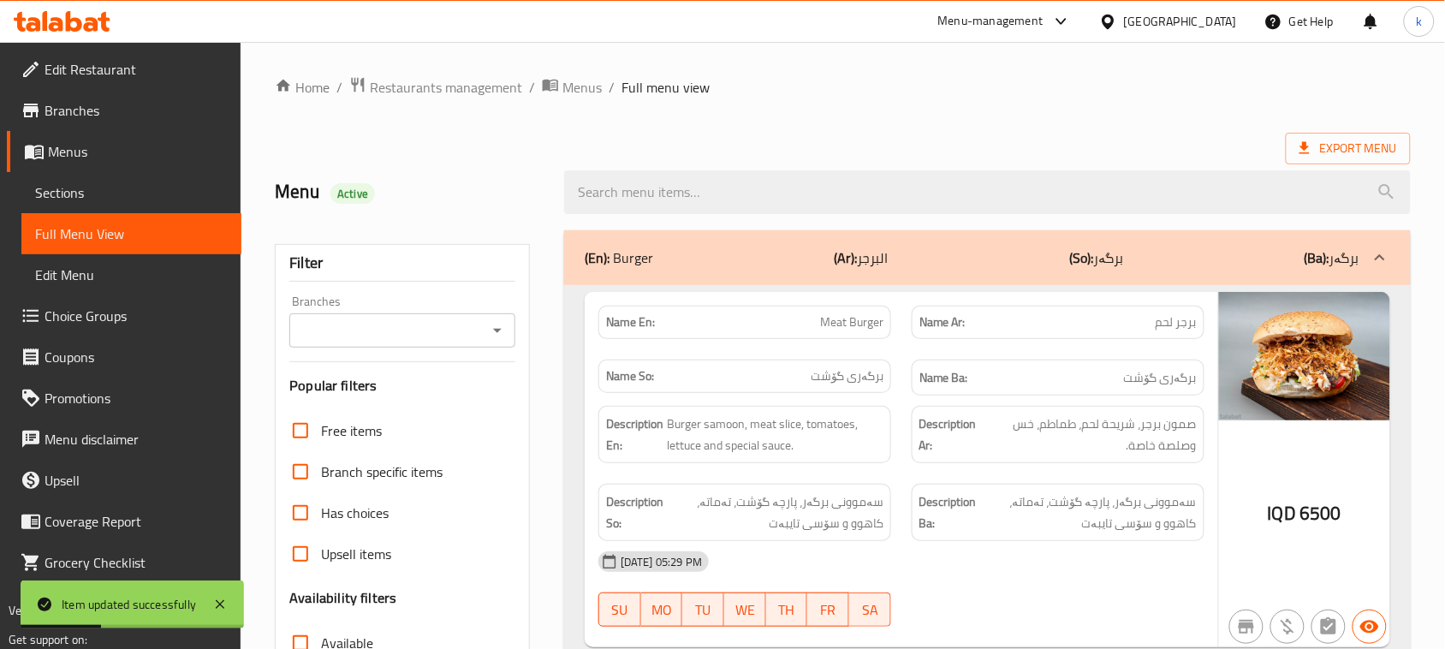
click at [497, 321] on icon "Open" at bounding box center [497, 330] width 21 height 21
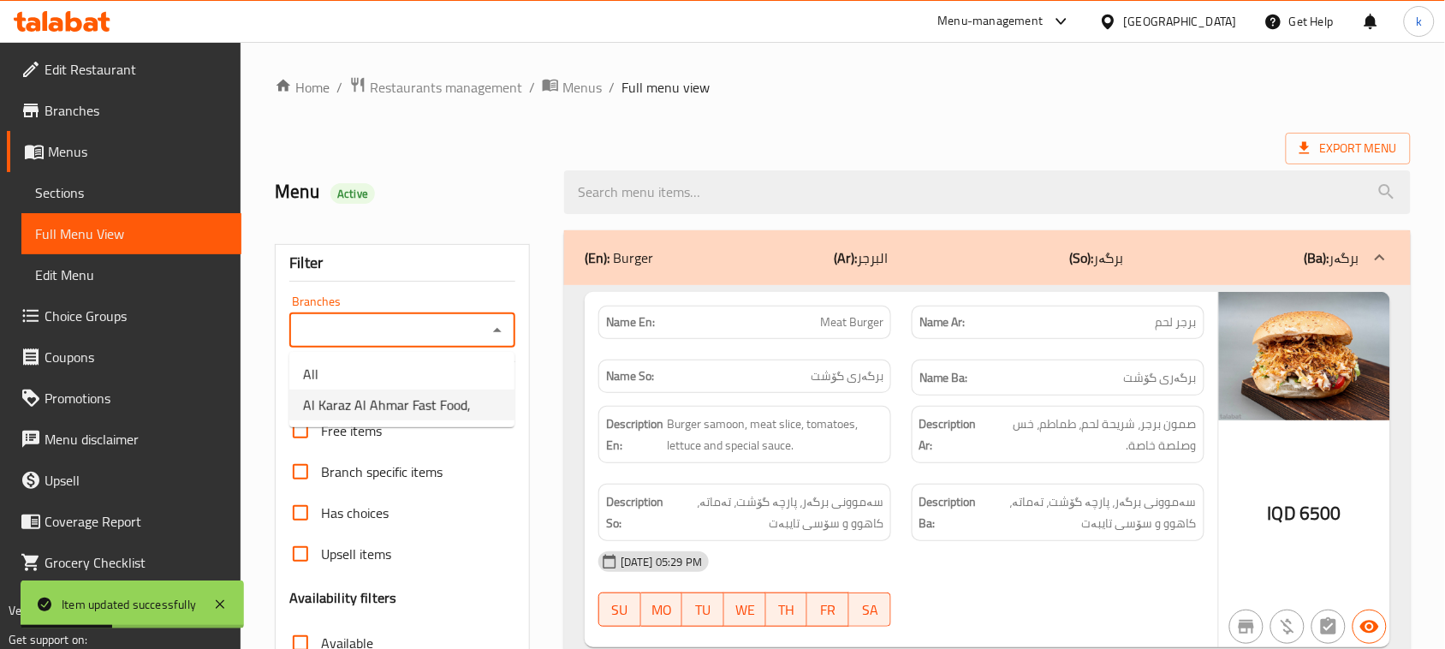
click at [426, 396] on span "Al Karaz Al Ahmar Fast Food," at bounding box center [387, 405] width 168 height 21
type input "Al Karaz Al Ahmar Fast Food,"
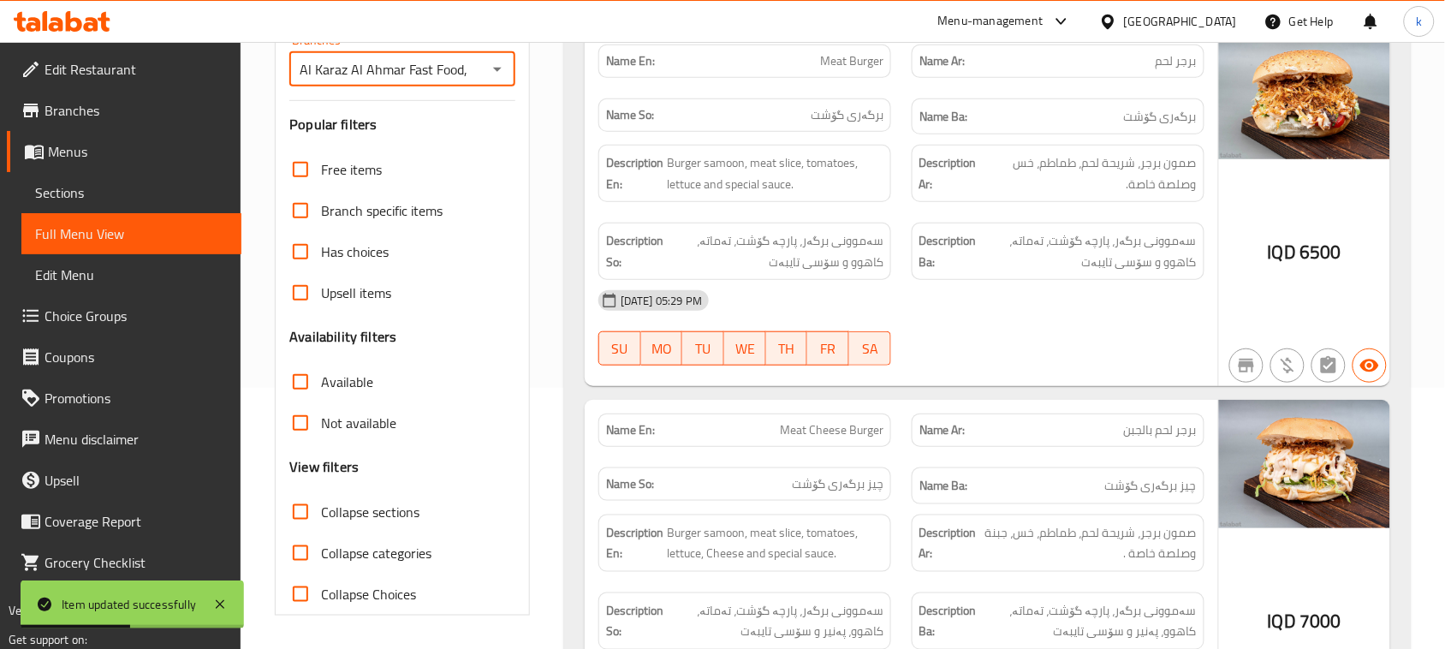
scroll to position [321, 0]
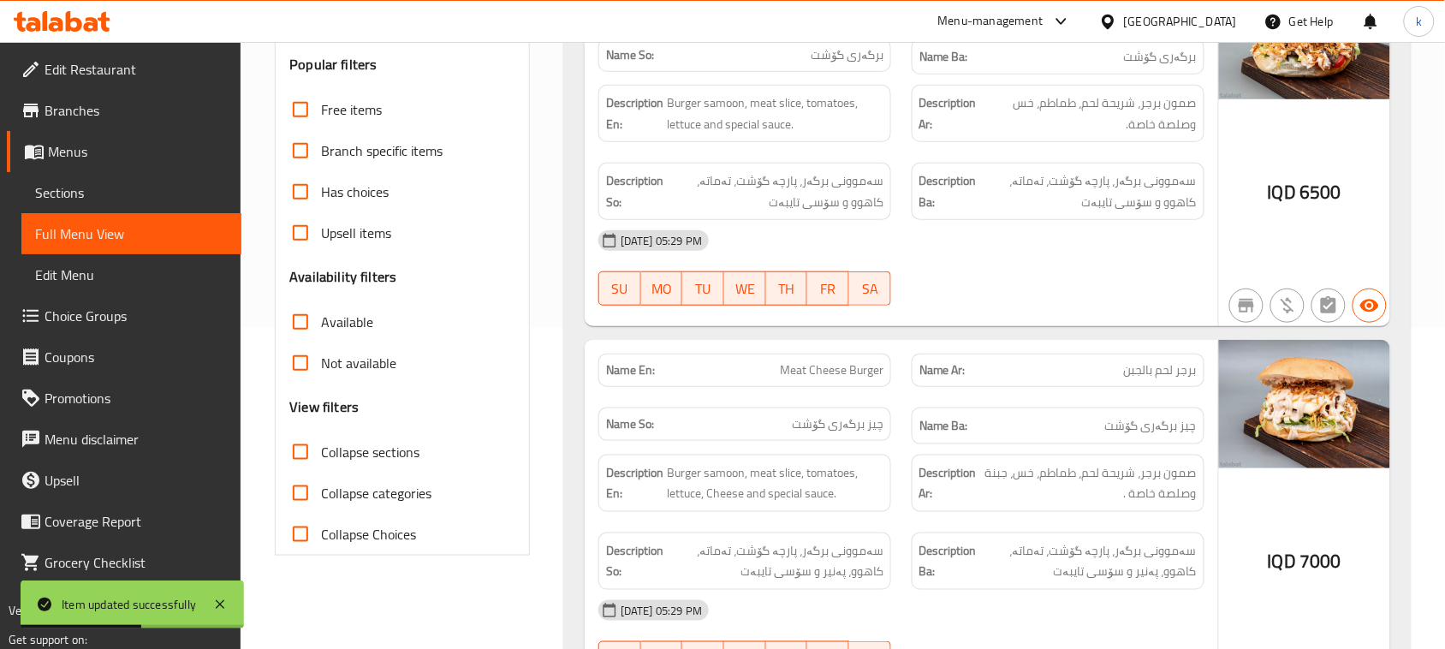
click at [301, 452] on input "Collapse sections" at bounding box center [300, 451] width 41 height 41
checkbox input "true"
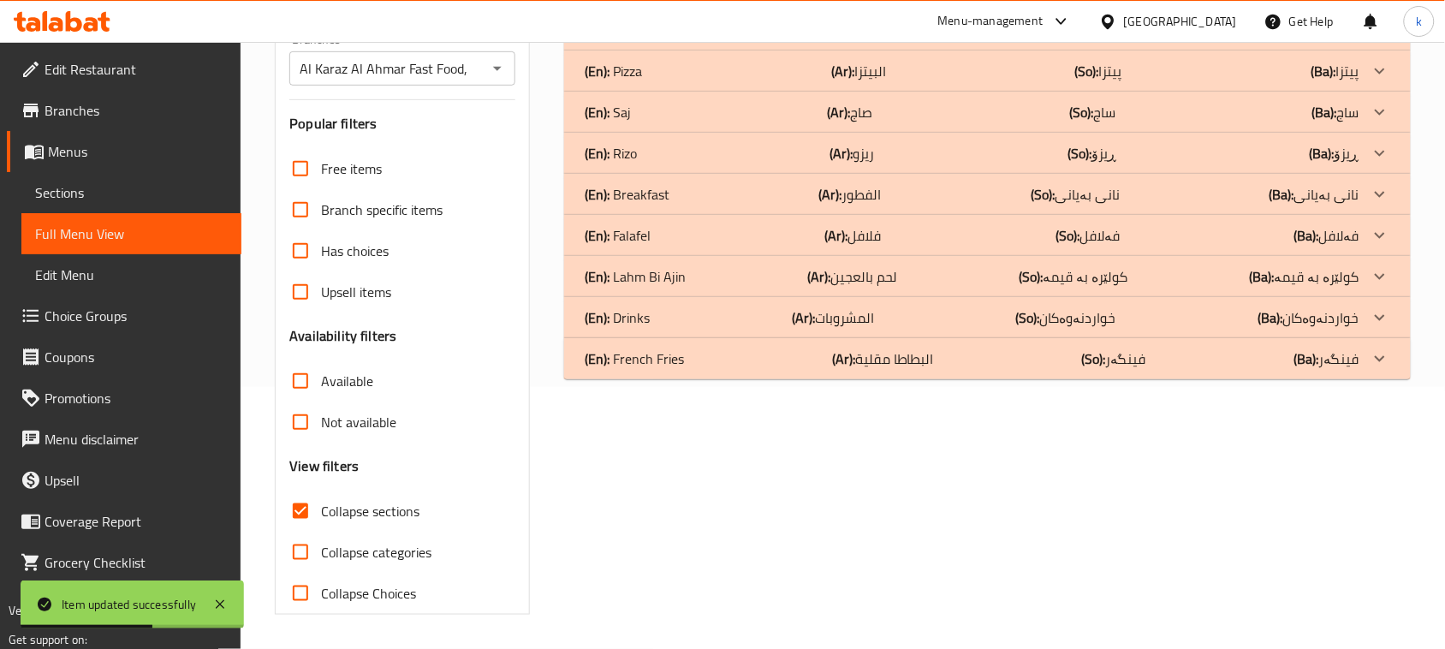
scroll to position [262, 0]
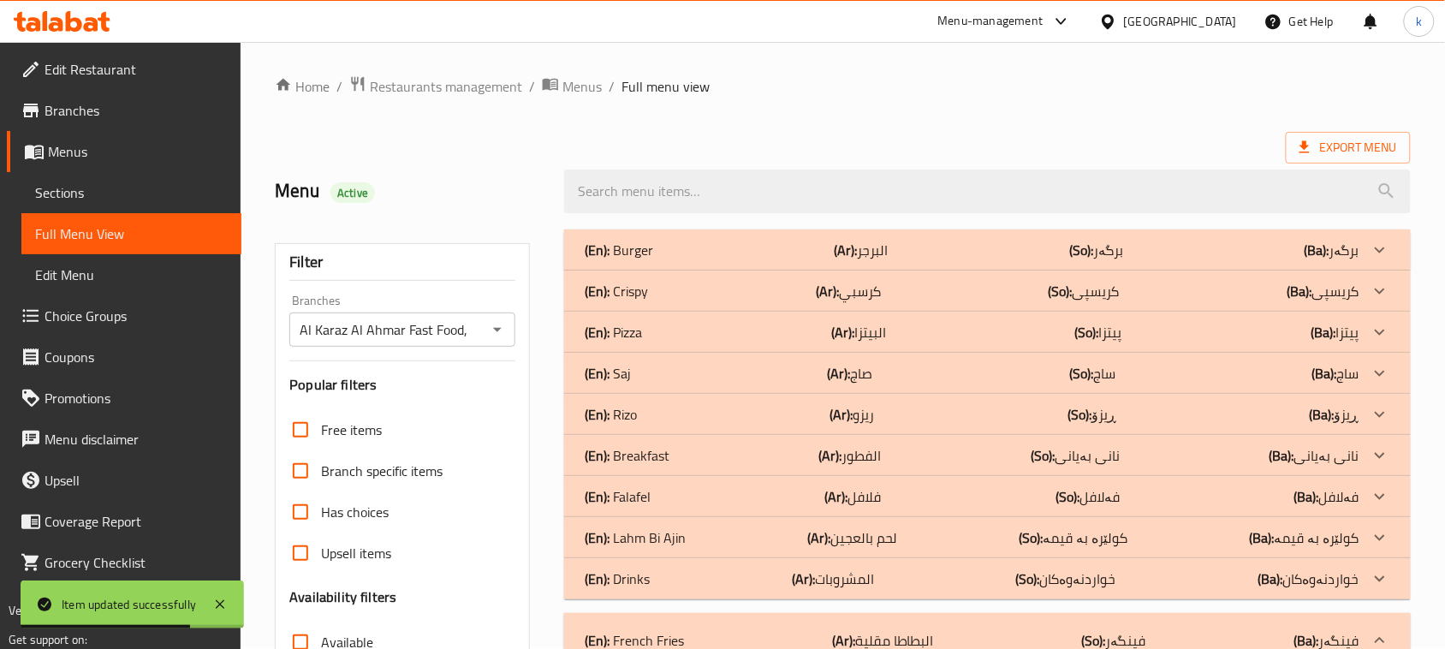
scroll to position [0, 0]
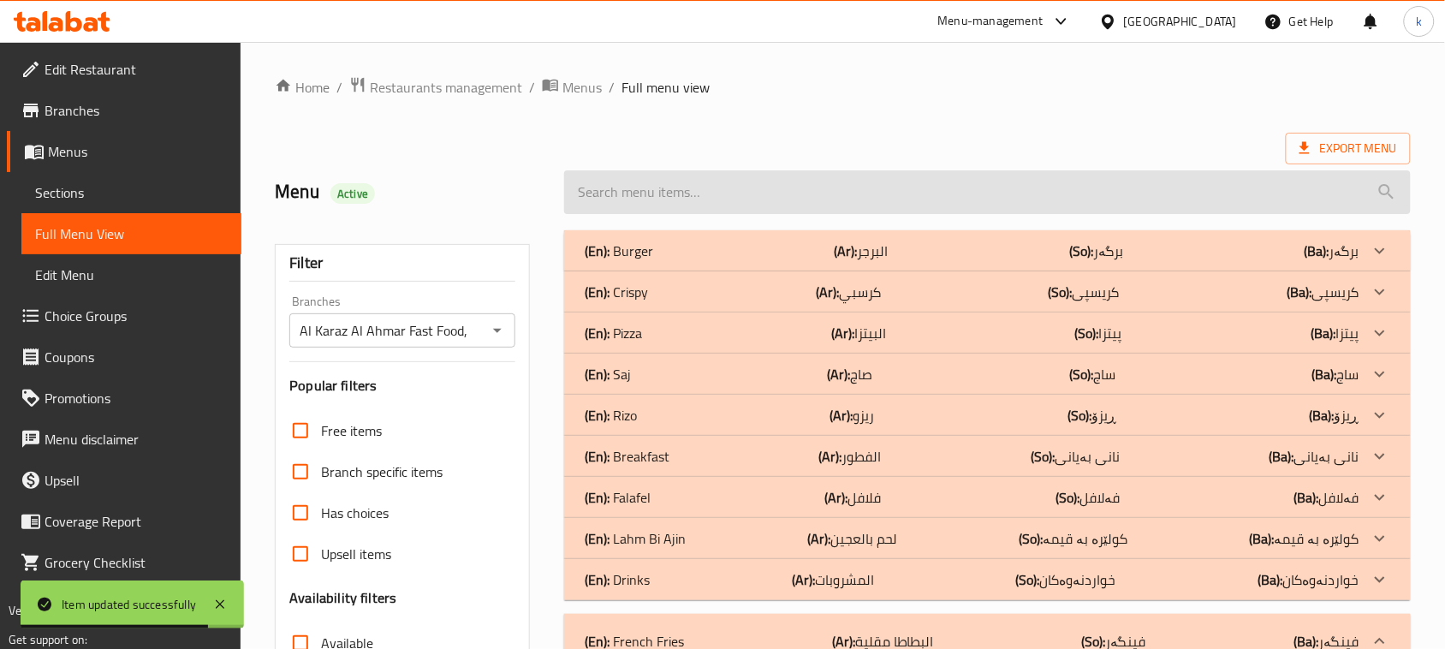
click at [695, 187] on input "search" at bounding box center [987, 192] width 847 height 44
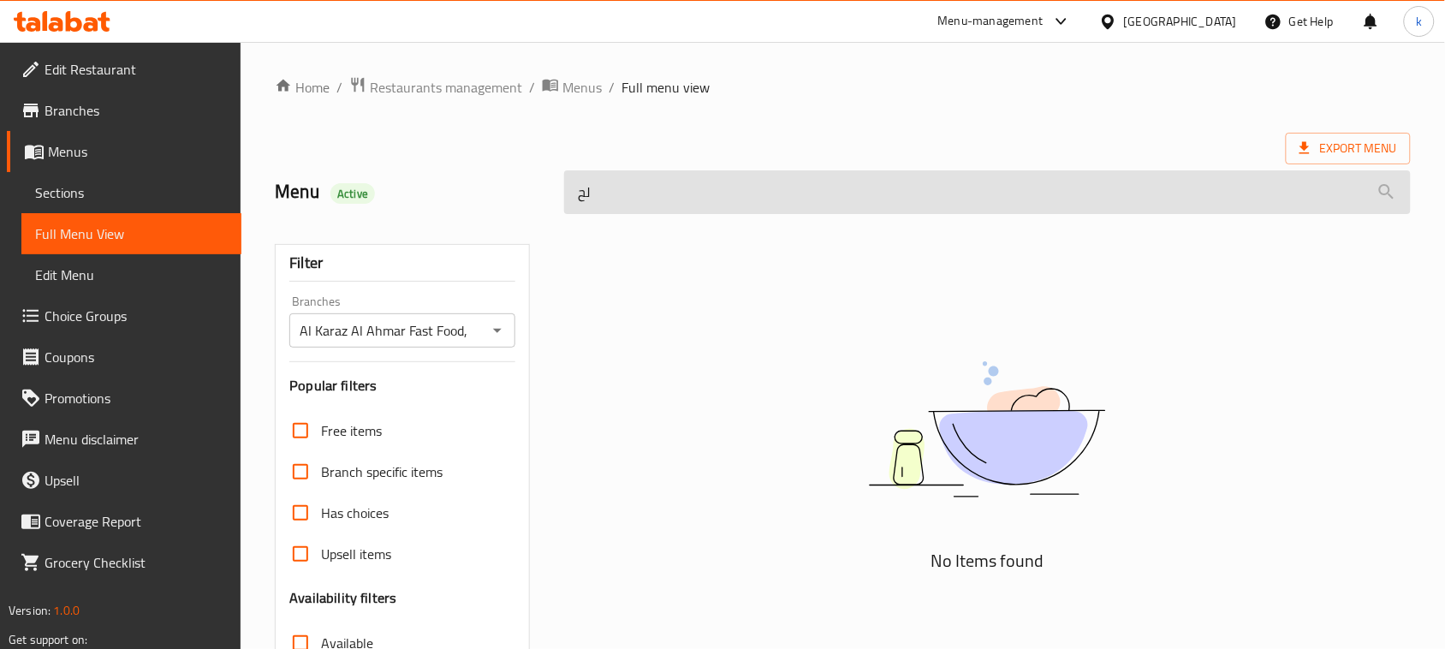
type input "ل"
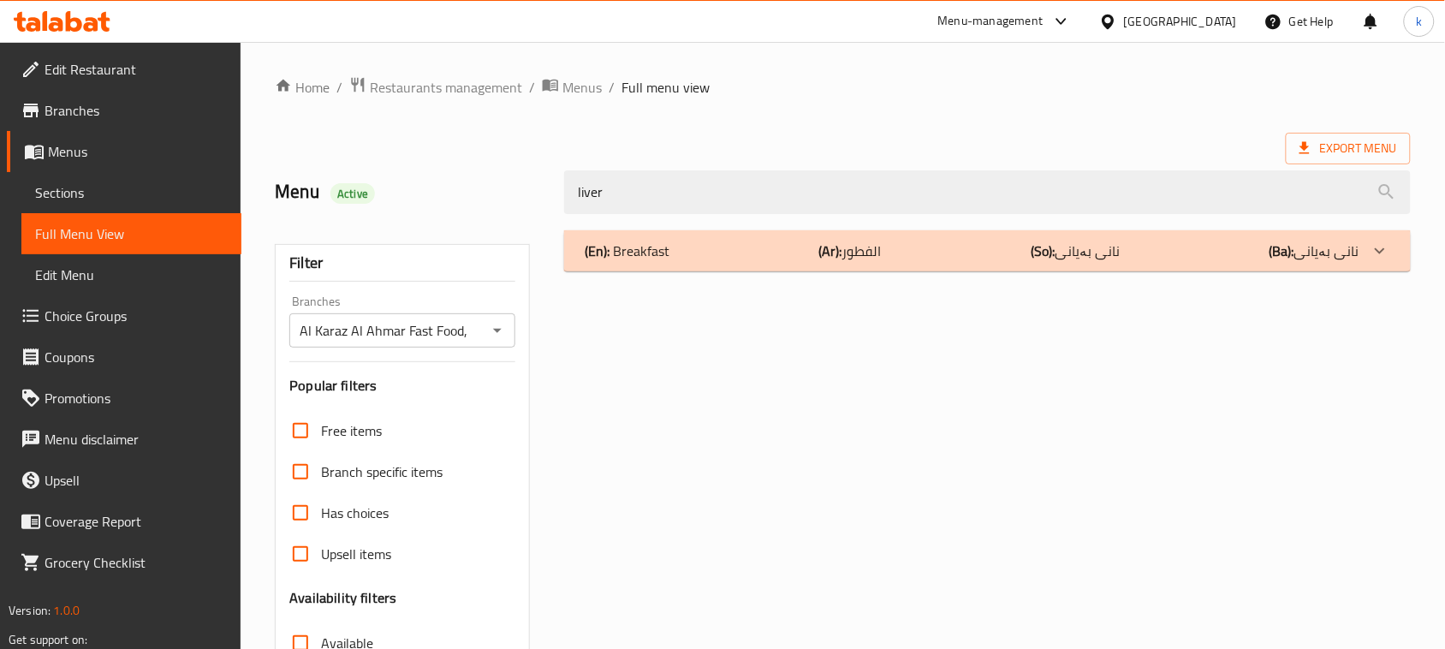
type input "liver"
click at [722, 266] on div "(En): Breakfast (Ar): الفطور (So): نانی بەیانی (Ba): نانی بەیانی" at bounding box center [987, 250] width 847 height 41
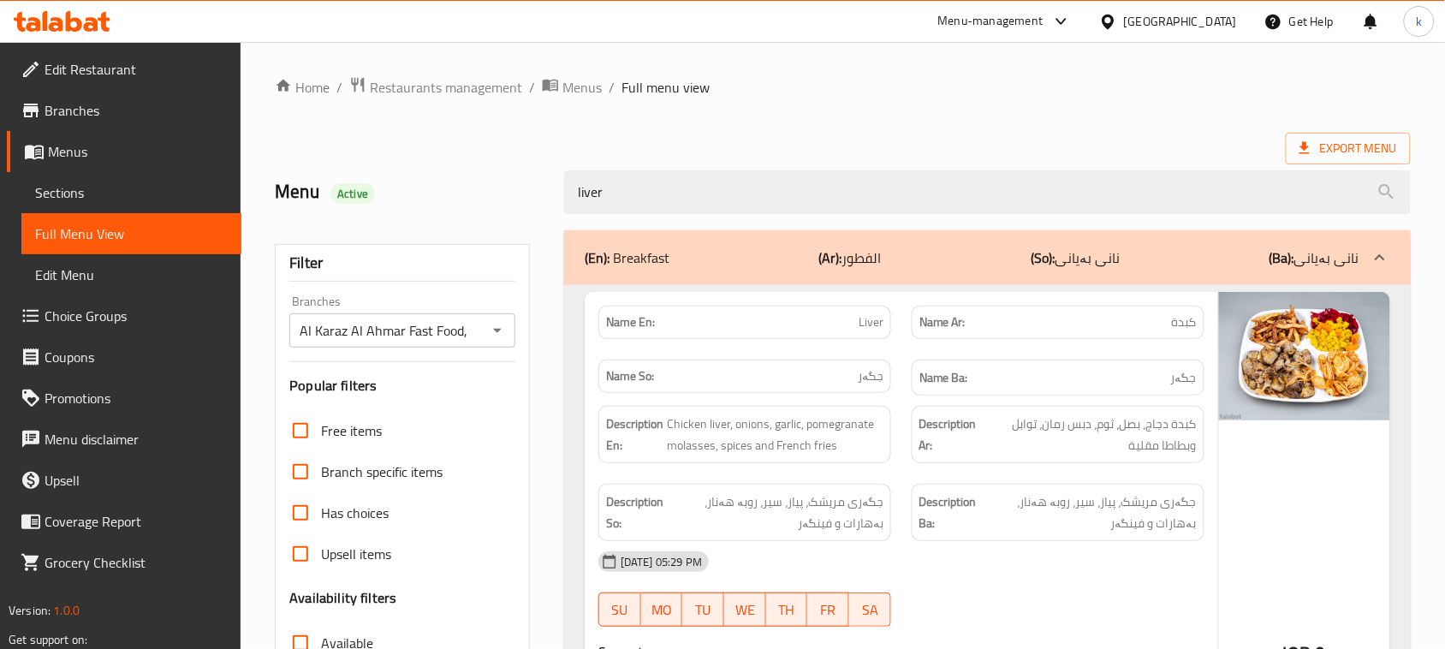
drag, startPoint x: 640, startPoint y: 206, endPoint x: 527, endPoint y: 215, distance: 113.3
click at [527, 215] on div "Menu Active liver" at bounding box center [843, 192] width 1157 height 76
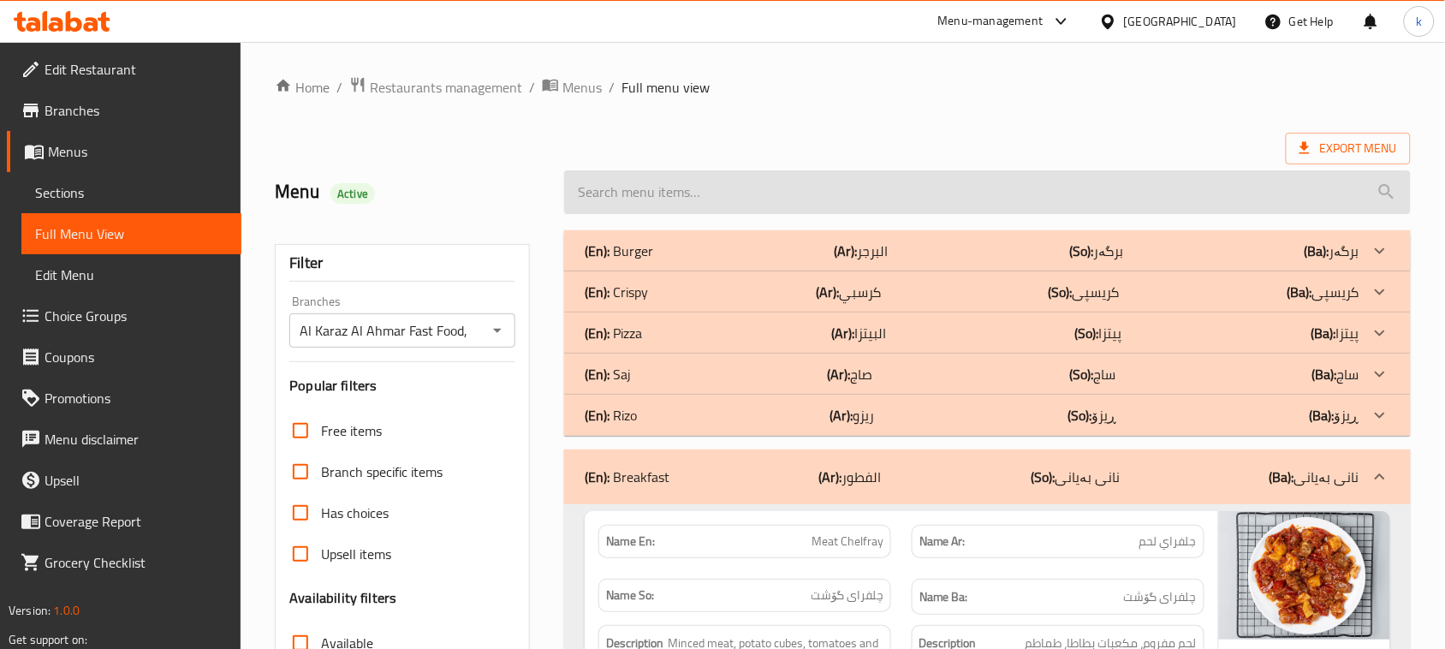
click at [649, 195] on input "search" at bounding box center [987, 192] width 847 height 44
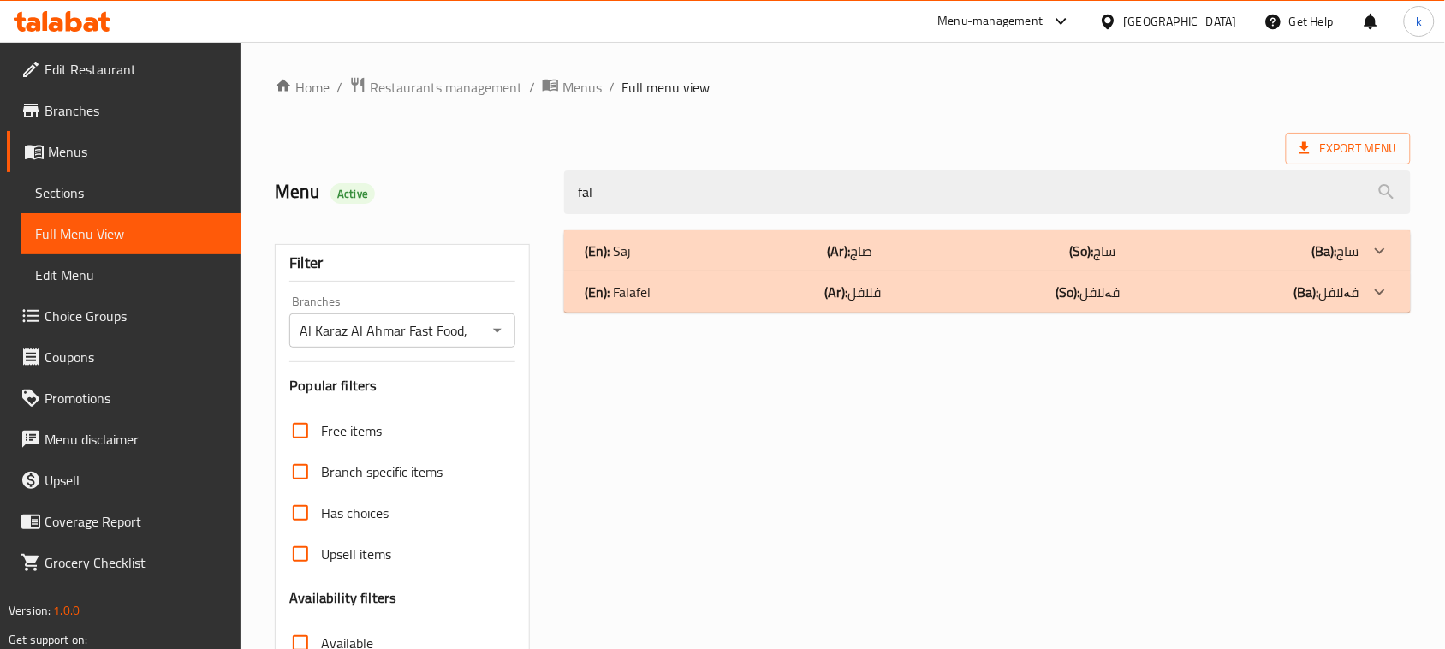
type input "fal"
click at [685, 261] on div "(En): Falafel (Ar): فلافل (So): فەلافل (Ba): فەلافل" at bounding box center [972, 251] width 775 height 21
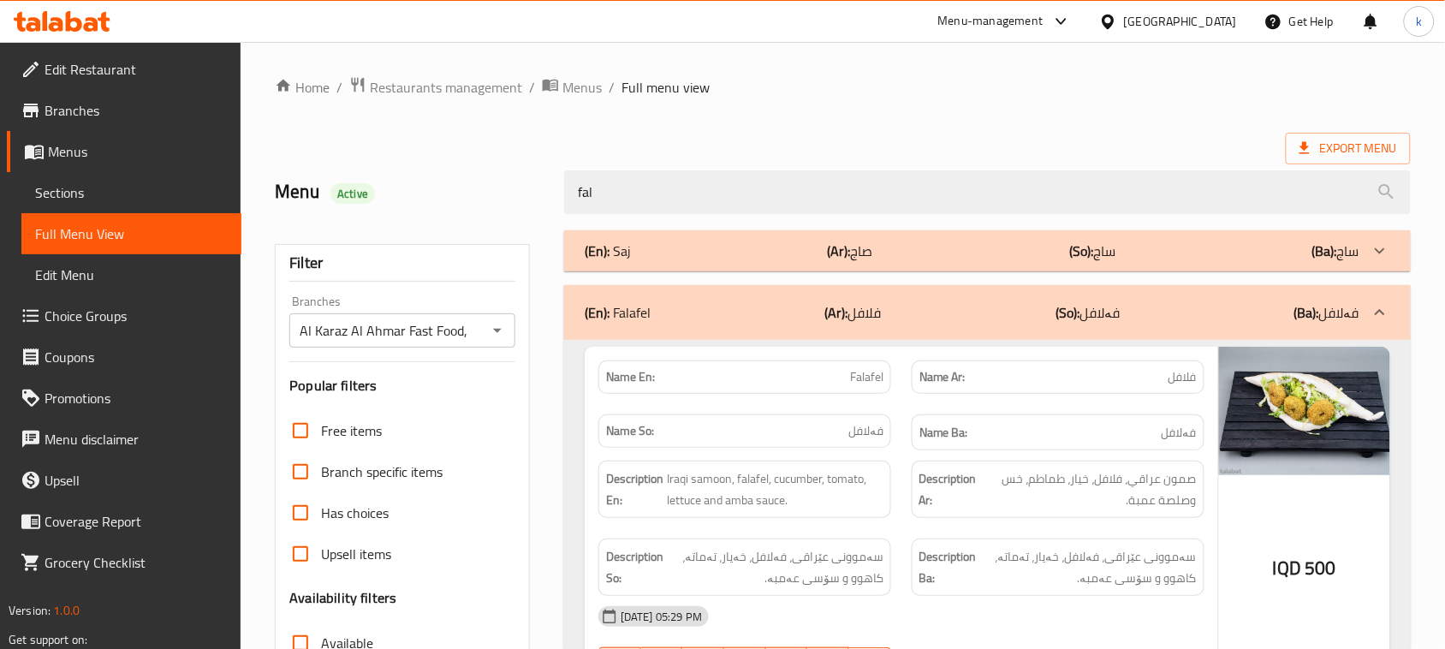
drag, startPoint x: 626, startPoint y: 193, endPoint x: 562, endPoint y: 193, distance: 63.3
click at [562, 193] on div "fal" at bounding box center [987, 192] width 867 height 64
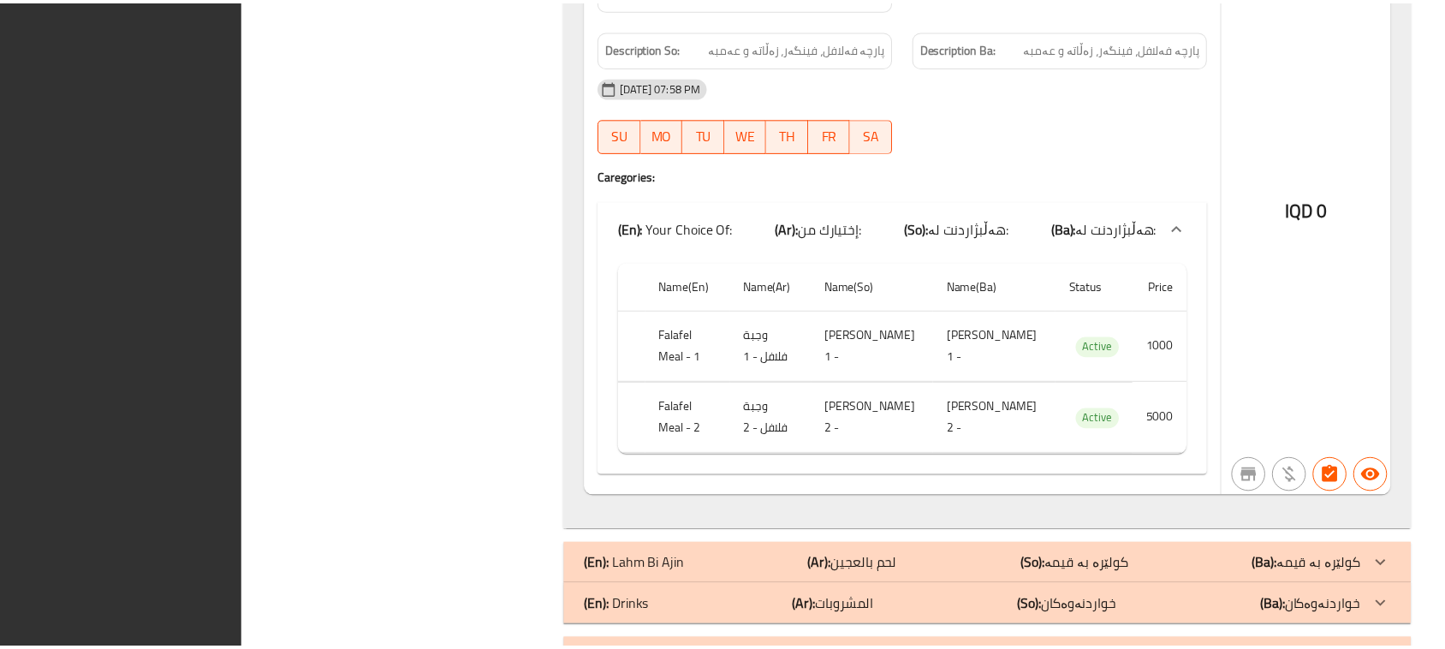
scroll to position [3304, 0]
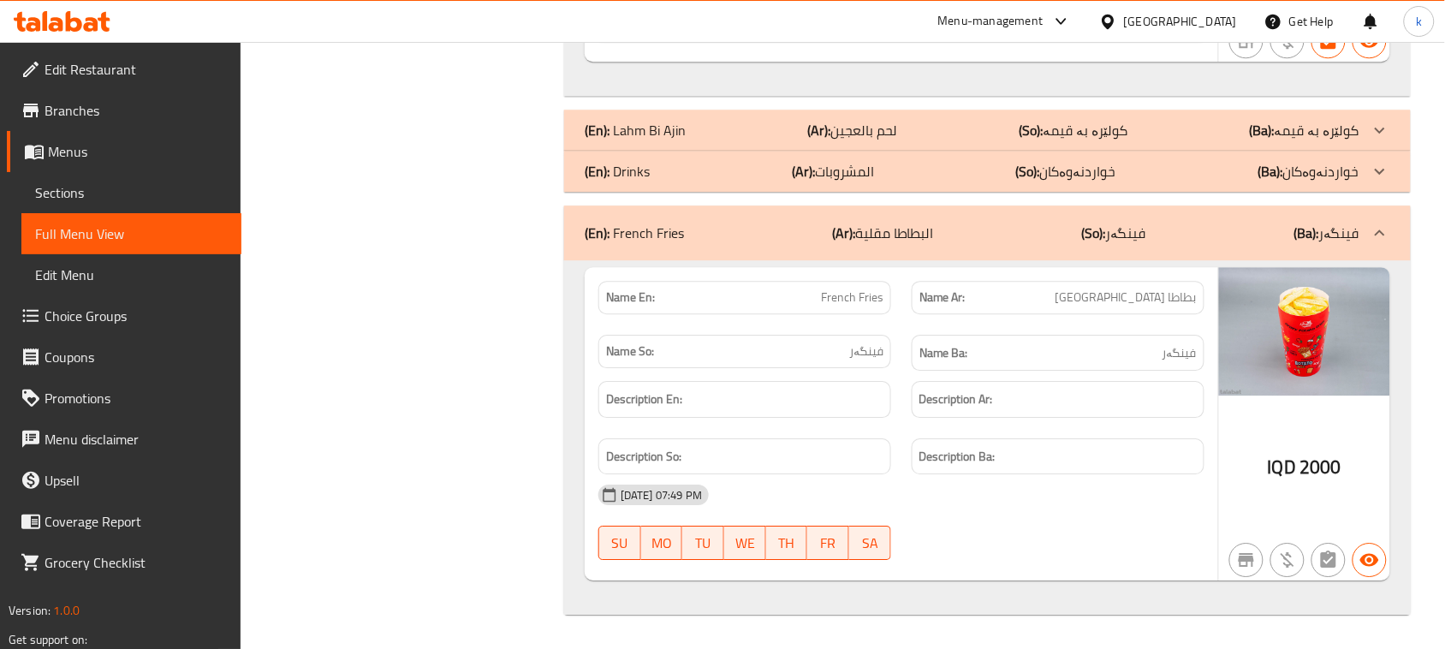
click at [109, 18] on icon at bounding box center [104, 22] width 12 height 20
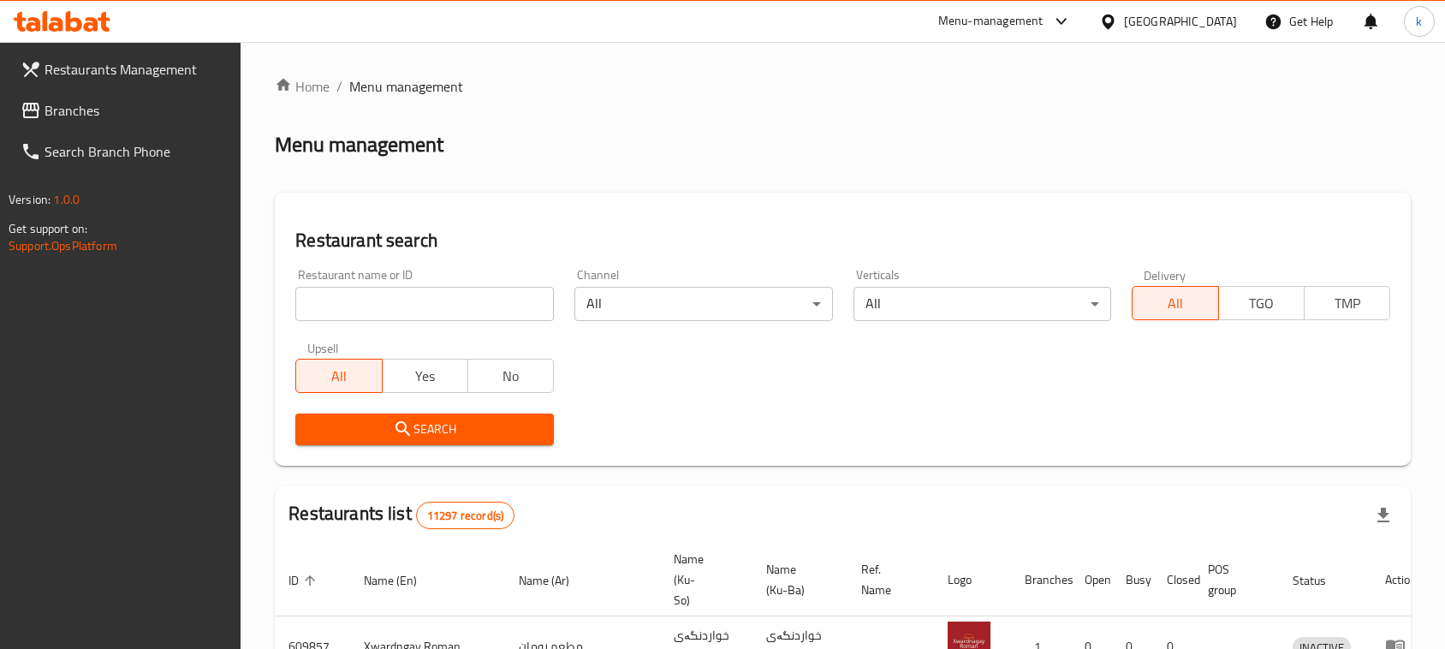
scroll to position [34, 0]
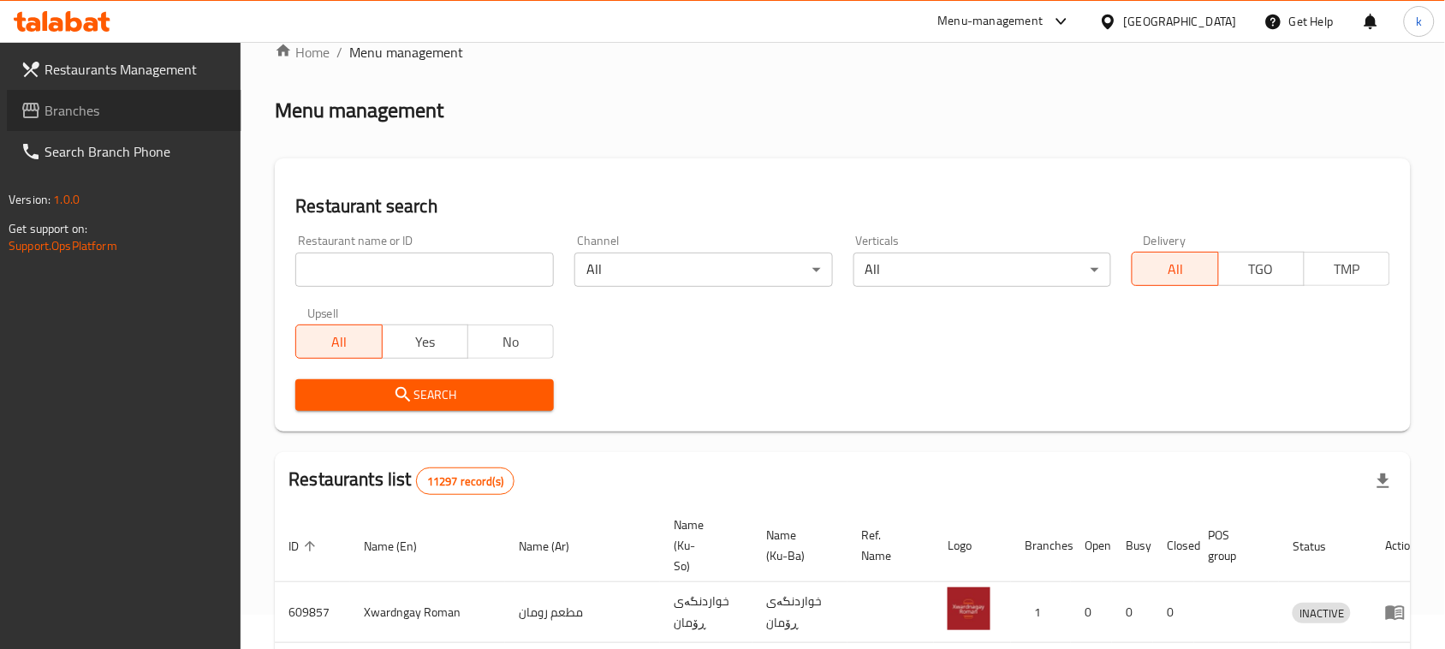
click at [61, 116] on span "Branches" at bounding box center [136, 110] width 183 height 21
